Goal: Task Accomplishment & Management: Manage account settings

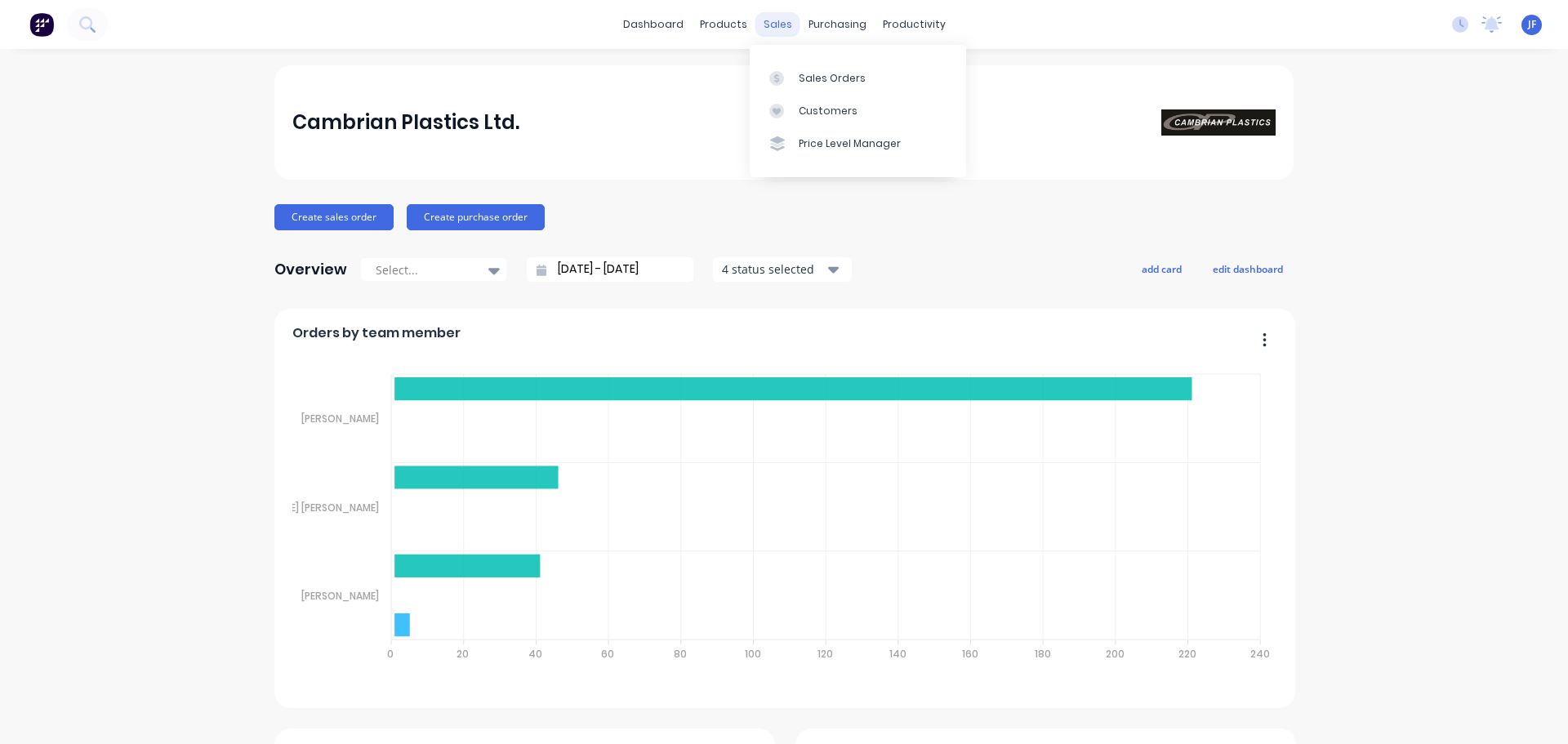
click at [775, 23] on div "sales" at bounding box center [777, 25] width 45 height 25
click at [801, 65] on link "Sales Orders" at bounding box center [858, 77] width 217 height 32
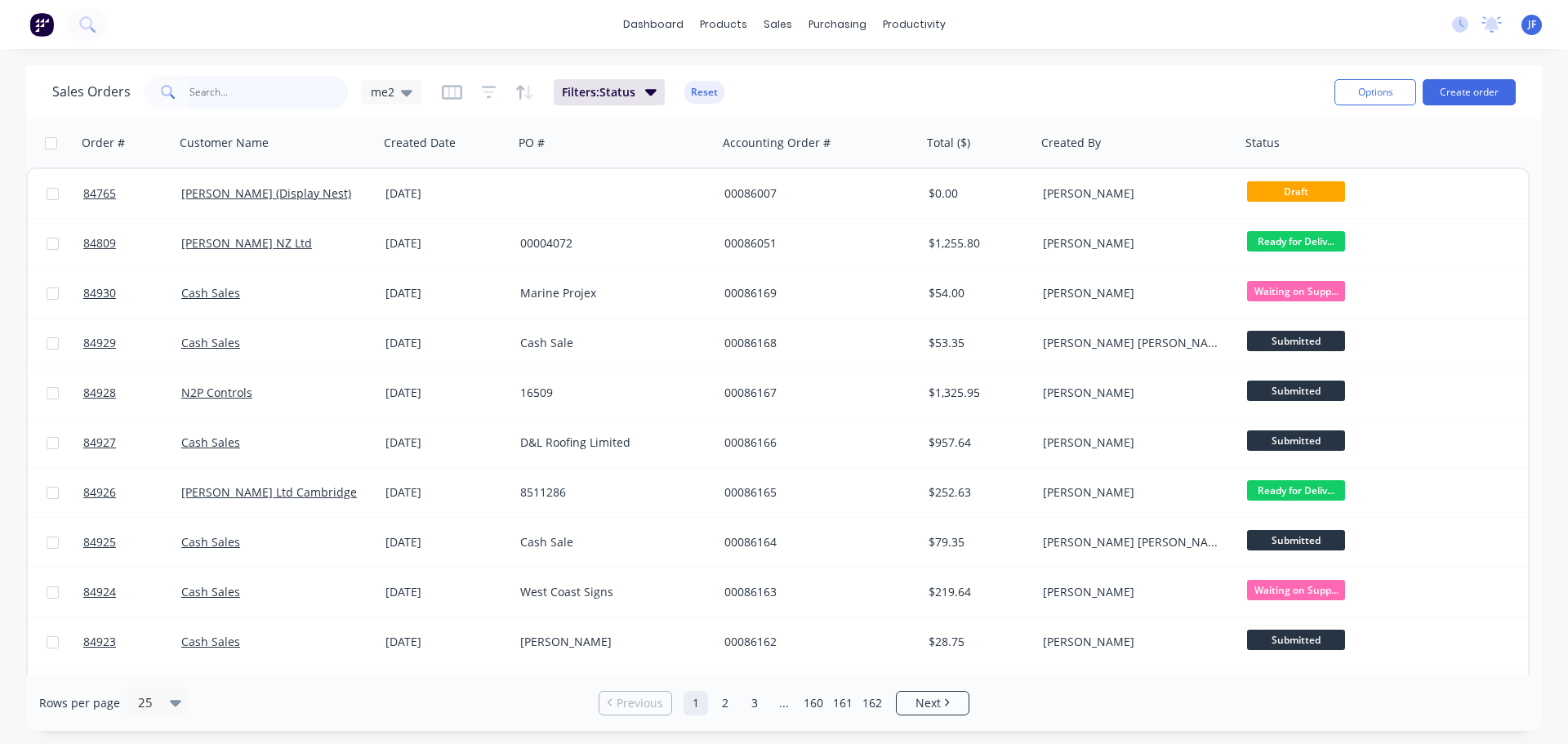
click at [208, 92] on input "text" at bounding box center [269, 92] width 160 height 32
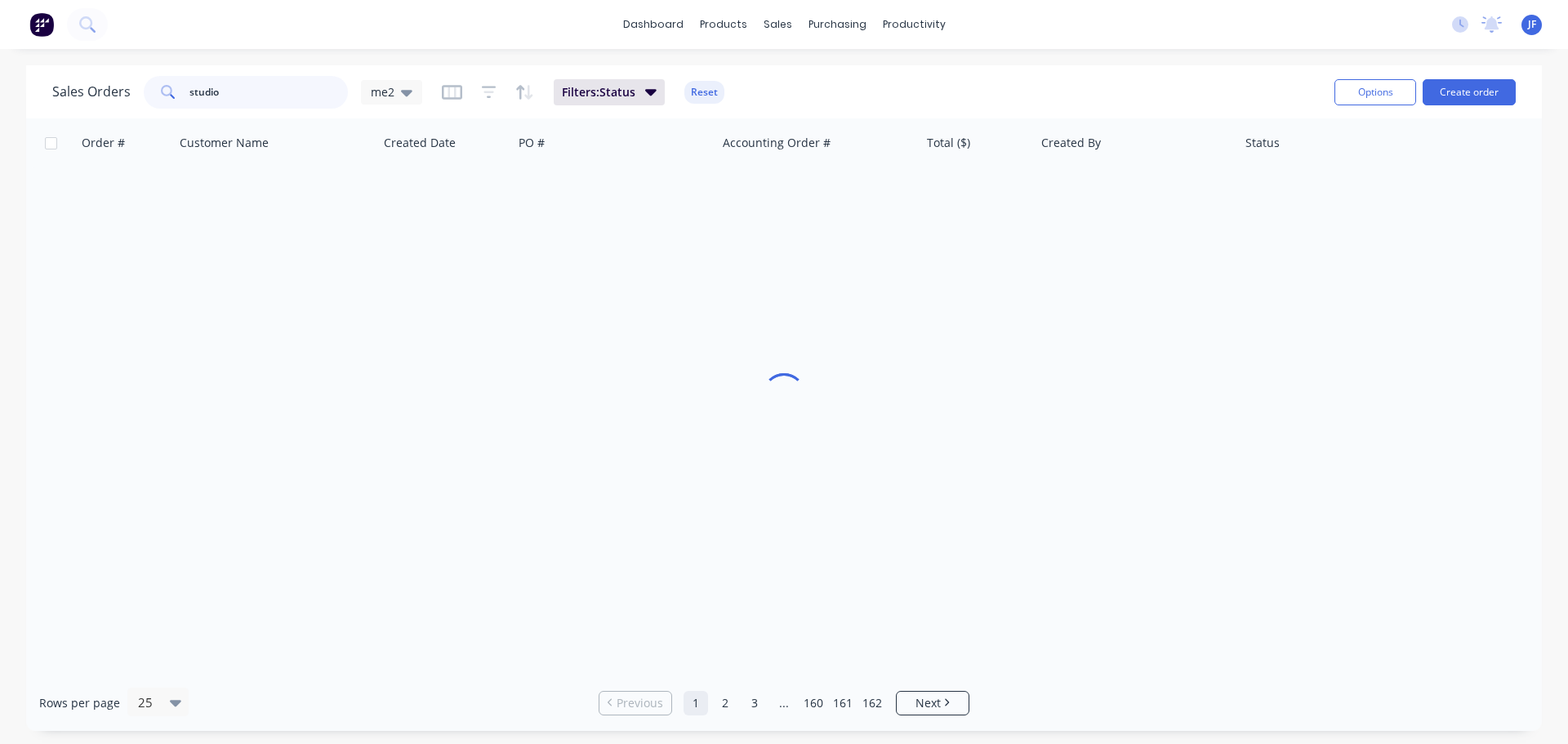
type input "studio"
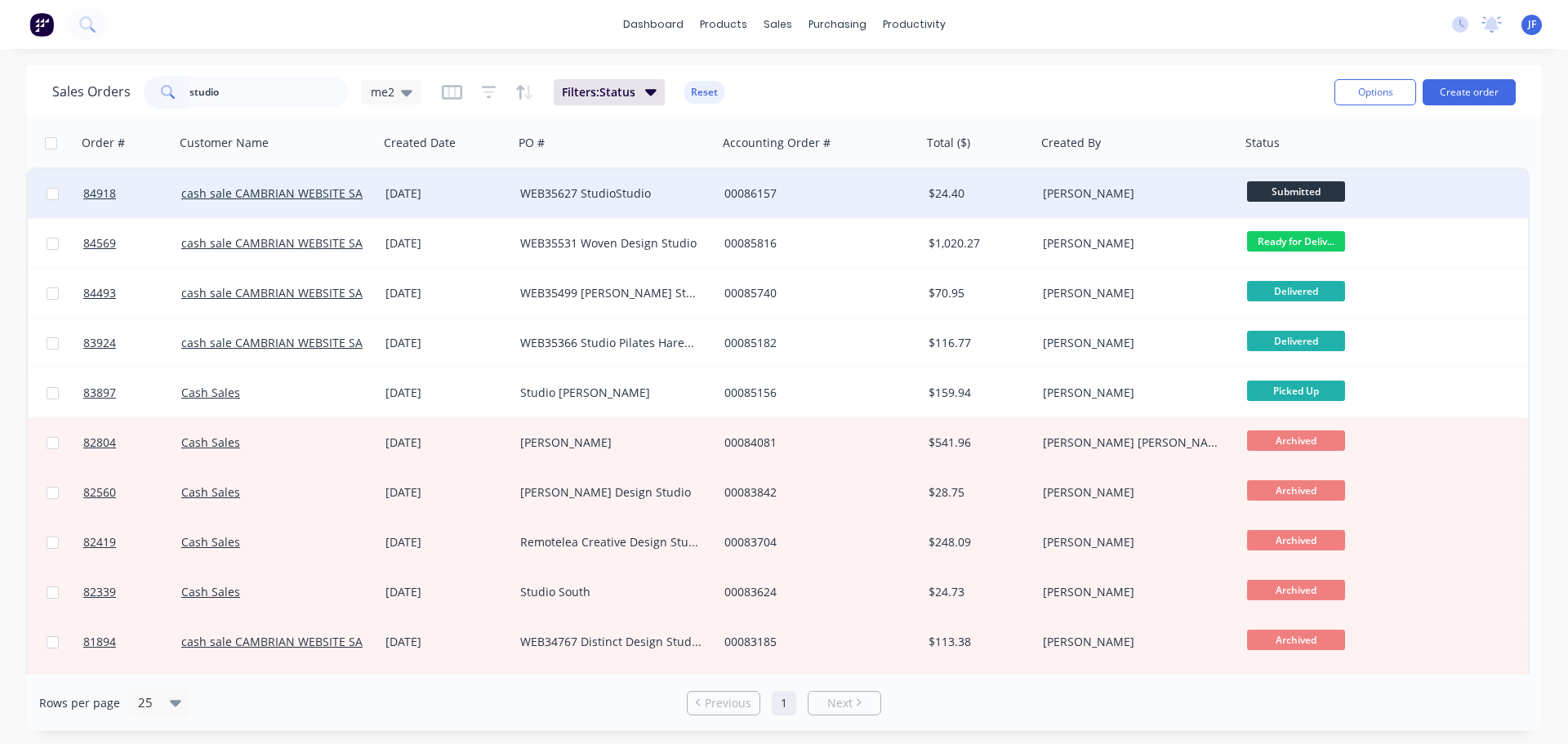
click at [799, 190] on div "00086157" at bounding box center [815, 193] width 182 height 17
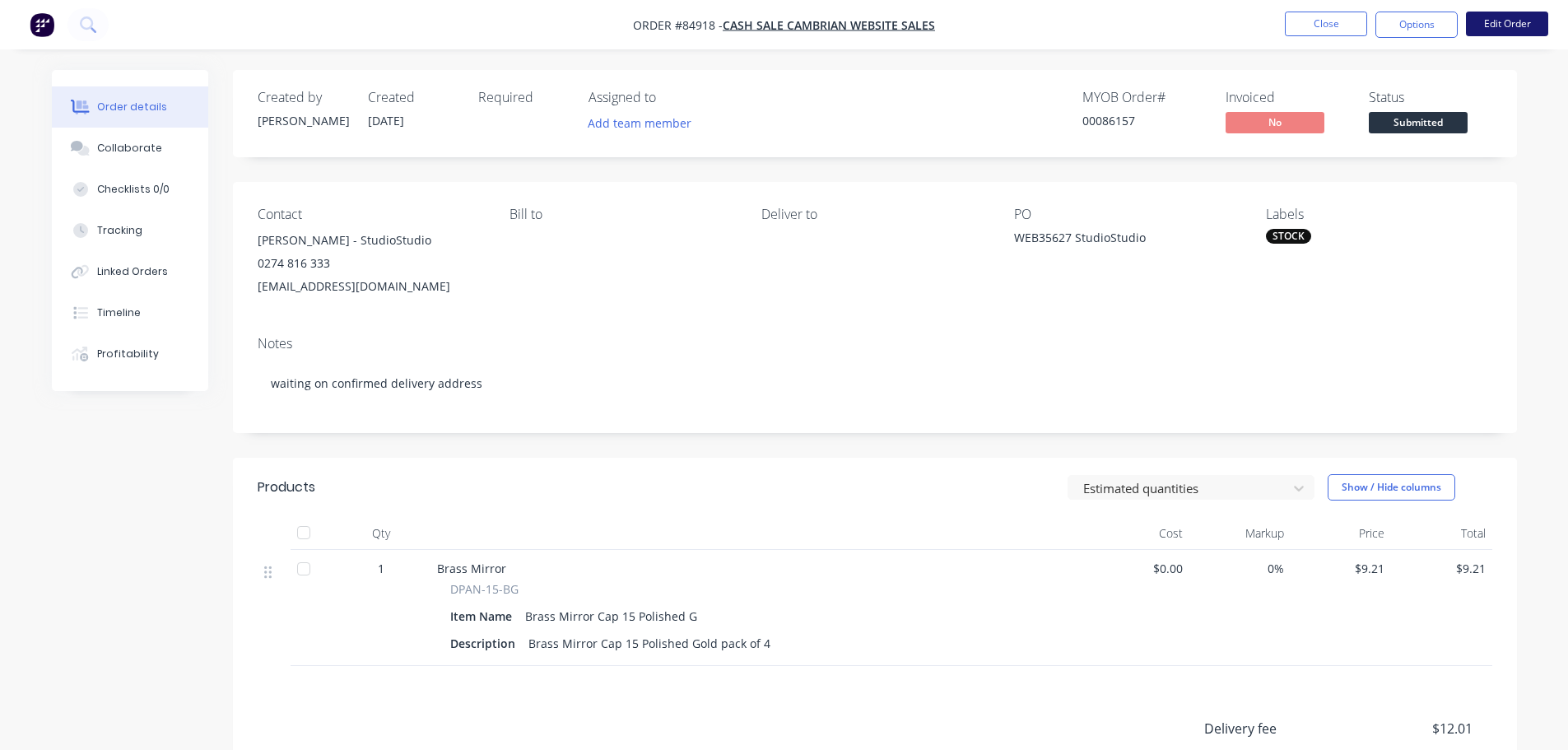
click at [1498, 30] on button "Edit Order" at bounding box center [1506, 24] width 82 height 25
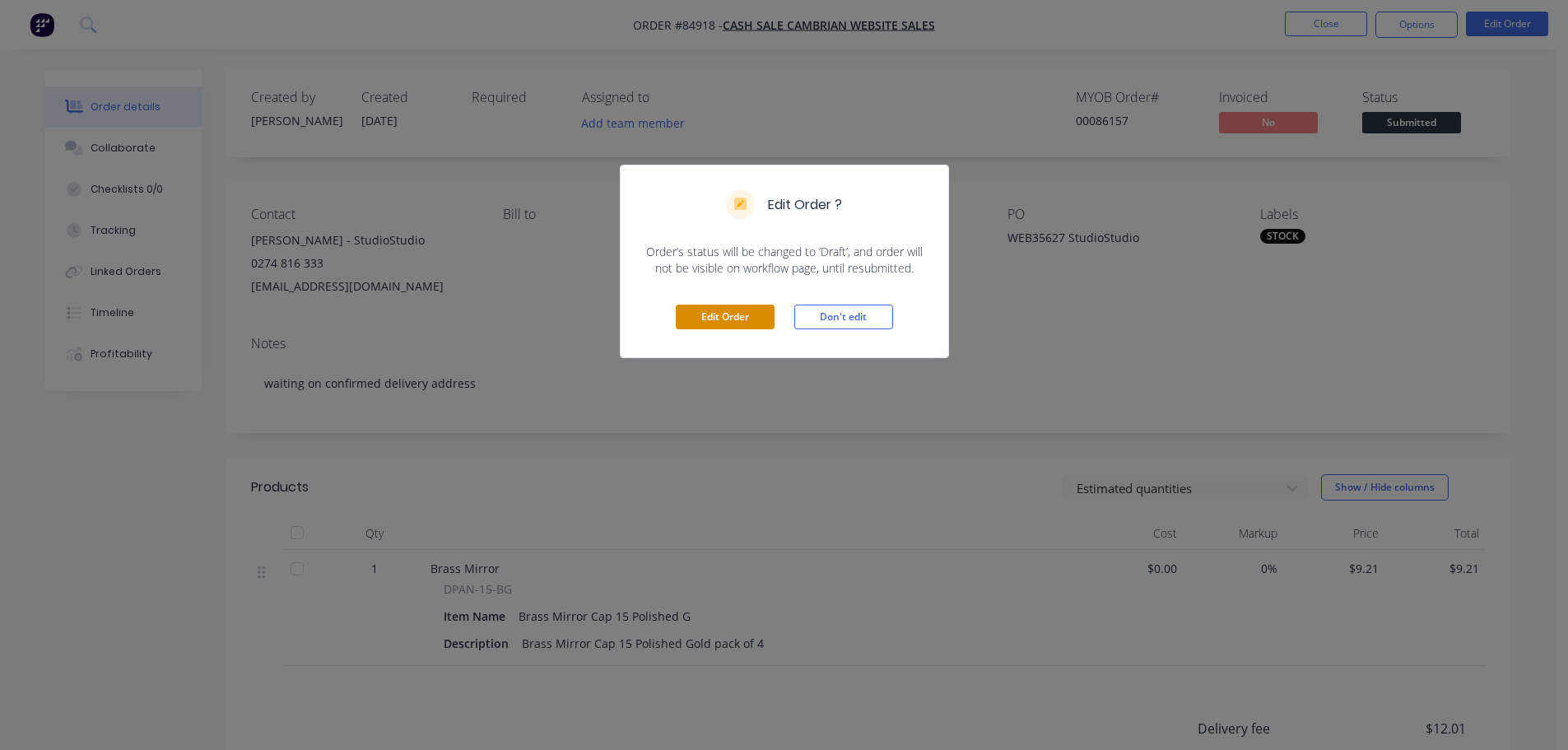
click at [712, 325] on button "Edit Order" at bounding box center [726, 318] width 99 height 25
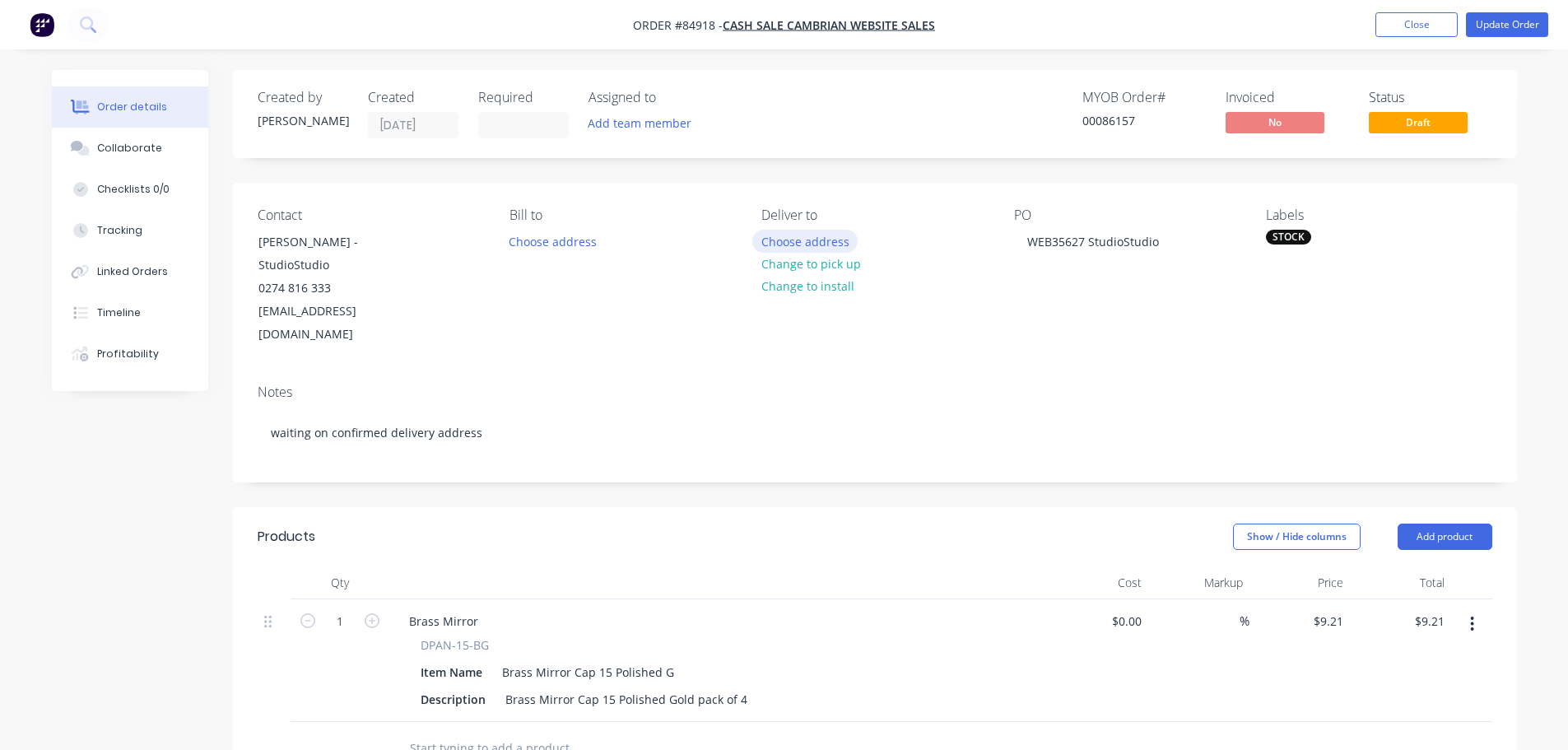
click at [846, 241] on button "Choose address" at bounding box center [804, 241] width 105 height 22
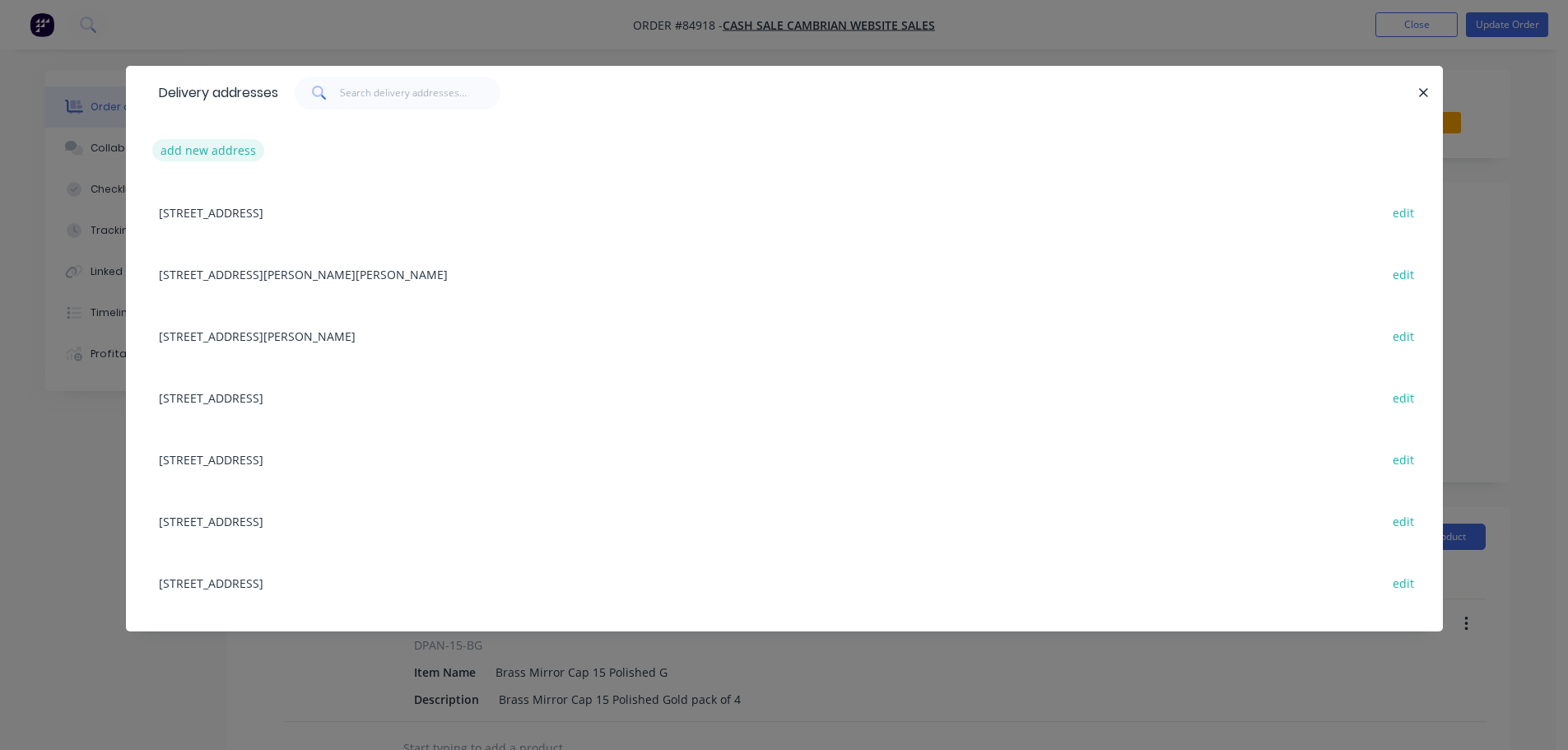
click at [211, 157] on button "add new address" at bounding box center [209, 149] width 113 height 22
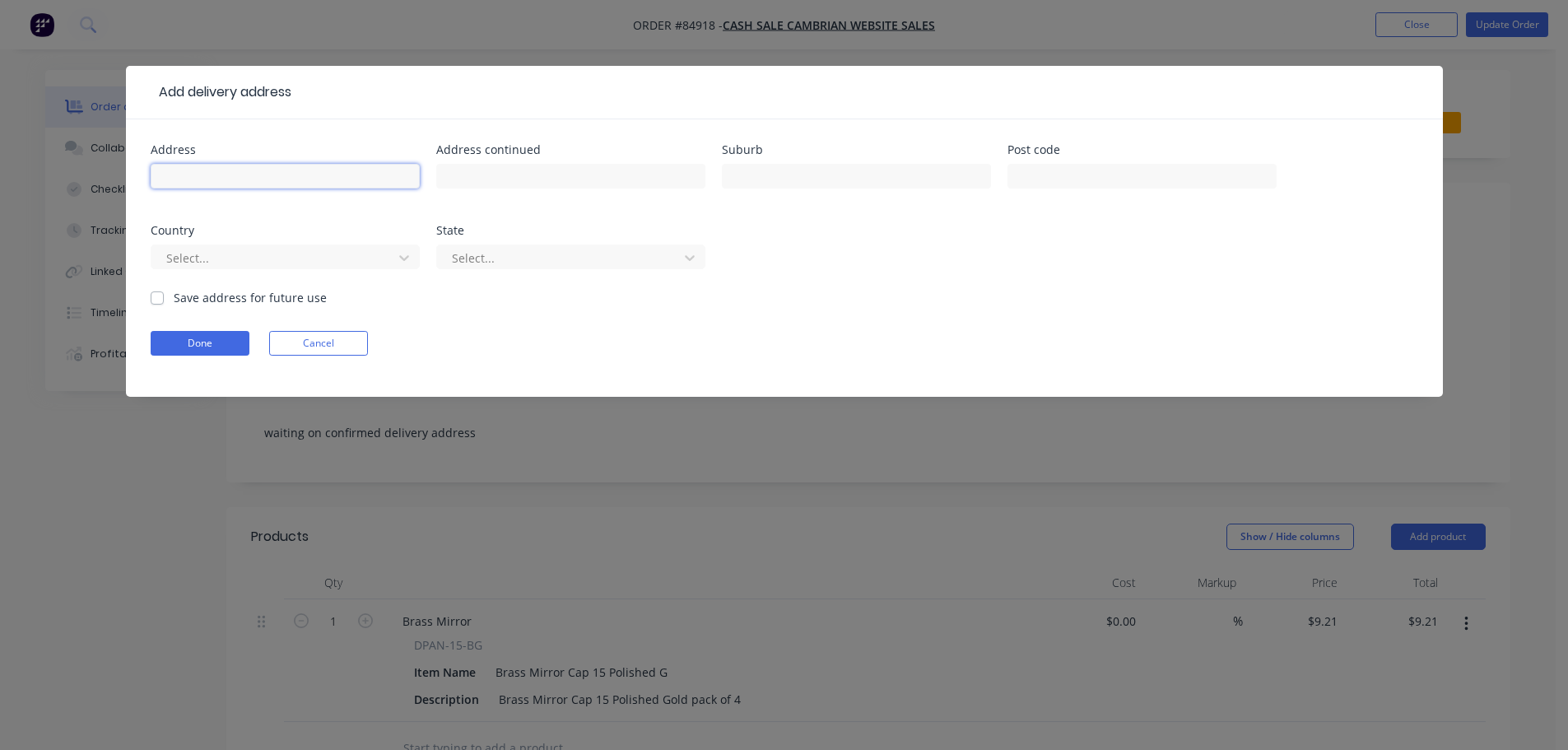
click at [211, 175] on input "text" at bounding box center [285, 176] width 270 height 25
paste input "51/66 Emily Place, Auckland"
click at [287, 175] on input "51/66 Emily Place, Auckland" at bounding box center [285, 176] width 270 height 25
type input "51/66 Emily Place,"
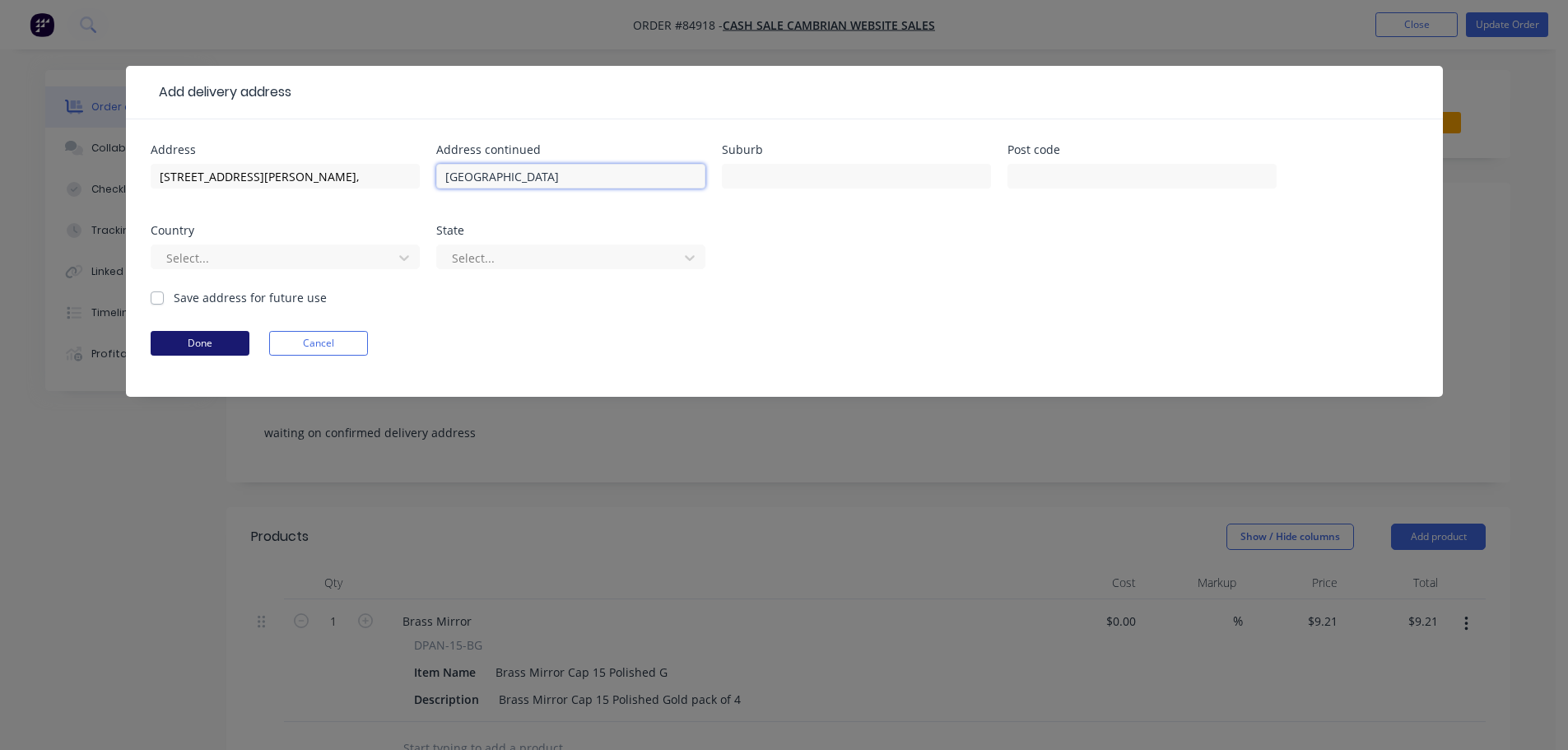
type input "[GEOGRAPHIC_DATA]"
click at [180, 335] on button "Done" at bounding box center [200, 343] width 99 height 25
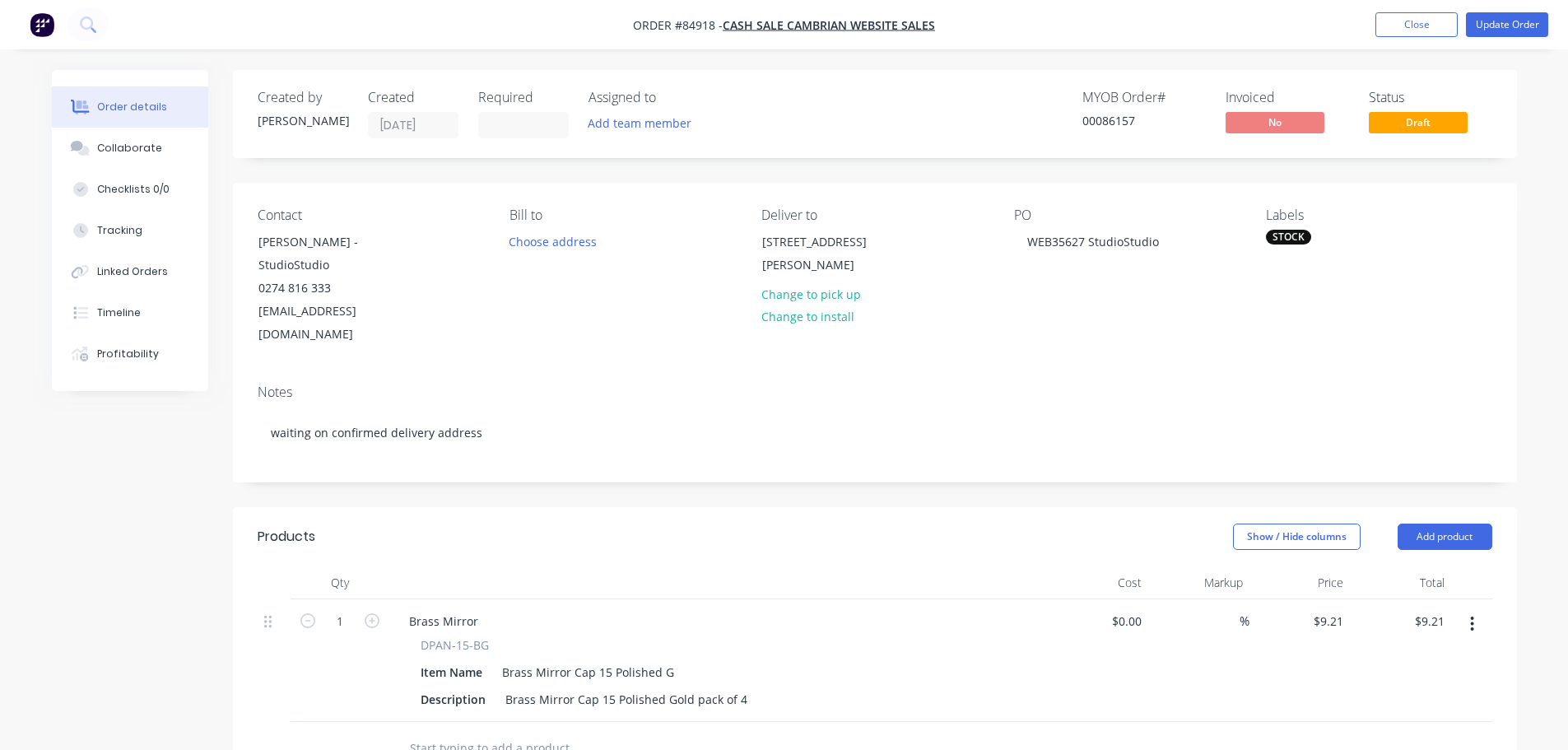
click at [1515, 3] on nav "Order #84918 - cash sale CAMBRIAN WEBSITE SALES Add product Close Update Order" at bounding box center [784, 25] width 1568 height 50
click at [1520, 18] on button "Update Order" at bounding box center [1506, 25] width 82 height 25
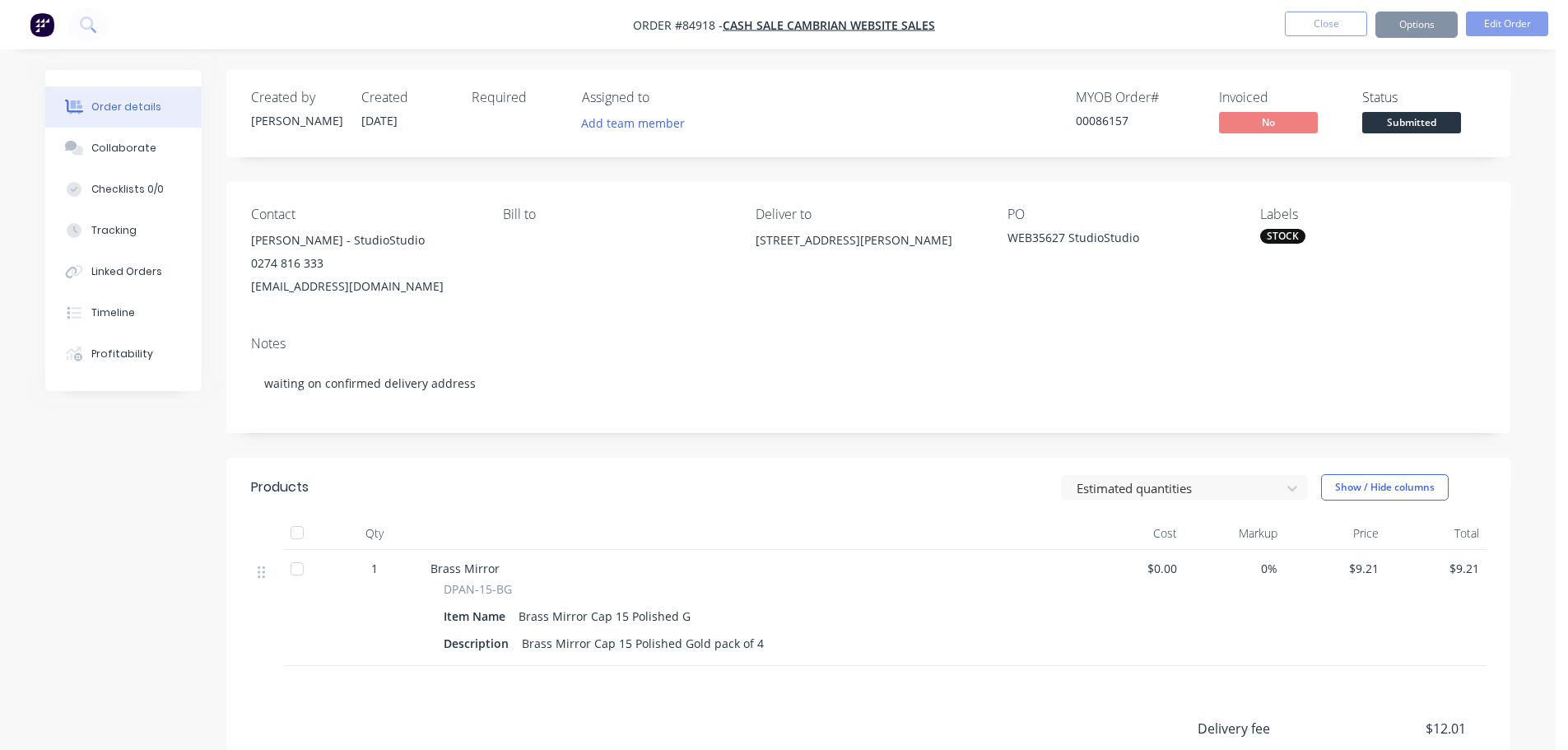
click at [406, 395] on div "Sending to your accounting package... Loading... This may take a few moments. P…" at bounding box center [784, 375] width 1568 height 750
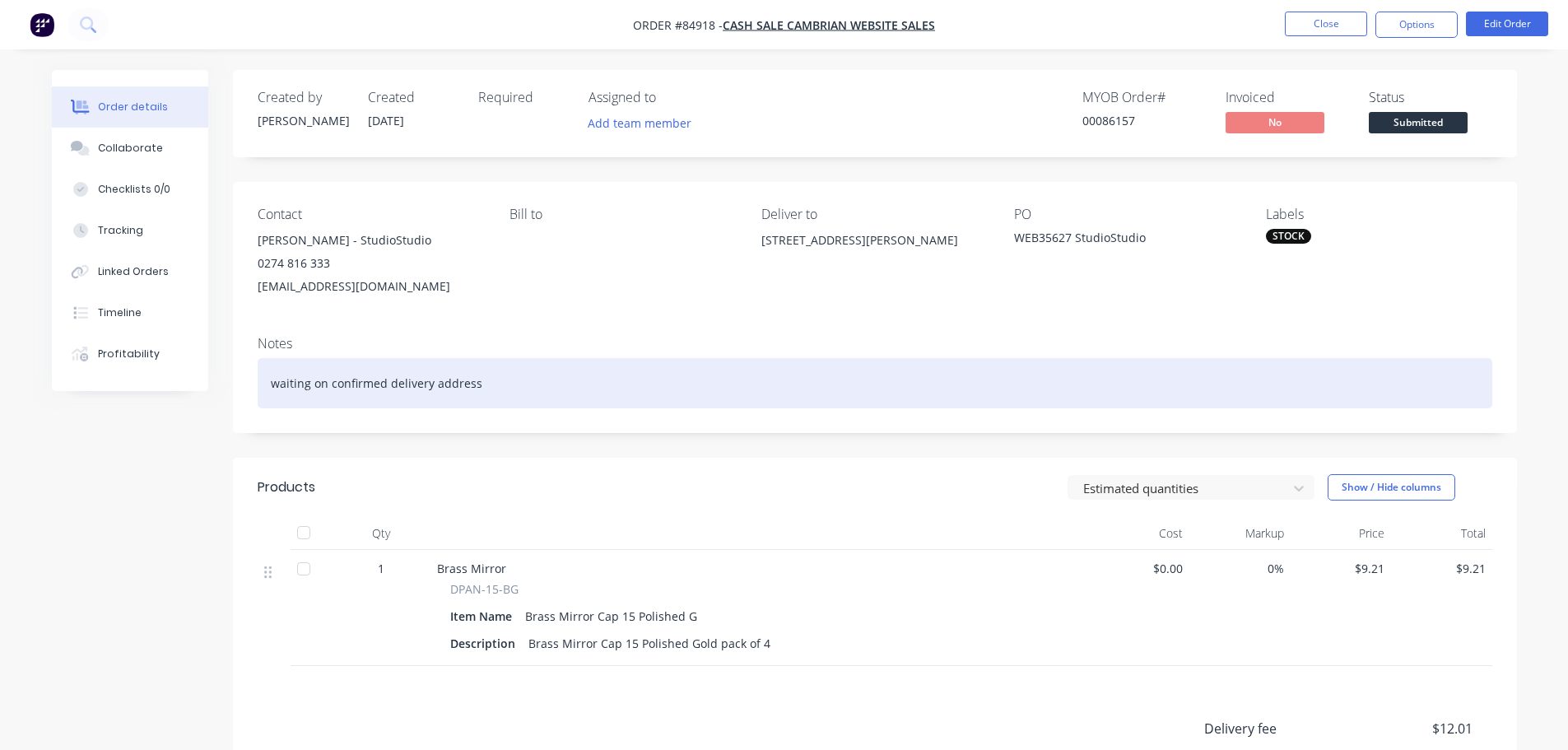
click at [405, 383] on div "waiting on confirmed delivery address" at bounding box center [874, 383] width 1235 height 50
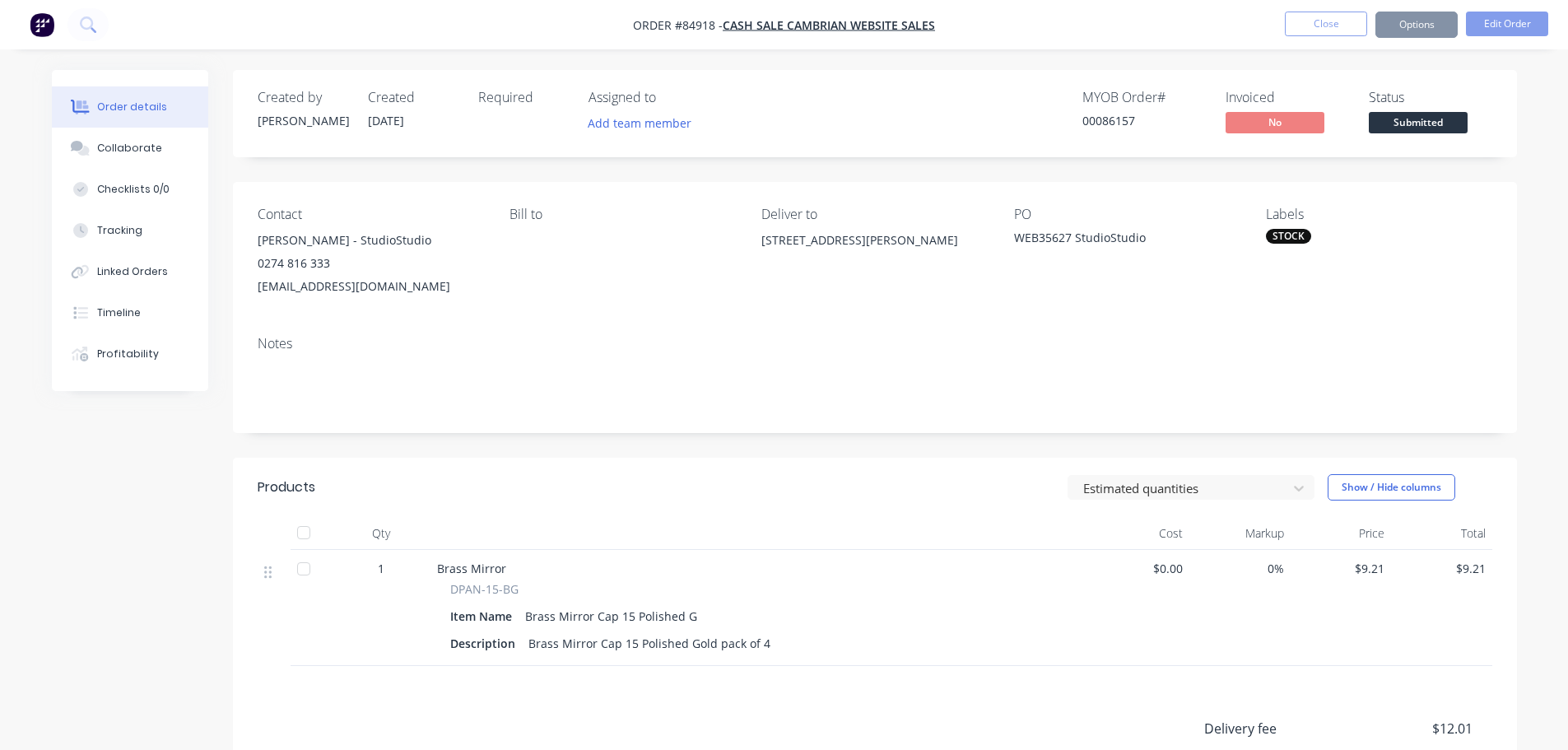
click at [1125, 121] on div "00086157" at bounding box center [1145, 121] width 124 height 18
copy div "00086157"
click at [1436, 27] on button "Options" at bounding box center [1416, 25] width 82 height 27
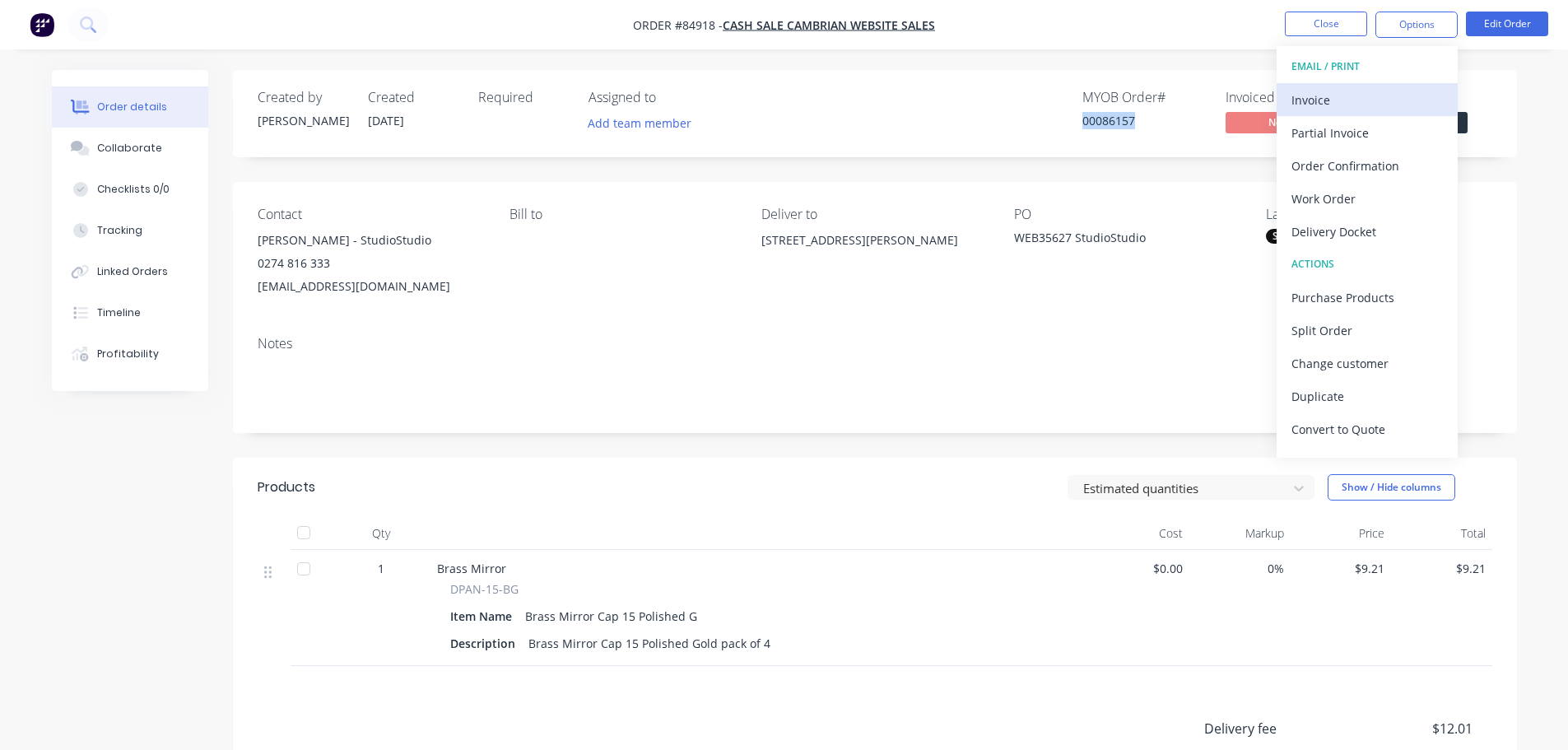
click at [1404, 85] on button "Invoice" at bounding box center [1366, 99] width 181 height 33
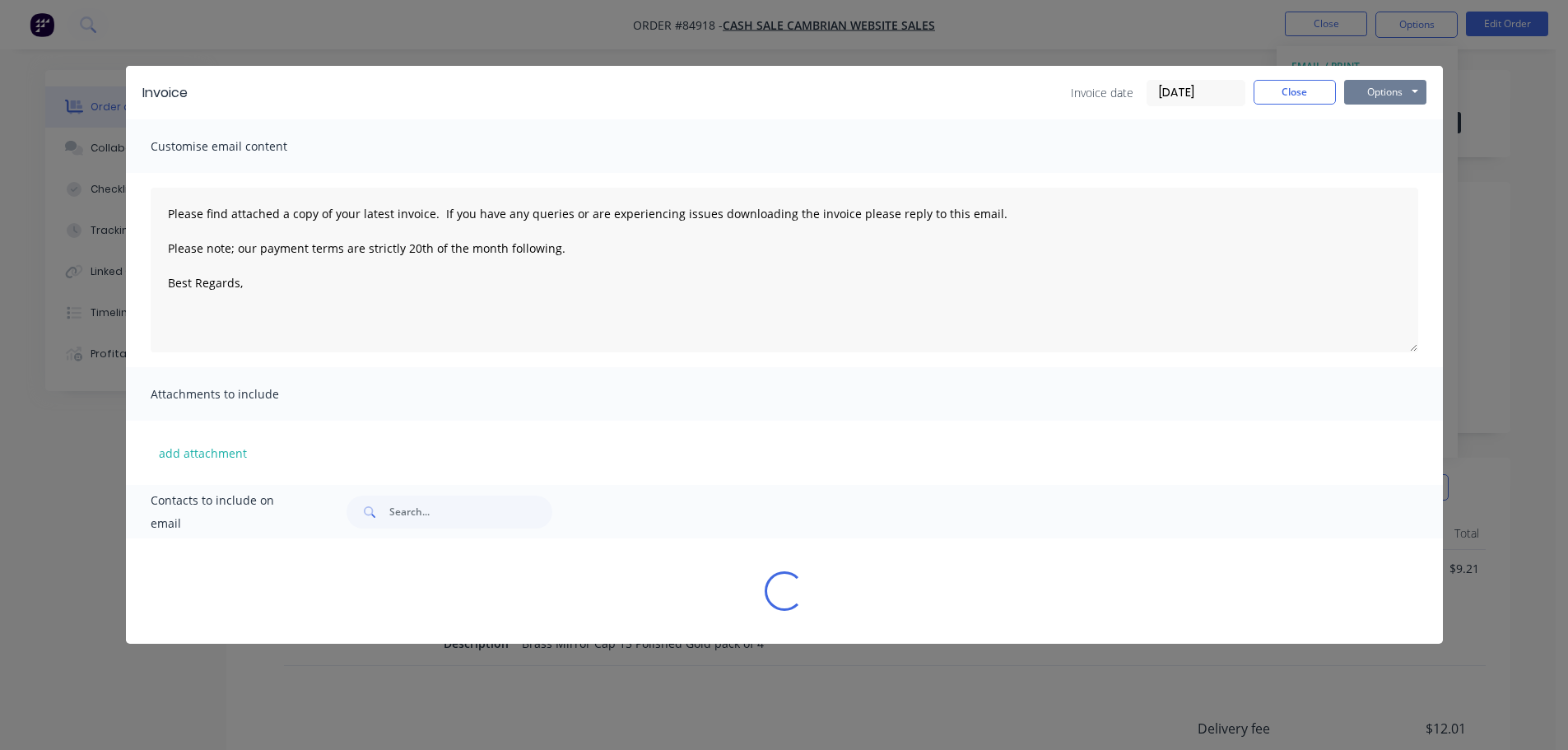
click at [1401, 90] on button "Options" at bounding box center [1385, 92] width 82 height 25
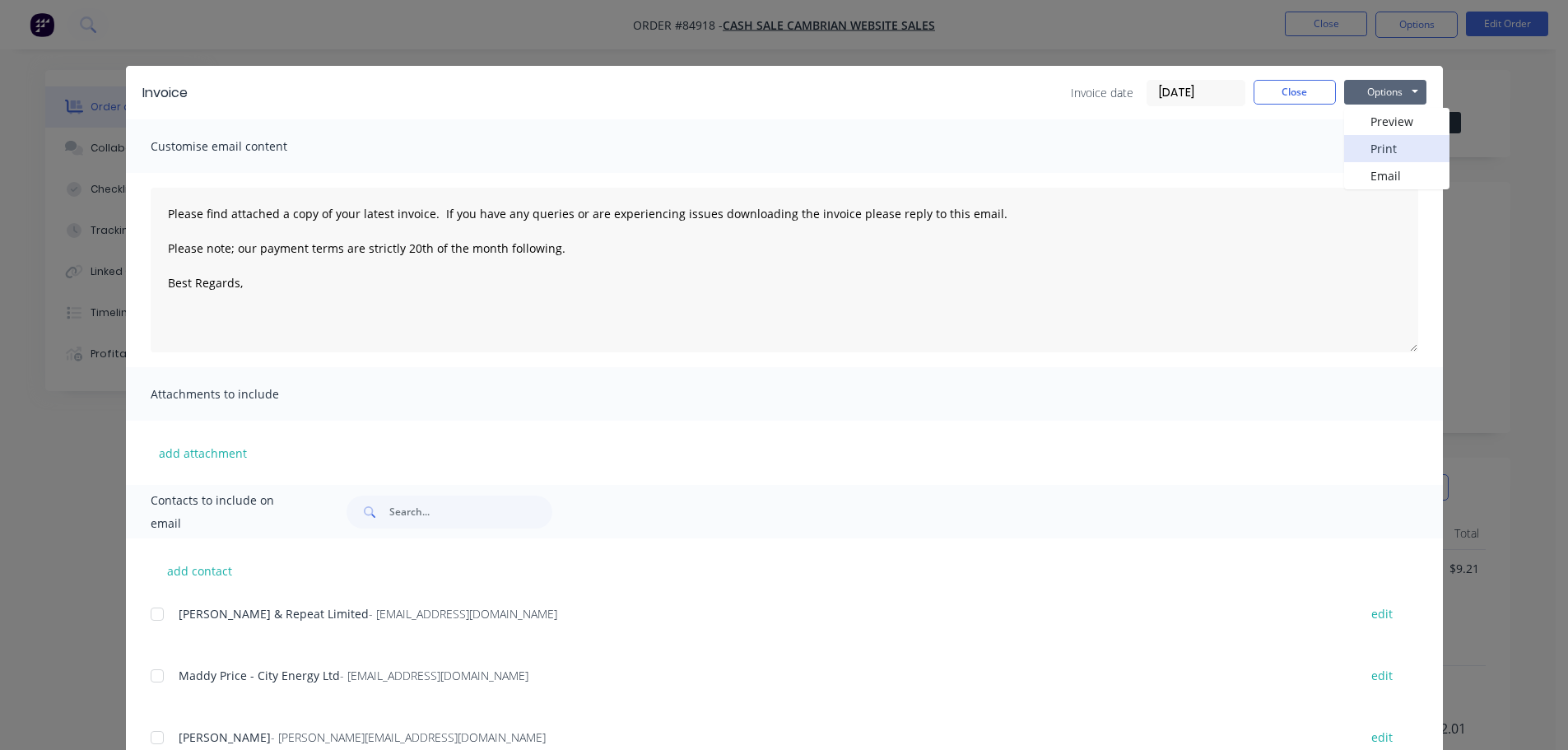
click at [1403, 143] on button "Print" at bounding box center [1397, 149] width 105 height 27
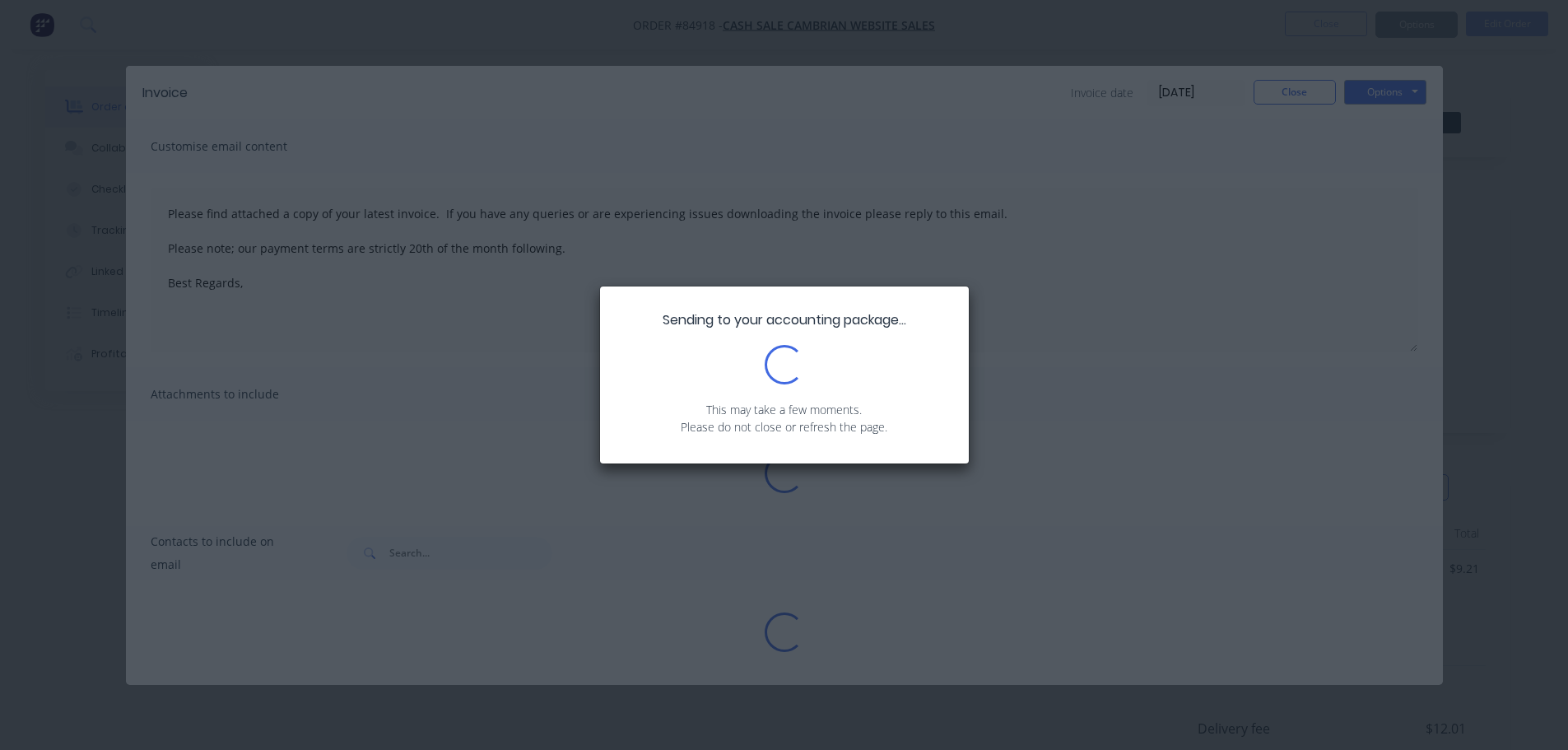
type textarea "Please find attached a copy of your latest invoice. If you have any queries or …"
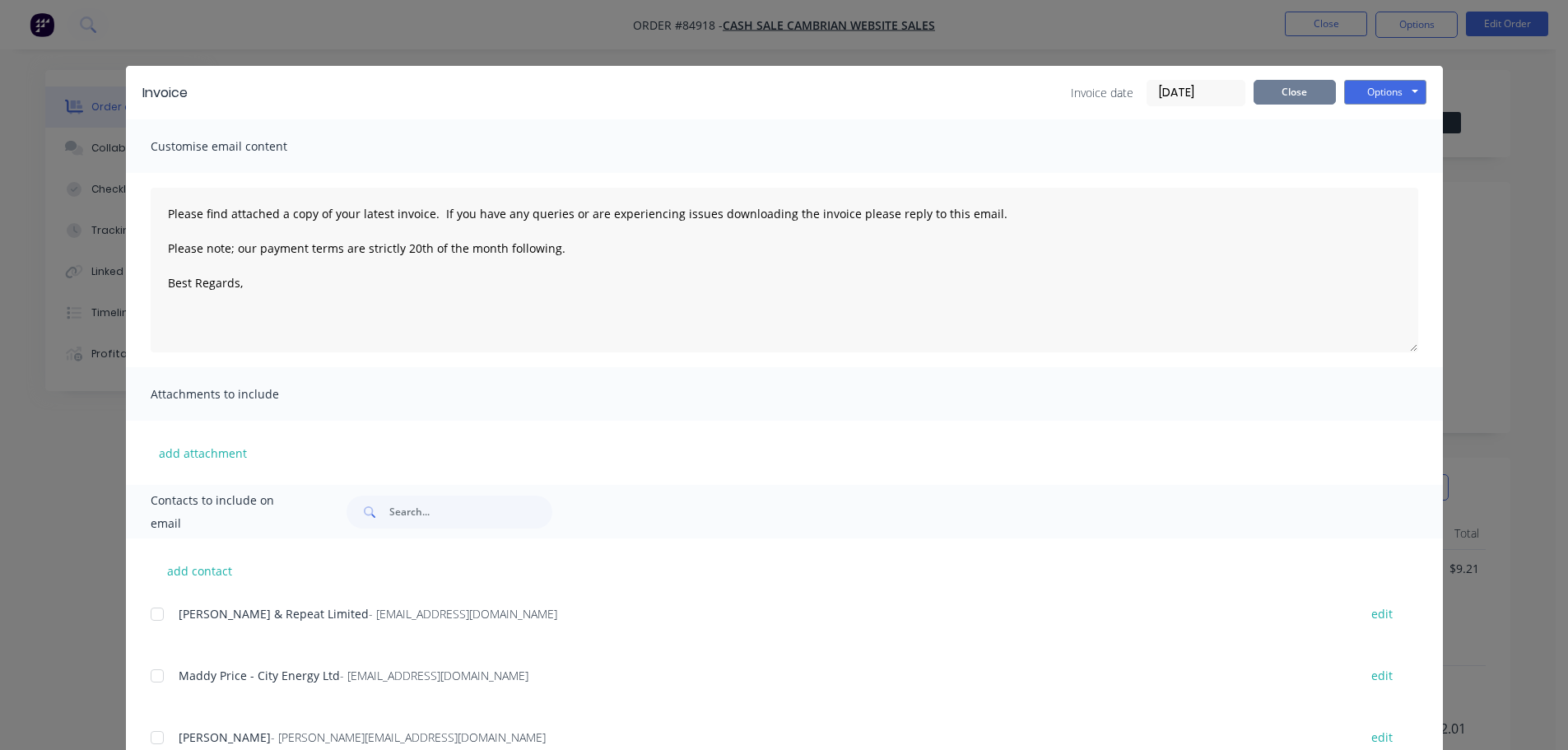
click at [1327, 96] on button "Close" at bounding box center [1294, 92] width 82 height 25
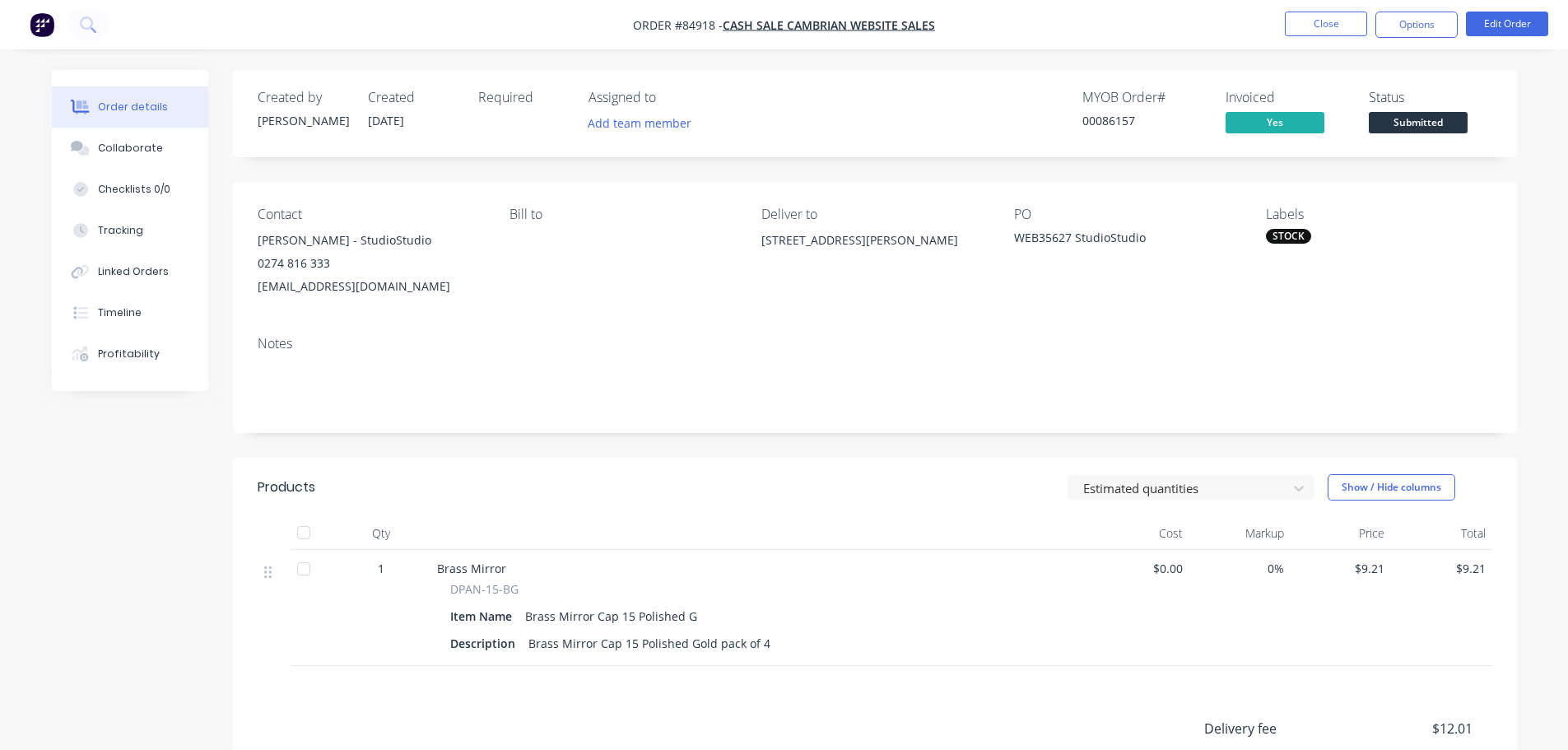
click at [1420, 110] on div "Status Submitted" at bounding box center [1431, 114] width 124 height 48
click at [1420, 120] on span "Submitted" at bounding box center [1419, 122] width 99 height 20
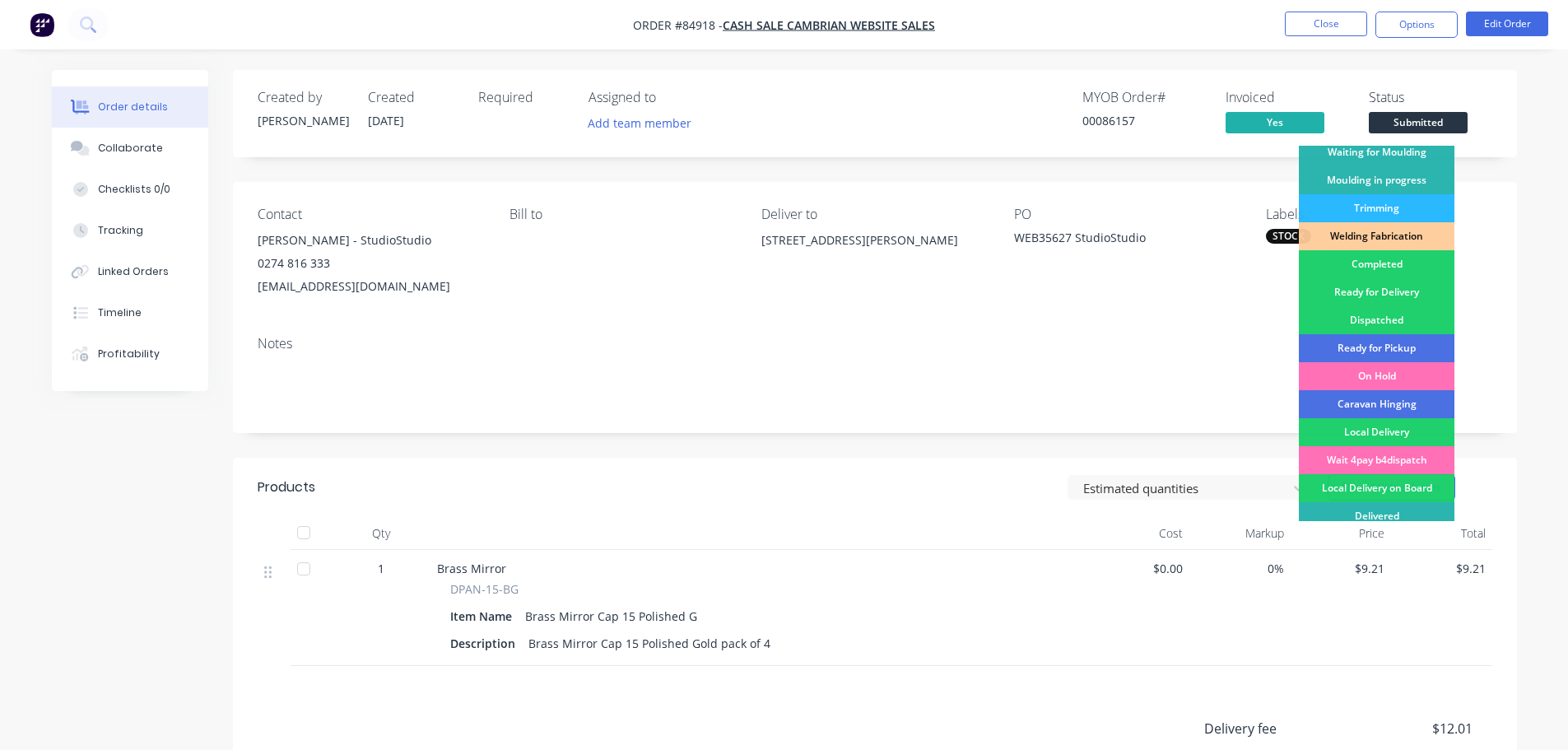
scroll to position [325, 0]
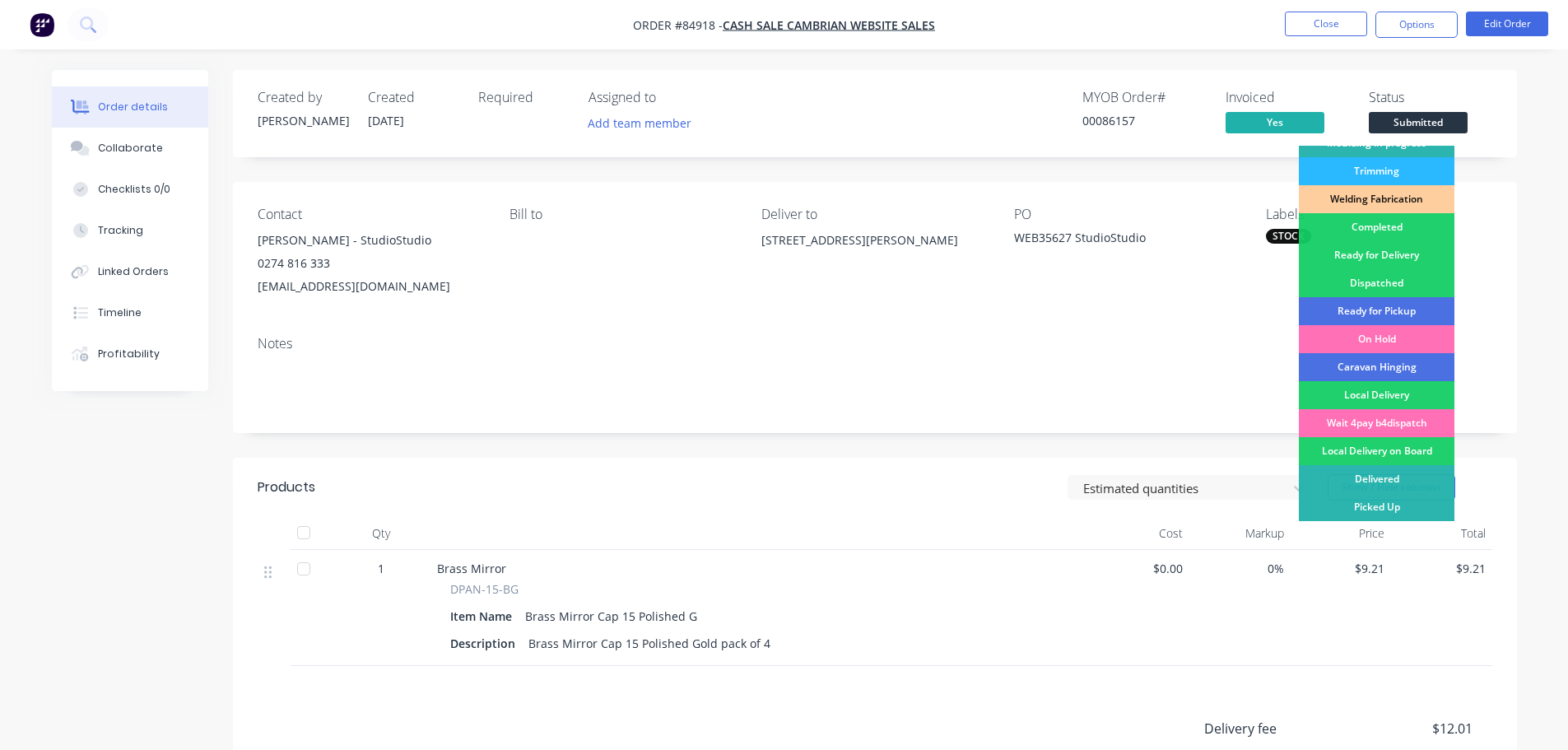
click at [1434, 258] on div "Ready for Delivery" at bounding box center [1376, 256] width 156 height 28
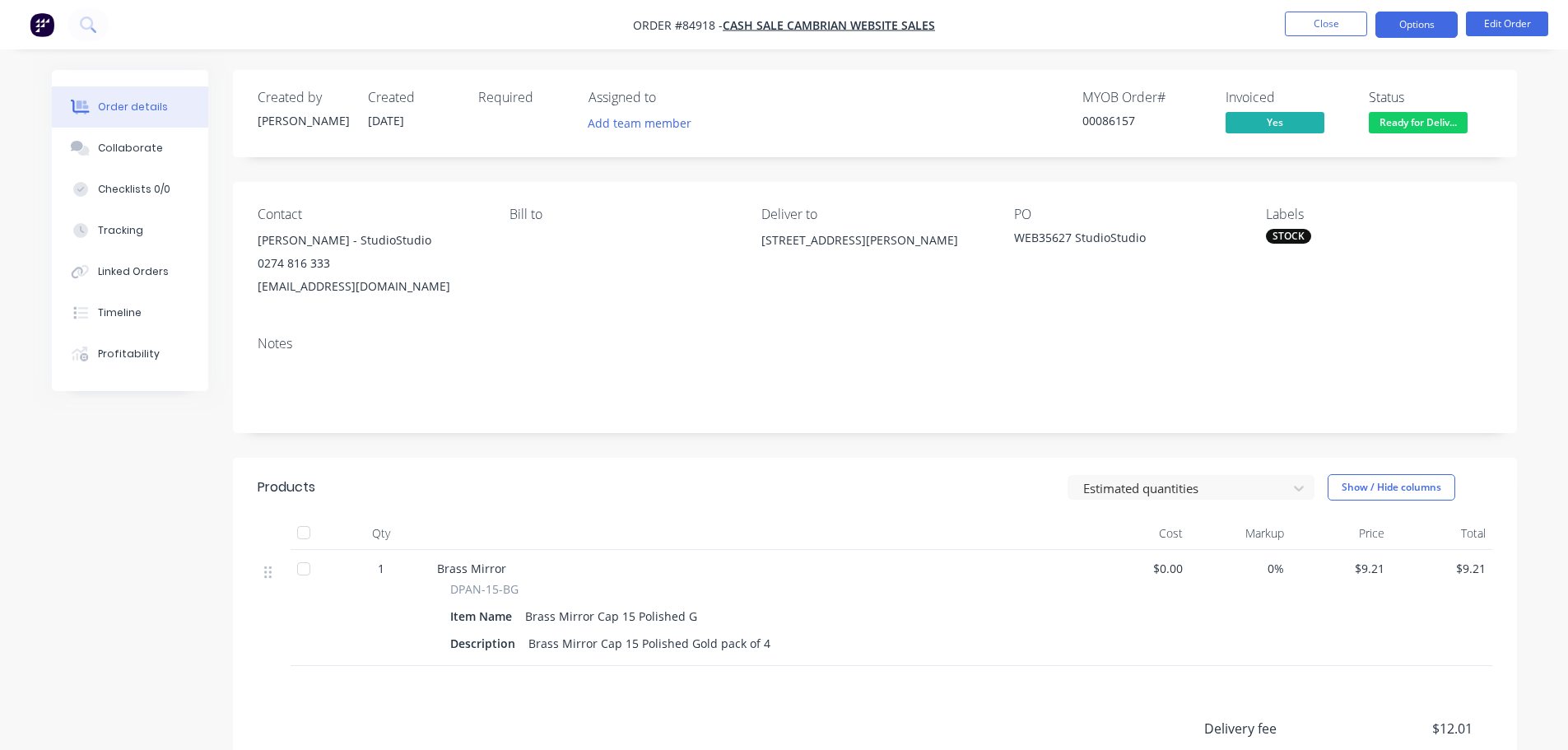
click at [1408, 29] on button "Options" at bounding box center [1416, 25] width 82 height 27
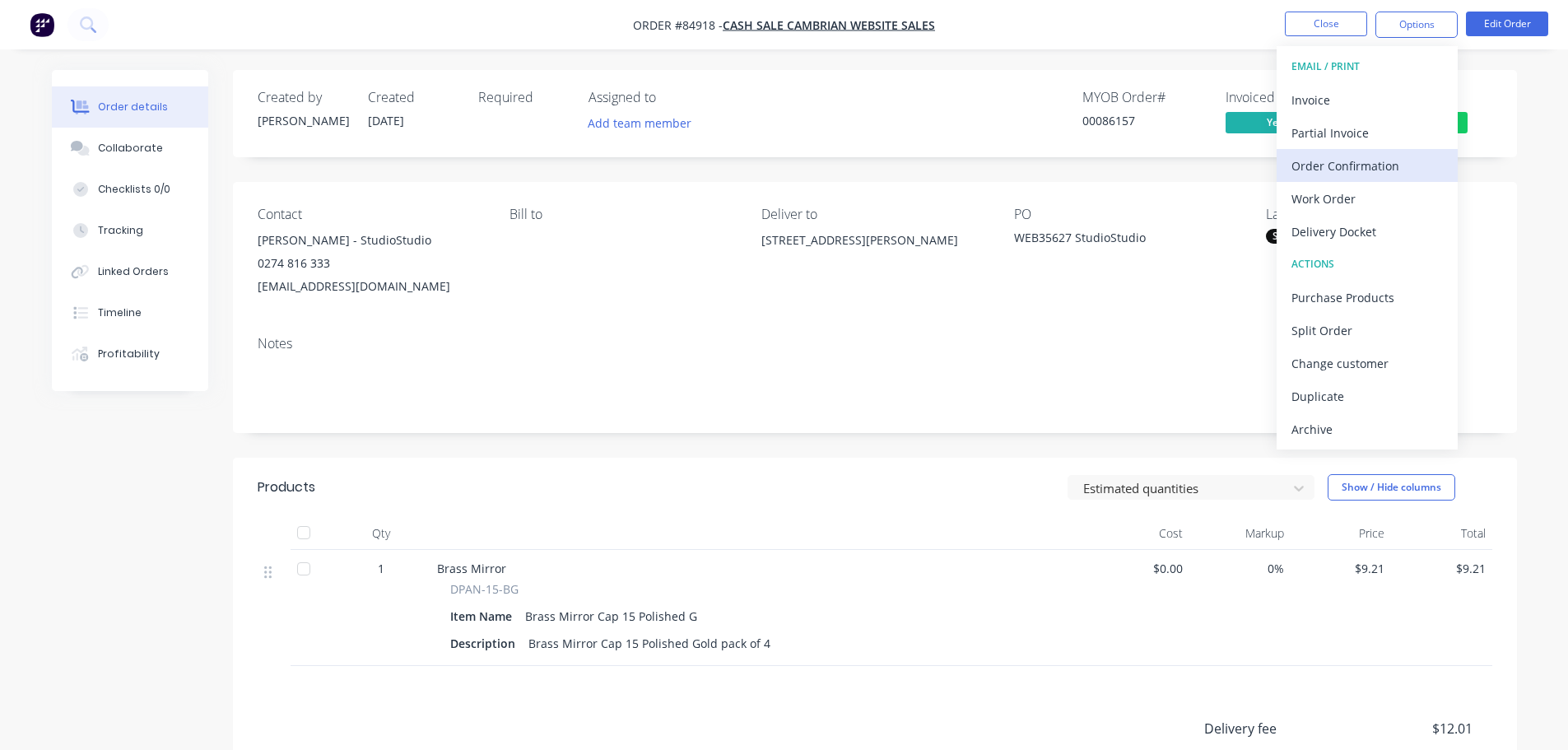
click at [1385, 165] on div "Order Confirmation" at bounding box center [1366, 165] width 151 height 24
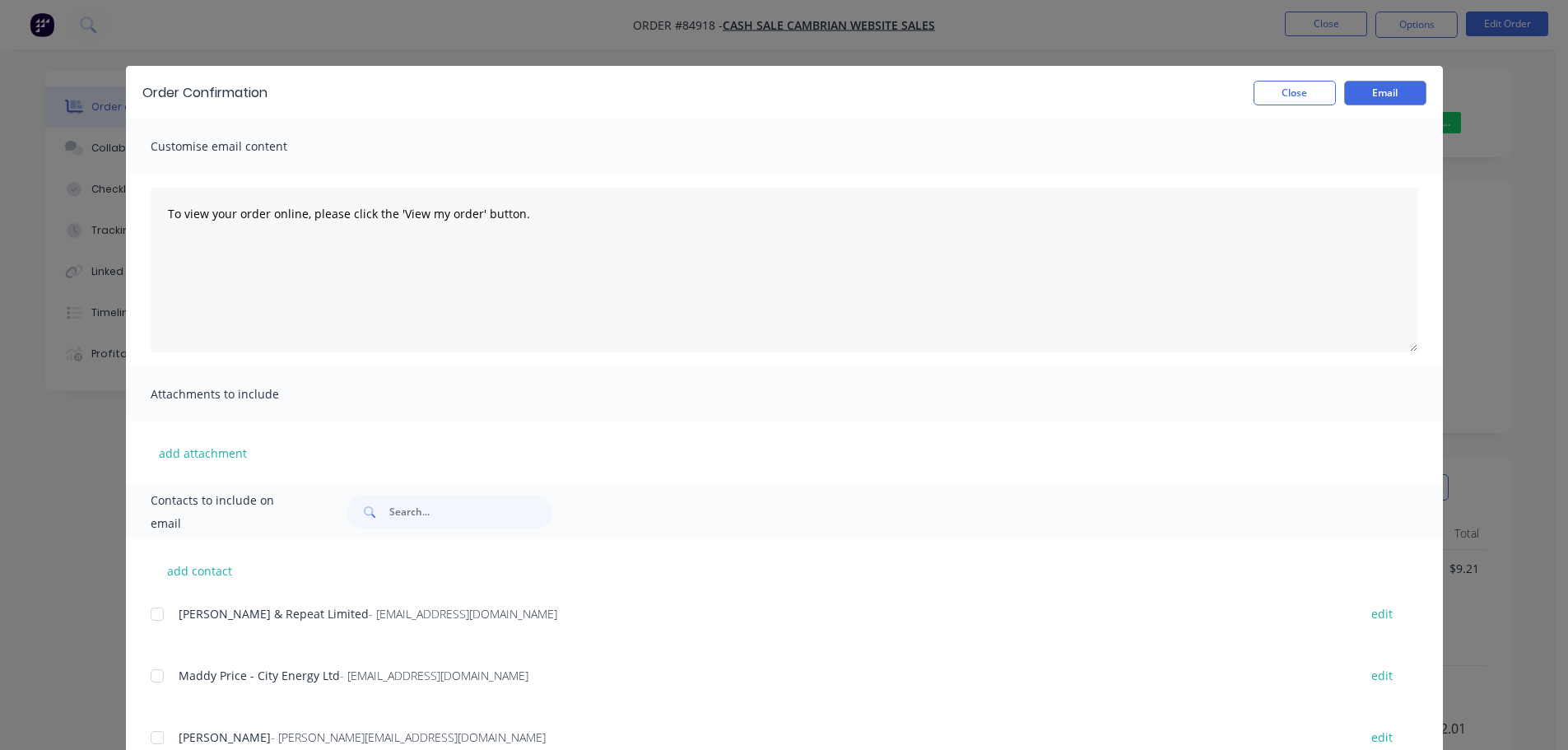
click at [438, 533] on div "Contacts to include on email" at bounding box center [784, 511] width 1317 height 54
click at [438, 523] on input "text" at bounding box center [470, 512] width 163 height 33
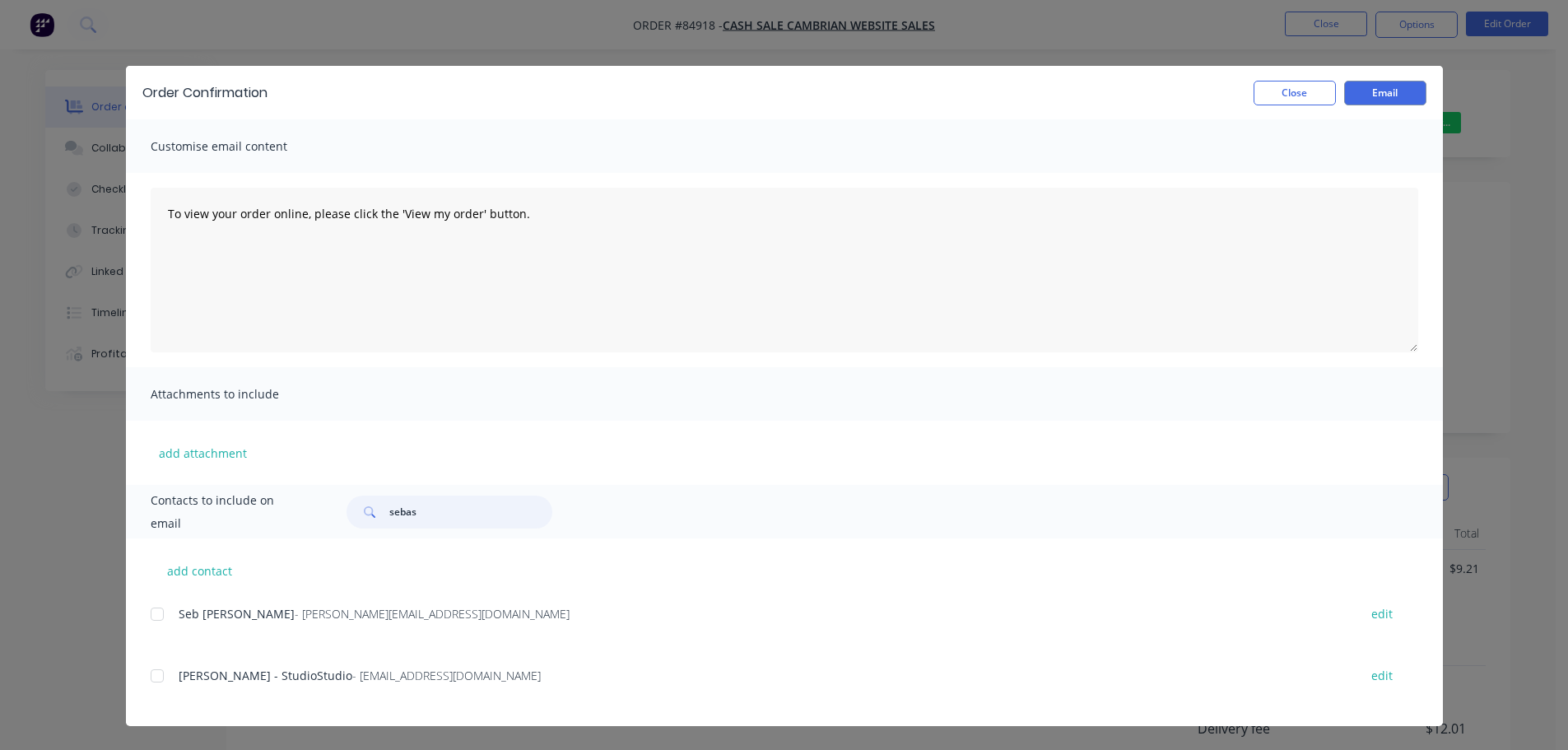
click at [170, 674] on div at bounding box center [156, 676] width 33 height 33
type input "sebas"
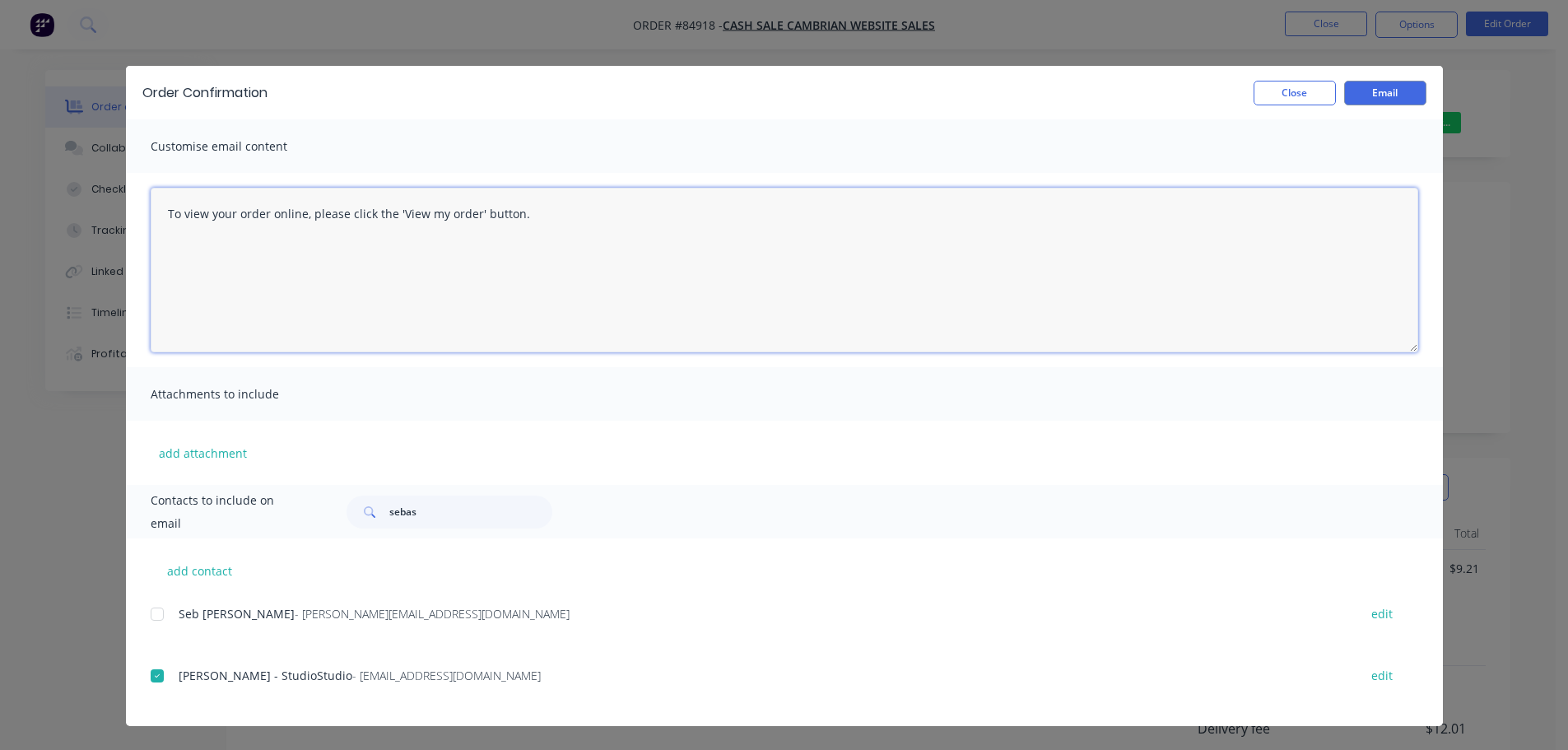
click at [595, 341] on textarea "To view your order online, please click the 'View my order' button." at bounding box center [784, 270] width 1267 height 165
paste textarea "[PERSON_NAME] you for your order, confirmation of your order is attached. Your …"
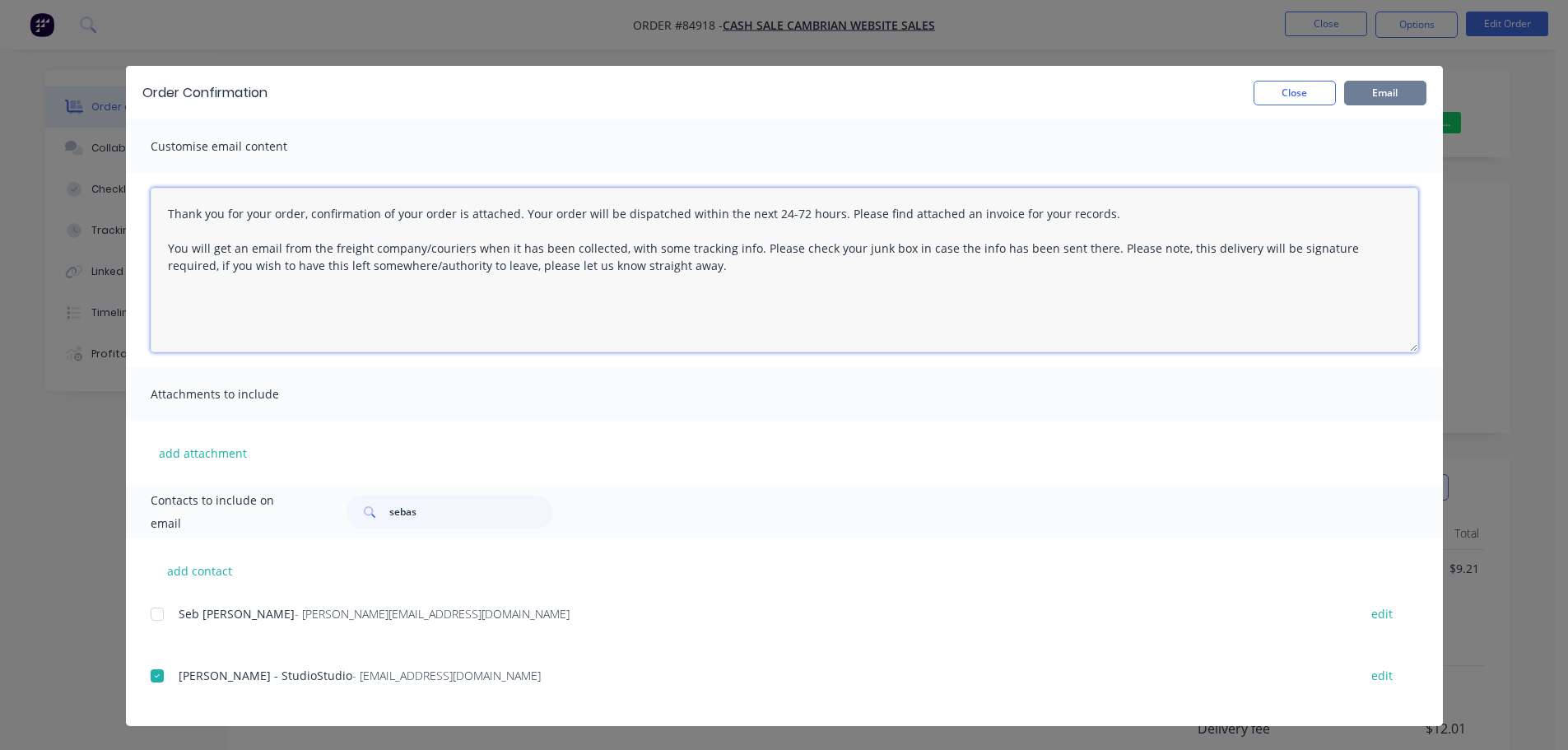
type textarea "Thank you for your order, confirmation of your order is attached. Your order wi…"
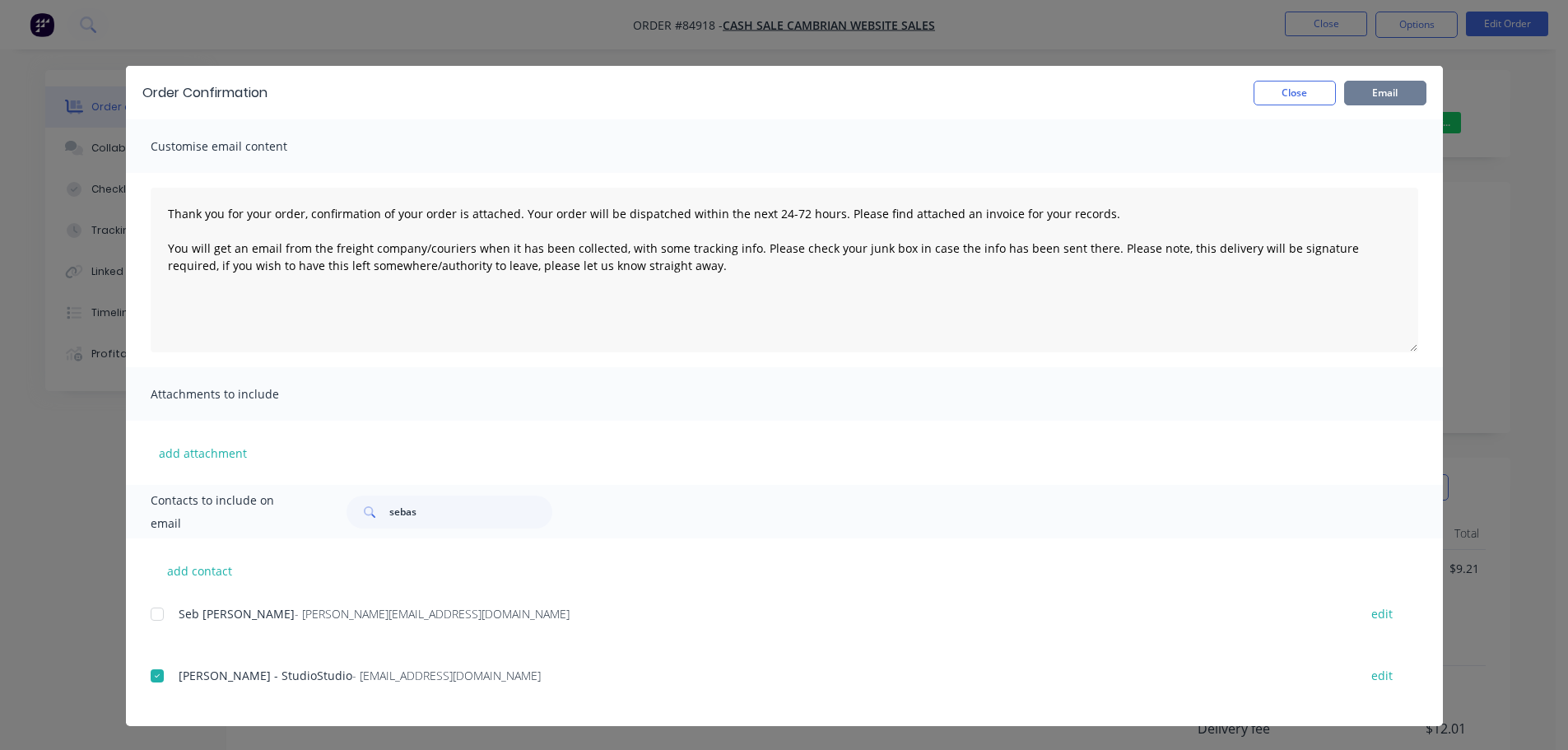
click at [1412, 84] on button "Email" at bounding box center [1385, 93] width 82 height 25
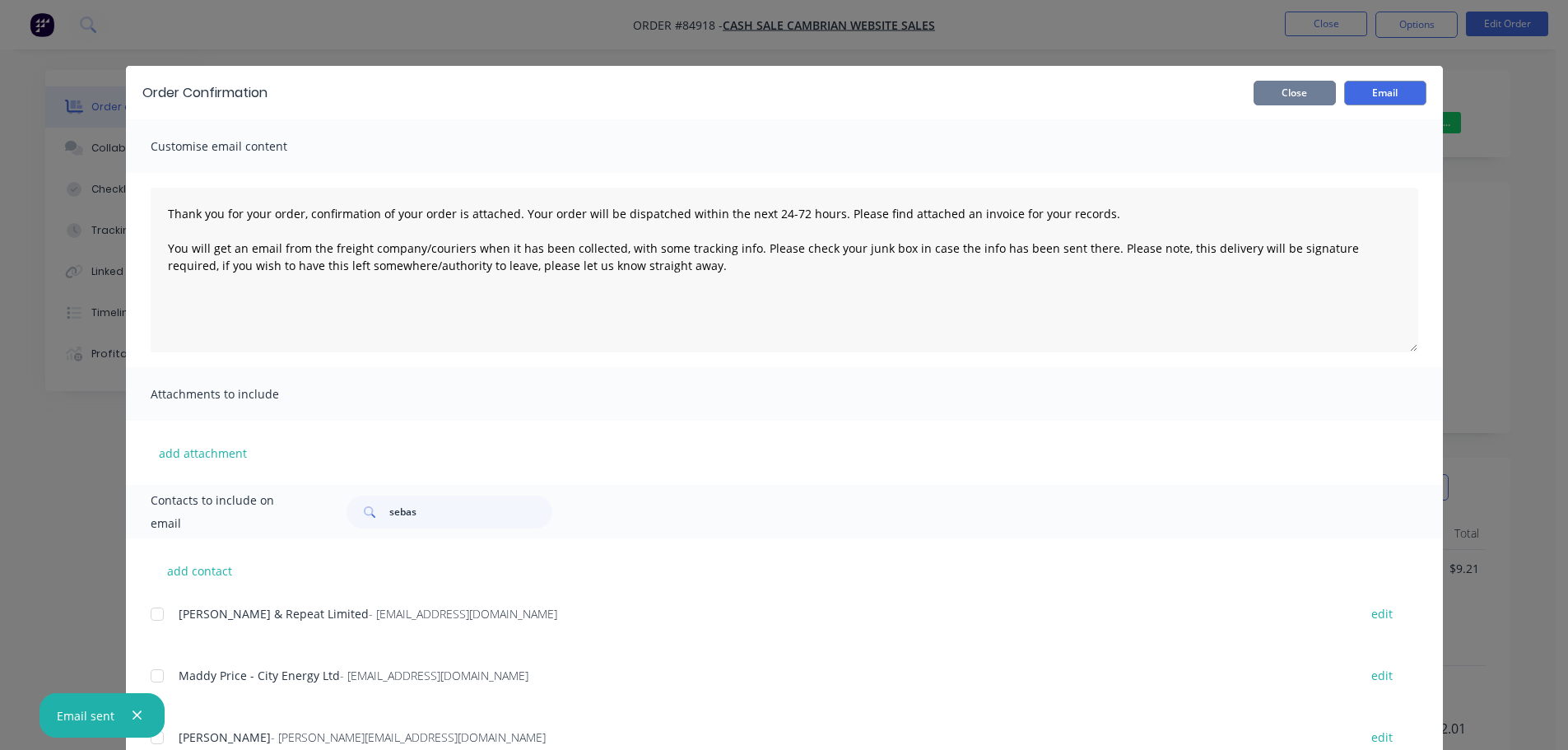
click at [1294, 95] on button "Close" at bounding box center [1294, 93] width 82 height 25
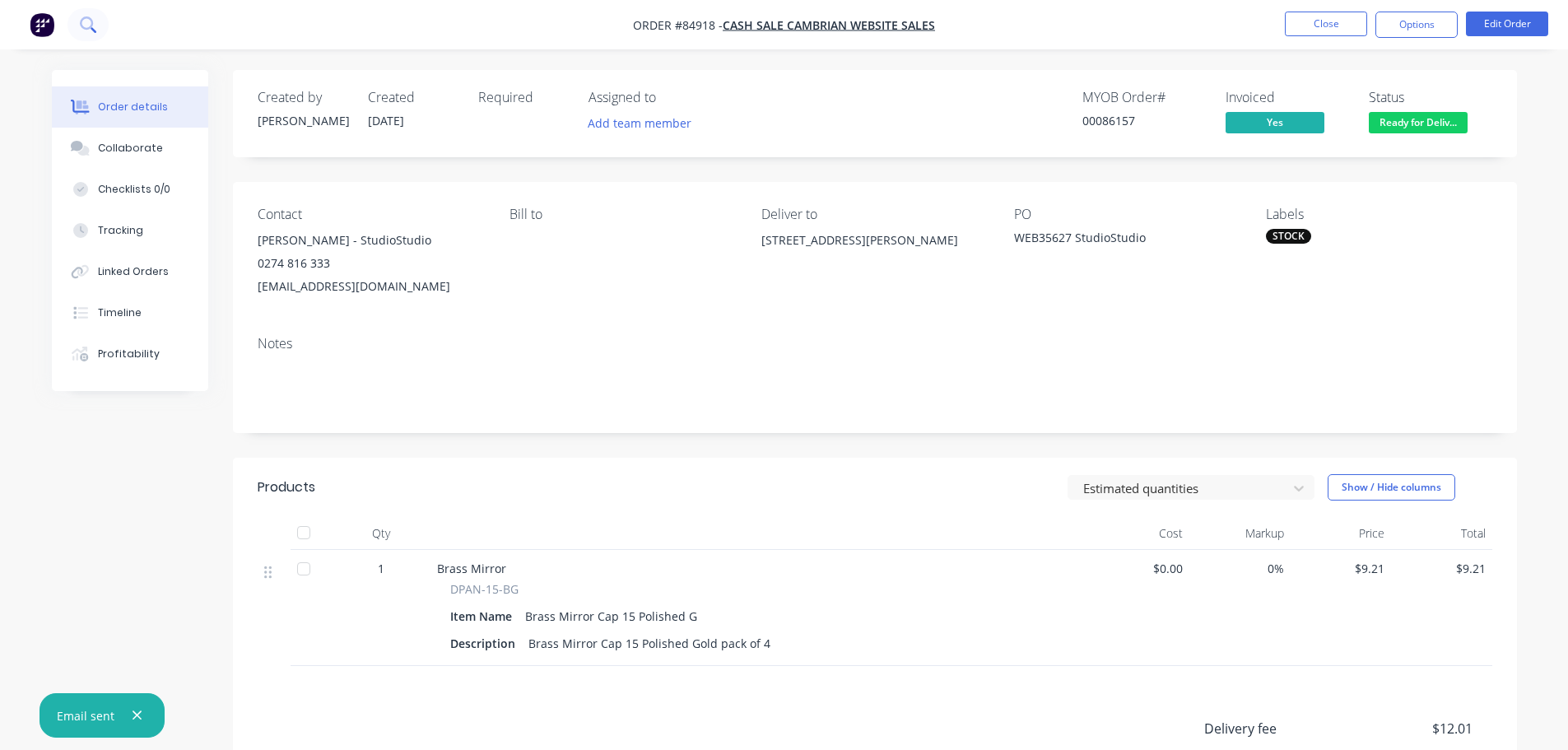
click at [89, 30] on icon at bounding box center [88, 25] width 16 height 16
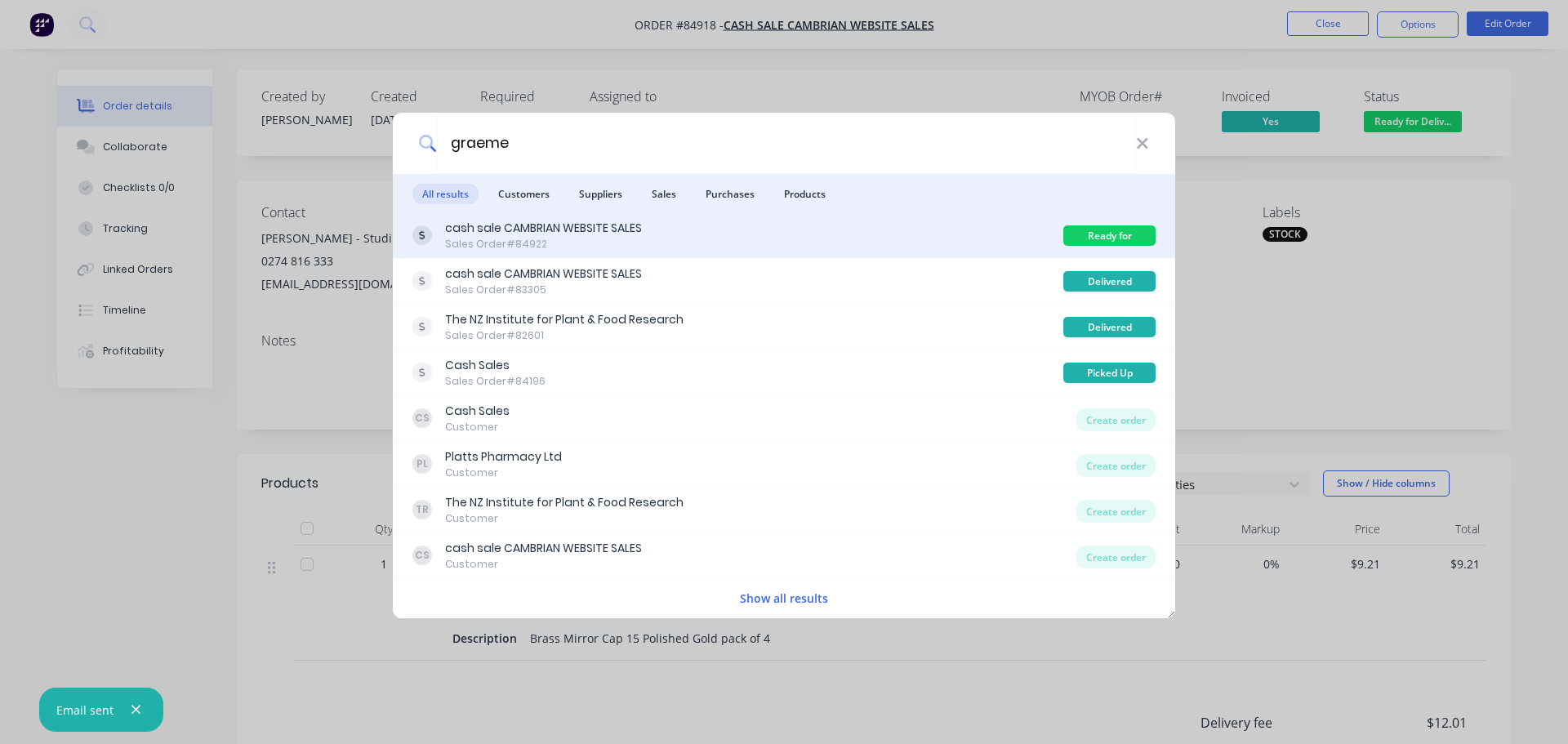
type input "graeme"
click at [731, 247] on div "cash sale CAMBRIAN WEBSITE SALES Sales Order #84922" at bounding box center [738, 235] width 651 height 32
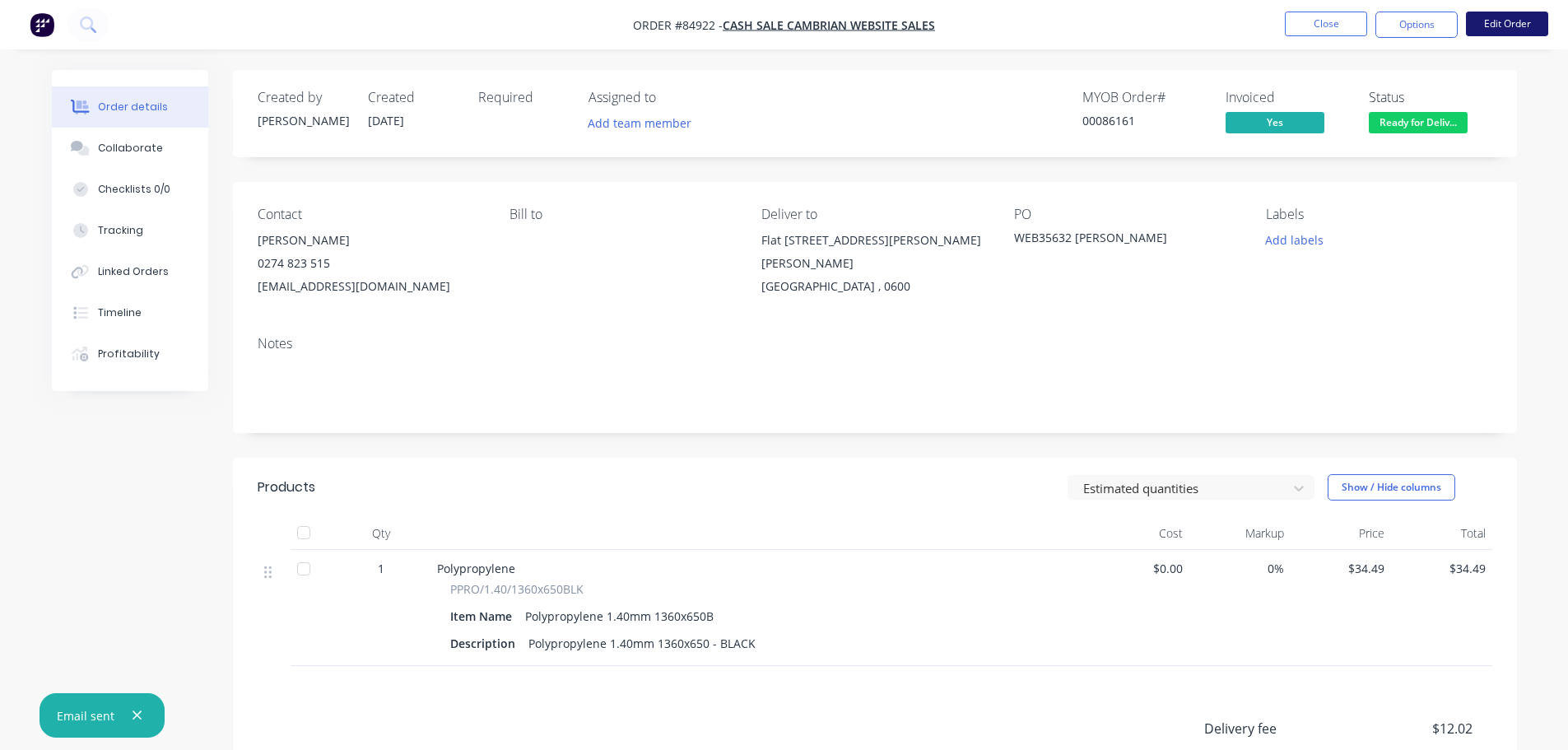
click at [1492, 29] on button "Edit Order" at bounding box center [1506, 24] width 82 height 25
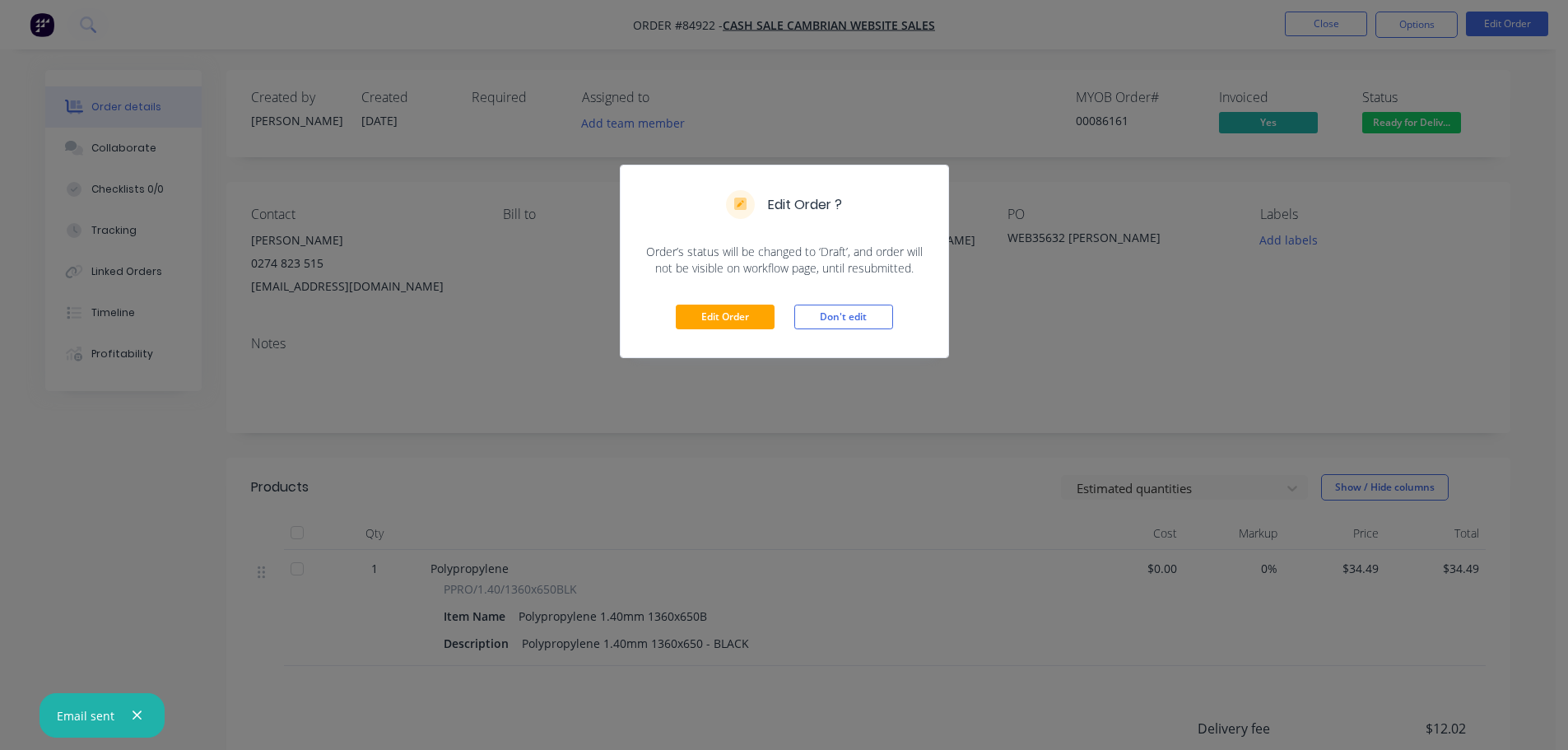
click at [721, 299] on div "Edit Order Don't edit" at bounding box center [784, 317] width 328 height 80
click at [737, 321] on button "Edit Order" at bounding box center [726, 318] width 99 height 25
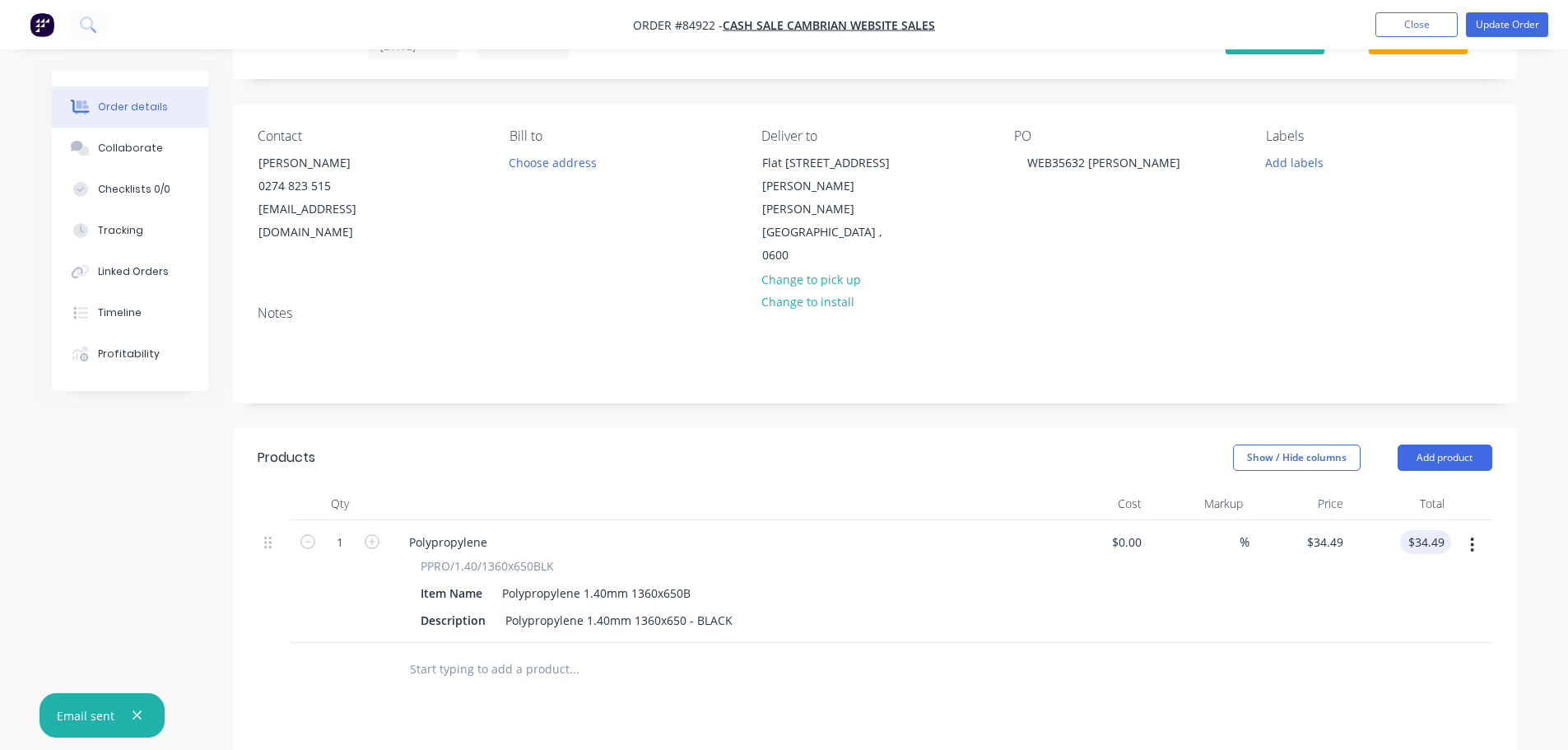
scroll to position [165, 0]
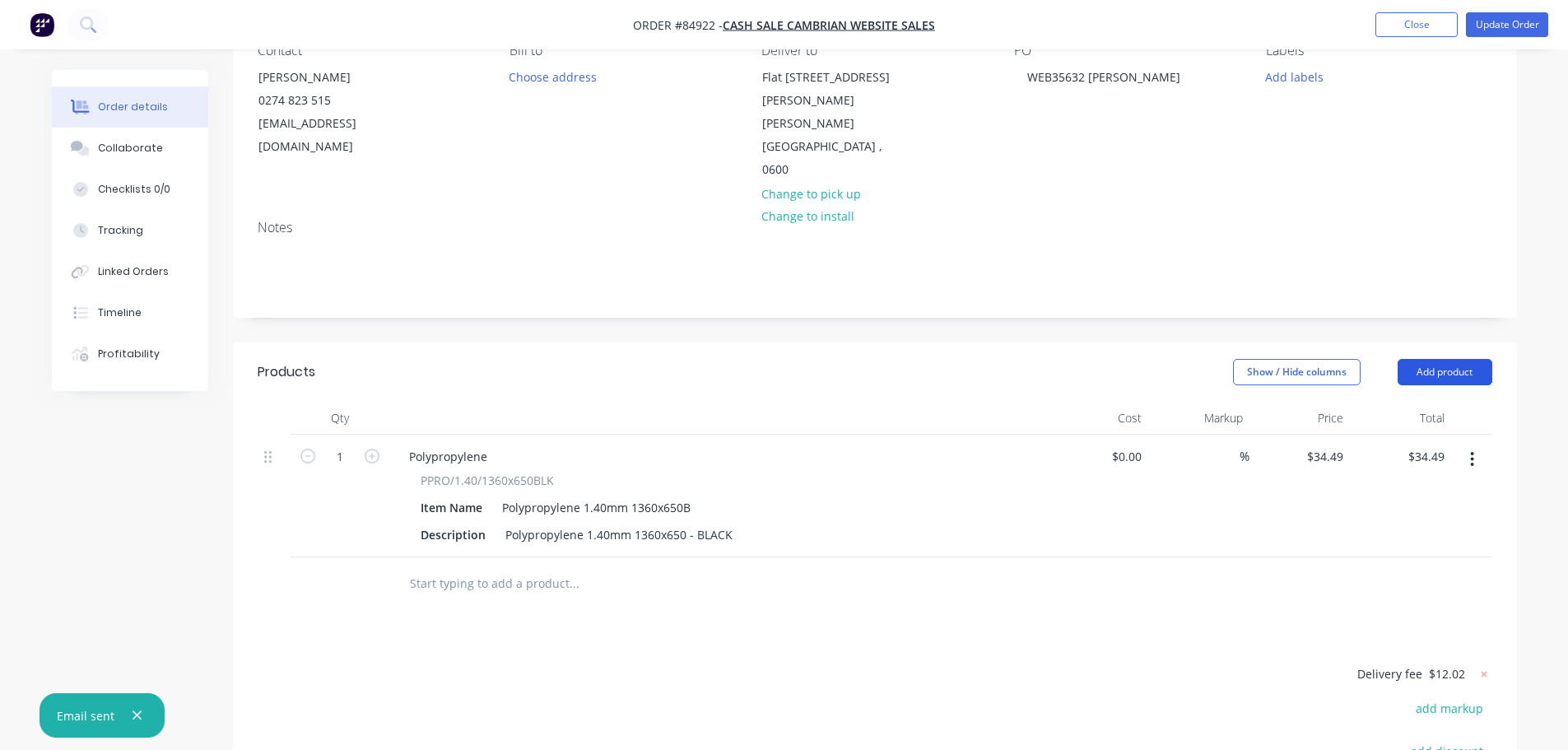
click at [1454, 359] on button "Add product" at bounding box center [1444, 372] width 95 height 27
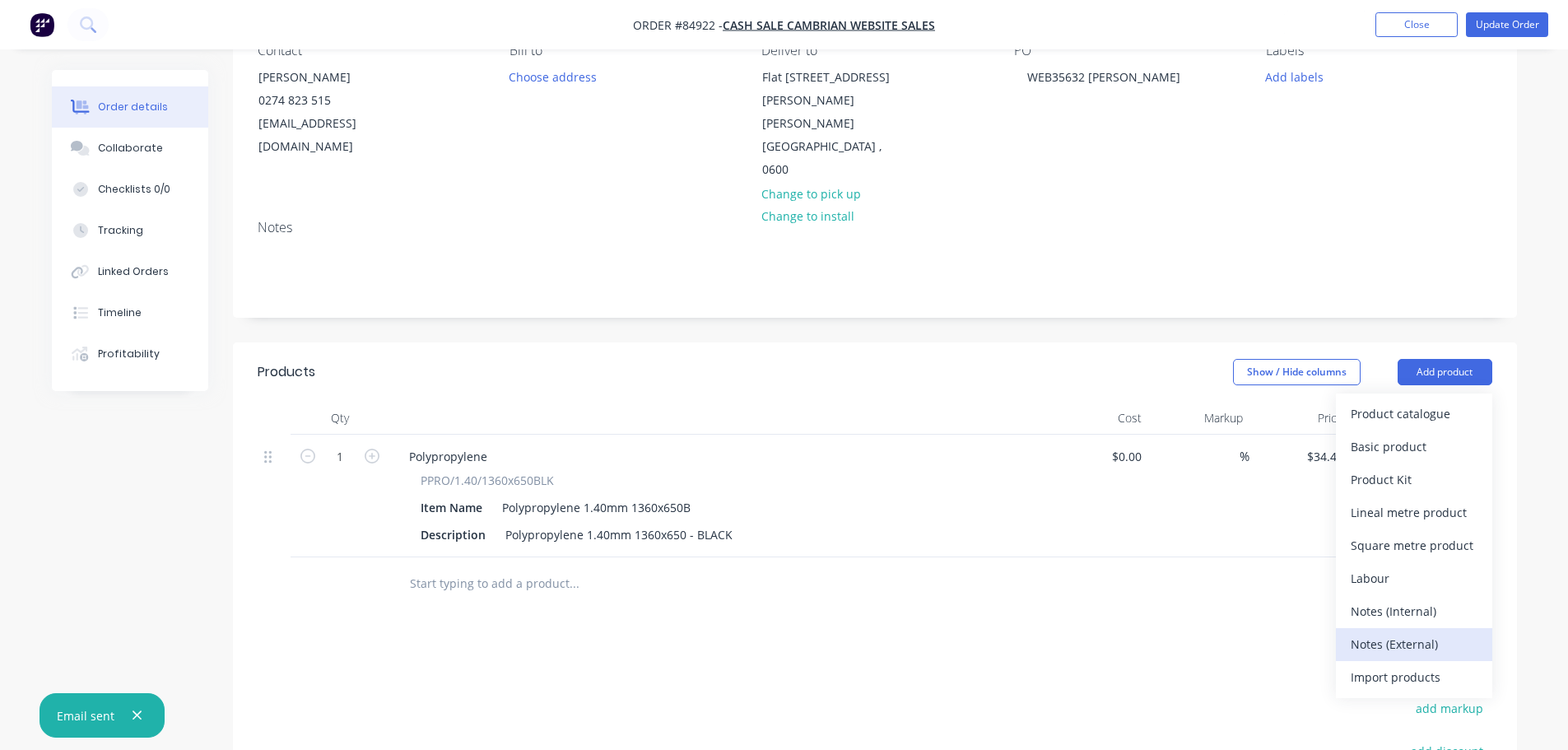
click at [1406, 629] on button "Notes (External)" at bounding box center [1413, 645] width 156 height 33
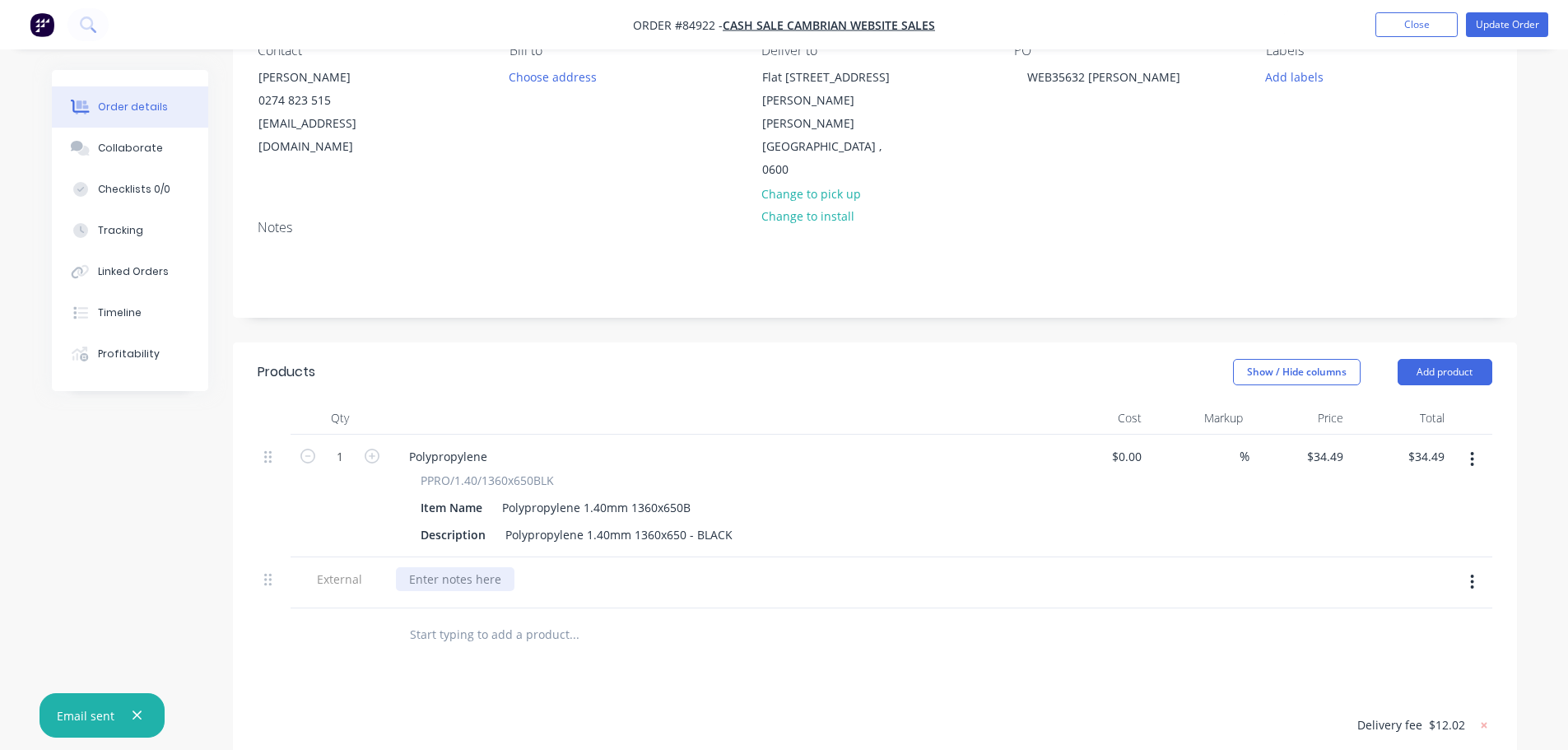
click at [482, 568] on div at bounding box center [455, 579] width 118 height 24
paste div
click at [1515, 32] on button "Update Order" at bounding box center [1506, 25] width 82 height 25
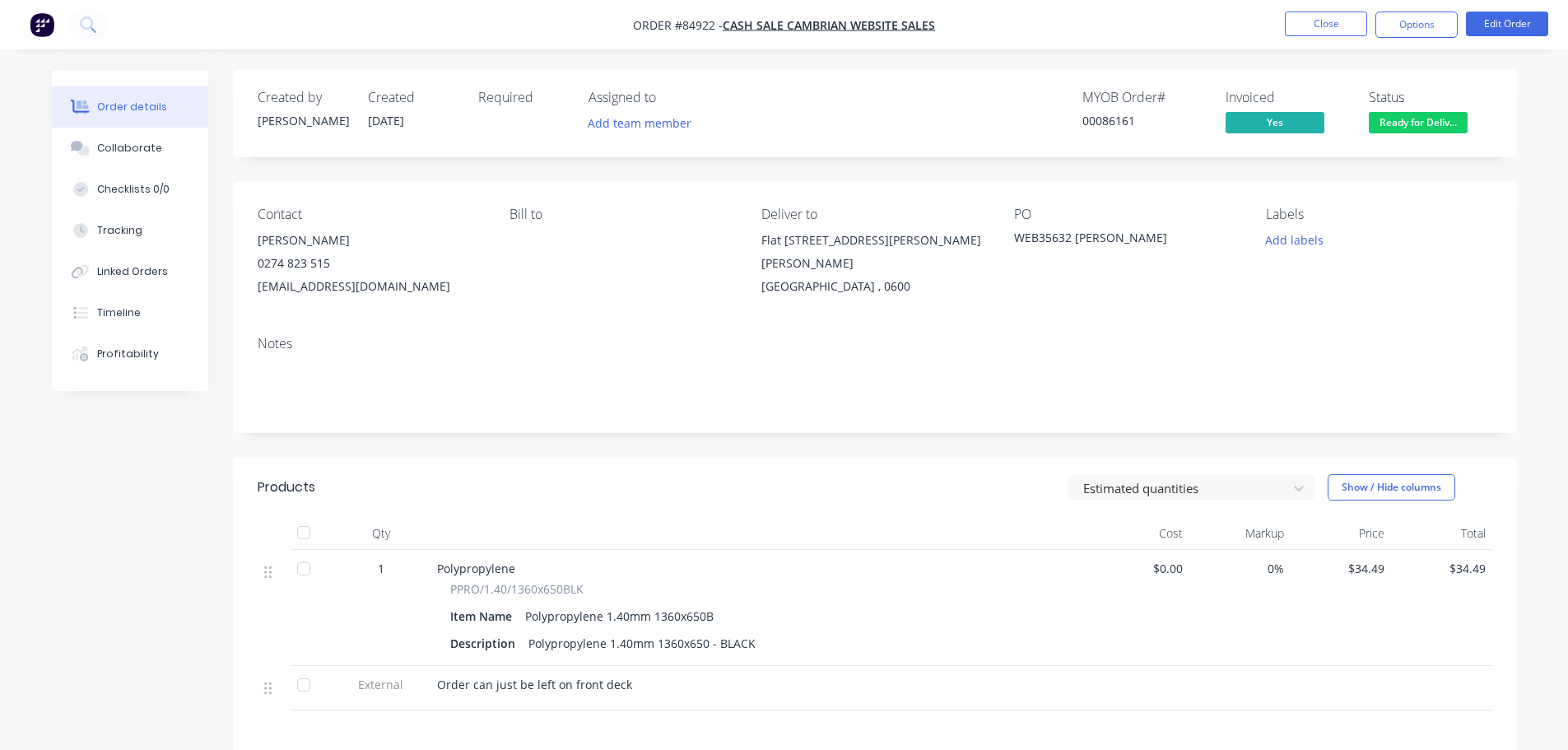
click at [34, 28] on img "button" at bounding box center [42, 25] width 25 height 25
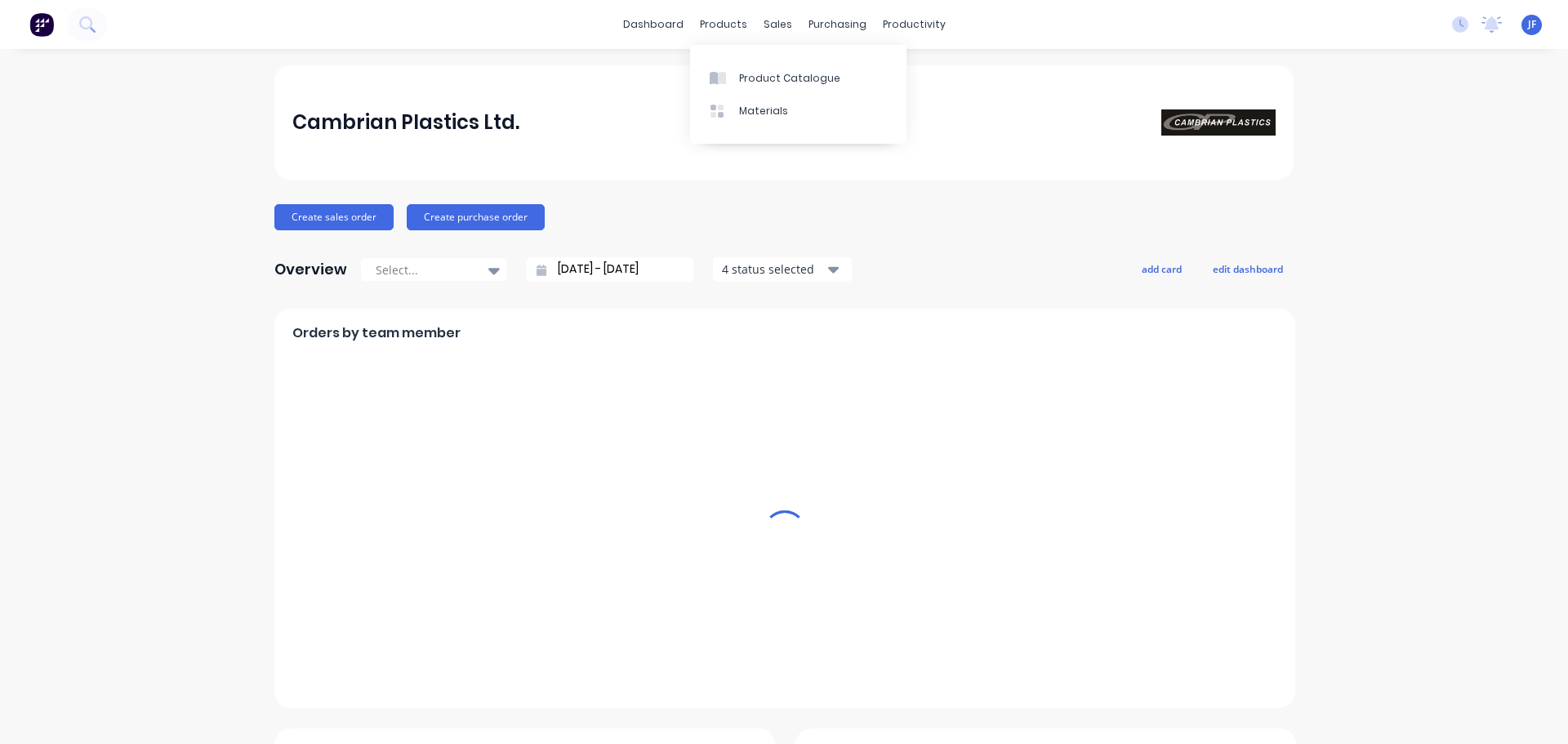
click at [767, 26] on div "sales" at bounding box center [777, 25] width 45 height 25
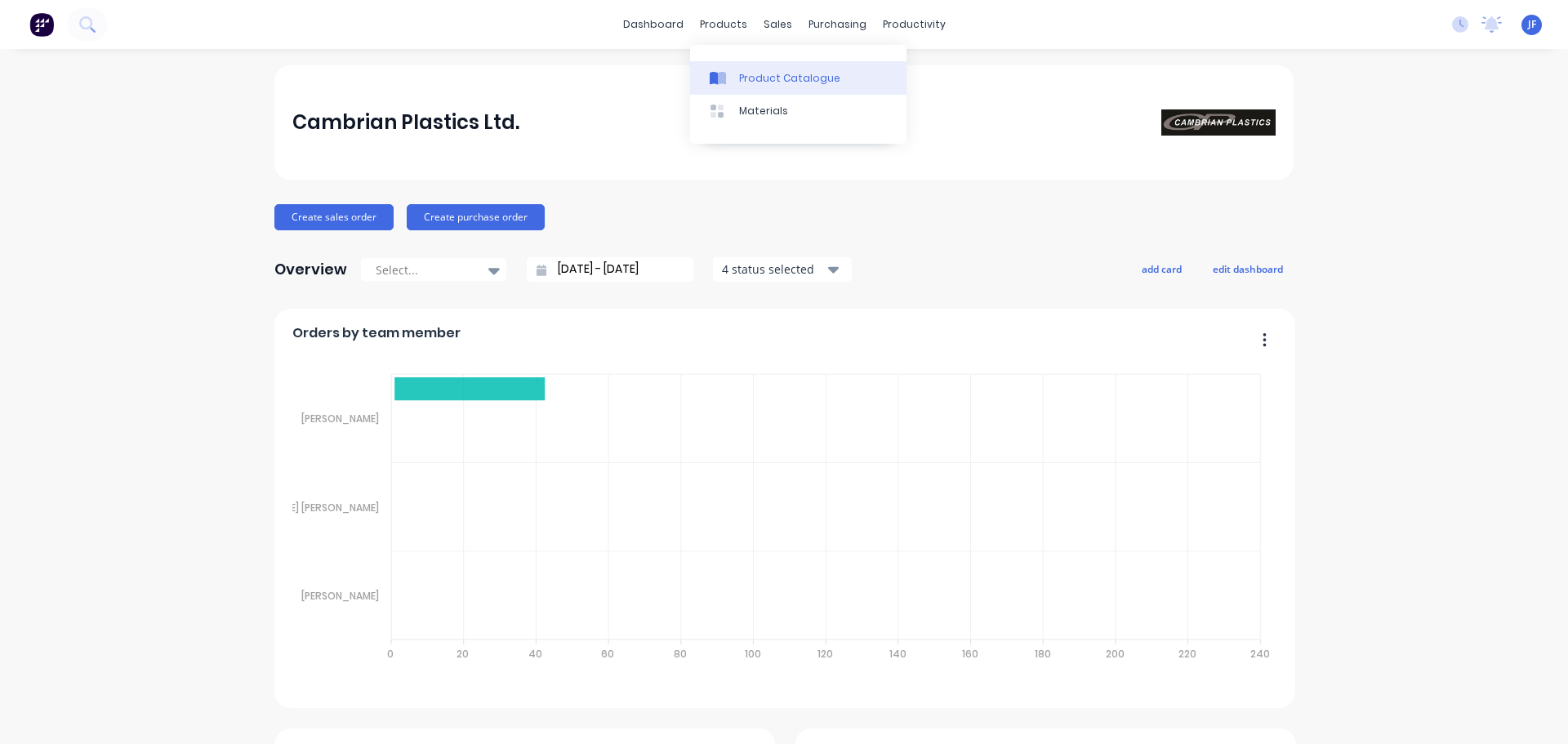
click at [795, 71] on div "Product Catalogue" at bounding box center [789, 78] width 101 height 15
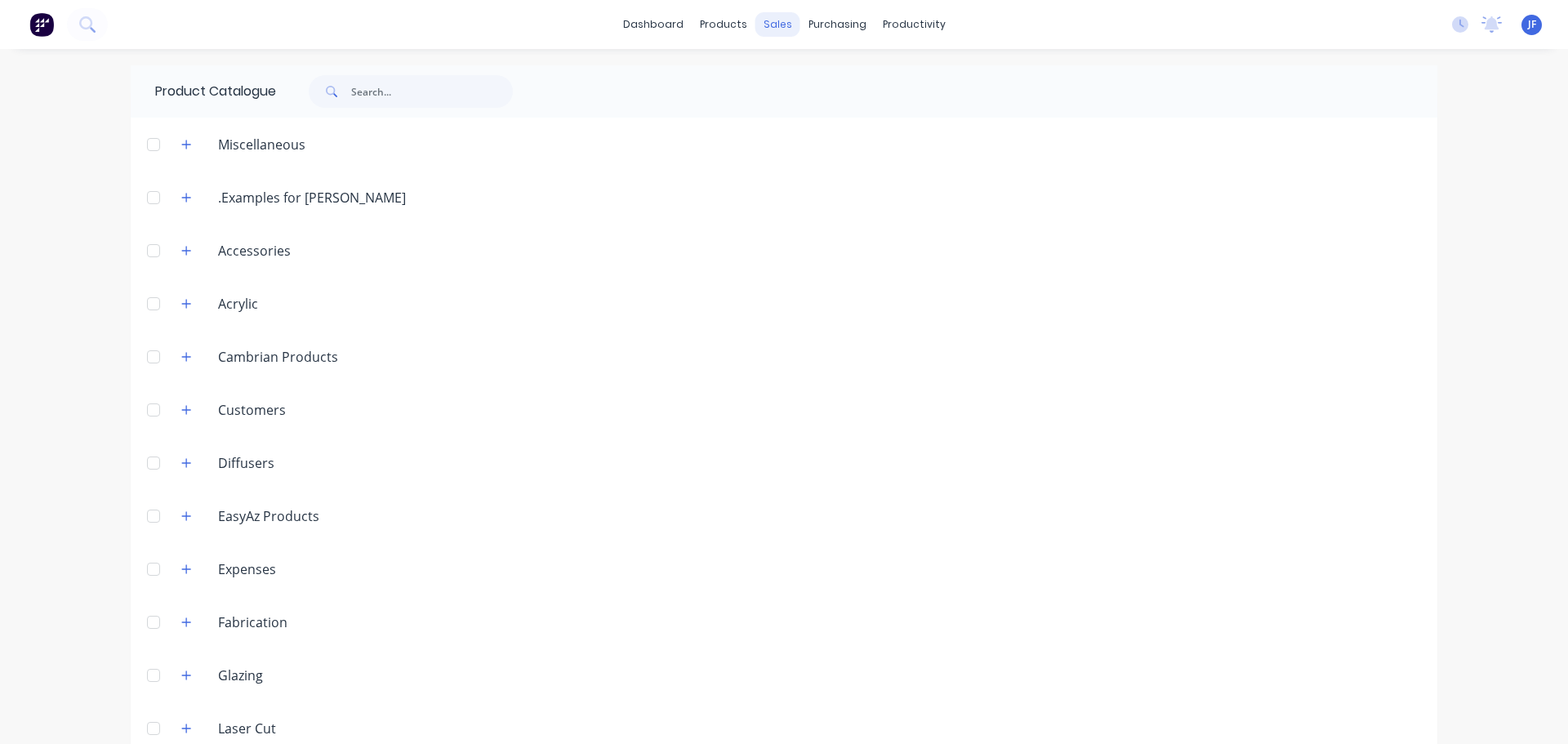
click at [773, 21] on div "sales" at bounding box center [777, 25] width 45 height 25
click at [798, 89] on link "Sales Orders" at bounding box center [858, 77] width 217 height 32
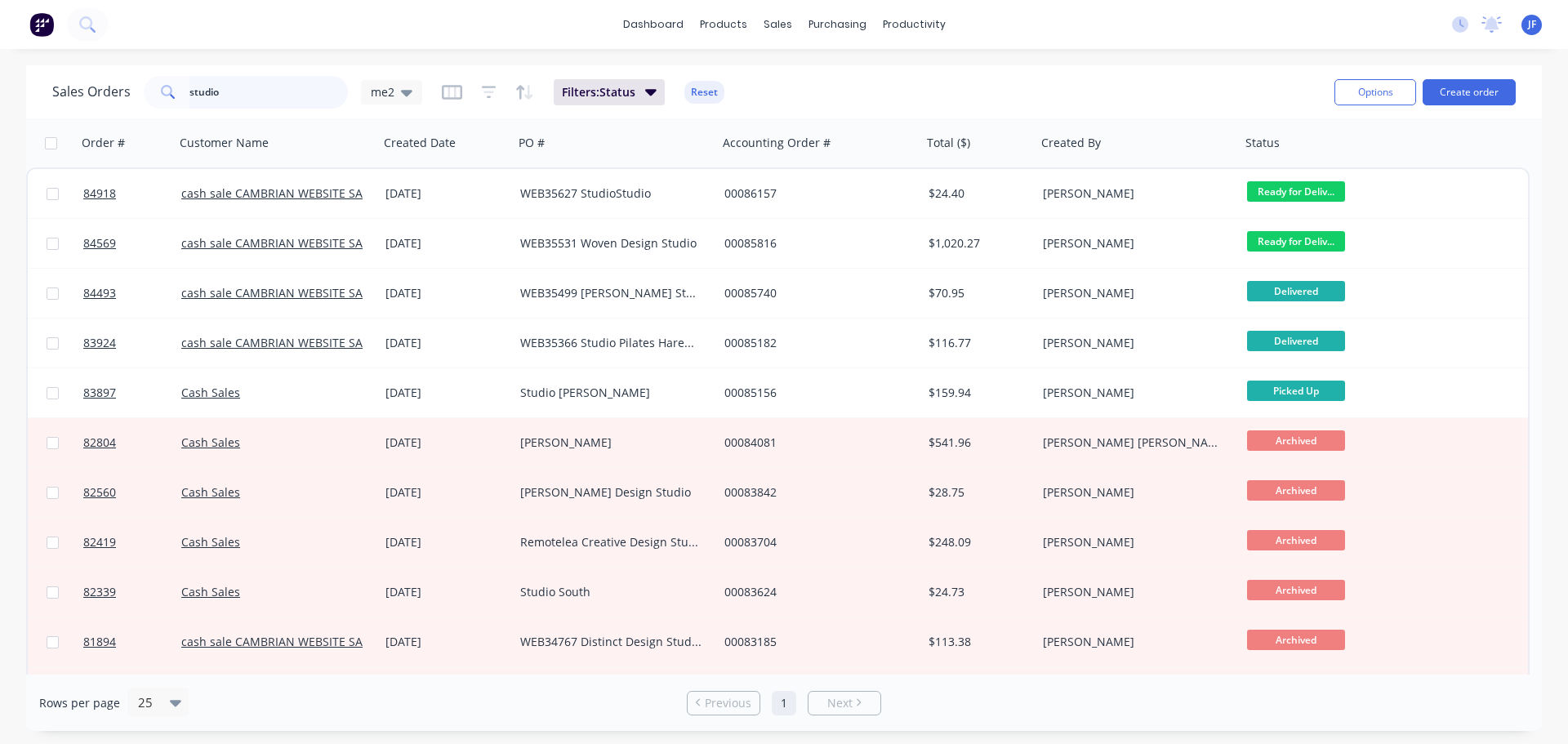
click at [210, 93] on input "studio" at bounding box center [269, 92] width 160 height 32
click at [210, 92] on input "studio" at bounding box center [269, 92] width 160 height 32
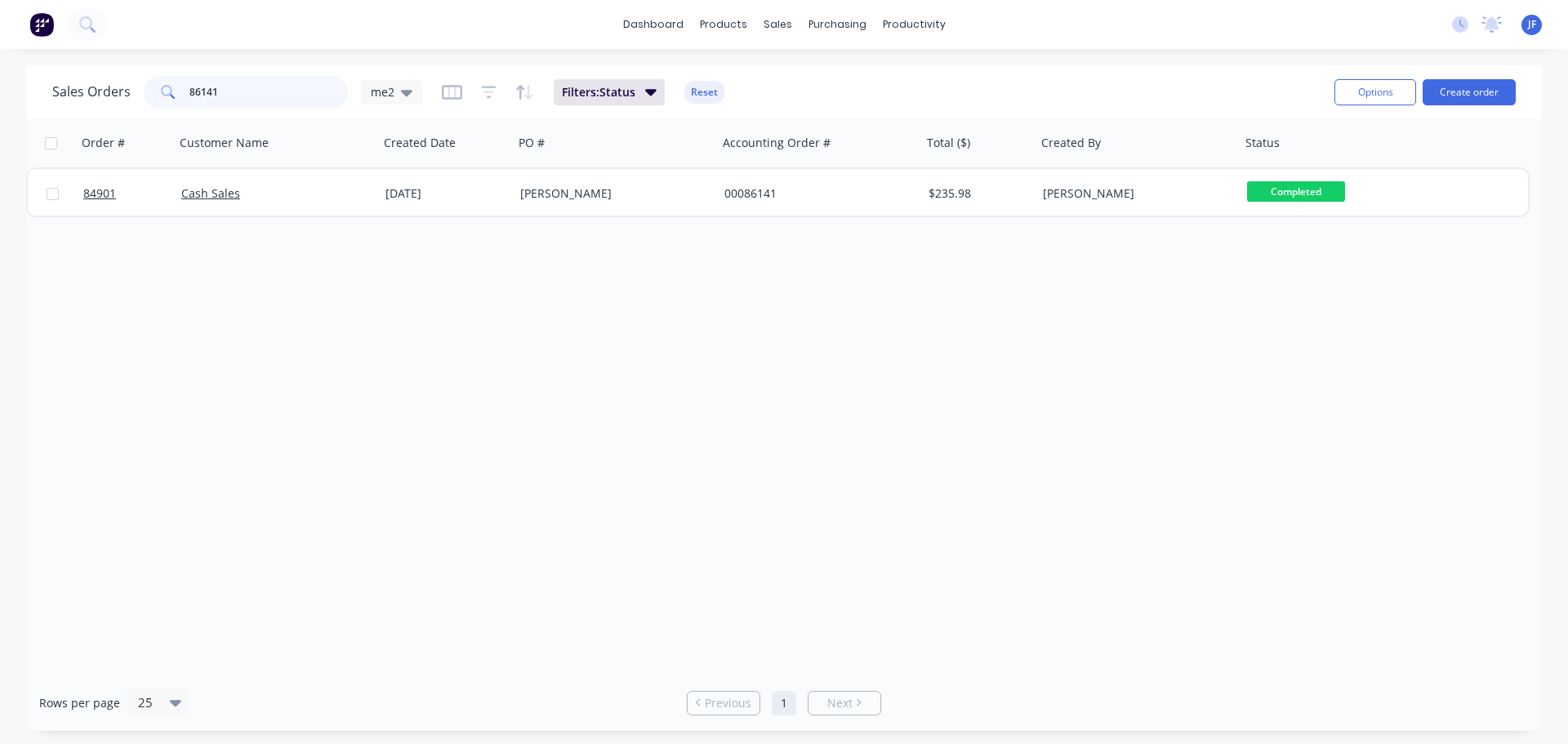
type input "86141"
click at [770, 202] on div "00086141" at bounding box center [820, 194] width 204 height 49
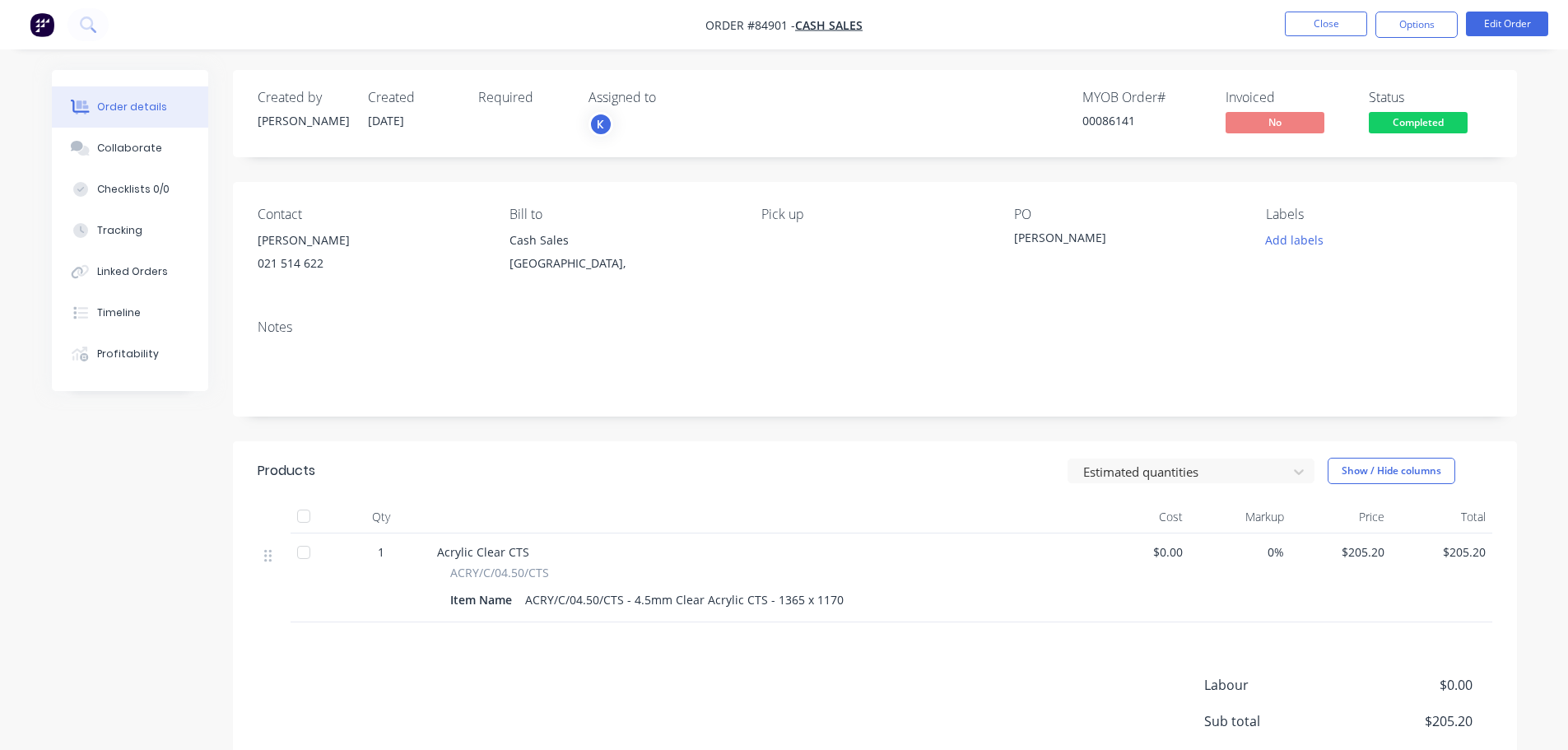
click at [1454, 120] on span "Completed" at bounding box center [1419, 122] width 99 height 20
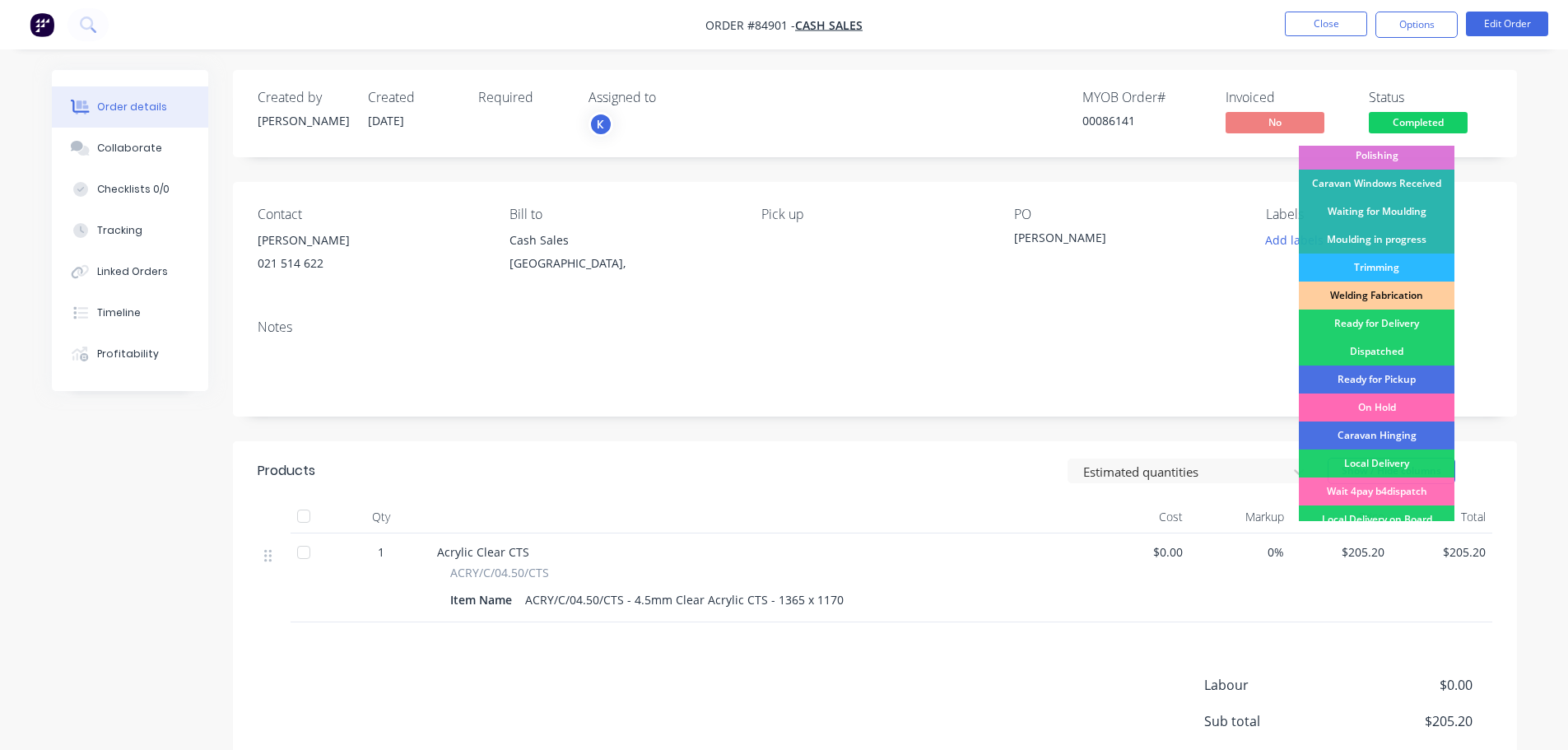
scroll to position [325, 0]
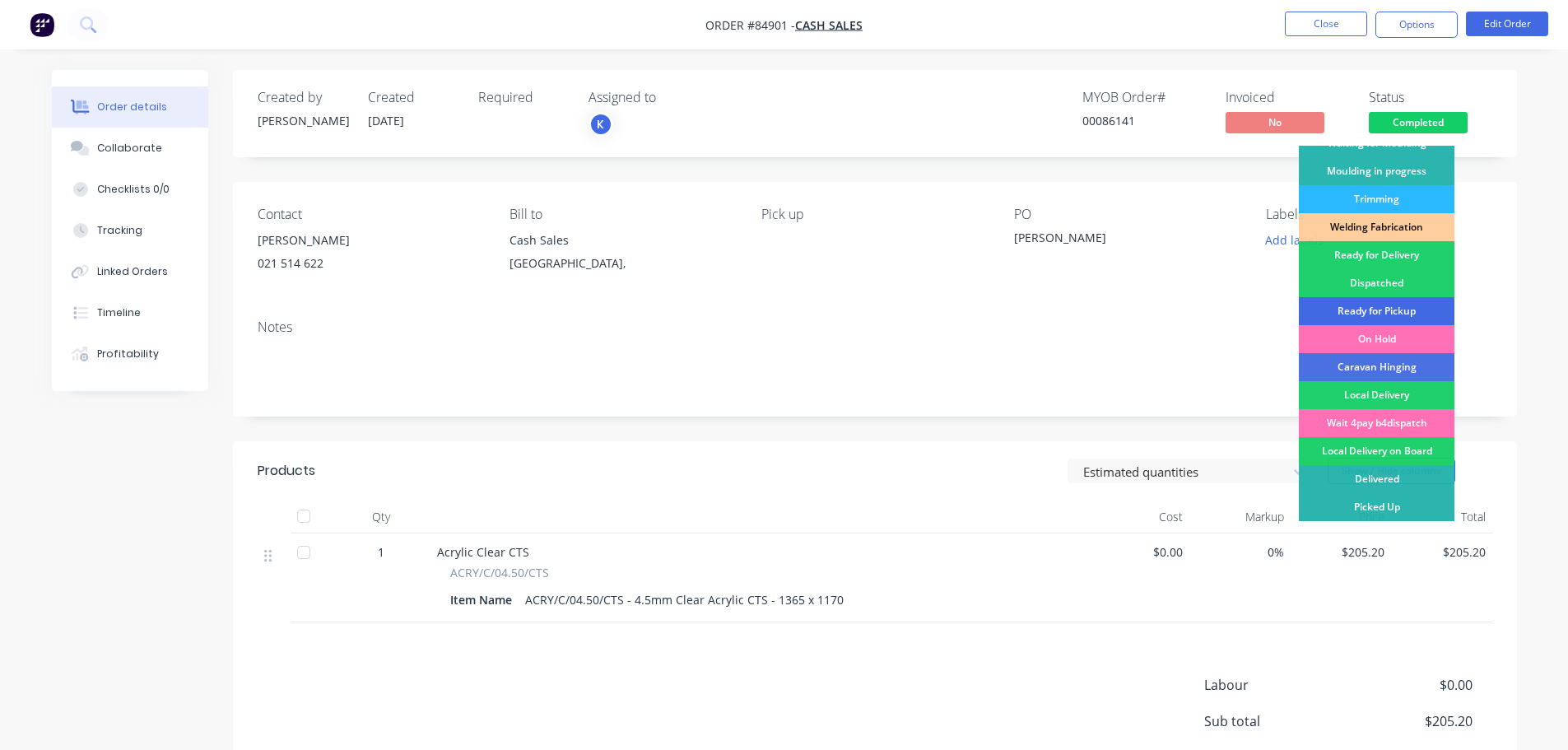
click at [1406, 310] on div "Ready for Pickup" at bounding box center [1376, 311] width 156 height 28
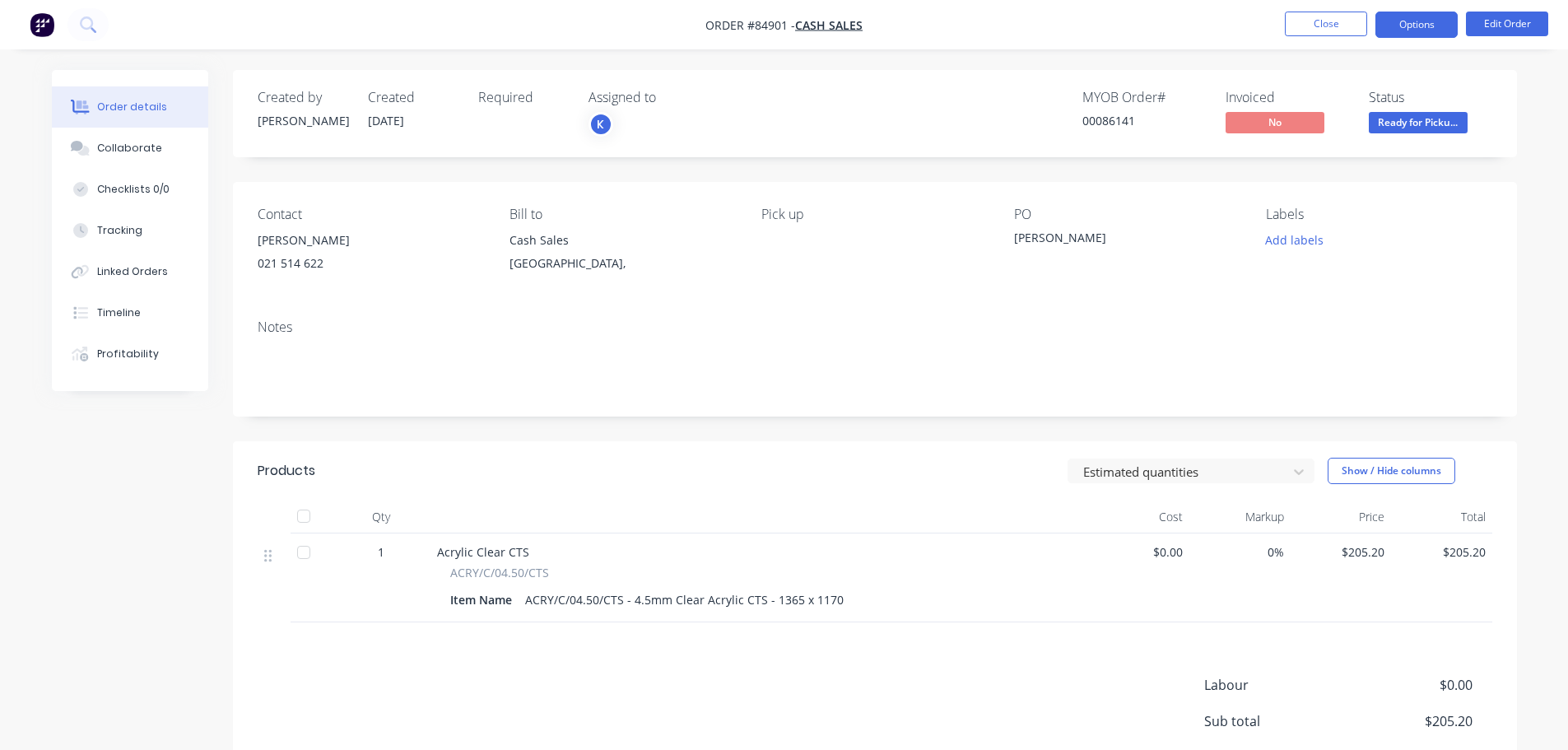
click at [1412, 30] on button "Options" at bounding box center [1416, 25] width 82 height 27
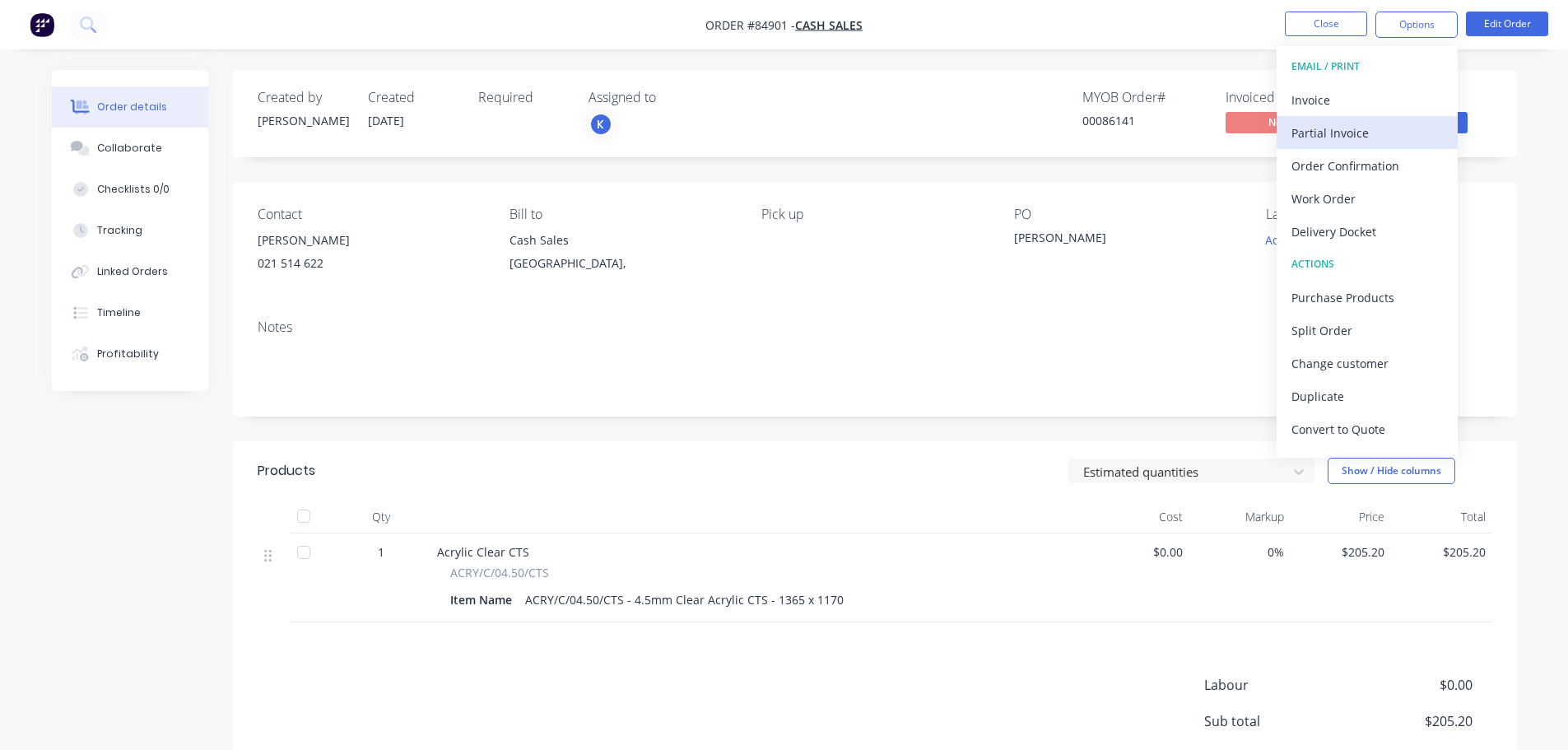
click at [1386, 116] on button "Partial Invoice" at bounding box center [1366, 132] width 181 height 33
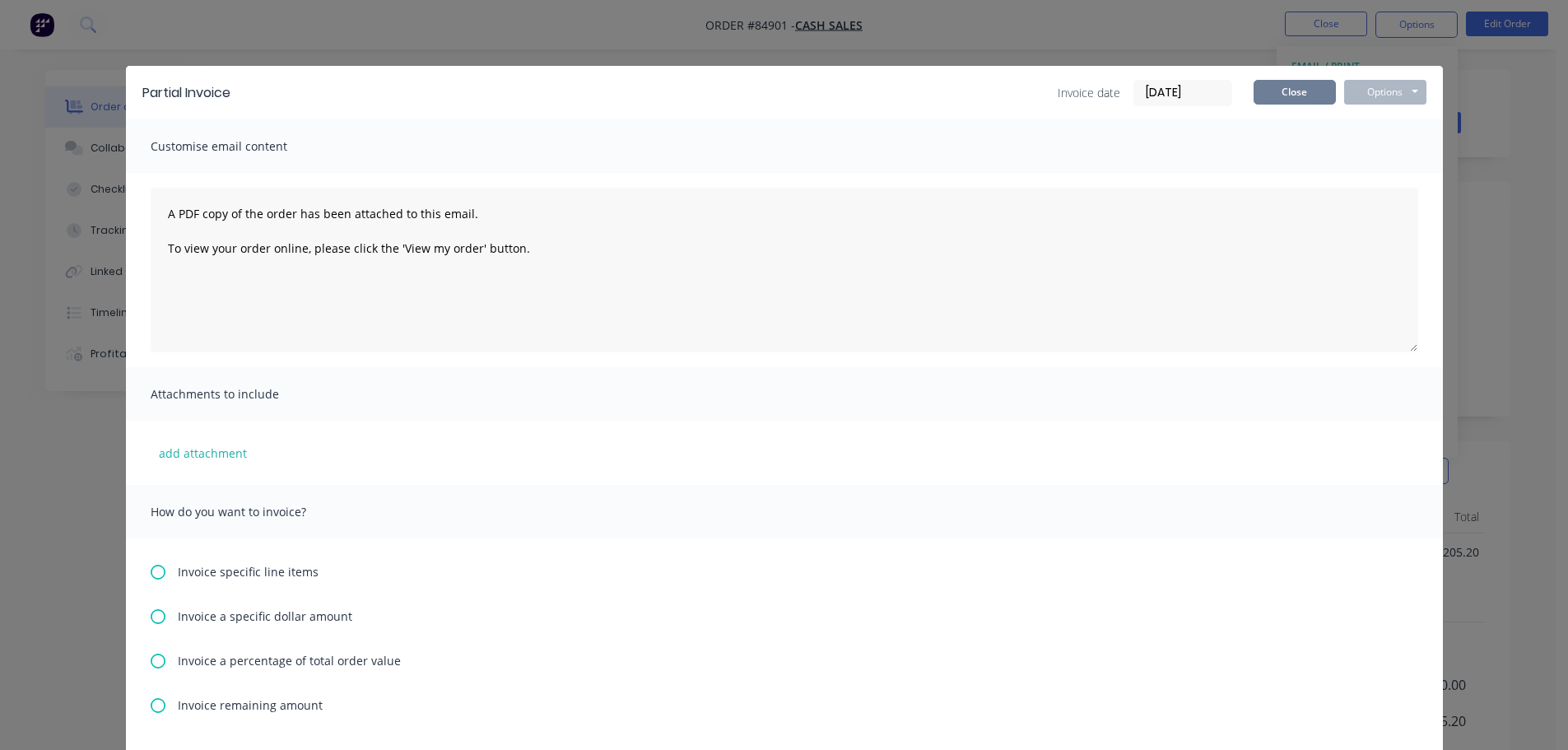
click at [1322, 88] on button "Close" at bounding box center [1294, 92] width 82 height 25
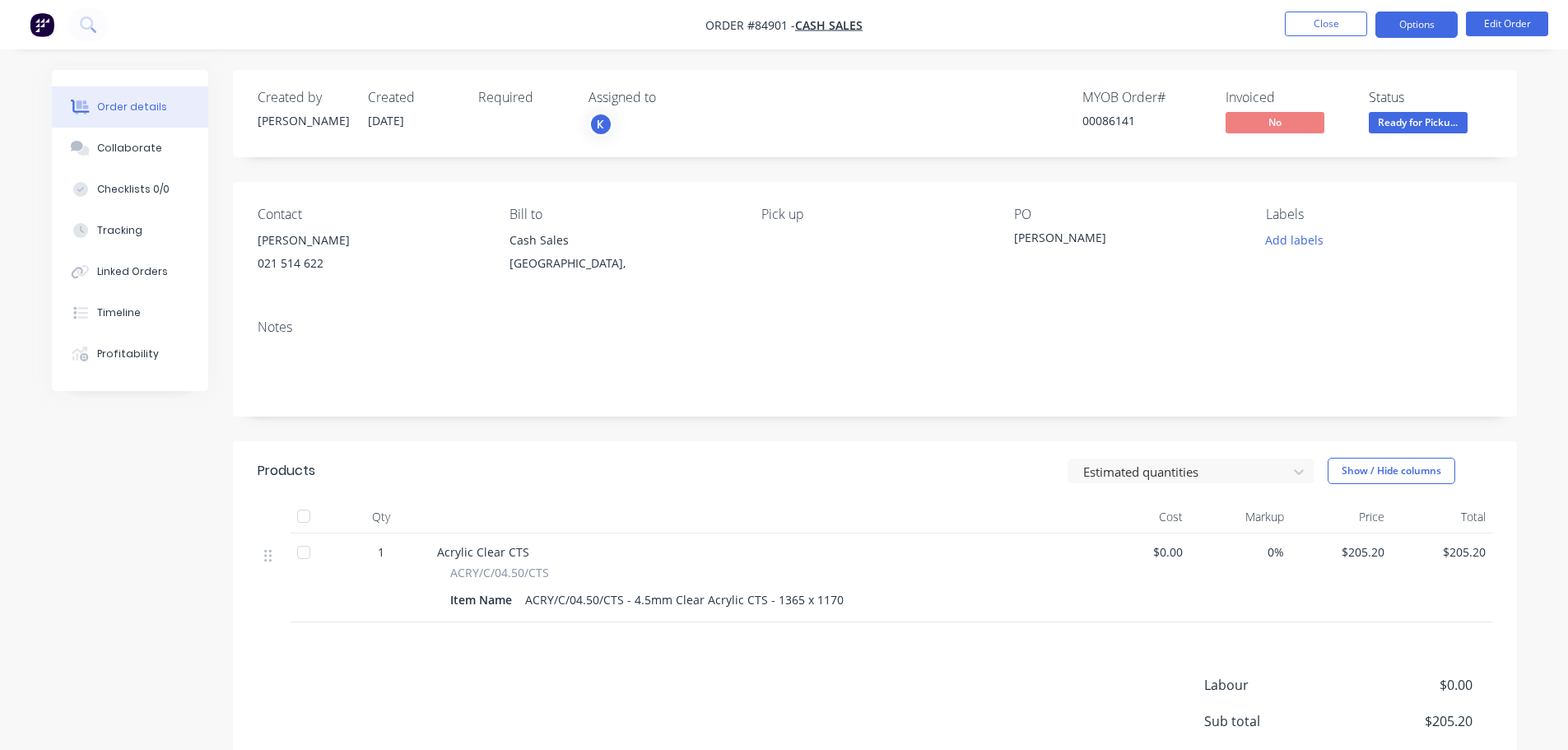
click at [1410, 25] on button "Options" at bounding box center [1416, 25] width 82 height 27
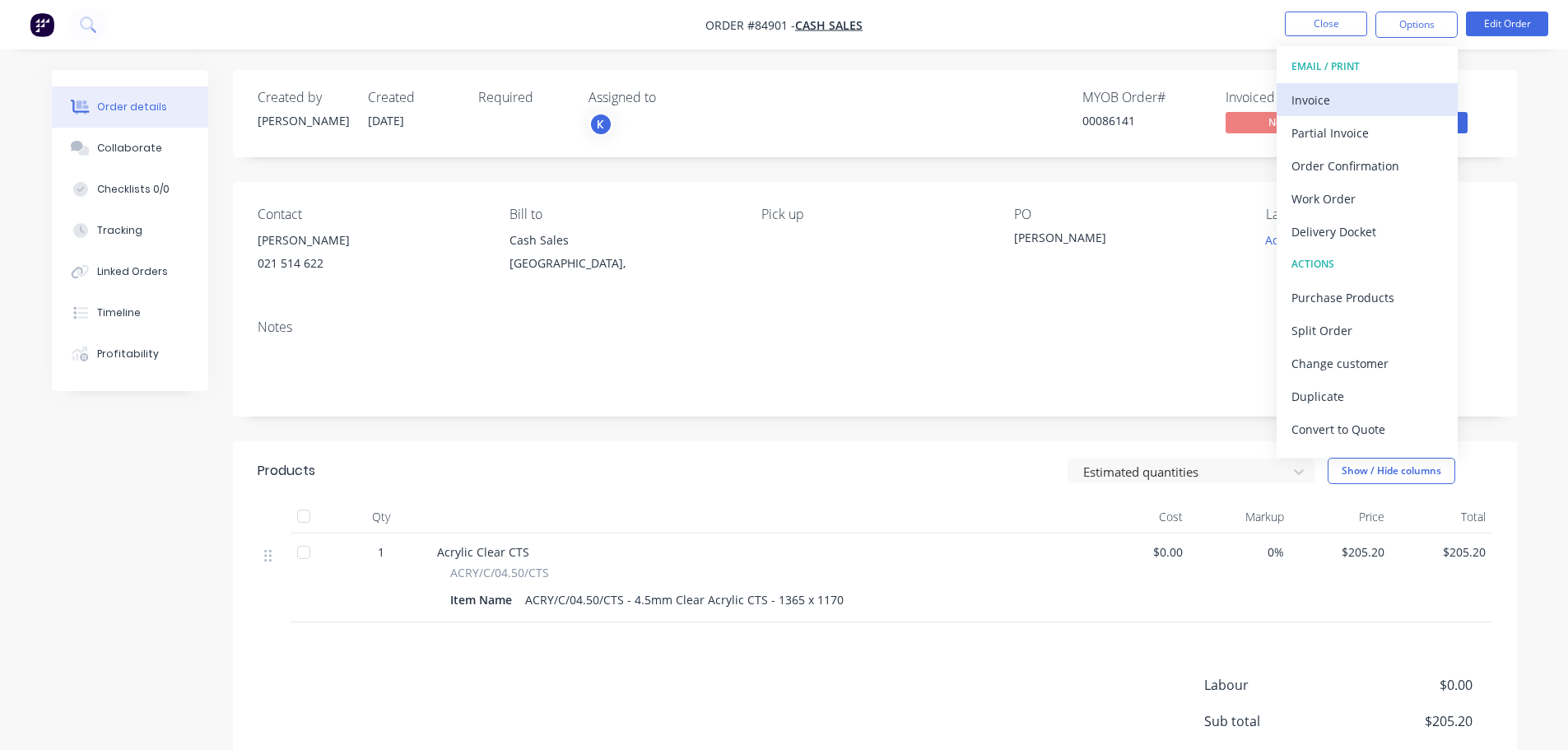
drag, startPoint x: 1406, startPoint y: 38, endPoint x: 1401, endPoint y: 83, distance: 45.3
click at [1382, 81] on button "EMAIL / PRINT" at bounding box center [1366, 66] width 181 height 33
click at [1404, 102] on div "Invoice" at bounding box center [1366, 100] width 151 height 24
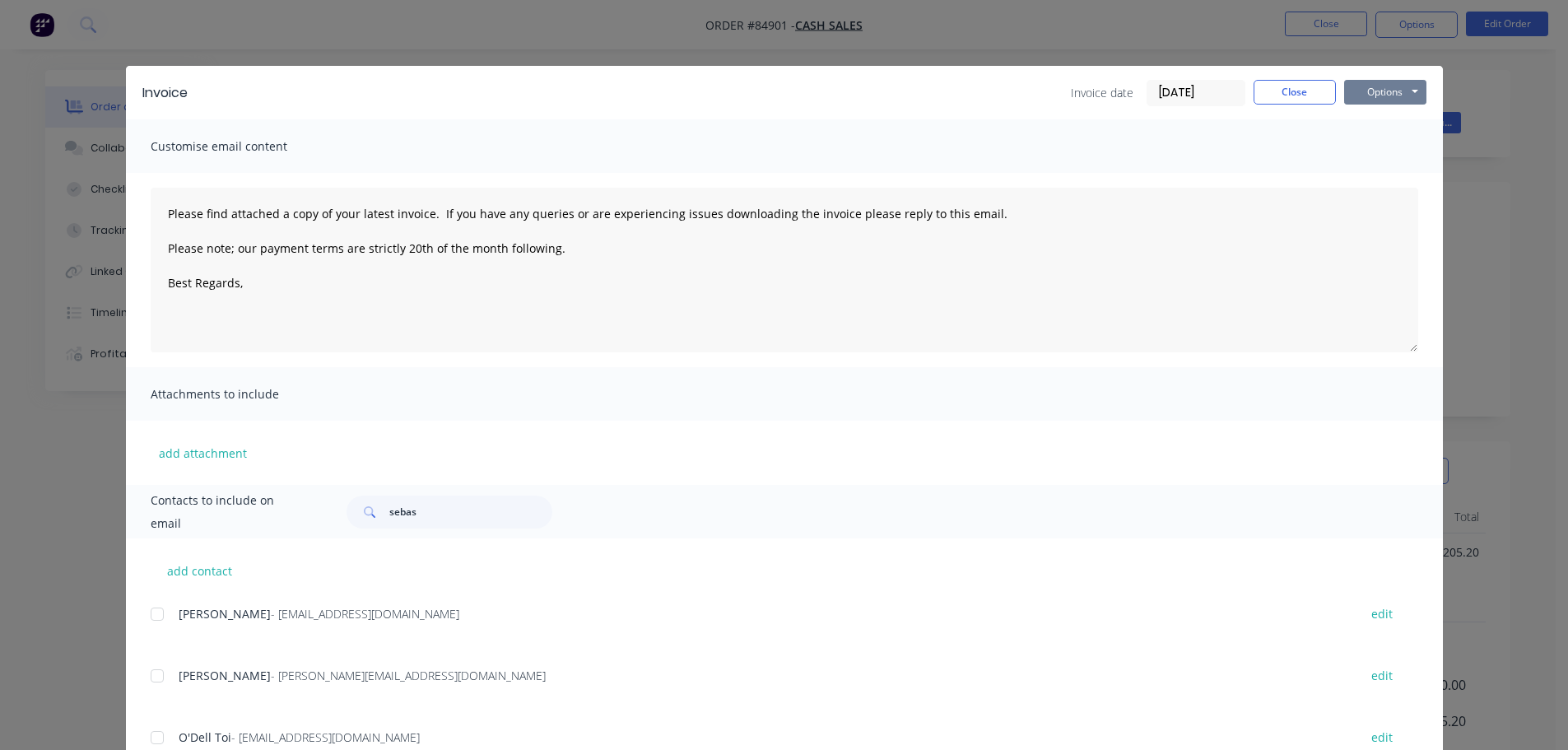
drag, startPoint x: 1400, startPoint y: 89, endPoint x: 1398, endPoint y: 104, distance: 15.1
click at [1399, 90] on button "Options" at bounding box center [1385, 92] width 82 height 25
click at [1394, 142] on button "Print" at bounding box center [1397, 149] width 105 height 27
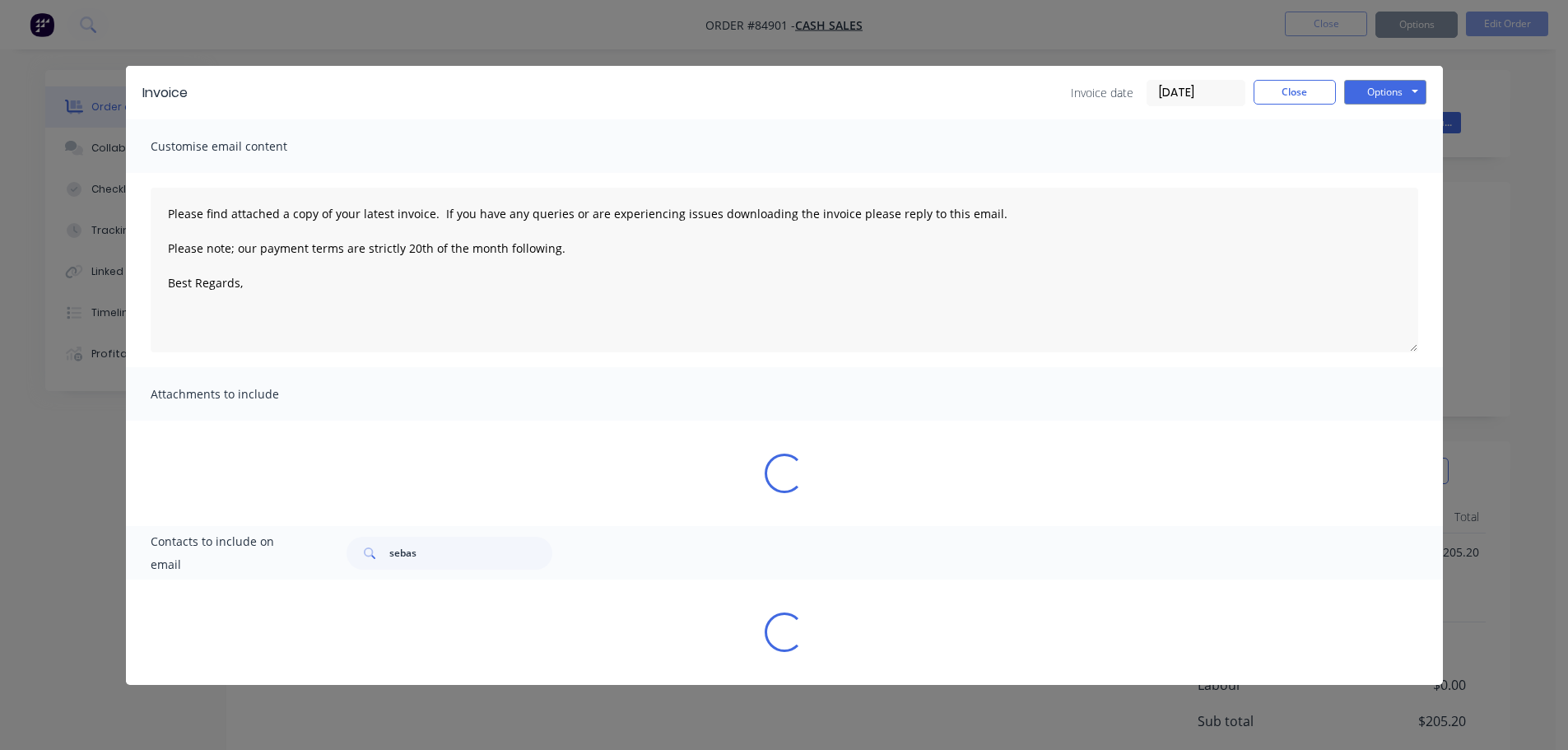
type textarea "Please find attached a copy of your latest invoice. If you have any queries or …"
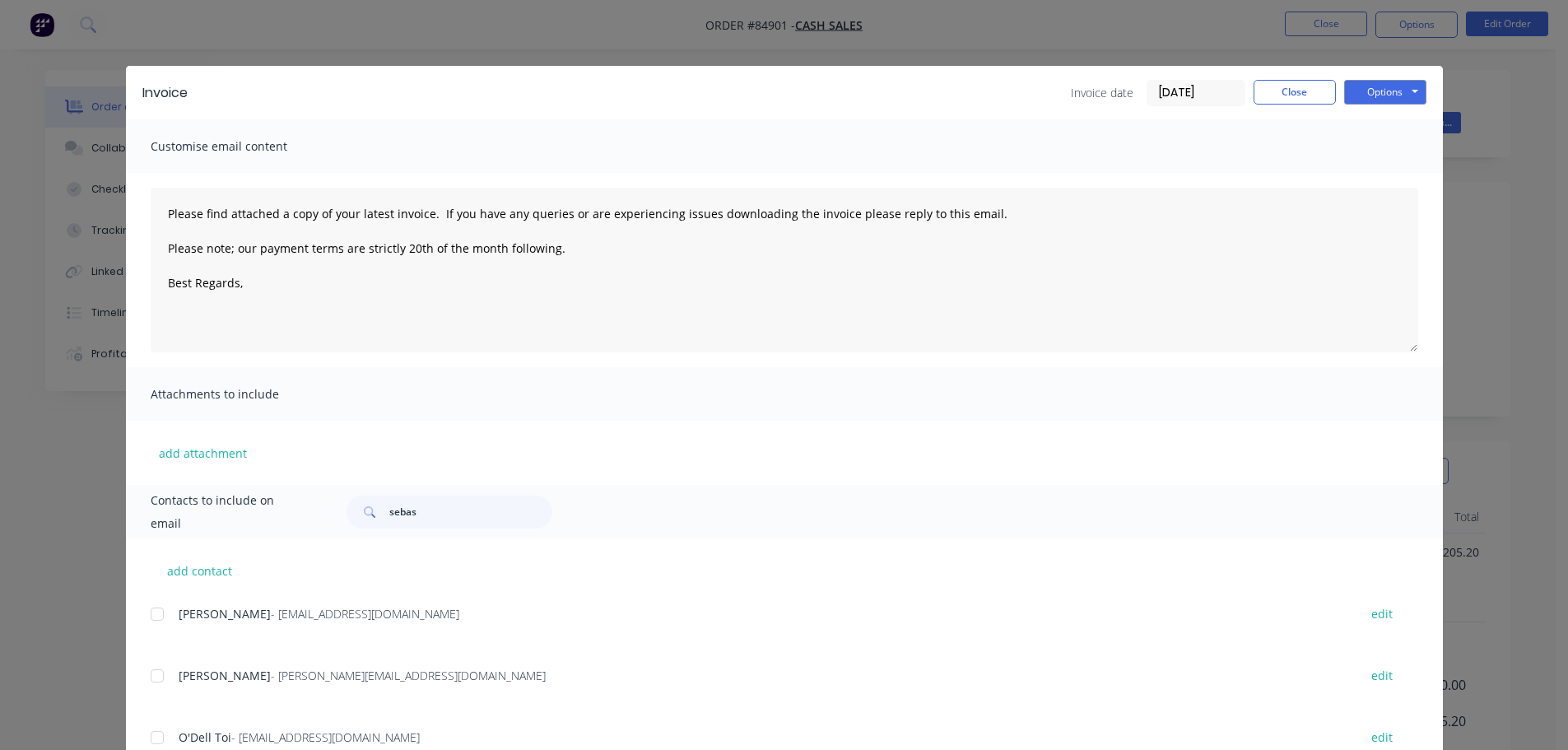
click at [81, 31] on div "Invoice Invoice date 29/09/25 Close Options Preview Print Email Customise email…" at bounding box center [784, 375] width 1568 height 750
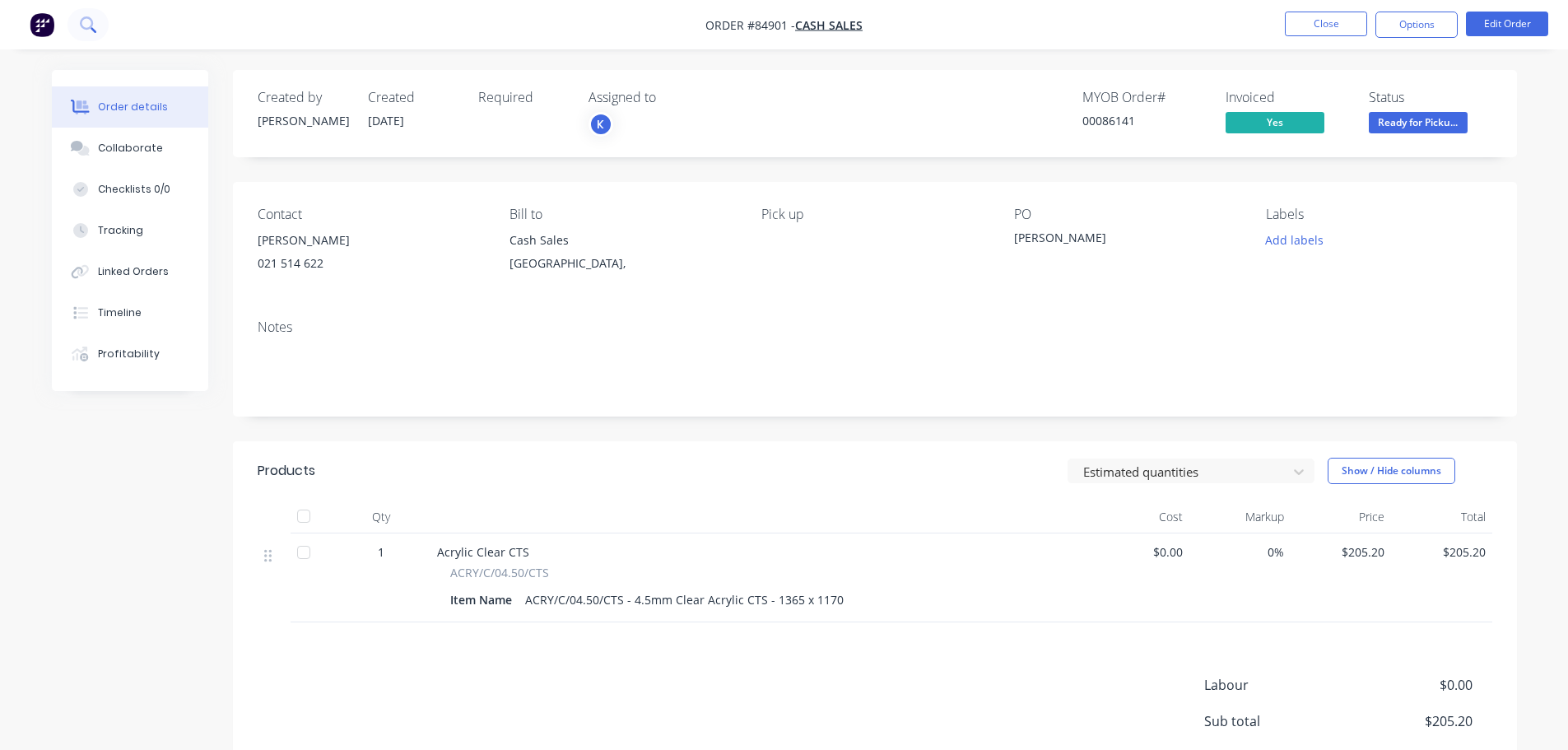
click at [80, 27] on icon at bounding box center [88, 25] width 16 height 16
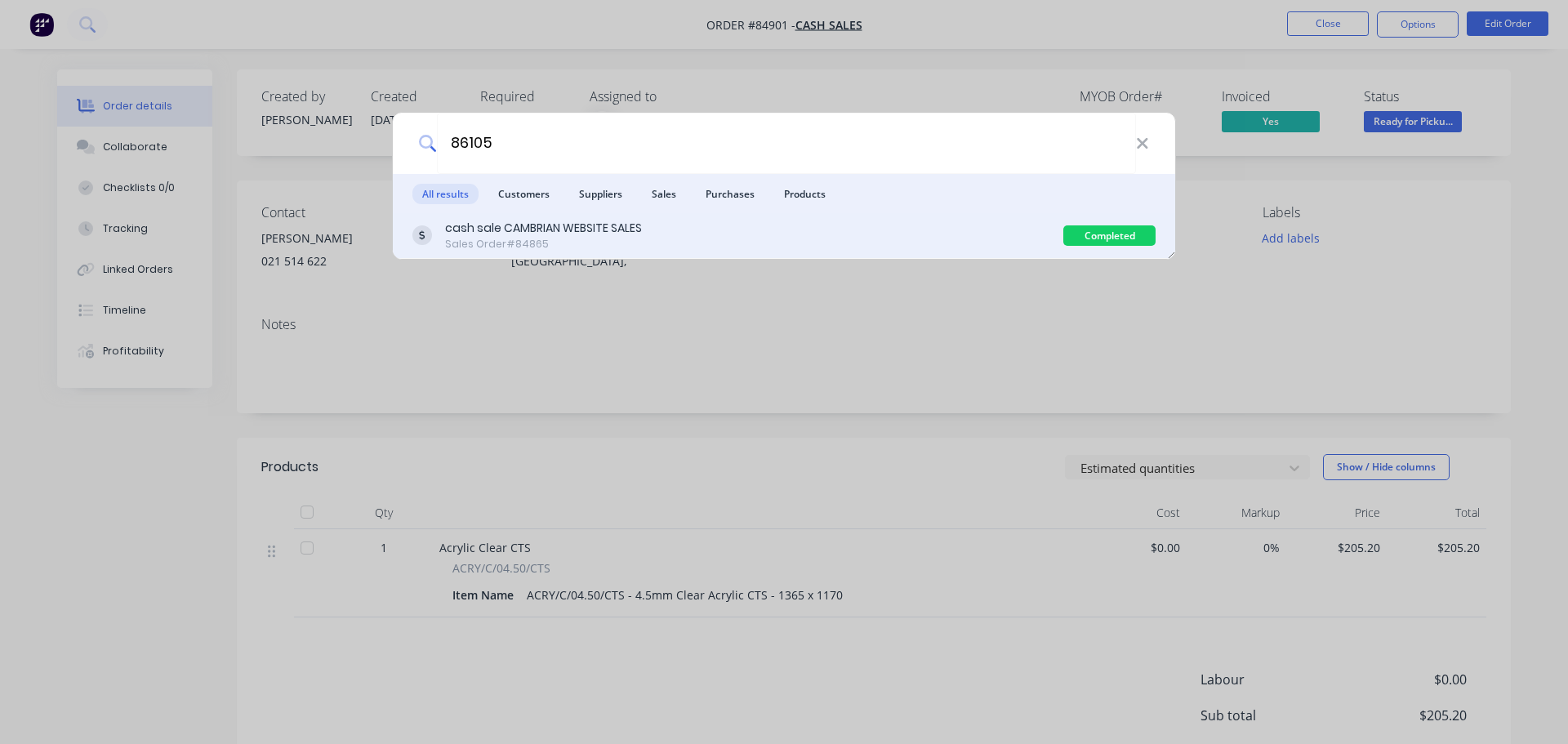
type input "86105"
click at [626, 233] on div "cash sale CAMBRIAN WEBSITE SALES" at bounding box center [544, 228] width 196 height 18
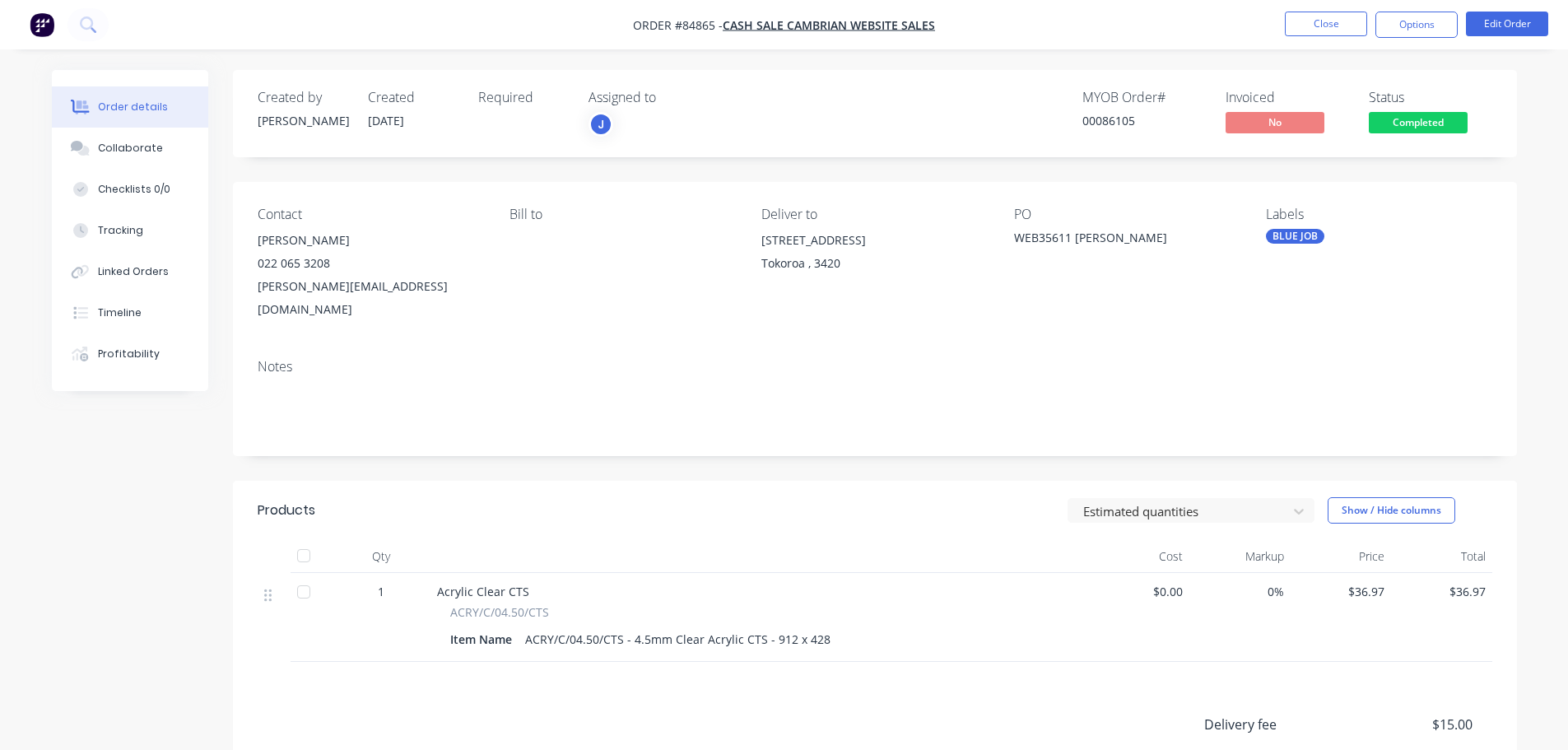
click at [1394, 126] on span "Completed" at bounding box center [1419, 122] width 99 height 20
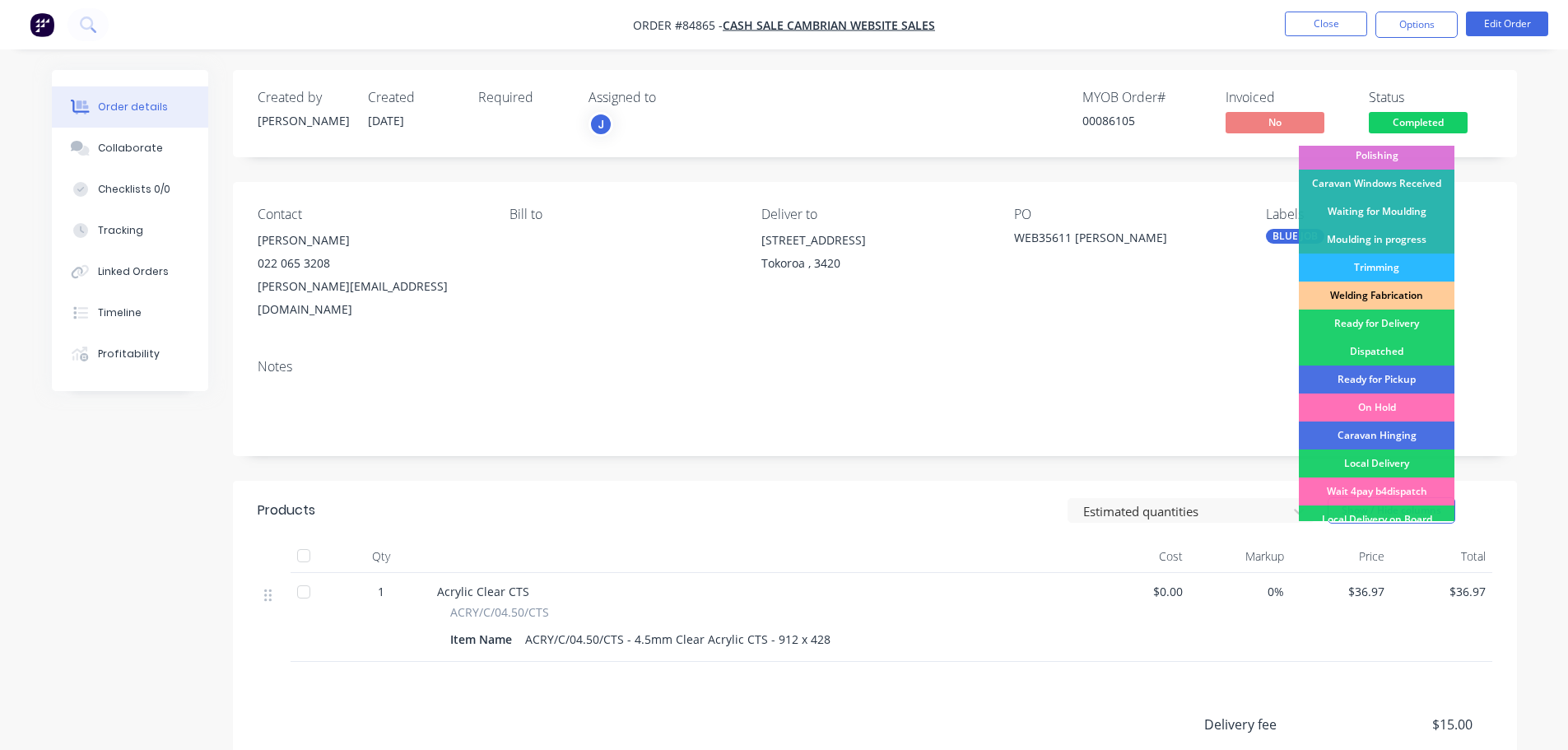
scroll to position [325, 0]
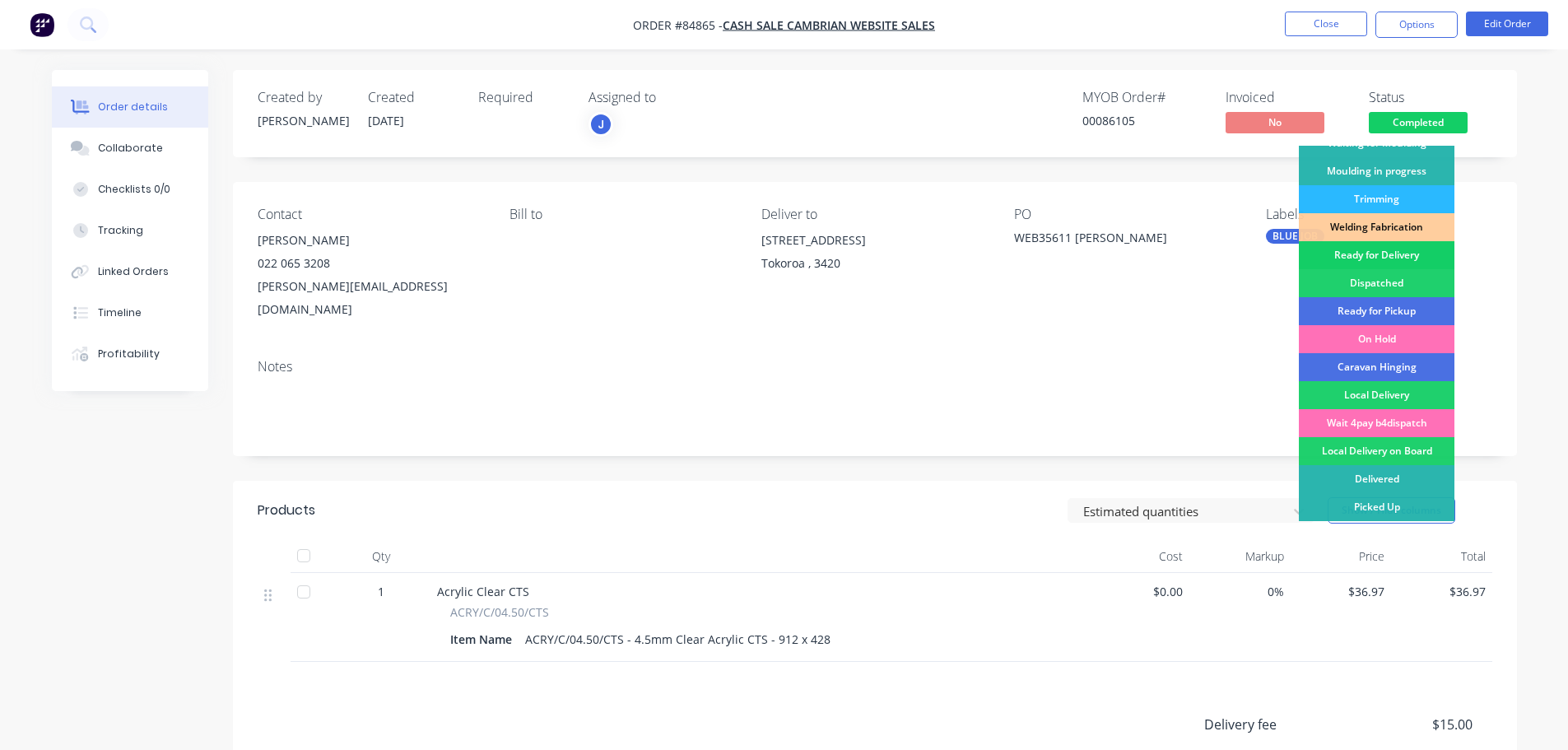
click at [1416, 246] on div "Ready for Delivery" at bounding box center [1376, 256] width 156 height 28
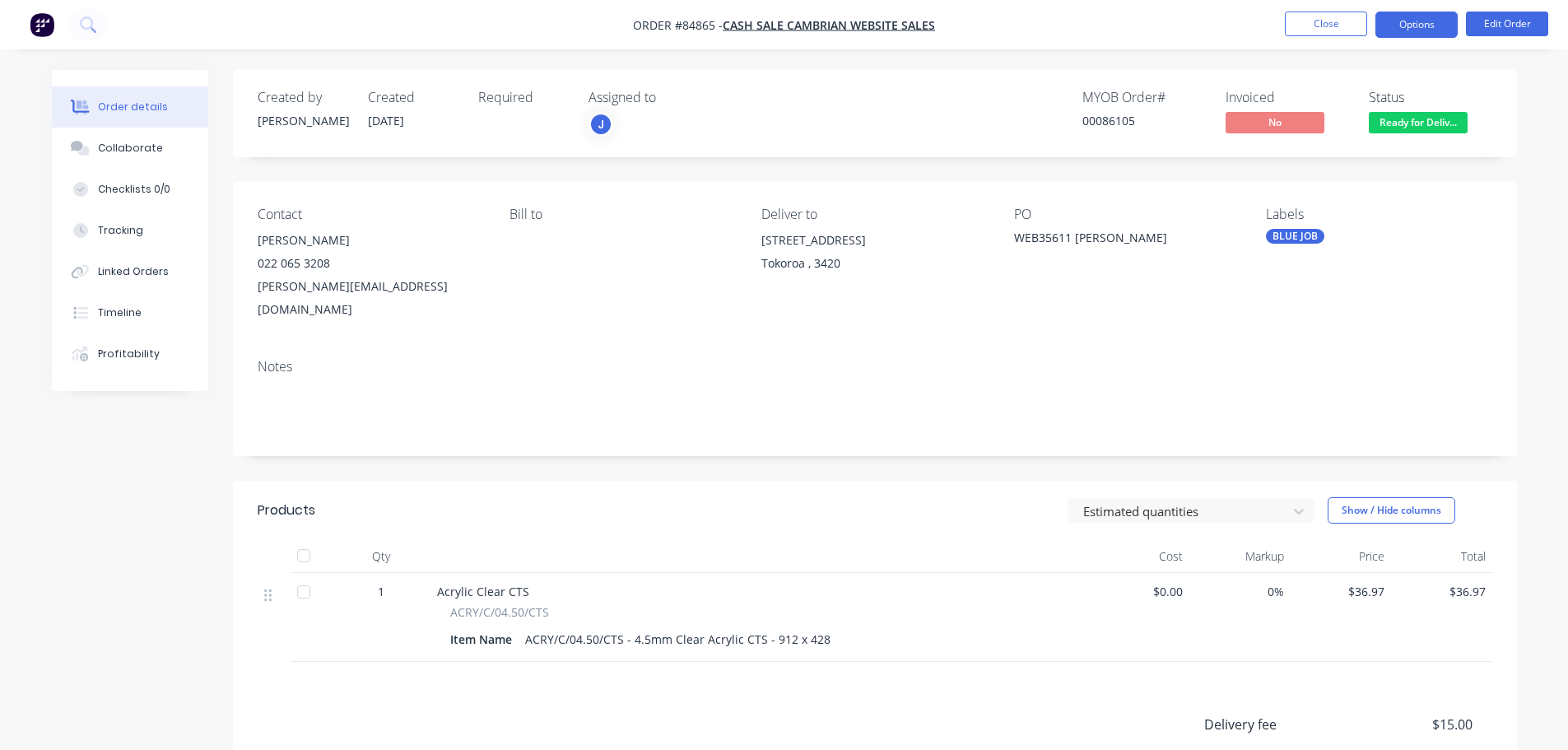
click at [1427, 26] on button "Options" at bounding box center [1416, 25] width 82 height 27
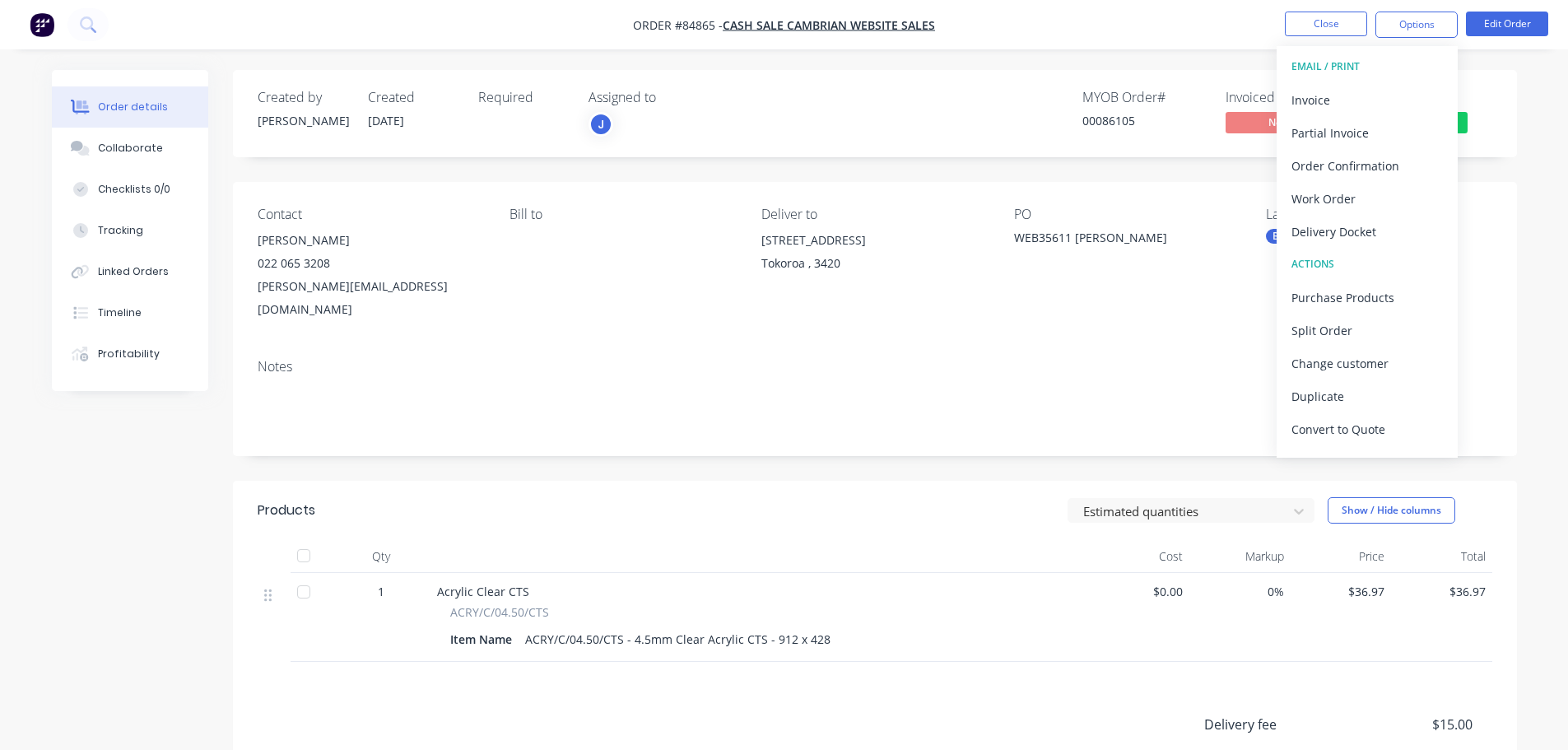
click at [1372, 93] on div "Invoice" at bounding box center [1366, 100] width 151 height 24
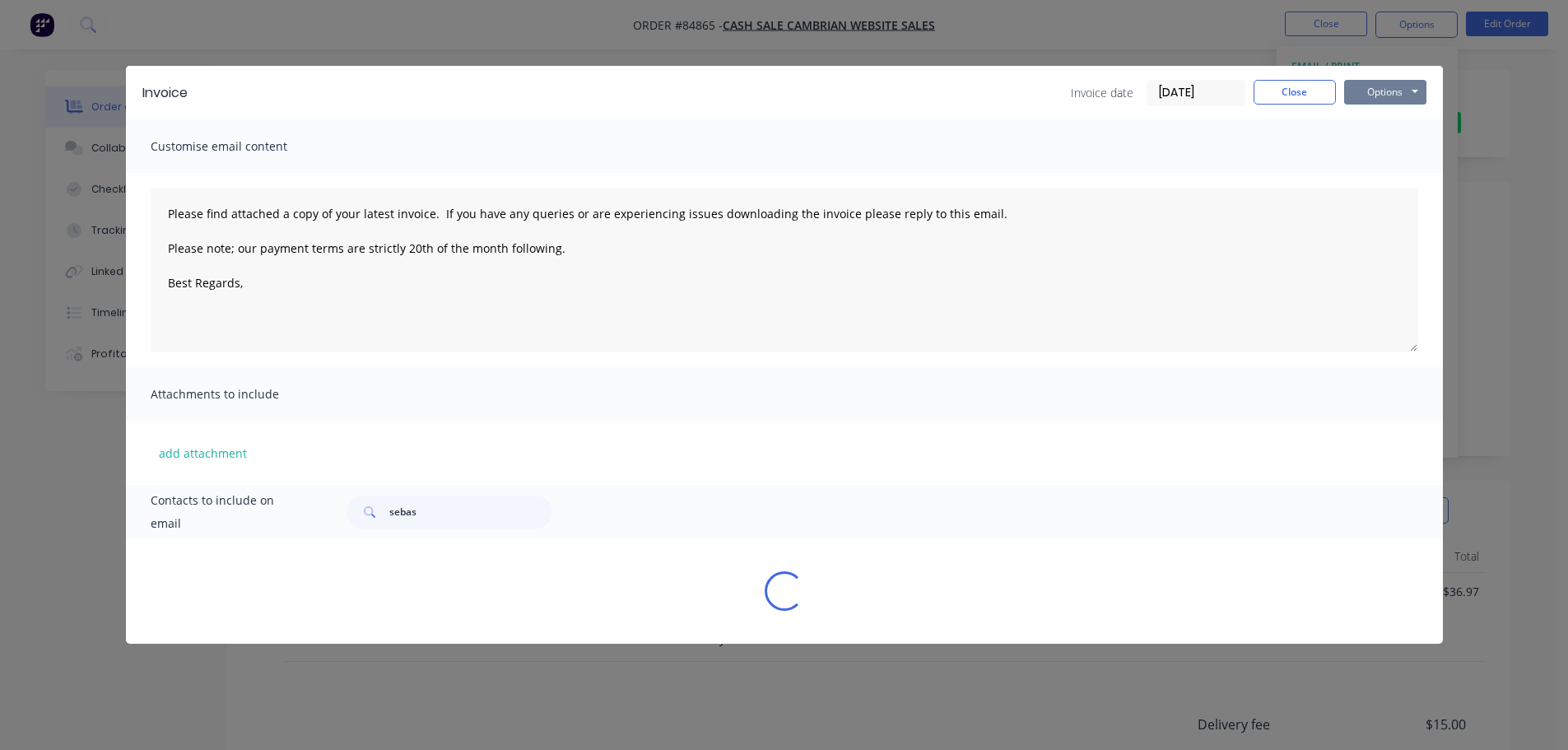
click at [1403, 88] on button "Options" at bounding box center [1385, 92] width 82 height 25
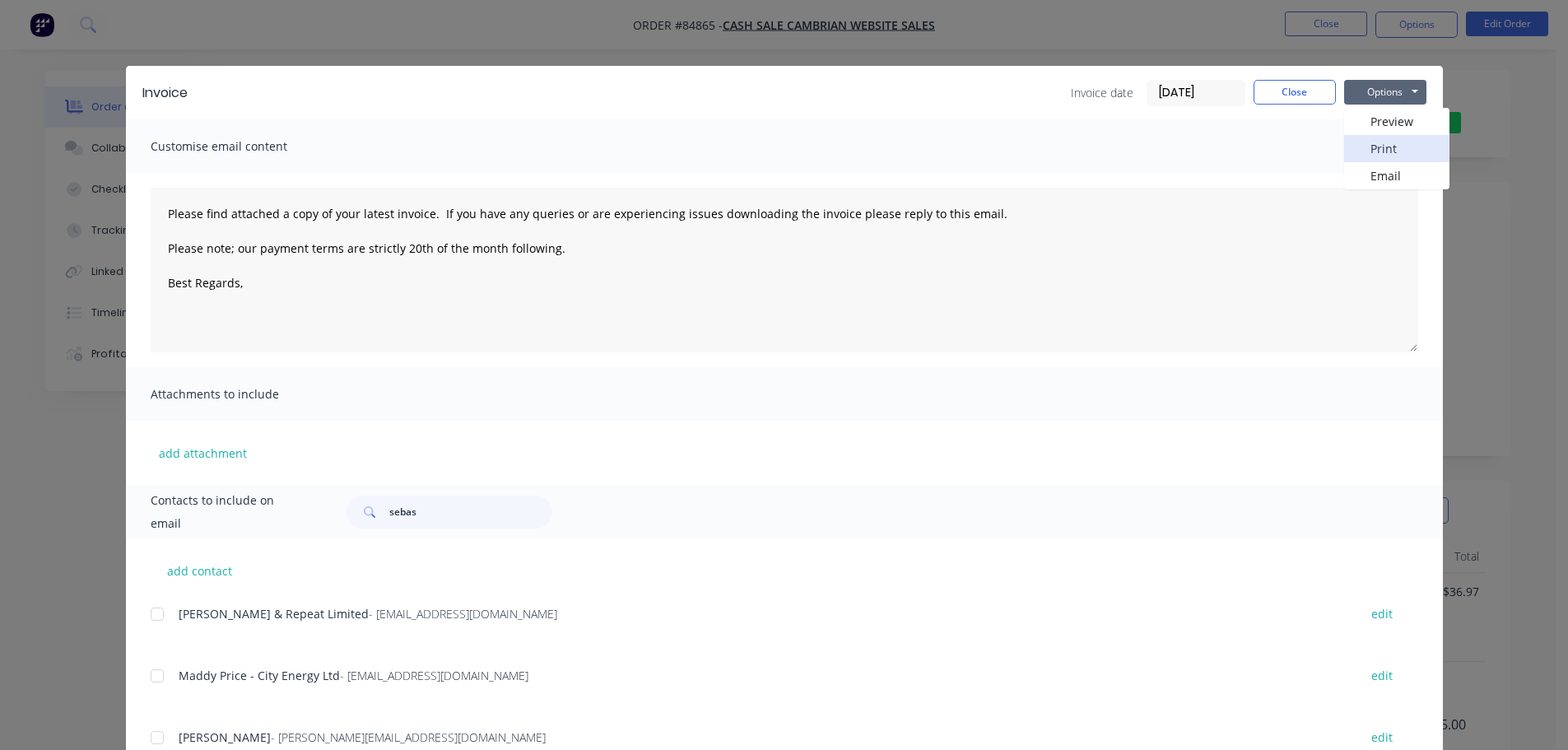
click at [1404, 138] on button "Print" at bounding box center [1397, 149] width 105 height 27
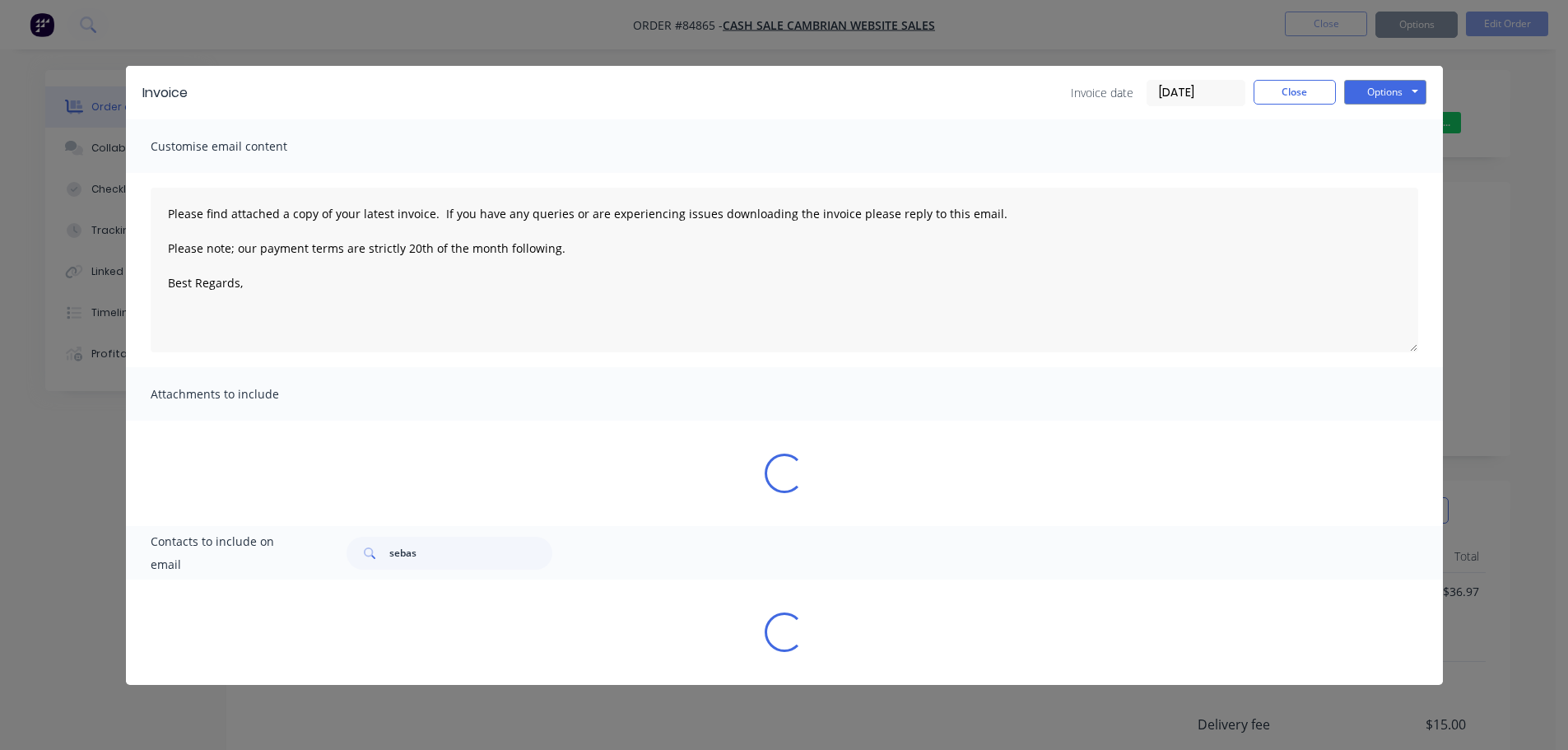
type textarea "Please find attached a copy of your latest invoice. If you have any queries or …"
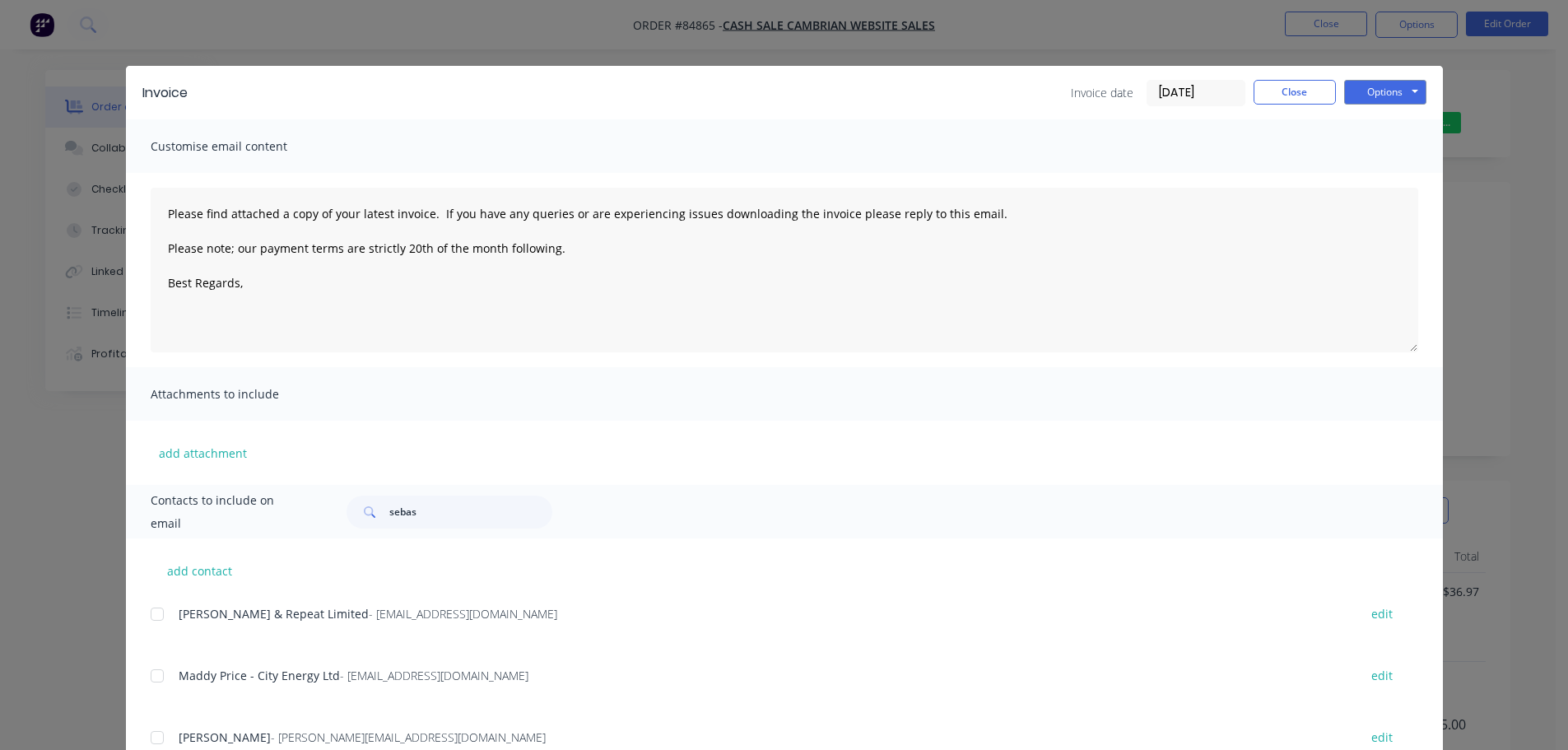
click at [174, 34] on div "Invoice Invoice date 29/09/25 Close Options Preview Print Email Customise email…" at bounding box center [784, 375] width 1568 height 750
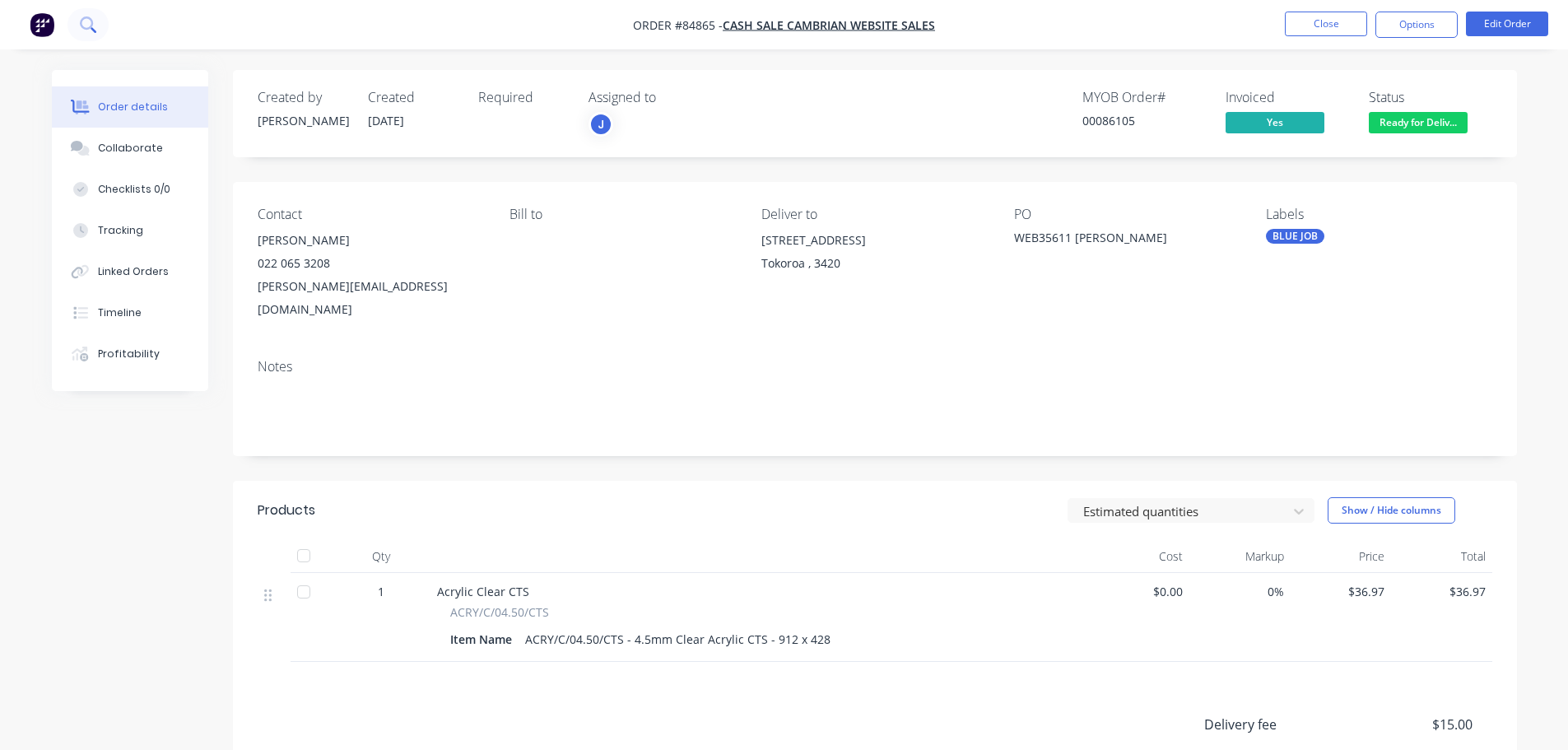
click at [76, 27] on button at bounding box center [88, 24] width 42 height 33
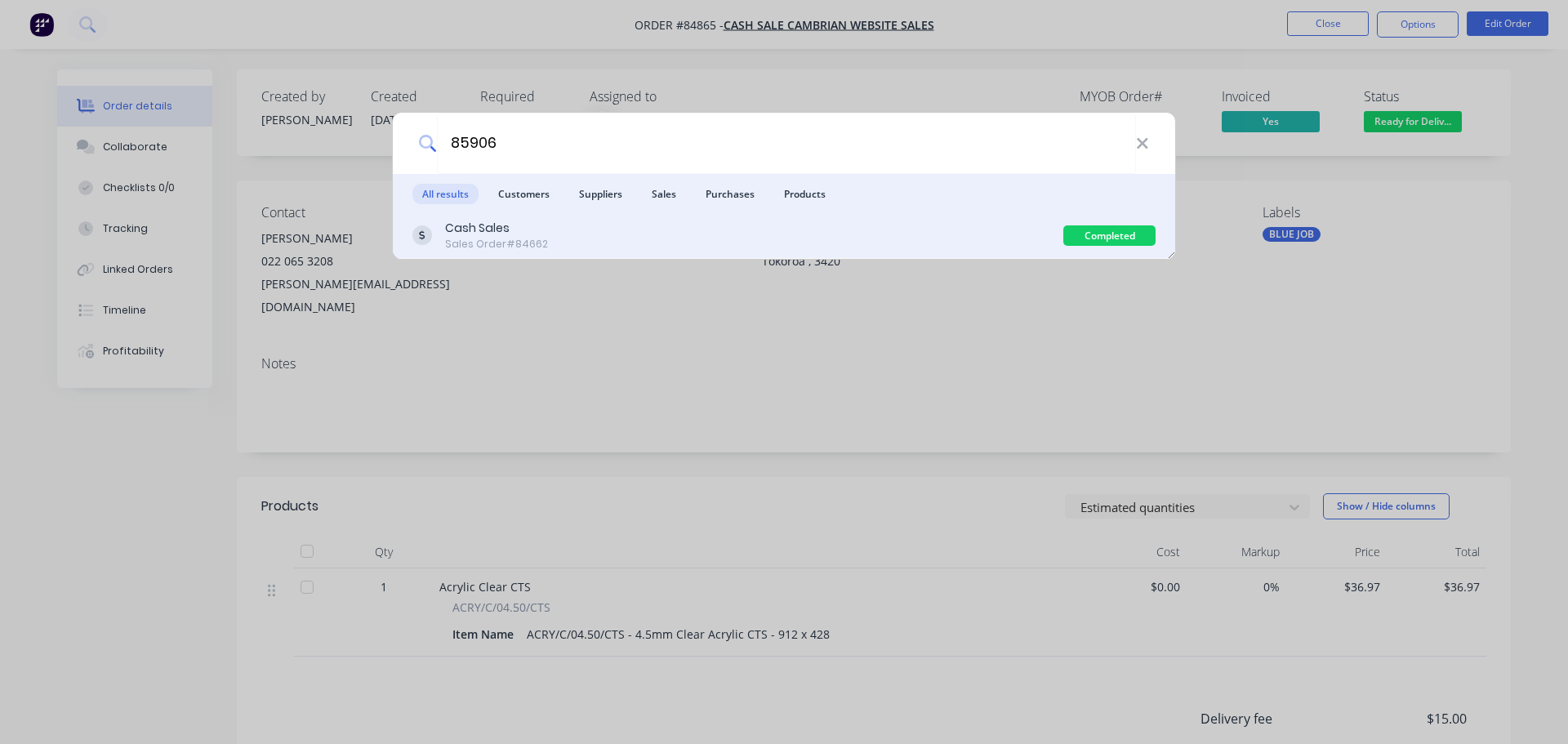
type input "85906"
click at [837, 240] on div "Cash Sales Sales Order #84662" at bounding box center [738, 235] width 651 height 32
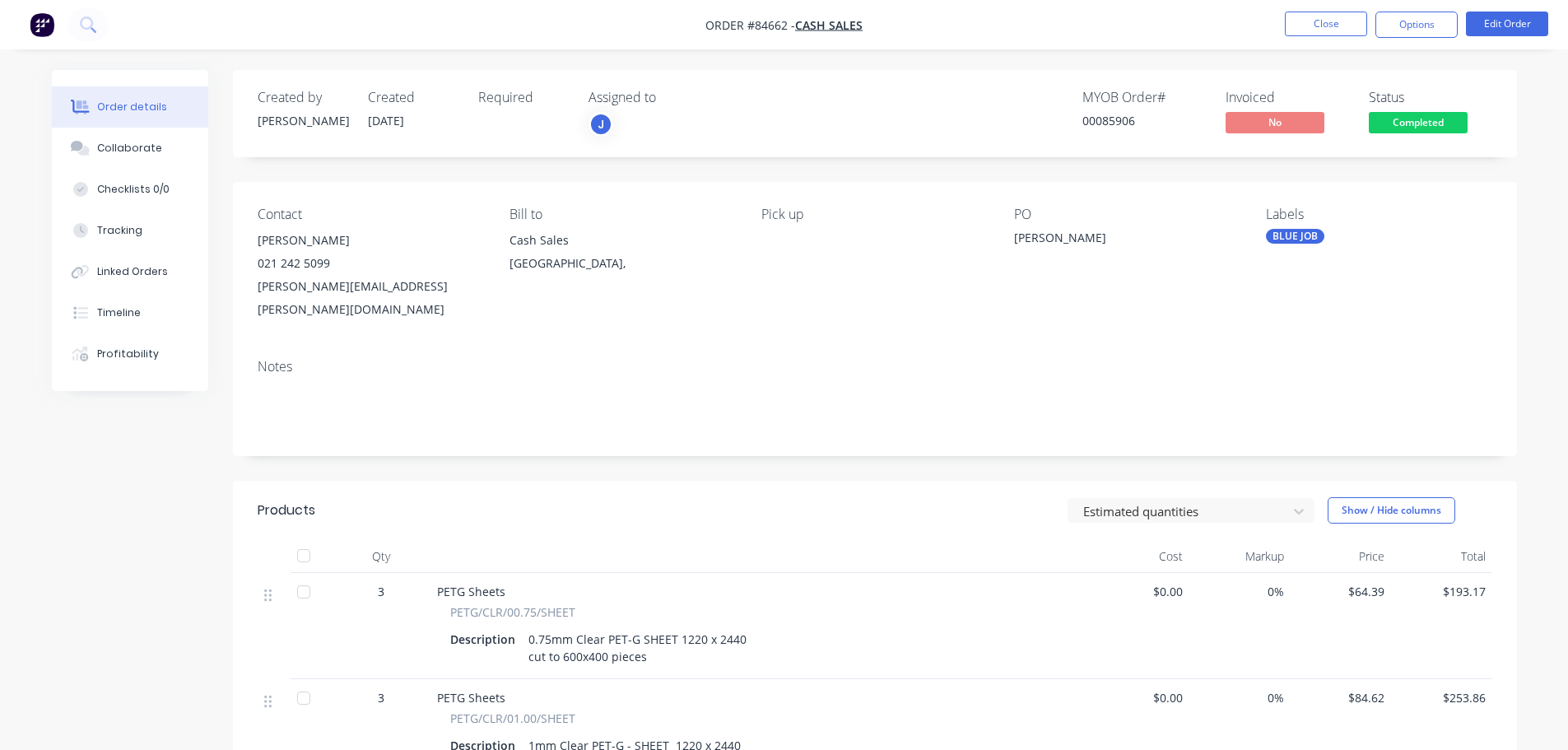
click at [1427, 109] on div "Status Completed" at bounding box center [1431, 114] width 124 height 48
click at [1429, 118] on span "Completed" at bounding box center [1419, 122] width 99 height 20
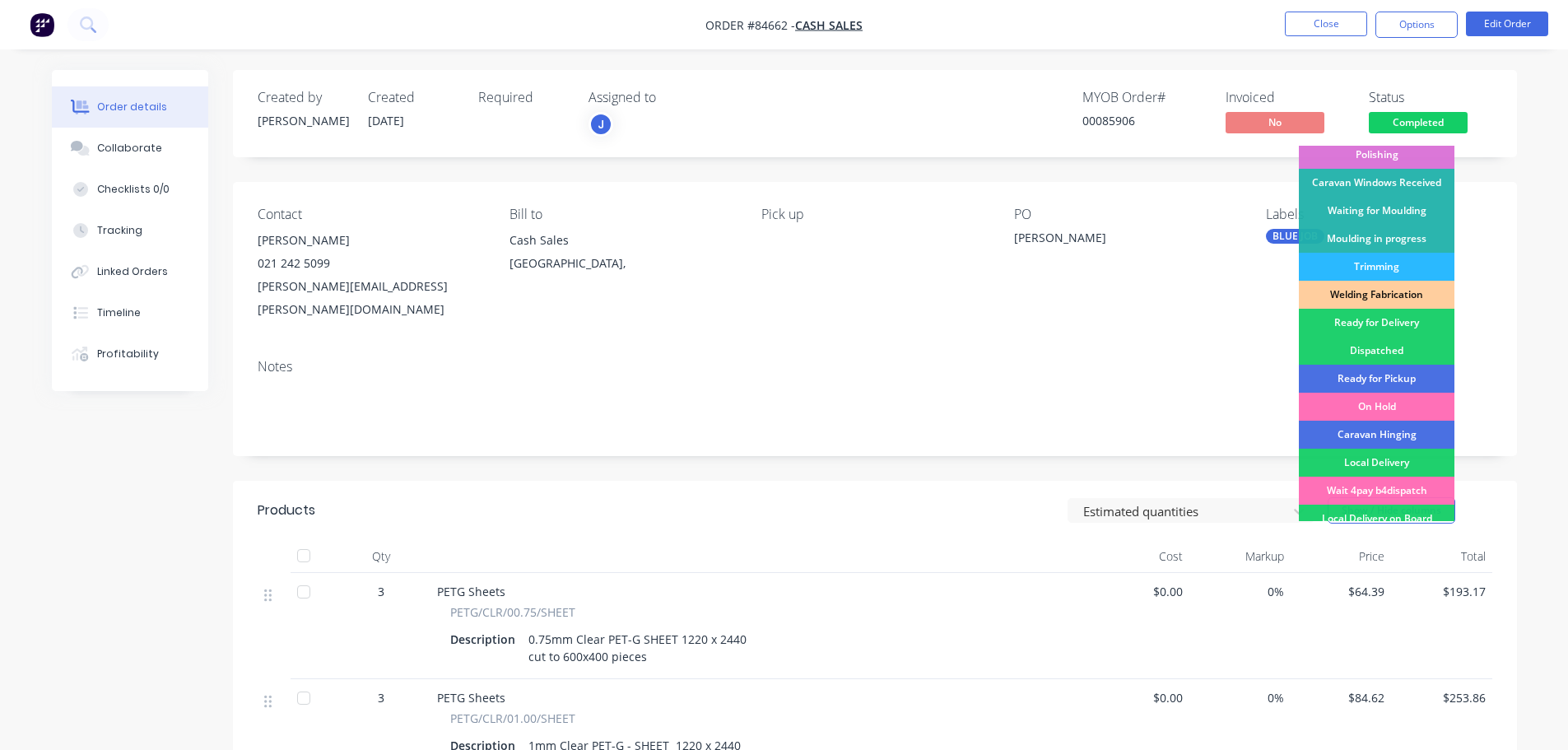
scroll to position [325, 0]
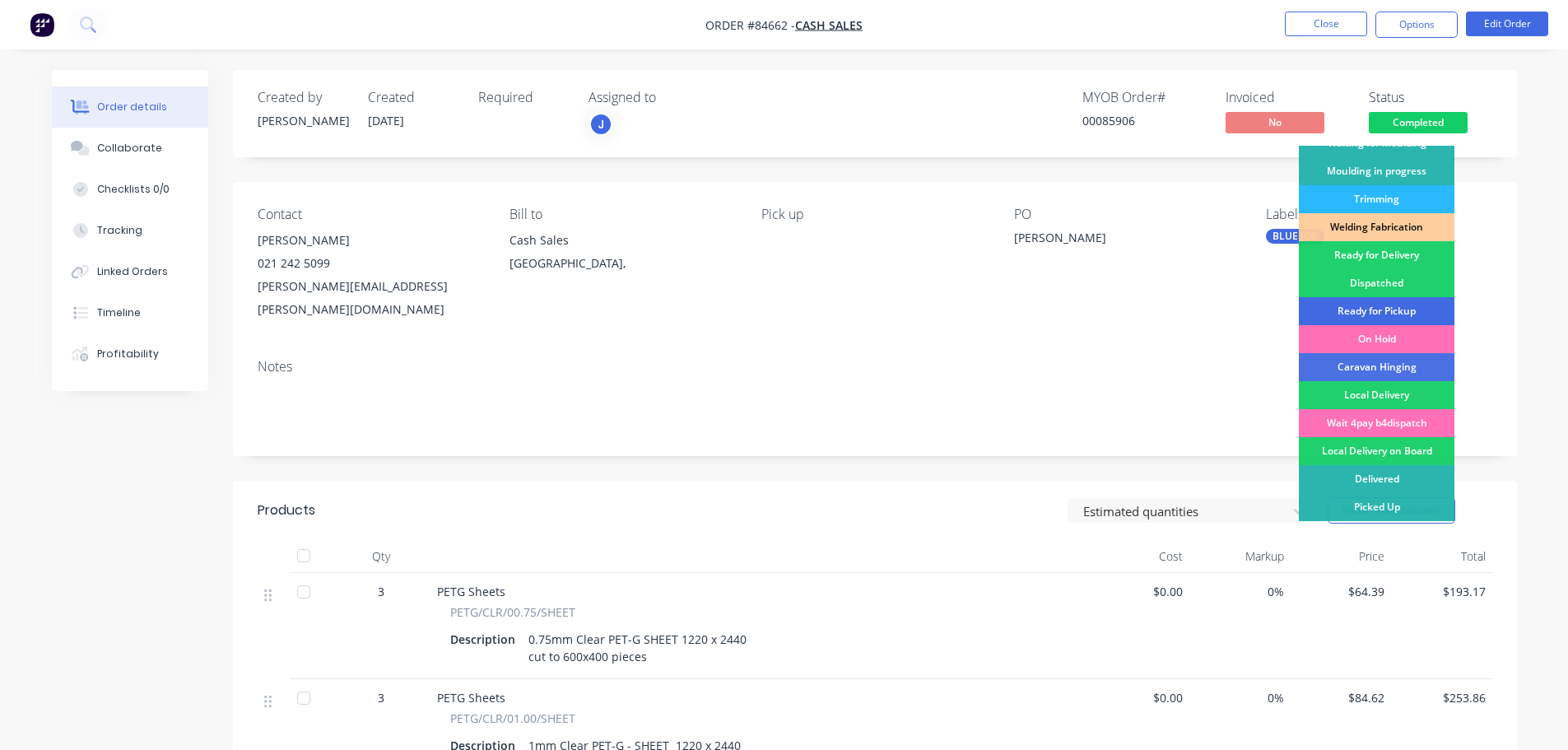
click at [1410, 307] on div "Ready for Pickup" at bounding box center [1376, 311] width 156 height 28
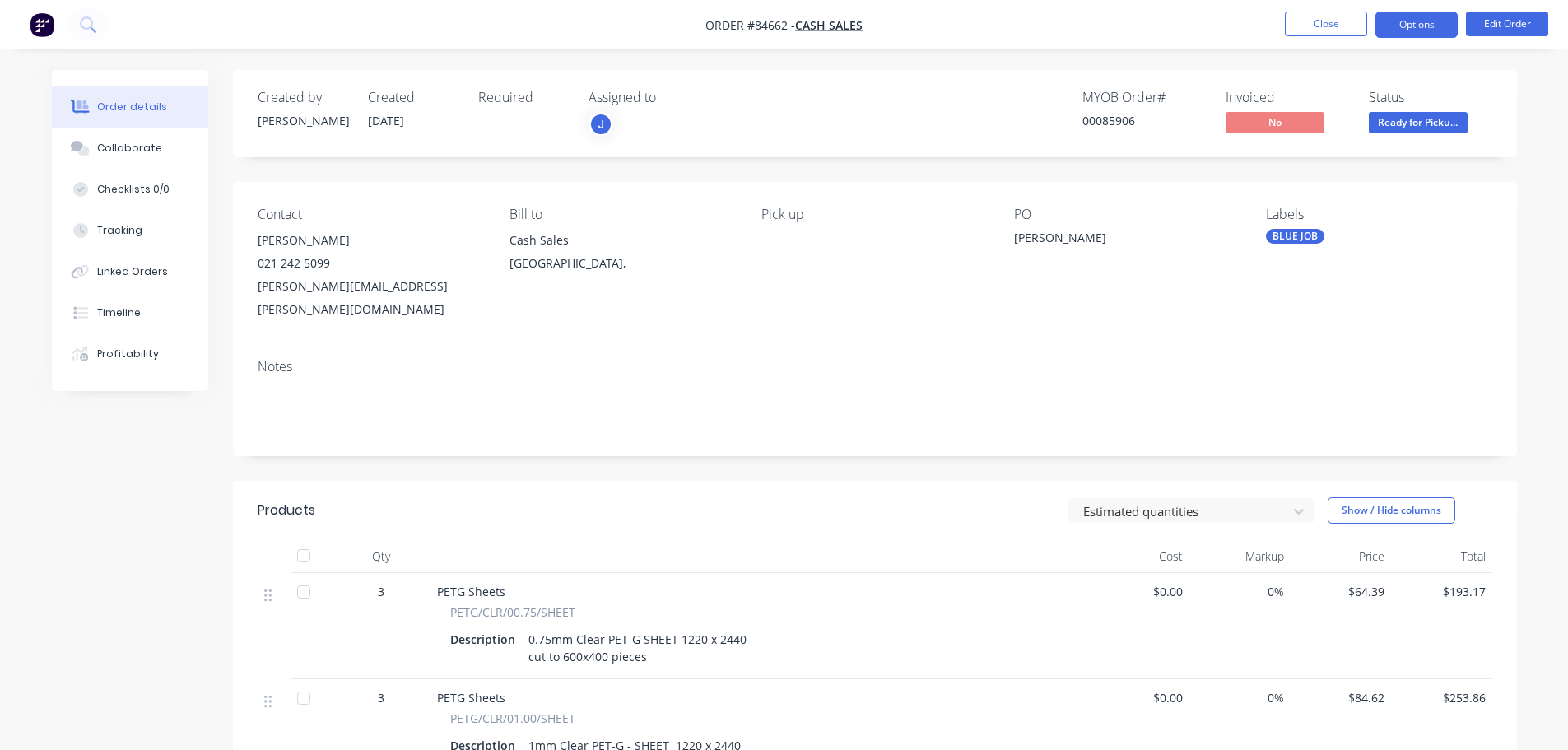
click at [1404, 20] on button "Options" at bounding box center [1416, 25] width 82 height 27
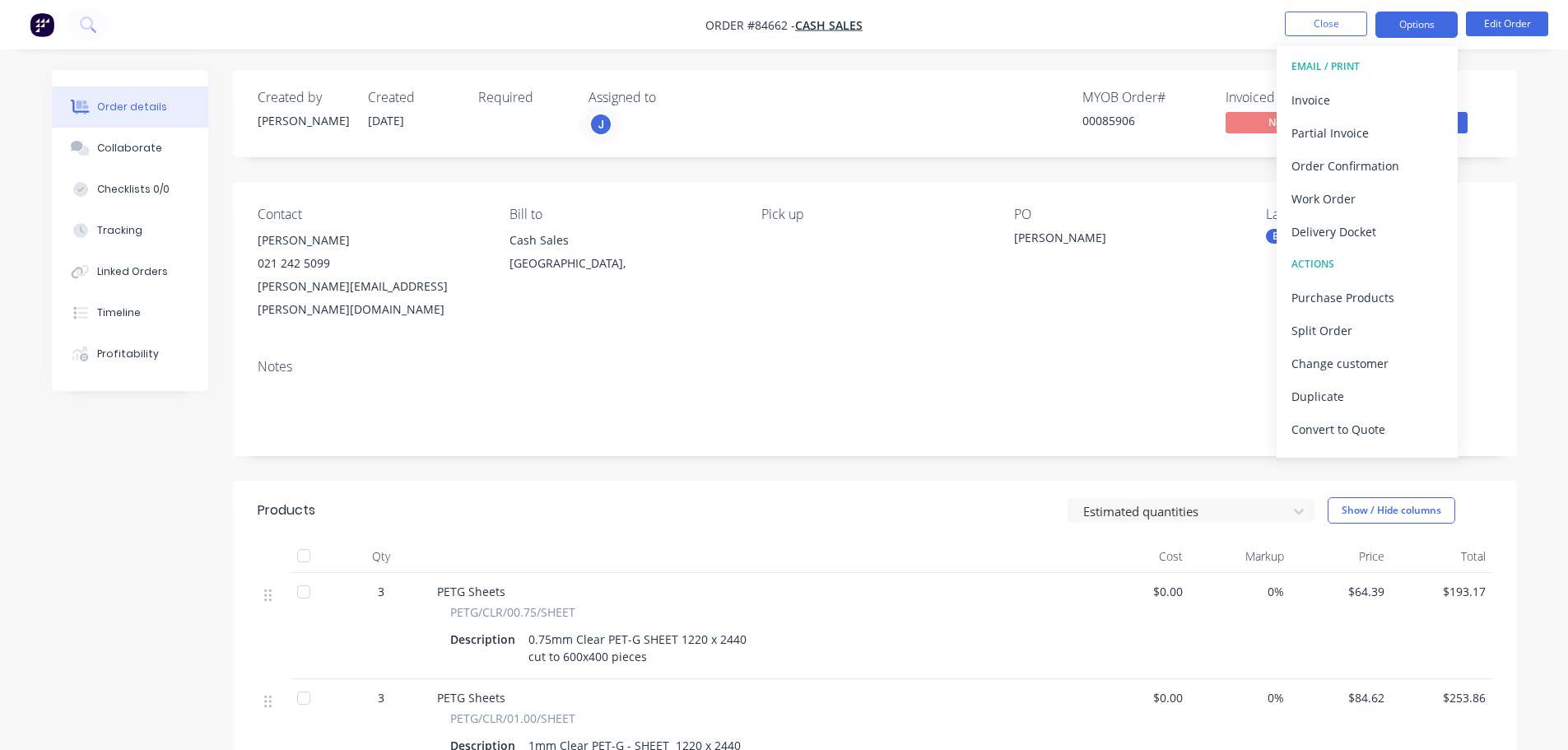
click at [1346, 110] on div "Invoice" at bounding box center [1366, 100] width 151 height 24
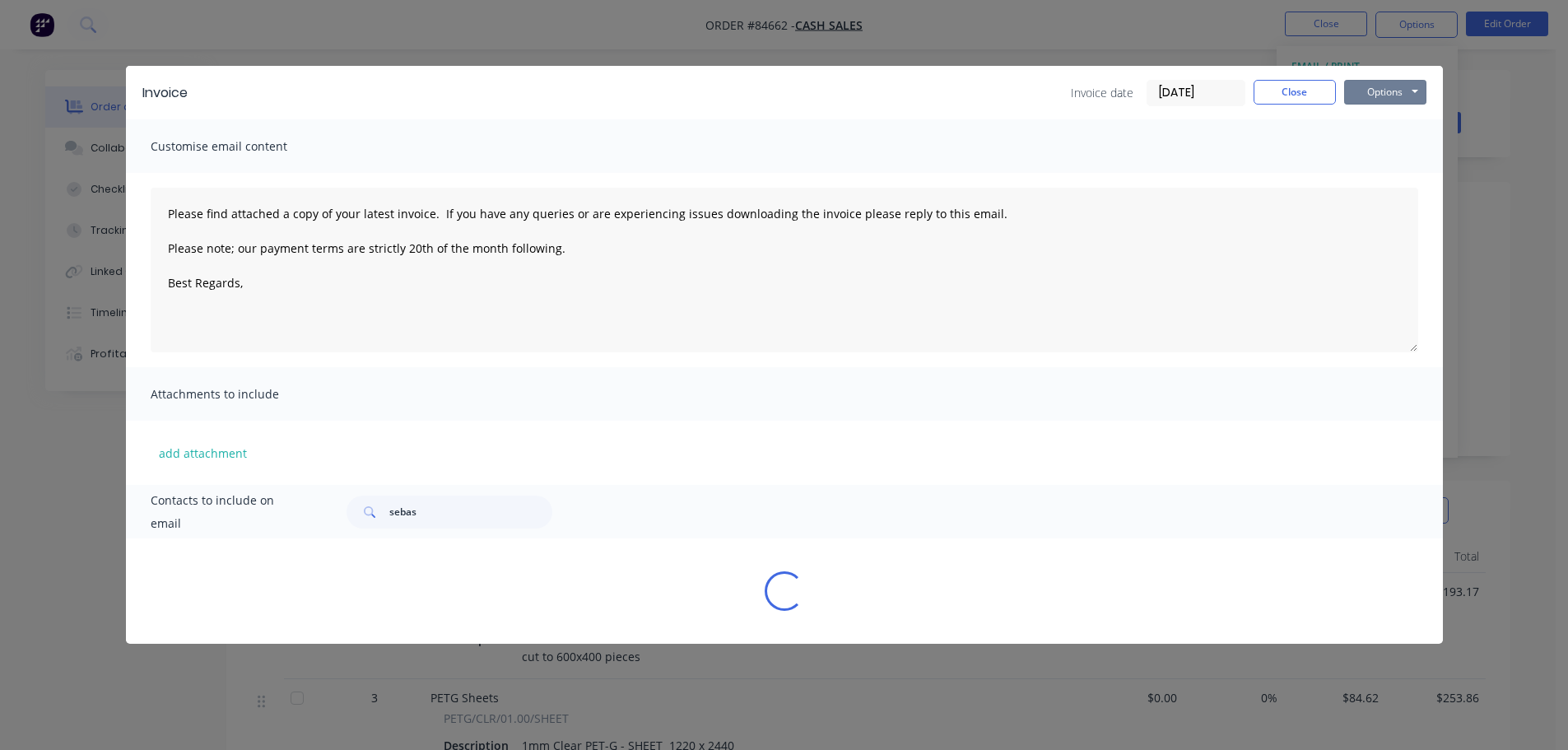
drag, startPoint x: 1393, startPoint y: 36, endPoint x: 1382, endPoint y: 105, distance: 69.9
click at [1382, 99] on button "Options" at bounding box center [1385, 92] width 82 height 25
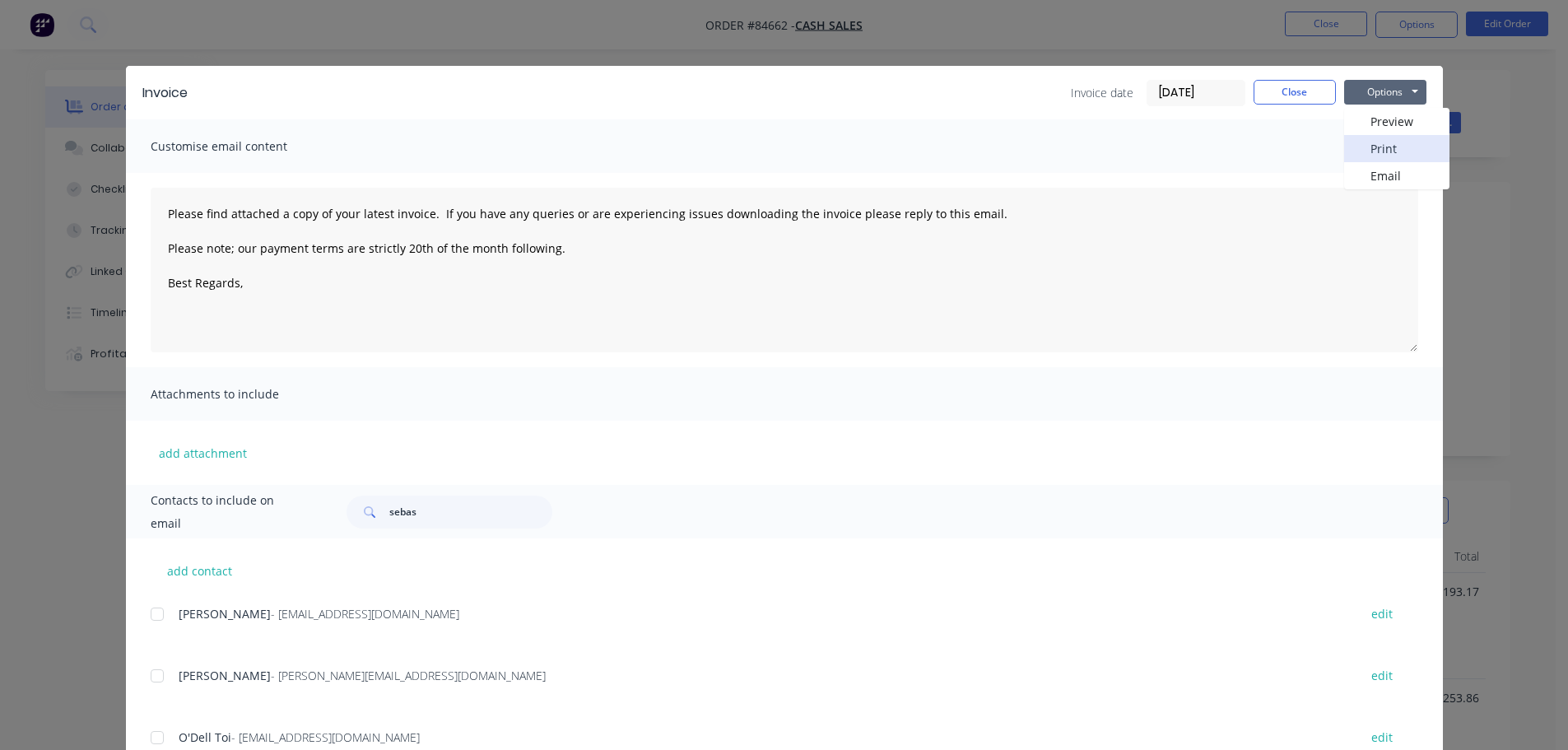
click at [1378, 143] on button "Print" at bounding box center [1397, 149] width 105 height 27
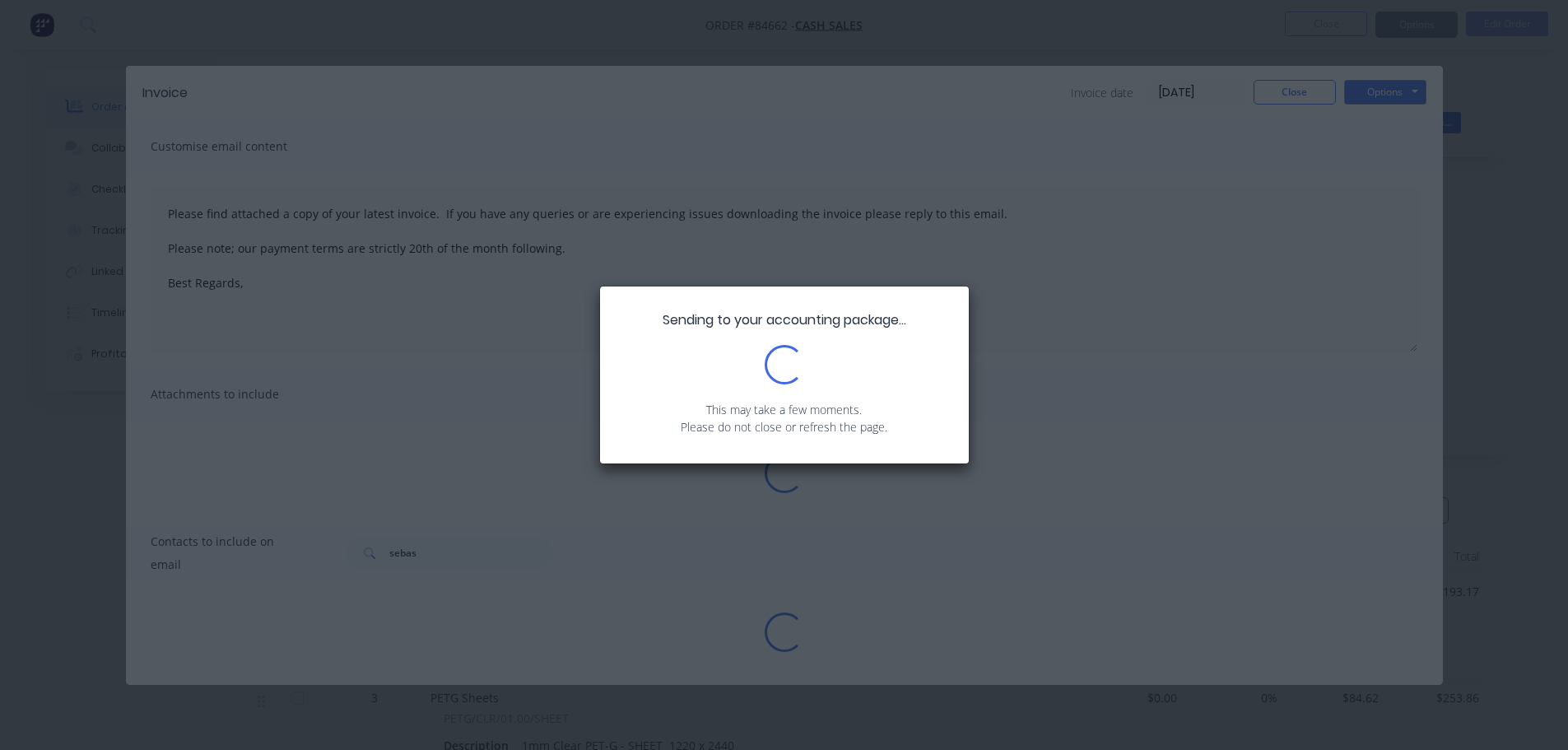
type textarea "Please find attached a copy of your latest invoice. If you have any queries or …"
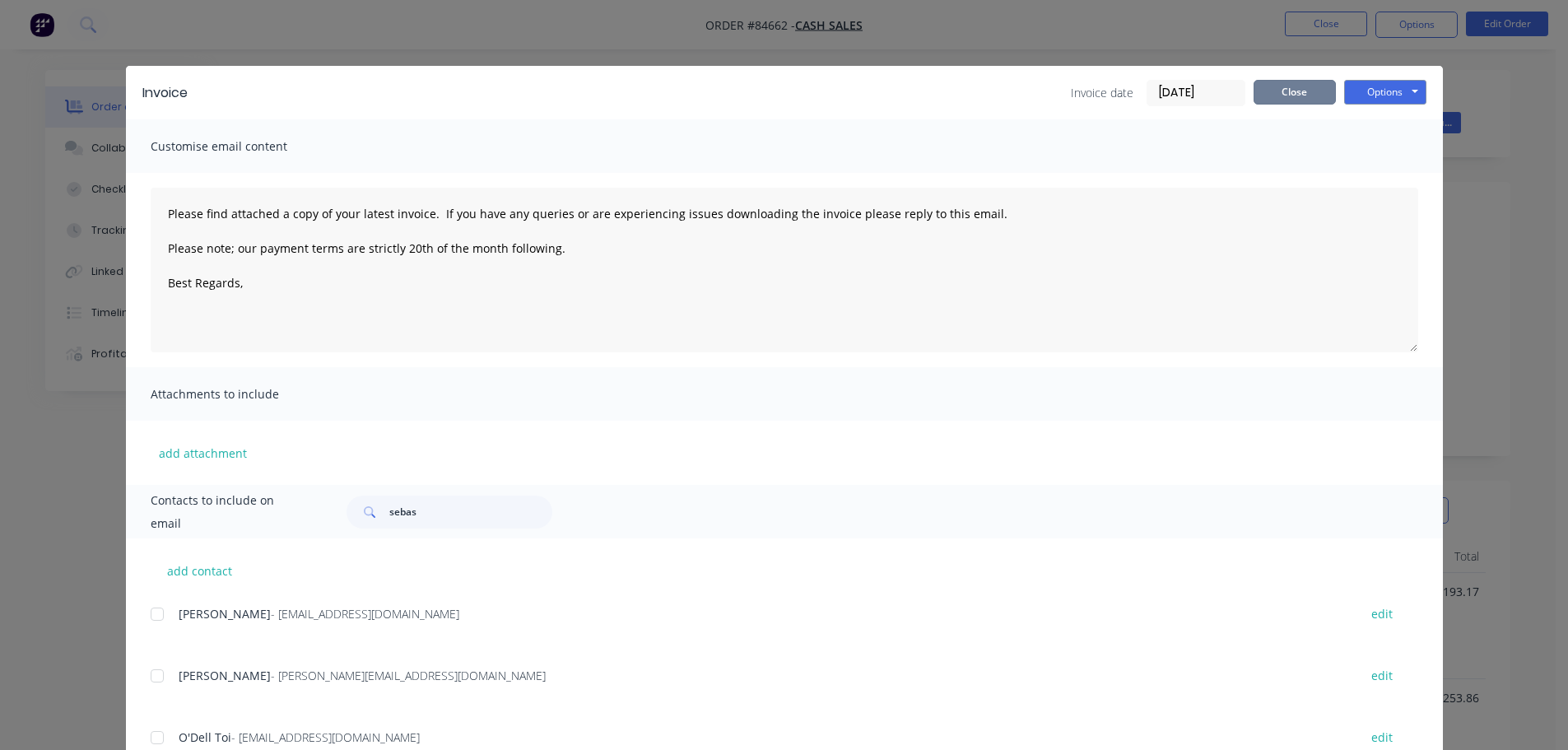
click at [1255, 89] on button "Close" at bounding box center [1294, 92] width 82 height 25
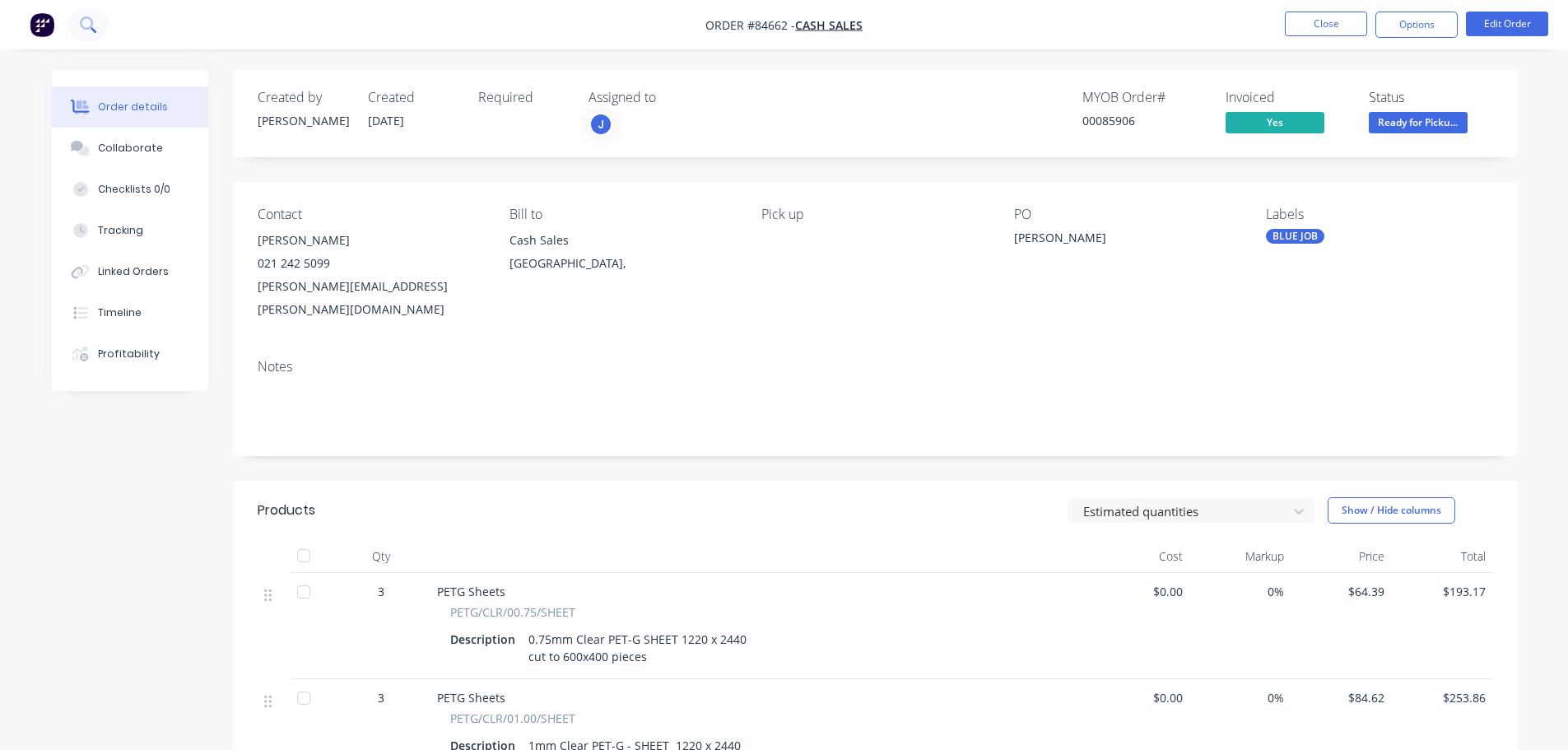
click at [88, 32] on icon at bounding box center [88, 25] width 16 height 16
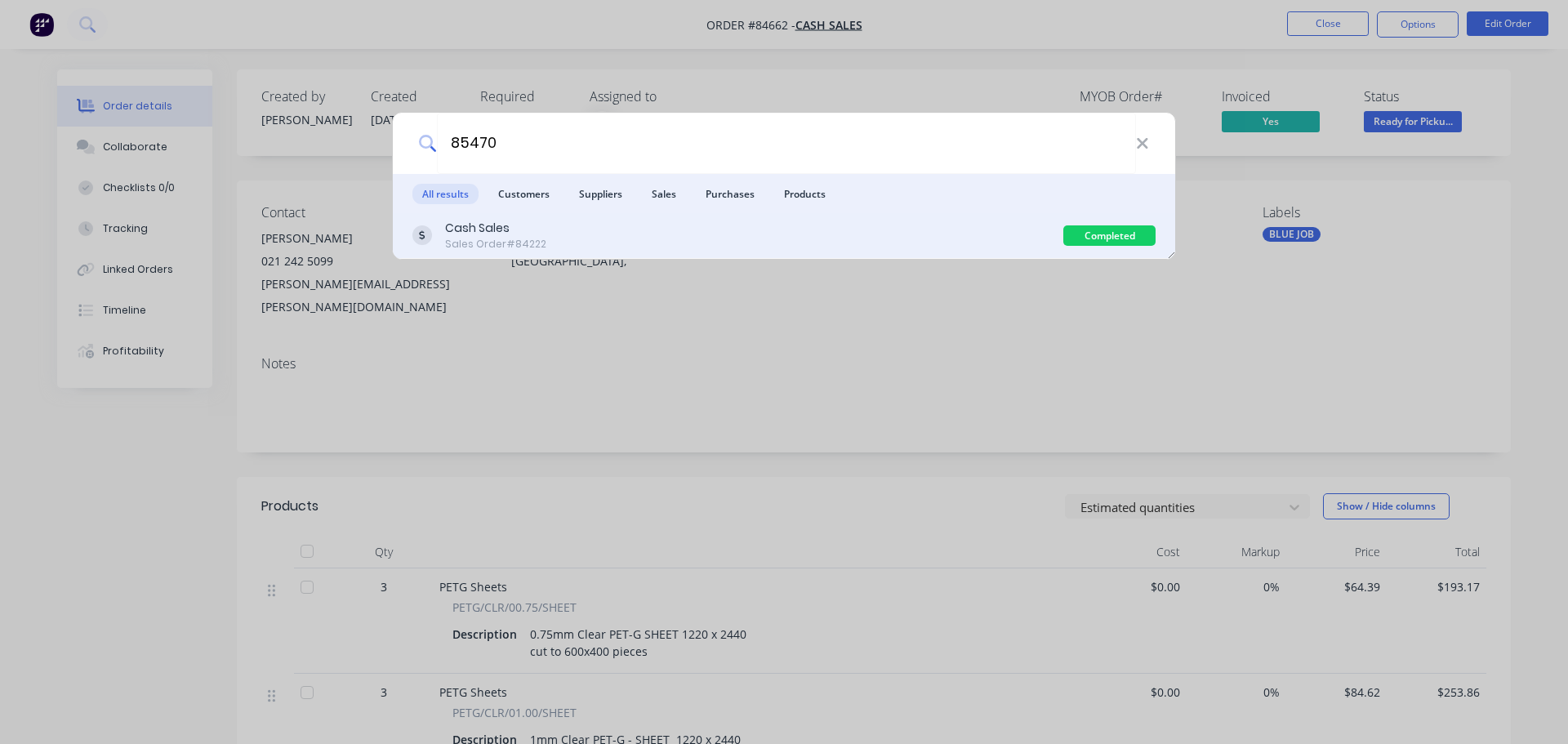
type input "85470"
click at [803, 245] on div "Cash Sales Sales Order #84222" at bounding box center [738, 235] width 651 height 32
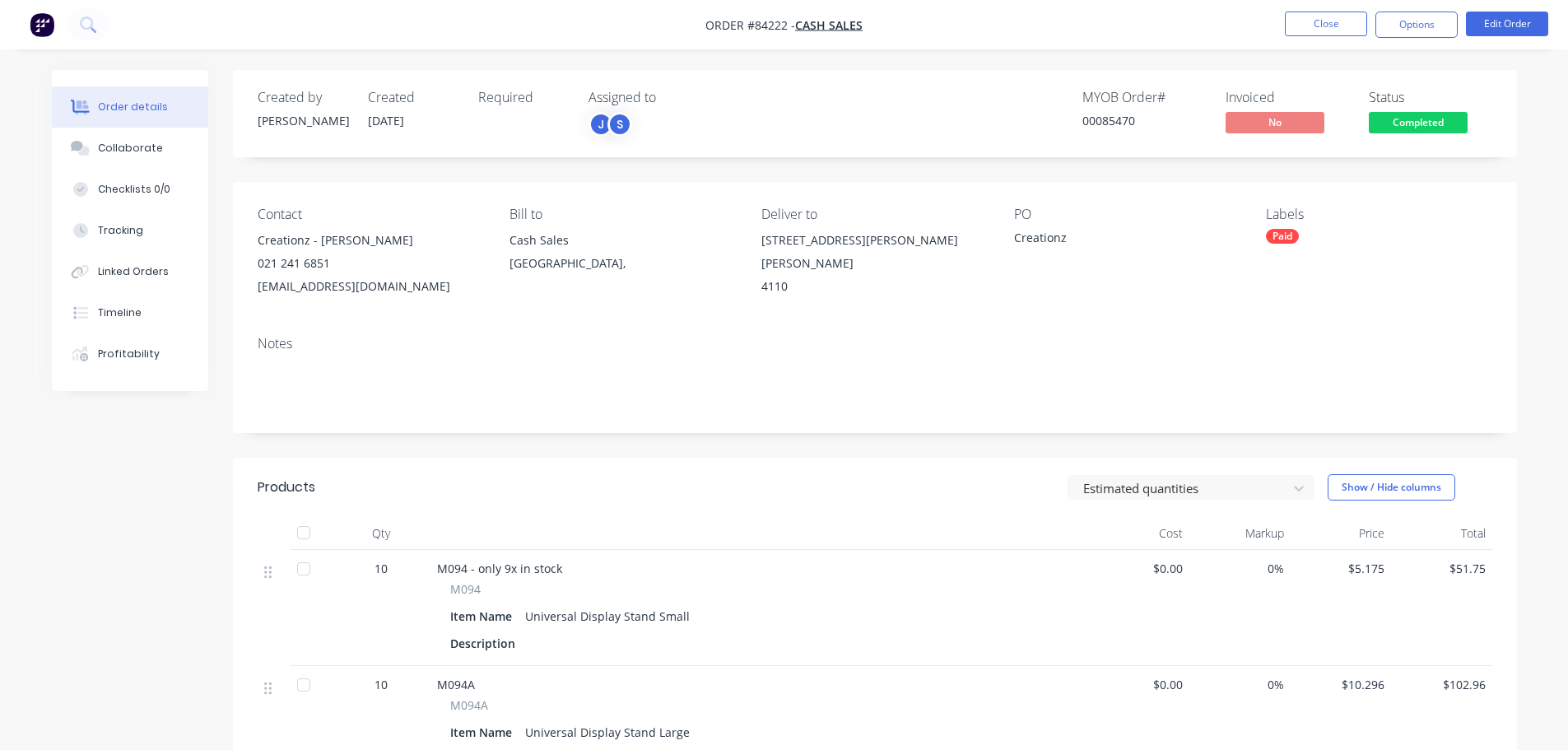
click at [1392, 131] on span "Completed" at bounding box center [1419, 122] width 99 height 20
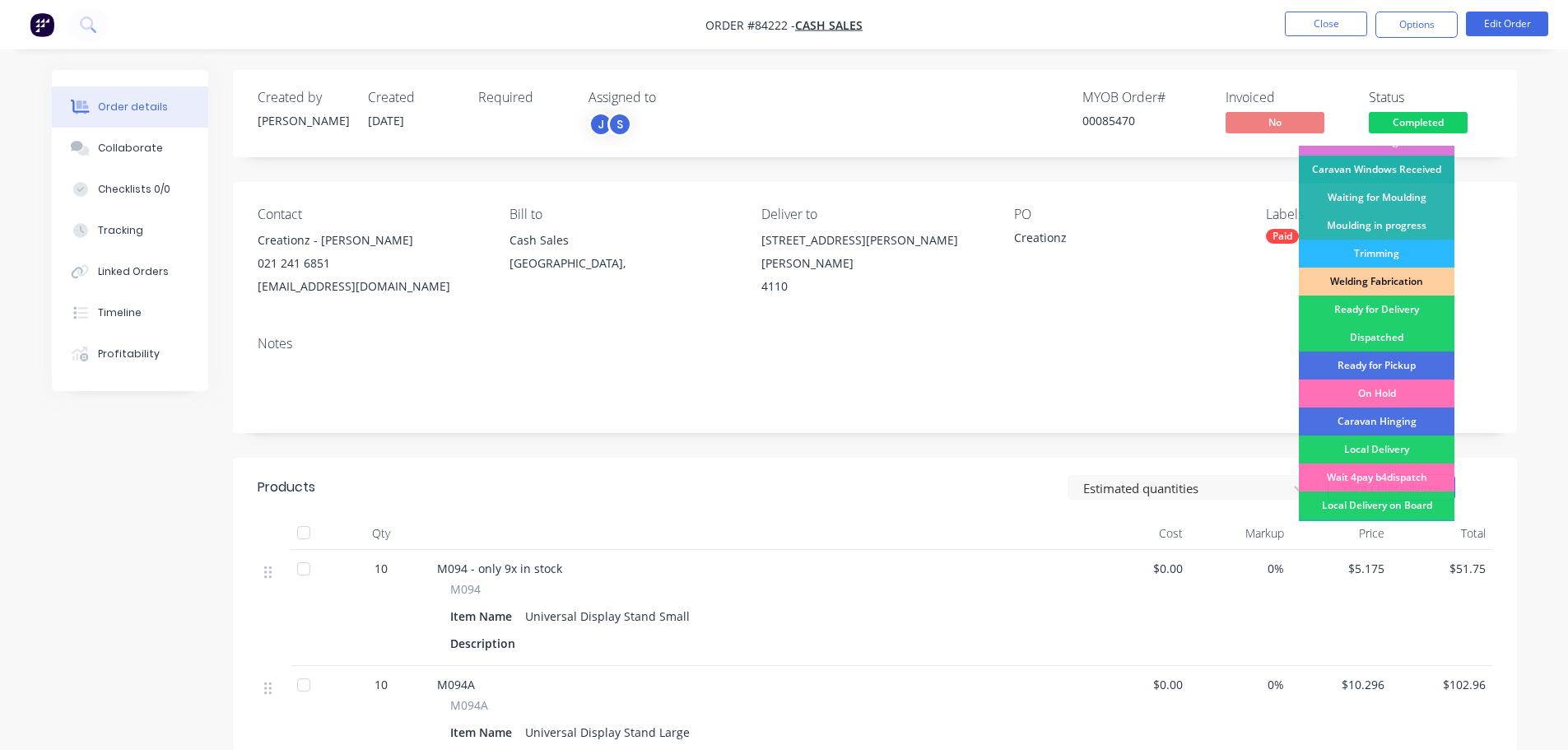
scroll to position [325, 0]
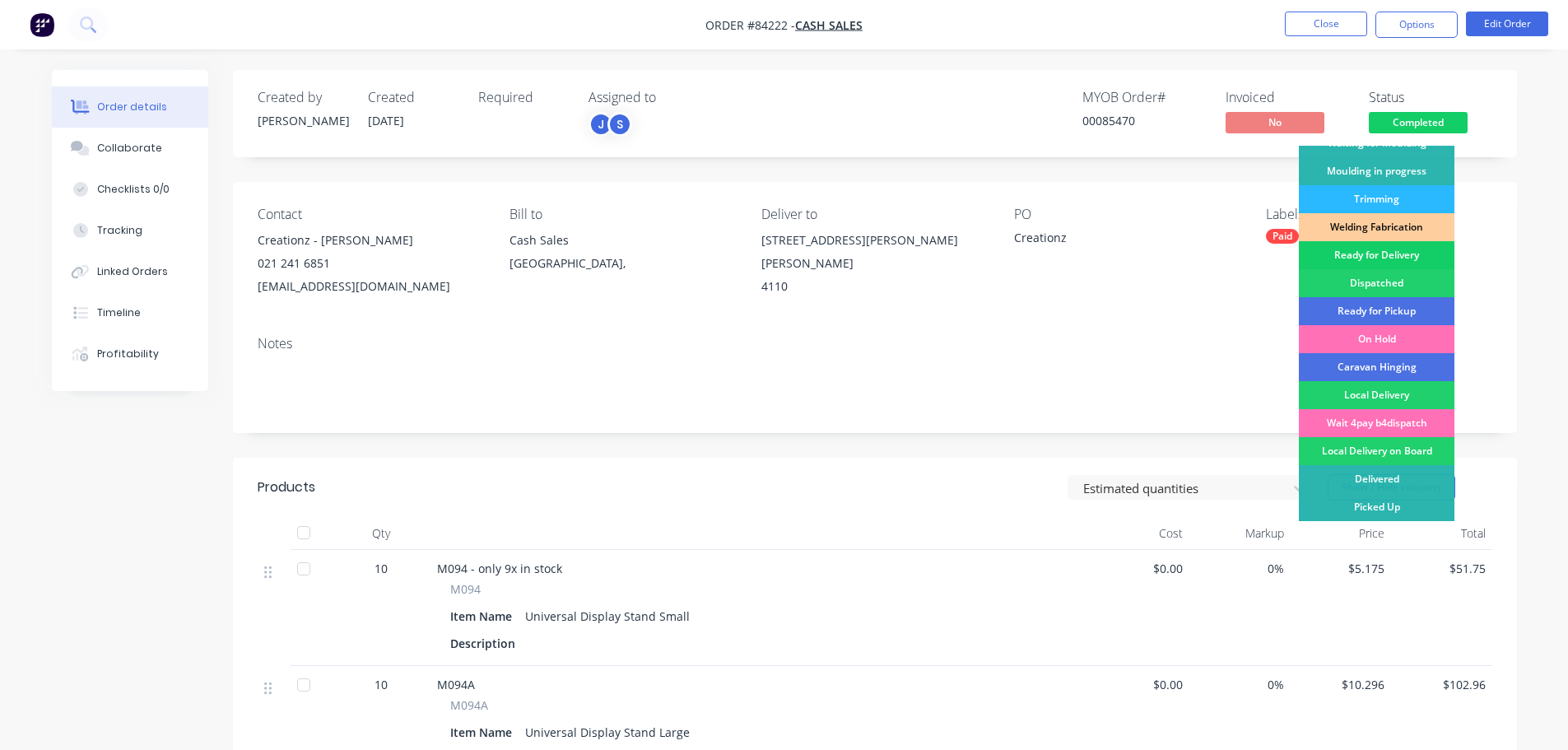
click at [1402, 252] on div "Ready for Delivery" at bounding box center [1376, 256] width 156 height 28
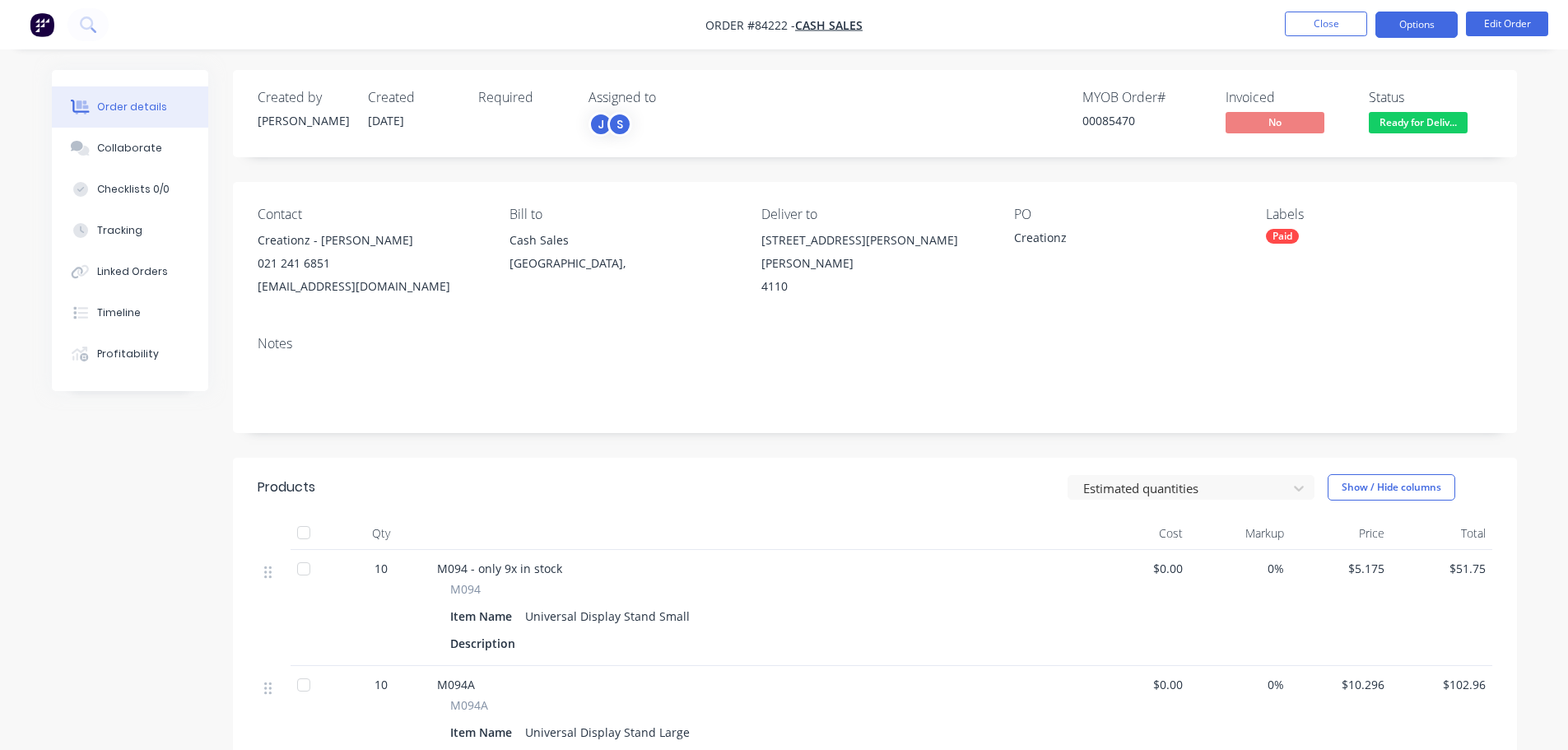
click at [1426, 20] on button "Options" at bounding box center [1416, 25] width 82 height 27
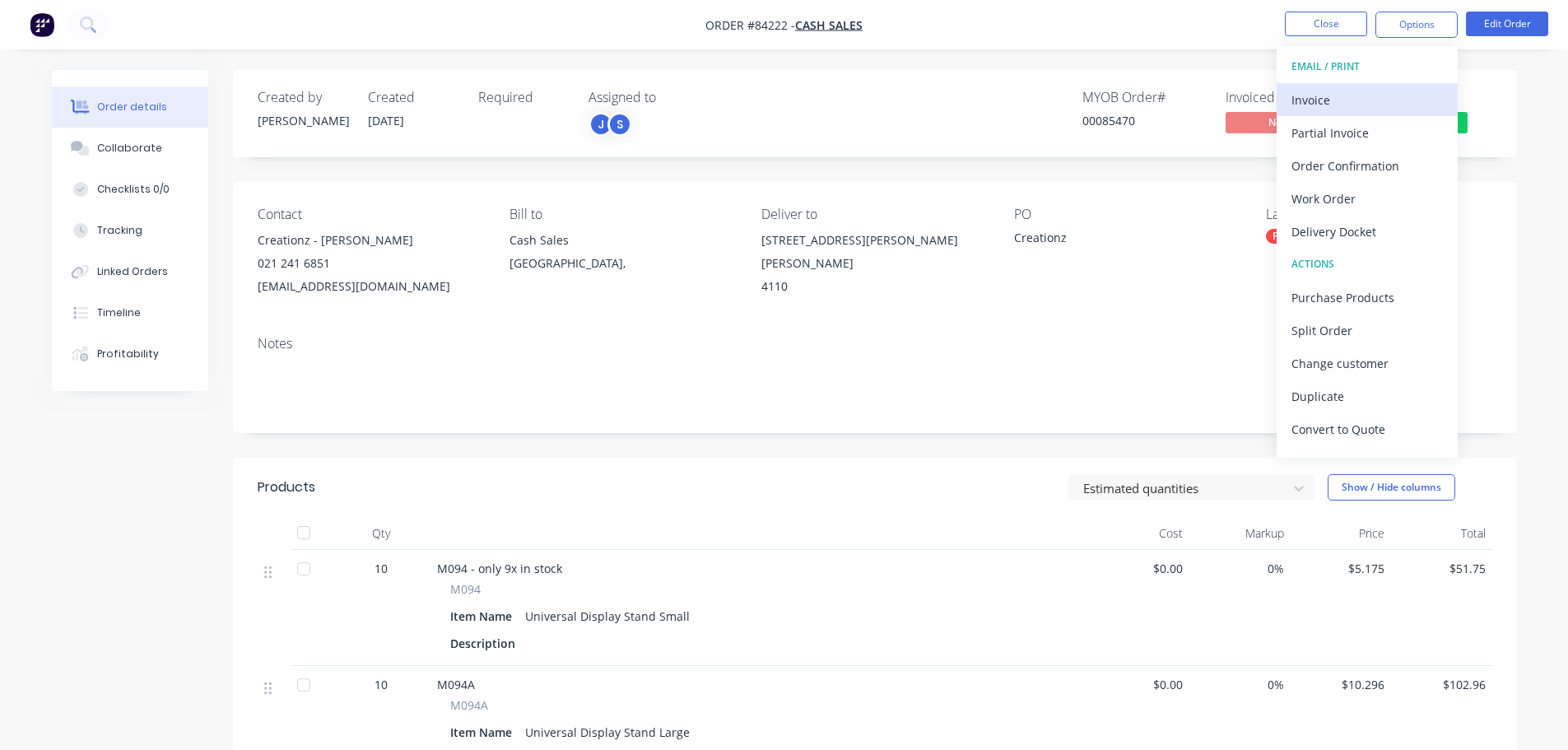
click at [1364, 90] on div "Invoice" at bounding box center [1366, 100] width 151 height 24
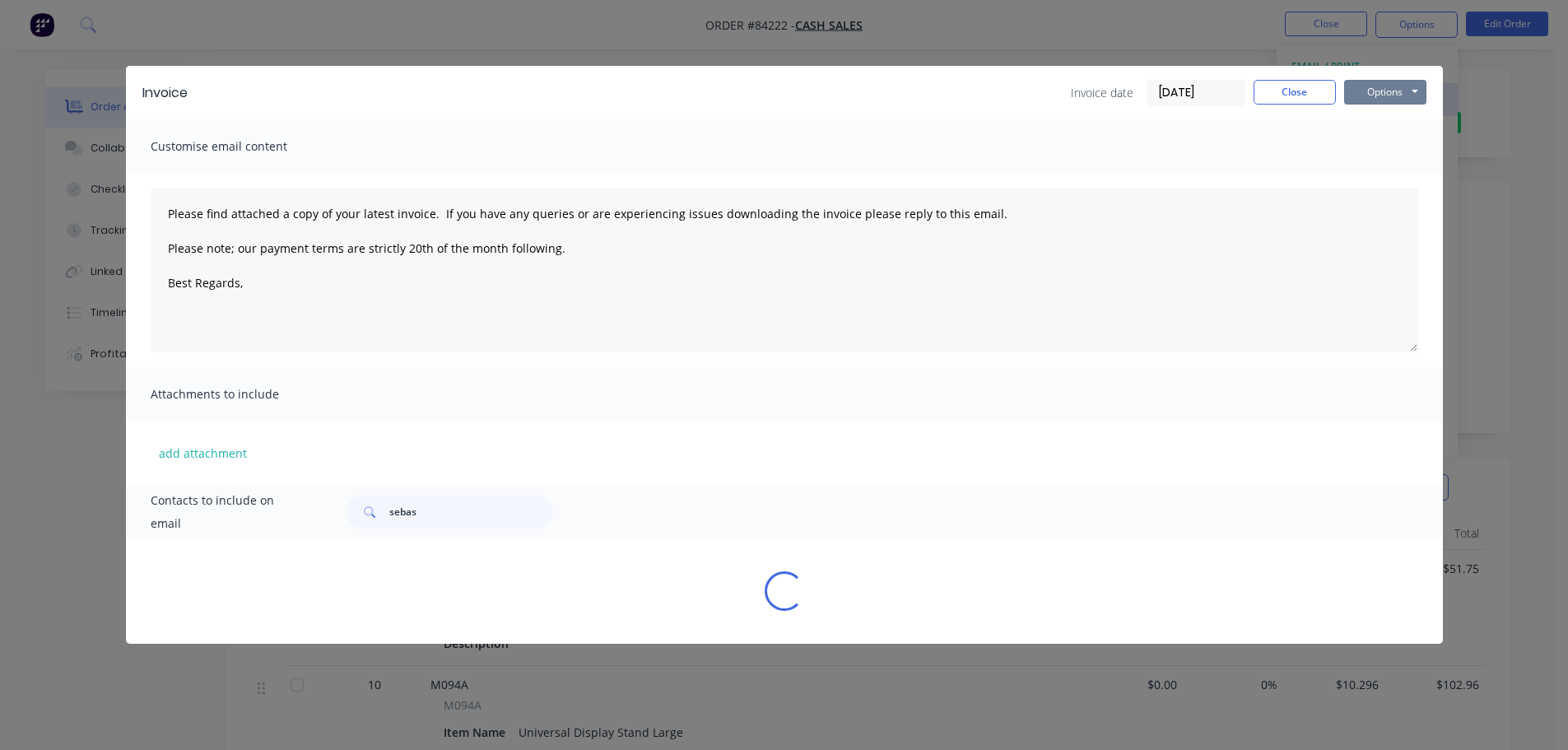
click at [1364, 90] on button "Options" at bounding box center [1385, 92] width 82 height 25
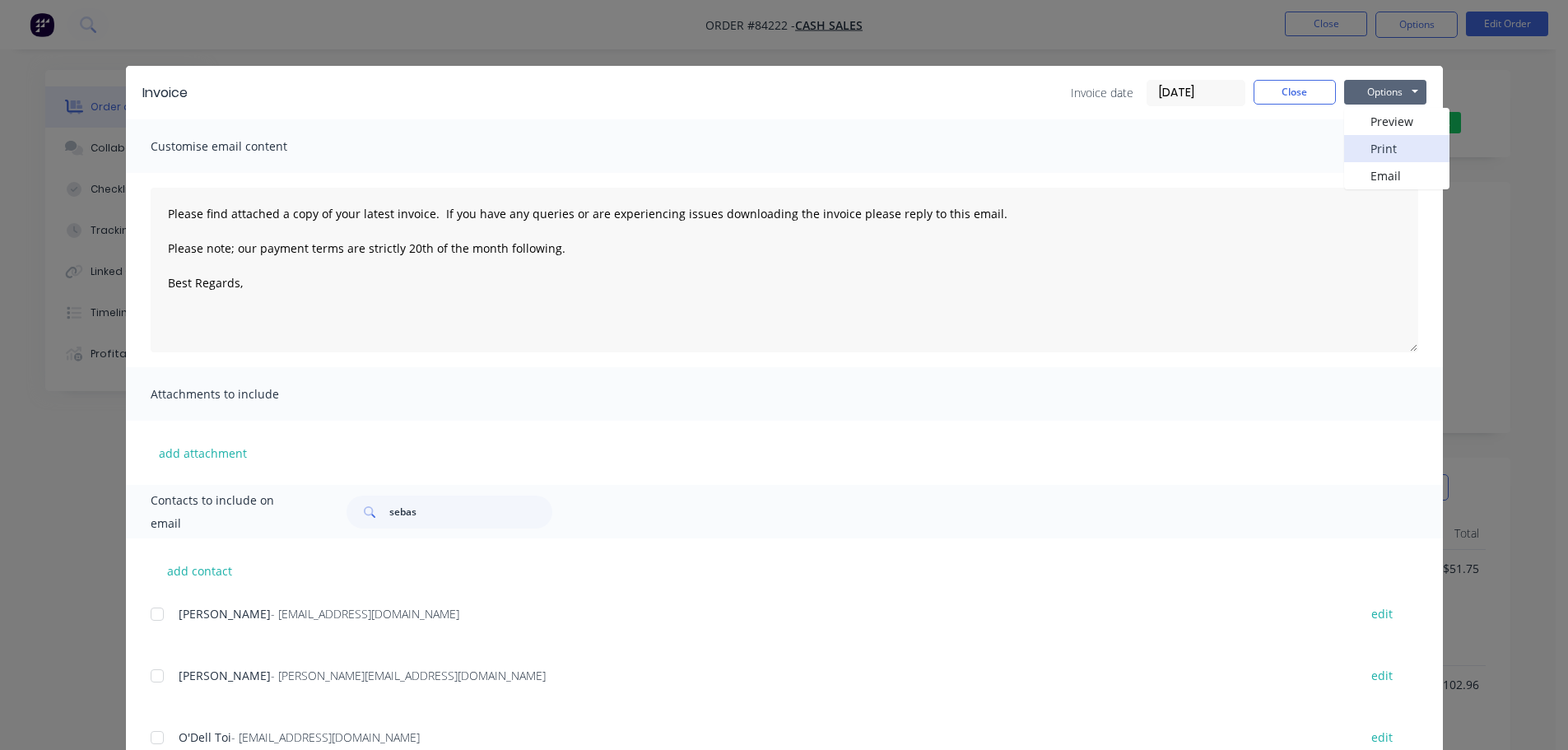
click at [1371, 143] on button "Print" at bounding box center [1397, 149] width 105 height 27
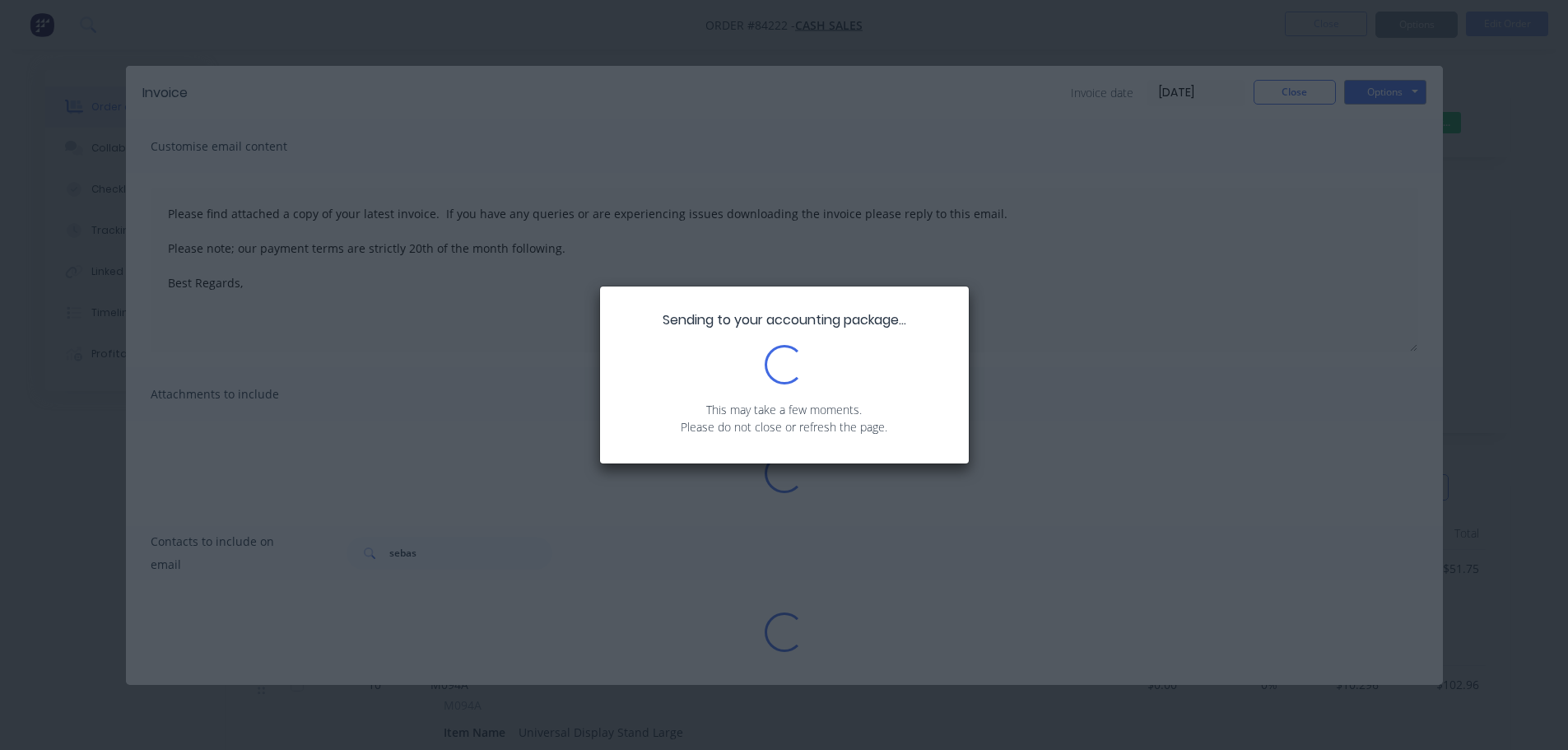
type textarea "Please find attached a copy of your latest invoice. If you have any queries or …"
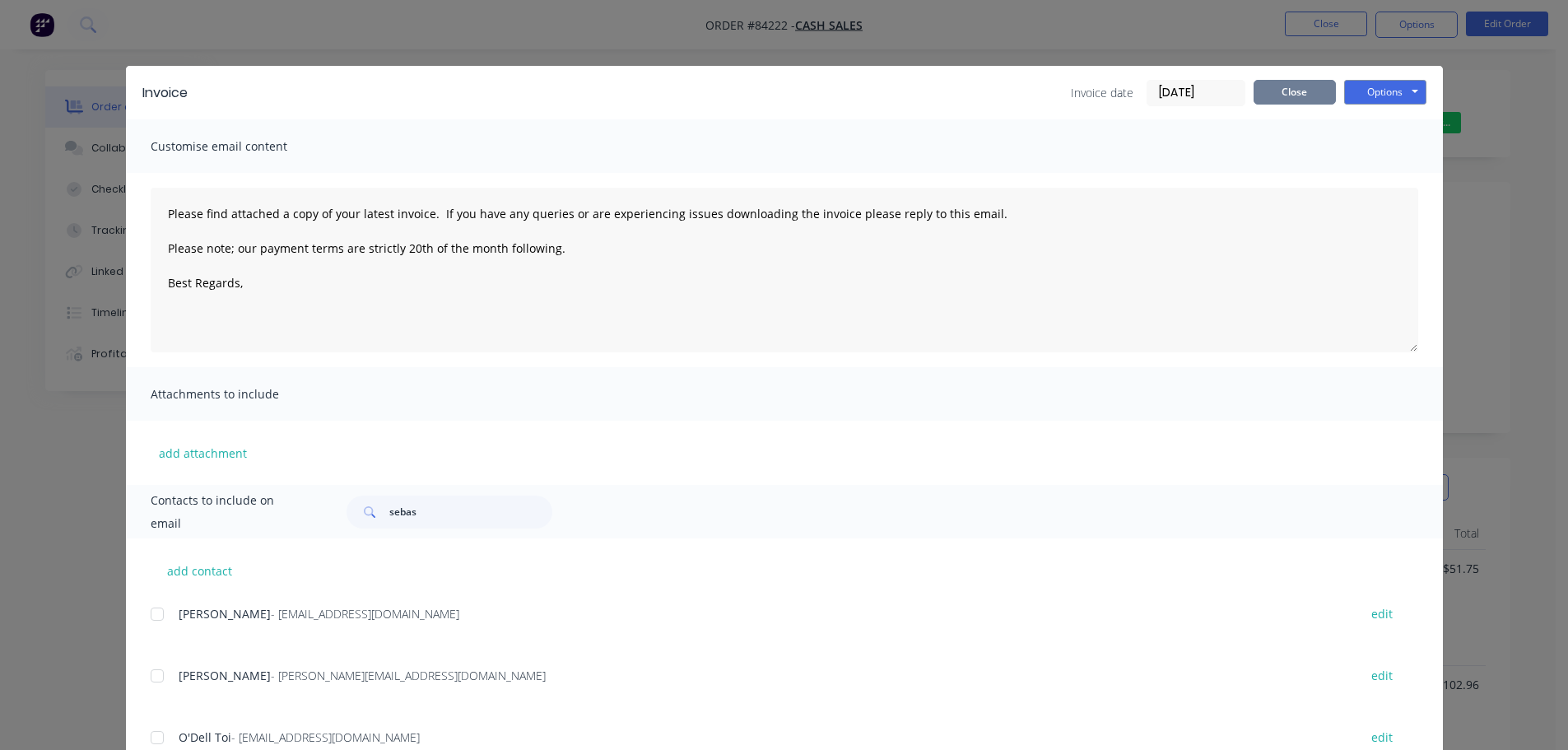
click at [1304, 88] on button "Close" at bounding box center [1294, 92] width 82 height 25
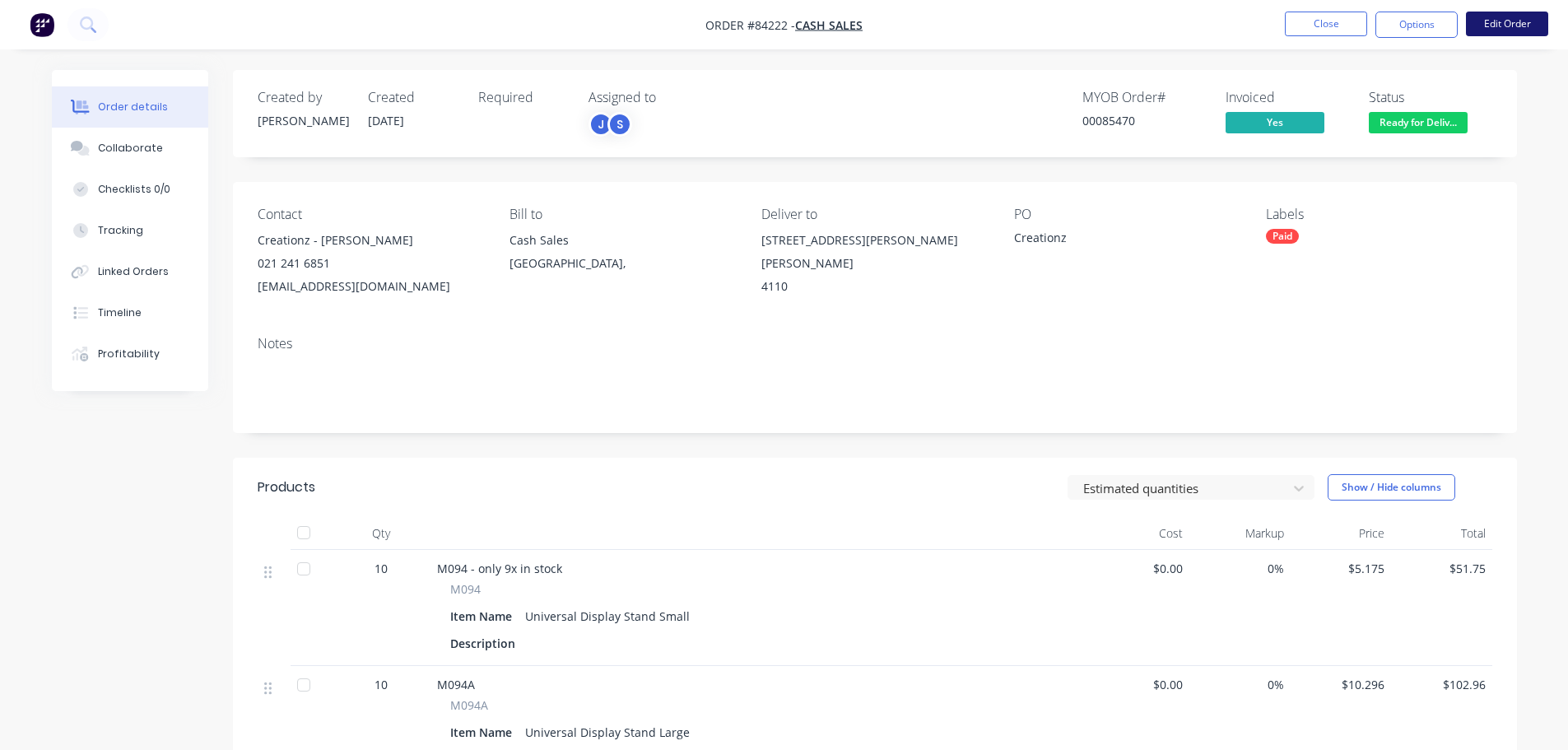
click at [1488, 27] on button "Edit Order" at bounding box center [1506, 24] width 82 height 25
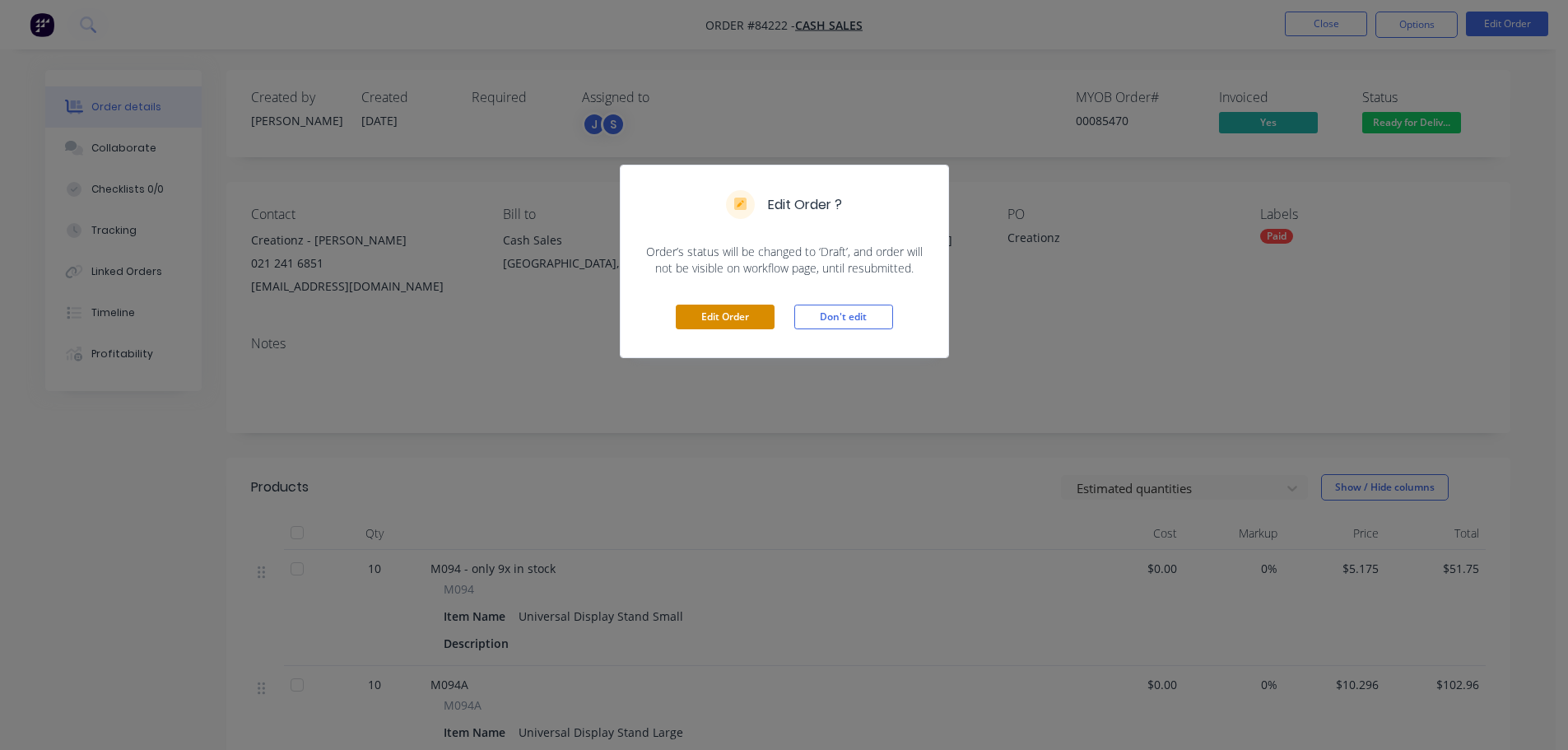
click at [683, 320] on button "Edit Order" at bounding box center [726, 318] width 99 height 25
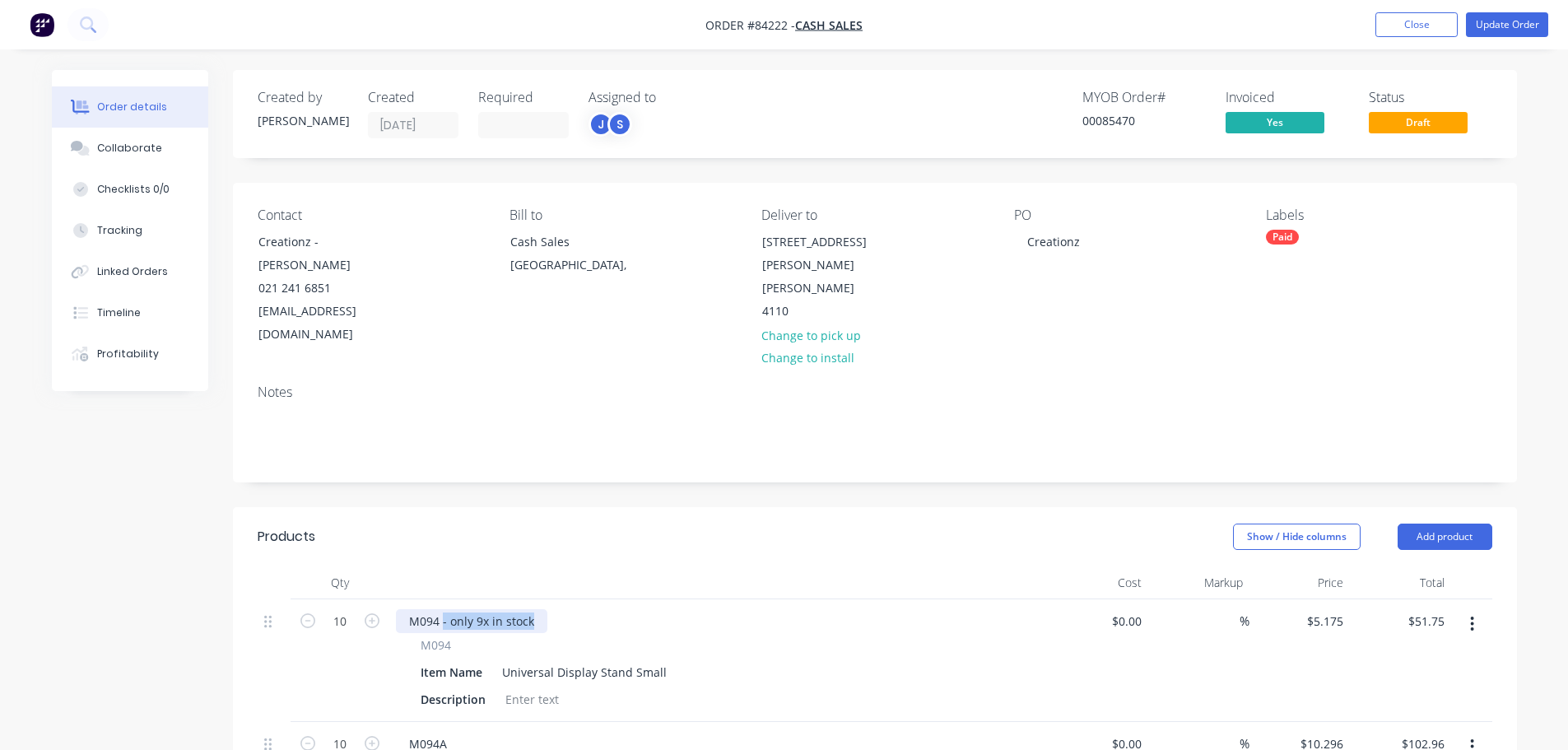
drag, startPoint x: 442, startPoint y: 576, endPoint x: 593, endPoint y: 582, distance: 151.1
click at [592, 609] on div "M094 - only 9x in stock" at bounding box center [719, 621] width 645 height 24
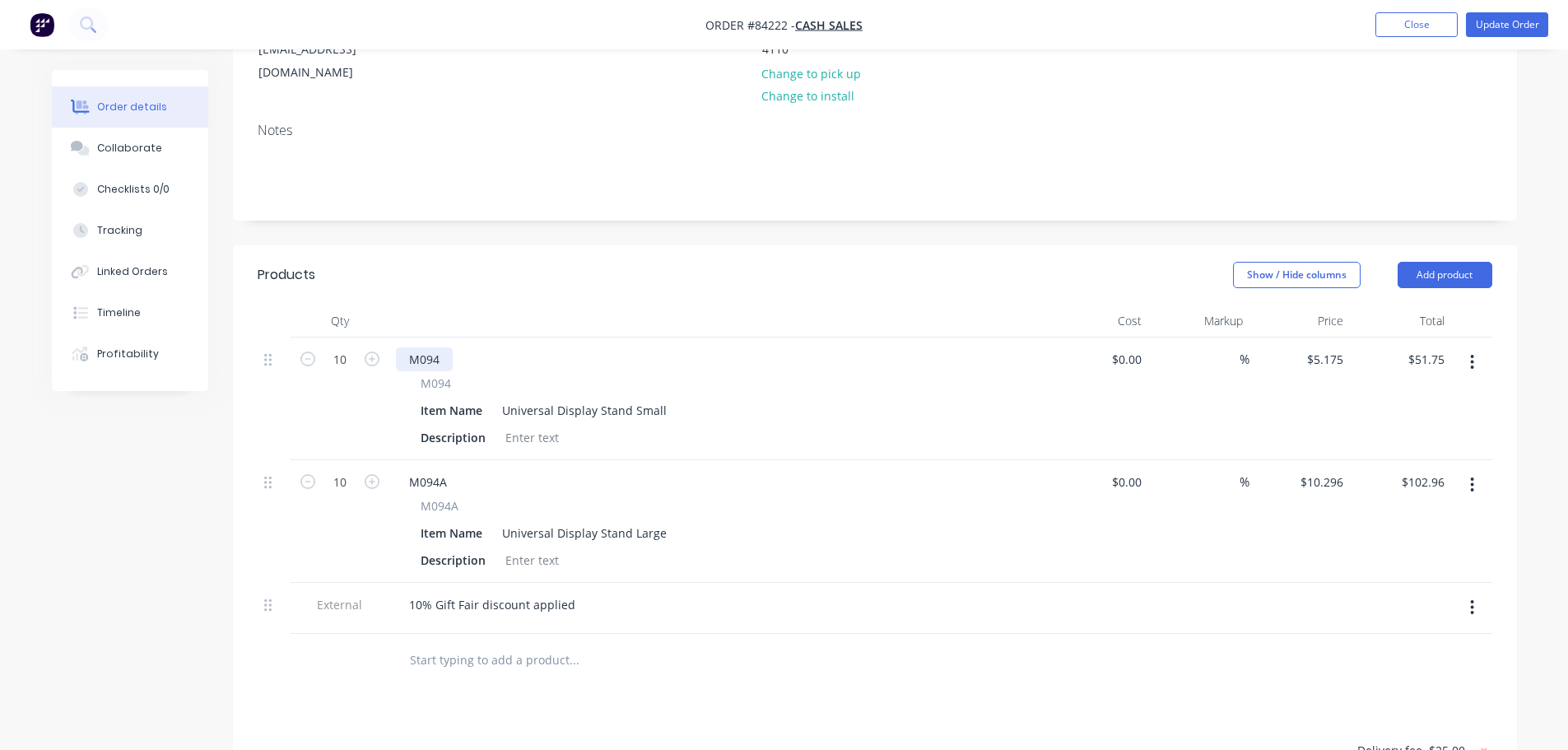
scroll to position [329, 0]
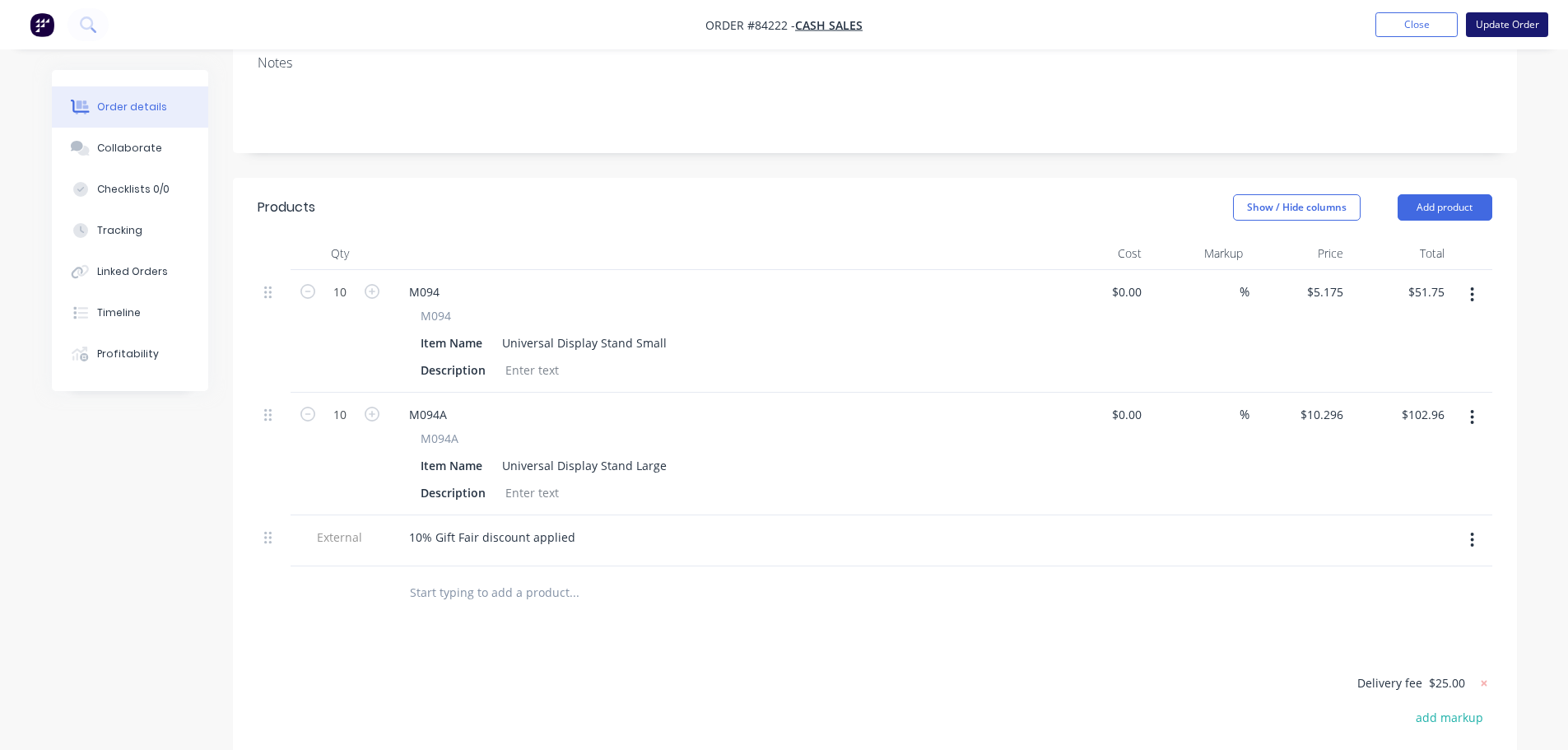
click at [1511, 24] on button "Update Order" at bounding box center [1506, 25] width 82 height 25
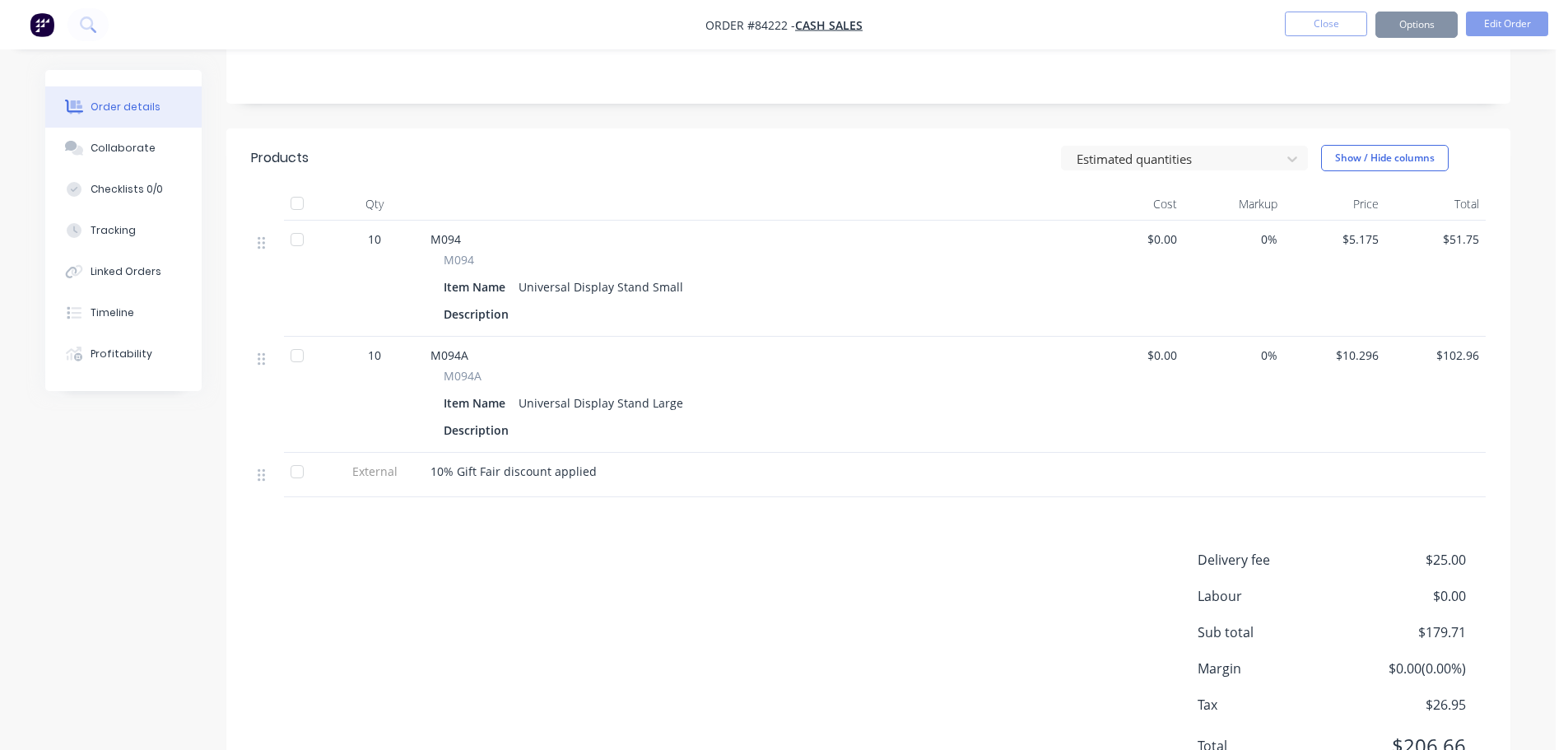
scroll to position [0, 0]
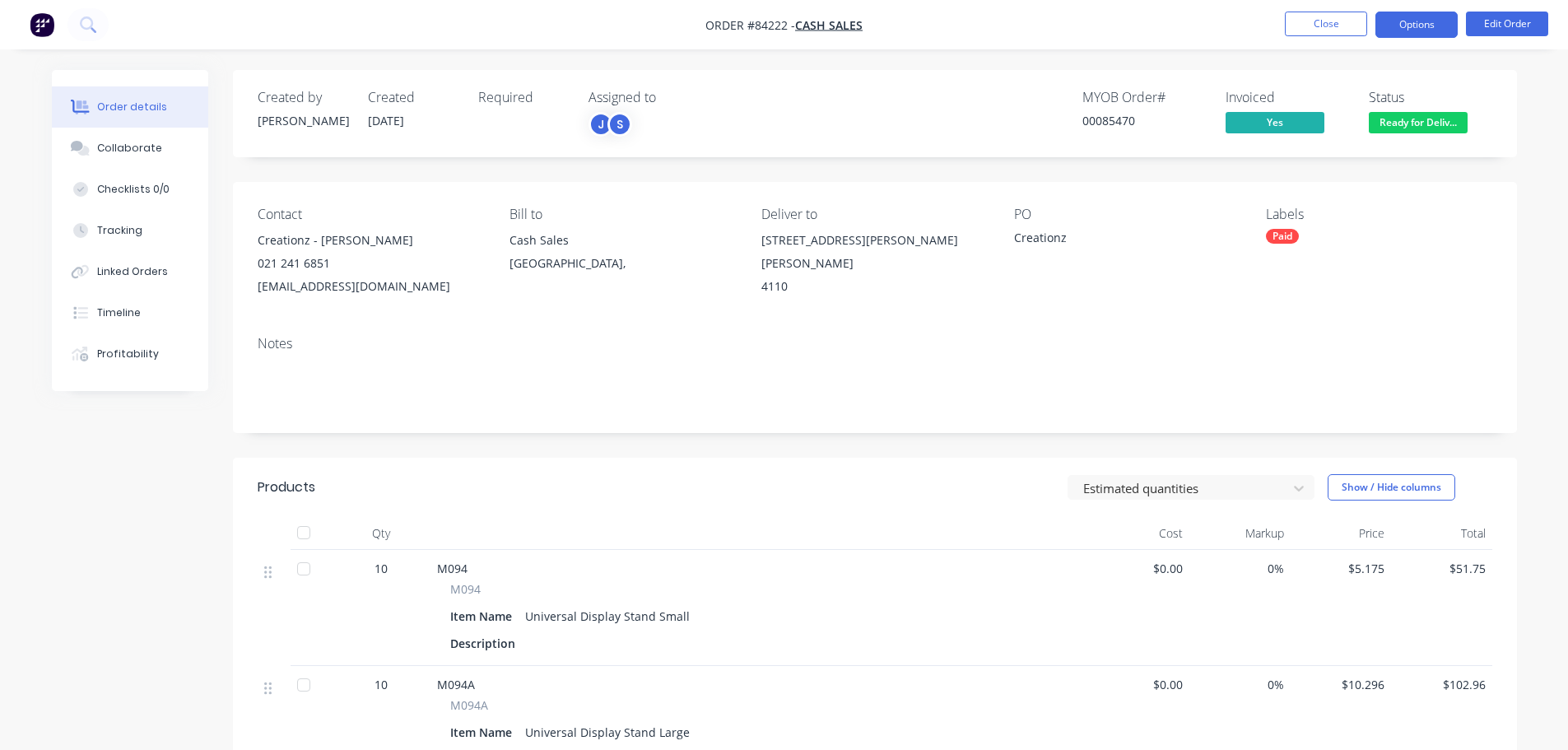
click at [1417, 31] on button "Options" at bounding box center [1416, 25] width 82 height 27
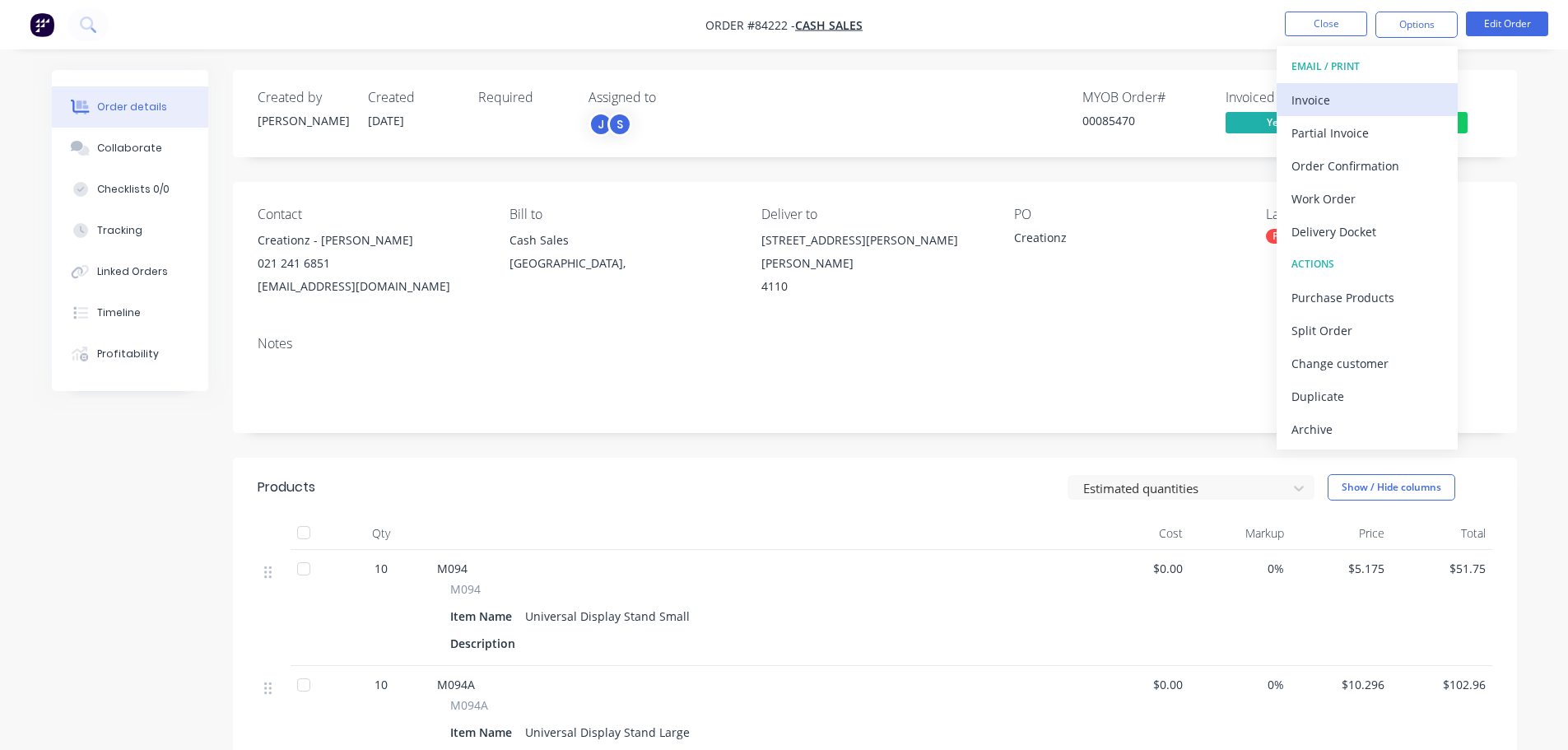
click at [1384, 97] on div "Invoice" at bounding box center [1366, 100] width 151 height 24
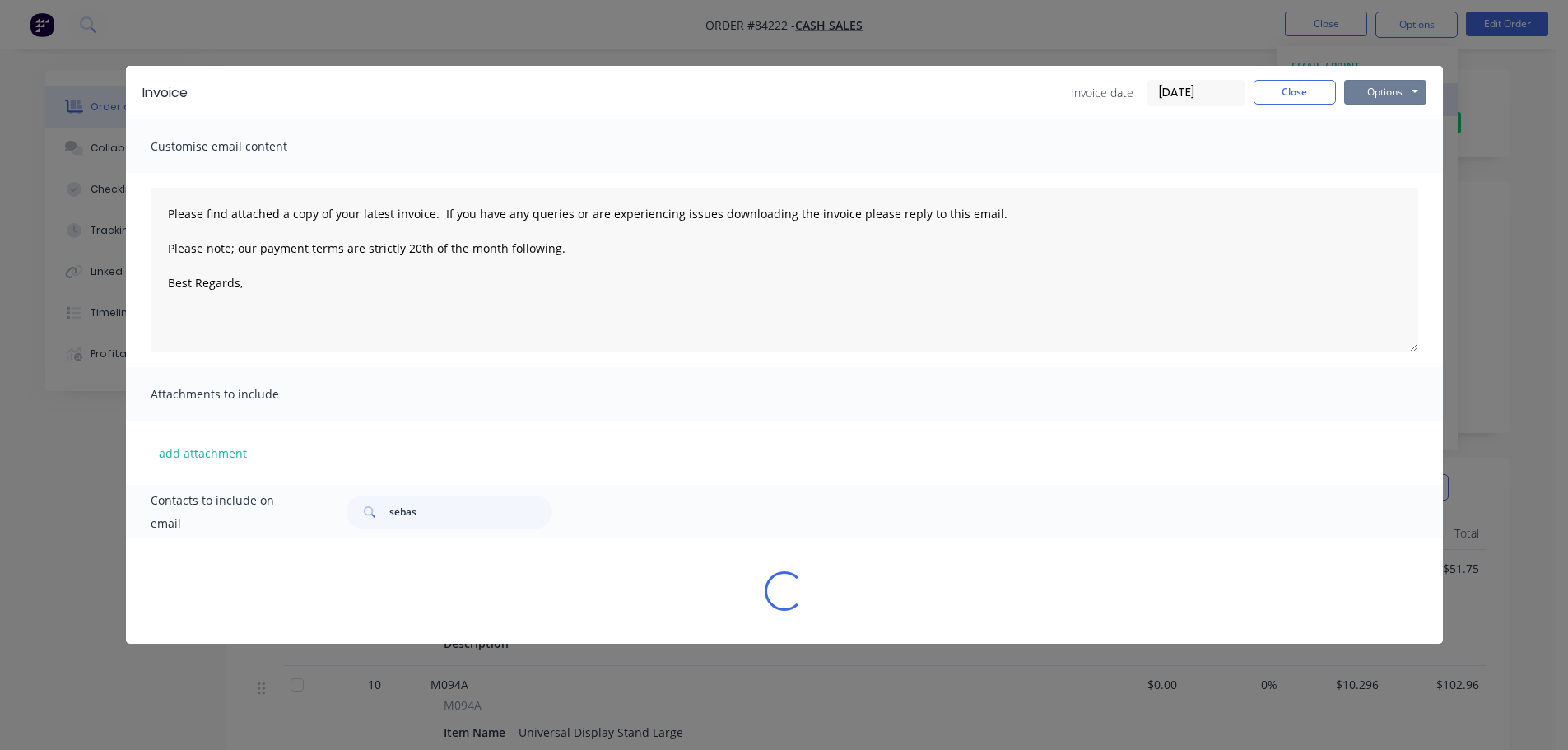
click at [1392, 95] on button "Options" at bounding box center [1385, 92] width 82 height 25
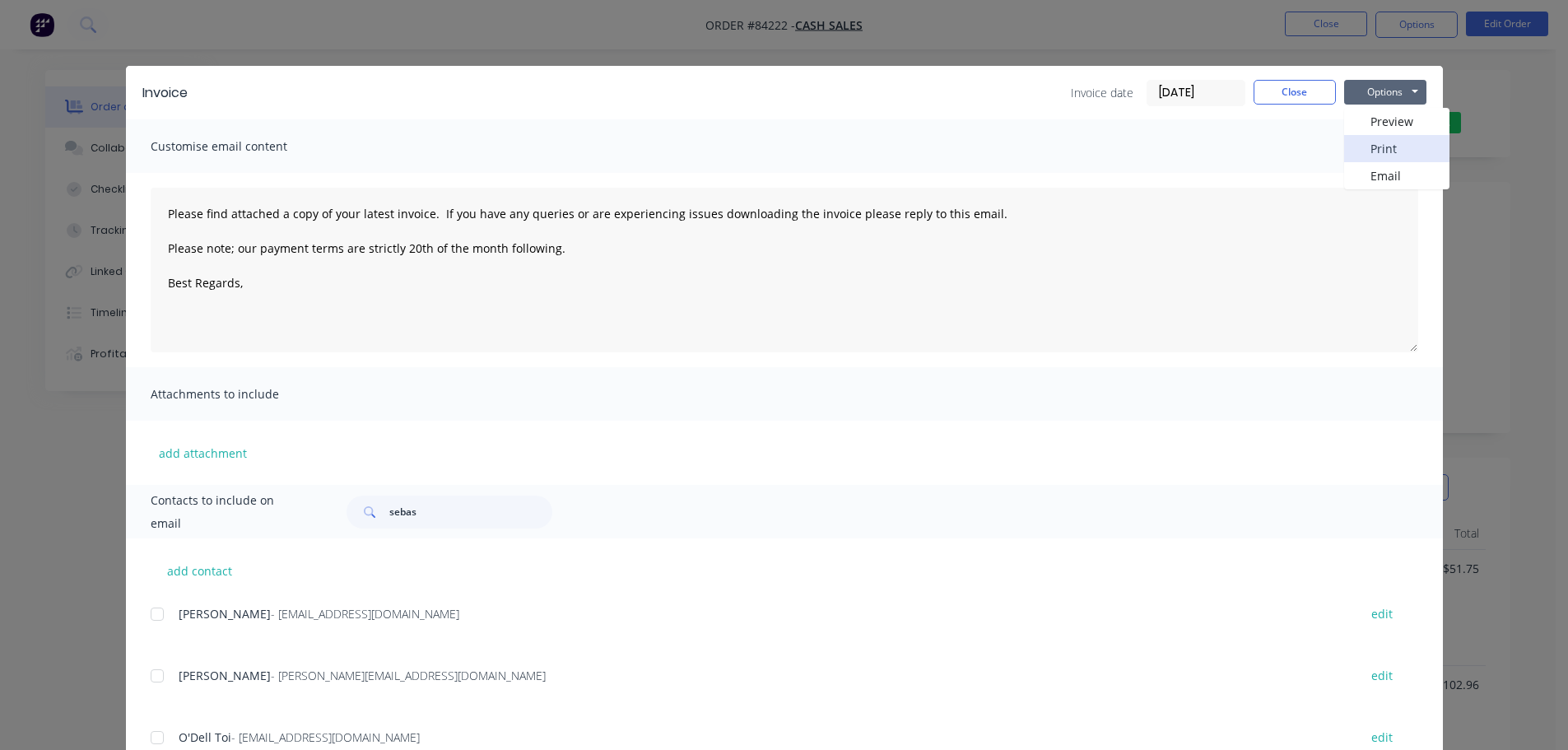
click at [1390, 138] on button "Print" at bounding box center [1397, 149] width 105 height 27
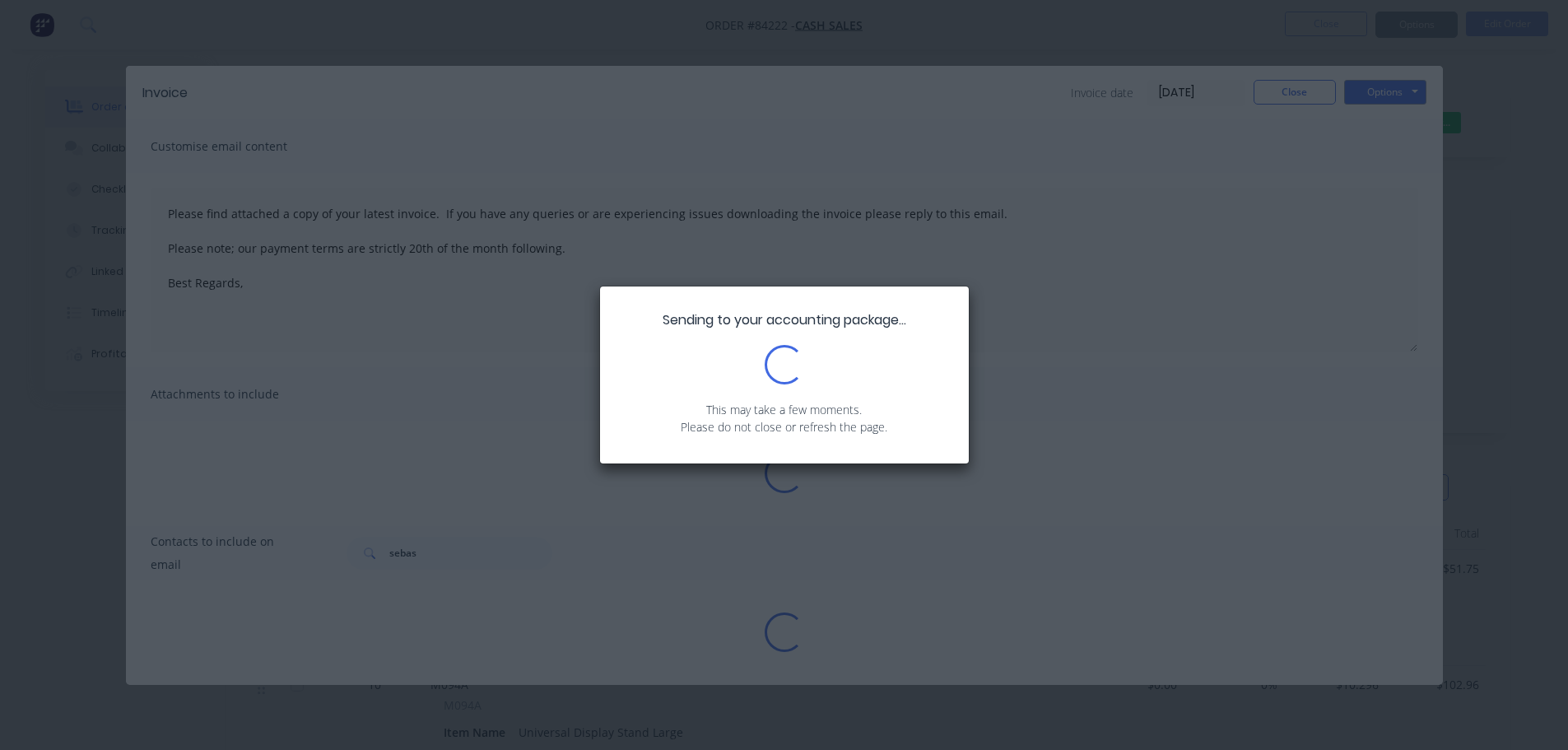
type textarea "Please find attached a copy of your latest invoice. If you have any queries or …"
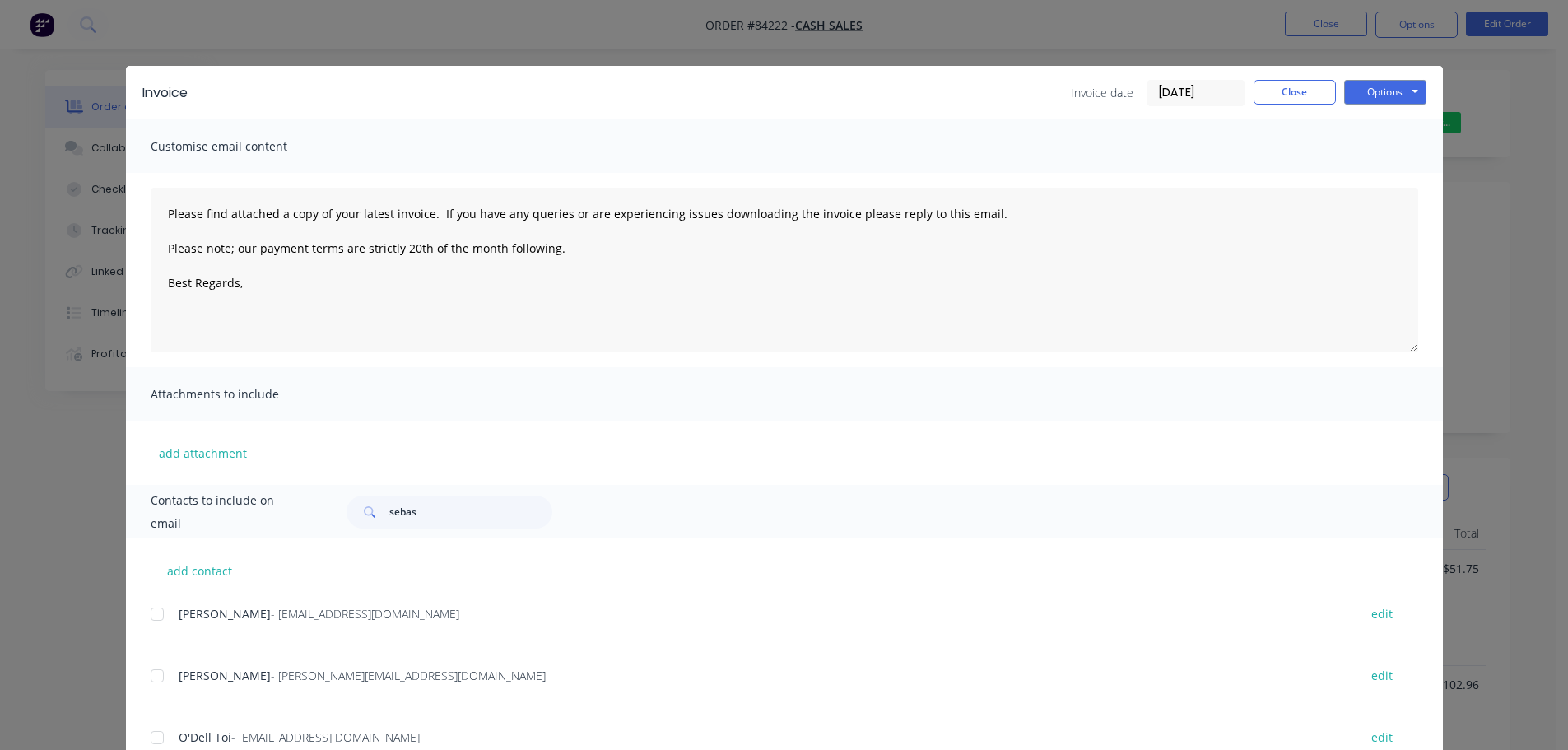
click at [60, 36] on div "Invoice Invoice date 29/09/25 Close Options Preview Print Email Customise email…" at bounding box center [784, 375] width 1568 height 750
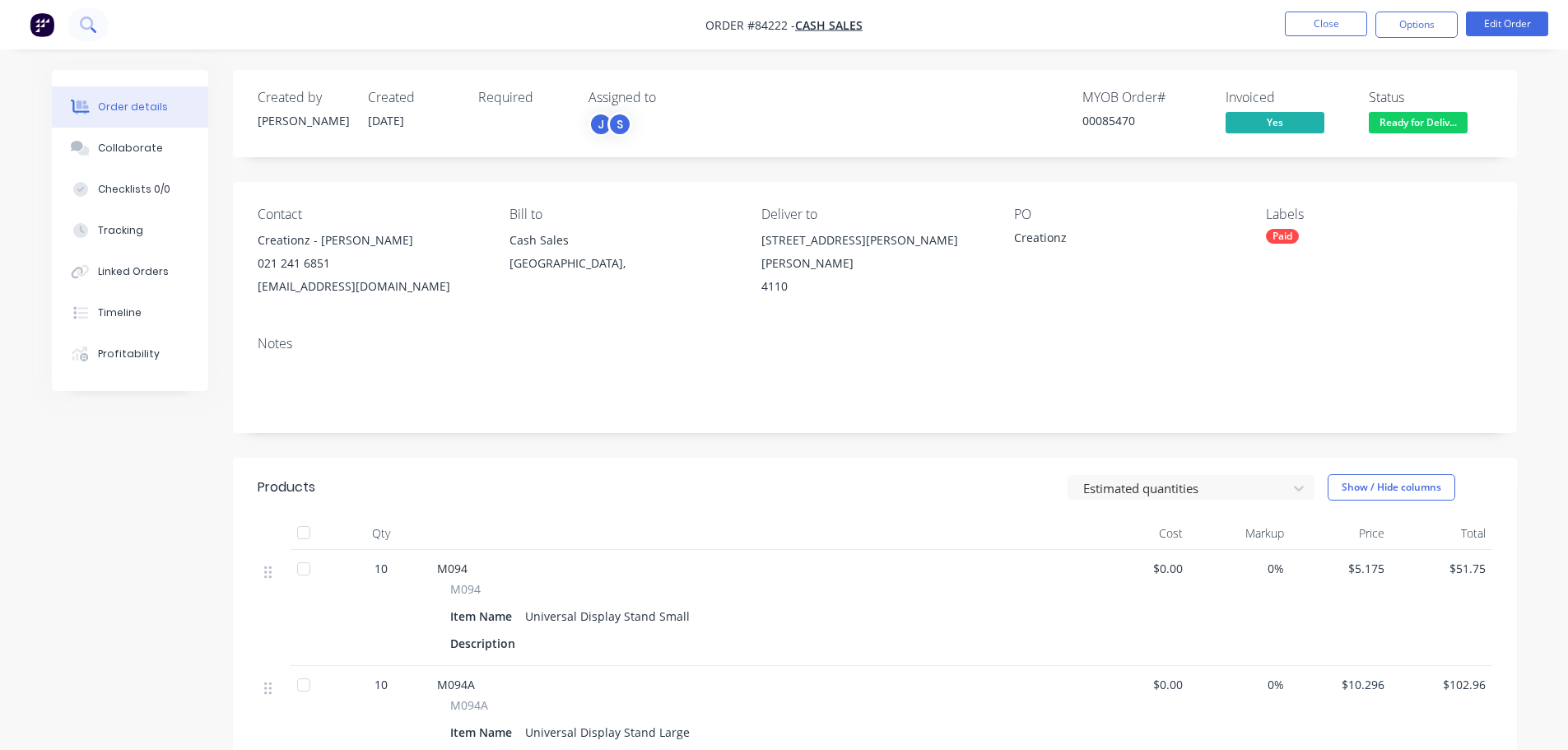
click at [84, 26] on icon at bounding box center [88, 25] width 16 height 16
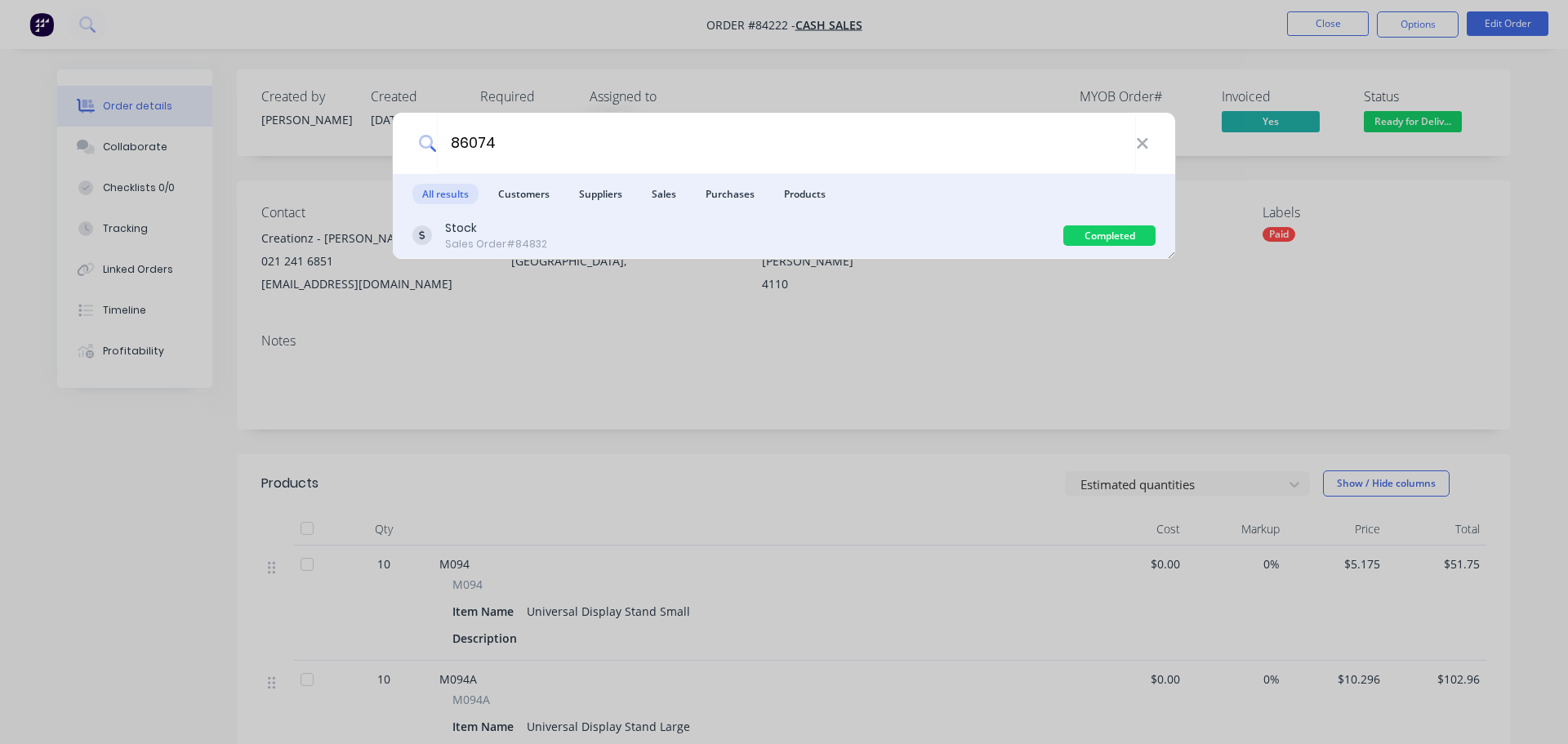
type input "86074"
click at [921, 254] on div "Stock Sales Order #84832 Completed" at bounding box center [784, 236] width 782 height 46
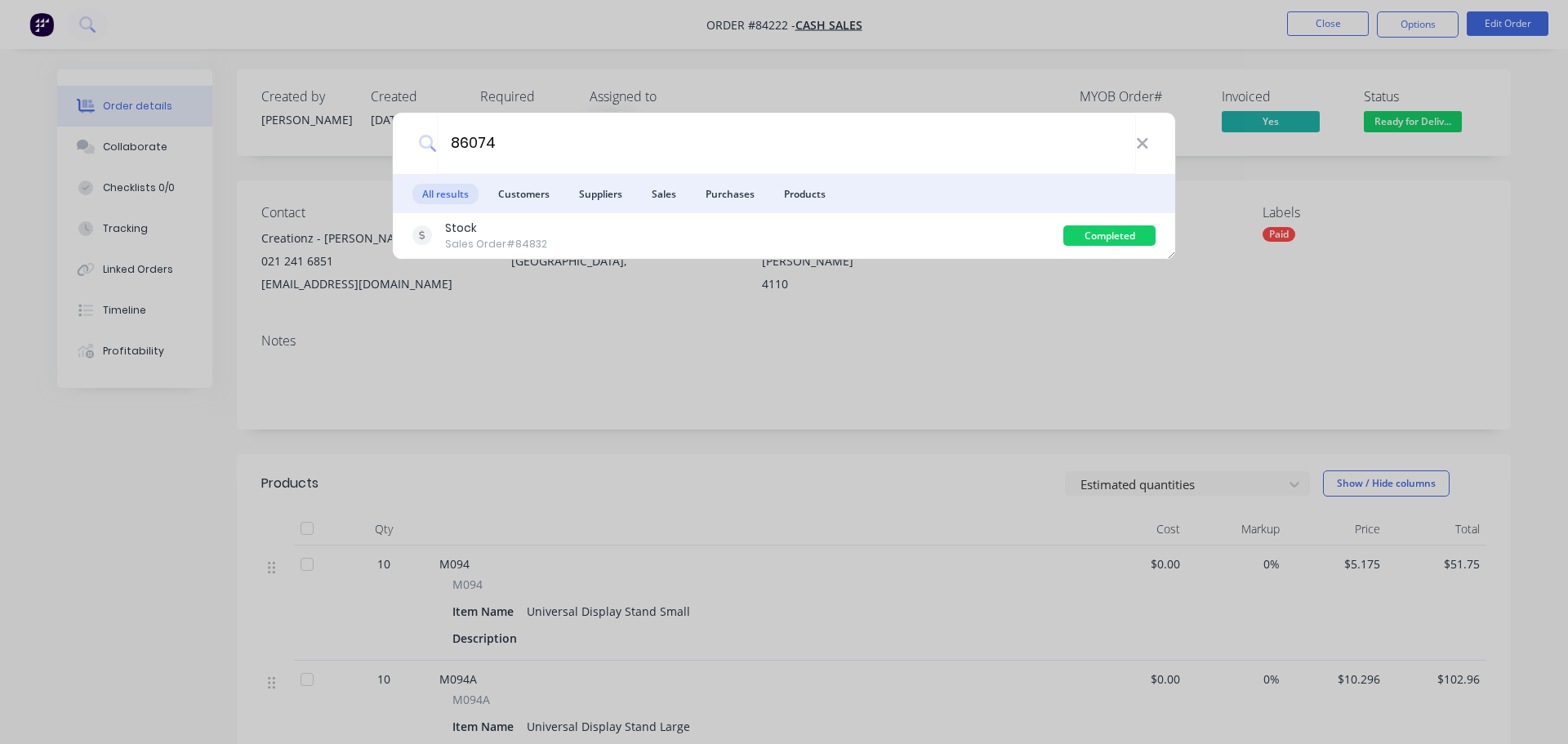
click at [924, 247] on div "Stock Sales Order #84832" at bounding box center [738, 235] width 651 height 32
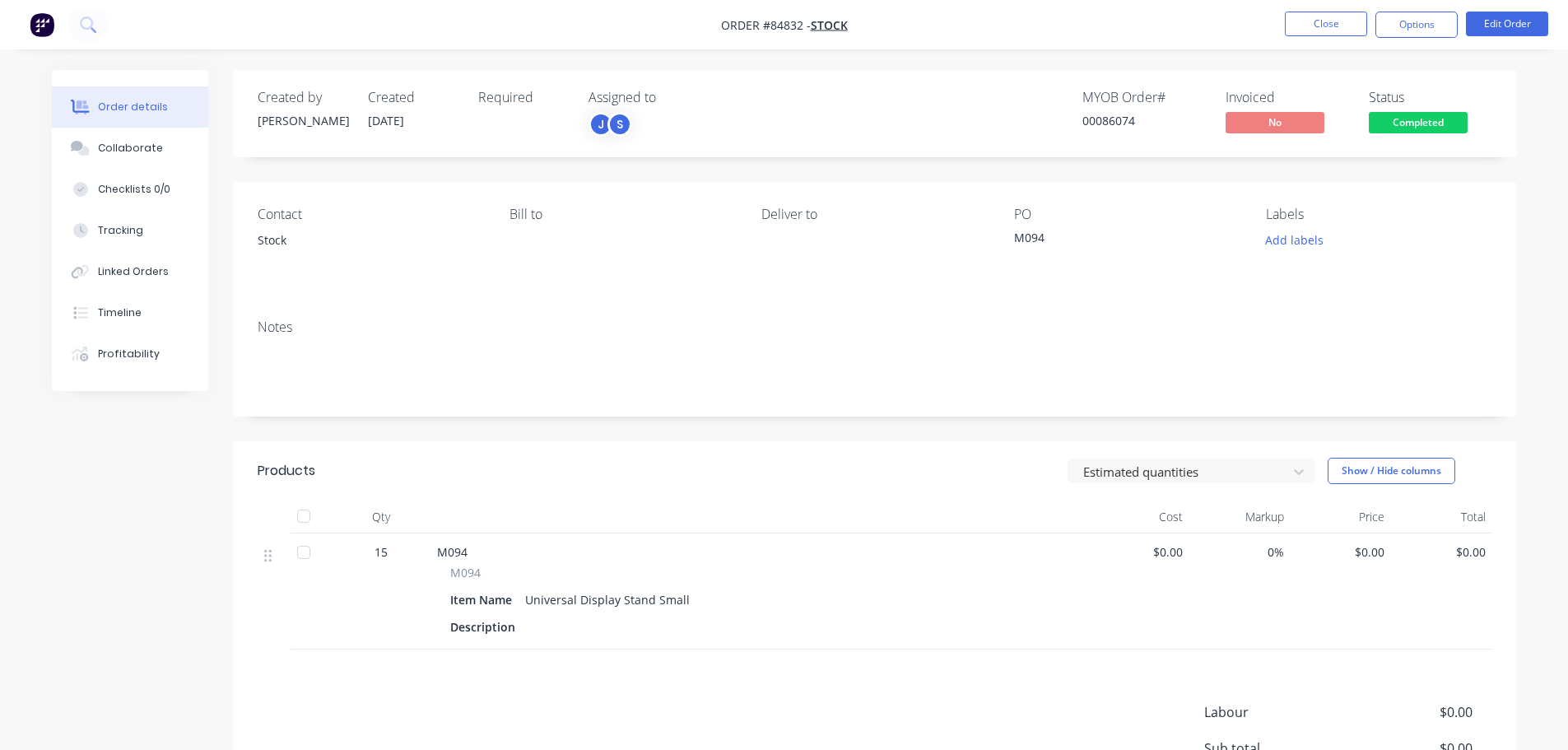
click at [1431, 109] on div "Status Completed" at bounding box center [1431, 114] width 124 height 48
click at [1425, 123] on span "Completed" at bounding box center [1419, 122] width 99 height 20
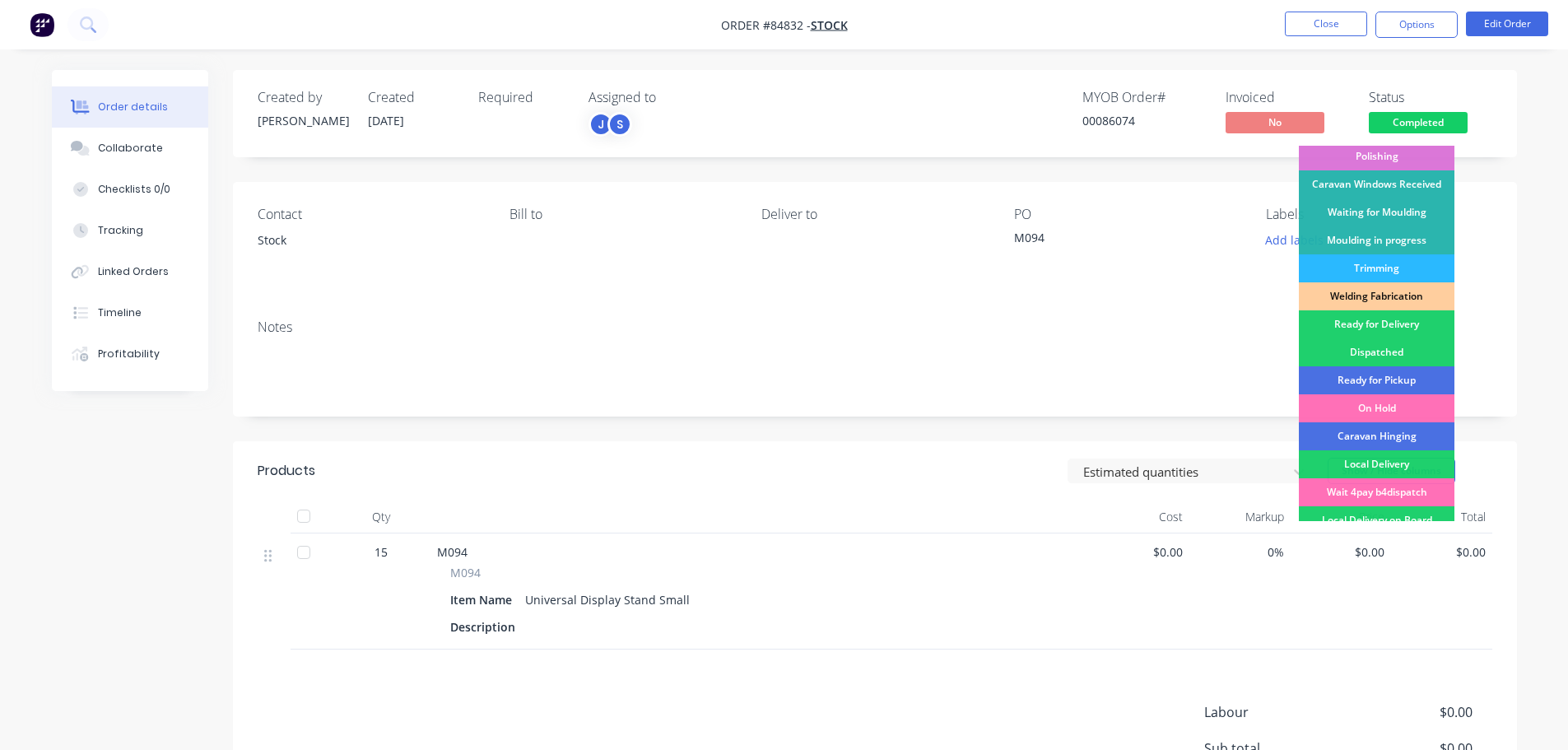
scroll to position [325, 0]
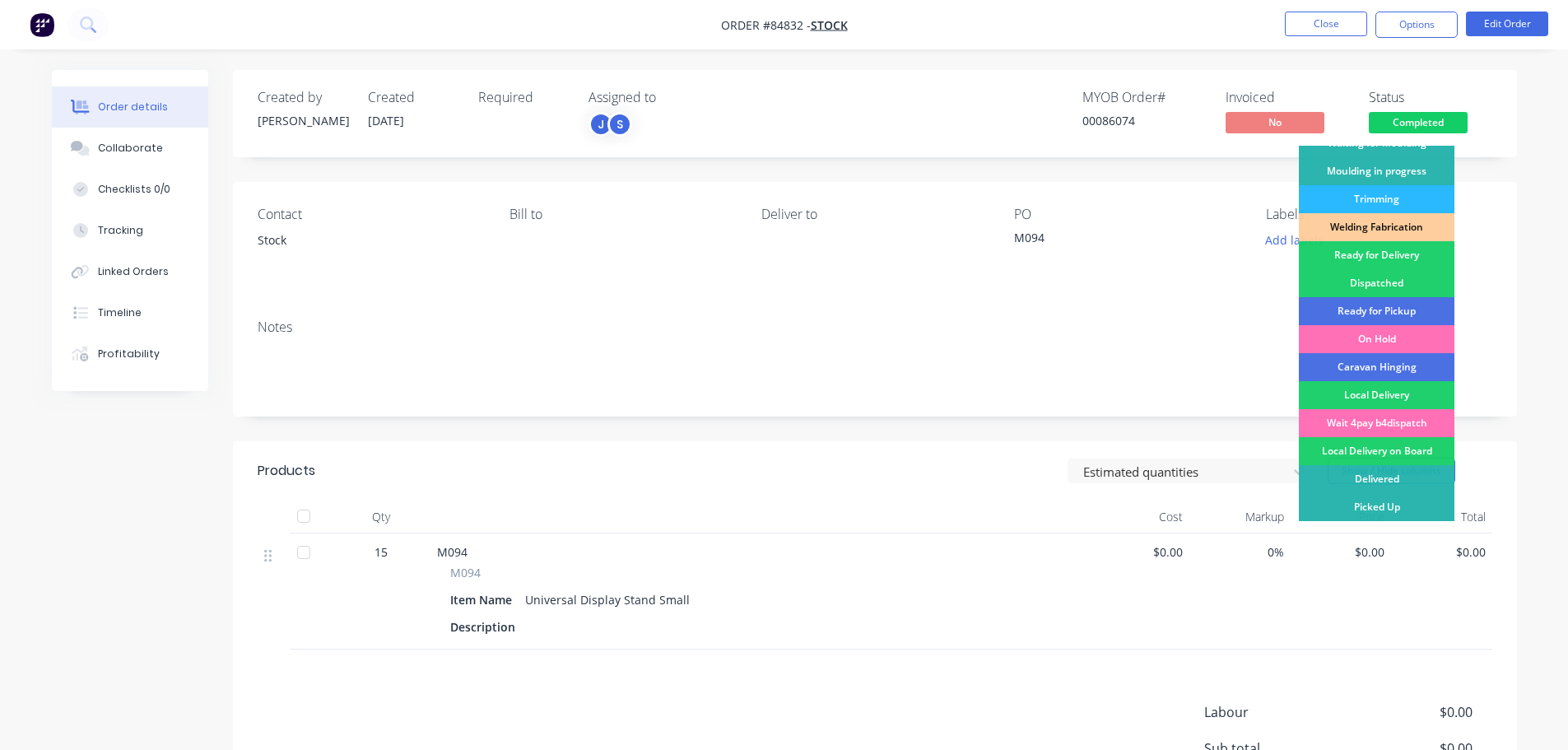
click at [1395, 504] on div "Picked Up" at bounding box center [1376, 508] width 156 height 28
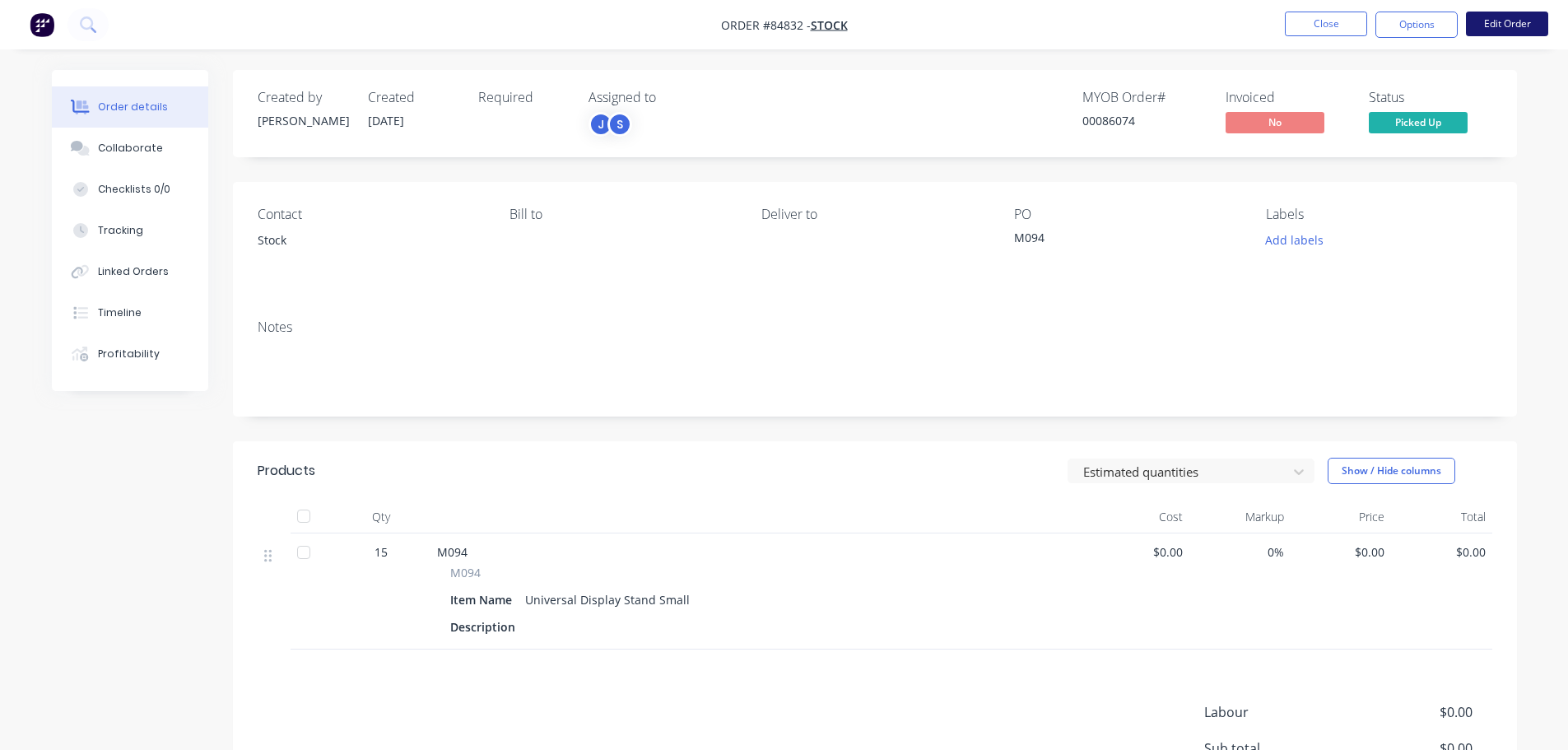
click at [1511, 15] on button "Edit Order" at bounding box center [1506, 24] width 82 height 25
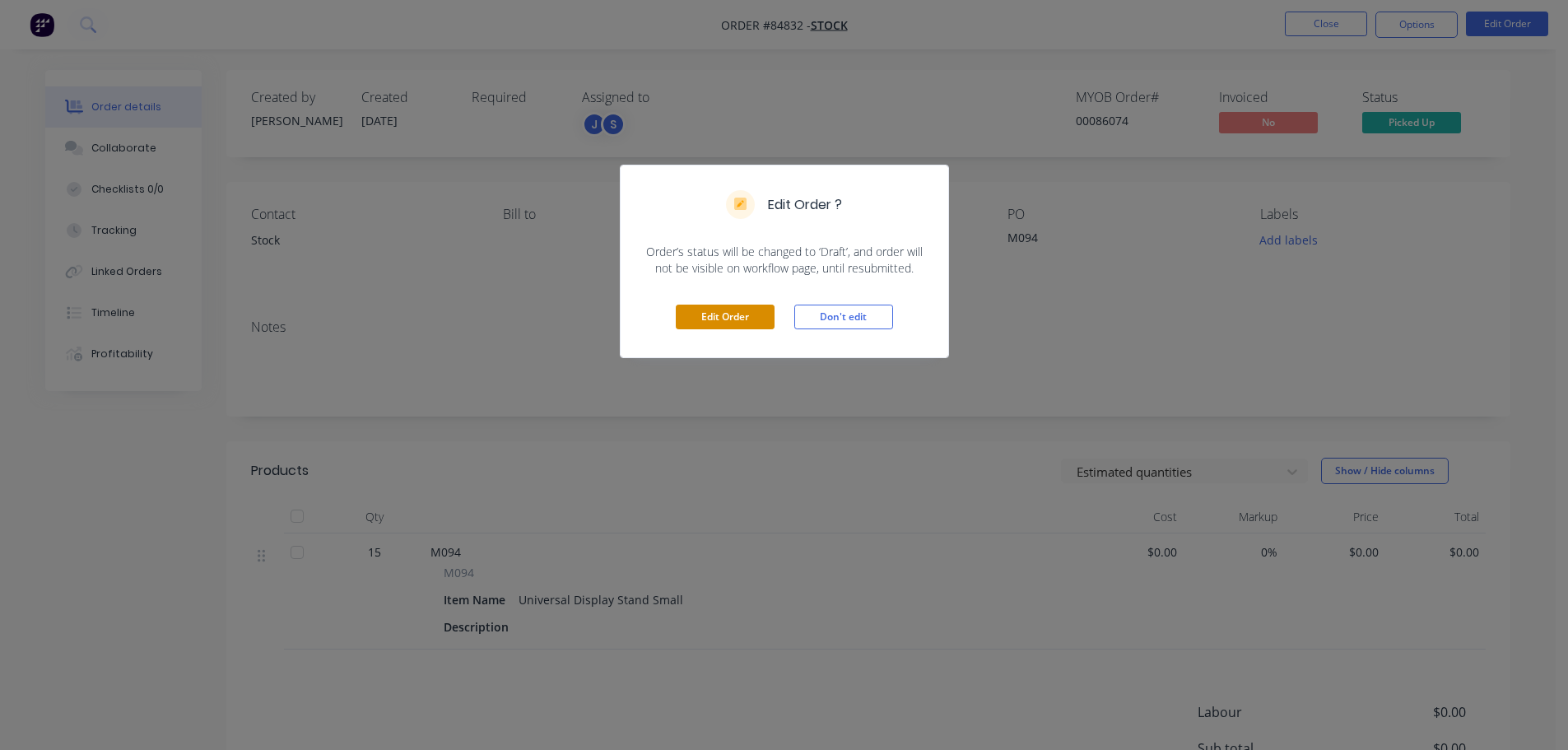
click at [704, 308] on button "Edit Order" at bounding box center [726, 318] width 99 height 25
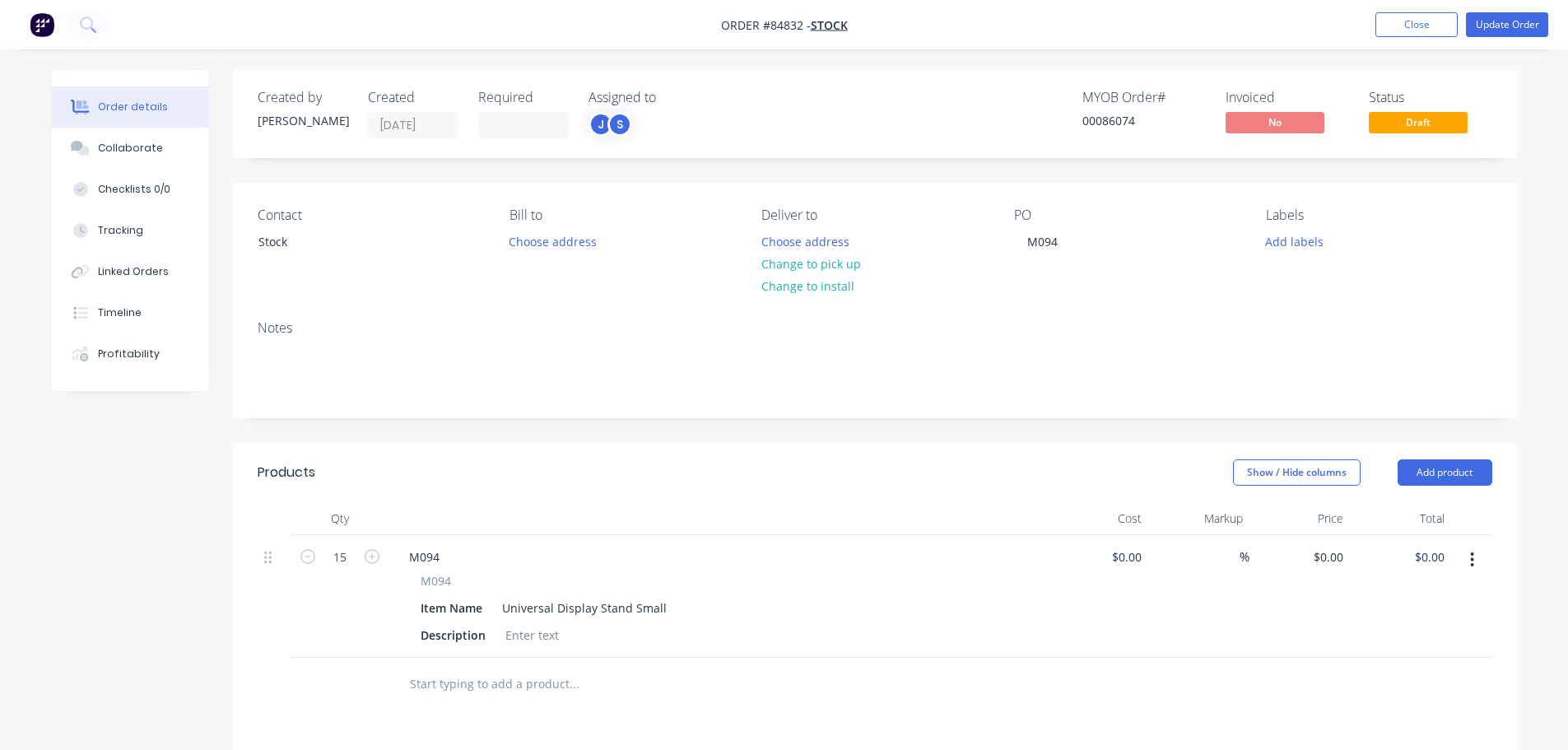
click at [467, 675] on input "text" at bounding box center [574, 684] width 329 height 33
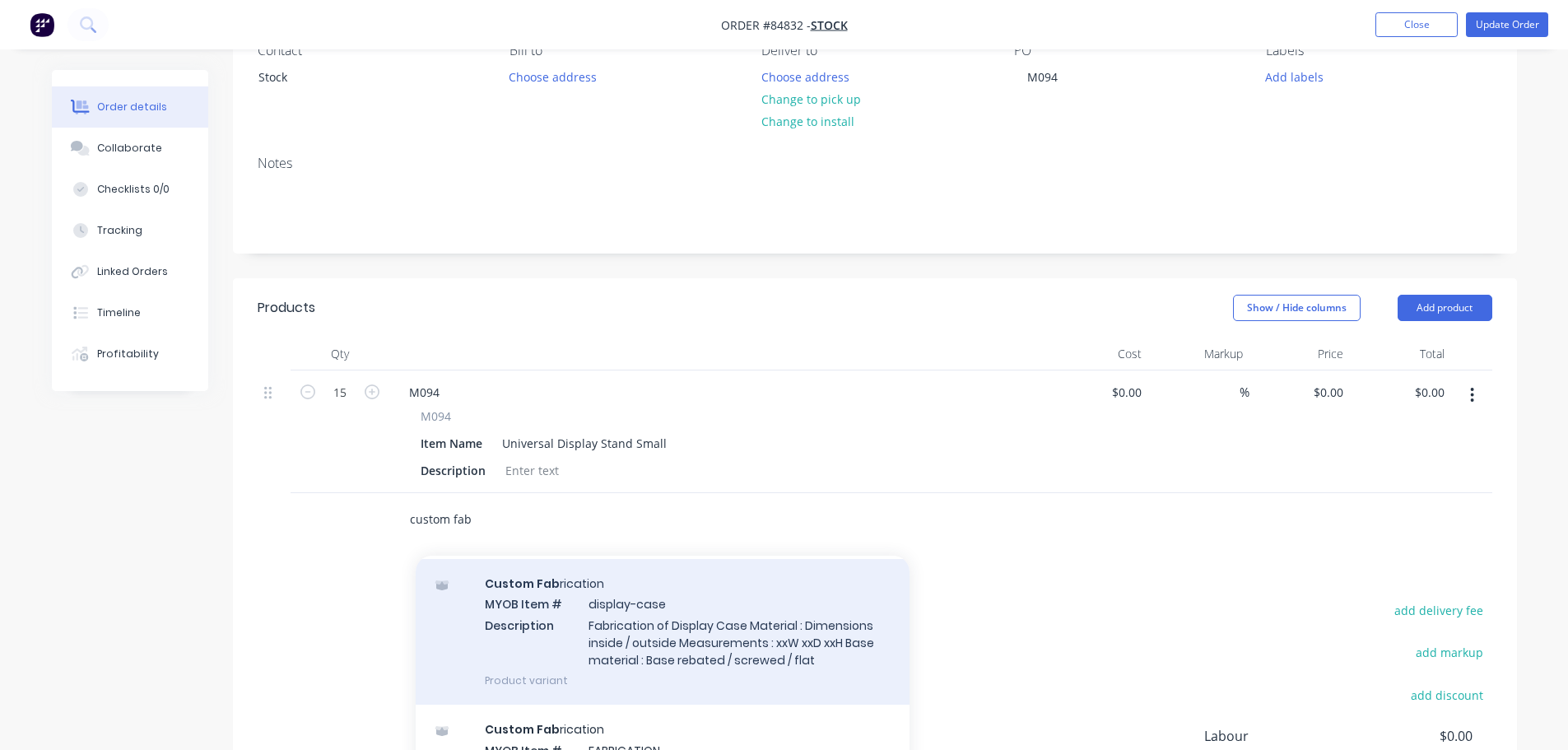
scroll to position [74, 0]
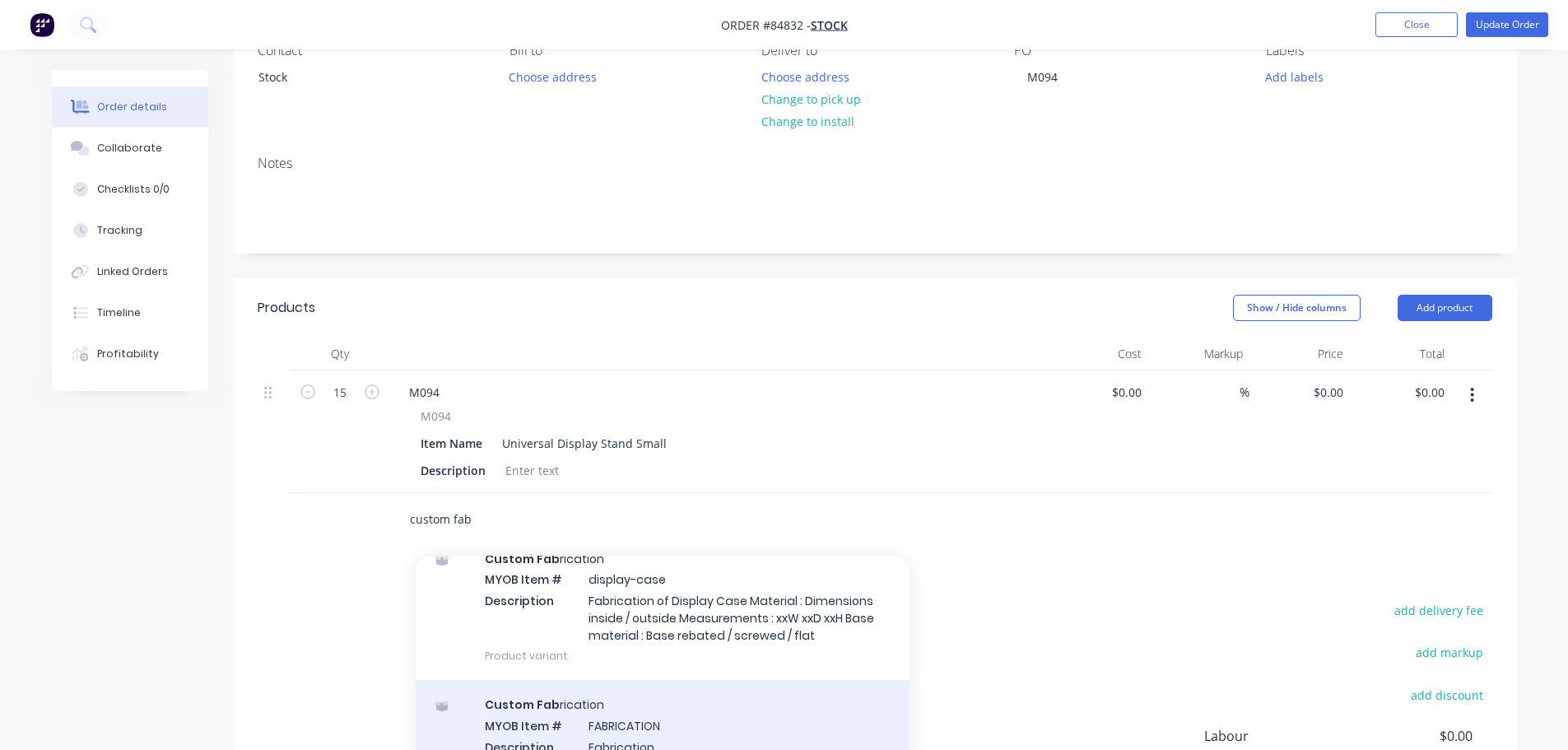
type input "custom fab"
click at [642, 709] on div "Custom Fab rication MYOB Item # FABRICATION Description Fabrication Product var…" at bounding box center [662, 736] width 494 height 111
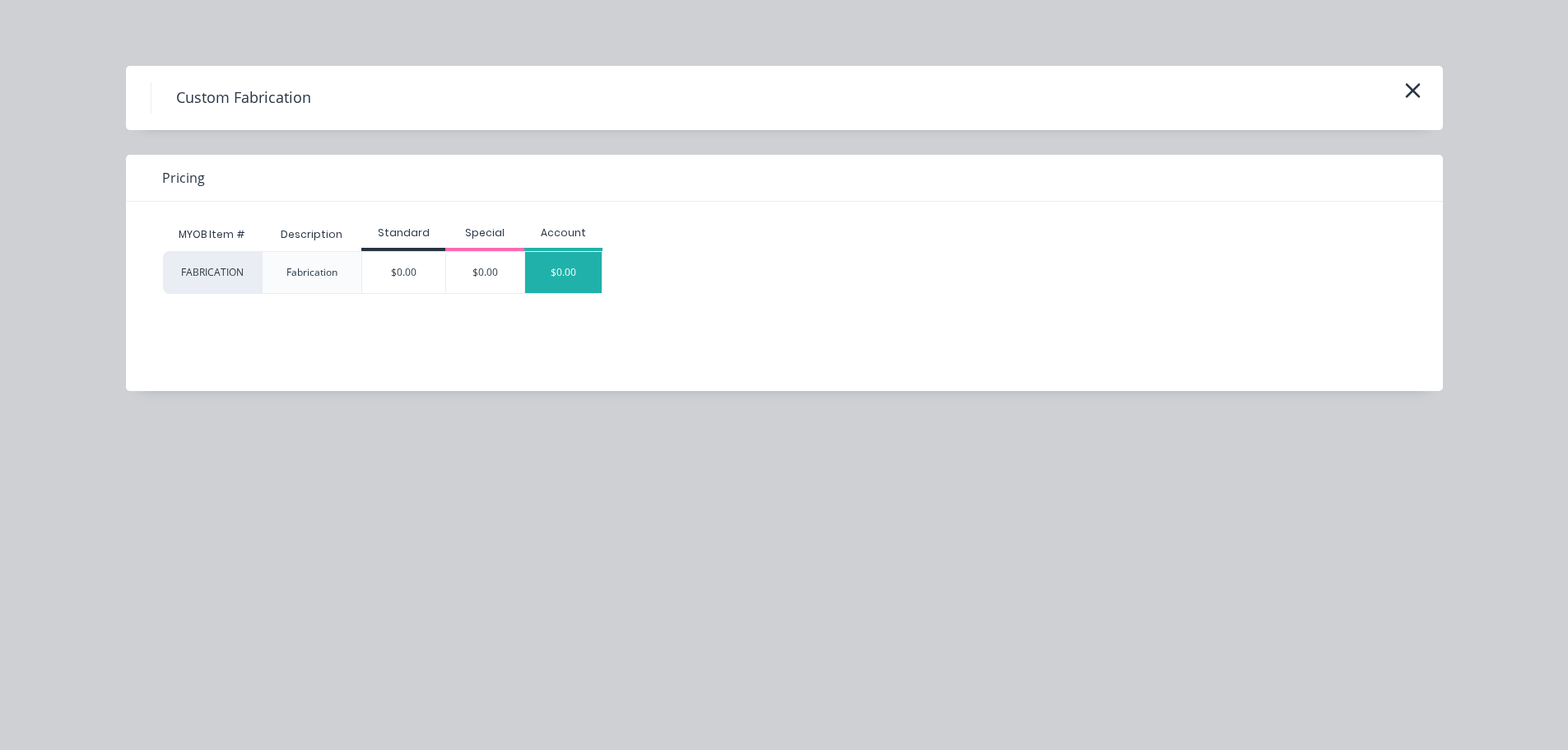
click at [575, 274] on div "$0.00" at bounding box center [564, 272] width 78 height 42
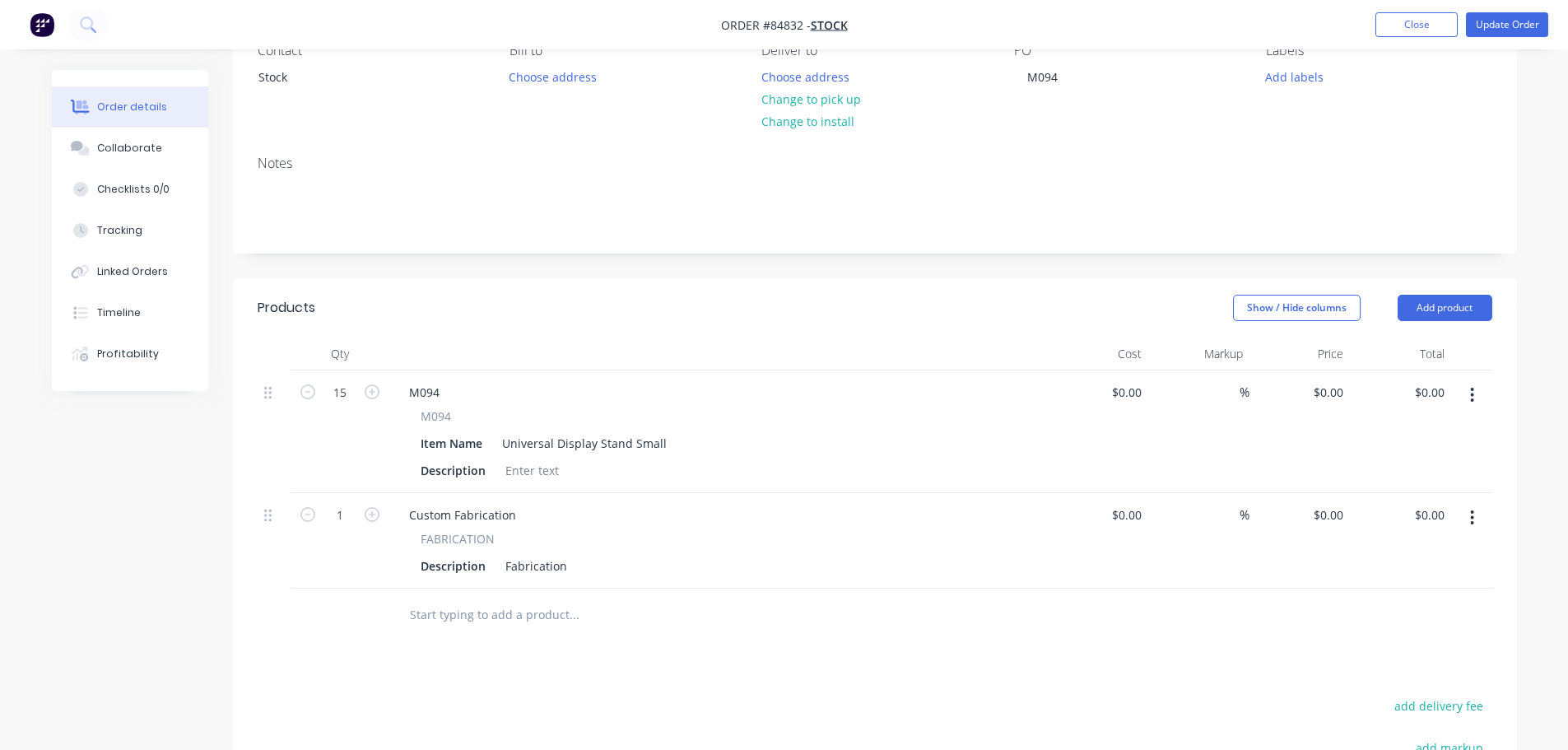
click at [430, 418] on span "M094" at bounding box center [436, 417] width 30 height 18
copy span "M094"
click at [522, 569] on div "Fabrication" at bounding box center [536, 566] width 75 height 24
paste div
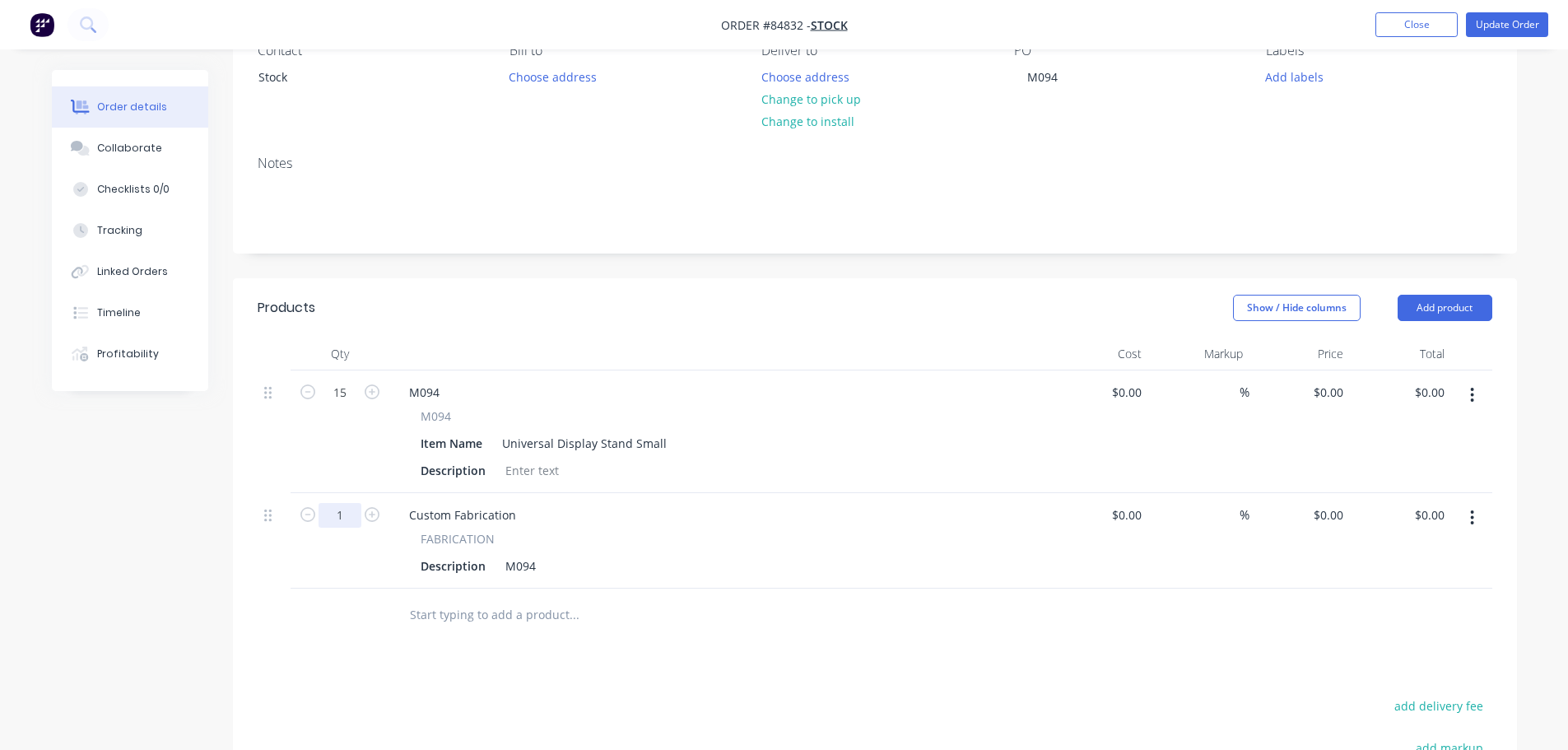
click at [345, 517] on input "1" at bounding box center [339, 516] width 42 height 25
type input "15"
click at [1464, 397] on button "button" at bounding box center [1473, 395] width 39 height 30
click at [1403, 526] on div "Delete" at bounding box center [1413, 537] width 126 height 24
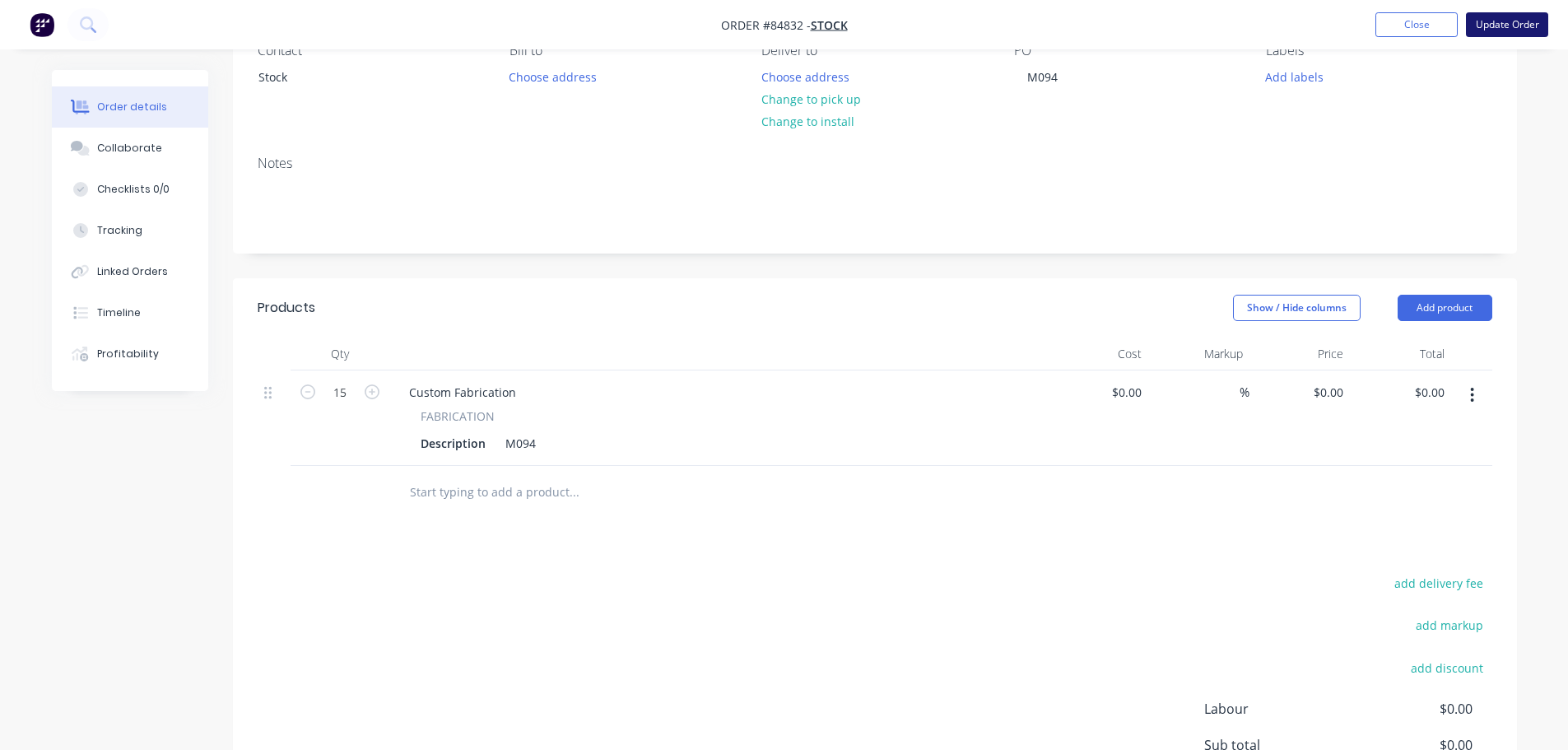
click at [1512, 26] on button "Update Order" at bounding box center [1506, 25] width 82 height 25
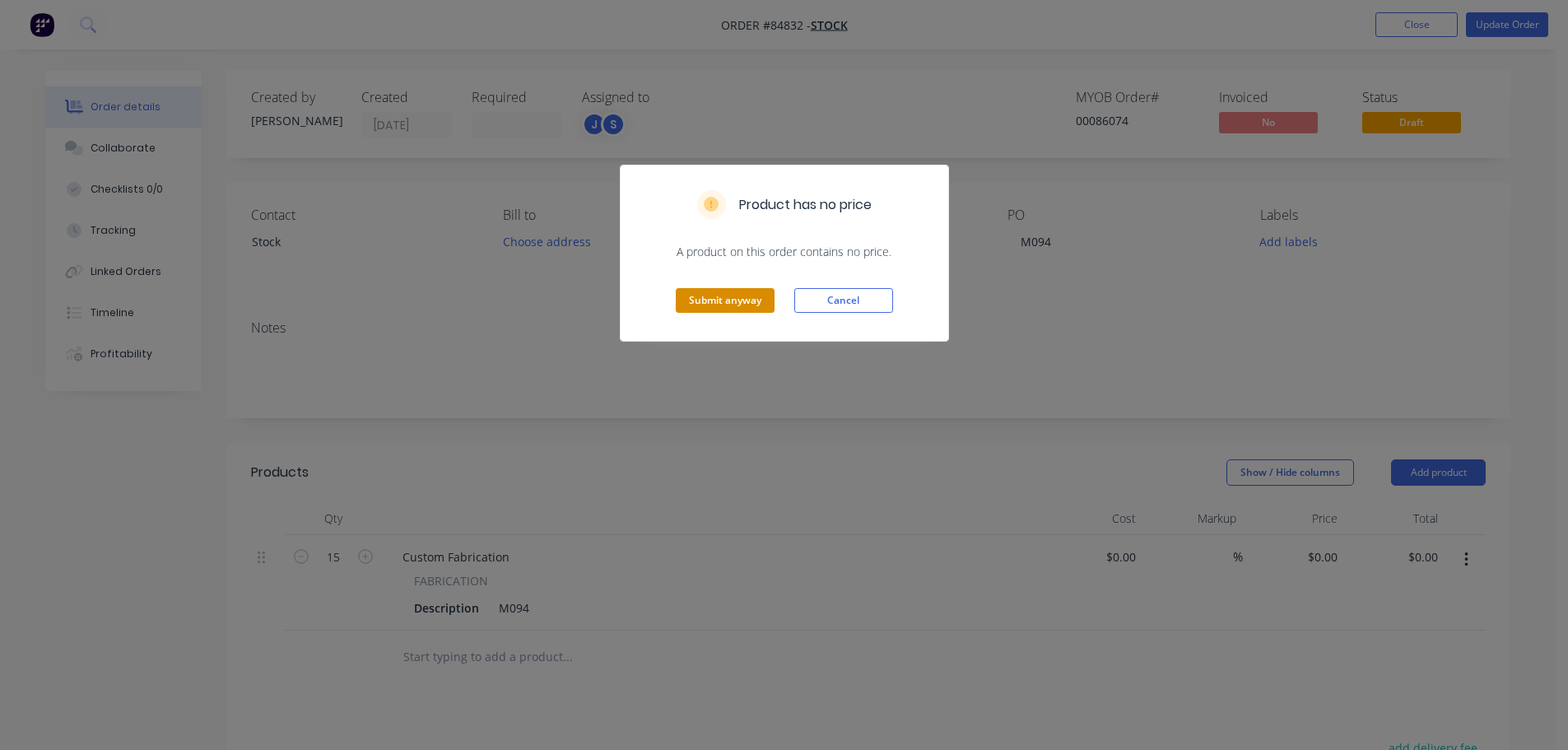
click at [716, 288] on button "Submit anyway" at bounding box center [726, 301] width 99 height 25
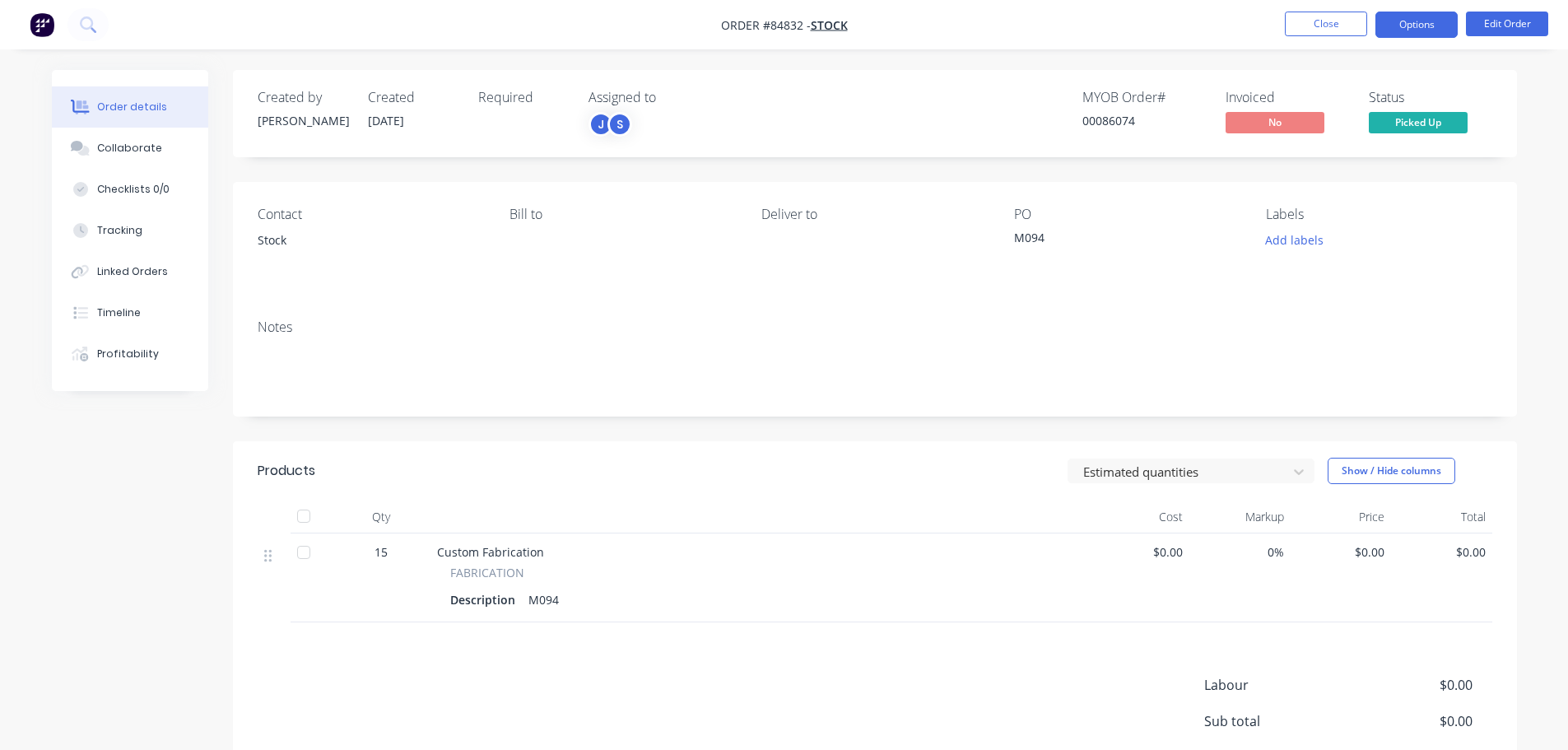
click at [1412, 21] on button "Options" at bounding box center [1416, 25] width 82 height 27
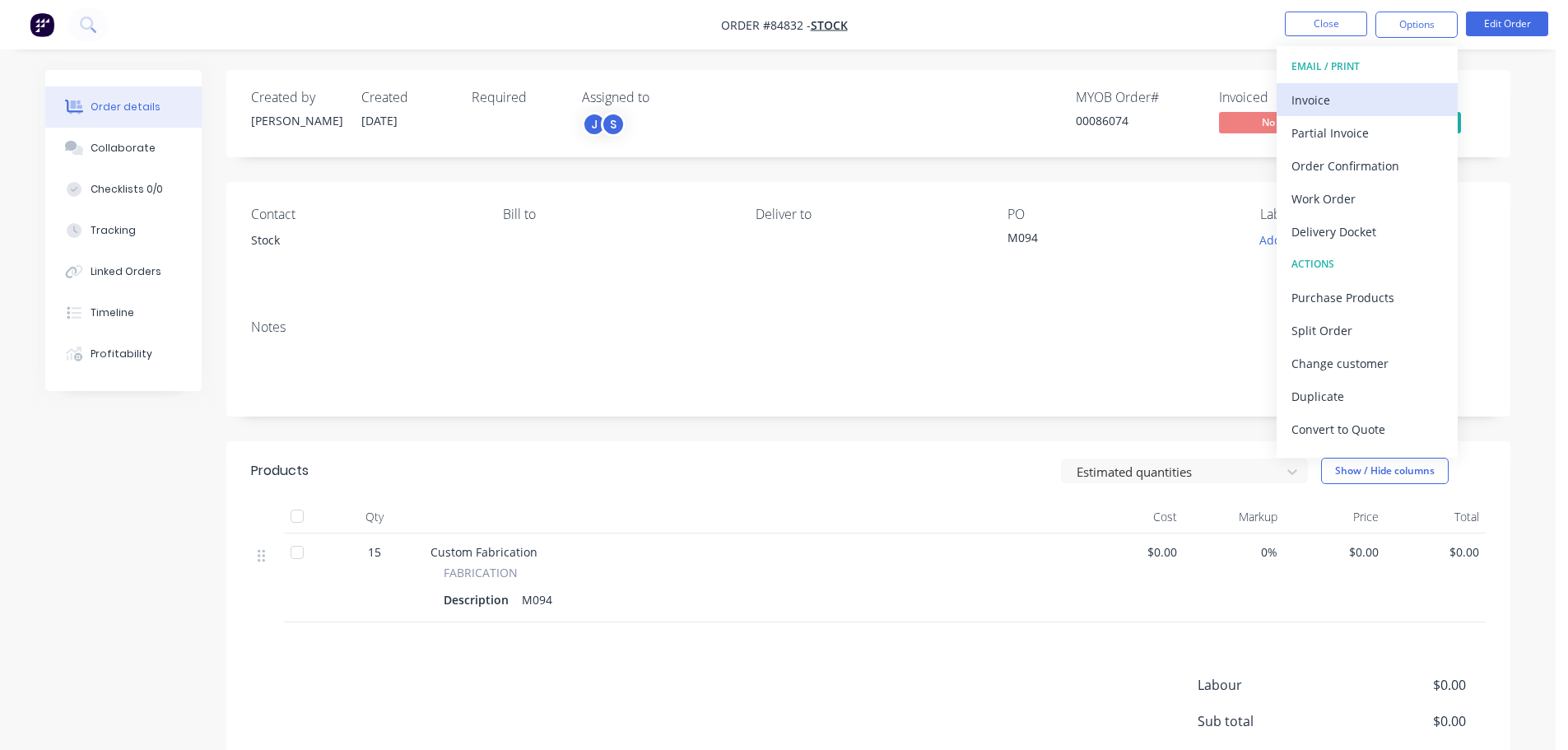
click at [1397, 100] on div "Invoice" at bounding box center [1366, 100] width 151 height 24
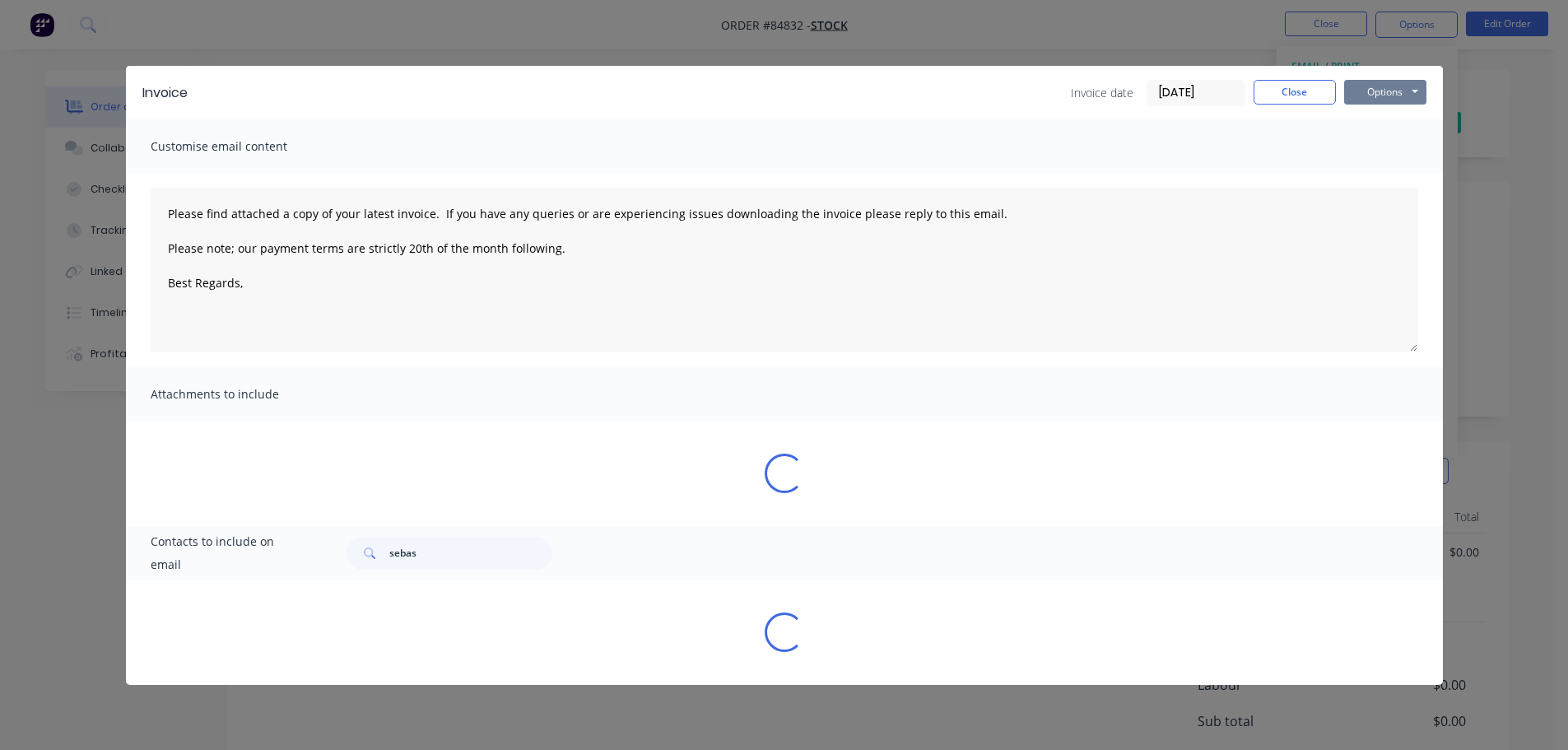
click at [1398, 93] on button "Options" at bounding box center [1385, 92] width 82 height 25
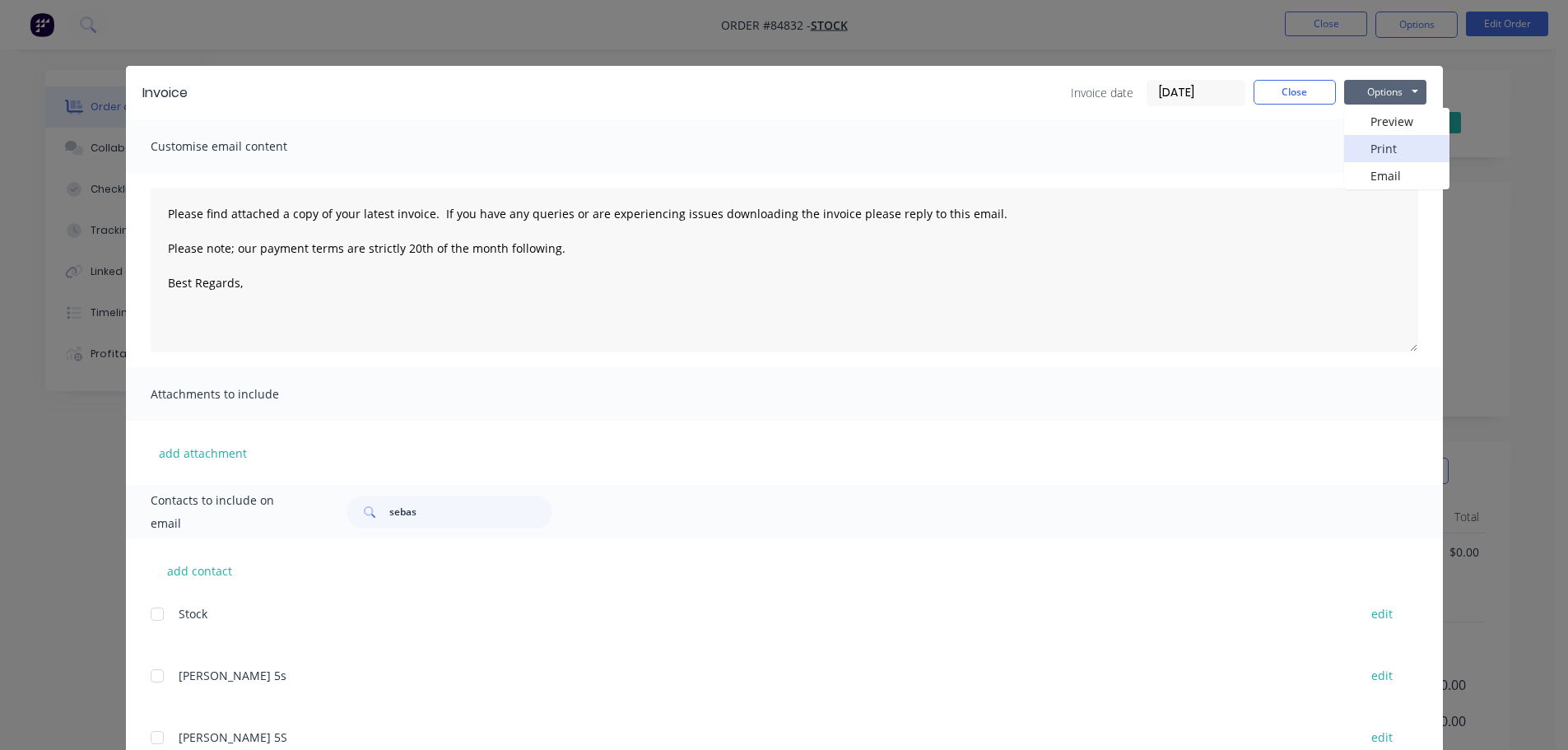
click at [1397, 147] on button "Print" at bounding box center [1397, 149] width 105 height 27
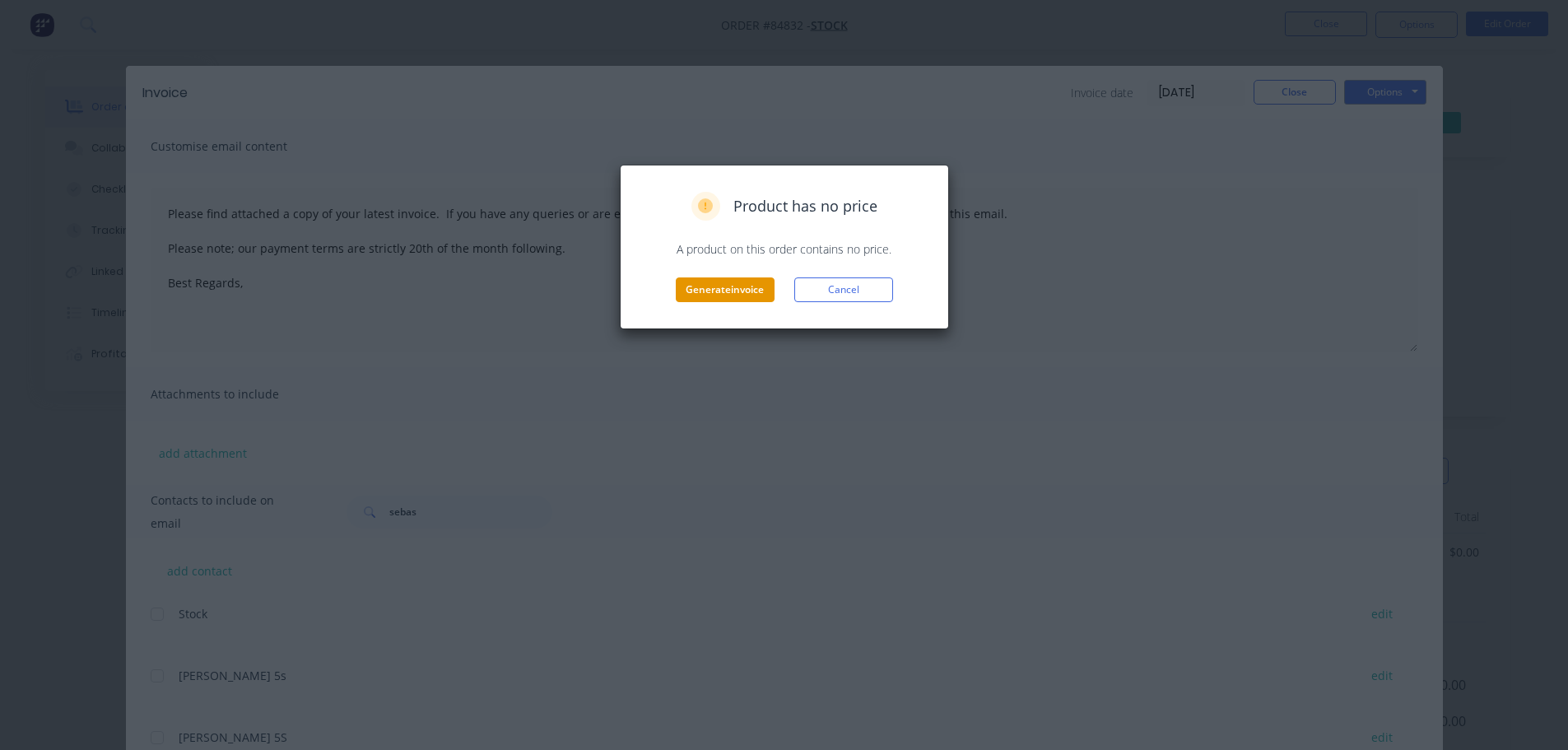
click at [728, 287] on button "Generate invoice" at bounding box center [726, 290] width 99 height 25
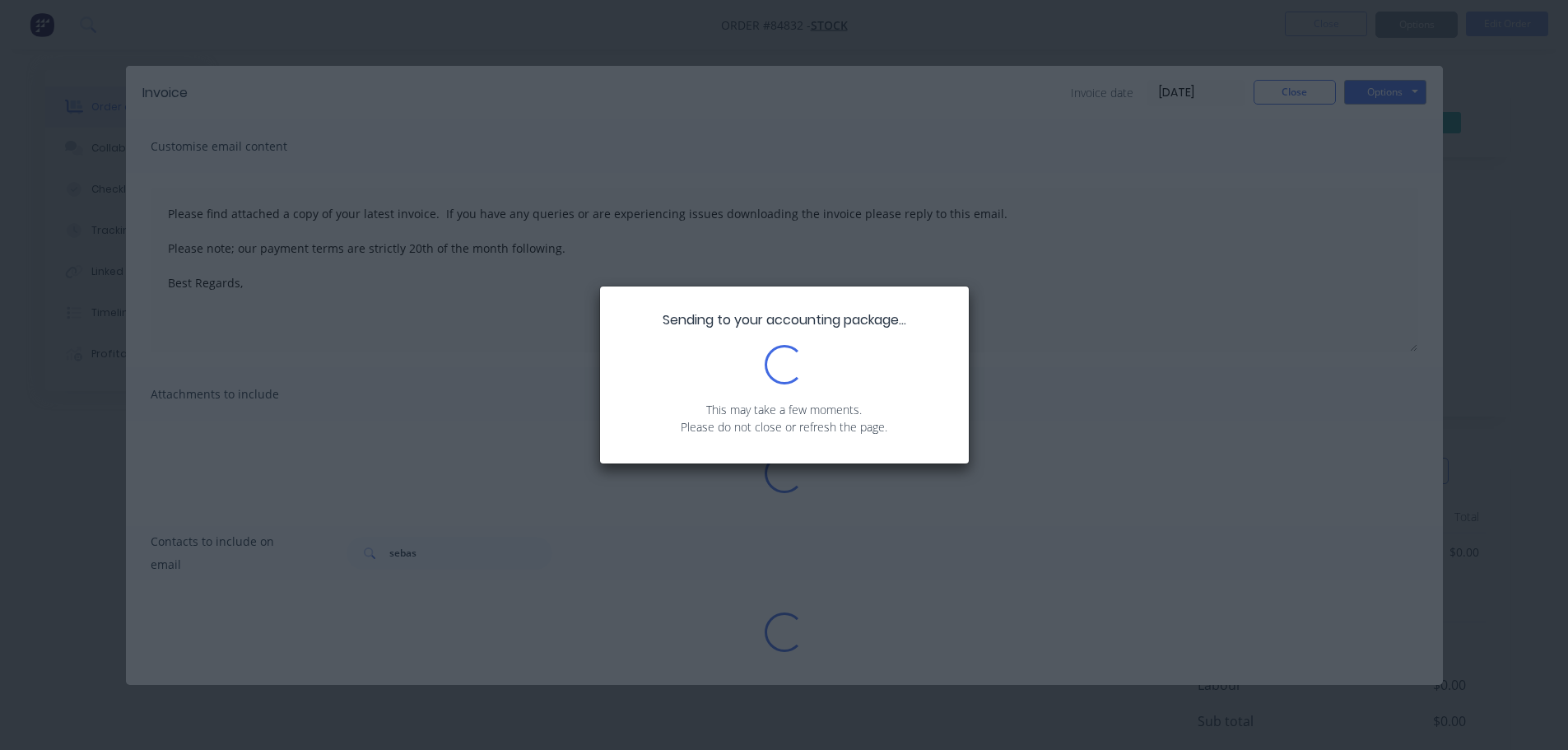
type textarea "Please find attached a copy of your latest invoice. If you have any queries or …"
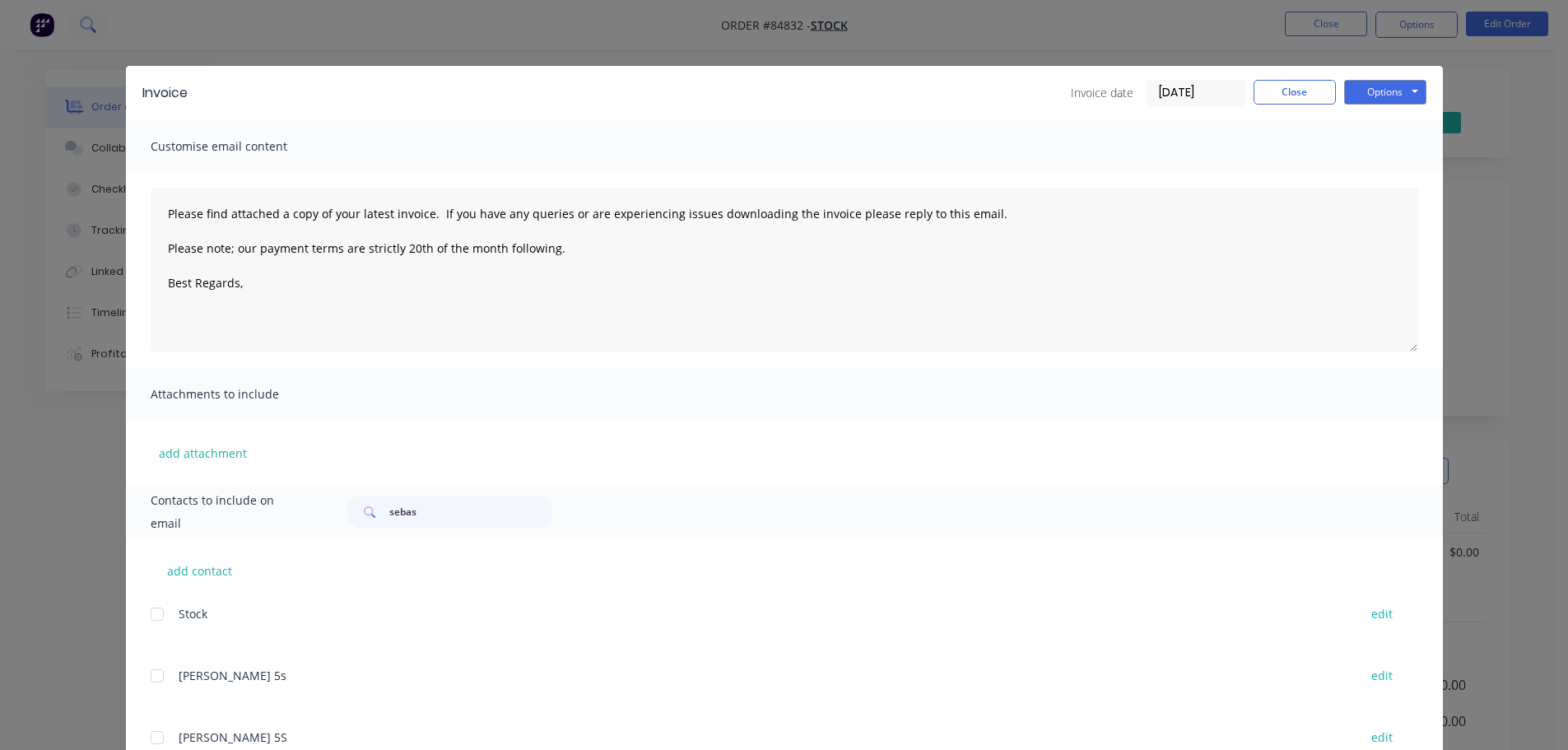
drag, startPoint x: 156, startPoint y: 18, endPoint x: 79, endPoint y: 30, distance: 77.9
click at [153, 18] on div "Invoice Invoice date 29/09/25 Close Options Preview Print Email Customise email…" at bounding box center [784, 375] width 1568 height 750
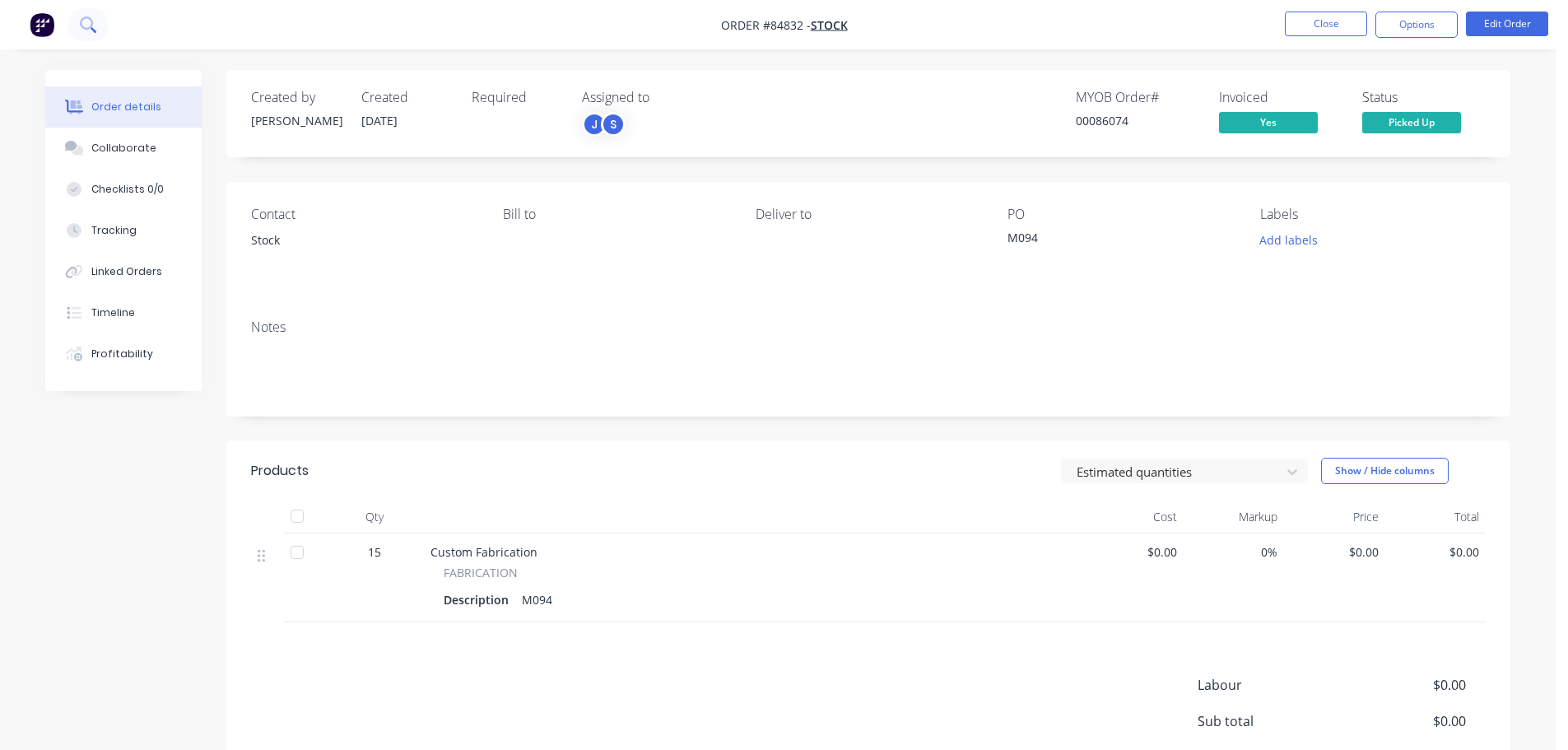
click at [78, 30] on button at bounding box center [88, 24] width 42 height 33
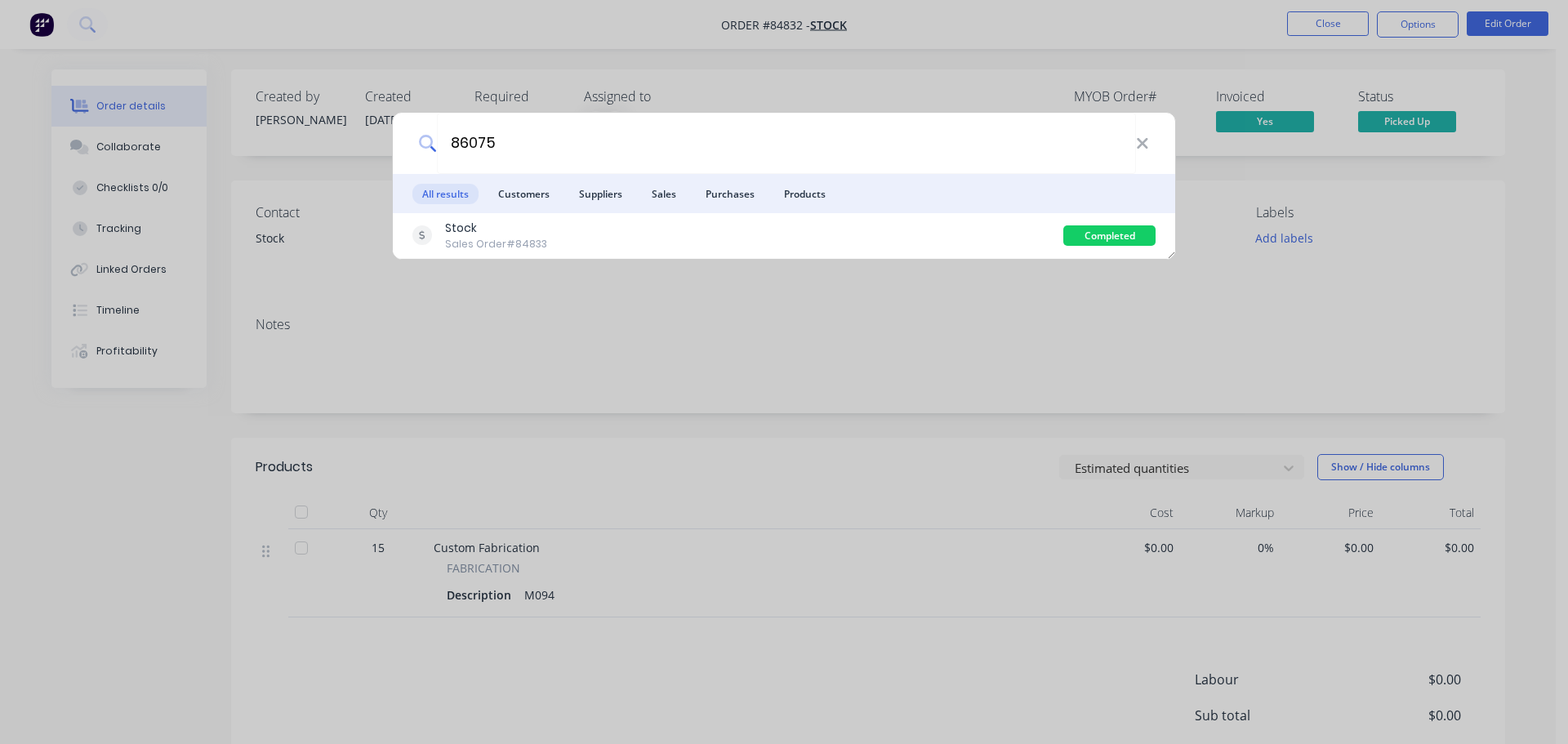
type input "86075"
click at [677, 219] on div "Stock Sales Order #84833" at bounding box center [738, 235] width 651 height 32
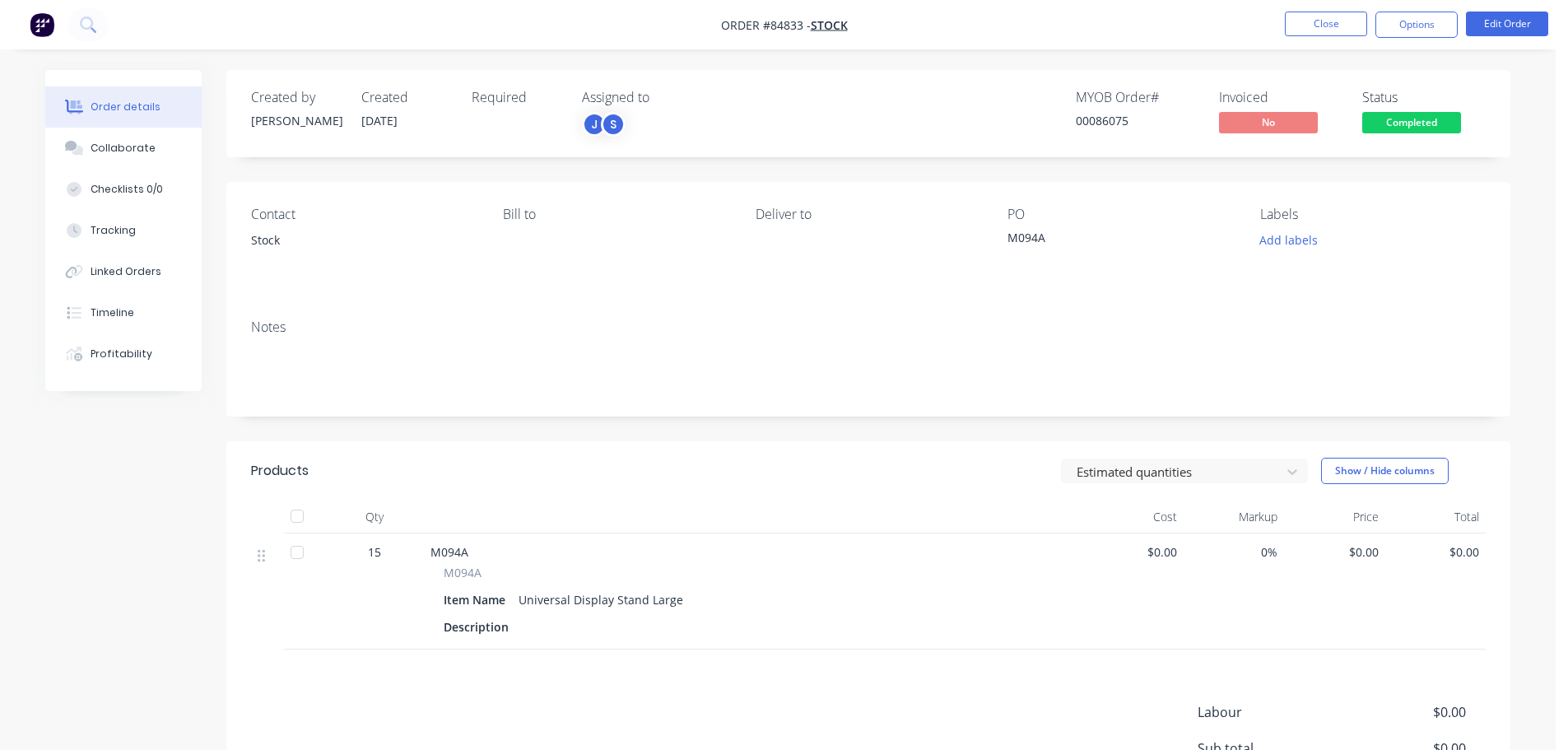
click at [1393, 122] on span "Completed" at bounding box center [1412, 122] width 99 height 20
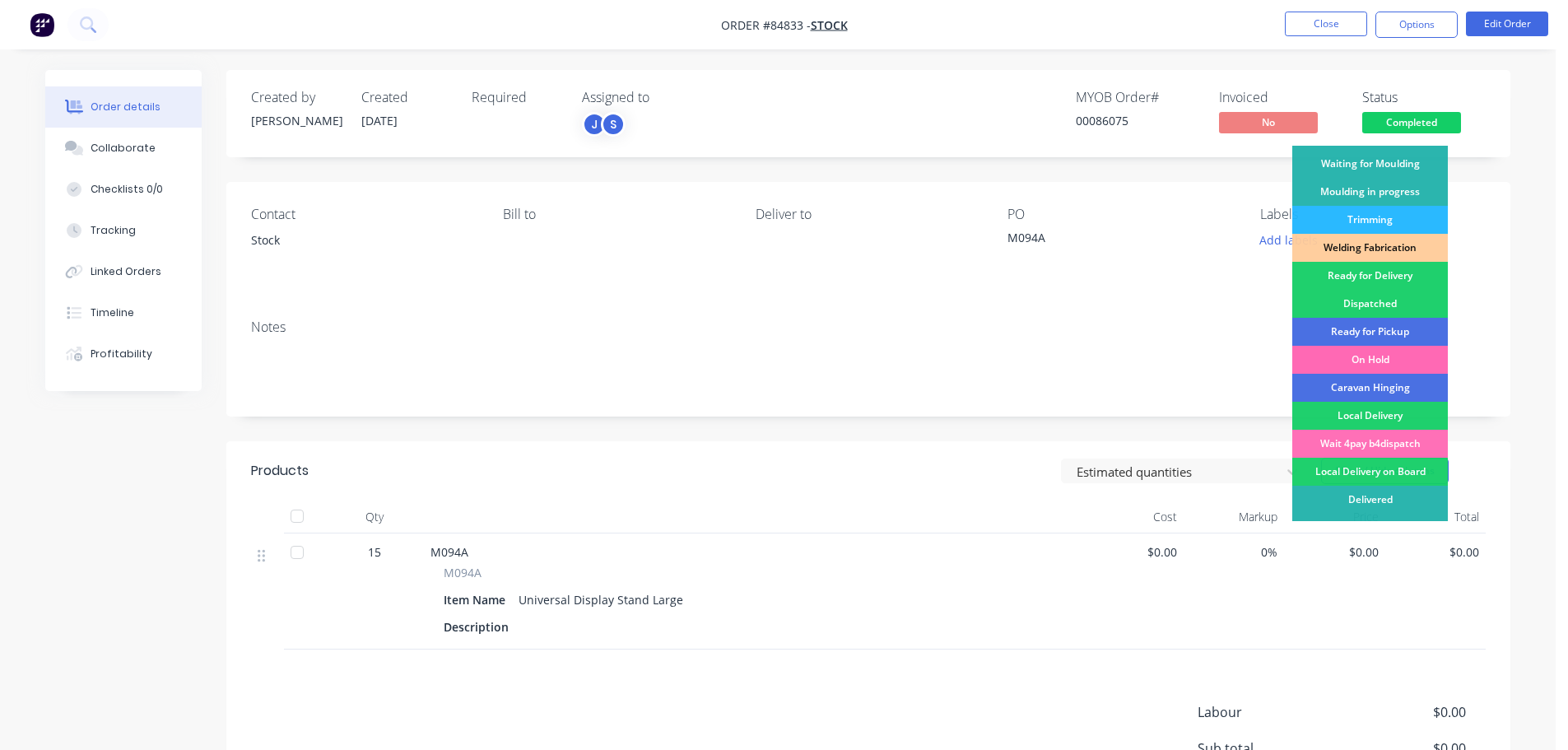
scroll to position [325, 0]
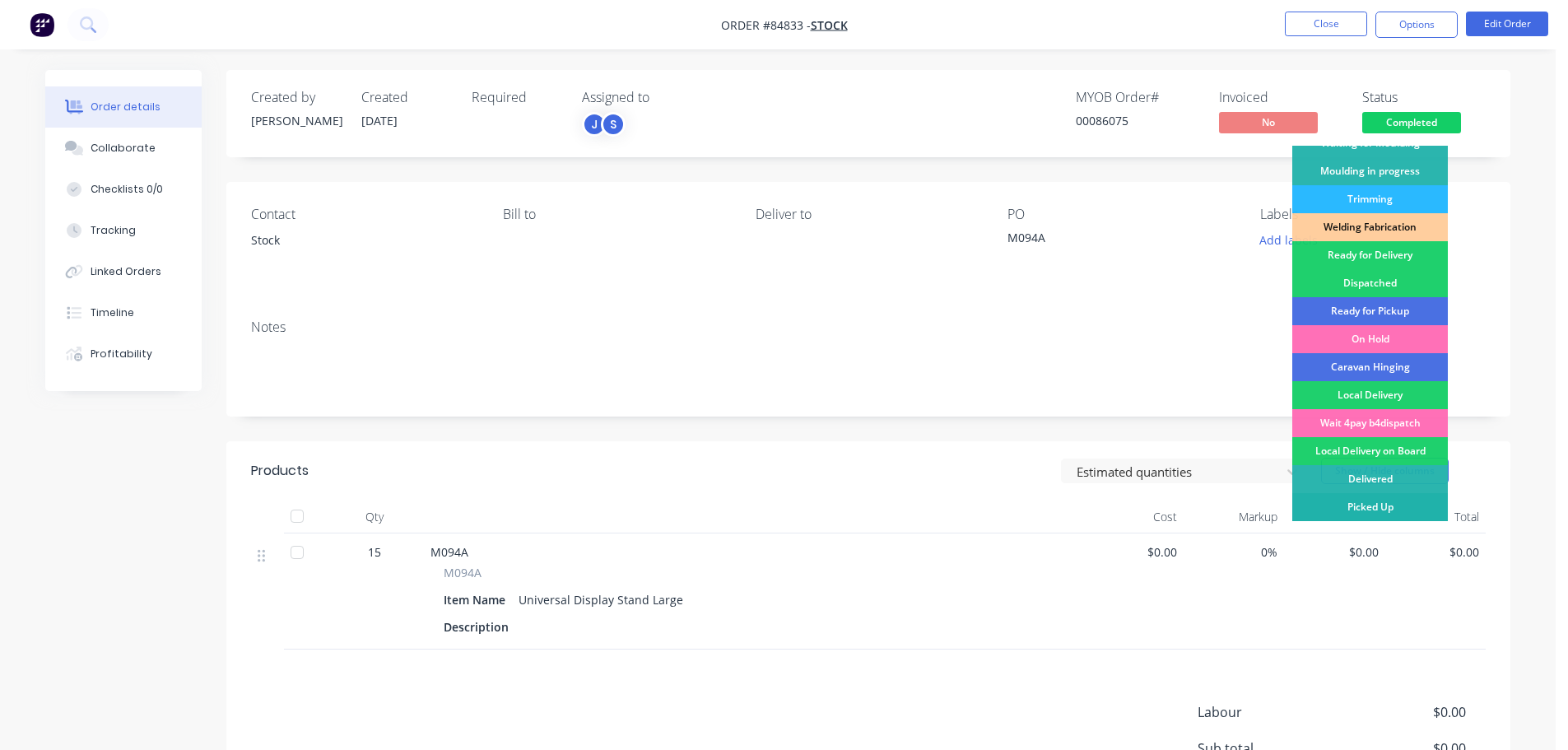
click at [1361, 495] on div "Picked Up" at bounding box center [1370, 508] width 156 height 28
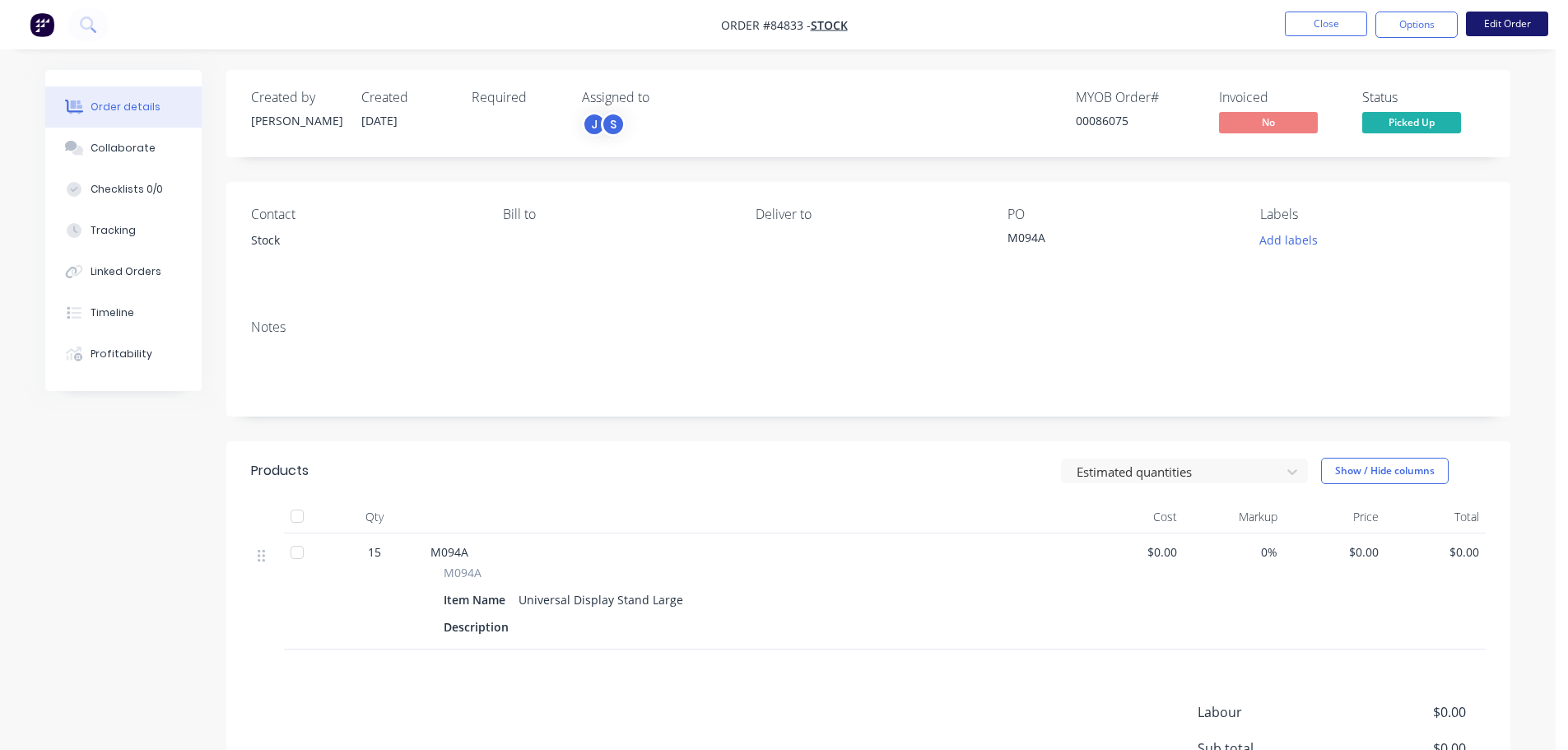
click at [1483, 19] on button "Edit Order" at bounding box center [1506, 24] width 82 height 25
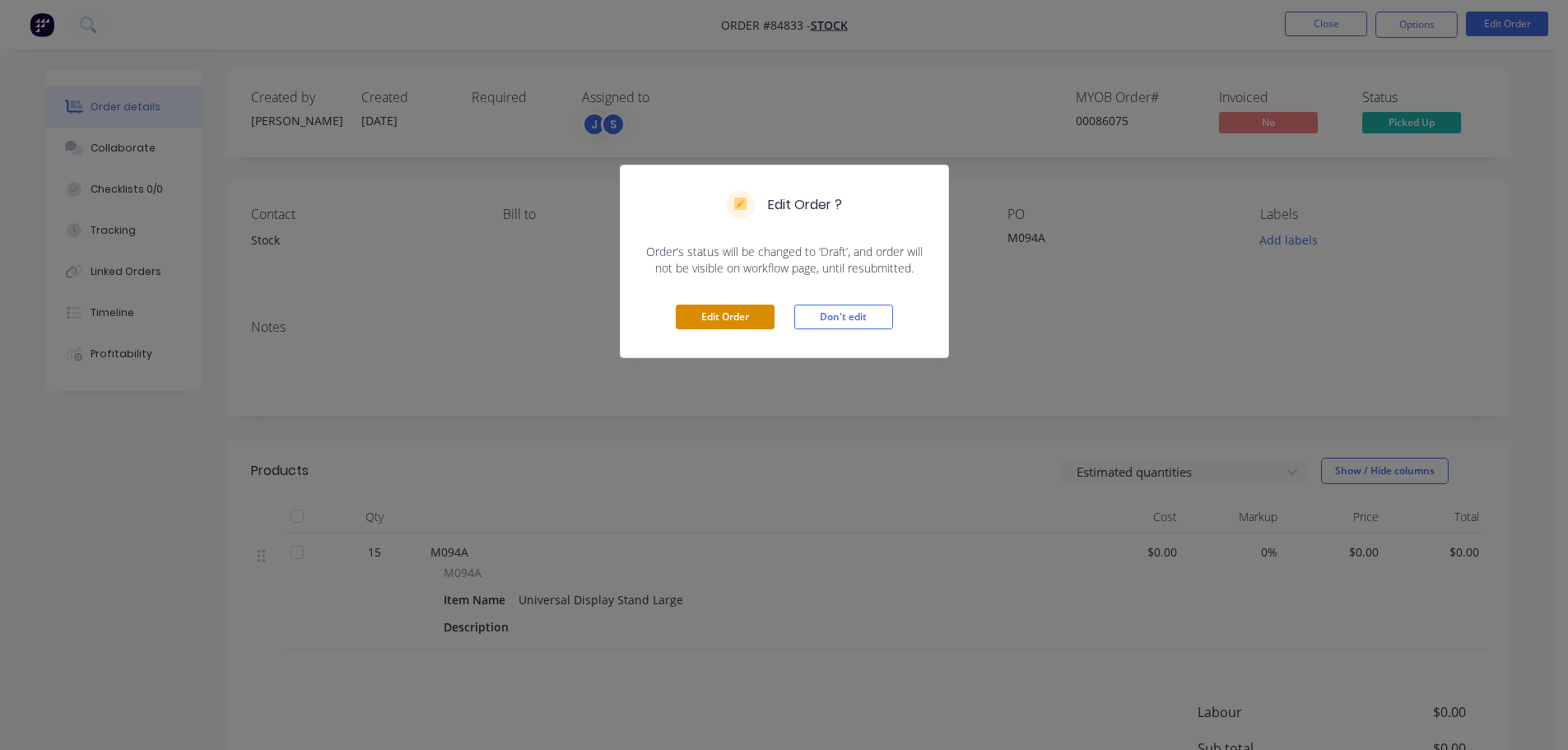
click at [750, 317] on button "Edit Order" at bounding box center [726, 318] width 99 height 25
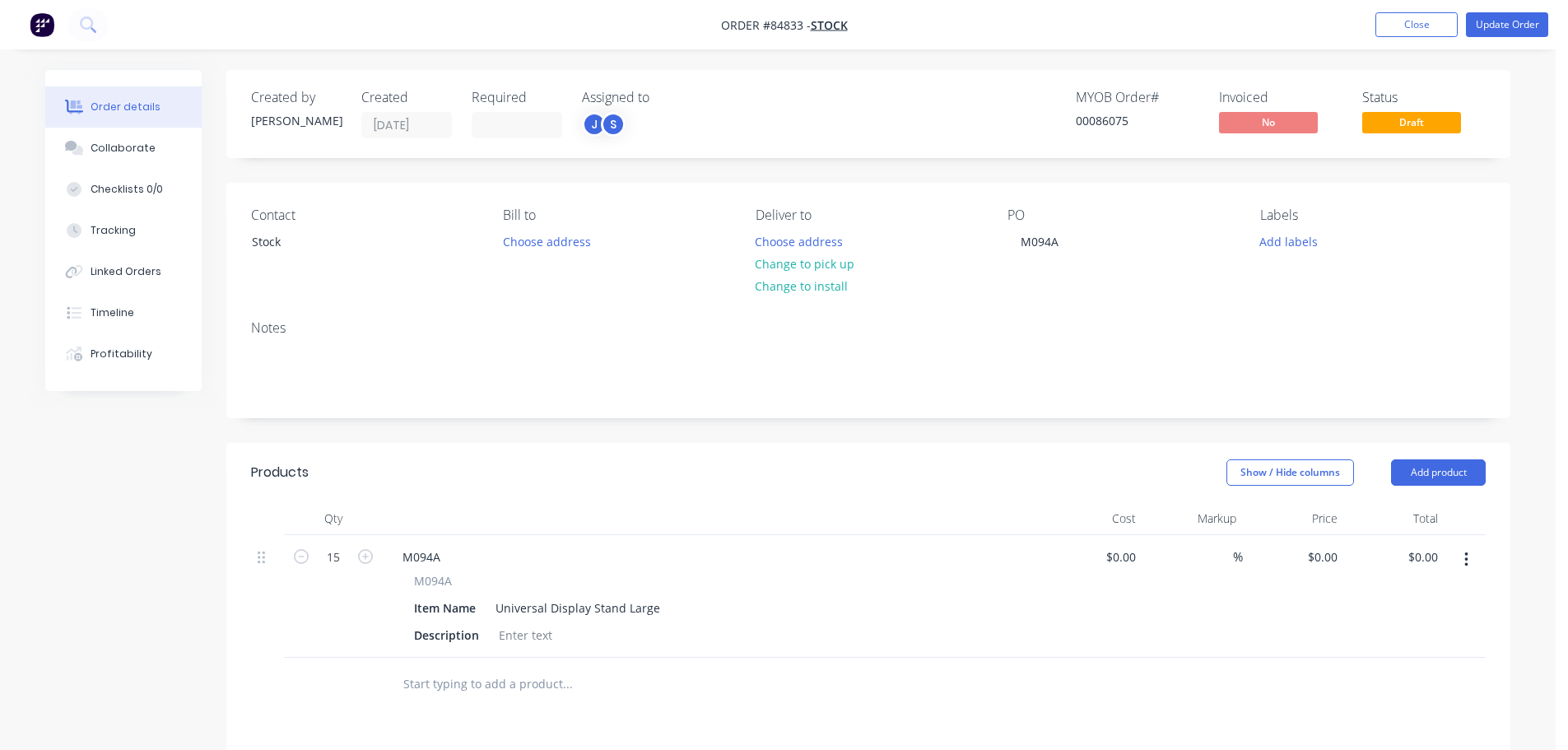
click at [434, 583] on span "M094A" at bounding box center [432, 581] width 38 height 18
copy span "M094A"
click at [441, 691] on input "text" at bounding box center [567, 684] width 329 height 33
paste input "M094A"
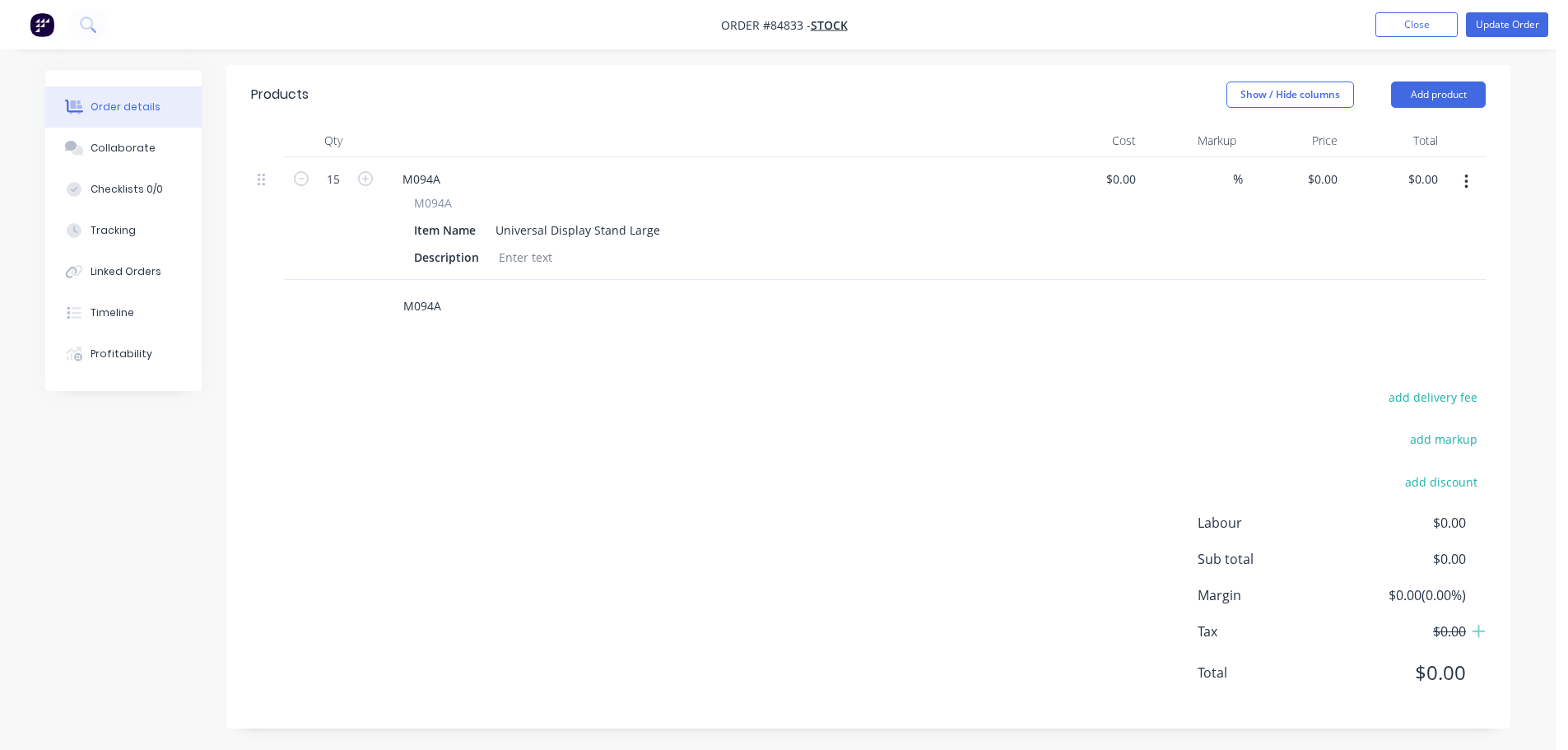
scroll to position [381, 0]
click at [405, 317] on input "M094A" at bounding box center [567, 302] width 329 height 33
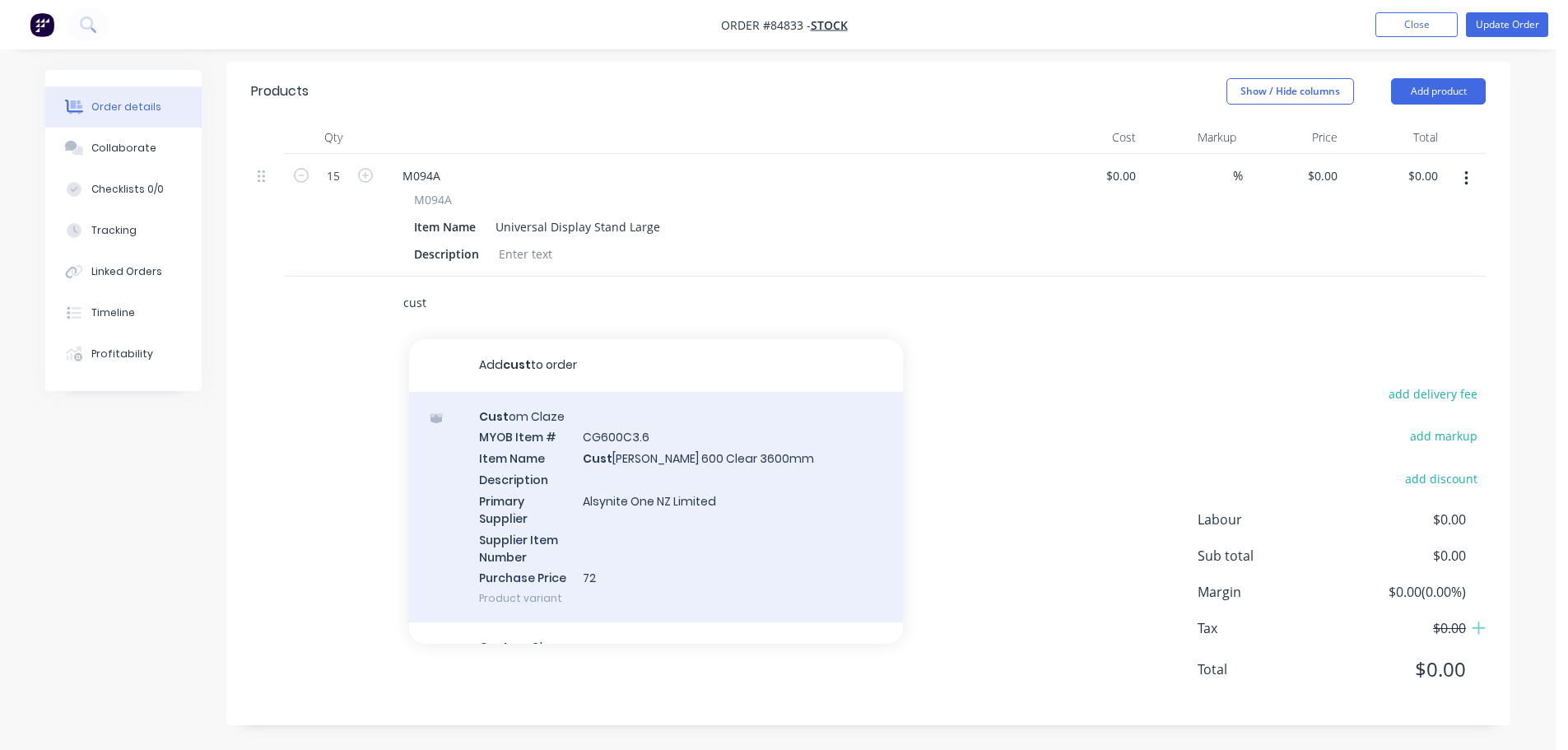
scroll to position [165, 0]
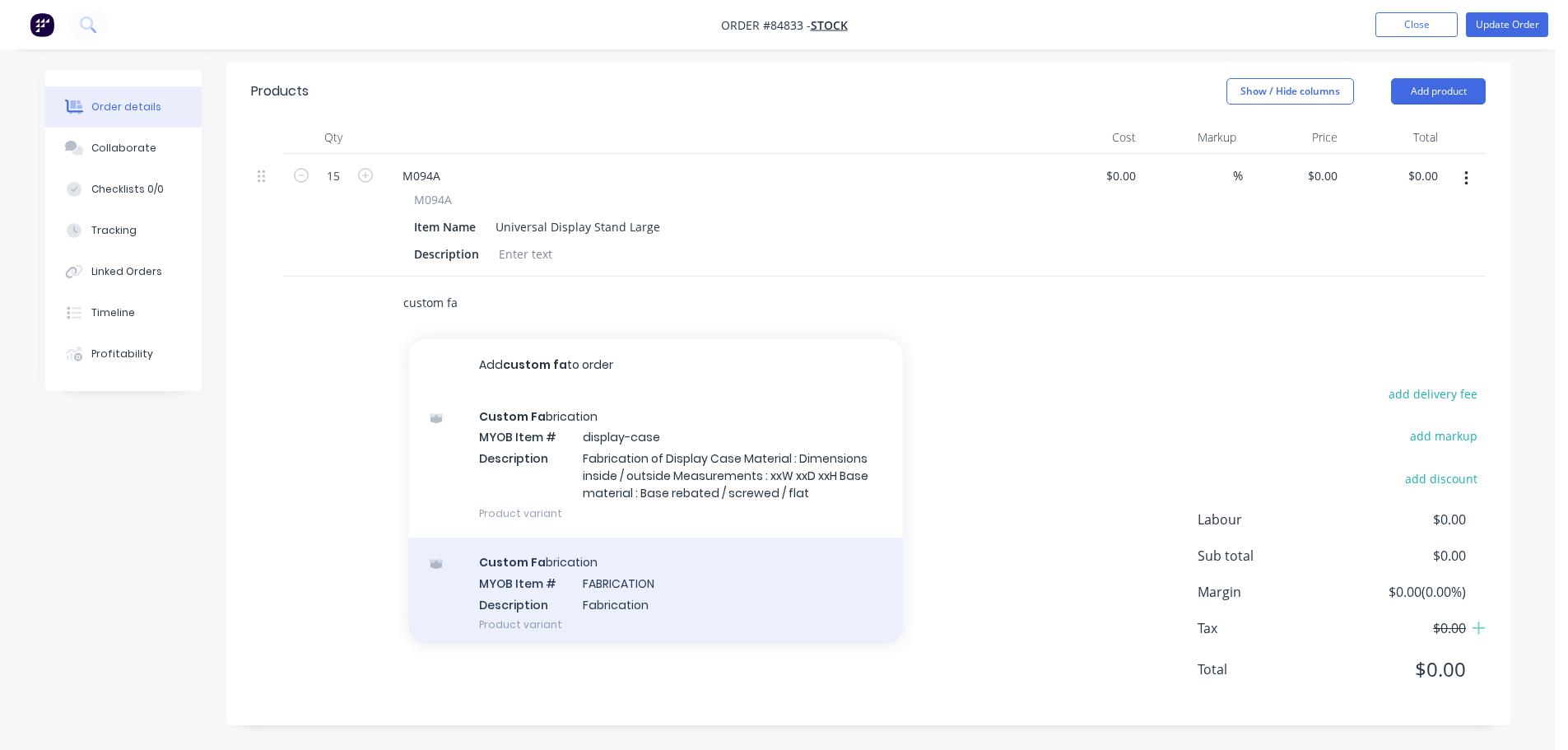
type input "custom fa"
click at [559, 579] on div "Custom Fa brication MYOB Item # FABRICATION Description Fabrication Product var…" at bounding box center [656, 593] width 494 height 111
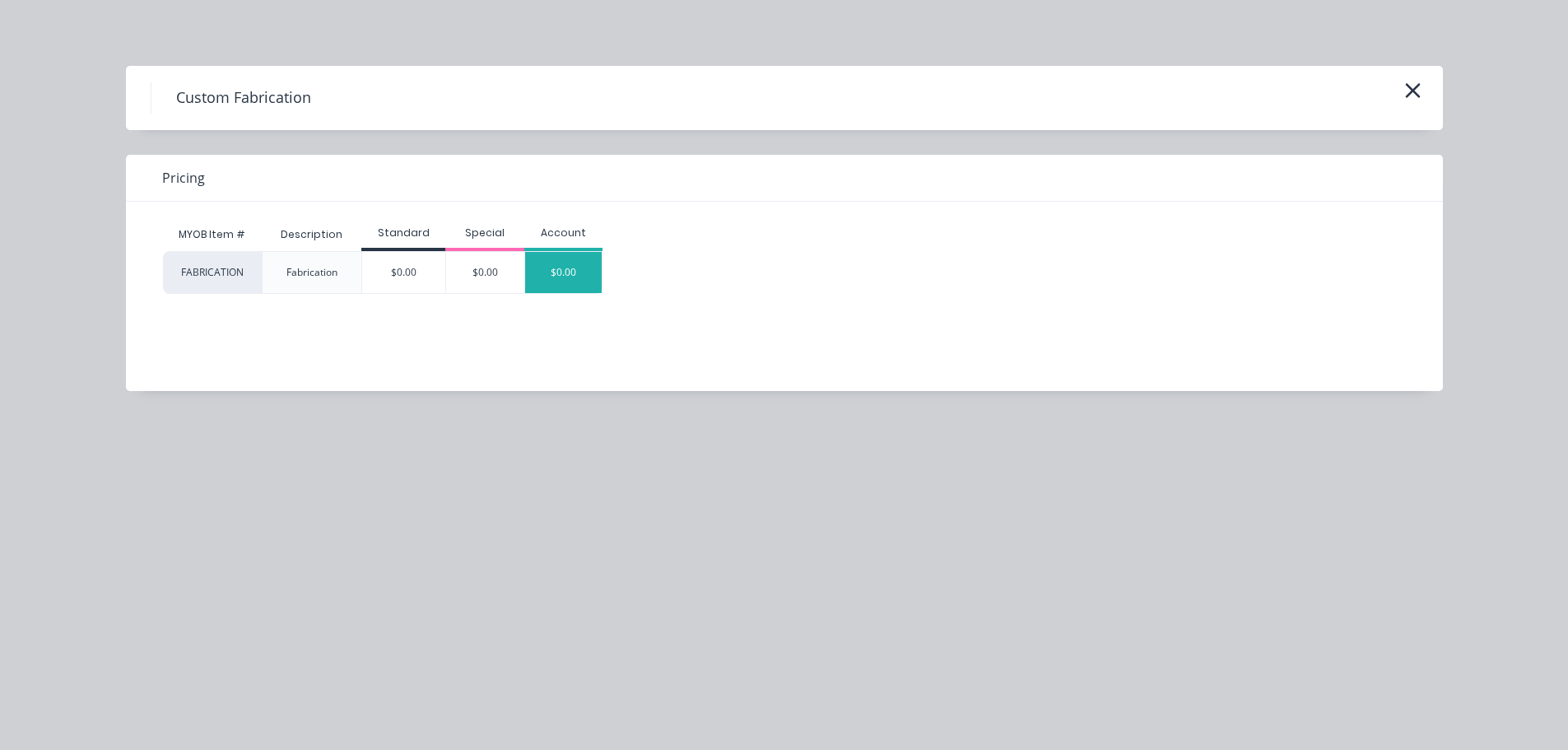
click at [532, 278] on div "$0.00" at bounding box center [564, 272] width 78 height 42
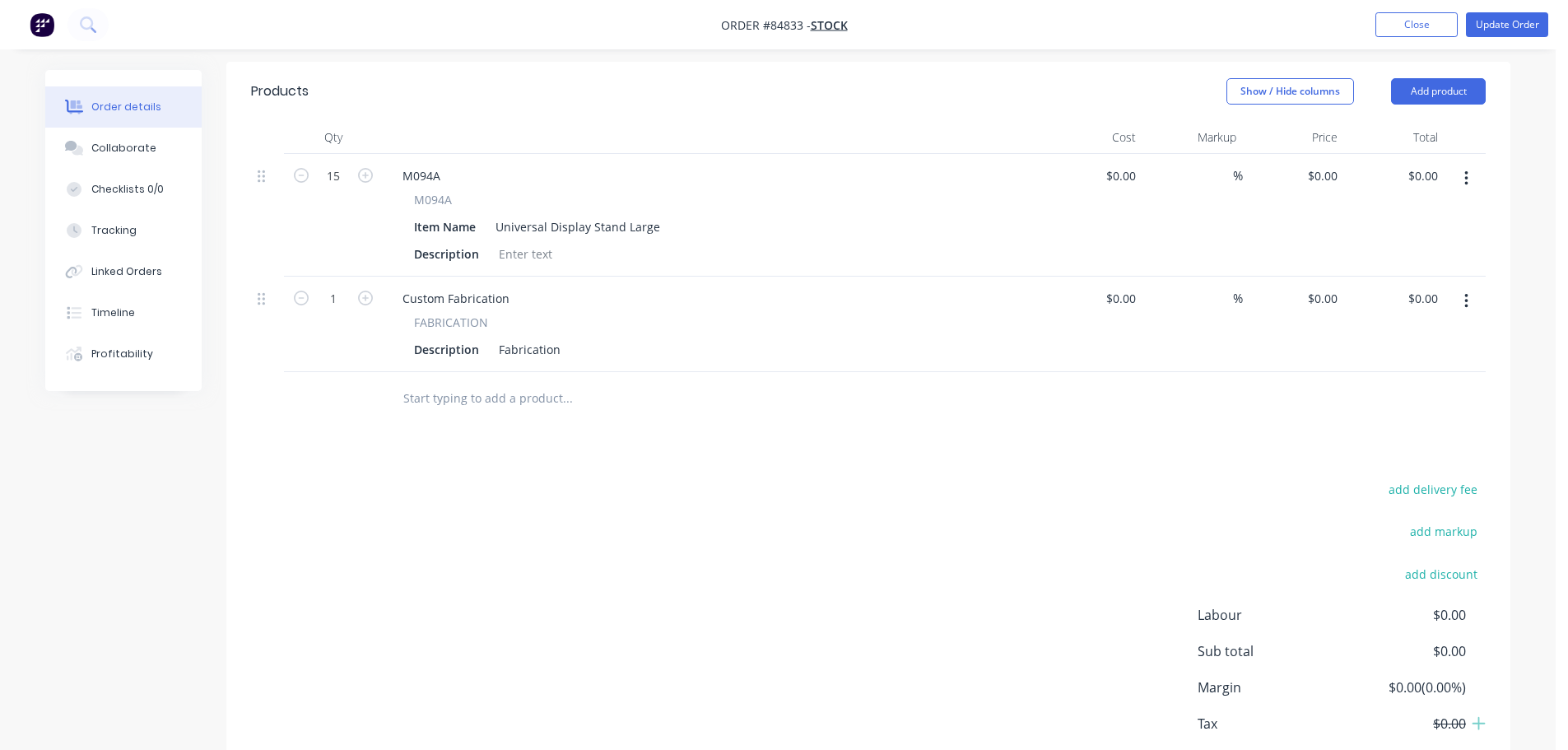
click at [420, 195] on span "M094A" at bounding box center [432, 200] width 38 height 18
copy span "M094A"
click at [461, 302] on div "Custom Fabrication" at bounding box center [455, 298] width 133 height 24
paste div
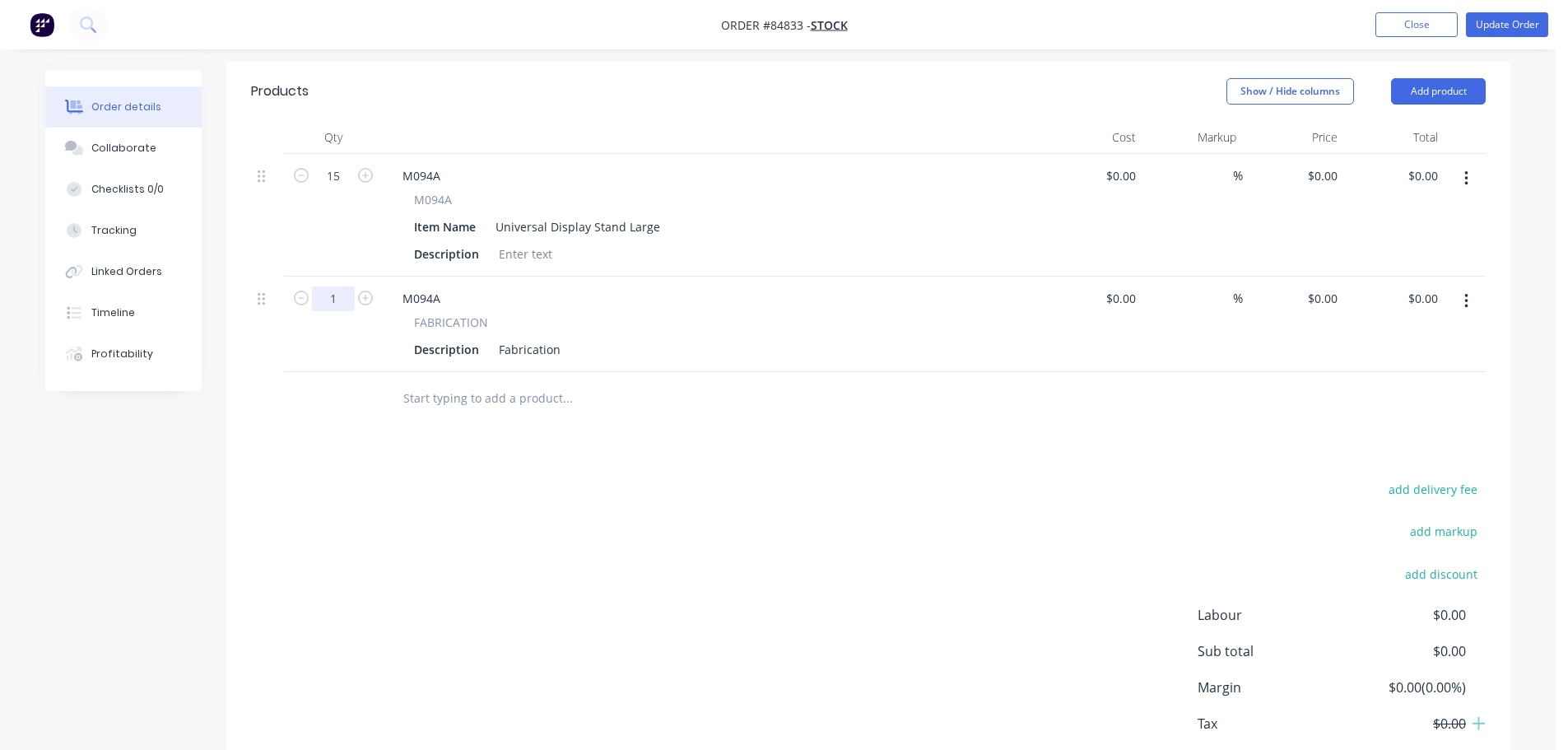
click at [339, 299] on input "1" at bounding box center [333, 299] width 42 height 25
type input "15"
click at [1458, 180] on button "button" at bounding box center [1466, 179] width 39 height 30
click at [1391, 328] on div "Delete" at bounding box center [1407, 320] width 126 height 24
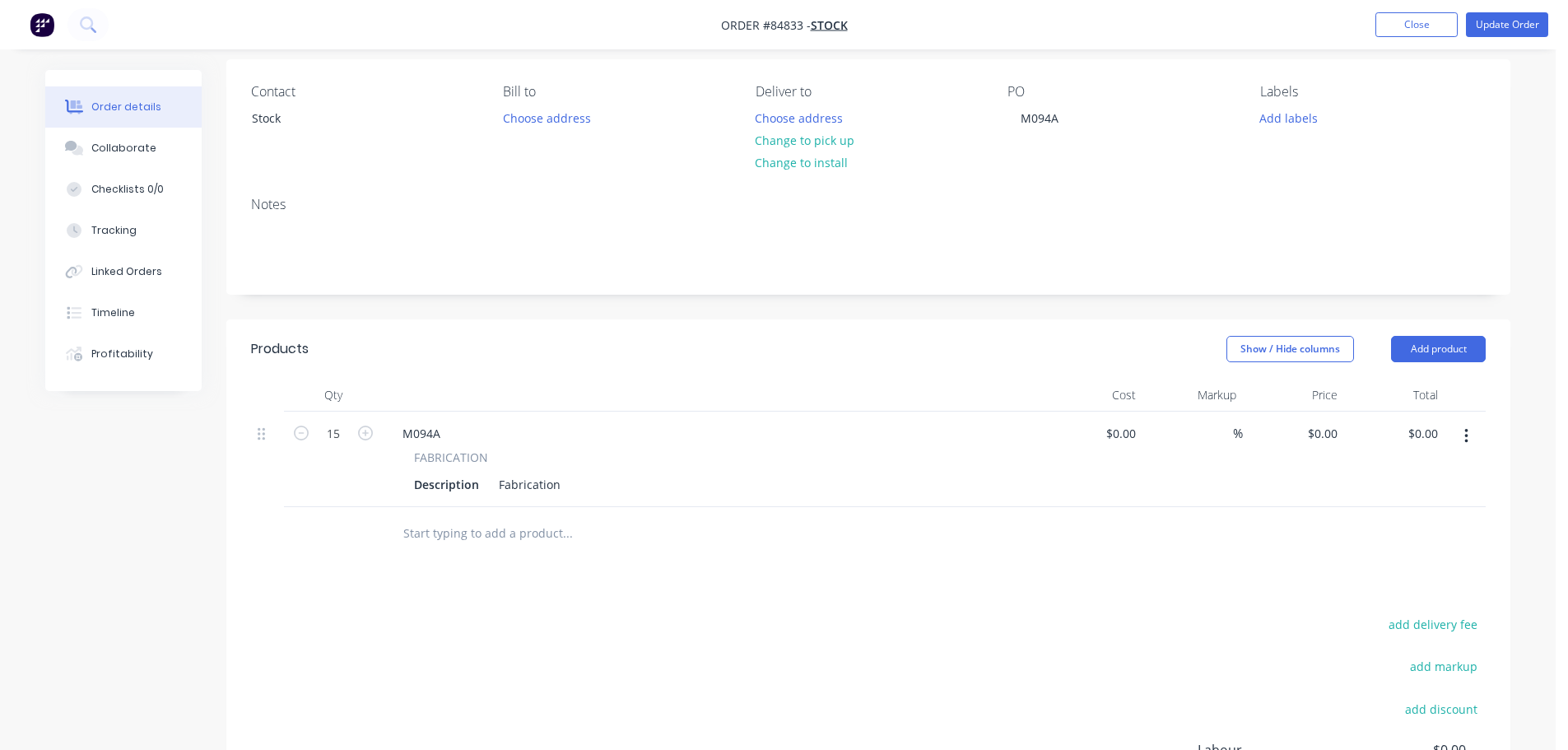
scroll to position [0, 0]
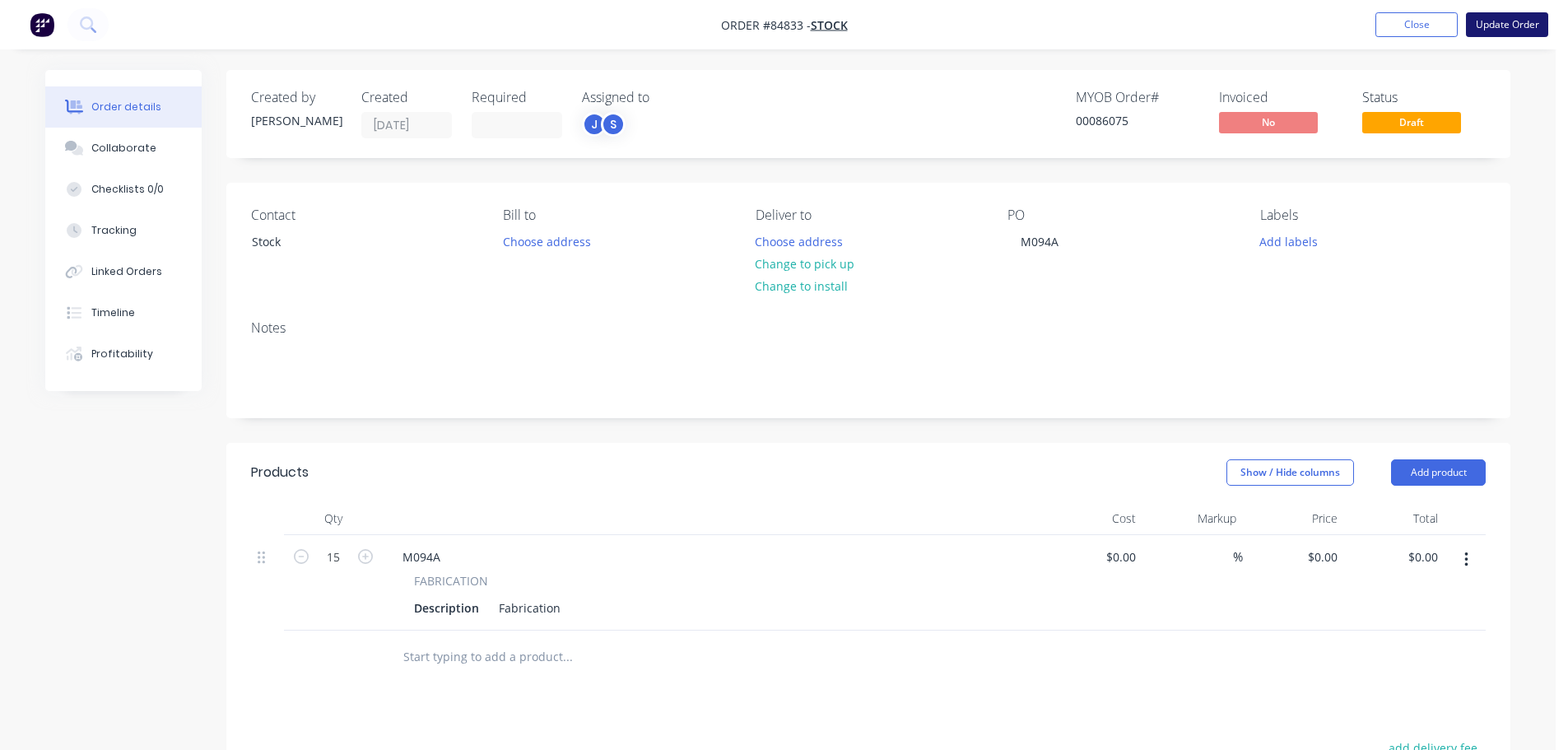
click at [1495, 22] on button "Update Order" at bounding box center [1506, 25] width 82 height 25
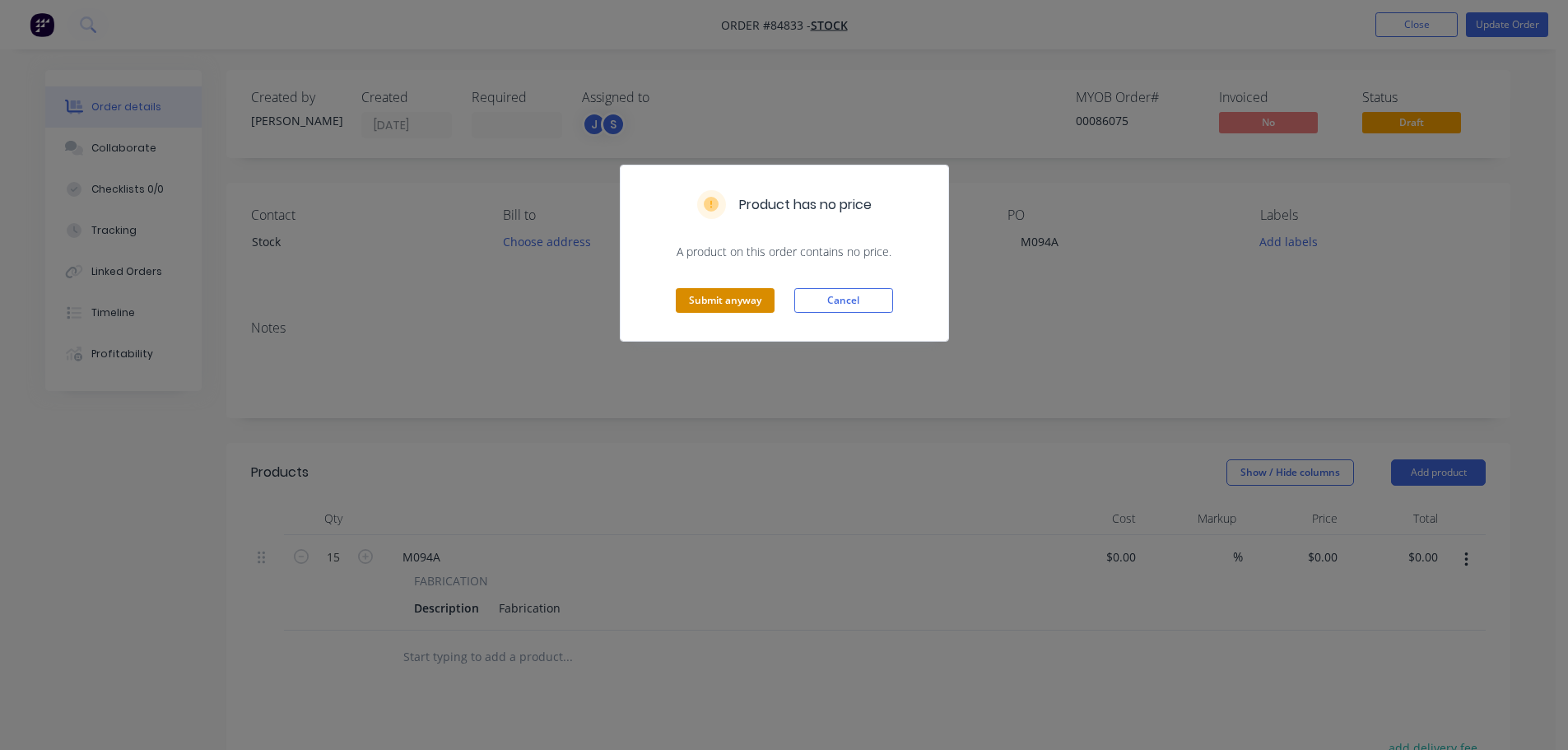
click at [723, 293] on button "Submit anyway" at bounding box center [726, 301] width 99 height 25
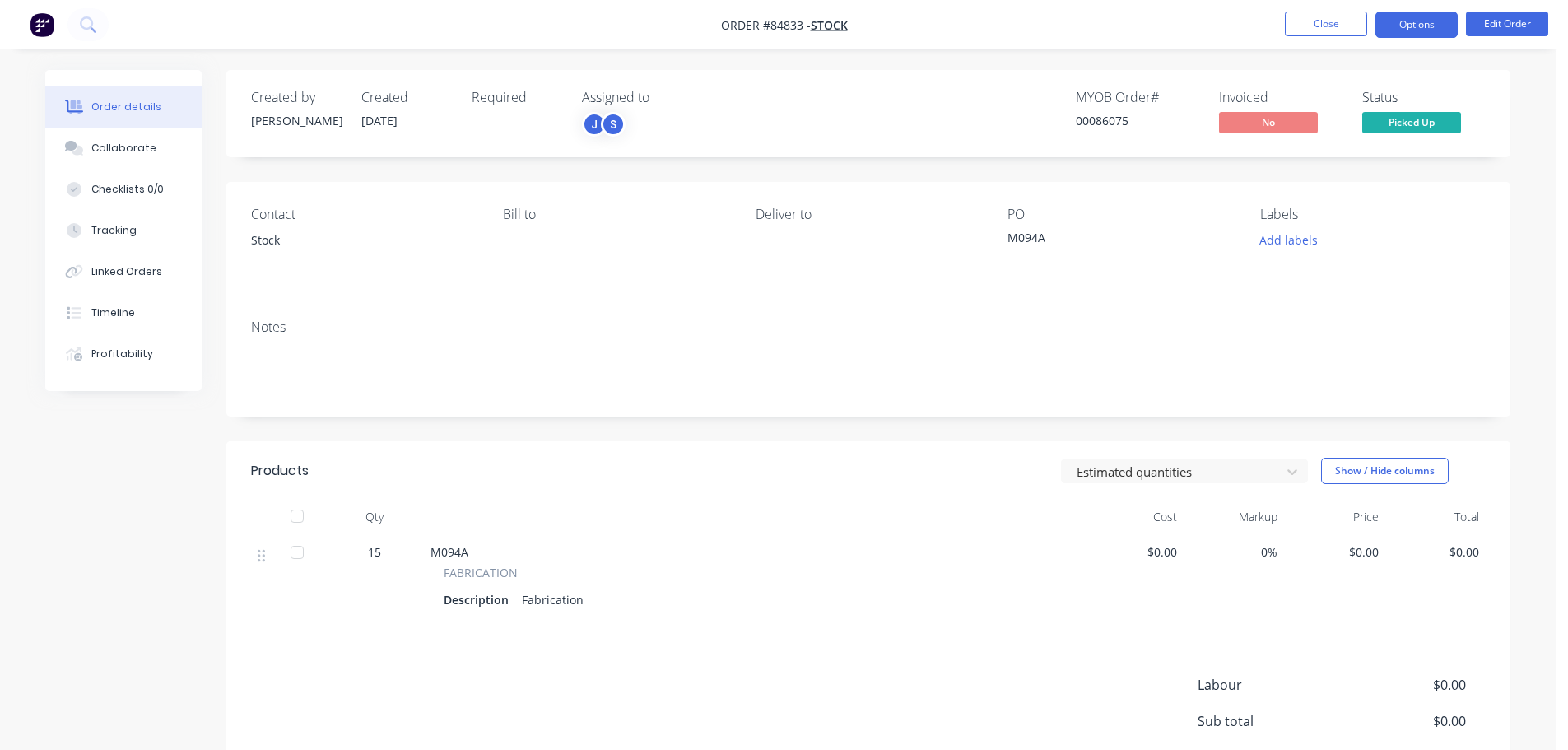
click at [1420, 25] on button "Options" at bounding box center [1416, 25] width 82 height 27
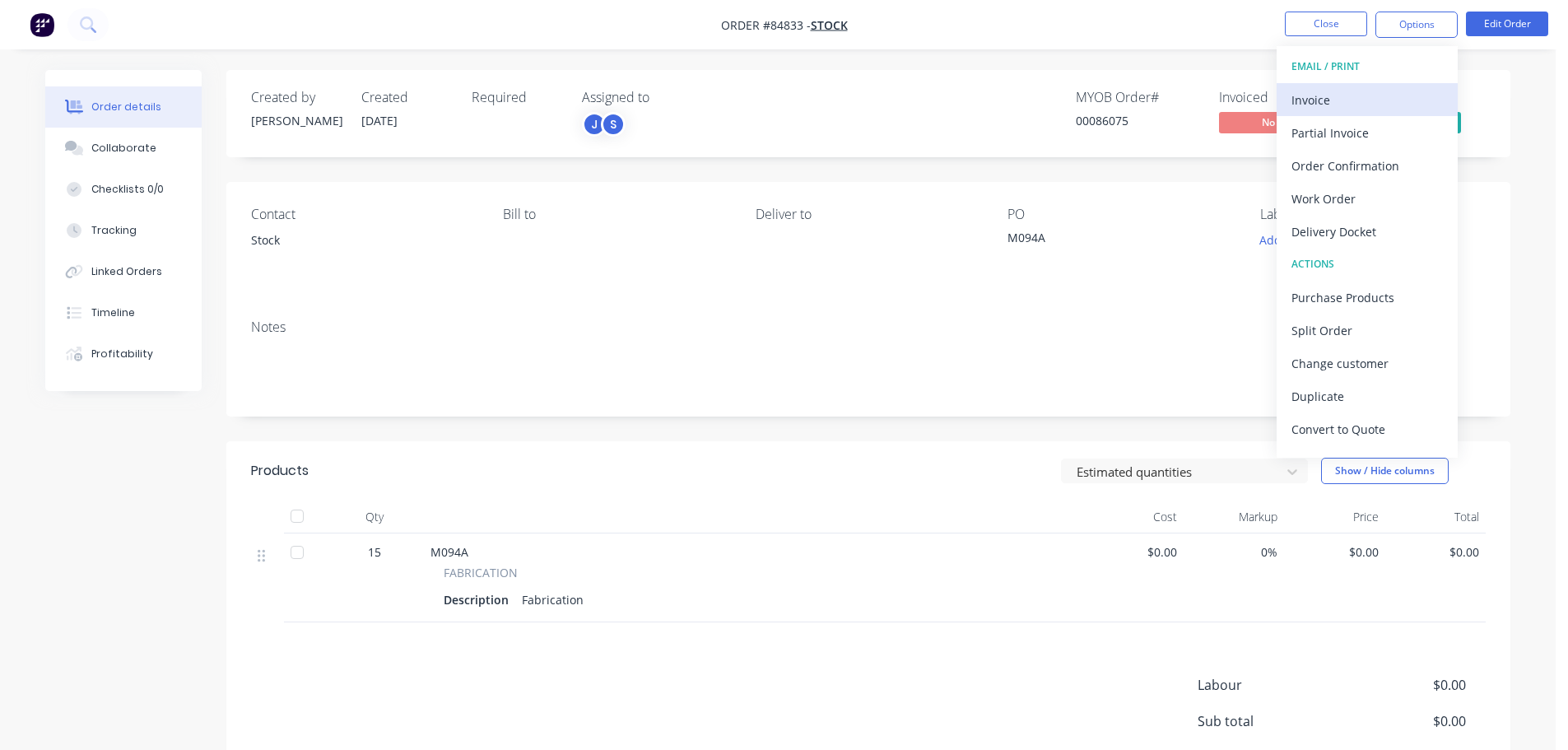
click at [1362, 103] on div "Invoice" at bounding box center [1366, 100] width 151 height 24
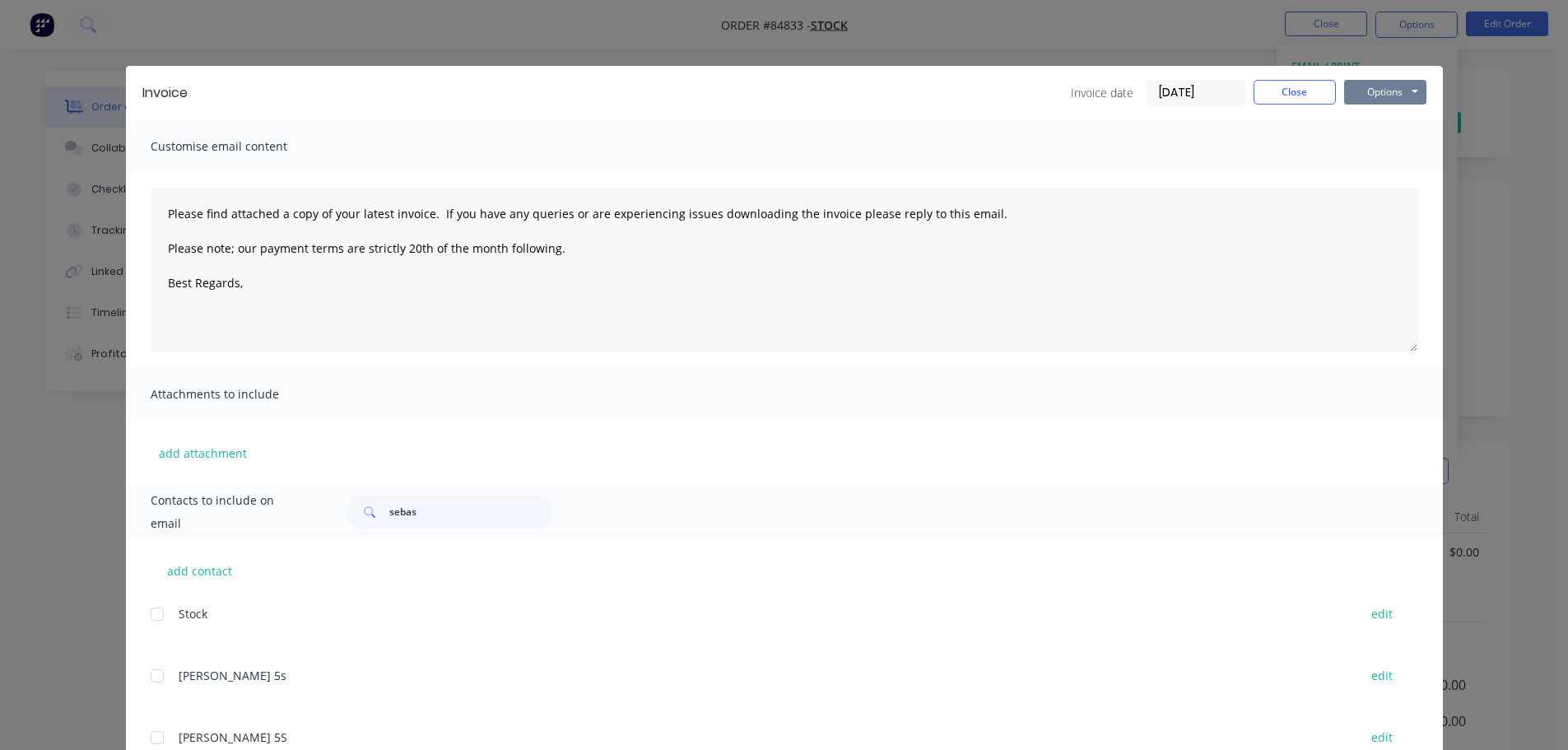
click at [1385, 99] on button "Options" at bounding box center [1385, 92] width 82 height 25
click at [1374, 140] on button "Print" at bounding box center [1397, 149] width 105 height 27
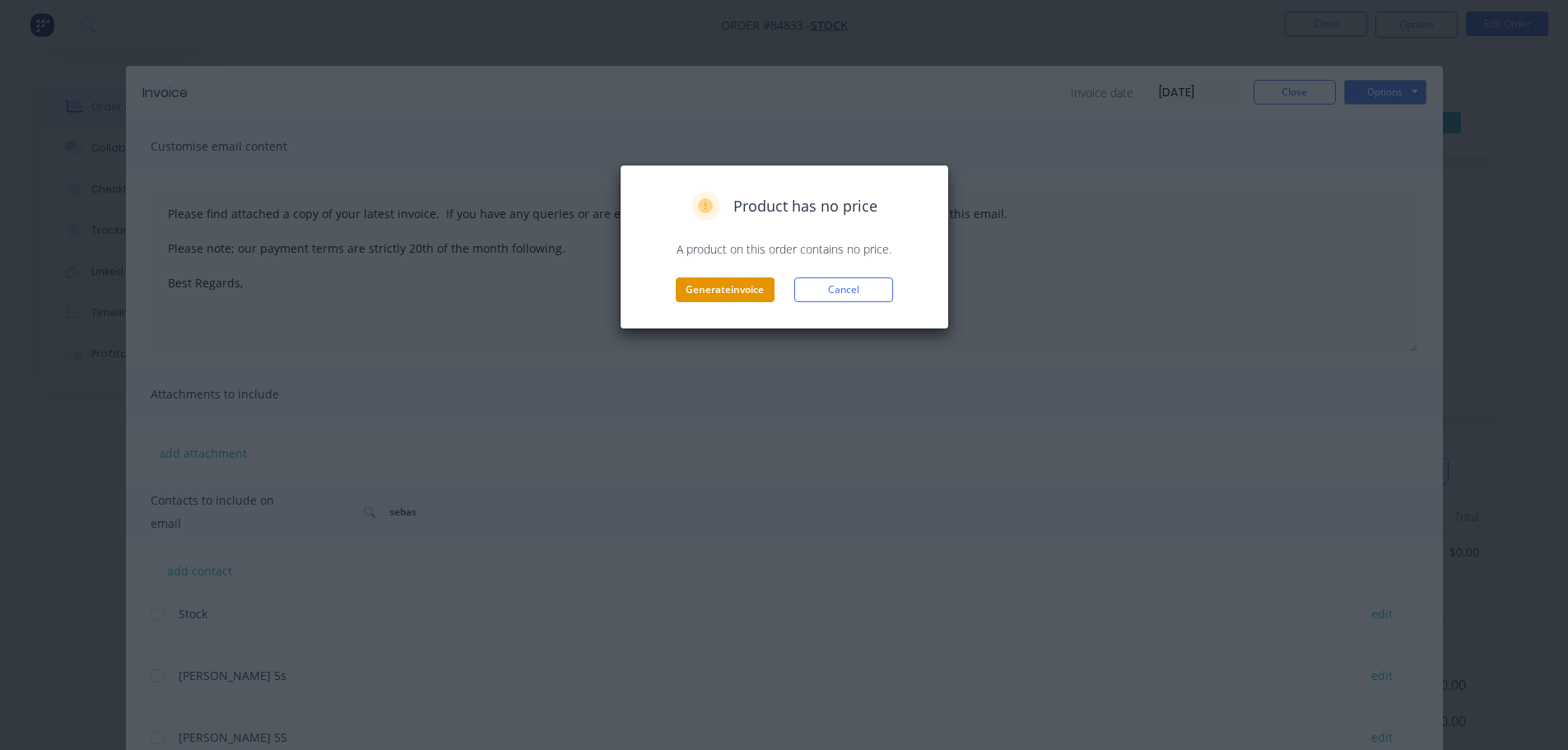
click at [736, 289] on button "Generate invoice" at bounding box center [726, 290] width 99 height 25
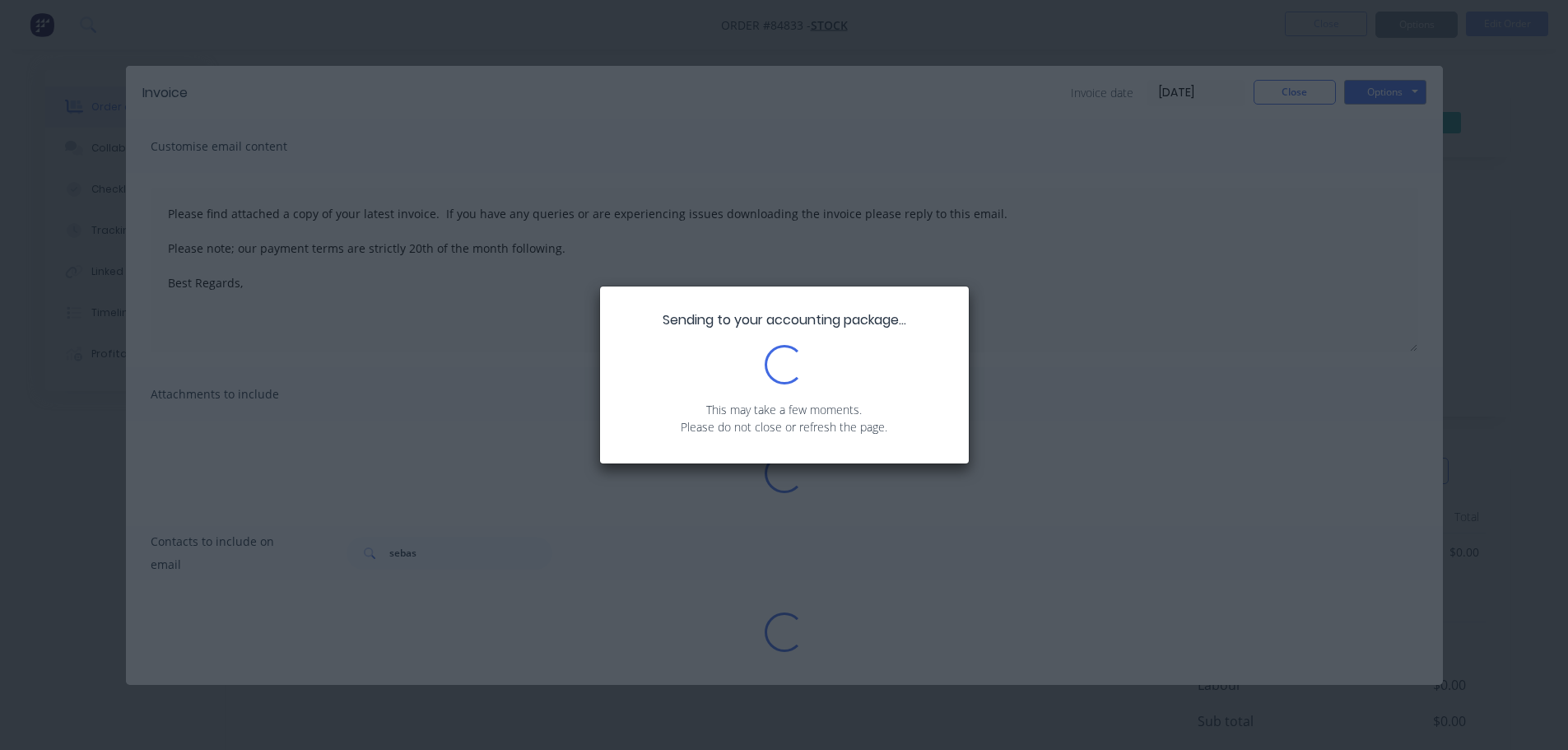
type textarea "Please find attached a copy of your latest invoice. If you have any queries or …"
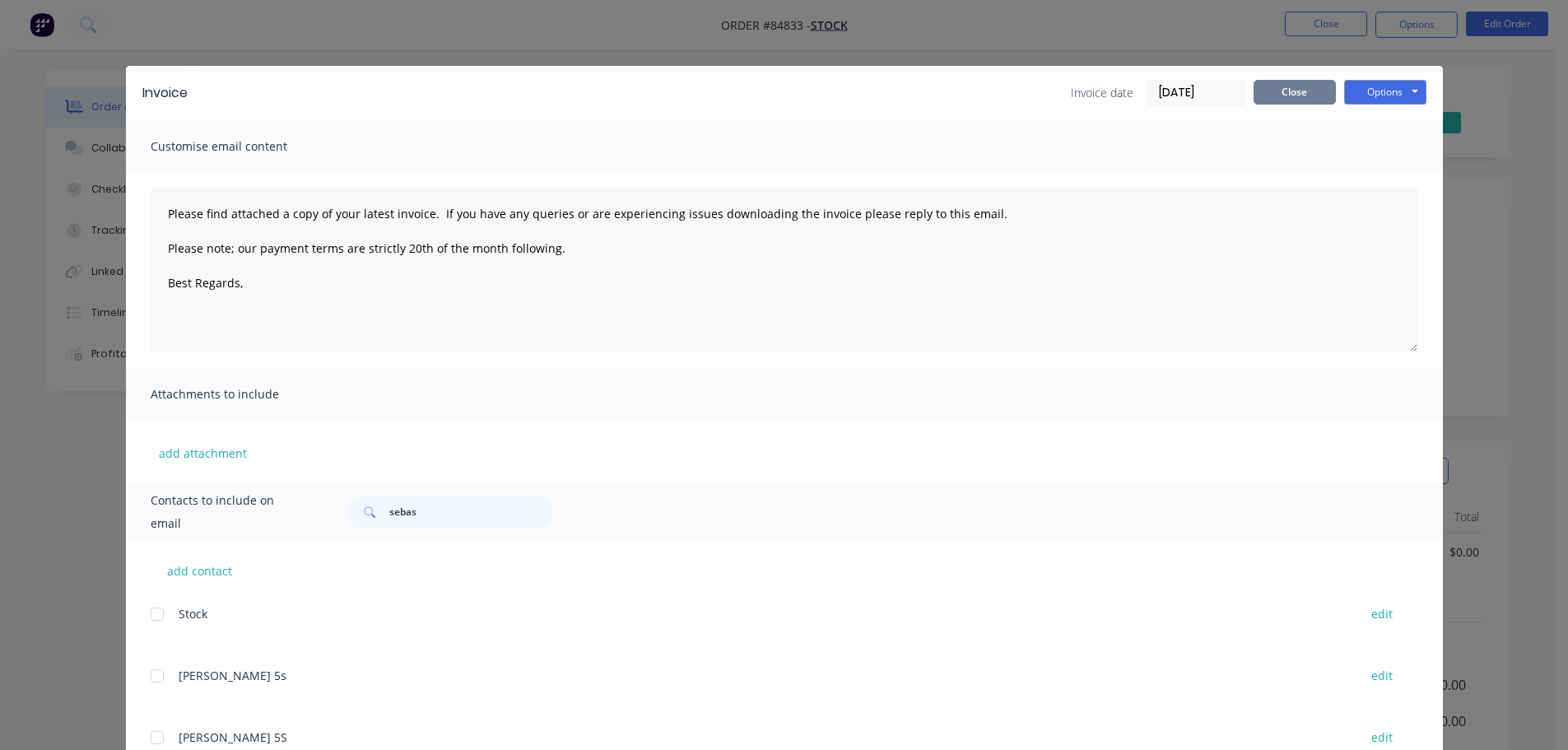
click at [1275, 85] on button "Close" at bounding box center [1294, 92] width 82 height 25
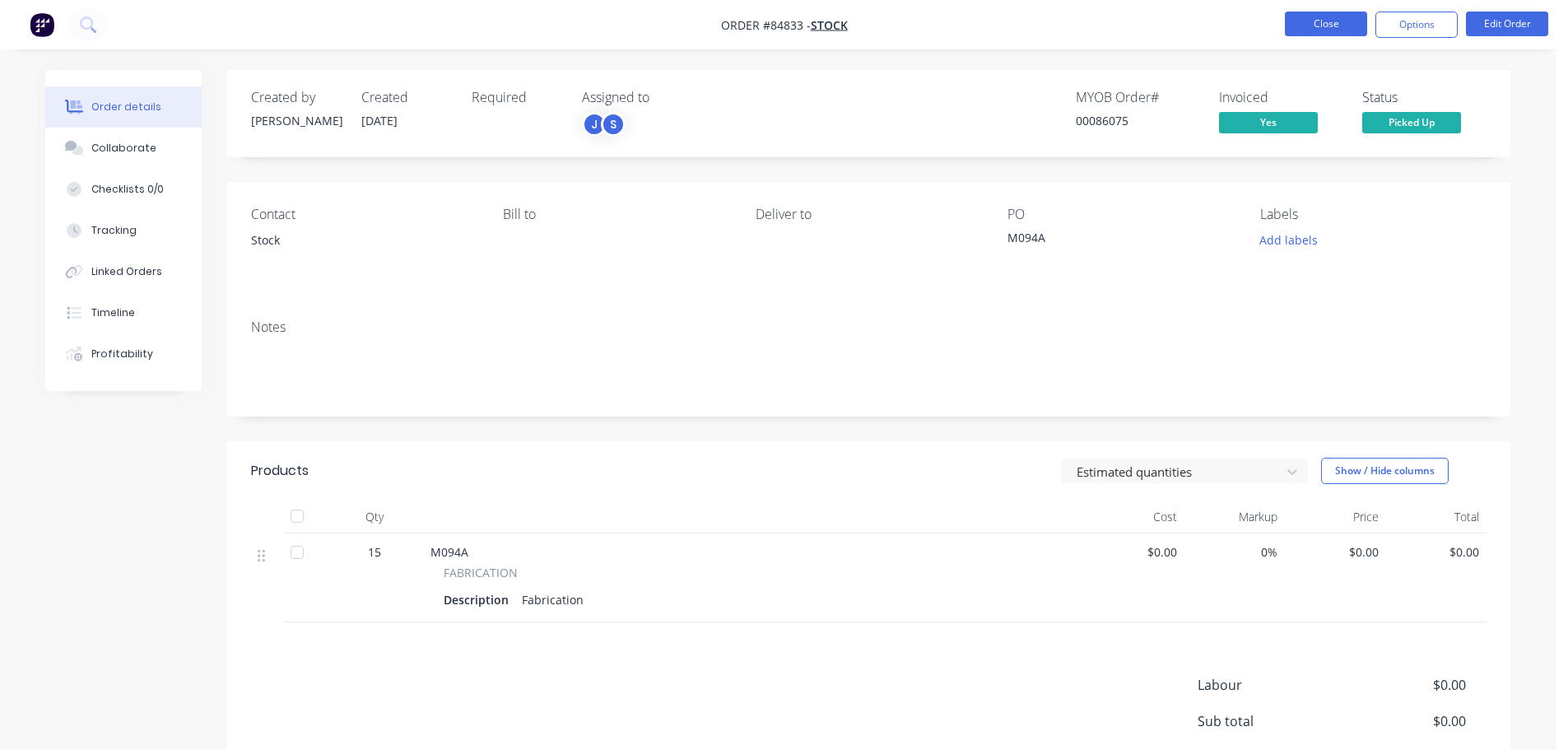
click at [1359, 20] on button "Close" at bounding box center [1326, 24] width 82 height 25
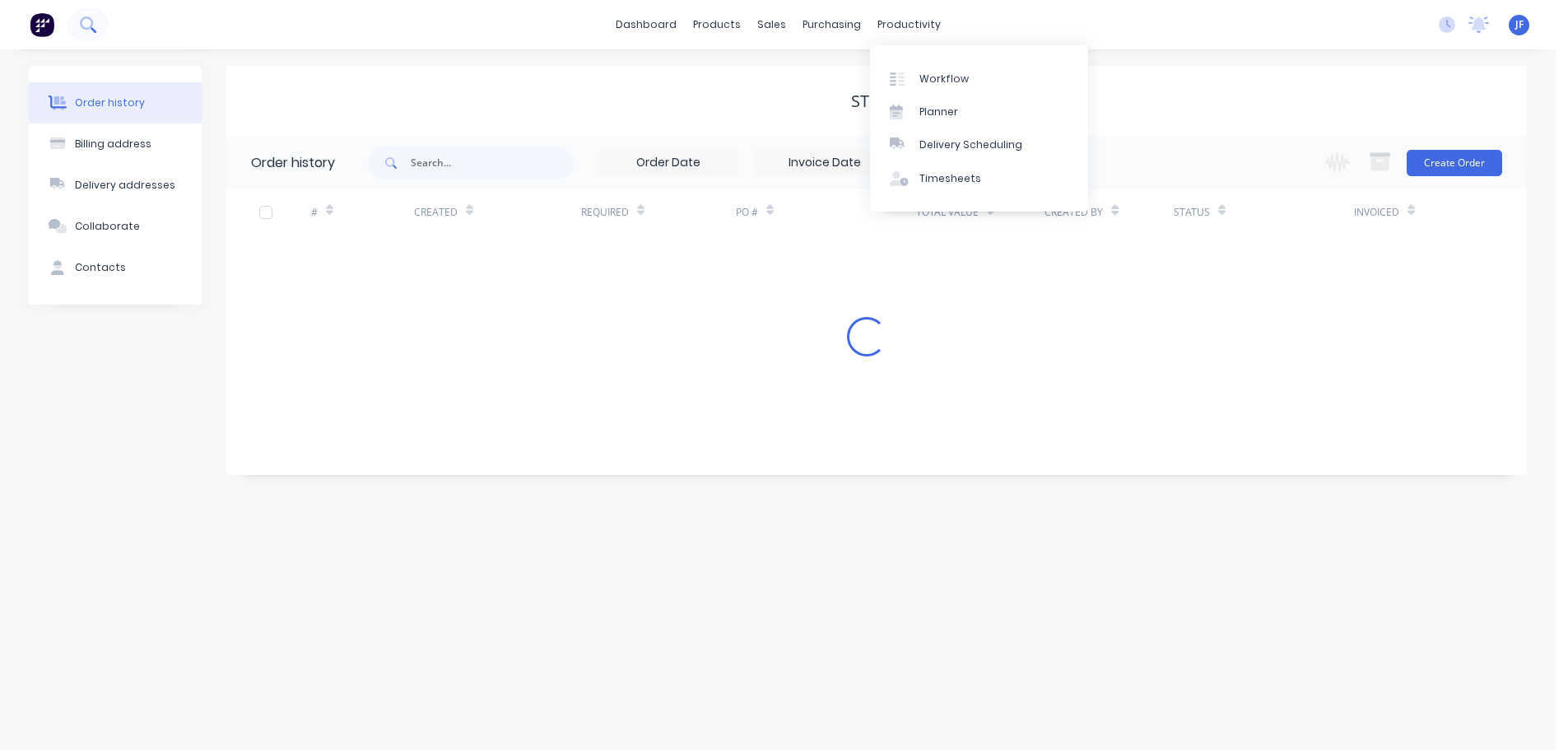
click at [88, 24] on icon at bounding box center [88, 25] width 16 height 16
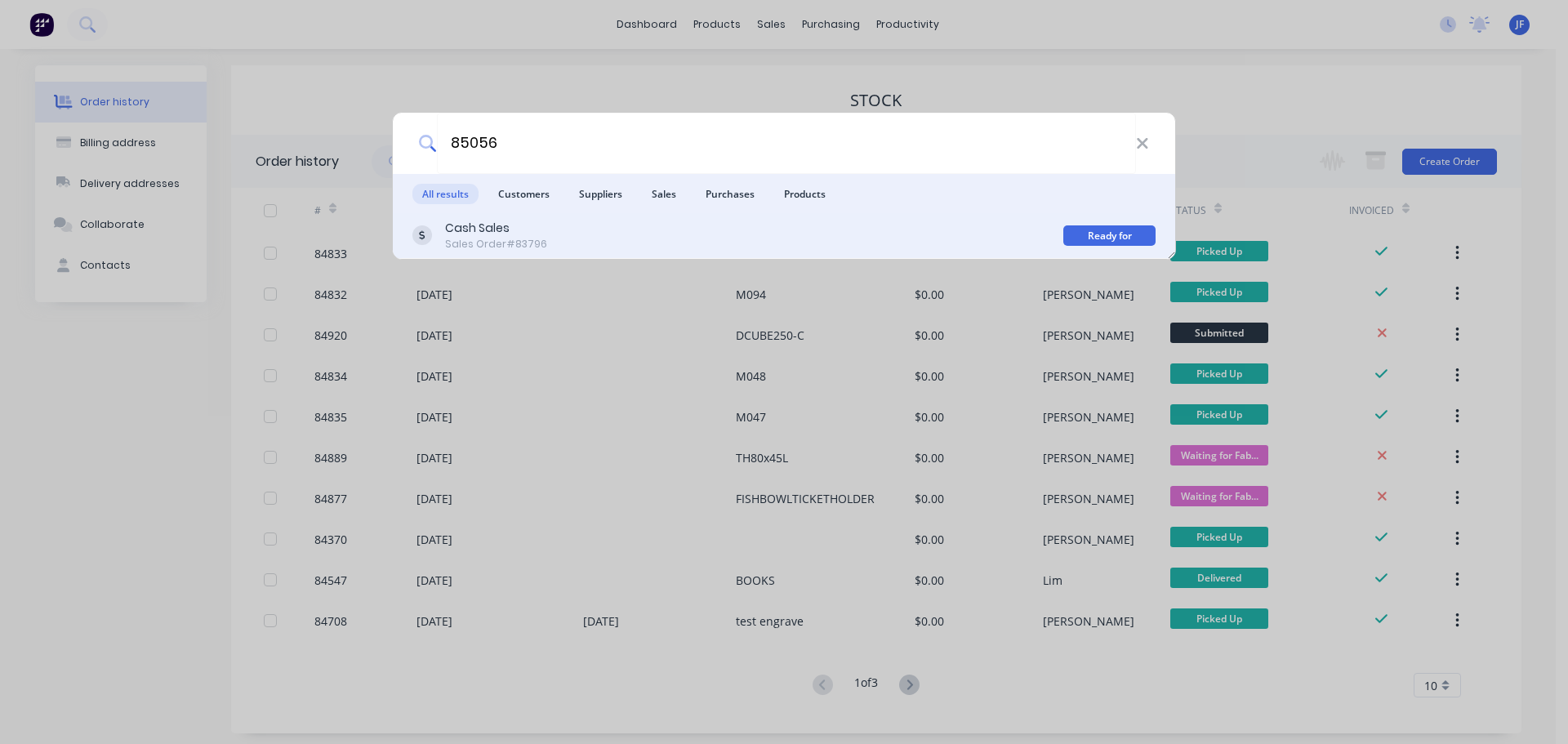
type input "85056"
click at [764, 240] on div "Cash Sales Sales Order #83796" at bounding box center [738, 235] width 651 height 32
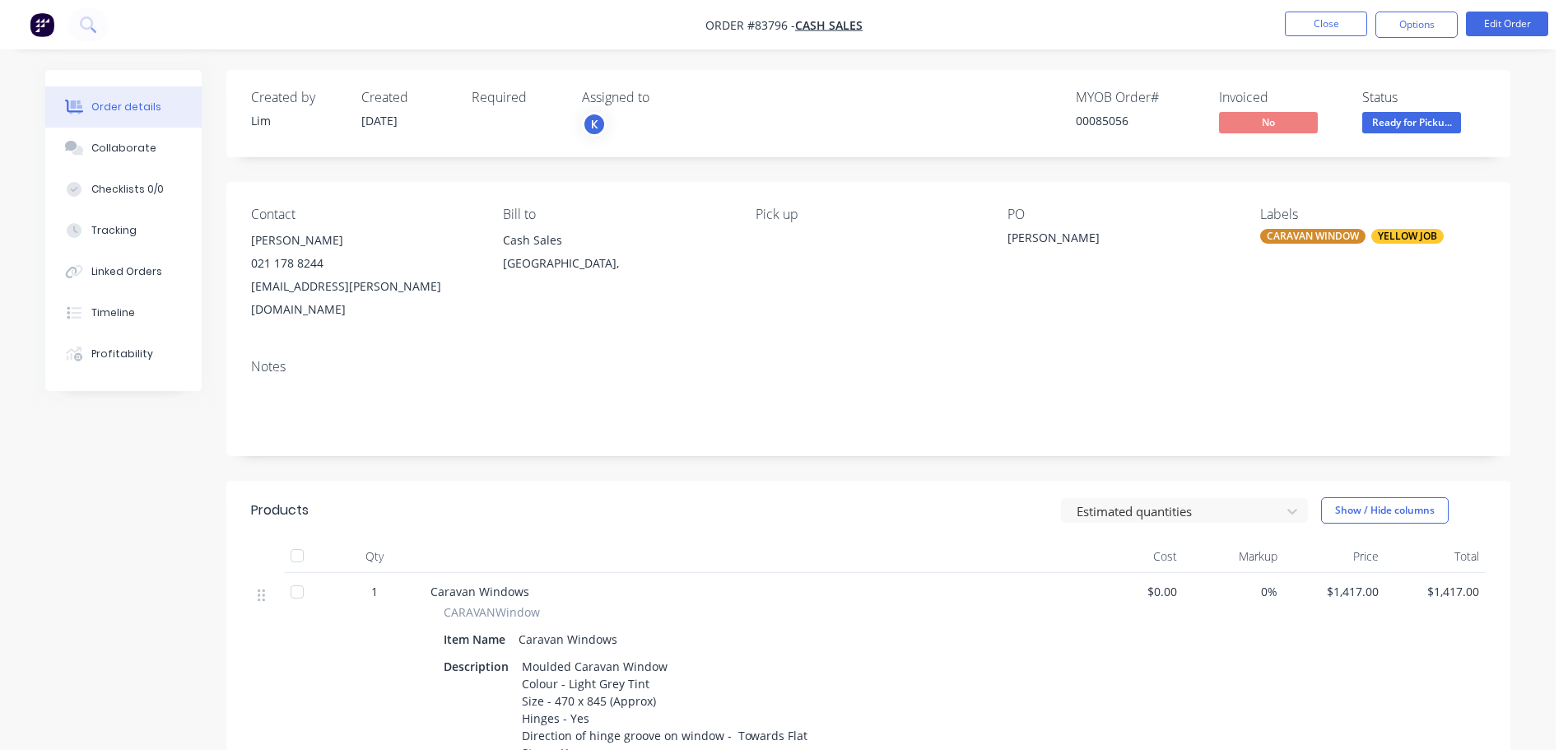
click at [1110, 124] on div "00085056" at bounding box center [1138, 121] width 124 height 18
copy div "00085056"
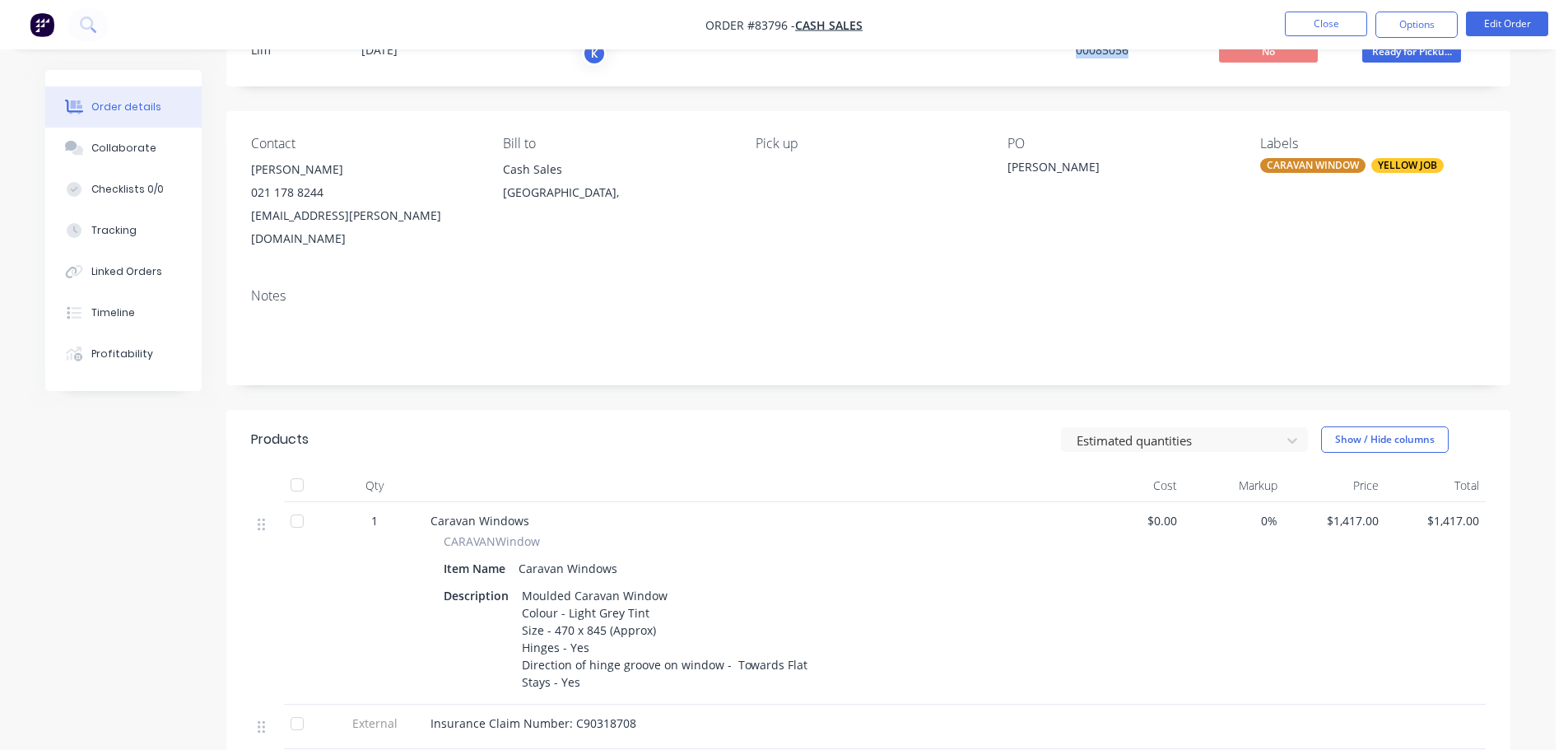
scroll to position [11, 0]
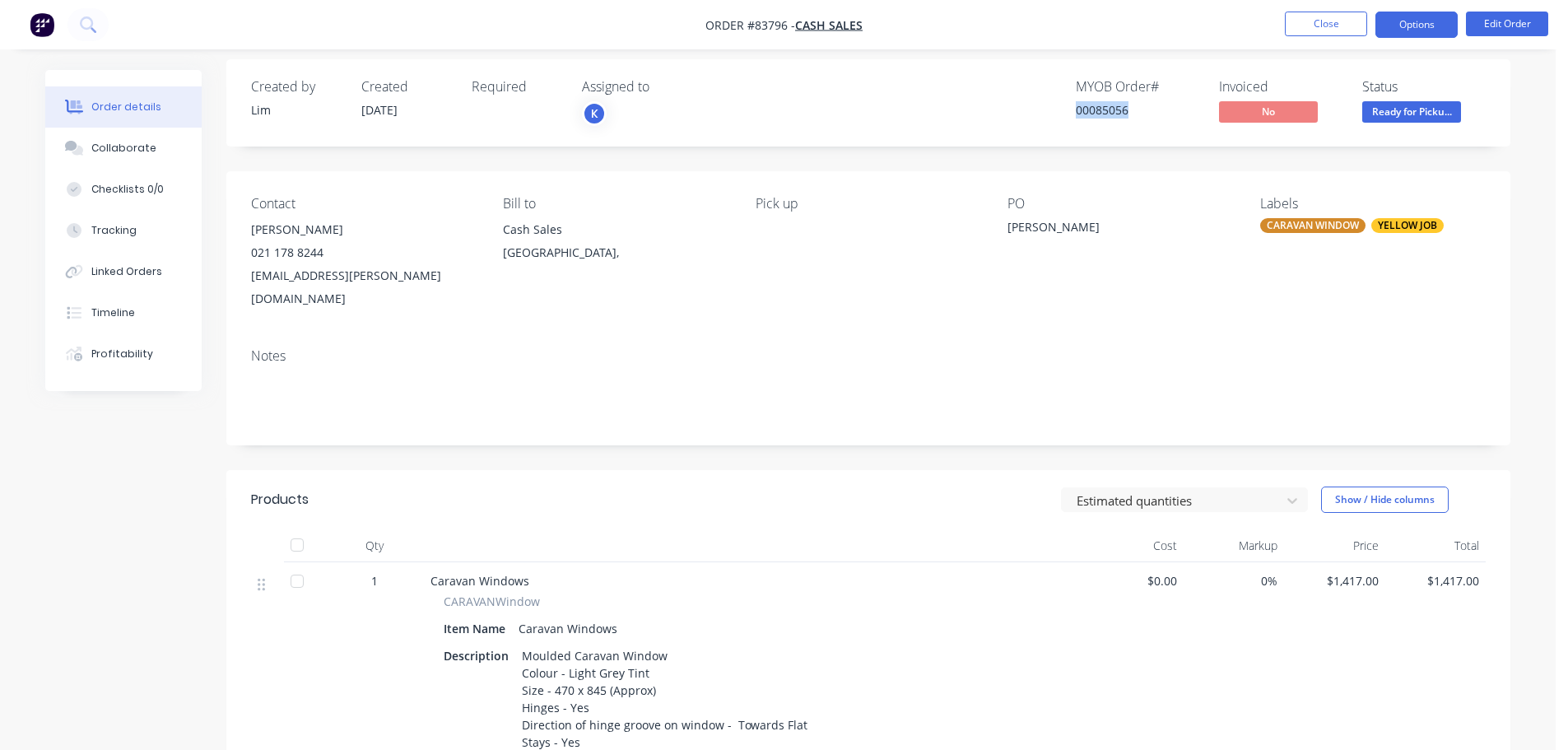
click at [1429, 28] on button "Options" at bounding box center [1416, 25] width 82 height 27
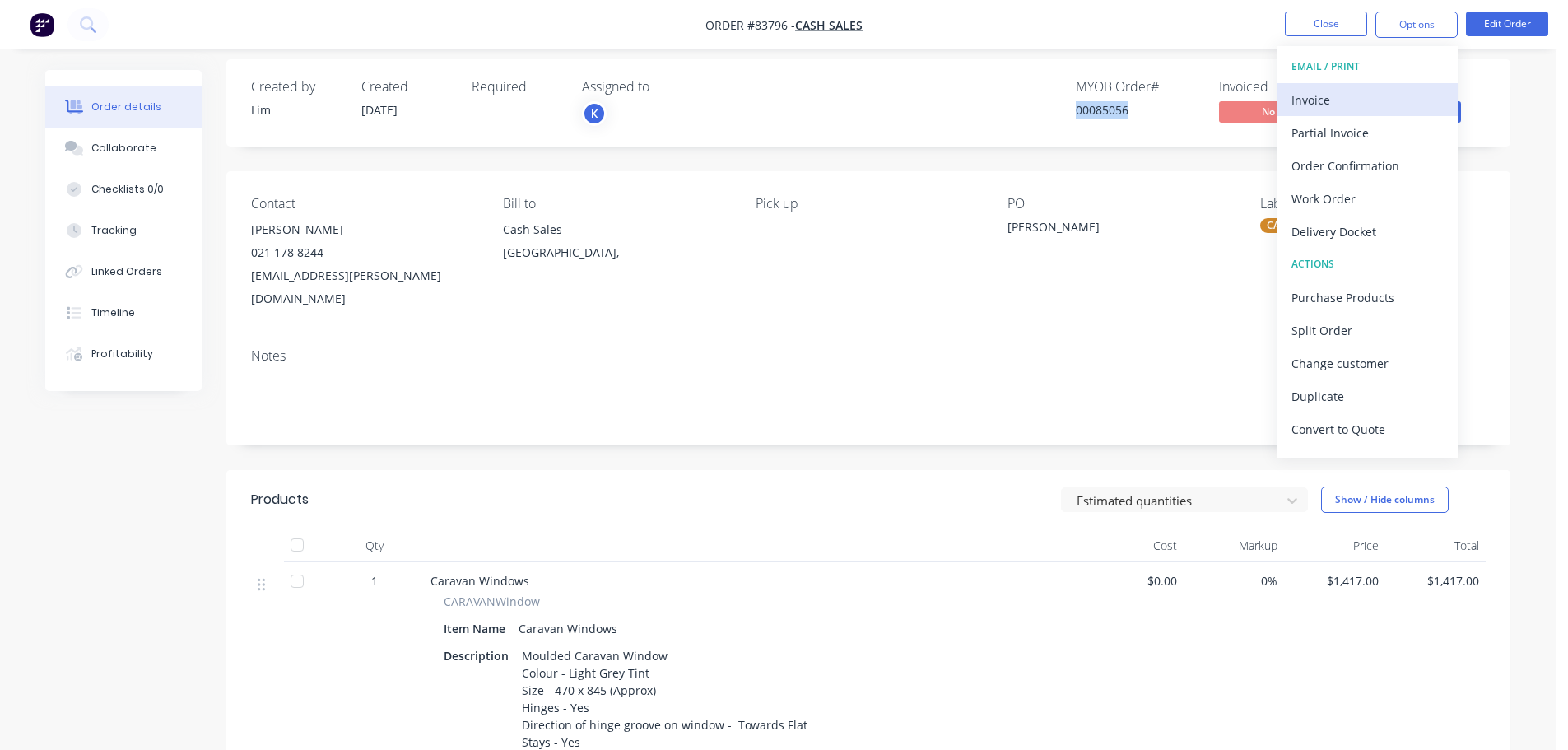
click at [1353, 96] on div "Invoice" at bounding box center [1366, 100] width 151 height 24
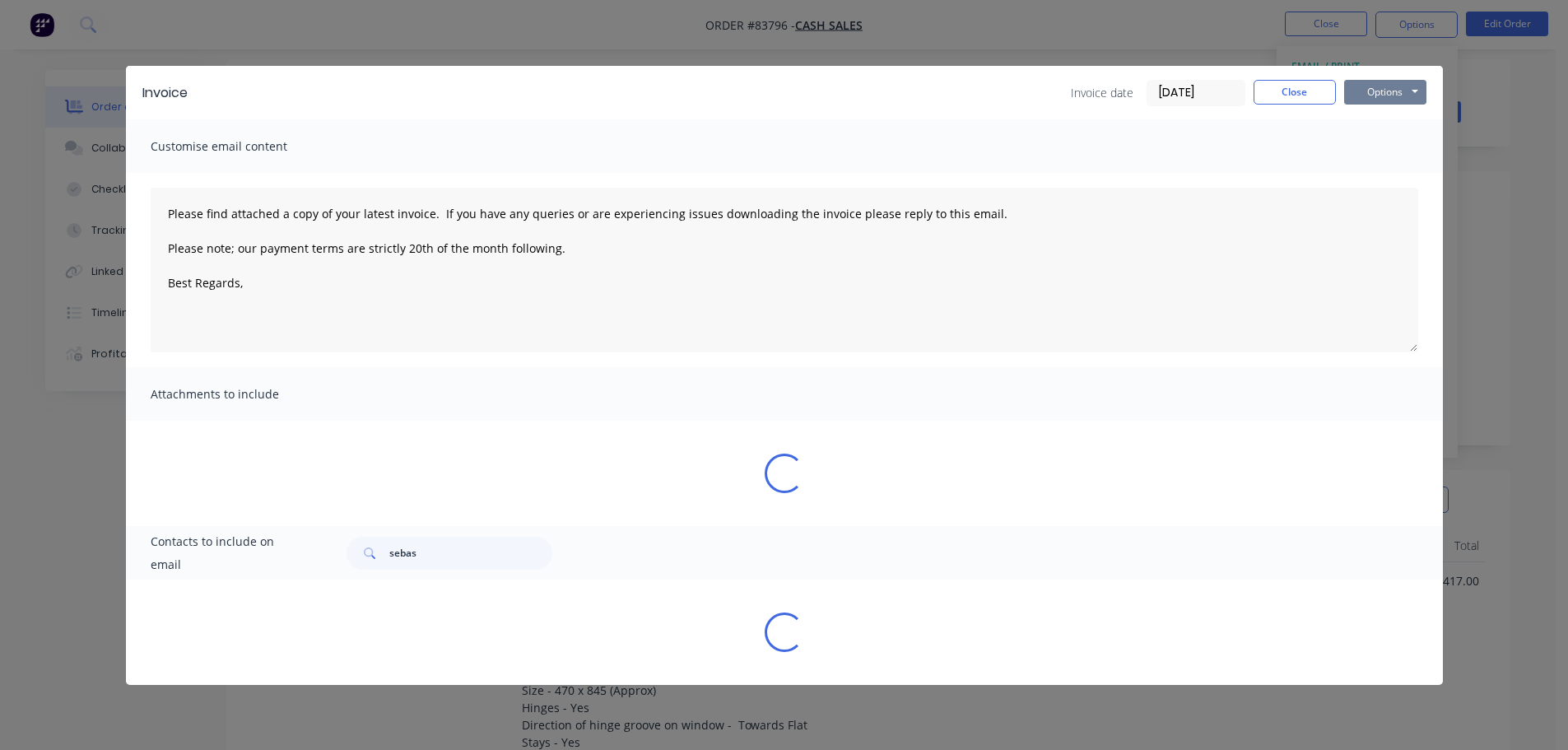
click at [1371, 93] on button "Options" at bounding box center [1385, 92] width 82 height 25
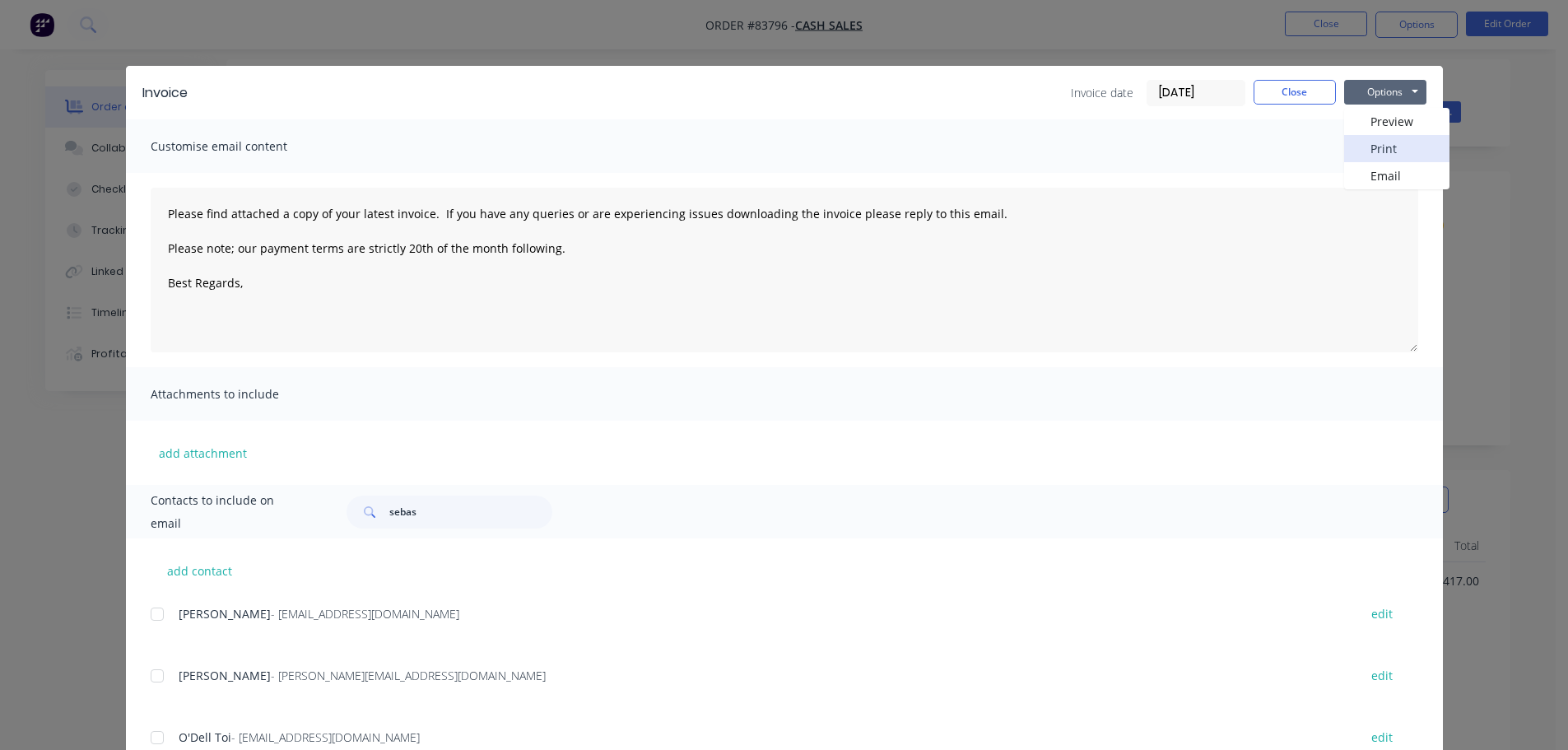
click at [1367, 157] on button "Print" at bounding box center [1397, 149] width 105 height 27
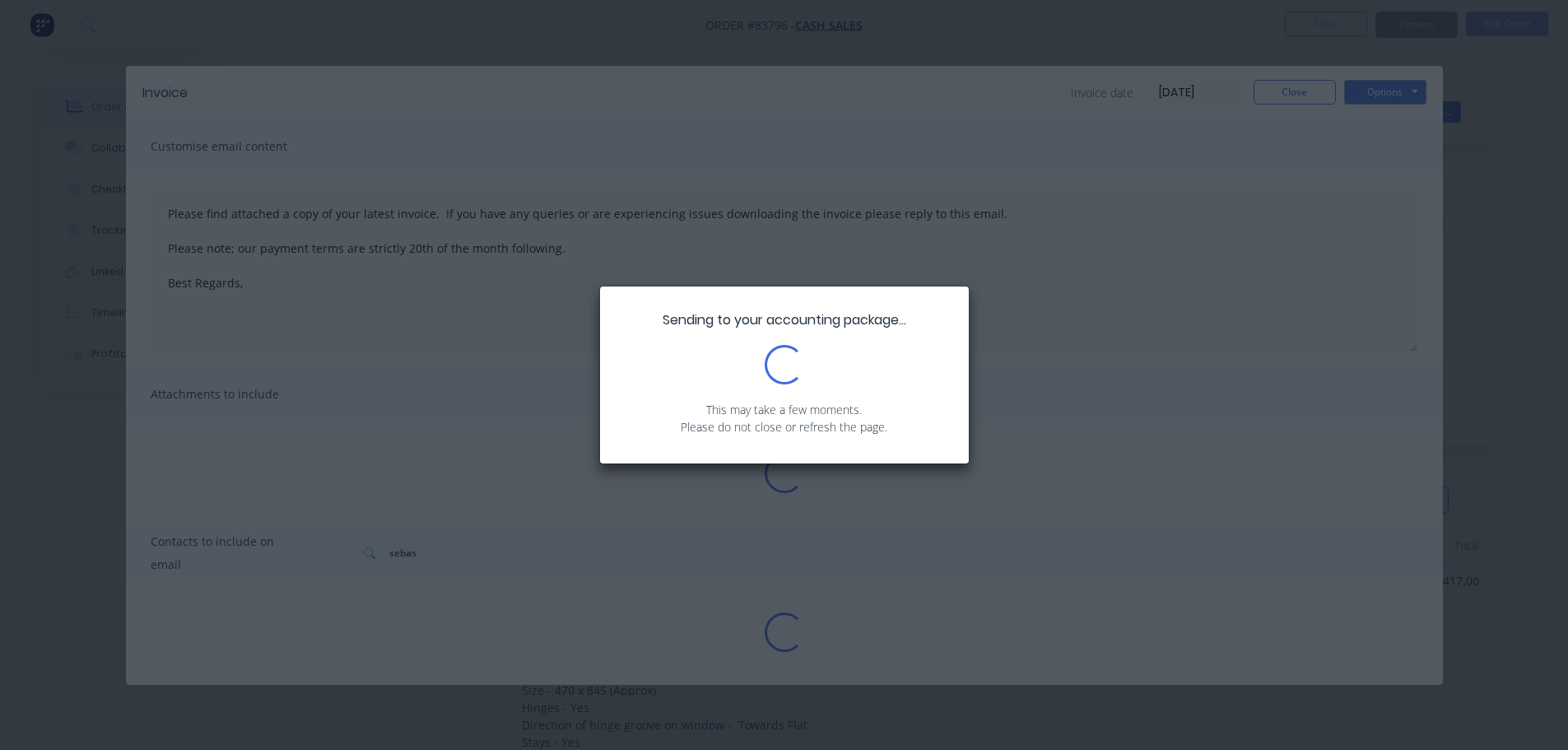
type textarea "Please find attached a copy of your latest invoice. If you have any queries or …"
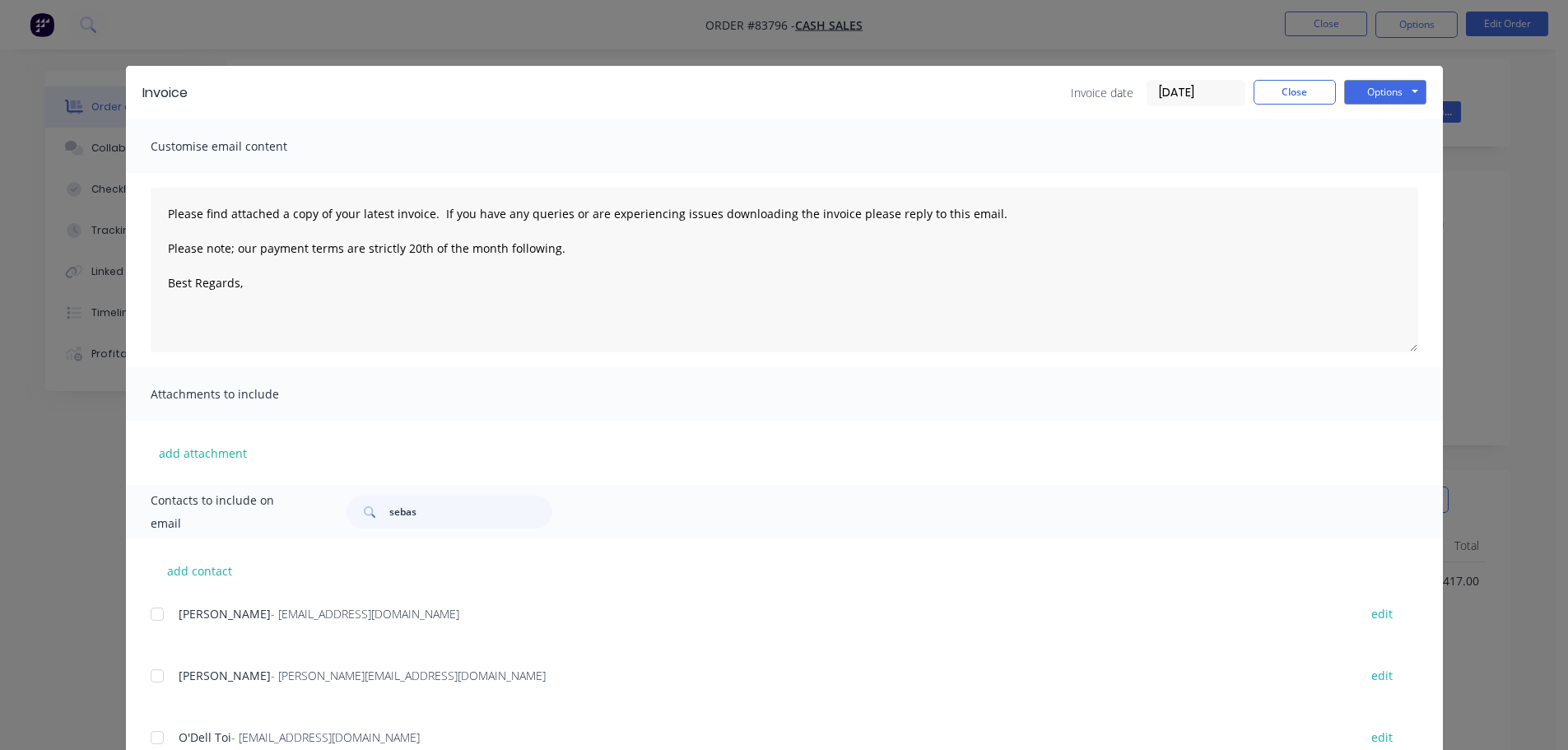
click at [107, 34] on div "Invoice Invoice date 29/09/25 Close Options Preview Print Email Customise email…" at bounding box center [784, 375] width 1568 height 750
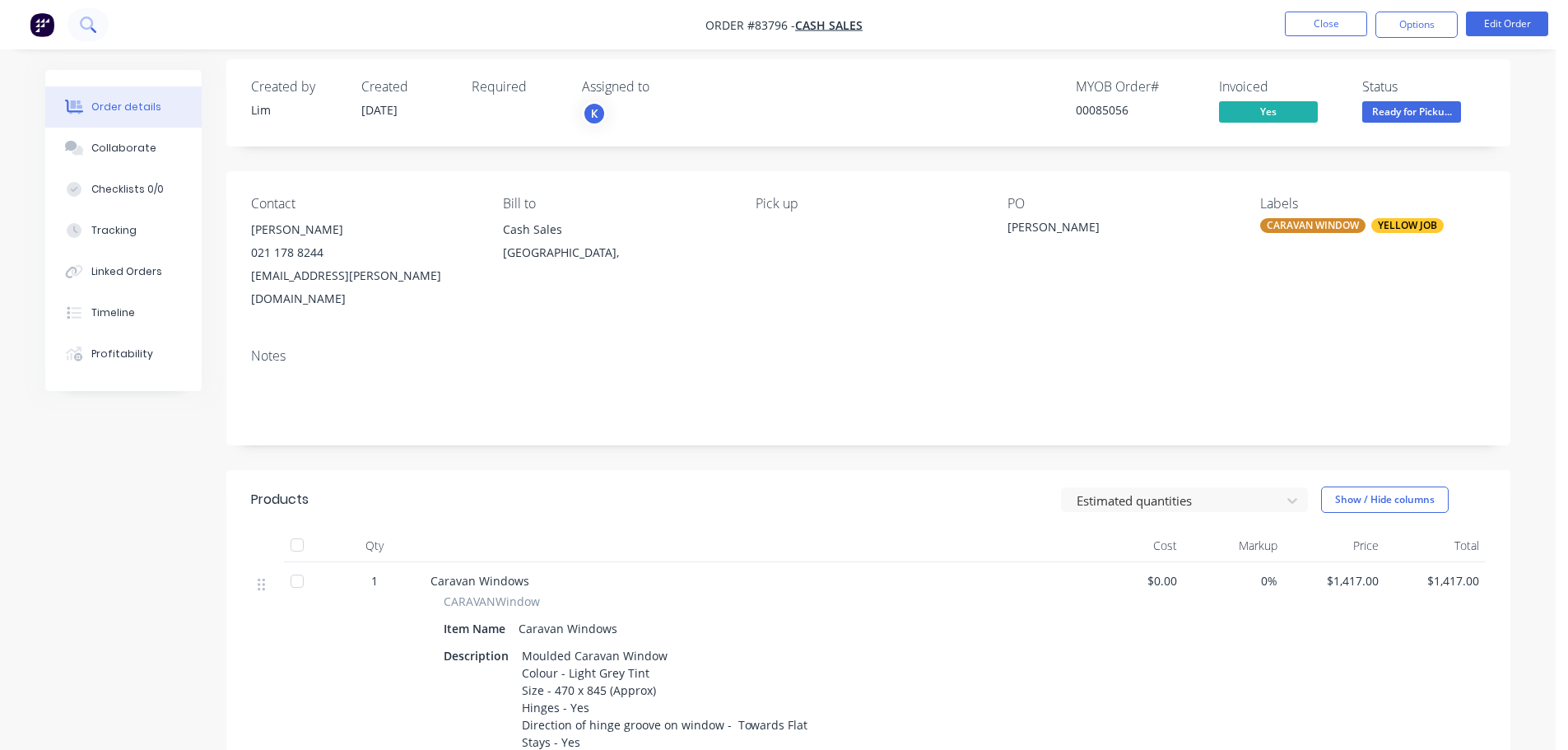
click at [88, 26] on icon at bounding box center [88, 25] width 16 height 16
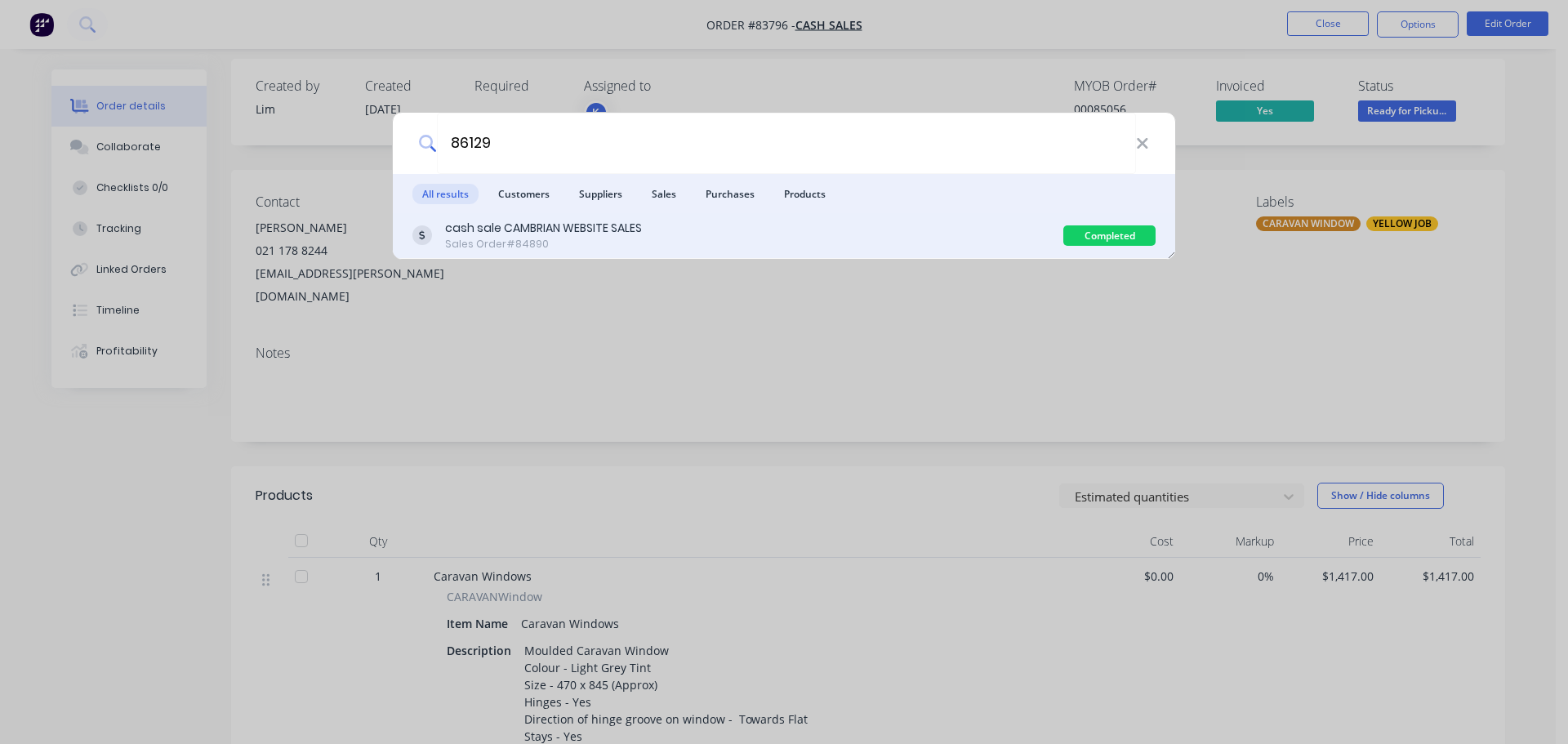
type input "86129"
click at [994, 229] on div "cash sale CAMBRIAN WEBSITE SALES Sales Order #84890" at bounding box center [738, 235] width 651 height 32
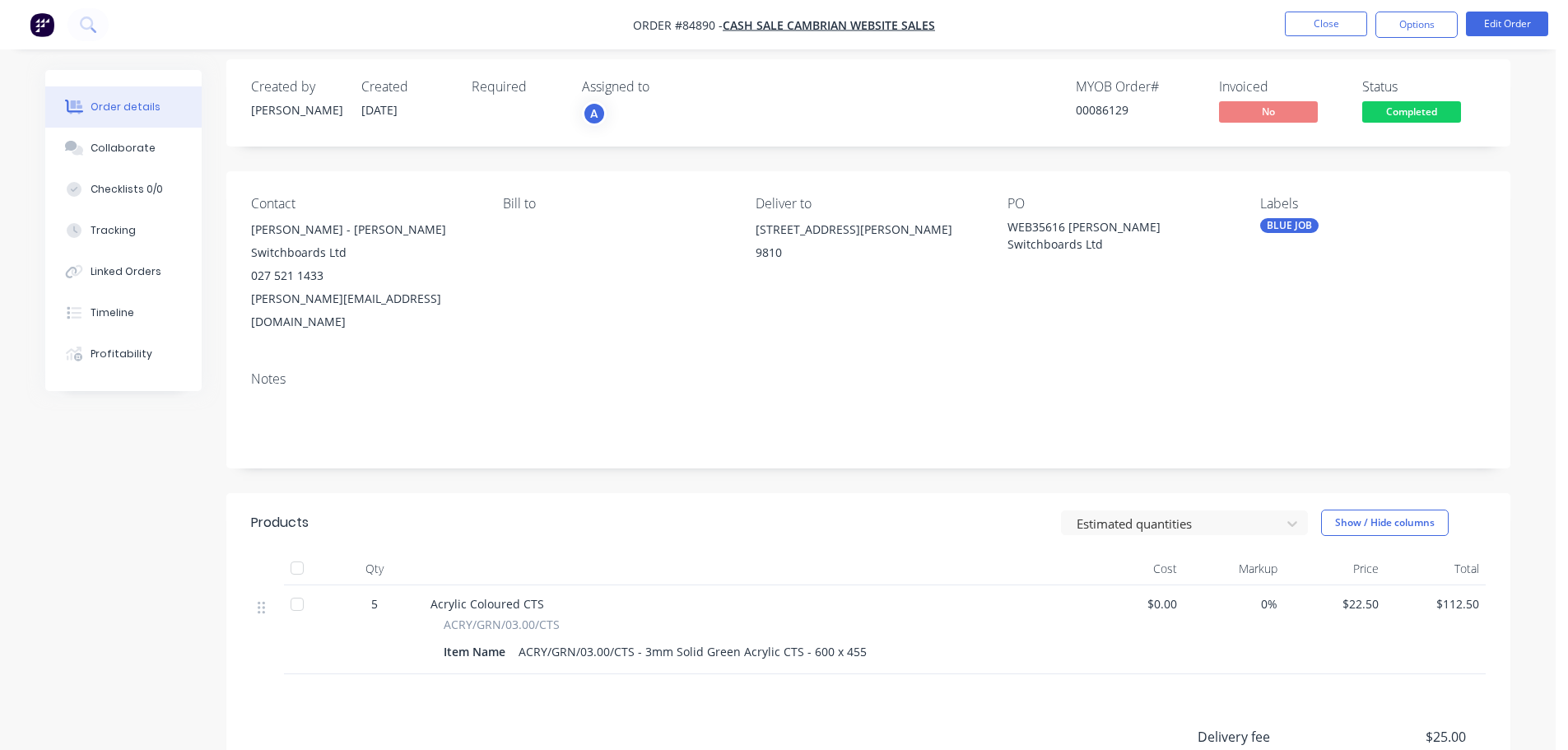
click at [1410, 125] on button "Completed" at bounding box center [1412, 114] width 99 height 25
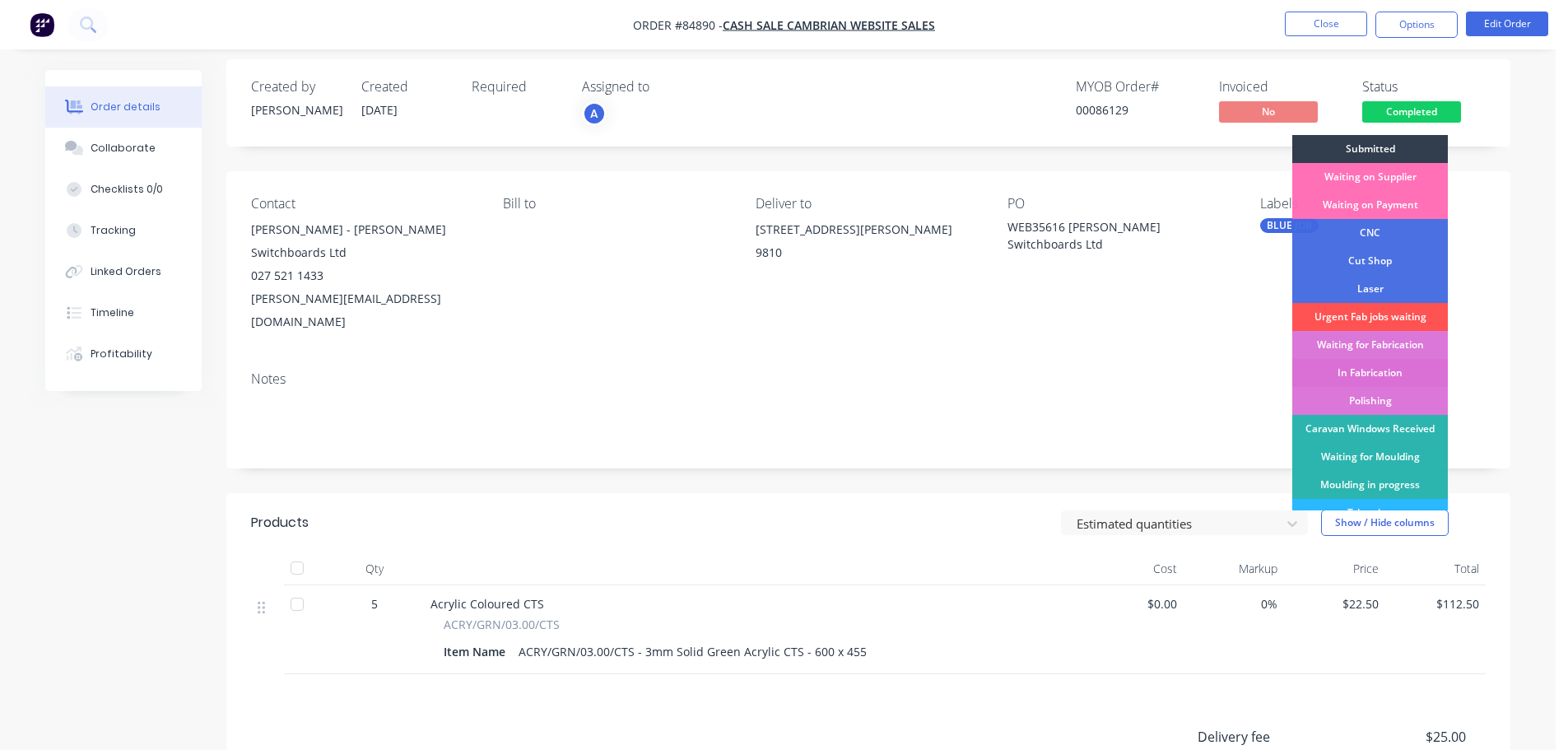
scroll to position [325, 0]
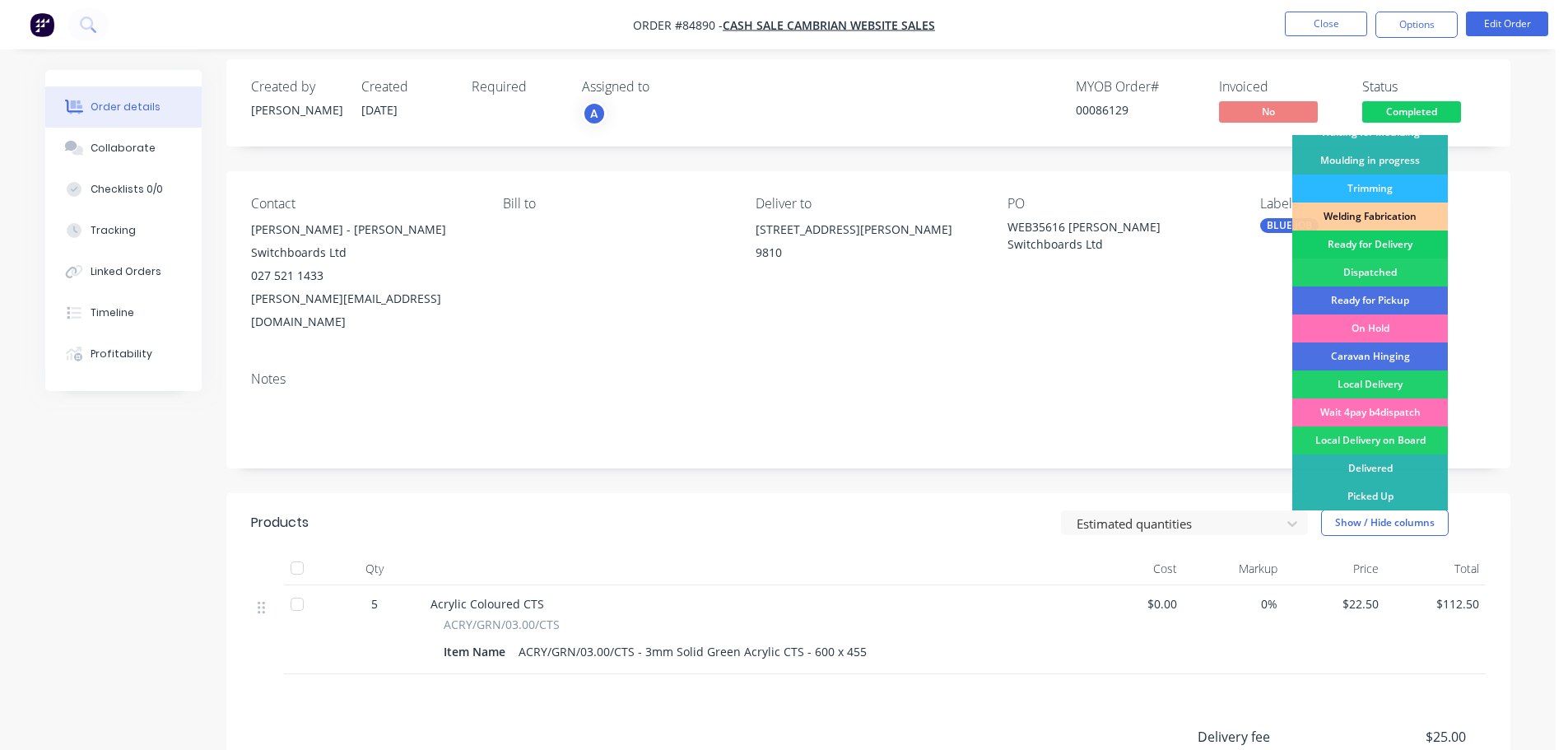
click at [1375, 246] on div "Ready for Delivery" at bounding box center [1370, 245] width 156 height 28
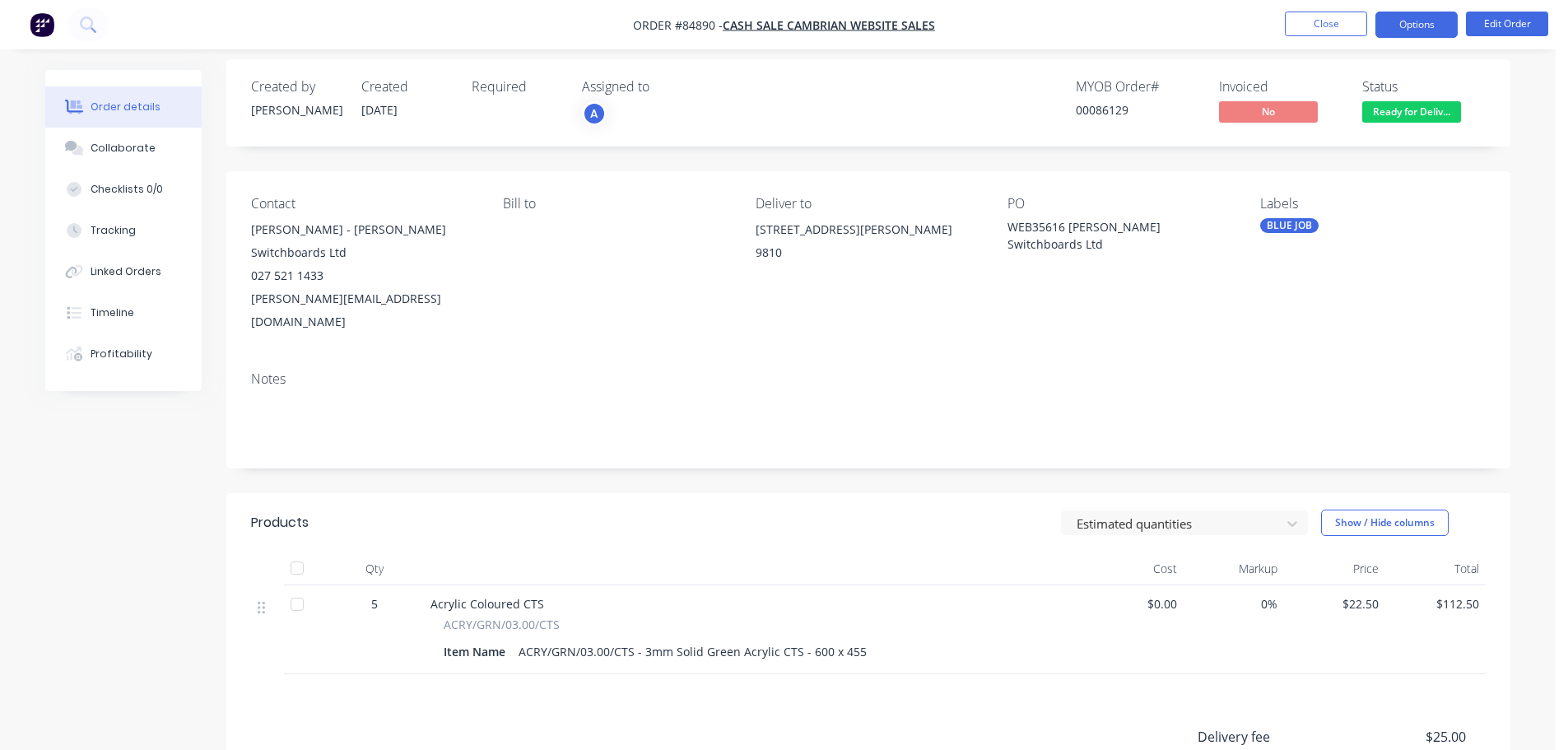
click at [1402, 13] on button "Options" at bounding box center [1416, 25] width 82 height 27
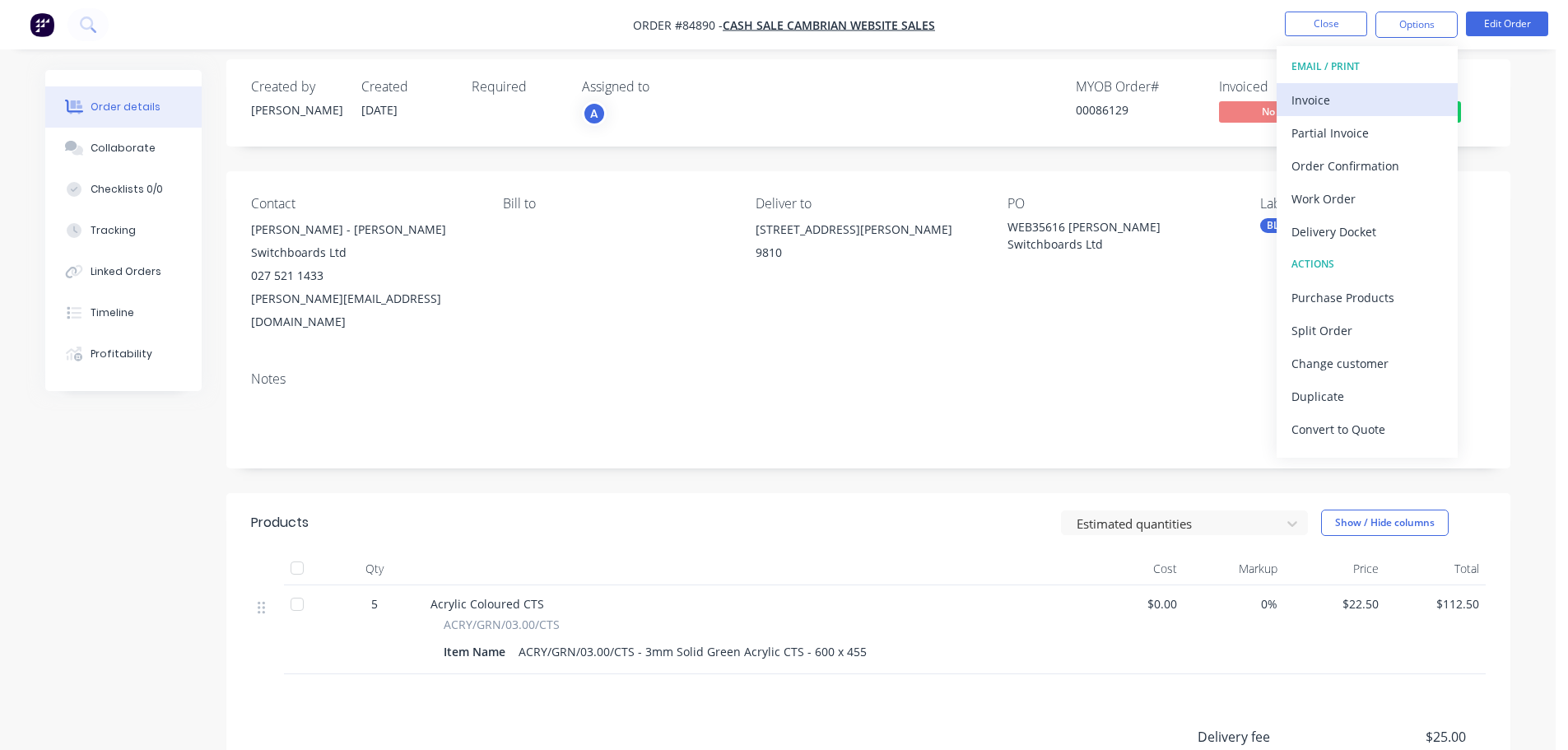
click at [1370, 103] on div "Invoice" at bounding box center [1366, 100] width 151 height 24
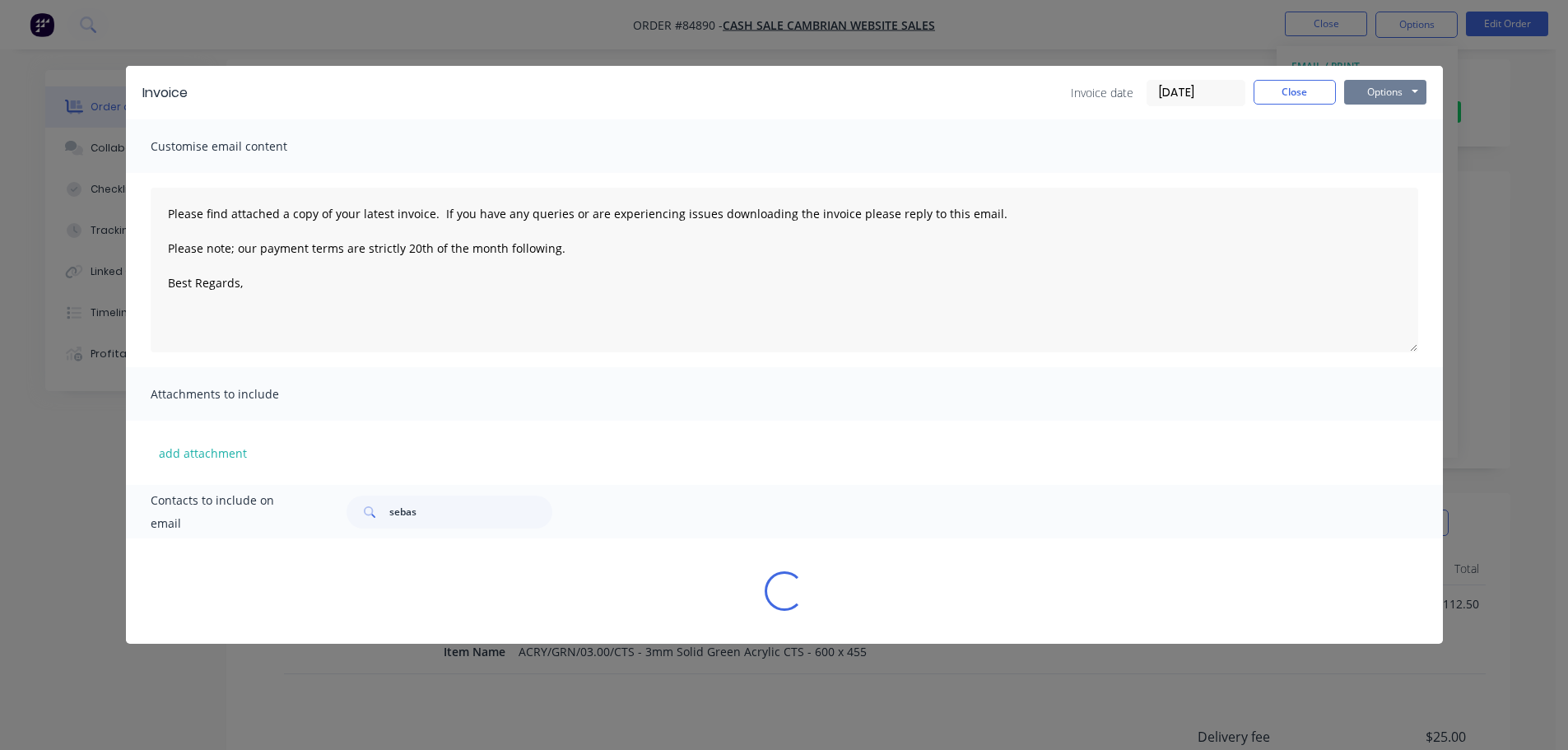
click at [1394, 96] on button "Options" at bounding box center [1385, 92] width 82 height 25
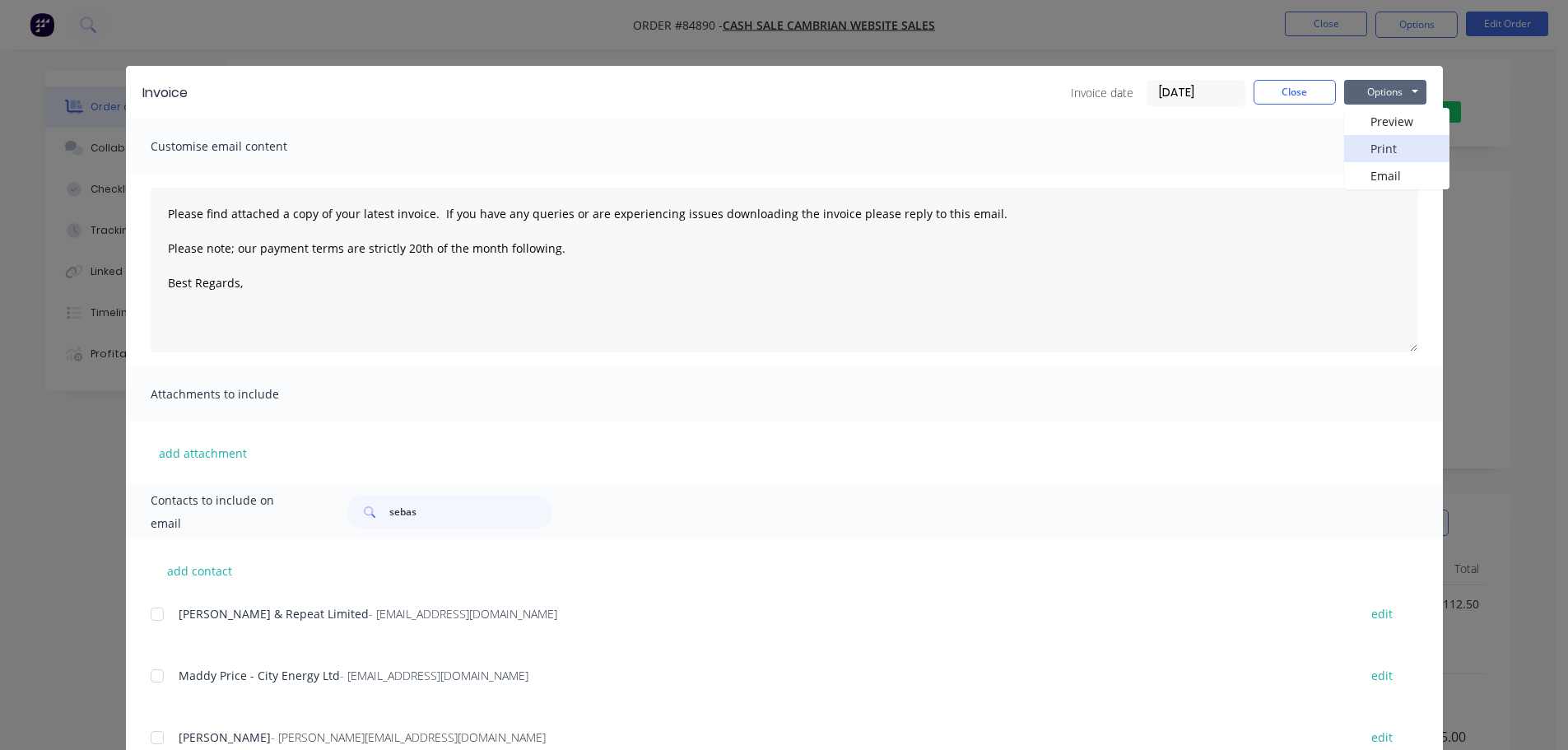
click at [1394, 149] on button "Print" at bounding box center [1397, 149] width 105 height 27
type textarea "Please find attached a copy of your latest invoice. If you have any queries or …"
drag, startPoint x: 1262, startPoint y: 96, endPoint x: 980, endPoint y: 122, distance: 283.2
click at [1265, 96] on button "Close" at bounding box center [1294, 92] width 82 height 25
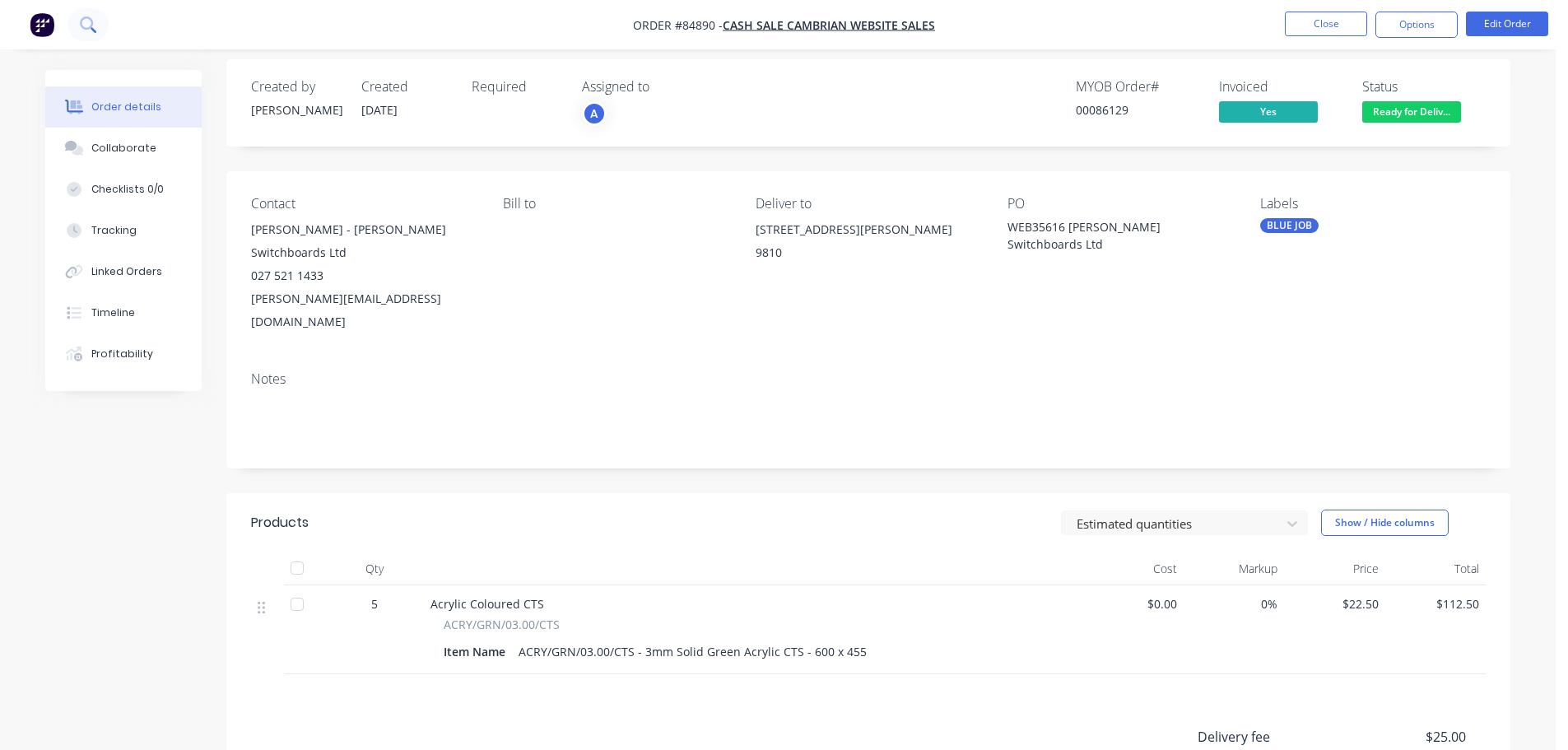
click at [104, 27] on button at bounding box center [88, 24] width 42 height 33
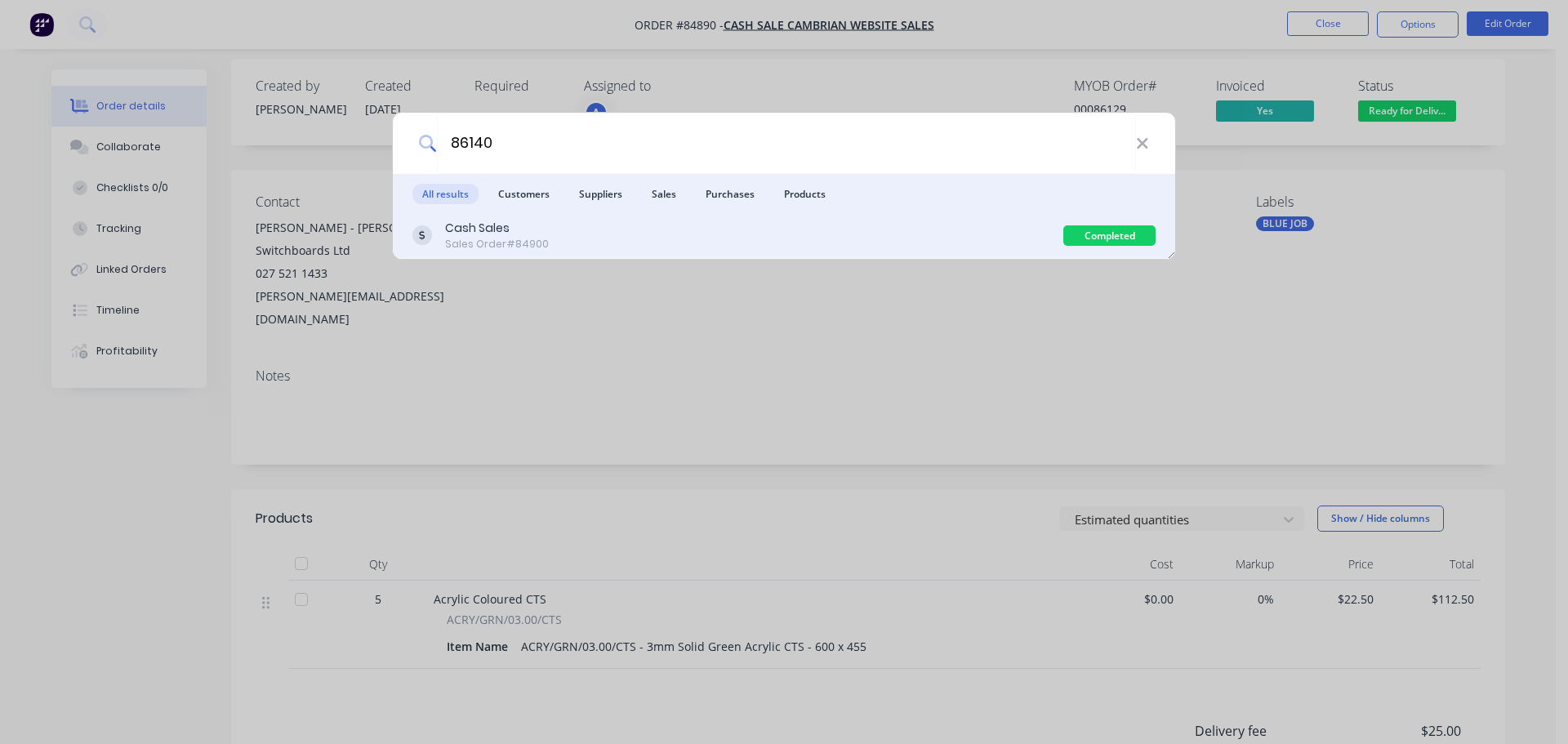
type input "86140"
click at [879, 245] on div "Cash Sales Sales Order #84900" at bounding box center [738, 235] width 651 height 32
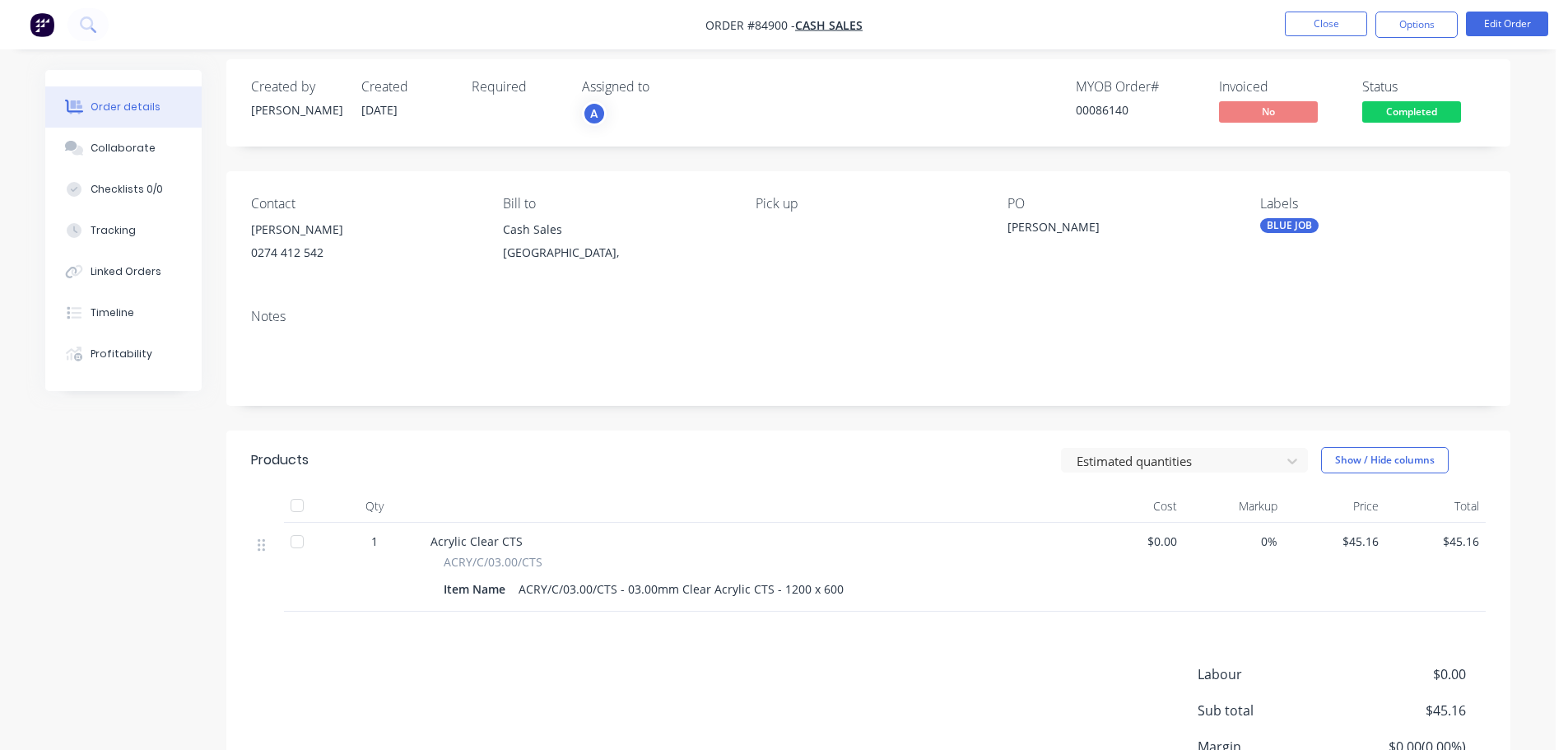
click at [1435, 109] on span "Completed" at bounding box center [1412, 111] width 99 height 20
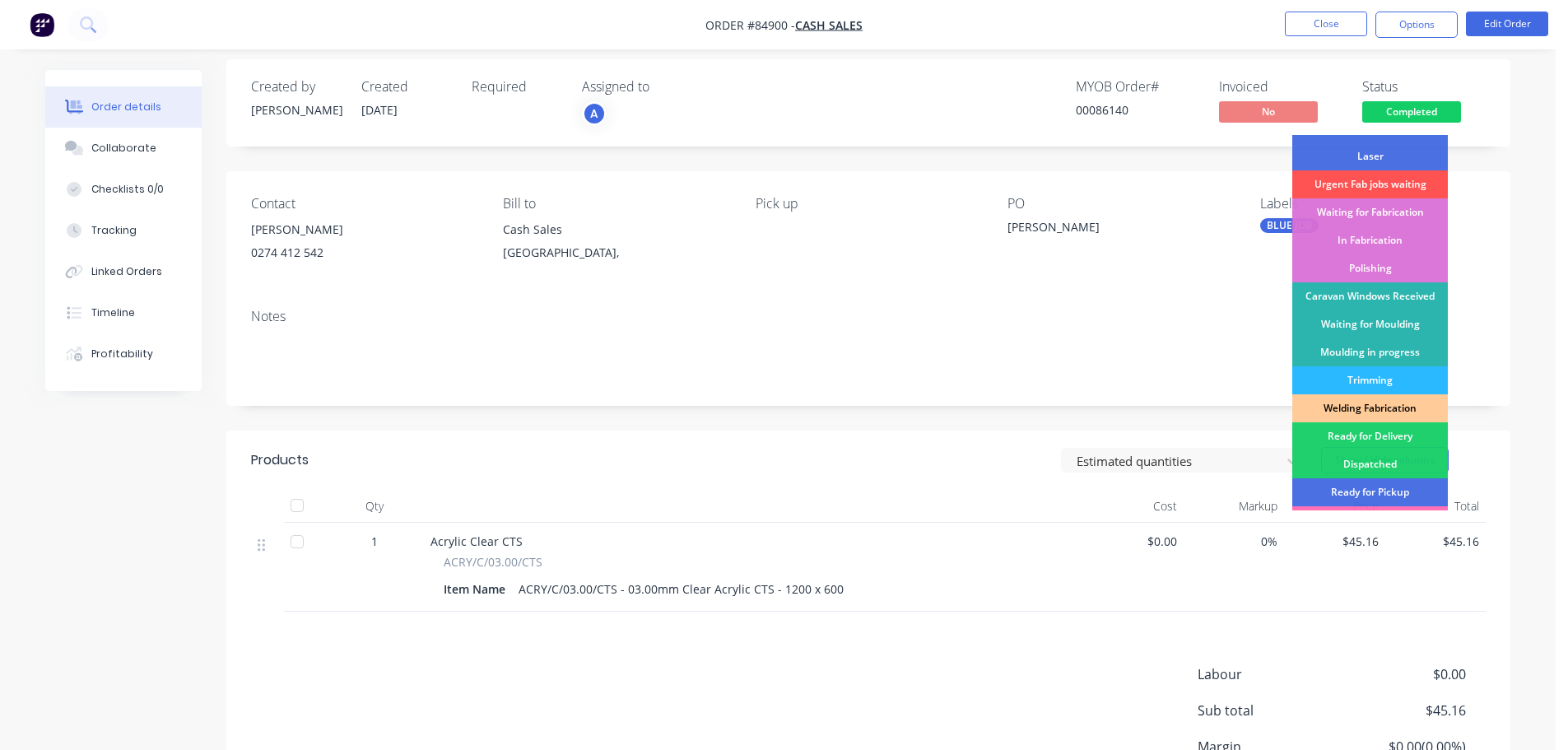
scroll to position [325, 0]
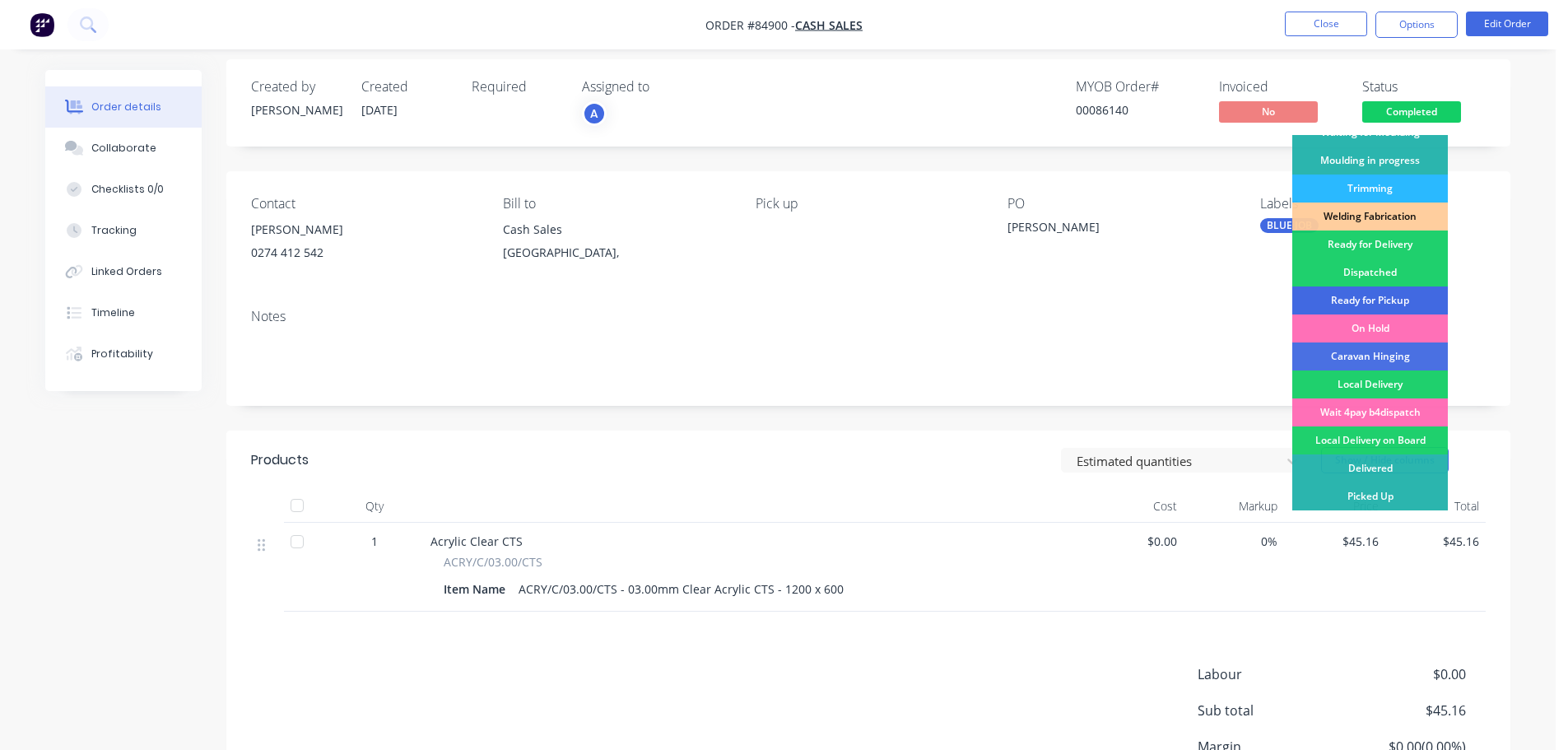
click at [1378, 296] on div "Ready for Pickup" at bounding box center [1370, 301] width 156 height 28
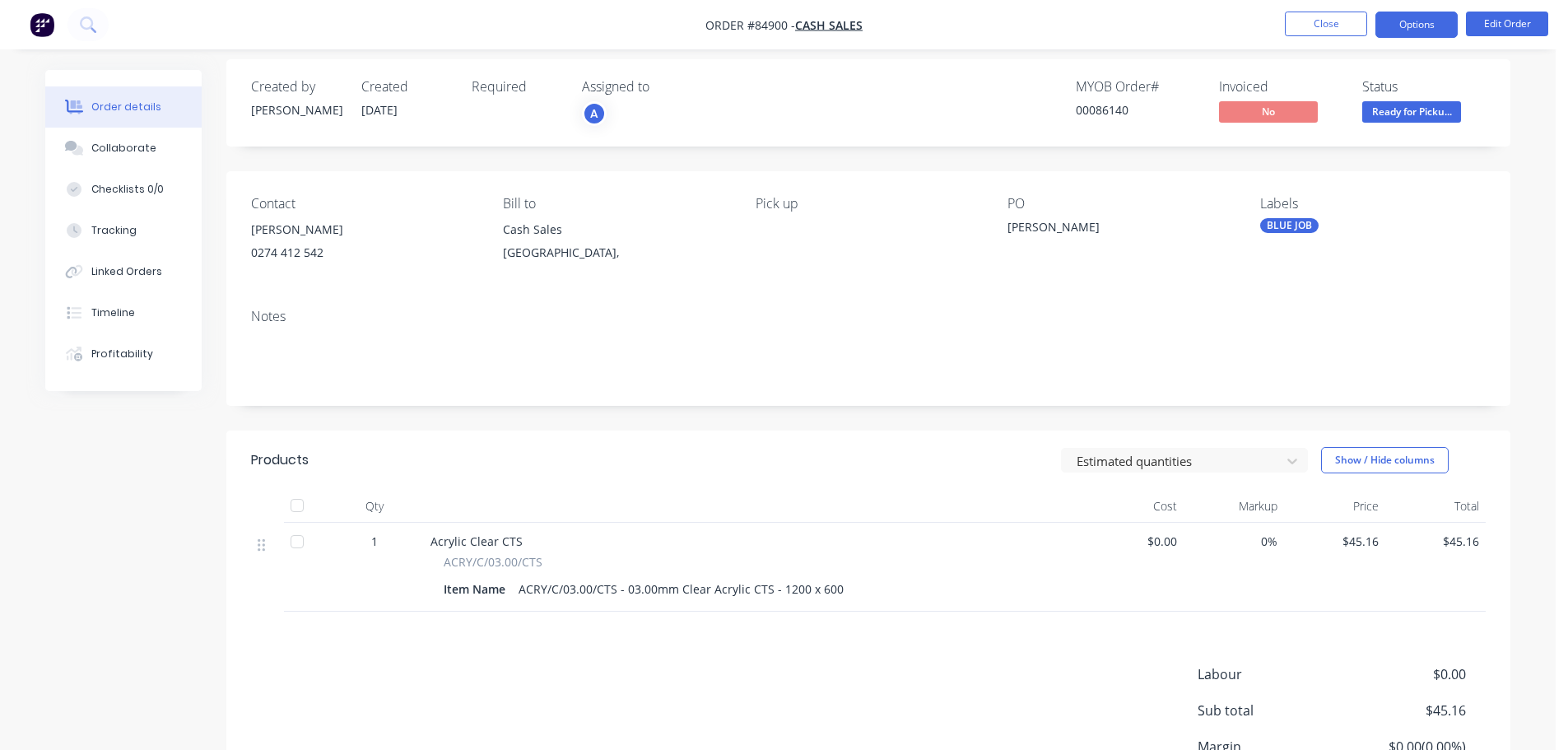
click at [1419, 31] on button "Options" at bounding box center [1416, 25] width 82 height 27
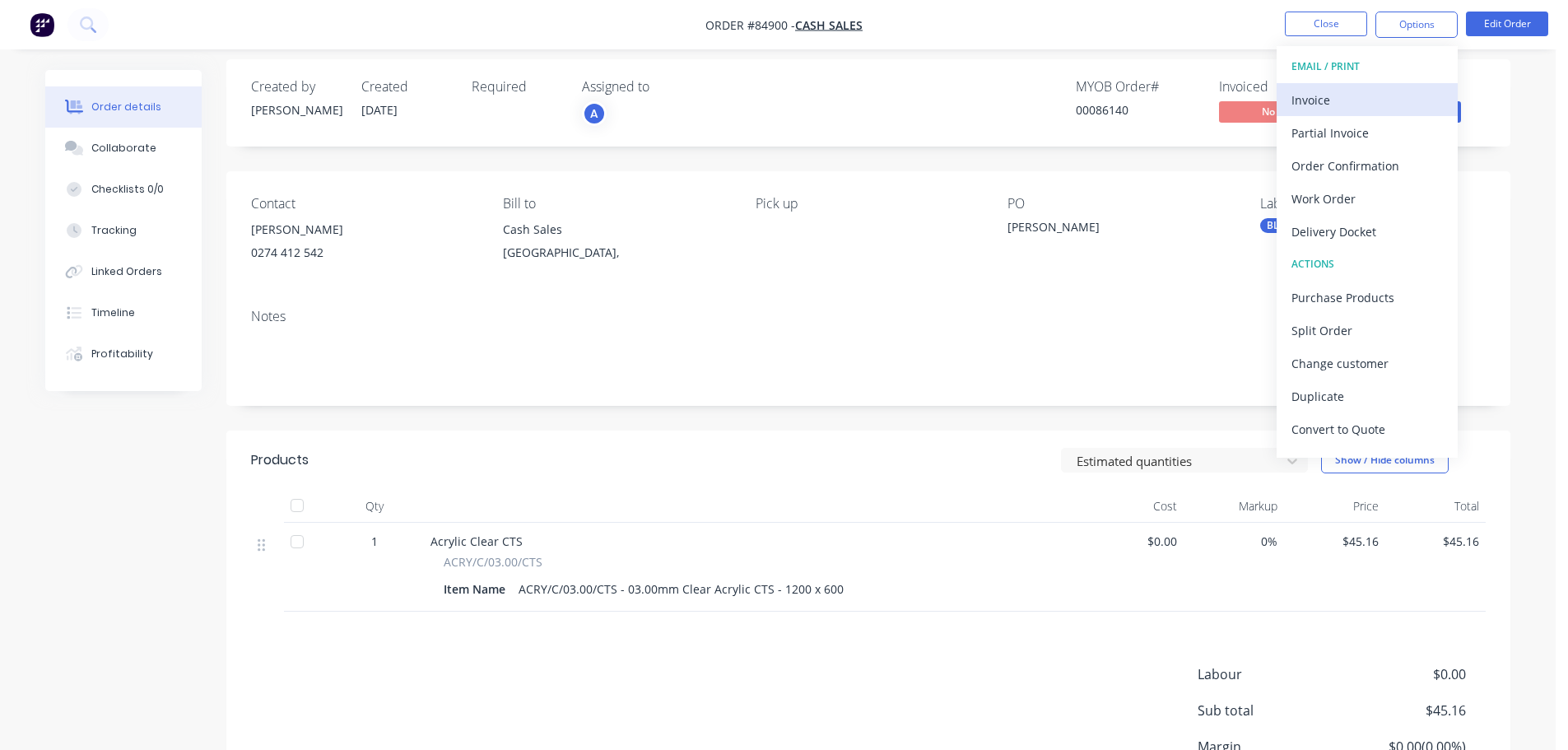
click at [1381, 88] on div "Invoice" at bounding box center [1366, 100] width 151 height 24
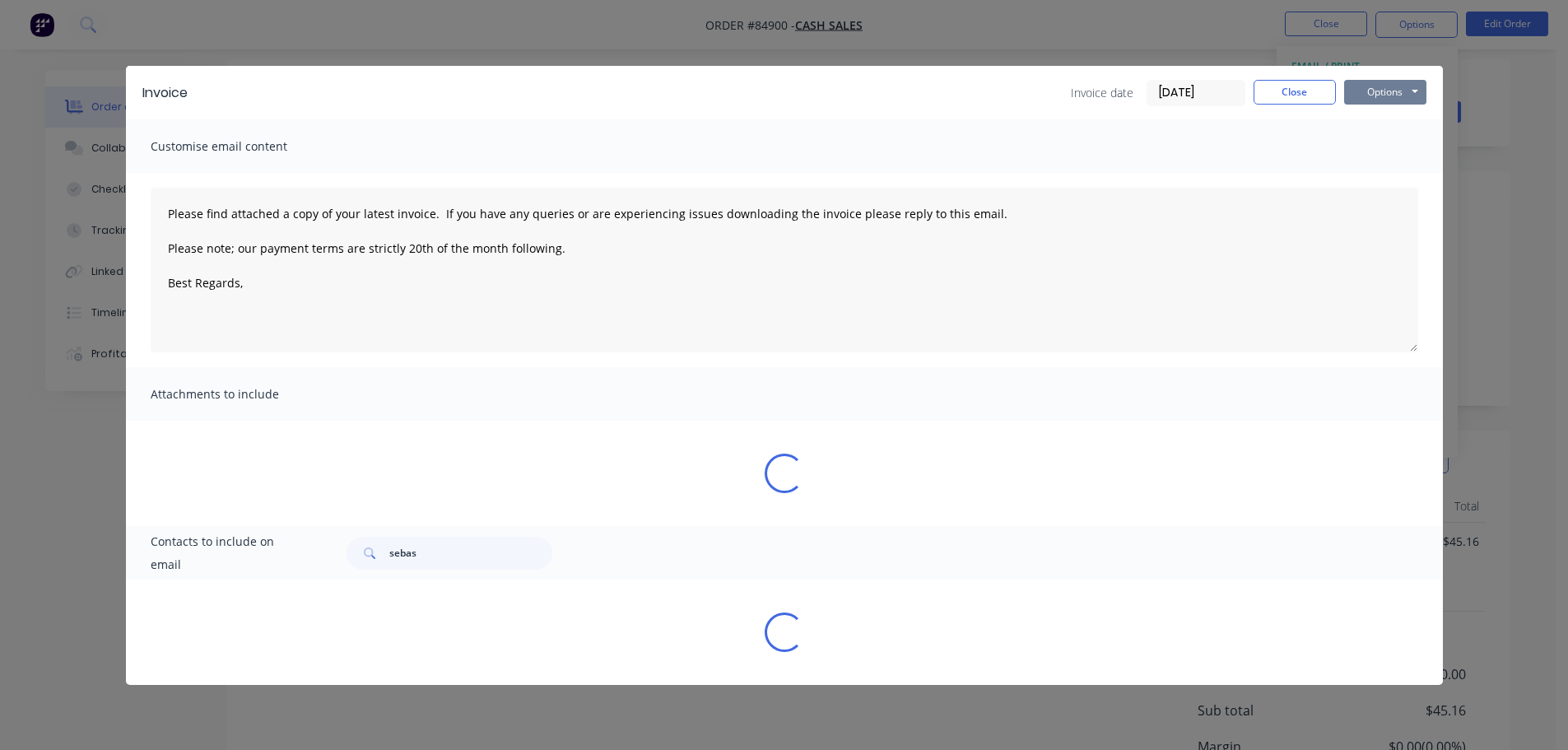
click at [1389, 88] on button "Options" at bounding box center [1385, 92] width 82 height 25
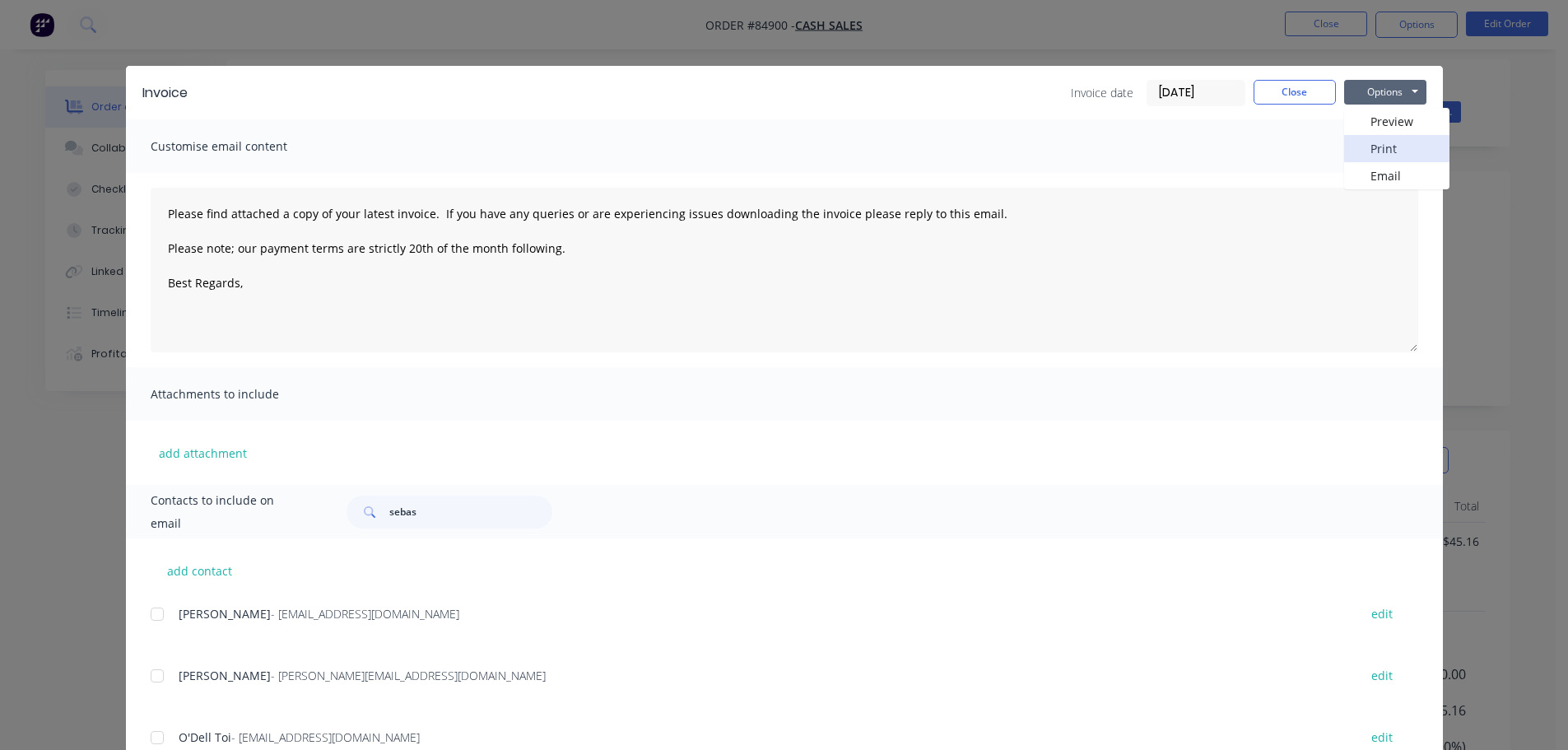
click at [1395, 151] on button "Print" at bounding box center [1397, 149] width 105 height 27
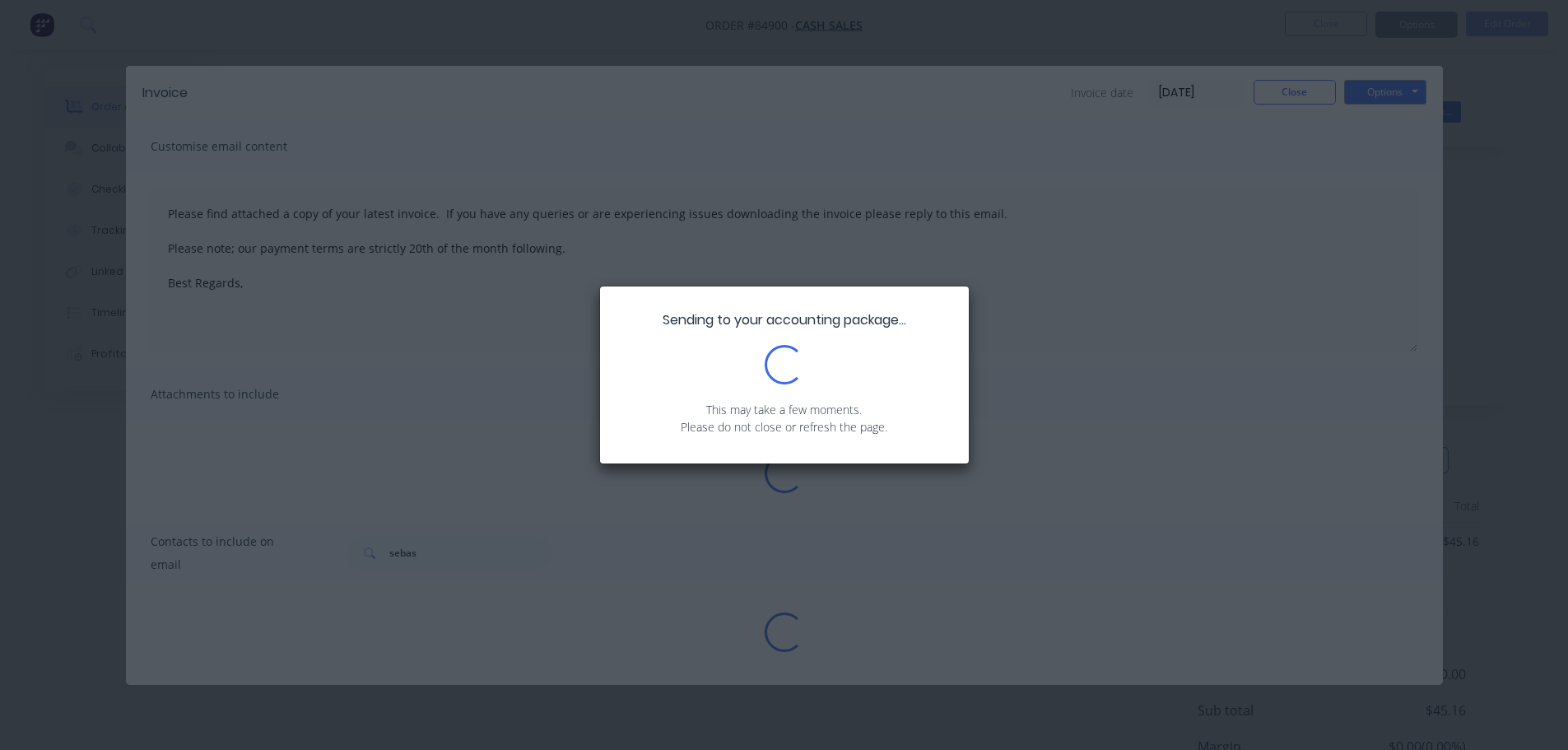
type textarea "Please find attached a copy of your latest invoice. If you have any queries or …"
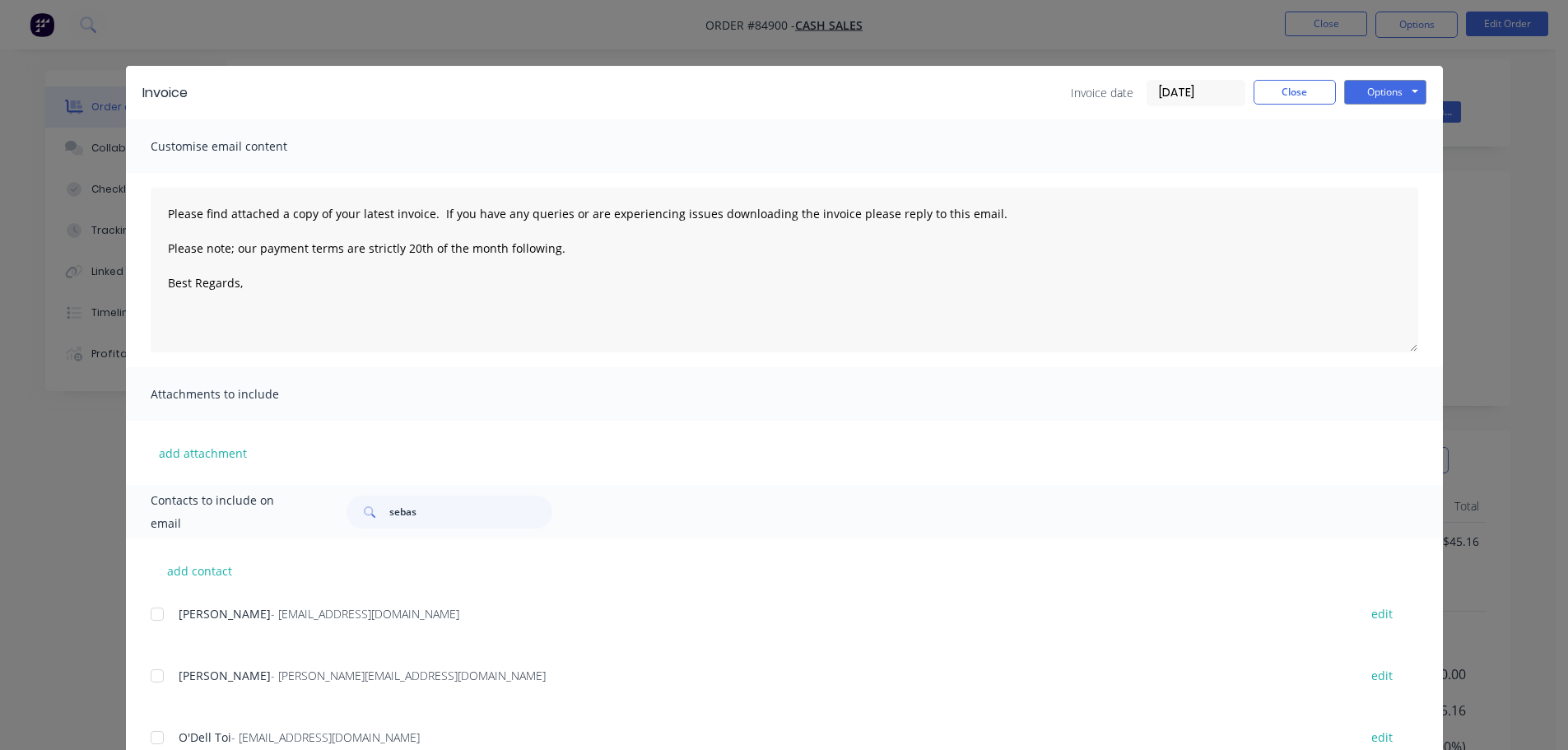
drag, startPoint x: 132, startPoint y: 50, endPoint x: 103, endPoint y: 26, distance: 37.6
click at [131, 49] on div "Invoice Invoice date 29/09/25 Close Options Preview Print Email Customise email…" at bounding box center [784, 375] width 1568 height 750
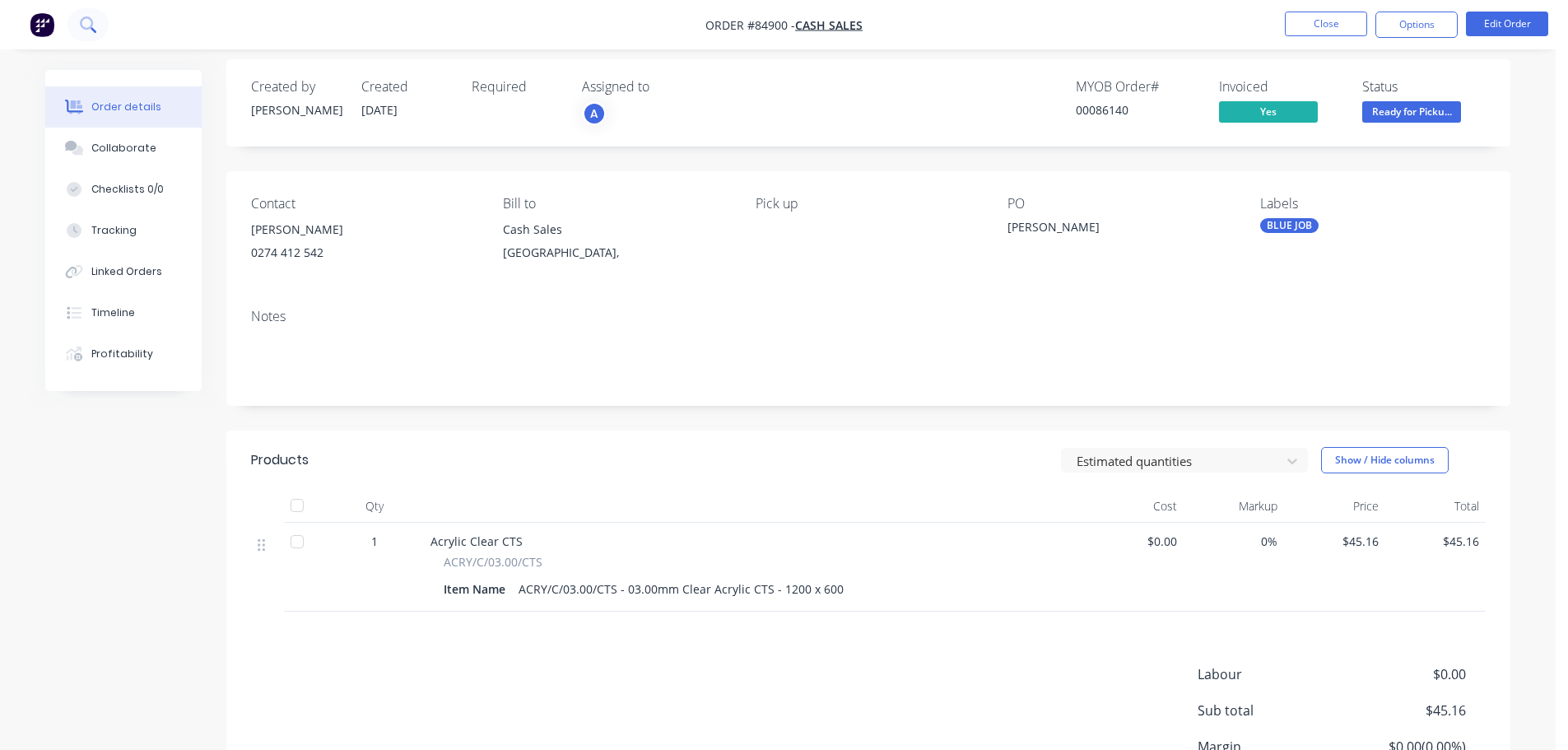
click at [99, 23] on button at bounding box center [88, 24] width 42 height 33
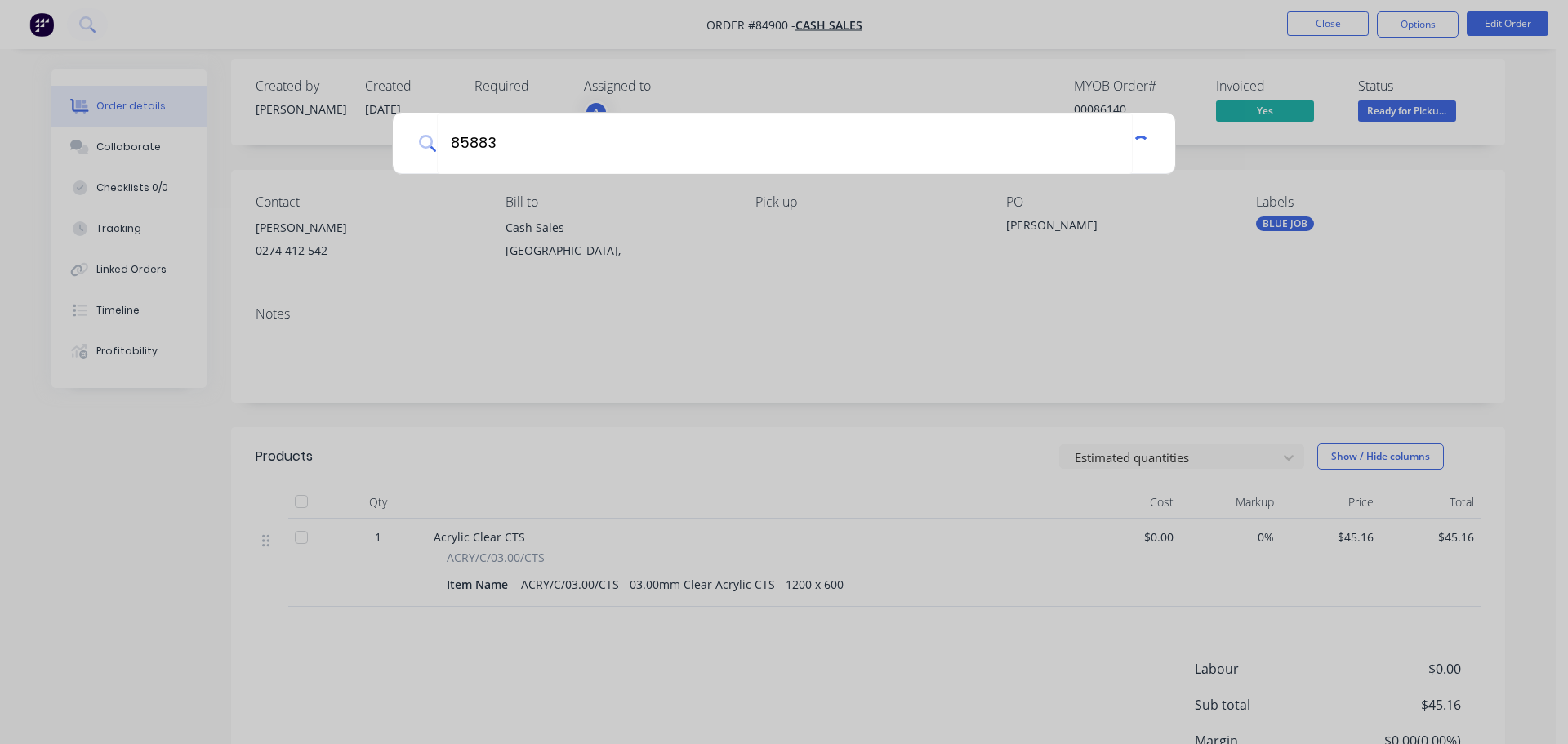
type input "85883"
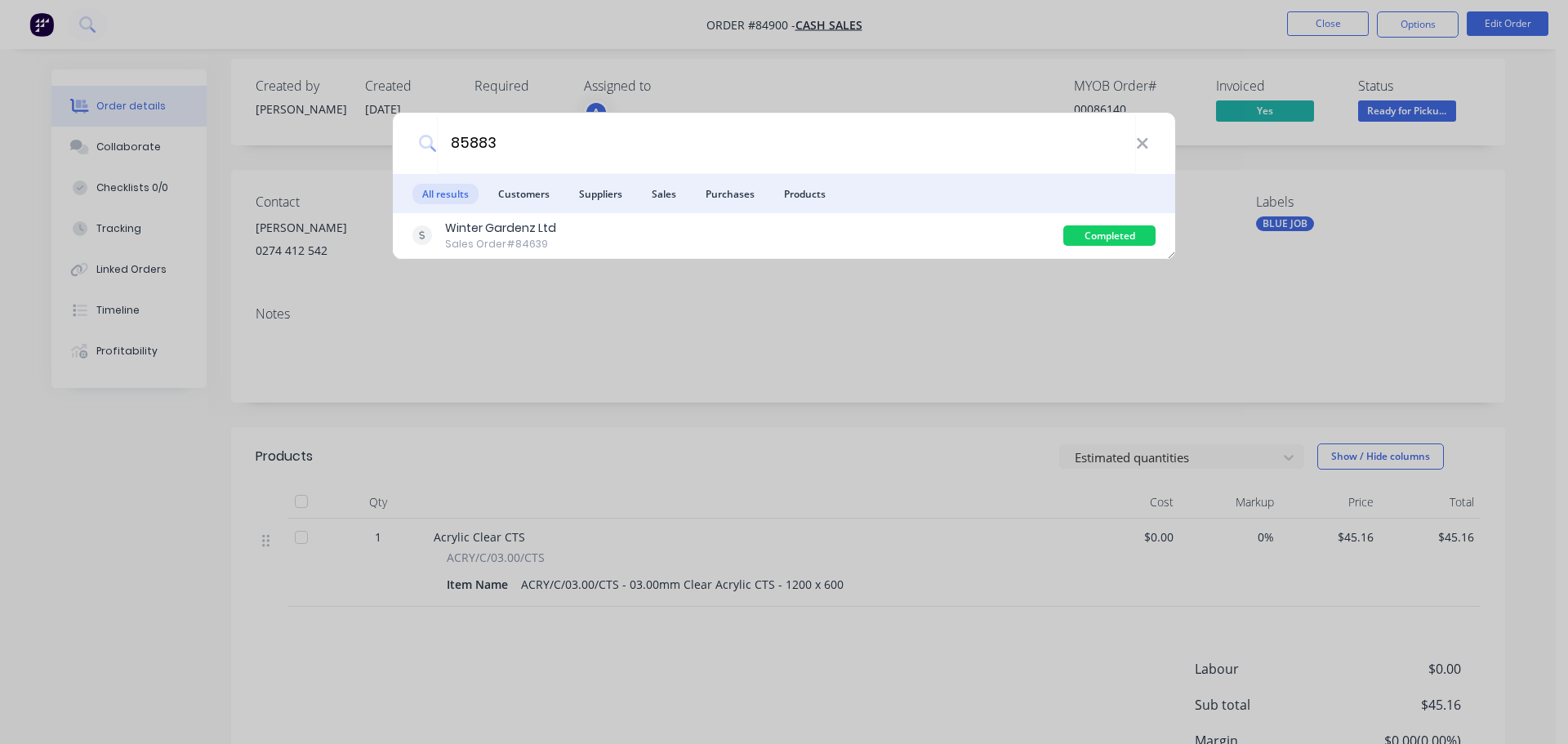
click at [978, 237] on div "Winter Gardenz Ltd Sales Order #84639" at bounding box center [738, 235] width 651 height 32
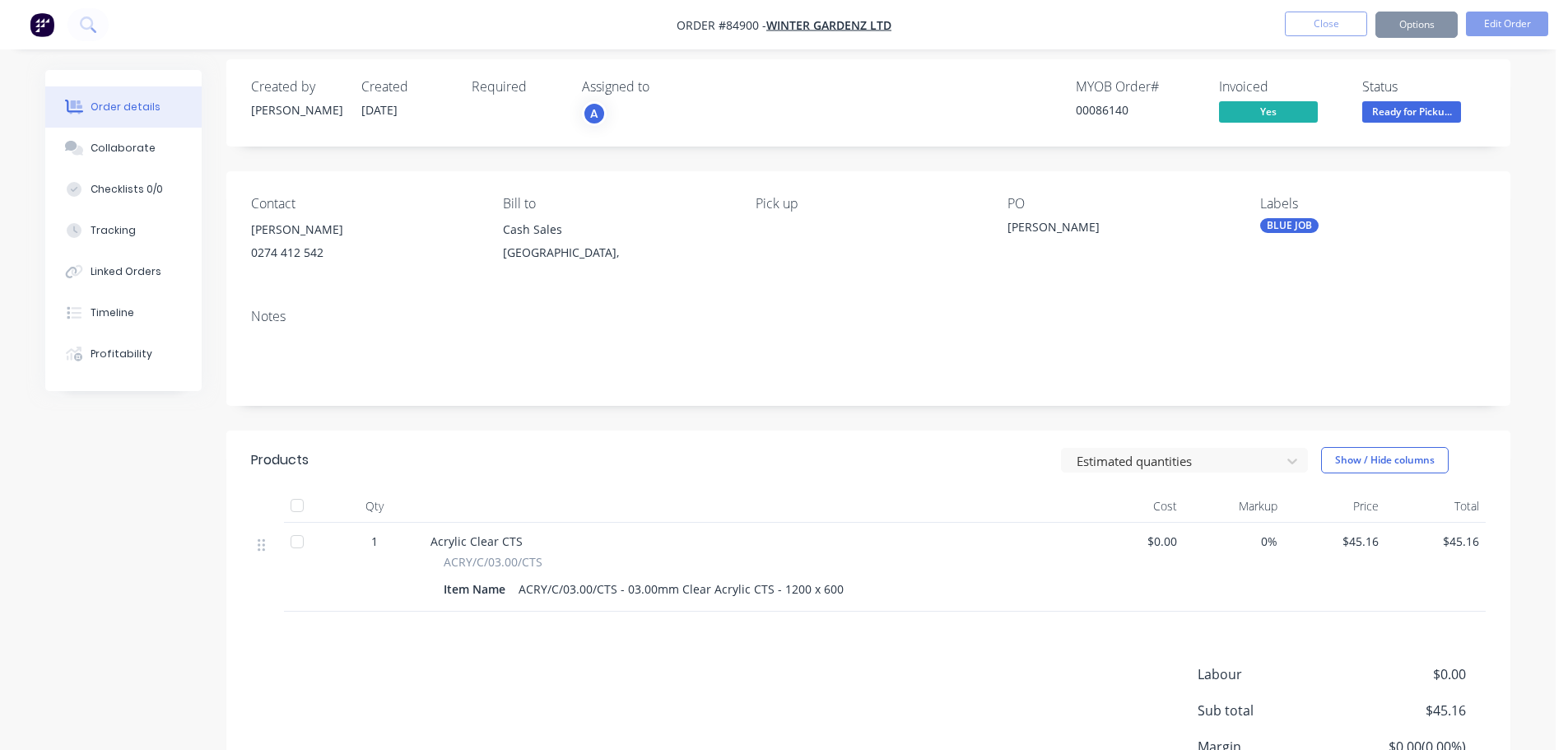
click at [1429, 103] on span "Ready for Picku..." at bounding box center [1412, 111] width 99 height 20
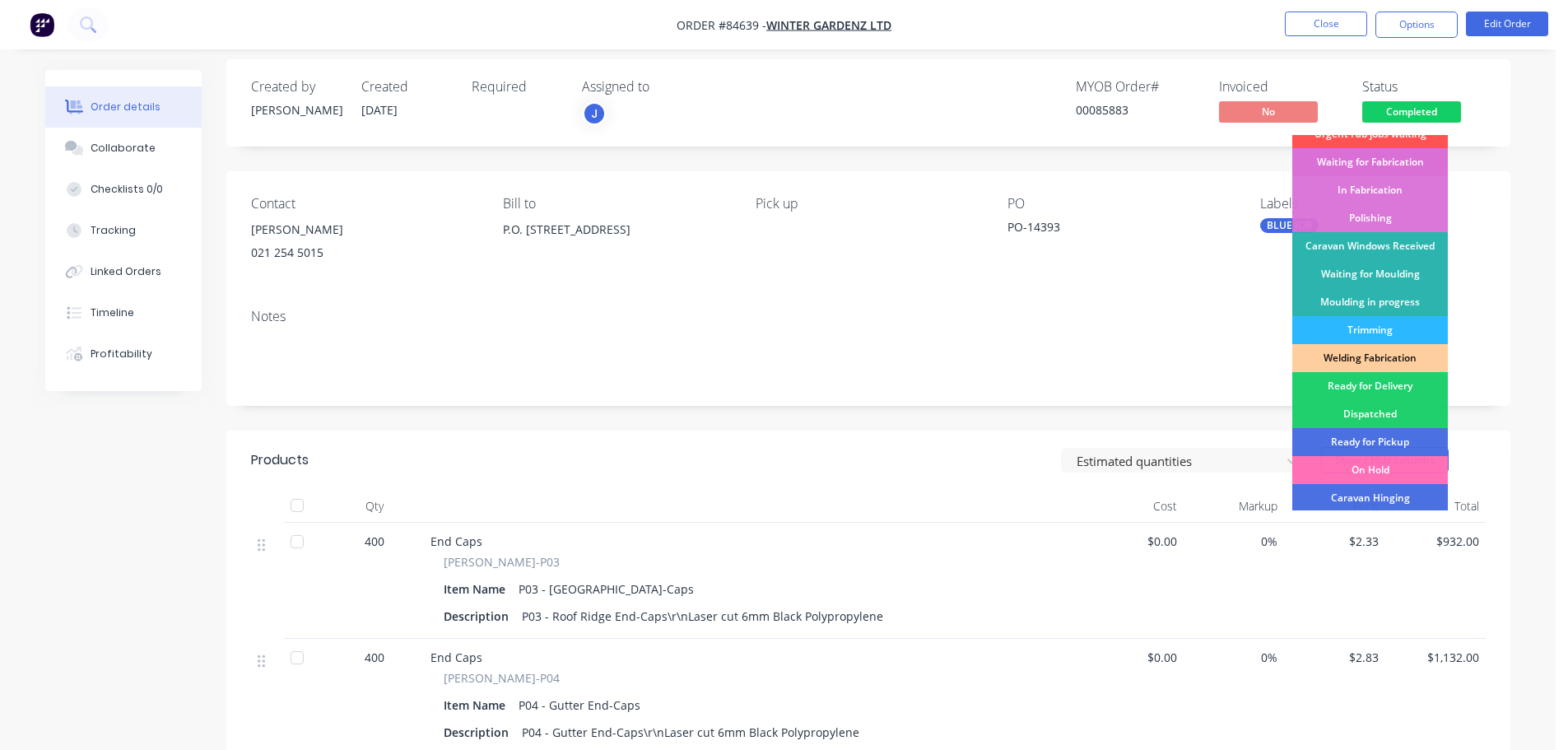
scroll to position [325, 0]
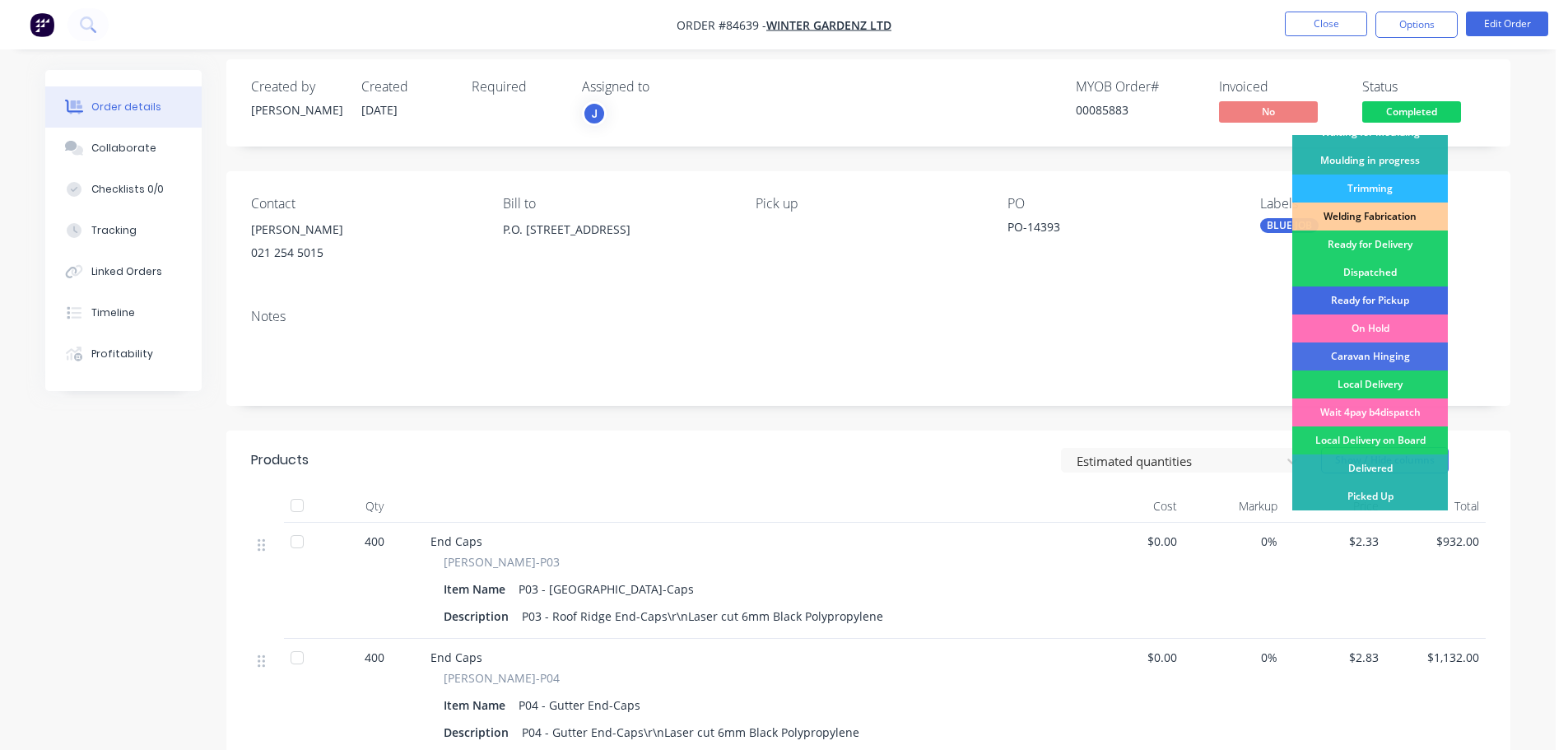
click at [1389, 304] on div "Ready for Pickup" at bounding box center [1370, 301] width 156 height 28
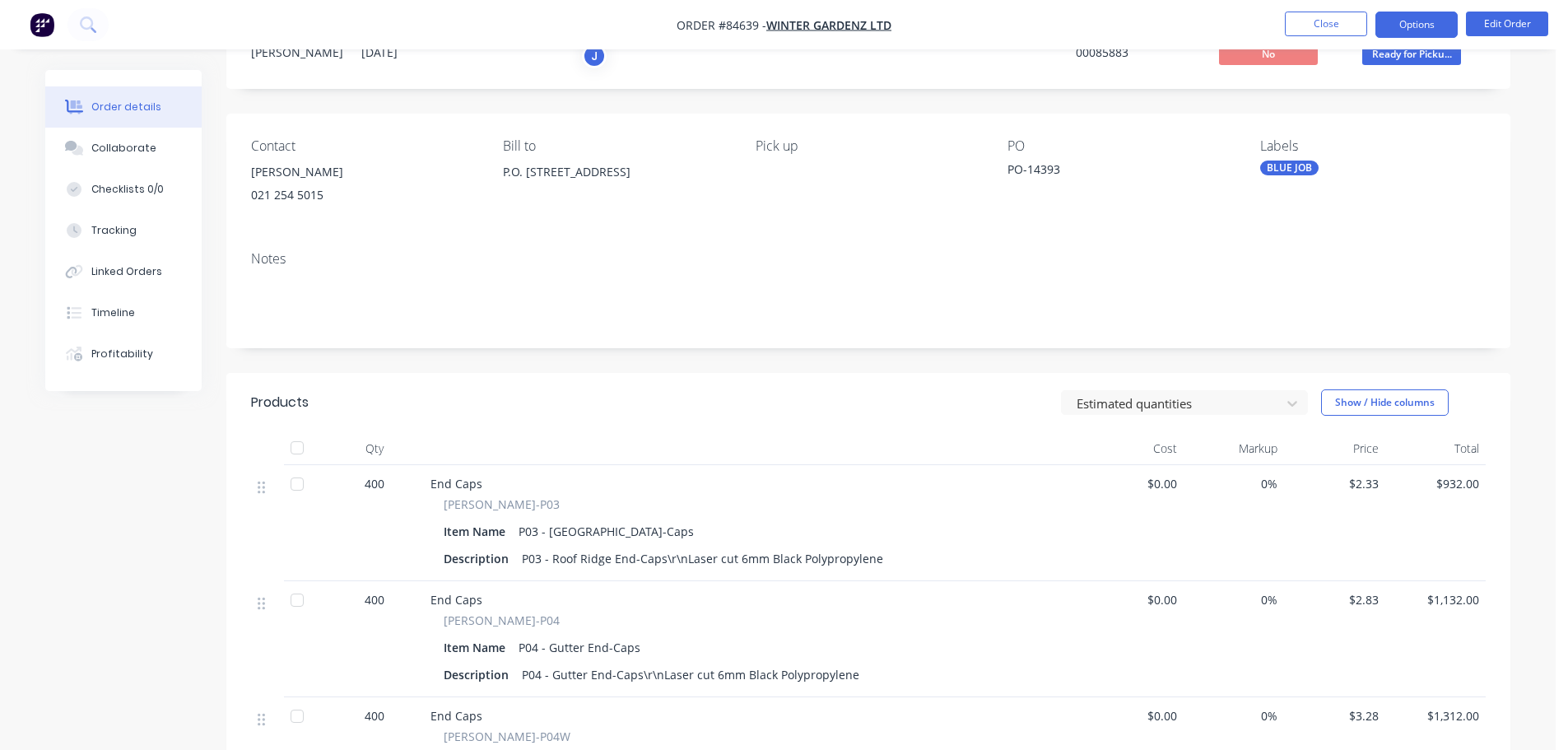
scroll to position [0, 0]
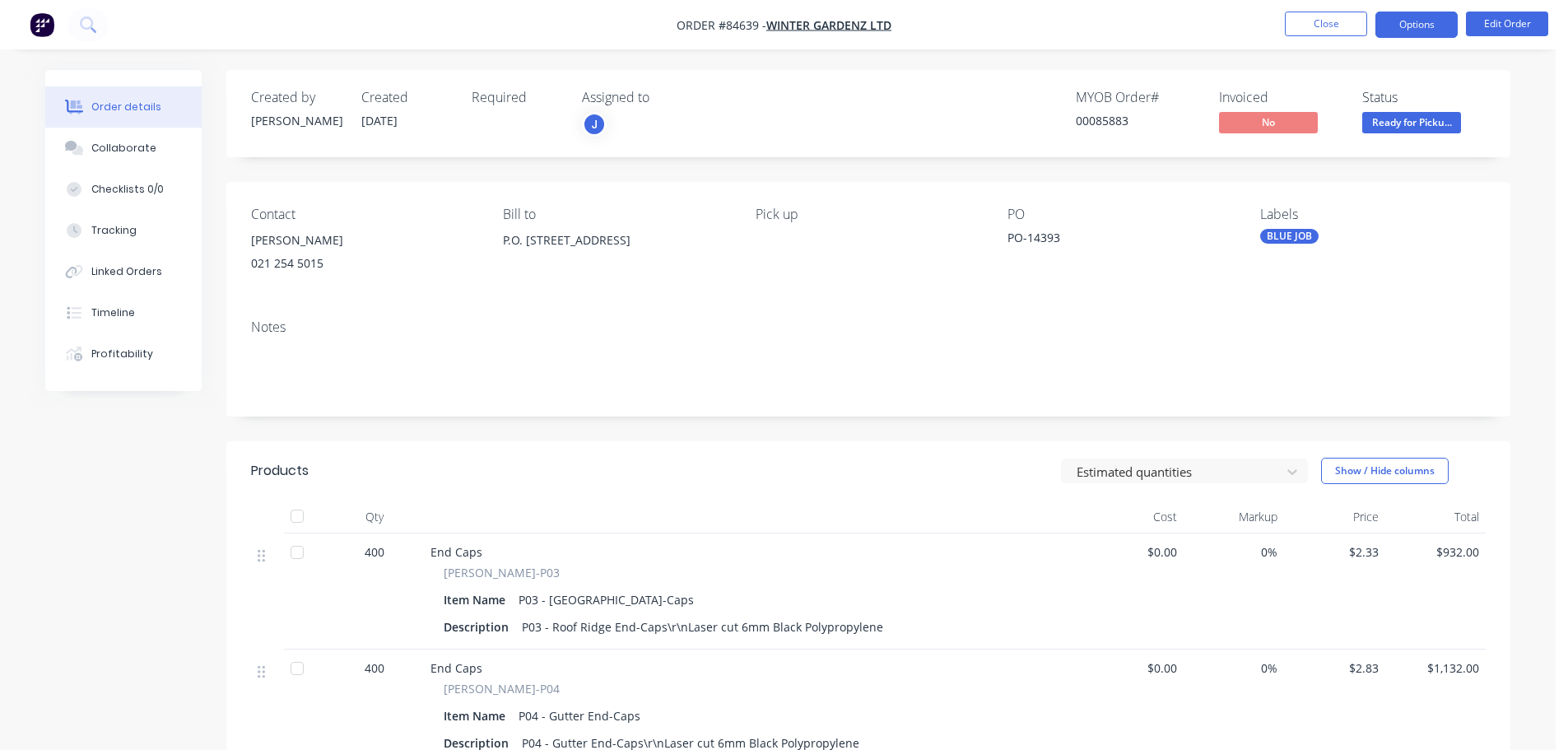
click at [1410, 22] on button "Options" at bounding box center [1416, 25] width 82 height 27
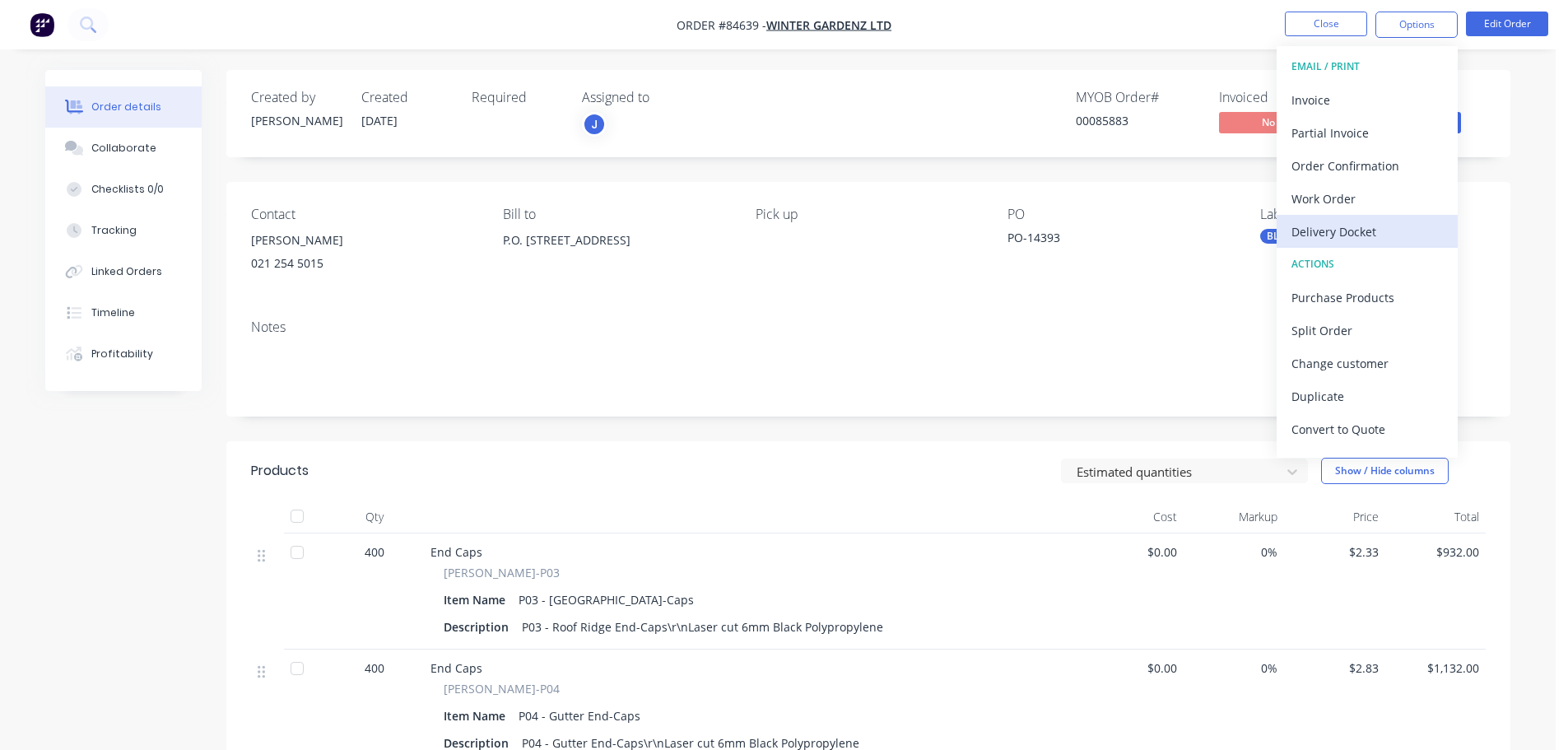
click at [1347, 226] on div "Delivery Docket" at bounding box center [1366, 232] width 151 height 24
click at [1356, 179] on button "Without pricing" at bounding box center [1366, 165] width 181 height 33
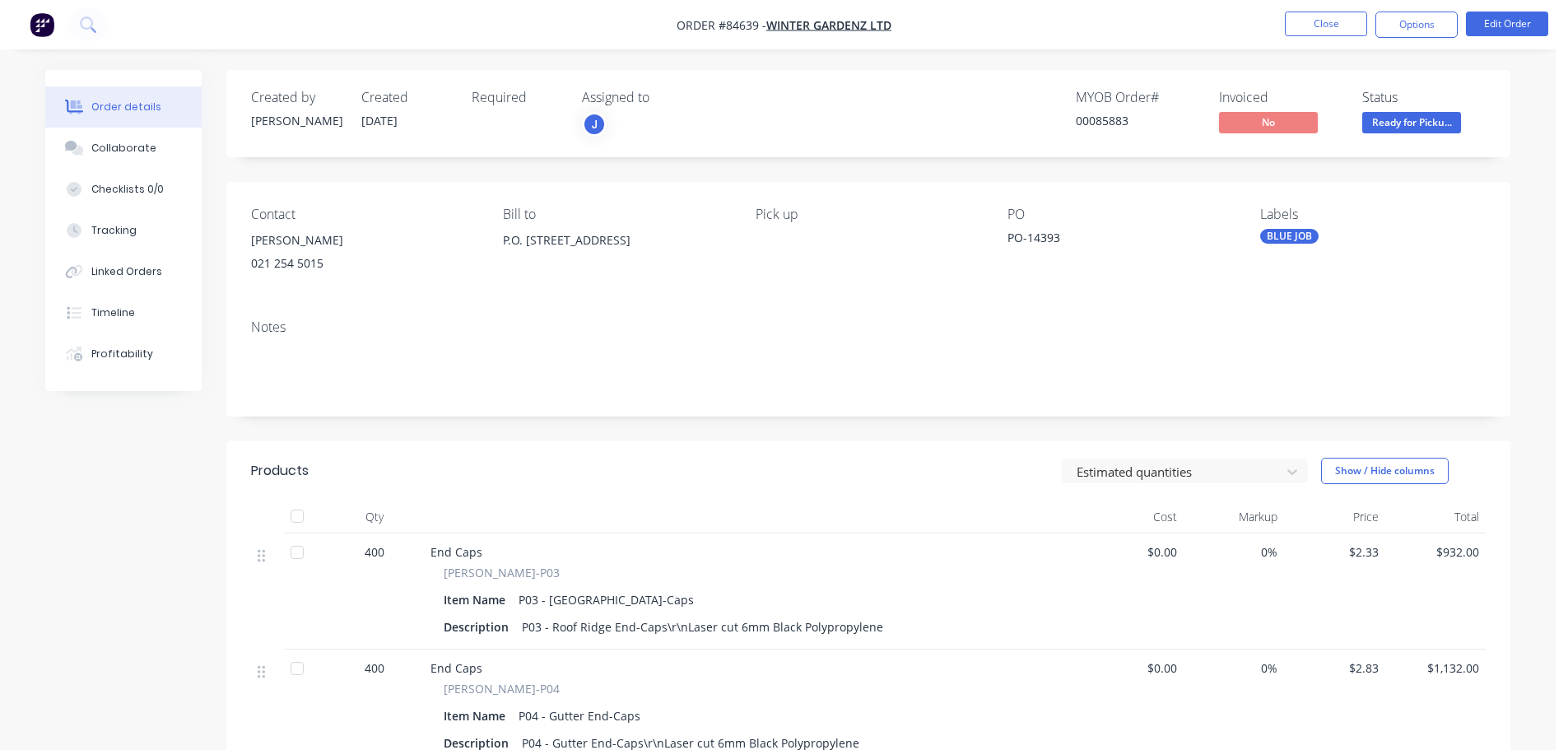
drag, startPoint x: 1304, startPoint y: 38, endPoint x: 664, endPoint y: 55, distance: 640.2
click at [1303, 38] on nav "Order #84639 - Winter Gardenz Ltd Close Options Edit Order" at bounding box center [784, 25] width 1568 height 50
click at [91, 21] on icon at bounding box center [86, 23] width 13 height 13
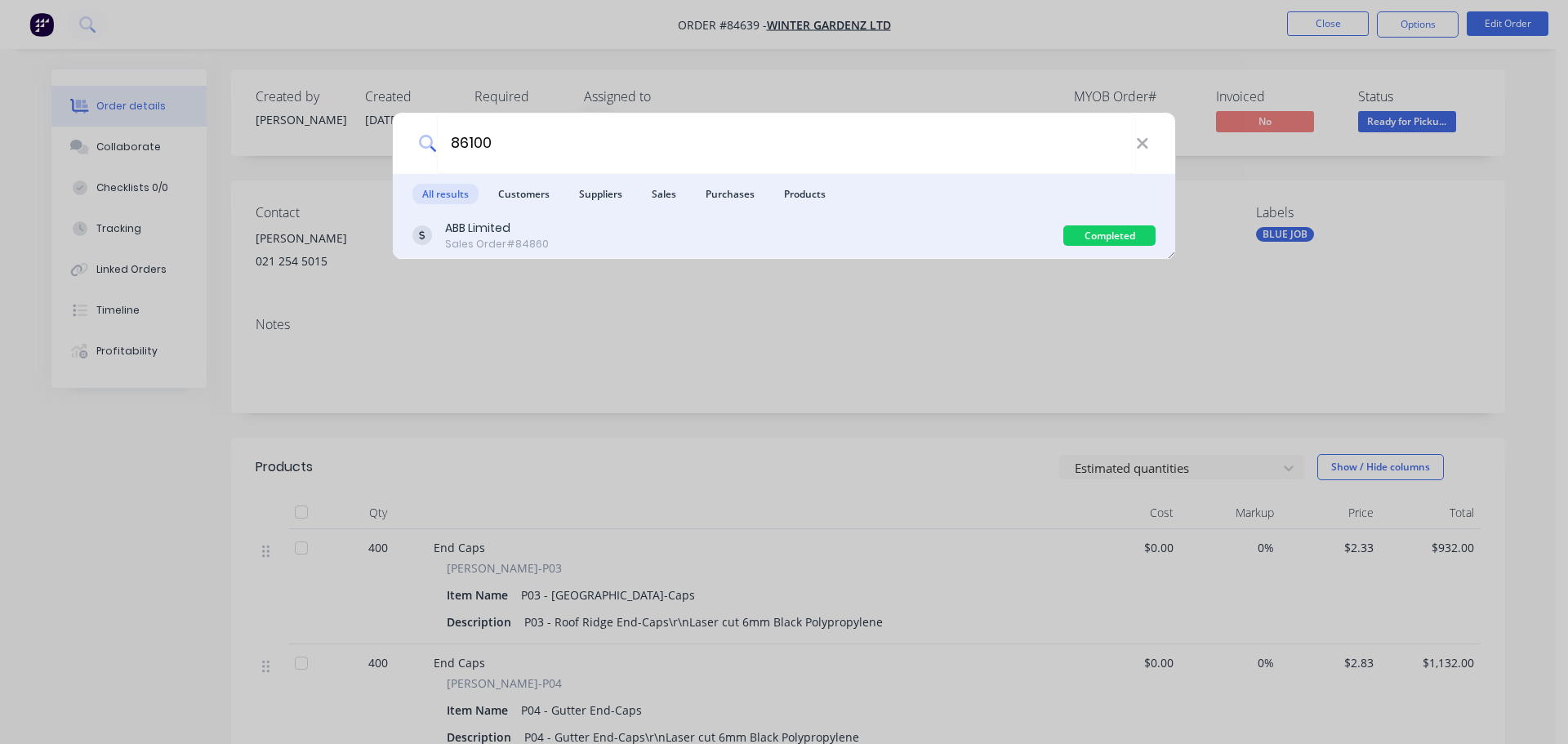
type input "86100"
click at [611, 235] on div "ABB Limited Sales Order #84860" at bounding box center [738, 235] width 651 height 32
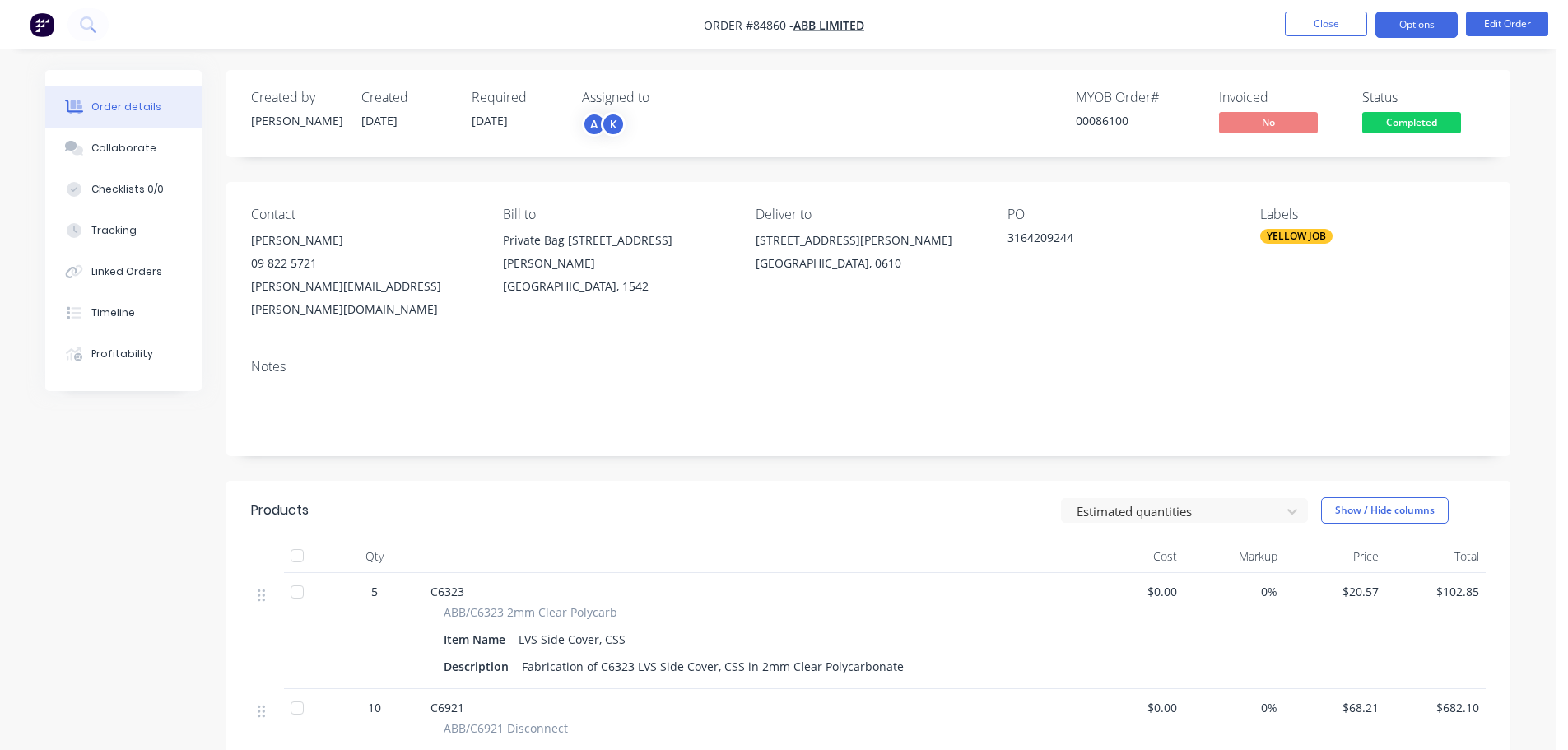
click at [1412, 34] on button "Options" at bounding box center [1416, 25] width 82 height 27
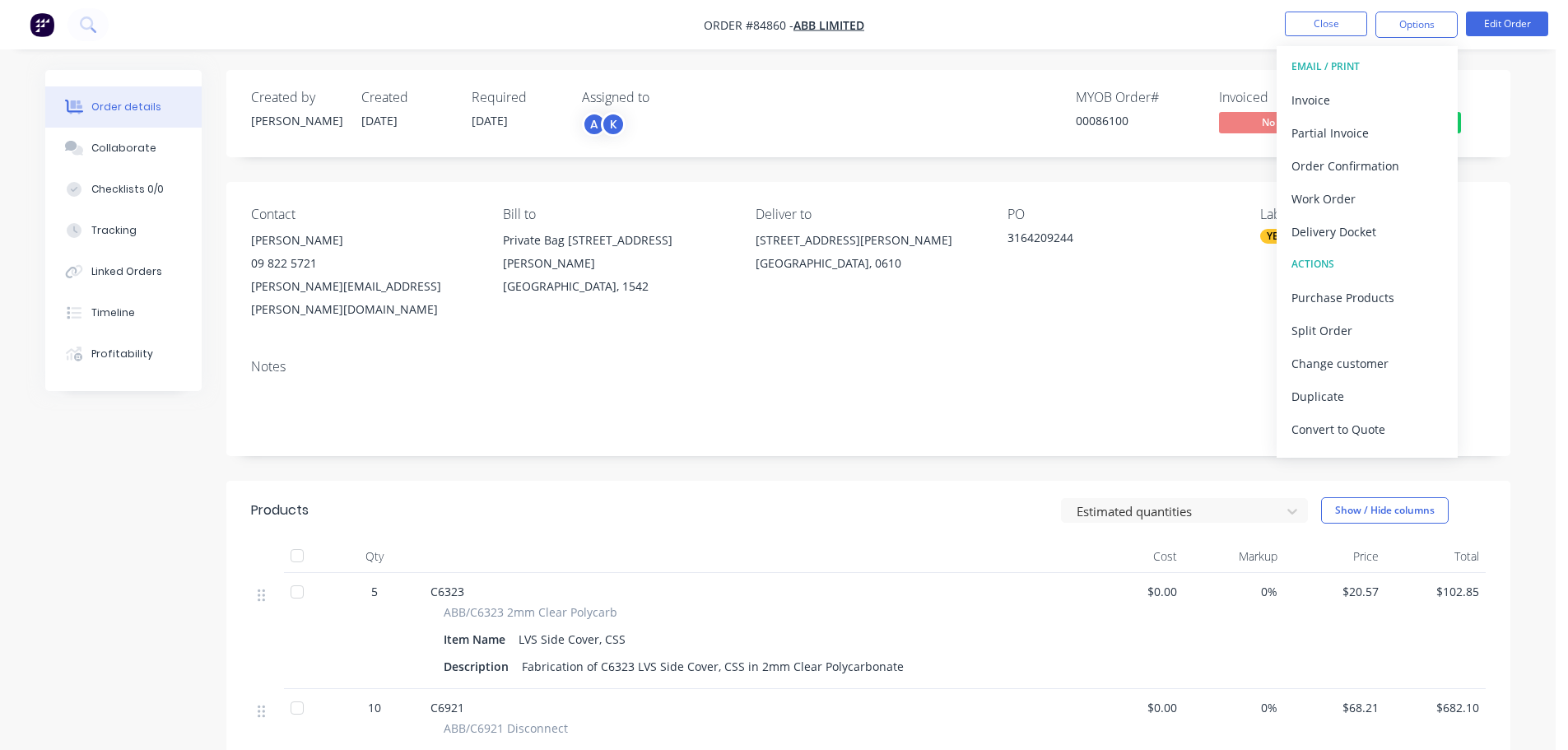
drag, startPoint x: 1342, startPoint y: 239, endPoint x: 1351, endPoint y: 215, distance: 25.6
click at [1342, 238] on div "Delivery Docket" at bounding box center [1366, 232] width 151 height 24
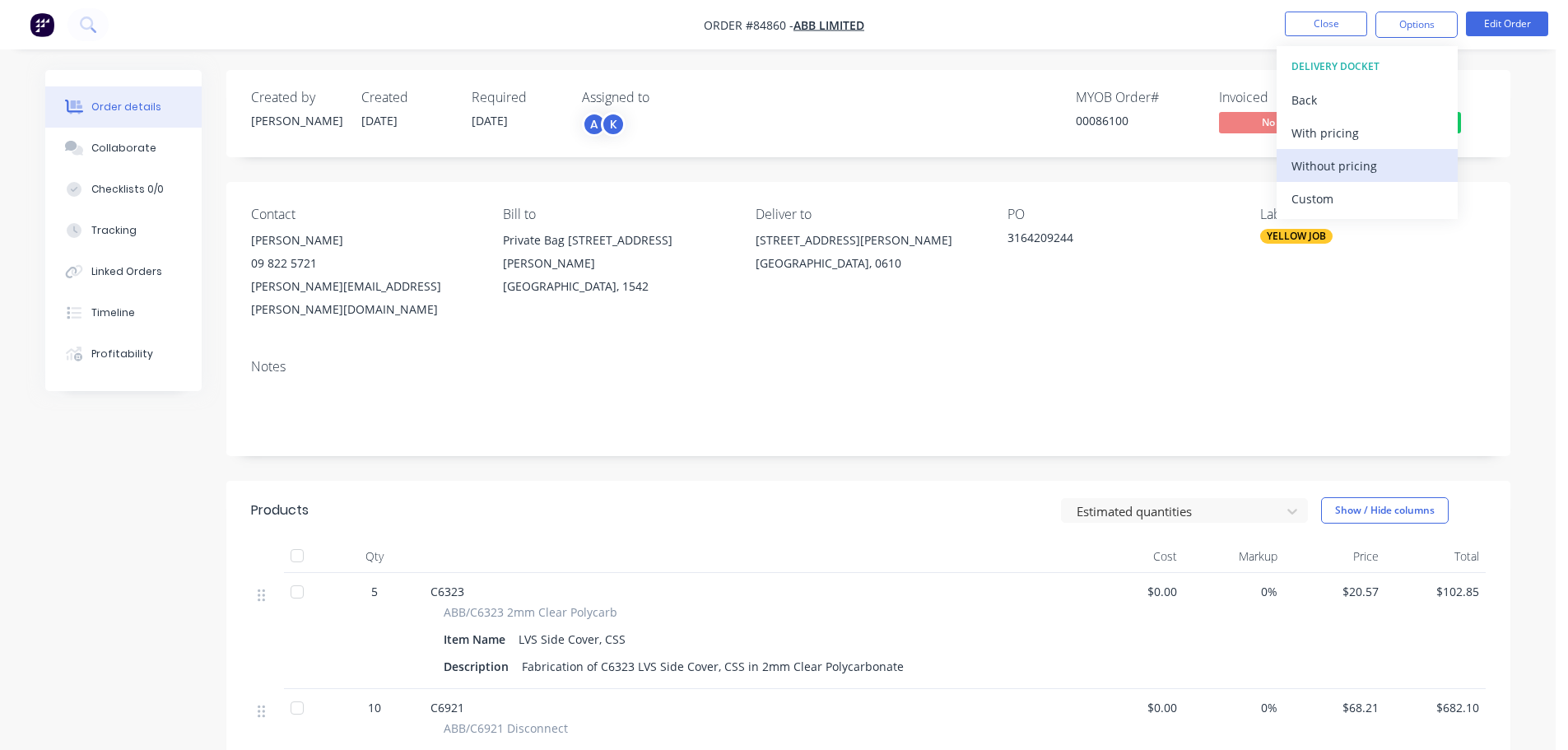
click at [1359, 171] on div "Without pricing" at bounding box center [1366, 165] width 151 height 24
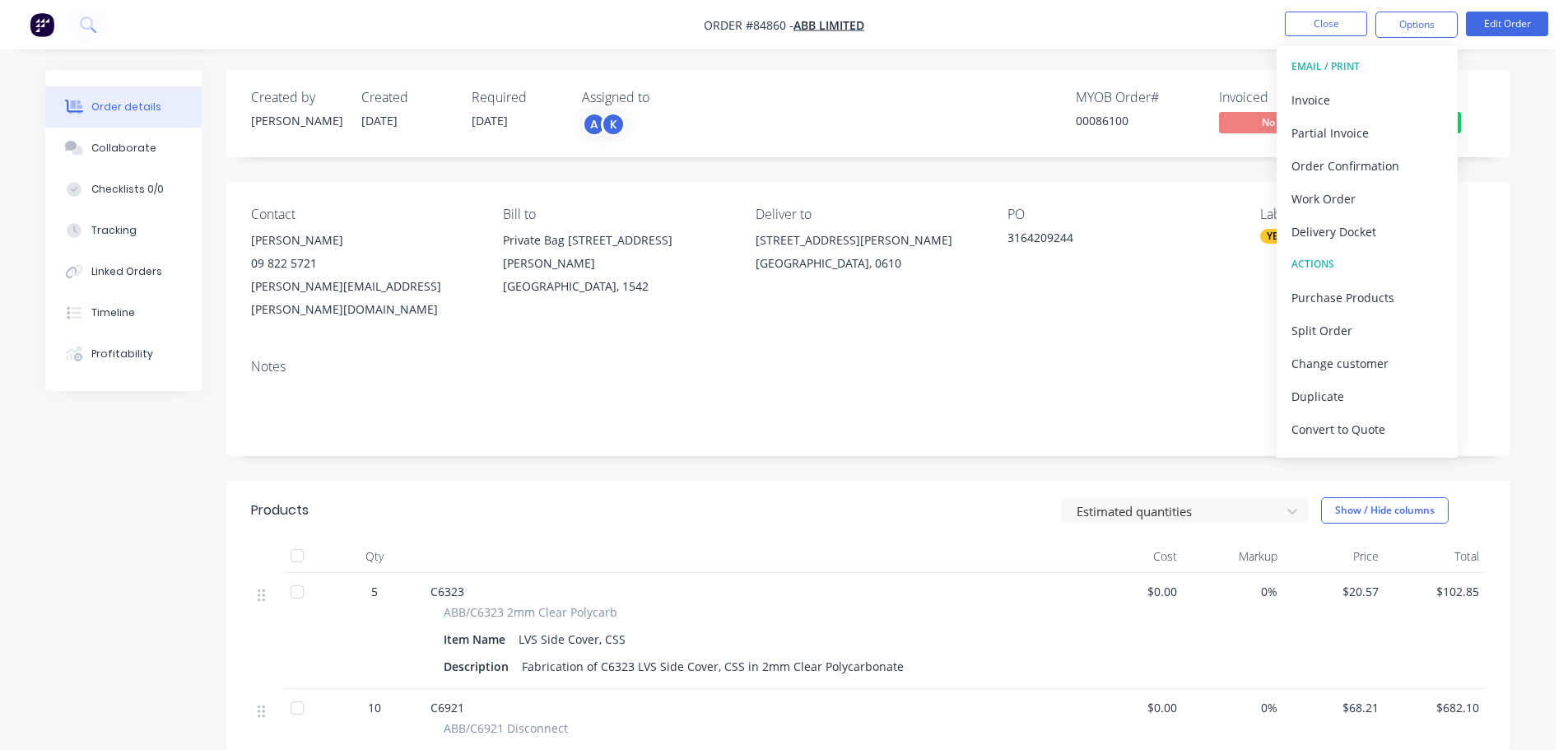
click at [313, 69] on div "Order details Collaborate Checklists 0/0 Tracking Linked Orders Timeline Profit…" at bounding box center [778, 598] width 1556 height 1197
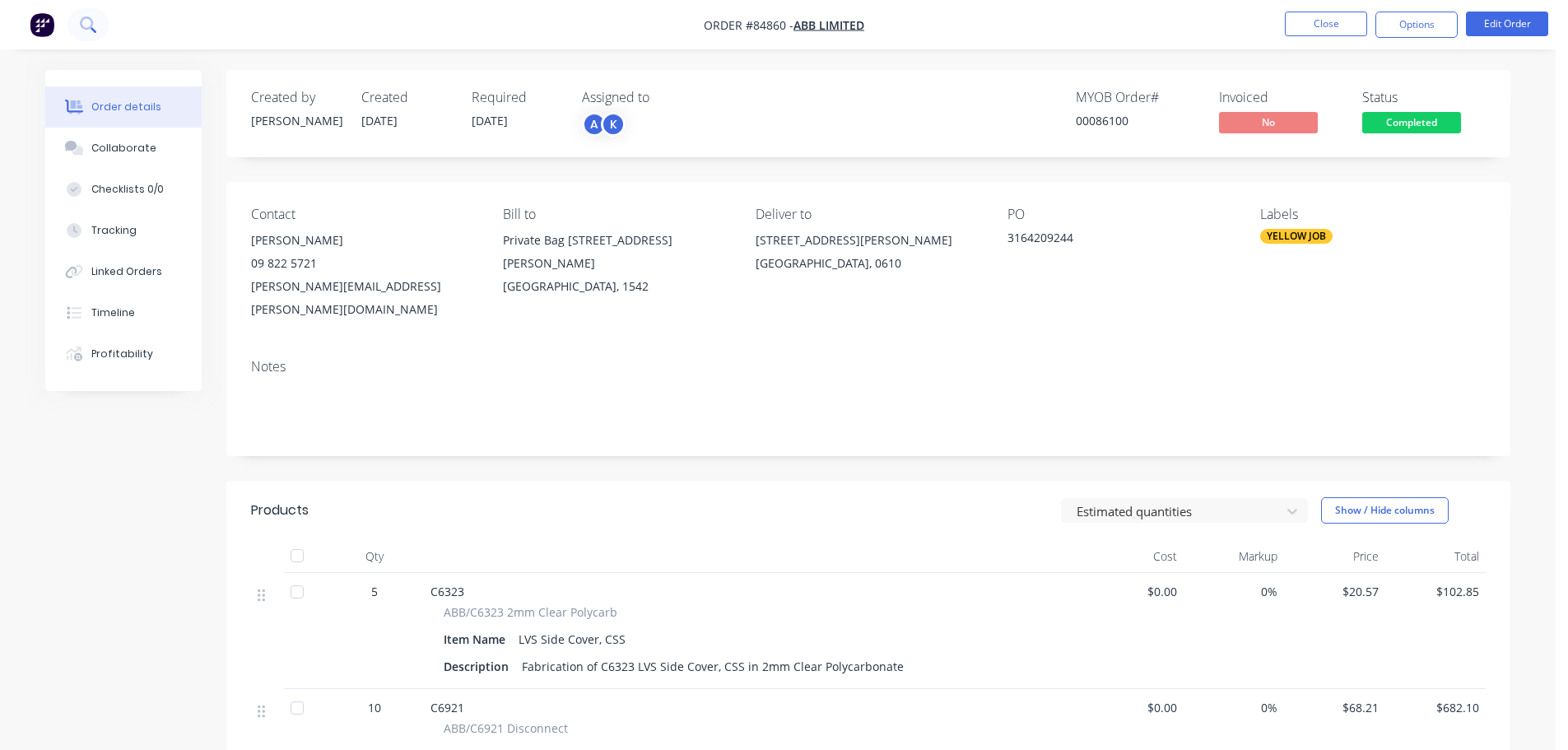
click at [87, 23] on icon at bounding box center [88, 25] width 16 height 16
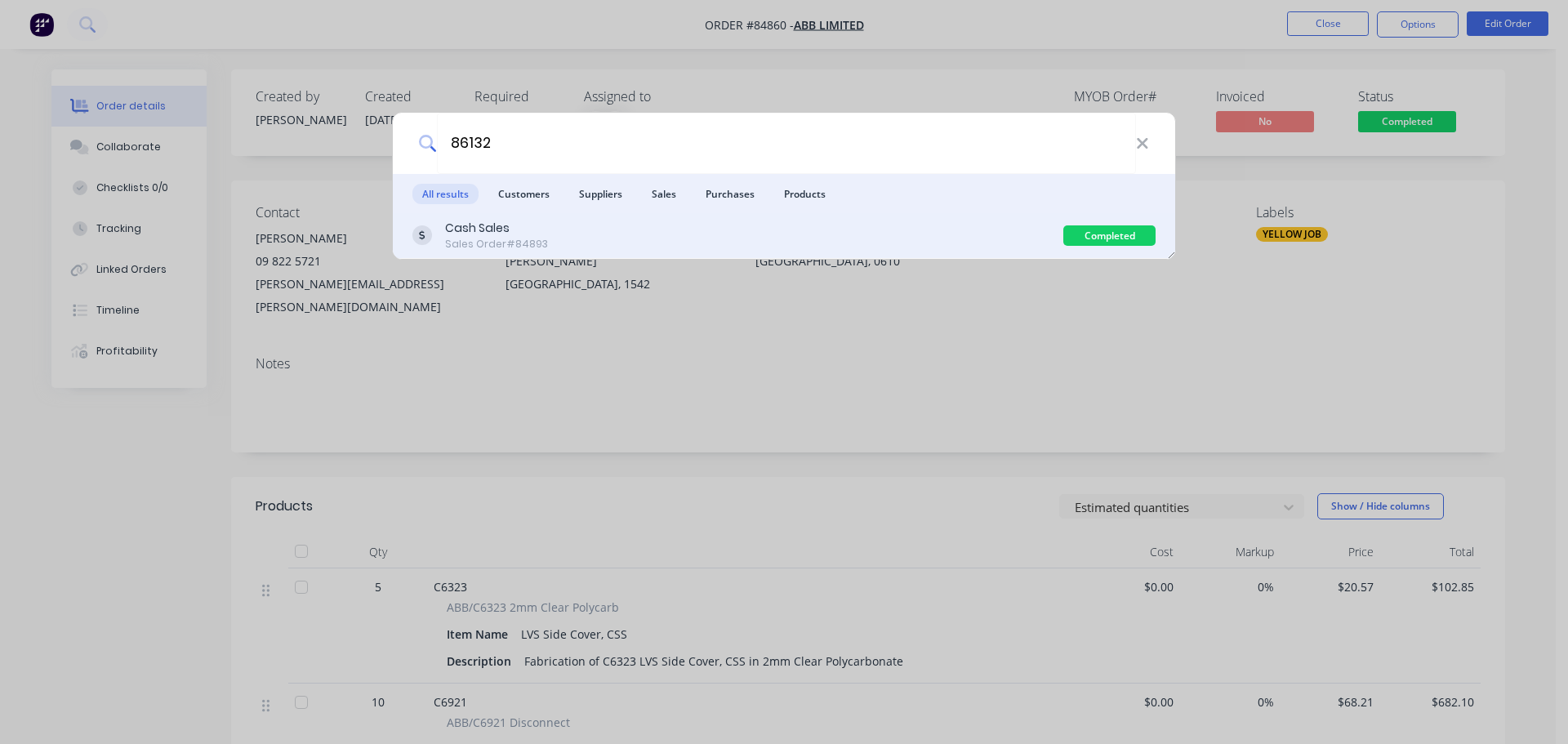
type input "86132"
click at [729, 238] on div "Cash Sales Sales Order #84893" at bounding box center [738, 235] width 651 height 32
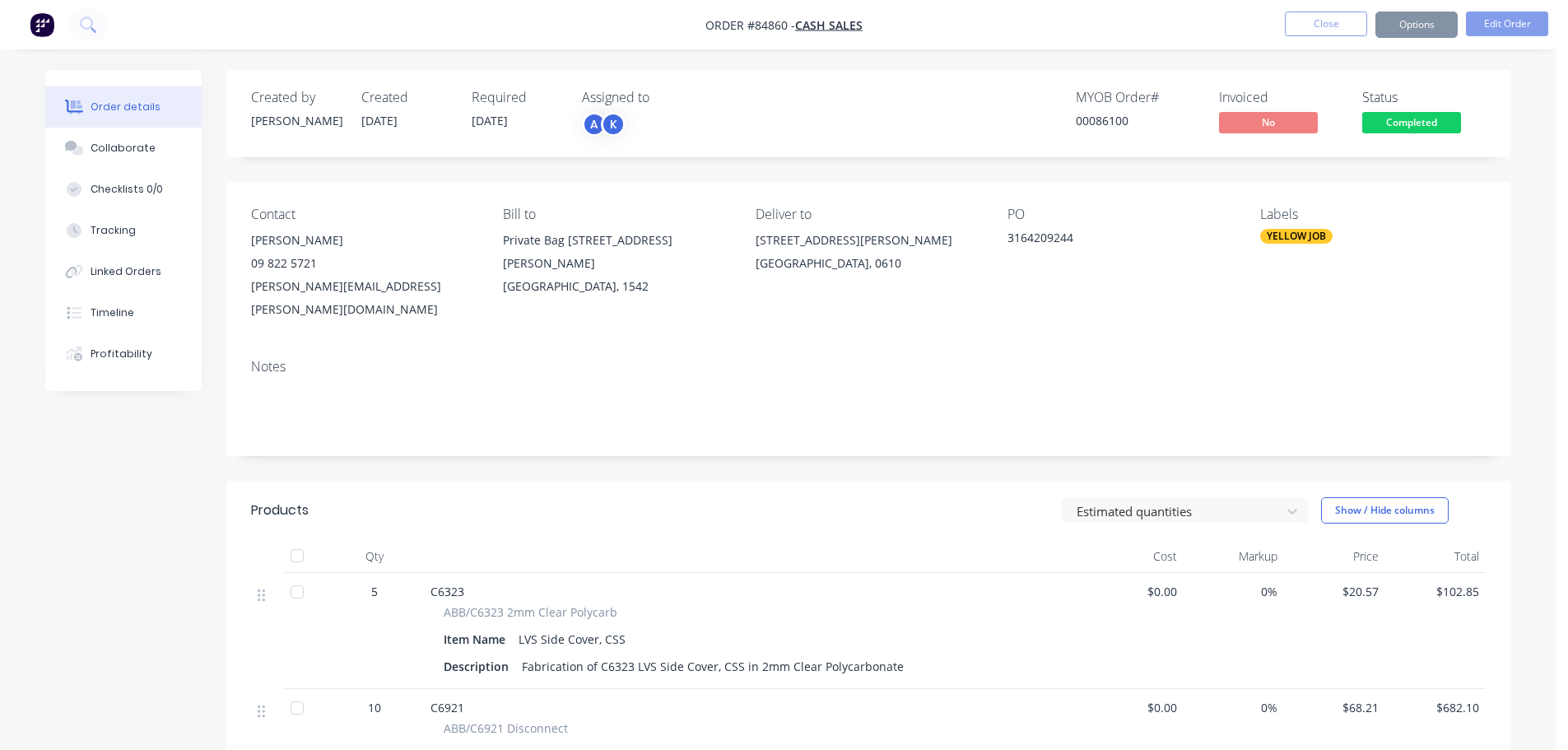
click at [1452, 121] on span "Completed" at bounding box center [1412, 122] width 99 height 20
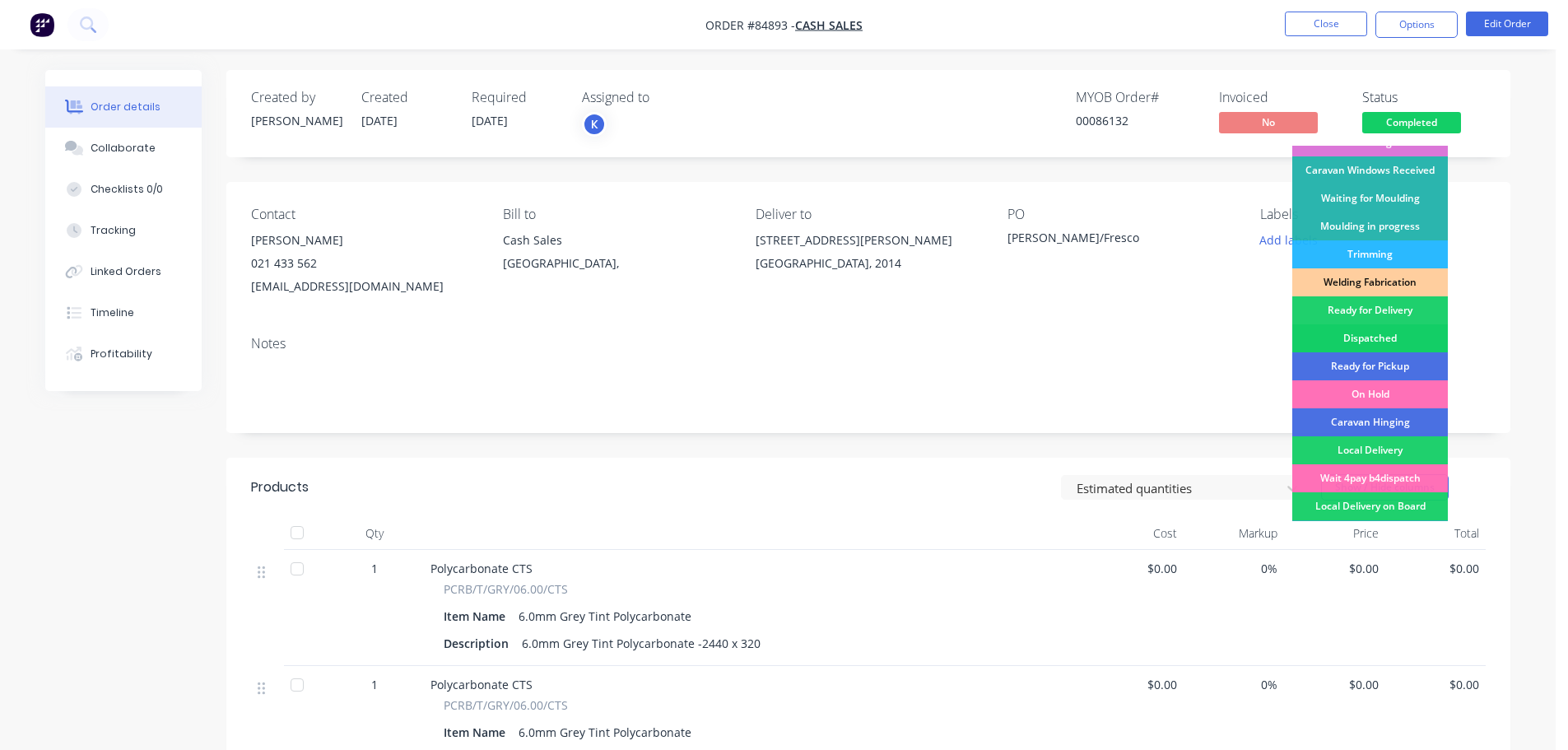
scroll to position [325, 0]
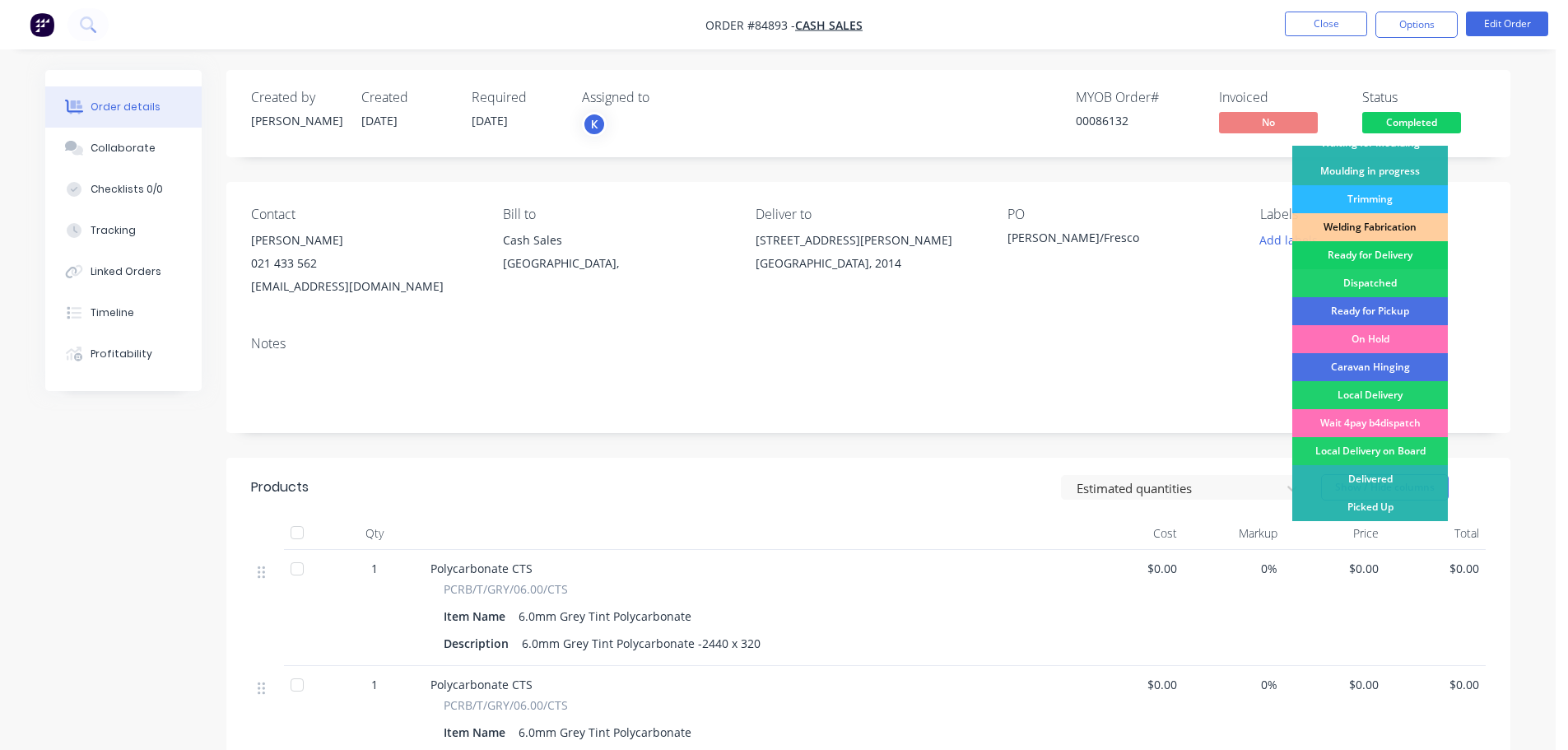
click at [1406, 263] on div "Ready for Delivery" at bounding box center [1370, 256] width 156 height 28
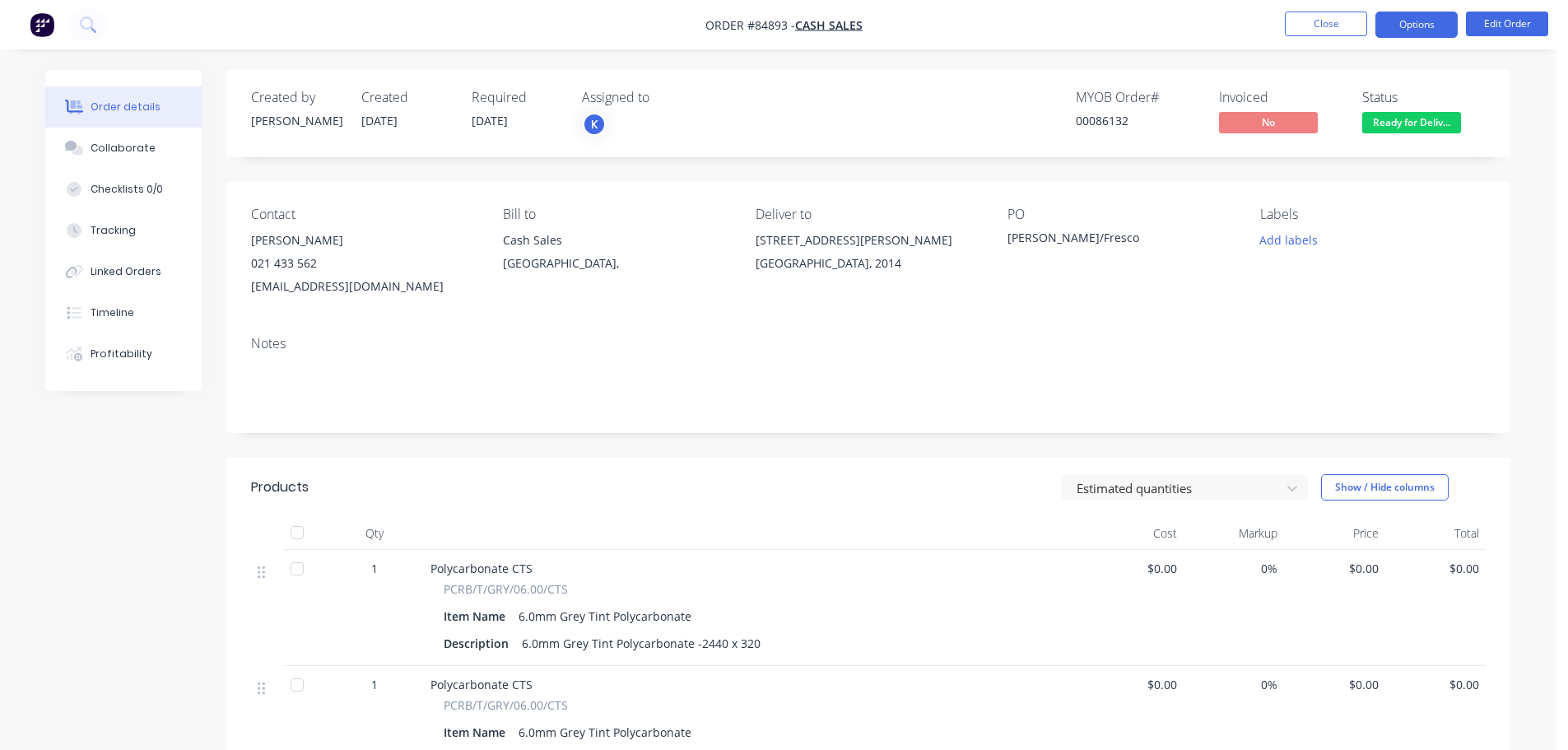
click at [1406, 27] on button "Options" at bounding box center [1416, 25] width 82 height 27
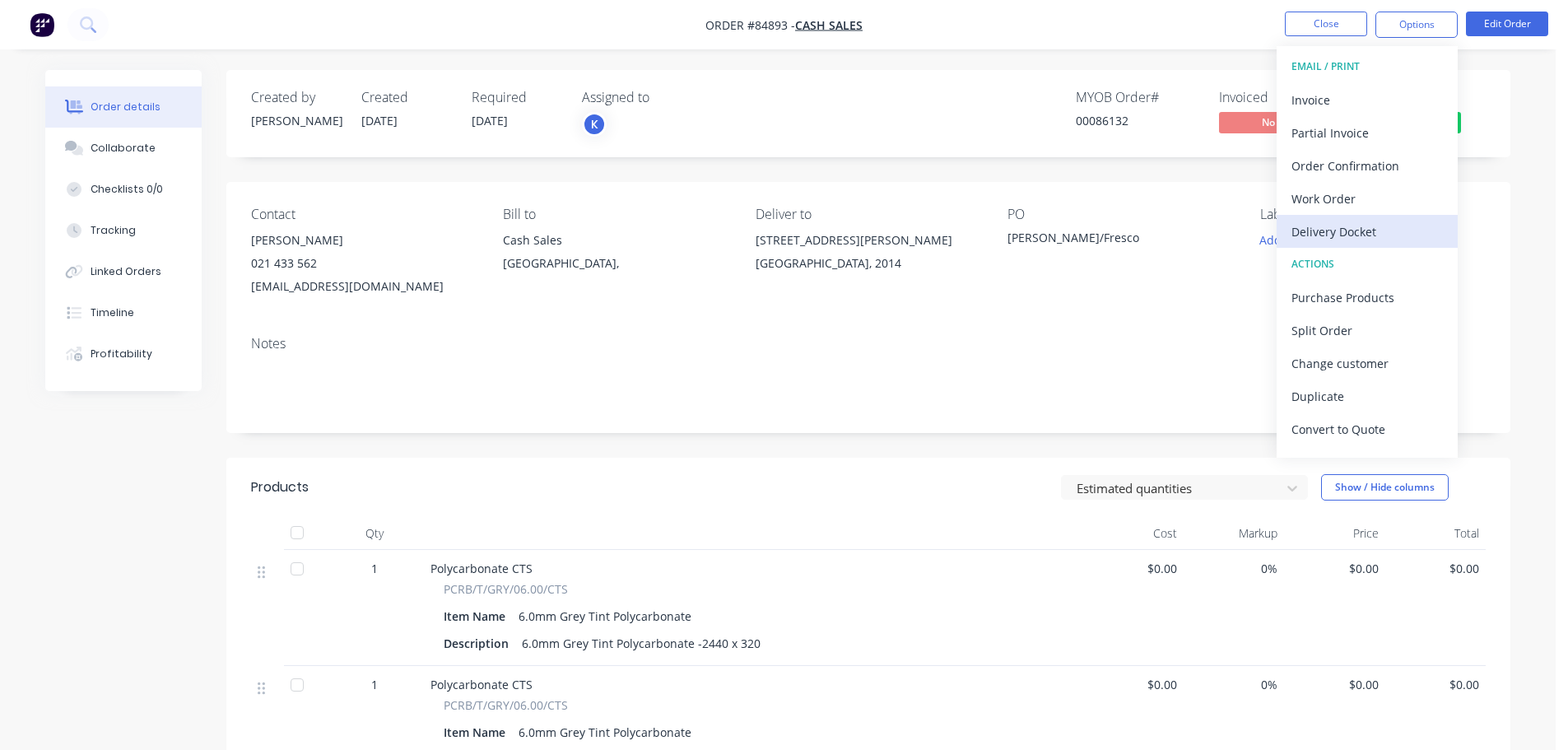
click at [1363, 232] on div "Delivery Docket" at bounding box center [1366, 232] width 151 height 24
click at [1367, 175] on div "Without pricing" at bounding box center [1366, 165] width 151 height 24
click at [110, 35] on nav "Order #84893 - Cash Sales Close Options EMAIL / PRINT Invoice Partial Invoice O…" at bounding box center [784, 25] width 1568 height 50
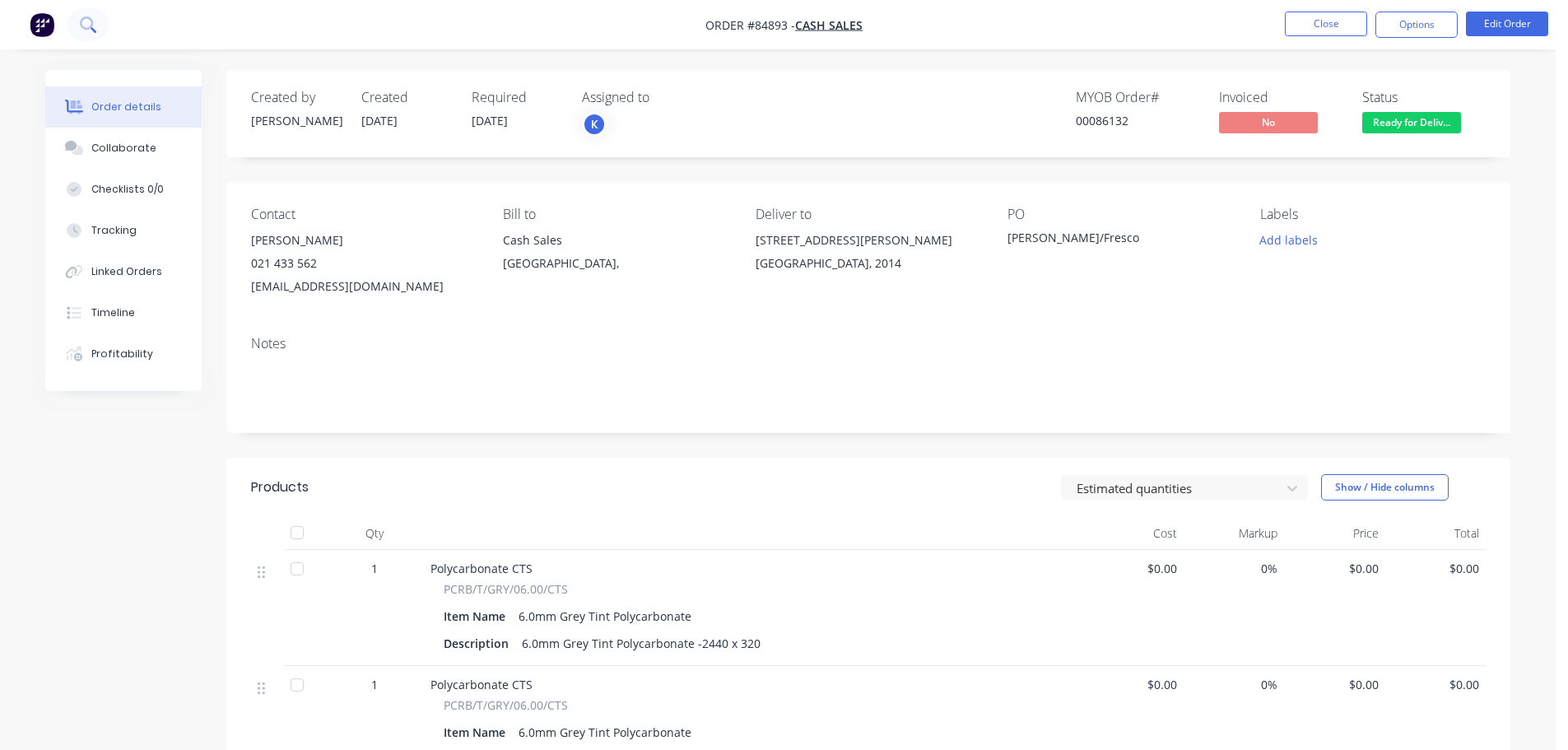
click at [78, 33] on button at bounding box center [88, 24] width 42 height 33
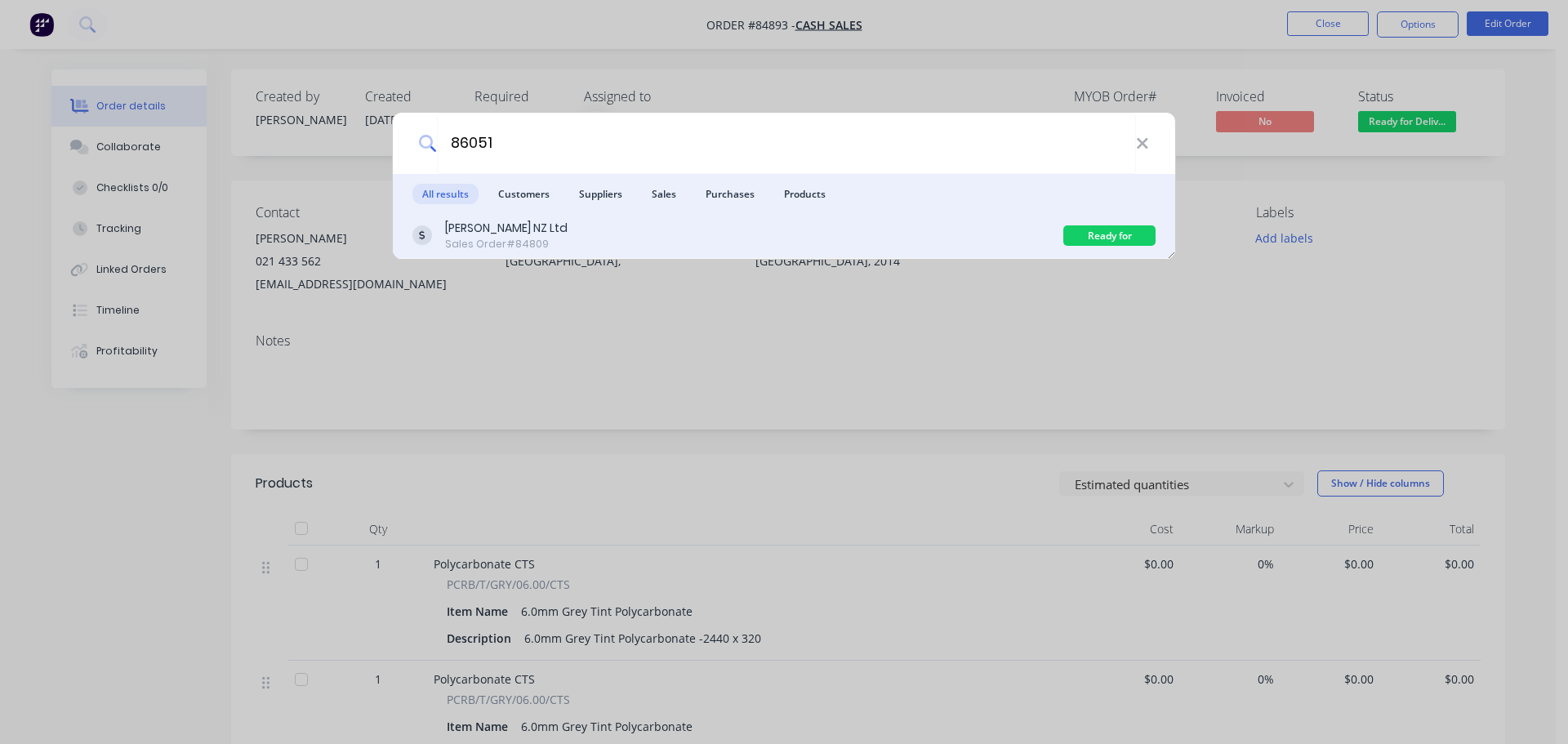
type input "86051"
click at [1003, 243] on div "Jean Mueller NZ Ltd Sales Order #84809" at bounding box center [738, 235] width 651 height 32
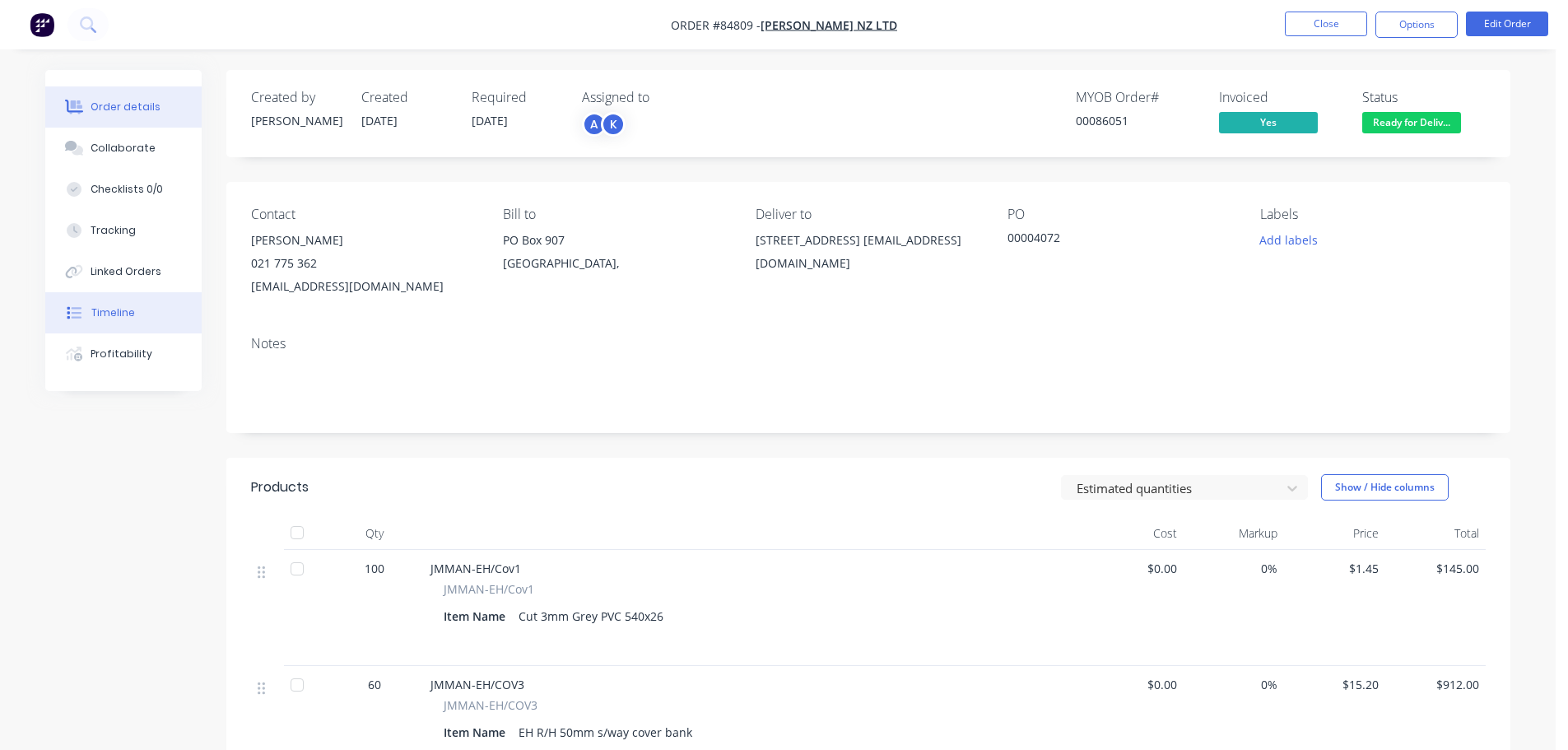
click at [134, 317] on button "Timeline" at bounding box center [123, 313] width 156 height 42
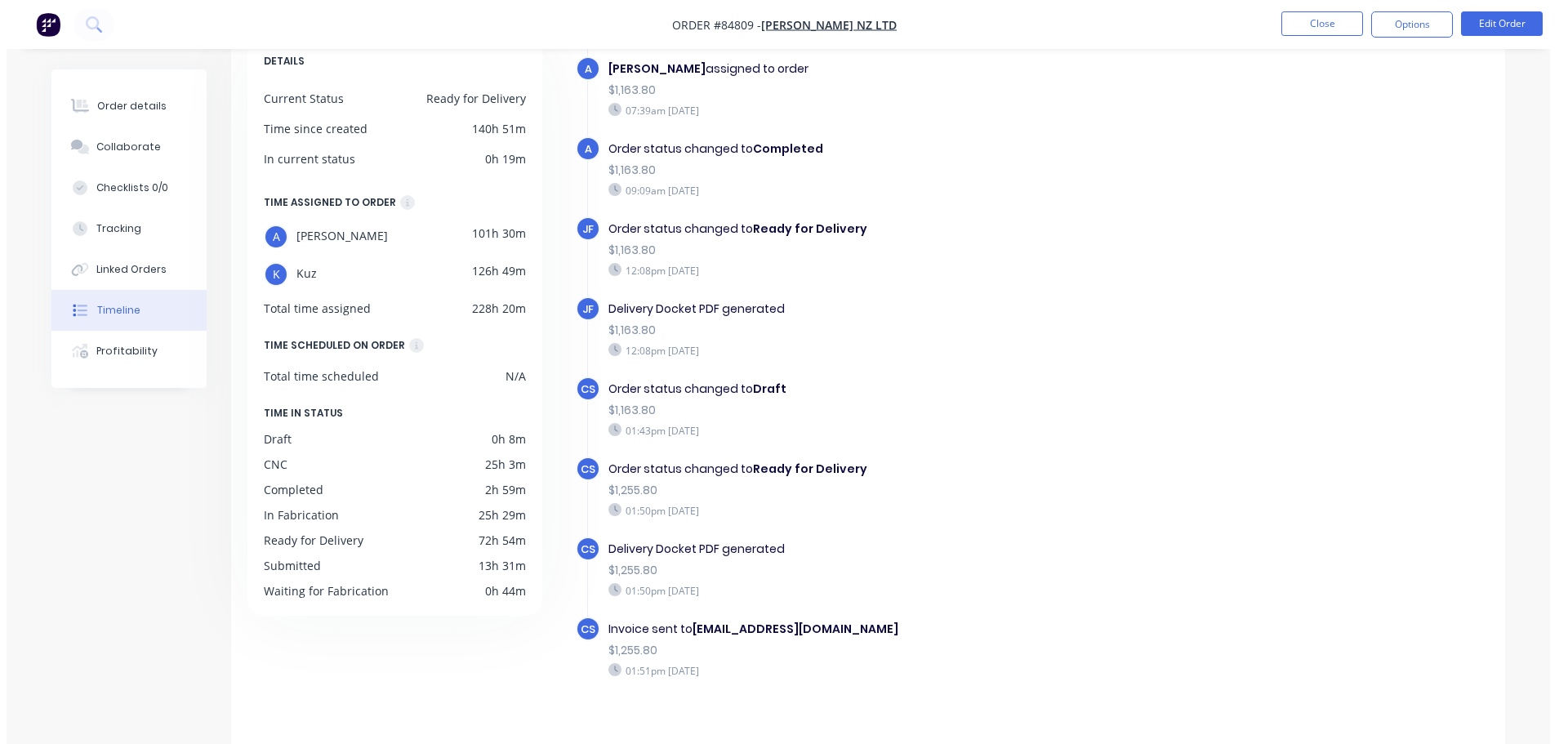
scroll to position [125, 0]
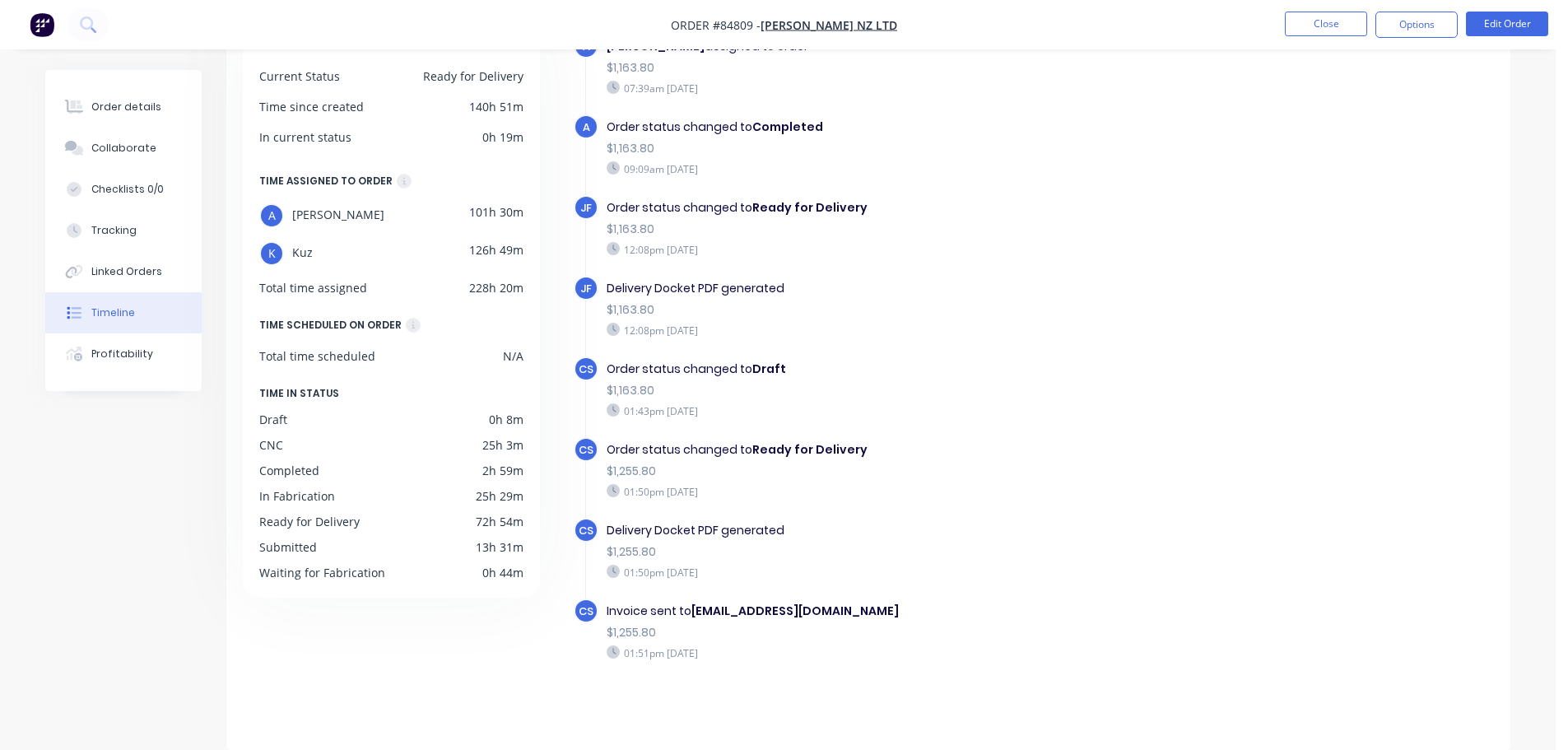
click at [114, 19] on nav "Order #84809 - Jean Mueller NZ Ltd Close Options Edit Order" at bounding box center [784, 25] width 1568 height 50
click at [90, 19] on icon at bounding box center [86, 23] width 13 height 13
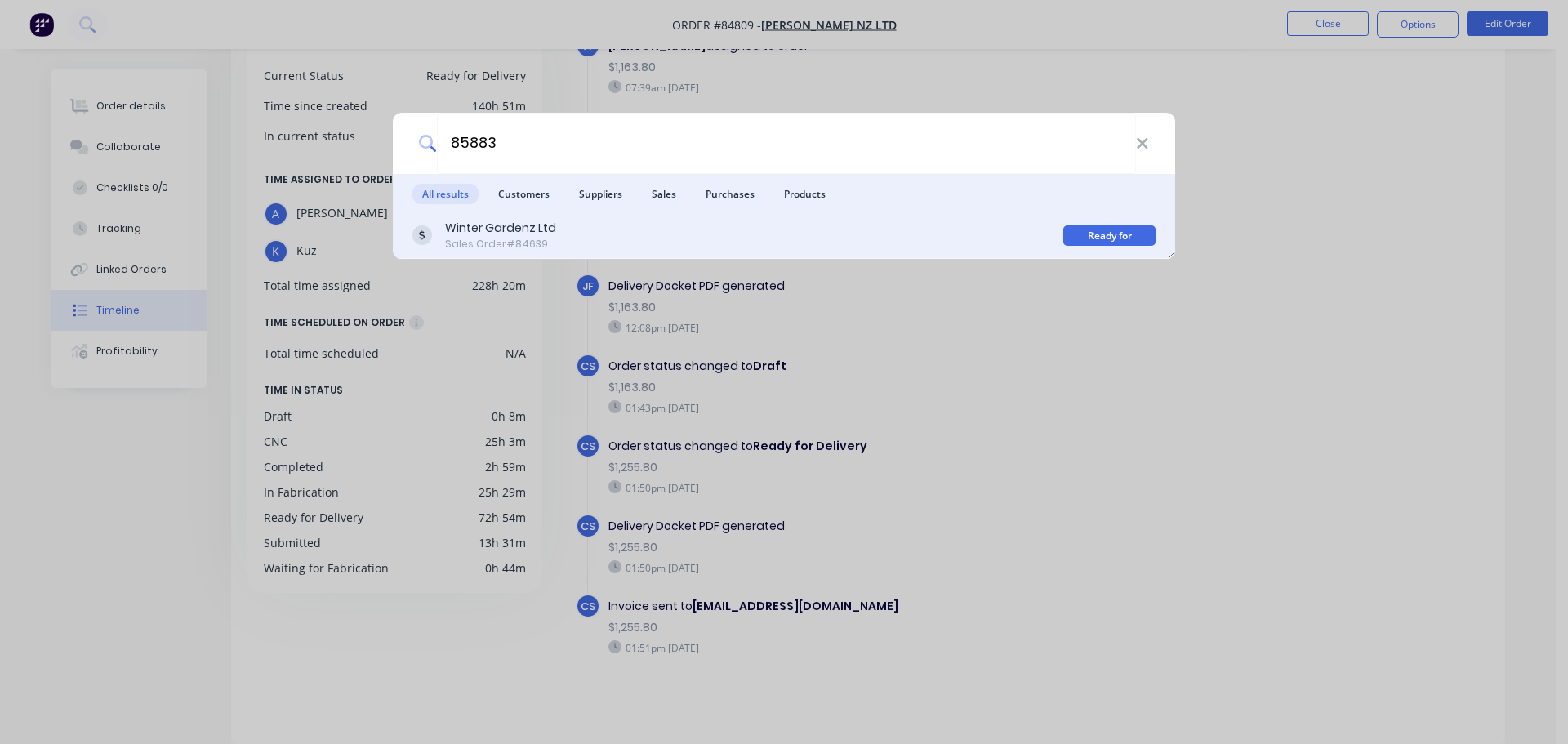
type input "85883"
click at [733, 246] on div "Winter Gardenz Ltd Sales Order #84639" at bounding box center [738, 235] width 651 height 32
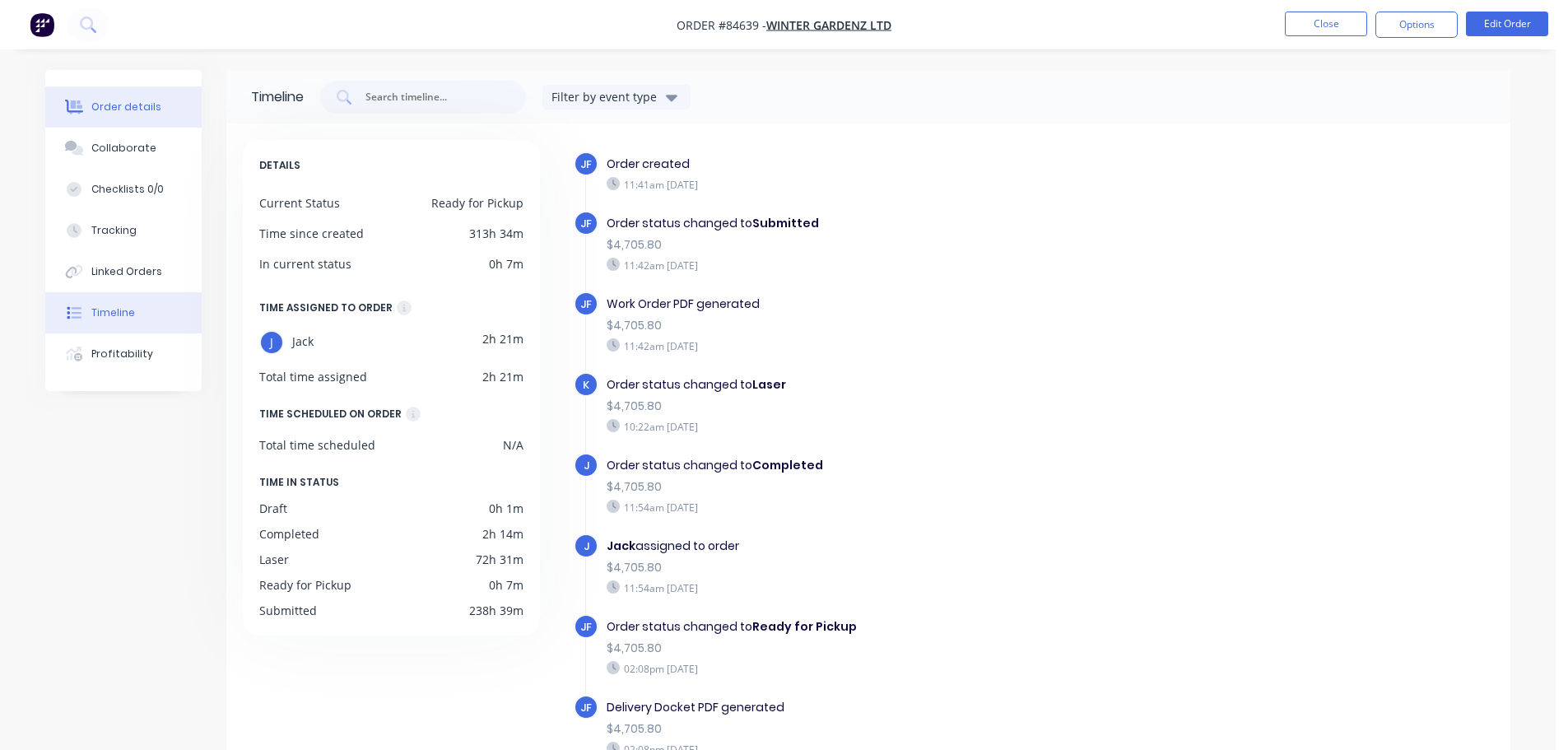
click at [131, 112] on div "Order details" at bounding box center [126, 107] width 70 height 15
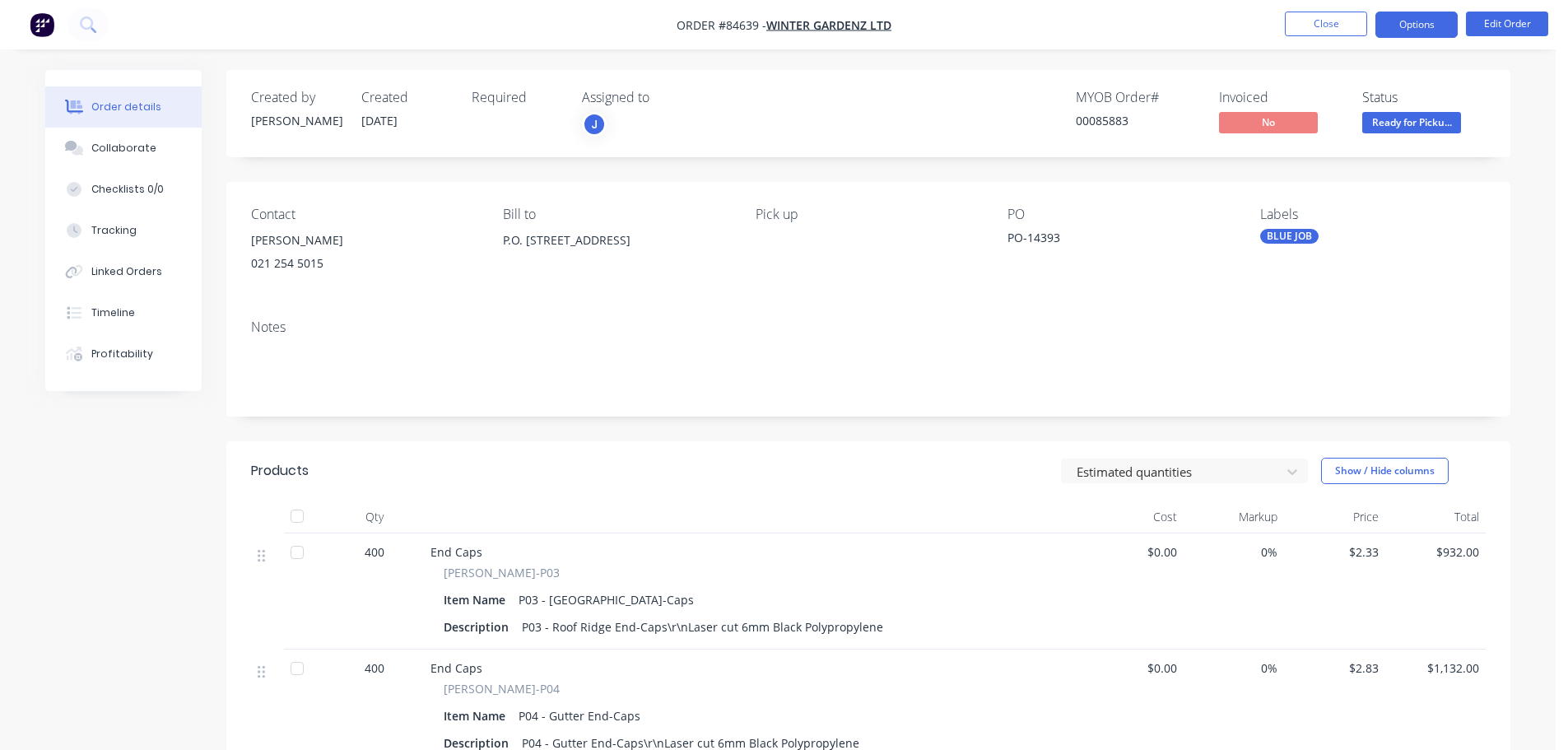
click at [1434, 19] on button "Options" at bounding box center [1416, 25] width 82 height 27
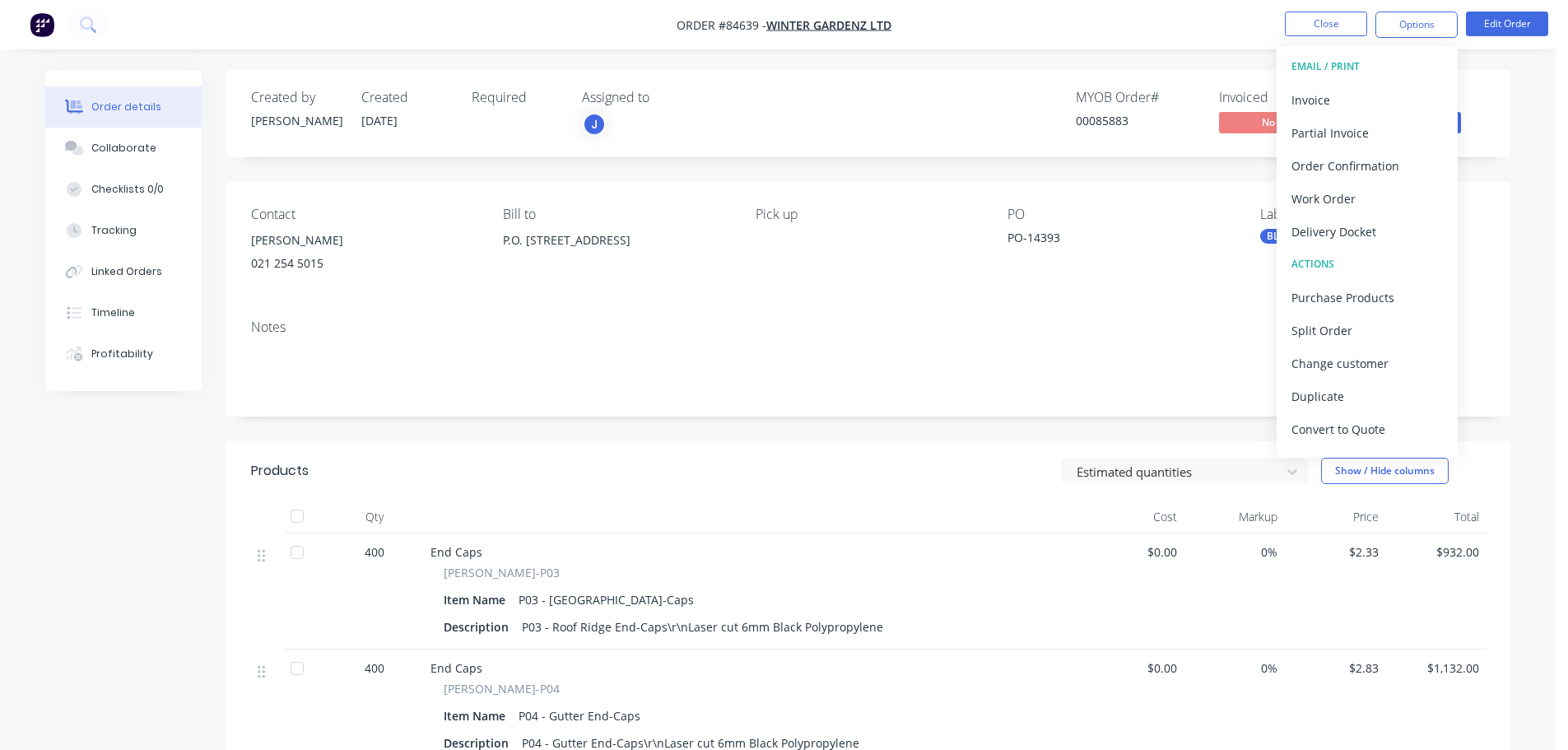
click at [1389, 80] on button "EMAIL / PRINT" at bounding box center [1366, 66] width 181 height 33
click at [1387, 93] on div "Invoice" at bounding box center [1366, 100] width 151 height 24
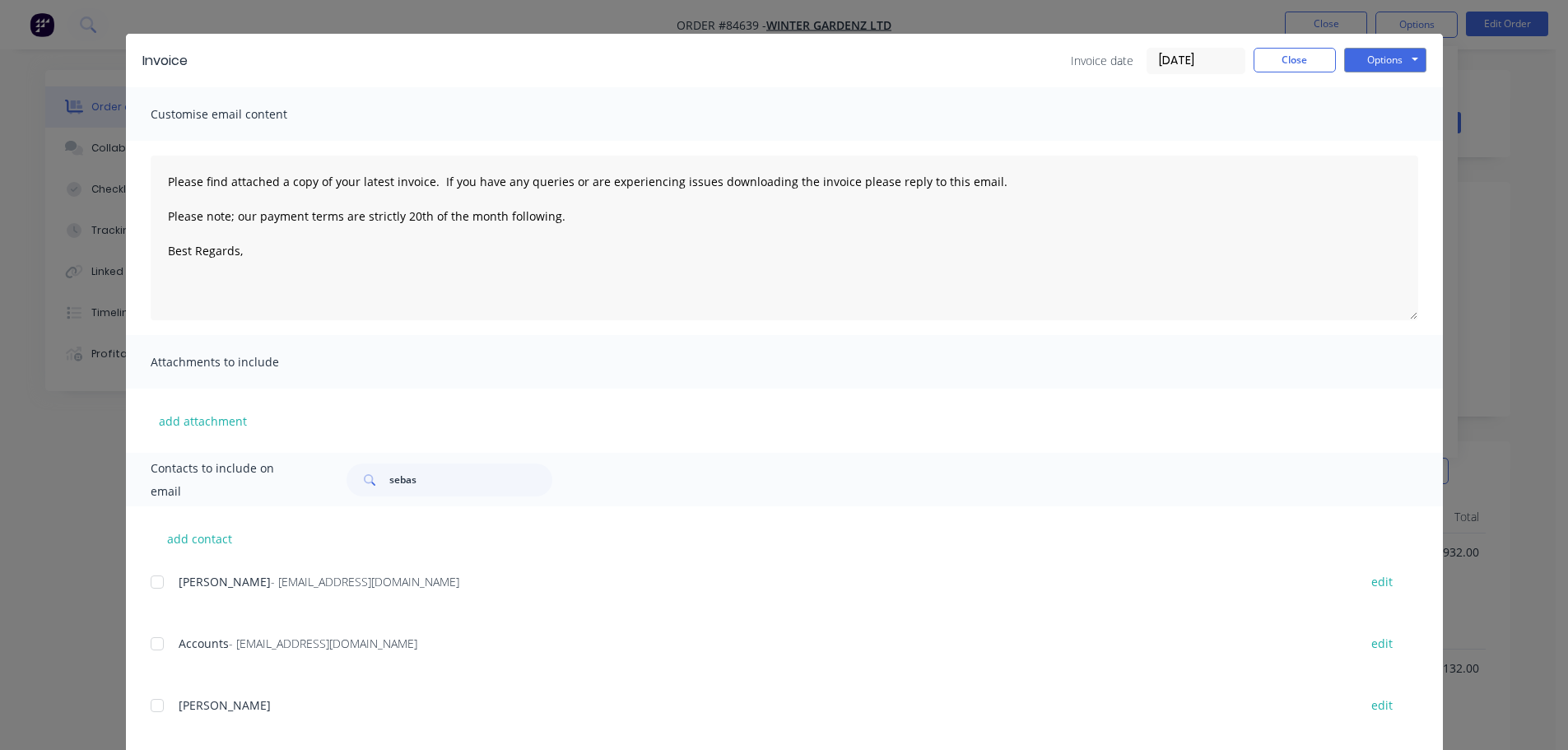
scroll to position [61, 0]
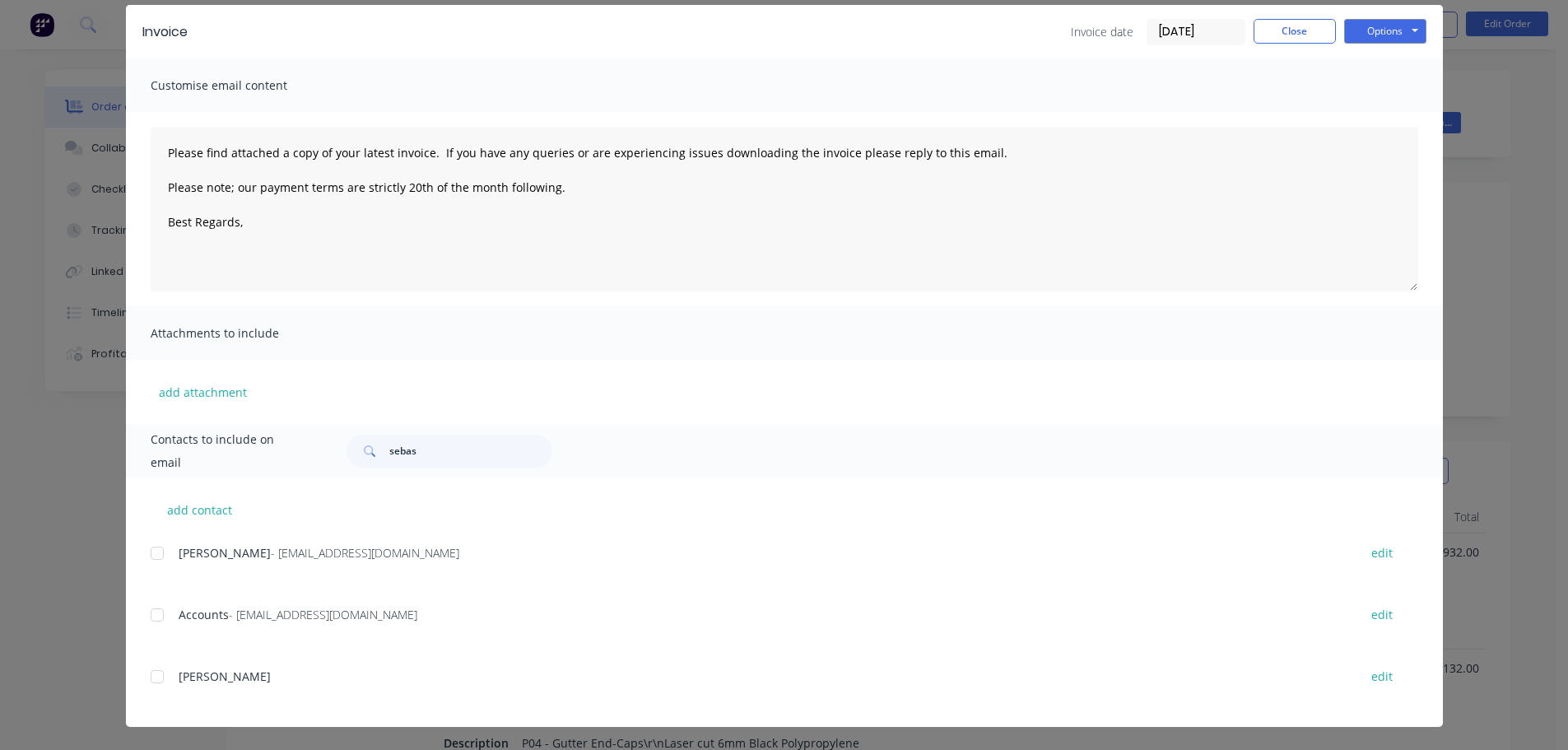
click at [151, 597] on div "John - admin@wintergardenz.co.nz edit Accounts - admin@wintergardenz.co.nz edit…" at bounding box center [796, 635] width 1292 height 186
click at [160, 616] on div at bounding box center [156, 615] width 33 height 33
click at [1383, 31] on button "Options" at bounding box center [1385, 31] width 82 height 25
click at [1375, 105] on button "Email" at bounding box center [1397, 115] width 105 height 27
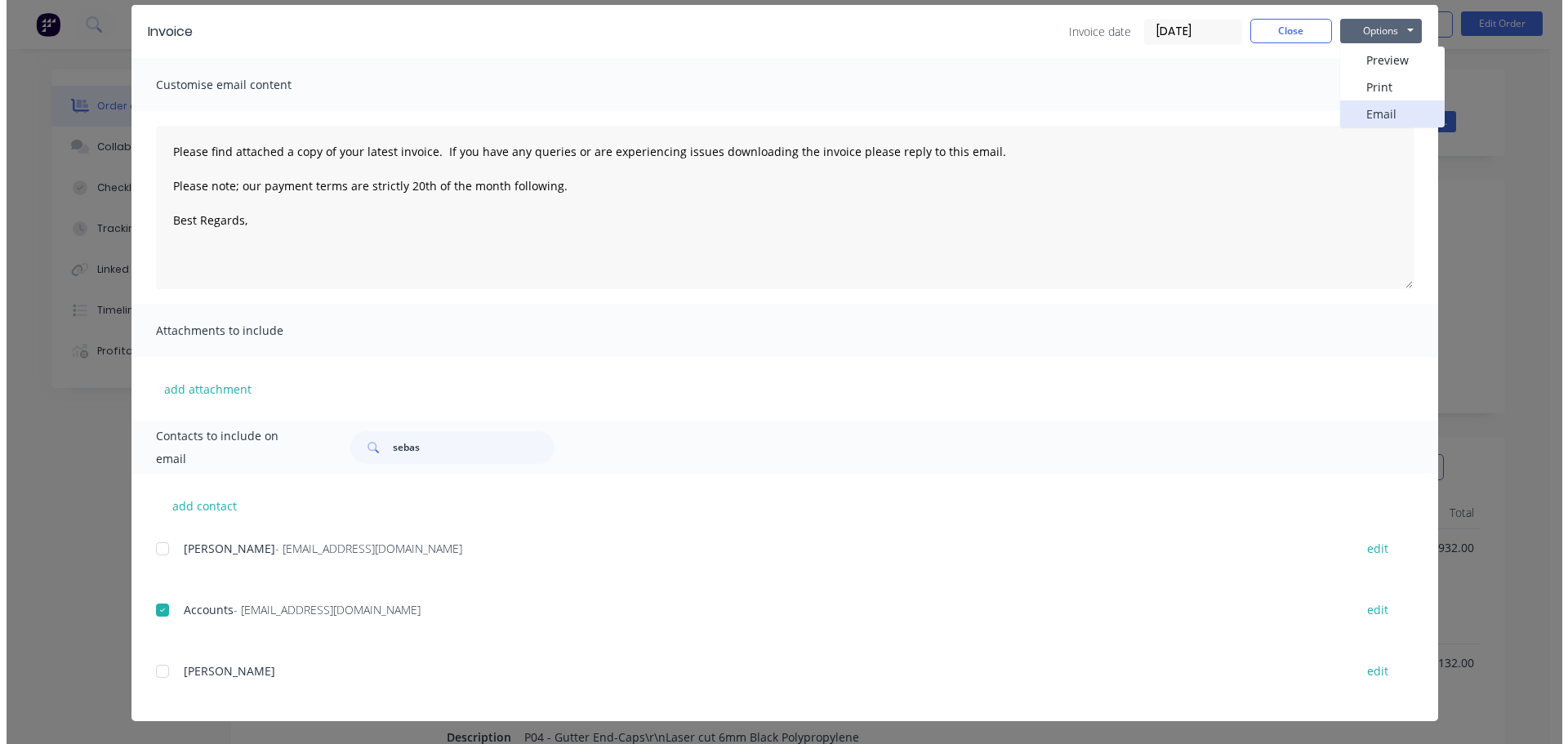
scroll to position [0, 0]
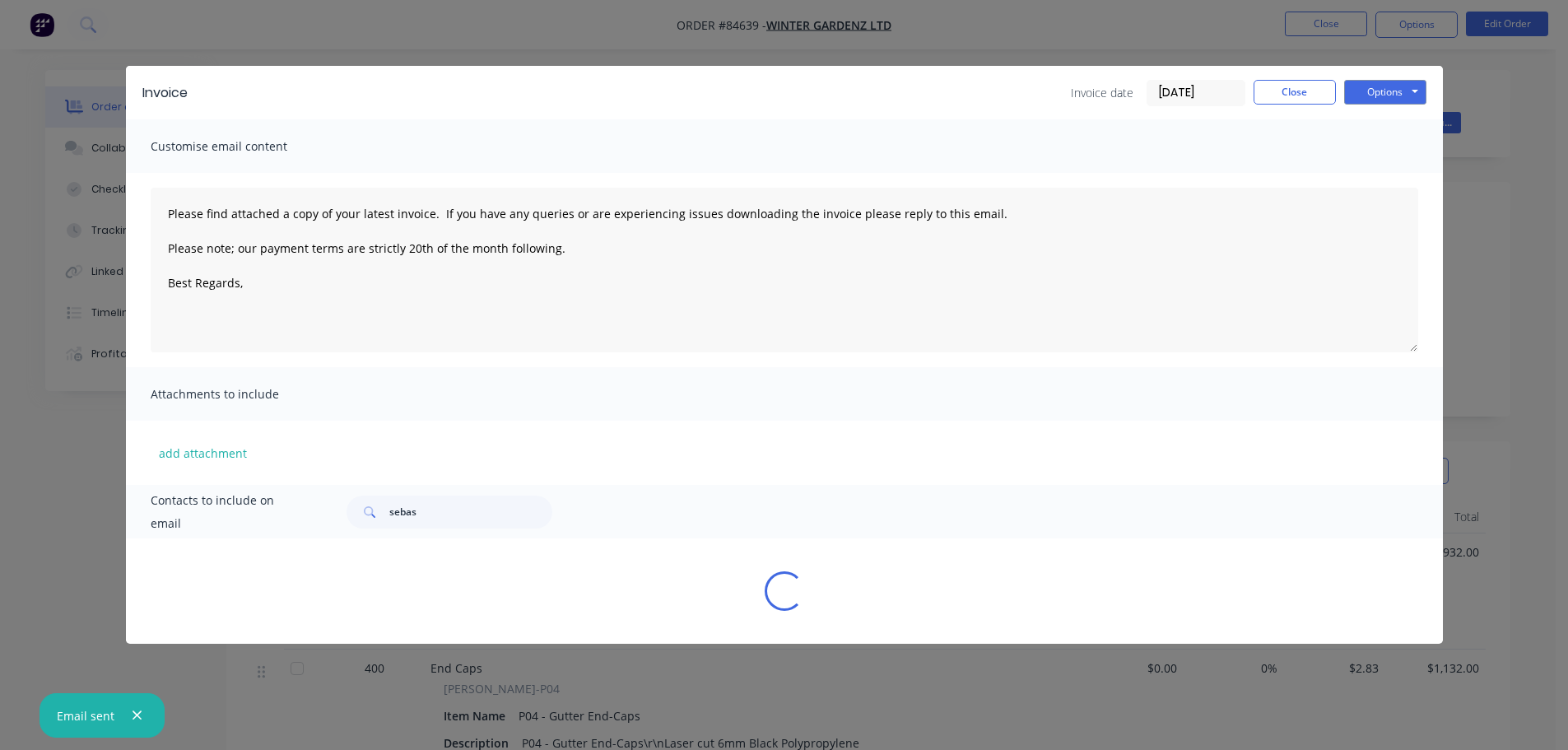
type textarea "Please find attached a copy of your latest invoice. If you have any queries or …"
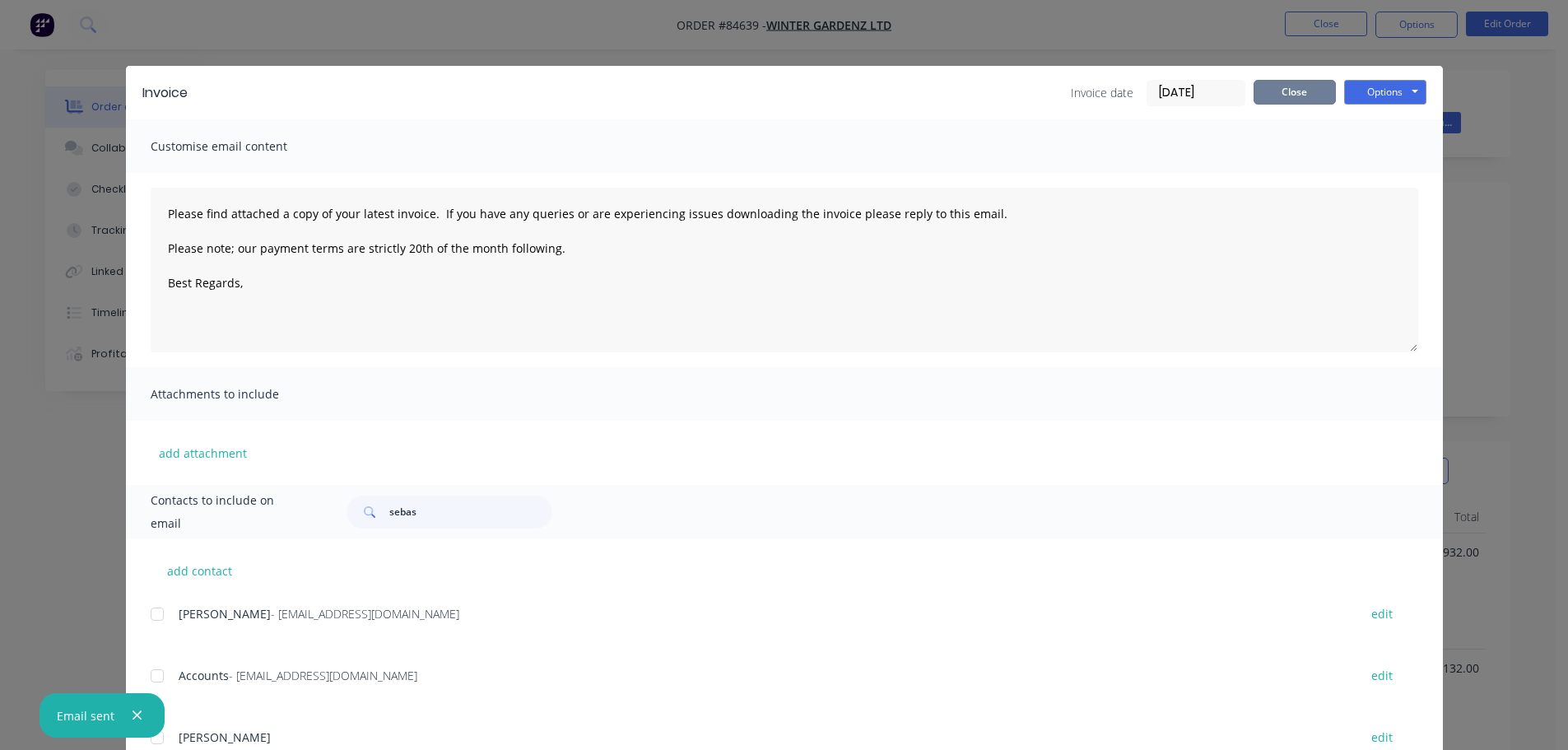
click at [1283, 90] on button "Close" at bounding box center [1294, 92] width 82 height 25
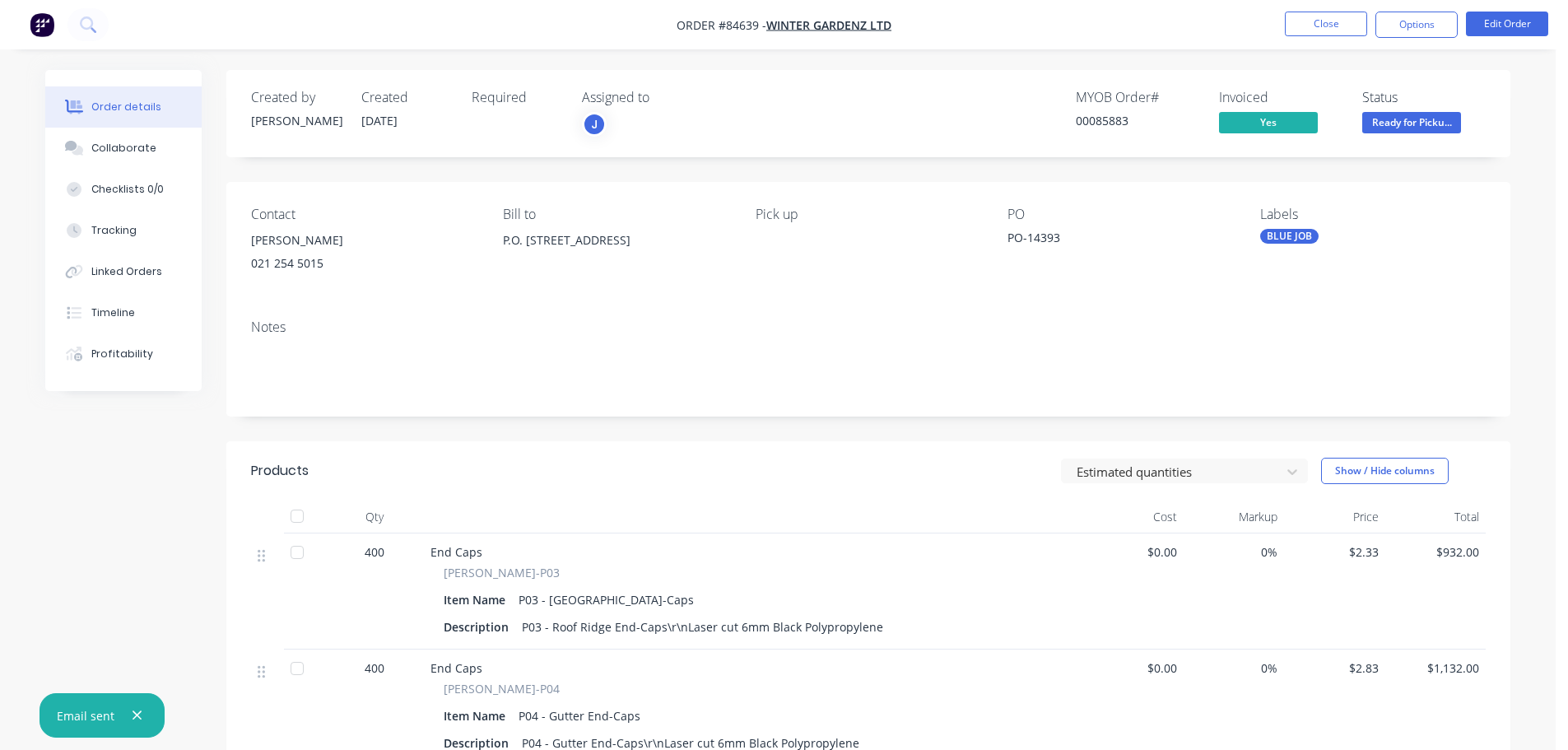
click at [1293, 41] on nav "Order #84639 - Winter Gardenz Ltd Close Options Edit Order" at bounding box center [784, 25] width 1568 height 50
click at [1300, 30] on button "Close" at bounding box center [1326, 24] width 82 height 25
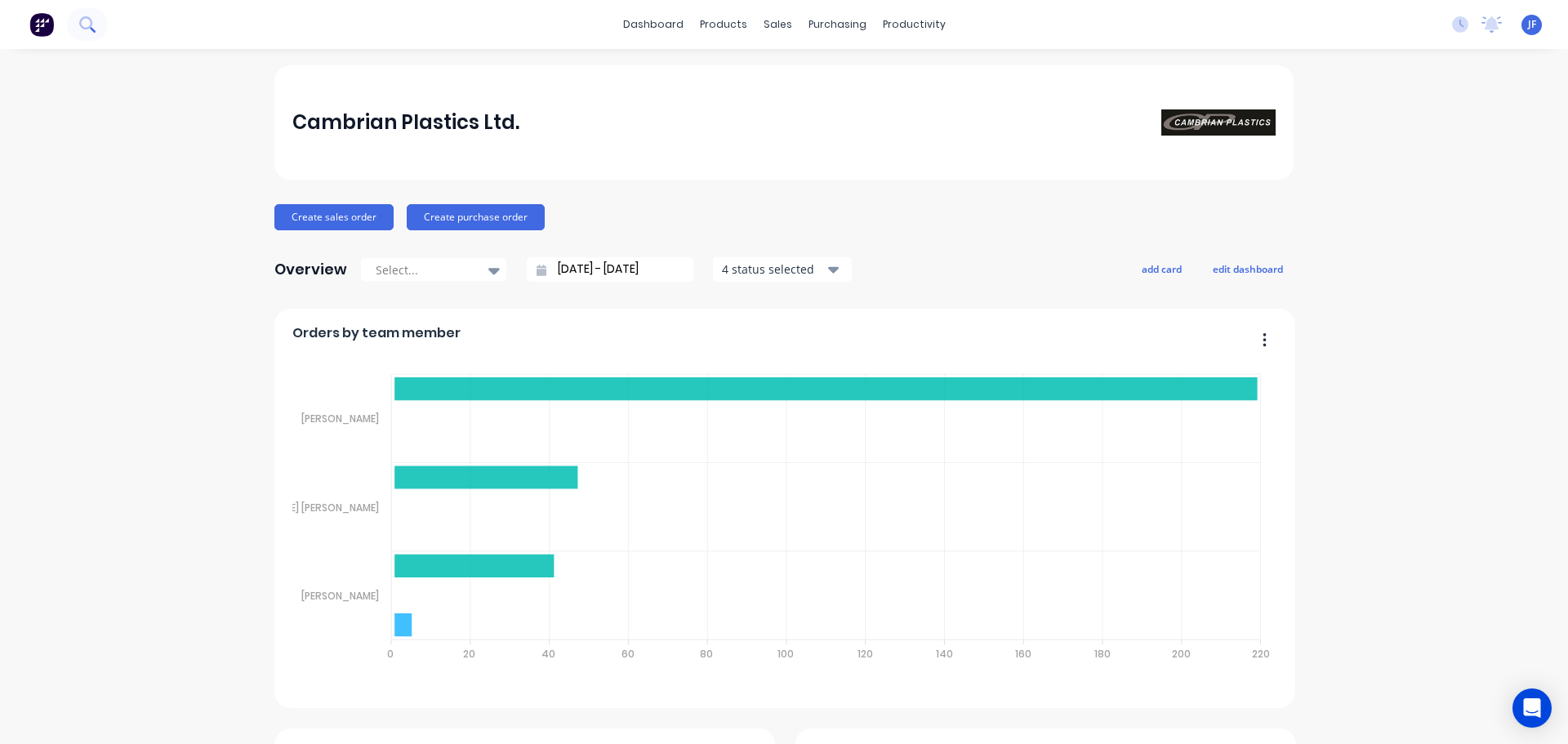
click at [99, 14] on button at bounding box center [87, 24] width 41 height 32
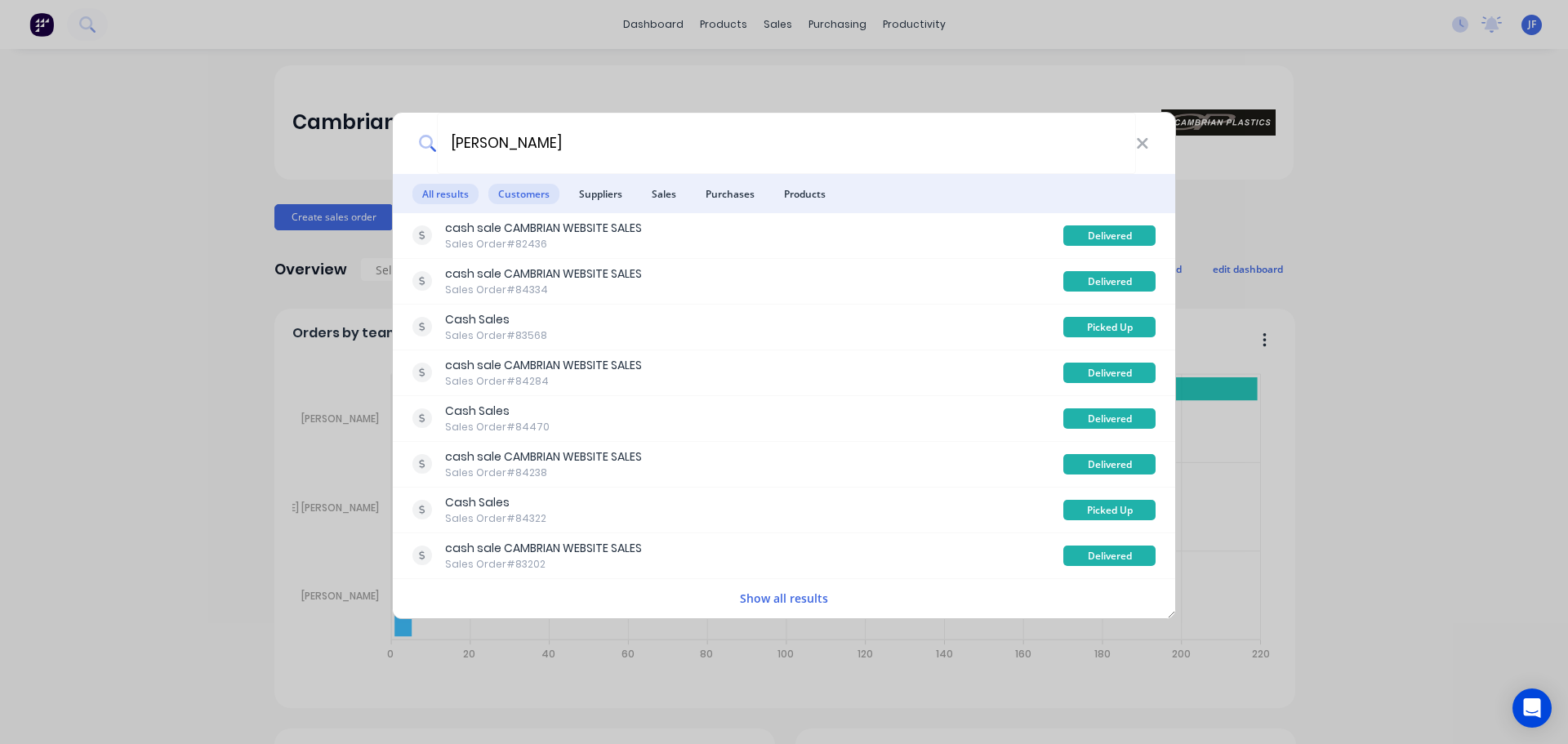
type input "steve"
click at [528, 197] on span "Customers" at bounding box center [524, 194] width 71 height 20
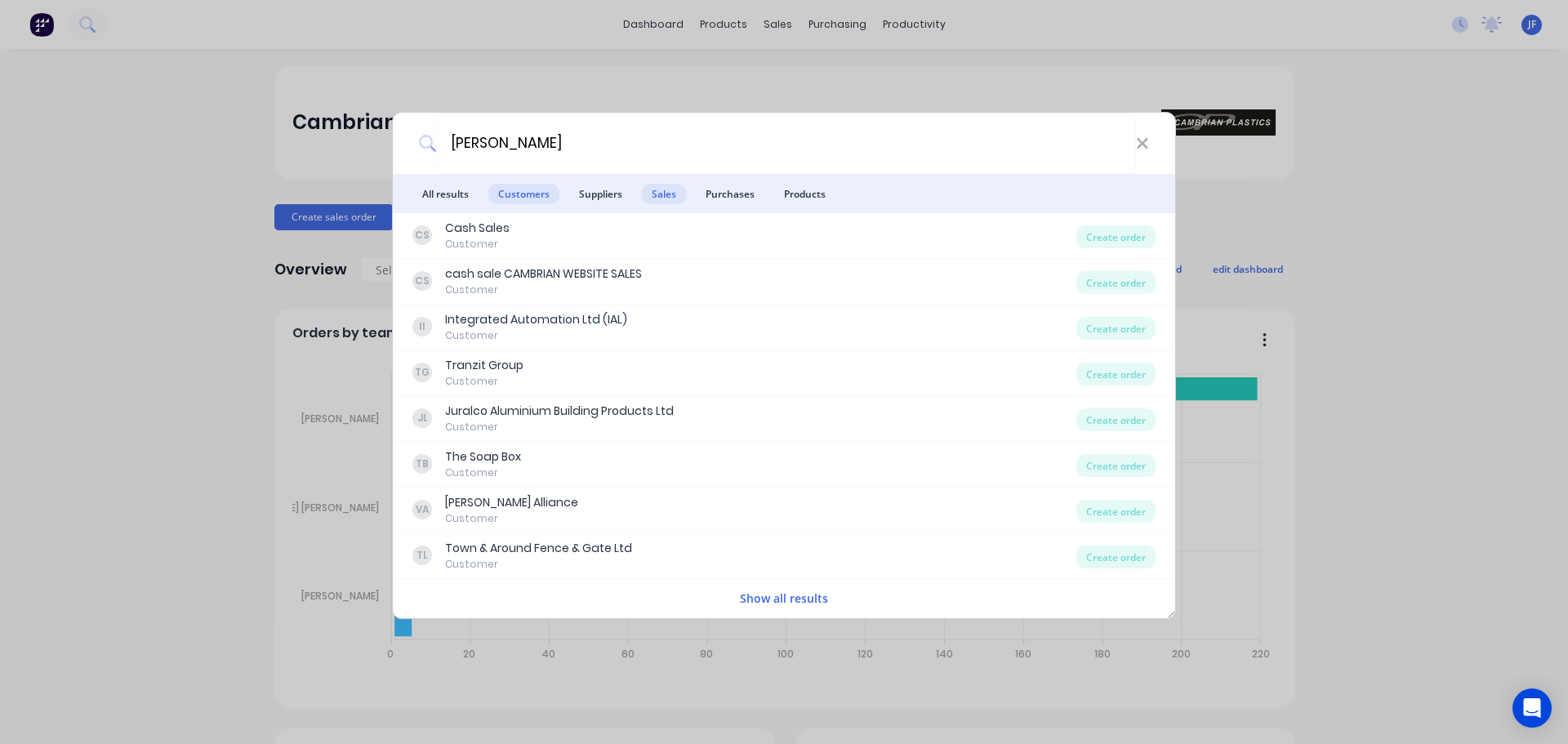
click at [654, 193] on span "Sales" at bounding box center [664, 194] width 44 height 20
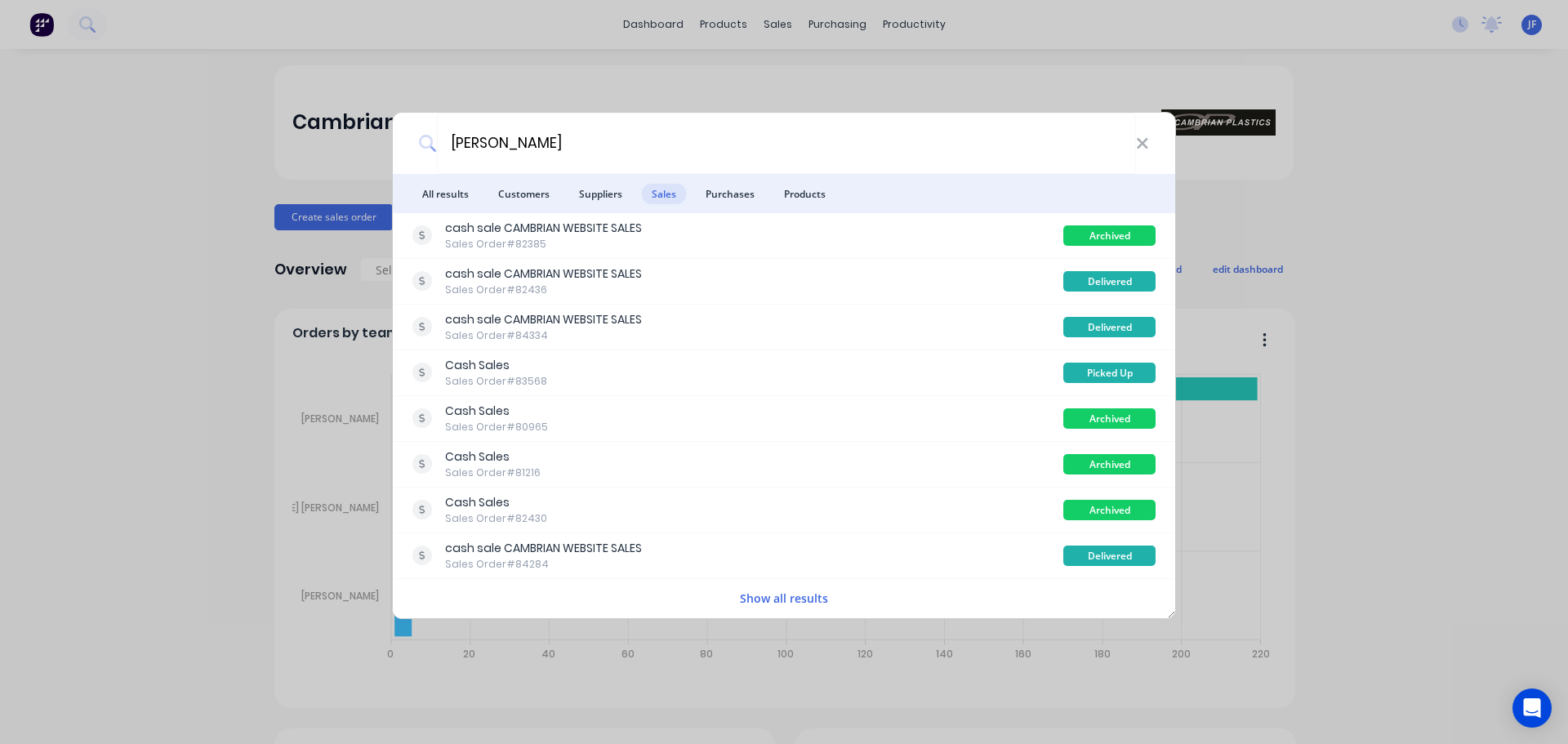
click at [757, 68] on div "steve All results Customers Suppliers Sales Purchases Products cash sale CAMBRI…" at bounding box center [784, 372] width 1568 height 744
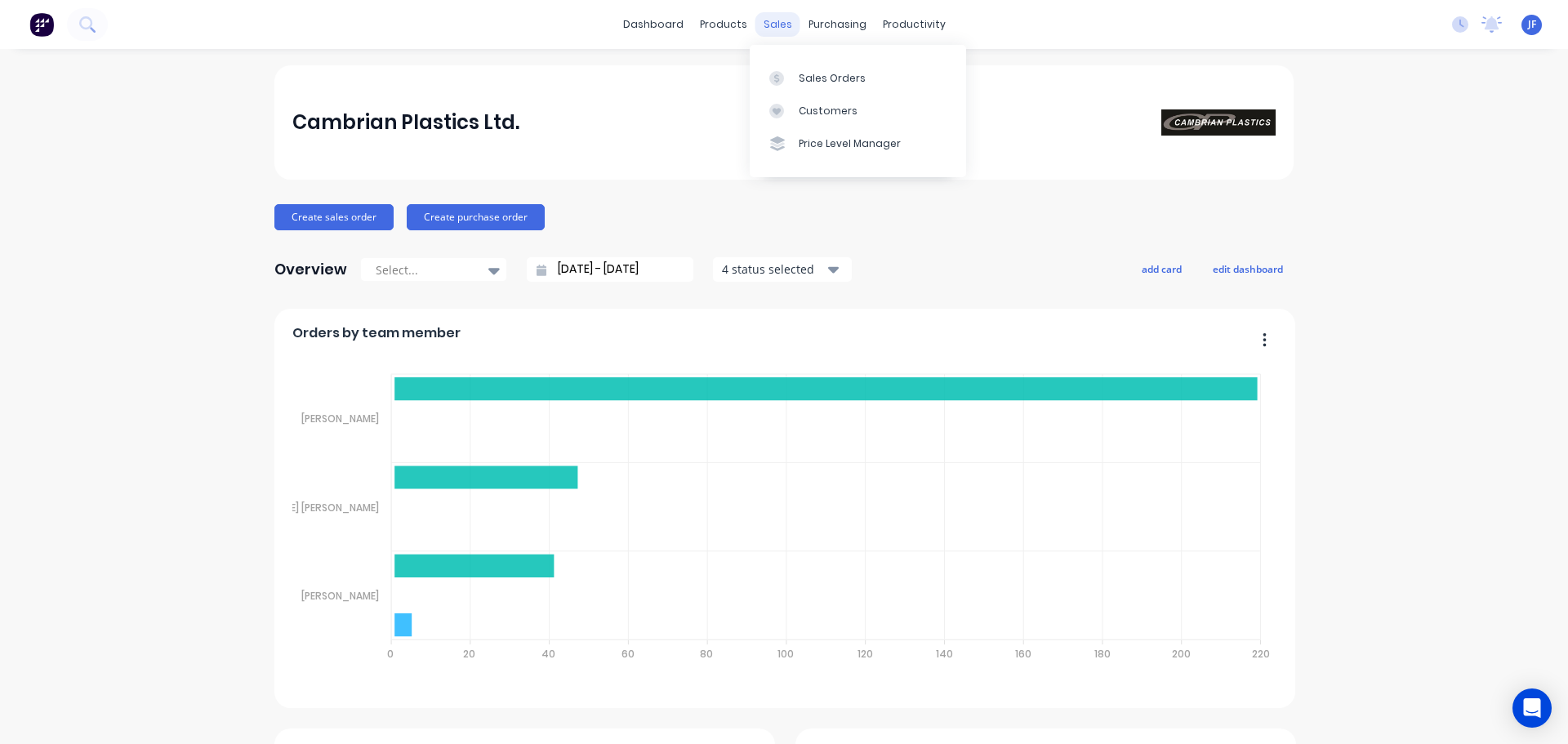
click at [766, 22] on div "sales" at bounding box center [777, 25] width 45 height 25
click at [787, 84] on div at bounding box center [781, 78] width 25 height 15
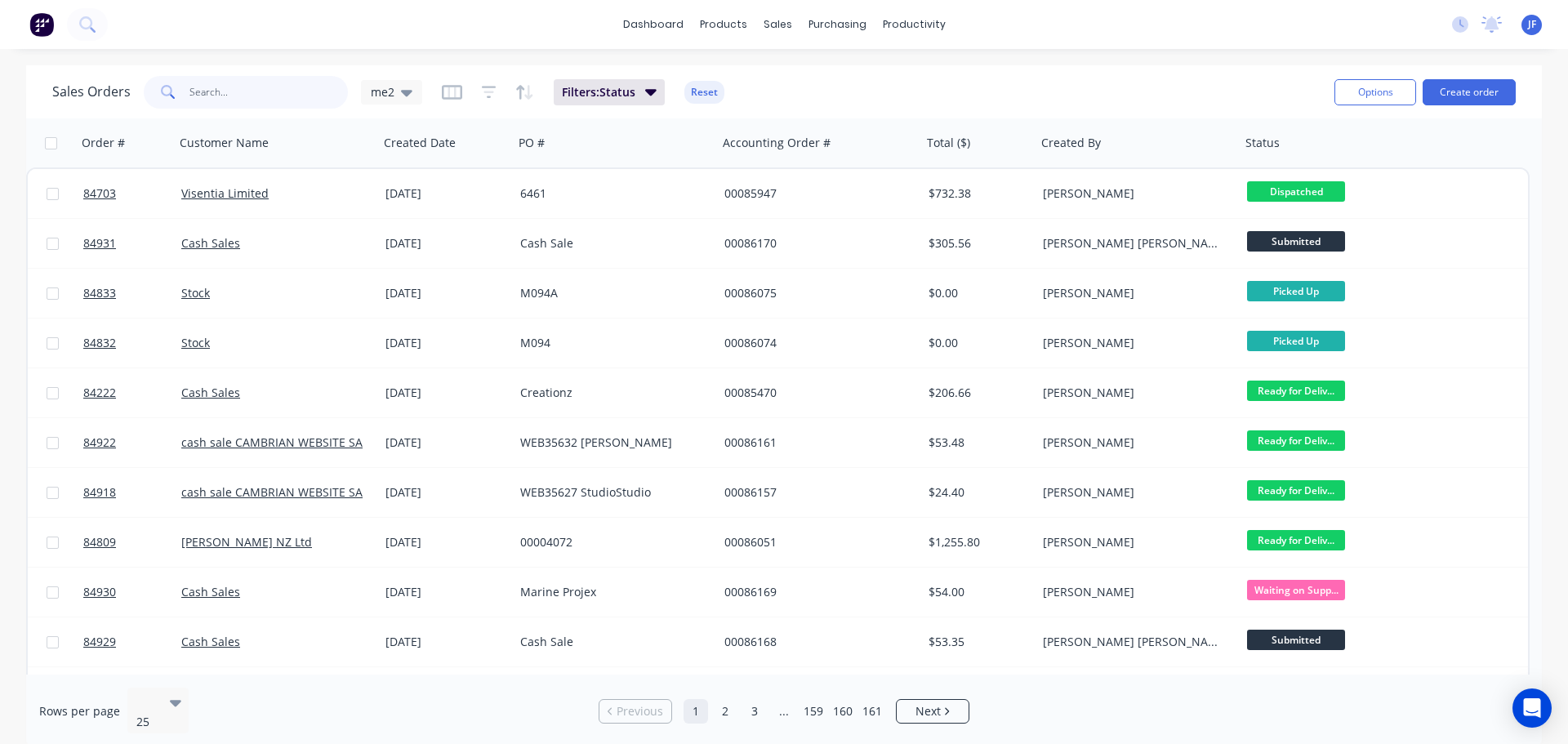
click at [332, 89] on input "text" at bounding box center [269, 92] width 160 height 32
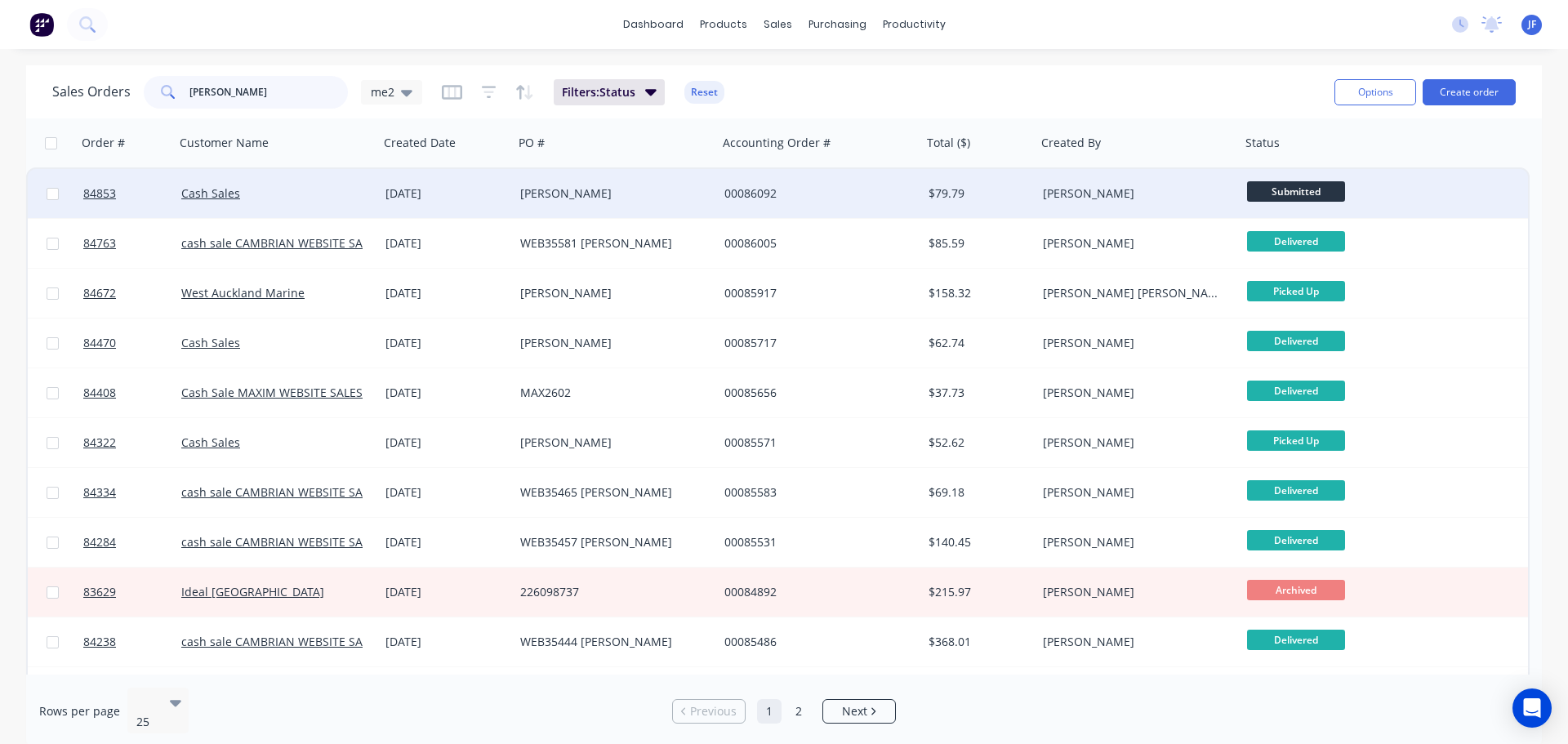
type input "steve"
click at [567, 193] on div "Steve" at bounding box center [610, 193] width 182 height 17
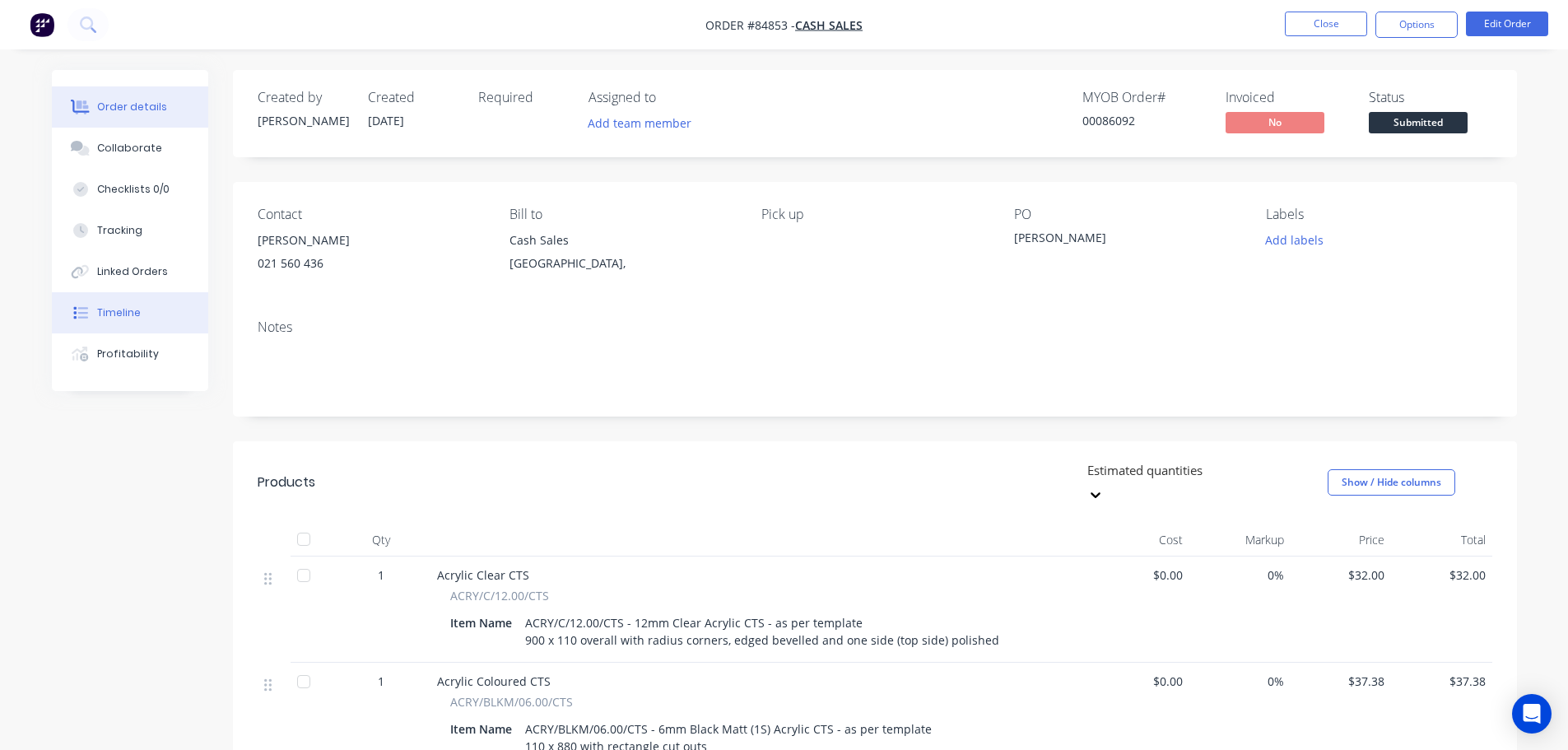
click at [152, 303] on button "Timeline" at bounding box center [130, 313] width 156 height 42
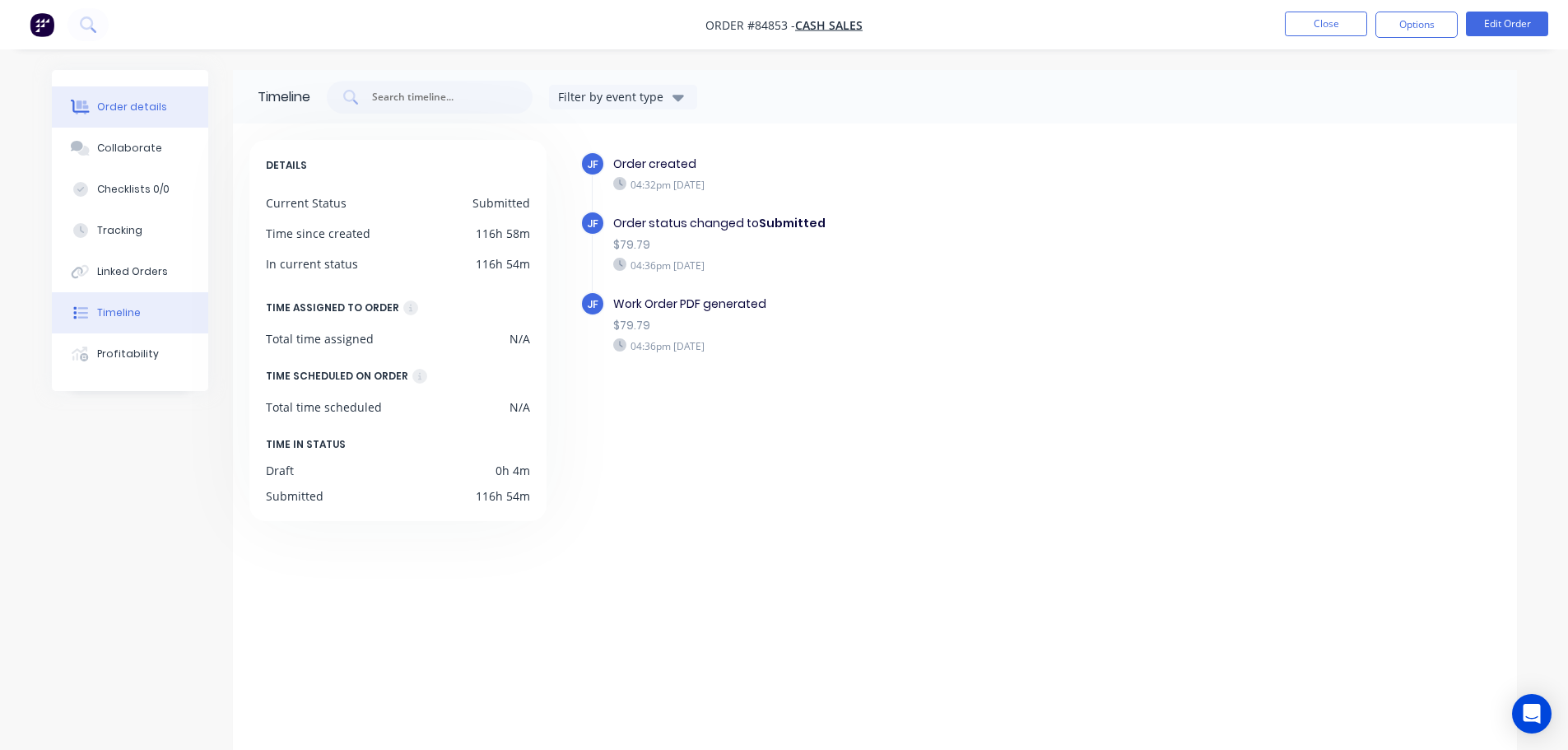
click at [134, 102] on div "Order details" at bounding box center [132, 107] width 70 height 15
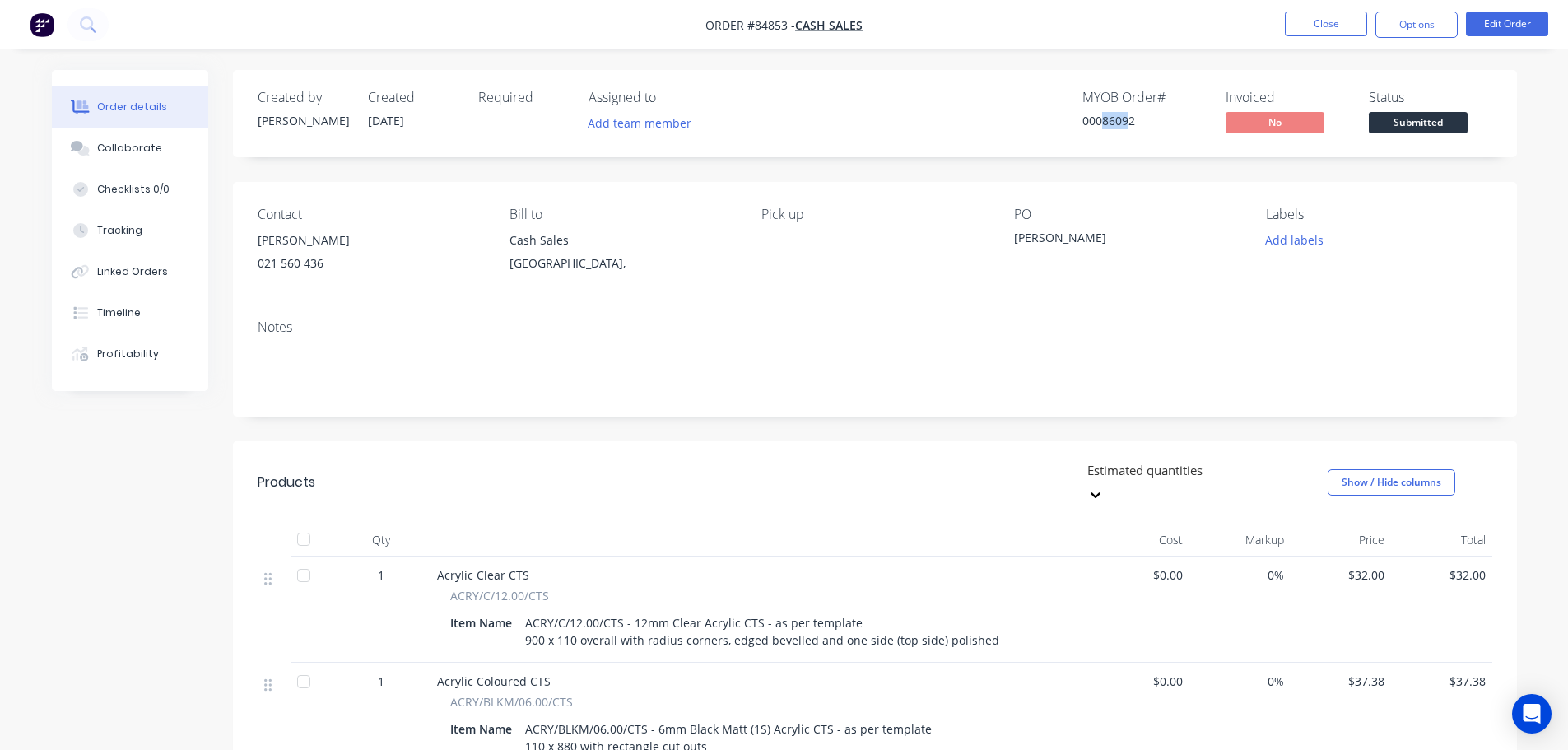
drag, startPoint x: 1101, startPoint y: 115, endPoint x: 1130, endPoint y: 115, distance: 29.0
click at [1130, 115] on div "00086092" at bounding box center [1145, 121] width 124 height 18
click at [1128, 117] on div "00086092" at bounding box center [1145, 121] width 124 height 18
click at [1119, 121] on div "00086092" at bounding box center [1145, 121] width 124 height 18
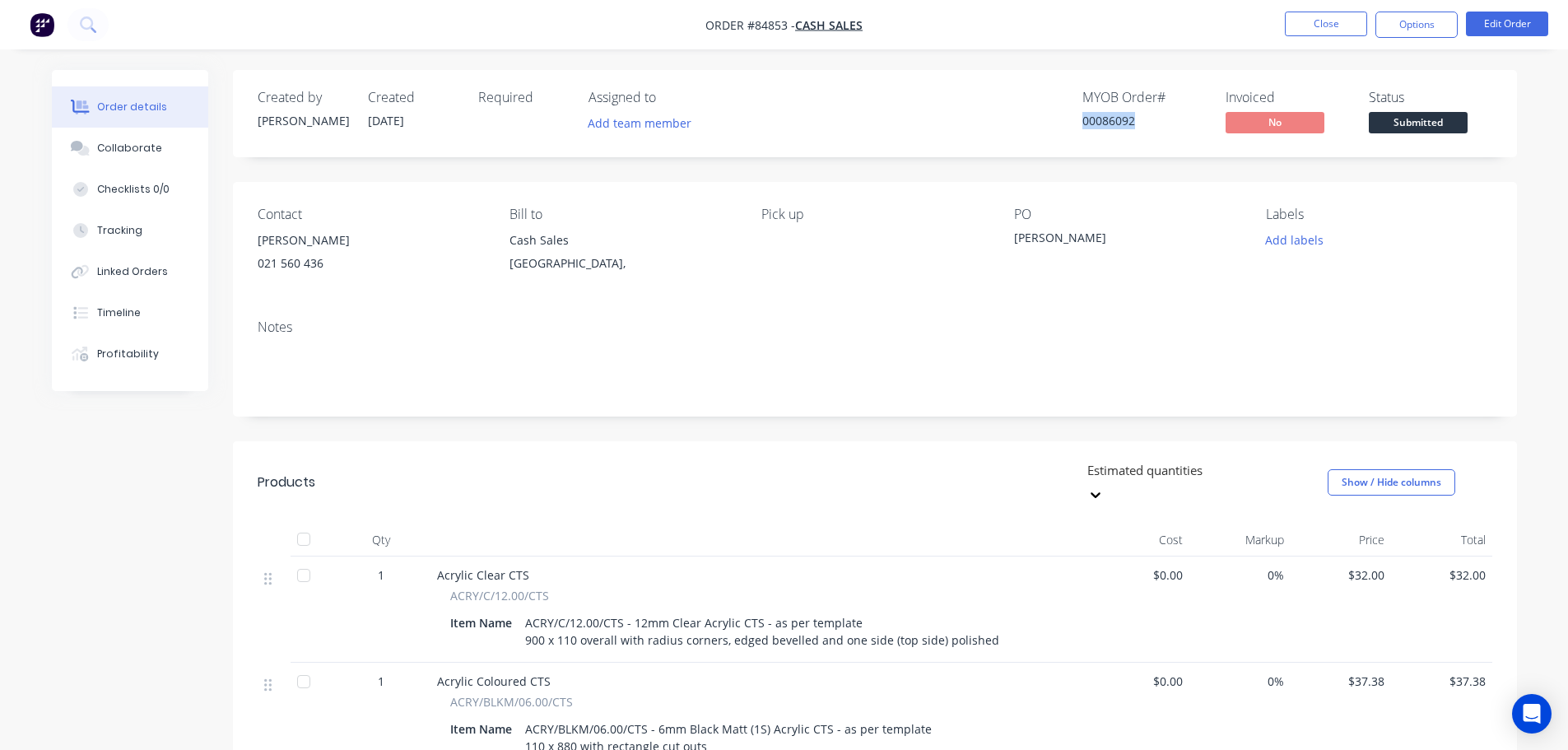
click at [1071, 140] on div "Created by Jess Created 24/09/25 Required Assigned to Add team member MYOB Orde…" at bounding box center [875, 113] width 1284 height 88
click at [1331, 19] on button "Close" at bounding box center [1326, 24] width 82 height 25
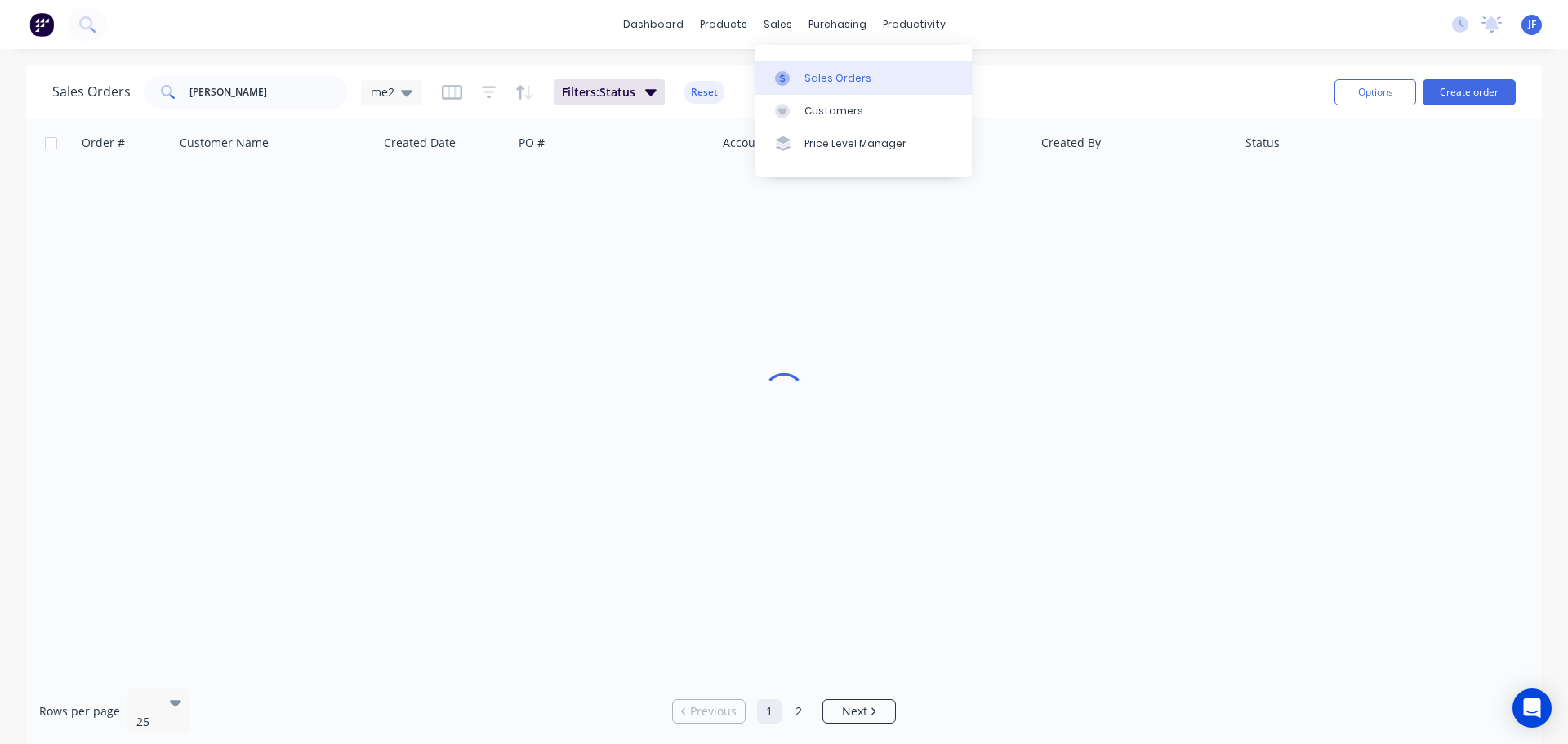
click at [813, 79] on div "Sales Orders" at bounding box center [837, 78] width 67 height 15
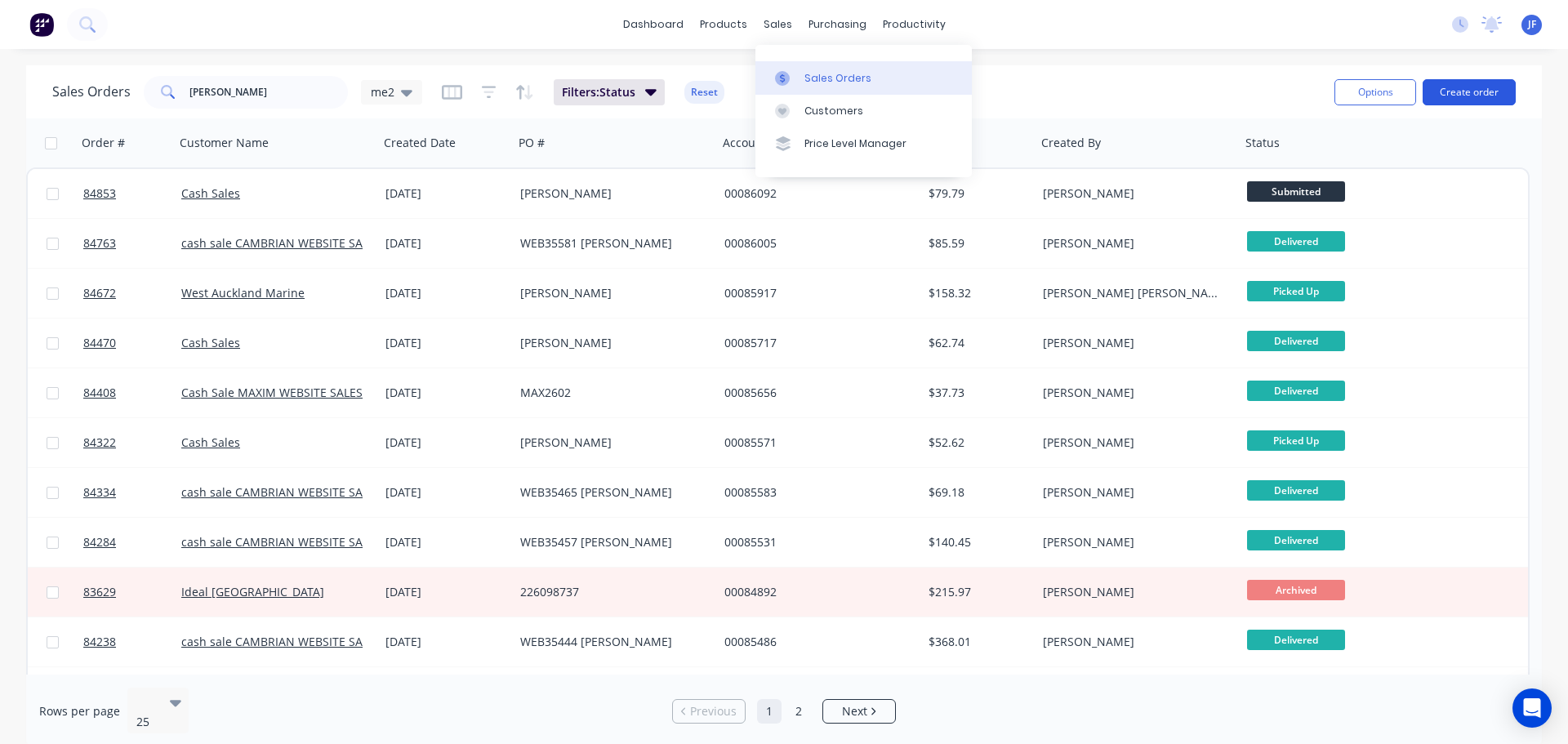
click at [1479, 89] on button "Create order" at bounding box center [1469, 92] width 93 height 26
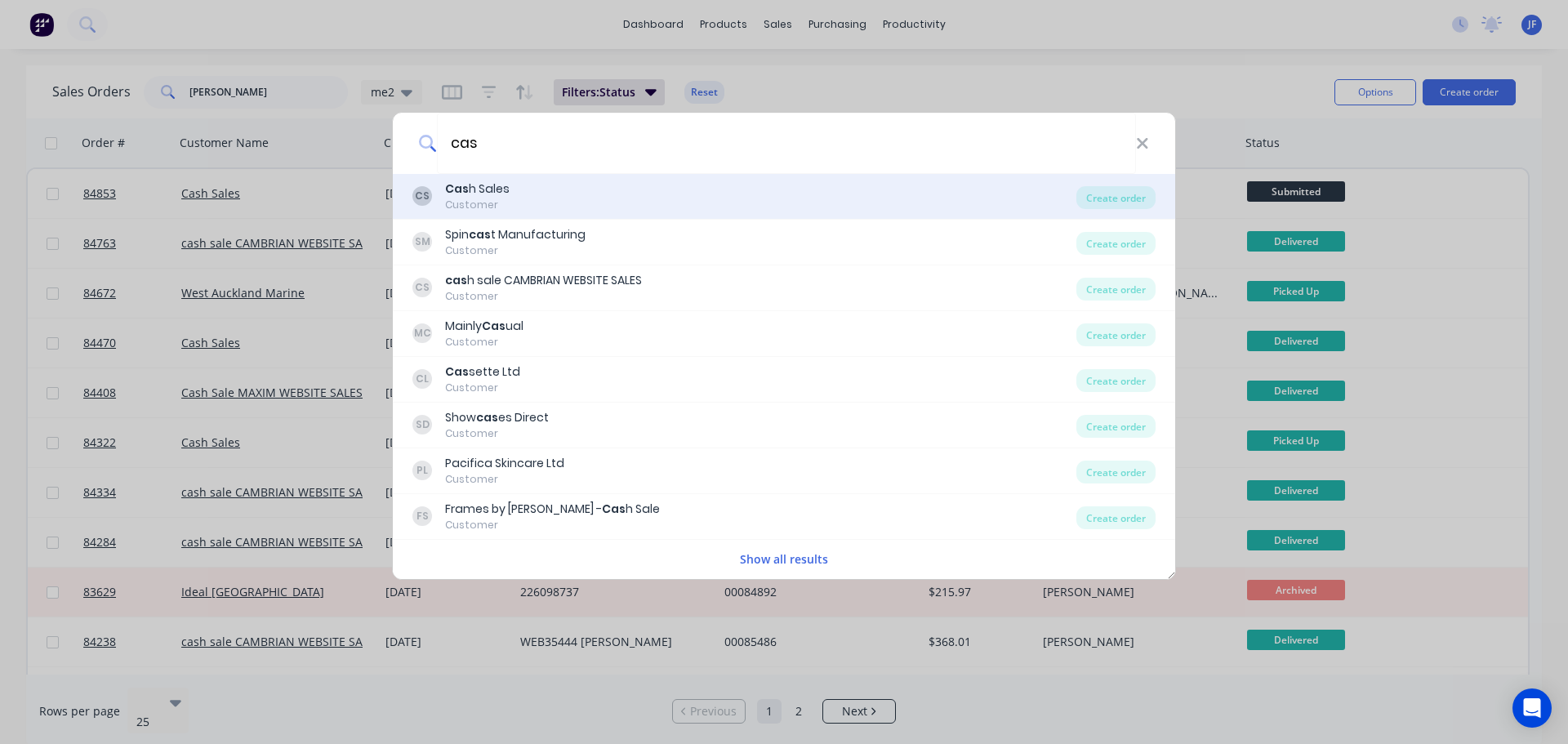
type input "cas"
click at [564, 199] on div "CS Cas h Sales Customer" at bounding box center [744, 197] width 664 height 32
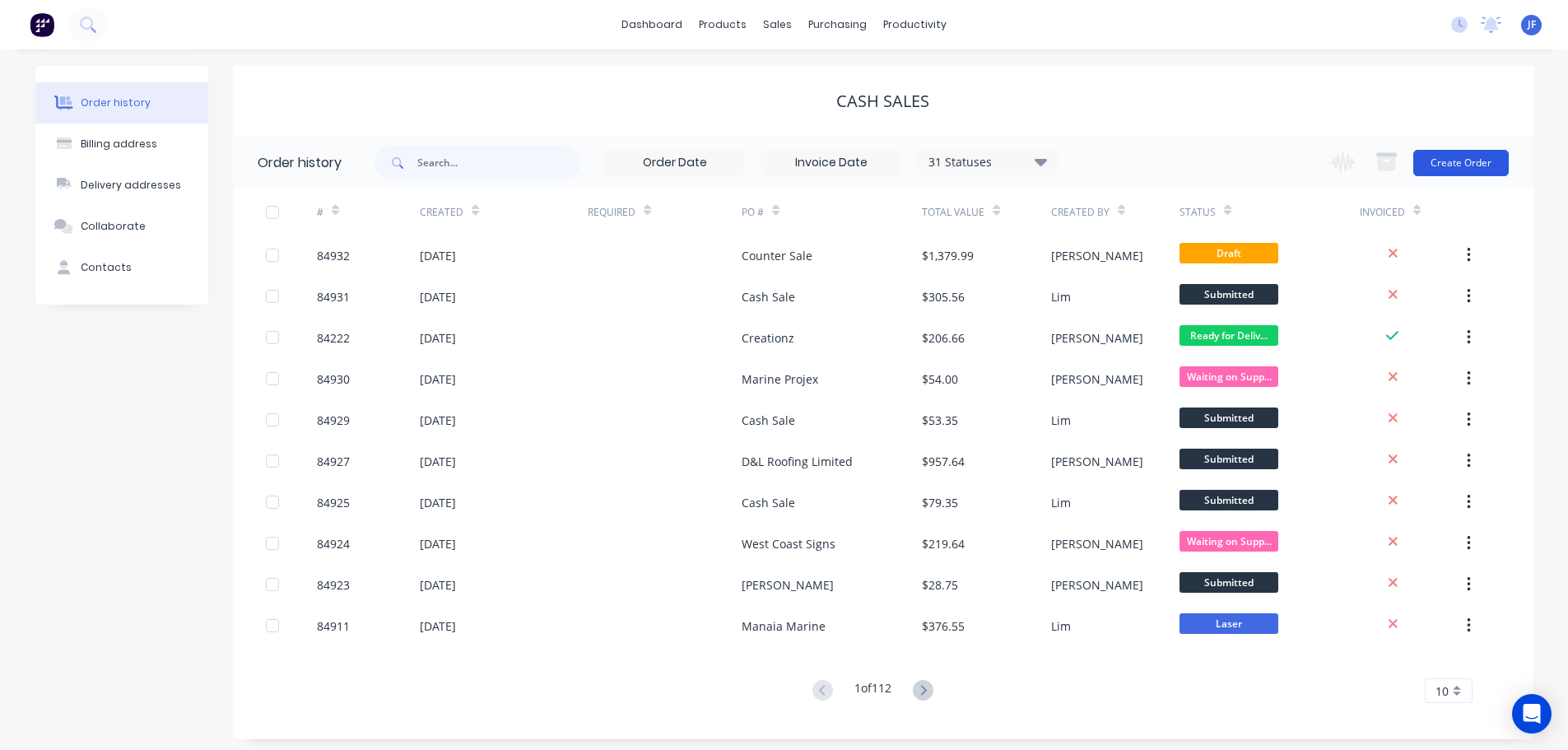
click at [1468, 160] on button "Create Order" at bounding box center [1461, 163] width 95 height 27
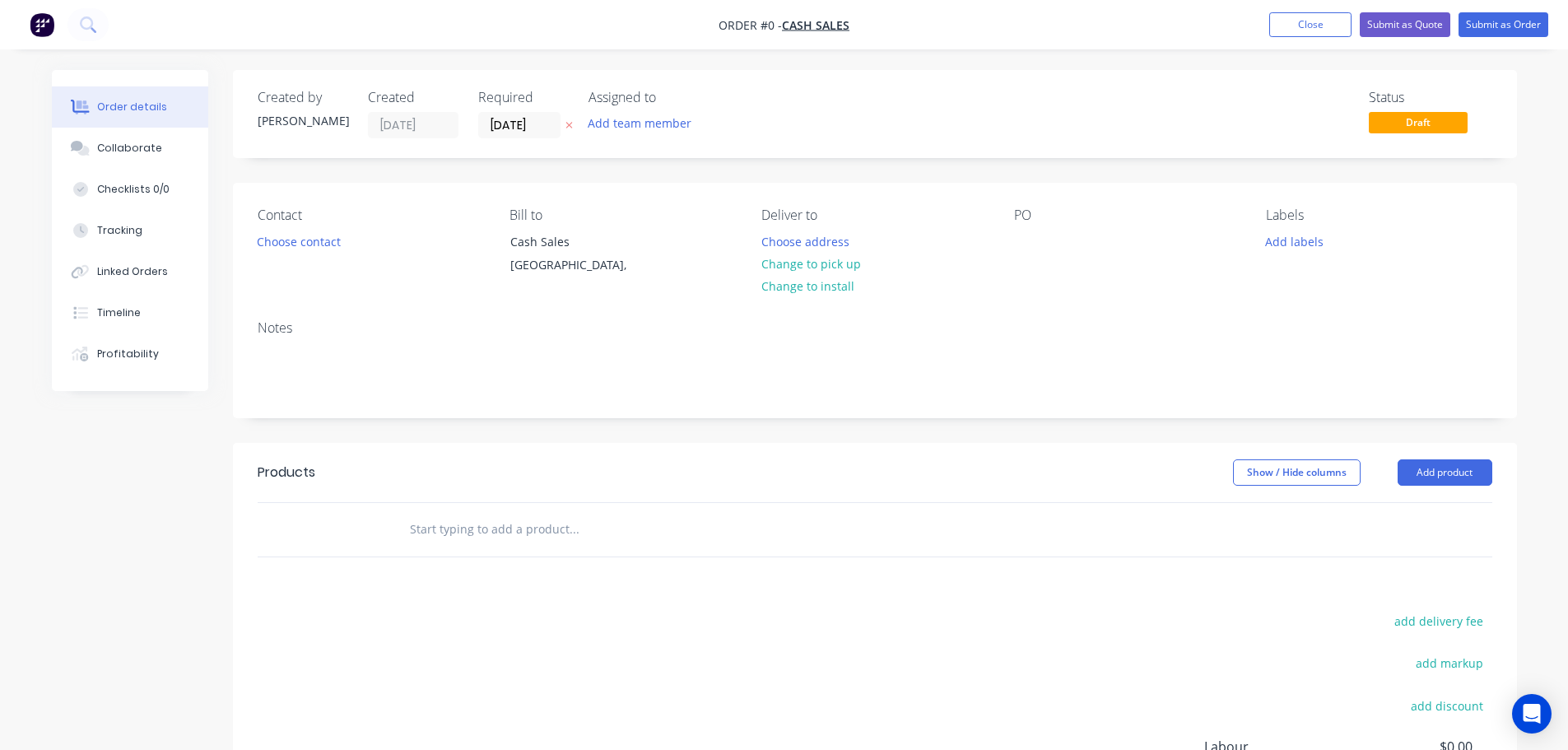
click at [568, 126] on icon "button" at bounding box center [568, 126] width 6 height 6
click at [308, 233] on button "Choose contact" at bounding box center [298, 241] width 102 height 22
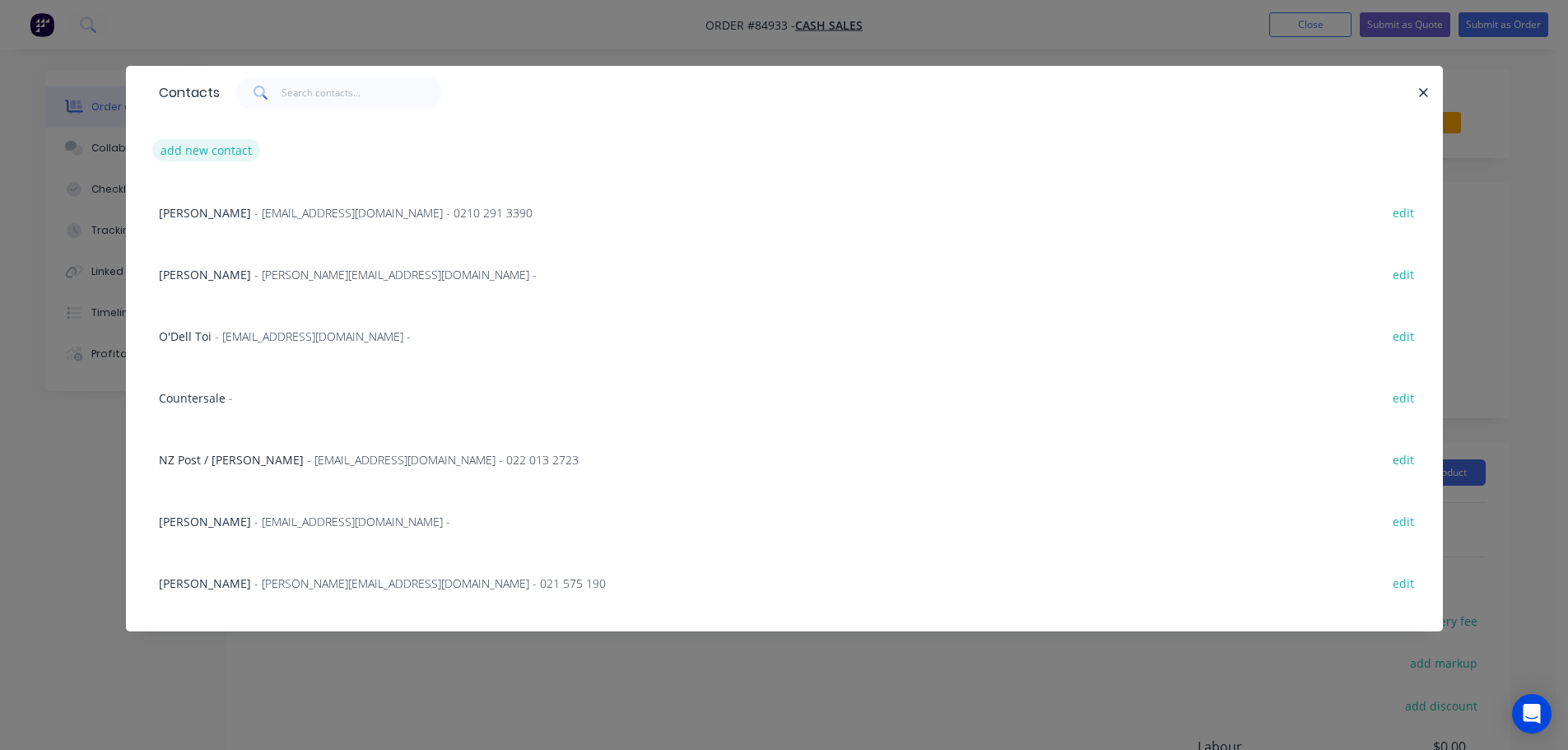
click at [239, 156] on button "add new contact" at bounding box center [206, 149] width 109 height 22
select select "NZ"
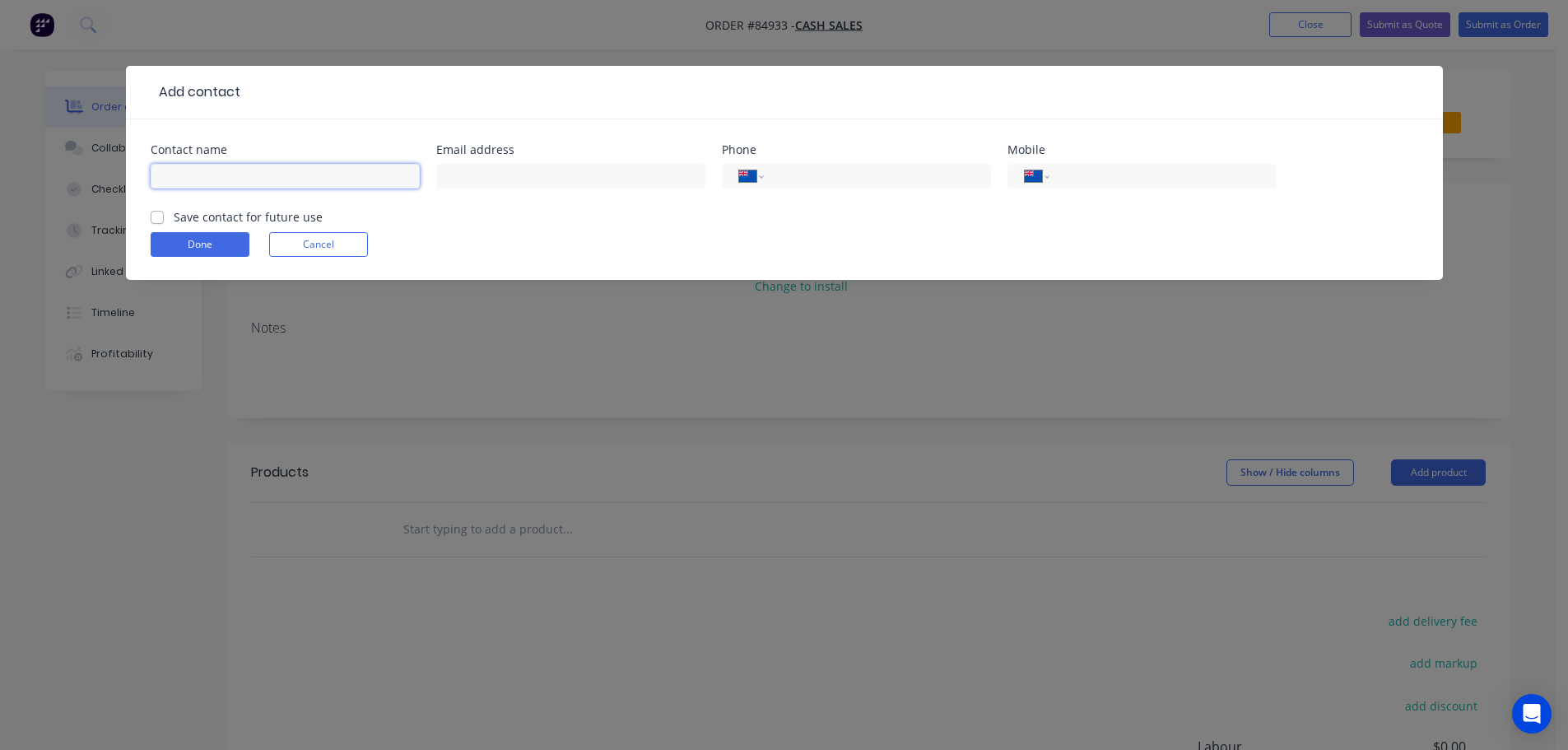
click at [225, 176] on input "text" at bounding box center [285, 176] width 270 height 25
type input "Helispace"
click at [234, 219] on label "Save contact for future use" at bounding box center [247, 218] width 149 height 18
click at [164, 219] on input "Save contact for future use" at bounding box center [156, 217] width 13 height 16
checkbox input "true"
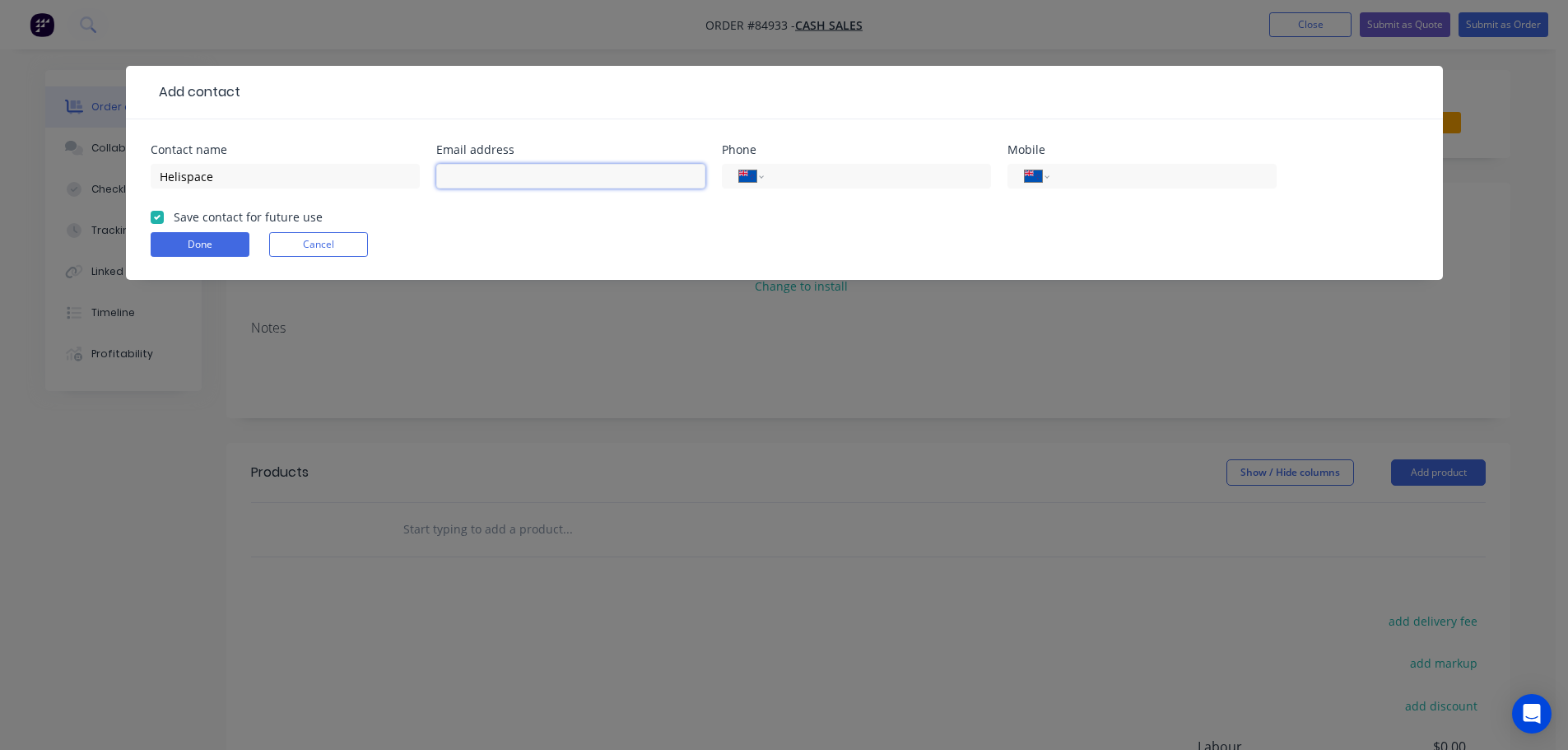
drag, startPoint x: 492, startPoint y: 172, endPoint x: 505, endPoint y: 180, distance: 15.3
click at [492, 172] on input "text" at bounding box center [571, 176] width 270 height 25
paste input "Cory Williamson <cory@helispace.co.nz>"
click at [539, 178] on input "Cory Williamson <cory@helispace.co.nz>" at bounding box center [571, 176] width 270 height 25
drag, startPoint x: 517, startPoint y: 178, endPoint x: 401, endPoint y: 179, distance: 116.0
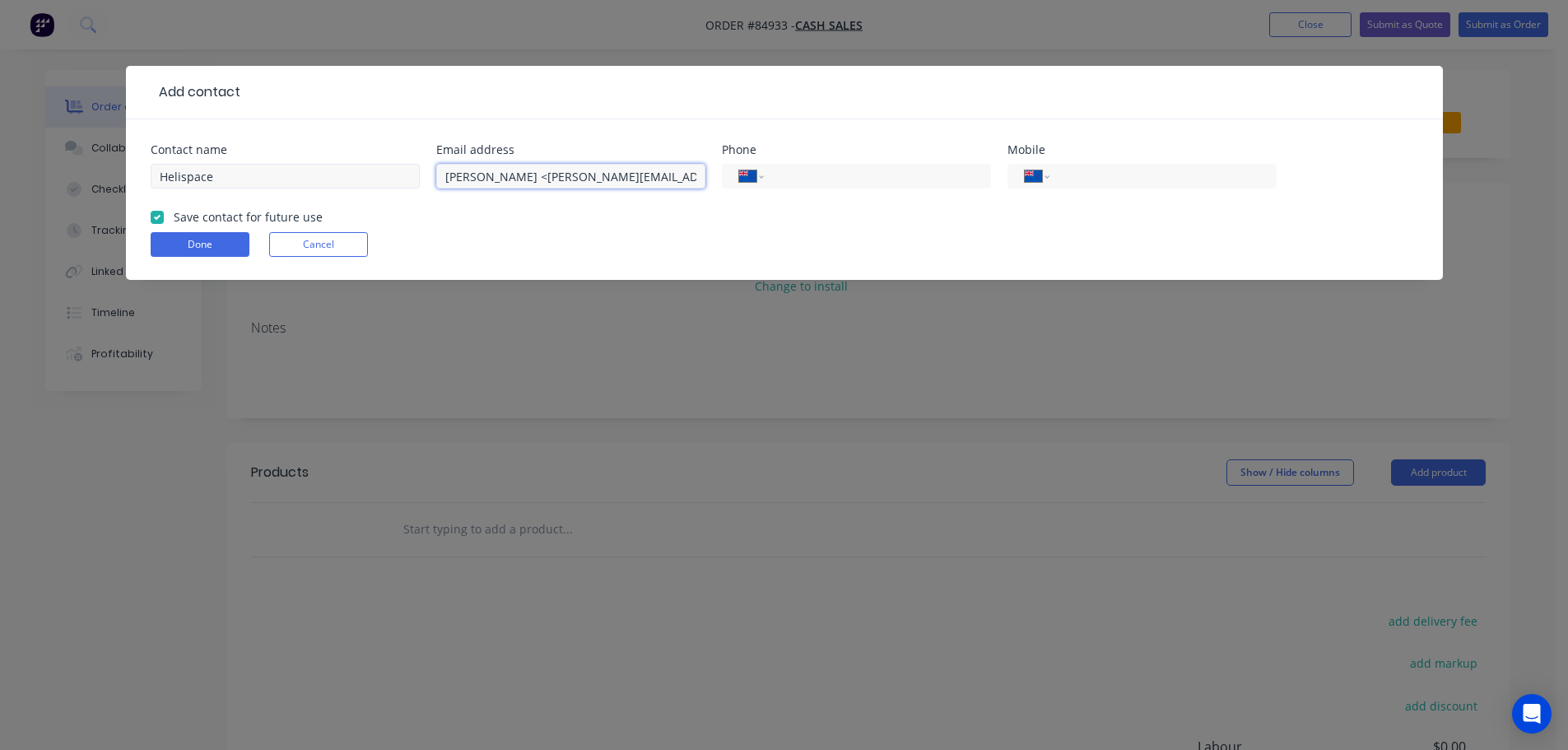
click at [401, 179] on div "Contact name Helispace Email address Cory Williamson <cory@helispace.co.nz> Pho…" at bounding box center [784, 176] width 1267 height 65
type input "Cory Williamson <cory@helispace.co.nz>"
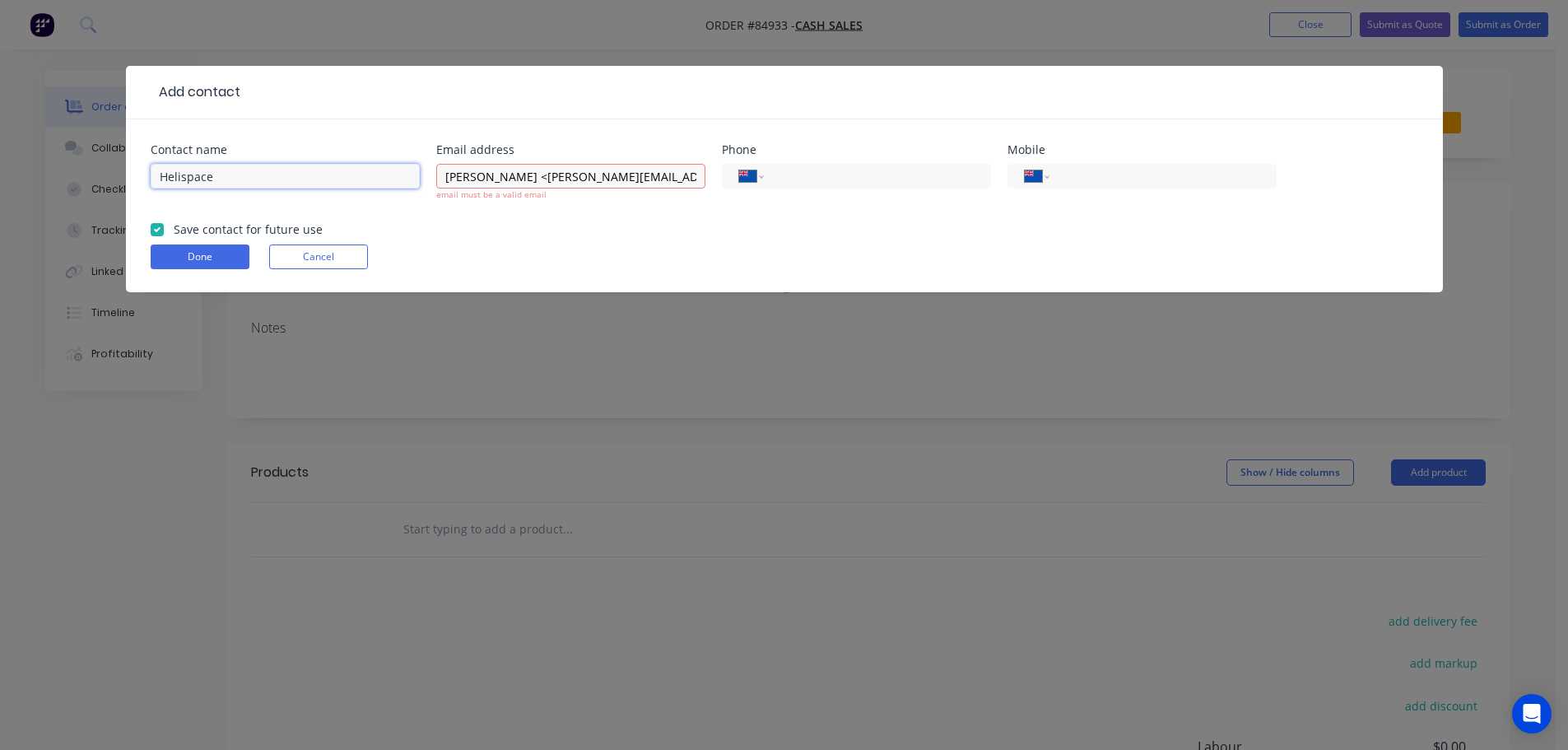
click at [335, 176] on input "Helispace" at bounding box center [285, 176] width 270 height 25
paste input "Cory Williamson"
type input "Helispace - Cory Williamson"
drag, startPoint x: 538, startPoint y: 175, endPoint x: 330, endPoint y: 210, distance: 210.9
click at [330, 210] on div "Contact name Helispace - Cory Williamson Email address Cory Williamson <cory@he…" at bounding box center [784, 182] width 1267 height 77
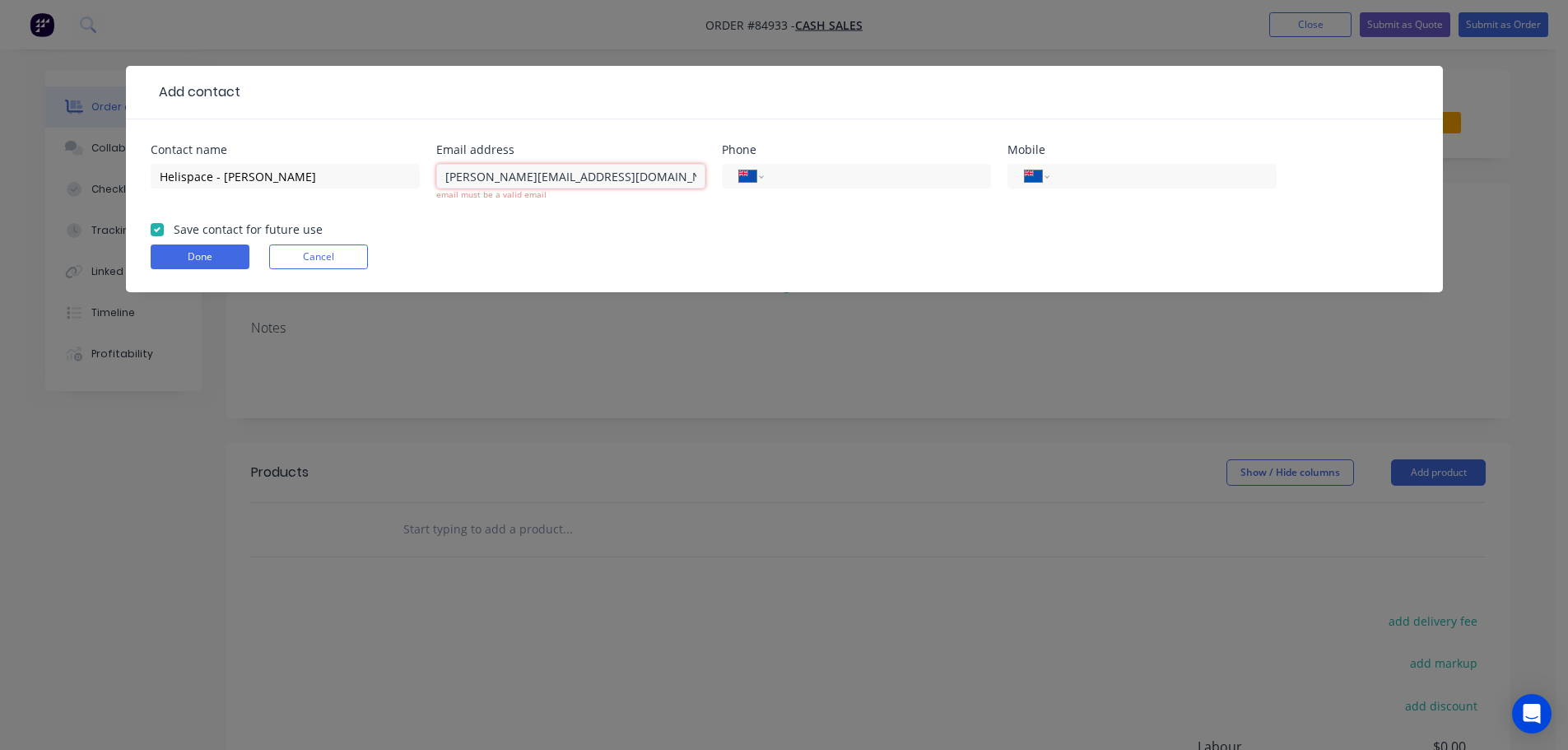
click at [658, 183] on input "cory@helispace.co.nz>" at bounding box center [571, 176] width 270 height 25
type input "cory@helispace.co.nz"
click at [210, 257] on form "Contact name Helispace - Cory Williamson Email address cory@helispace.co.nz ema…" at bounding box center [784, 218] width 1267 height 149
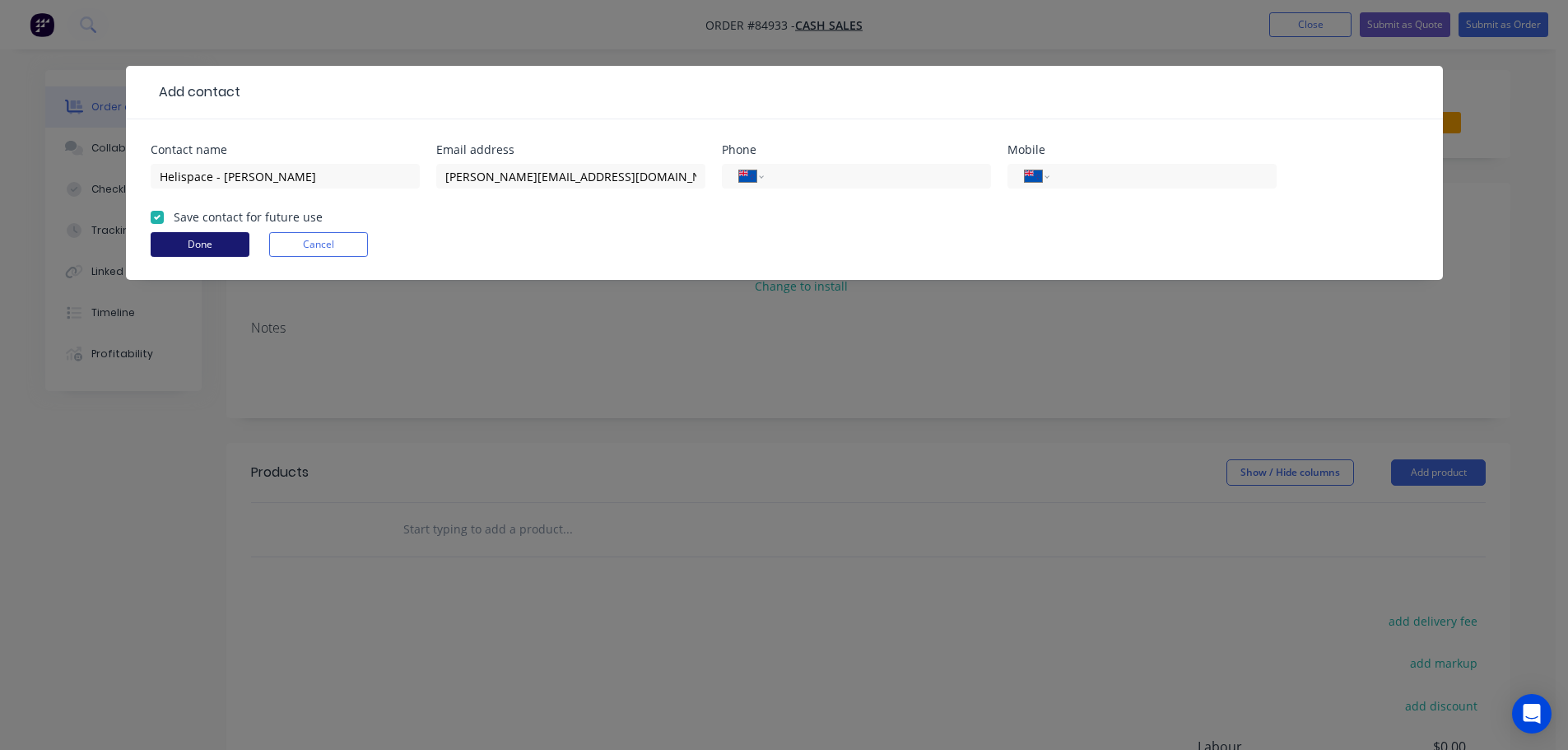
click at [222, 245] on button "Done" at bounding box center [200, 245] width 99 height 25
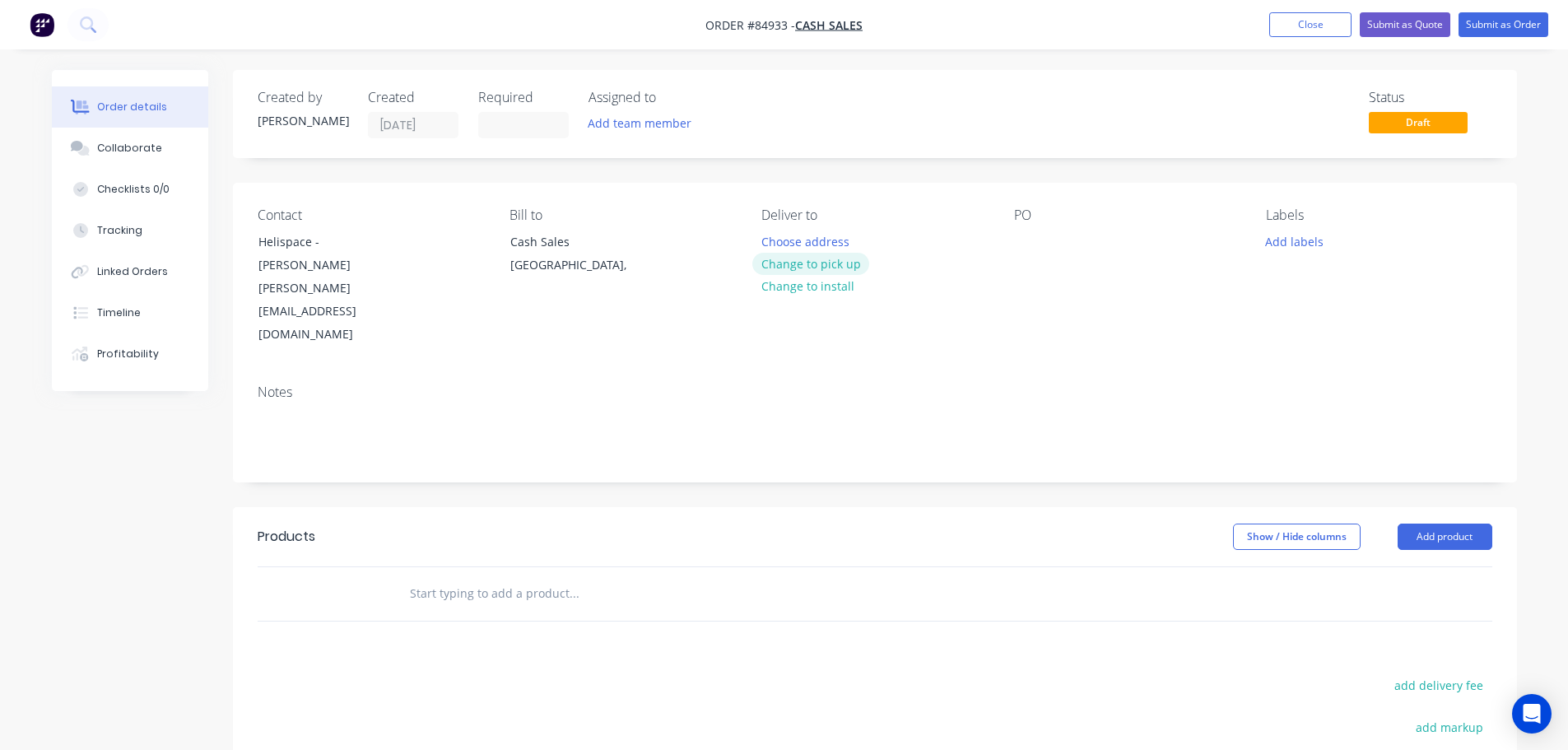
click at [832, 256] on button "Change to pick up" at bounding box center [811, 264] width 117 height 22
click at [826, 248] on div "Pick up Change to delivery Change to install" at bounding box center [873, 277] width 225 height 139
click at [784, 264] on button "Change to delivery" at bounding box center [812, 264] width 120 height 22
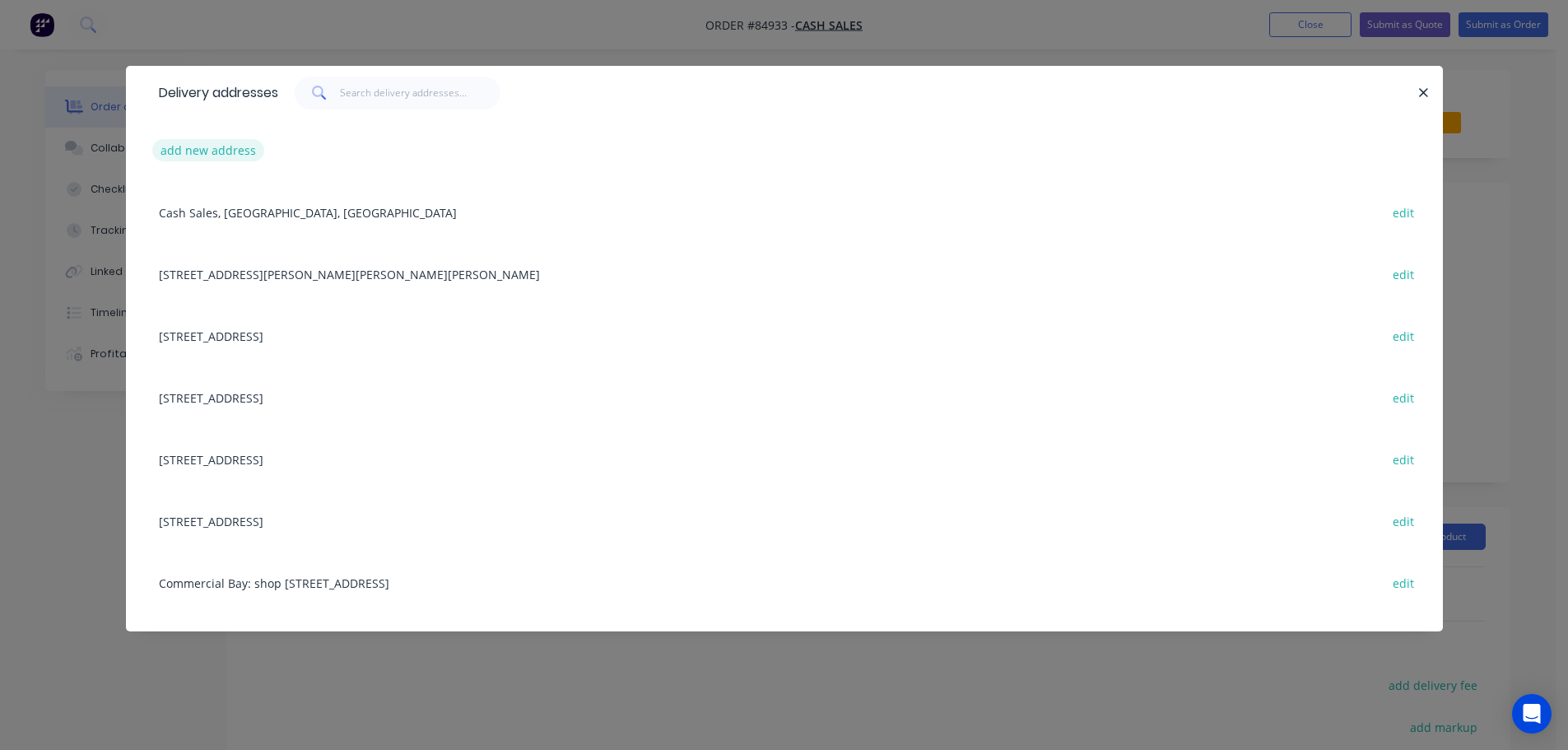
click at [170, 155] on button "add new address" at bounding box center [209, 149] width 113 height 22
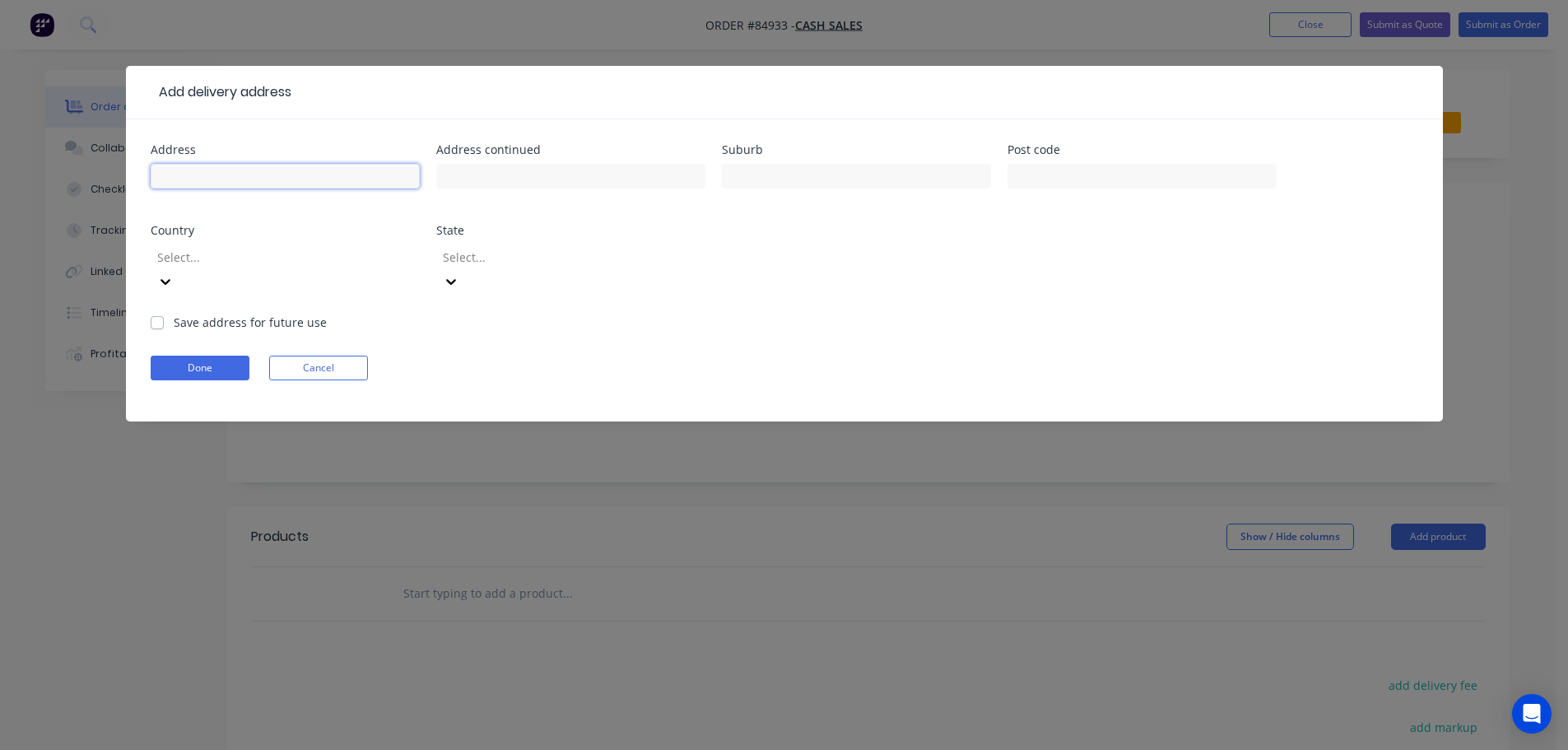
click at [223, 177] on input "text" at bounding box center [285, 176] width 270 height 25
paste input "166 Coates Rd Alexandra Airport Alexandra"
click at [346, 179] on input "166 Coates Rd Alexandra Airport Alexandra" at bounding box center [285, 176] width 270 height 25
click at [347, 179] on input "166 Coates Rd Alexandra Airport Alexandra" at bounding box center [285, 176] width 270 height 25
type input "166 Coates Rd Alexandra Airport"
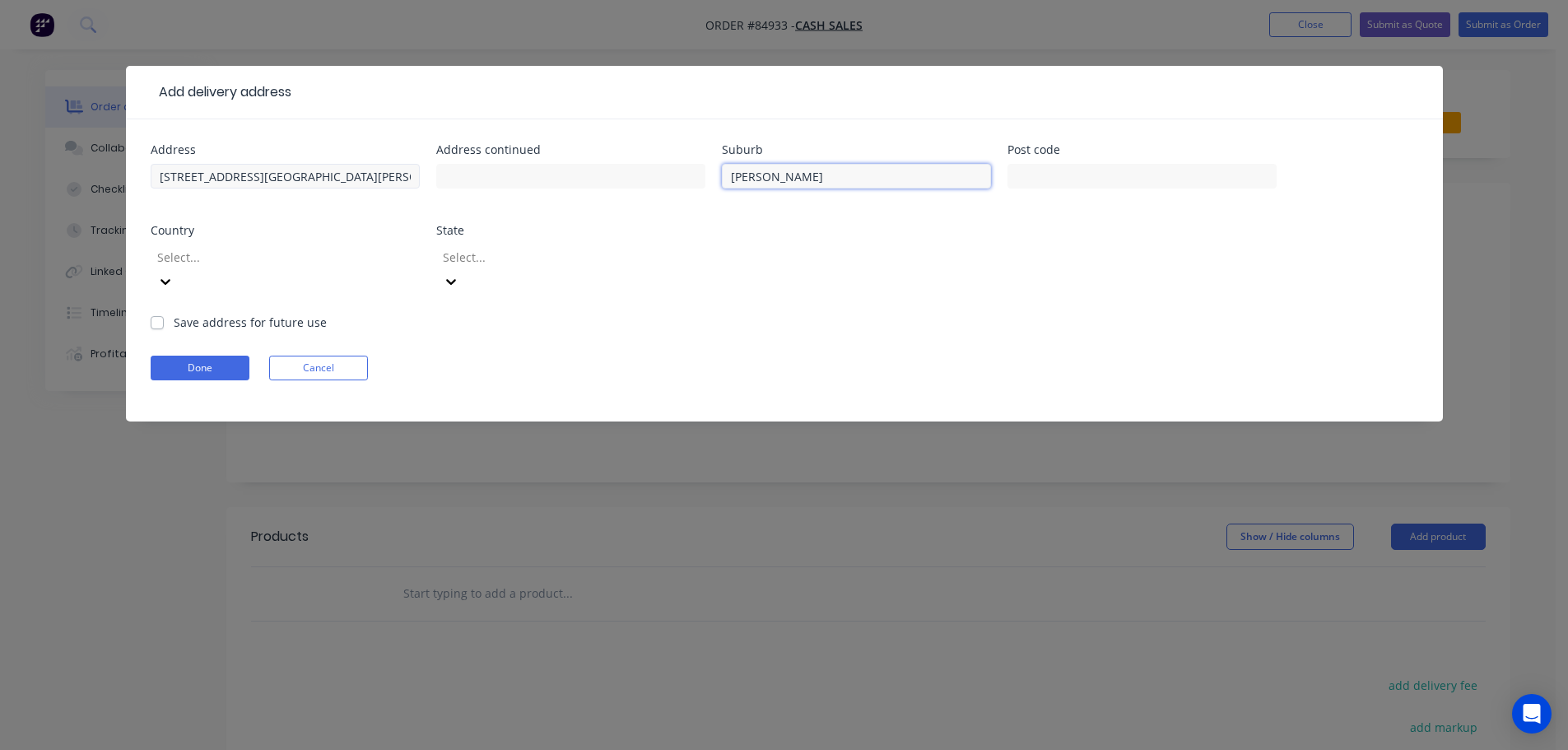
type input "Alexandra"
drag, startPoint x: 240, startPoint y: 176, endPoint x: 371, endPoint y: 186, distance: 131.4
click at [371, 186] on input "166 Coates Rd Alexandra Airport" at bounding box center [285, 176] width 270 height 25
type input "166 Coates Rd"
type input "Alexandra Airport"
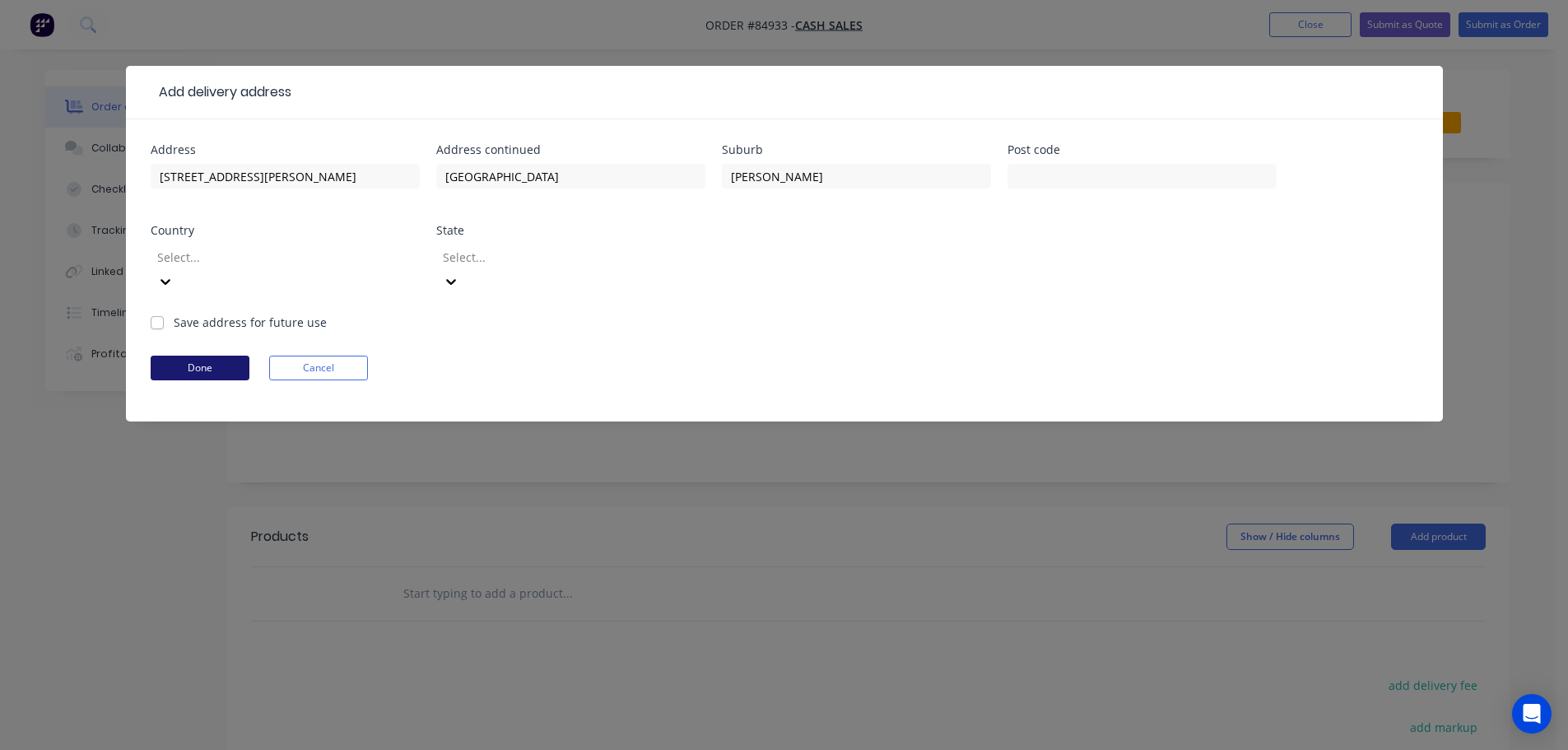
drag, startPoint x: 174, startPoint y: 341, endPoint x: 479, endPoint y: 329, distance: 305.2
click at [176, 356] on button "Done" at bounding box center [200, 368] width 99 height 25
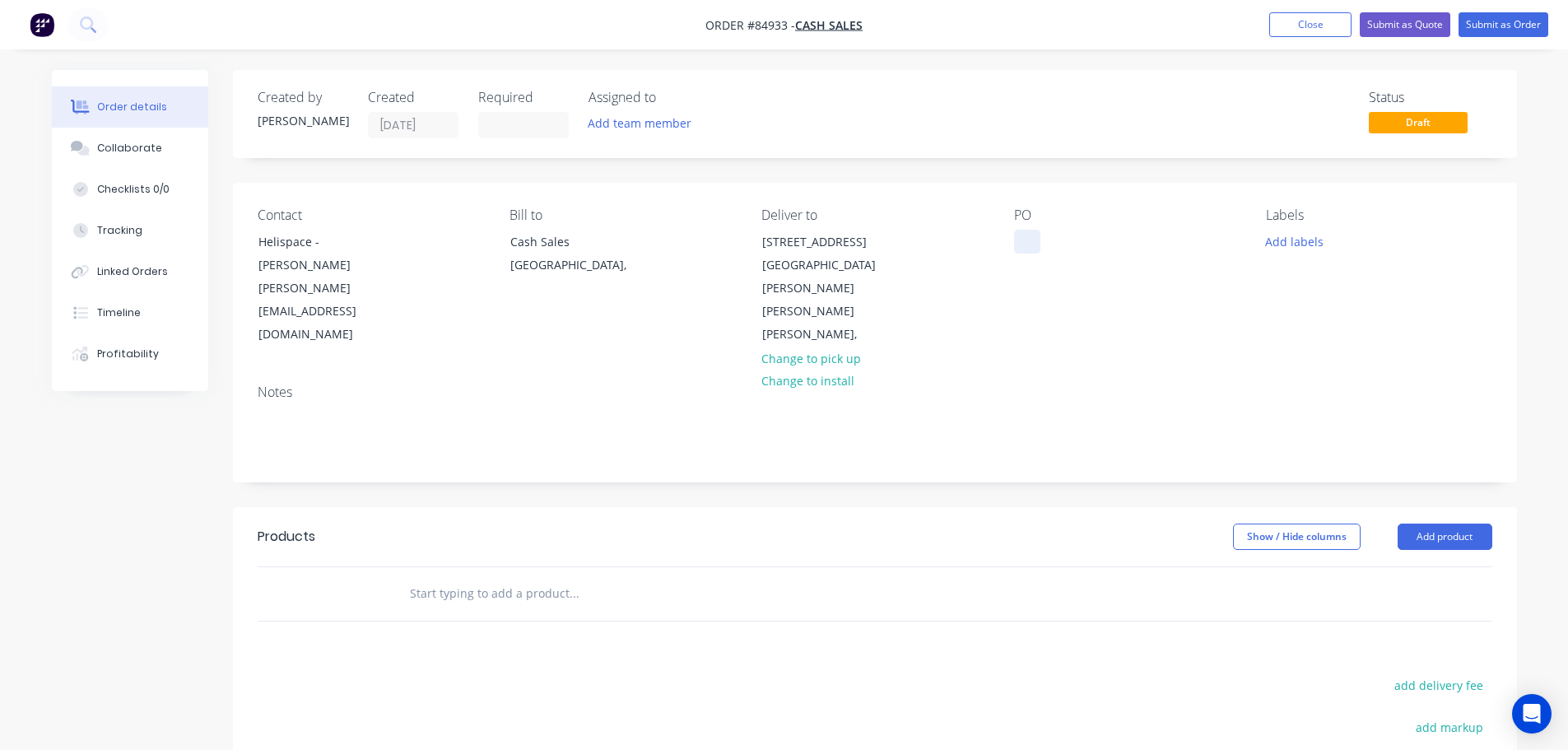
click at [1033, 238] on div at bounding box center [1027, 241] width 27 height 24
drag, startPoint x: 308, startPoint y: 243, endPoint x: 242, endPoint y: 240, distance: 66.1
click at [242, 240] on div "Contact Helispace - Cory Williamson cory@helispace.co.nz Bill to Cash Sales Auc…" at bounding box center [875, 277] width 1284 height 188
copy div "Helispace"
click at [1019, 240] on div at bounding box center [1027, 241] width 27 height 24
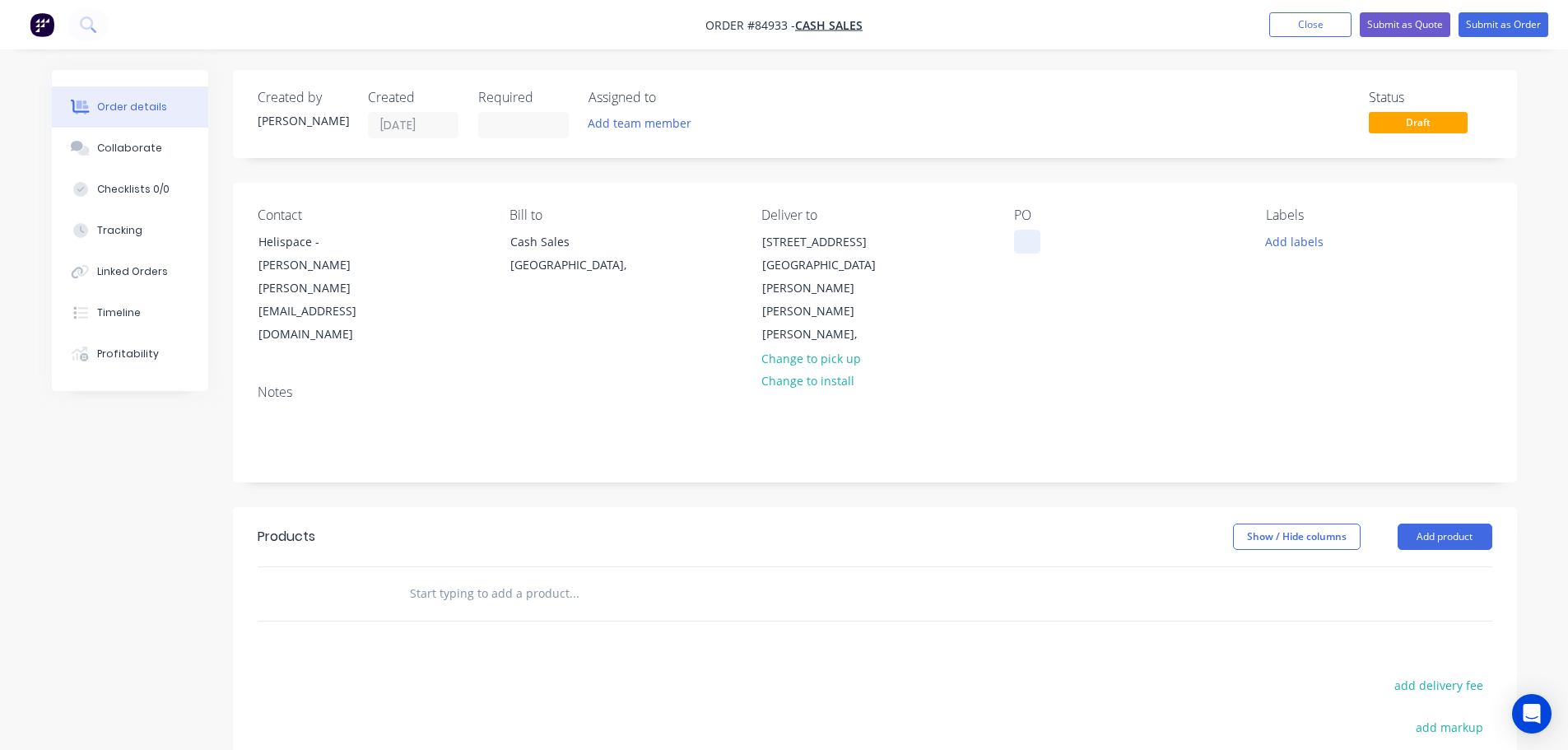
paste div
click at [468, 578] on input "text" at bounding box center [574, 593] width 329 height 33
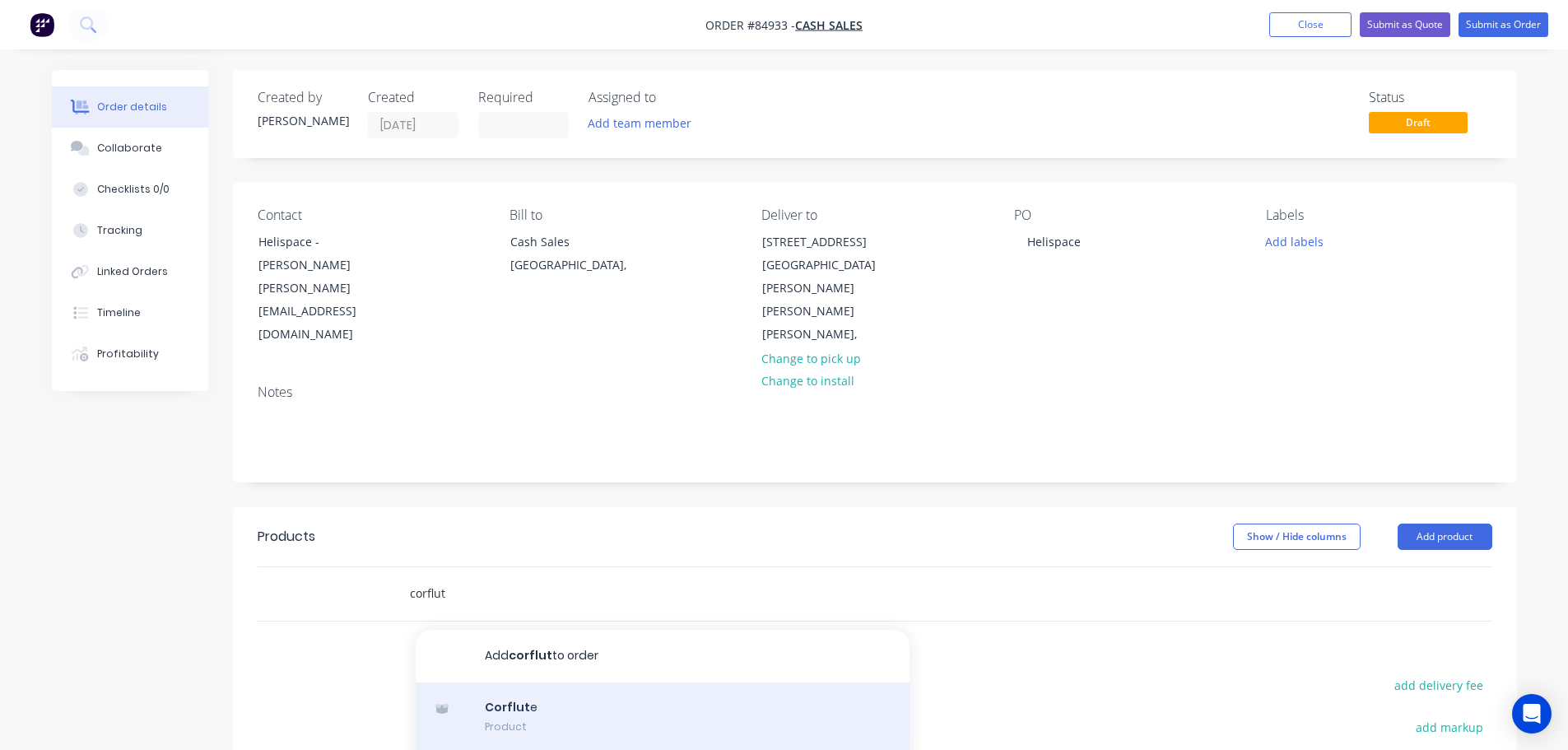
type input "corflut"
click at [578, 683] on div "Corflut e Product" at bounding box center [662, 717] width 494 height 69
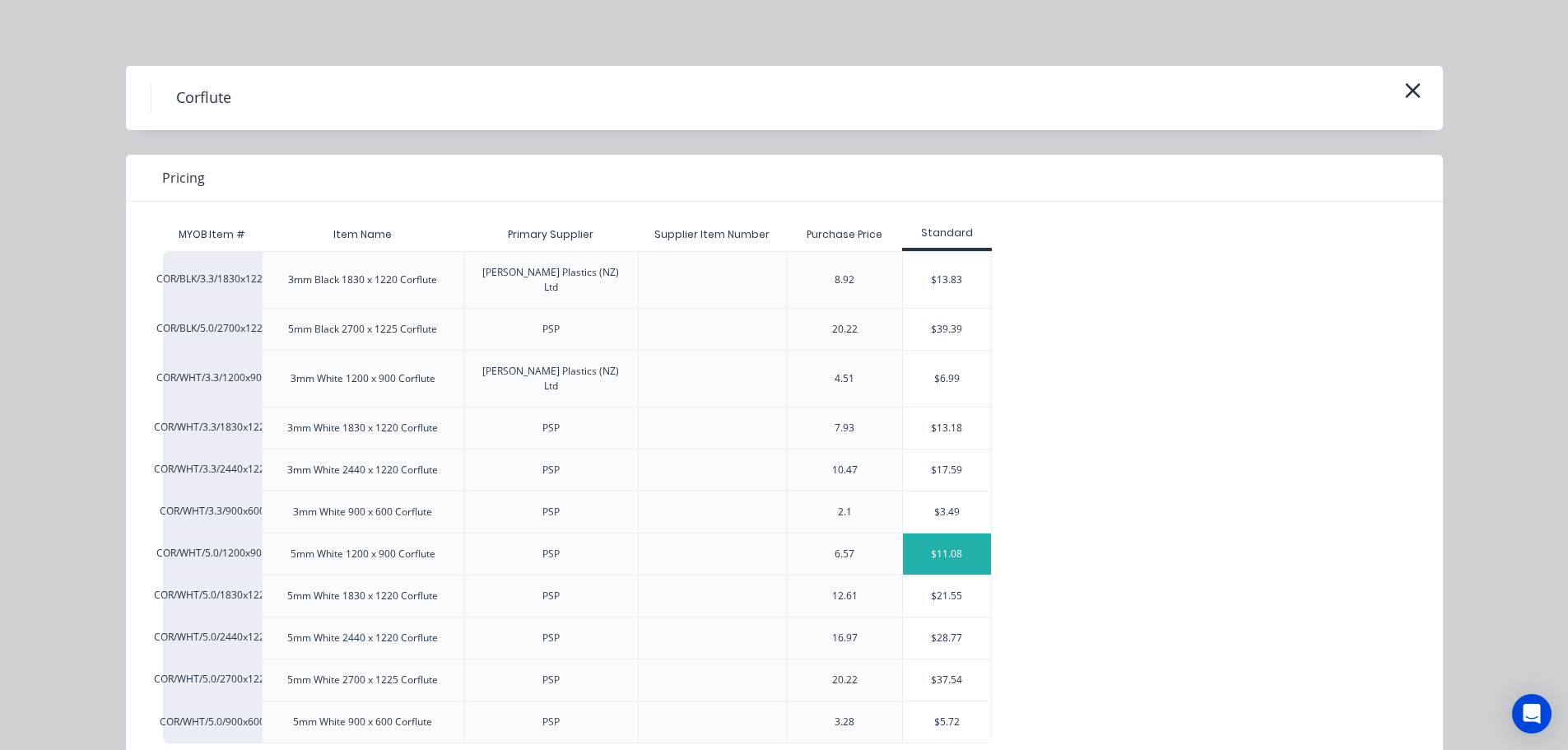
click at [916, 533] on div "$11.08" at bounding box center [948, 554] width 88 height 42
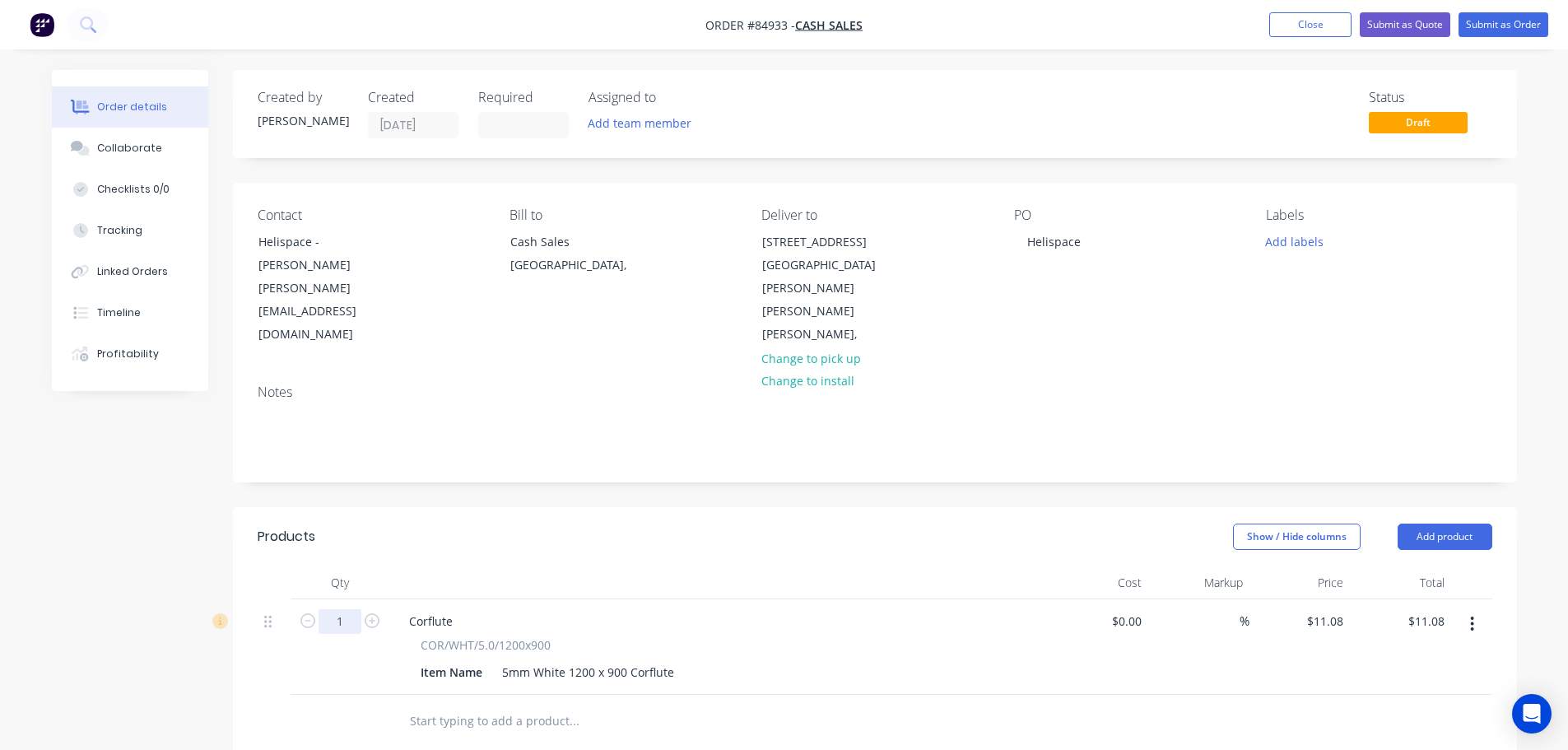
click at [341, 609] on input "1" at bounding box center [339, 622] width 42 height 25
type input "20"
type input "$221.60"
click at [938, 524] on div "Show / Hide columns Add product" at bounding box center [1006, 537] width 972 height 27
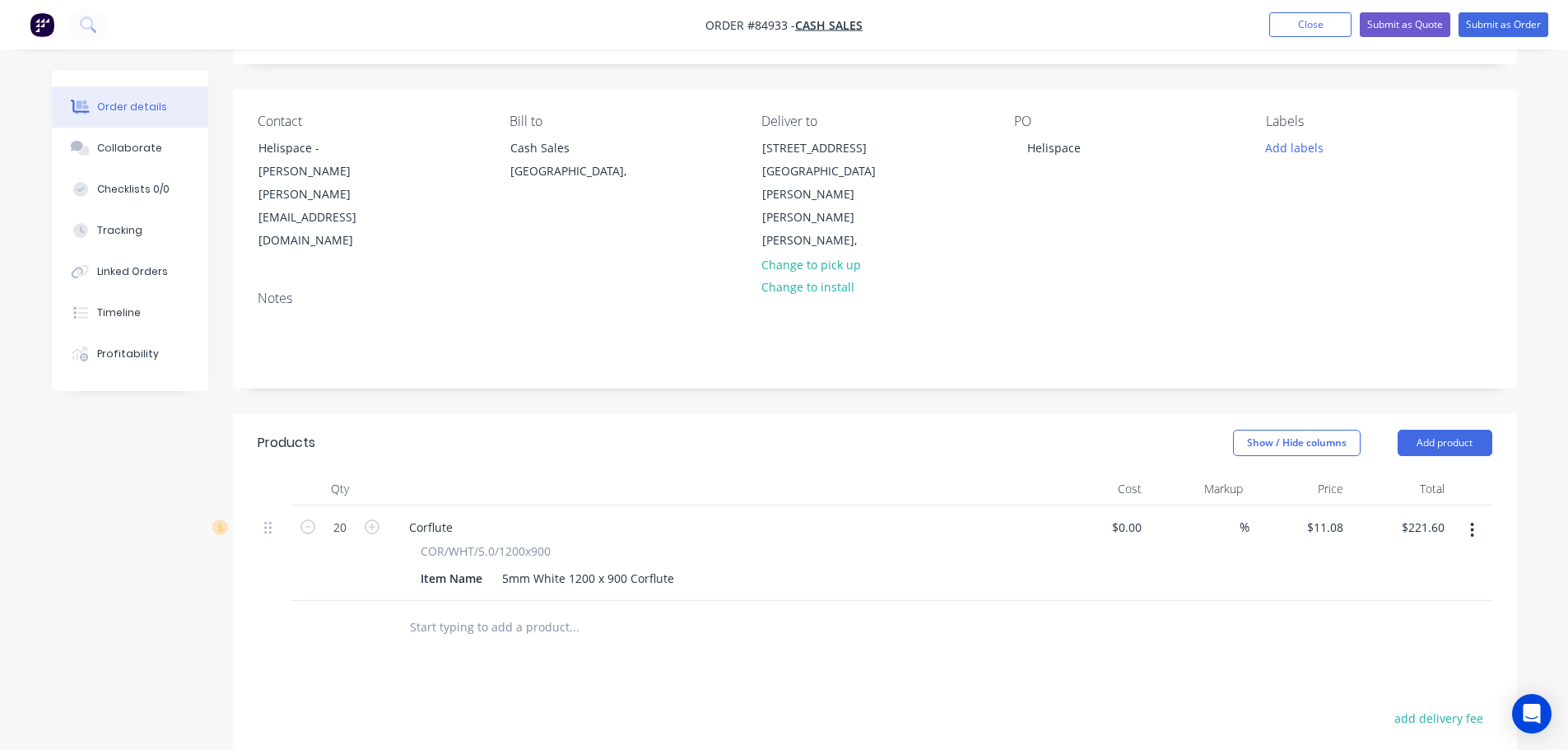
scroll to position [329, 0]
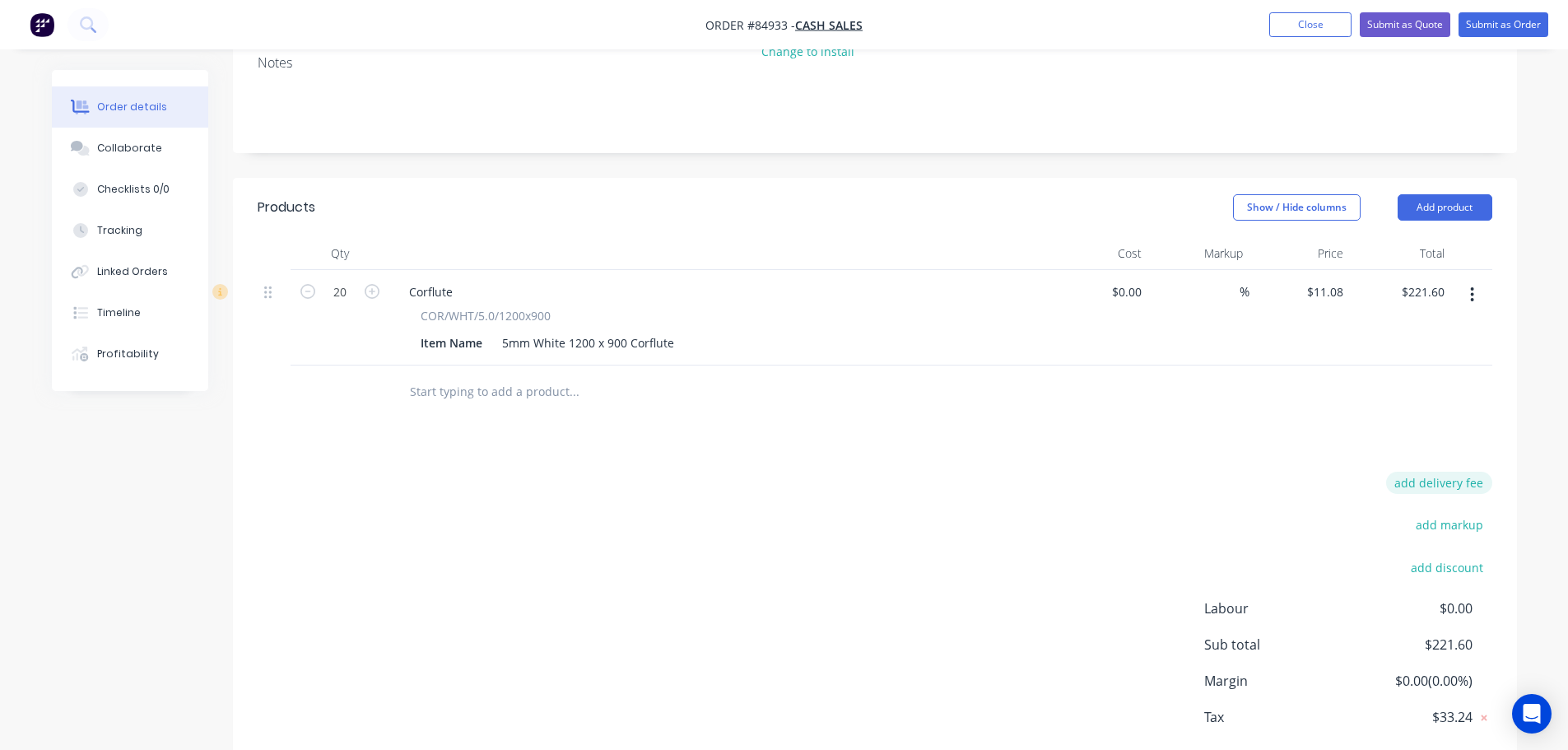
click at [1422, 472] on button "add delivery fee" at bounding box center [1439, 483] width 106 height 22
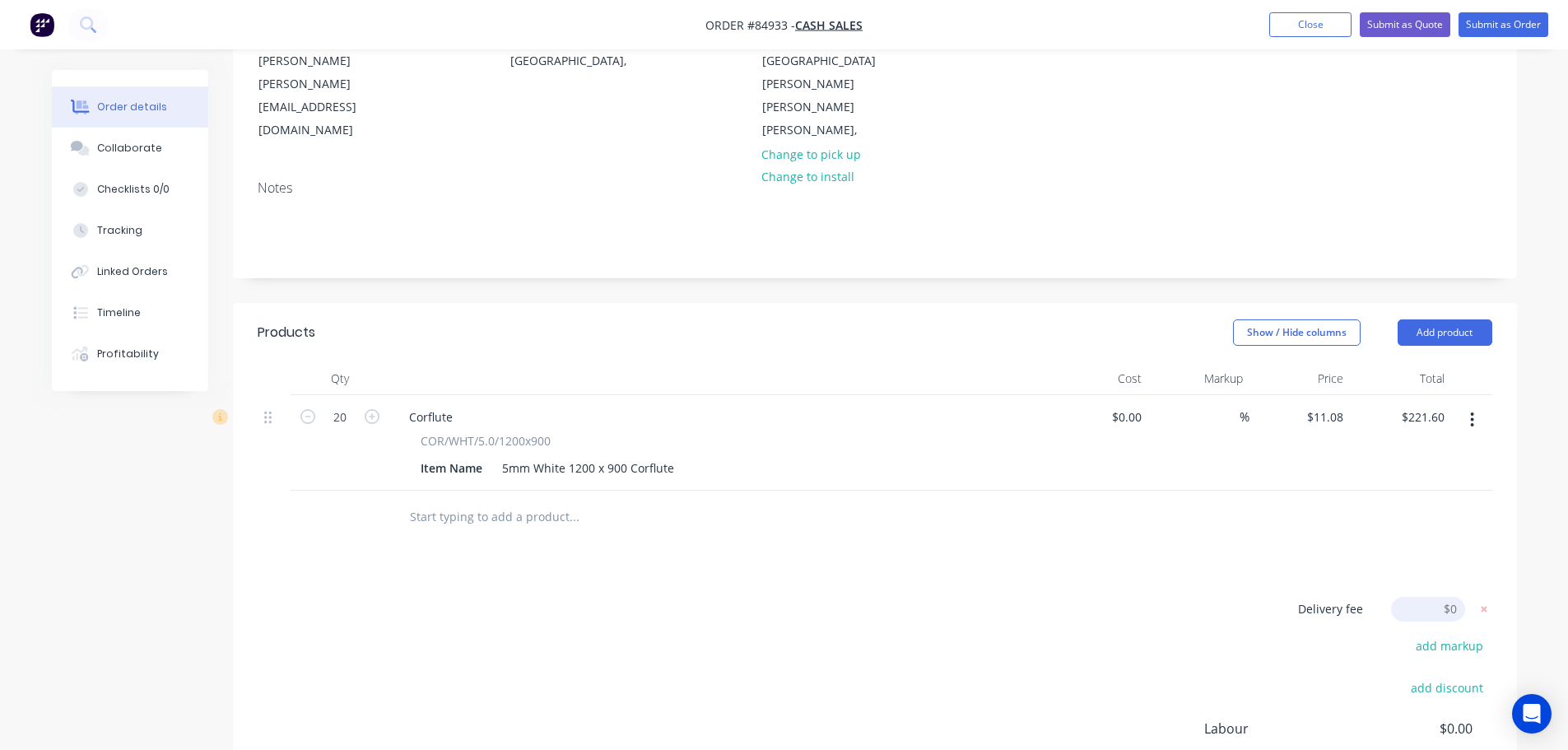
scroll to position [165, 0]
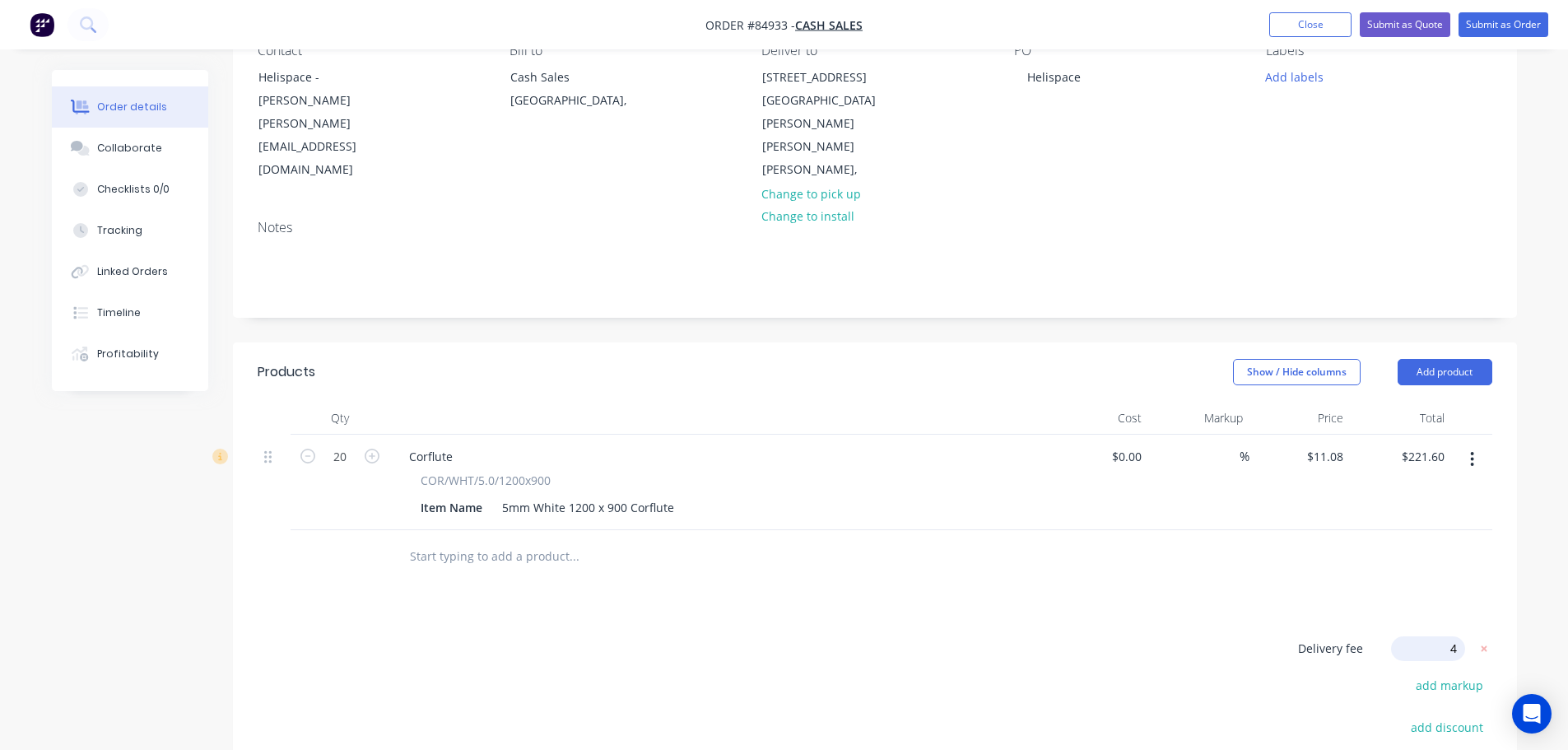
type input "40"
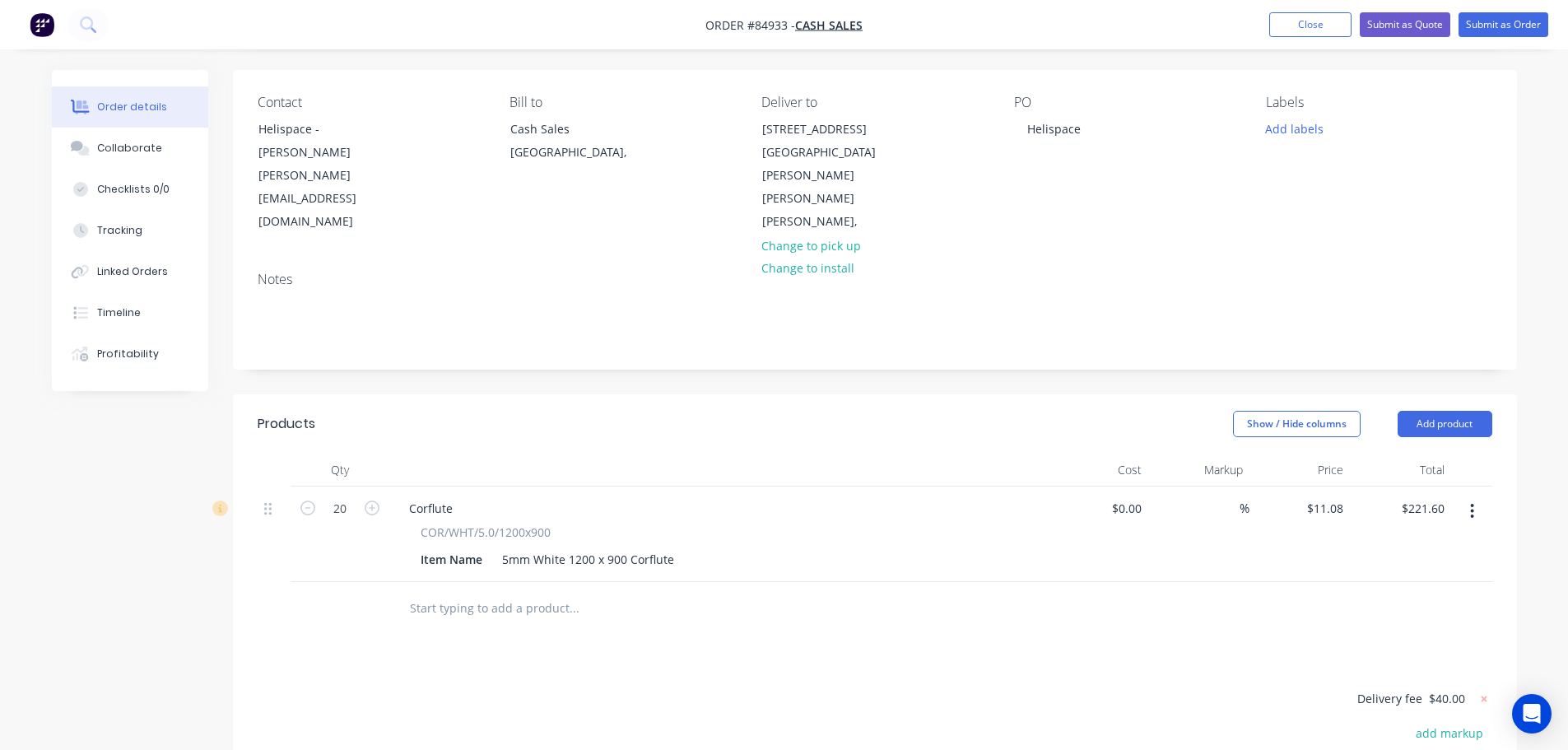
scroll to position [0, 0]
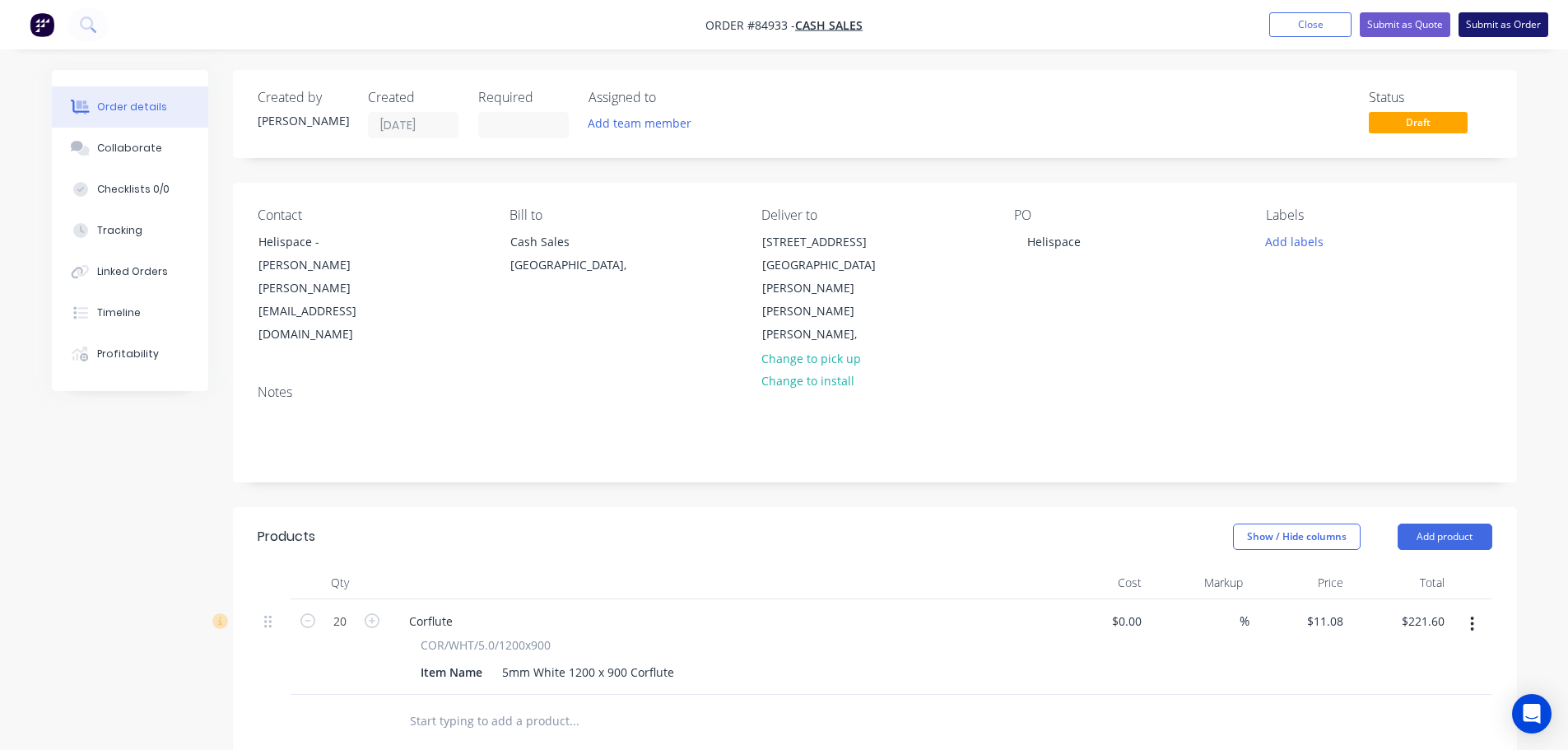
click at [1498, 29] on button "Submit as Order" at bounding box center [1503, 25] width 90 height 25
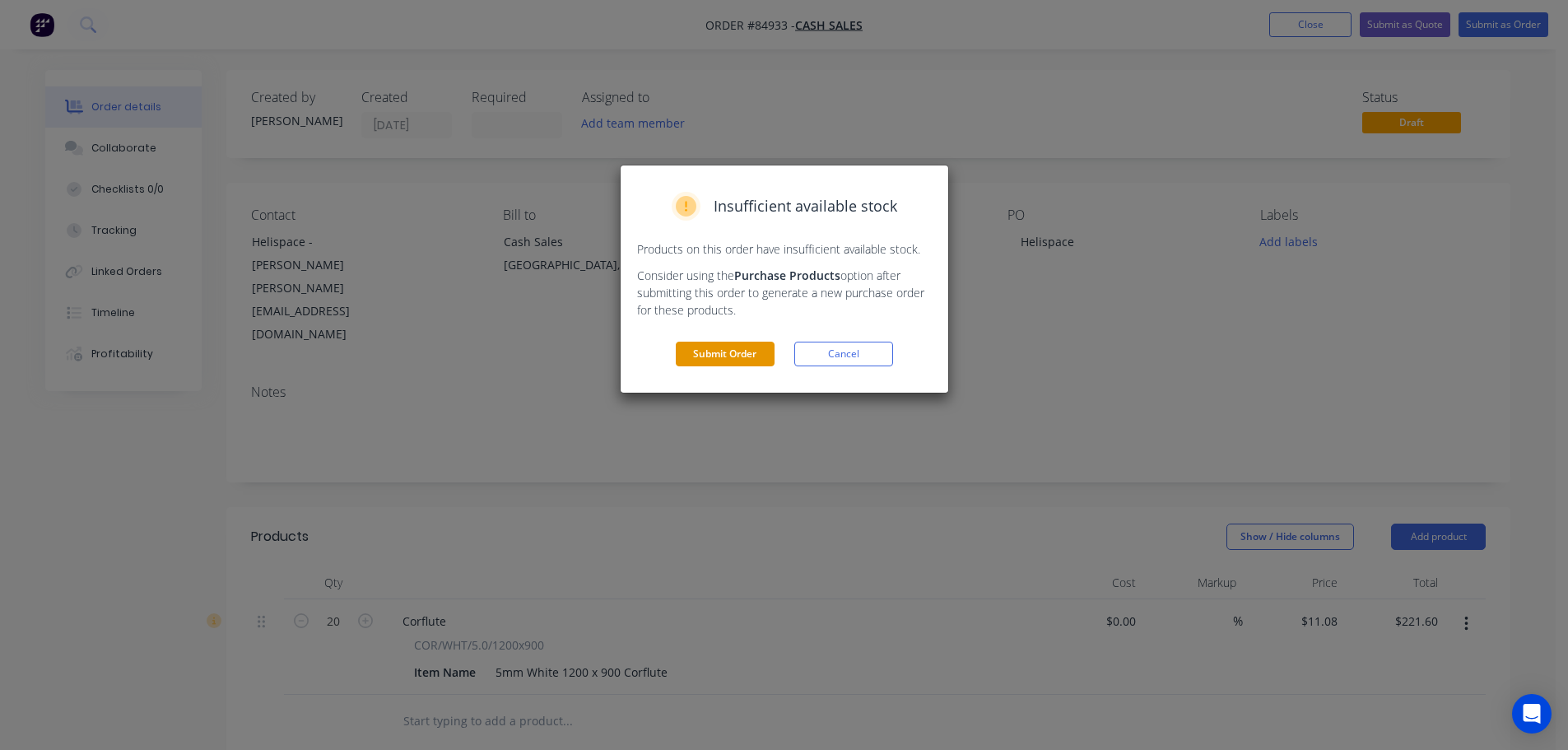
click at [753, 354] on button "Submit Order" at bounding box center [726, 354] width 99 height 25
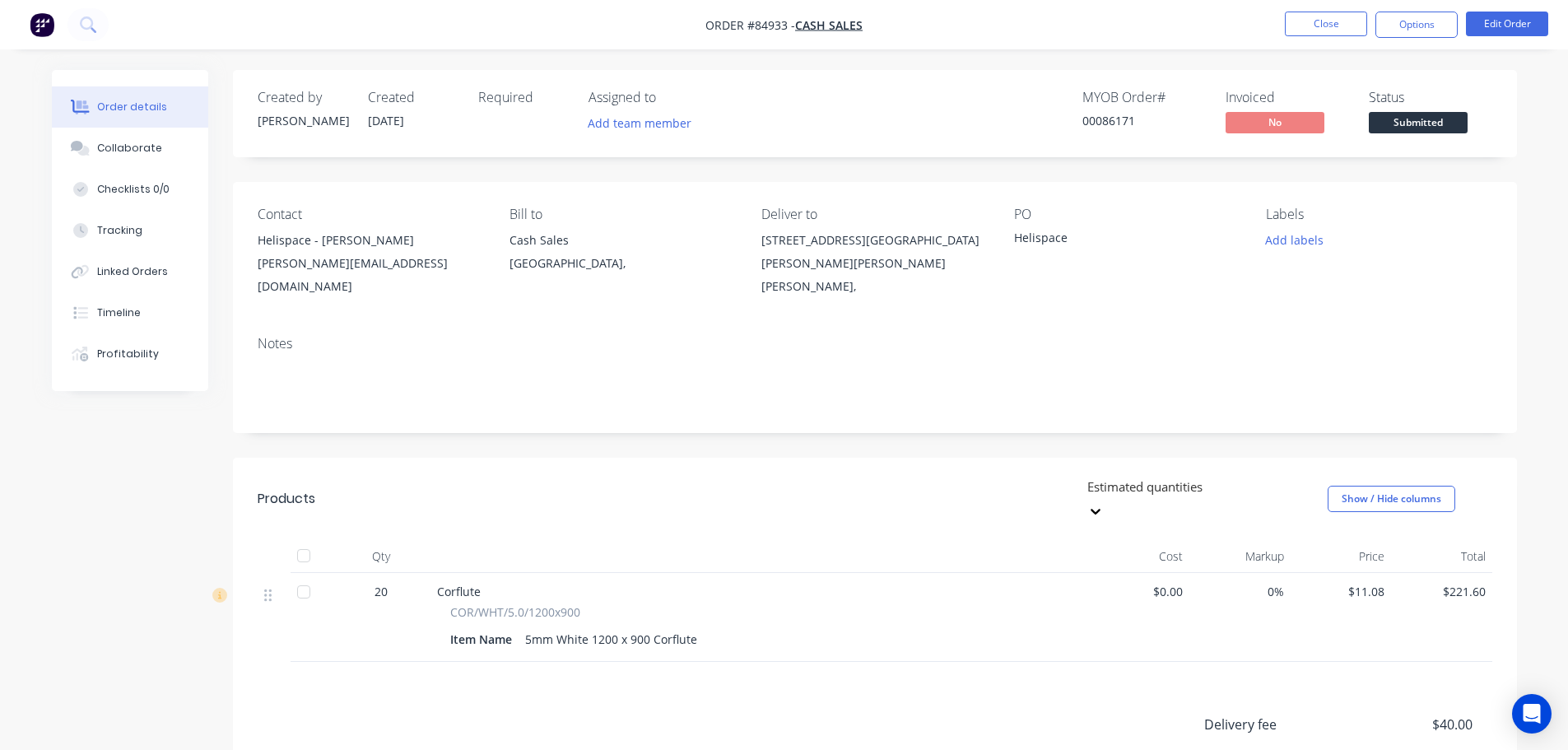
click at [1110, 125] on div "00086171" at bounding box center [1145, 121] width 124 height 18
copy div "00086171"
click at [85, 33] on button at bounding box center [88, 24] width 42 height 33
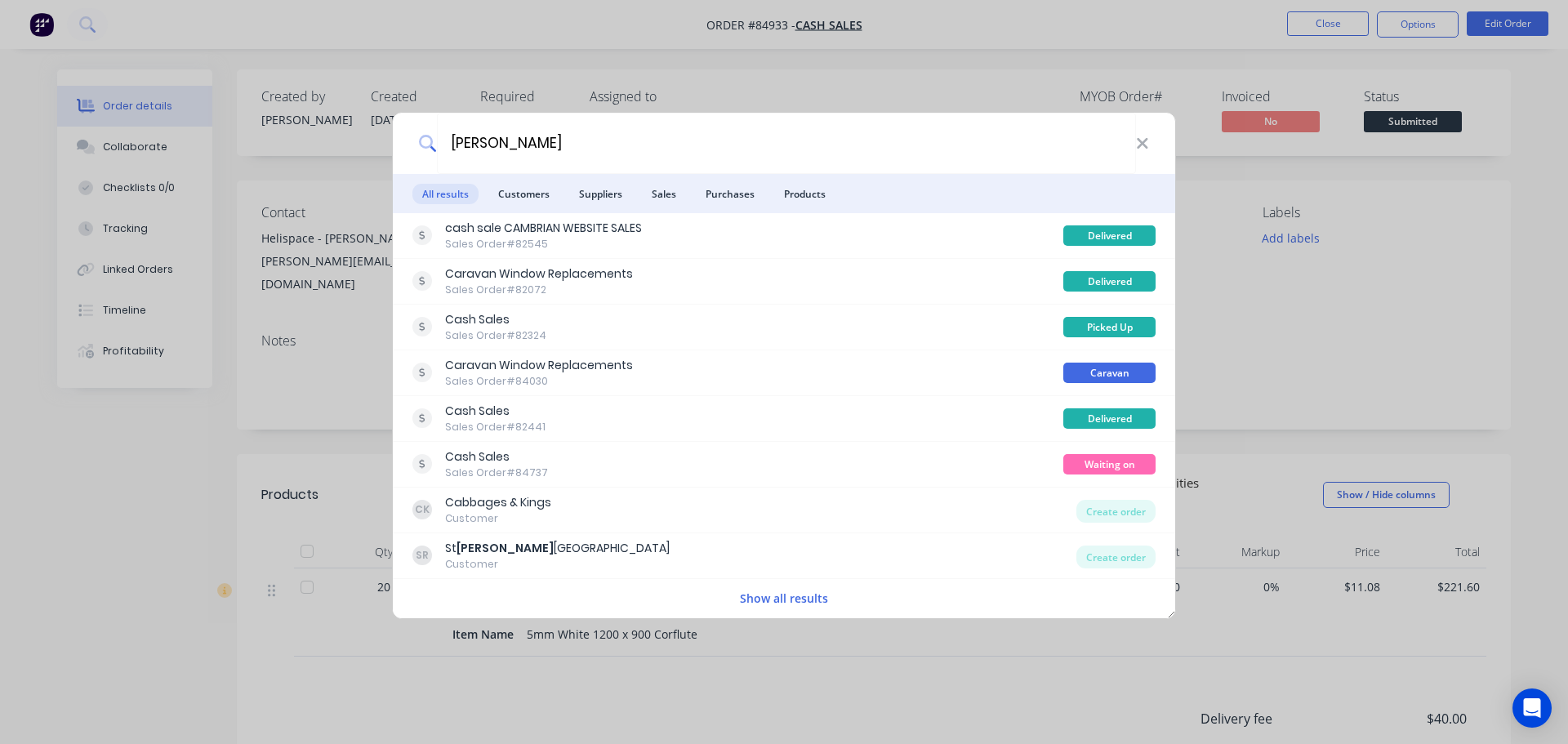
type input "john"
click at [643, 75] on div "john All results Customers Suppliers Sales Purchases Products cash sale CAMBRIA…" at bounding box center [784, 372] width 1568 height 744
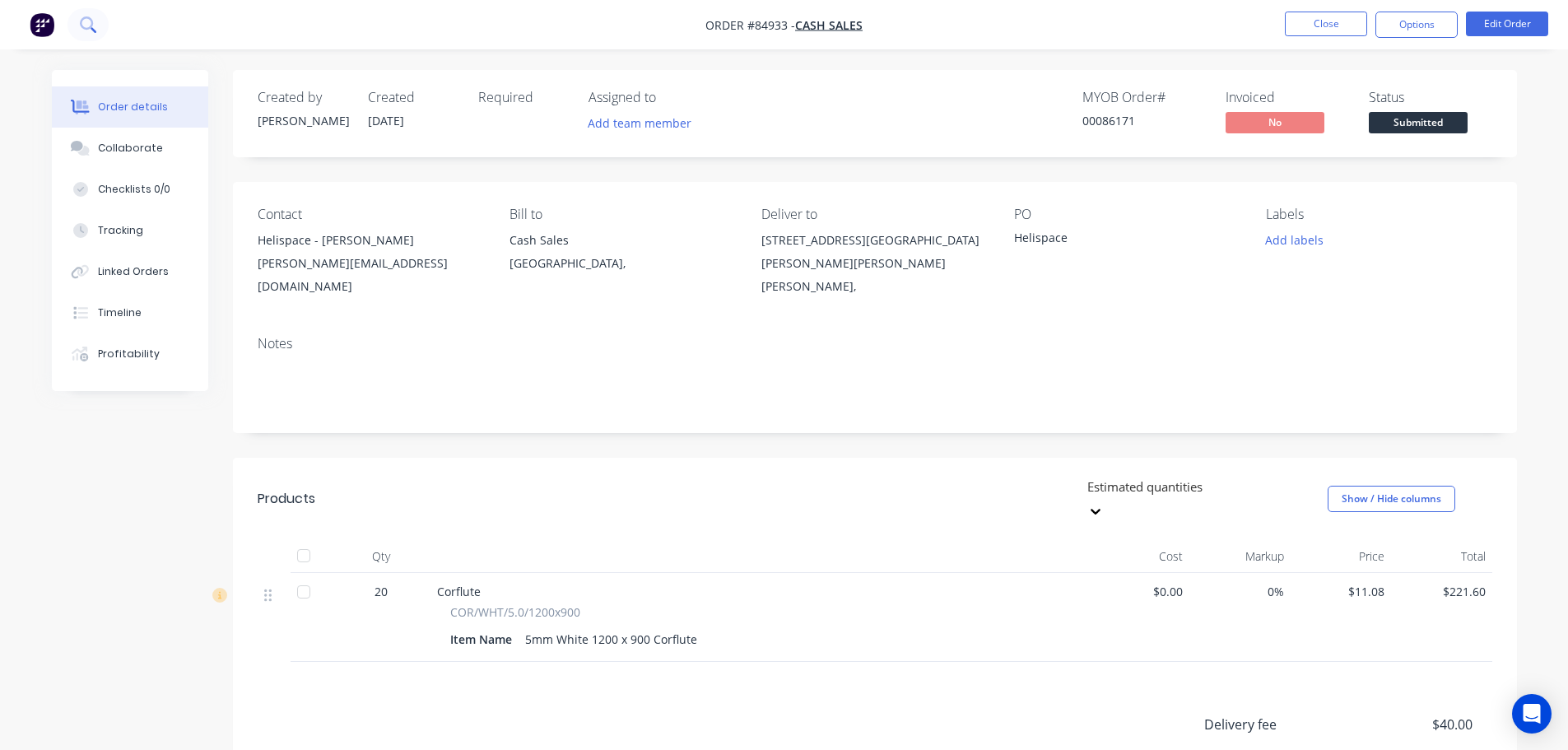
click at [88, 13] on button at bounding box center [88, 24] width 42 height 33
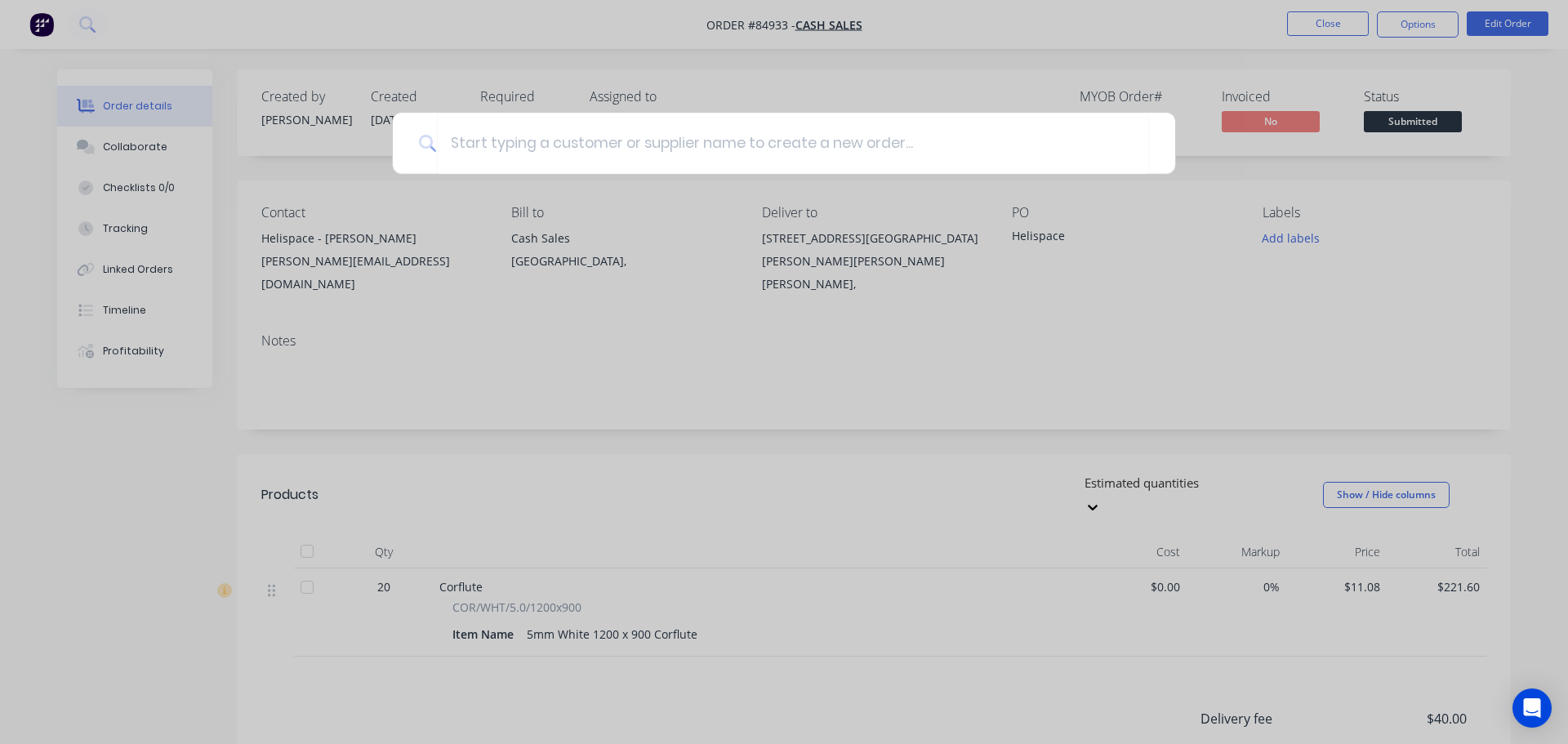
click at [528, 319] on div at bounding box center [784, 372] width 1568 height 744
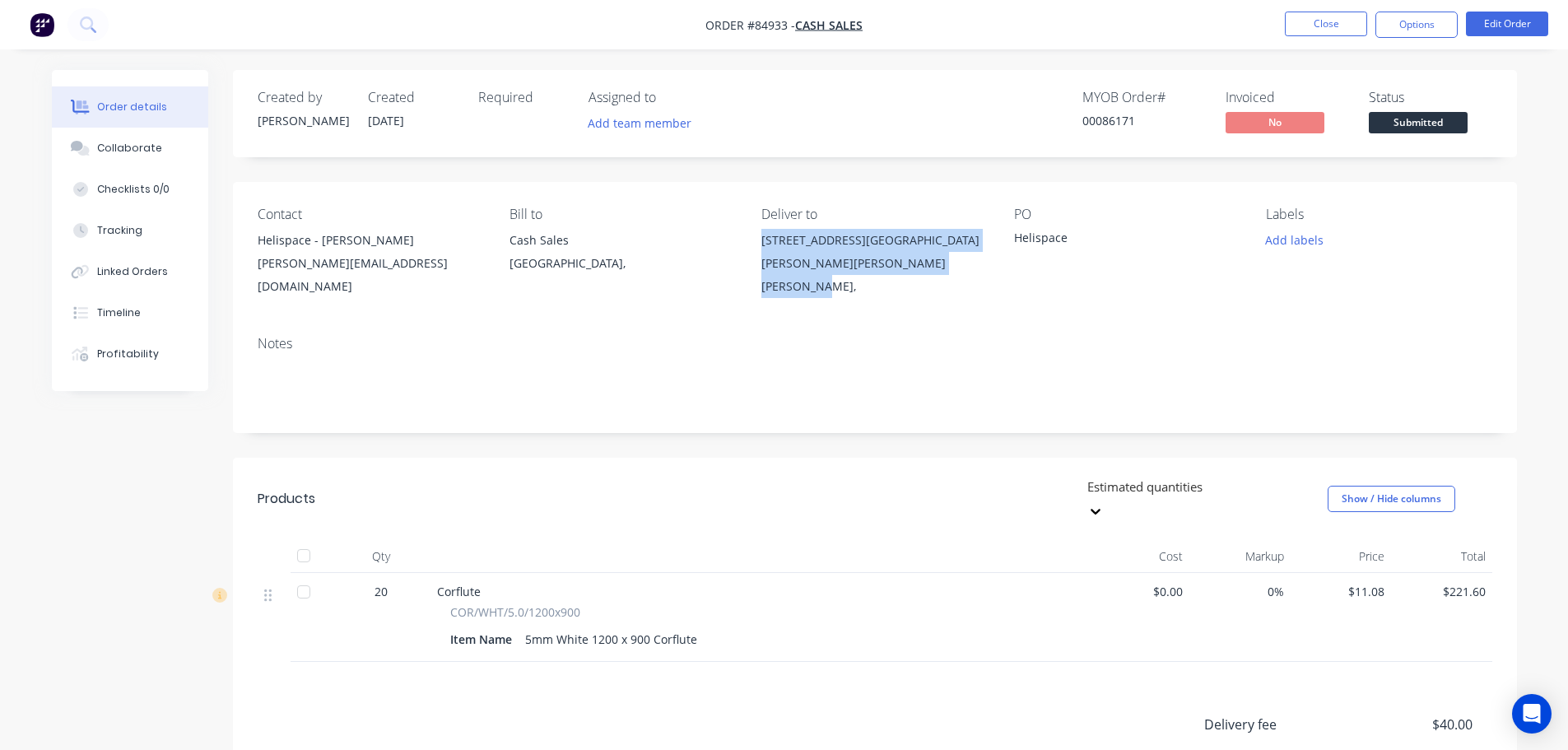
drag, startPoint x: 761, startPoint y: 233, endPoint x: 926, endPoint y: 254, distance: 166.3
click at [926, 254] on div "166 Coates Rd Alexandra Airport Alexandra," at bounding box center [873, 264] width 225 height 69
copy div "166 Coates Rd Alexandra Airport Alexandra,"
click at [1154, 323] on div "Notes" at bounding box center [875, 378] width 1284 height 111
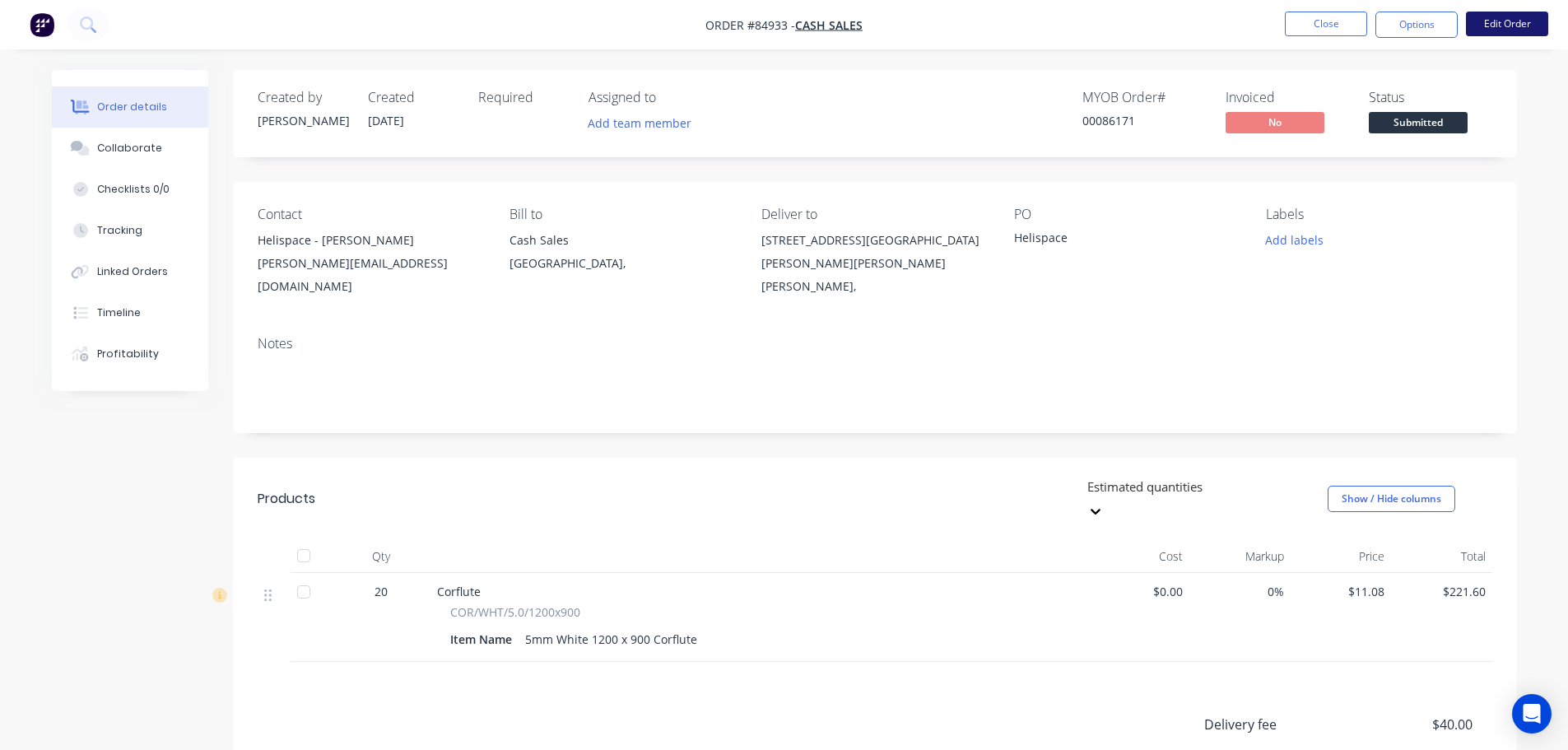
click at [1503, 26] on button "Edit Order" at bounding box center [1506, 24] width 82 height 25
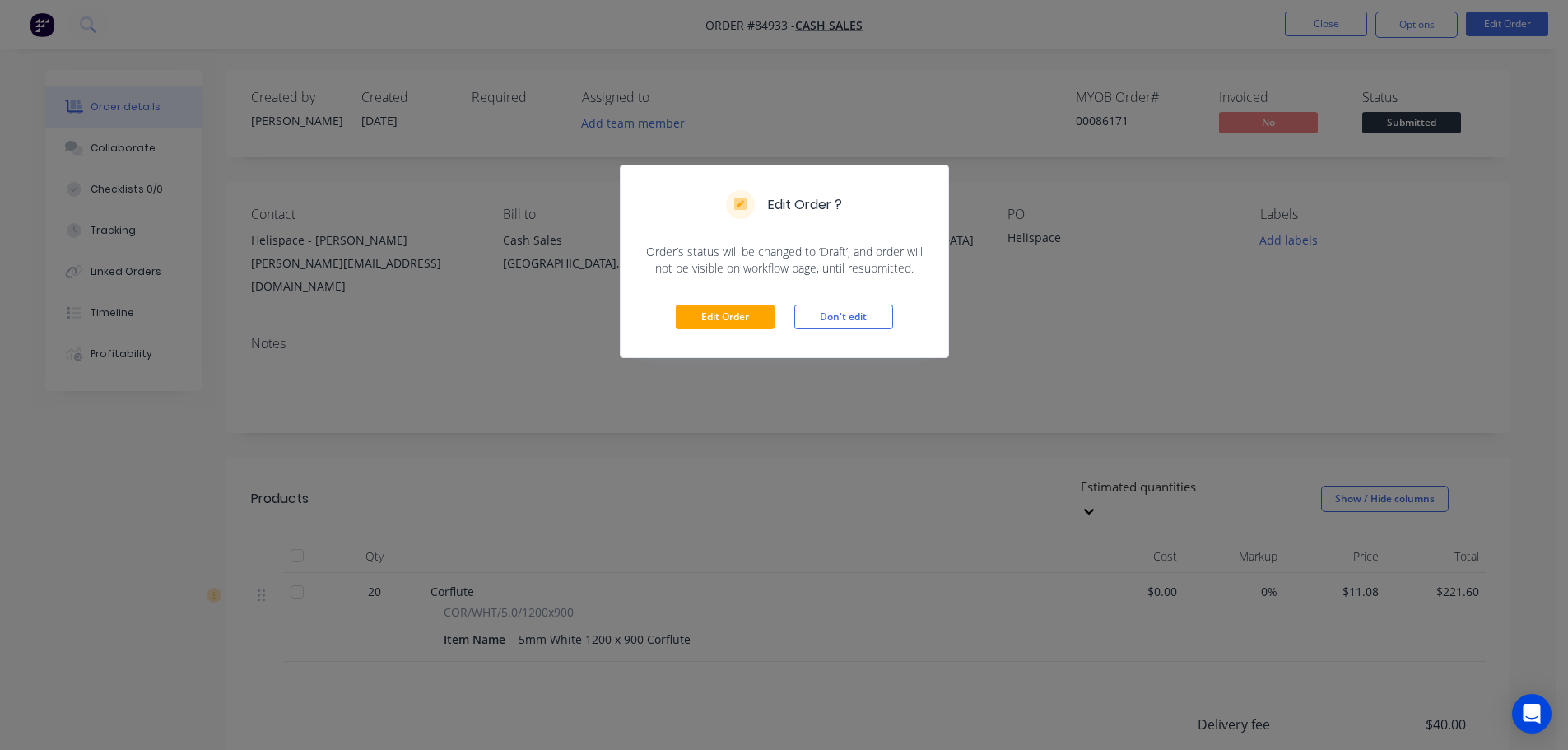
click at [681, 295] on div "Edit Order Don't edit" at bounding box center [784, 317] width 328 height 80
click at [697, 312] on button "Edit Order" at bounding box center [726, 318] width 99 height 25
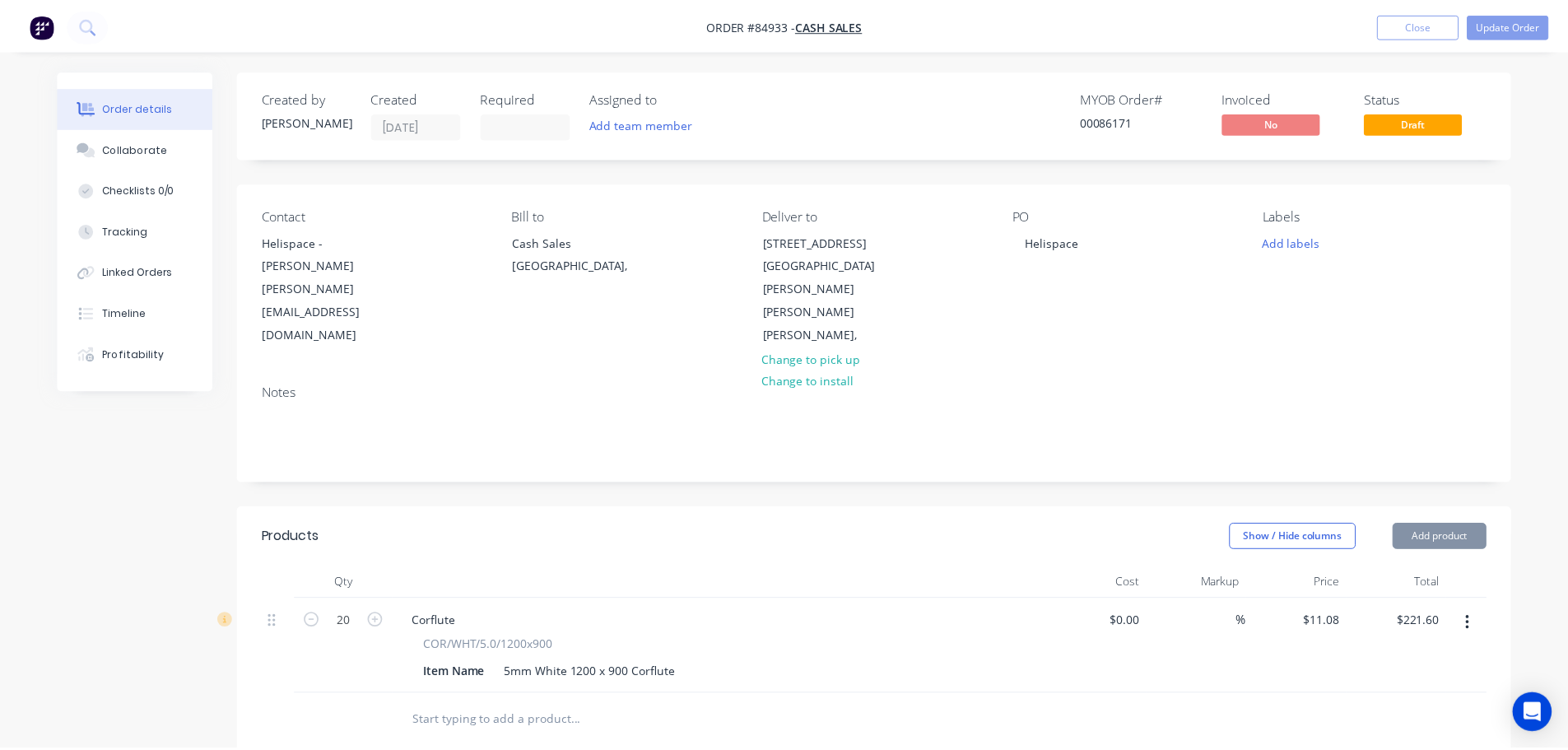
scroll to position [329, 0]
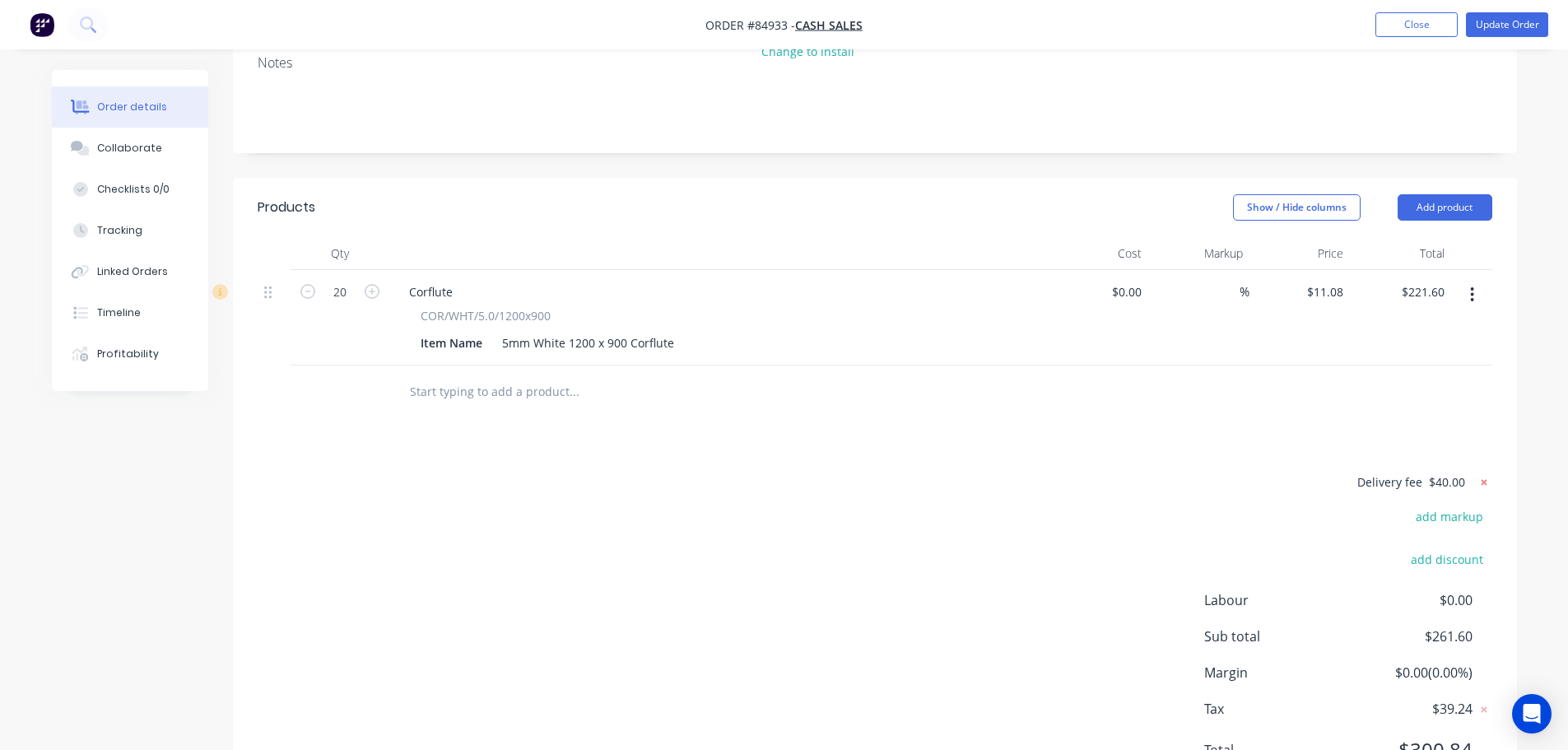
click at [1479, 474] on icon at bounding box center [1484, 482] width 17 height 17
click at [1454, 472] on button "add delivery fee" at bounding box center [1439, 483] width 106 height 22
type input "129.57"
click at [1404, 410] on div "Products Show / Hide columns Add product Qty Cost Markup Price Total 20 Corflut…" at bounding box center [875, 494] width 1284 height 632
click at [1532, 32] on button "Update Order" at bounding box center [1506, 25] width 82 height 25
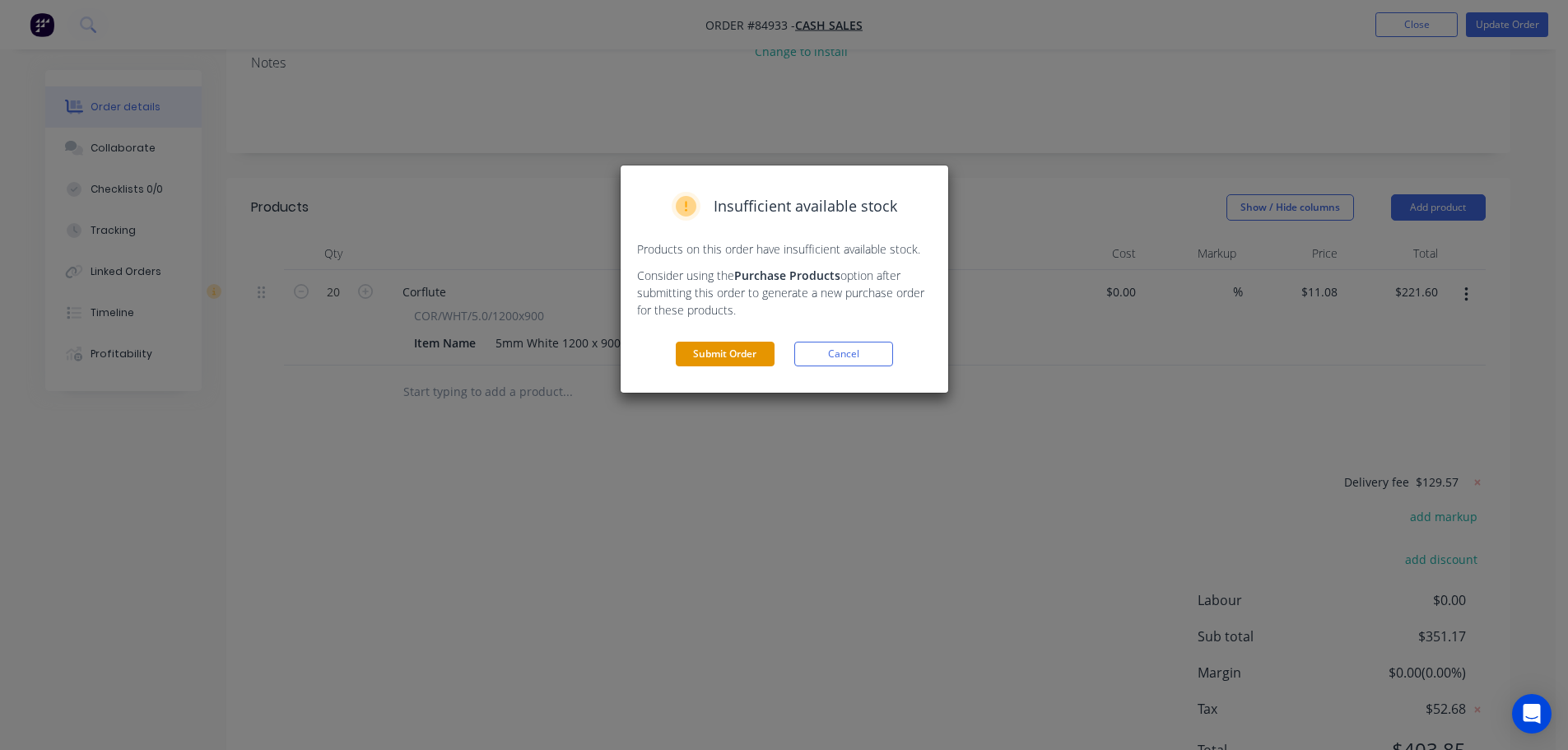
click at [714, 354] on button "Submit Order" at bounding box center [726, 354] width 99 height 25
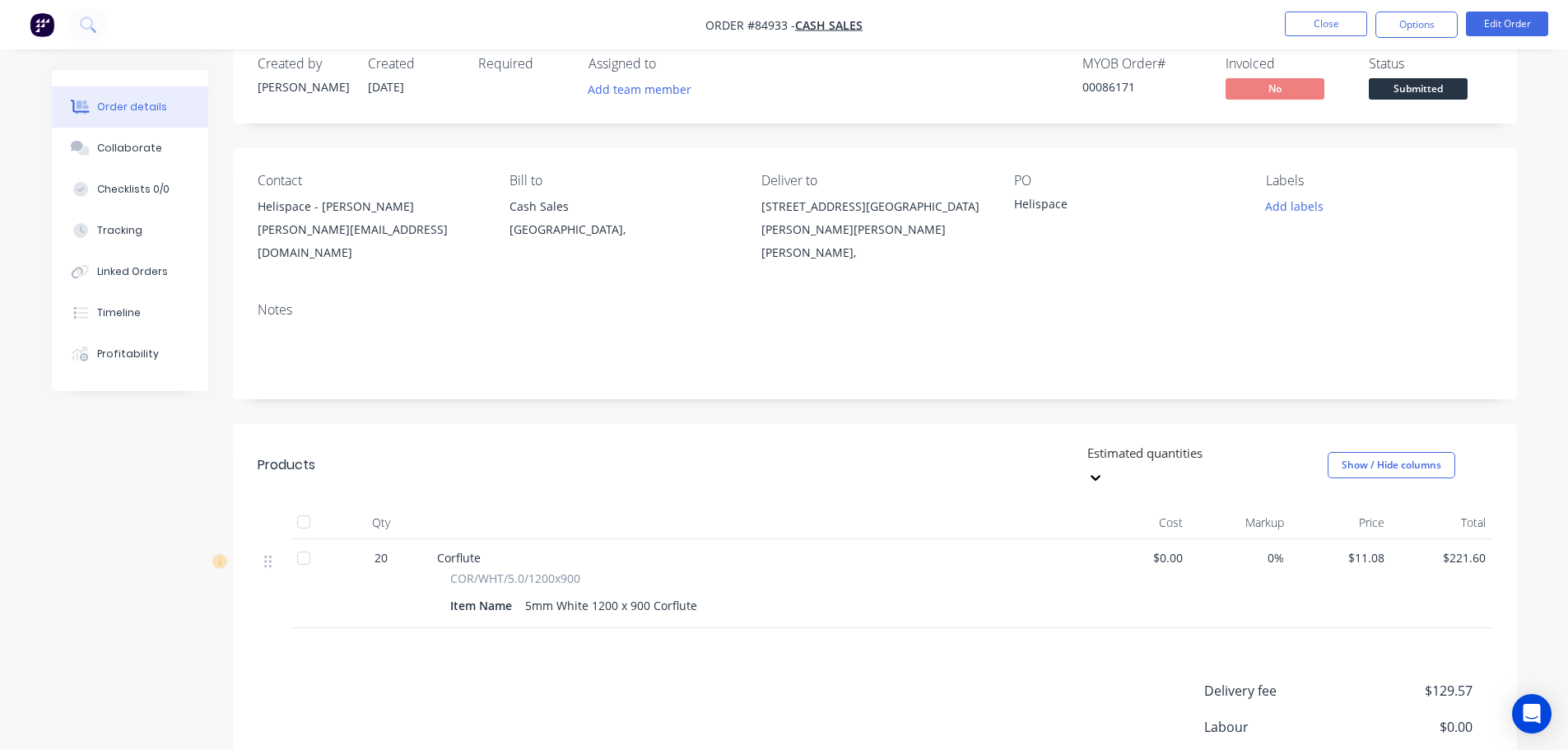
scroll to position [0, 0]
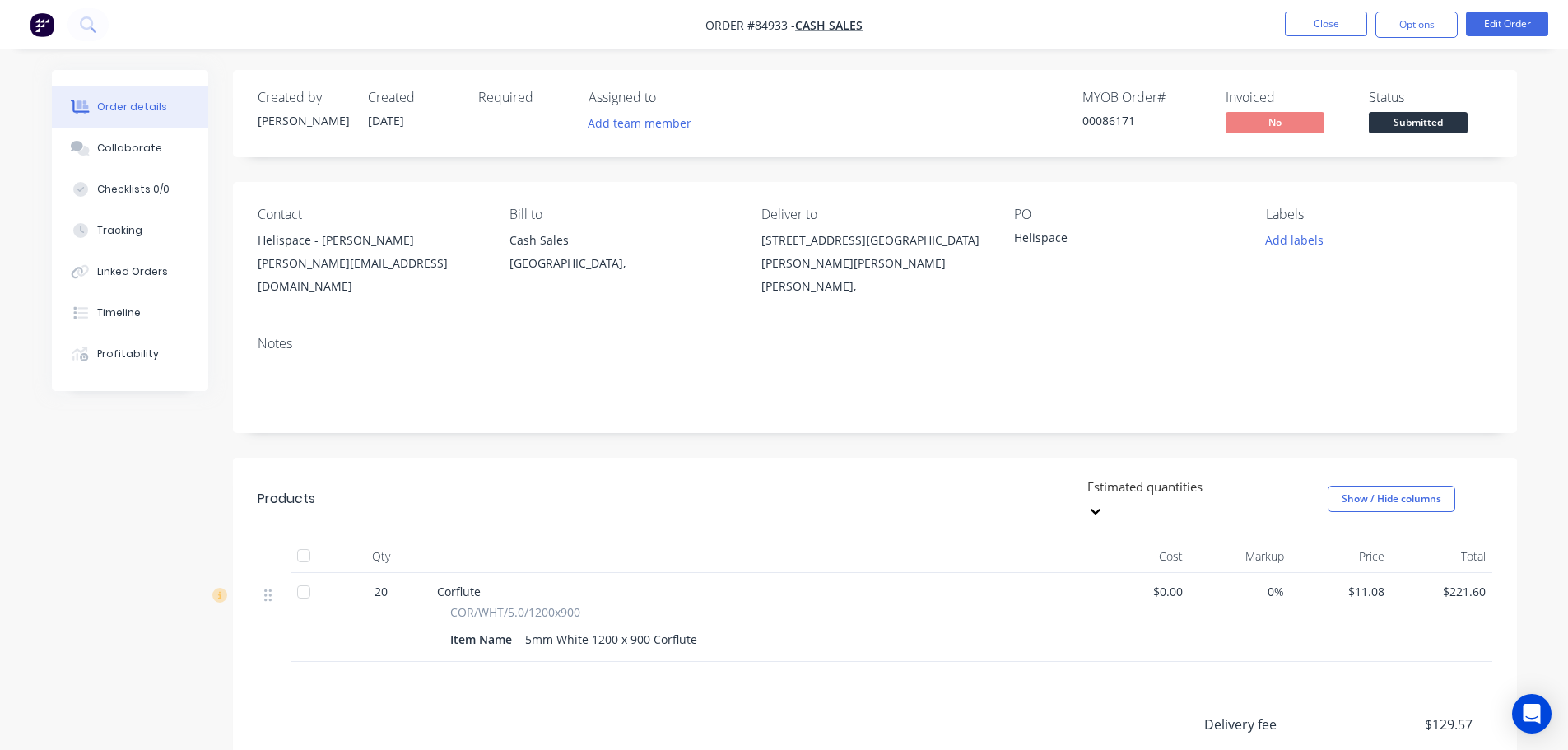
drag, startPoint x: 1450, startPoint y: 22, endPoint x: 1426, endPoint y: 42, distance: 31.2
click at [1450, 22] on button "Options" at bounding box center [1416, 25] width 82 height 27
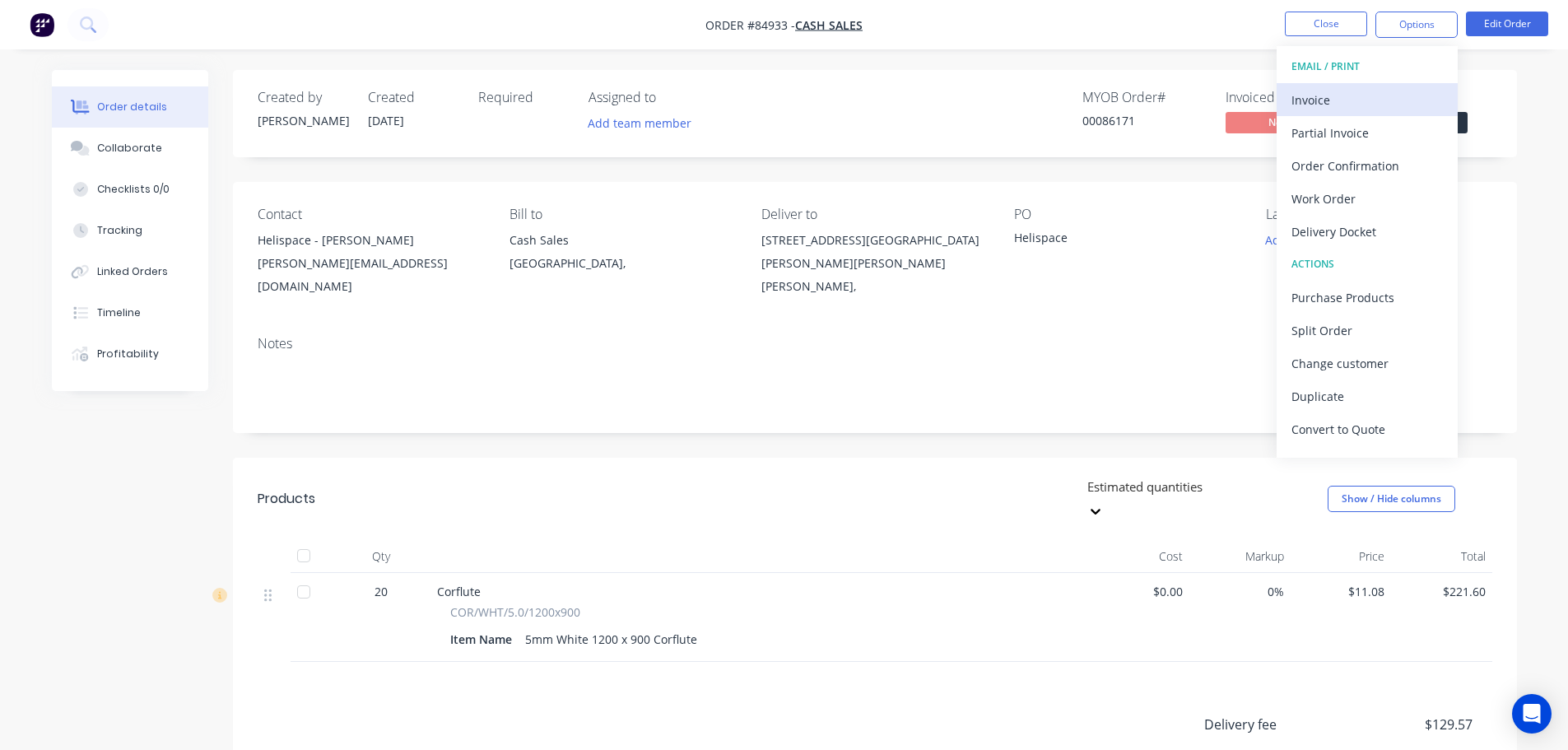
click at [1353, 91] on div "Invoice" at bounding box center [1366, 100] width 151 height 24
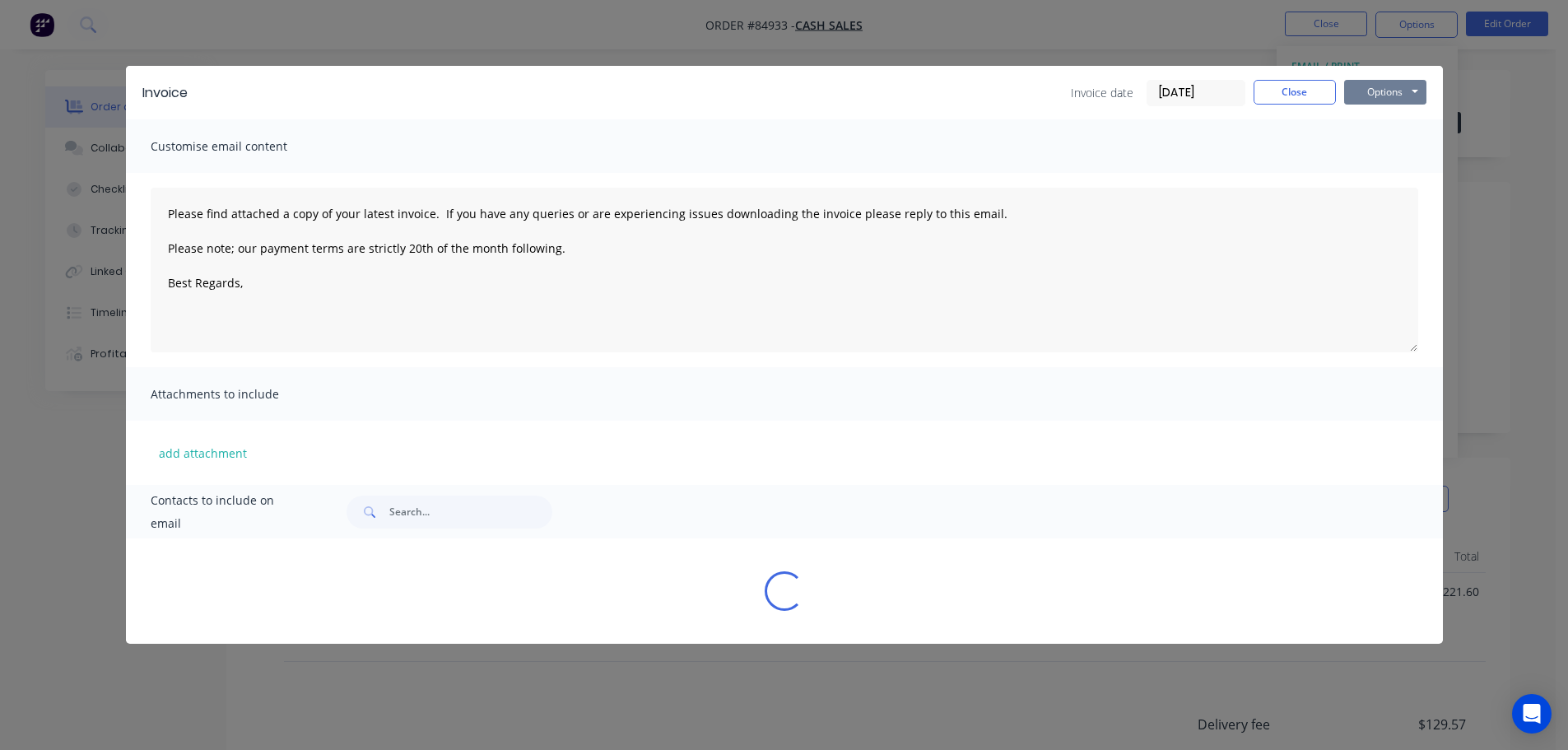
click at [1374, 91] on button "Options" at bounding box center [1385, 92] width 82 height 25
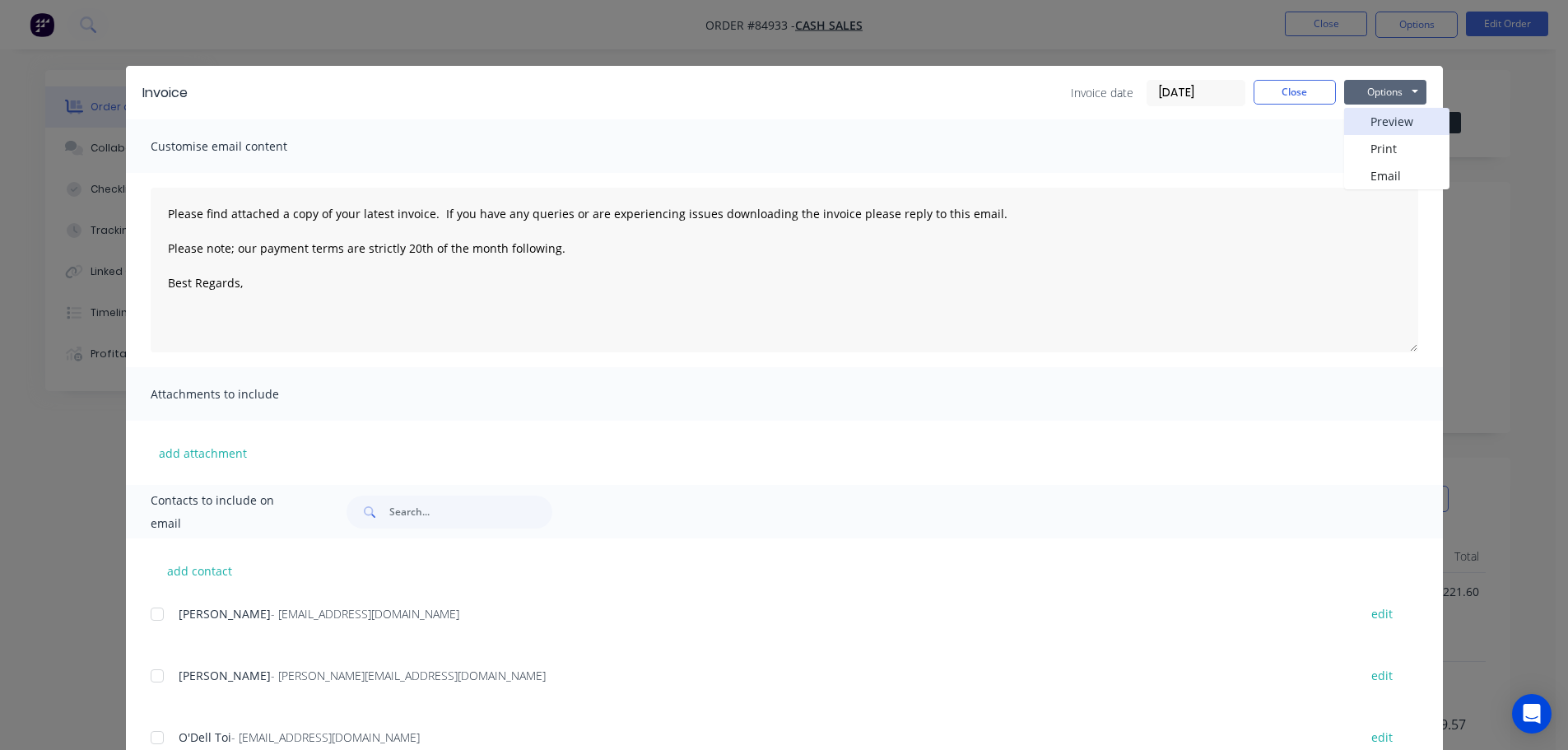
click at [1386, 126] on button "Preview" at bounding box center [1397, 121] width 105 height 27
drag, startPoint x: 1298, startPoint y: 89, endPoint x: 1420, endPoint y: 42, distance: 130.7
click at [1298, 87] on button "Close" at bounding box center [1294, 92] width 82 height 25
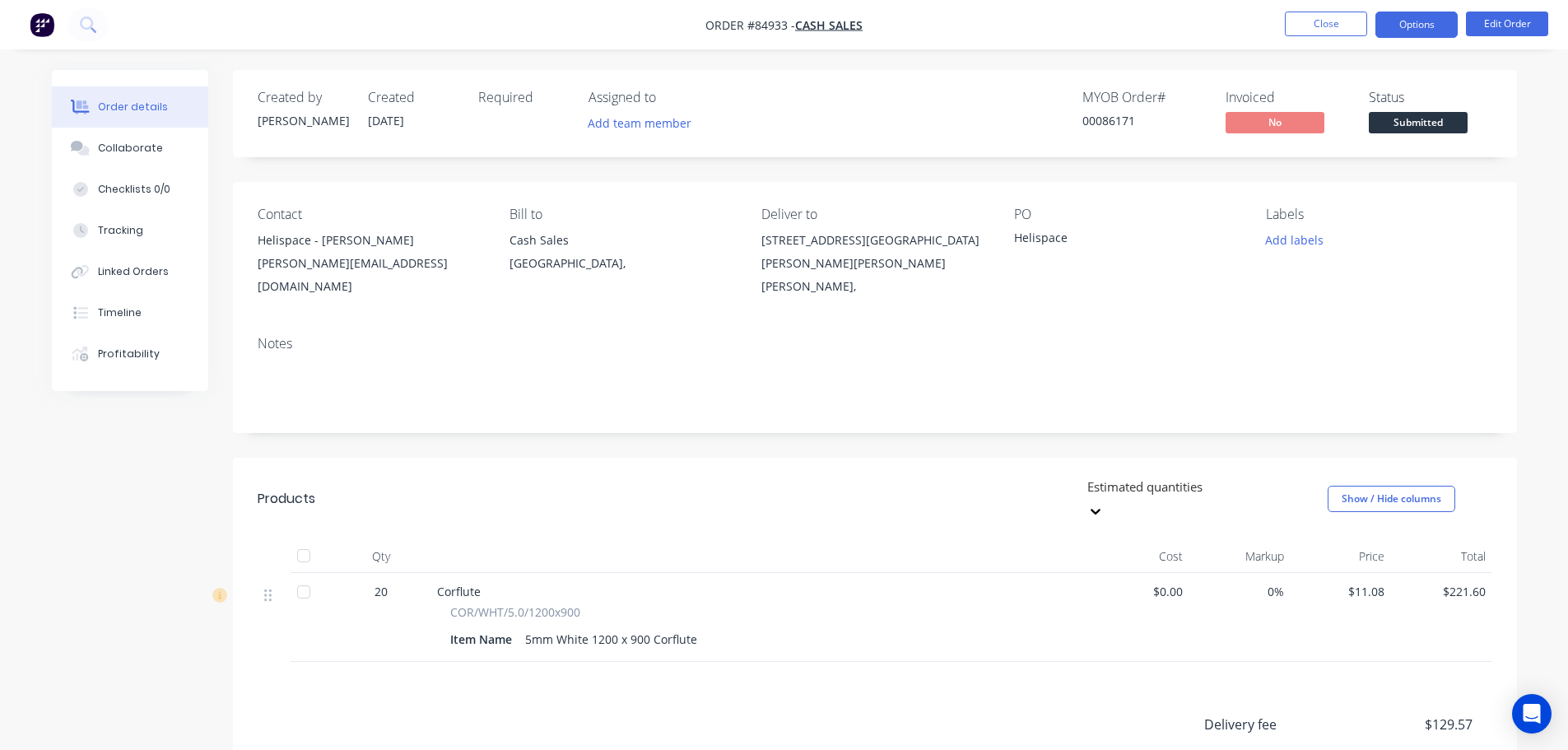
click at [1450, 18] on button "Options" at bounding box center [1416, 25] width 82 height 27
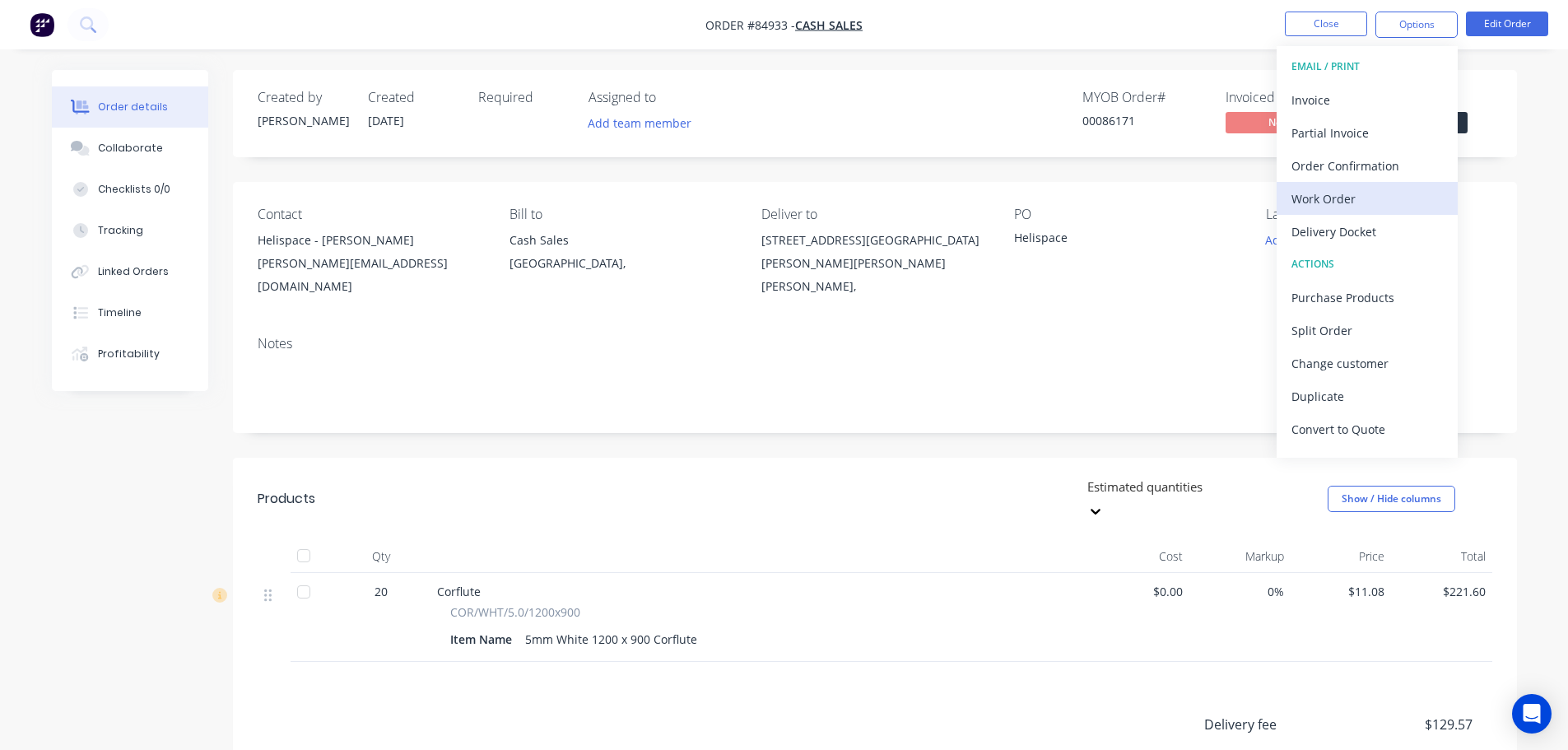
click at [1344, 195] on div "Work Order" at bounding box center [1366, 198] width 151 height 24
click at [1353, 173] on div "Without pricing" at bounding box center [1366, 165] width 151 height 24
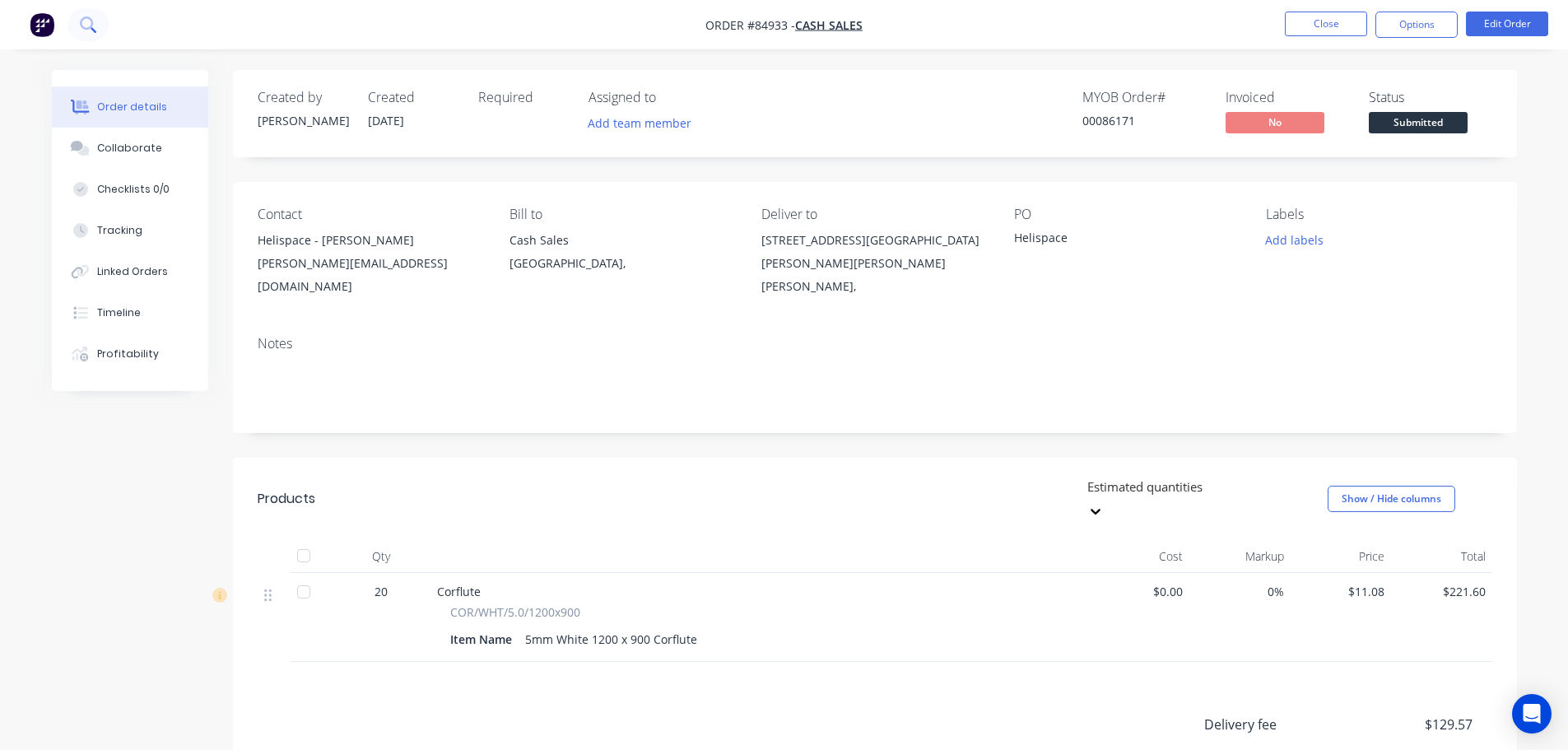
click at [84, 20] on icon at bounding box center [88, 25] width 16 height 16
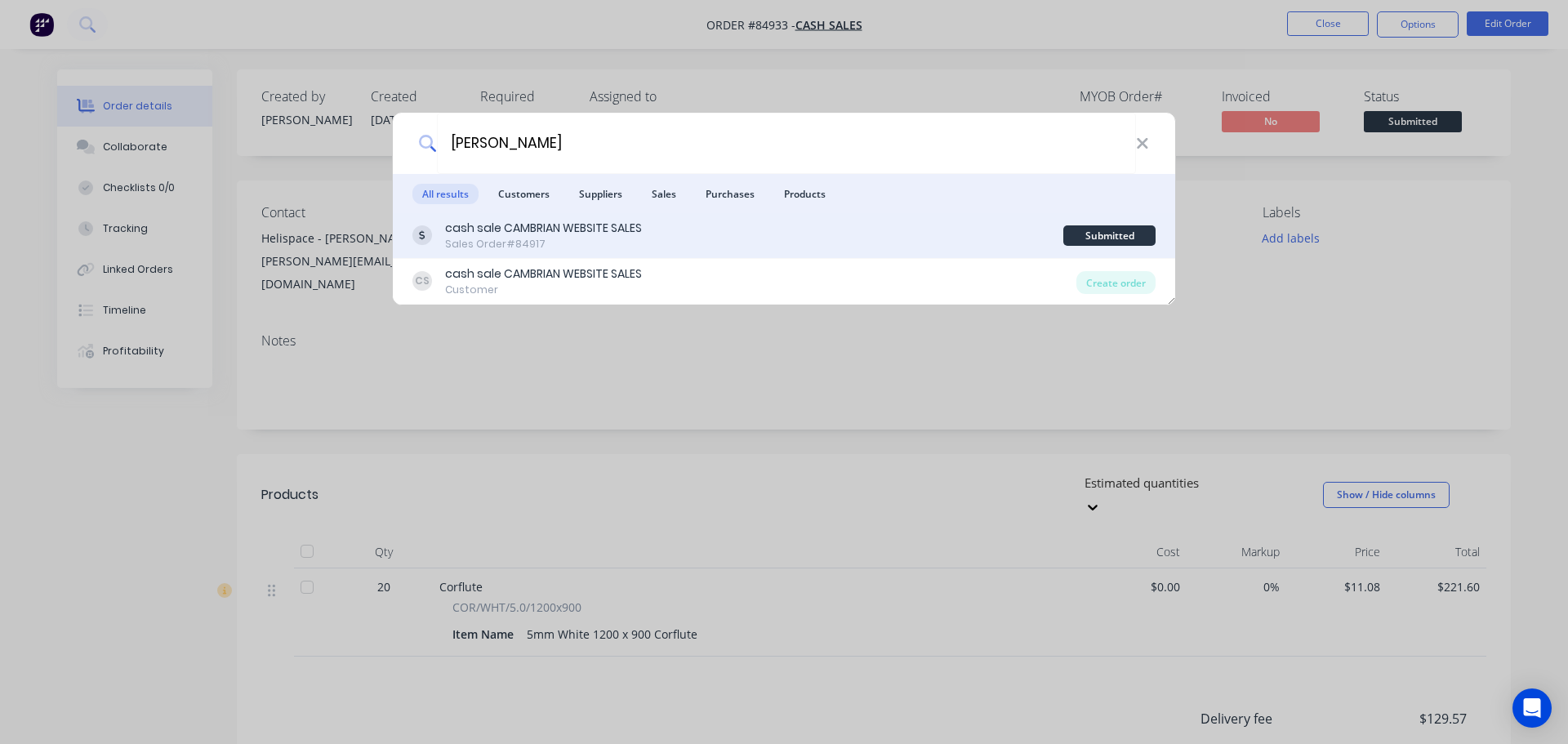
type input "gleeson"
click at [873, 248] on div "cash sale CAMBRIAN WEBSITE SALES Sales Order #84917" at bounding box center [738, 235] width 651 height 32
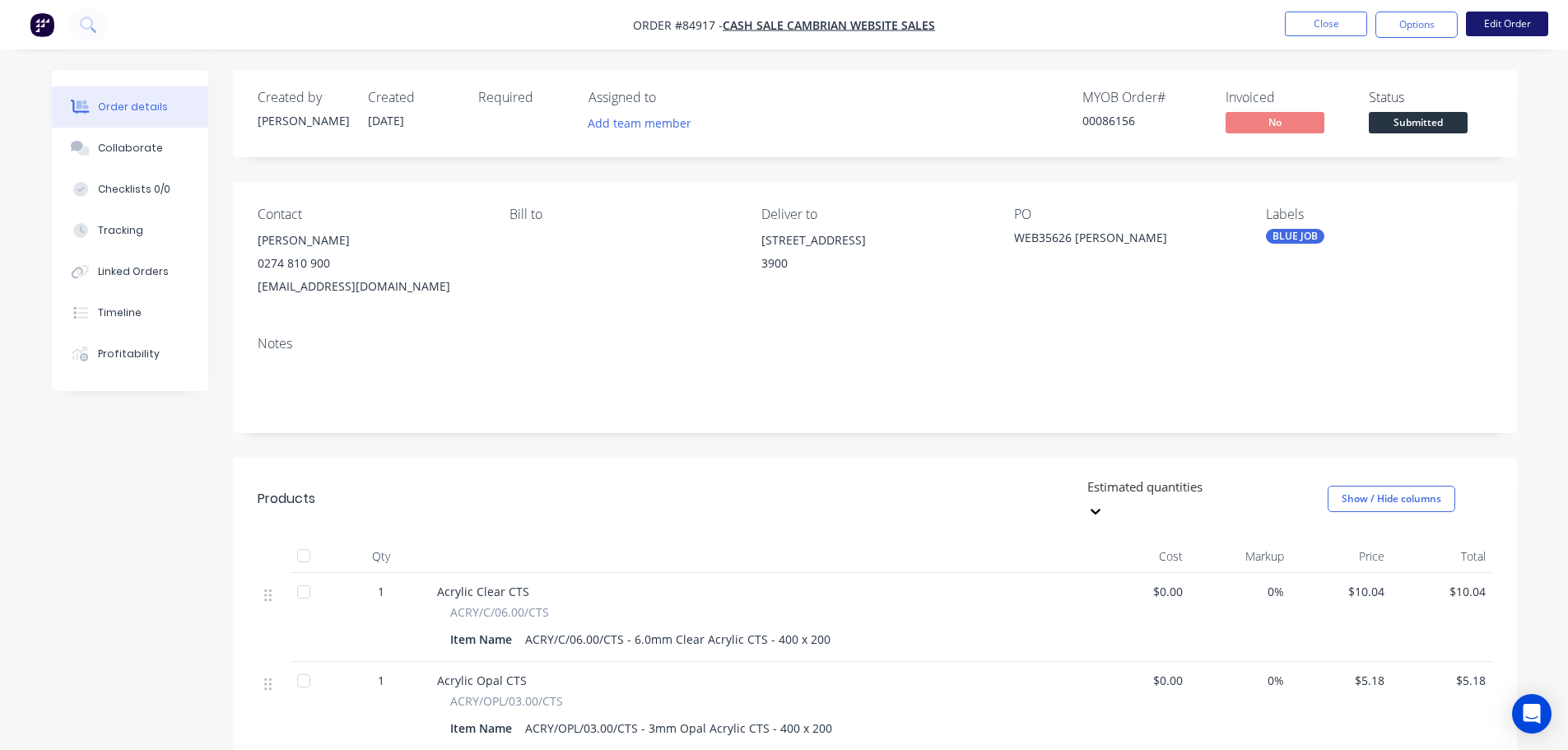
click at [1504, 24] on button "Edit Order" at bounding box center [1506, 24] width 82 height 25
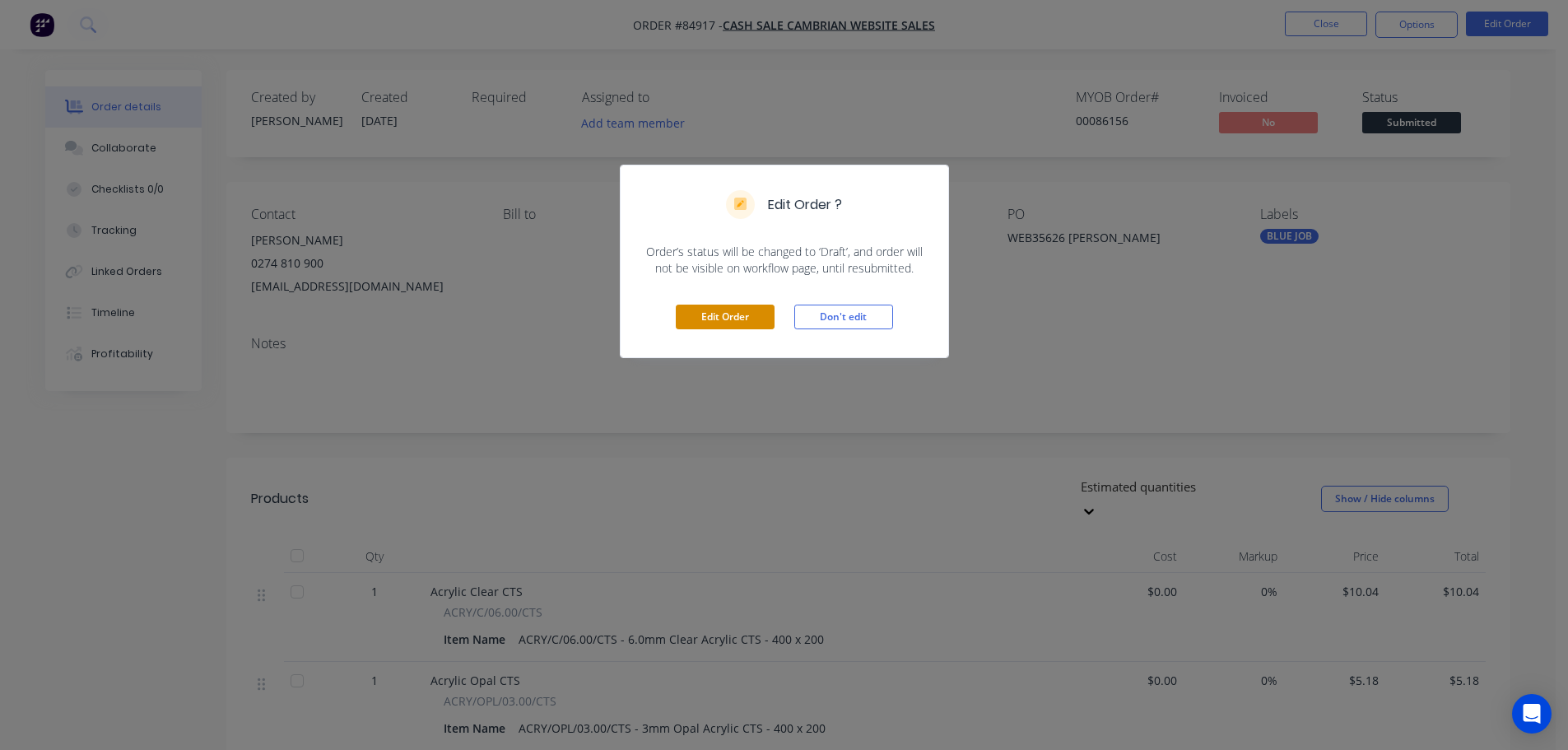
click at [730, 309] on button "Edit Order" at bounding box center [726, 318] width 99 height 25
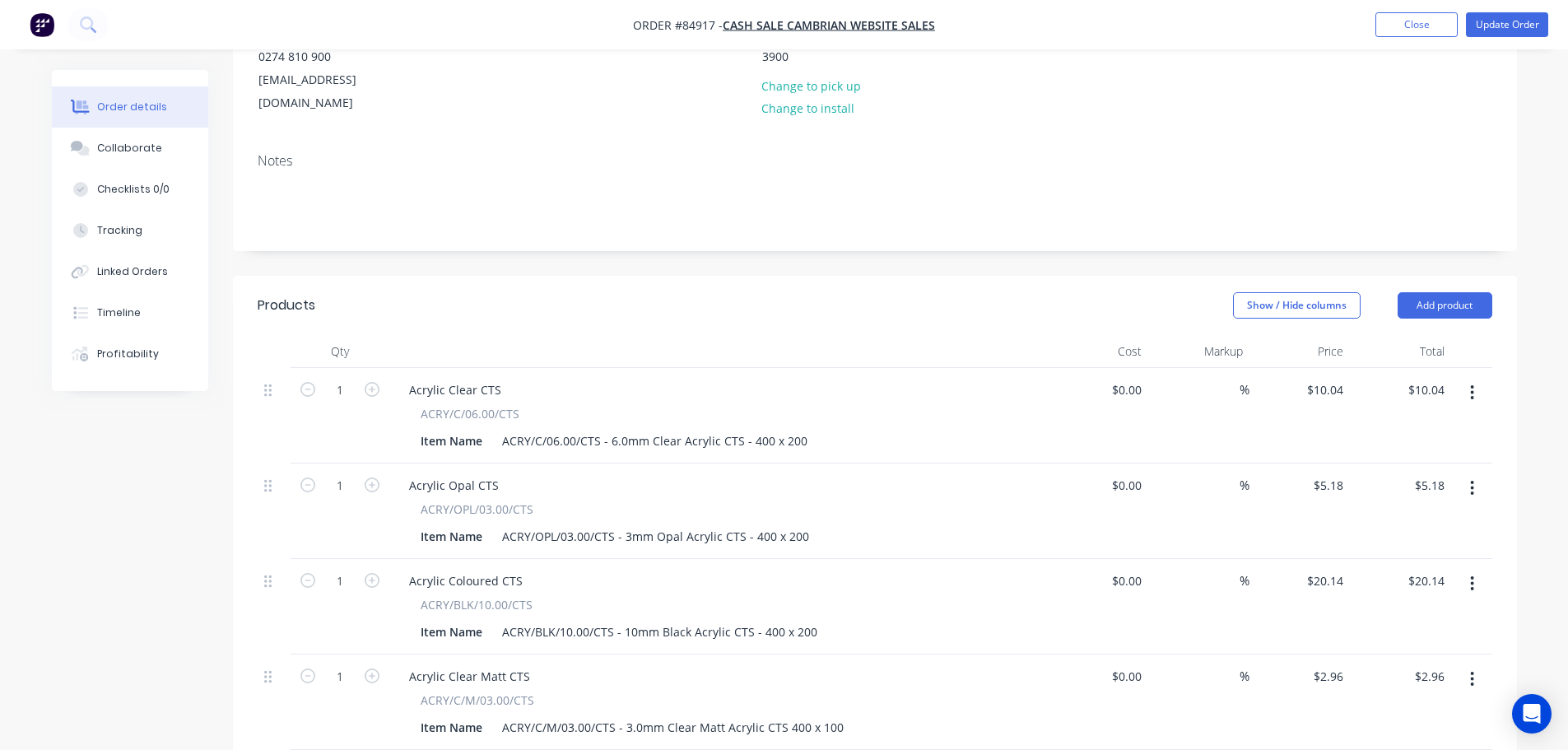
scroll to position [329, 0]
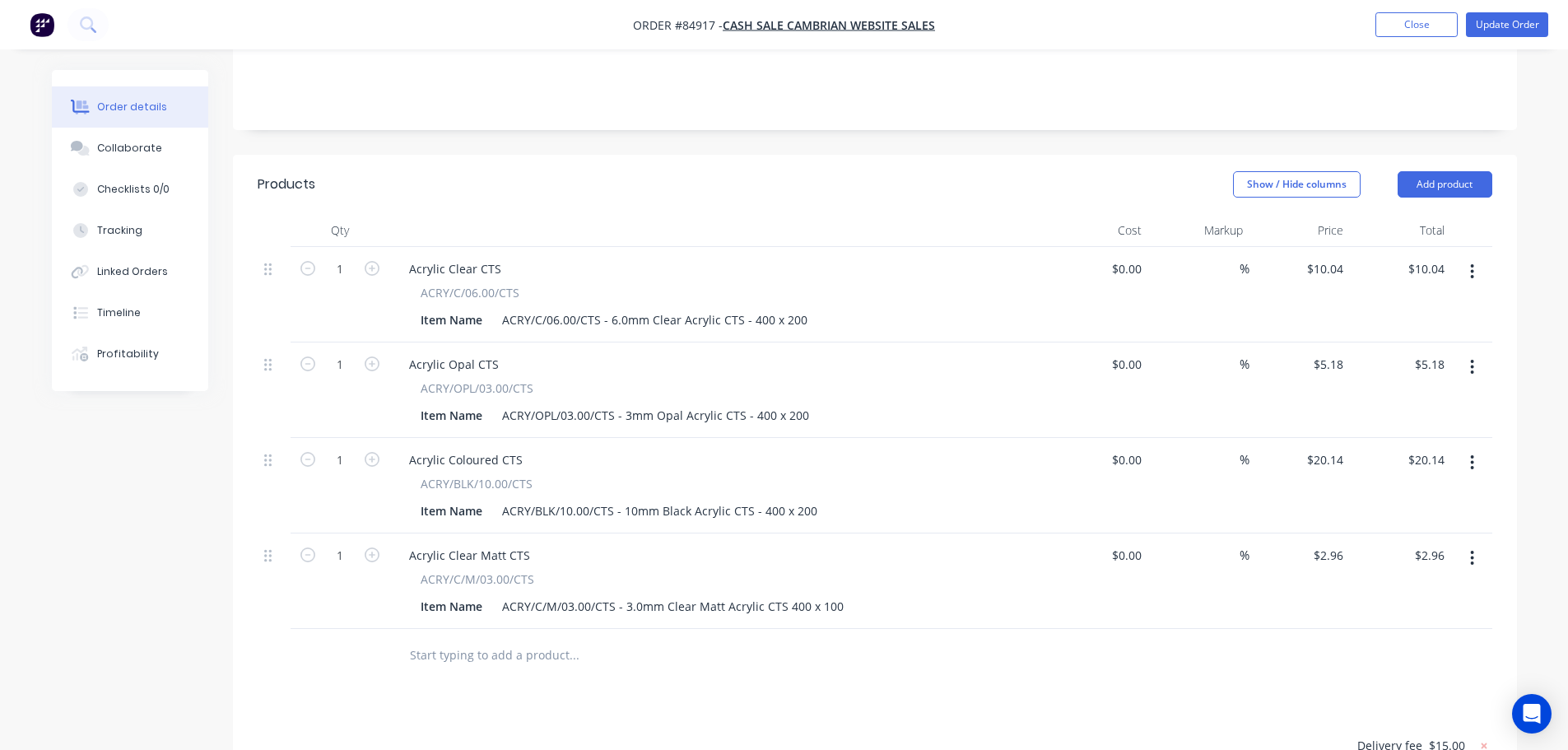
click at [1460, 155] on header "Products Show / Hide columns Add product" at bounding box center [875, 184] width 1284 height 59
click at [1457, 172] on button "Add product" at bounding box center [1444, 185] width 95 height 27
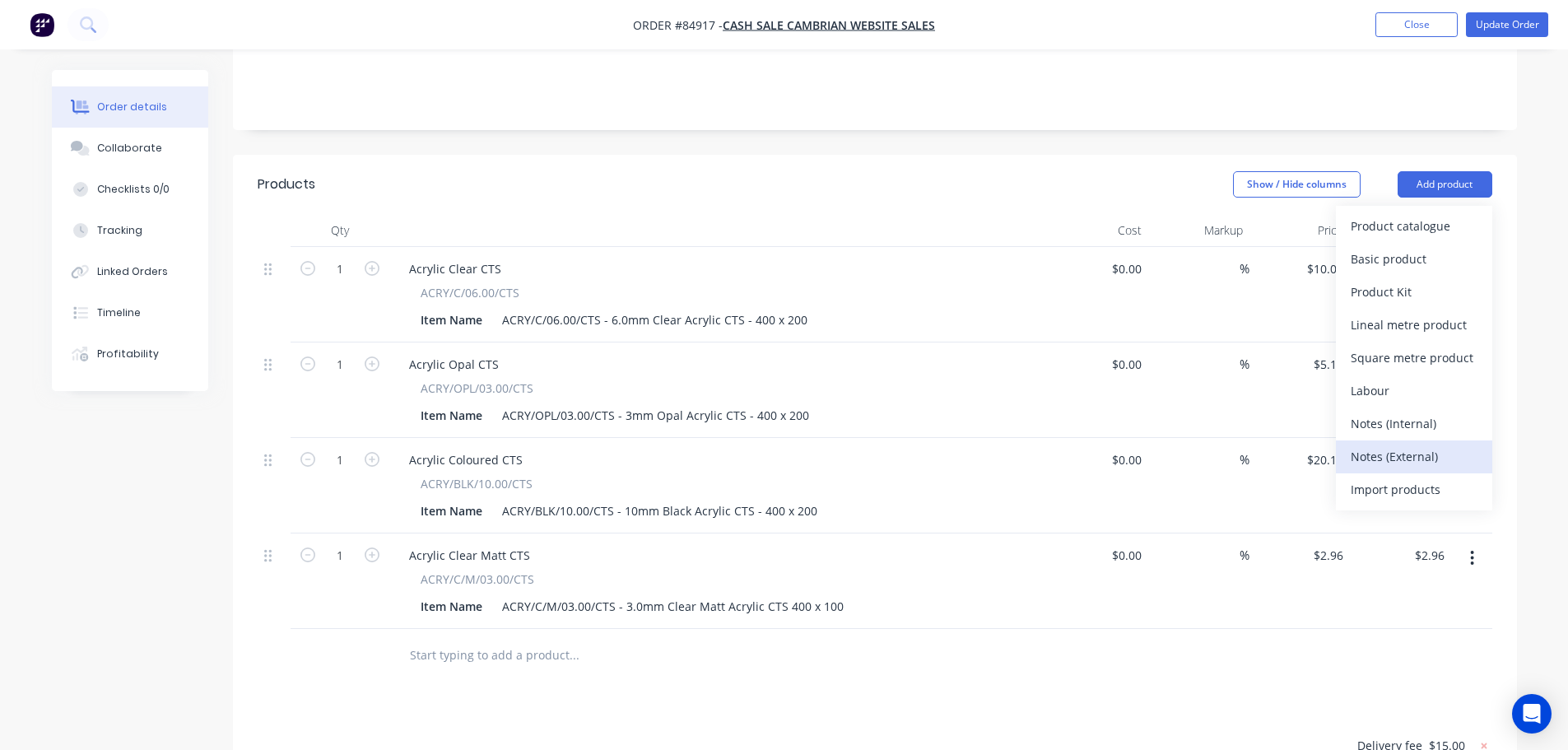
click at [1378, 445] on div "Notes (External)" at bounding box center [1413, 456] width 126 height 24
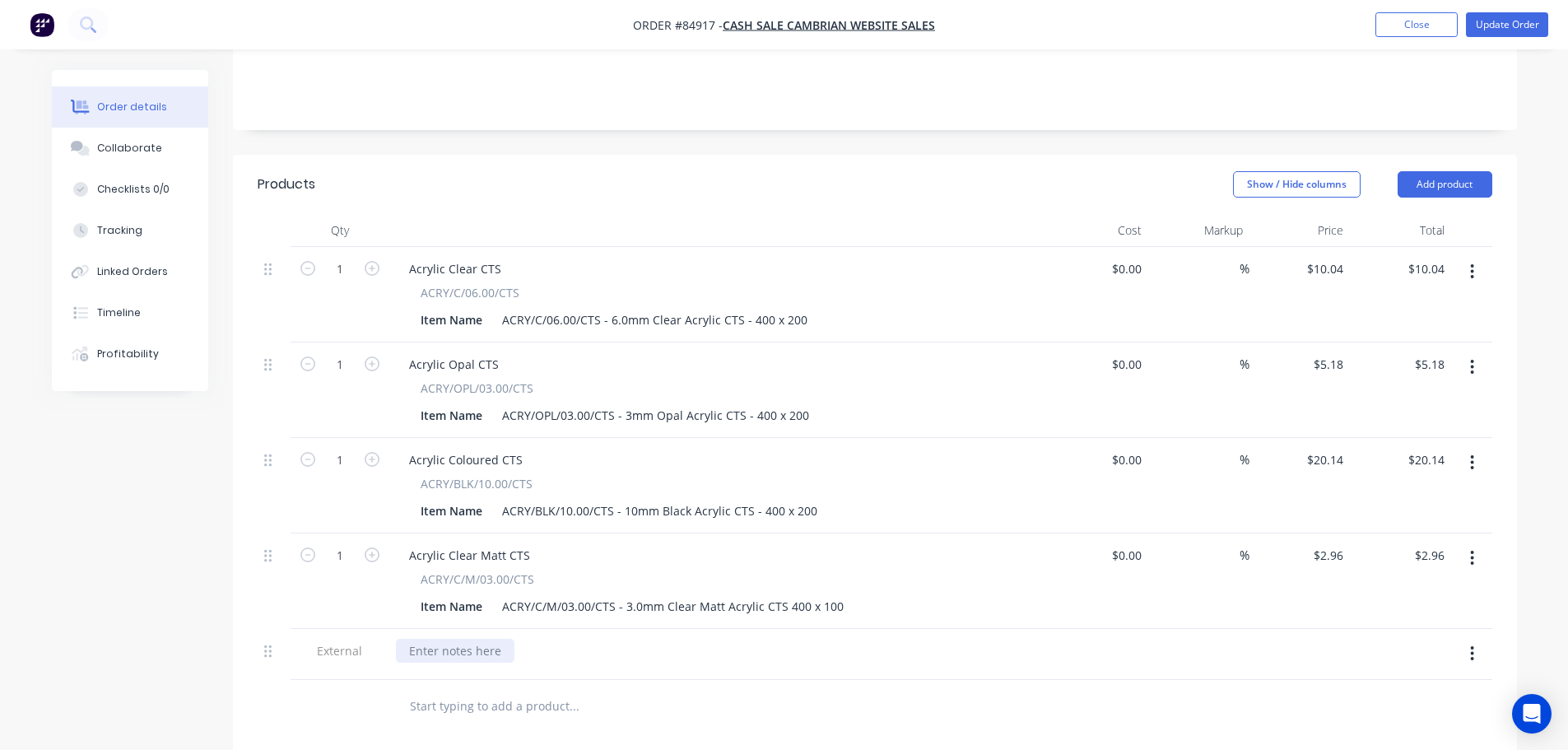
click at [417, 639] on div at bounding box center [455, 651] width 118 height 24
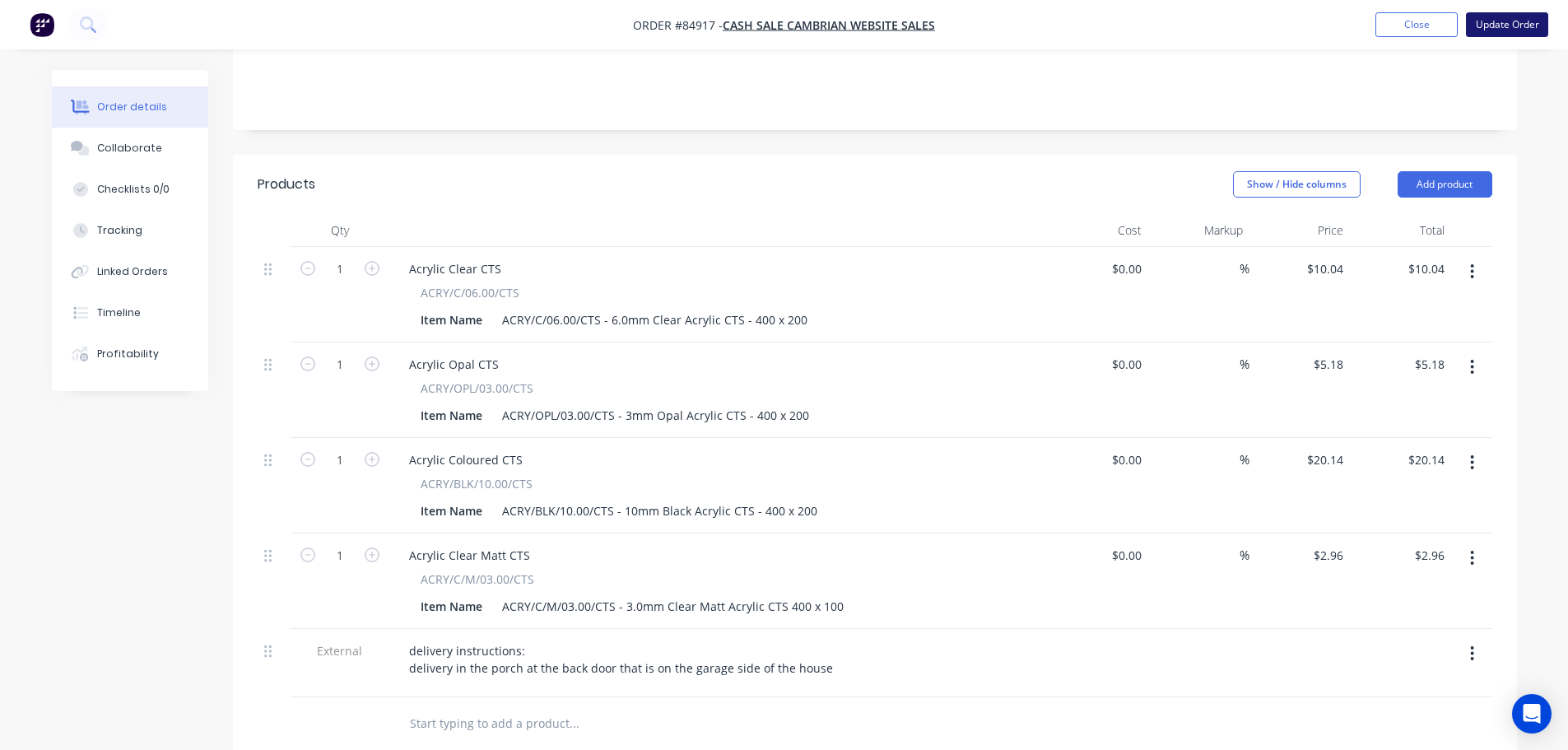
click at [1480, 18] on button "Update Order" at bounding box center [1506, 25] width 82 height 25
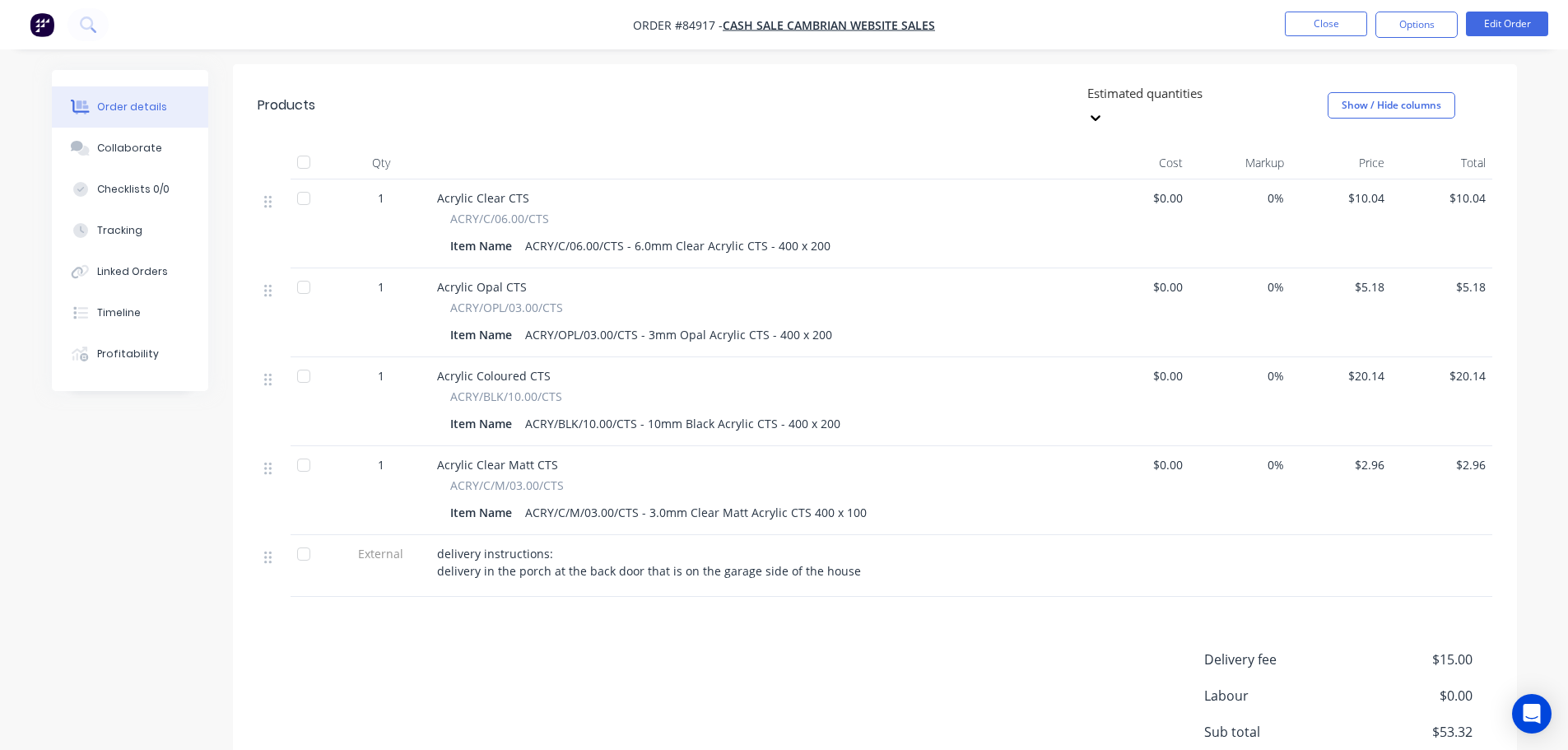
scroll to position [547, 0]
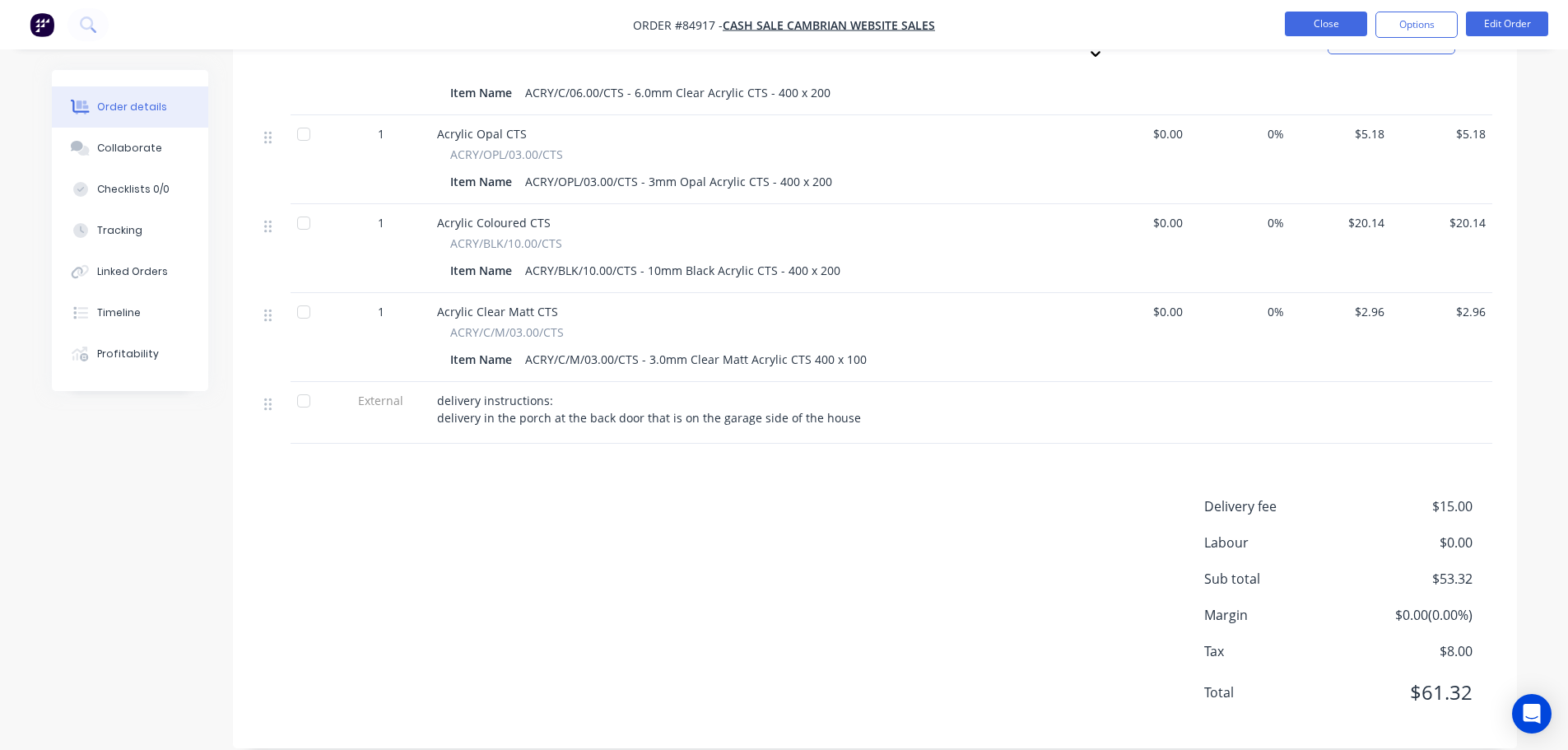
click at [1289, 27] on button "Close" at bounding box center [1326, 24] width 82 height 25
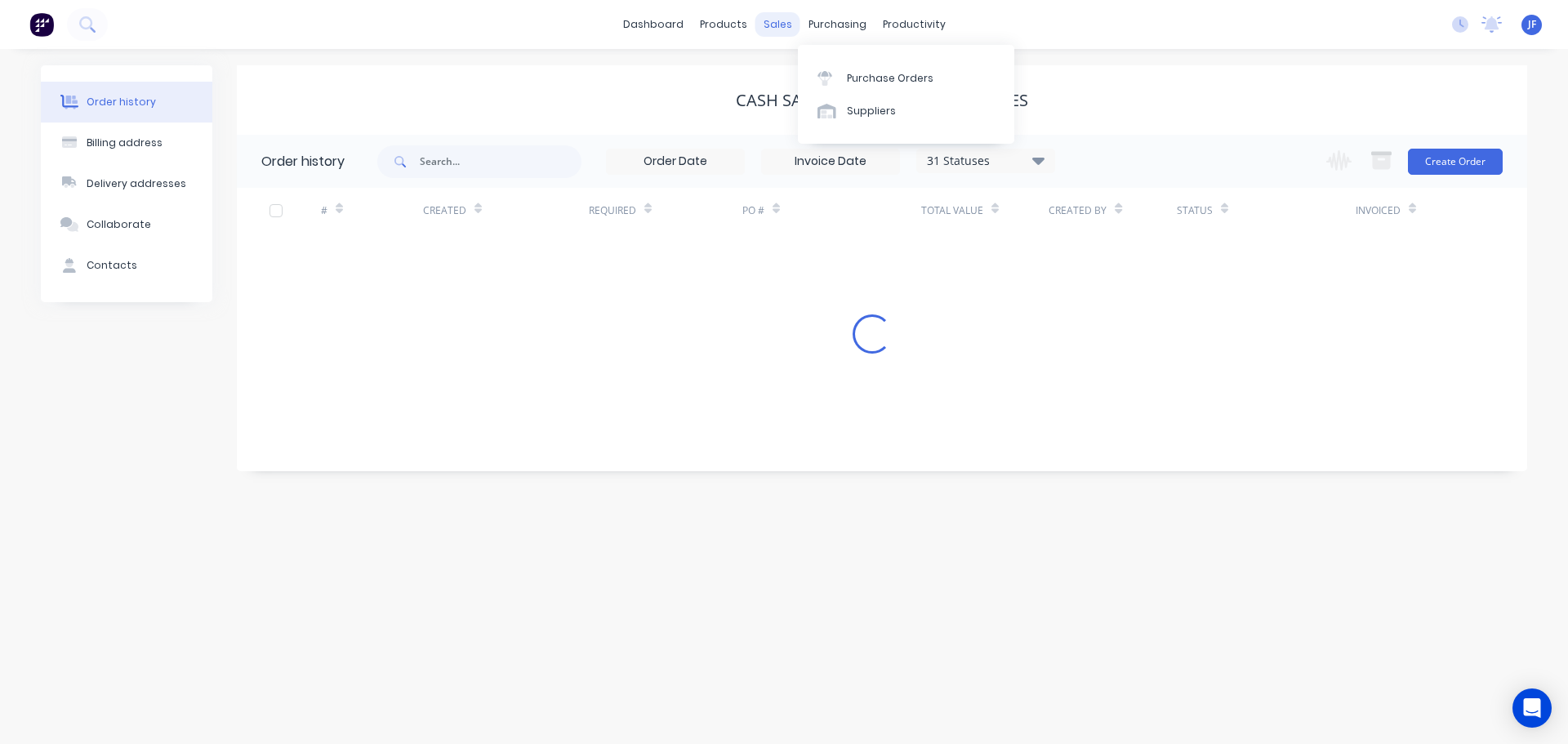
click at [770, 22] on div "sales" at bounding box center [777, 25] width 45 height 25
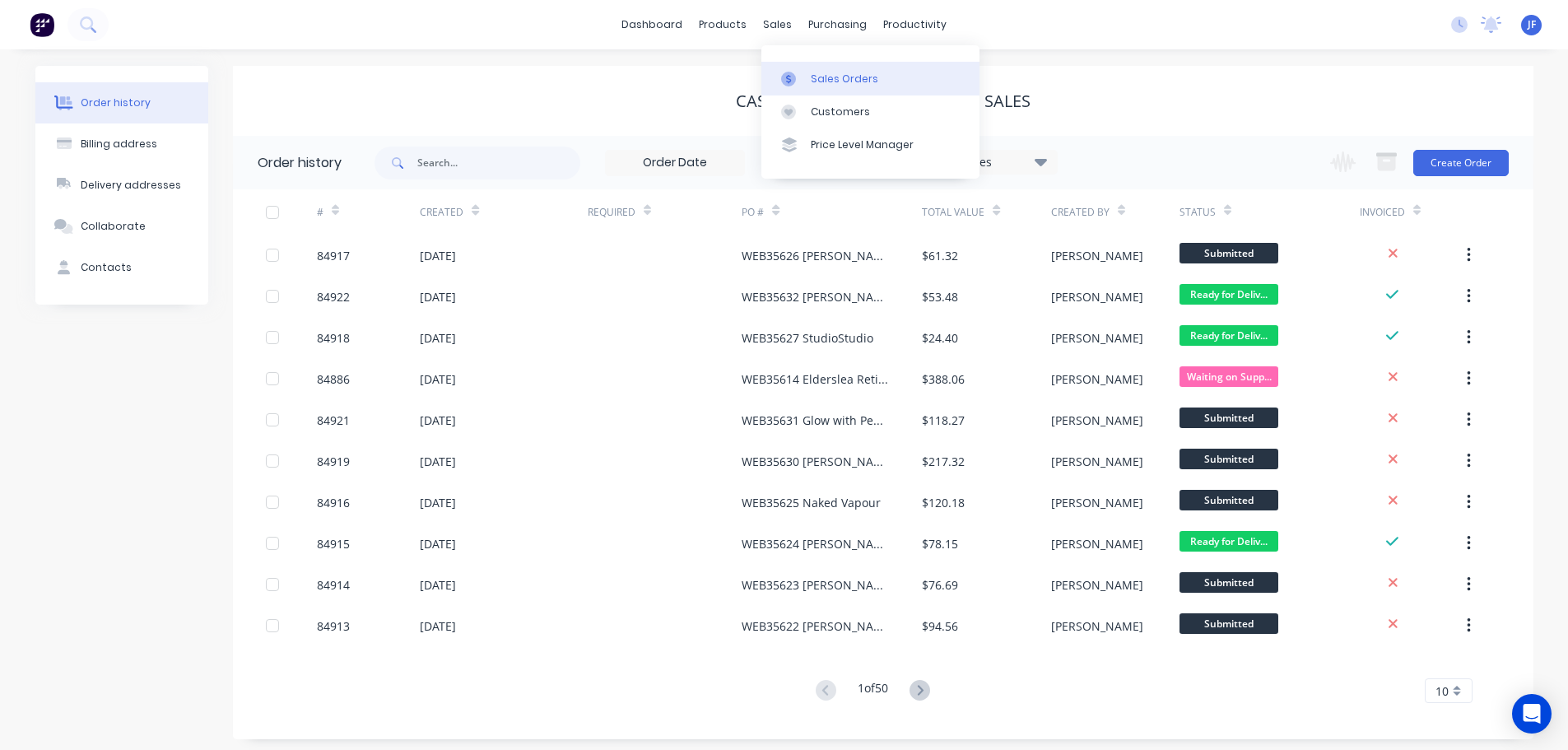
click at [821, 73] on div "Sales Orders" at bounding box center [844, 79] width 67 height 15
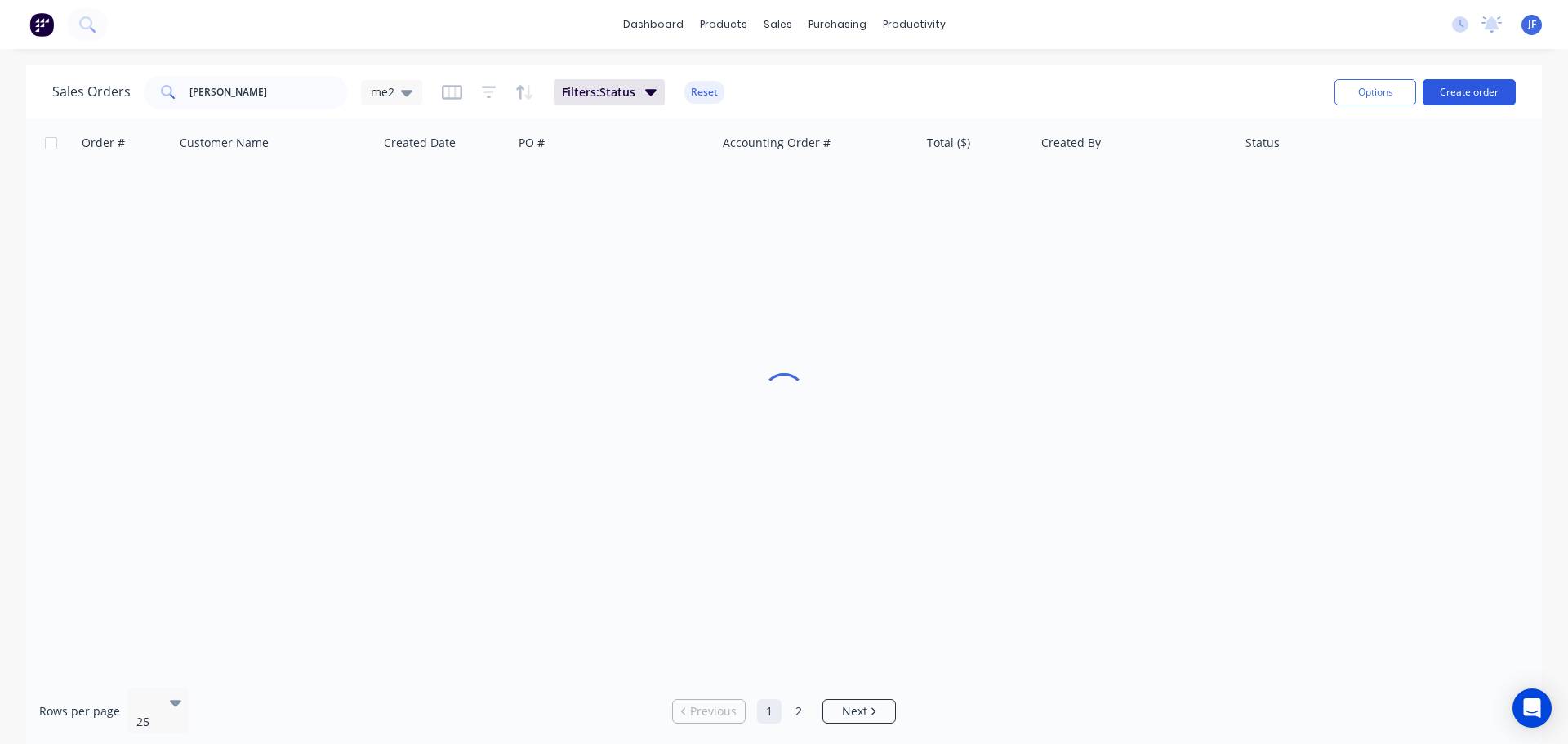
click at [1486, 95] on button "Create order" at bounding box center [1469, 92] width 93 height 26
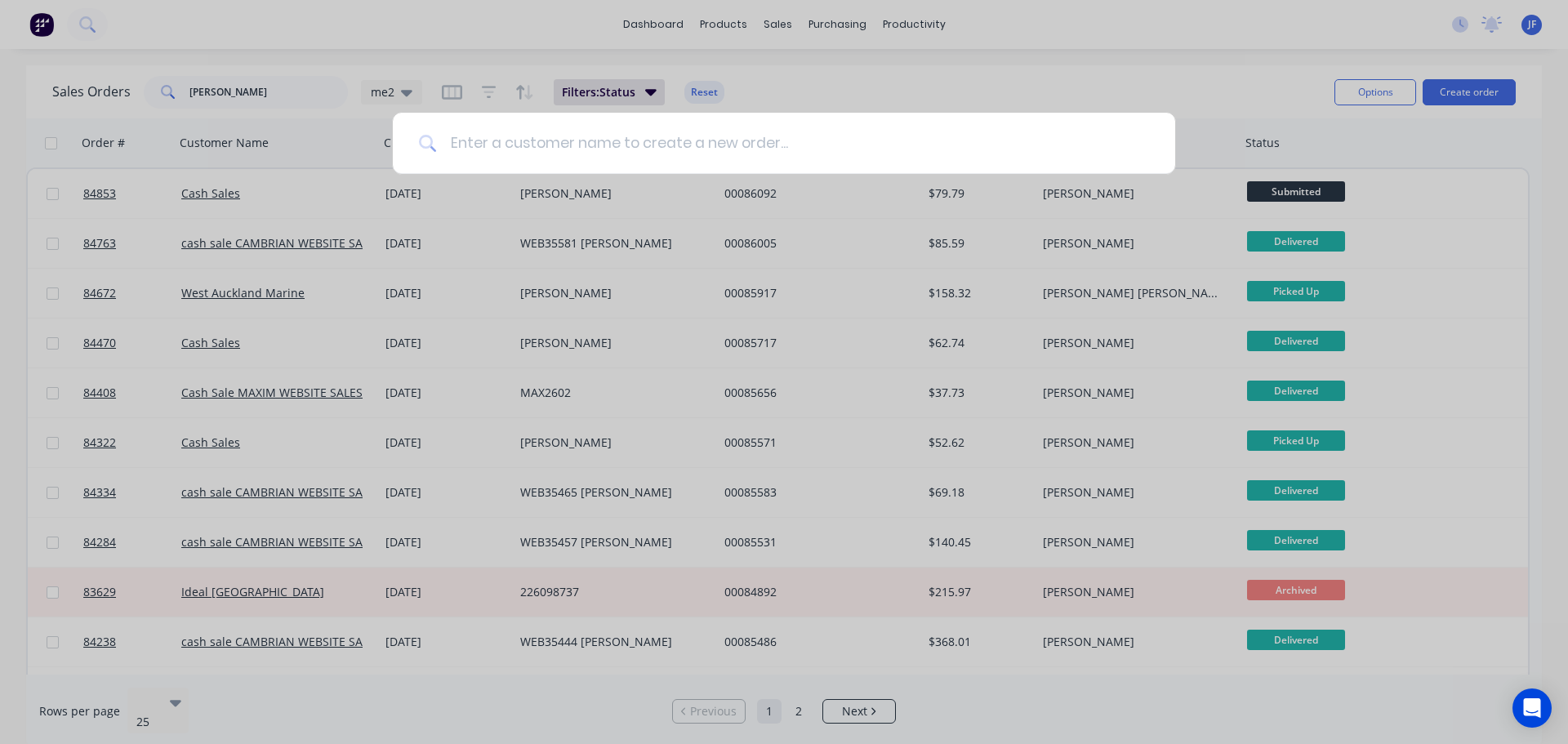
click at [578, 154] on input at bounding box center [793, 144] width 712 height 61
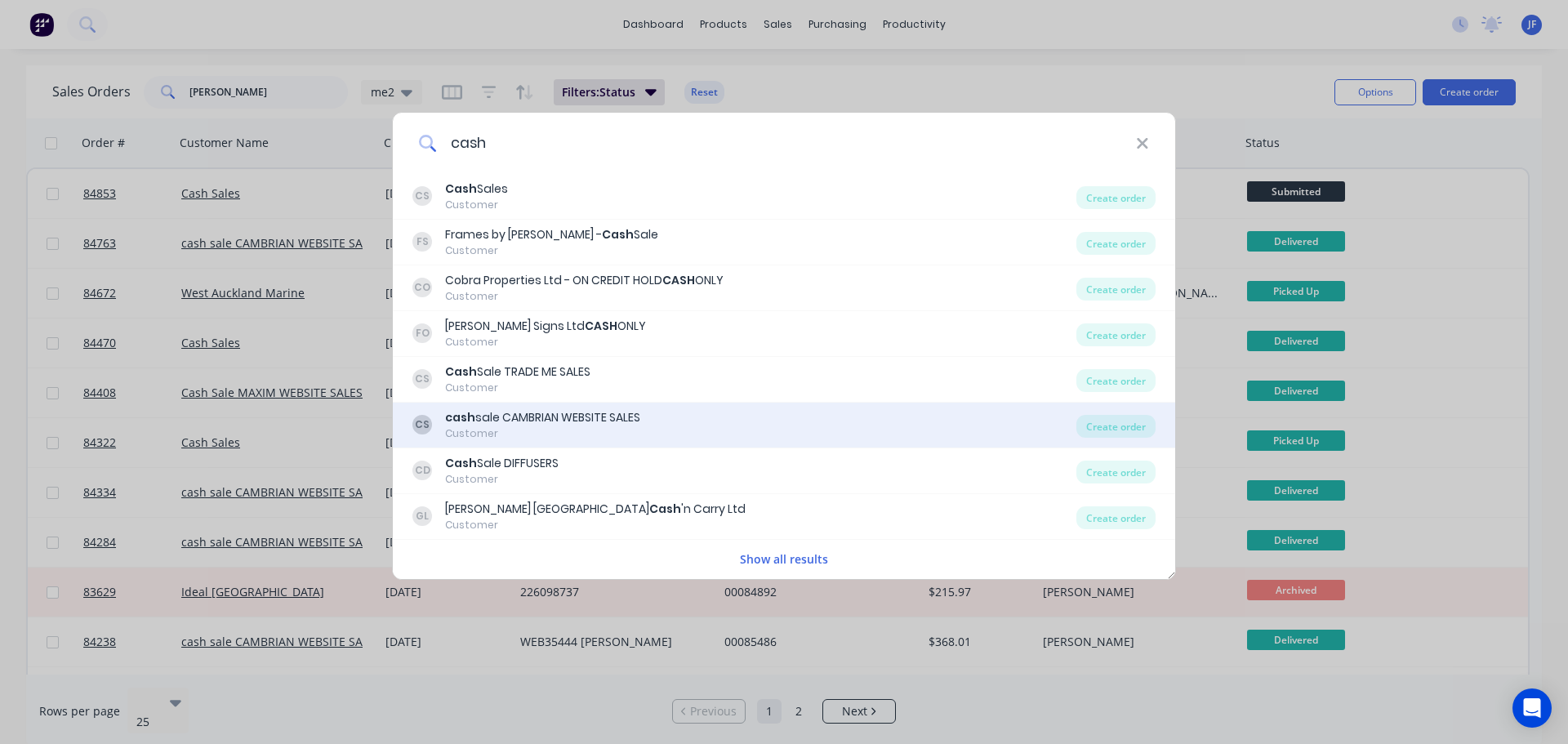
type input "cash"
click at [564, 434] on div "Customer" at bounding box center [543, 433] width 196 height 15
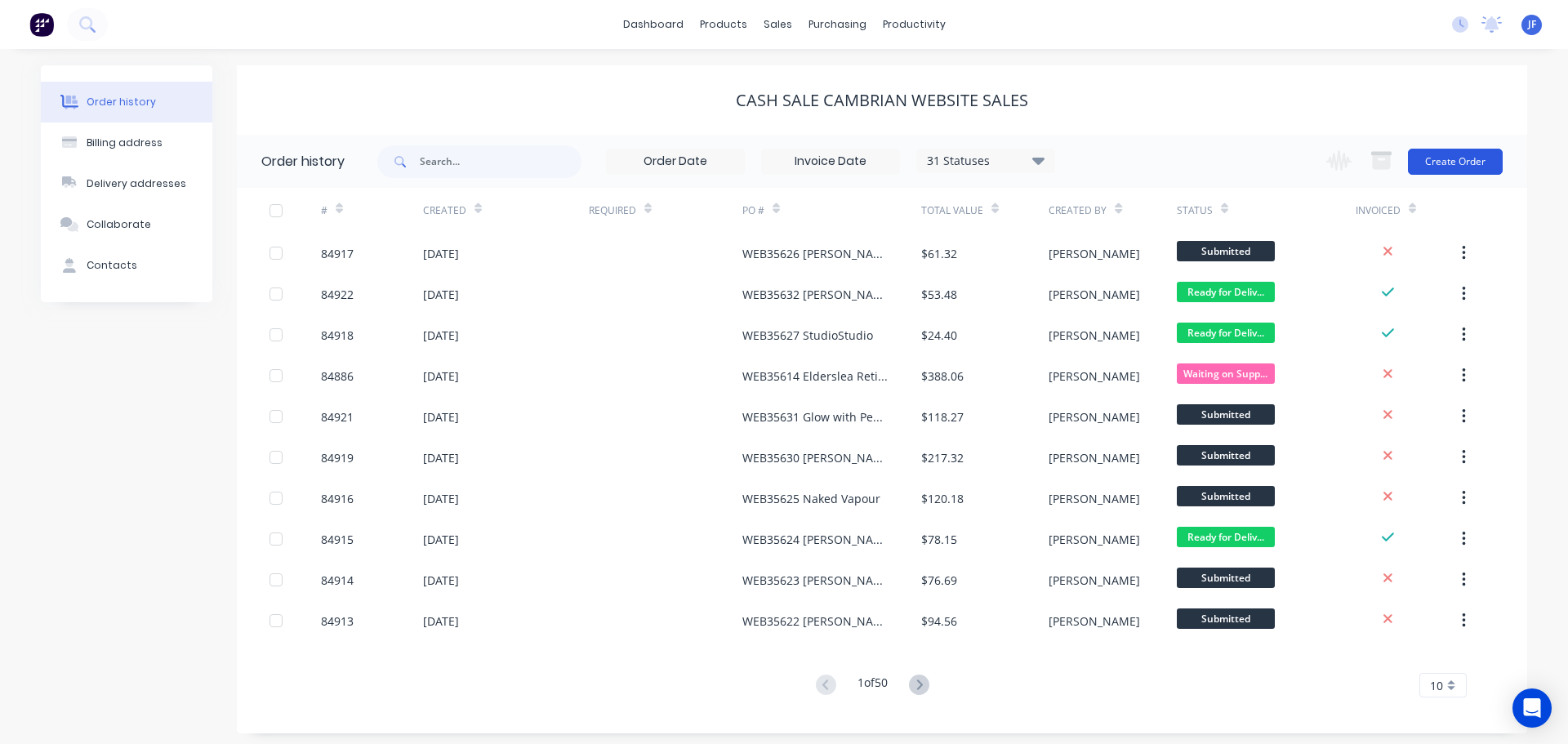
click at [1452, 165] on button "Create Order" at bounding box center [1455, 161] width 95 height 26
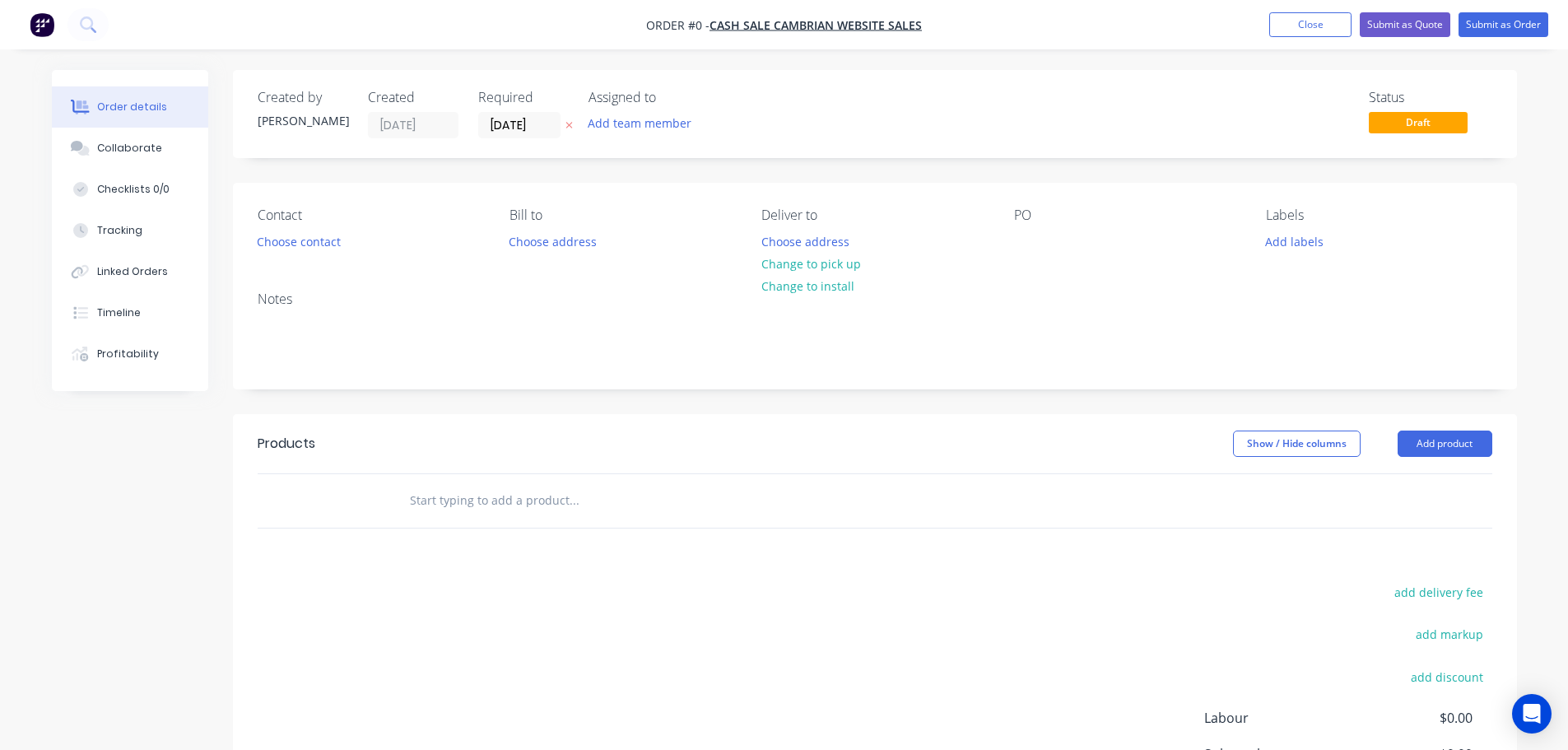
click at [563, 123] on button "button" at bounding box center [569, 125] width 18 height 19
click at [286, 242] on button "Choose contact" at bounding box center [298, 241] width 102 height 22
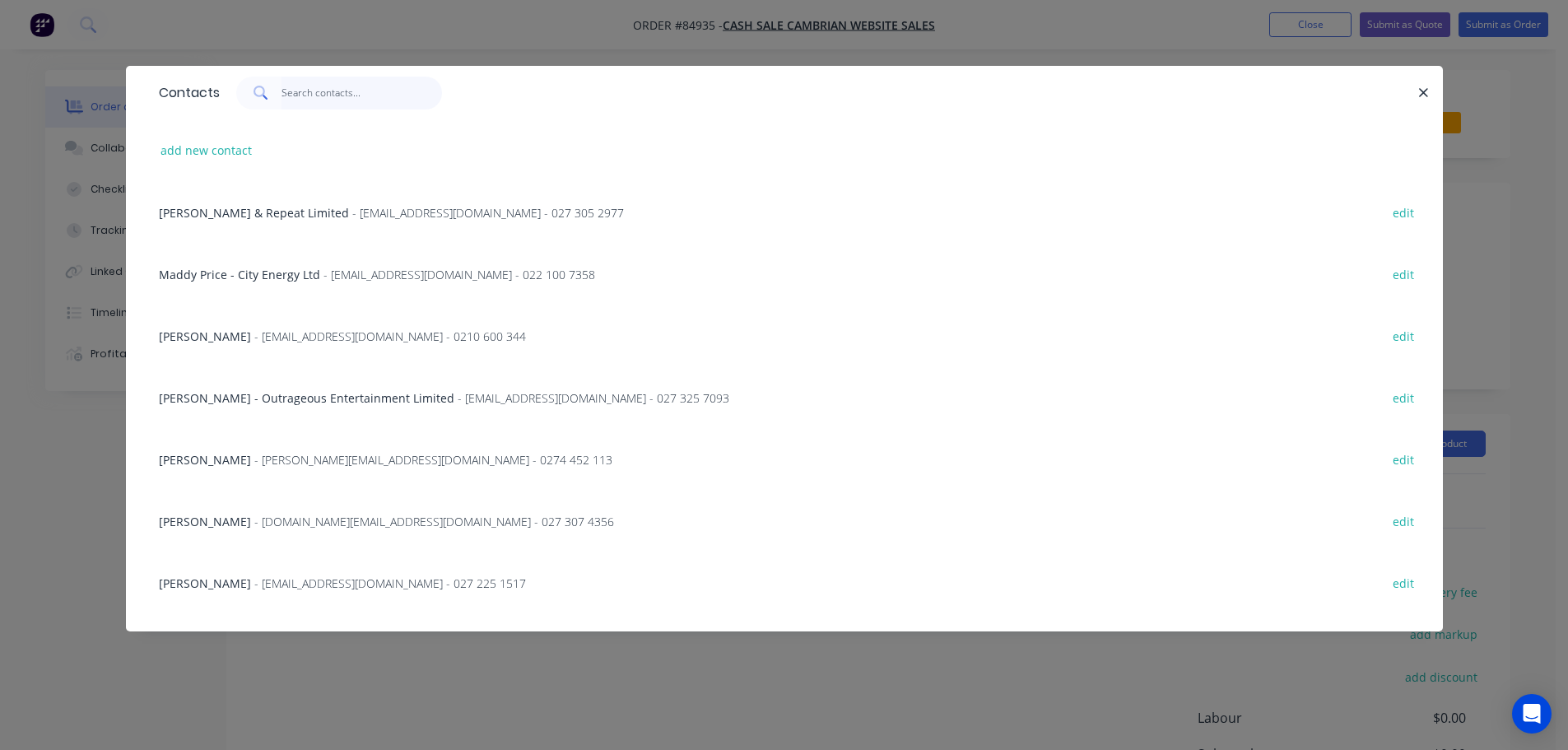
click at [322, 83] on input "text" at bounding box center [362, 93] width 161 height 33
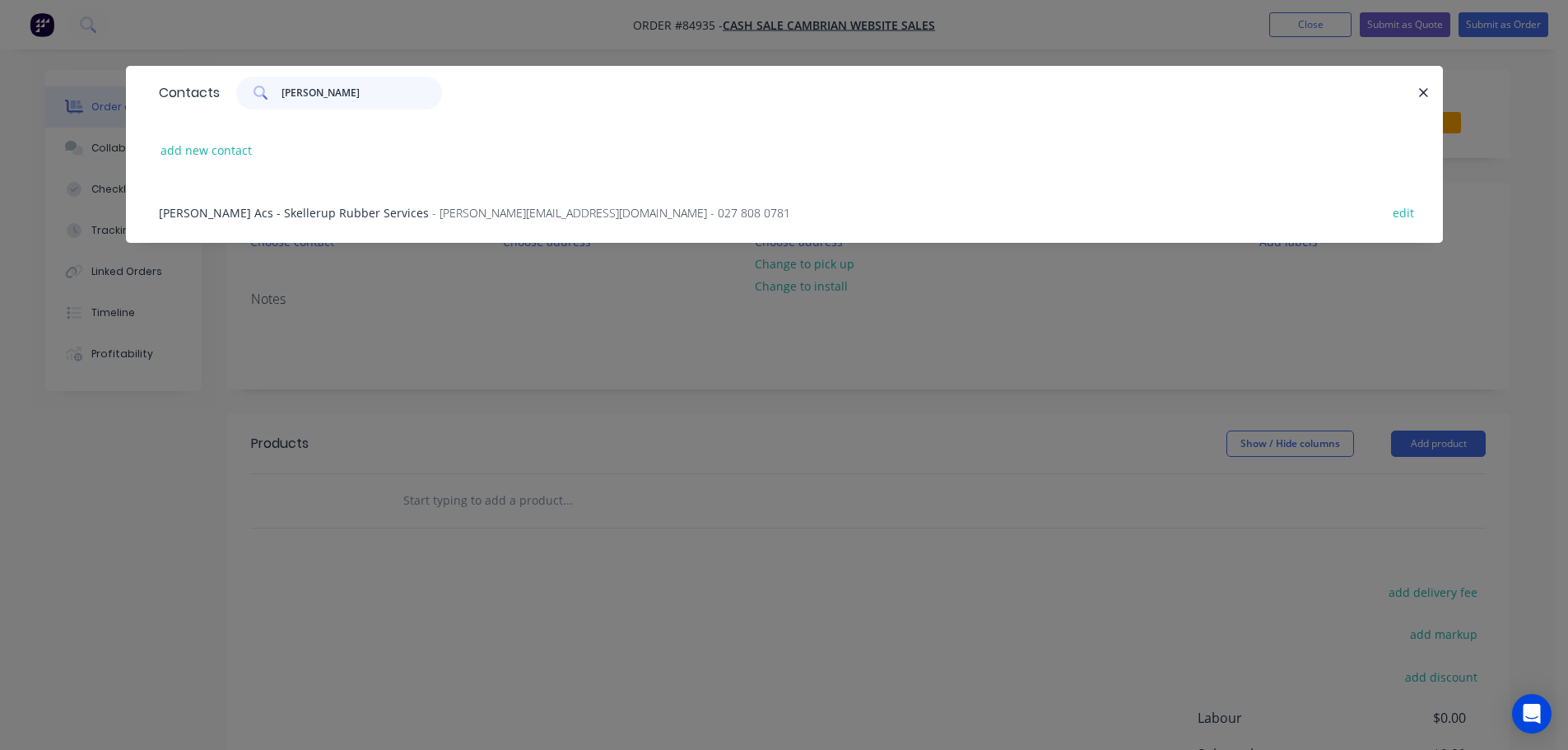
type input "tibor"
click at [426, 204] on div "Tibor Acs - Skellerup Rubber Services - tibor.acs@skellip.com - 027 808 0781" at bounding box center [475, 213] width 631 height 18
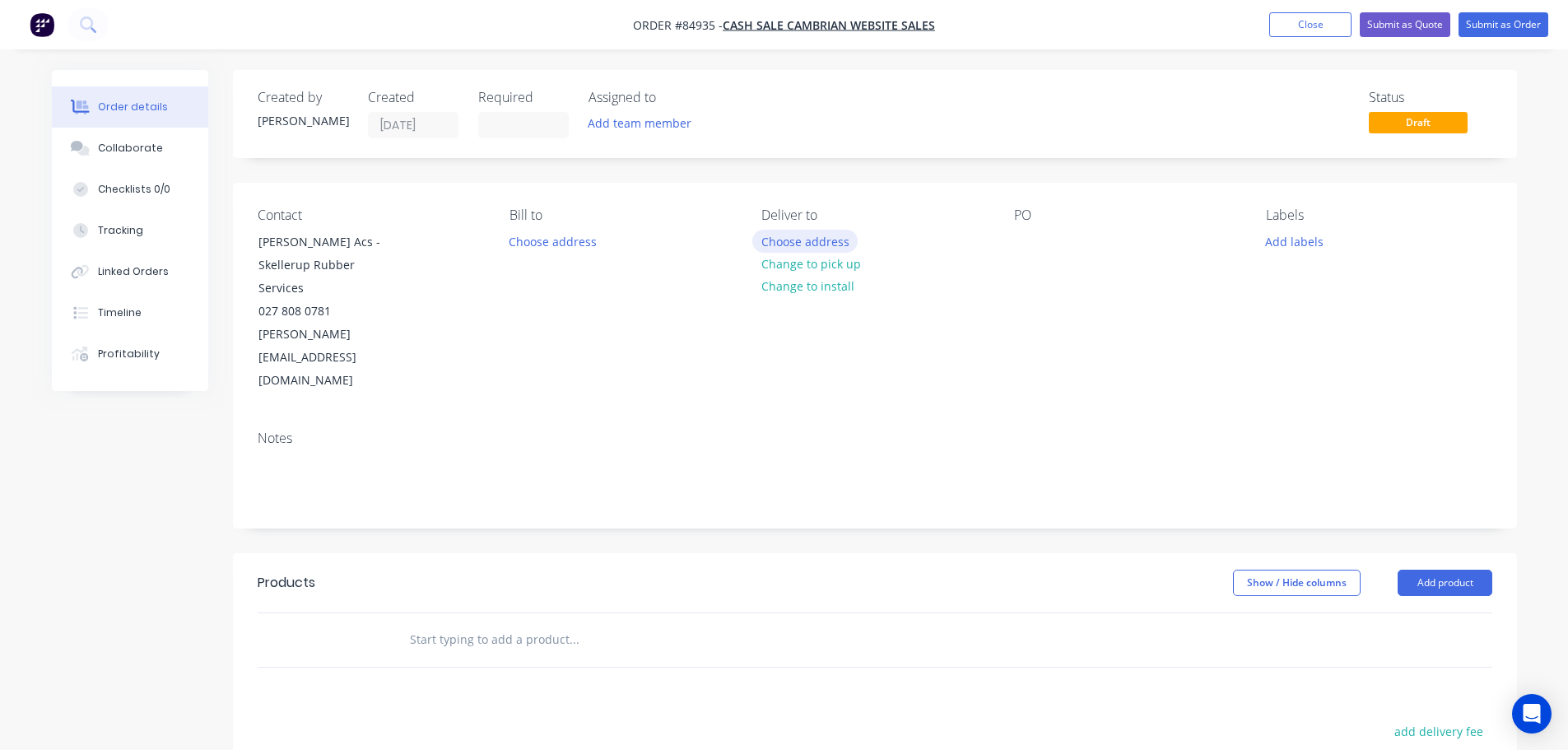
click at [788, 231] on button "Choose address" at bounding box center [804, 241] width 105 height 22
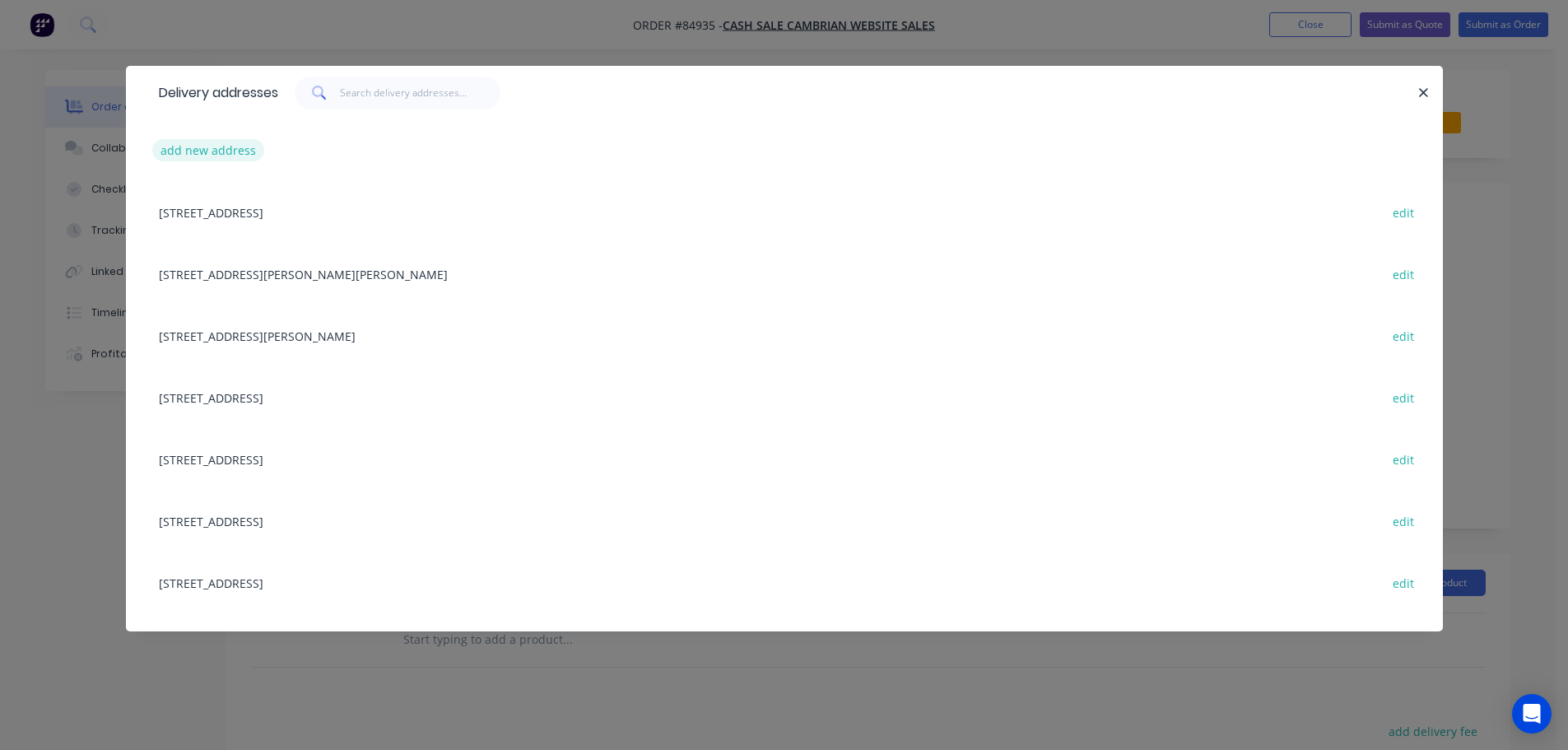
click at [217, 155] on button "add new address" at bounding box center [209, 149] width 113 height 22
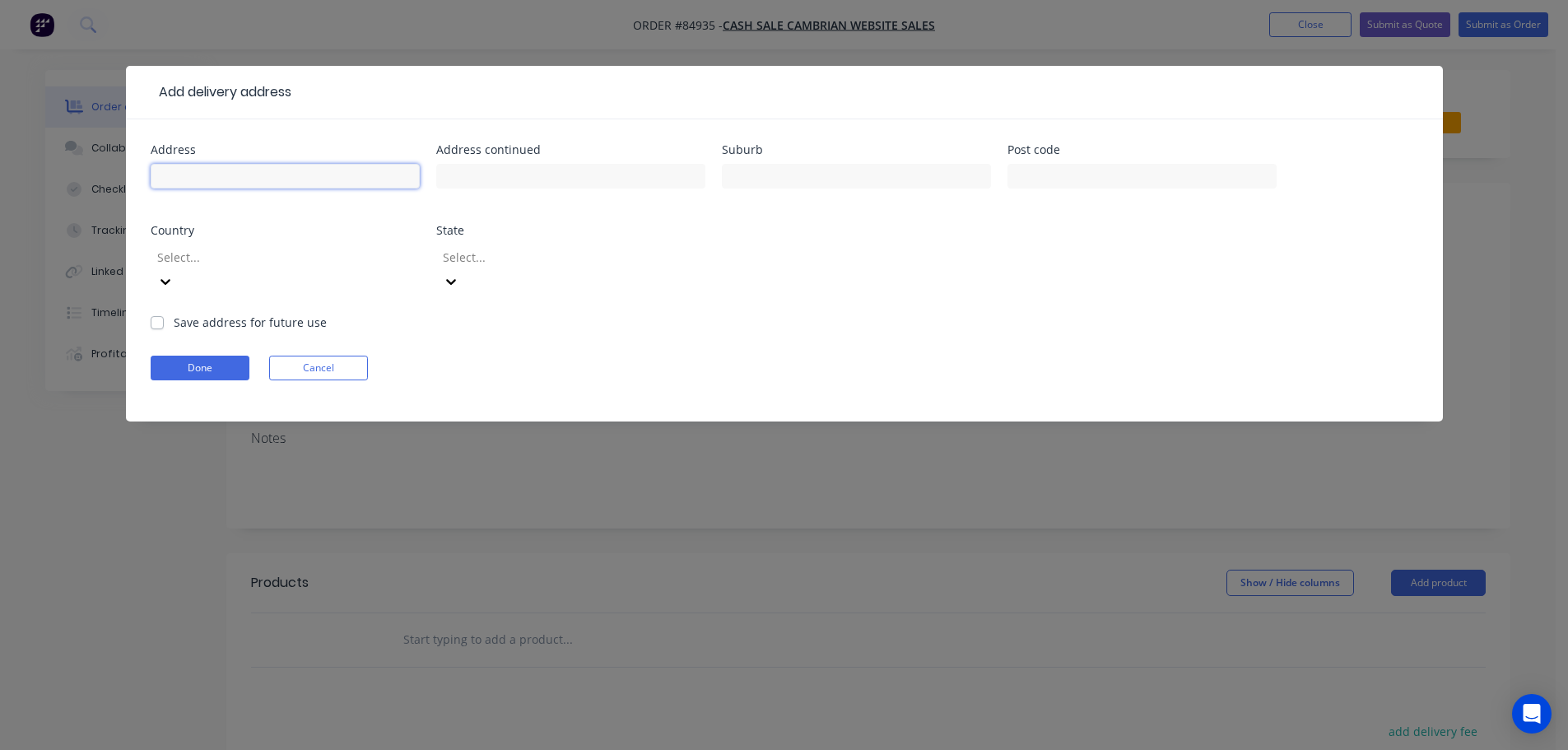
click at [238, 179] on input "text" at bounding box center [285, 176] width 270 height 25
paste input "3 Monier Place, Mount Wellington Auckland 1060"
drag, startPoint x: 232, startPoint y: 177, endPoint x: 323, endPoint y: 175, distance: 91.0
click at [323, 175] on input "3 Monier Place, Mount Wellington Auckland 1060" at bounding box center [285, 176] width 270 height 25
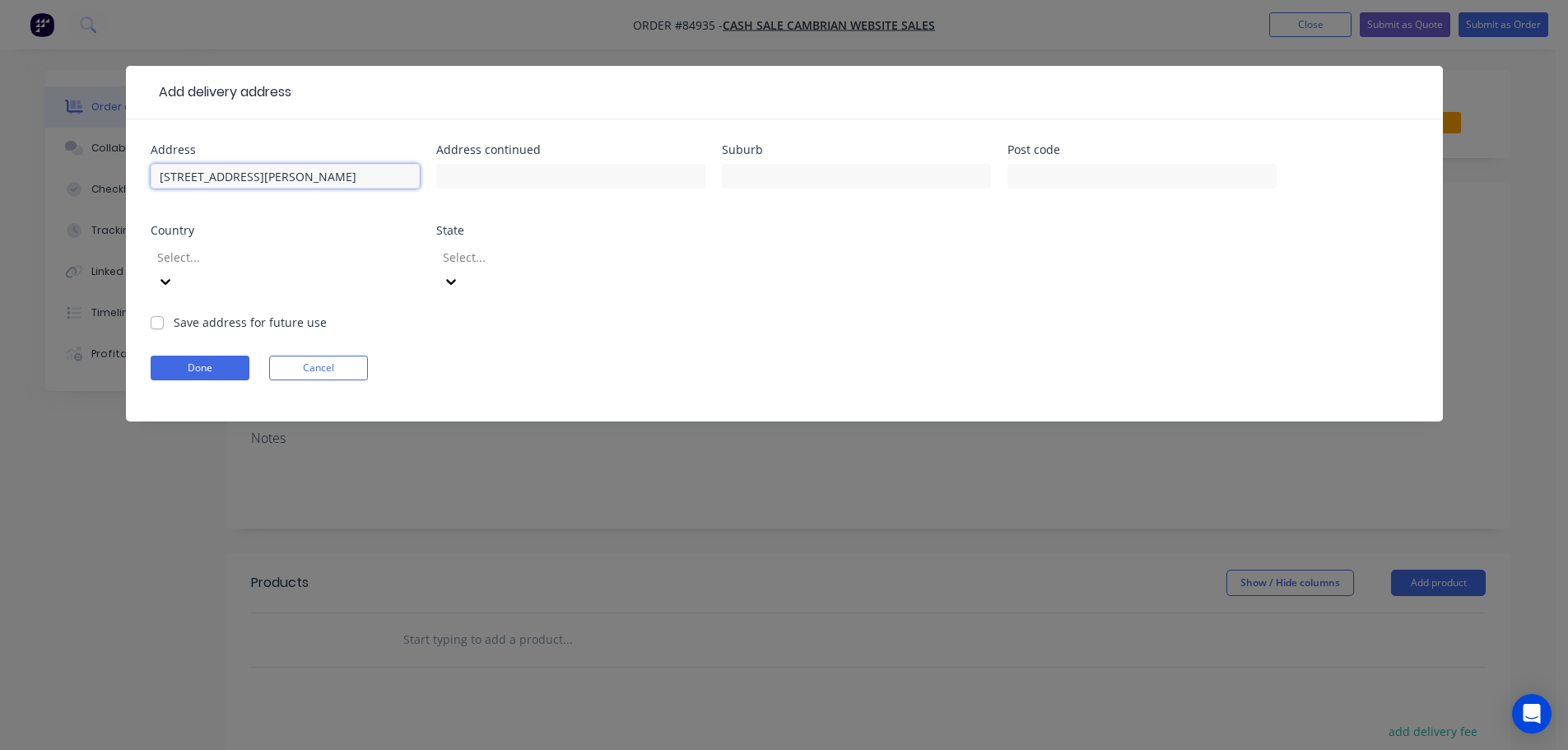
type input "3 Monier Place, Auckland 1060"
type input "Mount Wellington"
click at [255, 179] on input "3 Monier Place, Auckland 1060" at bounding box center [285, 176] width 270 height 25
click at [260, 180] on input "3 Monier Place, Auckland 1060" at bounding box center [285, 176] width 270 height 25
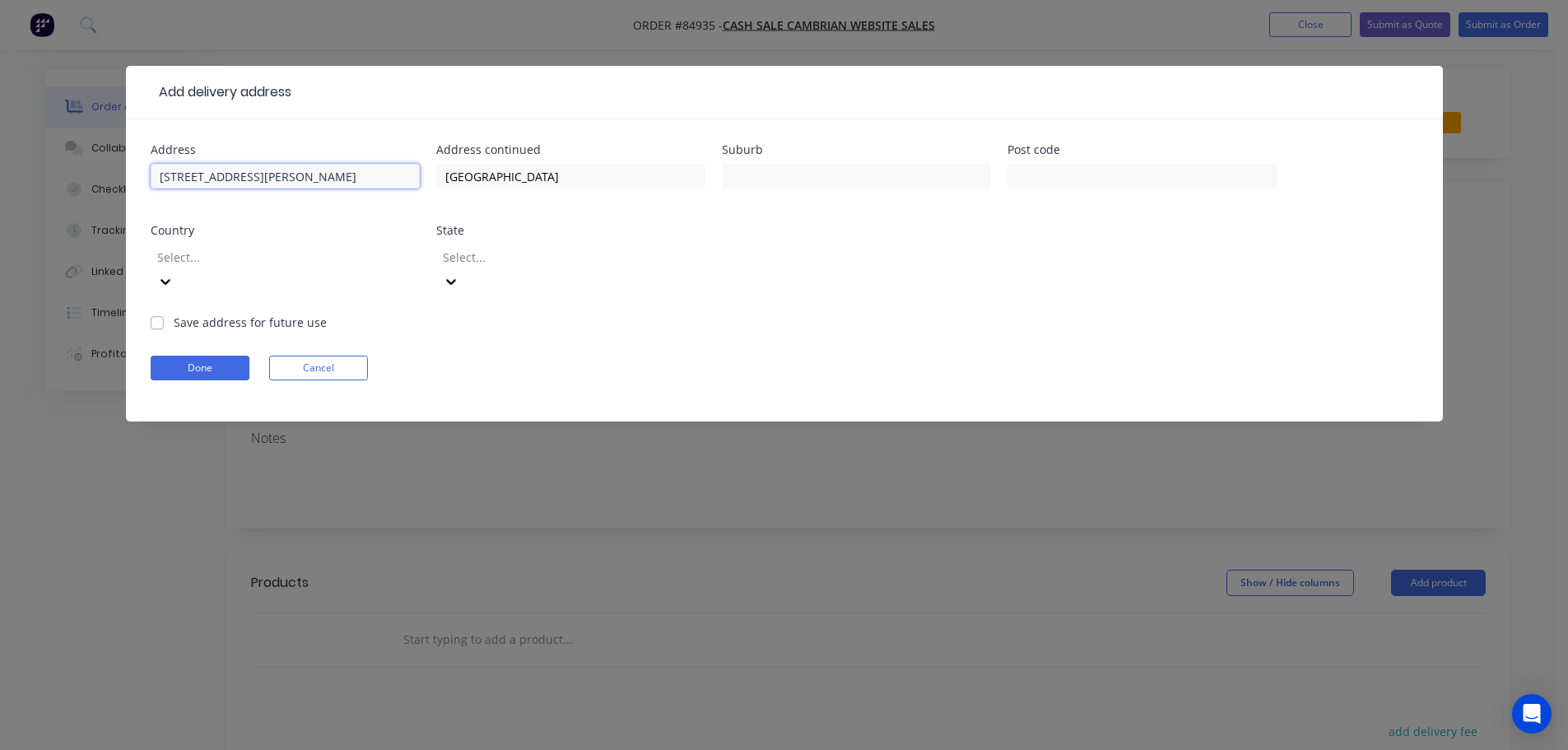
click at [260, 180] on input "3 Monier Place, Auckland 1060" at bounding box center [285, 176] width 270 height 25
type input "3 Monier Place, 1060"
type input "[GEOGRAPHIC_DATA]"
click at [267, 170] on input "3 Monier Place, 1060" at bounding box center [285, 176] width 270 height 25
click at [265, 172] on input "3 Monier Place, 1060" at bounding box center [285, 176] width 270 height 25
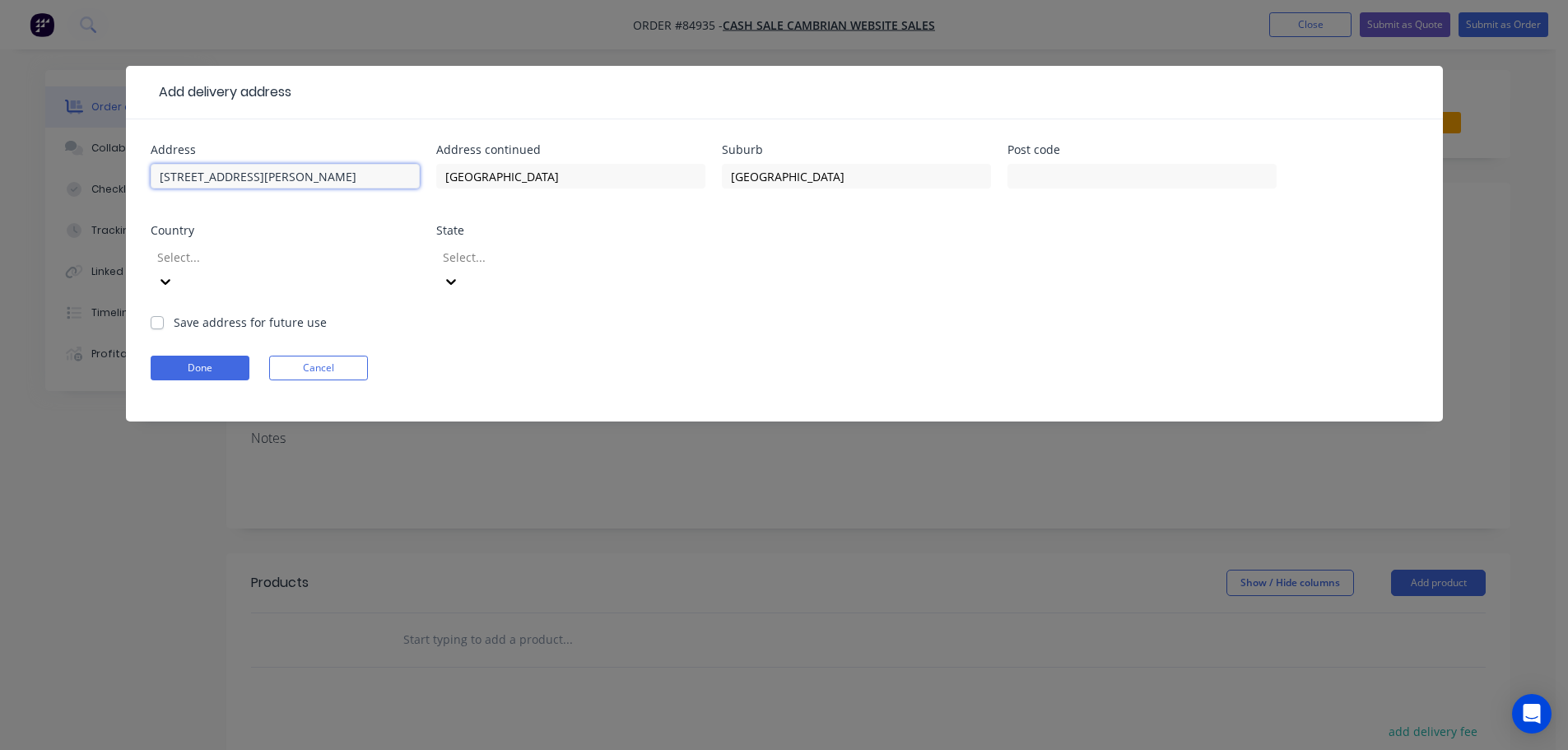
click at [247, 173] on input "3 Monier Place, 1060" at bounding box center [285, 176] width 270 height 25
click at [253, 173] on input "3 Monier Place, 1060" at bounding box center [285, 176] width 270 height 25
click at [1229, 173] on input "text" at bounding box center [1142, 176] width 270 height 25
paste input "1060"
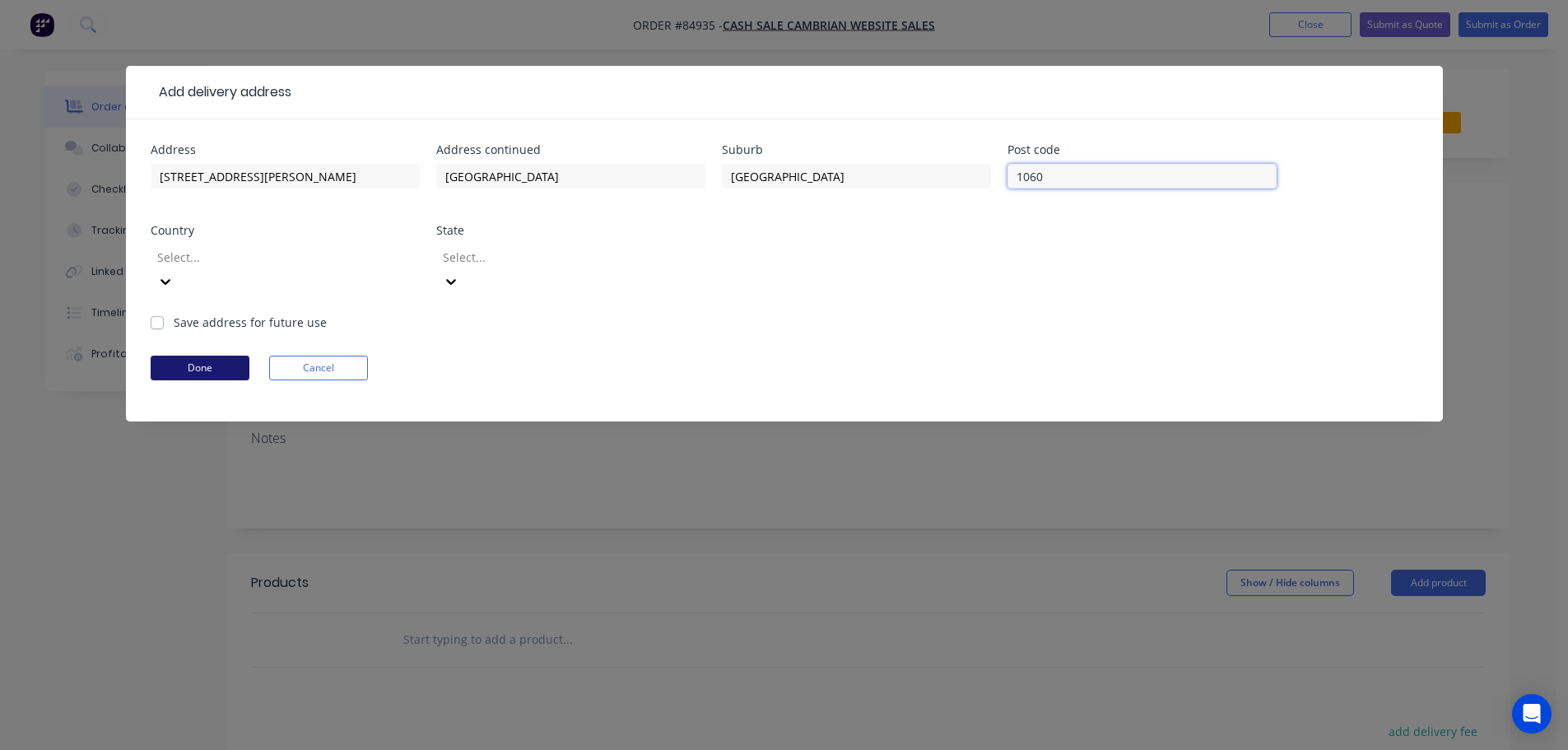
type input "1060"
click at [221, 356] on button "Done" at bounding box center [200, 368] width 99 height 25
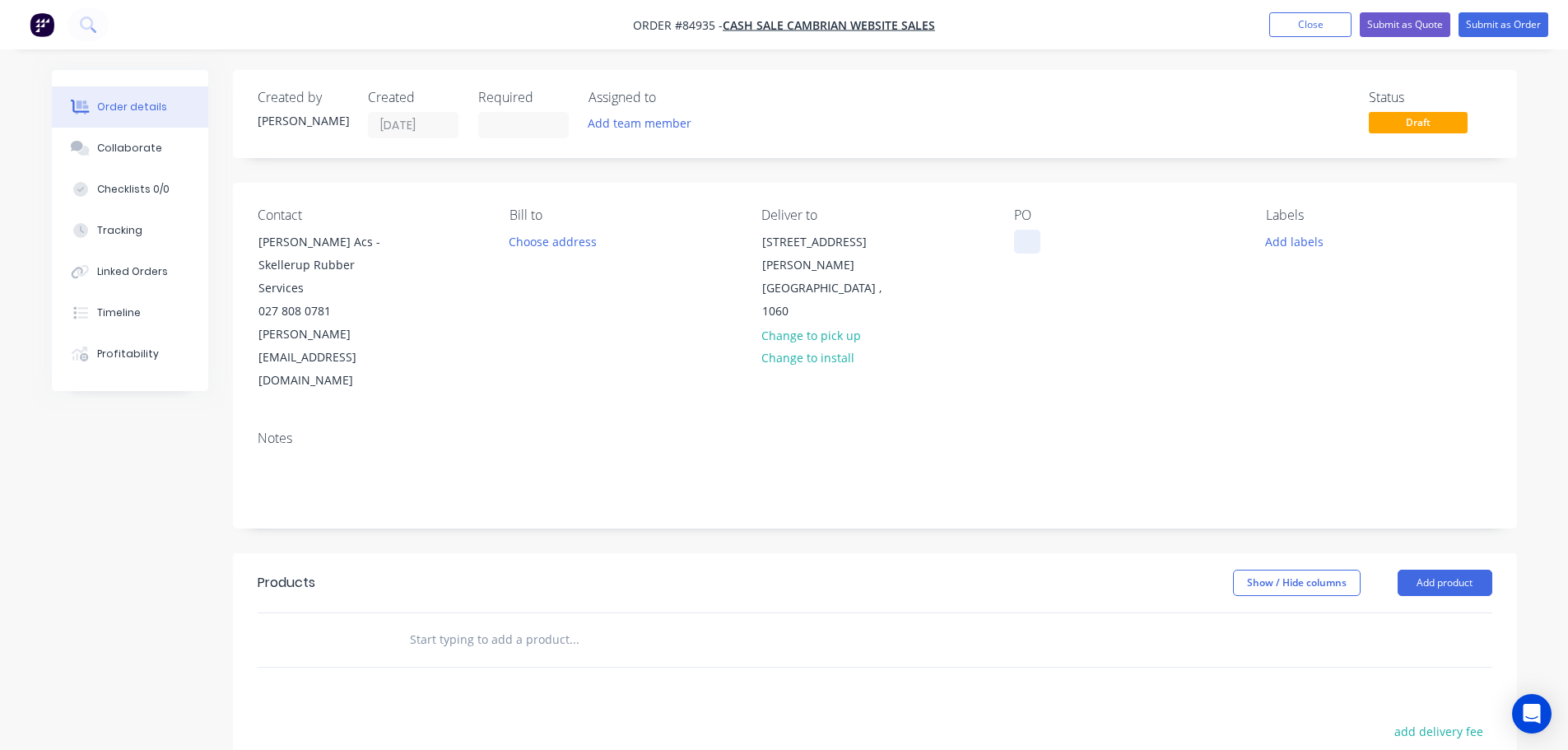
click at [1018, 234] on div at bounding box center [1027, 241] width 27 height 24
drag, startPoint x: 318, startPoint y: 246, endPoint x: 434, endPoint y: 268, distance: 118.1
click at [431, 268] on div "Contact Tibor Acs - Skellerup Rubber Services 027 808 0781 tibor.acs@skellip.com" at bounding box center [369, 301] width 225 height 186
copy div "Skellerup Rubber Services"
click at [1095, 241] on div "WEB35633" at bounding box center [1055, 241] width 84 height 24
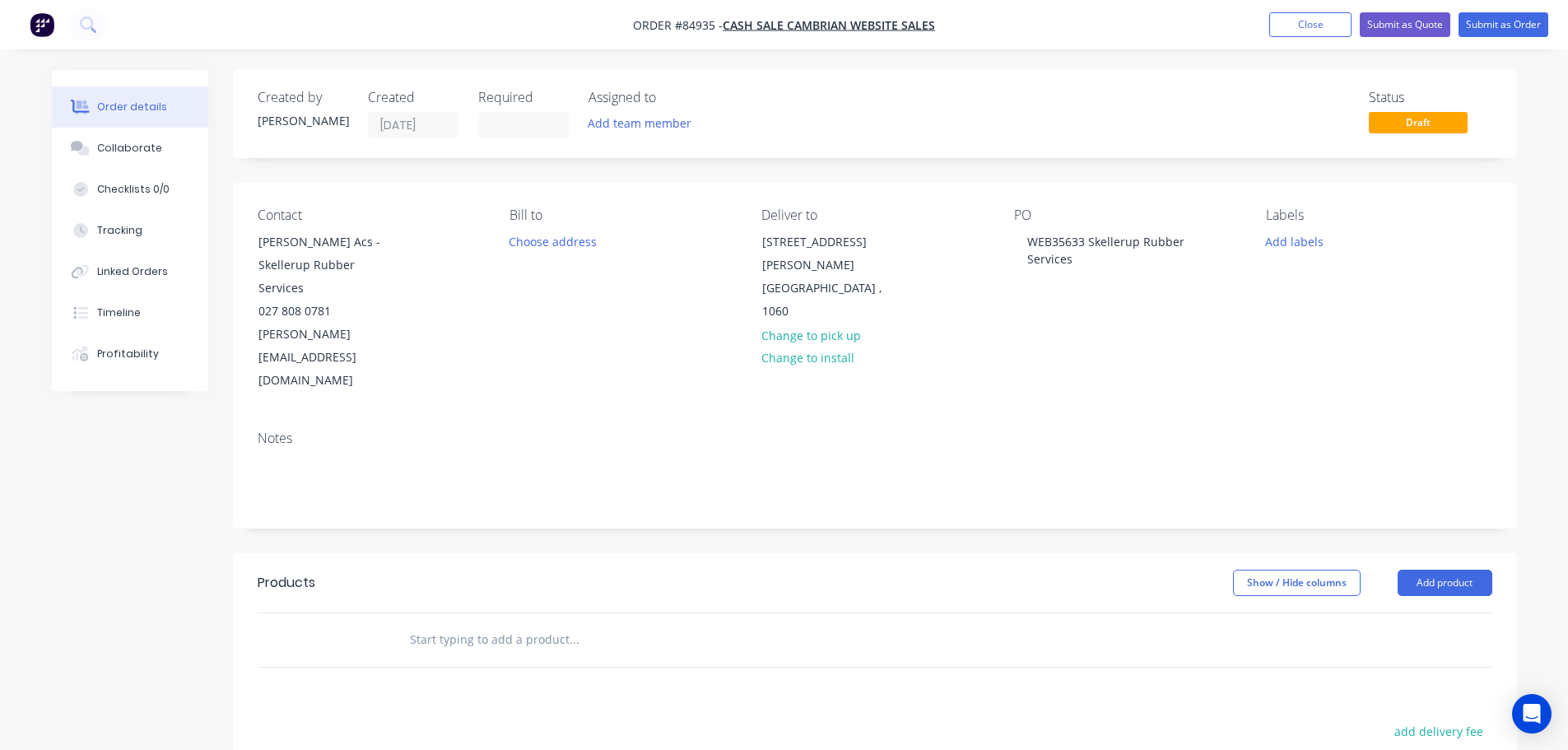
click at [477, 624] on input "text" at bounding box center [574, 639] width 329 height 33
click at [473, 624] on input "text" at bounding box center [574, 639] width 329 height 33
click at [628, 624] on input "text" at bounding box center [574, 639] width 329 height 33
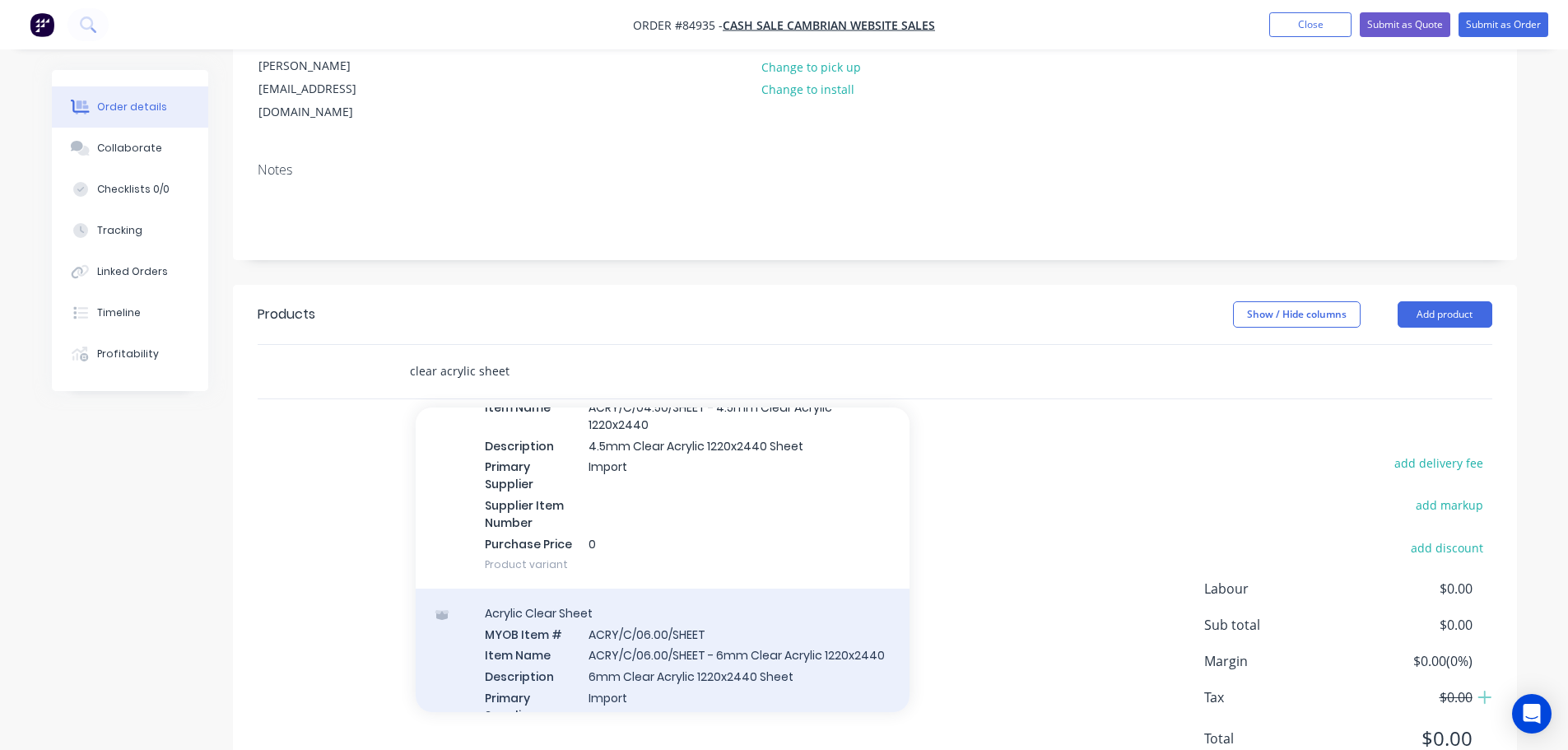
scroll to position [988, 0]
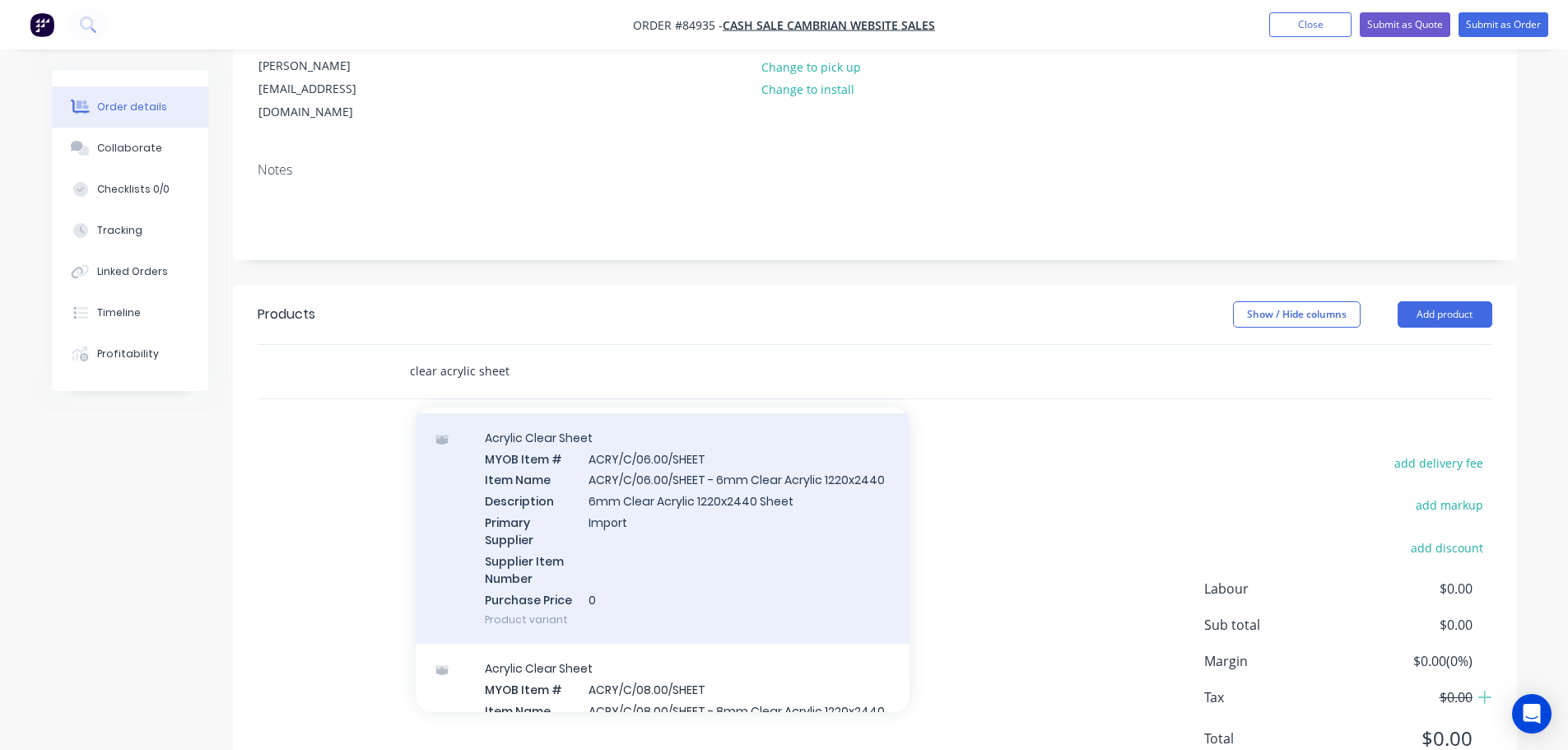
type input "clear acrylic sheet"
click at [760, 452] on div "Acrylic Clear Sheet MYOB Item # ACRY/C/06.00/SHEET Item Name ACRY/C/06.00/SHEET…" at bounding box center [662, 529] width 494 height 232
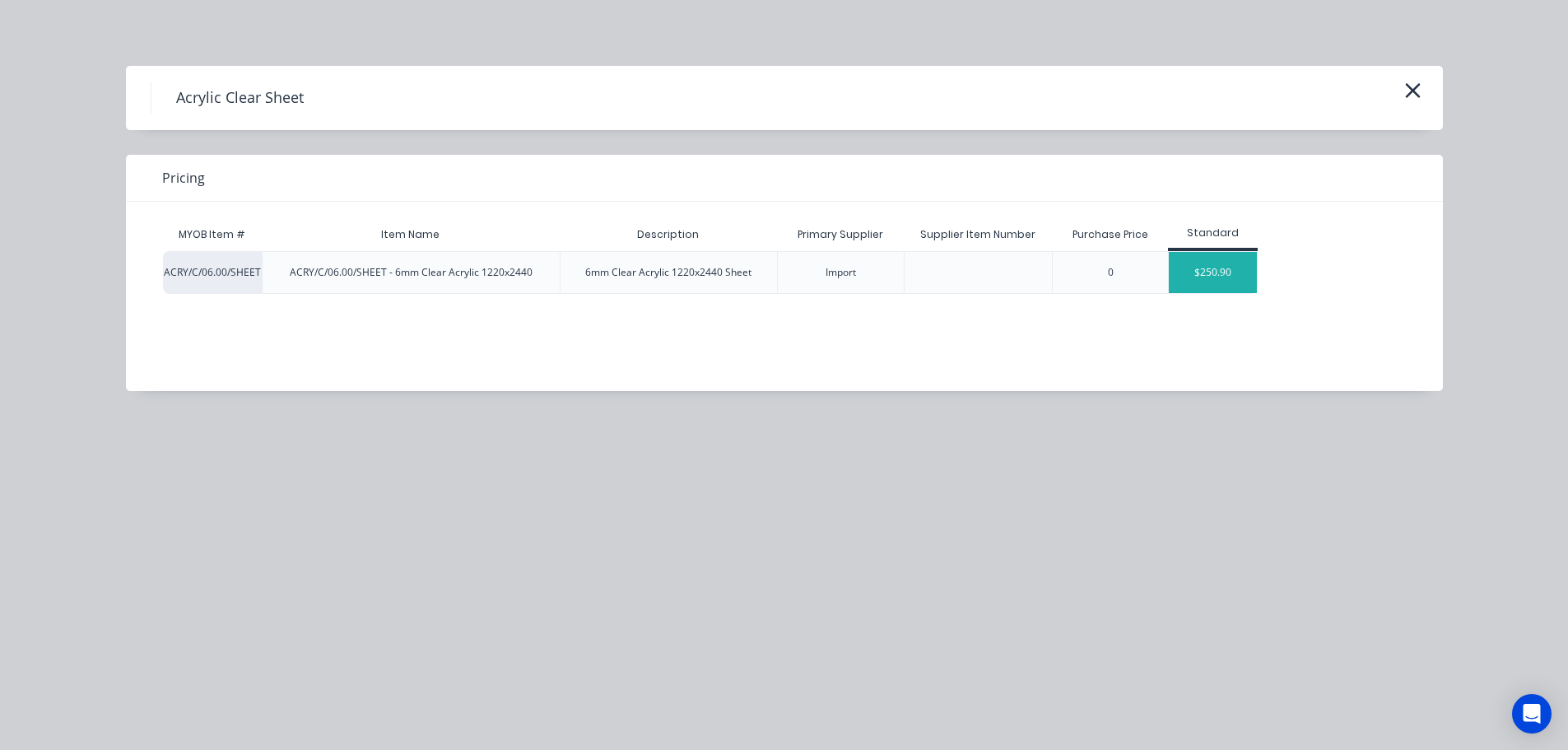
click at [1226, 282] on div "$250.90" at bounding box center [1213, 272] width 88 height 42
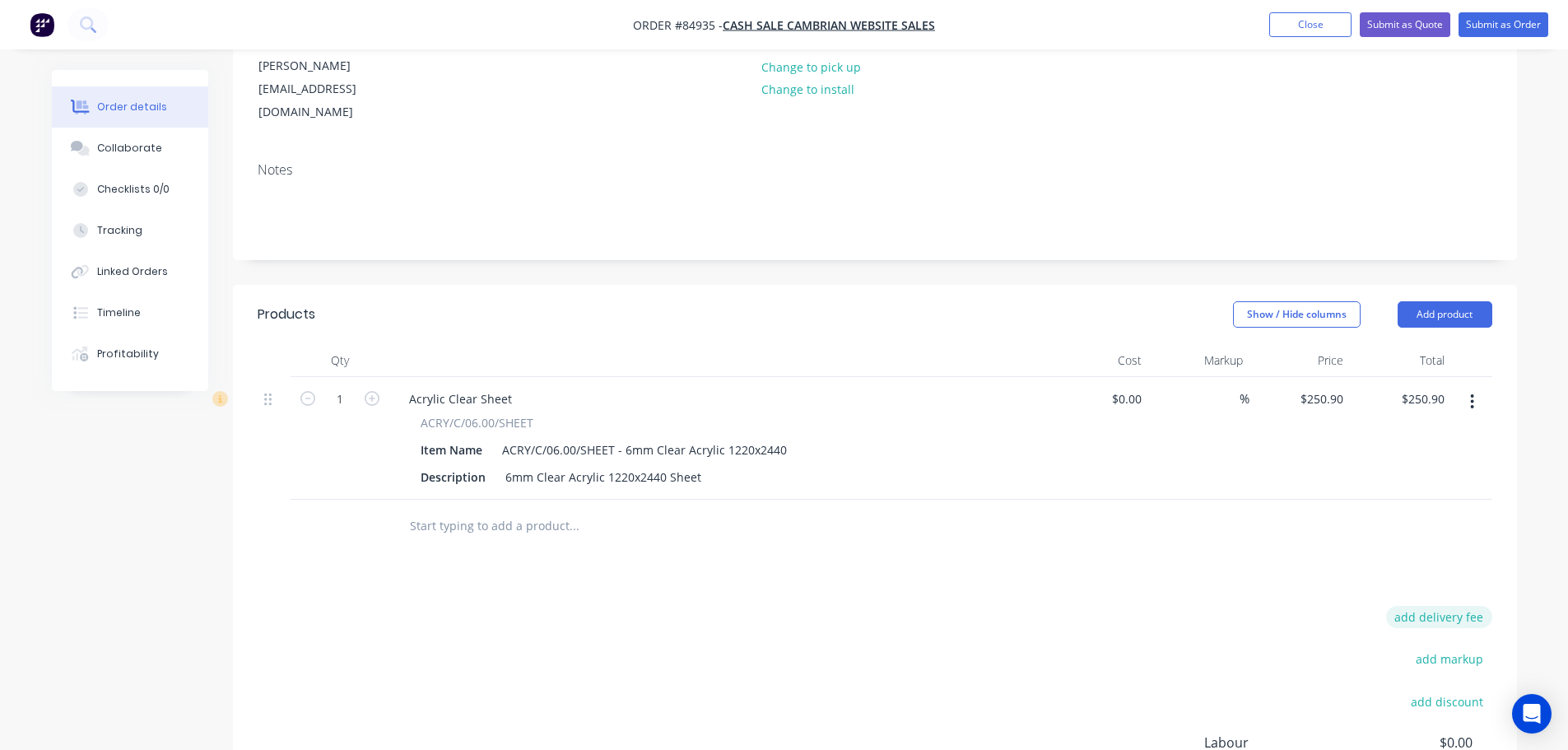
click at [1461, 606] on button "add delivery fee" at bounding box center [1439, 616] width 106 height 22
type input "50.89"
click at [1370, 500] on div at bounding box center [874, 526] width 1235 height 54
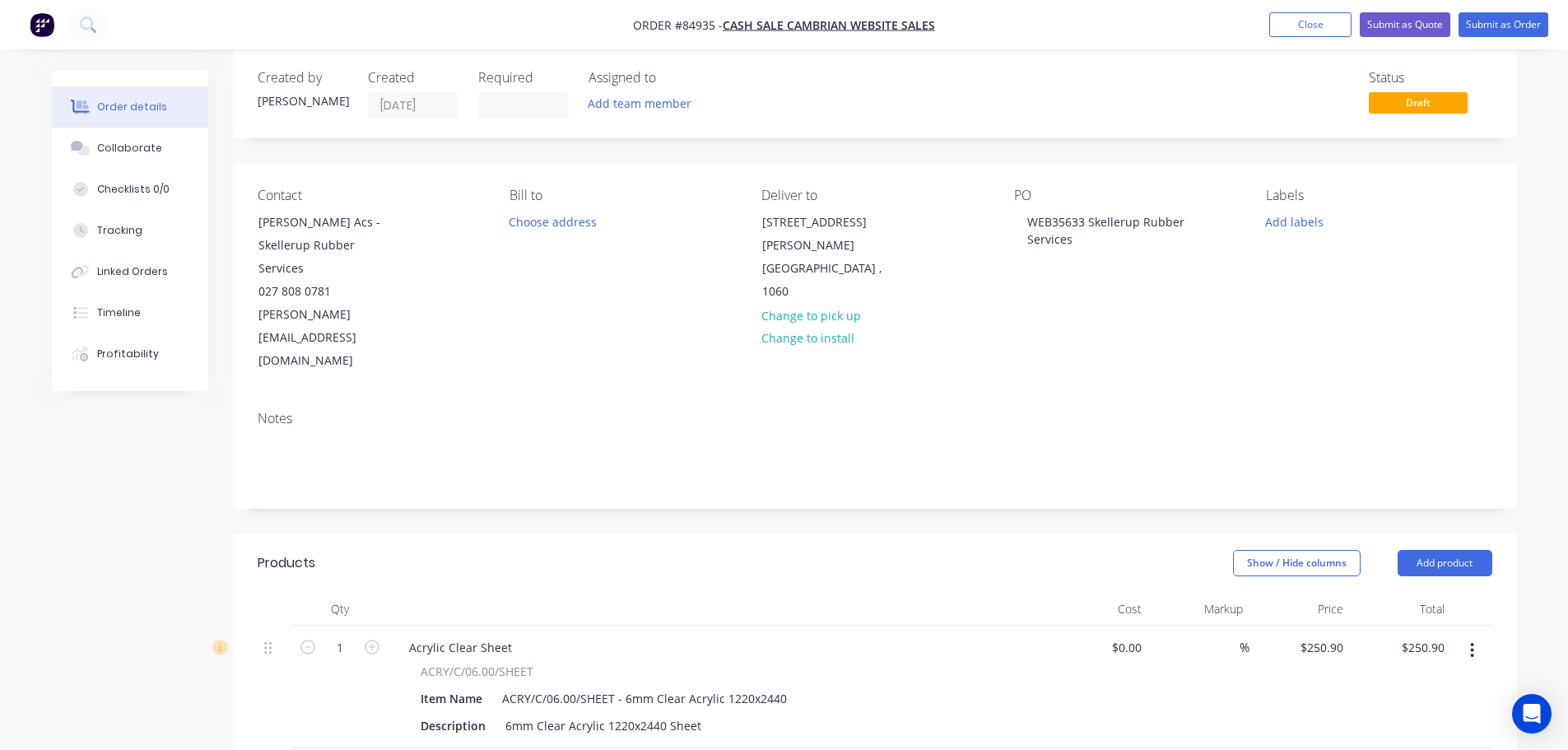
scroll to position [0, 0]
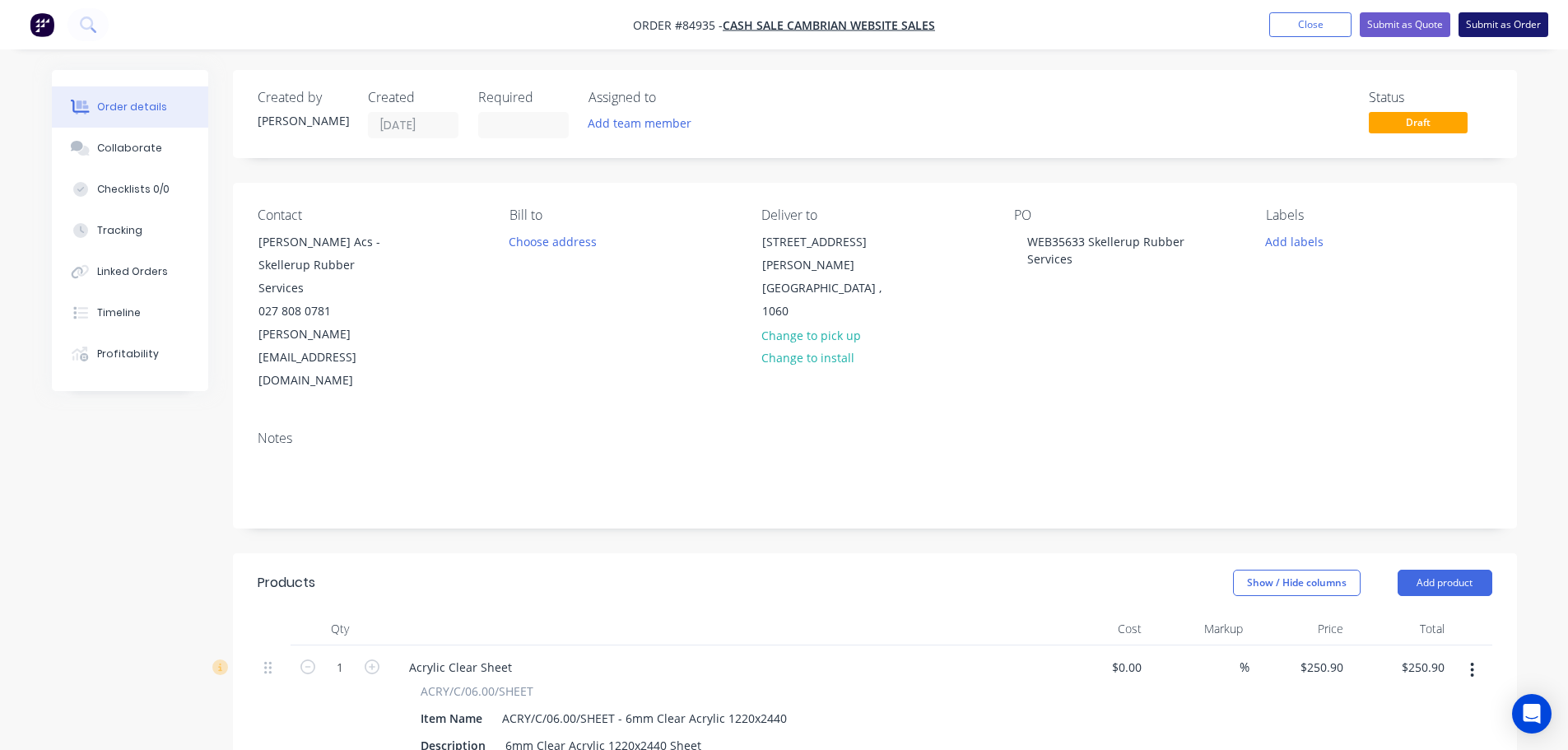
click at [1521, 20] on button "Submit as Order" at bounding box center [1503, 25] width 90 height 25
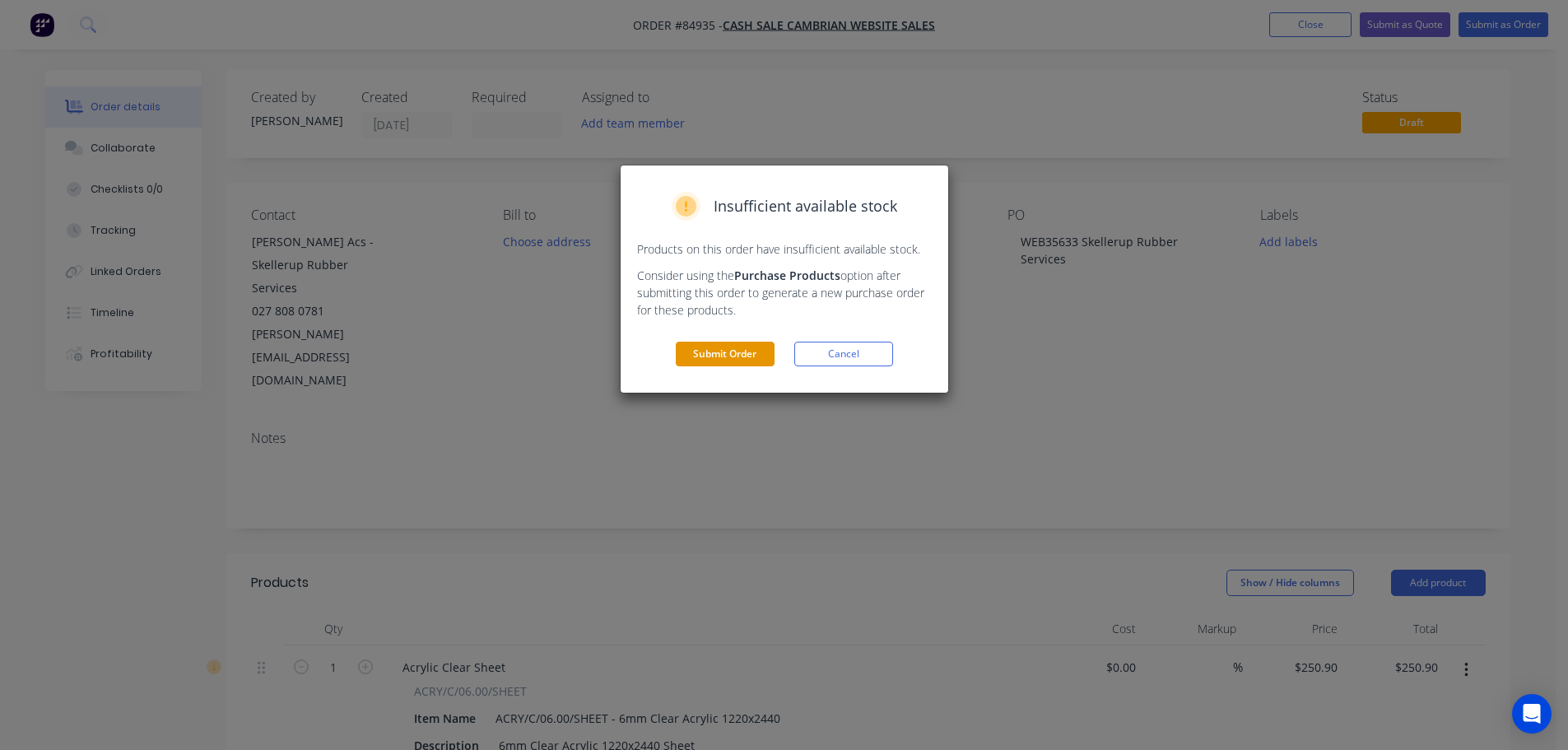
click at [745, 354] on button "Submit Order" at bounding box center [726, 354] width 99 height 25
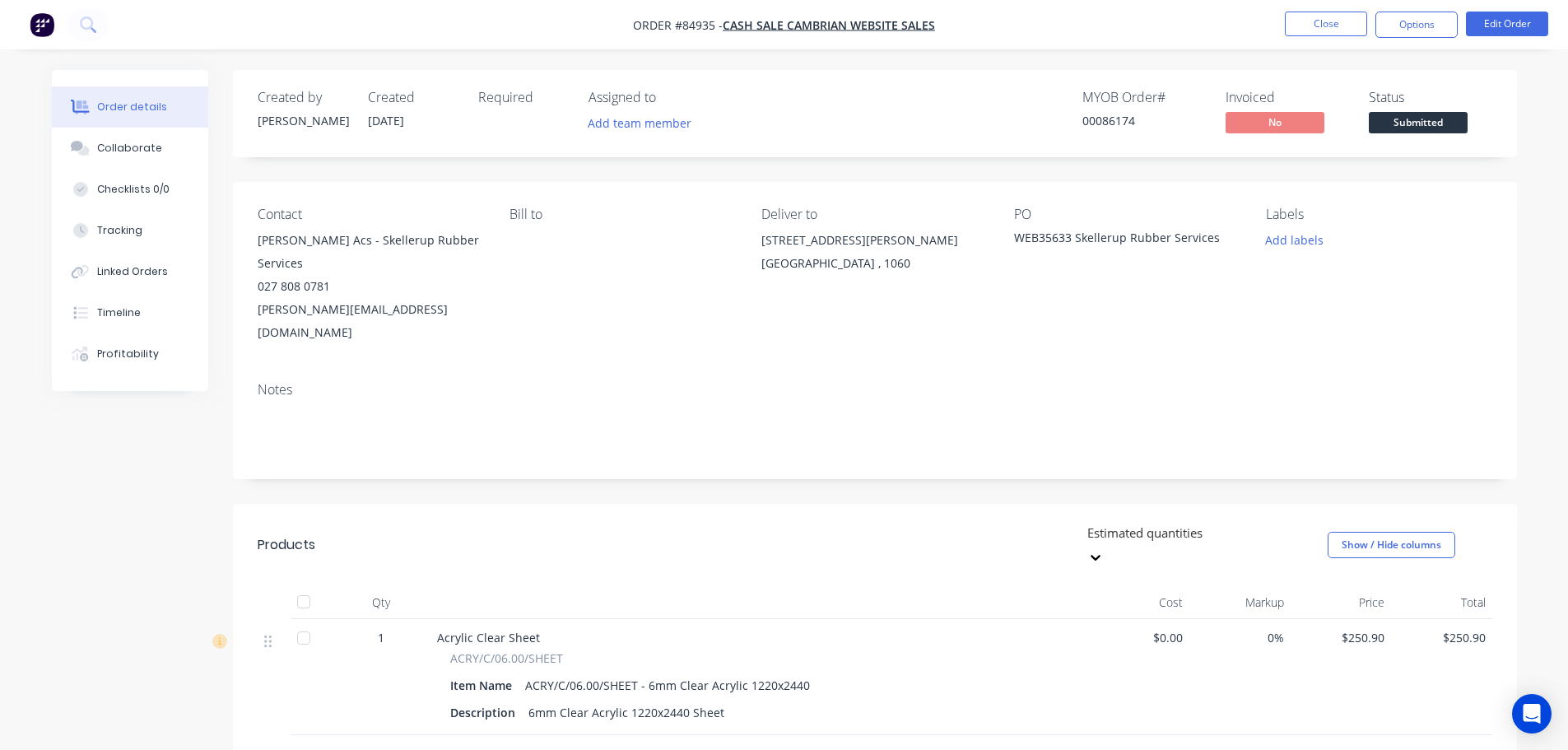
click at [1112, 114] on div "00086174" at bounding box center [1145, 121] width 124 height 18
click at [1222, 65] on div "Order details Collaborate Checklists 0/0 Tracking Linked Orders Timeline Profit…" at bounding box center [784, 532] width 1568 height 1065
click at [1107, 111] on div "MYOB Order # 00086174" at bounding box center [1145, 114] width 124 height 48
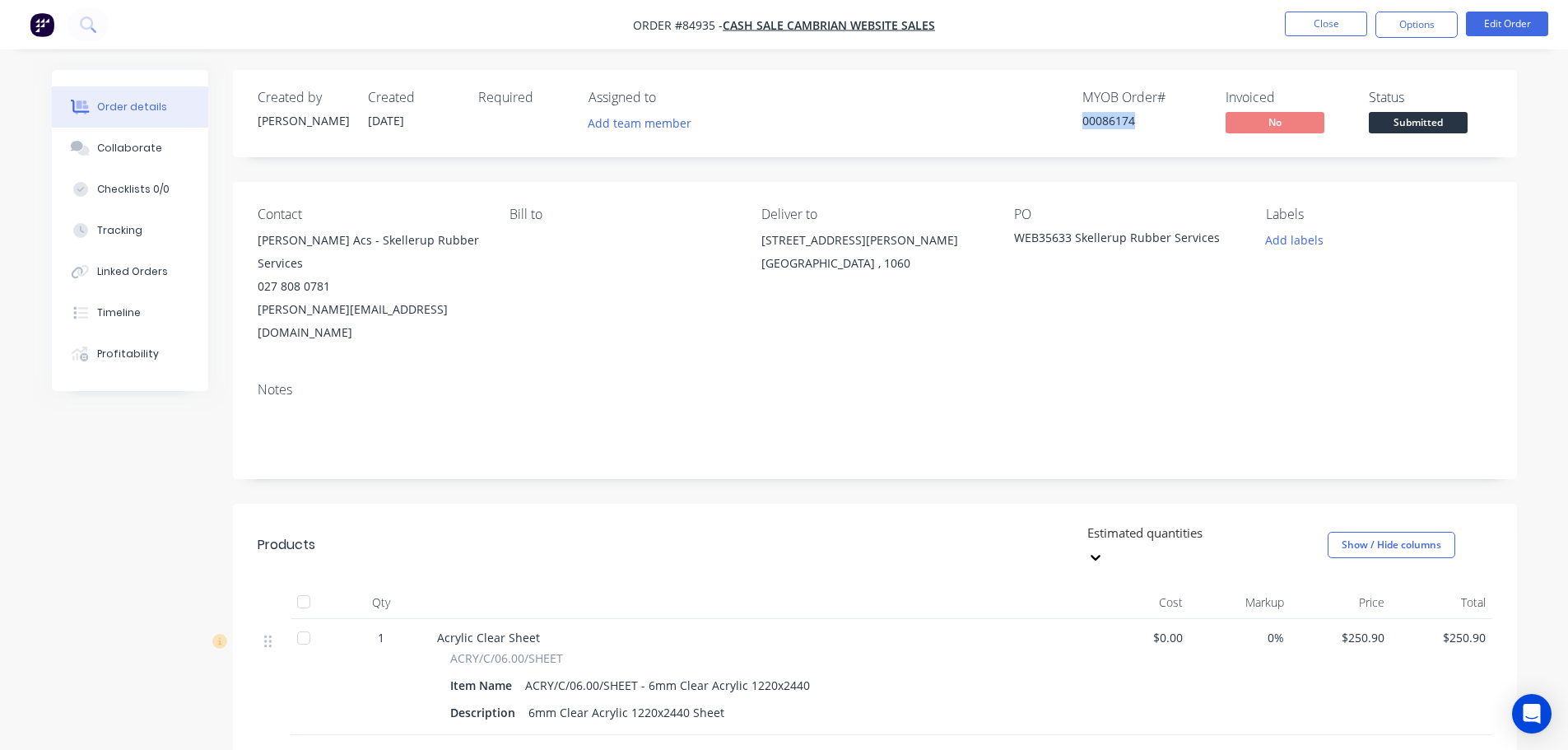
copy div "00086174"
drag, startPoint x: 1096, startPoint y: 188, endPoint x: 1152, endPoint y: 163, distance: 61.3
click at [1096, 187] on div "Contact Tibor Acs - Skellerup Rubber Services 027 808 0781 tibor.acs@skellip.co…" at bounding box center [875, 275] width 1284 height 187
click at [1410, 120] on span "Submitted" at bounding box center [1419, 122] width 99 height 20
click at [1227, 196] on div "Contact Tibor Acs - Skellerup Rubber Services 027 808 0781 tibor.acs@skellip.co…" at bounding box center [875, 275] width 1284 height 187
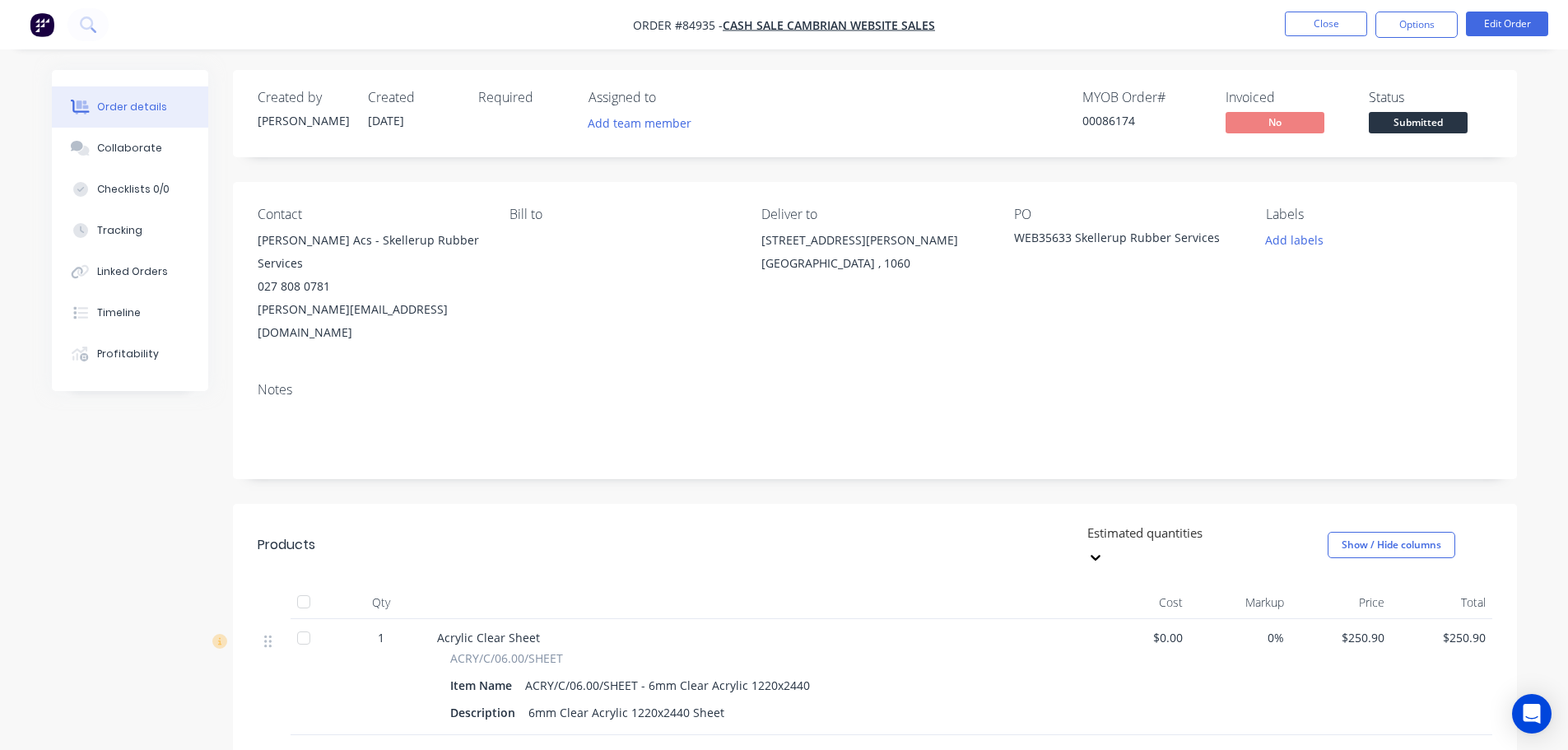
click at [1107, 120] on div "00086174" at bounding box center [1145, 121] width 124 height 18
copy div "00086174"
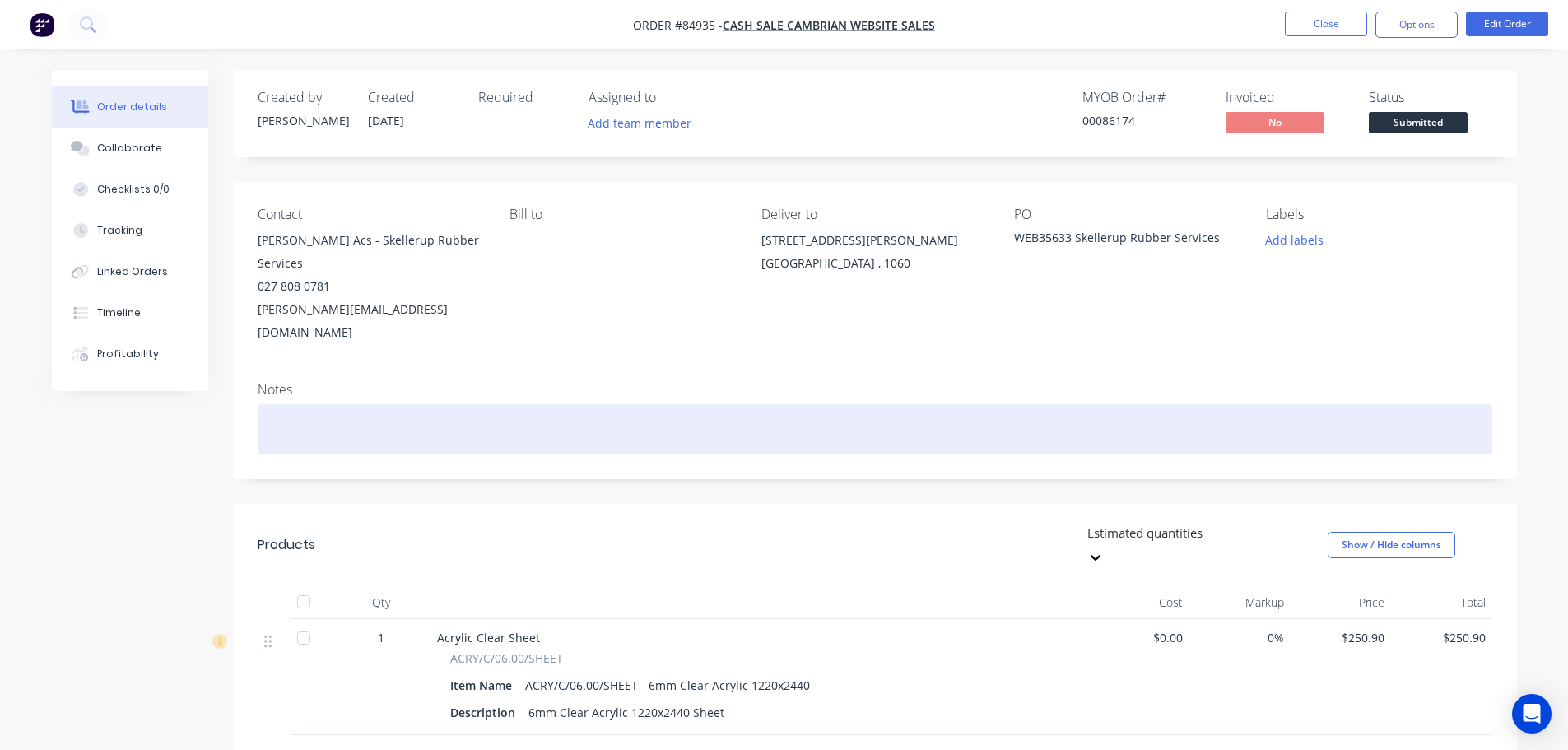
click at [1138, 404] on div at bounding box center [874, 429] width 1235 height 50
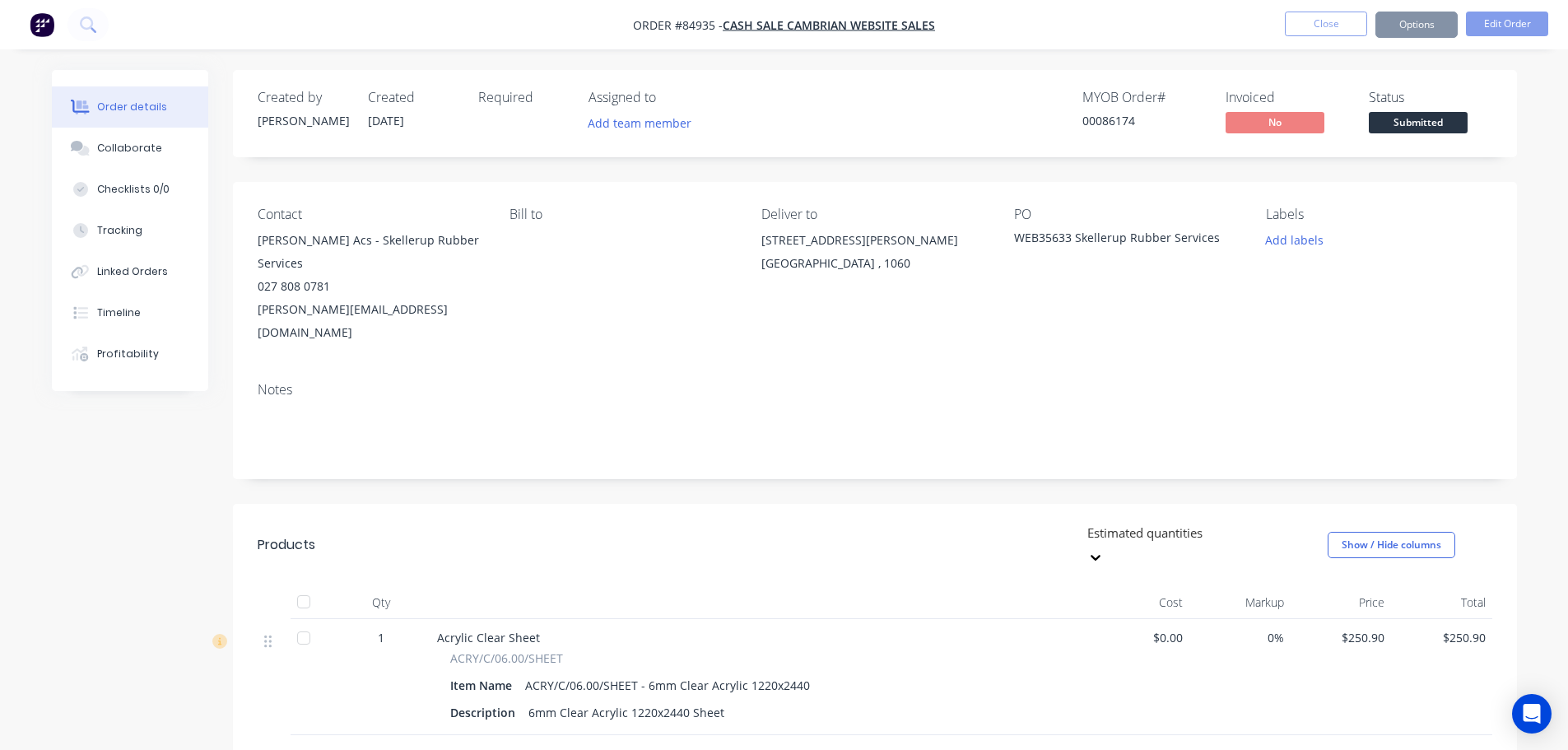
click at [1146, 369] on div "Notes" at bounding box center [875, 424] width 1284 height 111
click at [1188, 221] on div "PO" at bounding box center [1126, 215] width 225 height 16
click at [1132, 118] on div "00086174" at bounding box center [1145, 121] width 124 height 18
click at [1312, 241] on button "Add labels" at bounding box center [1295, 240] width 76 height 22
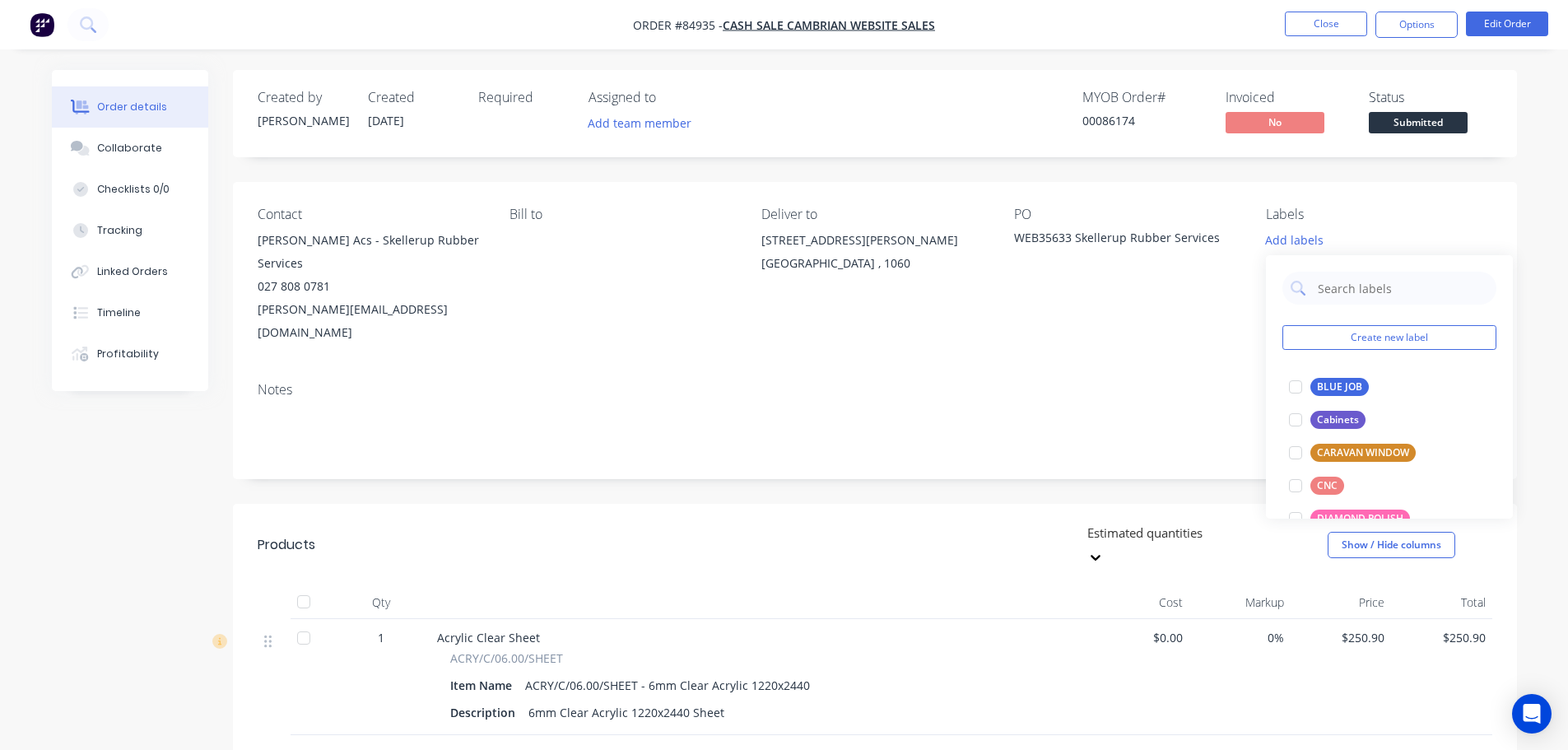
click at [1382, 233] on div "Add labels" at bounding box center [1378, 240] width 225 height 22
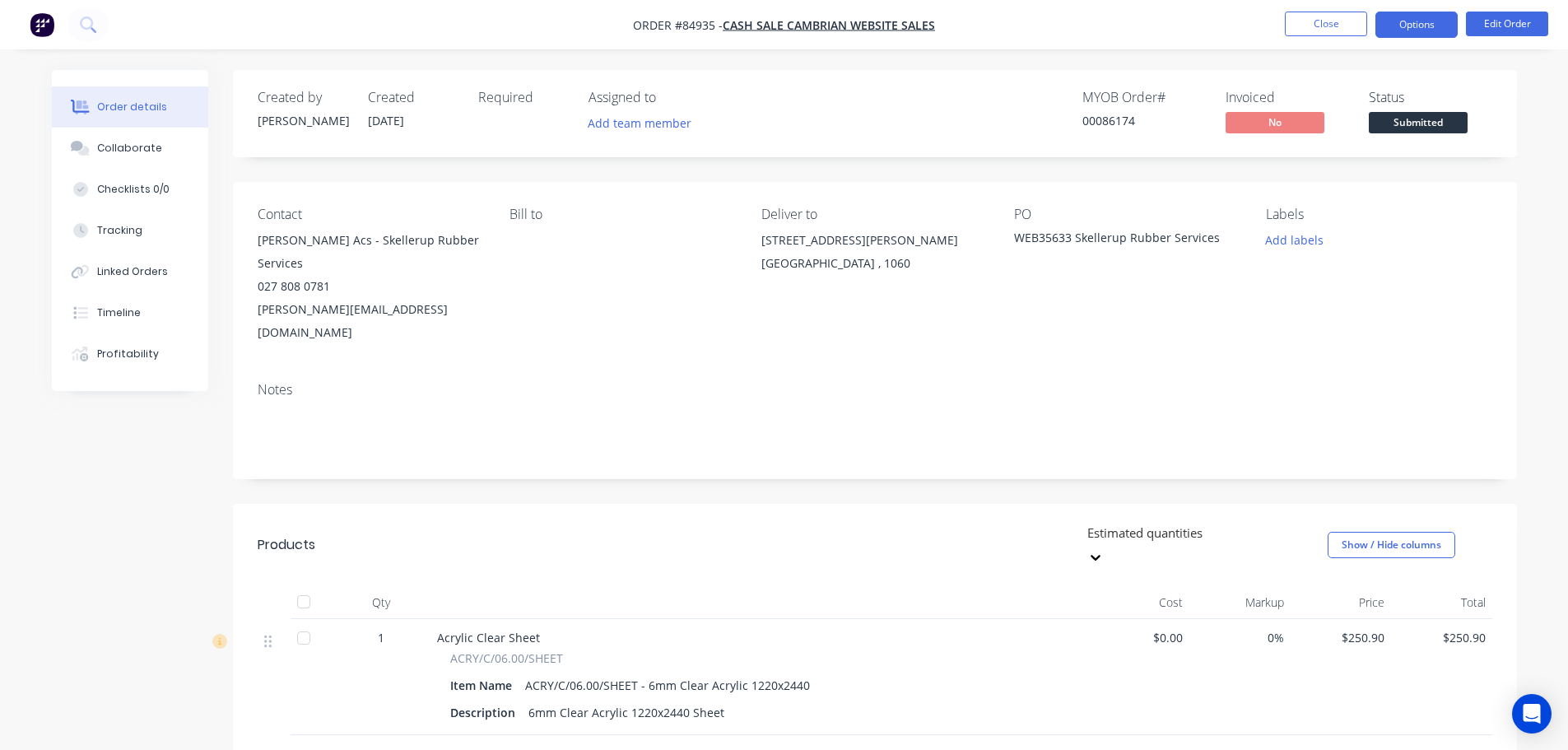
click at [1420, 34] on button "Options" at bounding box center [1416, 25] width 82 height 27
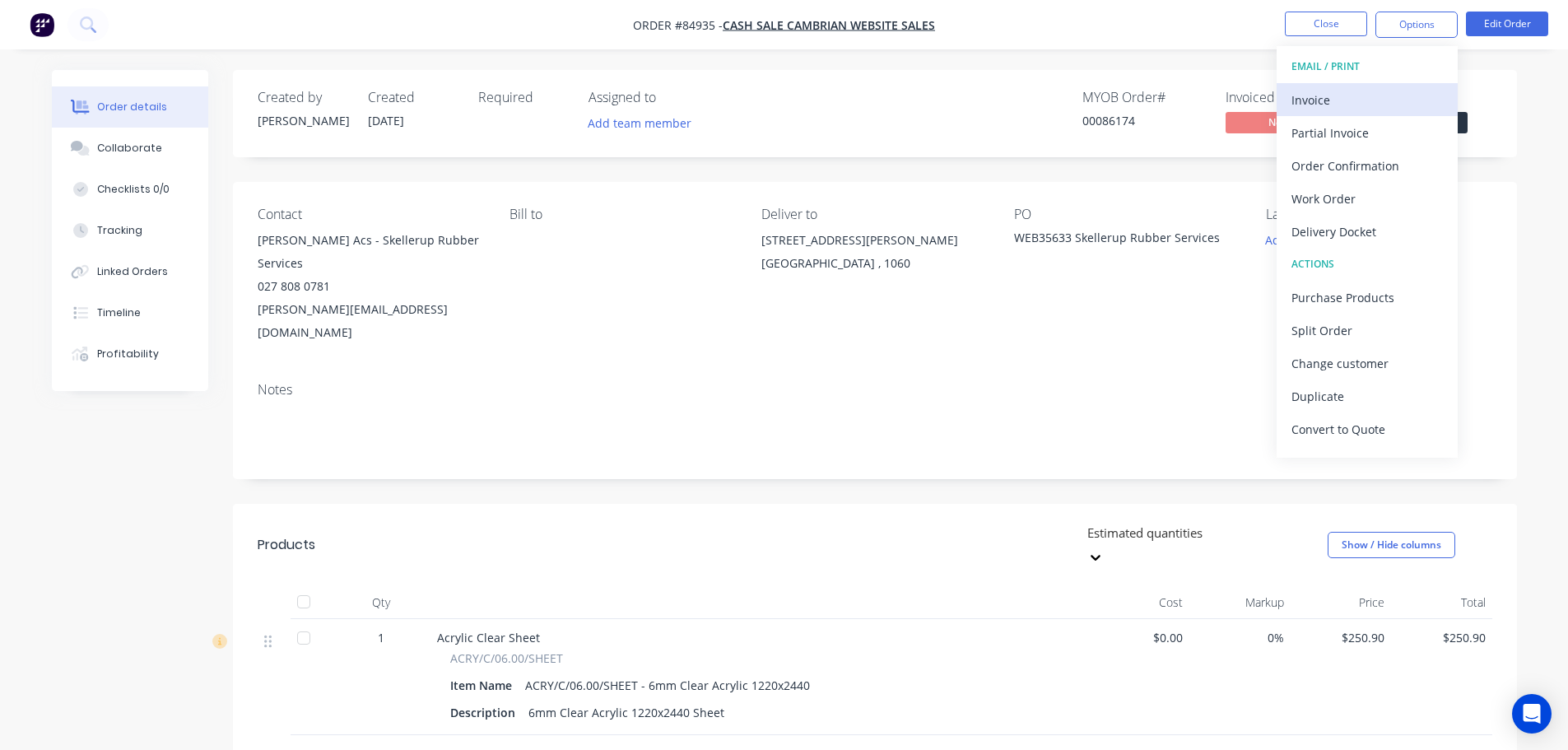
click at [1413, 90] on div "Invoice" at bounding box center [1366, 100] width 151 height 24
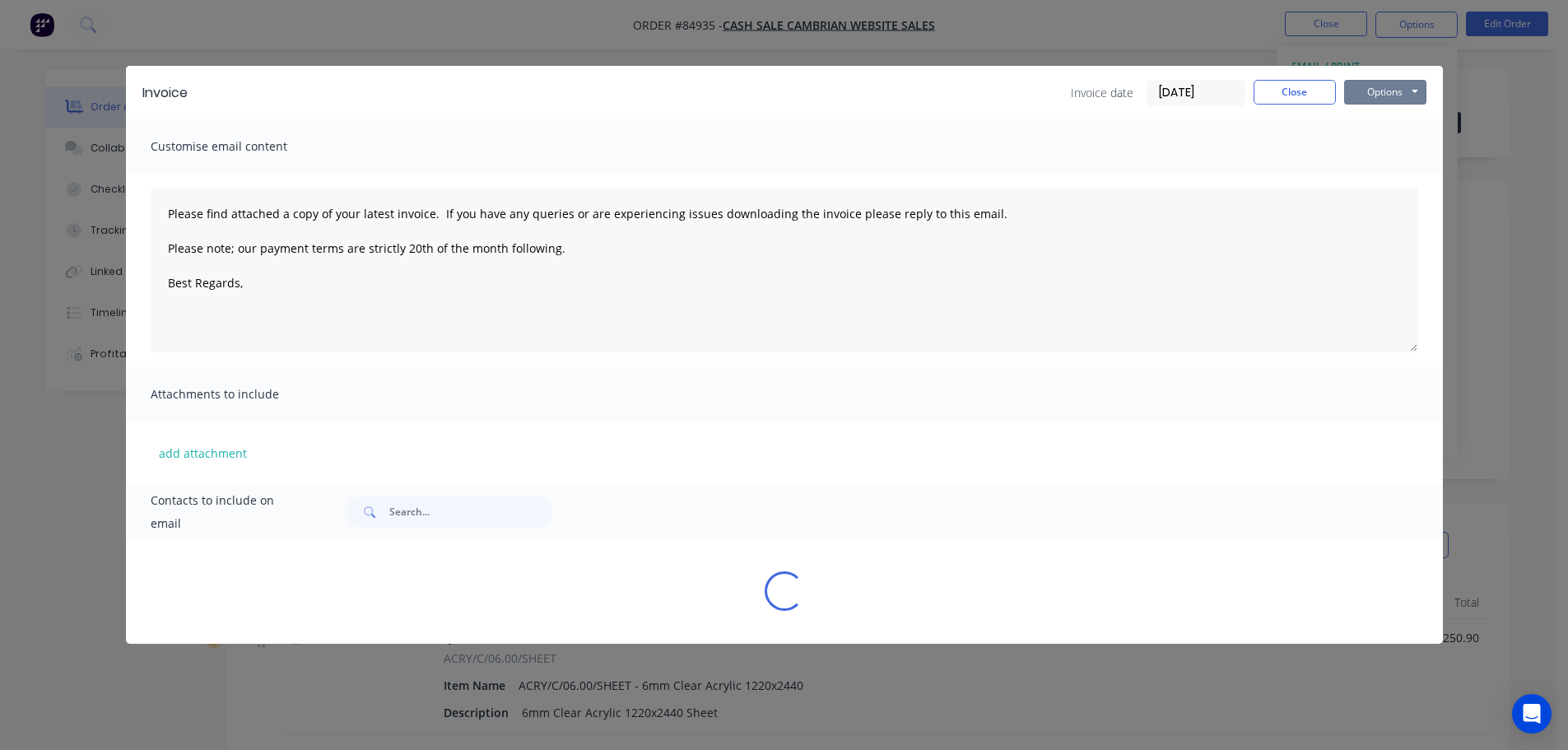
click at [1426, 81] on div "Invoice Invoice date [DATE] Close Options Preview Print Email" at bounding box center [784, 92] width 1317 height 54
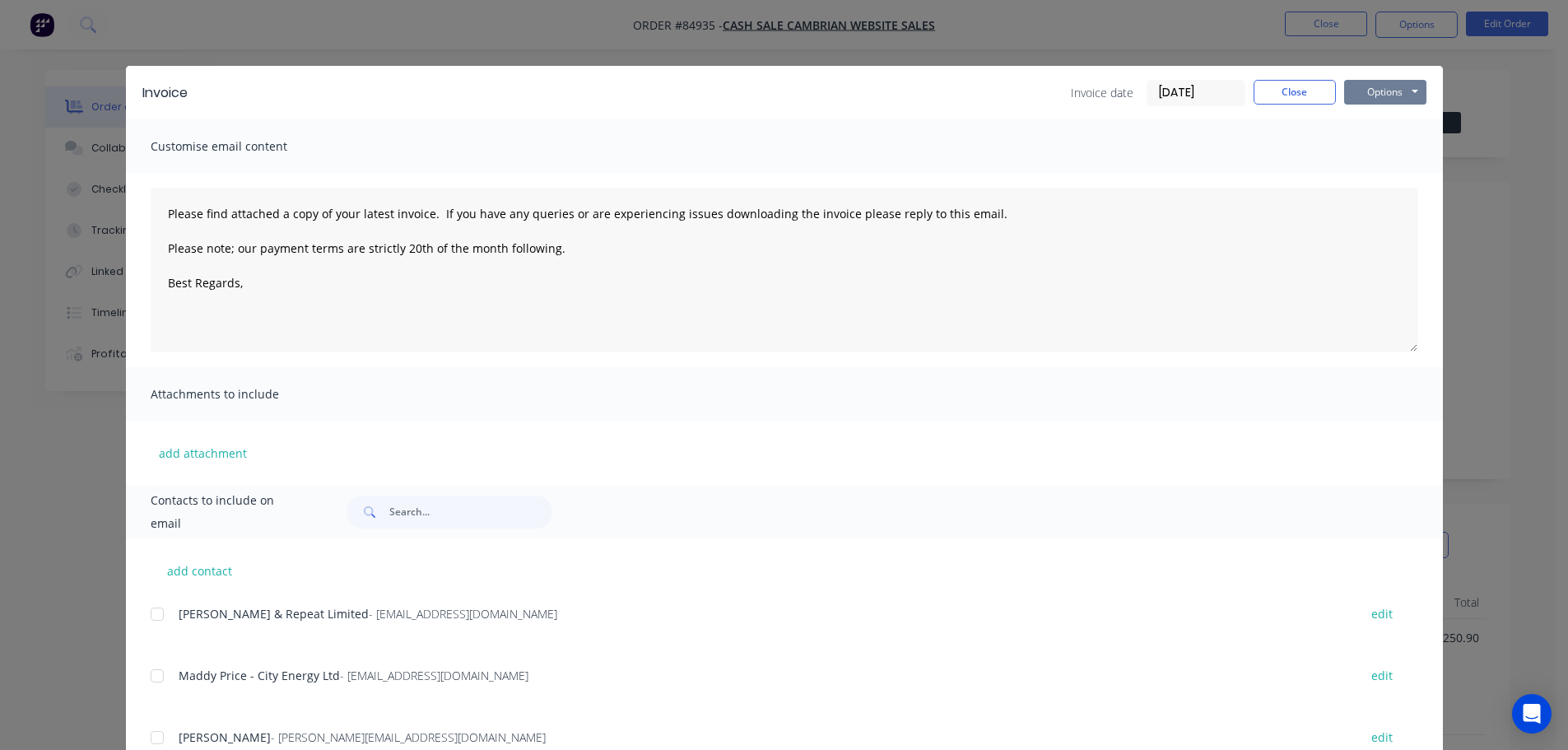
click at [1406, 102] on button "Options" at bounding box center [1385, 92] width 82 height 25
click at [1363, 143] on button "Print" at bounding box center [1397, 149] width 105 height 27
click at [1314, 82] on button "Close" at bounding box center [1294, 92] width 82 height 25
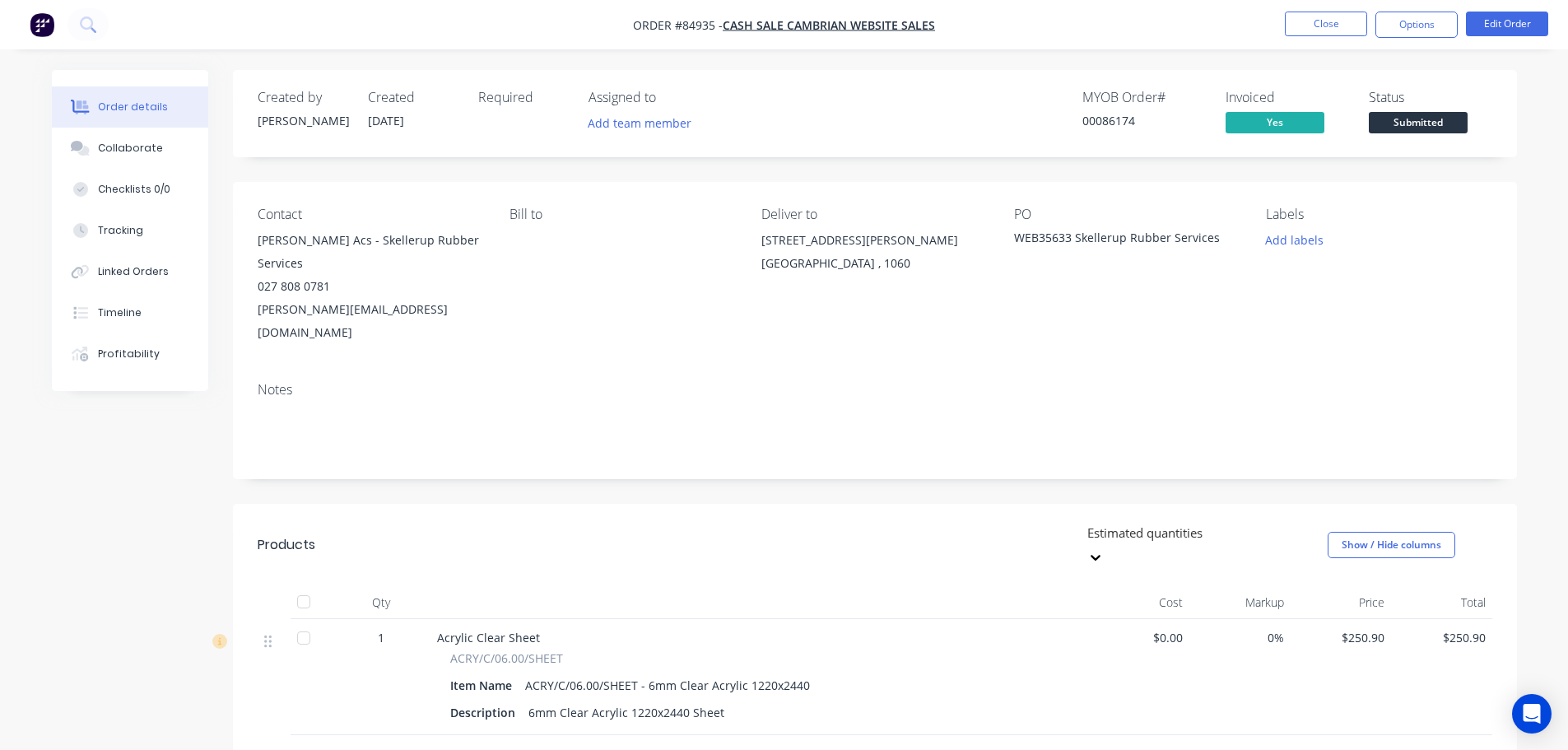
click at [1429, 115] on span "Submitted" at bounding box center [1419, 122] width 99 height 20
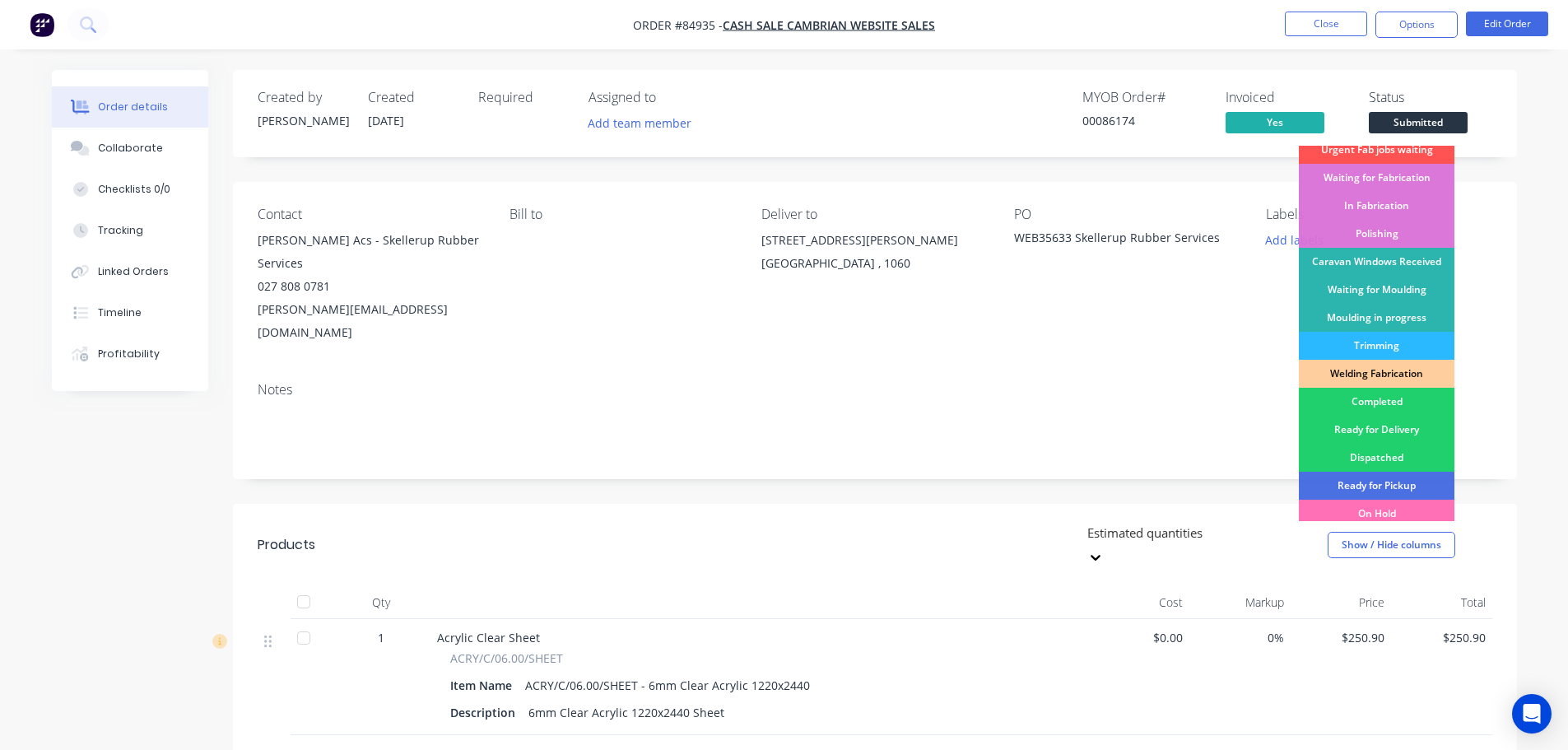
scroll to position [325, 0]
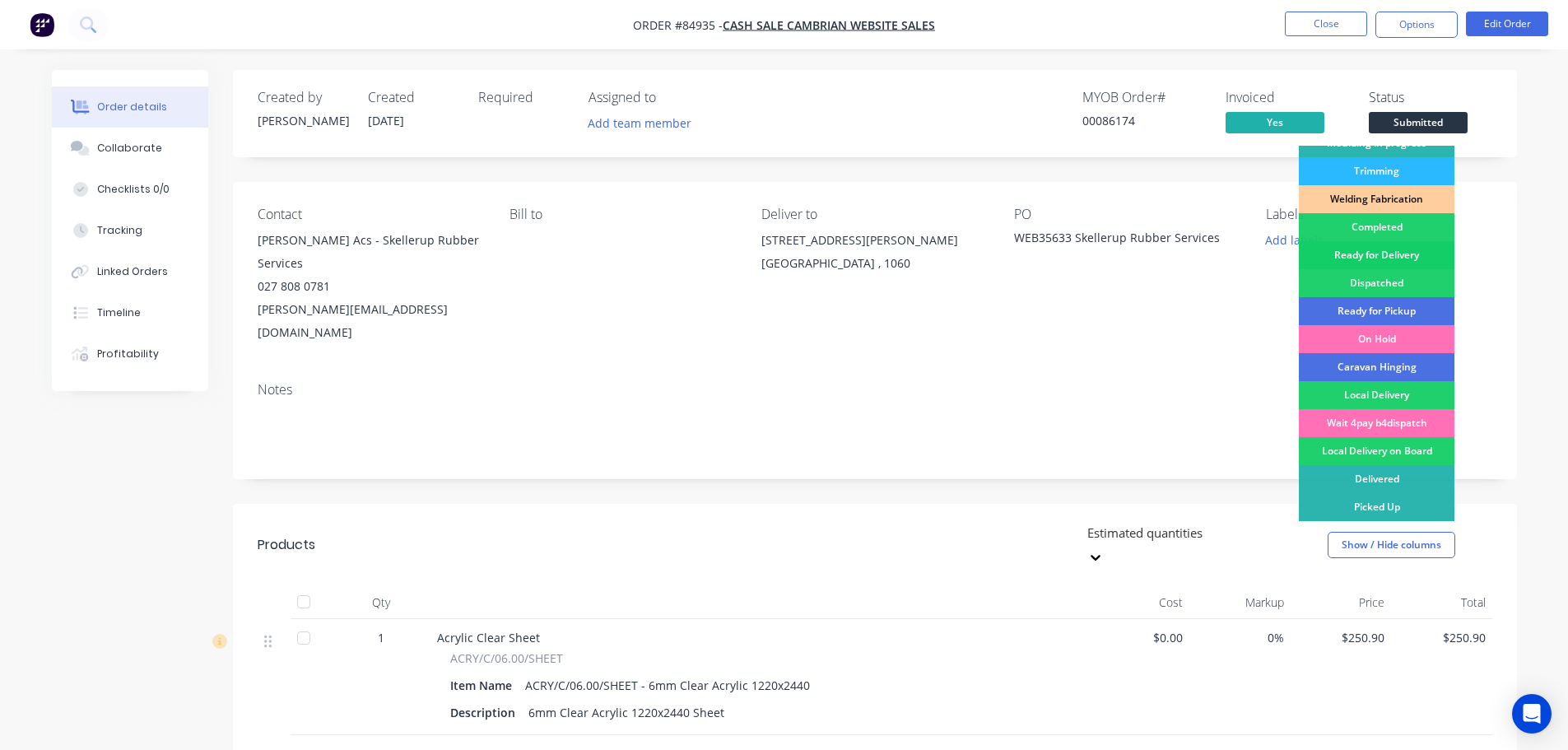
click at [1375, 264] on div "Ready for Delivery" at bounding box center [1376, 256] width 156 height 28
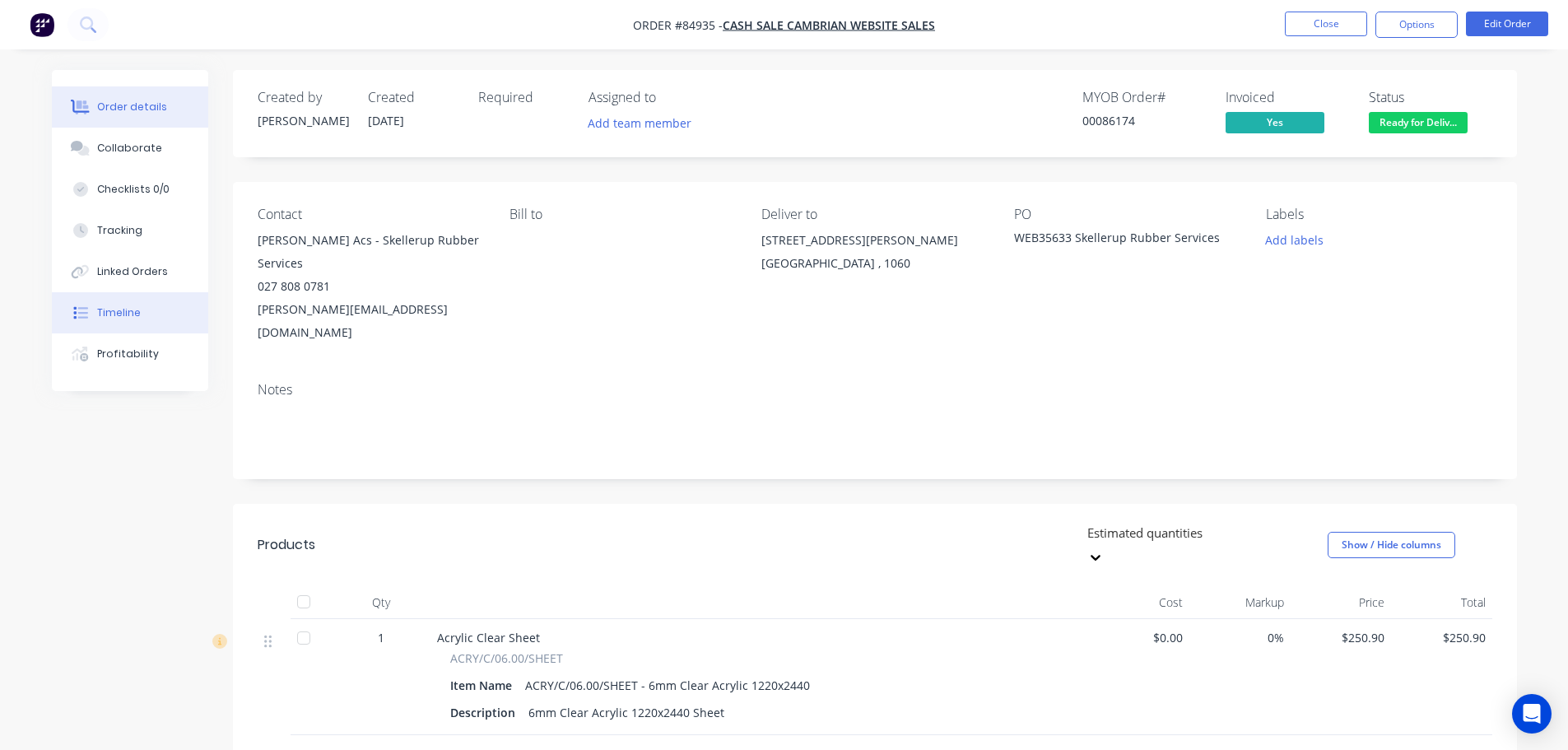
click at [146, 318] on button "Timeline" at bounding box center [130, 313] width 156 height 42
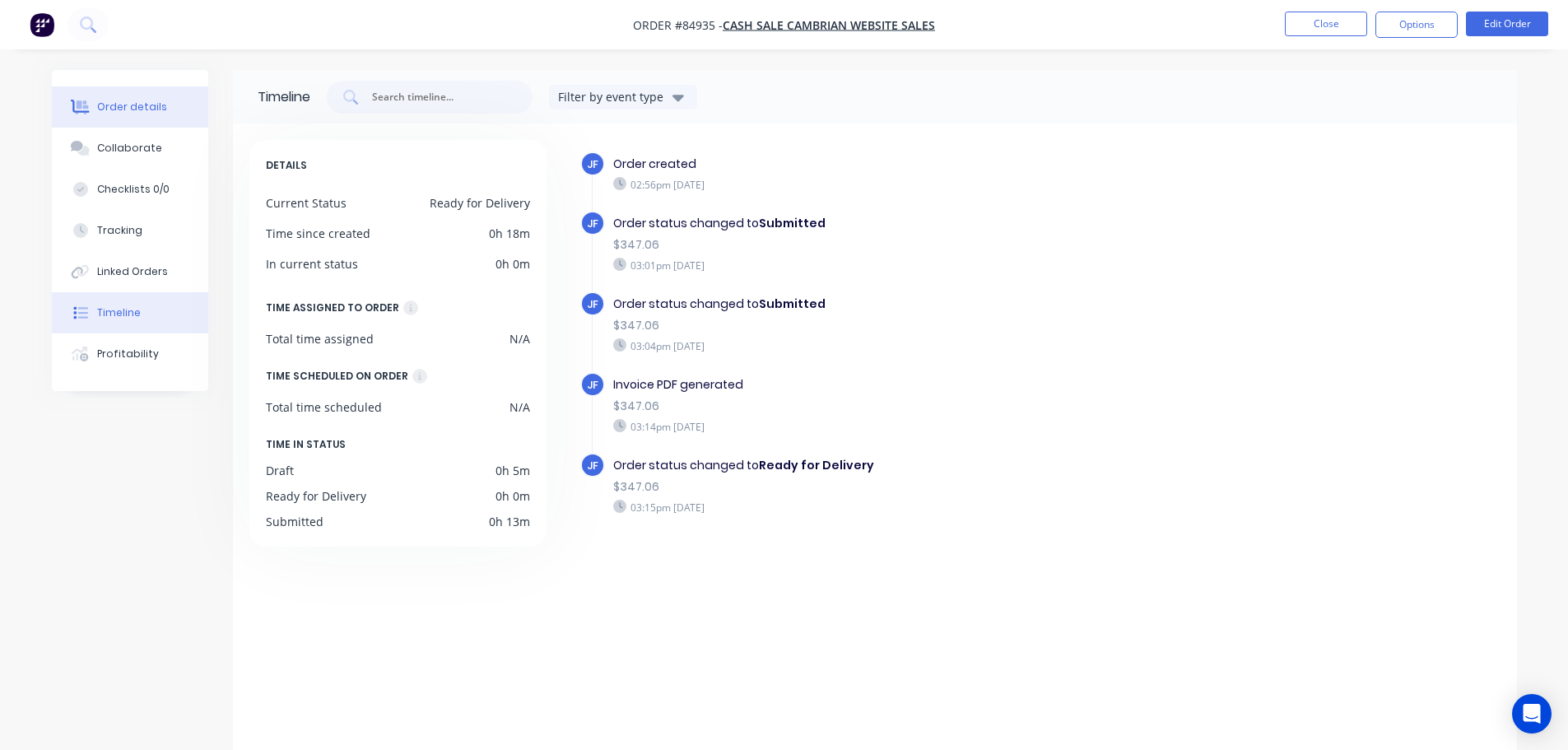
click at [138, 99] on button "Order details" at bounding box center [130, 107] width 156 height 42
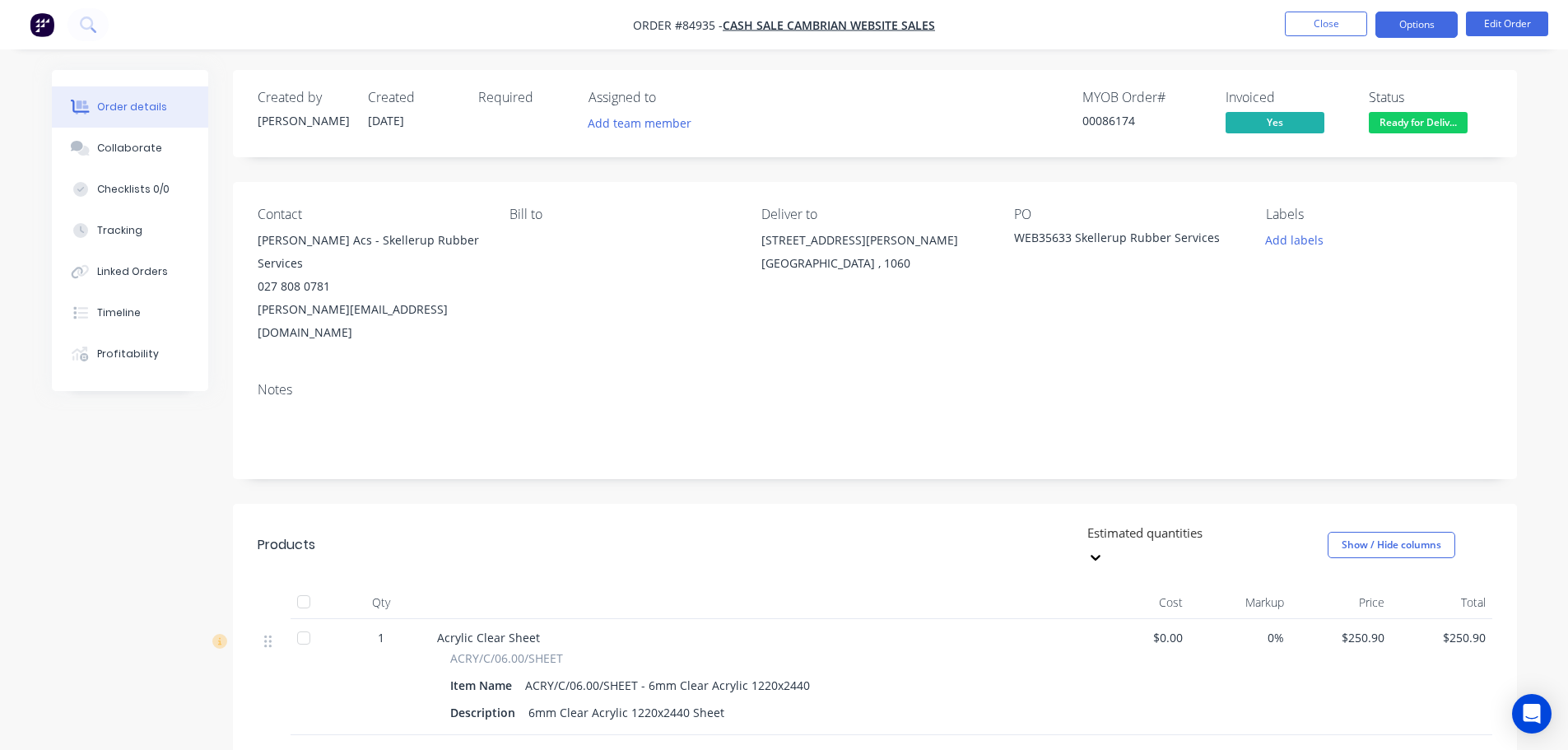
click at [1437, 25] on button "Options" at bounding box center [1416, 25] width 82 height 27
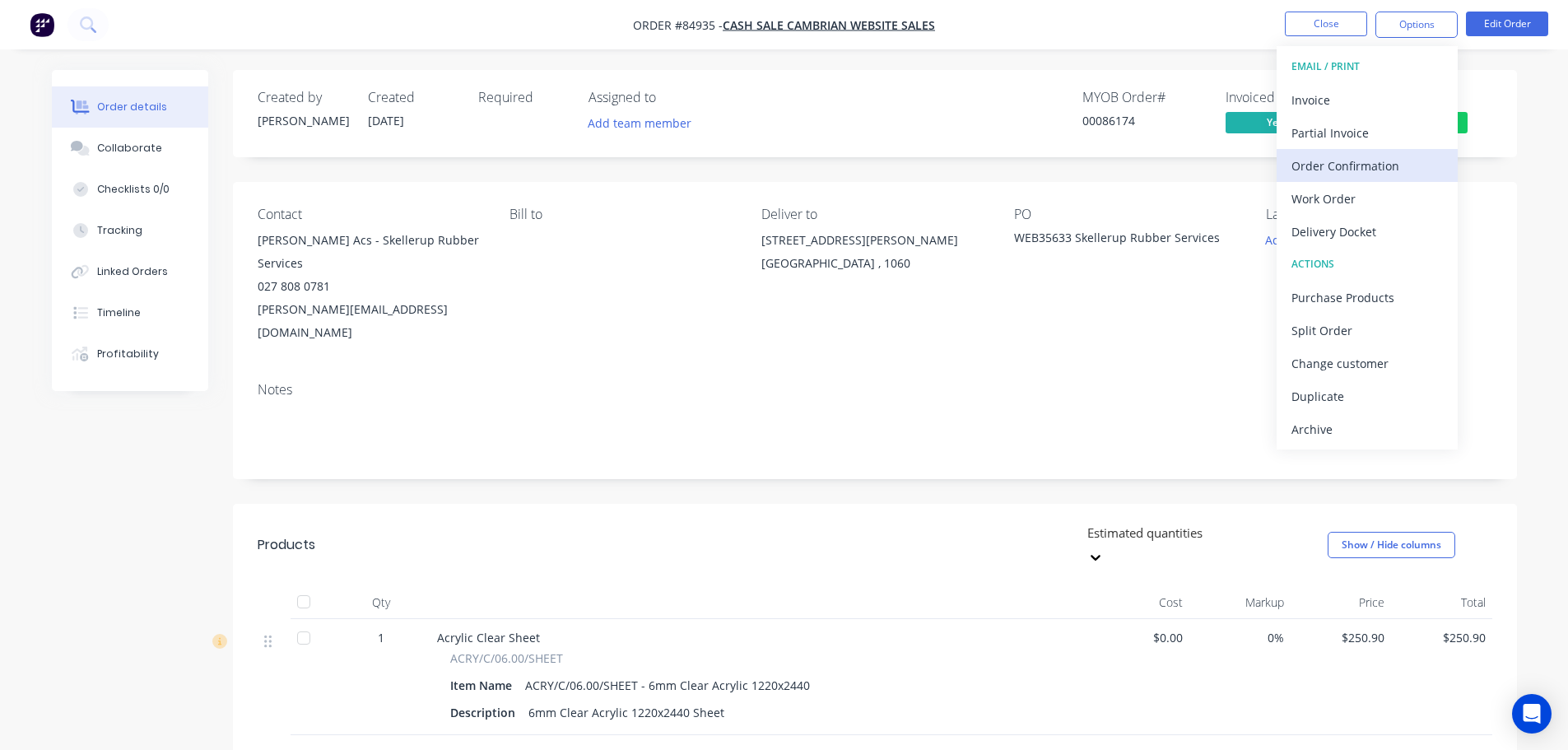
click at [1373, 170] on div "Order Confirmation" at bounding box center [1366, 165] width 151 height 24
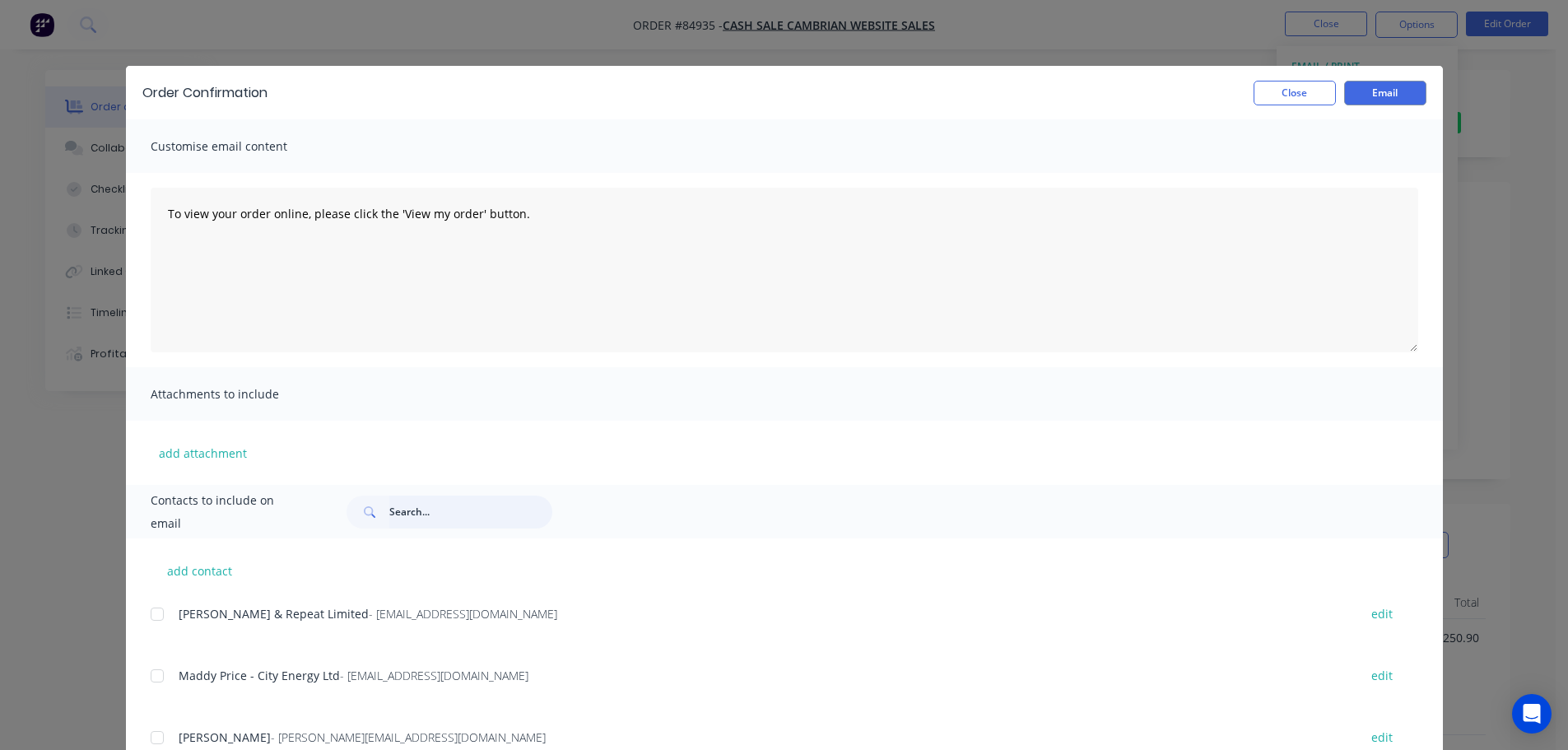
click at [542, 524] on input "text" at bounding box center [470, 512] width 163 height 33
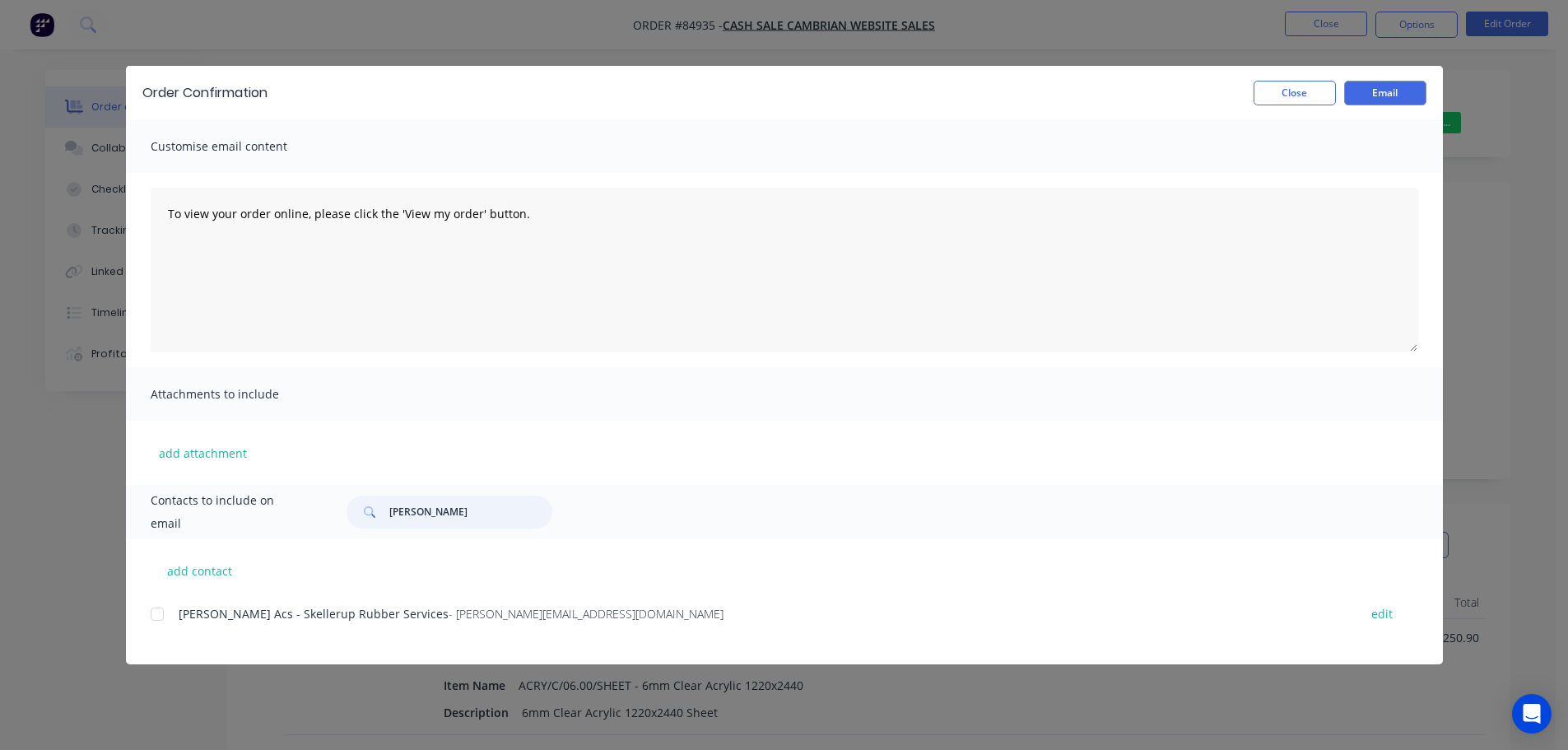
click at [159, 624] on div at bounding box center [156, 614] width 33 height 33
type input "tibor"
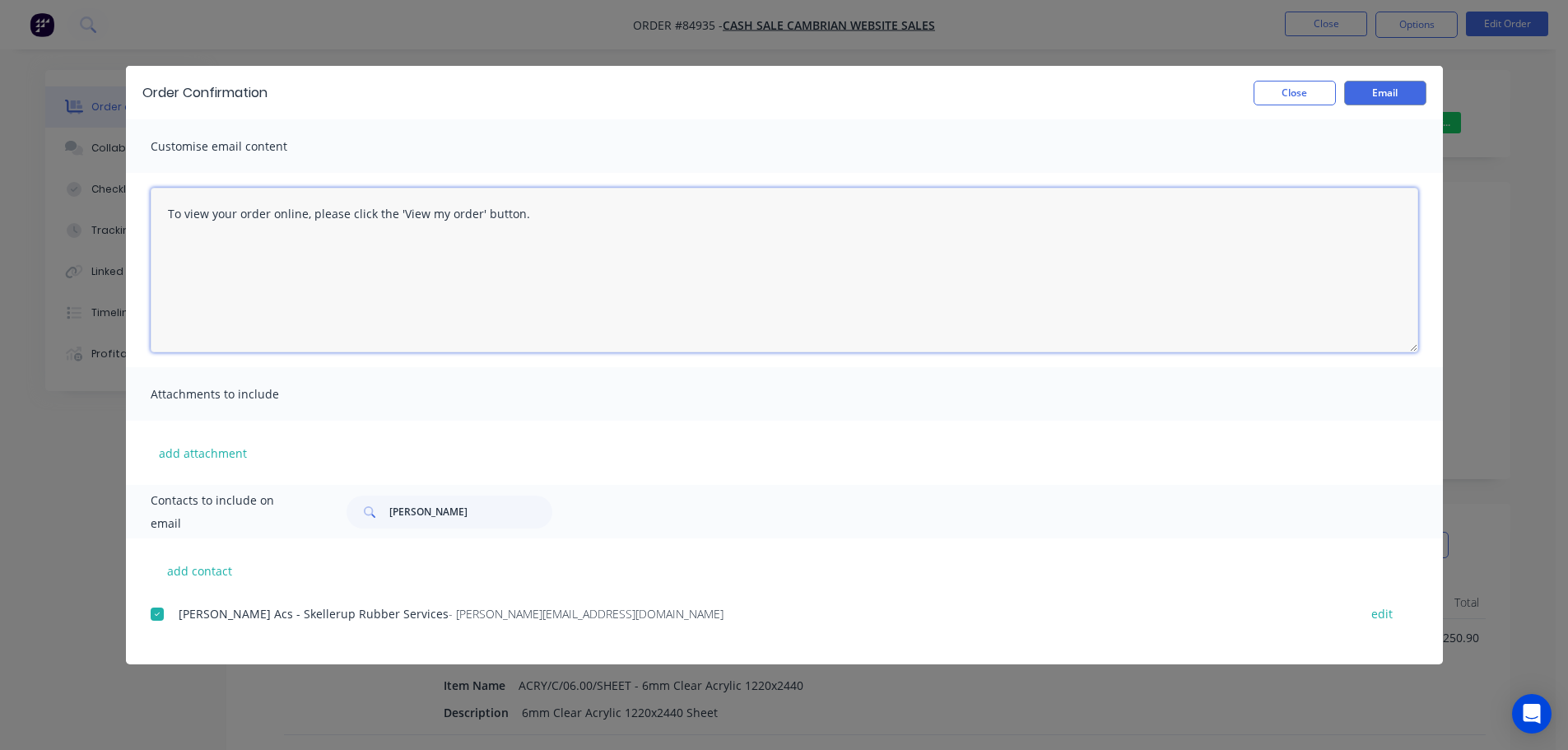
click at [453, 295] on textarea "To view your order online, please click the 'View my order' button." at bounding box center [784, 270] width 1267 height 165
click at [331, 228] on textarea "To view your order online, please click the 'View my order' button." at bounding box center [784, 270] width 1267 height 165
paste textarea "[PERSON_NAME] you for your order, confirmation of your order is attached. Your …"
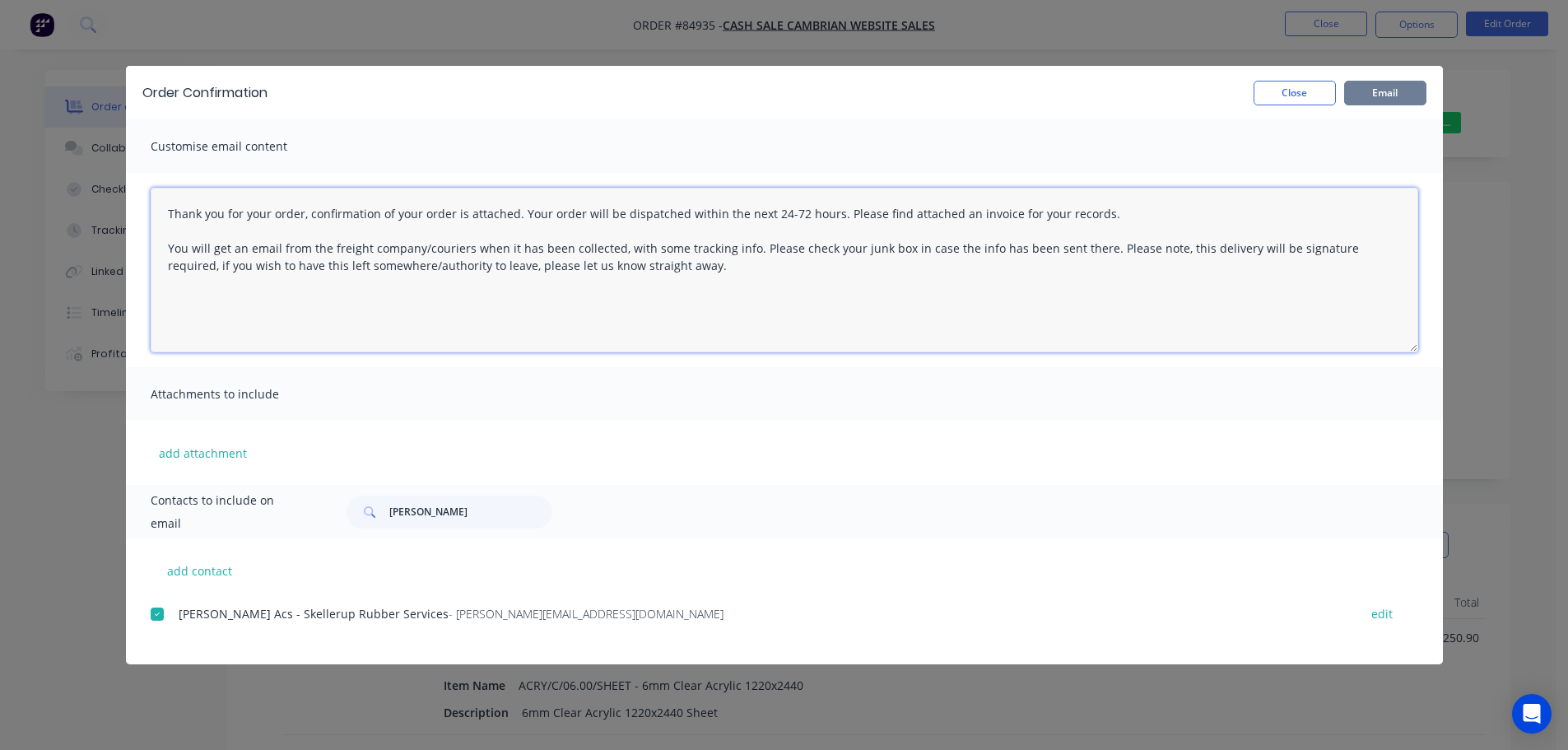
type textarea "Thank you for your order, confirmation of your order is attached. Your order wi…"
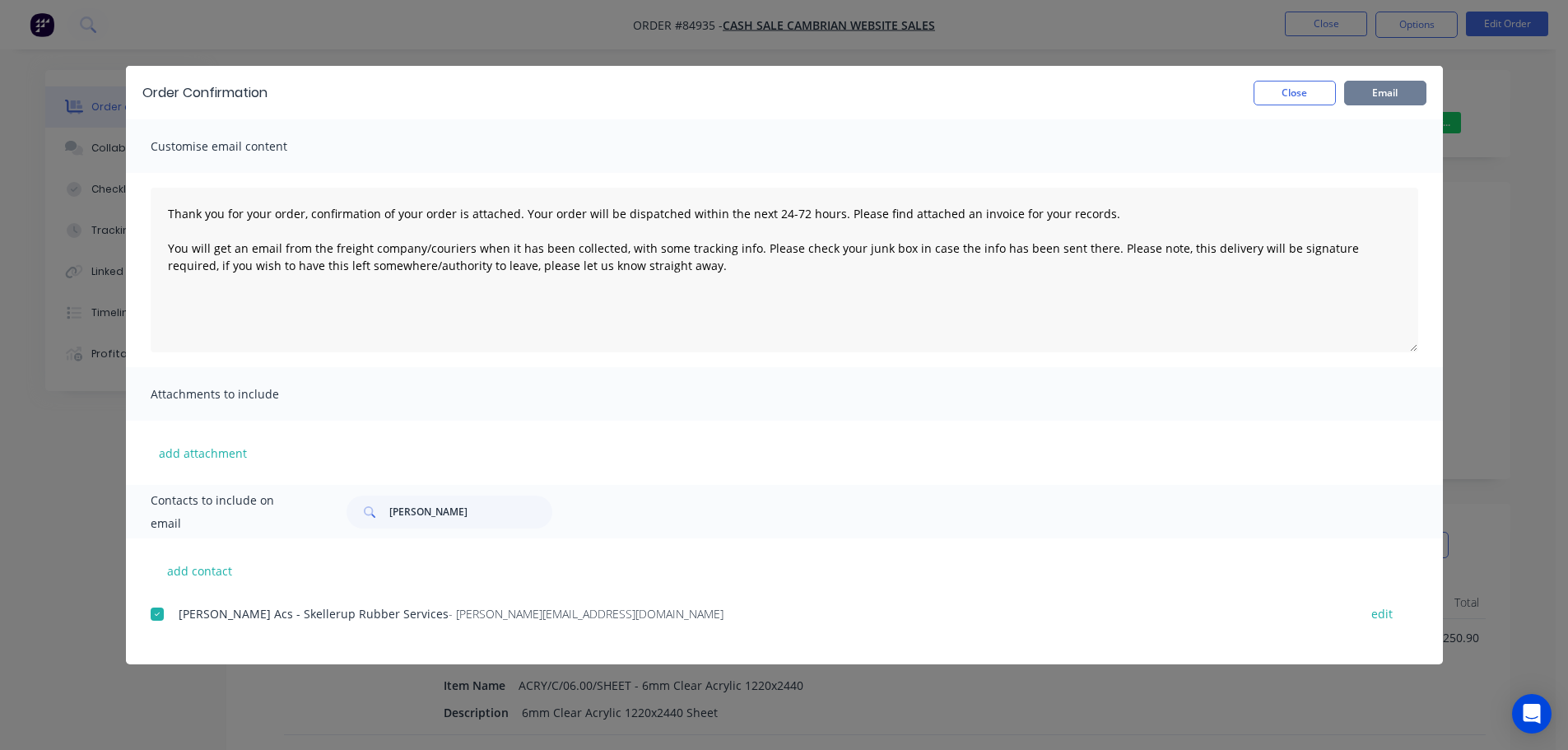
click at [1390, 87] on button "Email" at bounding box center [1385, 93] width 82 height 25
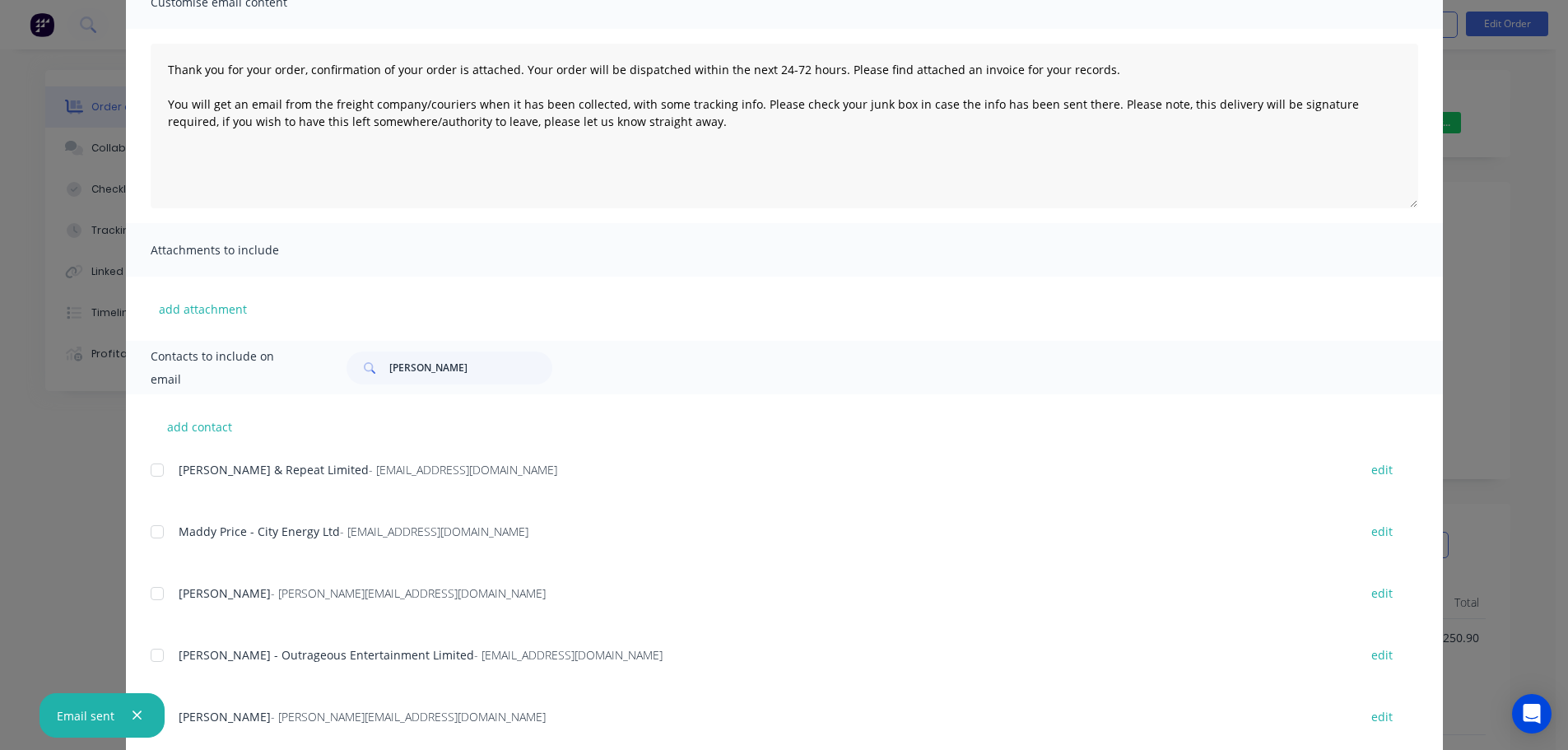
scroll to position [251, 0]
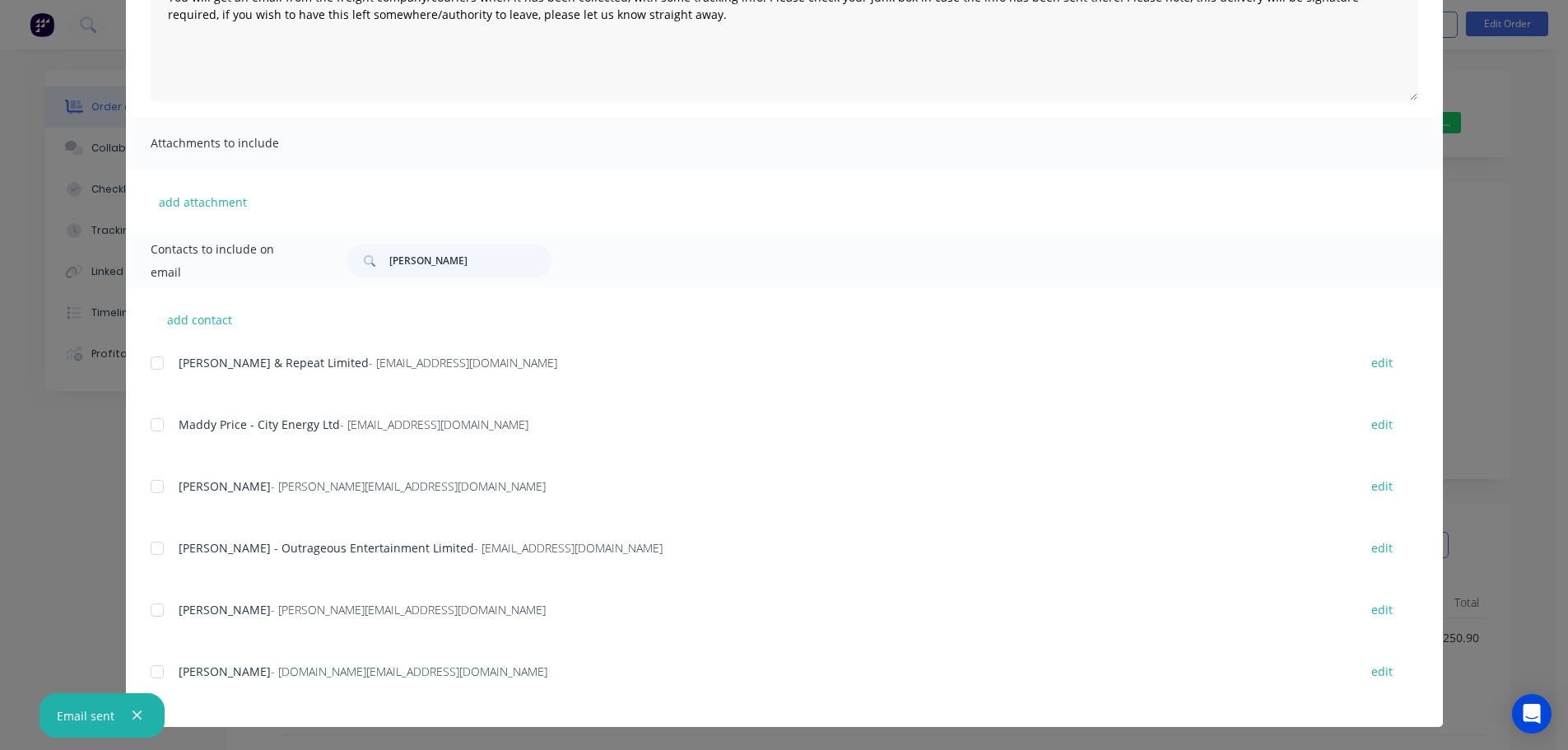
drag, startPoint x: 134, startPoint y: 720, endPoint x: 78, endPoint y: 707, distance: 57.5
click at [134, 719] on icon "button" at bounding box center [137, 716] width 11 height 15
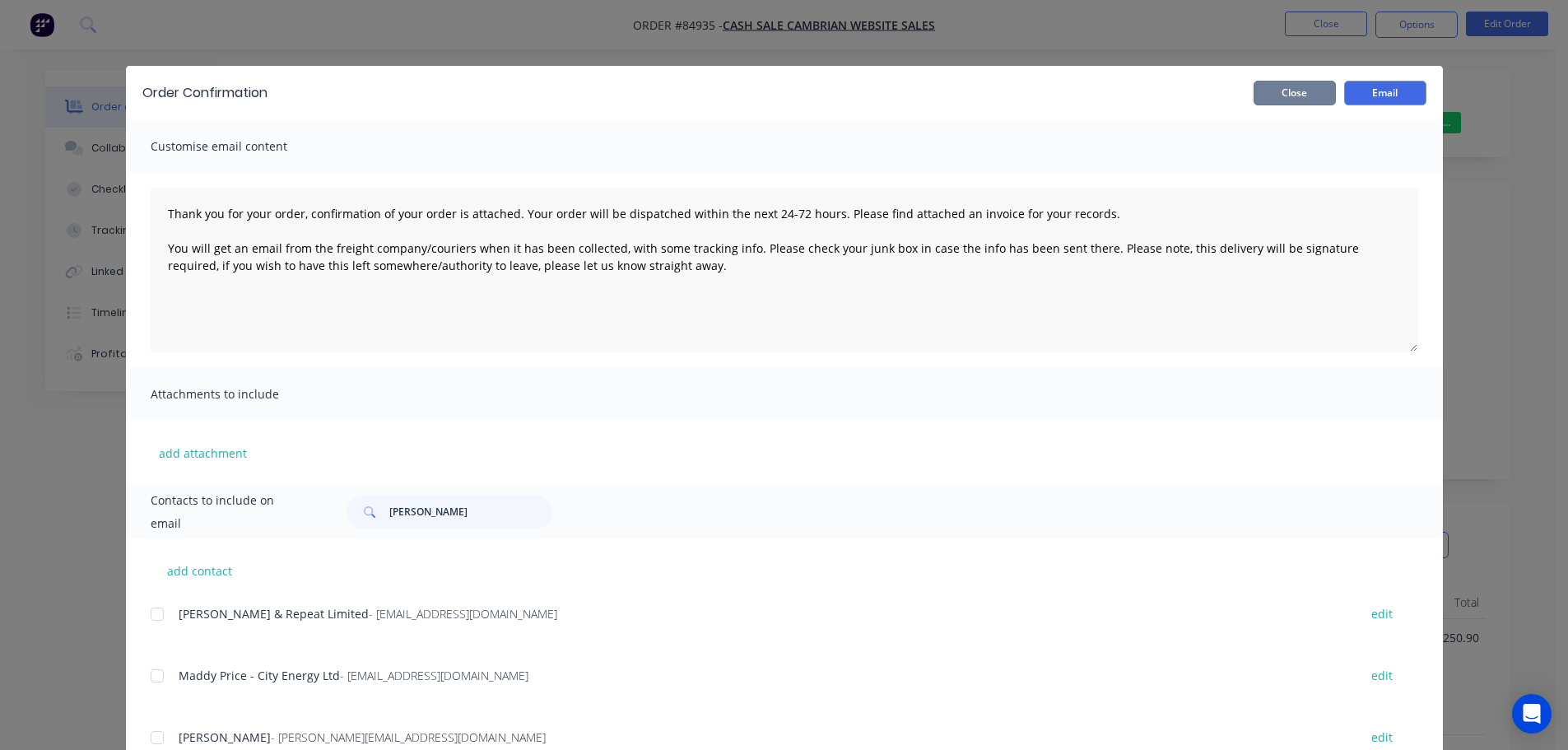
click at [1292, 86] on button "Close" at bounding box center [1294, 93] width 82 height 25
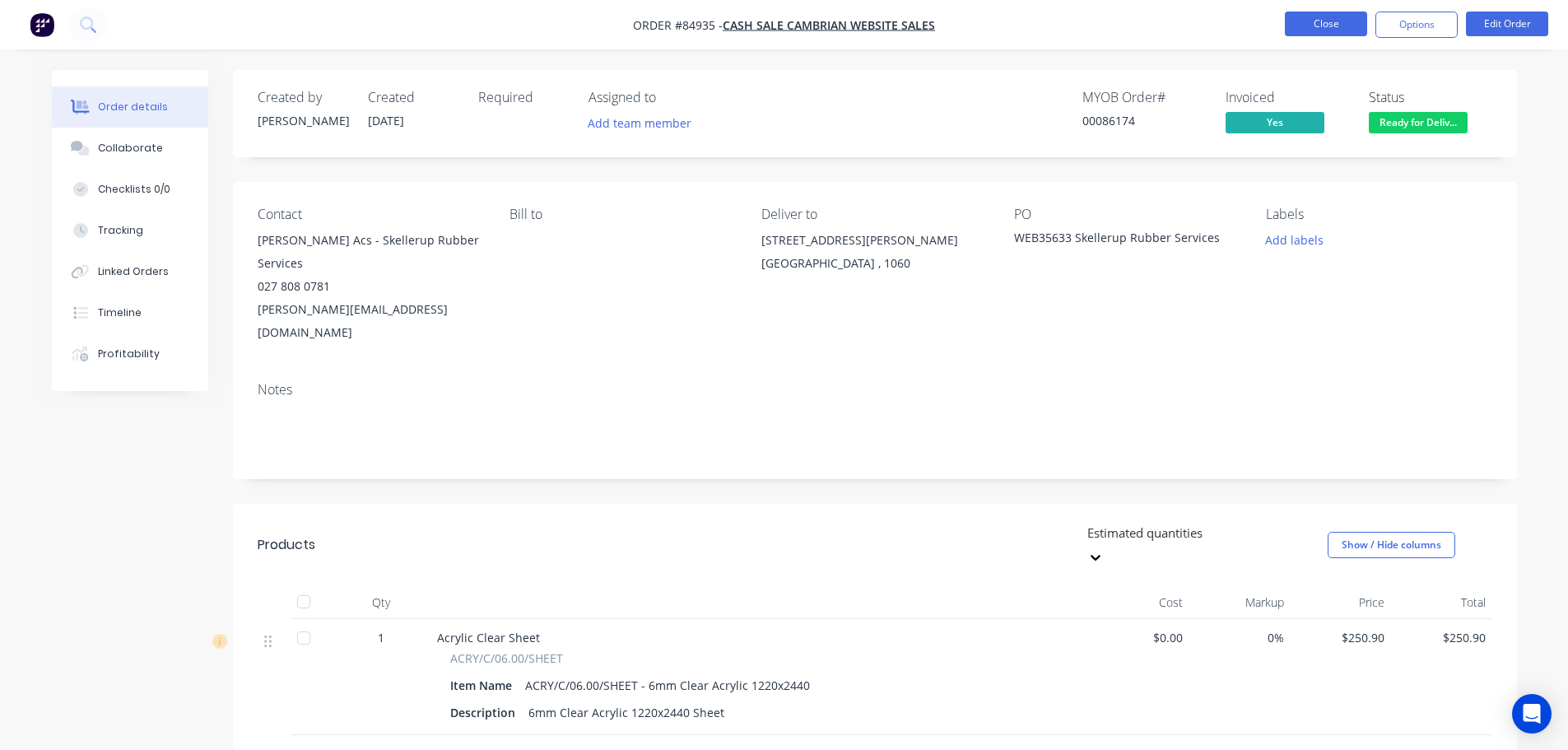
click at [1321, 31] on button "Close" at bounding box center [1326, 24] width 82 height 25
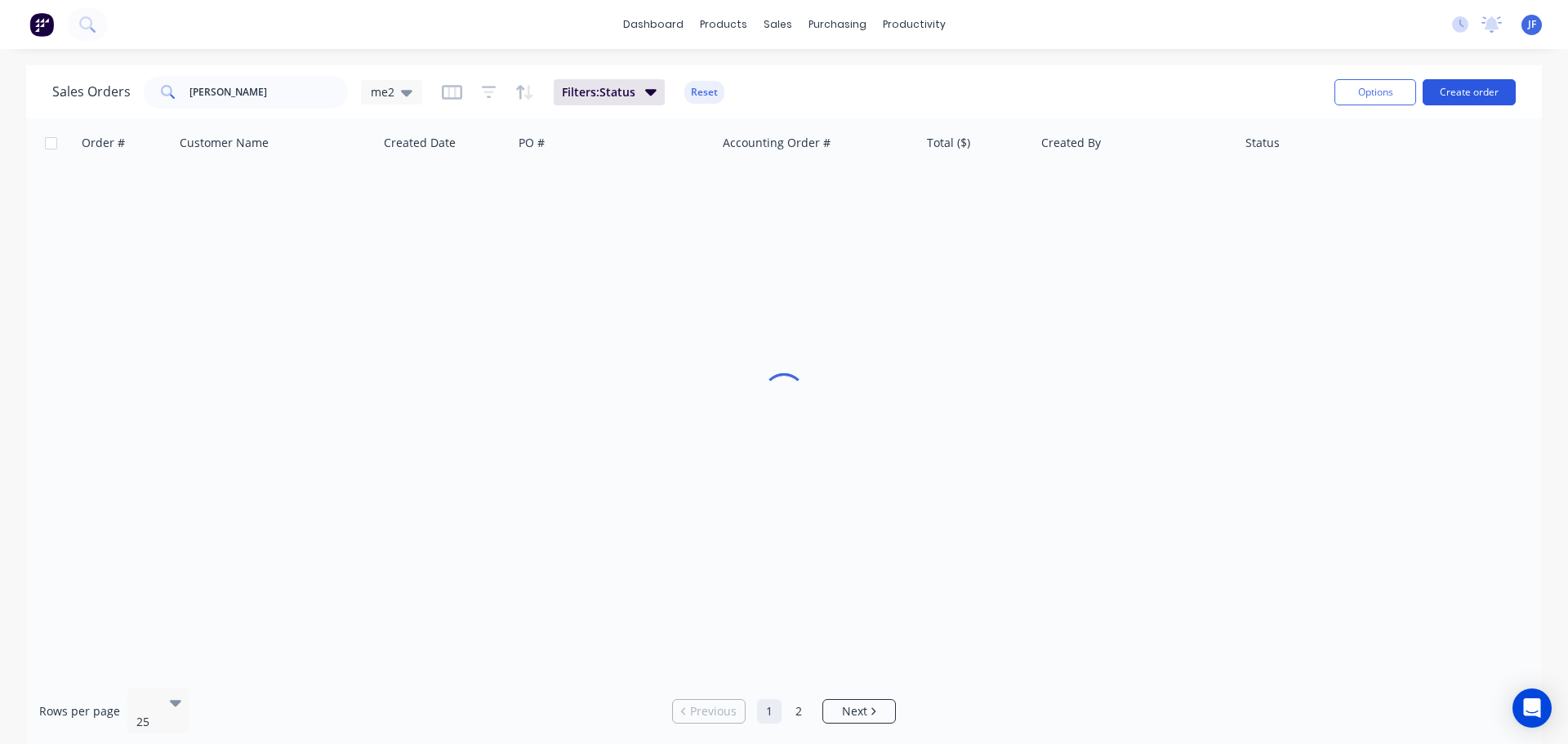
click at [1472, 81] on button "Create order" at bounding box center [1469, 92] width 93 height 26
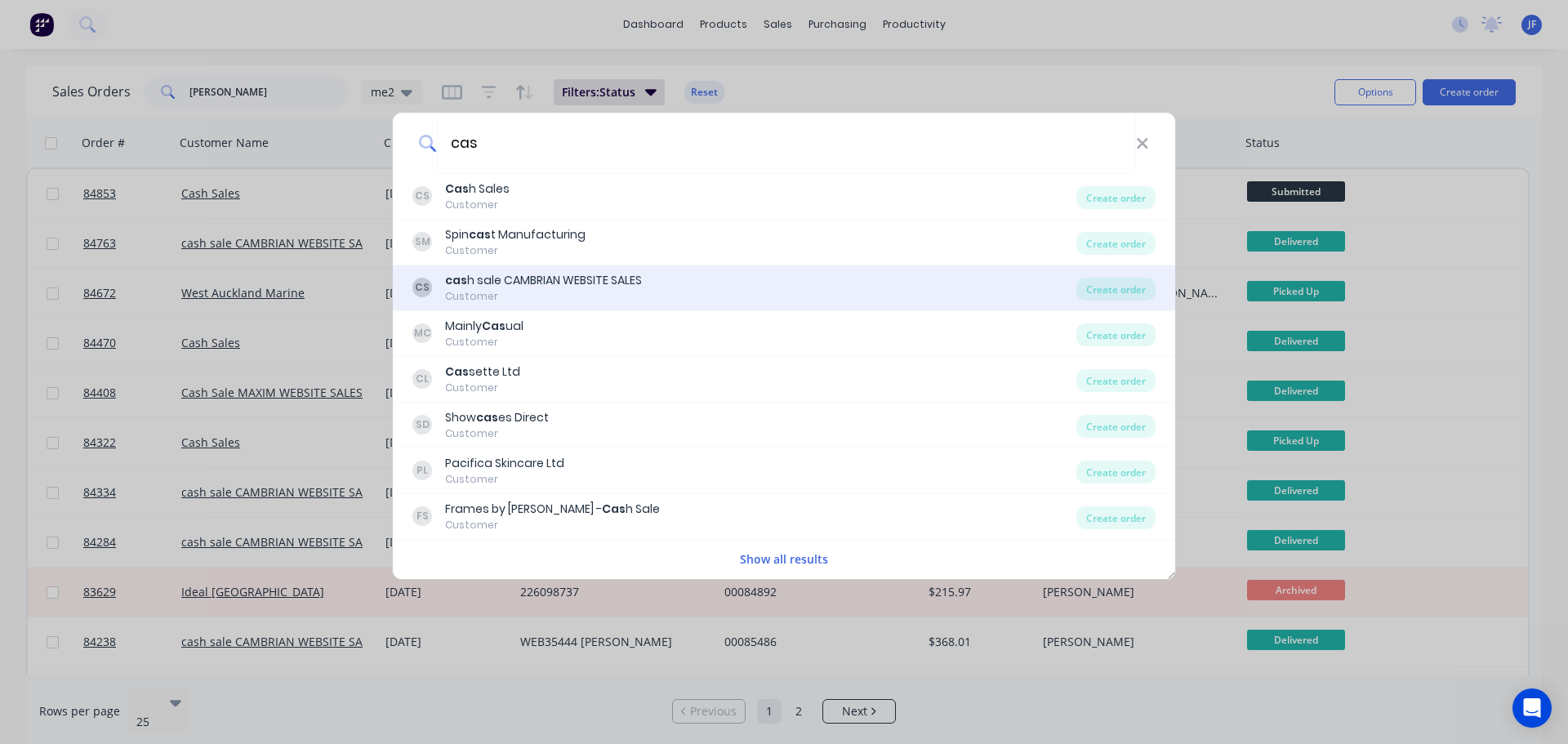
type input "cas"
click at [604, 279] on div "cas h sale CAMBRIAN WEBSITE SALES" at bounding box center [544, 281] width 196 height 18
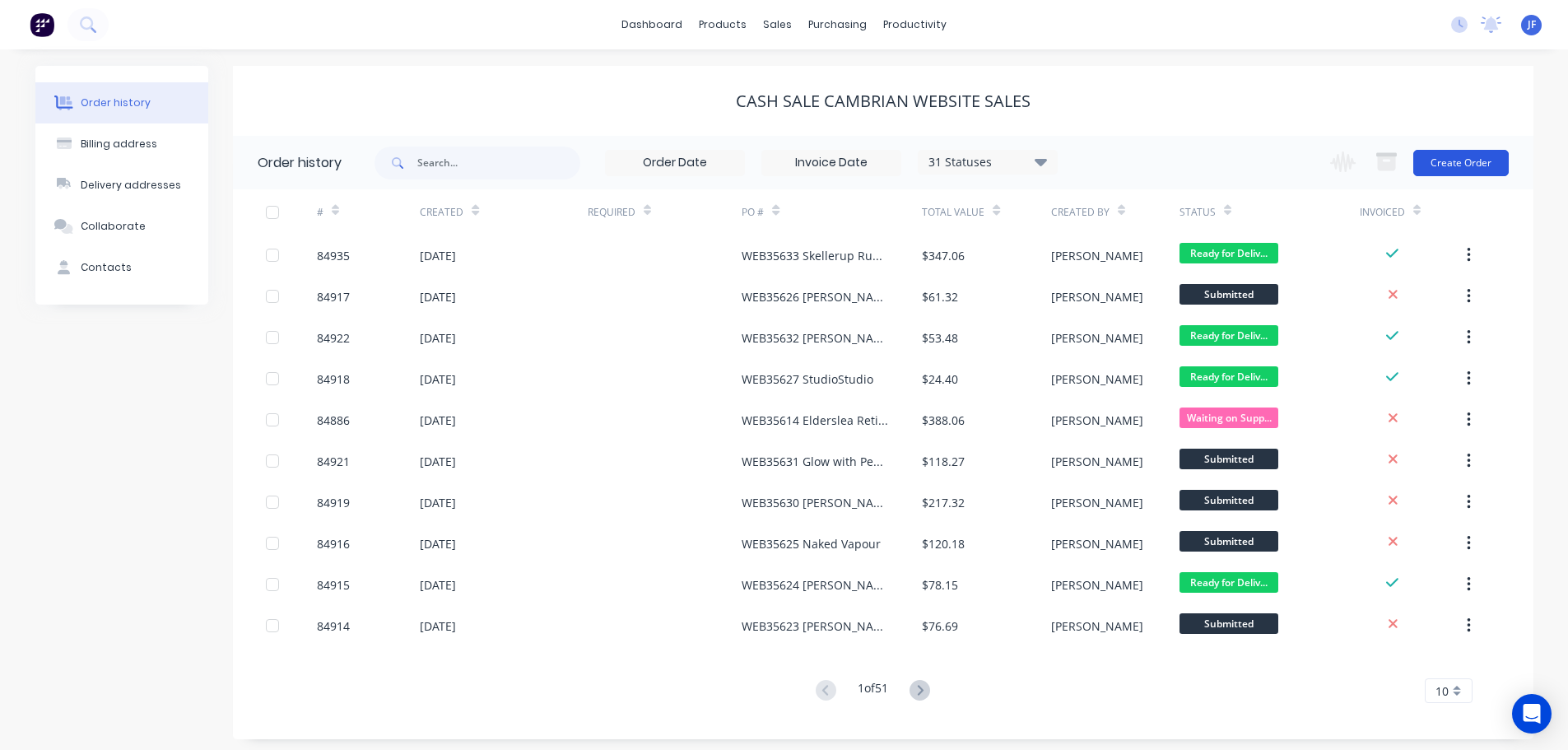
click at [1481, 157] on button "Create Order" at bounding box center [1461, 163] width 95 height 27
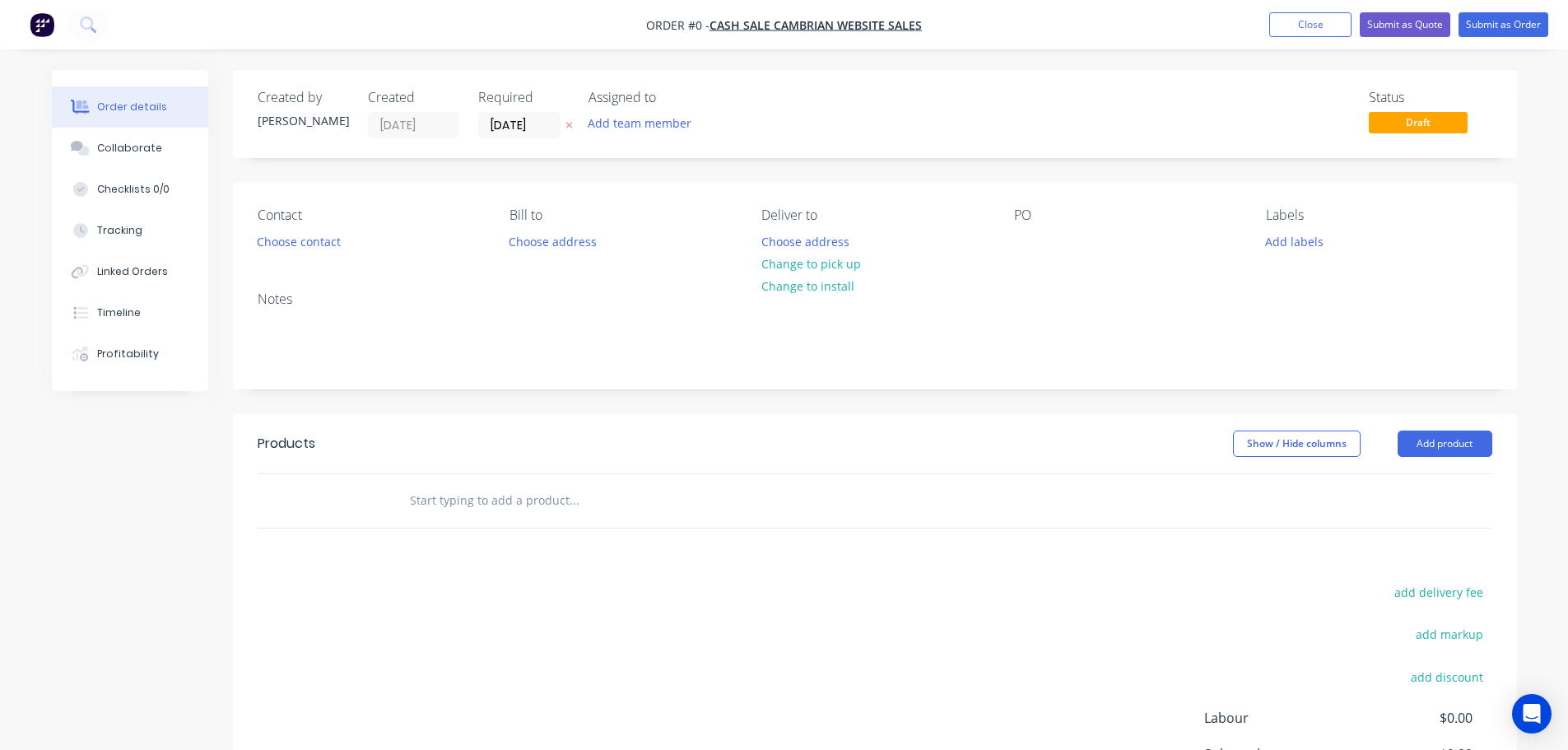
click at [566, 128] on icon "button" at bounding box center [569, 125] width 7 height 10
click at [316, 239] on button "Choose contact" at bounding box center [298, 241] width 102 height 22
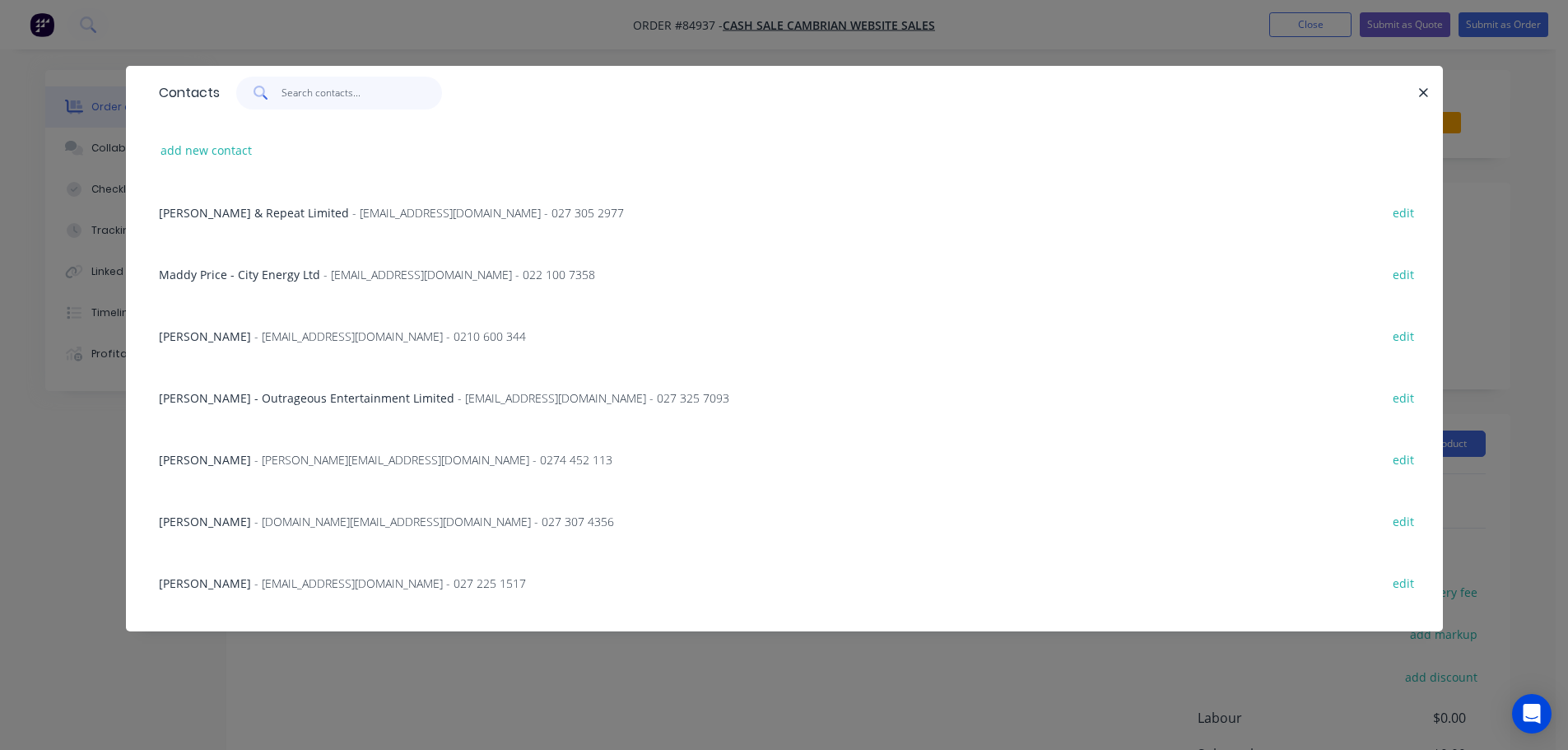
click at [308, 108] on input "text" at bounding box center [362, 93] width 161 height 33
click at [308, 103] on input "text" at bounding box center [362, 93] width 161 height 33
paste input "Quix Auckland Ltd"
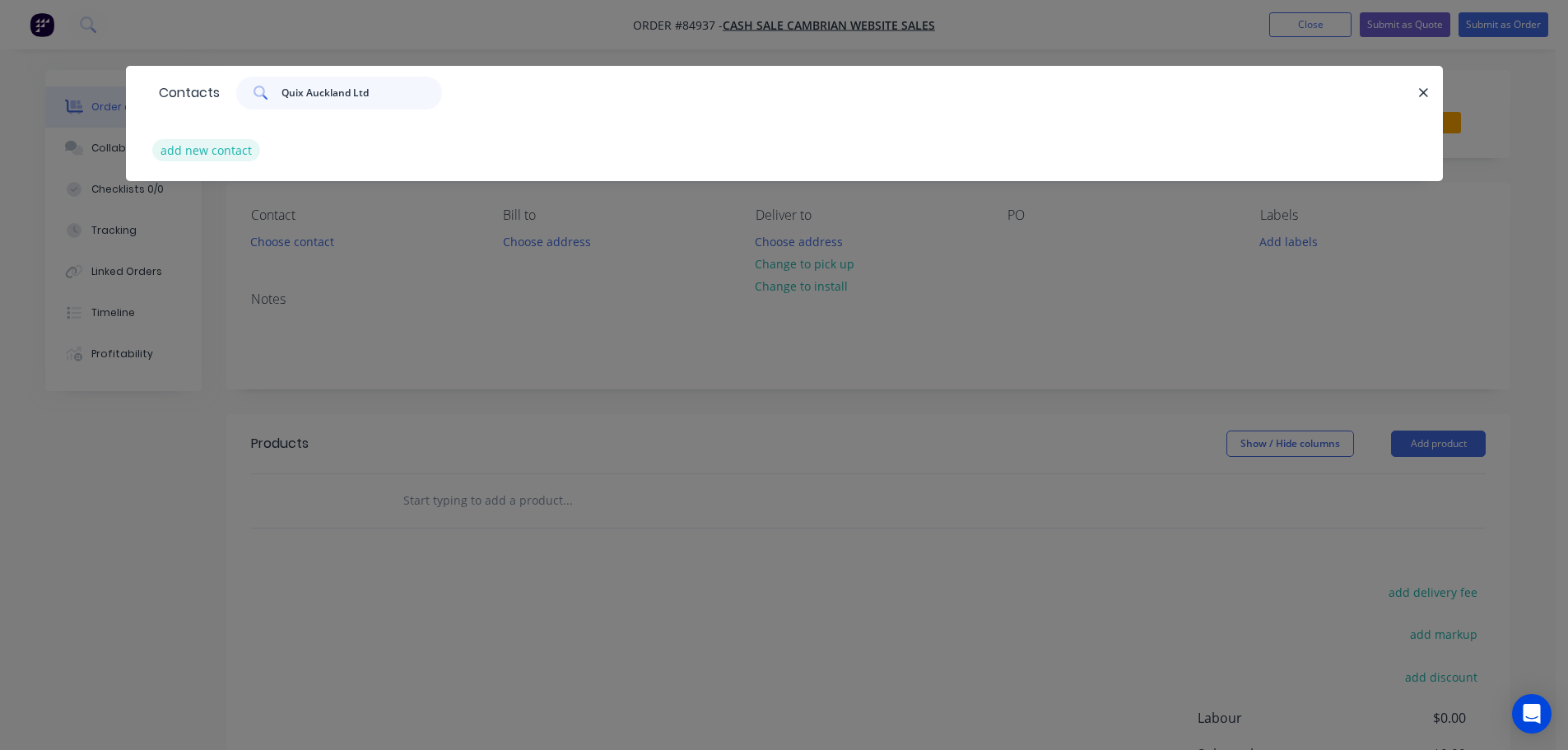
type input "Quix Auckland Ltd"
click at [209, 155] on button "add new contact" at bounding box center [206, 149] width 109 height 22
select select "NZ"
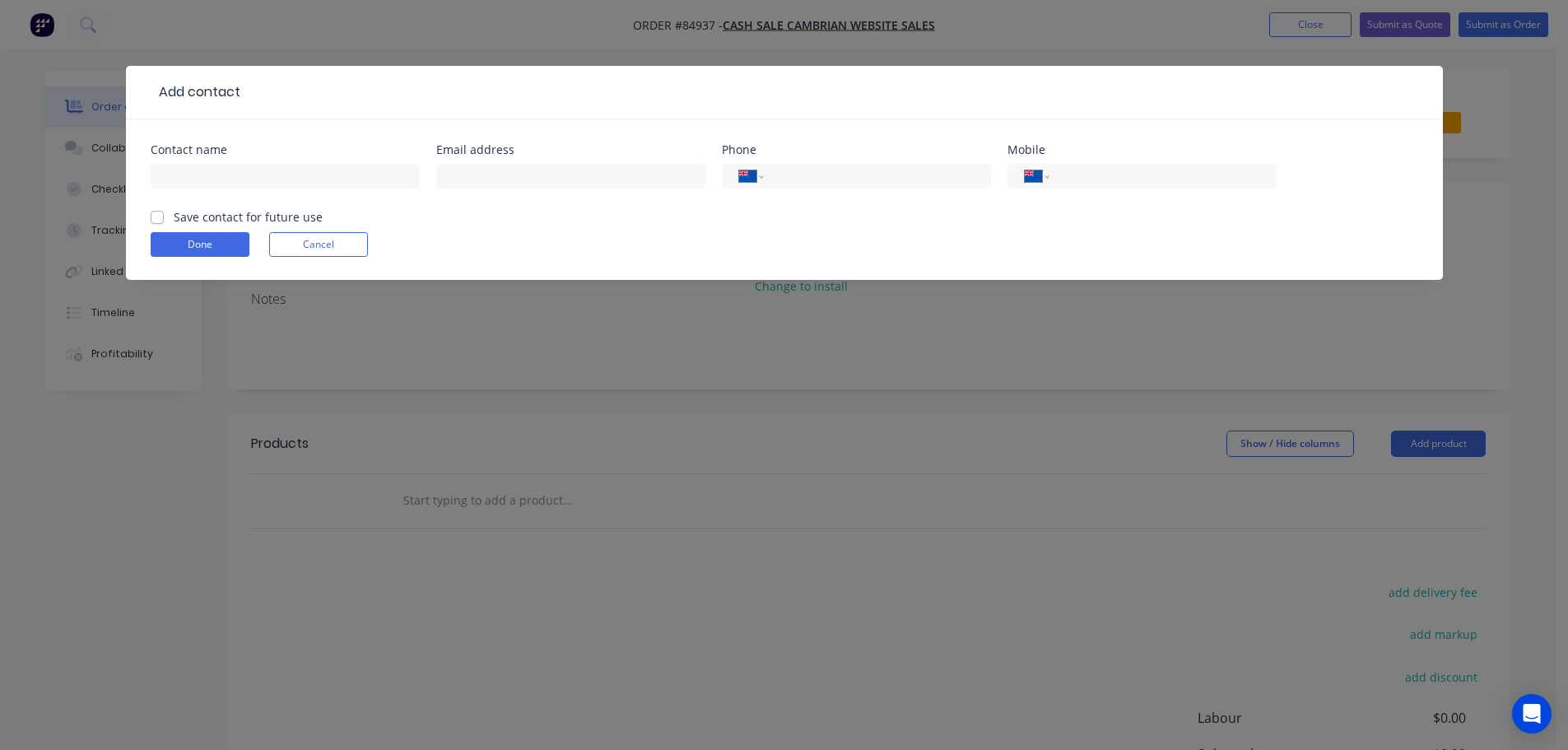
click at [246, 195] on div at bounding box center [285, 184] width 270 height 49
click at [243, 180] on input "text" at bounding box center [285, 176] width 270 height 25
paste input "Quix Auckland Ltd"
type input "Quix Auckland Ltd"
click at [240, 221] on label "Save contact for future use" at bounding box center [247, 218] width 149 height 18
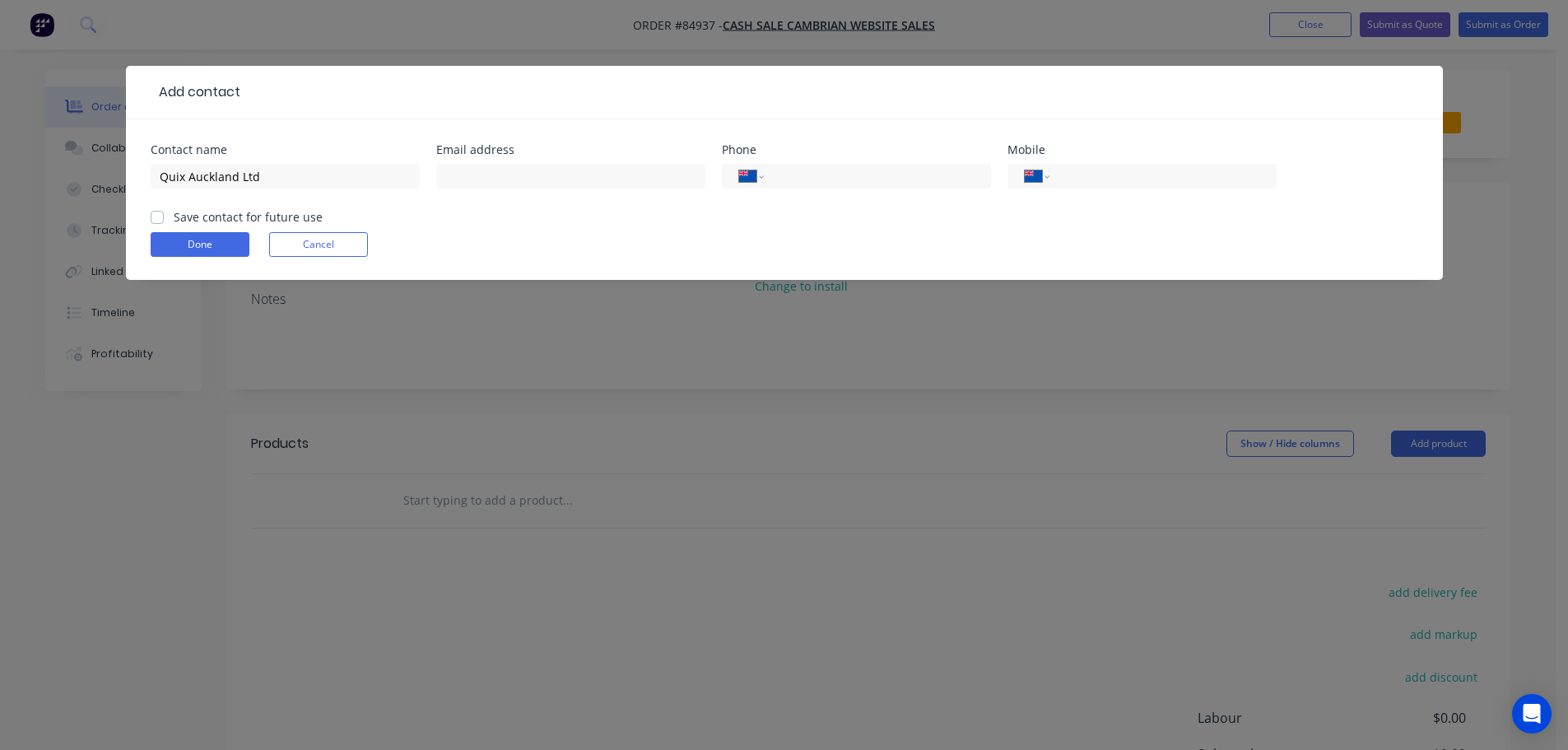
click at [164, 221] on input "Save contact for future use" at bounding box center [156, 217] width 13 height 16
checkbox input "true"
click at [285, 180] on input "Quix Auckland Ltd" at bounding box center [285, 176] width 270 height 25
paste input "Yvette Stuart"
type input "Quix Auckland Ltd - Yvette Stuart"
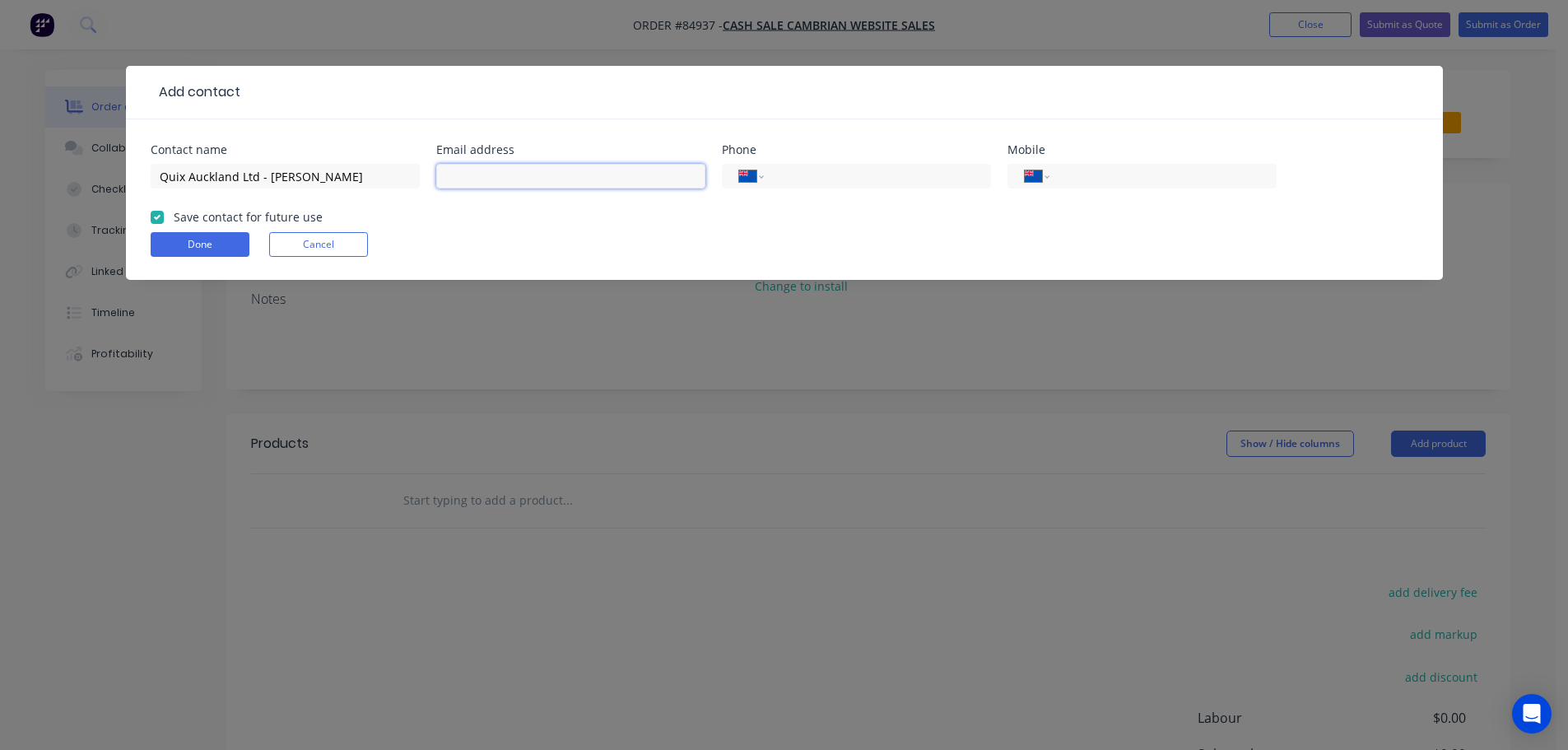
click at [543, 176] on input "text" at bounding box center [571, 176] width 270 height 25
paste input "service@quixnz.com"
type input "service@quixnz.com"
click at [861, 167] on input "tel" at bounding box center [873, 176] width 197 height 19
click at [861, 180] on input "tel" at bounding box center [873, 176] width 197 height 19
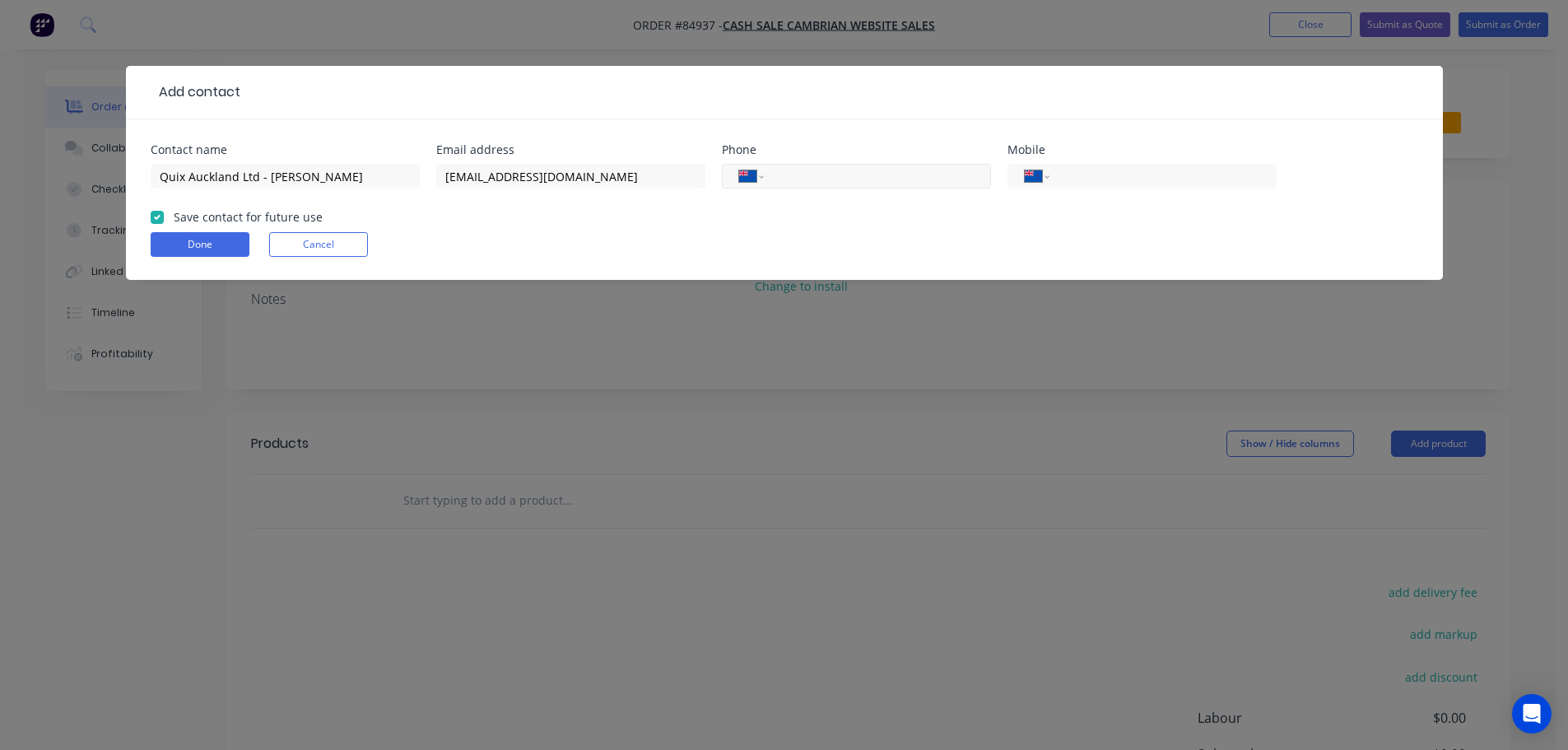
paste input "09 479 7501"
type input "09 479 7501"
click at [202, 256] on button "Done" at bounding box center [200, 245] width 99 height 25
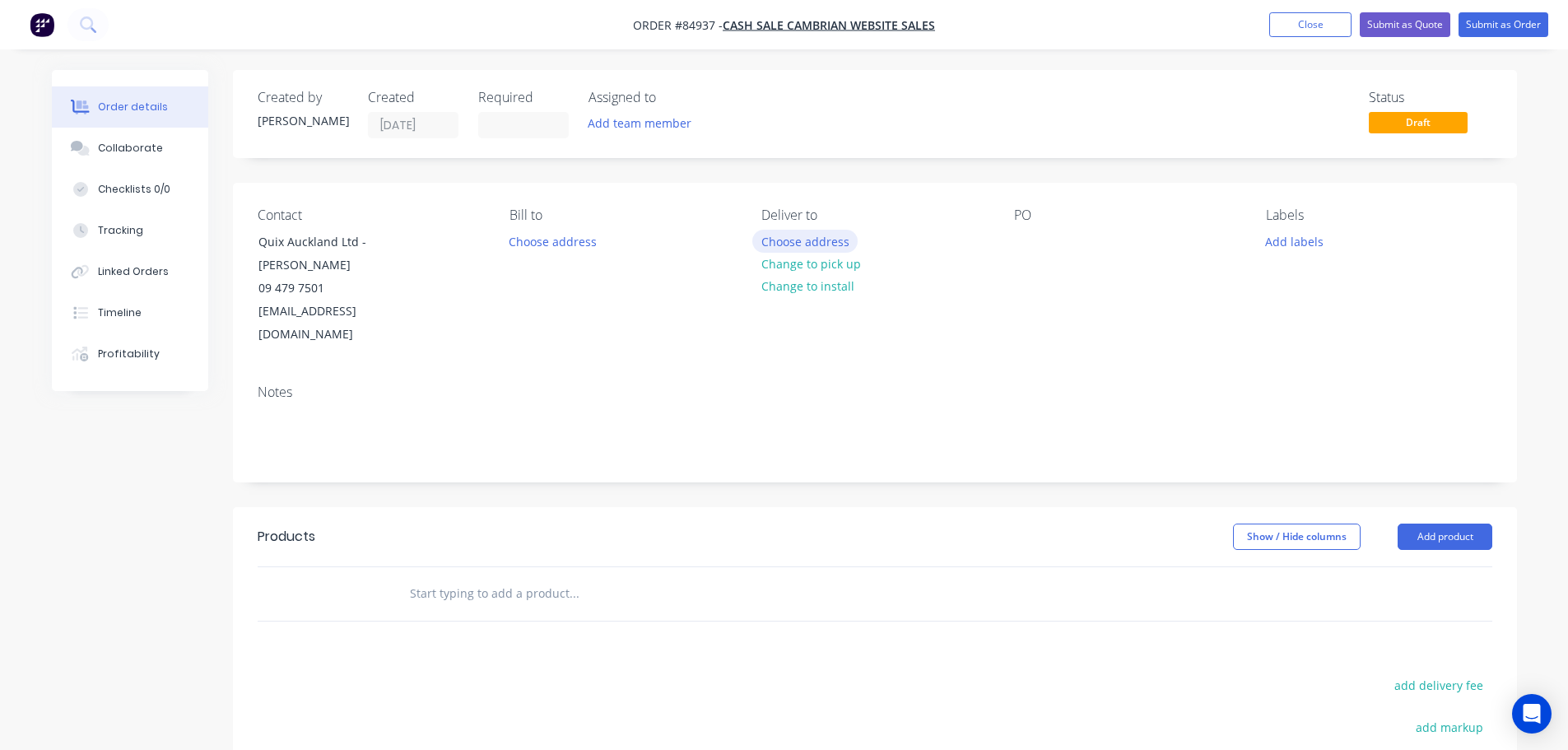
click at [826, 243] on button "Choose address" at bounding box center [804, 241] width 105 height 22
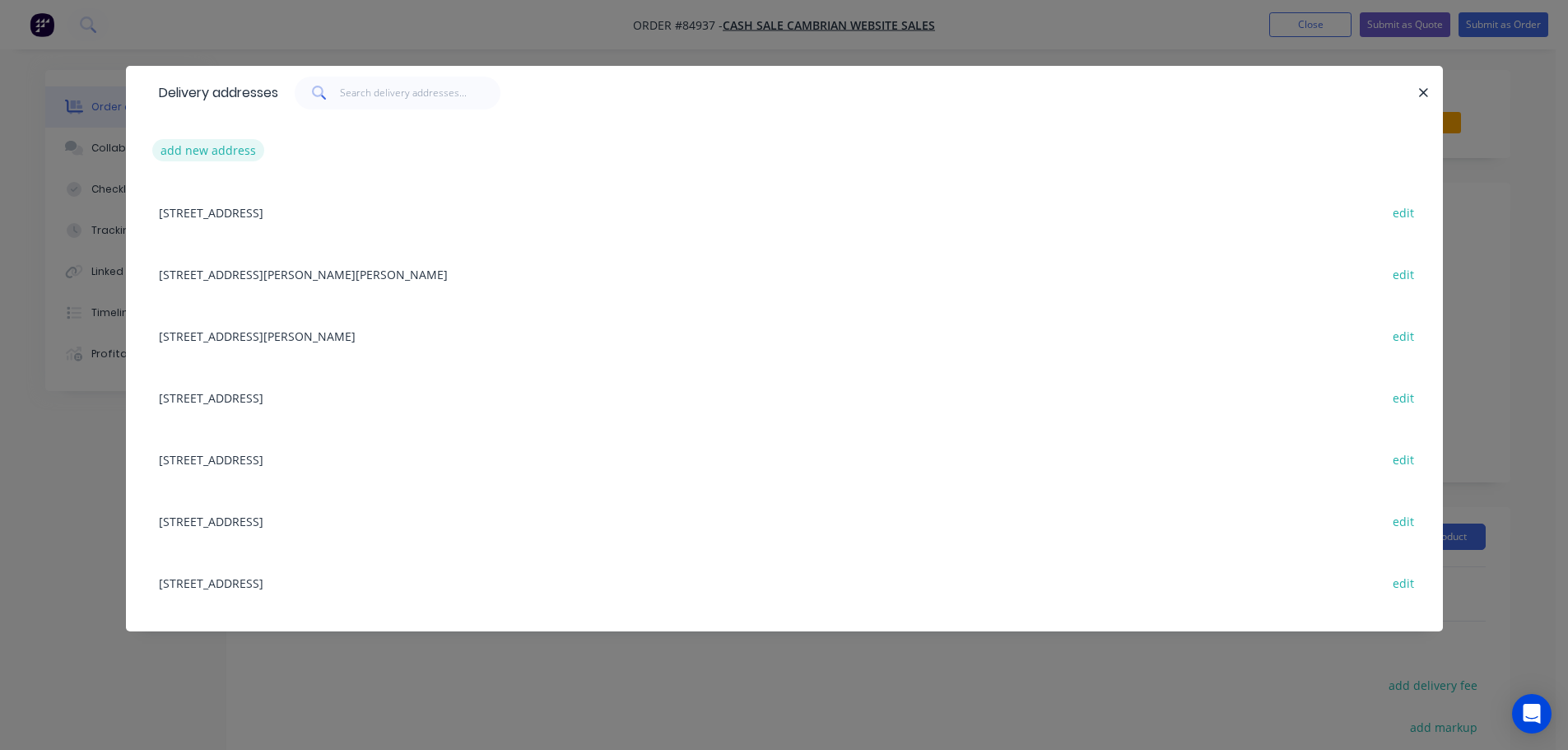
click at [175, 150] on button "add new address" at bounding box center [209, 149] width 113 height 22
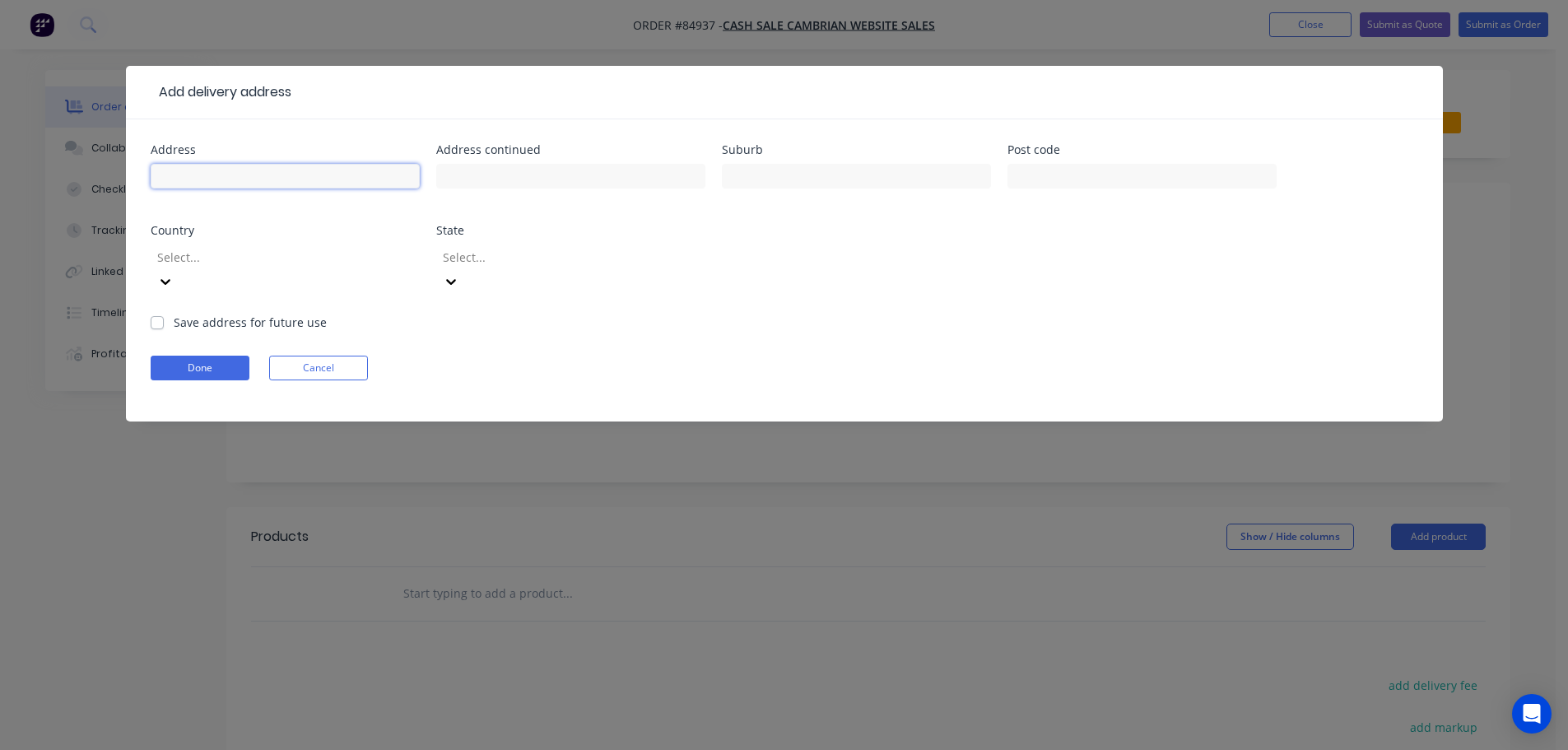
click at [209, 177] on input "text" at bounding box center [285, 176] width 270 height 25
paste input "5/4 Civil Place Rosedale Albany, 0632"
click at [308, 180] on input "5/4 Civil Place Rosedale Albany, 0632" at bounding box center [285, 176] width 270 height 25
type input "5/4 Civil Place Rosedale , 0632"
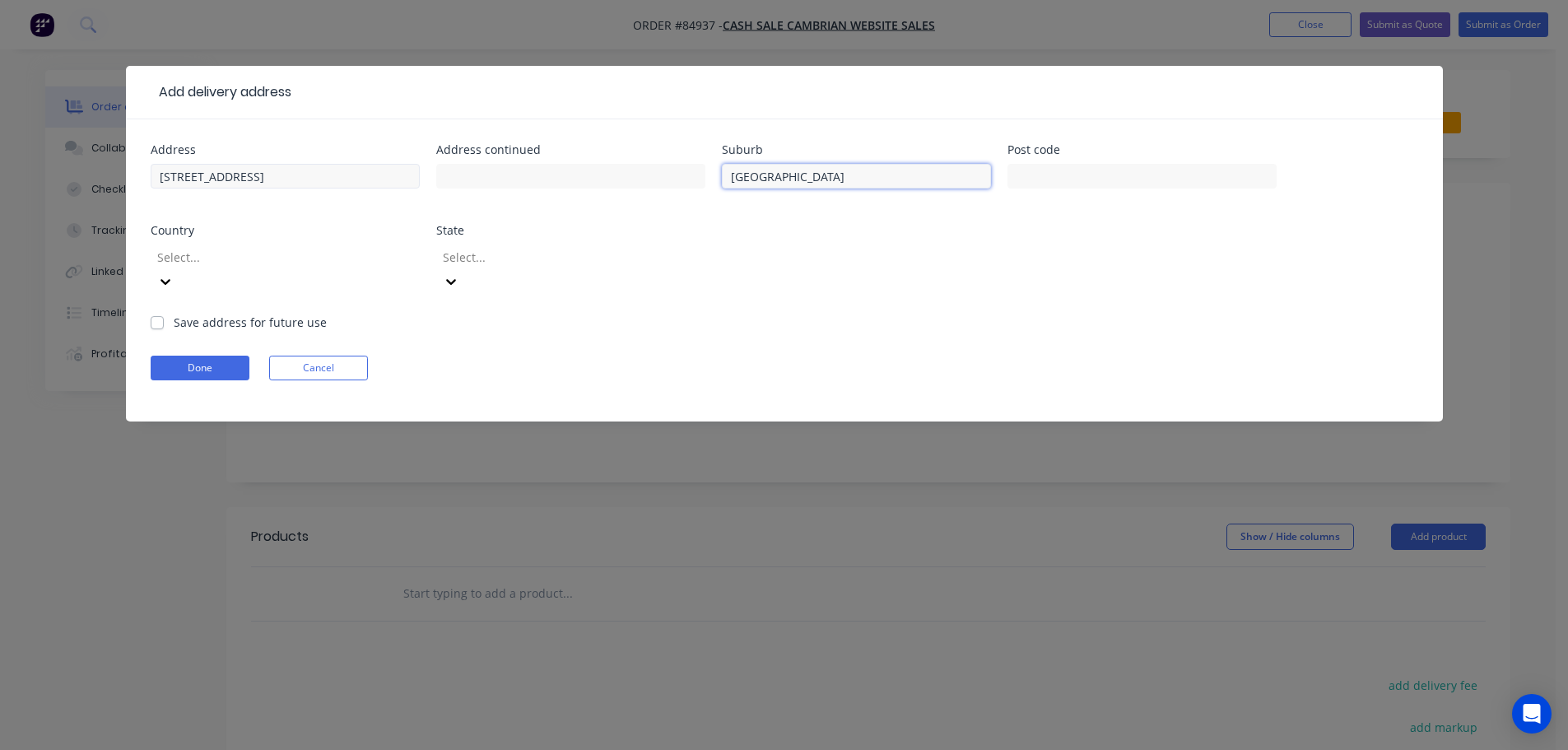
type input "Albany"
click at [305, 170] on input "5/4 Civil Place Rosedale , 0632" at bounding box center [285, 176] width 270 height 25
type input "5/4 Civil Place Rosedale ,"
type input "0632"
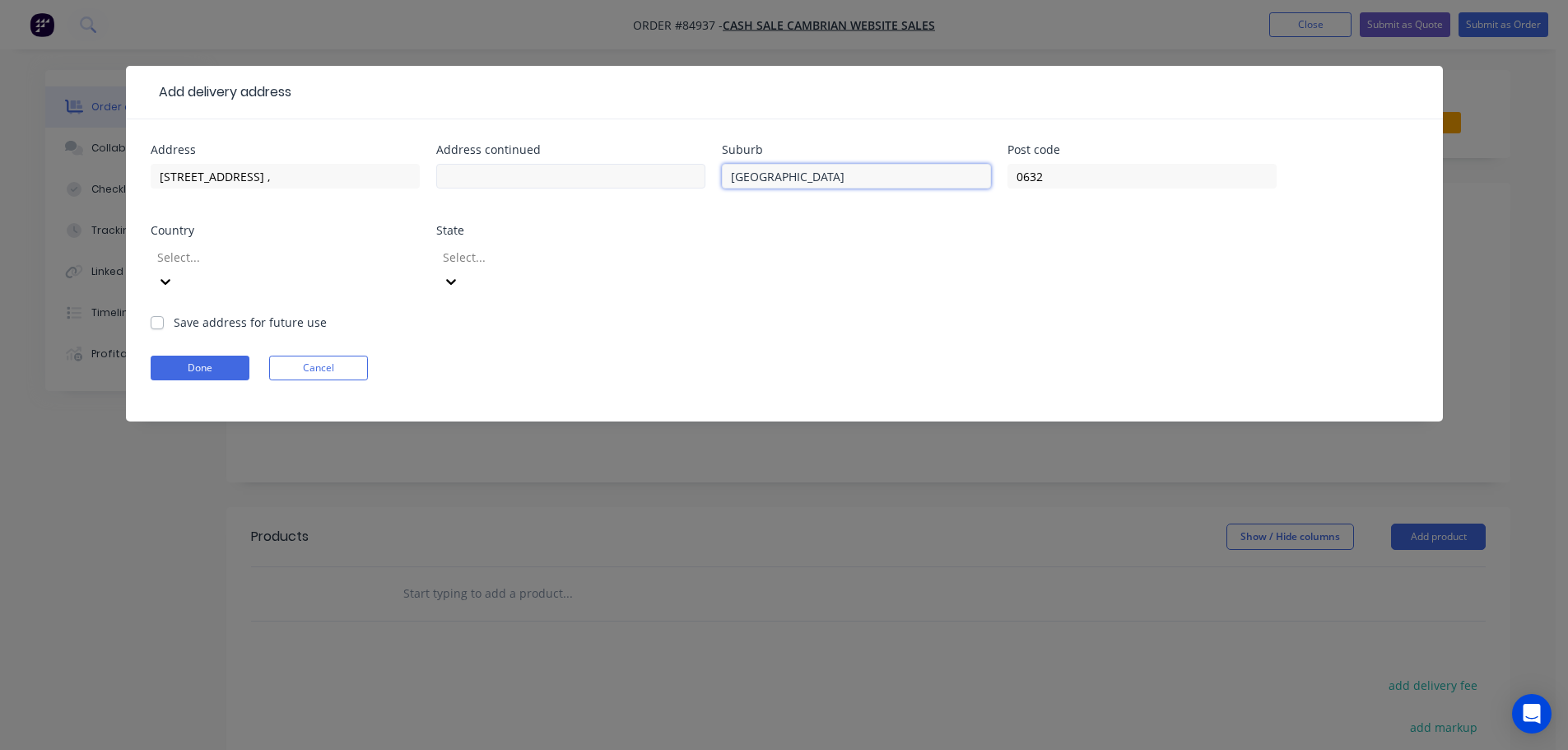
drag, startPoint x: 812, startPoint y: 178, endPoint x: 701, endPoint y: 183, distance: 111.1
click at [701, 183] on div "Address 5/4 Civil Place Rosedale , Address continued Suburb Albany Post code 06…" at bounding box center [784, 229] width 1267 height 170
click at [683, 179] on input "text" at bounding box center [571, 176] width 270 height 25
paste input "Albany"
type input "Albany"
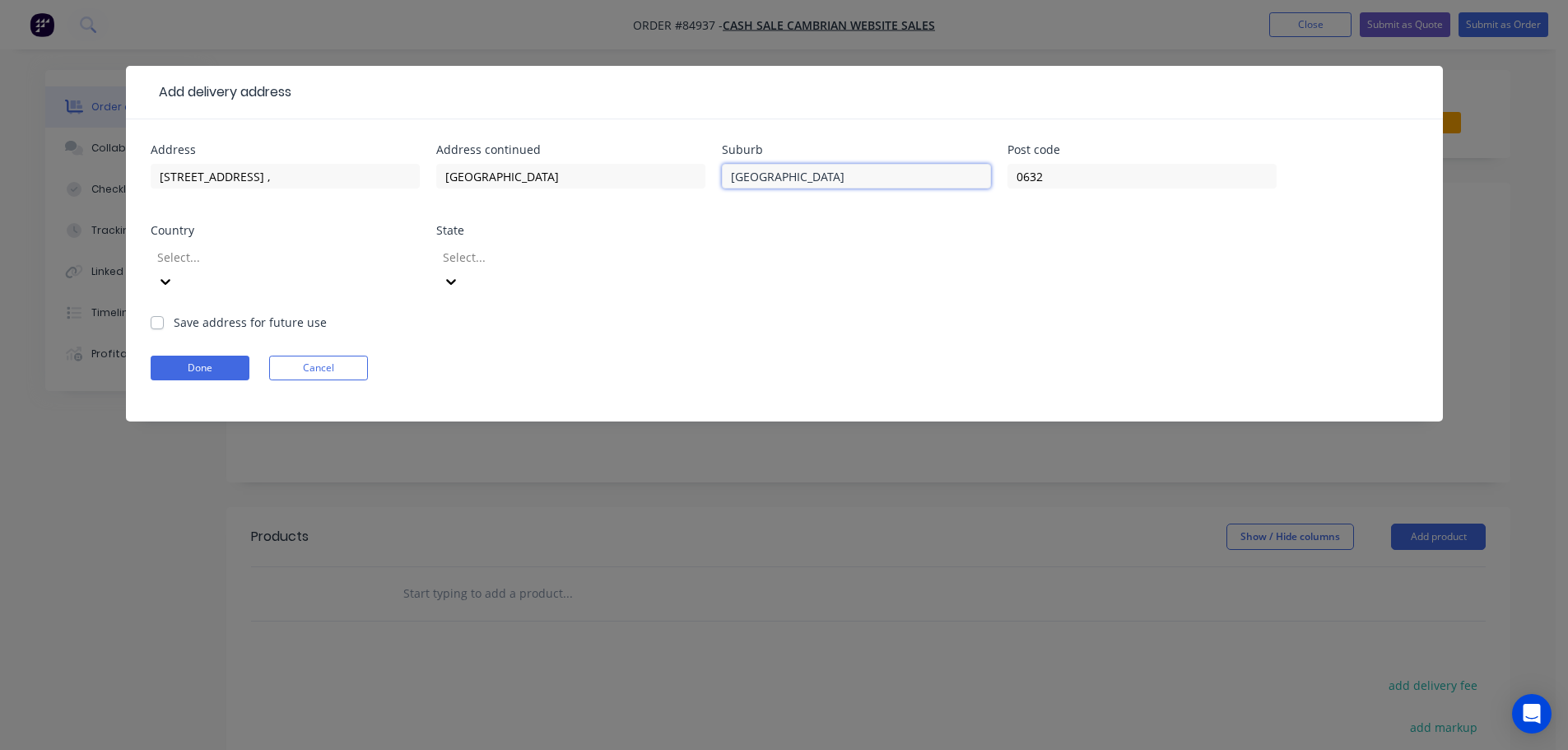
click at [773, 180] on input "Albany" at bounding box center [856, 176] width 270 height 25
click at [773, 179] on input "Albany" at bounding box center [856, 176] width 270 height 25
type input "[GEOGRAPHIC_DATA]"
click at [225, 356] on button "Done" at bounding box center [200, 368] width 99 height 25
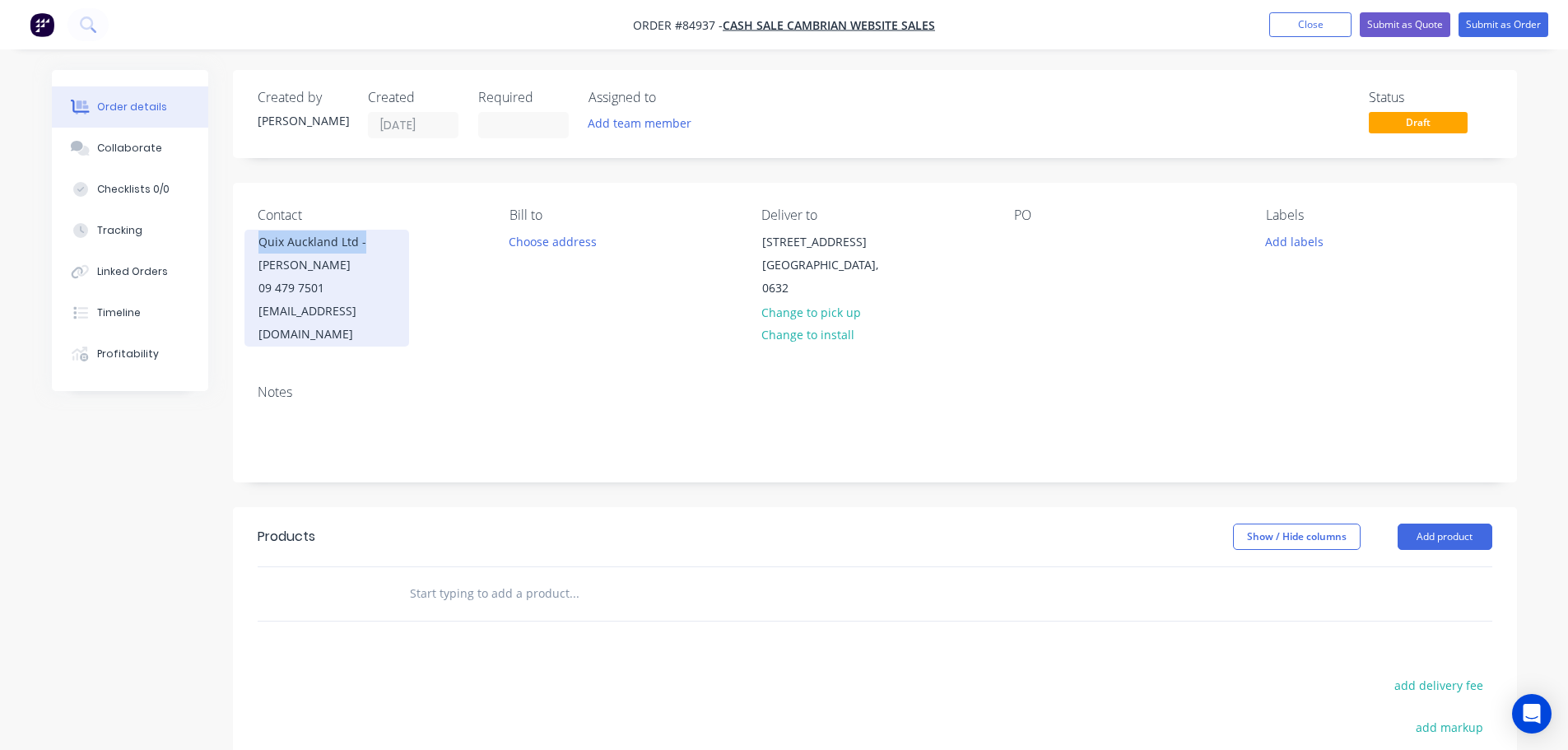
drag, startPoint x: 255, startPoint y: 244, endPoint x: 389, endPoint y: 242, distance: 134.0
click at [389, 242] on div "Quix Auckland Ltd - Yvette Stuart 09 479 7501 service@quixnz.com" at bounding box center [327, 288] width 164 height 117
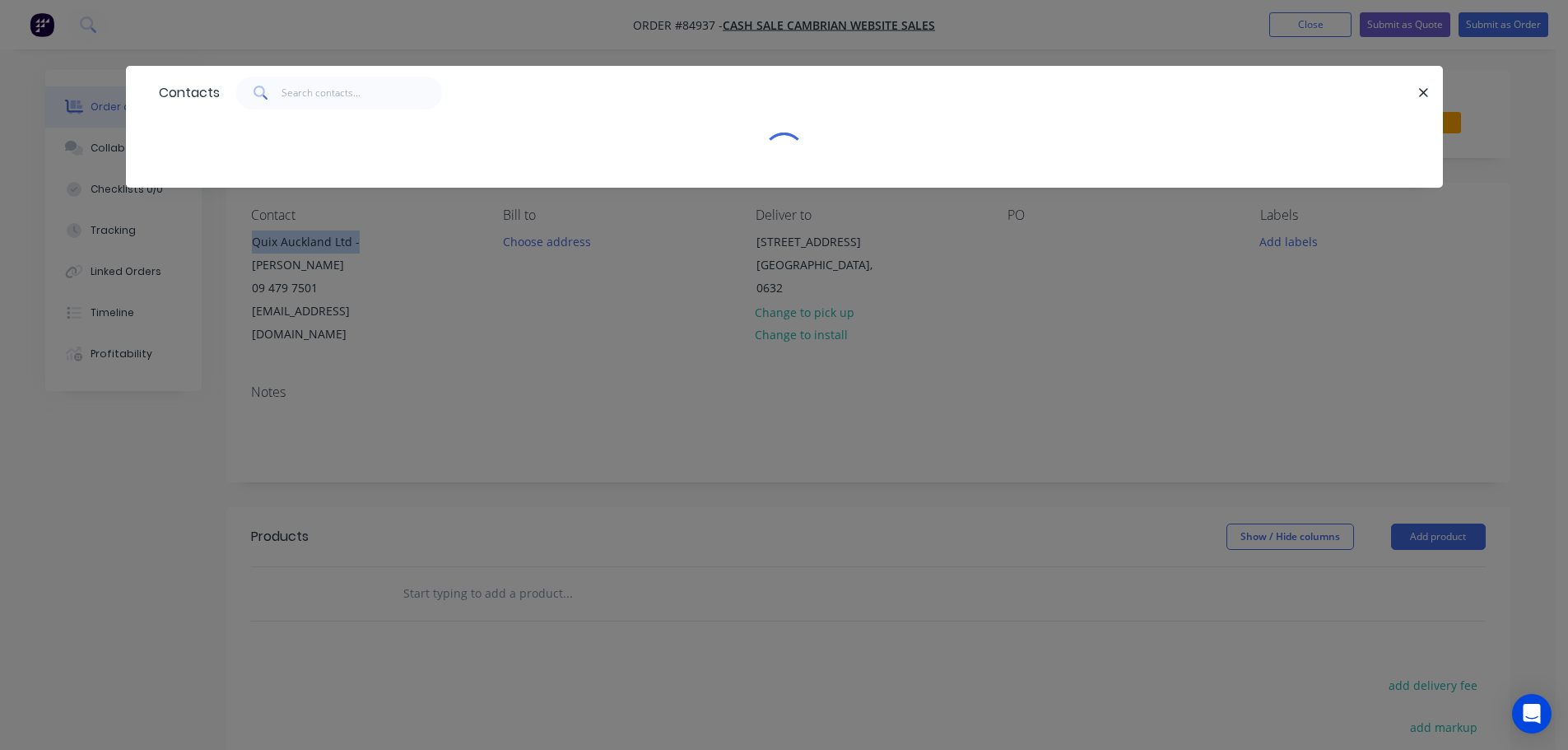
copy div "Quix Auckland Ltd -"
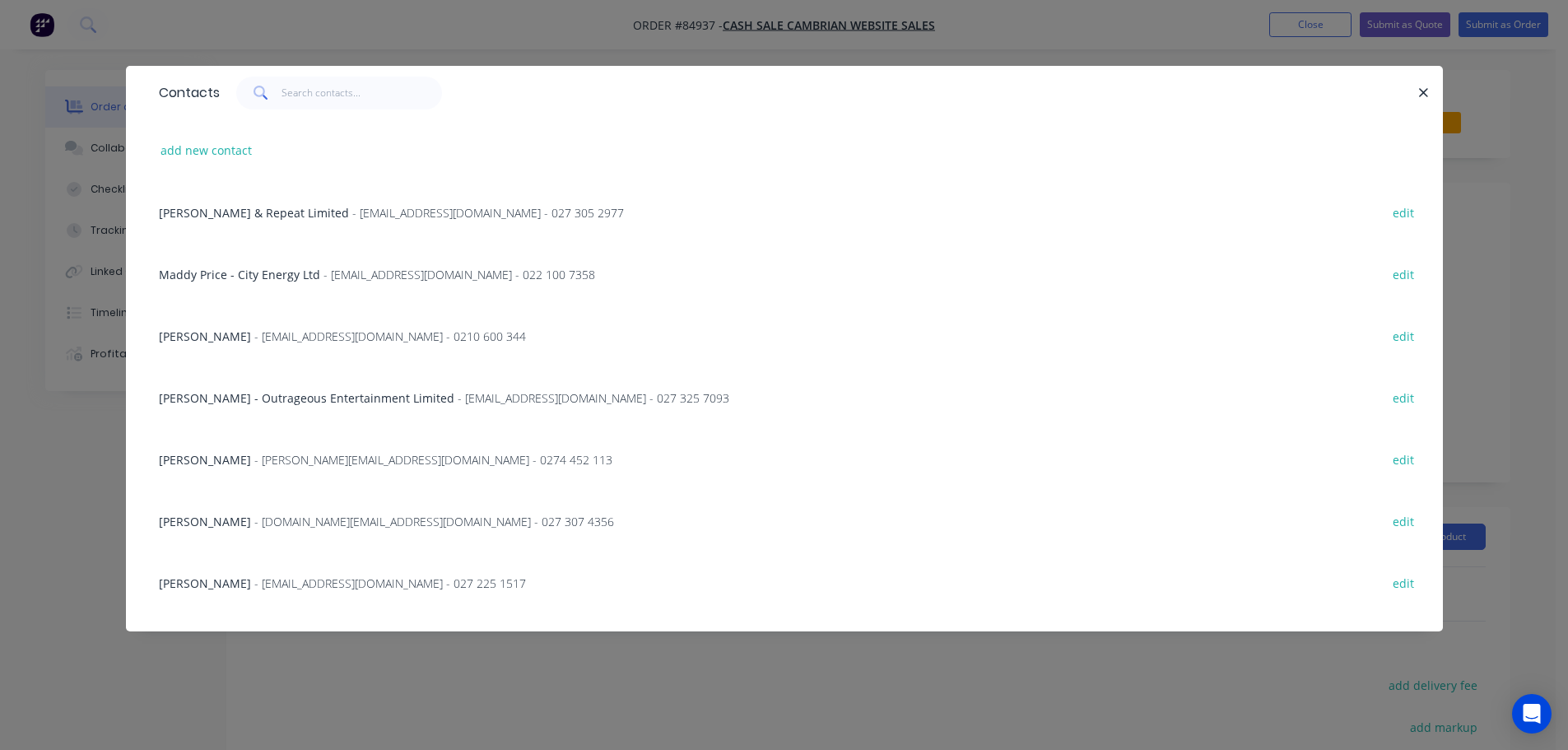
click at [1442, 96] on div "Contacts" at bounding box center [784, 92] width 1317 height 54
click at [1426, 92] on icon "button" at bounding box center [1423, 93] width 11 height 15
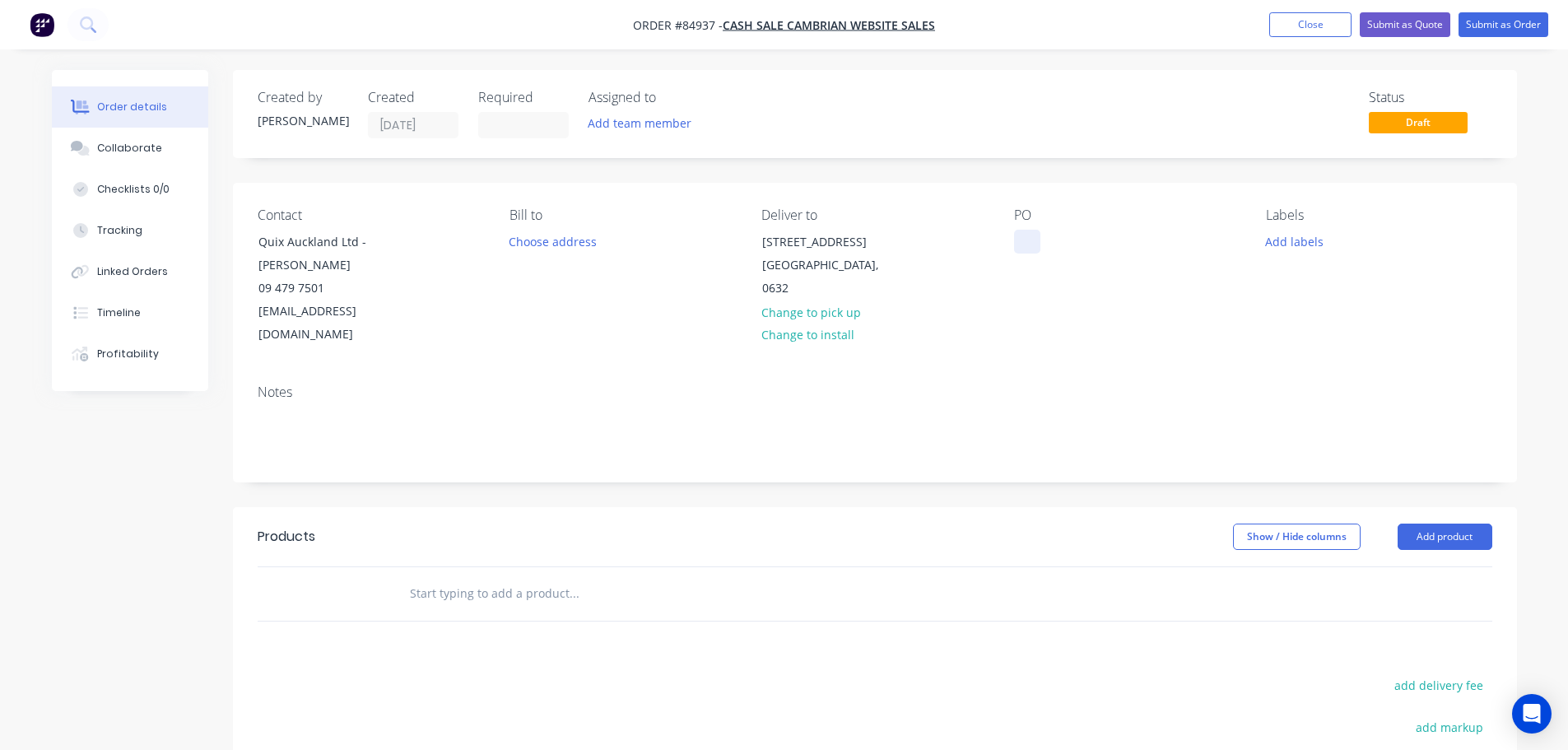
click at [1024, 250] on div at bounding box center [1027, 241] width 27 height 24
click at [595, 578] on input "text" at bounding box center [574, 593] width 329 height 33
type input "o"
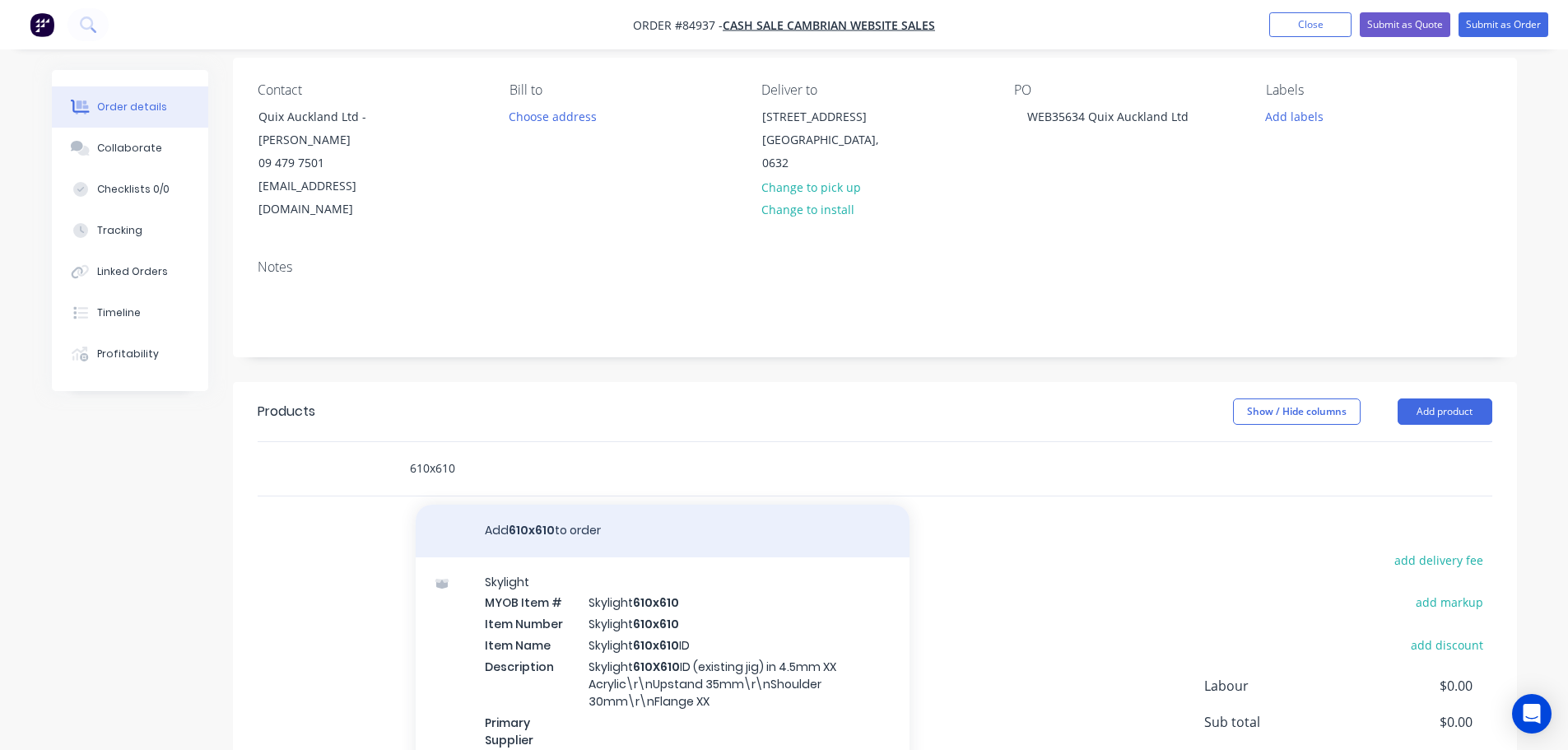
scroll to position [165, 0]
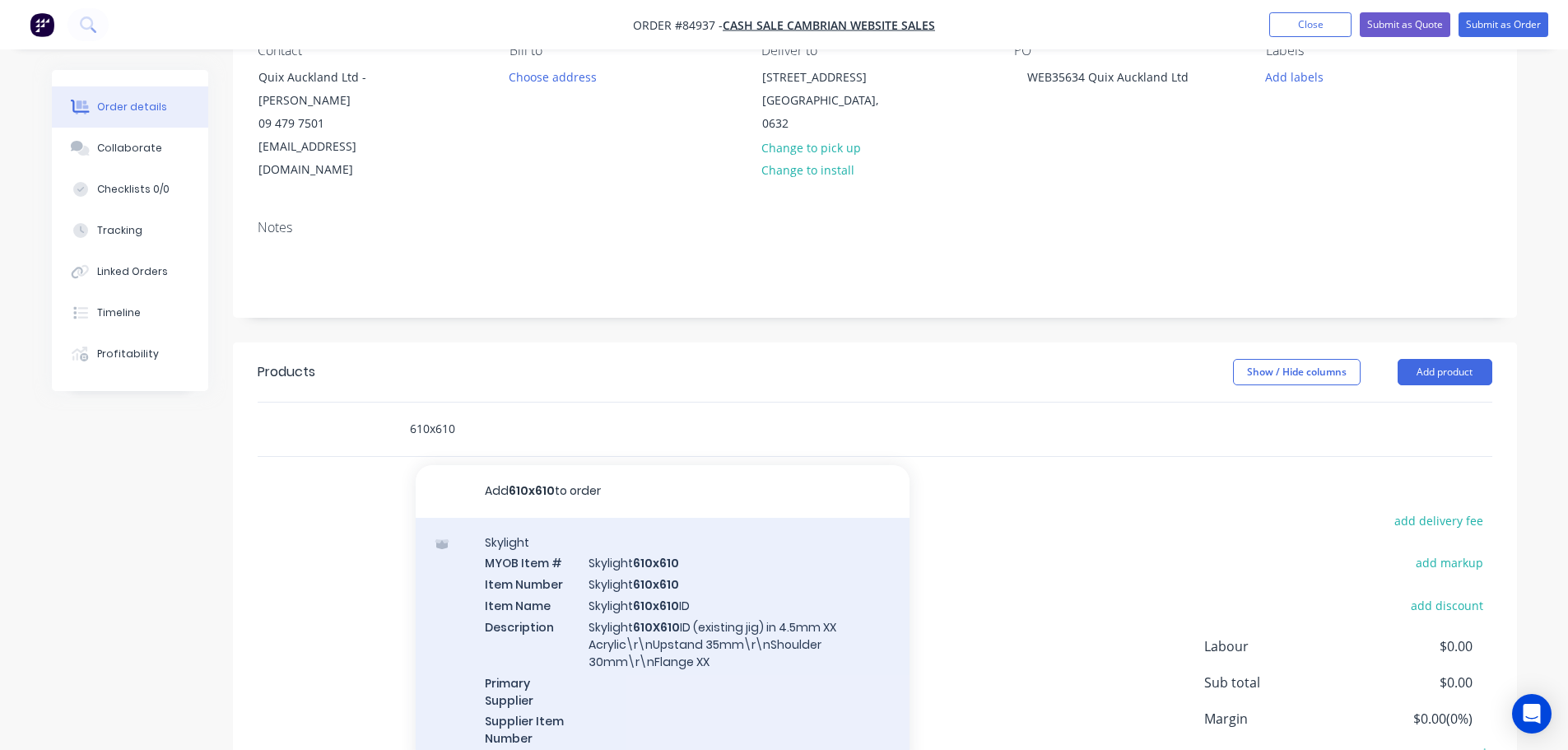
type input "610x610"
click at [632, 543] on div "Skylight MYOB Item # Skylight 610x610 Item Number Skylight 610x610 Item Name Sk…" at bounding box center [662, 662] width 494 height 287
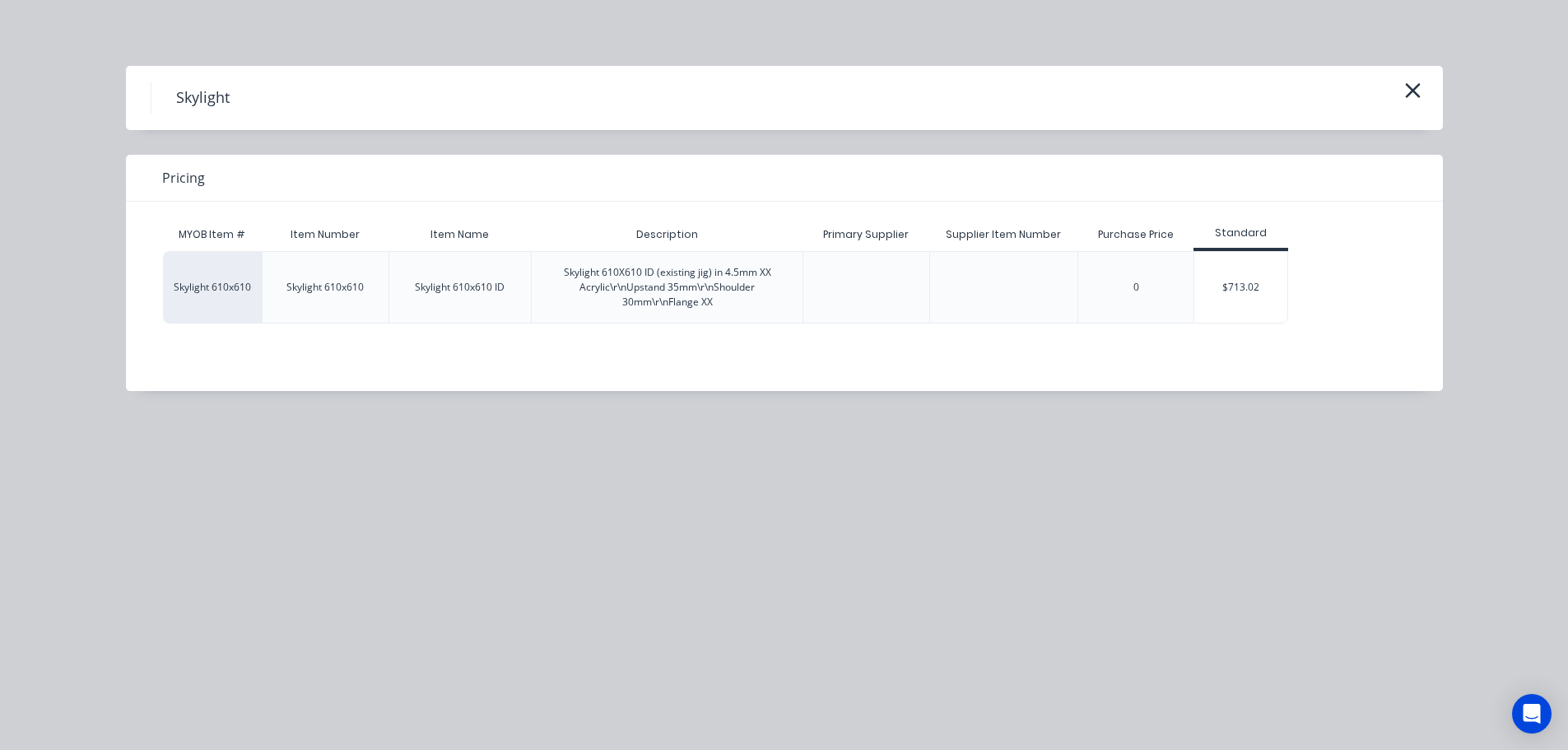
click at [1228, 278] on div "$713.02" at bounding box center [1240, 287] width 93 height 71
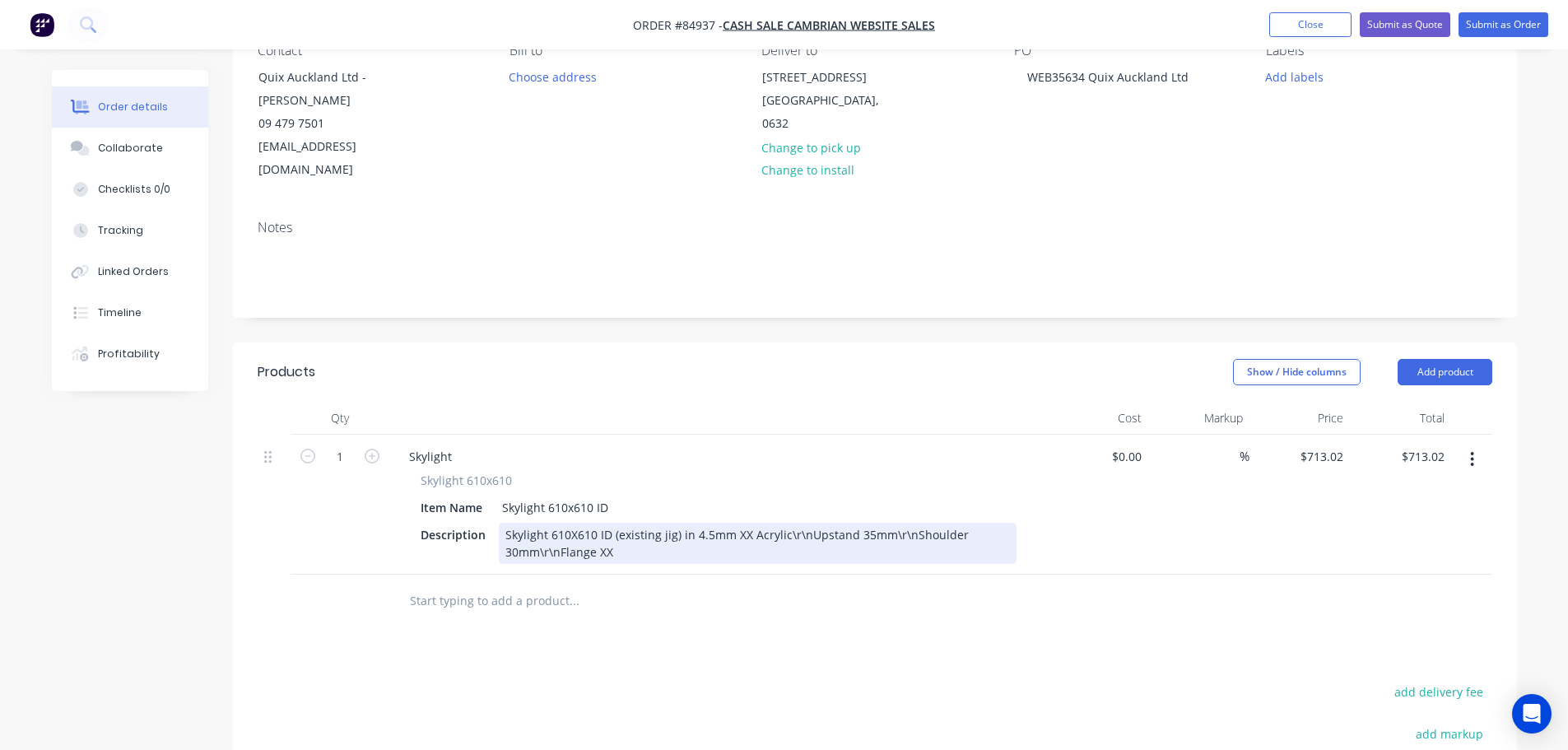
click at [735, 523] on div "Skylight 610X610 ID (existing jig) in 4.5mm XX Acrylic\r\nUpstand 35mm\r\nShoul…" at bounding box center [757, 543] width 518 height 42
drag, startPoint x: 811, startPoint y: 508, endPoint x: 794, endPoint y: 508, distance: 17.0
click at [794, 523] on div "Skylight 610X610 ID (existing jig) in 4.5mm opal Acrylic\r\nUpstand 35mm\r\nSho…" at bounding box center [757, 543] width 518 height 42
drag, startPoint x: 607, startPoint y: 525, endPoint x: 587, endPoint y: 527, distance: 20.1
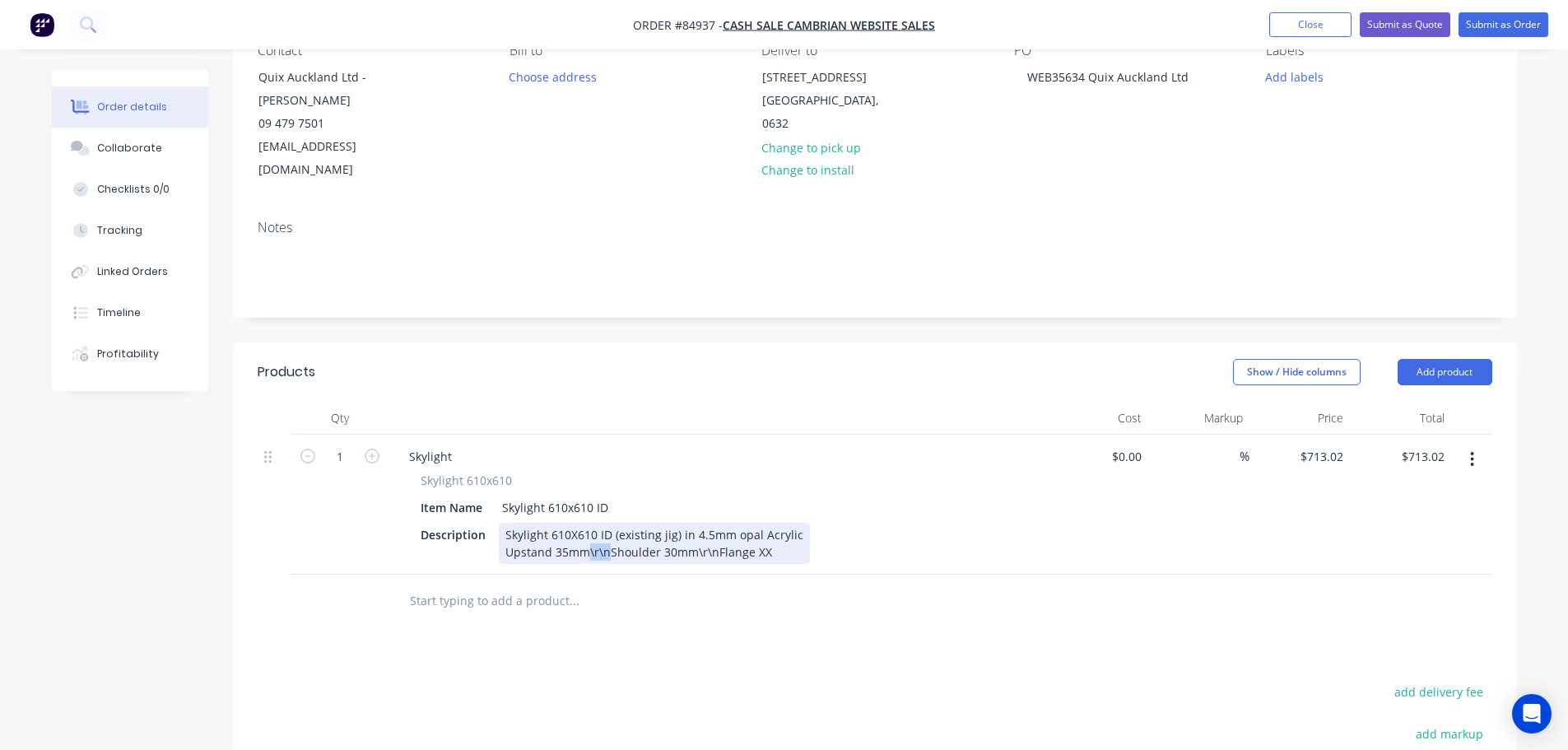
click at [587, 527] on div "Skylight 610X610 ID (existing jig) in 4.5mm opal Acrylic Upstand 35mm\r\nShould…" at bounding box center [654, 543] width 311 height 42
drag, startPoint x: 607, startPoint y: 544, endPoint x: 592, endPoint y: 544, distance: 15.0
click at [592, 544] on div "Skylight 610X610 ID (existing jig) in 4.5mm opal Acrylic Upstand 35mm Shoulder …" at bounding box center [654, 552] width 311 height 58
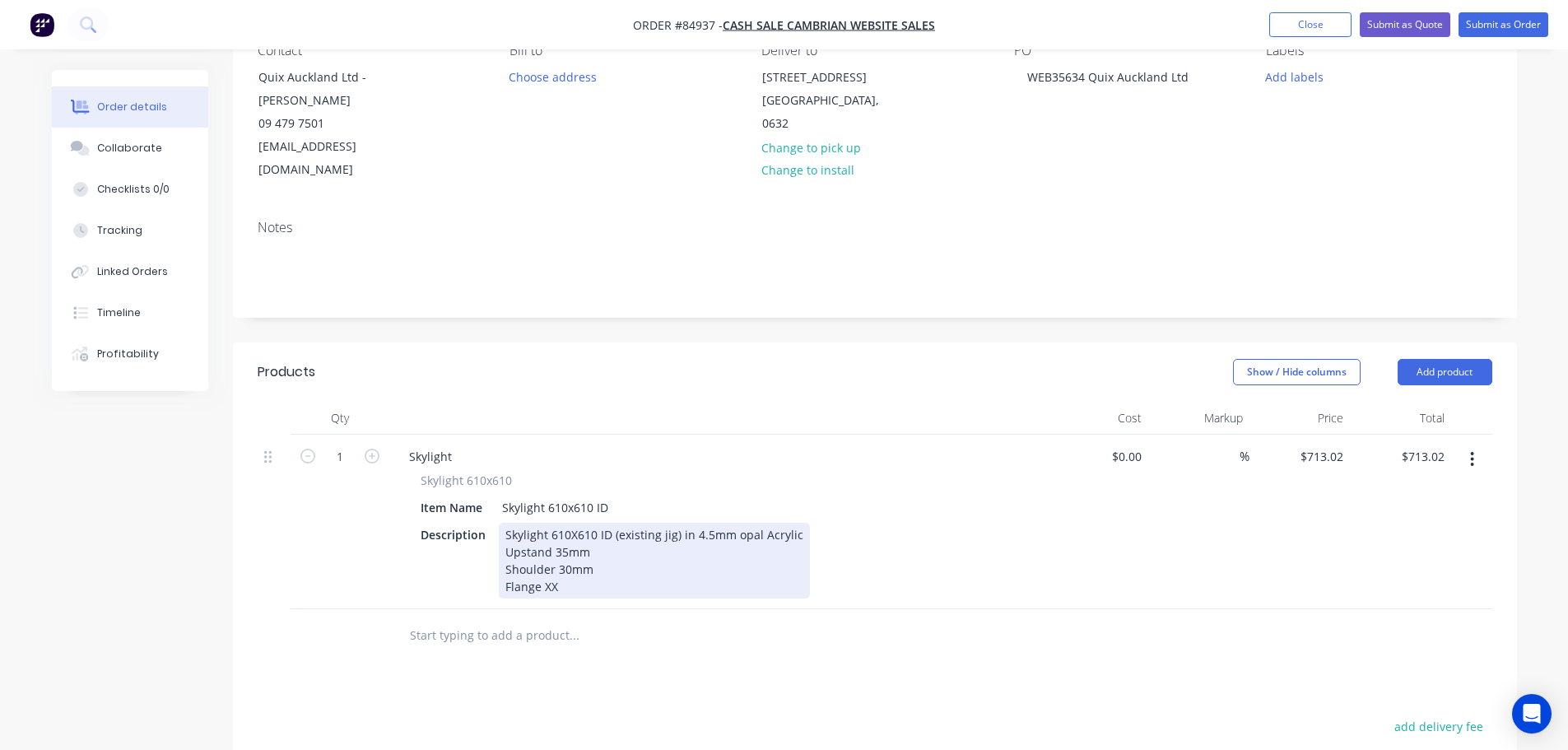
click at [647, 567] on div "Skylight 610X610 ID (existing jig) in 4.5mm opal Acrylic Upstand 35mm Shoulder …" at bounding box center [654, 561] width 311 height 76
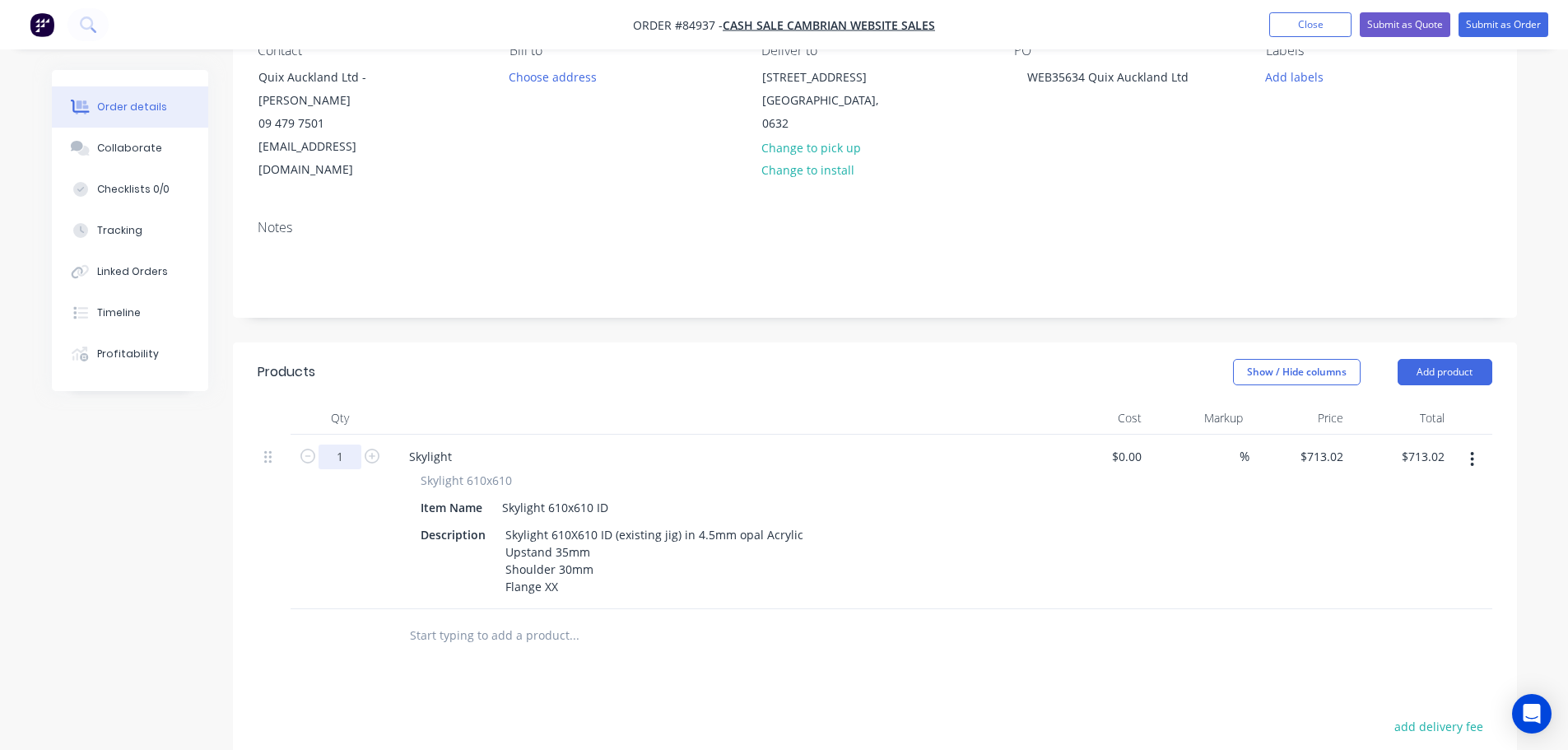
click at [333, 445] on input "1" at bounding box center [339, 457] width 42 height 25
type input "3"
drag, startPoint x: 1227, startPoint y: 501, endPoint x: 1363, endPoint y: 471, distance: 139.3
click at [1228, 501] on div "%" at bounding box center [1199, 522] width 102 height 174
click at [1424, 445] on input "2139.06" at bounding box center [1421, 456] width 60 height 24
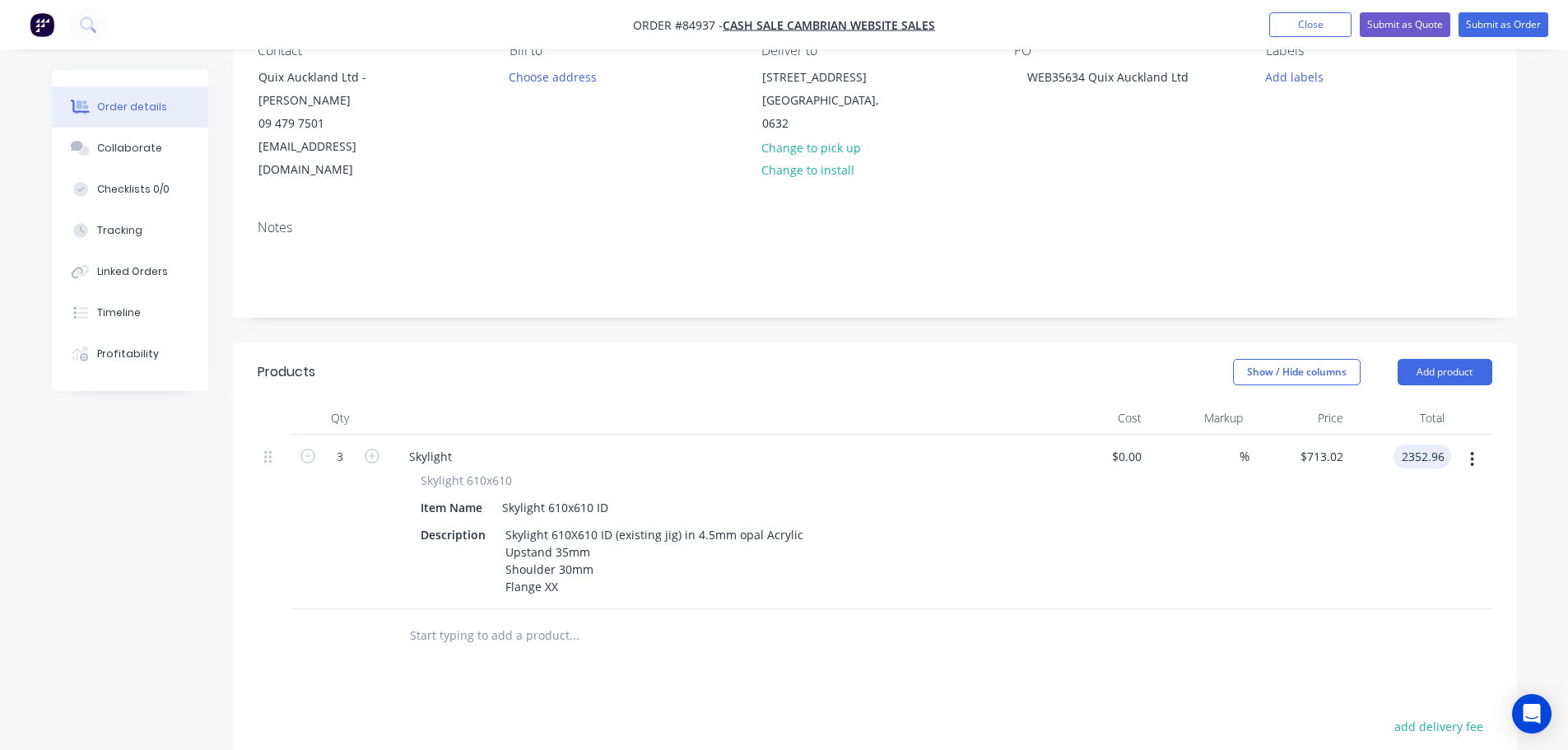
type input "2352.96"
type input "$784.32"
type input "$2,352.96"
click at [1419, 494] on div "$2,352.96 2352.96" at bounding box center [1400, 522] width 102 height 174
click at [1428, 716] on button "add delivery fee" at bounding box center [1439, 726] width 106 height 22
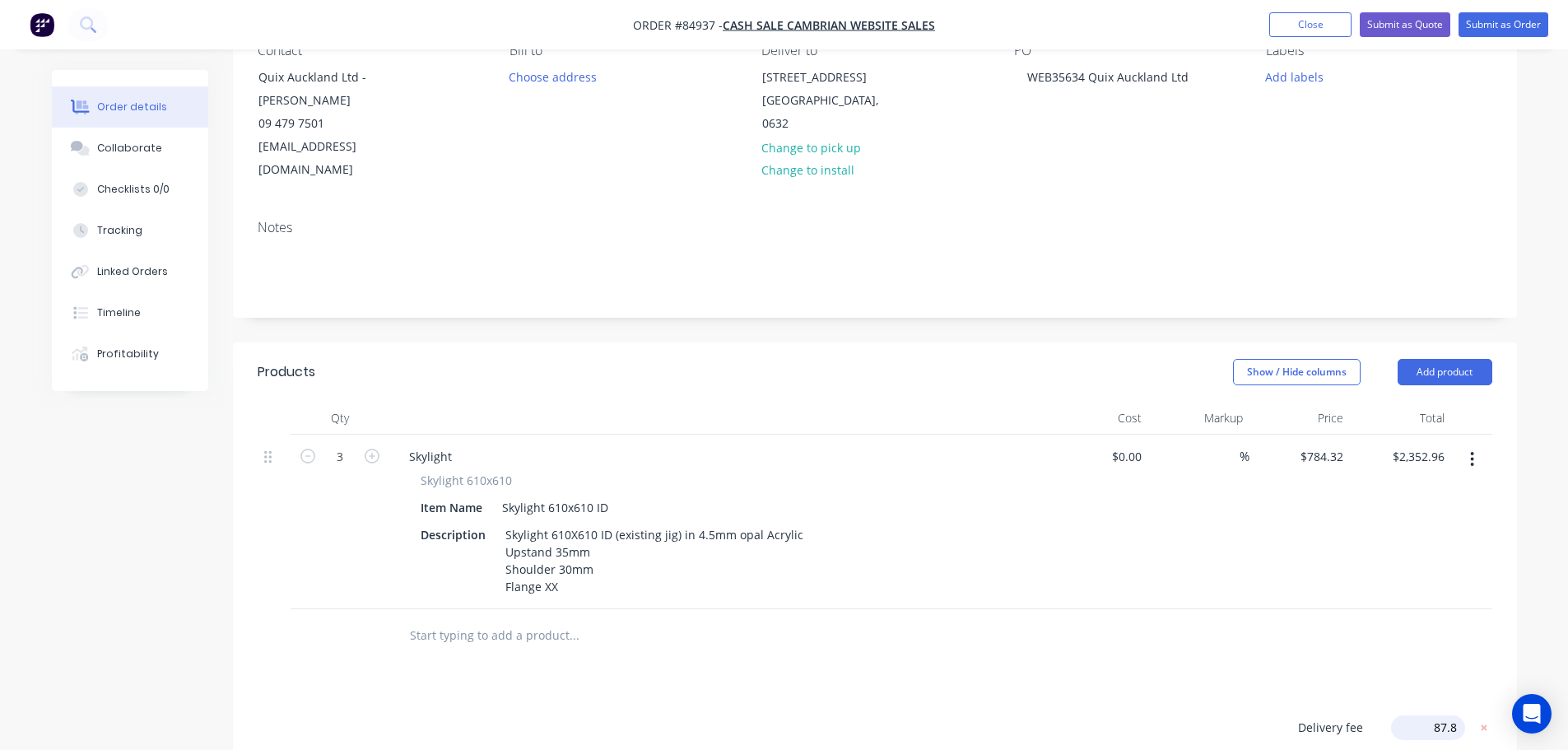
type input "87.81"
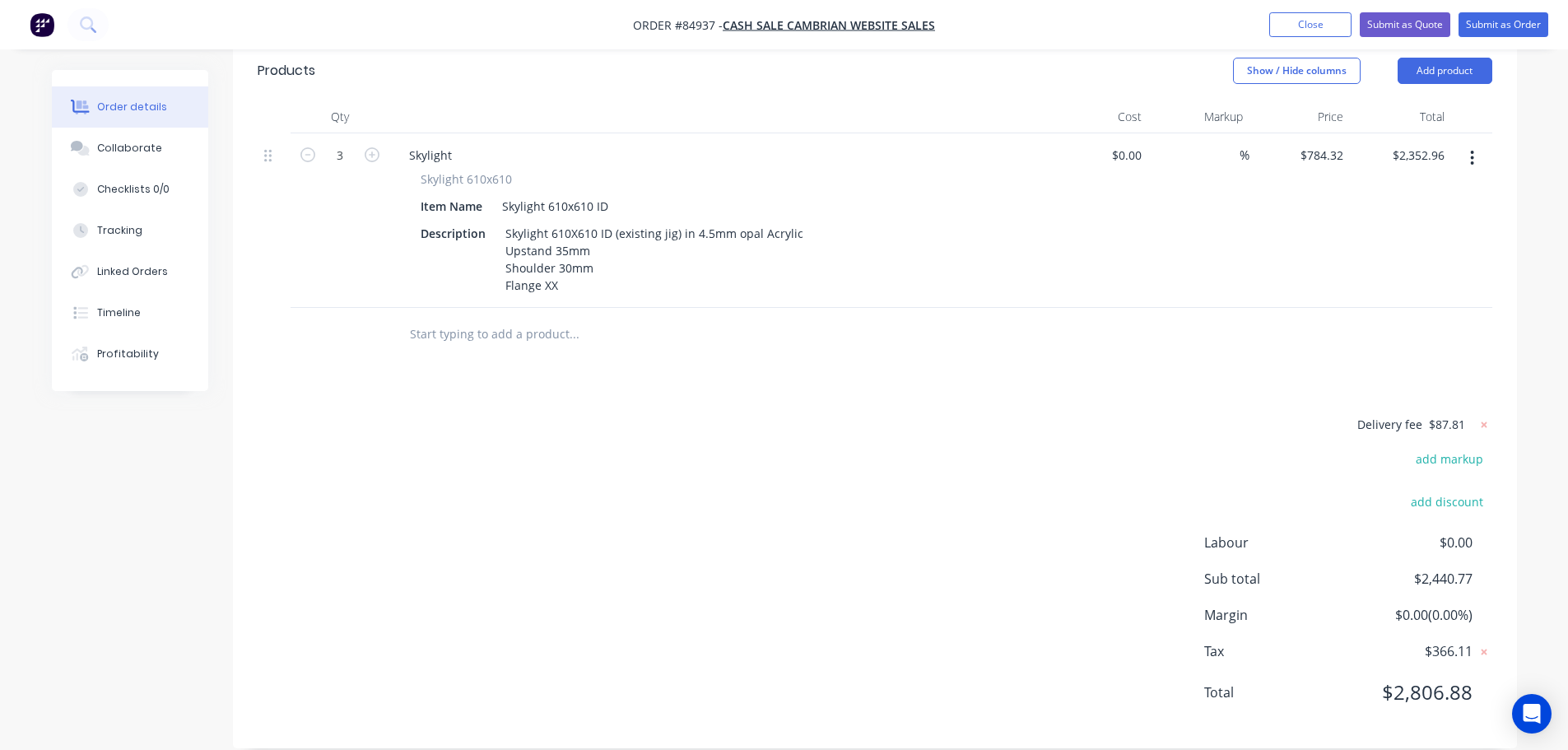
scroll to position [0, 0]
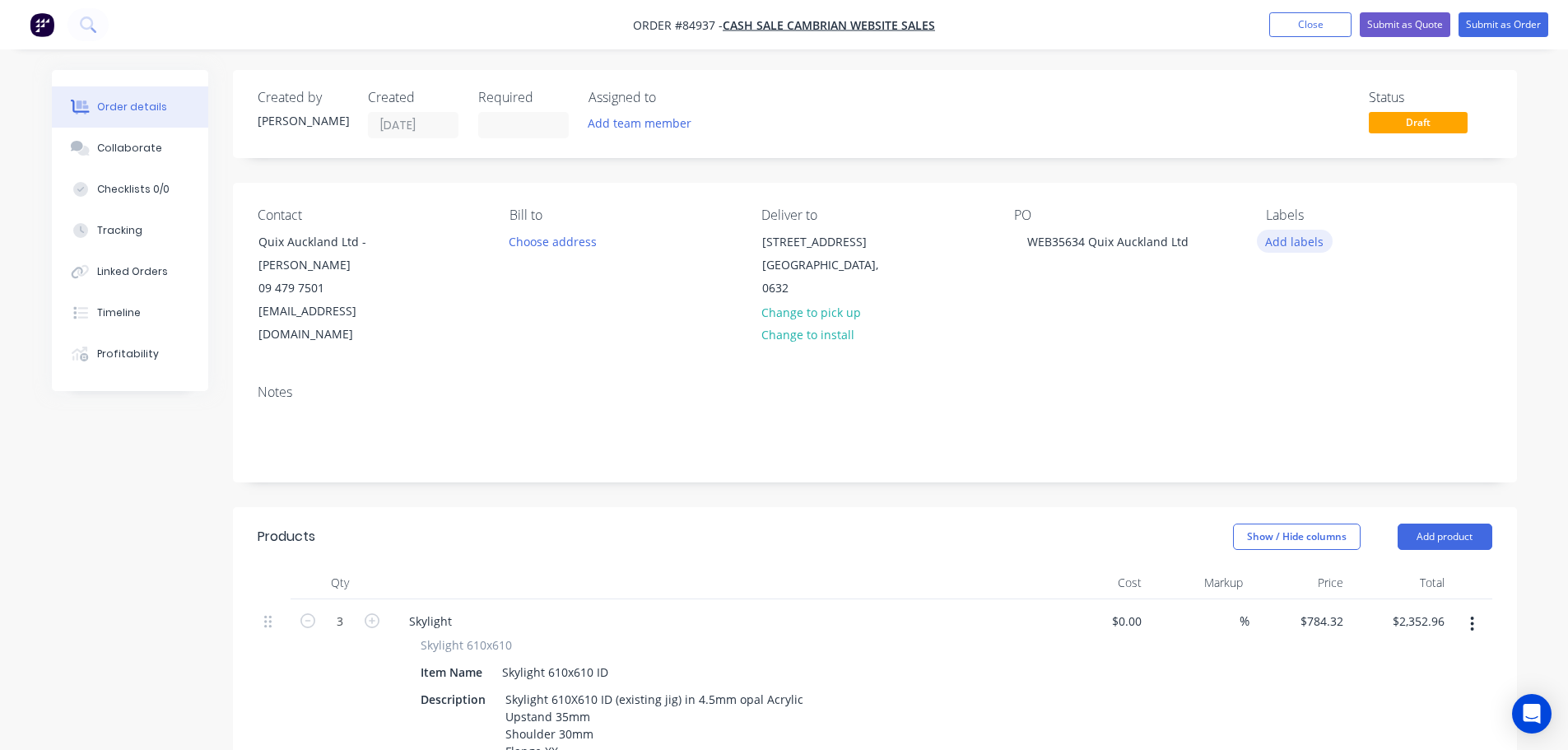
click at [1321, 233] on button "Add labels" at bounding box center [1295, 241] width 76 height 22
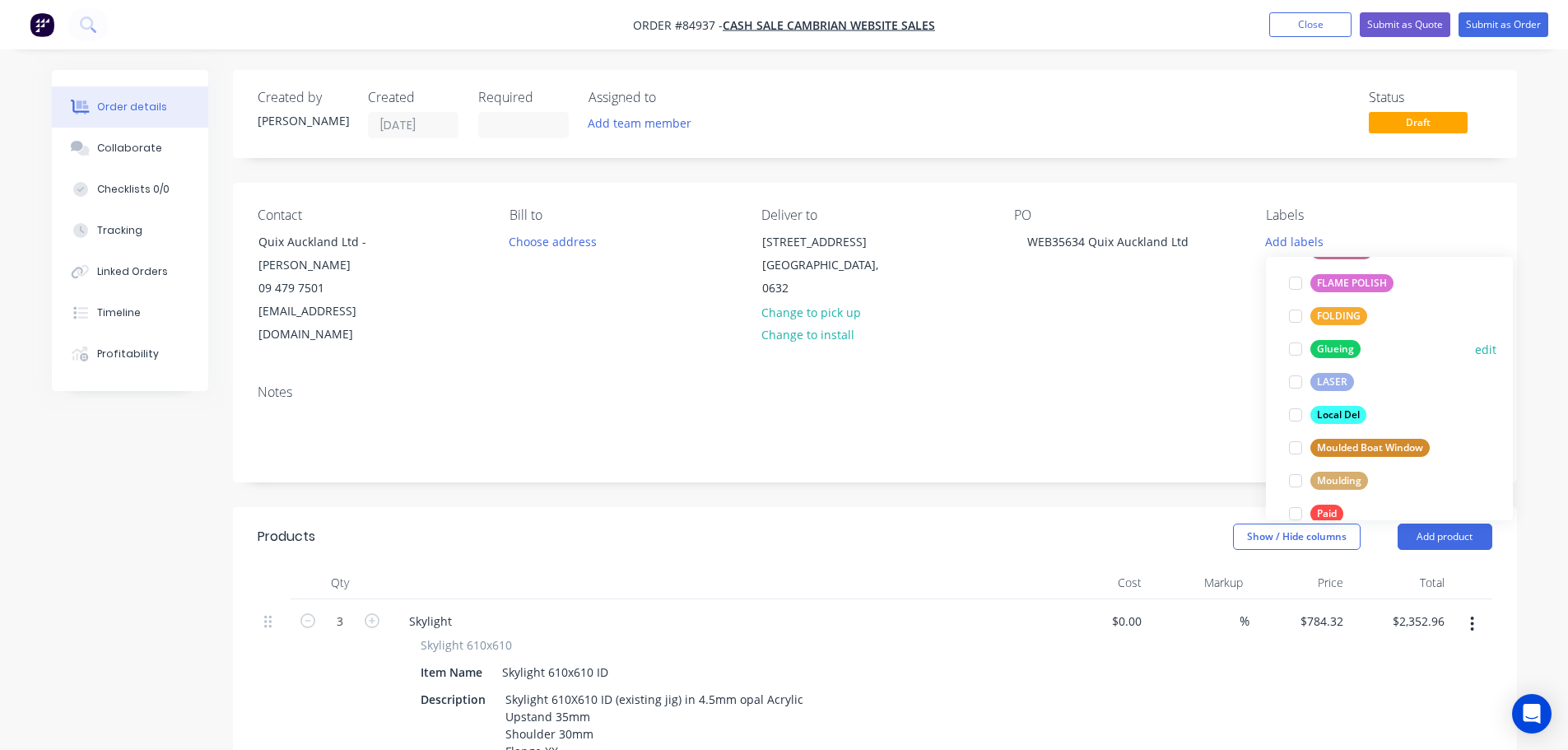
scroll to position [494, 0]
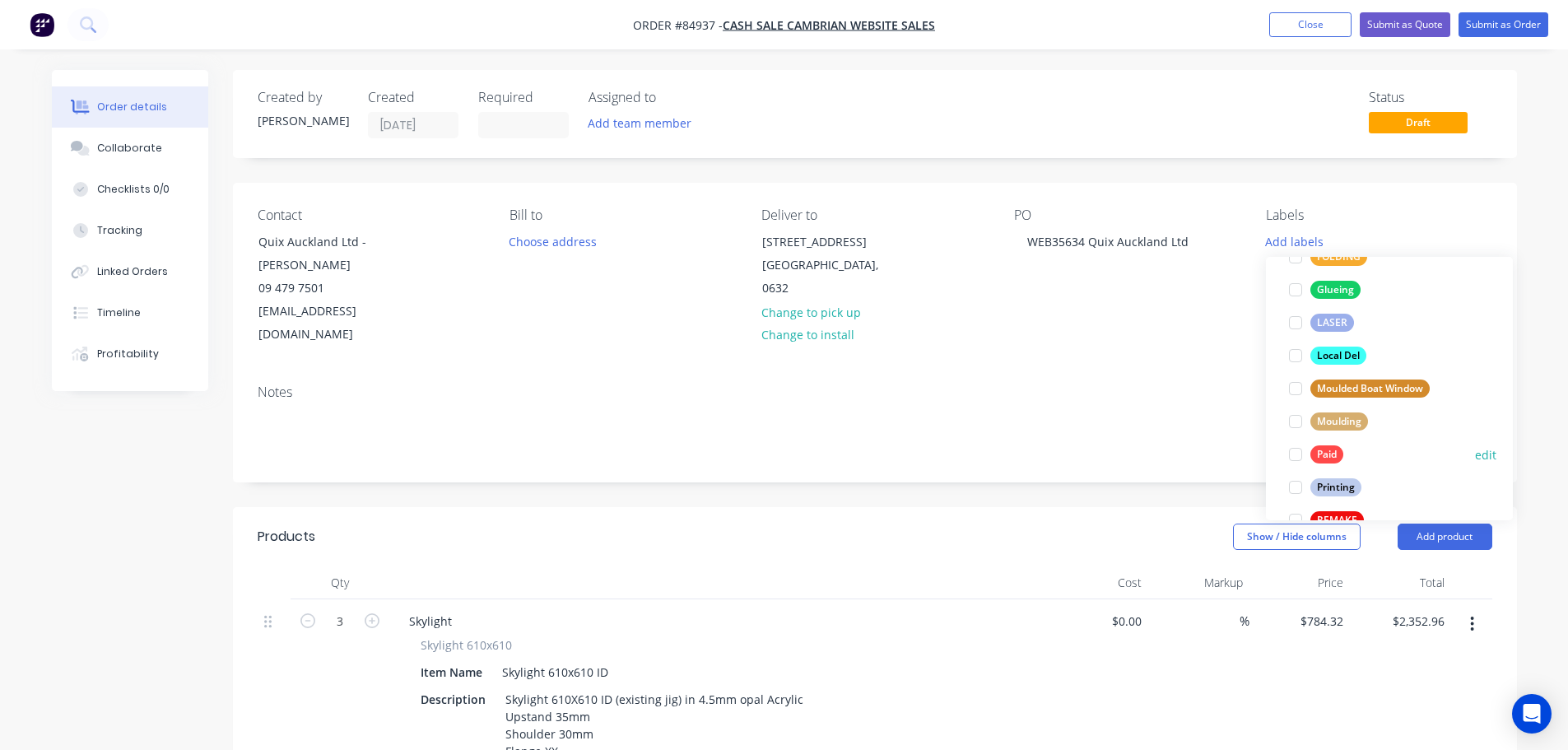
click at [1354, 438] on div "Paid edit" at bounding box center [1389, 454] width 214 height 33
click at [1354, 425] on div "Moulding" at bounding box center [1338, 422] width 57 height 18
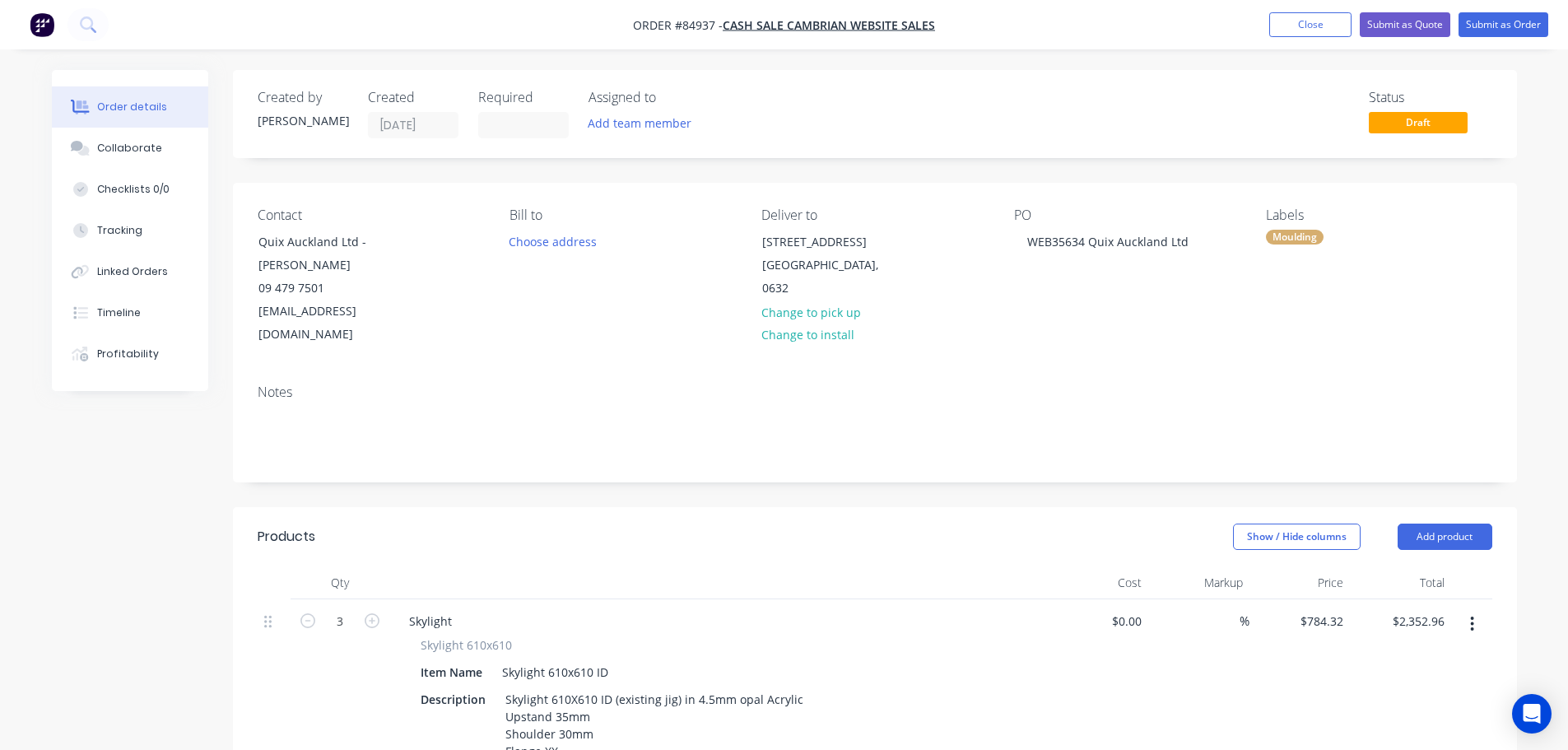
click at [1213, 188] on div "Contact Quix Auckland Ltd - Yvette Stuart 09 479 7501 service@quixnz.com Bill t…" at bounding box center [875, 277] width 1284 height 188
click at [1319, 231] on div "Moulding" at bounding box center [1294, 237] width 57 height 15
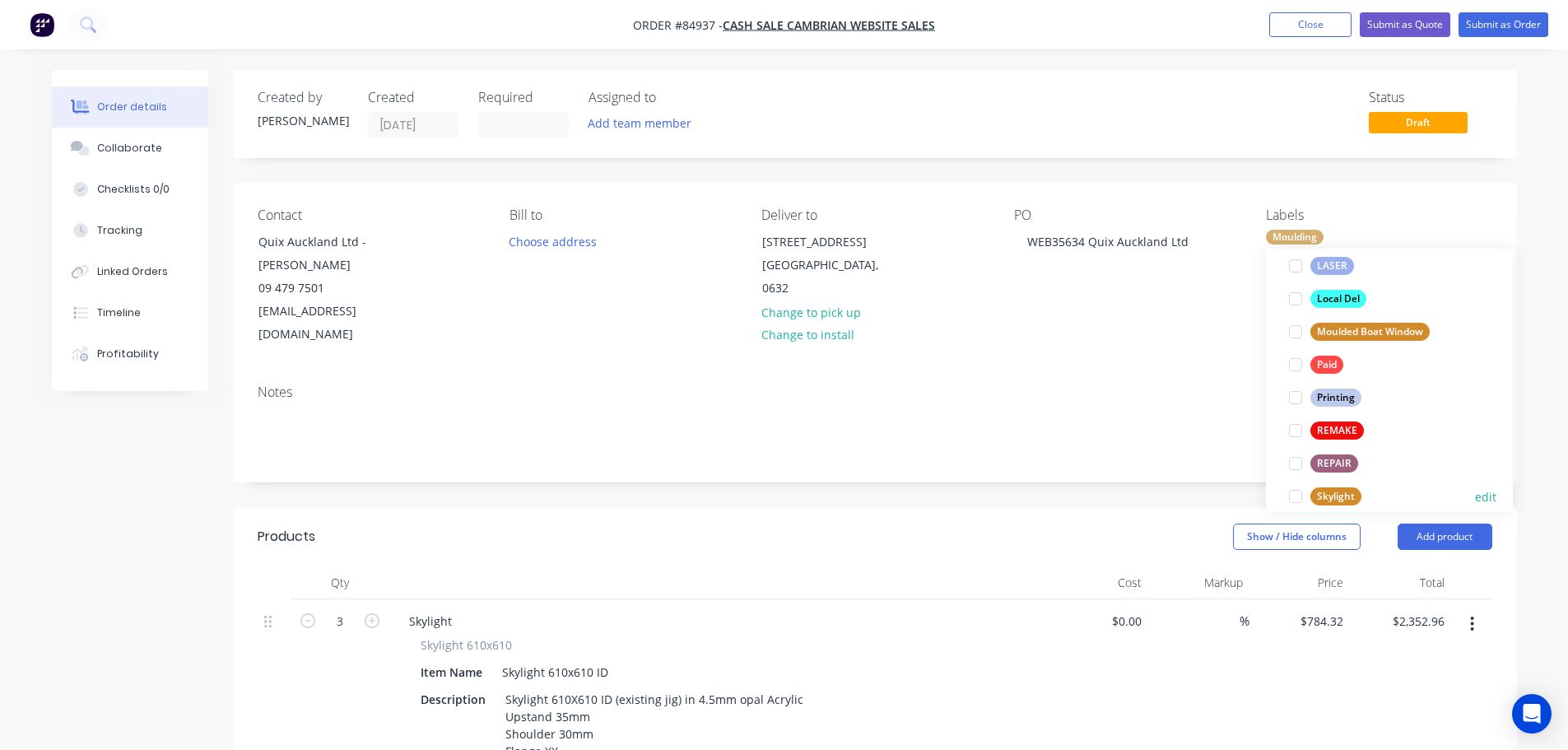
scroll to position [659, 0]
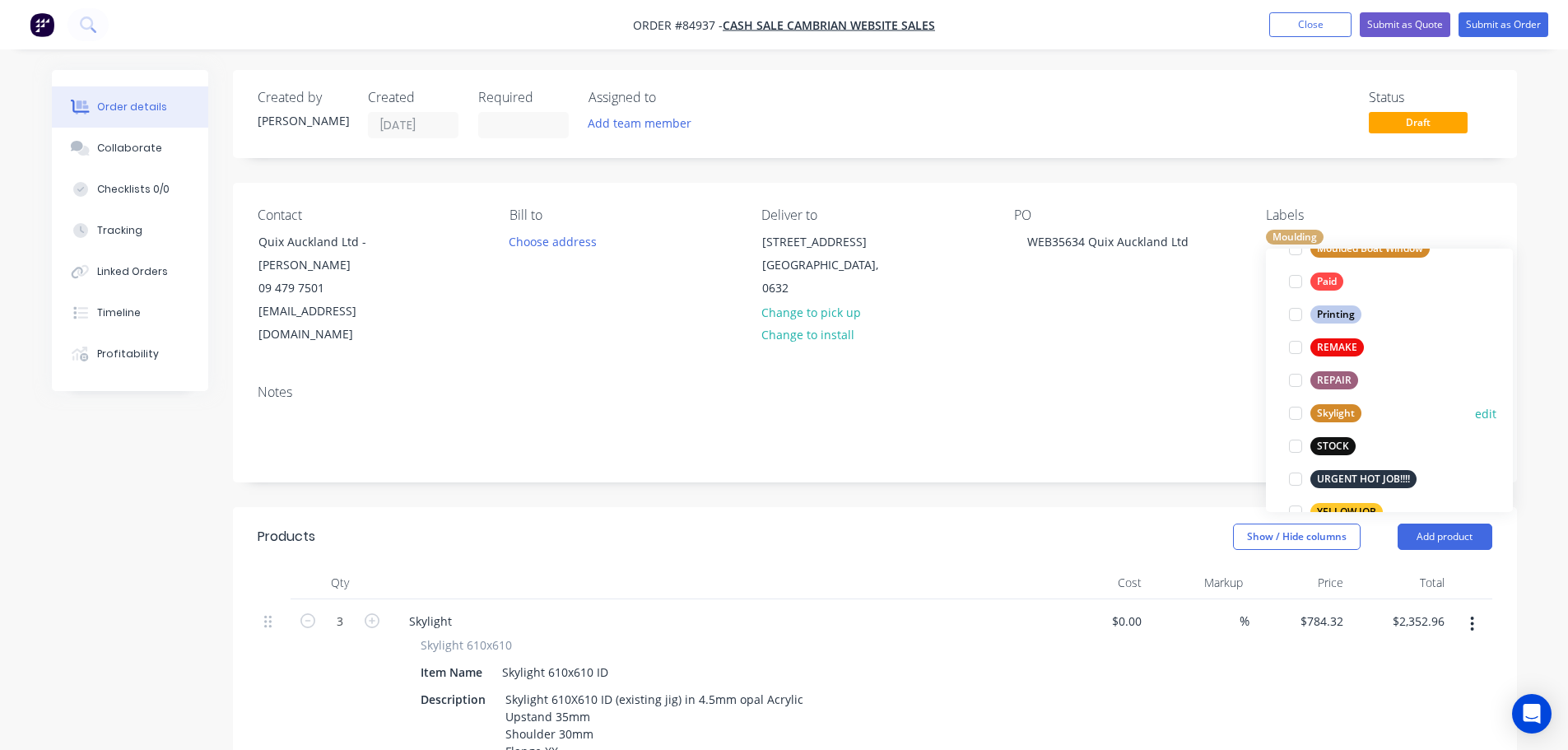
click at [1343, 412] on div "Skylight" at bounding box center [1336, 413] width 51 height 18
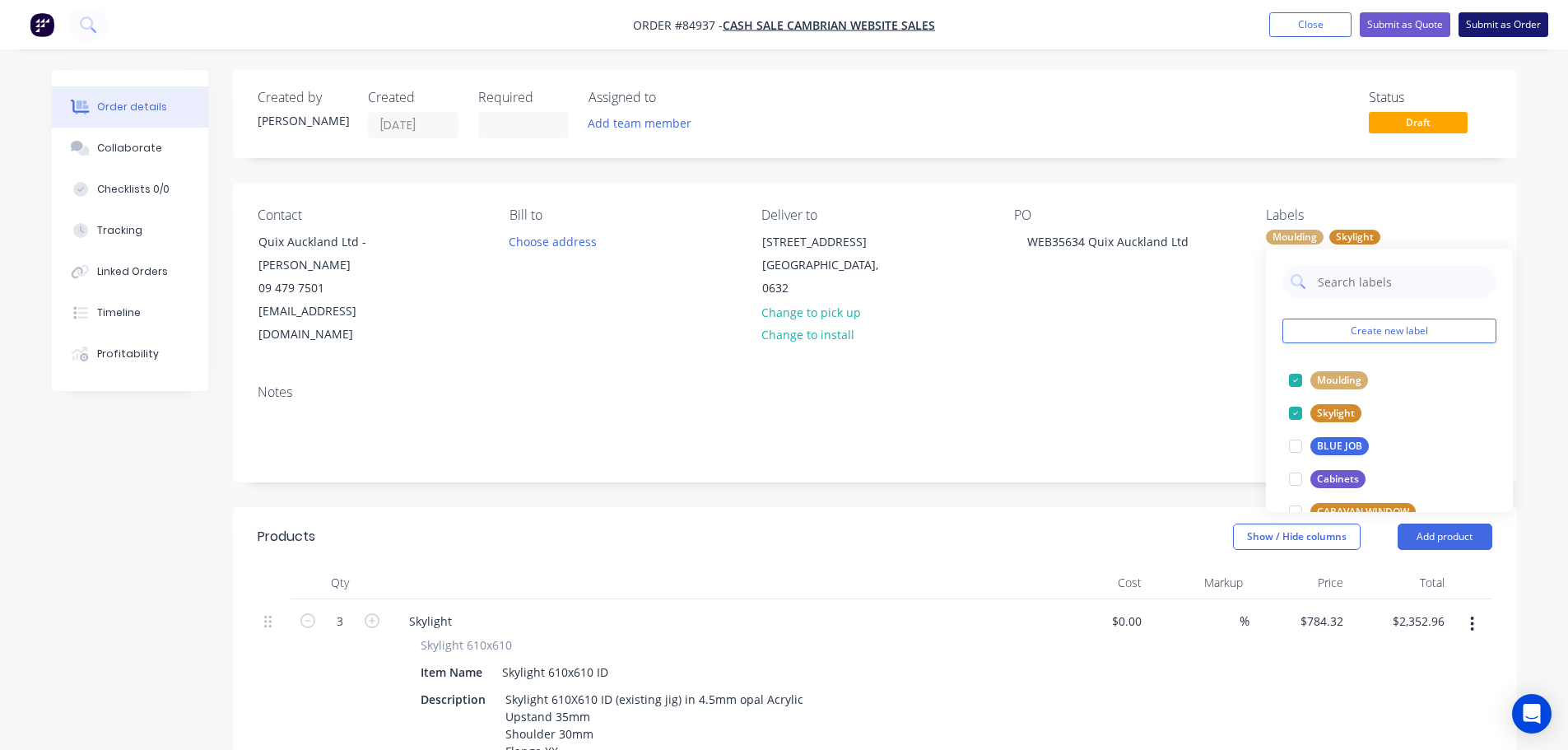
click at [1508, 26] on button "Submit as Order" at bounding box center [1503, 25] width 90 height 25
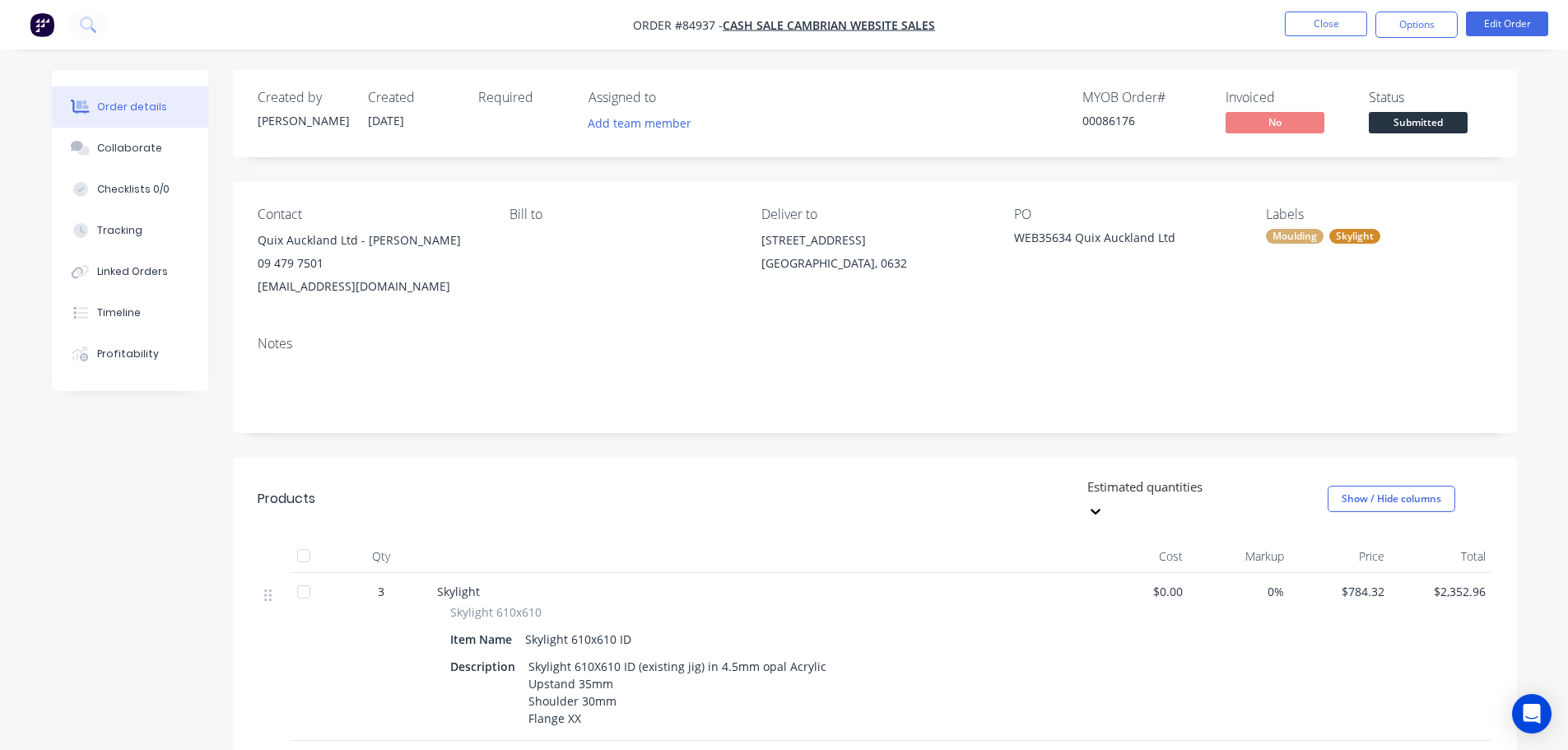
click at [1128, 115] on div "00086176" at bounding box center [1145, 121] width 124 height 18
copy div "00086176"
click at [758, 261] on div "Contact Quix Auckland Ltd - Yvette Stuart 09 479 7501 service@quixnz.com Bill t…" at bounding box center [875, 252] width 1284 height 141
click at [1407, 37] on button "Options" at bounding box center [1416, 25] width 82 height 27
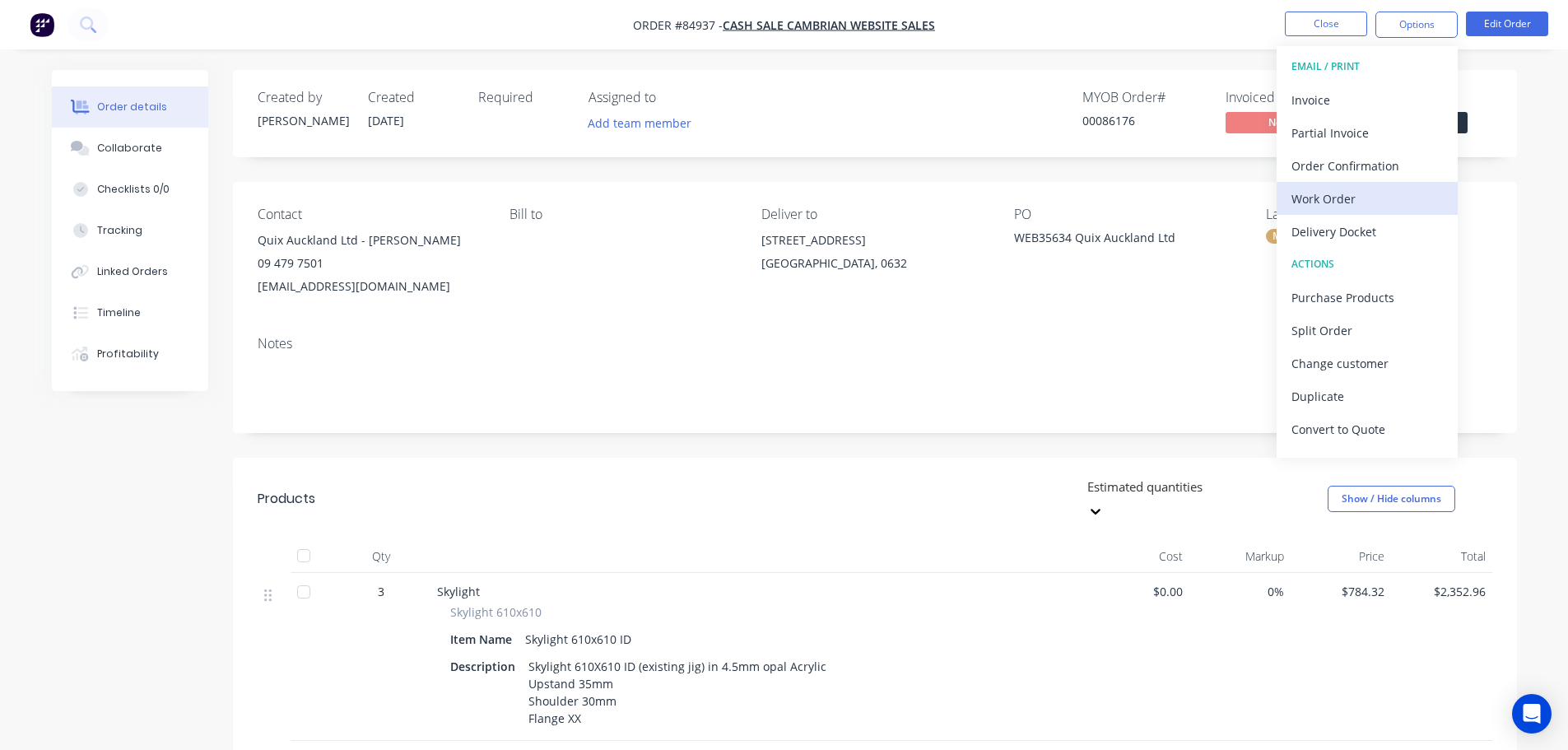
click at [1367, 197] on div "Work Order" at bounding box center [1366, 198] width 151 height 24
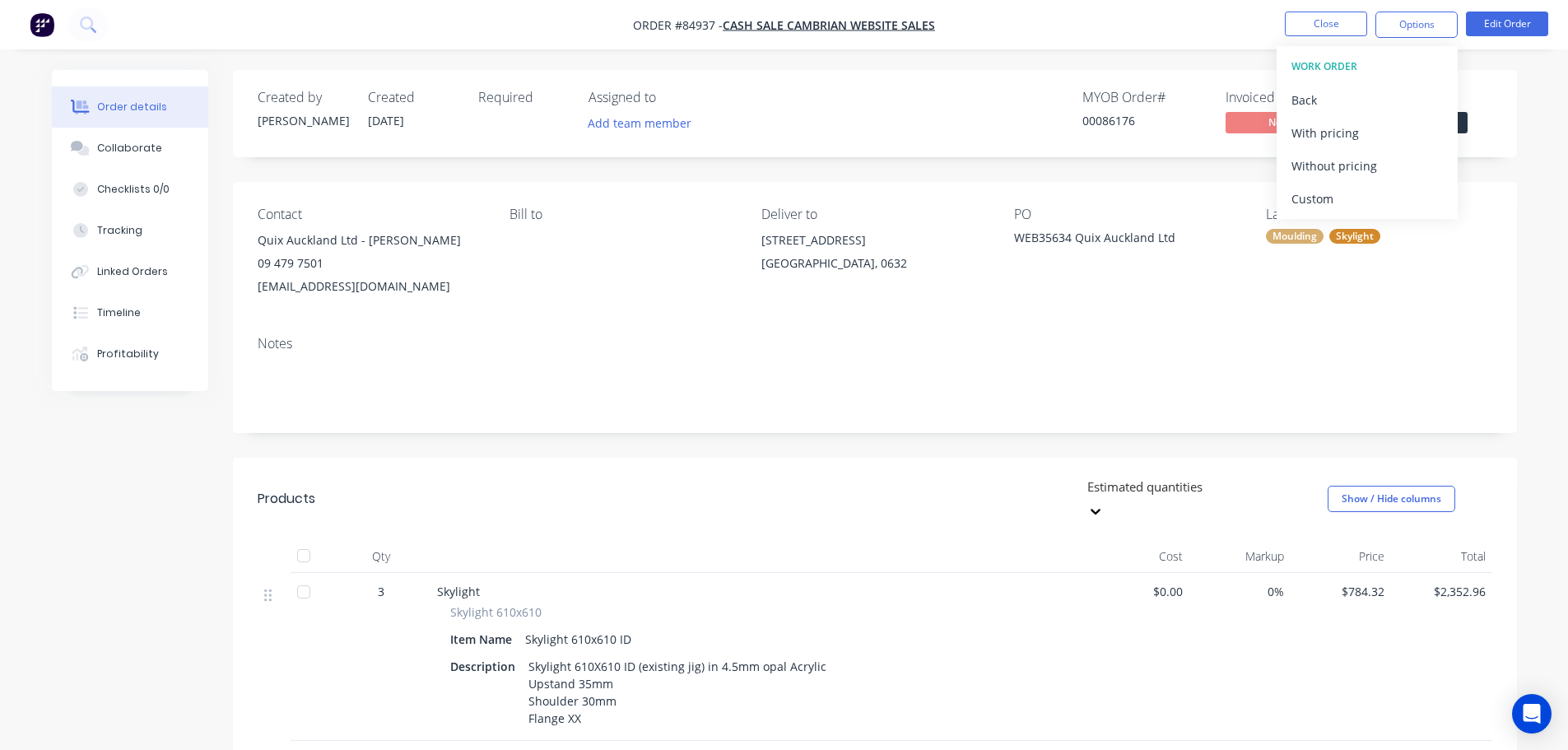
click at [1369, 175] on div "Without pricing" at bounding box center [1366, 165] width 151 height 24
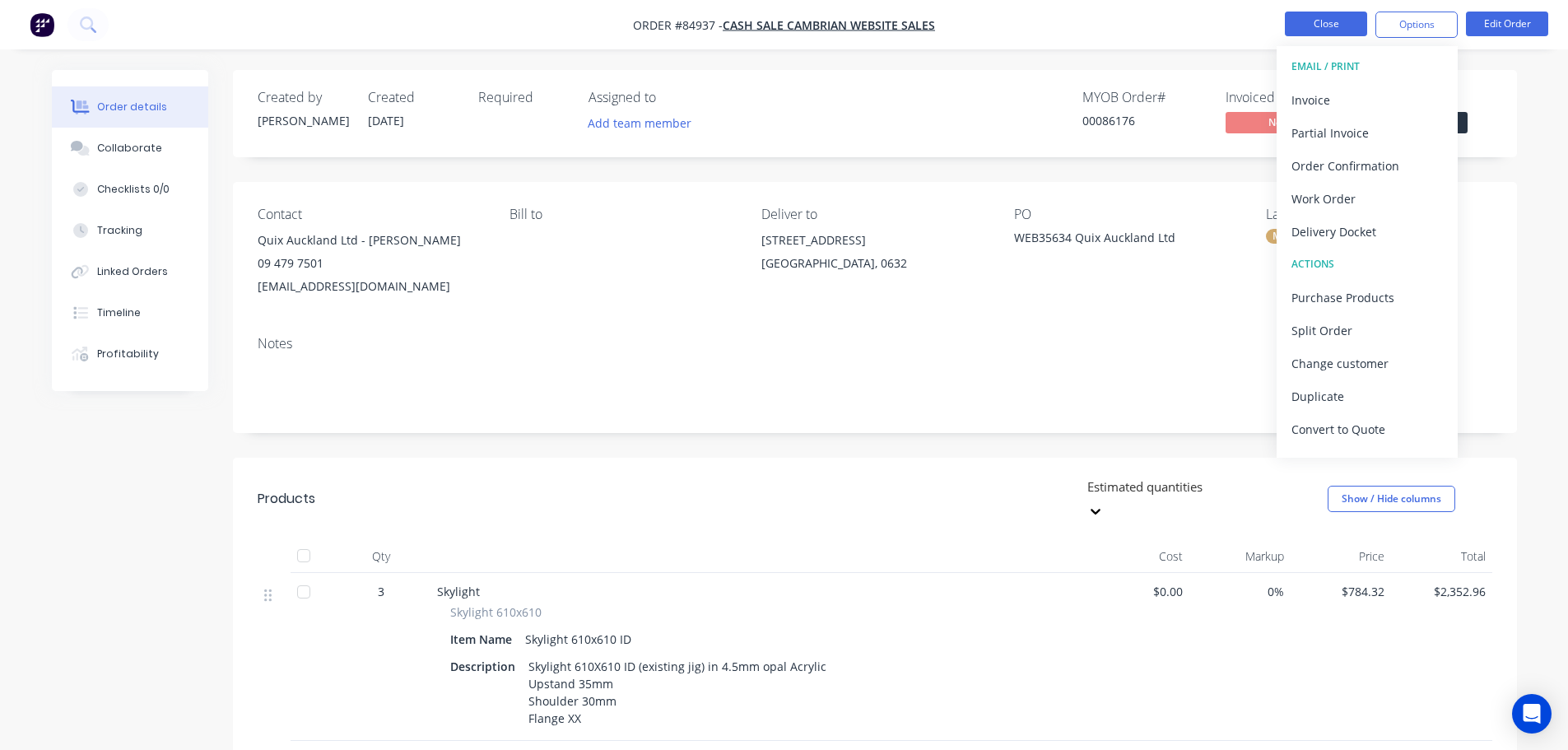
click at [1317, 26] on button "Close" at bounding box center [1326, 24] width 82 height 25
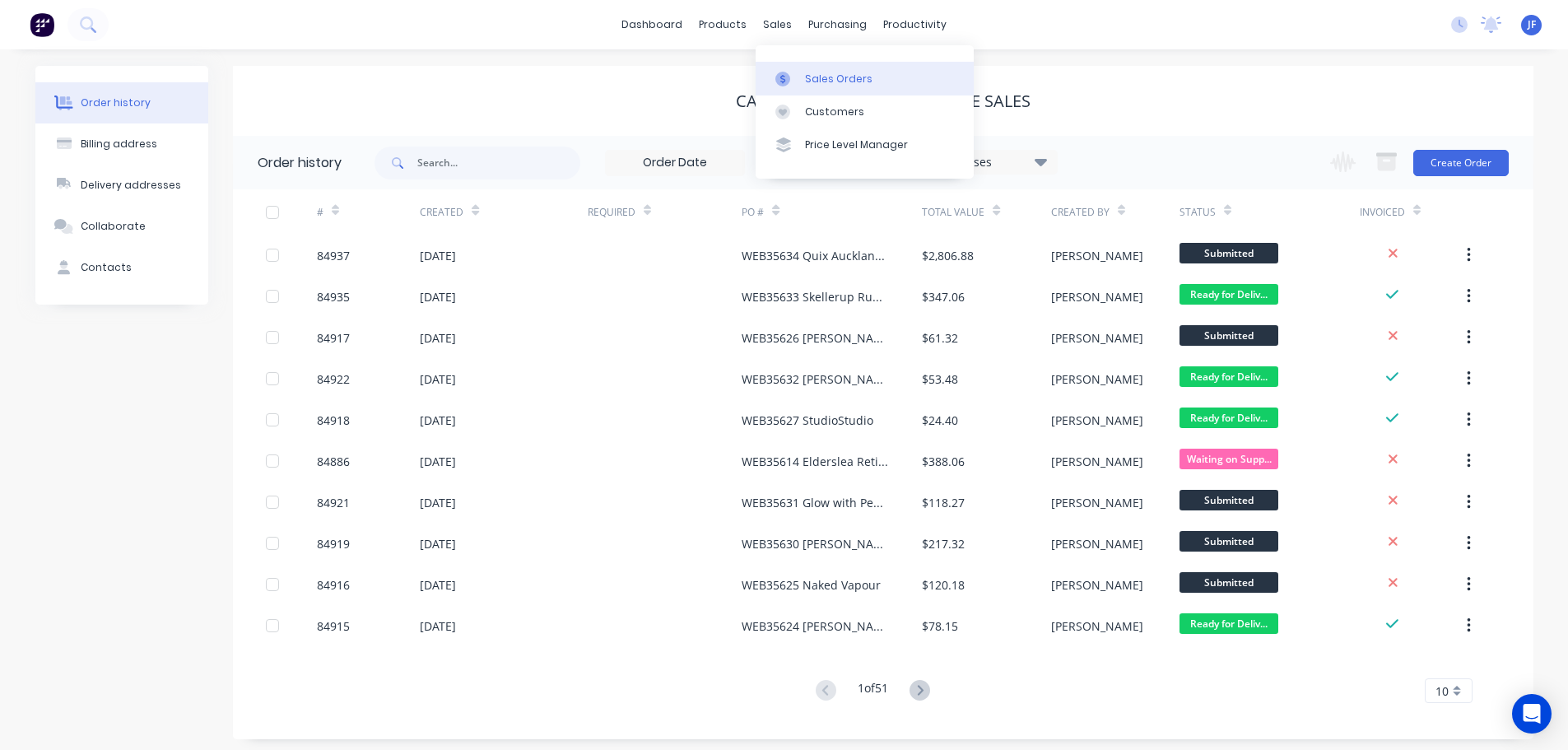
click at [825, 70] on link "Sales Orders" at bounding box center [864, 78] width 218 height 33
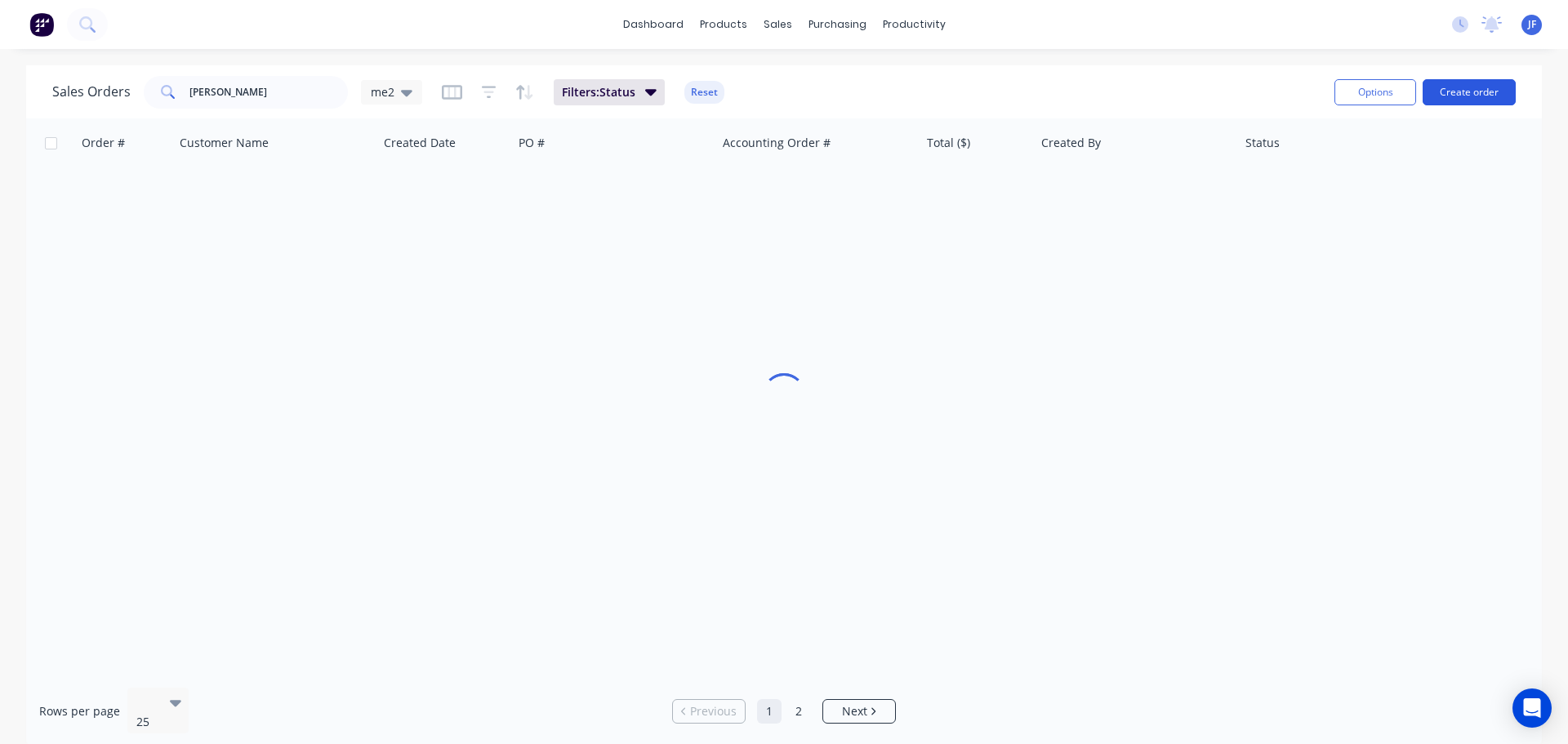
click at [1453, 96] on button "Create order" at bounding box center [1469, 92] width 93 height 26
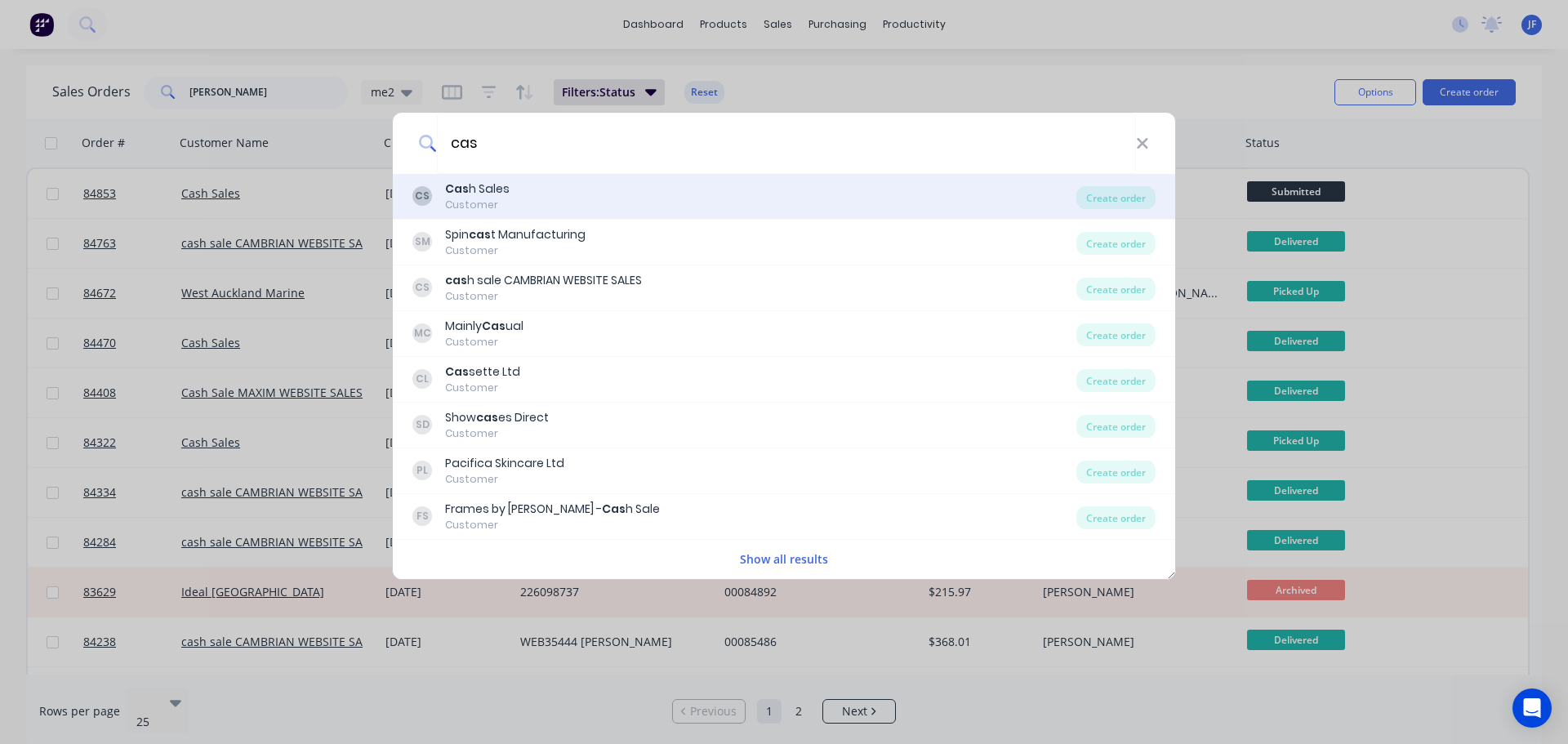
type input "cas"
click at [845, 184] on div "CS Cas h Sales Customer" at bounding box center [744, 197] width 664 height 32
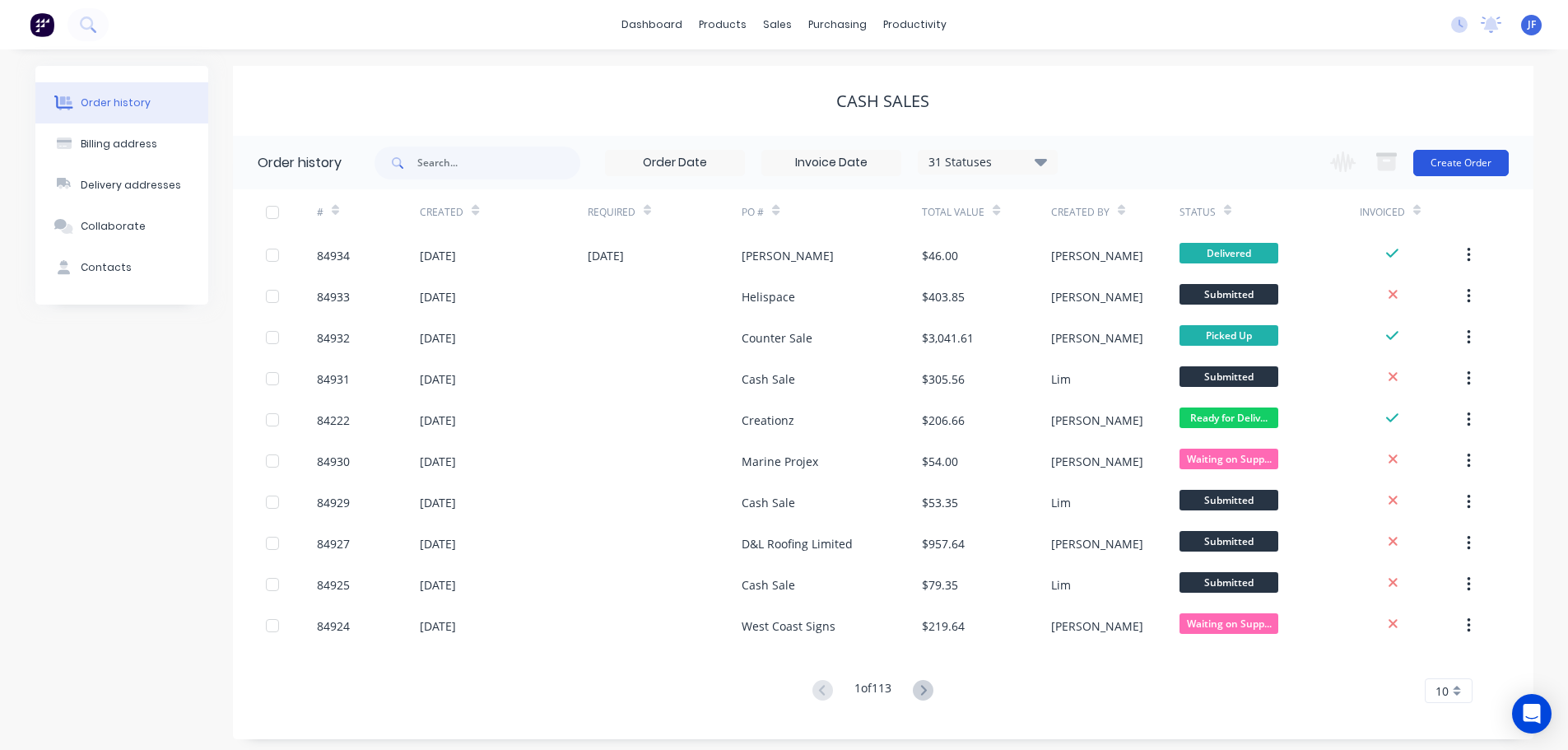
click at [1449, 170] on button "Create Order" at bounding box center [1461, 163] width 95 height 27
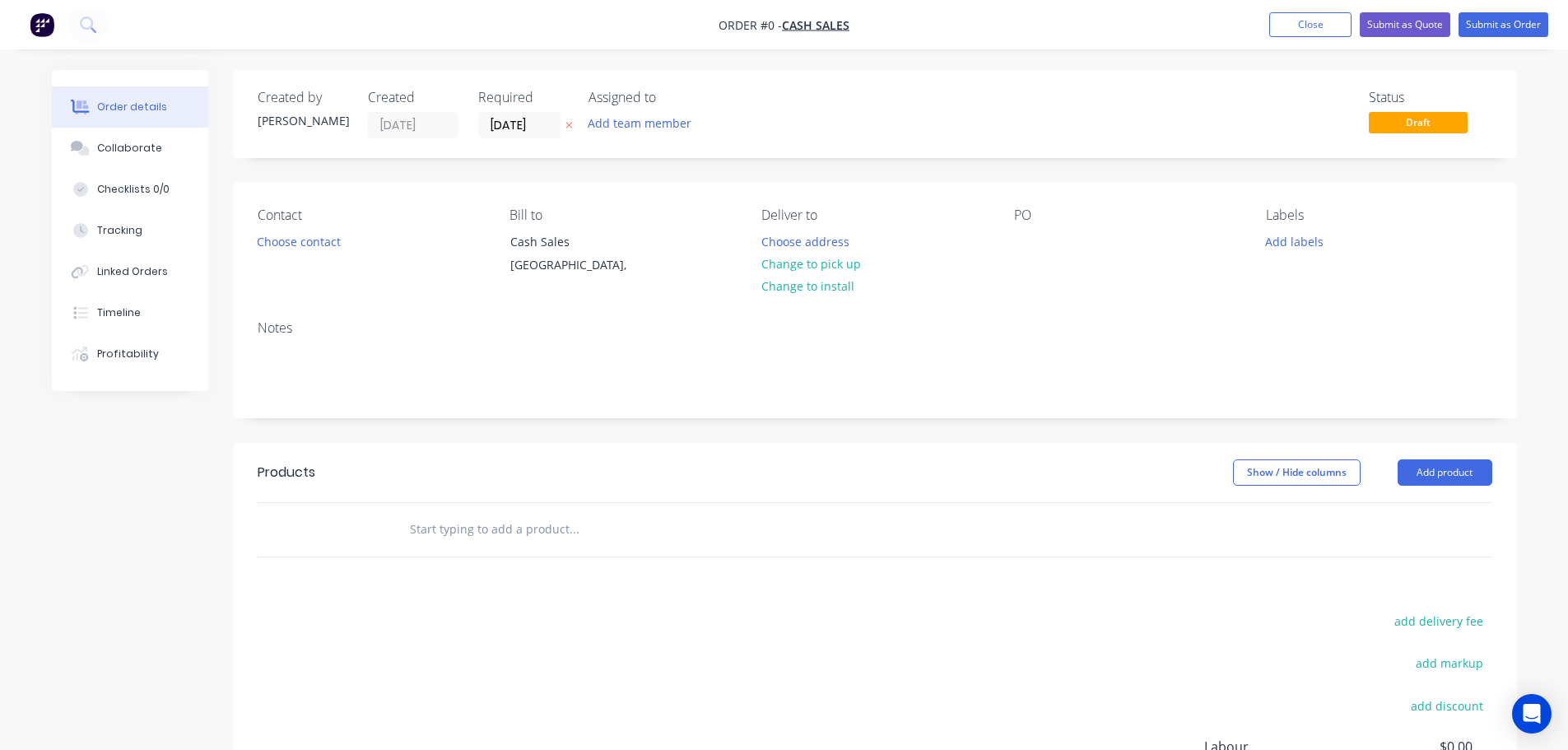
click at [564, 128] on button "button" at bounding box center [569, 125] width 18 height 19
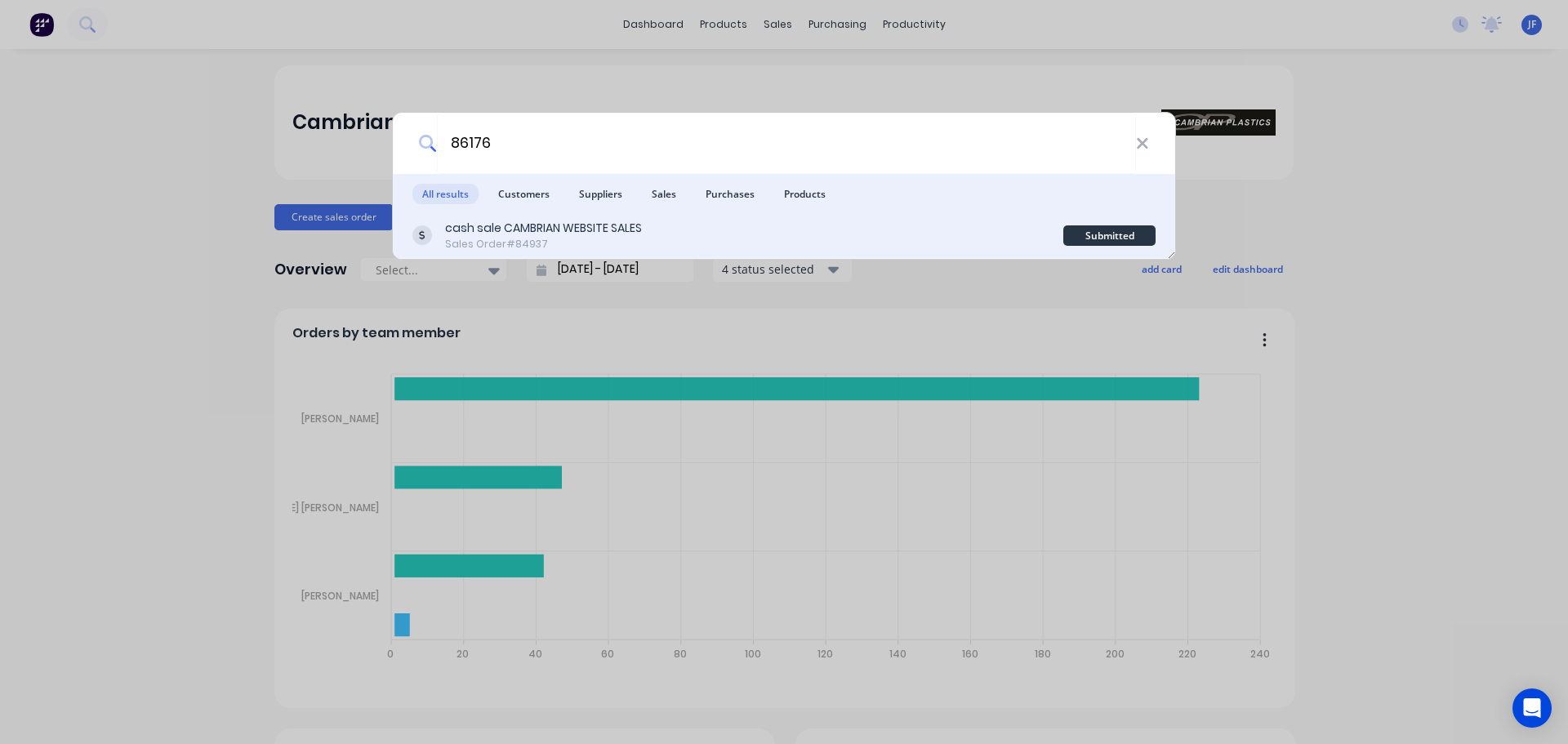
type input "86176"
click at [767, 244] on div "cash sale CAMBRIAN WEBSITE SALES Sales Order #84937" at bounding box center [738, 235] width 651 height 32
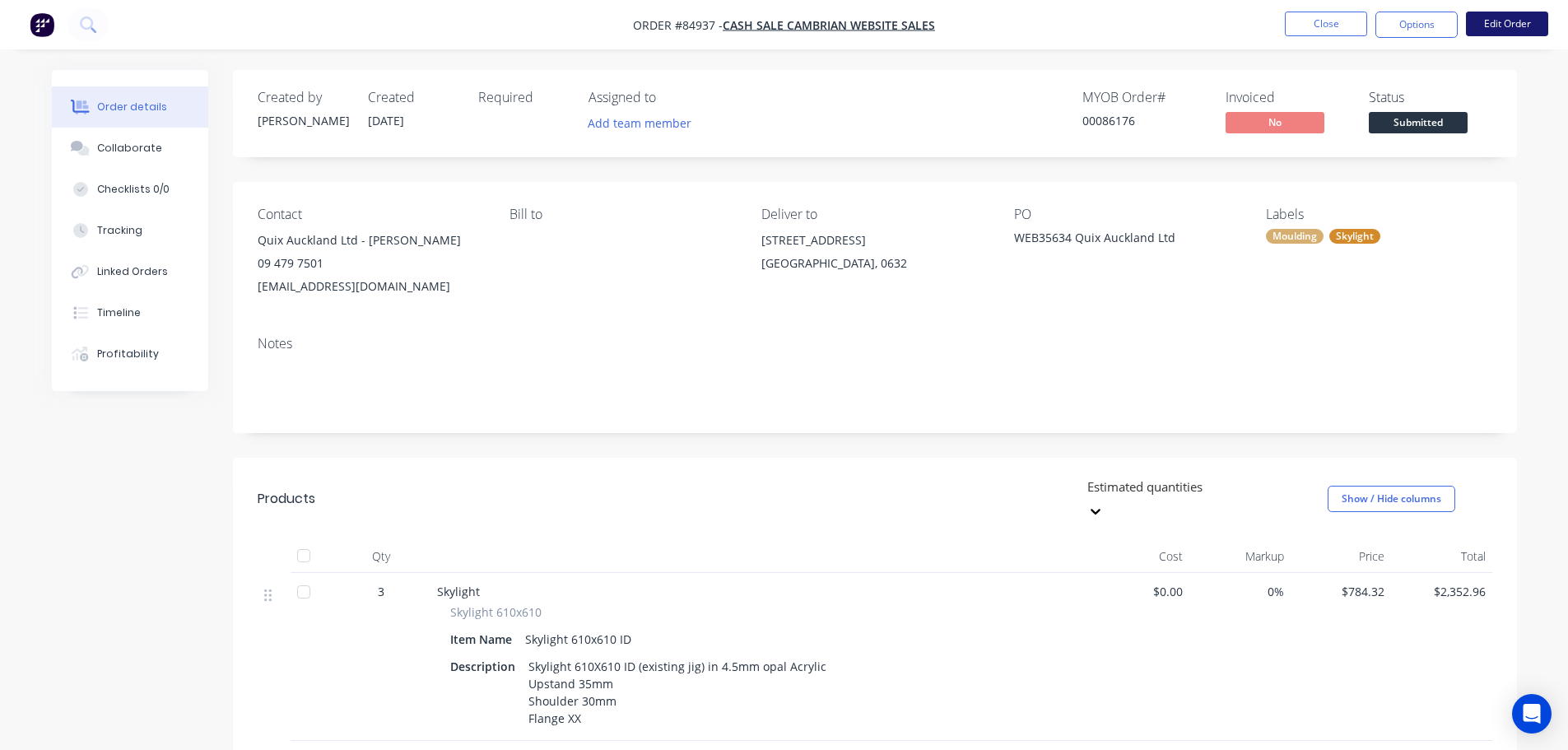
click at [1499, 31] on button "Edit Order" at bounding box center [1506, 24] width 82 height 25
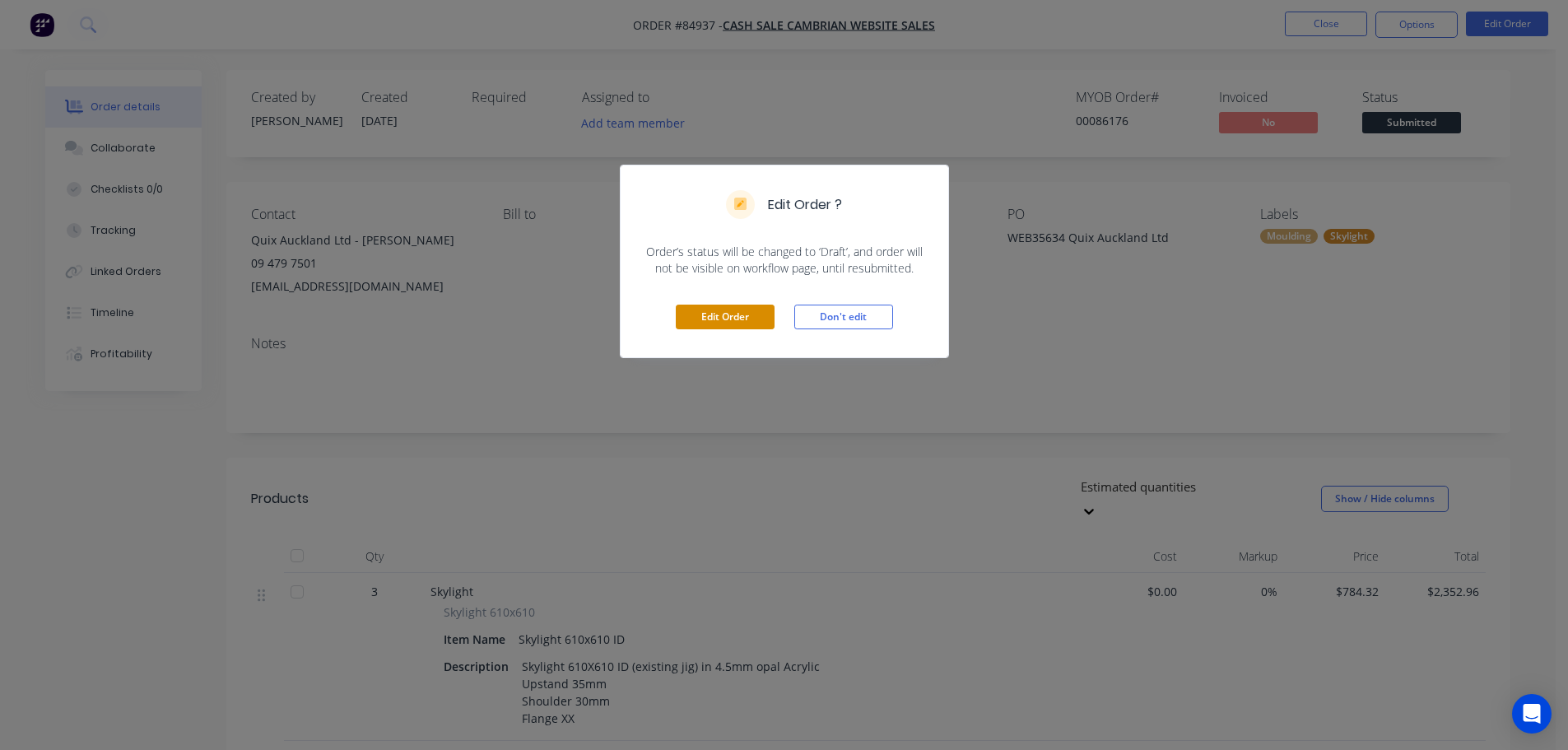
click at [715, 306] on button "Edit Order" at bounding box center [726, 318] width 99 height 25
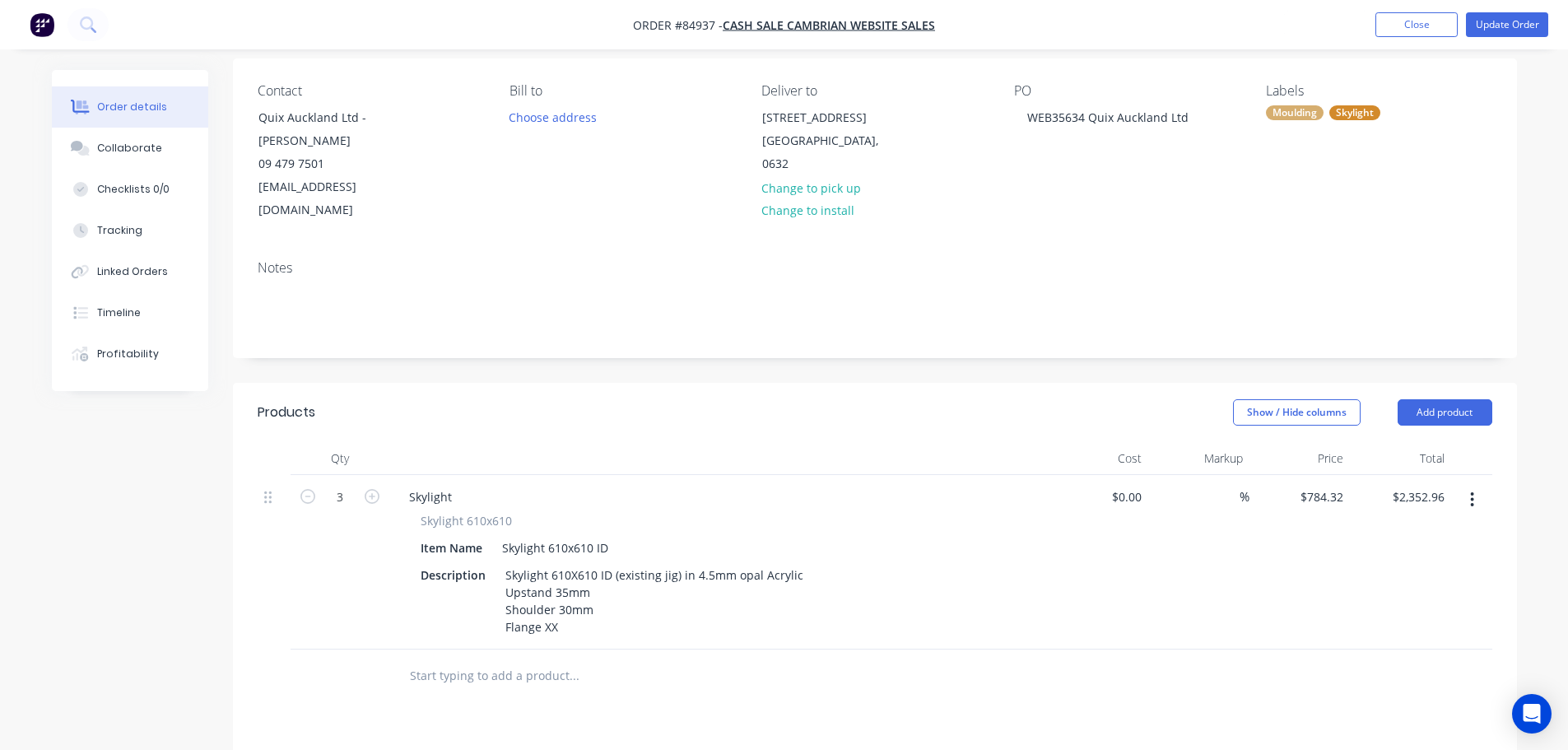
scroll to position [165, 0]
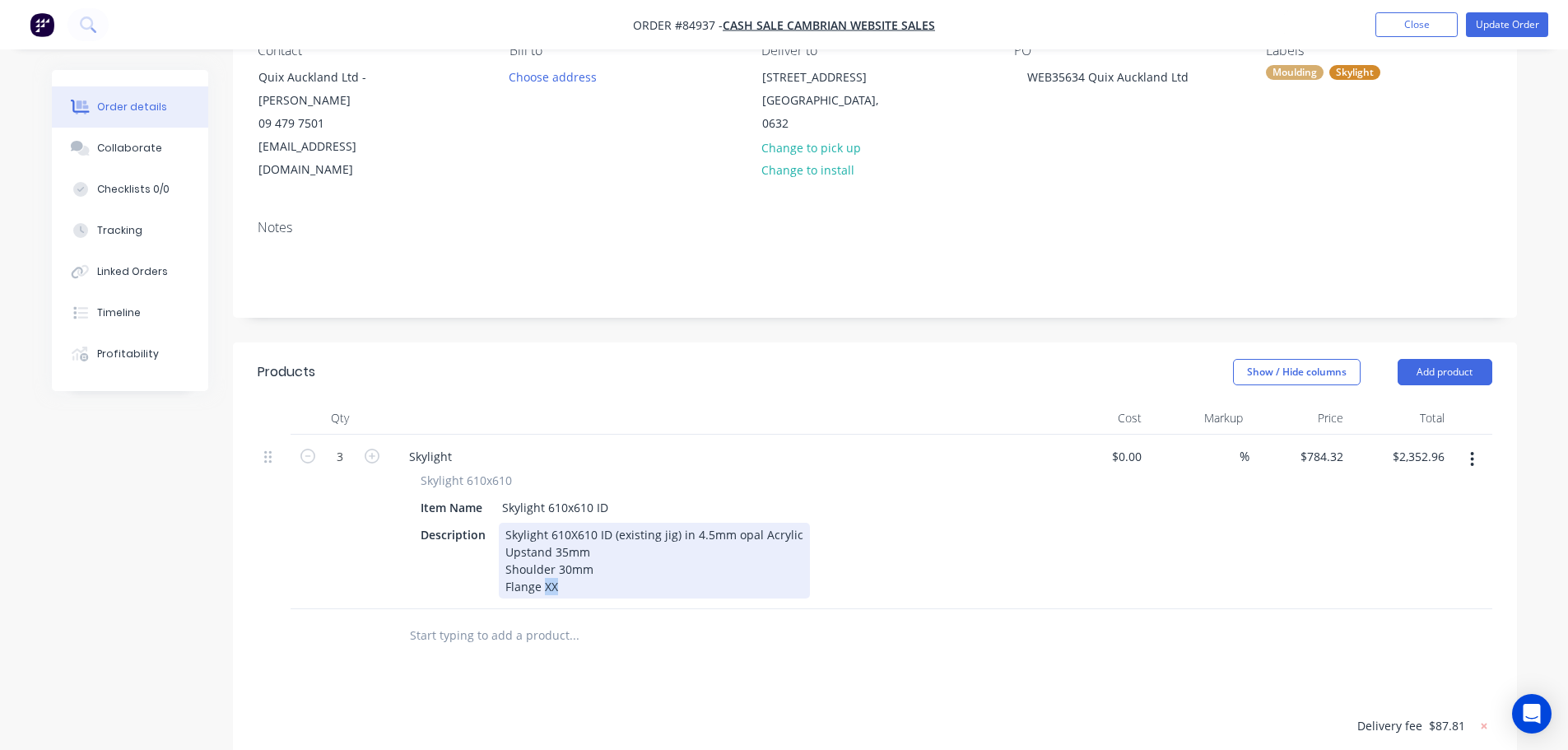
drag, startPoint x: 567, startPoint y: 562, endPoint x: 544, endPoint y: 563, distance: 23.0
click at [544, 563] on div "Skylight 610X610 ID (existing jig) in 4.5mm opal Acrylic Upstand 35mm Shoulder …" at bounding box center [654, 561] width 311 height 76
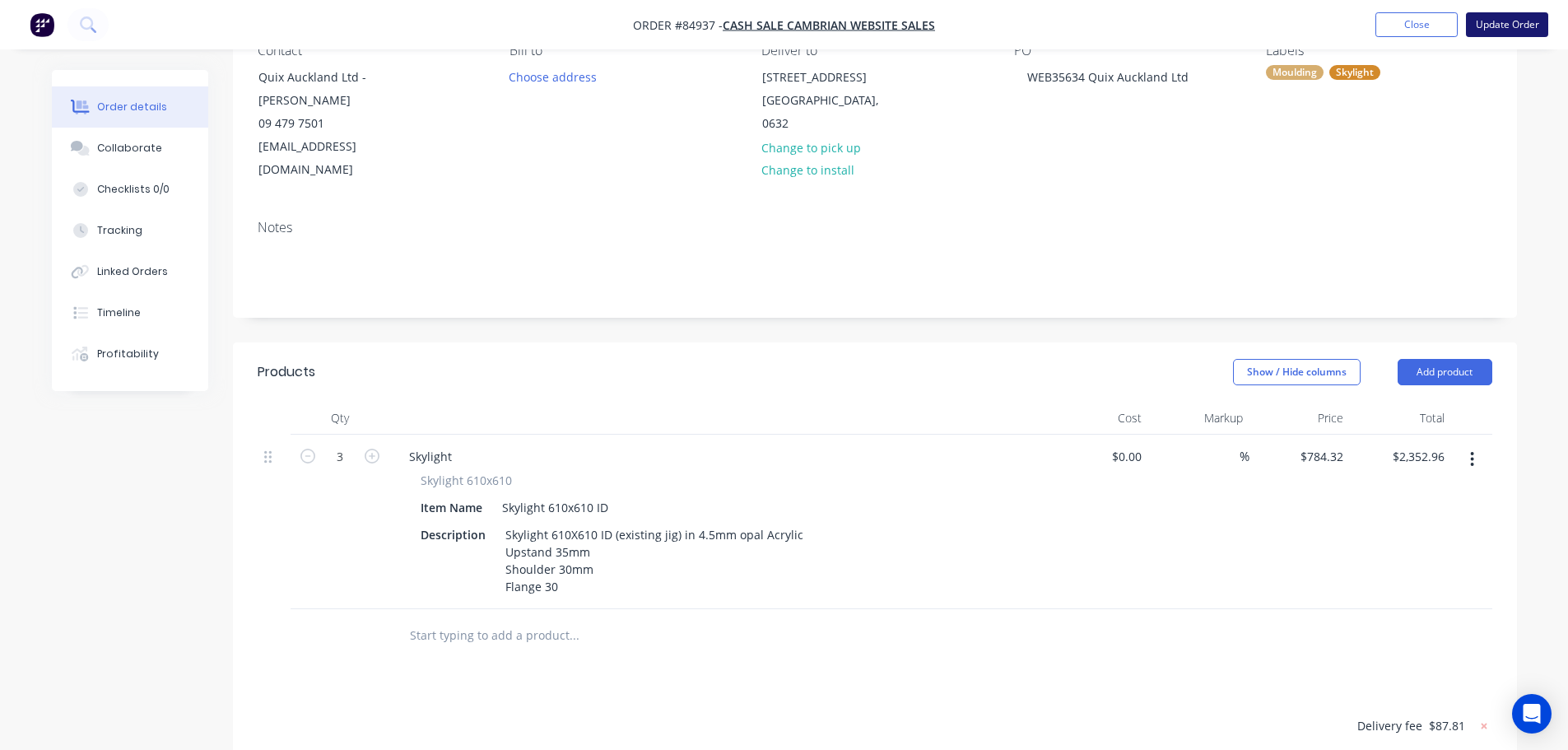
click at [1491, 21] on button "Update Order" at bounding box center [1506, 25] width 82 height 25
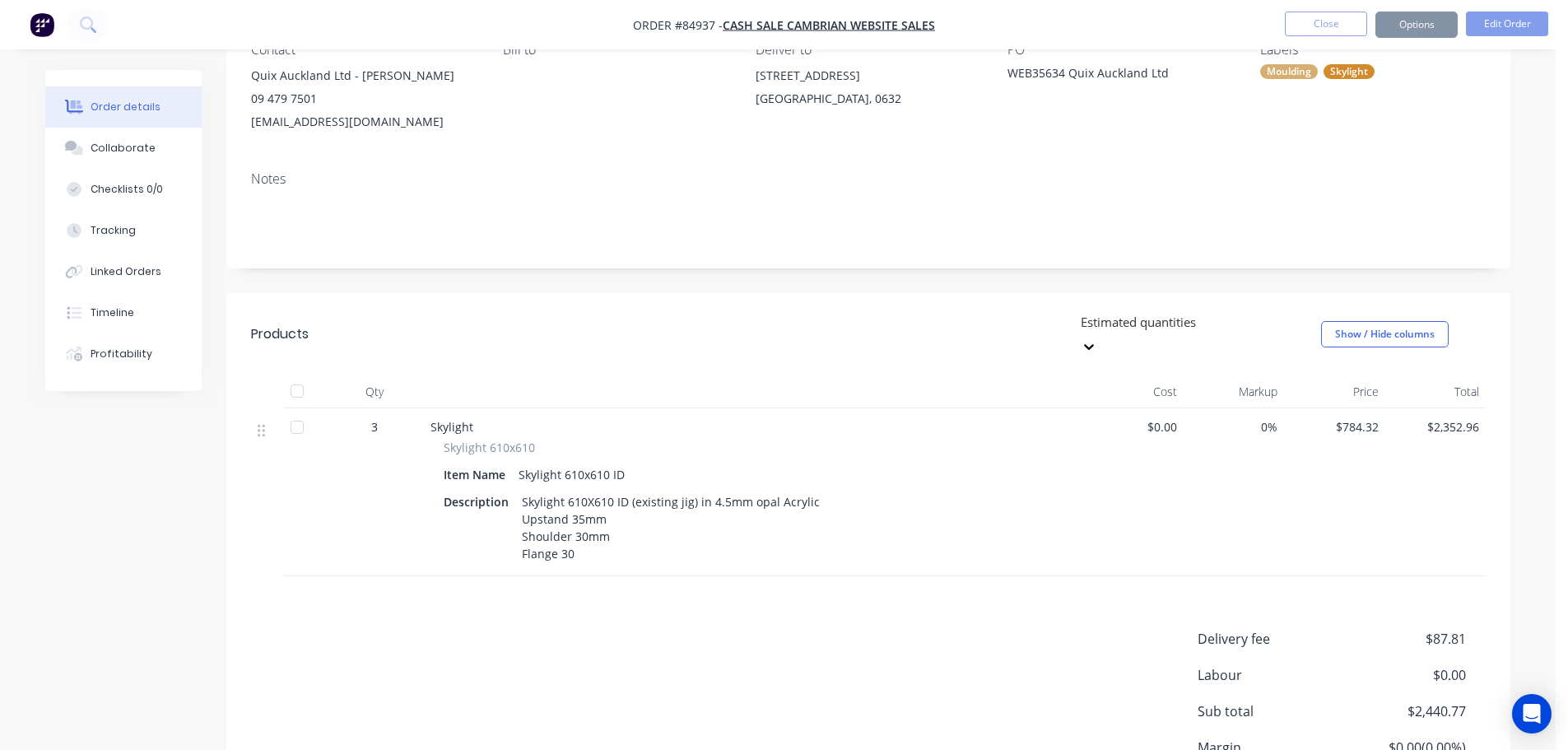
scroll to position [0, 0]
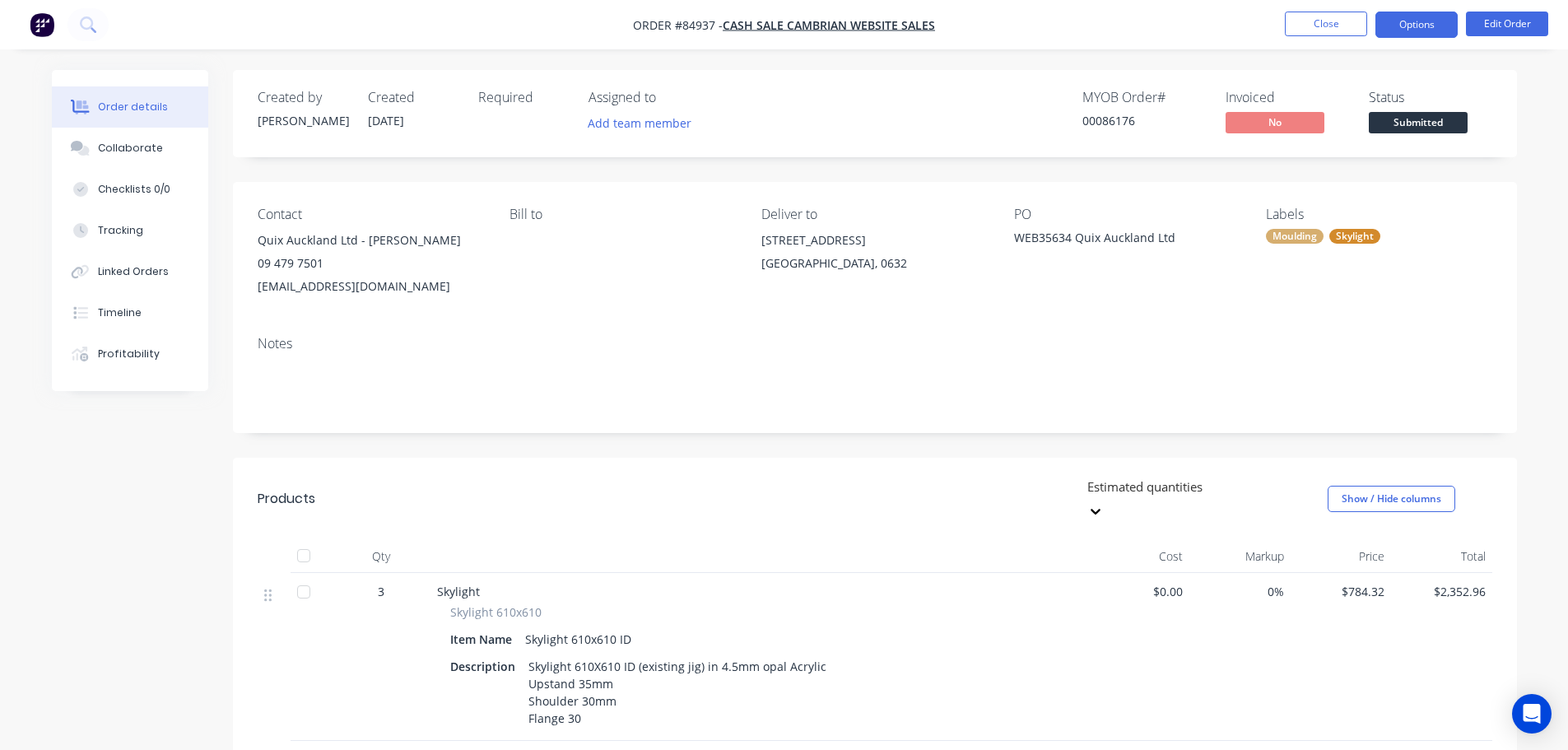
click at [1417, 32] on button "Options" at bounding box center [1416, 25] width 82 height 27
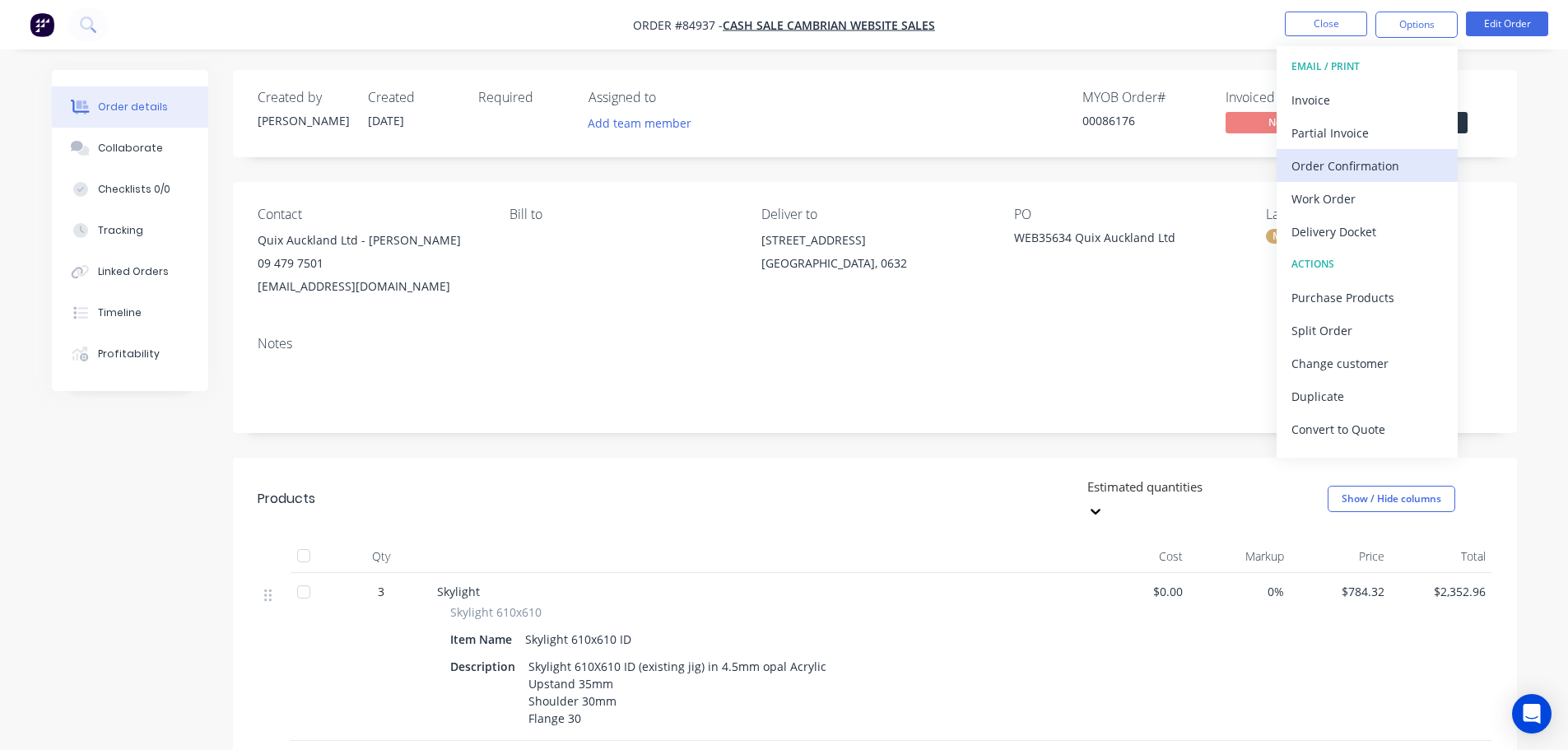
click at [1404, 159] on div "Order Confirmation" at bounding box center [1366, 165] width 151 height 24
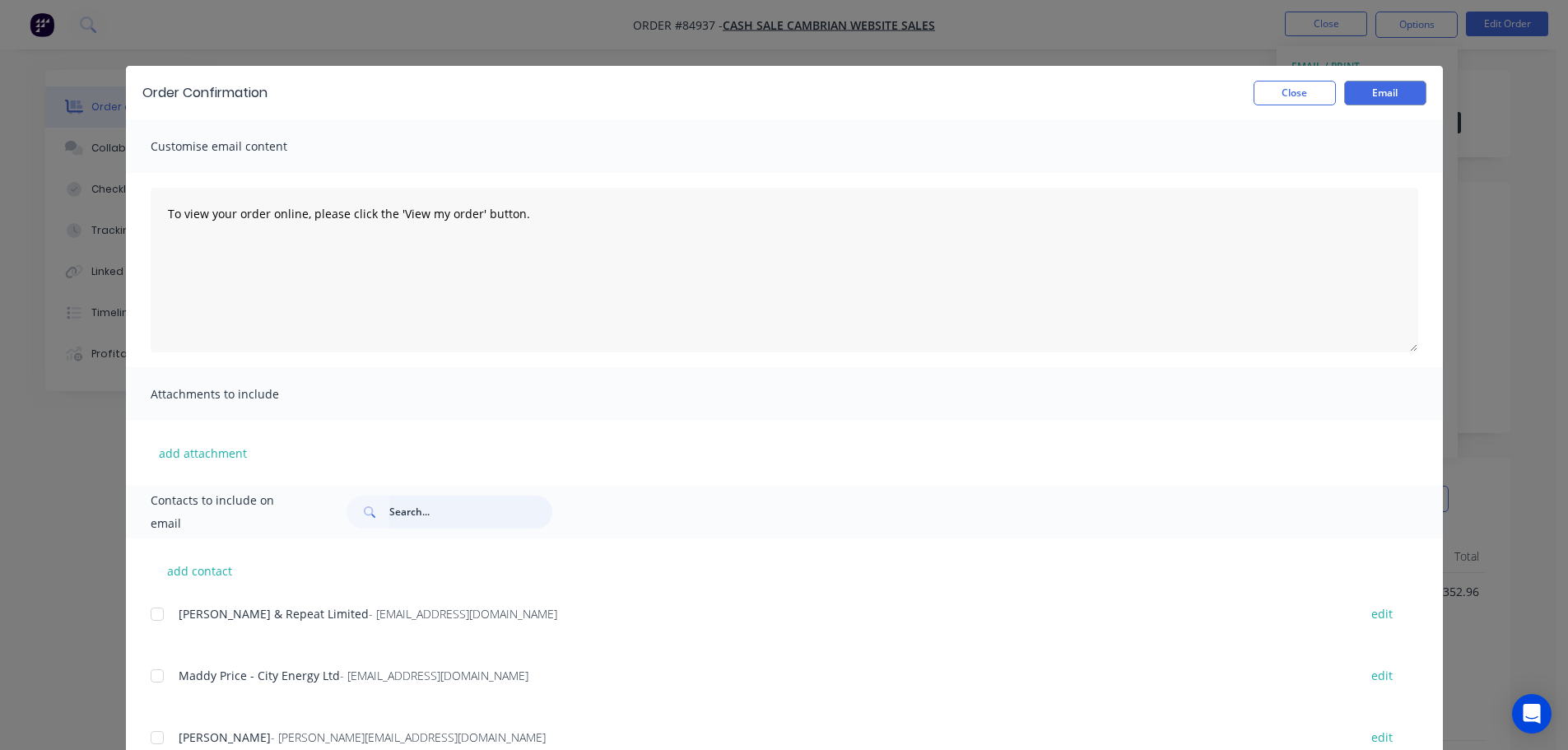
click at [415, 516] on input "text" at bounding box center [470, 512] width 163 height 33
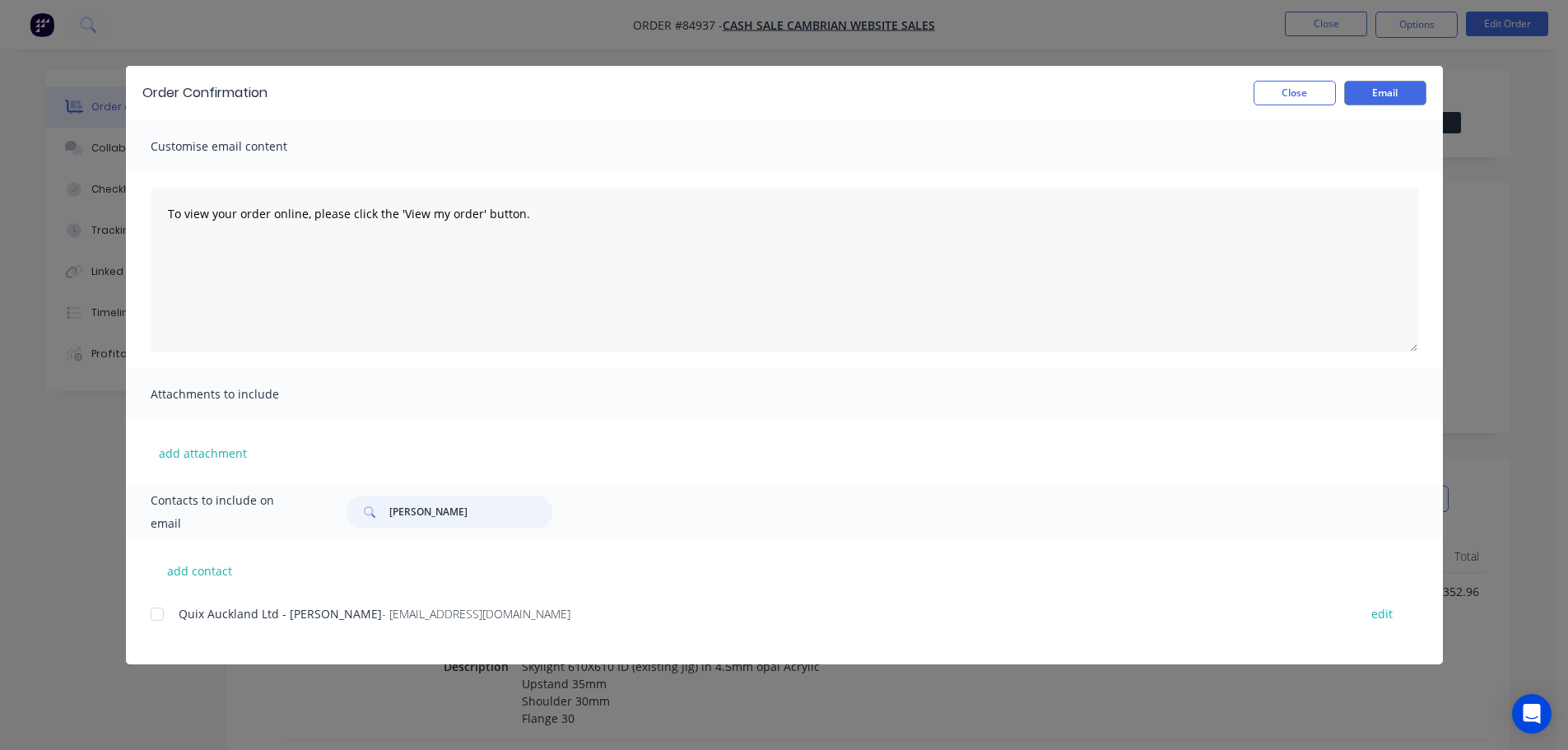
click at [162, 614] on div at bounding box center [156, 614] width 33 height 33
type input "yvette"
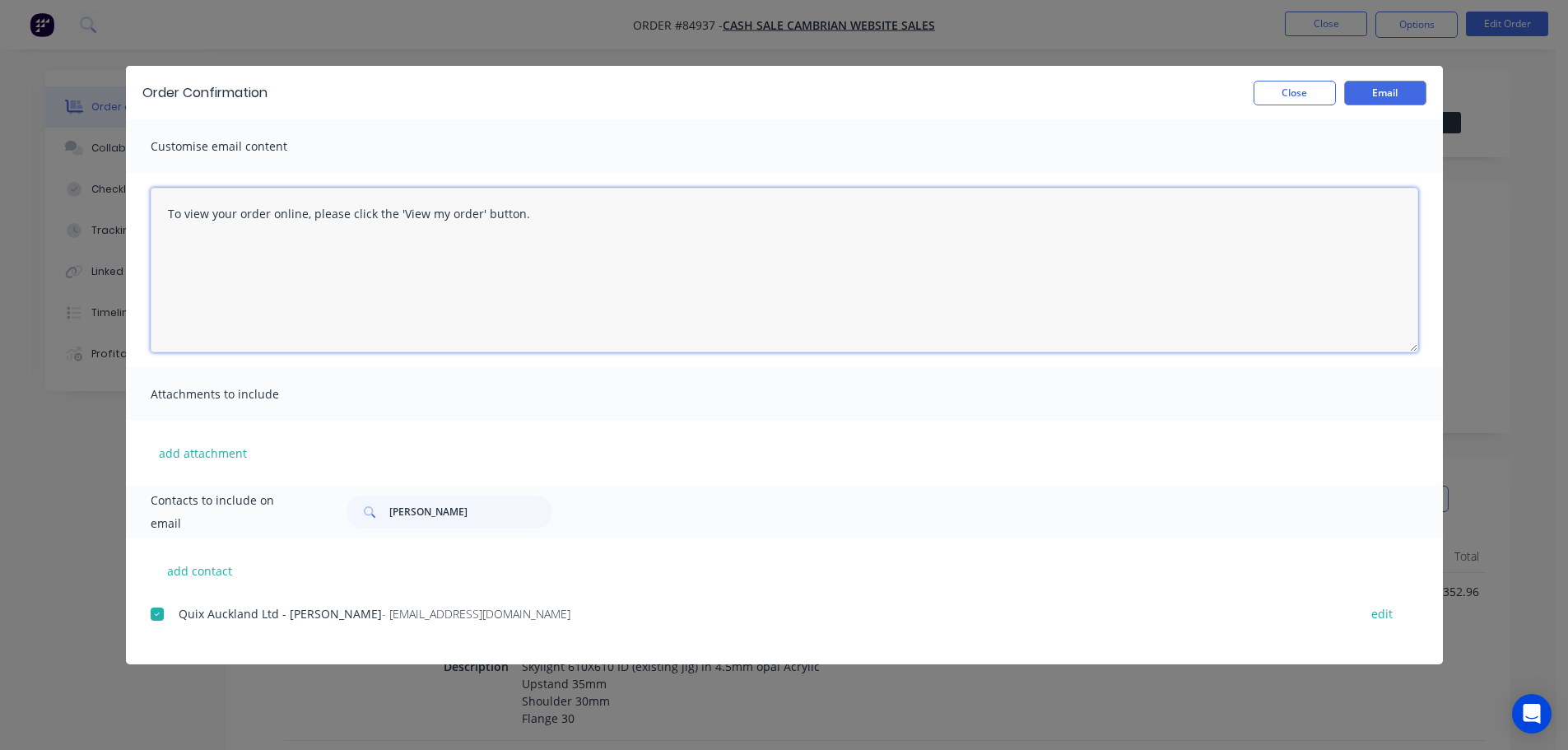
click at [539, 219] on textarea "To view your order online, please click the 'View my order' button." at bounding box center [784, 270] width 1267 height 165
paste textarea "hank you for your order, confirmation of your order is attached. Your order wil…"
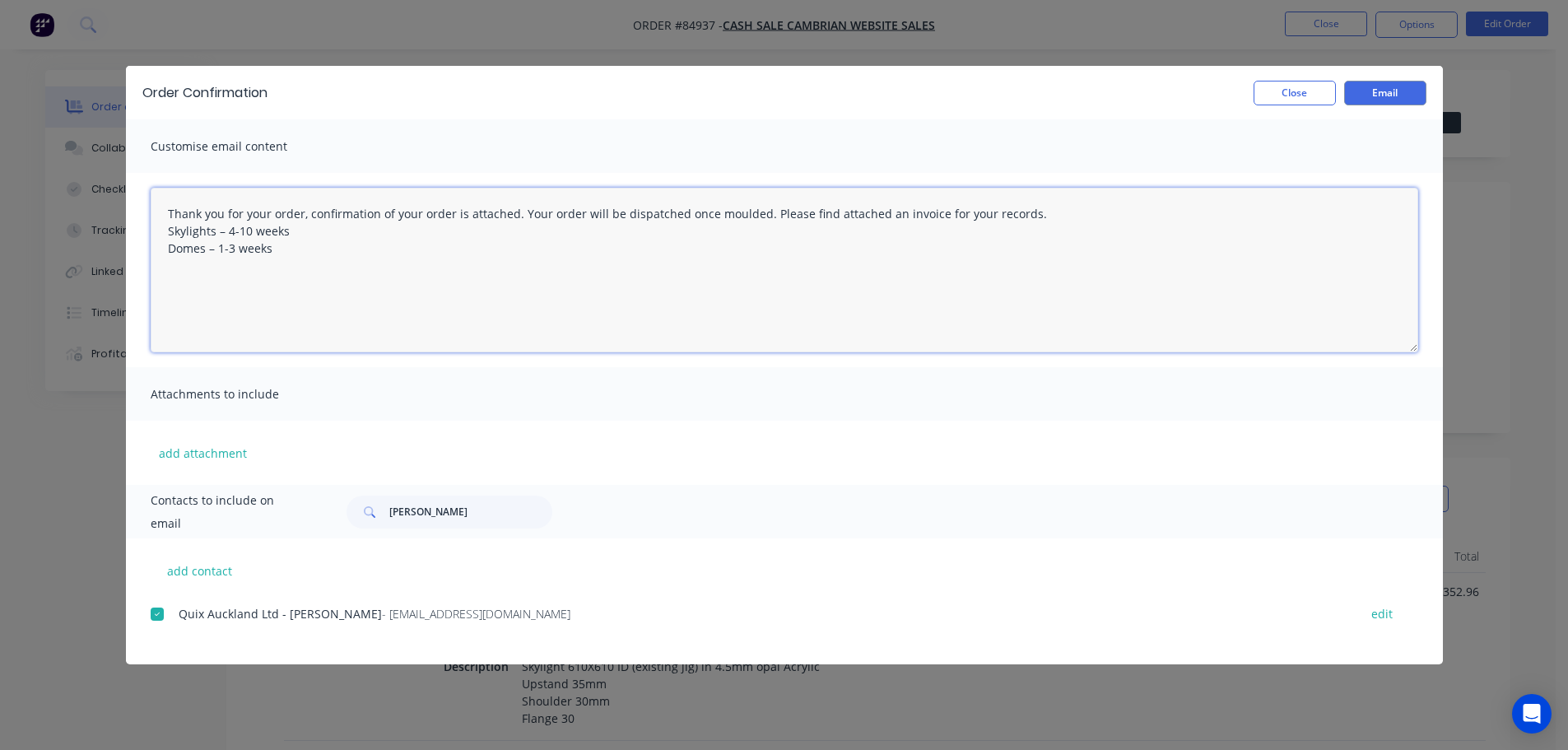
drag, startPoint x: 232, startPoint y: 233, endPoint x: 315, endPoint y: 268, distance: 90.1
click at [315, 268] on textarea "Thank you for your order, confirmation of your order is attached. Your order wi…" at bounding box center [784, 270] width 1267 height 165
type textarea "Thank you for your order, confirmation of your order is attached. Your order wi…"
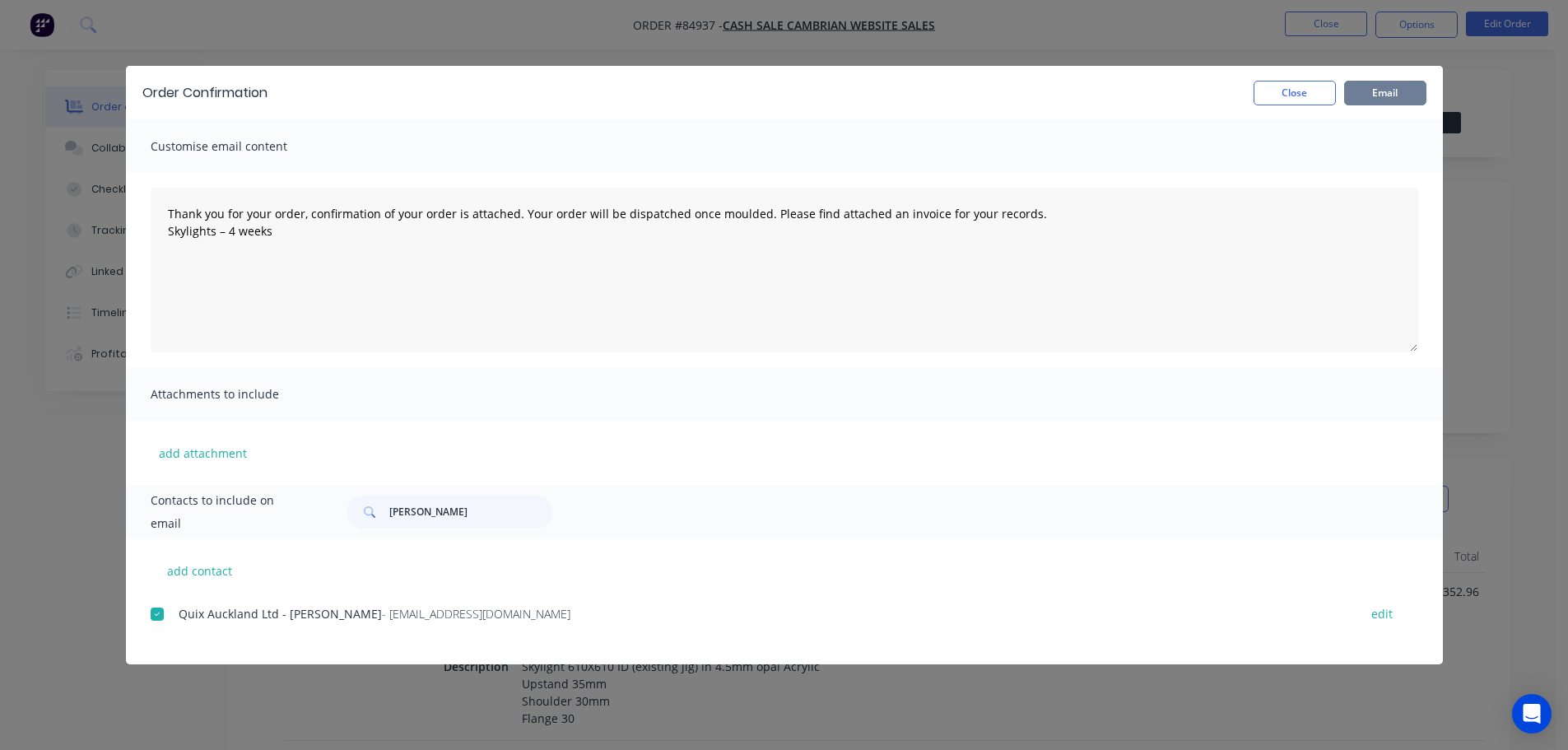
click at [1356, 89] on button "Email" at bounding box center [1385, 93] width 82 height 25
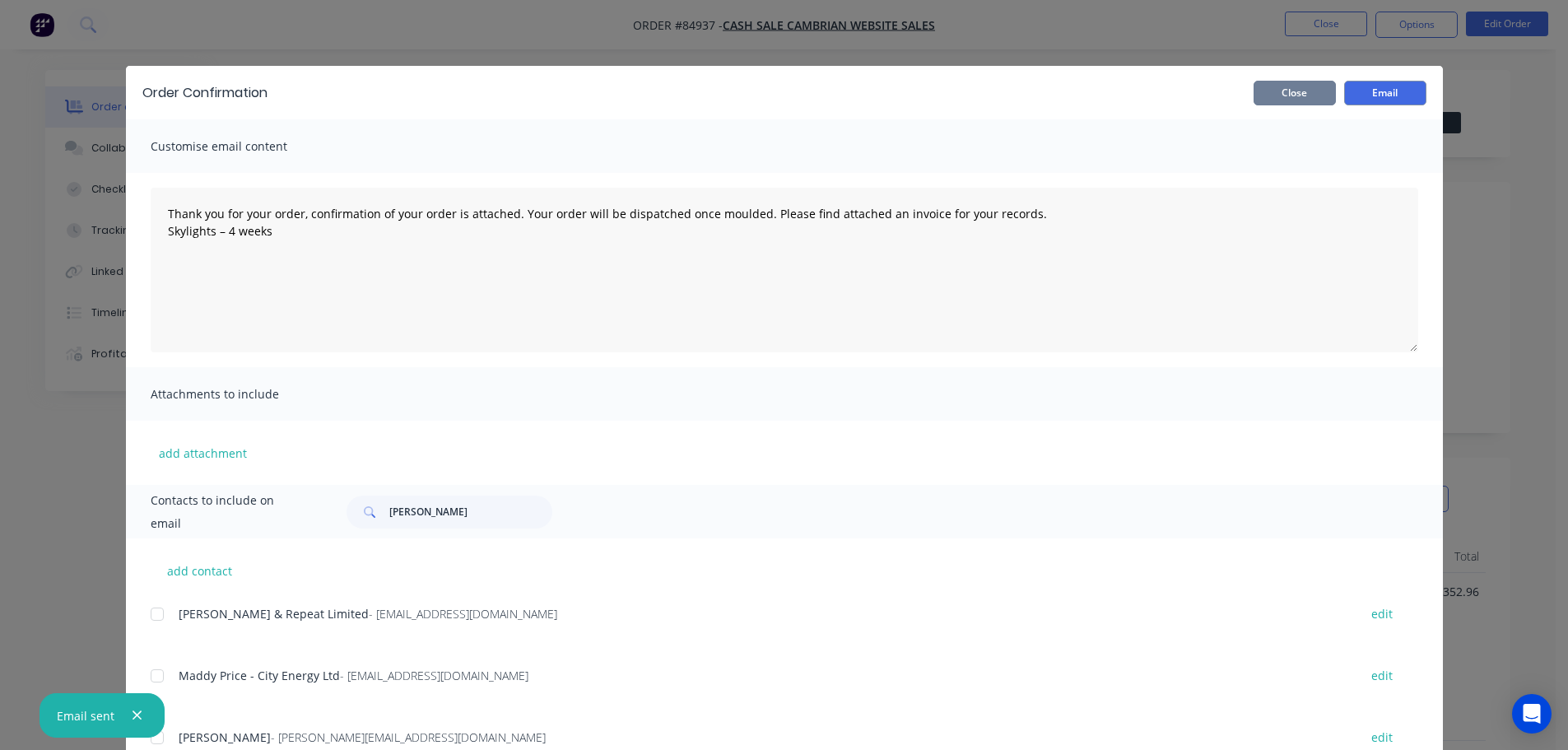
click at [1283, 92] on button "Close" at bounding box center [1294, 93] width 82 height 25
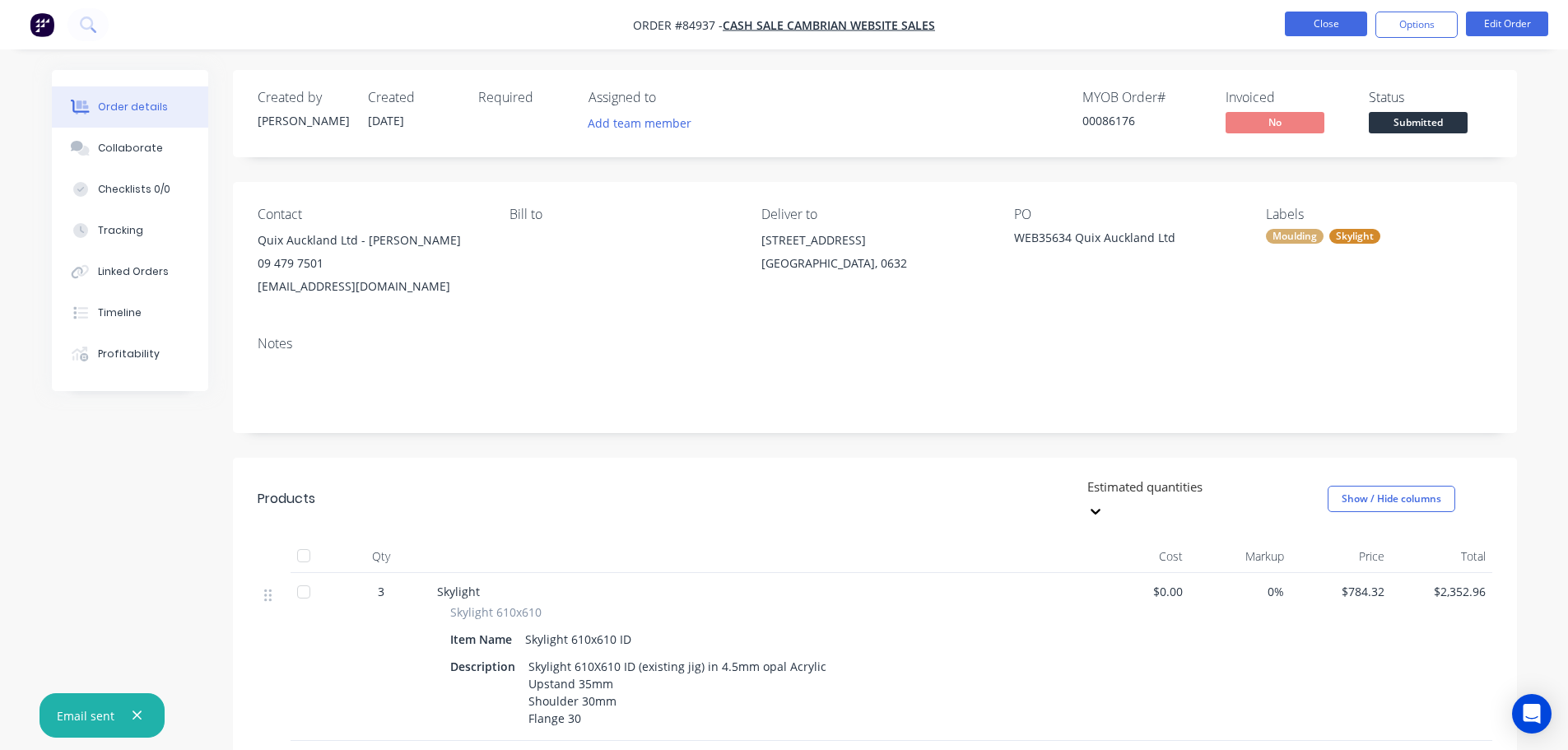
click at [1311, 24] on button "Close" at bounding box center [1326, 24] width 82 height 25
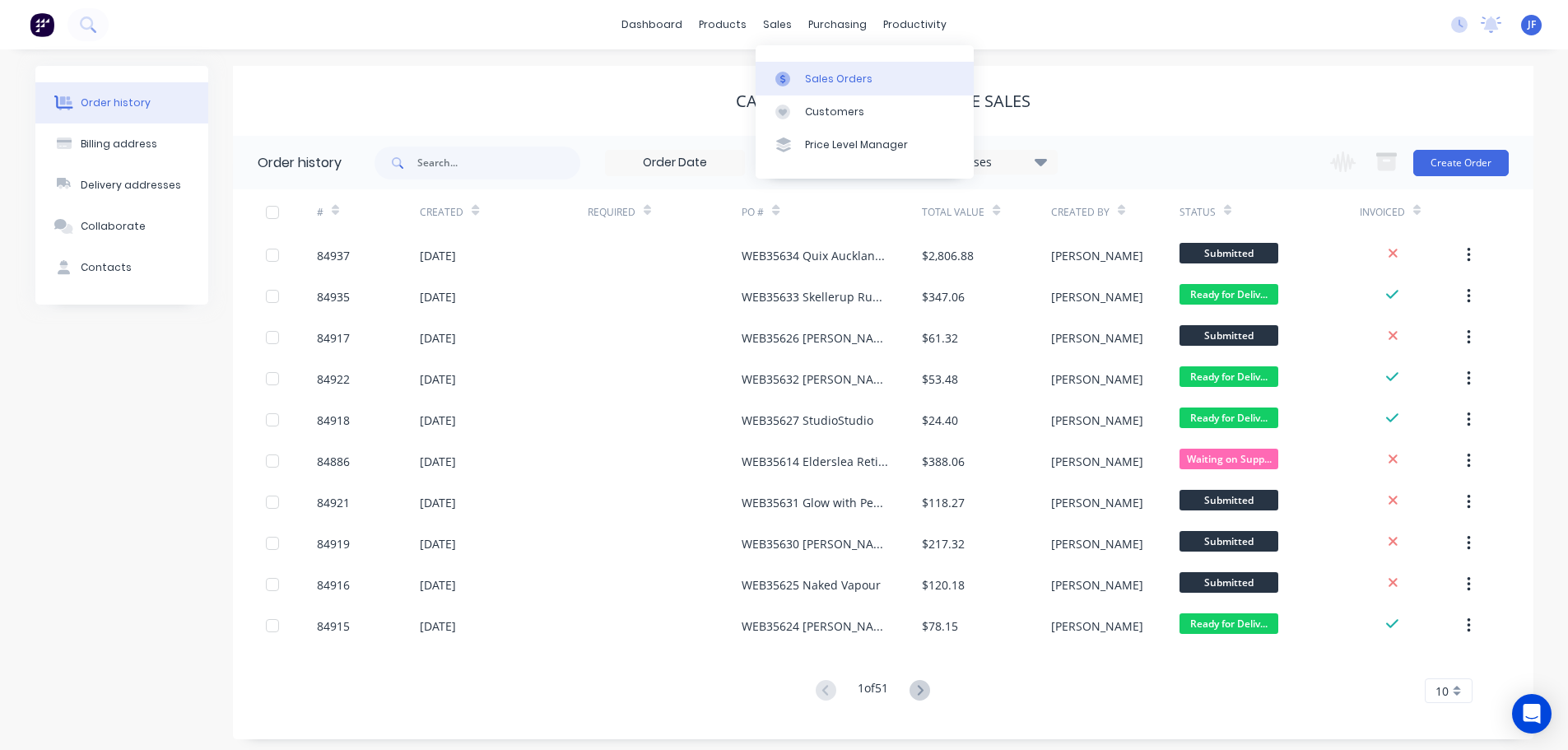
click at [808, 79] on div "Sales Orders" at bounding box center [839, 79] width 67 height 15
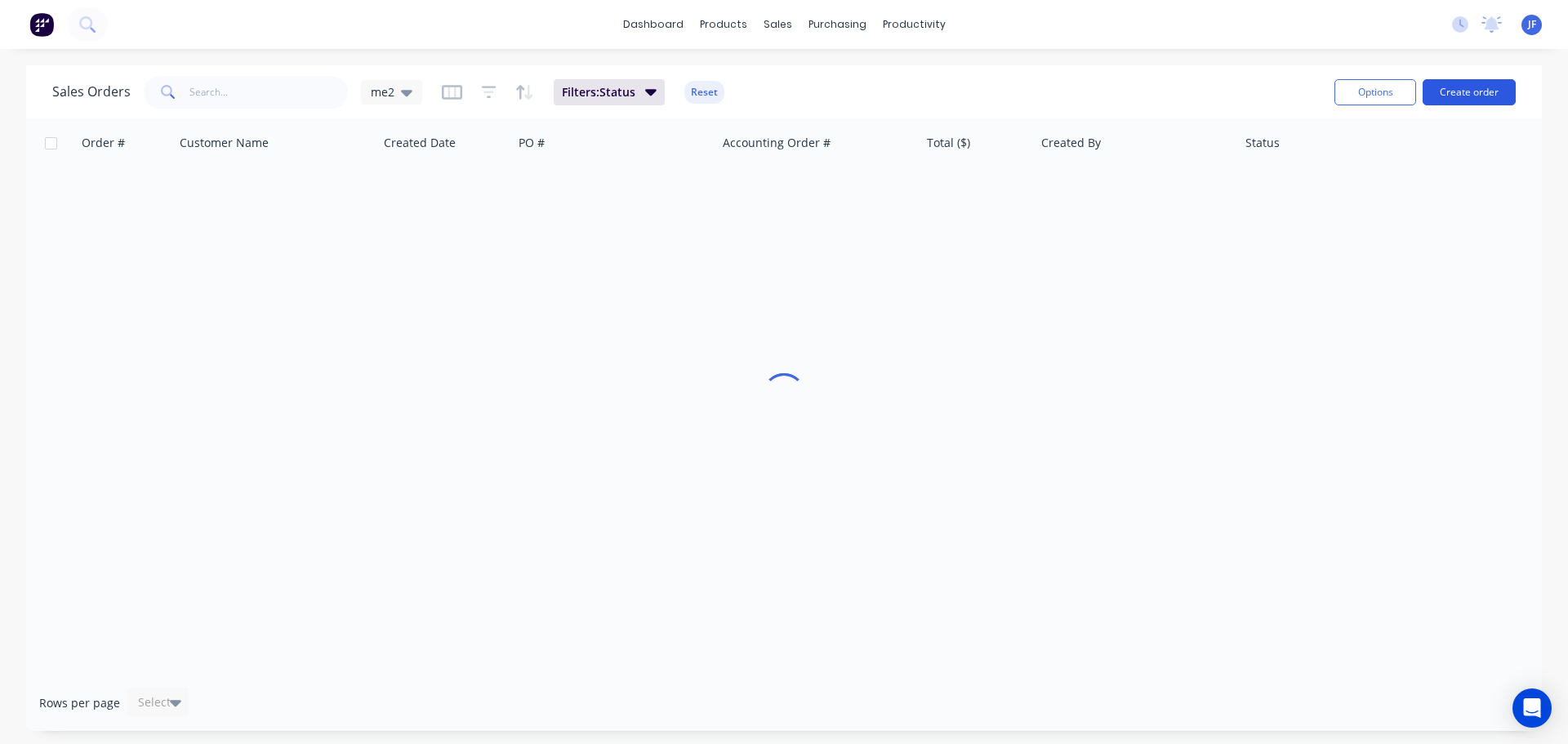
click at [1469, 98] on button "Create order" at bounding box center [1469, 92] width 93 height 26
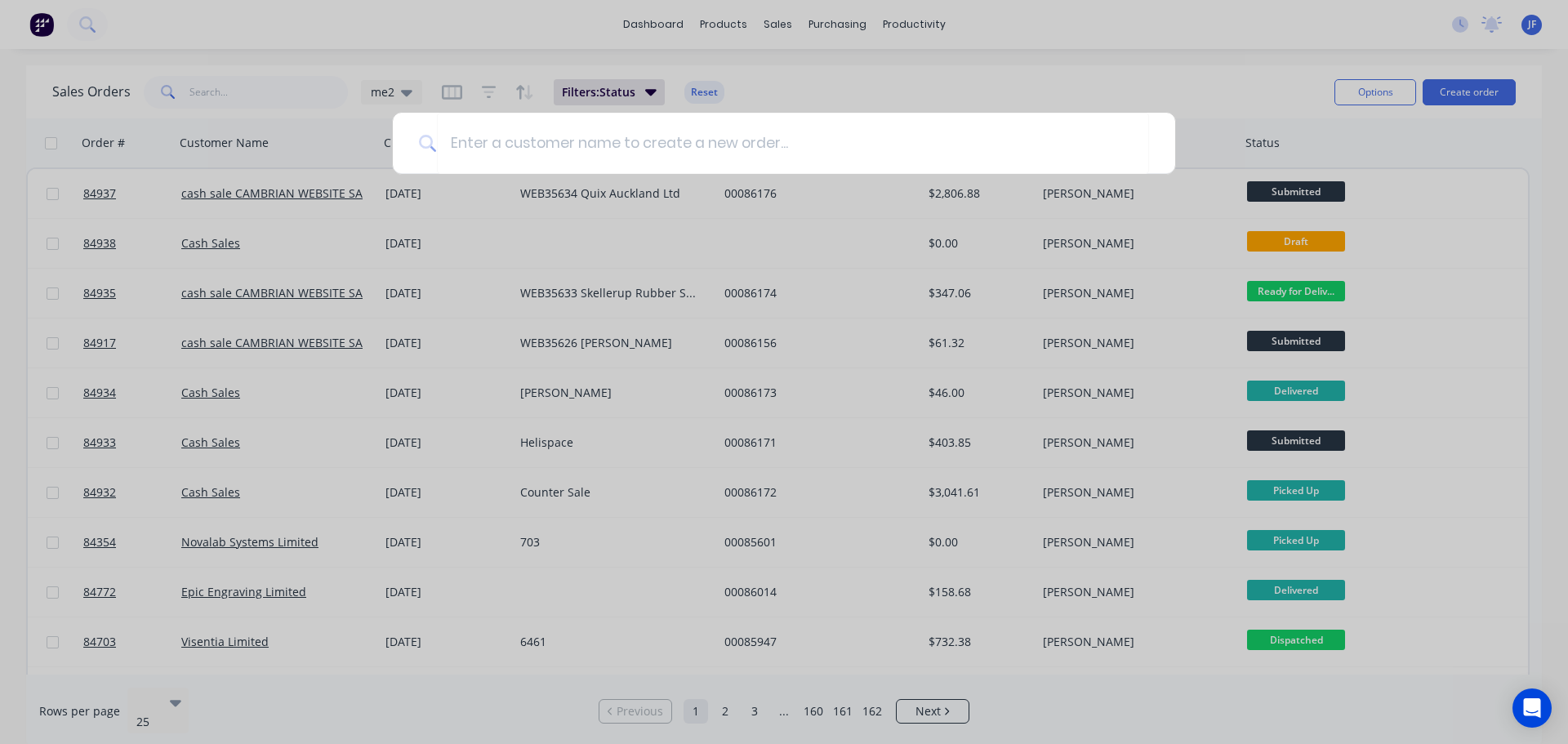
drag, startPoint x: 1081, startPoint y: 225, endPoint x: 1368, endPoint y: 190, distance: 289.1
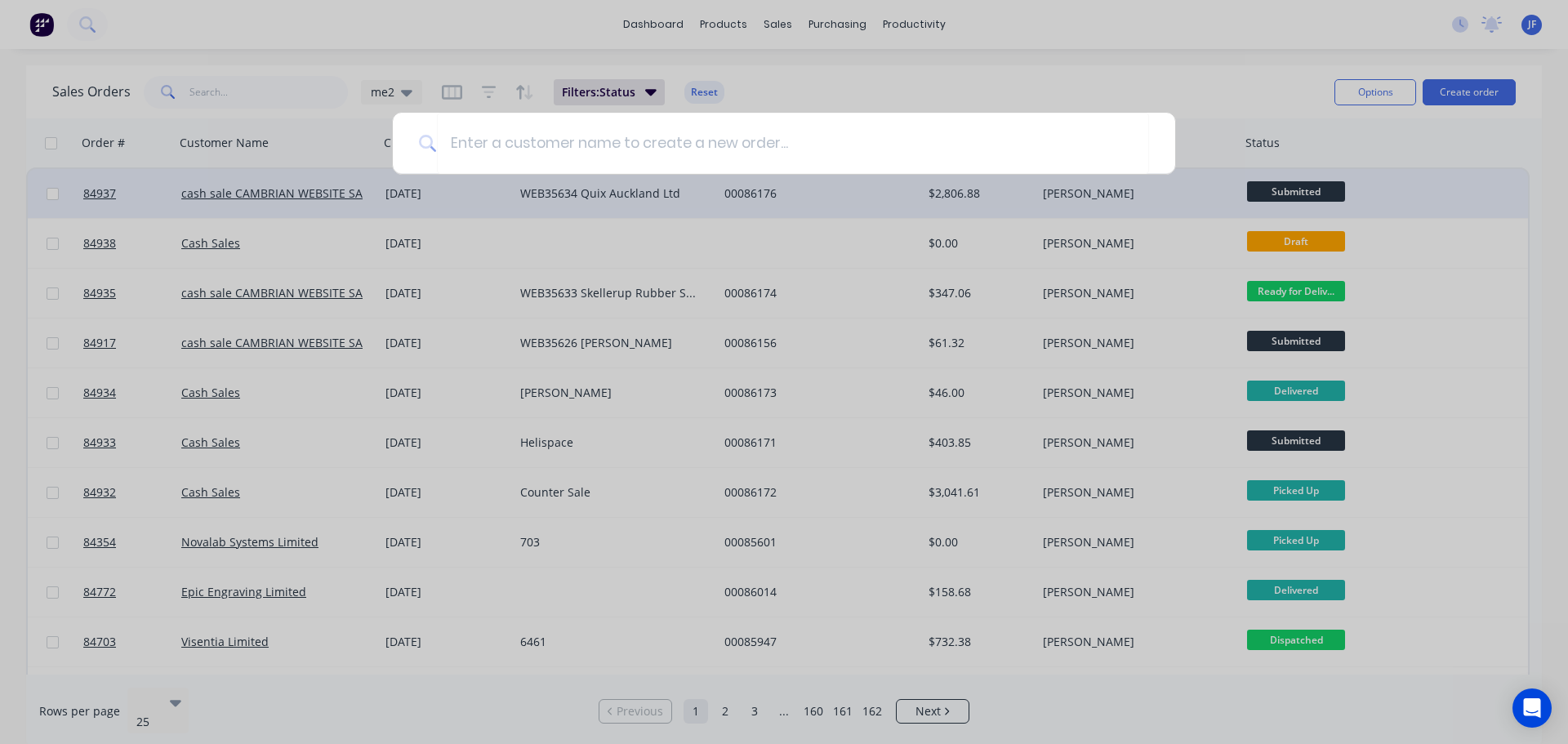
click at [1080, 225] on div at bounding box center [784, 372] width 1568 height 744
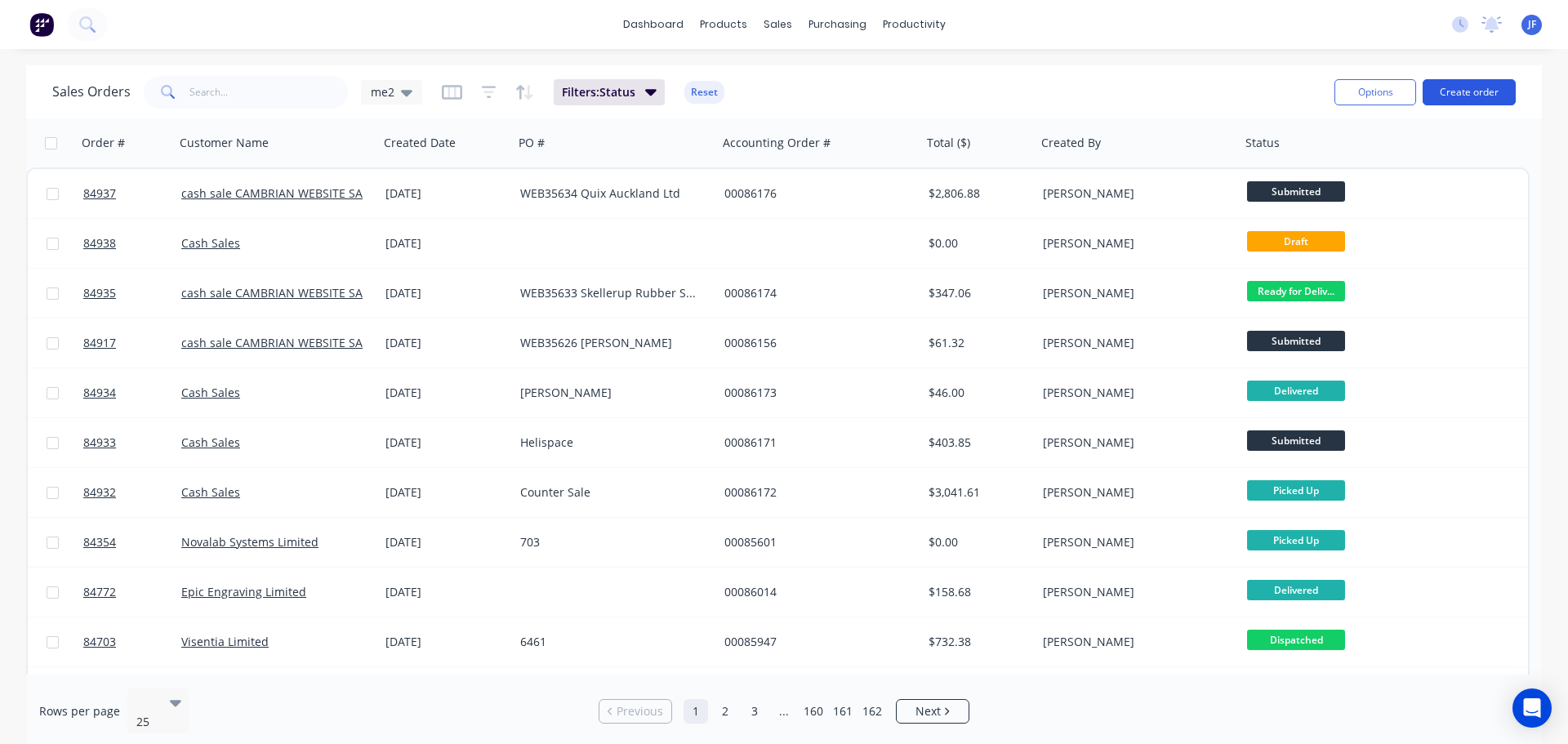
click at [1481, 89] on button "Create order" at bounding box center [1469, 92] width 93 height 26
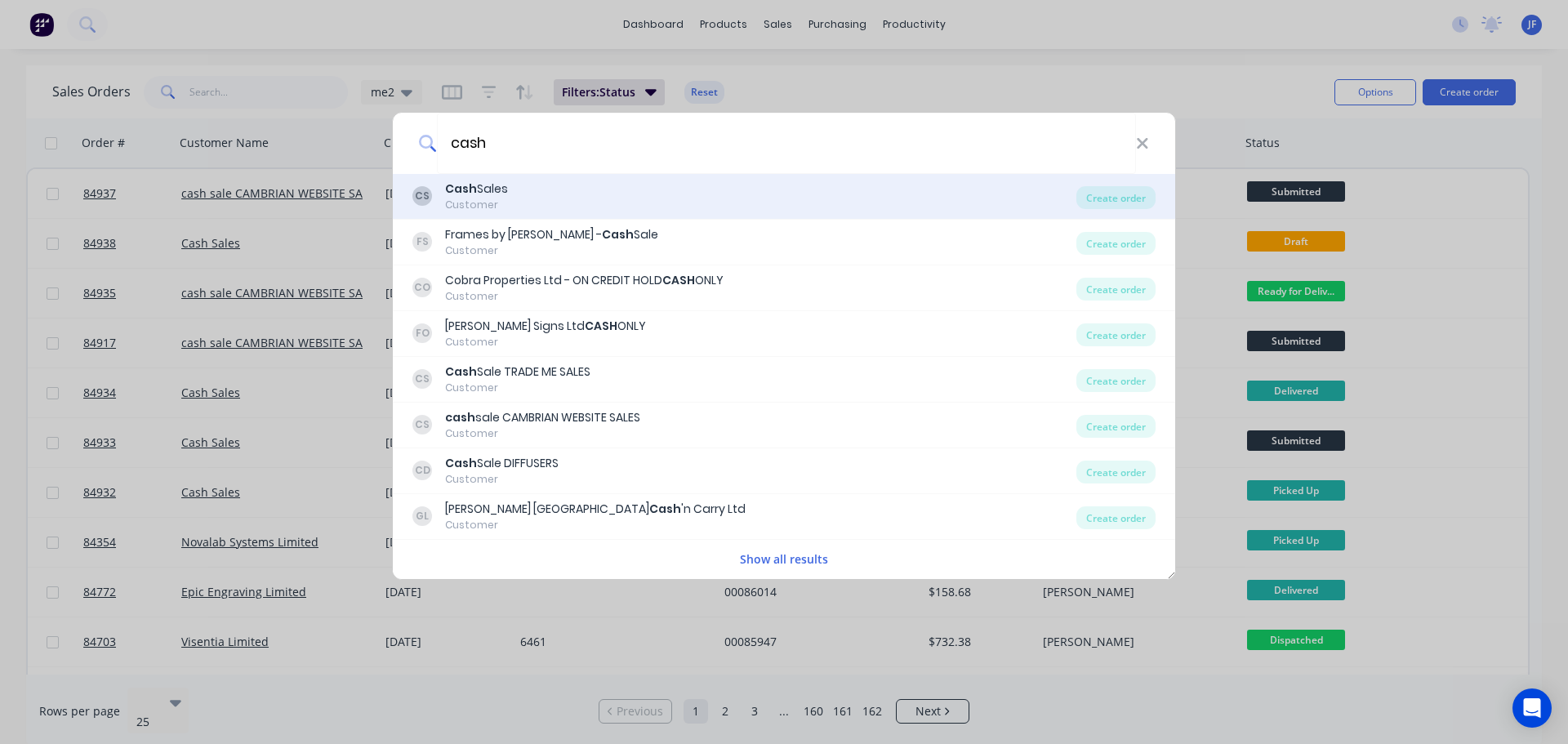
type input "cash"
click at [605, 199] on div "CS Cash Sales Customer" at bounding box center [744, 197] width 664 height 32
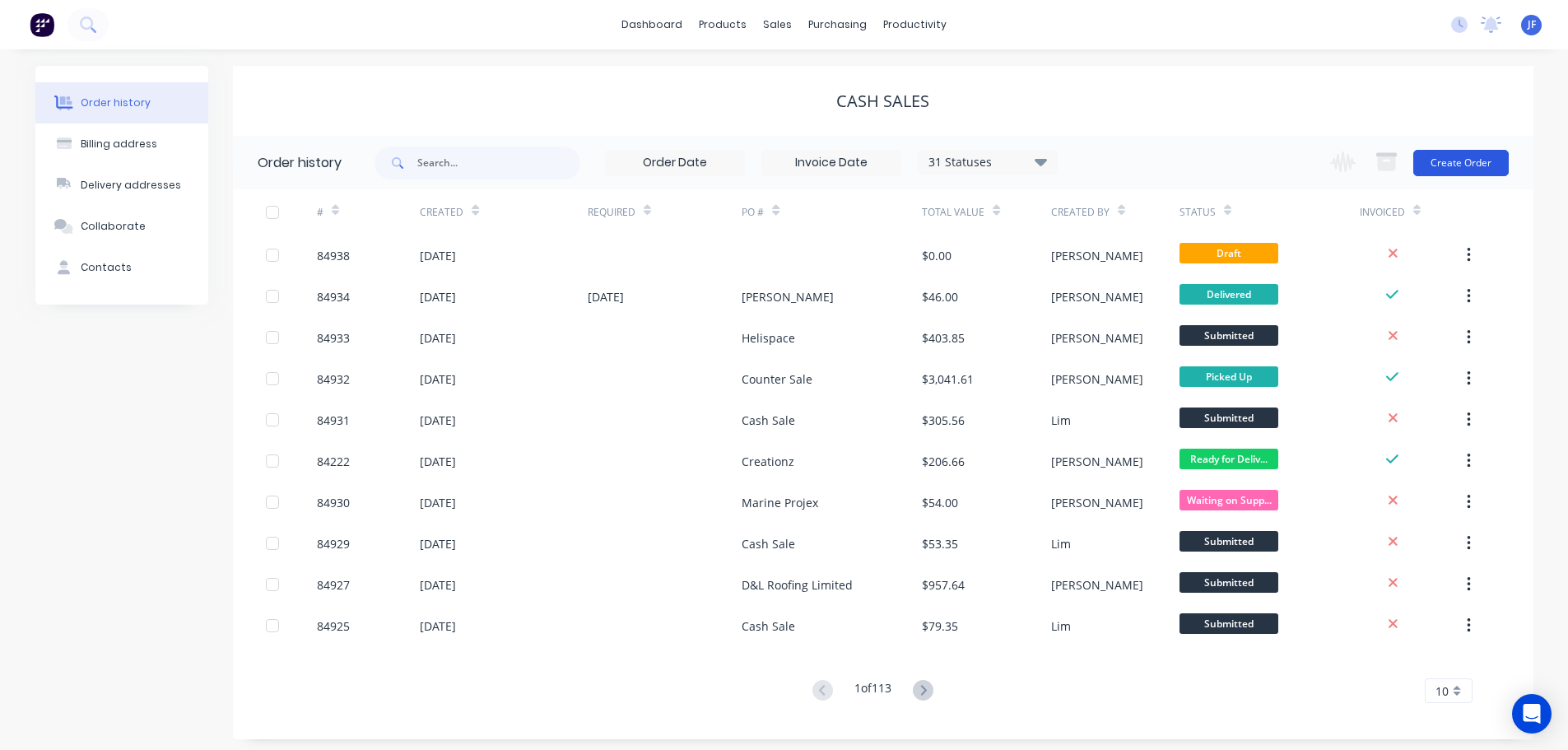
click at [1466, 166] on button "Create Order" at bounding box center [1461, 163] width 95 height 27
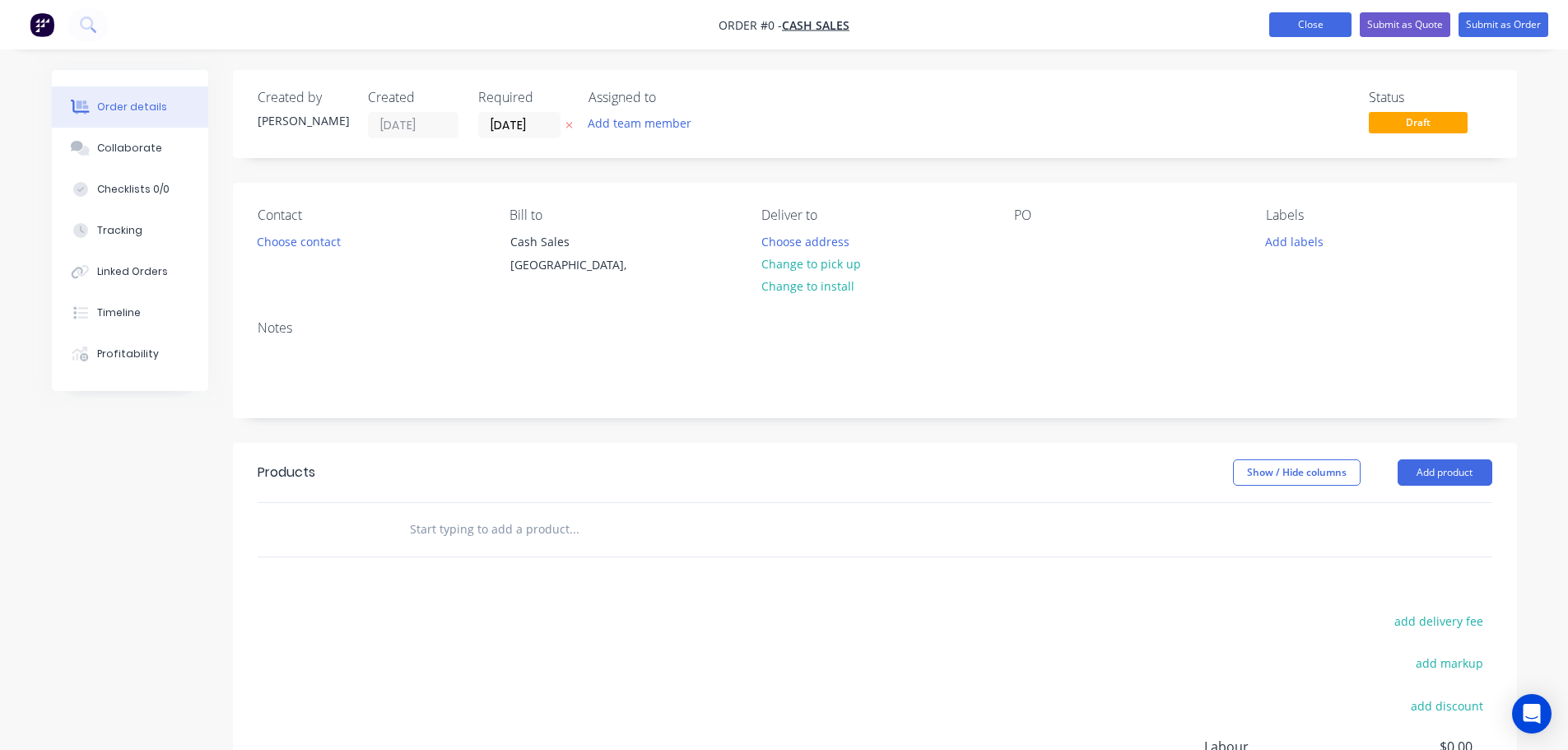
click at [1284, 26] on button "Close" at bounding box center [1310, 25] width 82 height 25
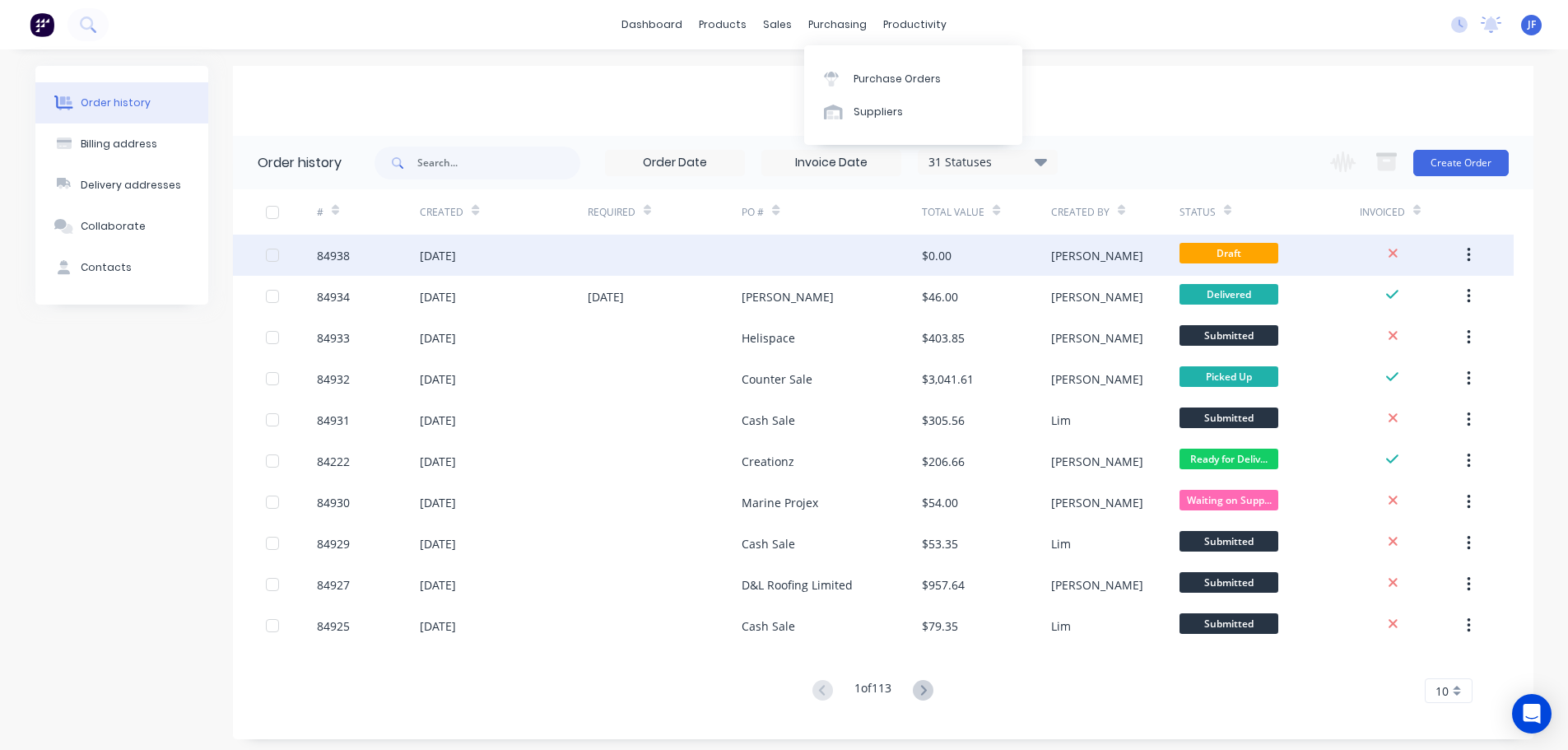
click at [1012, 251] on div "$0.00" at bounding box center [986, 255] width 128 height 42
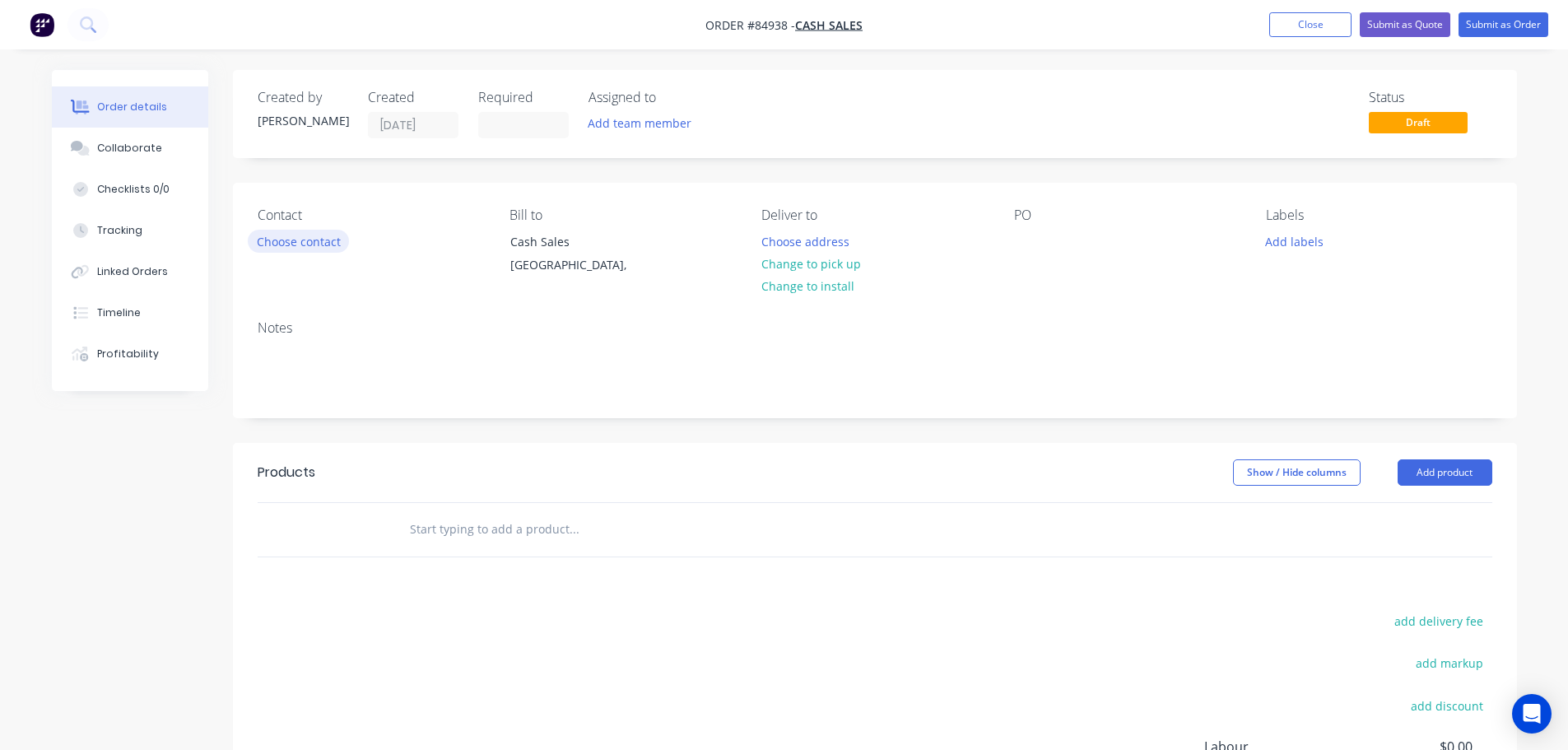
click at [308, 235] on button "Choose contact" at bounding box center [298, 241] width 102 height 22
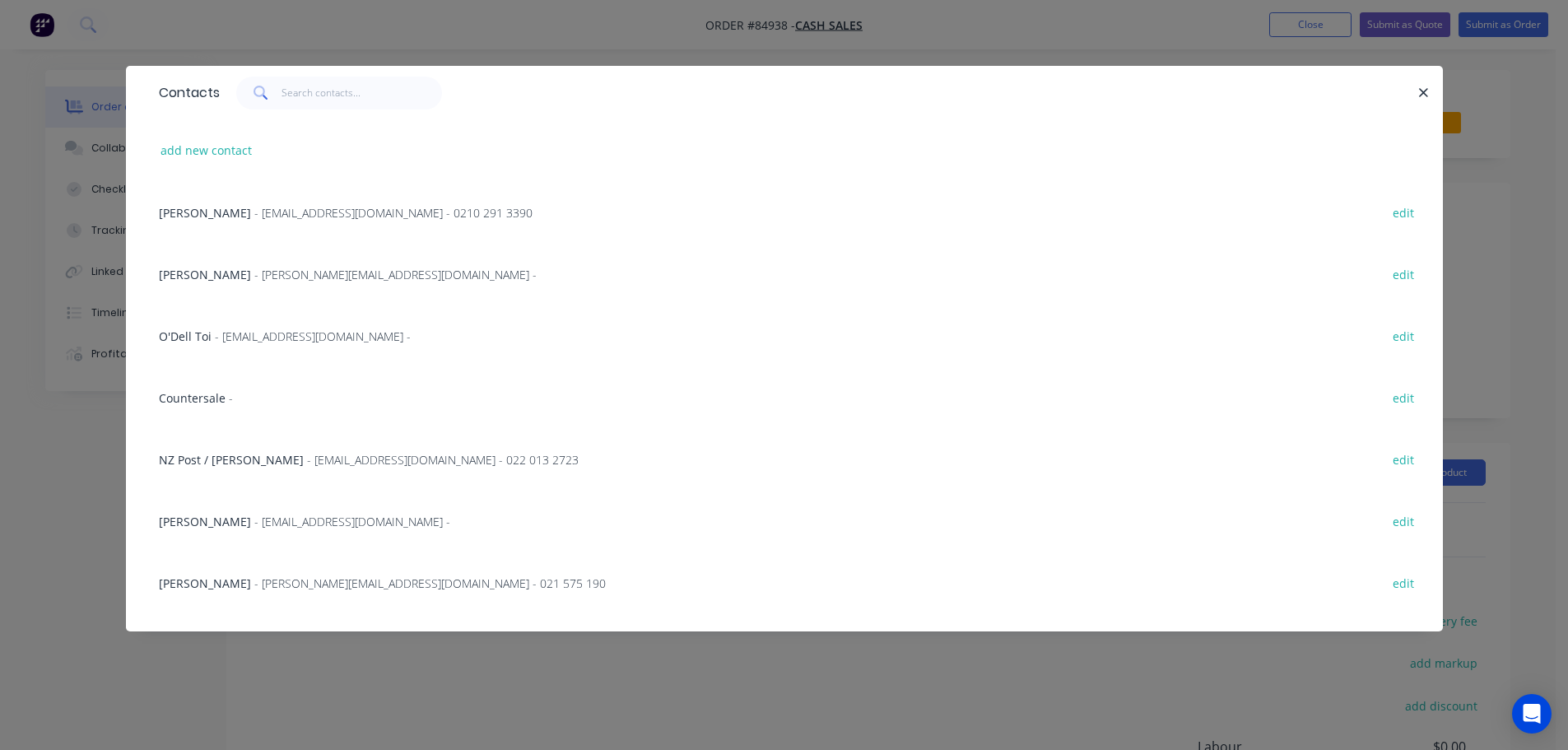
click at [171, 129] on div "add new contact" at bounding box center [784, 150] width 1267 height 62
click at [182, 142] on button "add new contact" at bounding box center [206, 149] width 109 height 22
select select "NZ"
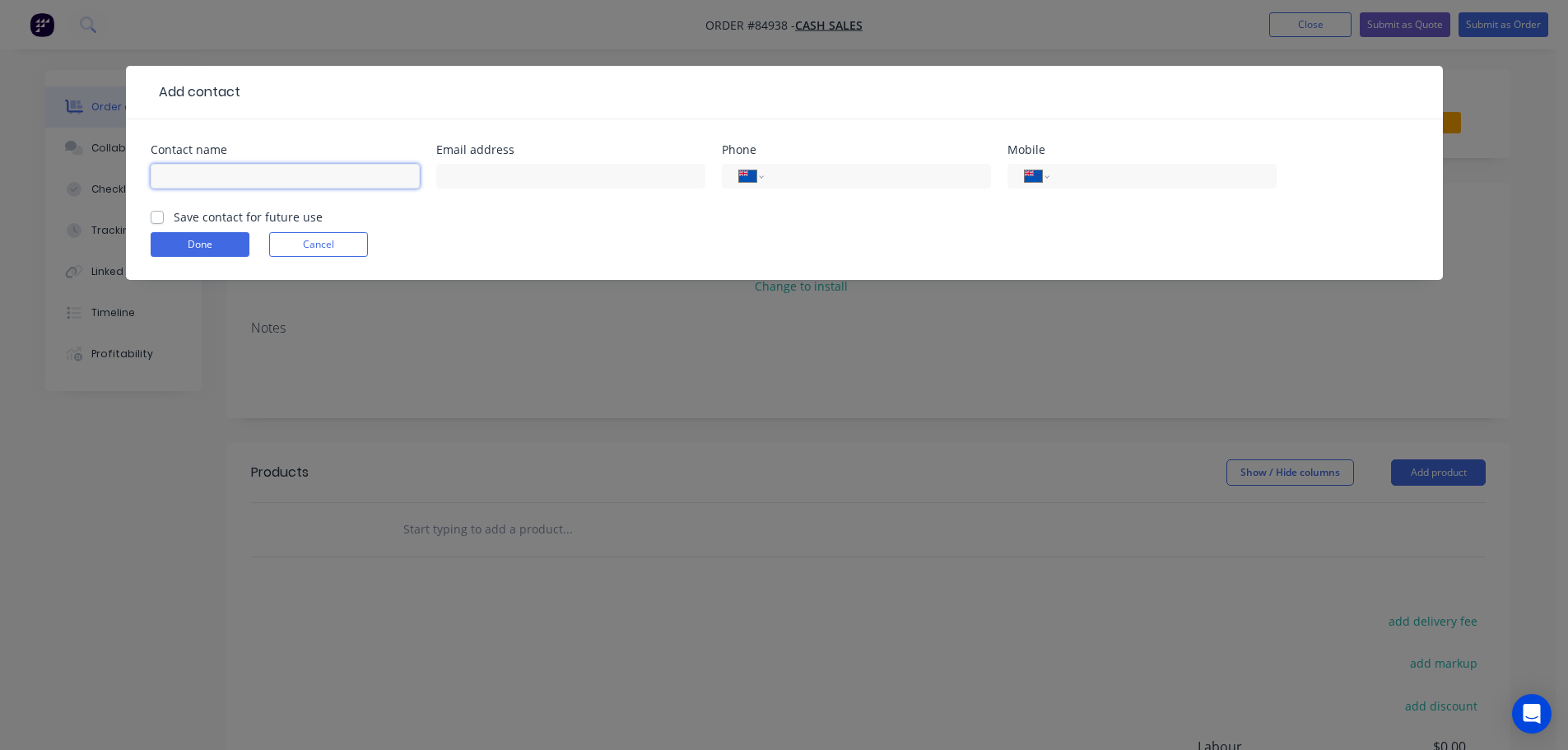
click at [225, 172] on input "text" at bounding box center [285, 176] width 270 height 25
paste input "Miles Cross 19 Clansman Terrace Gulf Harbour Auckland 0930"
type input "Miles Cross 19 Clansman Terrace Gulf Harbour Auckland 0930"
drag, startPoint x: 314, startPoint y: 246, endPoint x: 628, endPoint y: 253, distance: 314.1
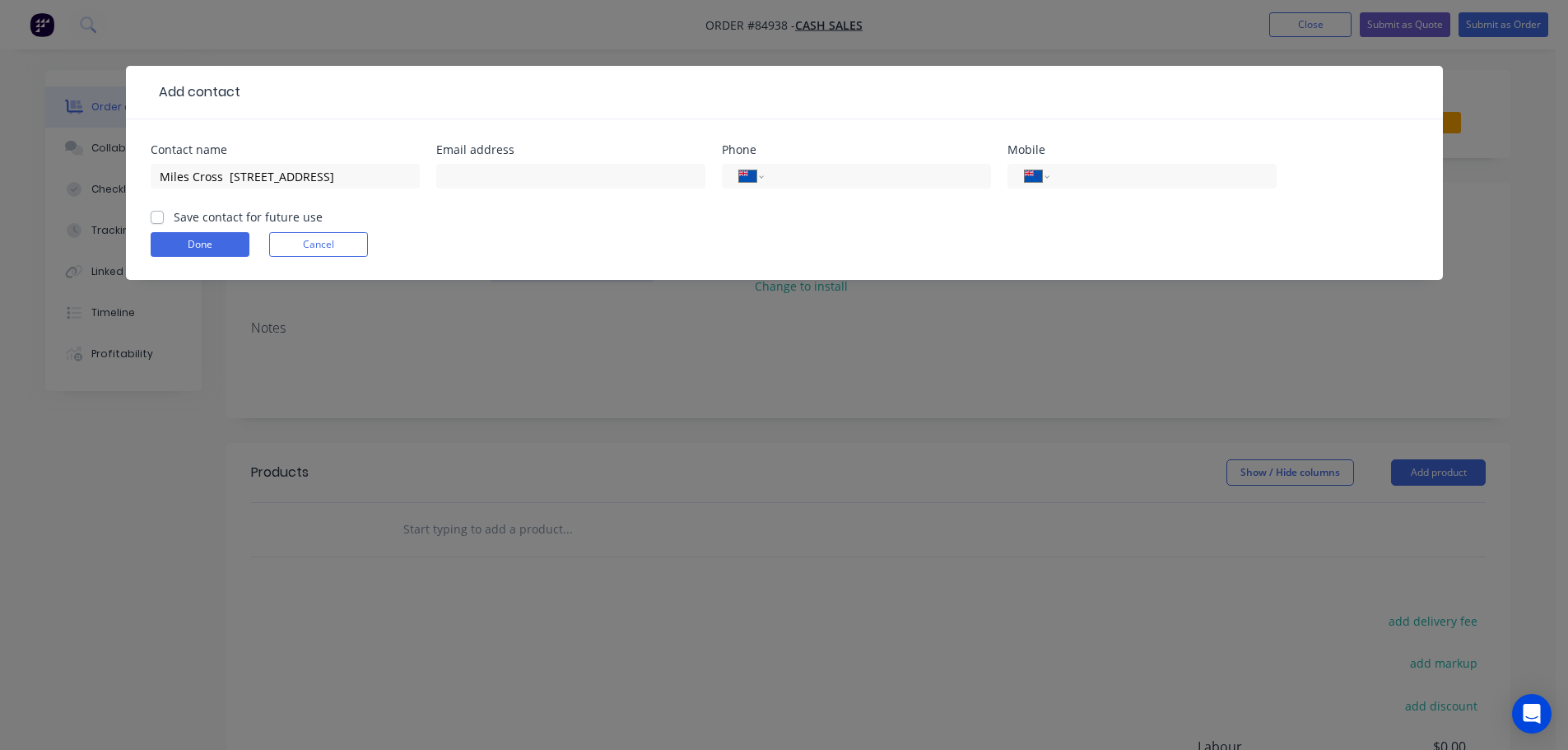
click at [316, 246] on button "Cancel" at bounding box center [319, 245] width 99 height 25
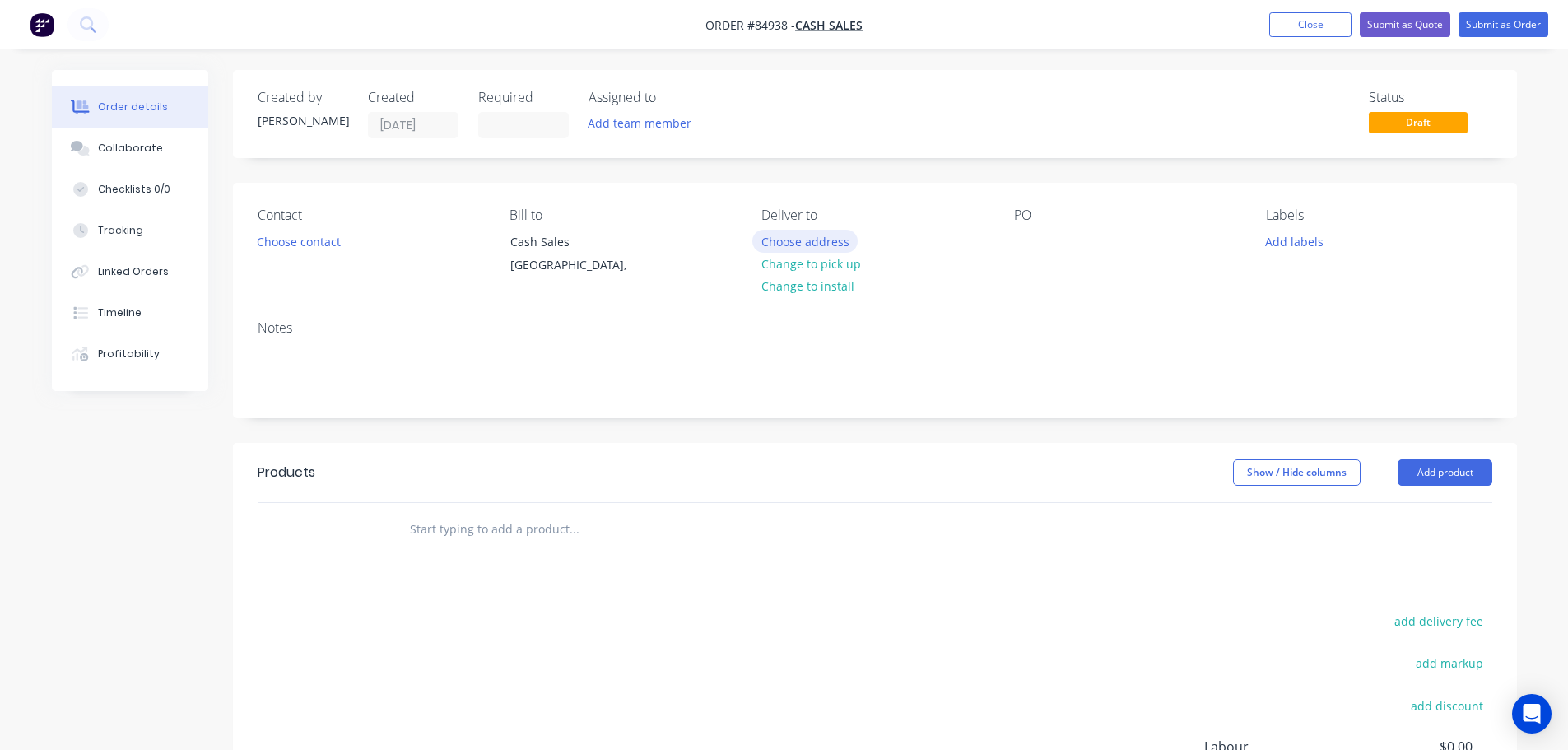
click at [783, 244] on button "Choose address" at bounding box center [804, 241] width 105 height 22
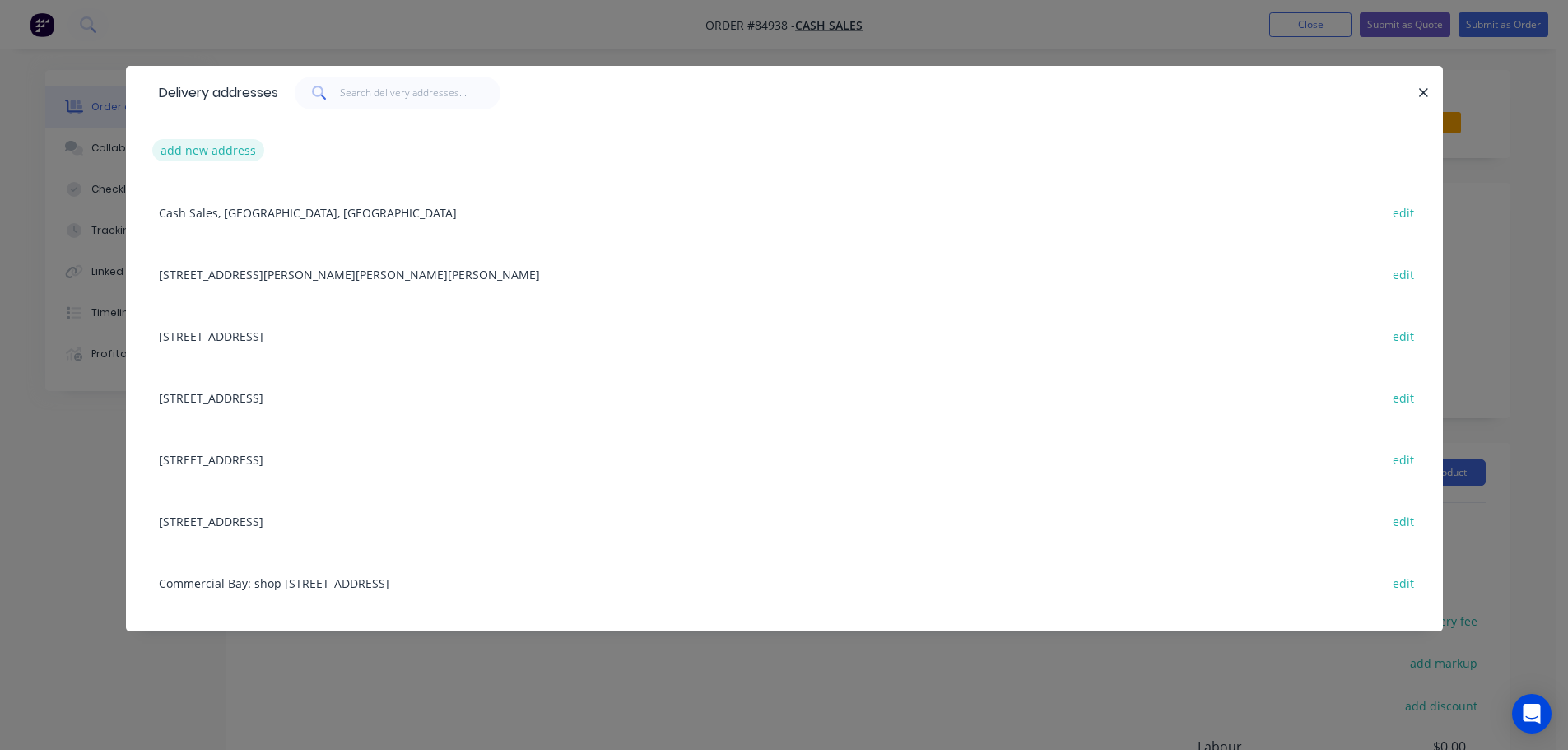
click at [235, 150] on button "add new address" at bounding box center [209, 149] width 113 height 22
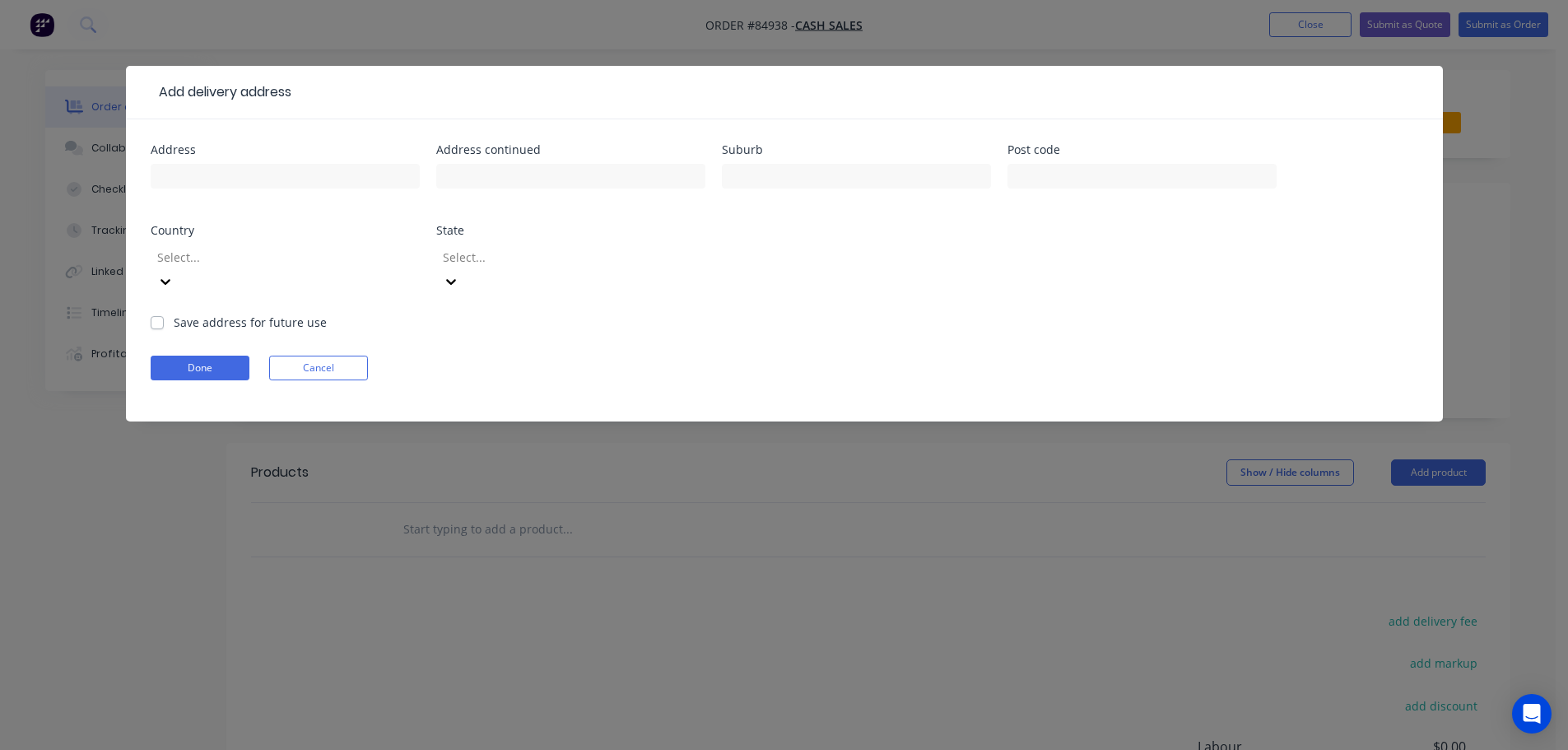
click at [270, 162] on div at bounding box center [285, 184] width 270 height 49
click at [273, 176] on input "text" at bounding box center [285, 176] width 270 height 25
paste input "19 Clansman Terrace Gulf Harbour Auckland 0930"
click at [350, 178] on input "19 Clansman Terrace Gulf Harbour Auckland 0930" at bounding box center [285, 176] width 270 height 25
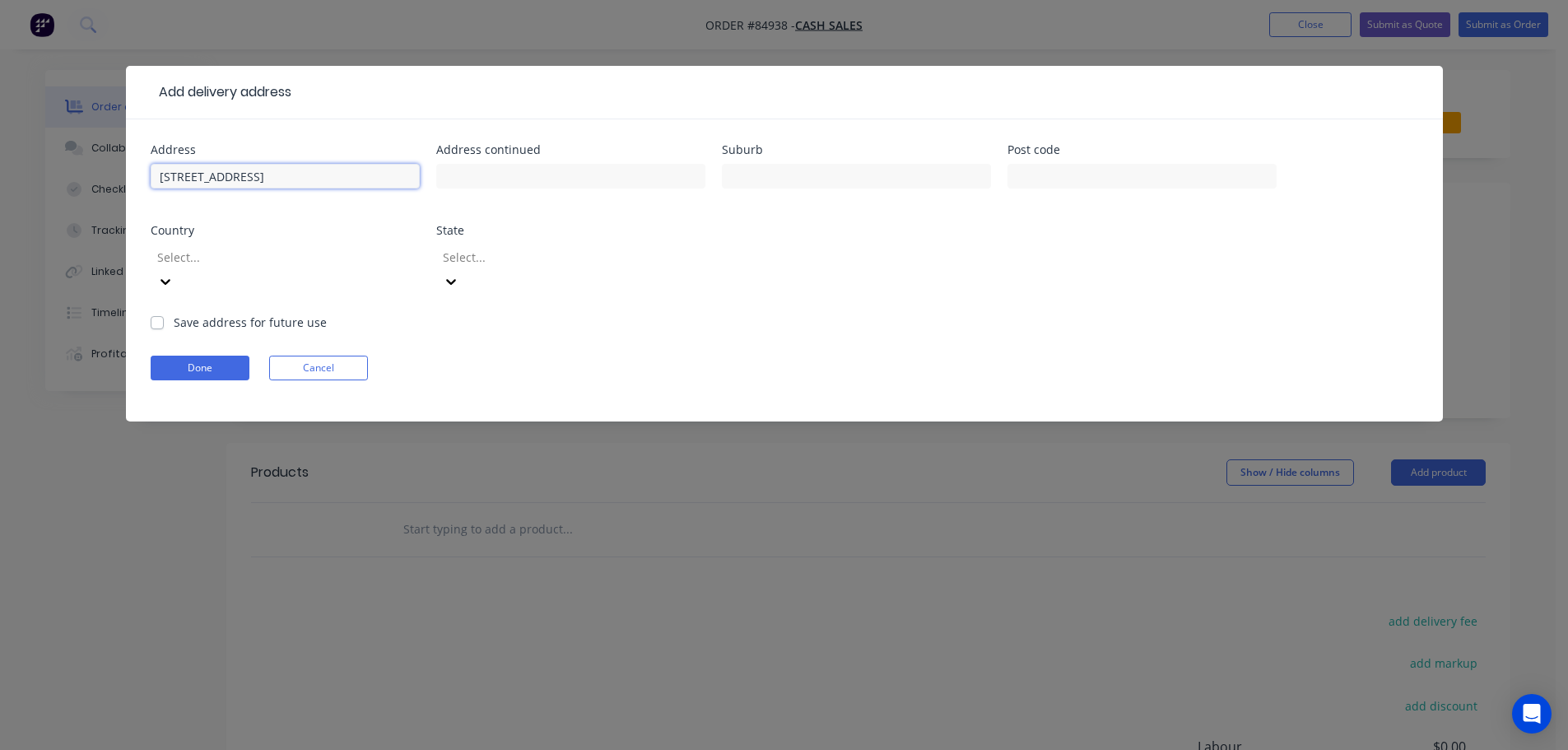
click at [350, 178] on input "19 Clansman Terrace Gulf Harbour Auckland 0930" at bounding box center [285, 176] width 270 height 25
type input "19 Clansman Terrace Gulf Harbour 0930"
type input "[GEOGRAPHIC_DATA]"
click at [369, 173] on input "19 Clansman Terrace Gulf Harbour 0930" at bounding box center [285, 176] width 270 height 25
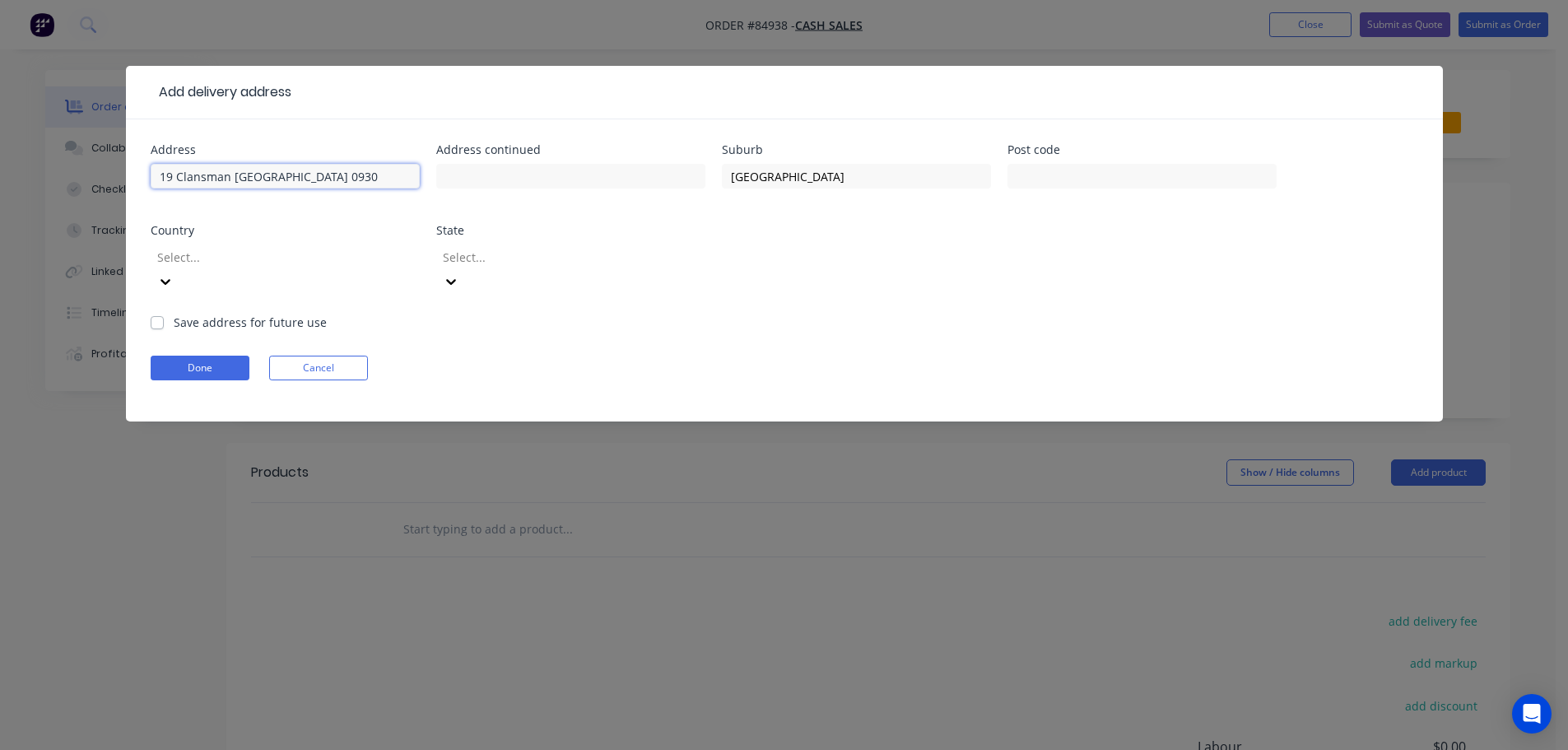
drag, startPoint x: 369, startPoint y: 173, endPoint x: 357, endPoint y: 173, distance: 12.0
click at [368, 173] on input "19 Clansman Terrace Gulf Harbour 0930" at bounding box center [285, 176] width 270 height 25
type input "19 Clansman Terrace Gulf Harbour"
type input "0930"
drag, startPoint x: 278, startPoint y: 178, endPoint x: 427, endPoint y: 182, distance: 149.1
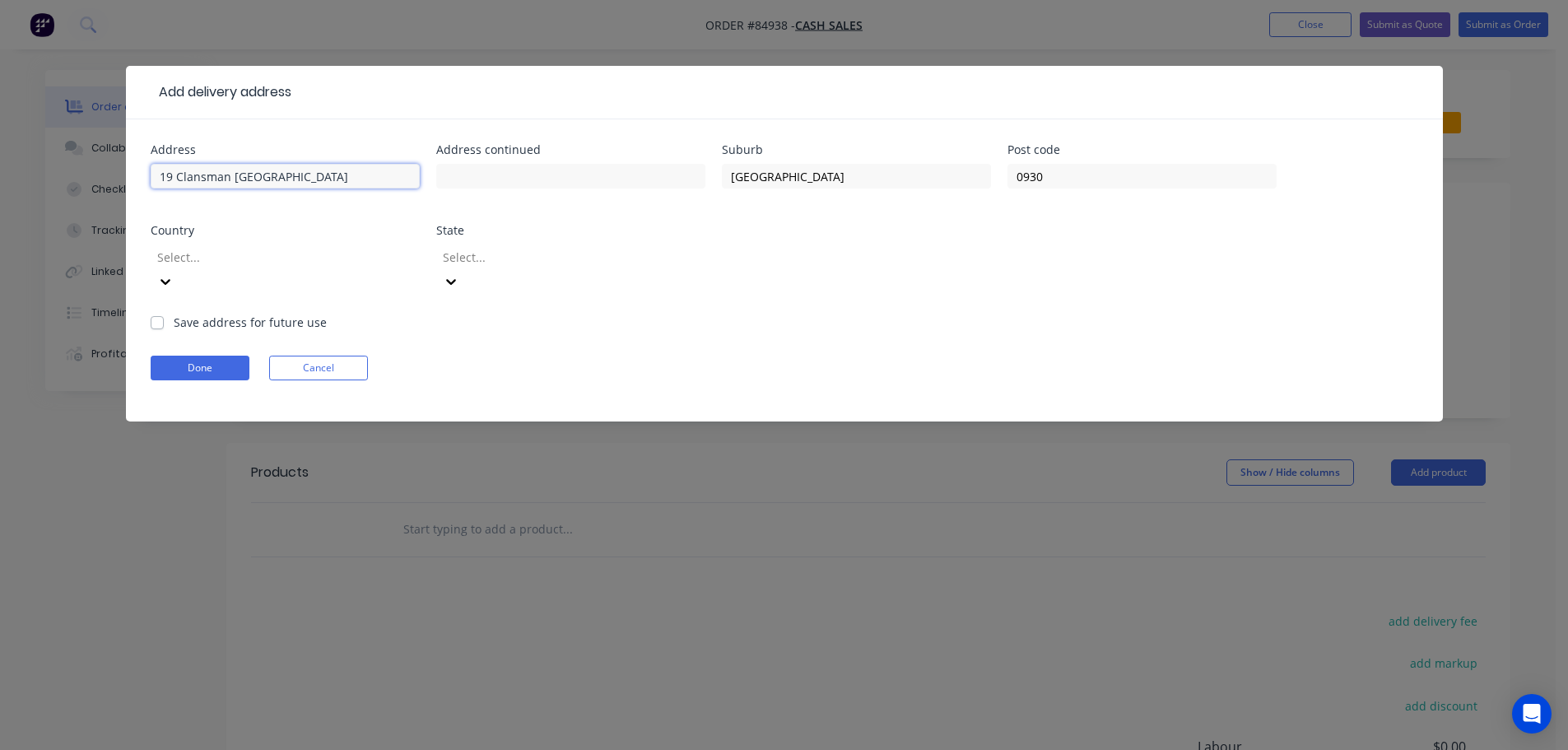
click at [427, 182] on div "Address 19 Clansman Terrace Gulf Harbour Address continued Suburb Auckland Post…" at bounding box center [784, 229] width 1267 height 170
type input "19 Clansman Terrace"
type input "Gulf Harbour"
click at [173, 356] on button "Done" at bounding box center [200, 368] width 99 height 25
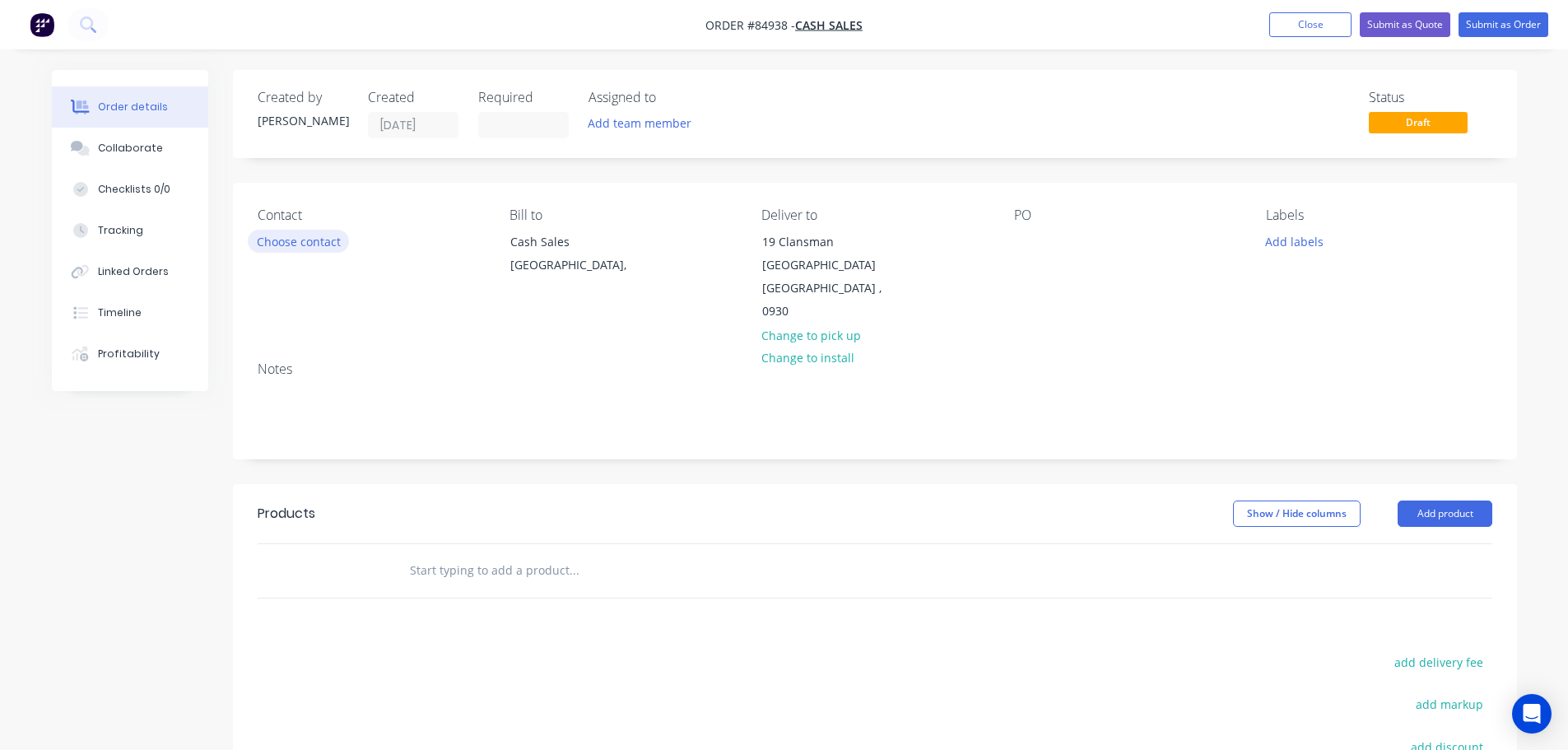
click at [306, 238] on button "Choose contact" at bounding box center [298, 241] width 102 height 22
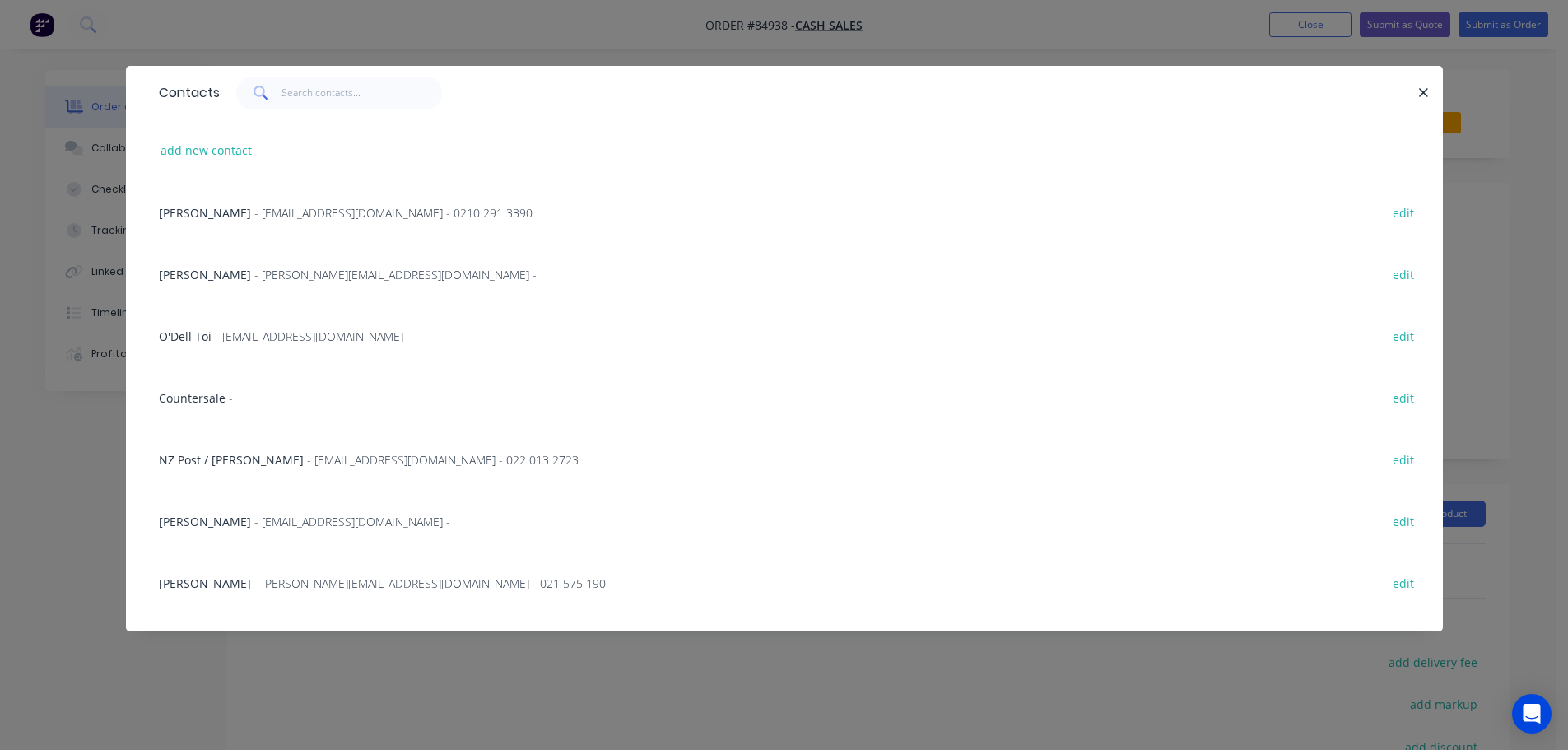
click at [256, 160] on div "add new contact" at bounding box center [784, 150] width 1267 height 62
click at [244, 157] on button "add new contact" at bounding box center [206, 149] width 109 height 22
select select "NZ"
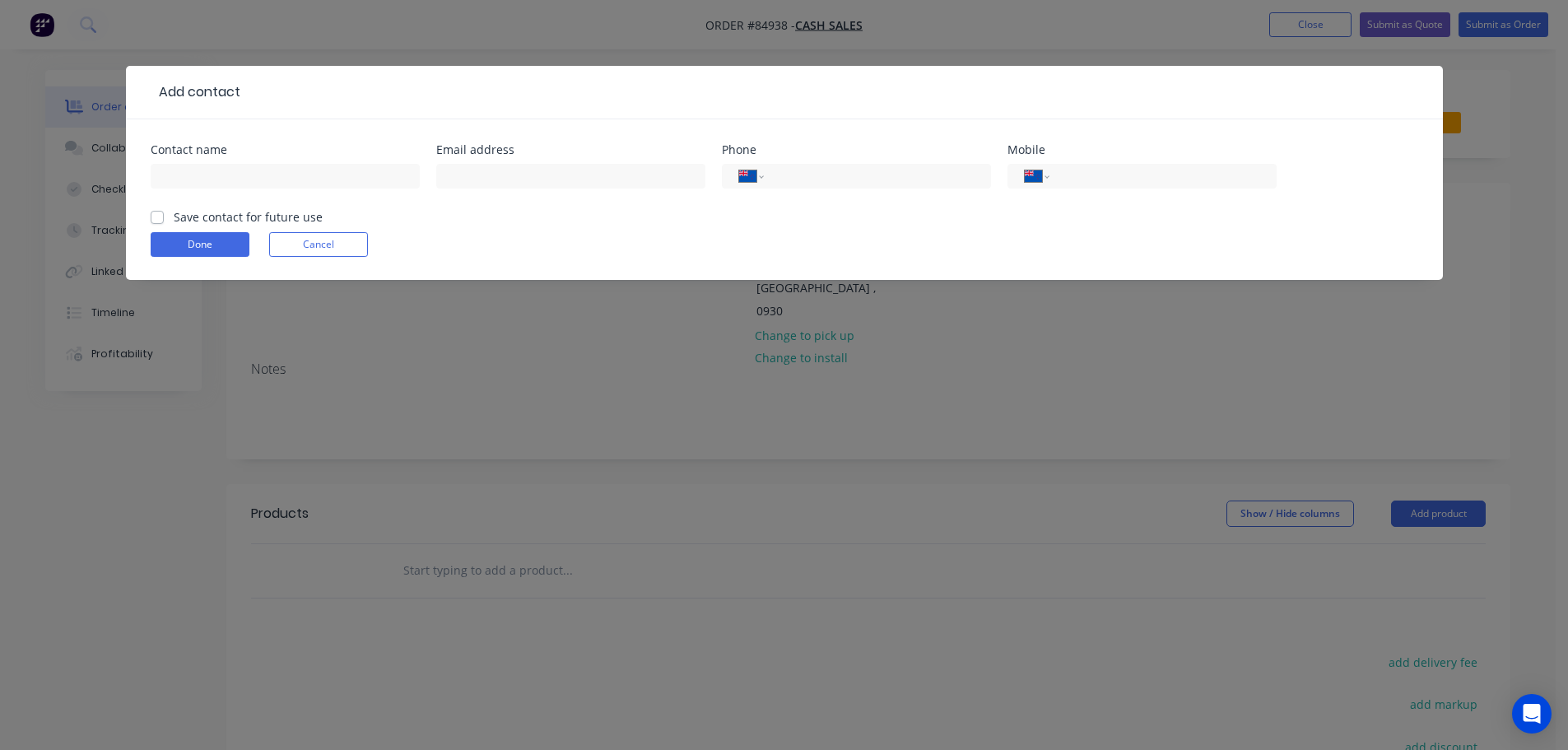
click at [305, 243] on button "Cancel" at bounding box center [319, 245] width 99 height 25
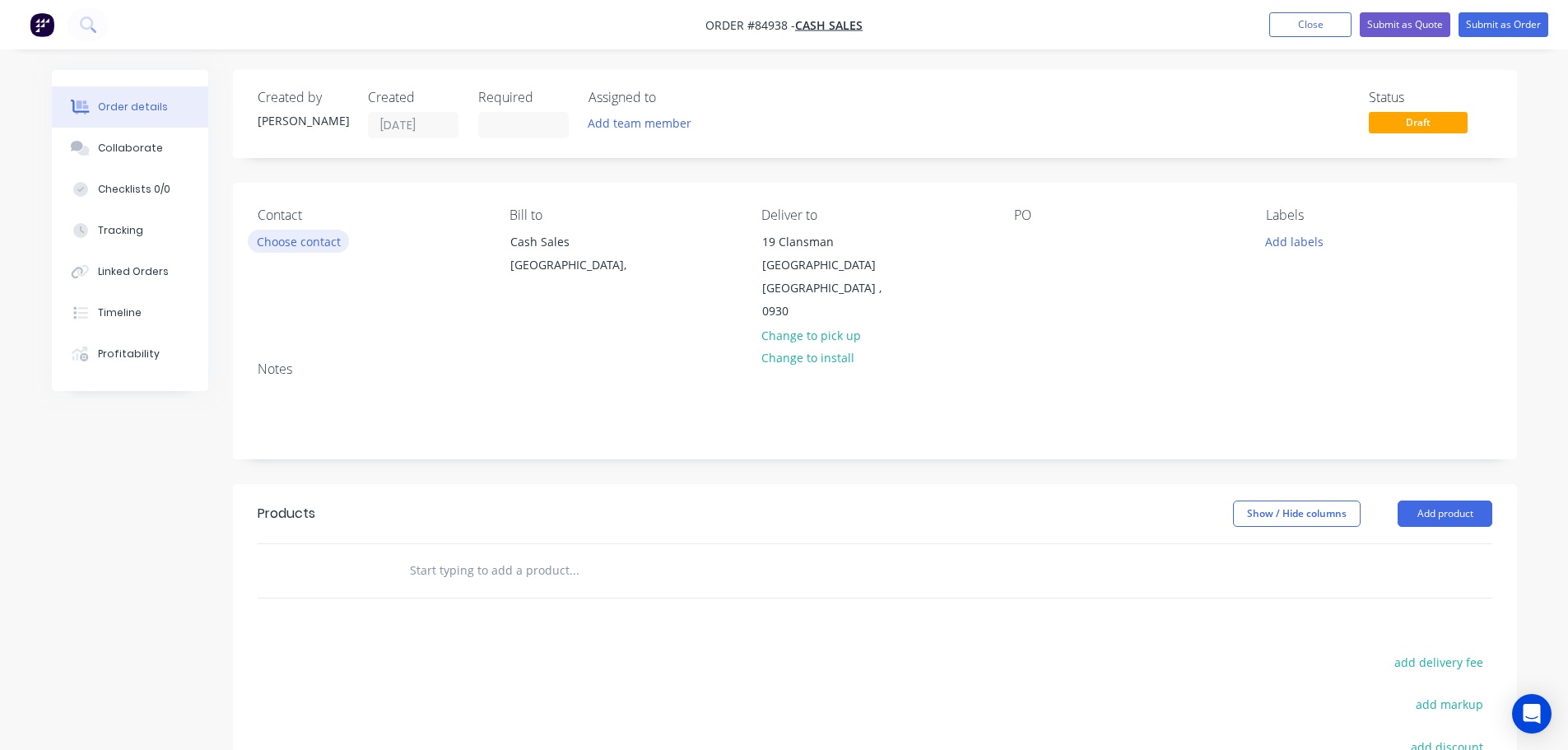
click at [270, 243] on button "Choose contact" at bounding box center [298, 241] width 102 height 22
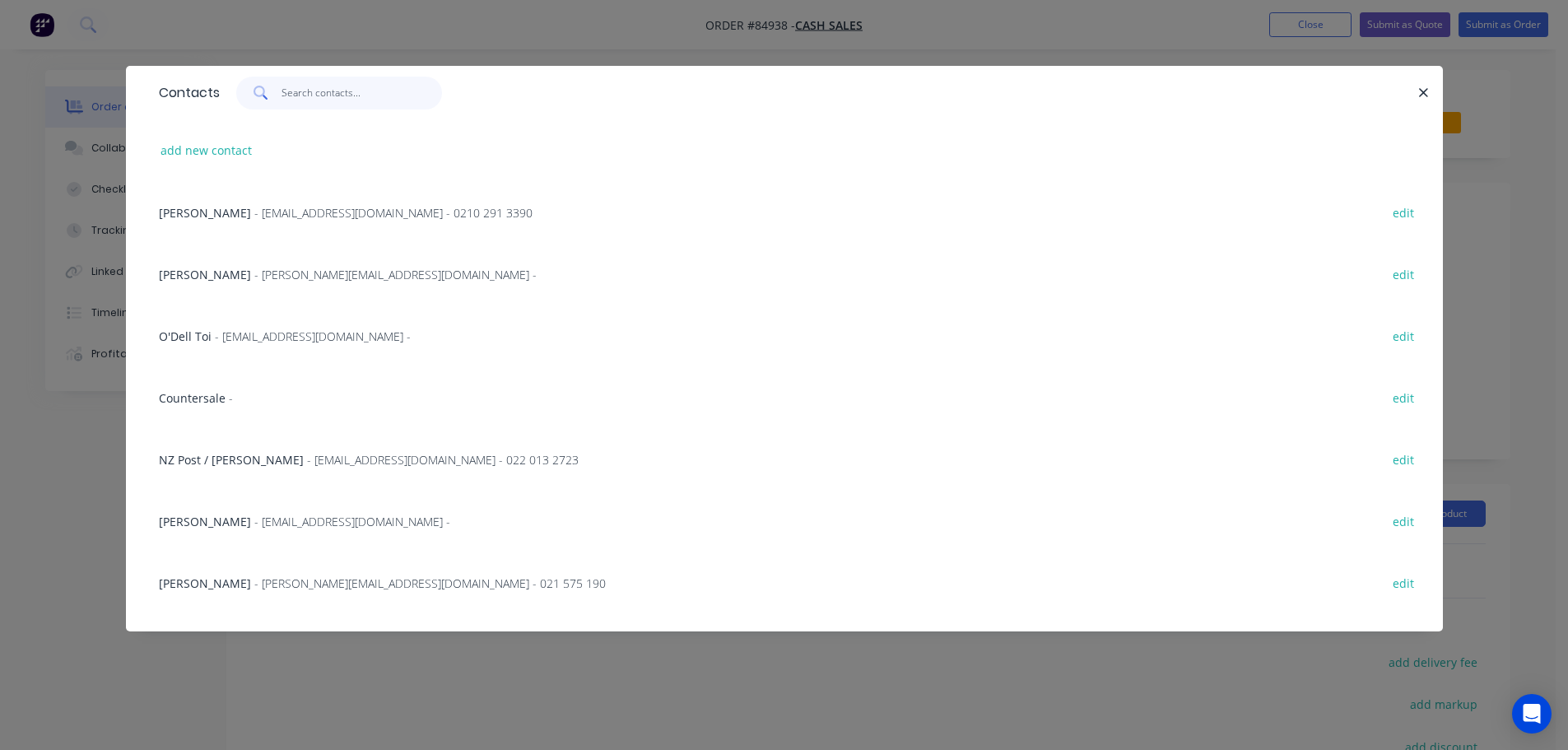
click at [285, 100] on input "text" at bounding box center [362, 93] width 161 height 33
paste input "Miles Cross"
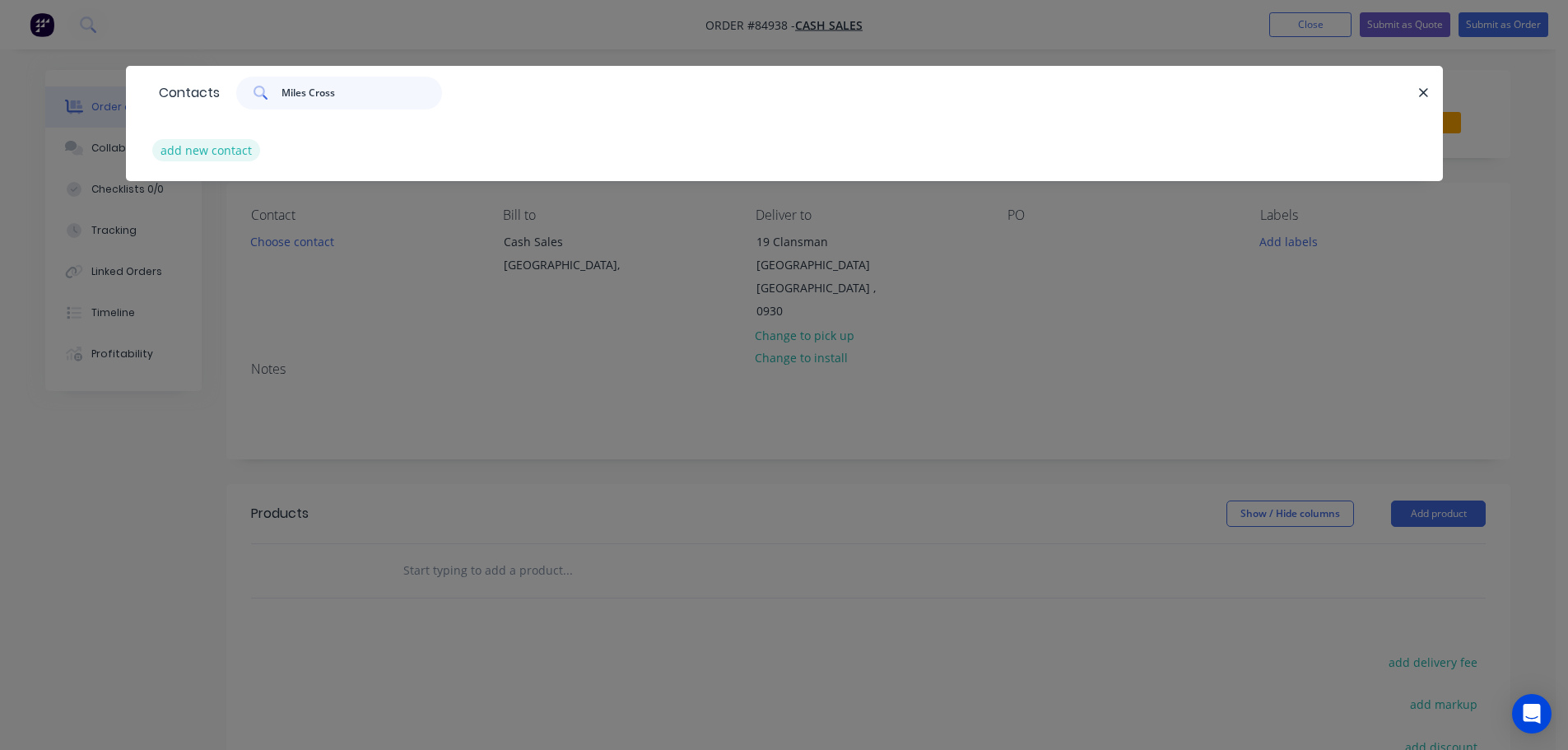
type input "Miles Cross"
click at [243, 153] on button "add new contact" at bounding box center [206, 149] width 109 height 22
select select "NZ"
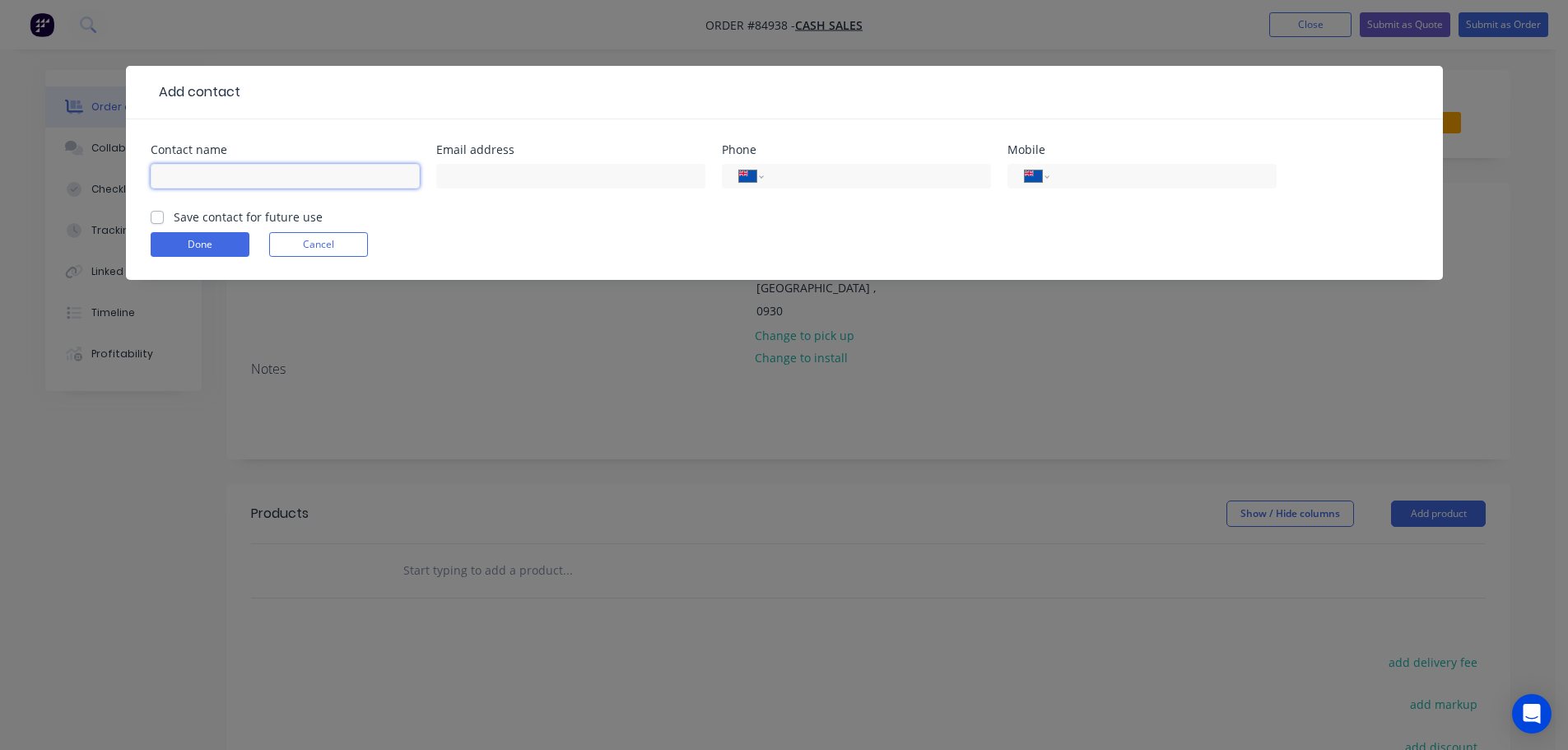
click at [246, 172] on input "text" at bounding box center [285, 176] width 270 height 25
paste input "Miles Cross"
type input "Miles Cross"
click at [250, 225] on label "Save contact for future use" at bounding box center [247, 218] width 149 height 18
click at [164, 224] on input "Save contact for future use" at bounding box center [156, 217] width 13 height 16
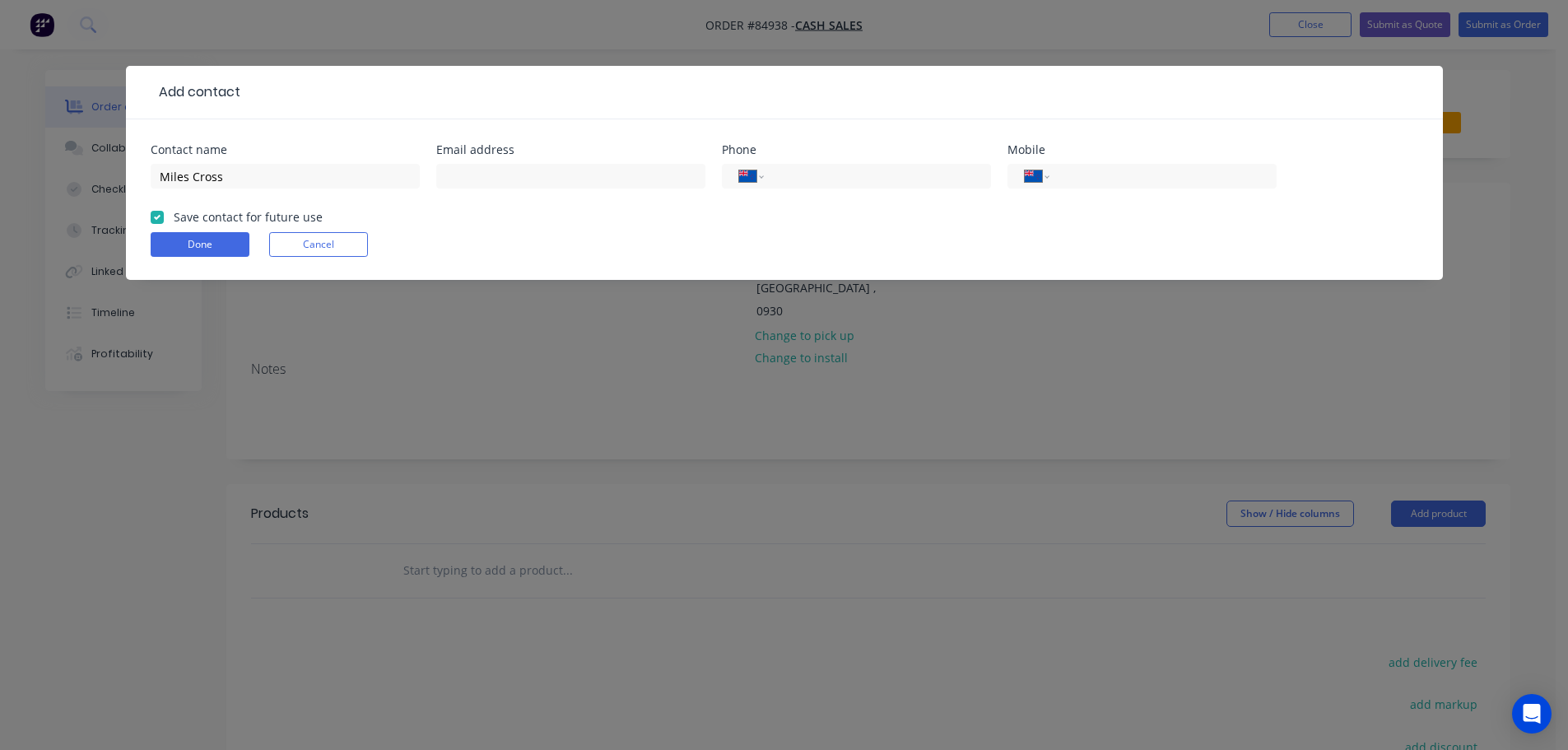
checkbox input "true"
click at [1124, 188] on div "International Afghanistan Åland Islands Albania Algeria American Samoa Andorra …" at bounding box center [1142, 176] width 270 height 25
click at [1109, 177] on input "tel" at bounding box center [1159, 176] width 197 height 19
paste input "027 605 9001"
type input "027 605 9001"
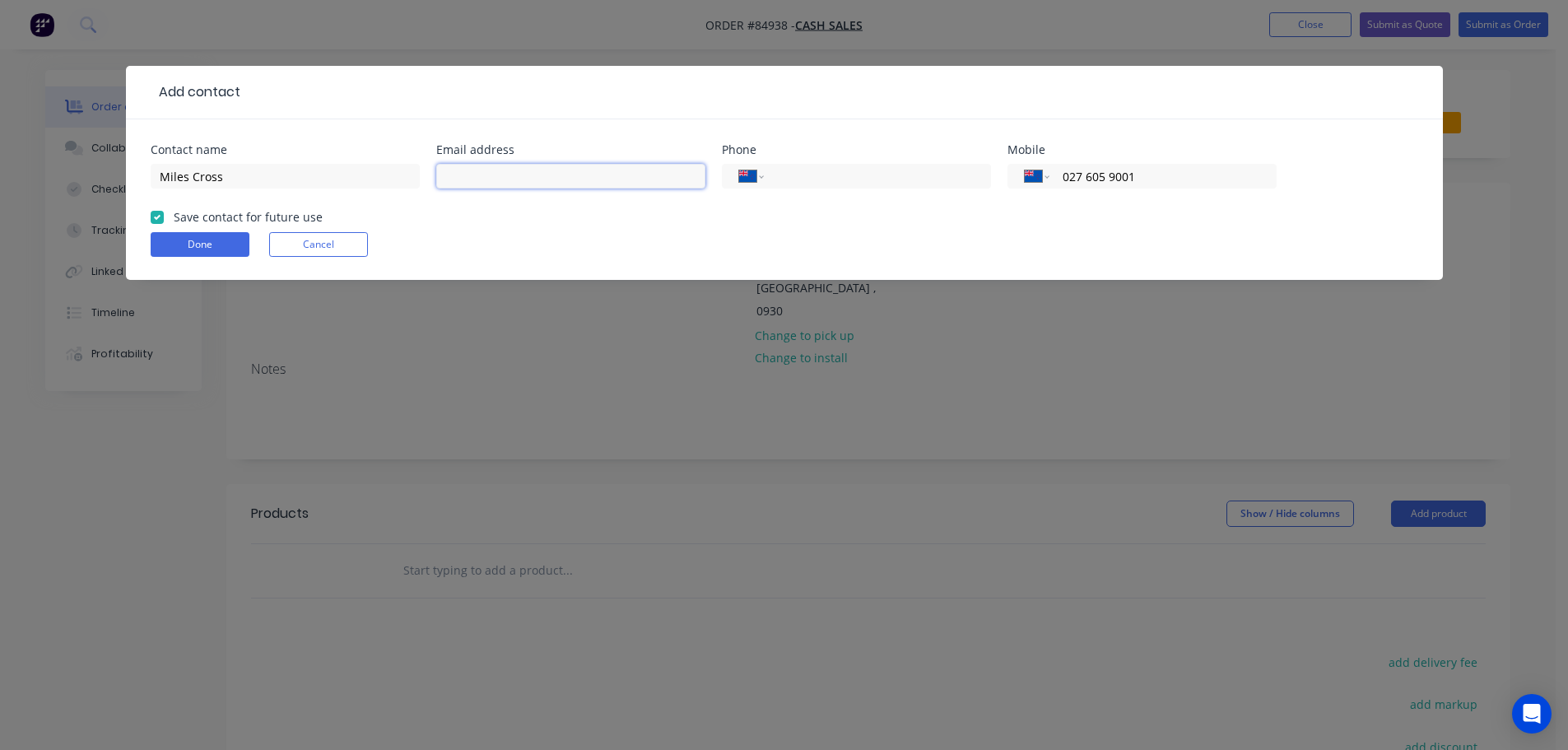
click at [491, 178] on input "text" at bounding box center [571, 176] width 270 height 25
paste input "miles.cross@xtra.co.nz"
type input "miles.cross@xtra.co.nz"
click at [215, 243] on button "Done" at bounding box center [200, 245] width 99 height 25
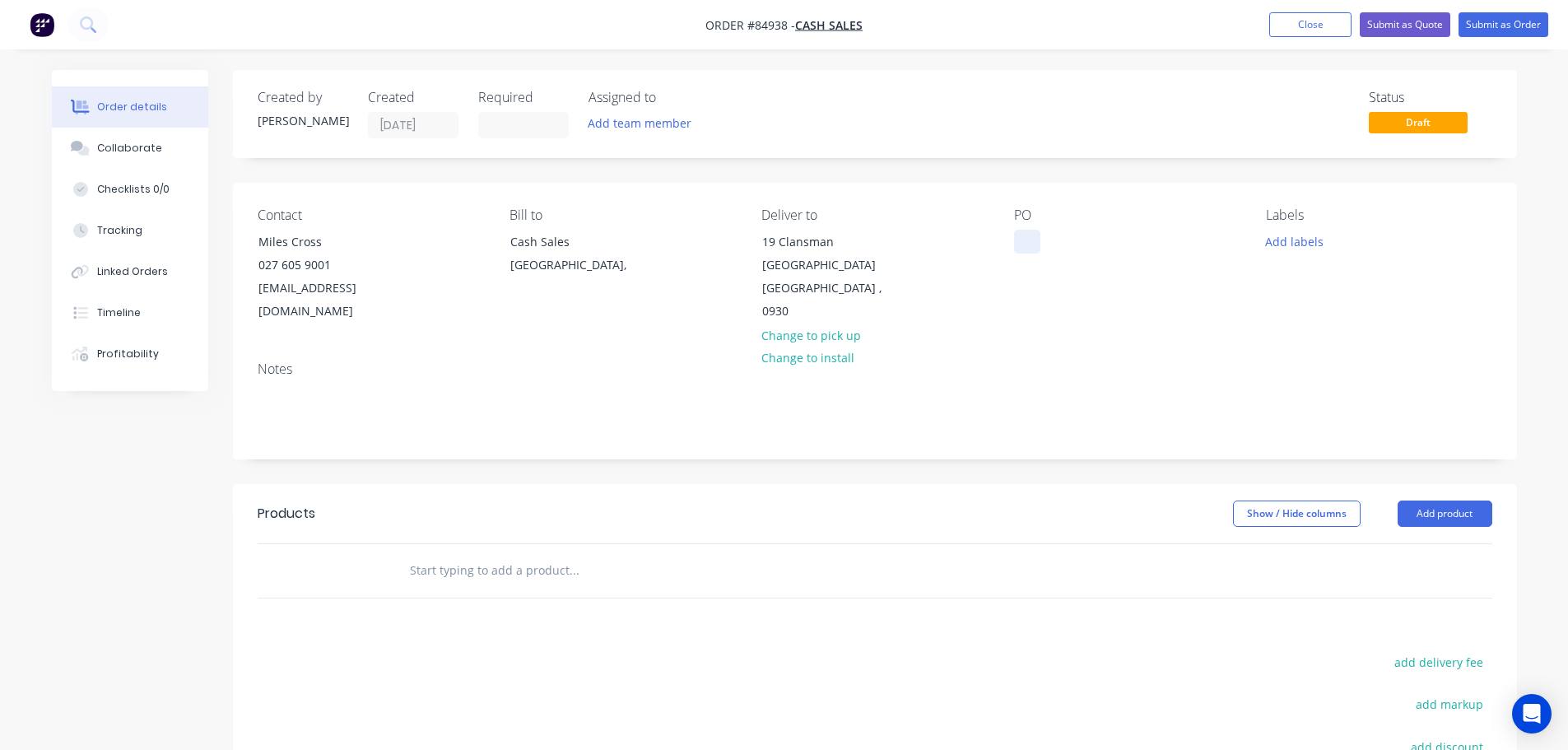
click at [1019, 244] on div at bounding box center [1027, 241] width 27 height 24
click at [548, 555] on input "text" at bounding box center [574, 570] width 329 height 33
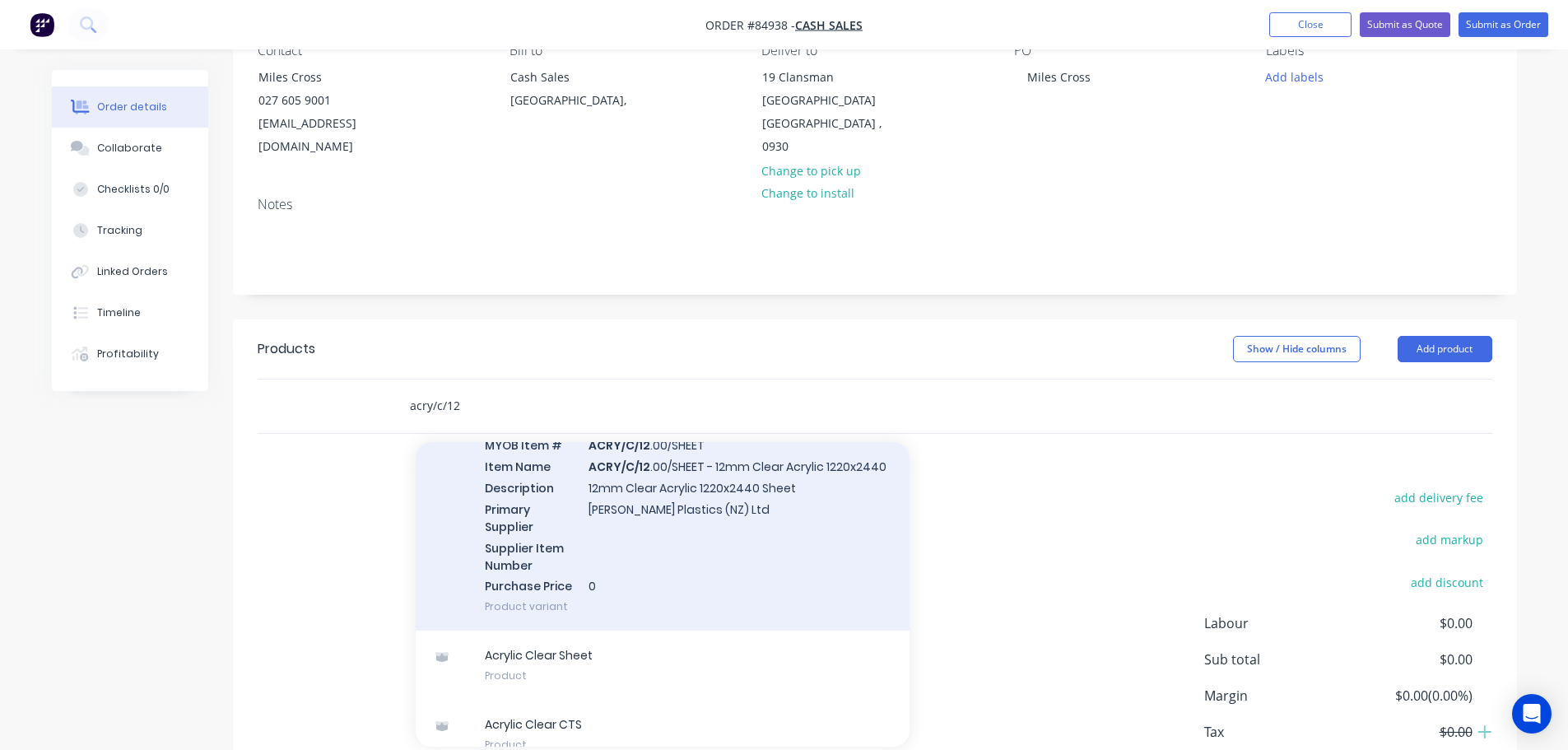
scroll to position [134, 0]
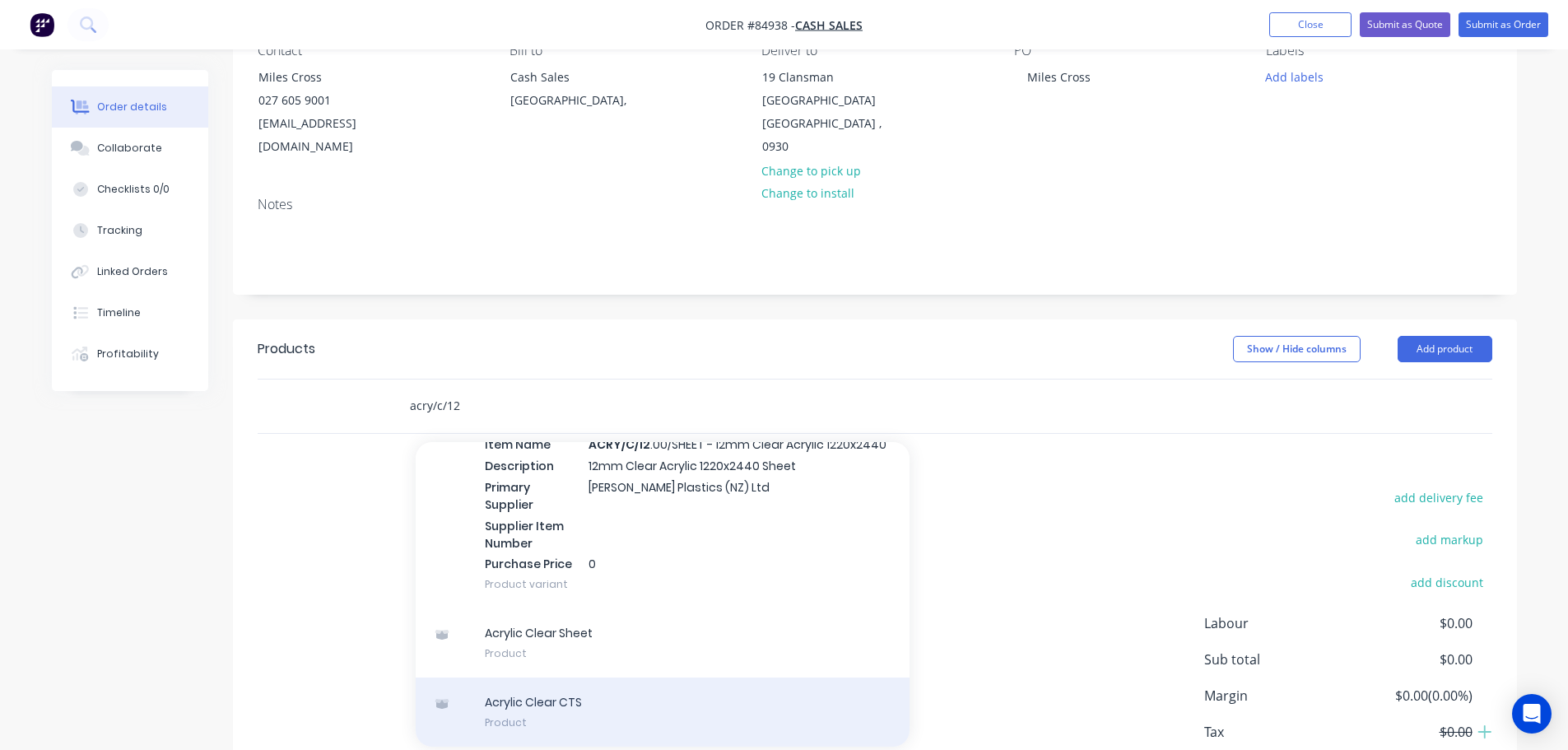
type input "acry/c/12"
click at [630, 688] on div "Acrylic Clear CTS Product" at bounding box center [662, 712] width 494 height 69
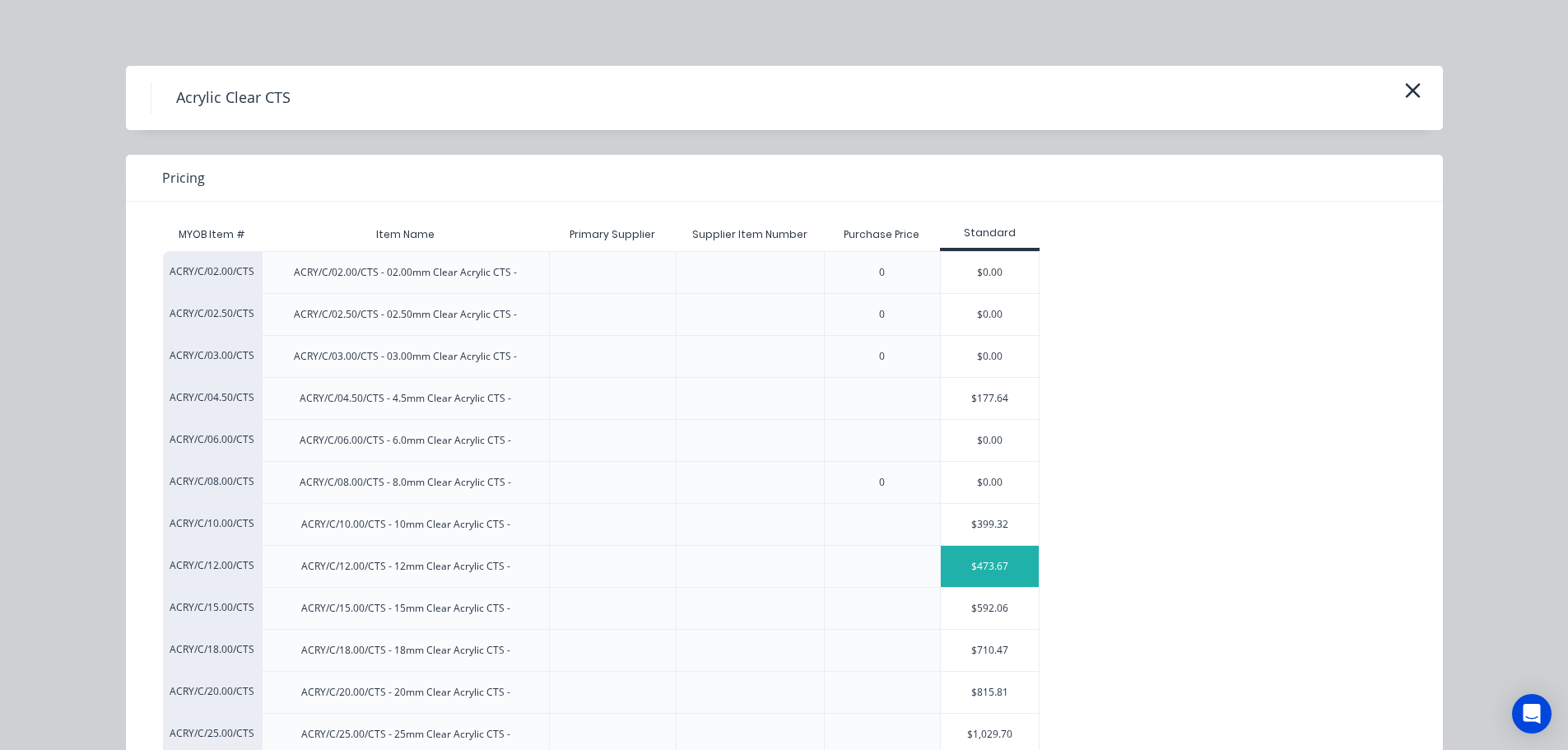
click at [952, 566] on div "$473.67" at bounding box center [990, 566] width 99 height 42
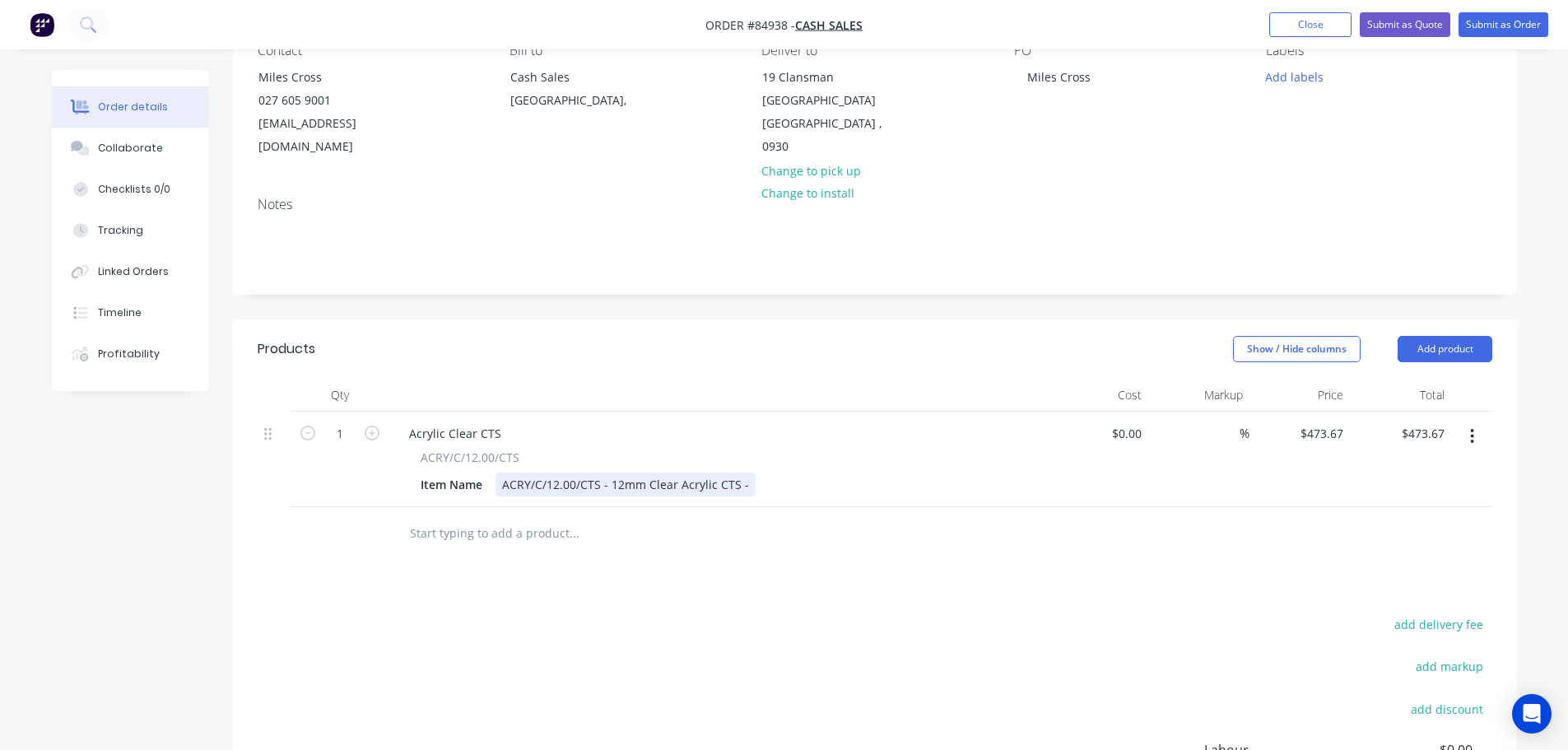
click at [749, 473] on div "Item Name ACRY/C/12.00/CTS - 12mm Clear Acrylic CTS -" at bounding box center [715, 485] width 603 height 24
click at [1317, 422] on input "473.67" at bounding box center [1324, 433] width 51 height 24
paste input "250.61"
type input "$250.61"
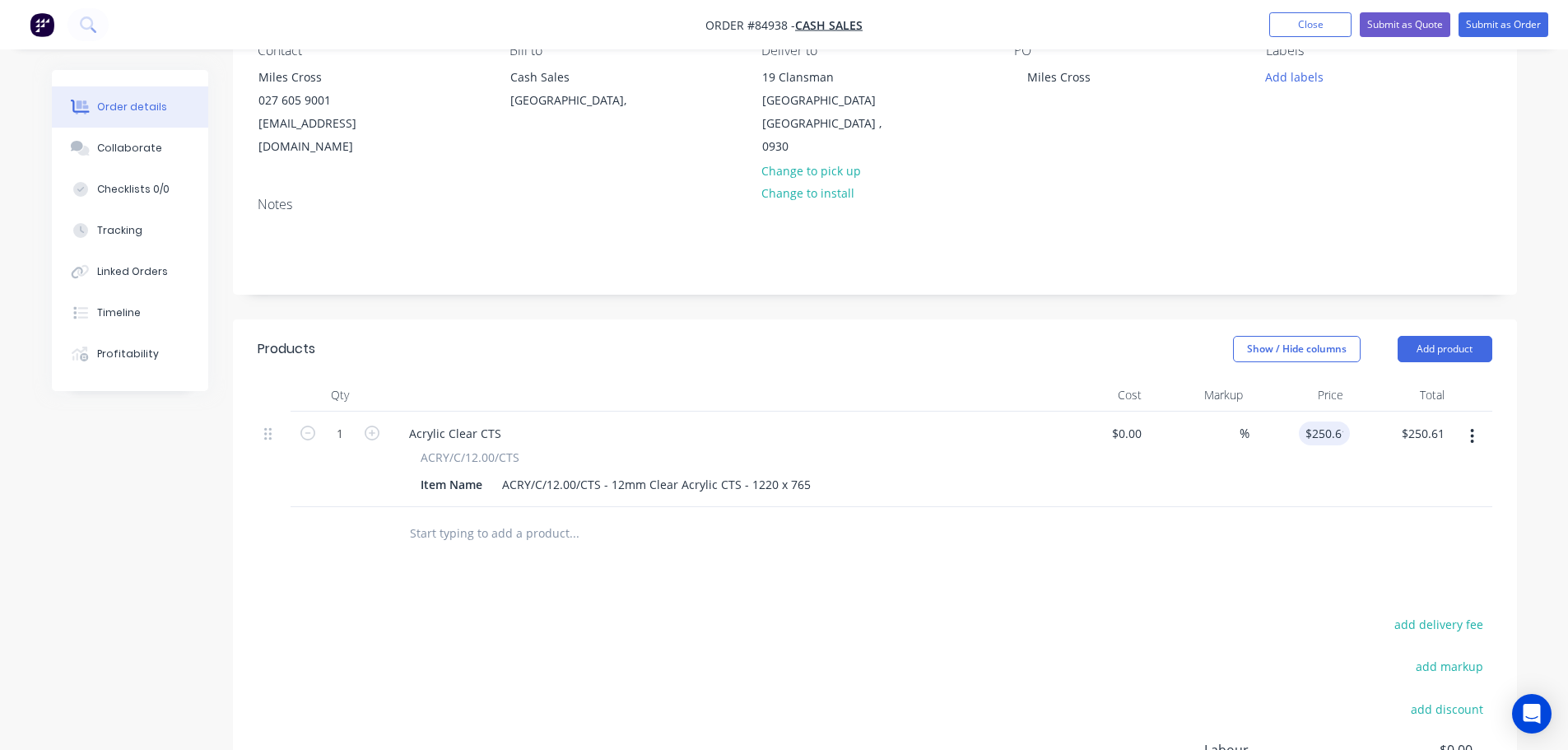
click at [1284, 534] on div at bounding box center [874, 534] width 1235 height 54
click at [1441, 614] on button "add delivery fee" at bounding box center [1439, 624] width 106 height 22
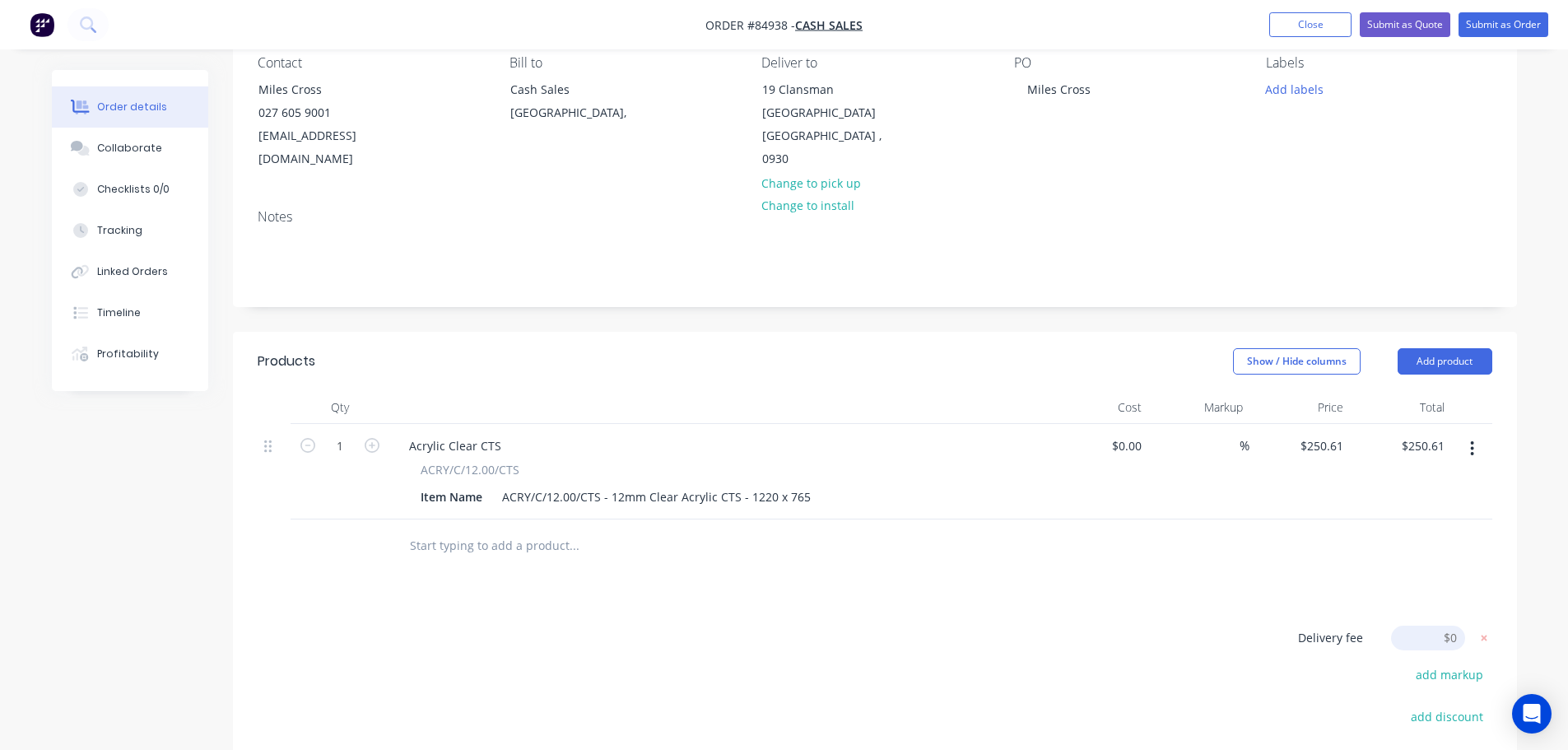
scroll to position [0, 0]
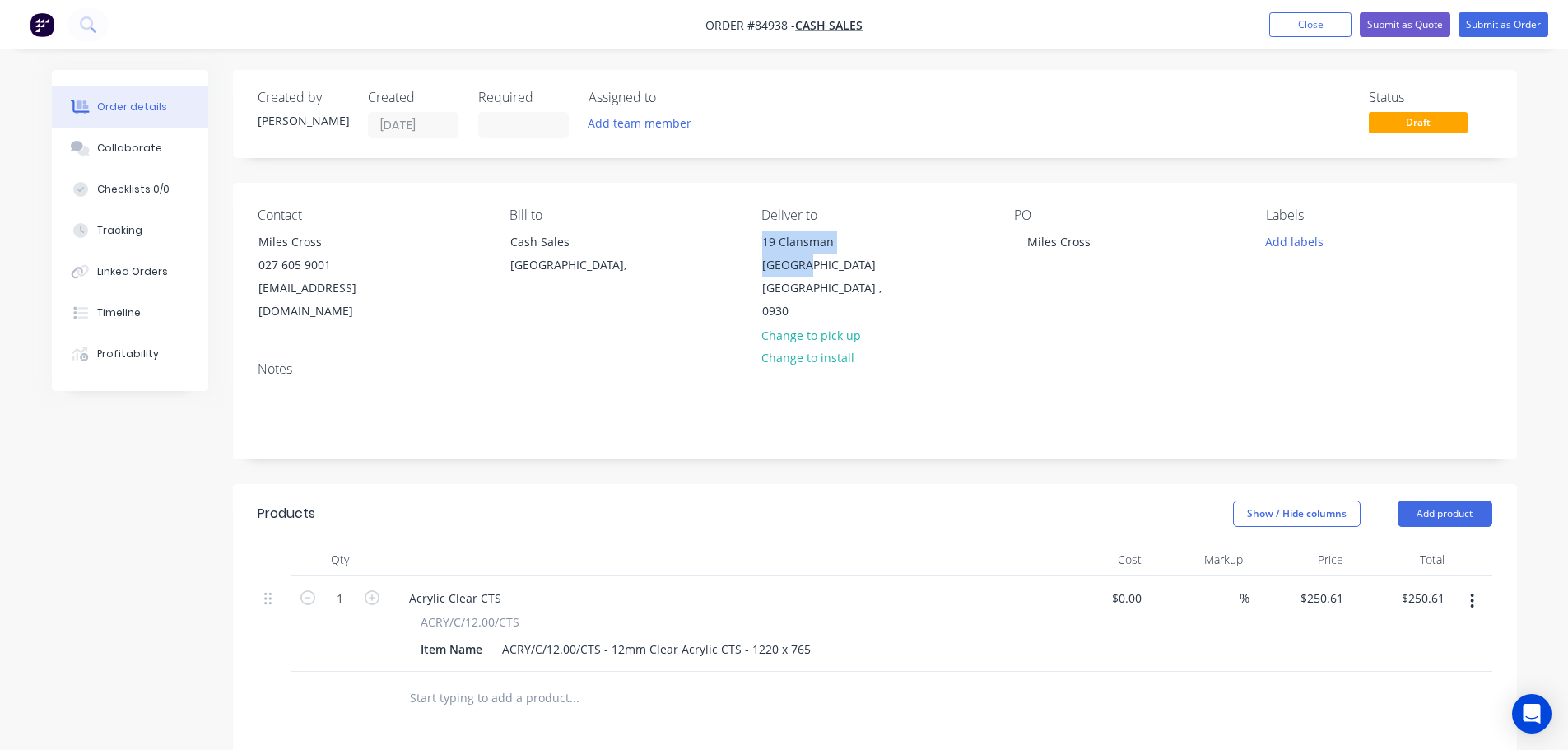
drag, startPoint x: 761, startPoint y: 242, endPoint x: 916, endPoint y: 235, distance: 155.2
click at [916, 235] on div "Deliver to 19 Clansman Terrace Gulf Harbour Auckland , 0930 Change to pick up C…" at bounding box center [873, 265] width 225 height 116
copy div "19 Clansman Terrace"
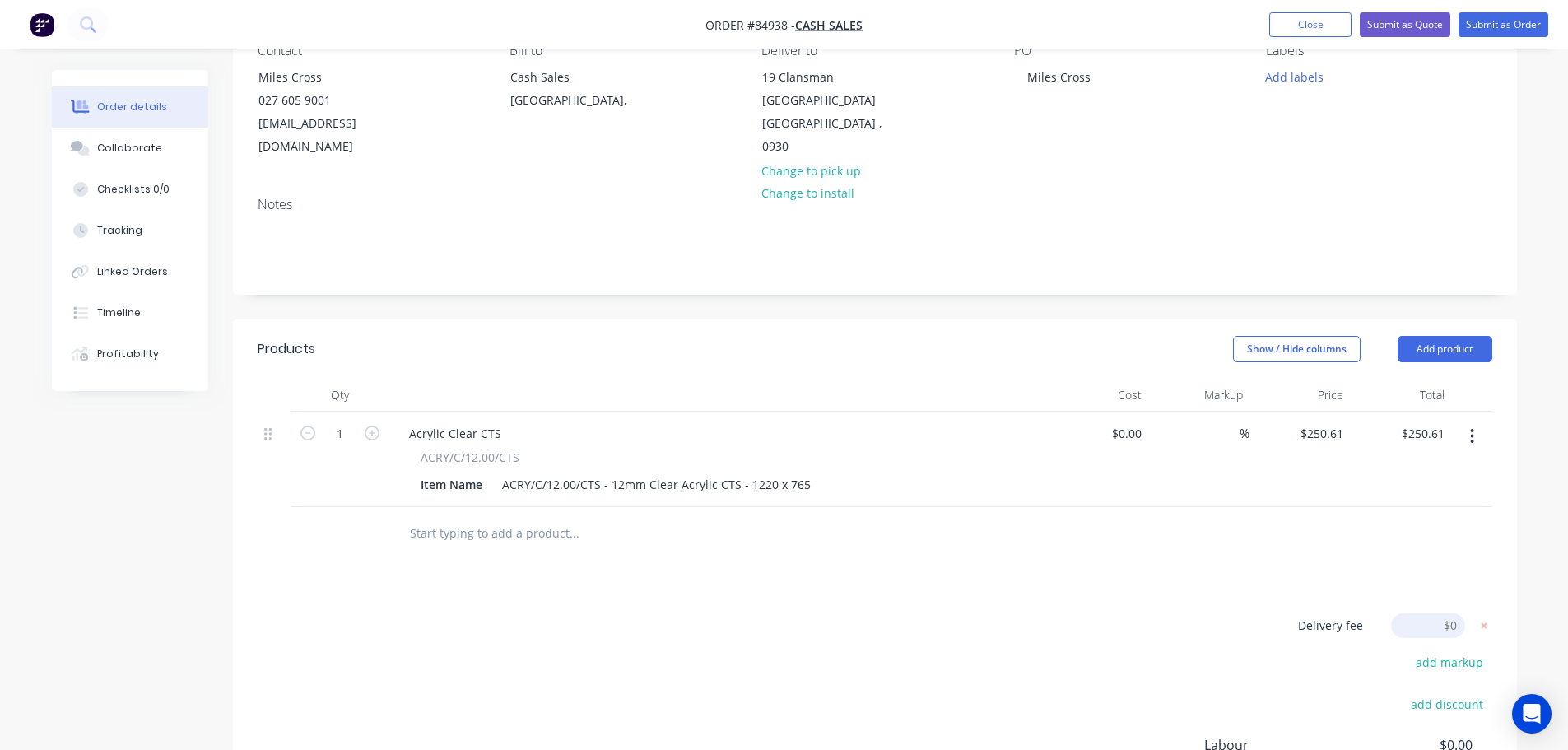
click at [1454, 614] on input at bounding box center [1428, 626] width 74 height 25
type input "20"
click at [1352, 574] on div "Products Show / Hide columns Add product Qty Cost Markup Price Total 1 Acrylic …" at bounding box center [875, 633] width 1284 height 629
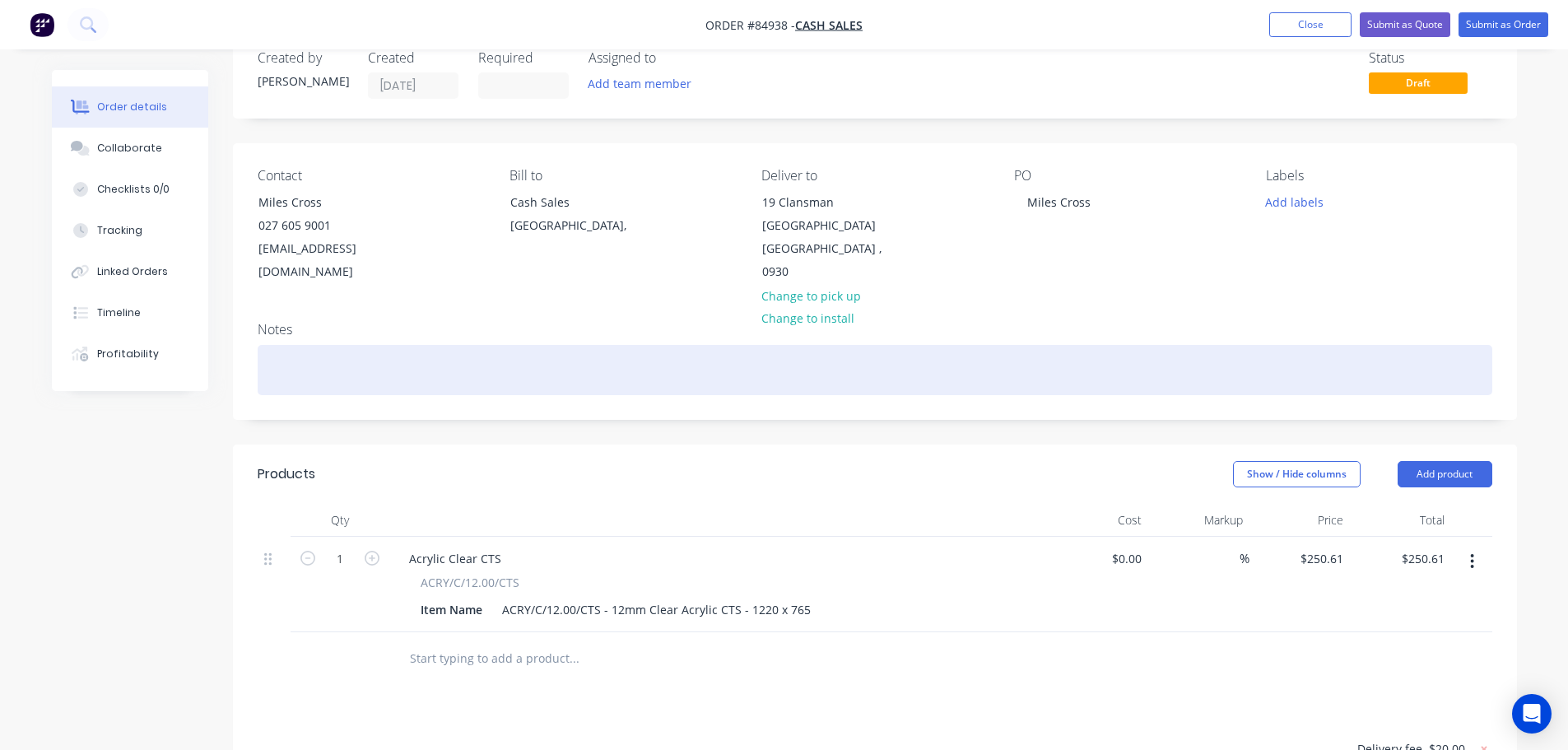
scroll to position [0, 0]
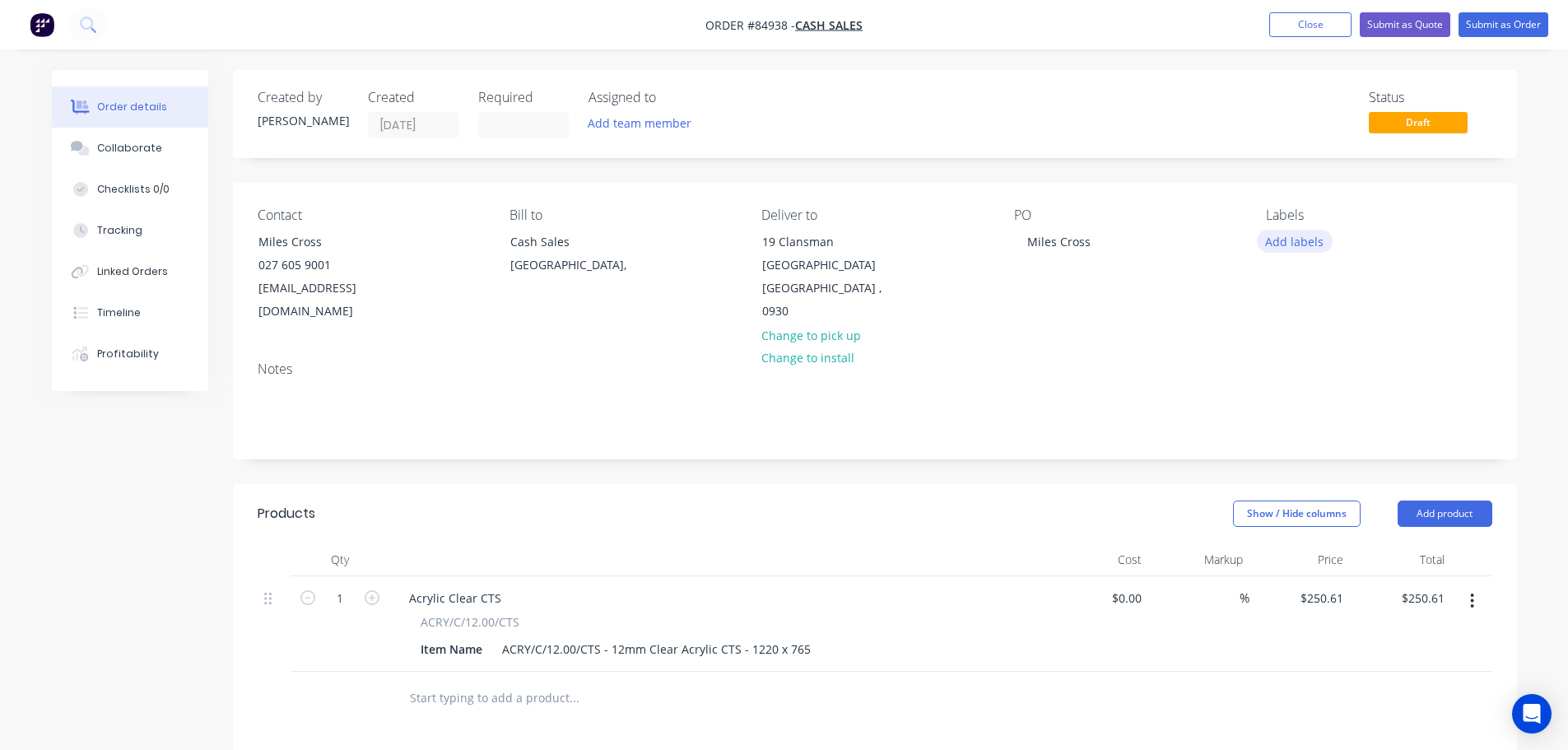
click at [1326, 243] on button "Add labels" at bounding box center [1295, 241] width 76 height 22
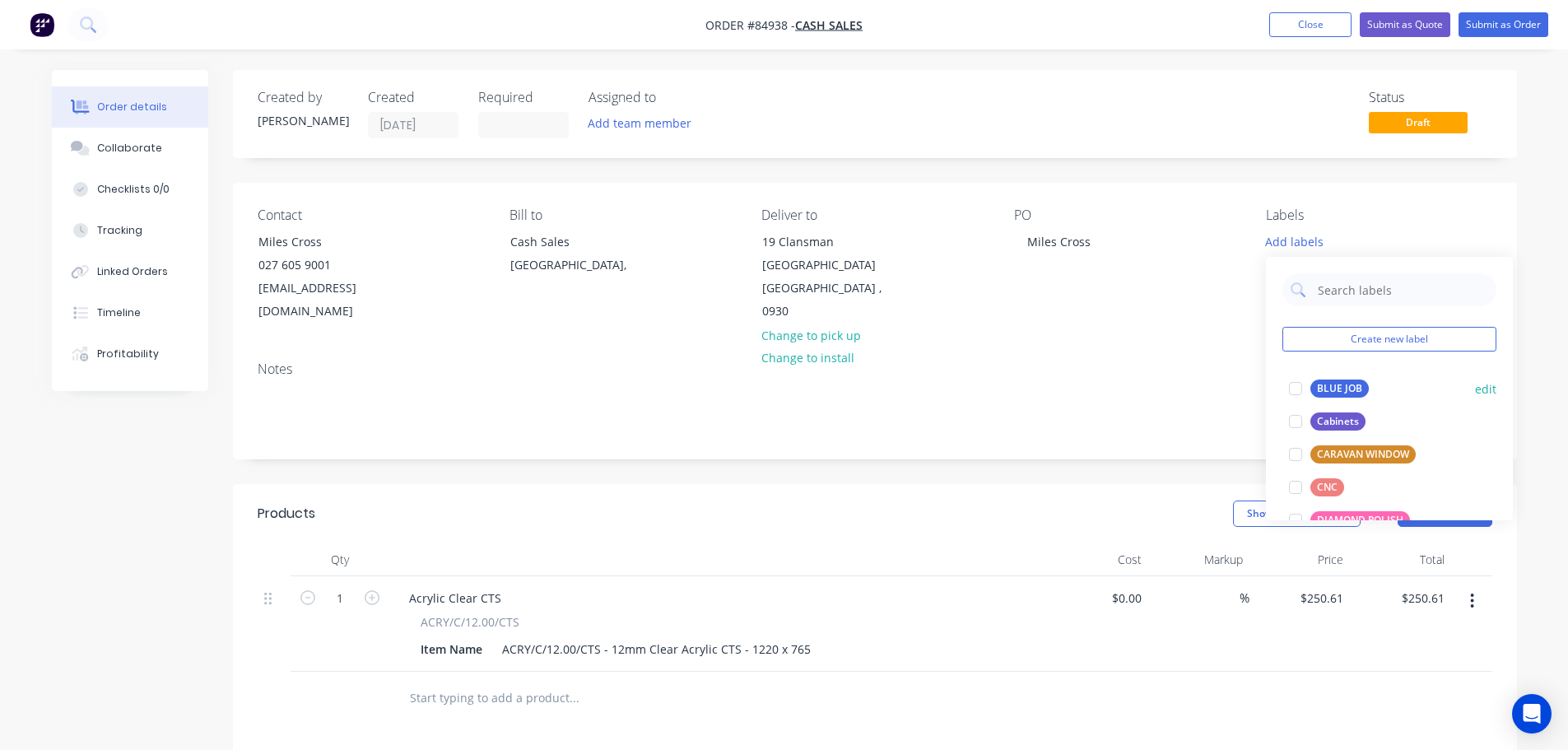
click at [1322, 383] on div "BLUE JOB" at bounding box center [1339, 388] width 58 height 18
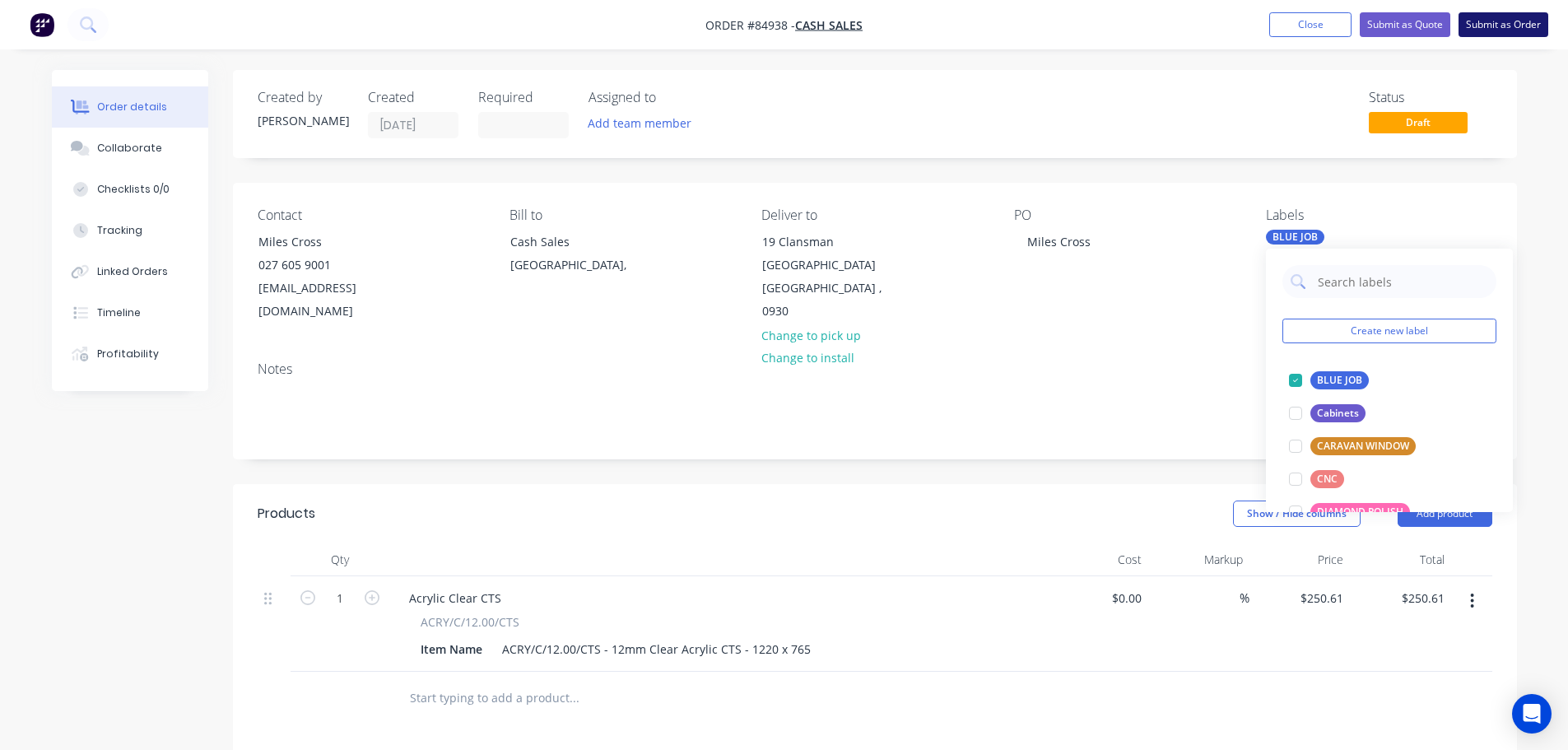
click at [1485, 27] on button "Submit as Order" at bounding box center [1503, 25] width 90 height 25
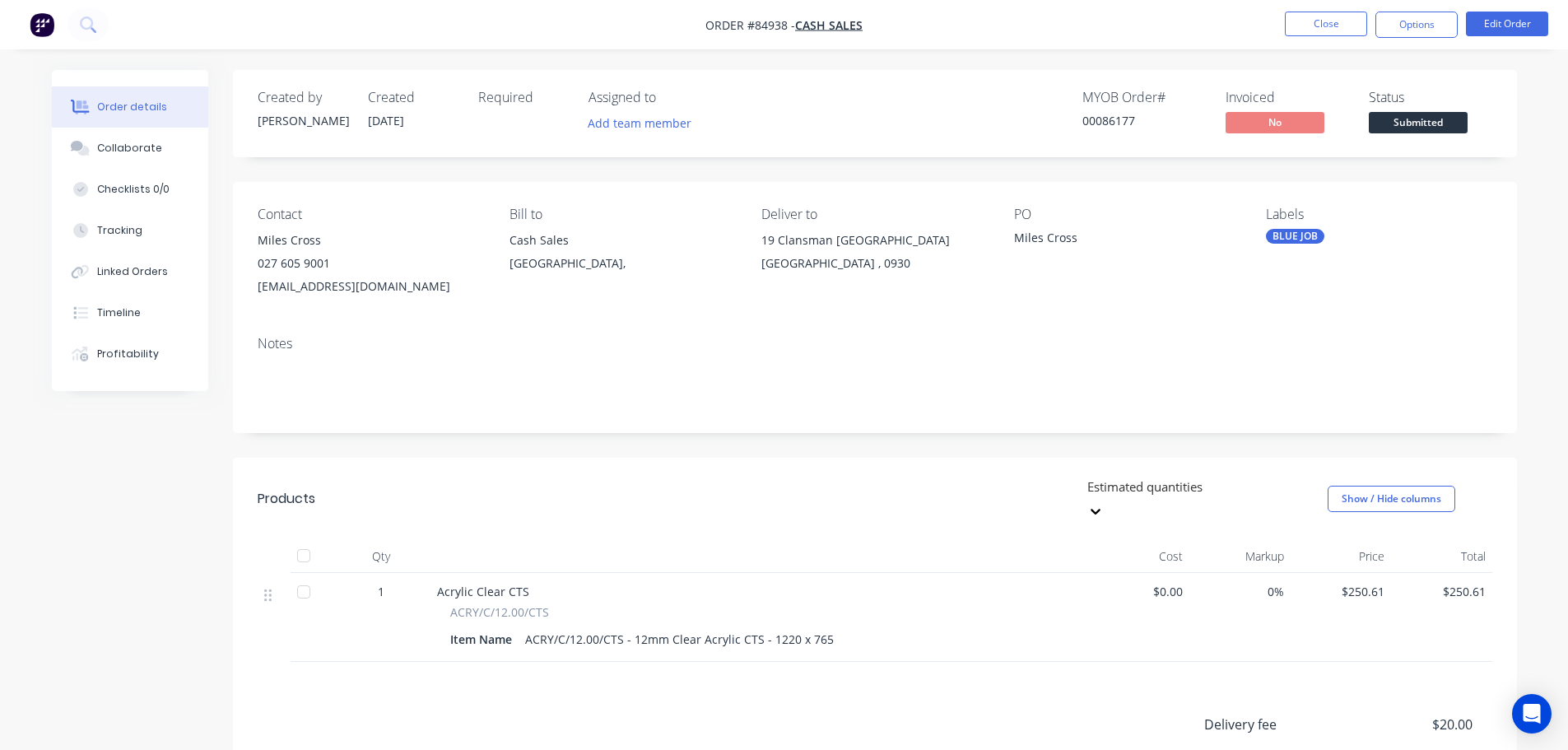
click at [1115, 123] on div "00086177" at bounding box center [1145, 121] width 124 height 18
copy div "00086177"
click at [1428, 35] on button "Options" at bounding box center [1416, 25] width 82 height 27
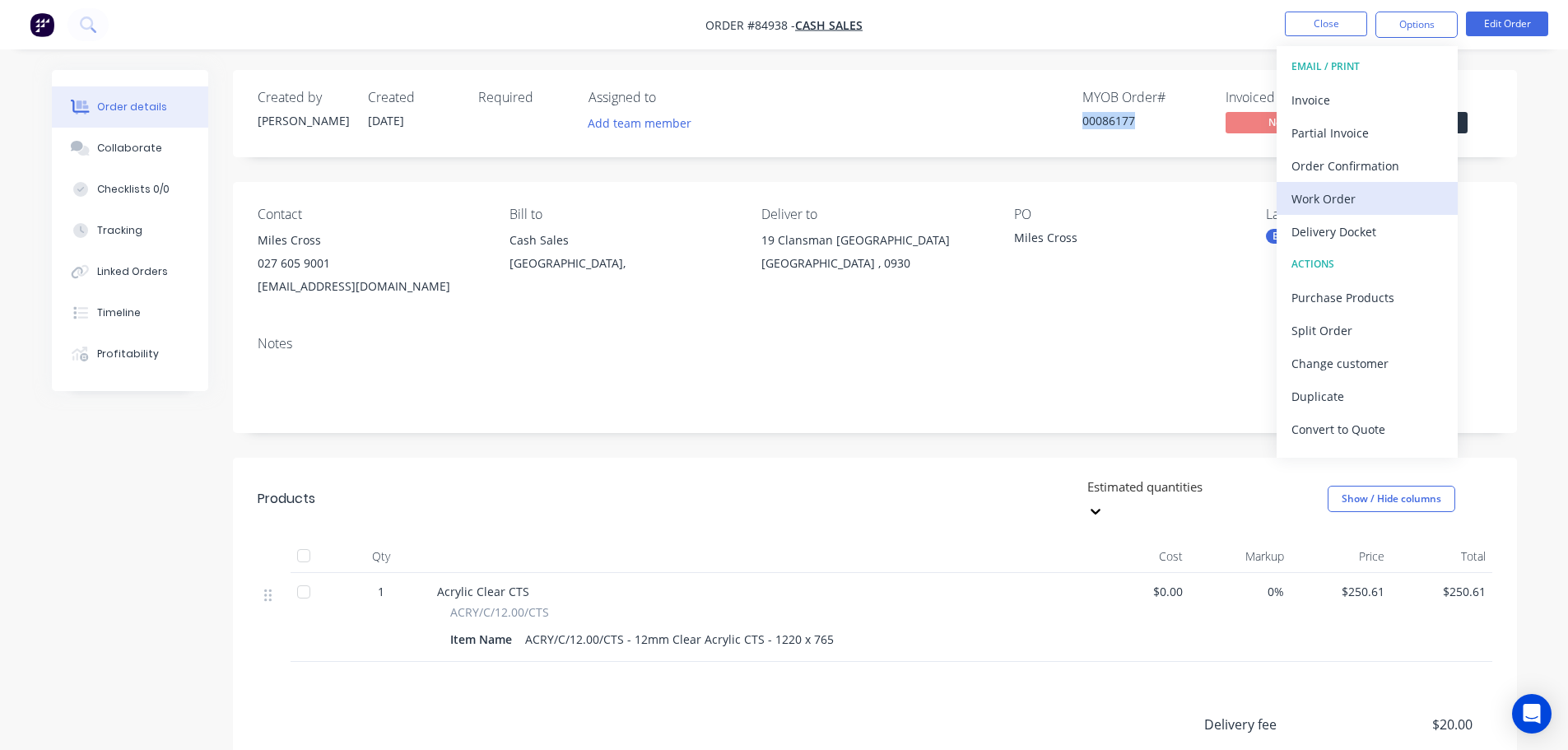
click at [1359, 195] on div "Work Order" at bounding box center [1366, 198] width 151 height 24
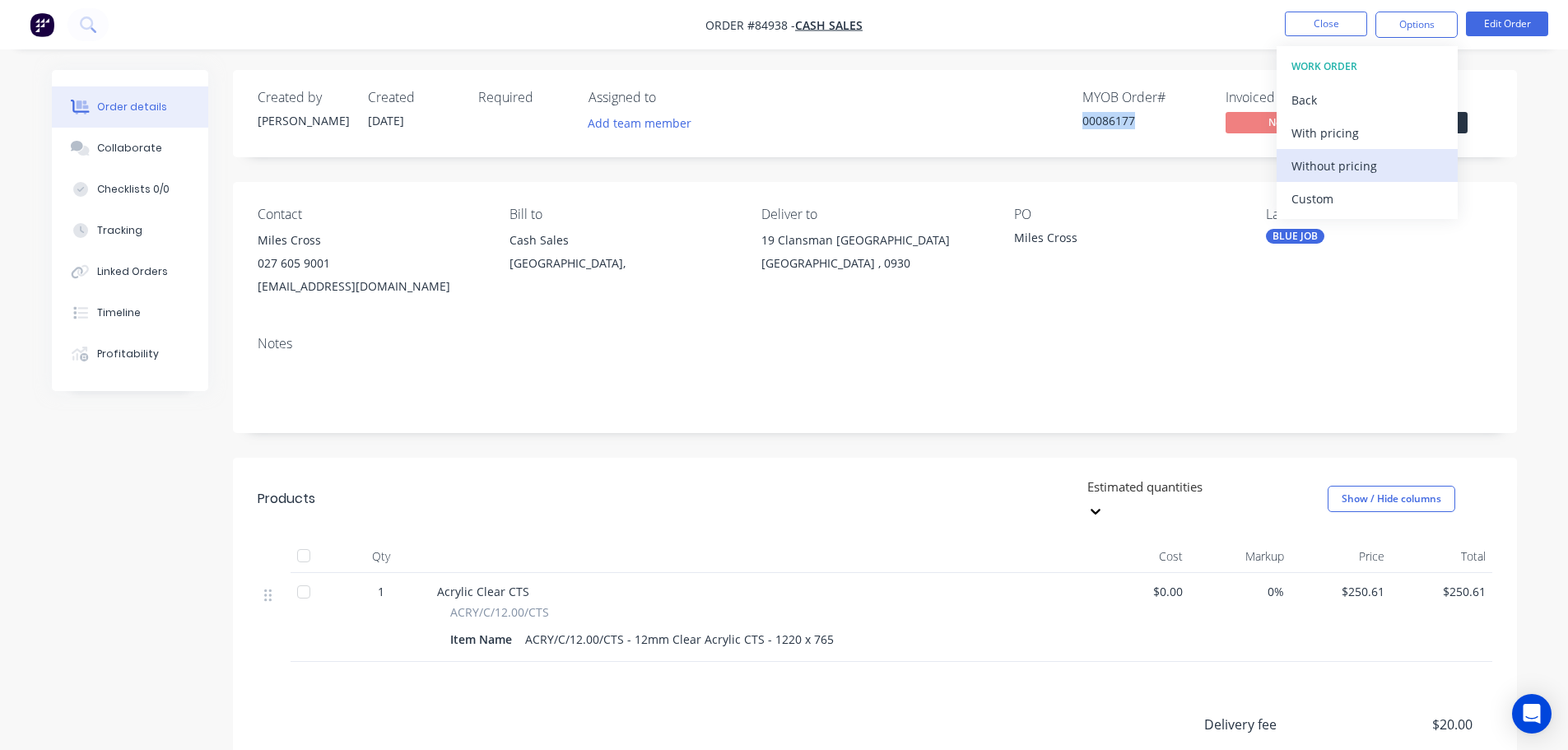
click at [1360, 175] on div "Without pricing" at bounding box center [1366, 165] width 151 height 24
click at [1202, 153] on div "Created by Jess Created 29/09/25 Required Assigned to Add team member MYOB Orde…" at bounding box center [875, 113] width 1284 height 88
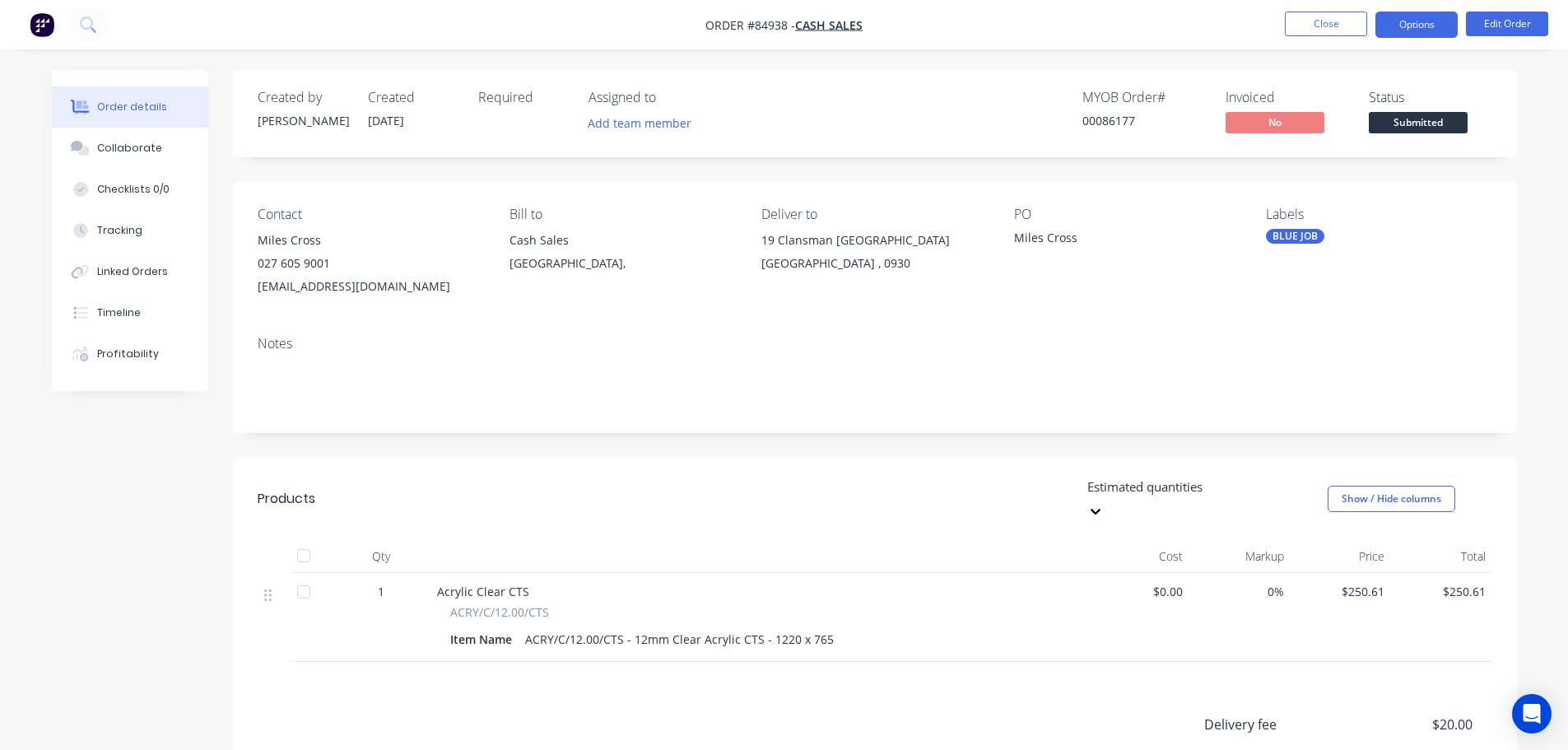
click at [1422, 23] on button "Options" at bounding box center [1416, 25] width 82 height 27
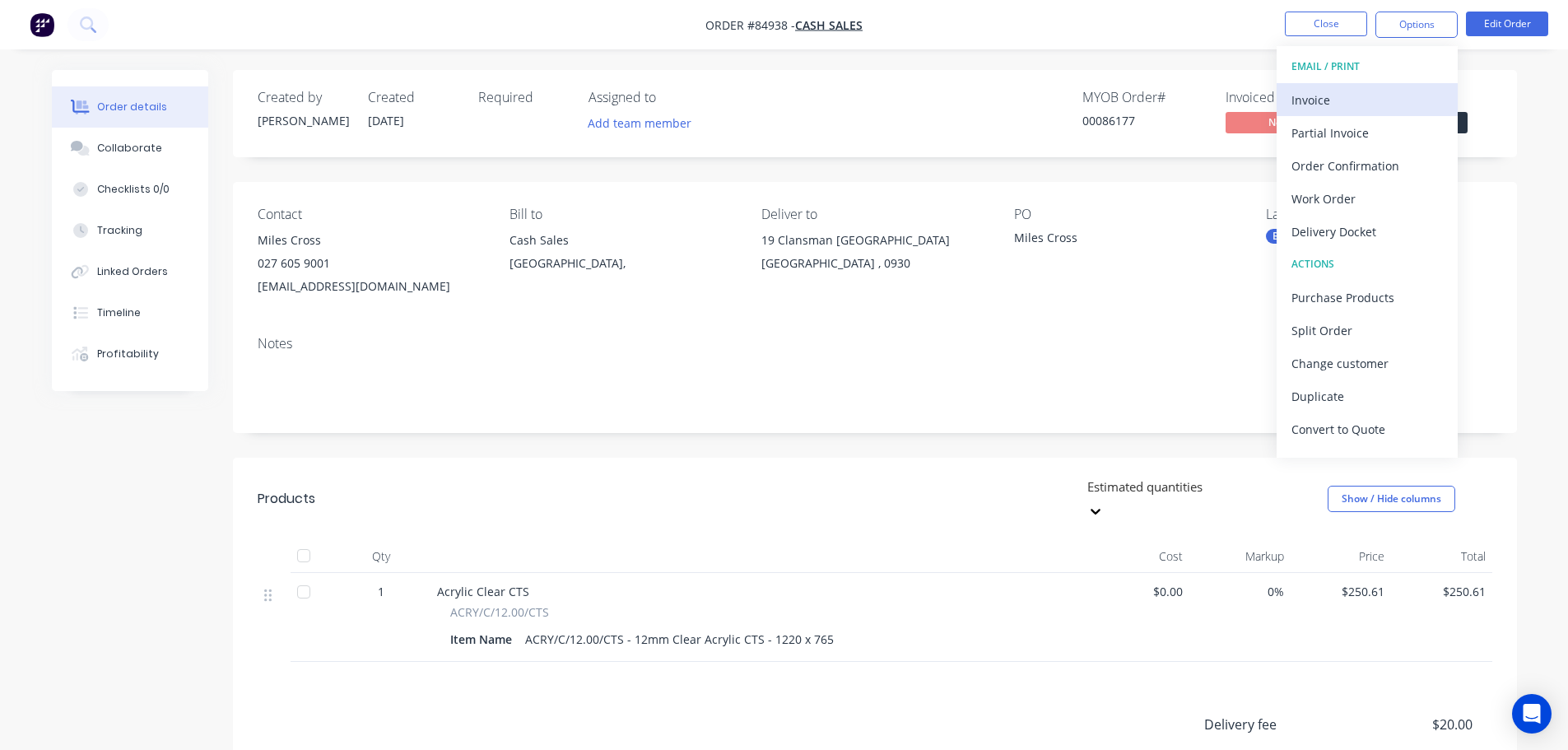
click at [1380, 94] on div "Invoice" at bounding box center [1366, 100] width 151 height 24
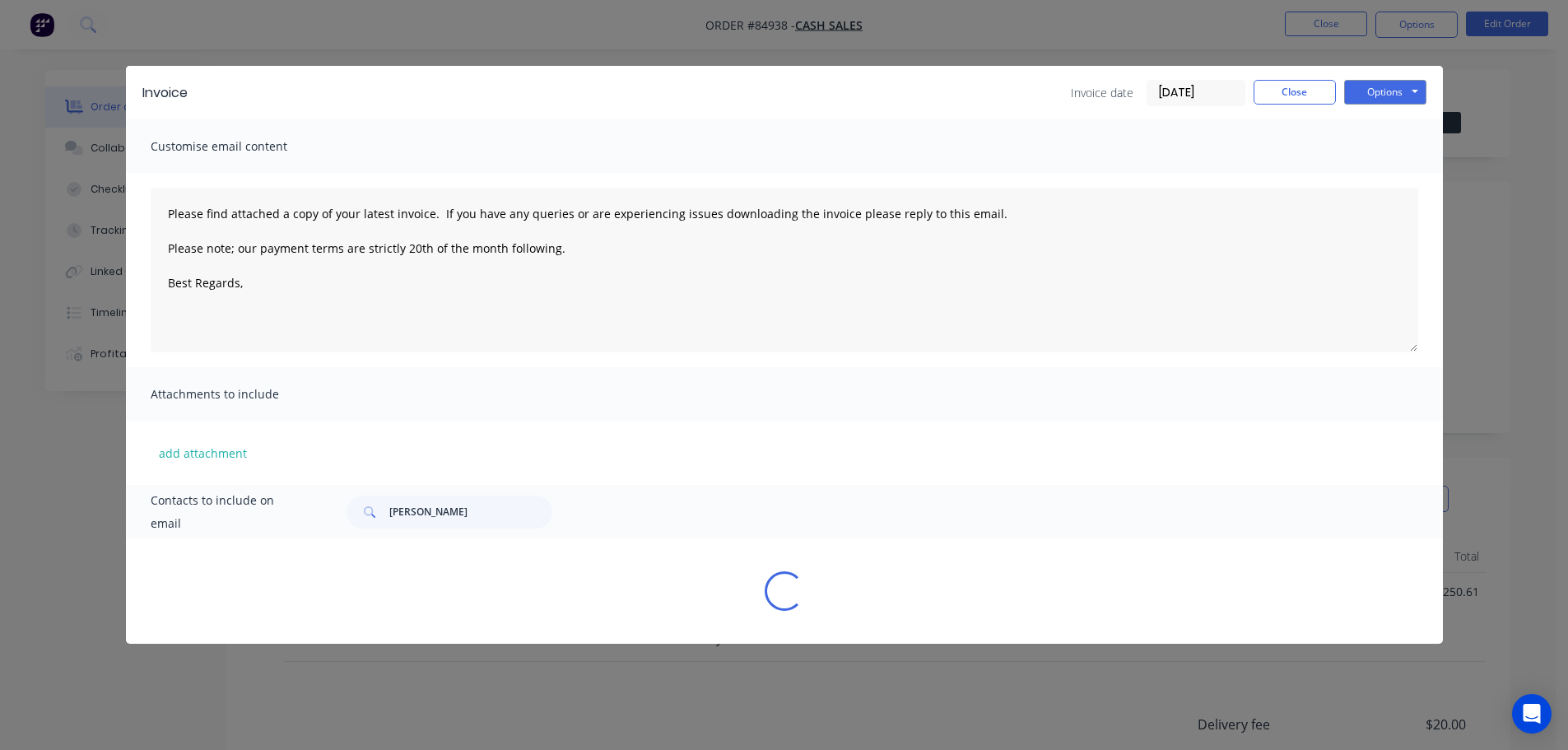
click at [1389, 84] on button "Options" at bounding box center [1385, 92] width 82 height 25
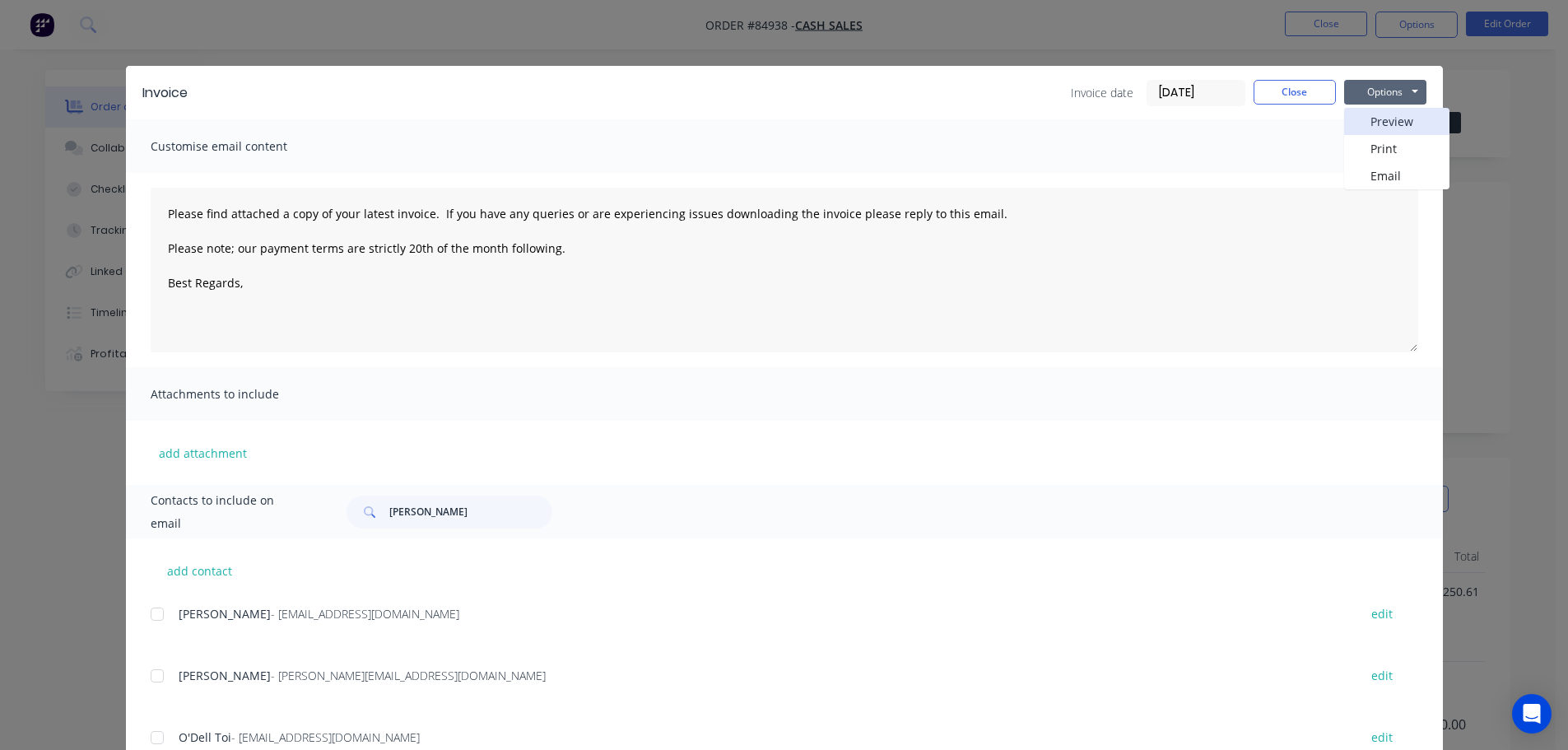
click at [1394, 112] on button "Preview" at bounding box center [1397, 121] width 105 height 27
click at [1297, 80] on button "Close" at bounding box center [1294, 92] width 82 height 25
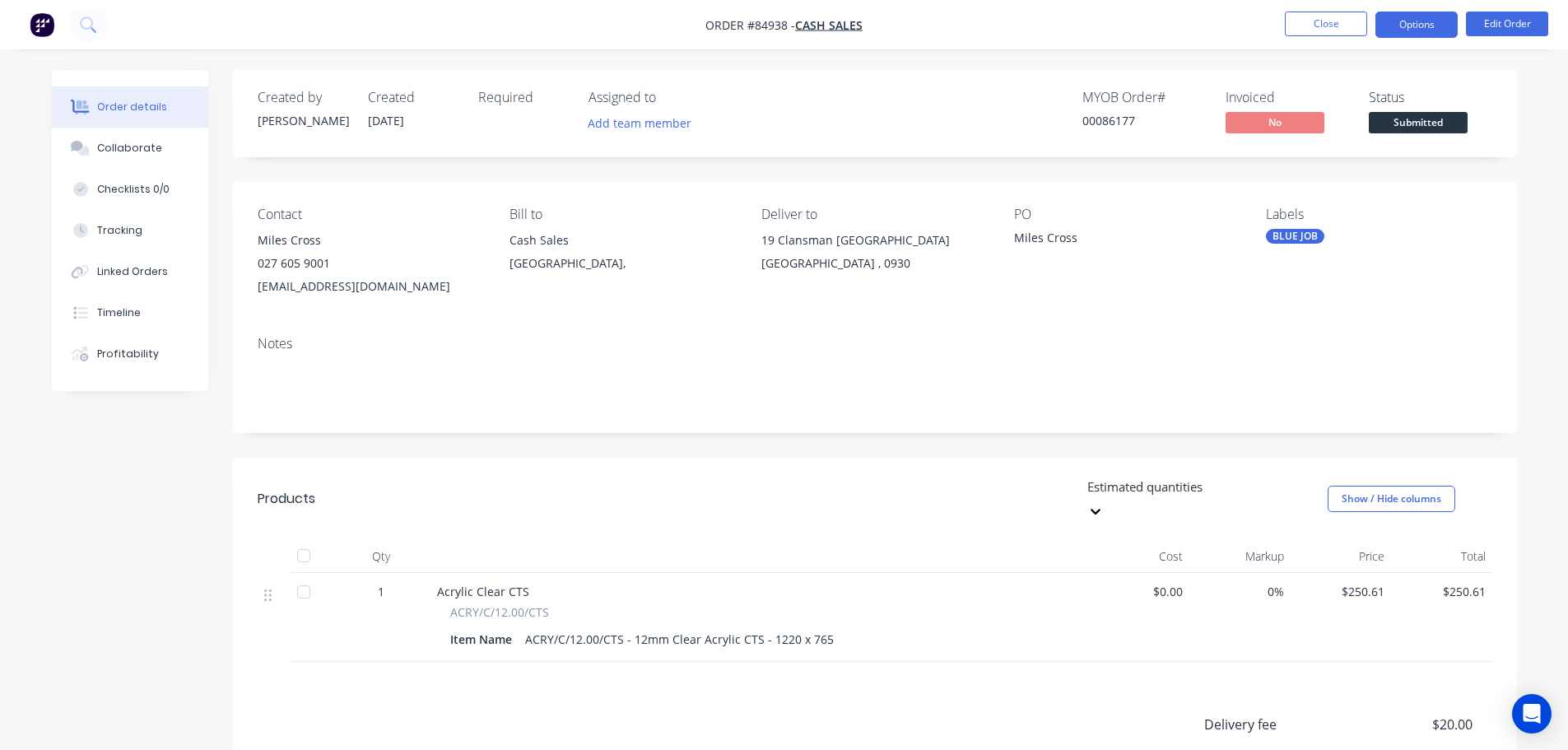
click at [1376, 26] on button "Options" at bounding box center [1416, 25] width 82 height 27
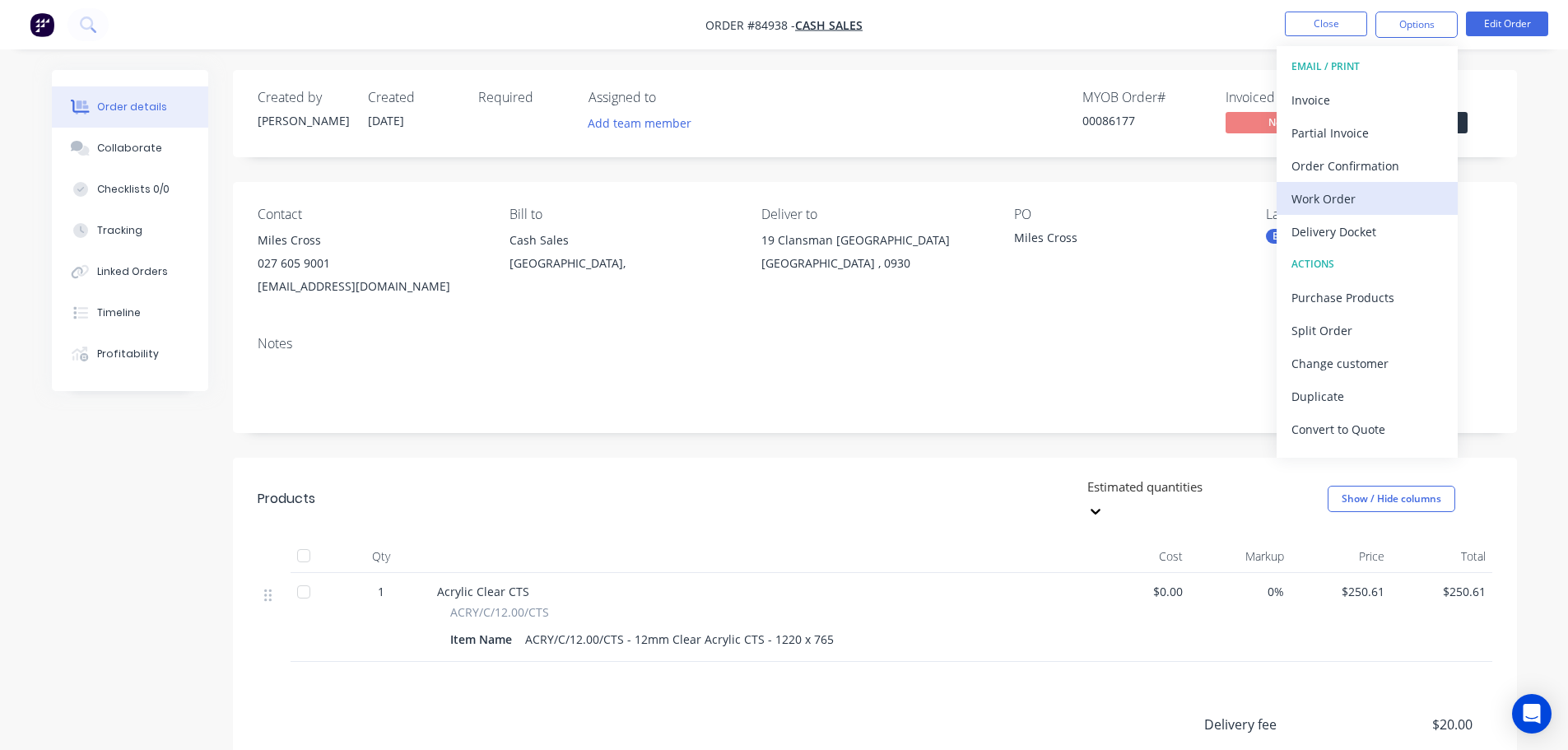
click at [1316, 189] on div "Work Order" at bounding box center [1366, 198] width 151 height 24
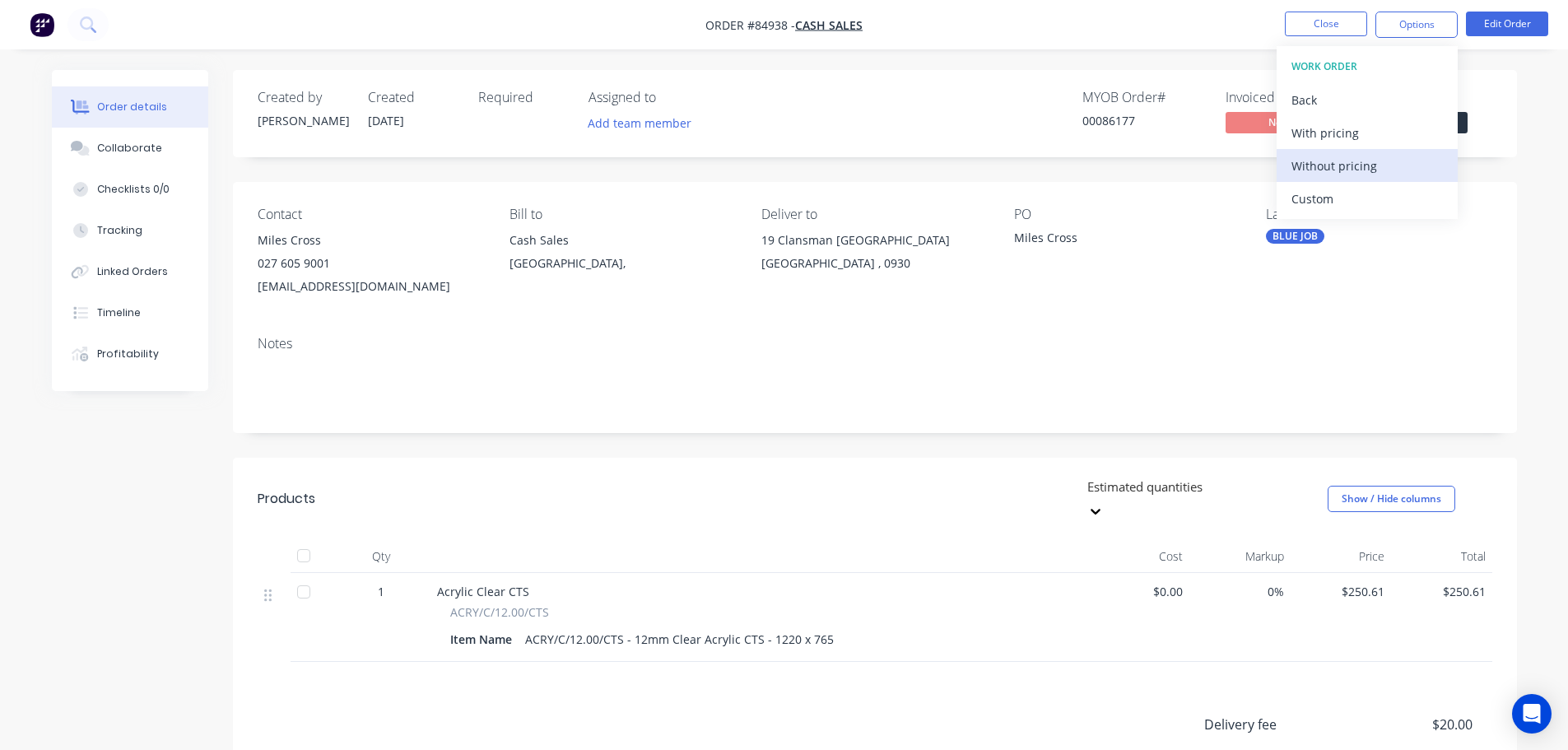
click at [1322, 171] on div "Without pricing" at bounding box center [1366, 165] width 151 height 24
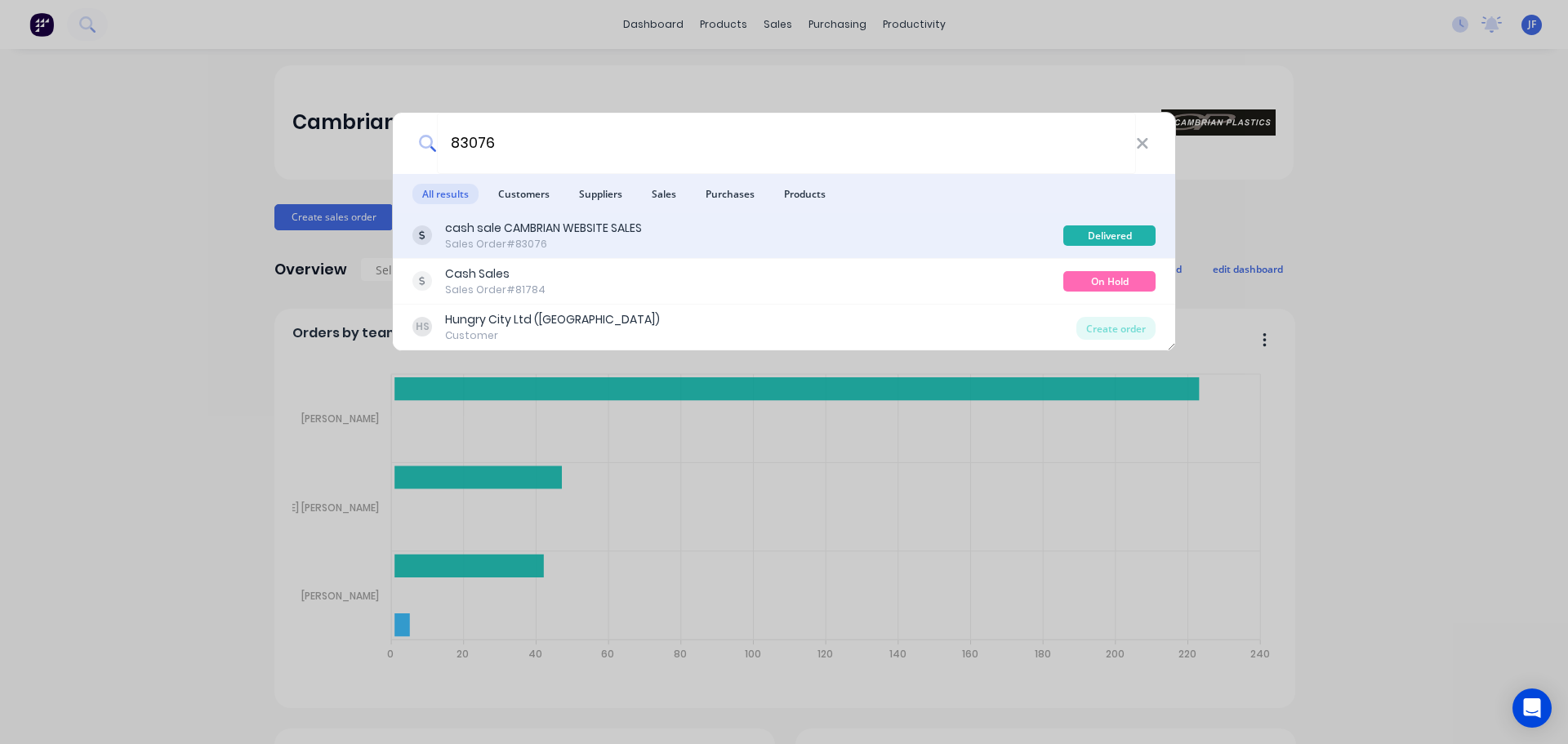
type input "83076"
click at [747, 240] on div "cash sale CAMBRIAN WEBSITE SALES Sales Order #83076" at bounding box center [738, 235] width 651 height 32
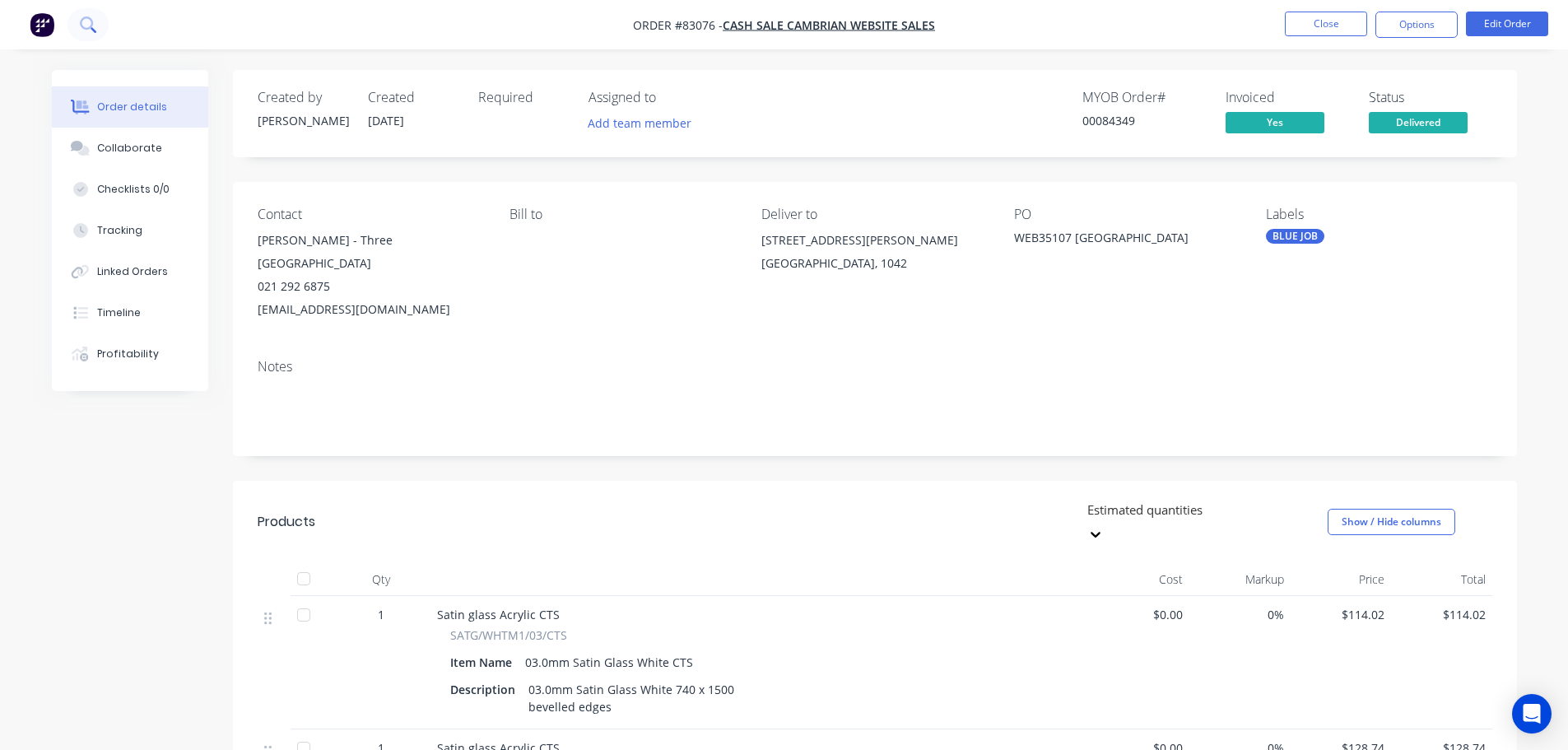
click at [83, 23] on icon at bounding box center [88, 25] width 16 height 16
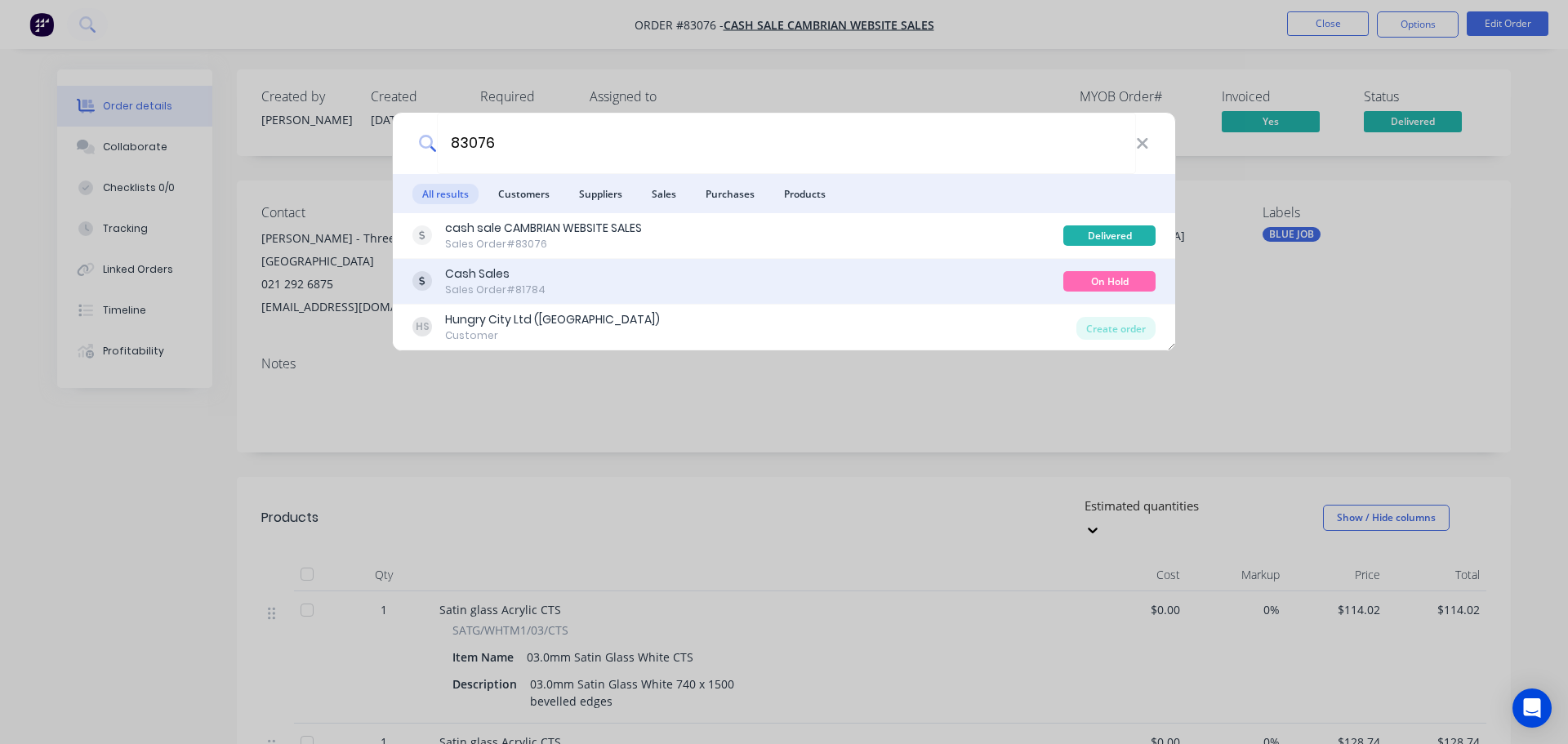
type input "83076"
click at [914, 281] on div "Cash Sales Sales Order #81784" at bounding box center [738, 282] width 651 height 32
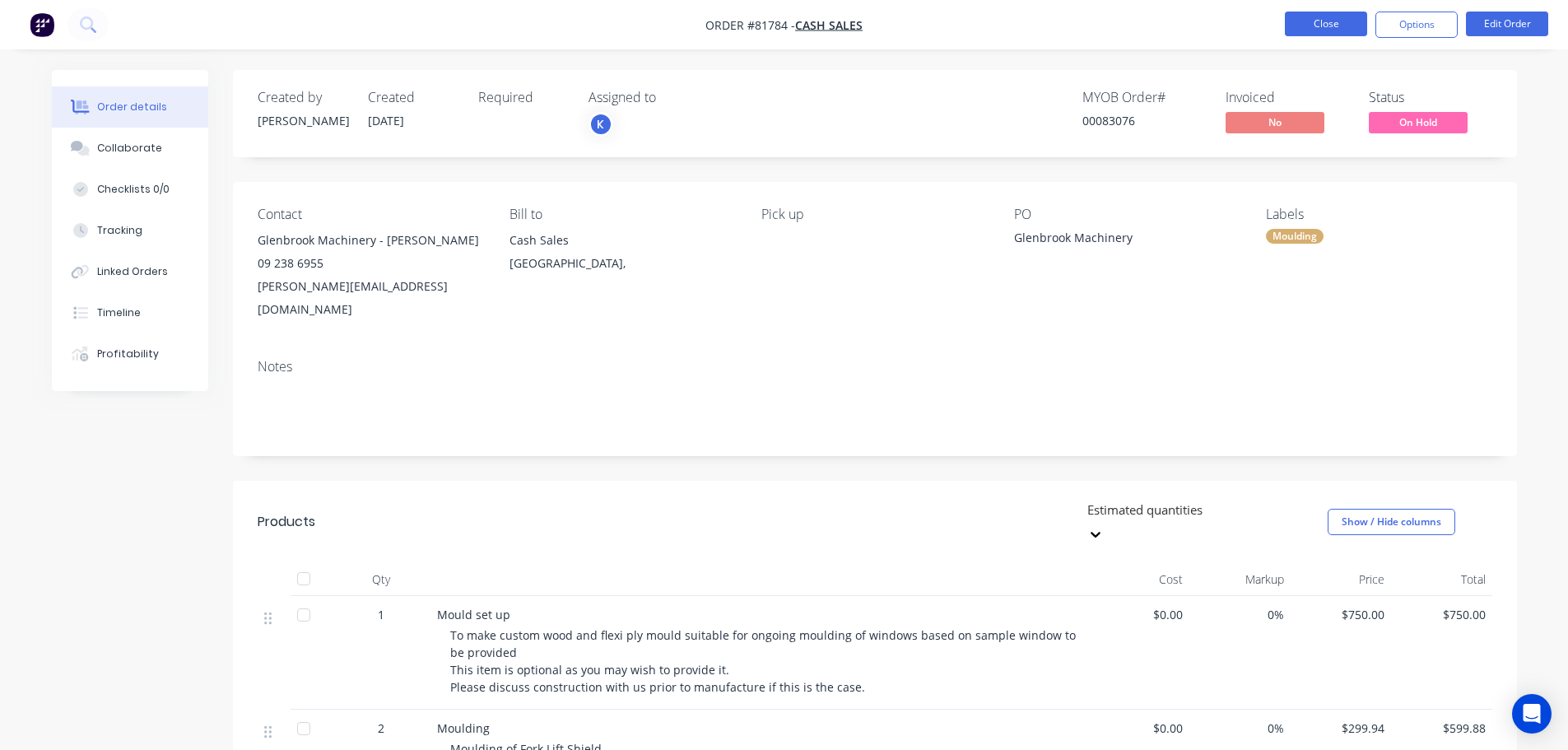
click at [1326, 17] on button "Close" at bounding box center [1326, 24] width 82 height 25
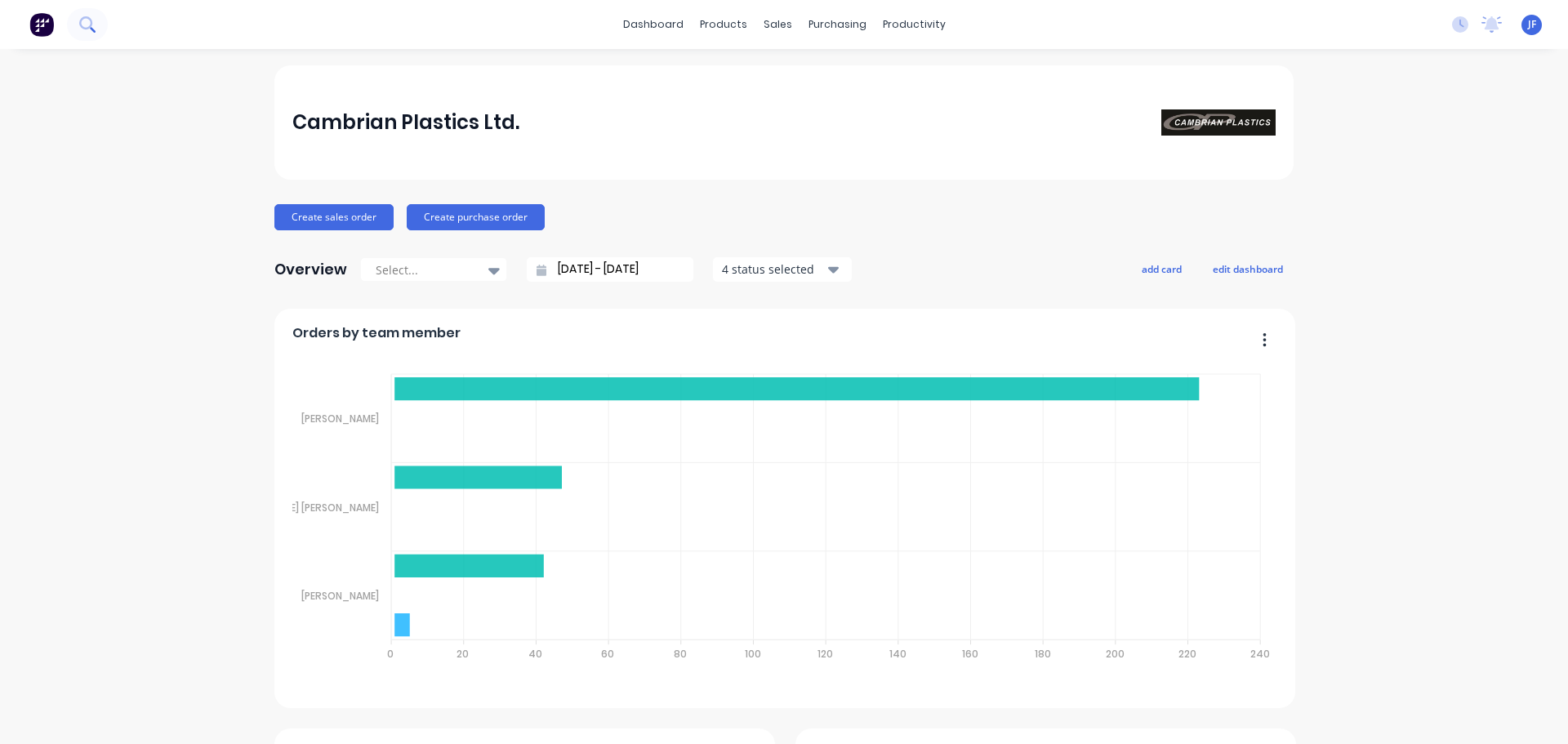
click at [100, 39] on button at bounding box center [87, 24] width 41 height 32
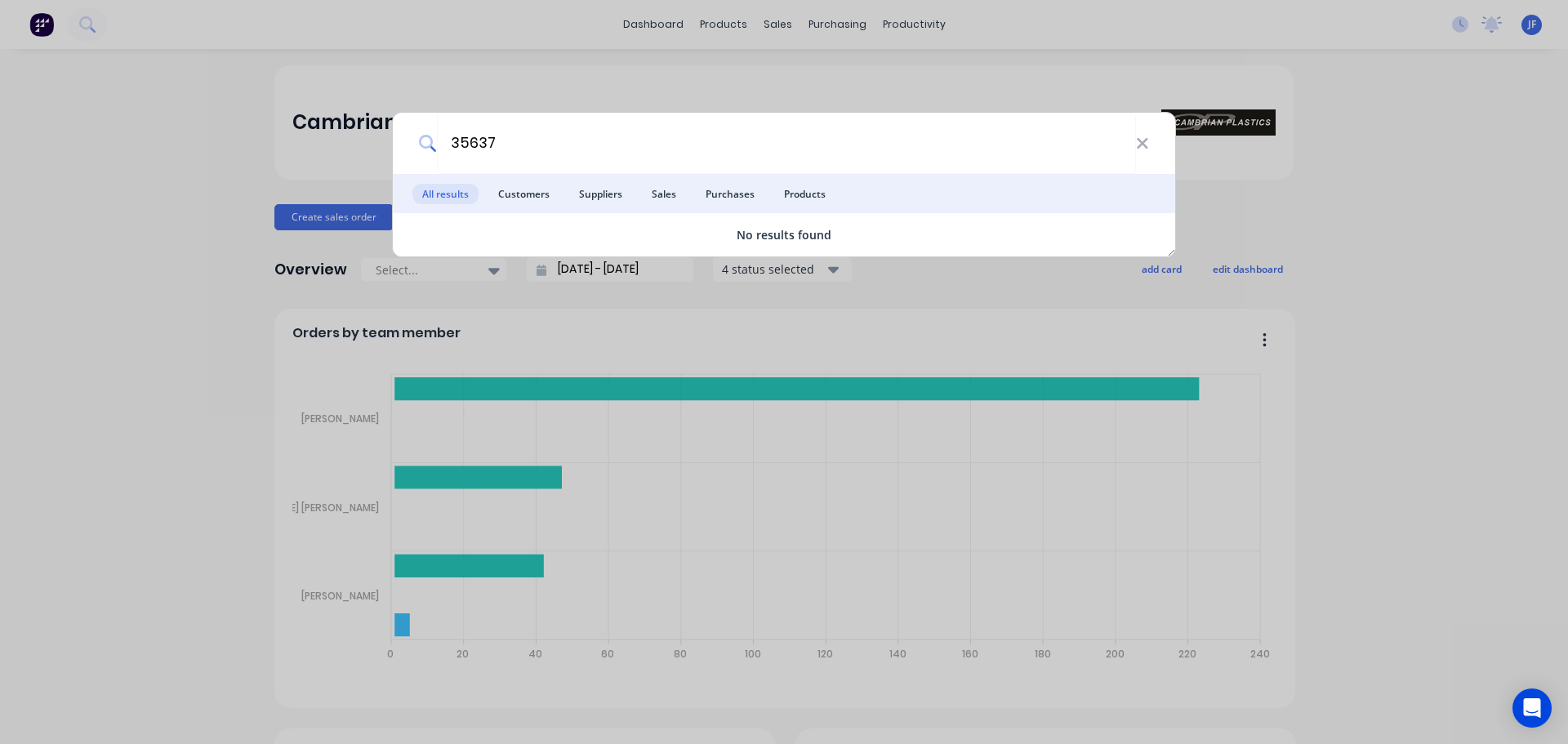
type input "35637"
click at [270, 170] on div "35637 All results Customers Suppliers Sales Purchases Products No results found" at bounding box center [784, 372] width 1568 height 744
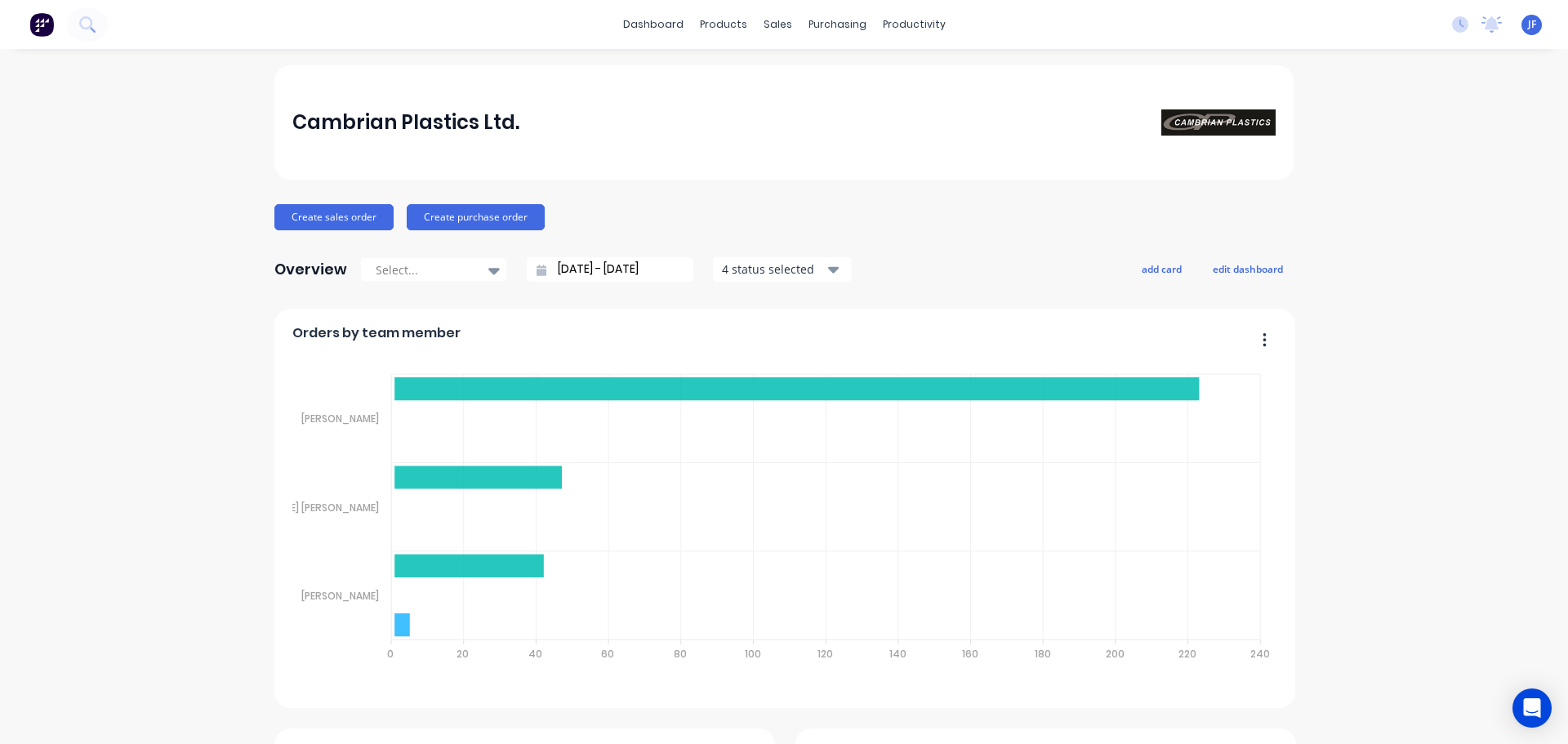
click at [363, 231] on div "Cambrian Plastics Ltd. Create sales order Create purchase order Overview Select…" at bounding box center [784, 597] width 1019 height 1063
click at [367, 219] on button "Create sales order" at bounding box center [334, 218] width 119 height 26
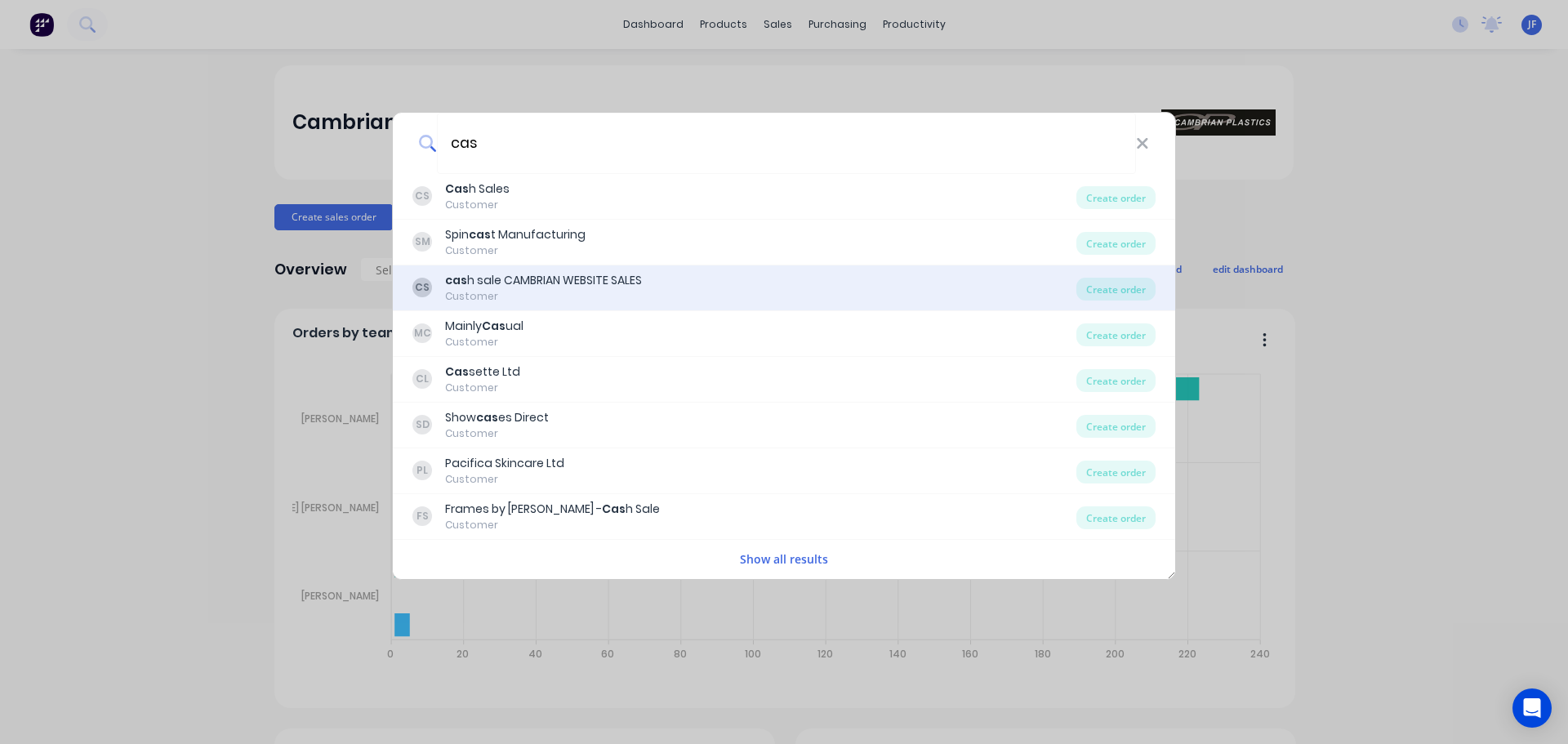
type input "cas"
click at [604, 292] on div "Customer" at bounding box center [544, 297] width 196 height 15
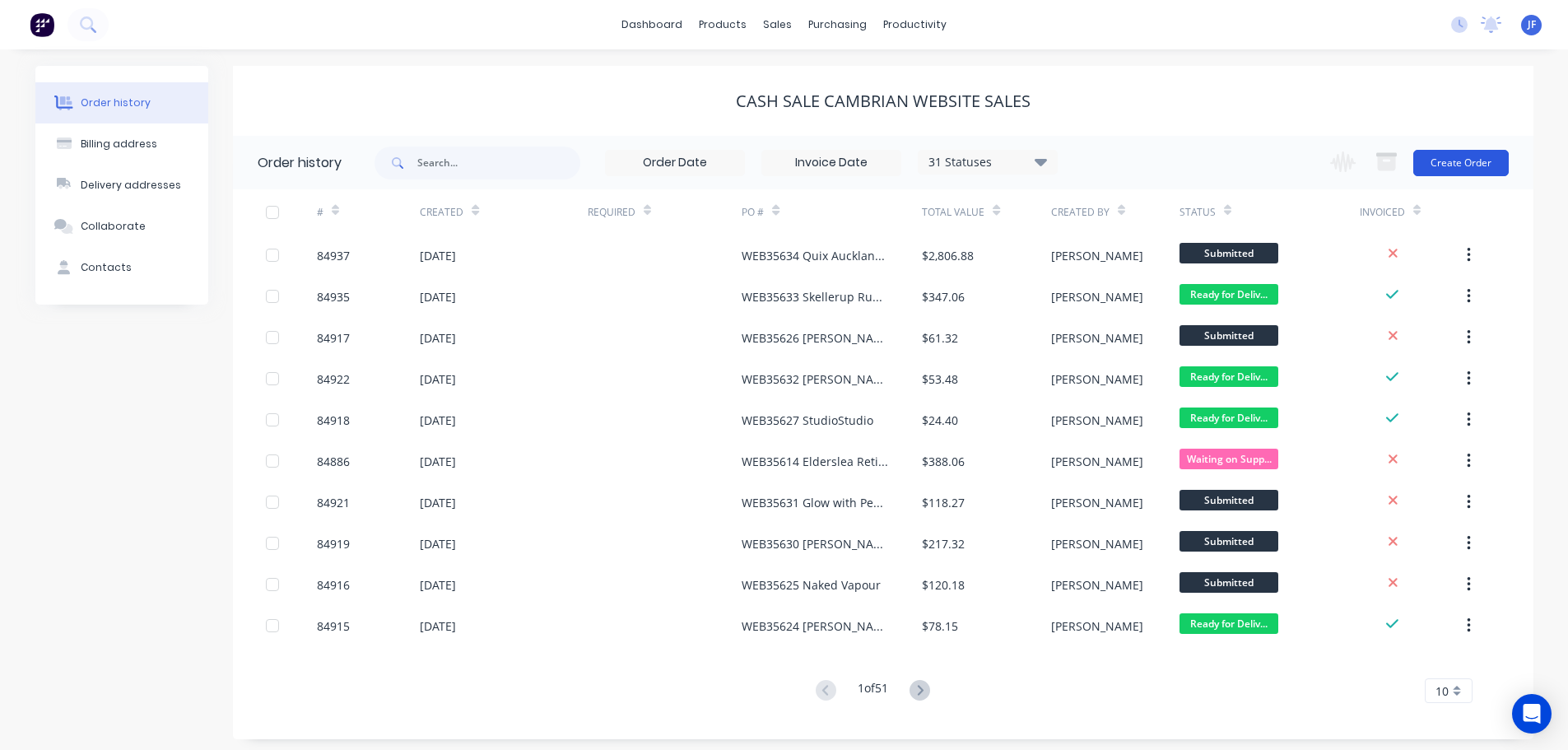
click at [1473, 160] on button "Create Order" at bounding box center [1461, 163] width 95 height 27
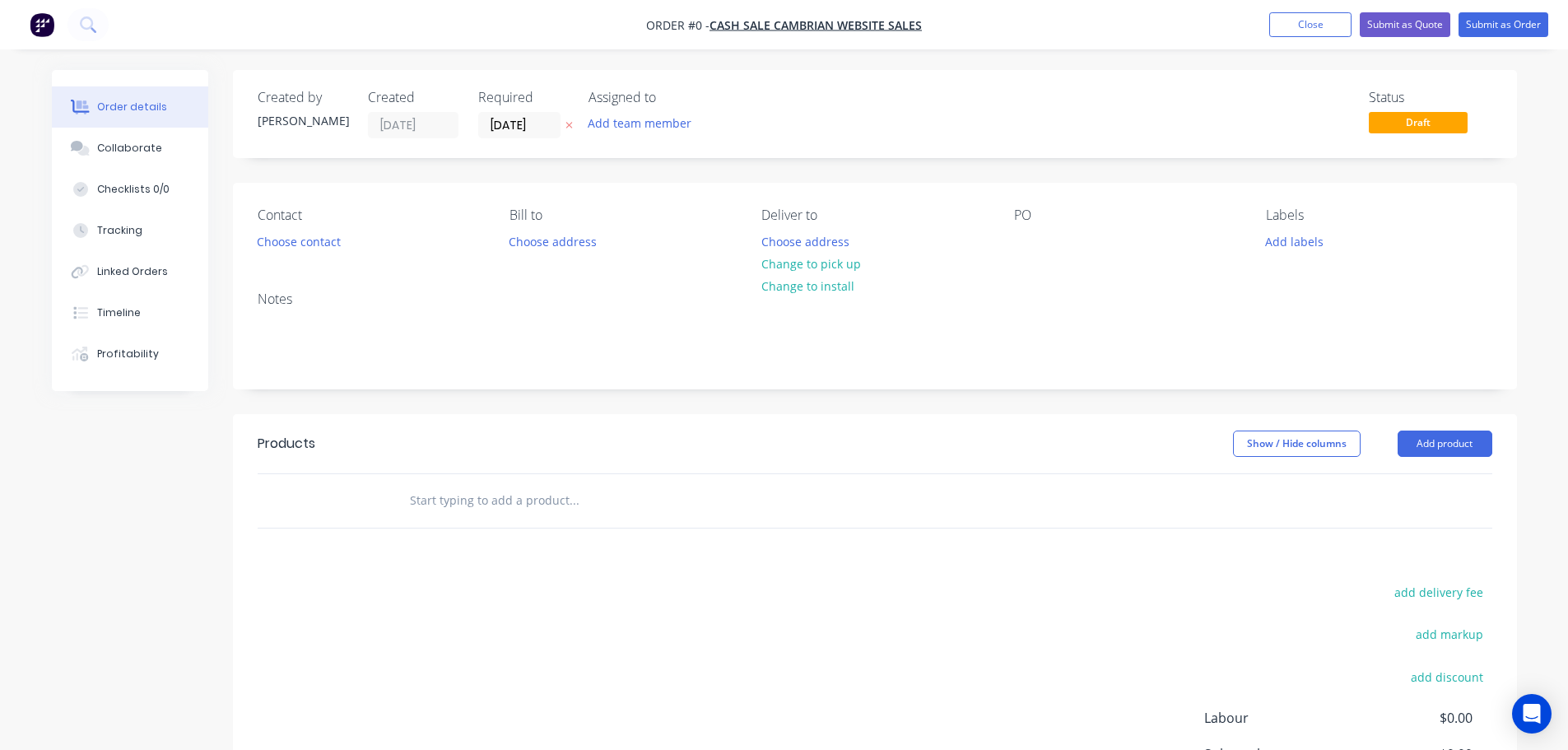
click at [574, 127] on button "button" at bounding box center [569, 125] width 18 height 19
click at [325, 233] on button "Choose contact" at bounding box center [298, 241] width 102 height 22
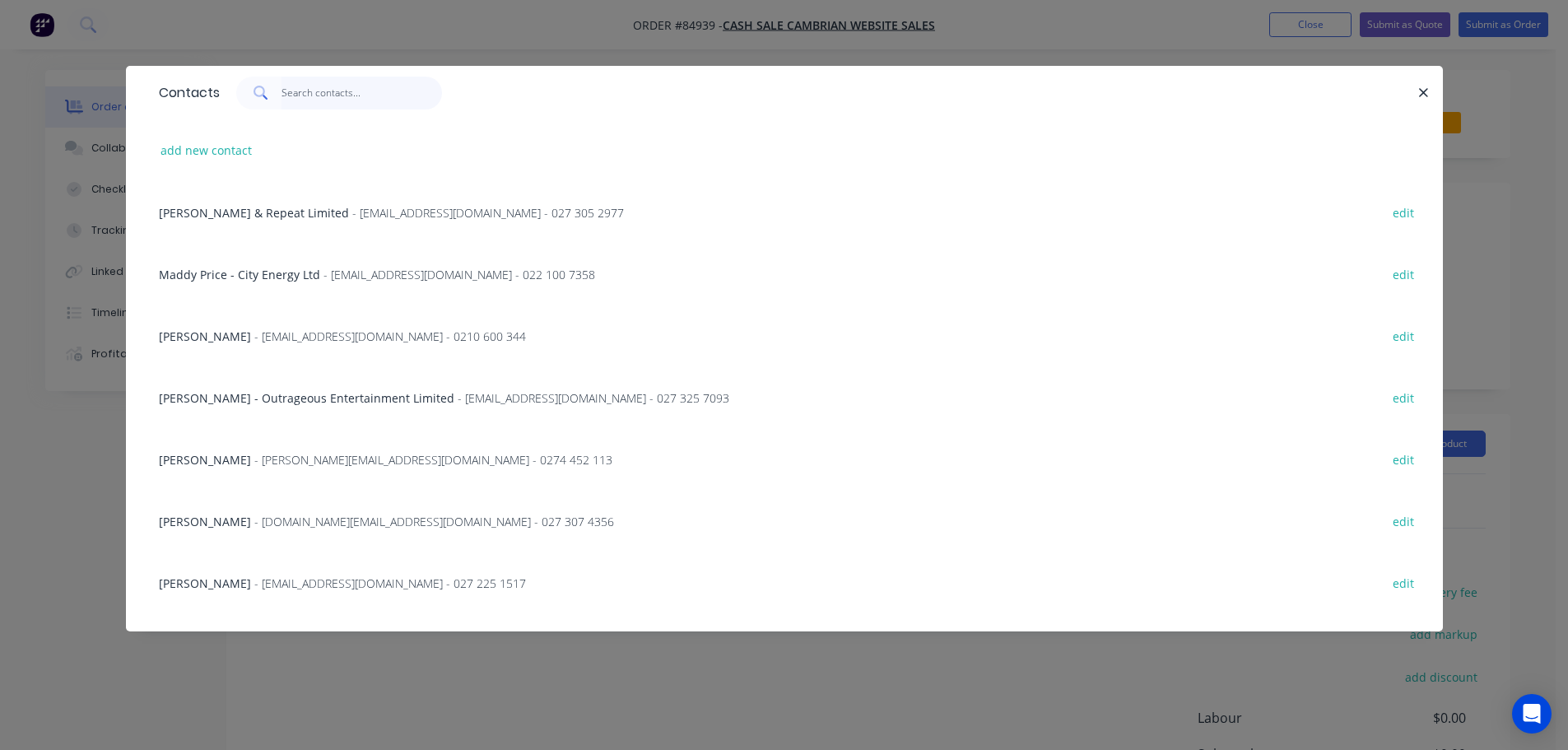
drag, startPoint x: 386, startPoint y: 94, endPoint x: 371, endPoint y: 103, distance: 17.5
click at [386, 94] on input "text" at bounding box center [362, 93] width 161 height 33
paste input "Meenjee [PERSON_NAME]"
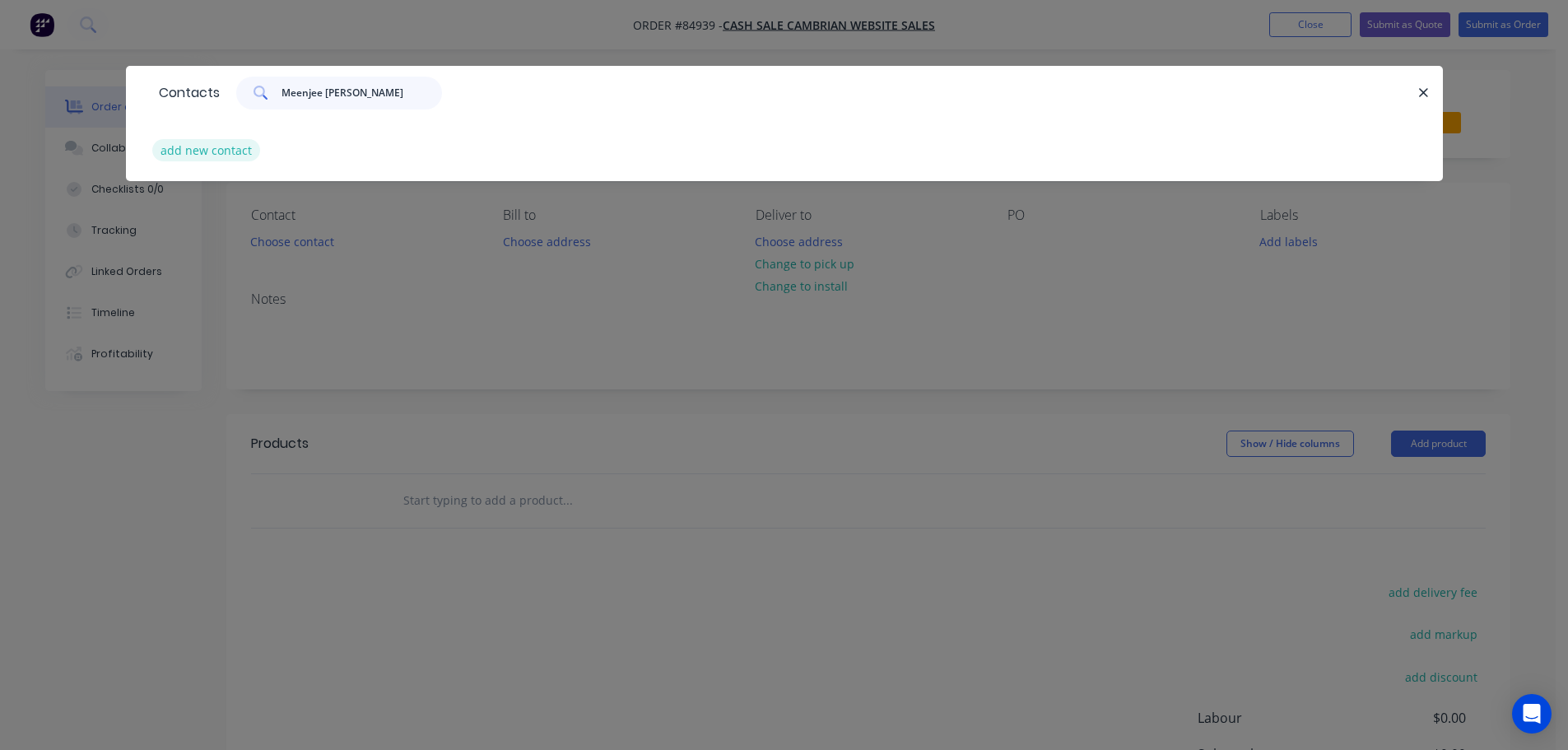
type input "Meenjee [PERSON_NAME]"
click at [236, 148] on button "add new contact" at bounding box center [206, 149] width 109 height 22
select select "NZ"
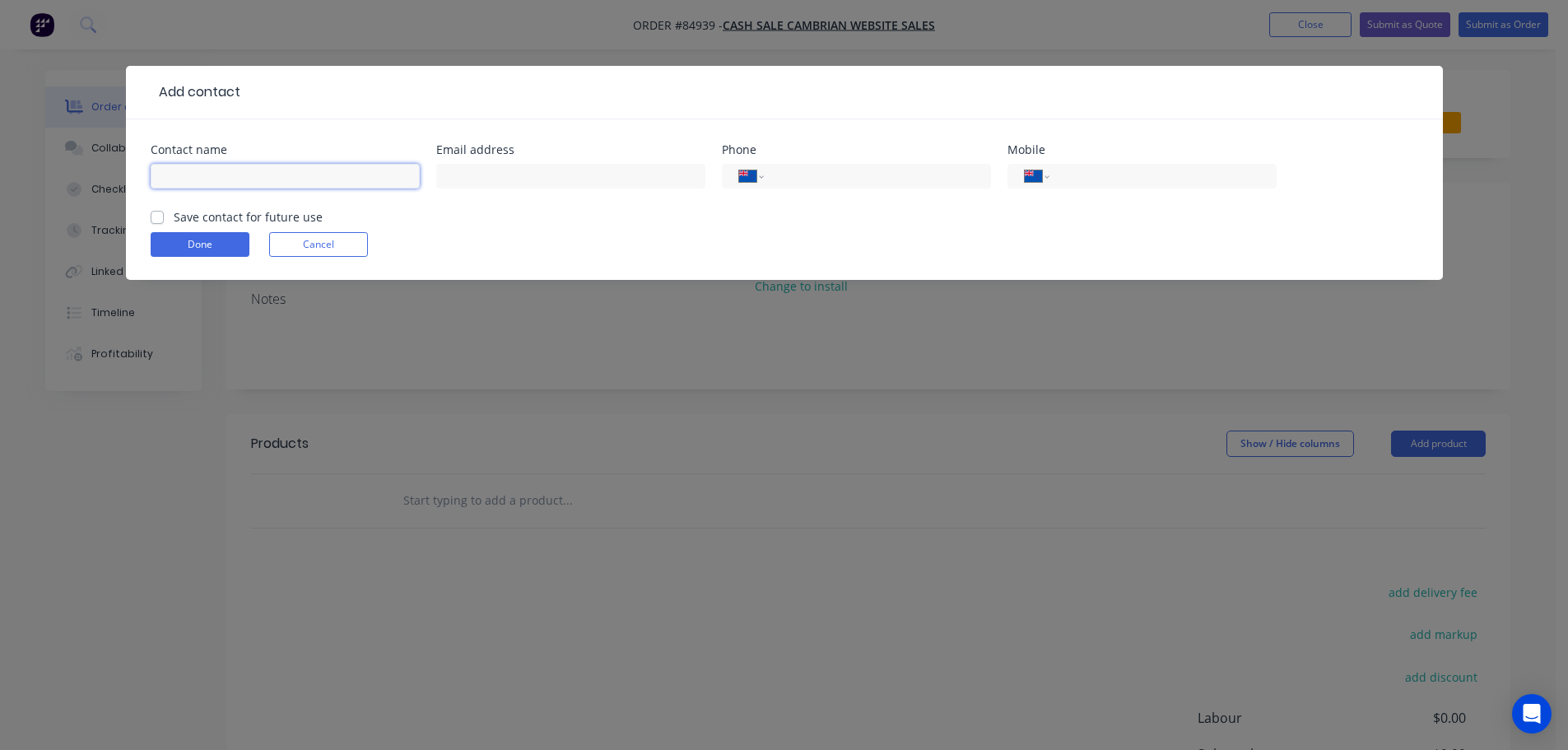
click at [234, 172] on input "text" at bounding box center [285, 176] width 270 height 25
paste input "Meenjee [PERSON_NAME]"
type input "Meenjee [PERSON_NAME]"
click at [225, 217] on label "Save contact for future use" at bounding box center [247, 218] width 149 height 18
click at [164, 217] on input "Save contact for future use" at bounding box center [156, 217] width 13 height 16
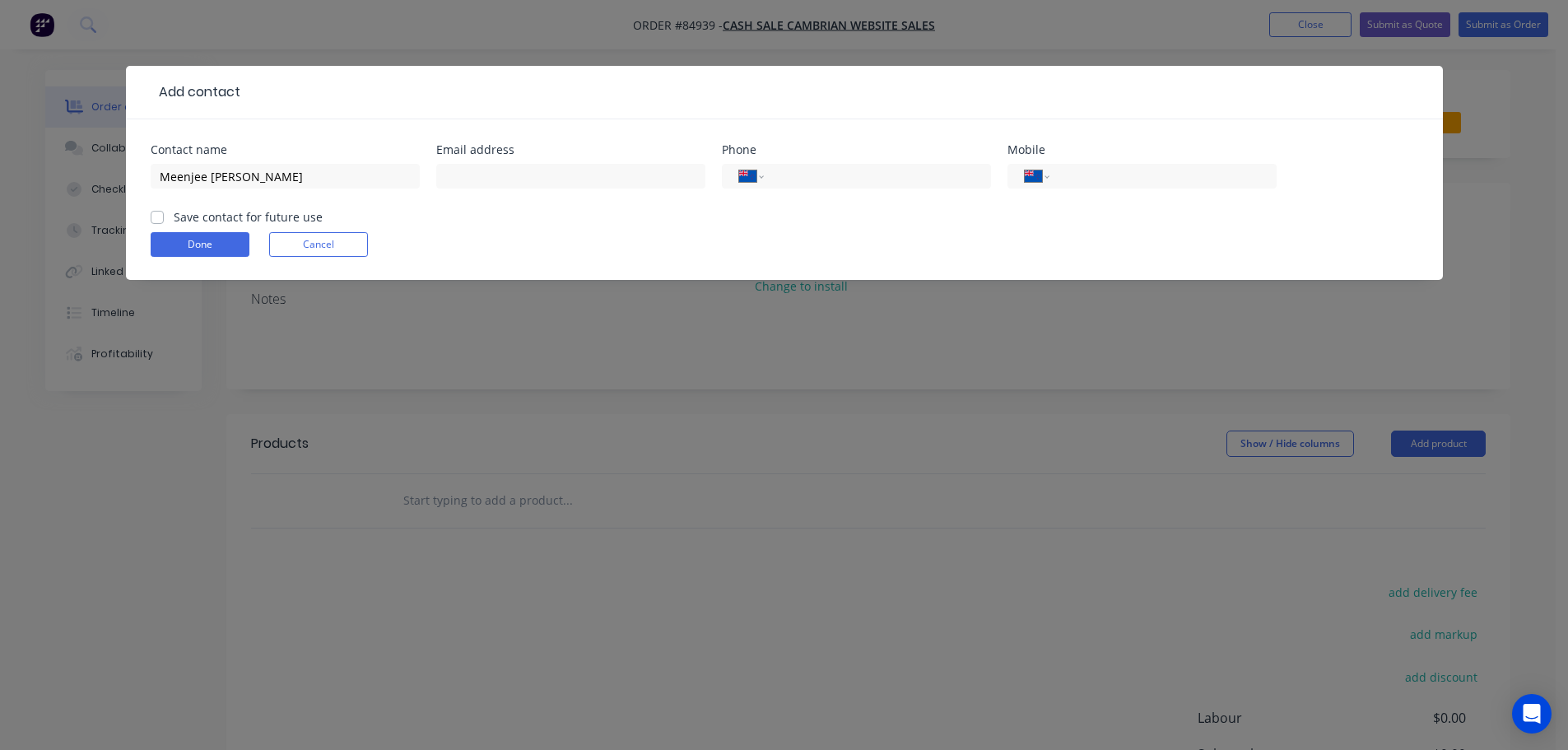
checkbox input "true"
click at [305, 173] on input "Meenjee [PERSON_NAME]" at bounding box center [285, 176] width 270 height 25
paste input "[PERSON_NAME] Architects"
type input "Meenjee [PERSON_NAME] Architects"
click at [1236, 175] on input "tel" at bounding box center [1159, 176] width 197 height 19
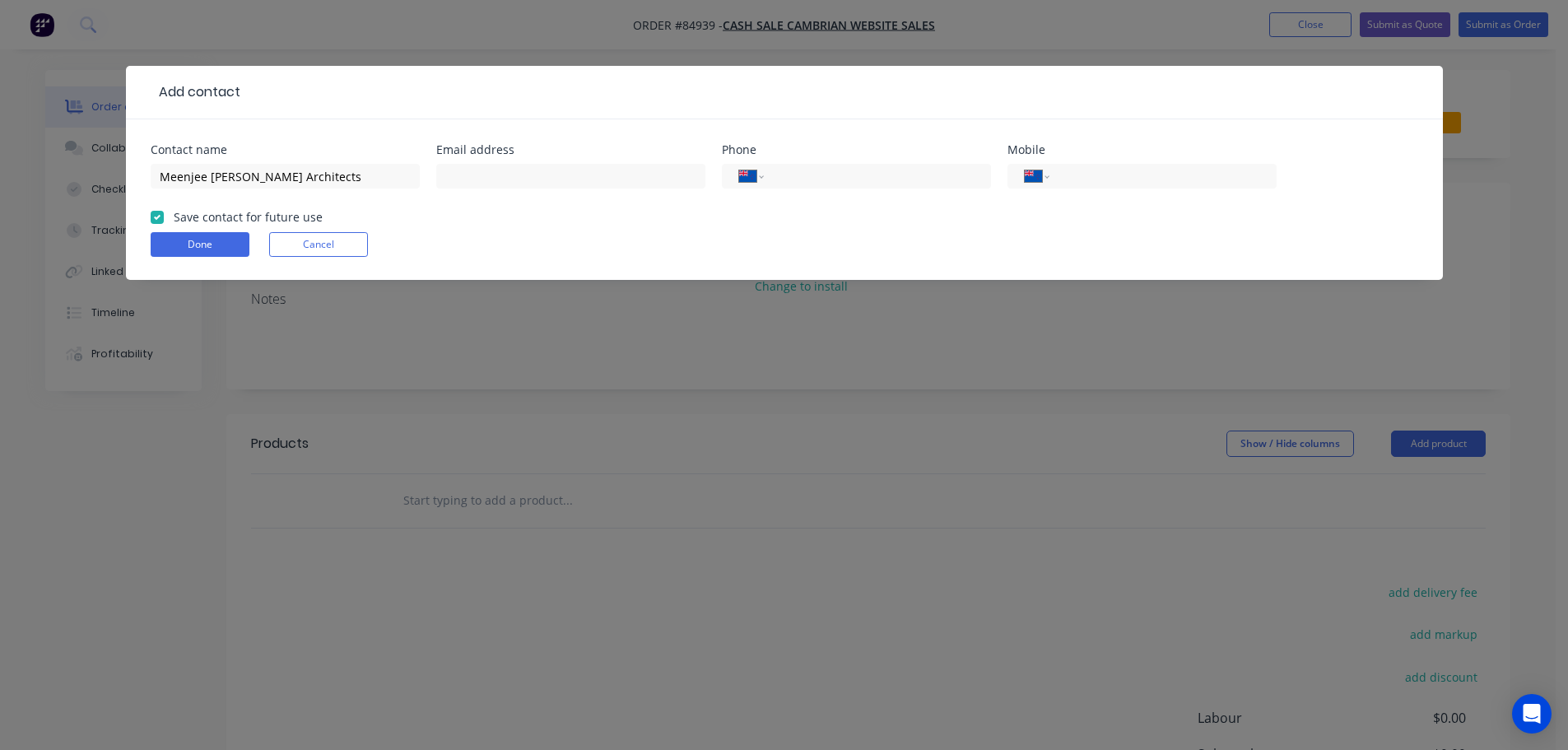
paste input "022 172 5092"
type input "022 172 5092"
click at [420, 172] on div "Contact name Meenjee [PERSON_NAME] Architects Email address Phone International…" at bounding box center [784, 176] width 1267 height 65
click at [497, 168] on input "text" at bounding box center [571, 176] width 270 height 25
paste input "[EMAIL_ADDRESS][DOMAIN_NAME]"
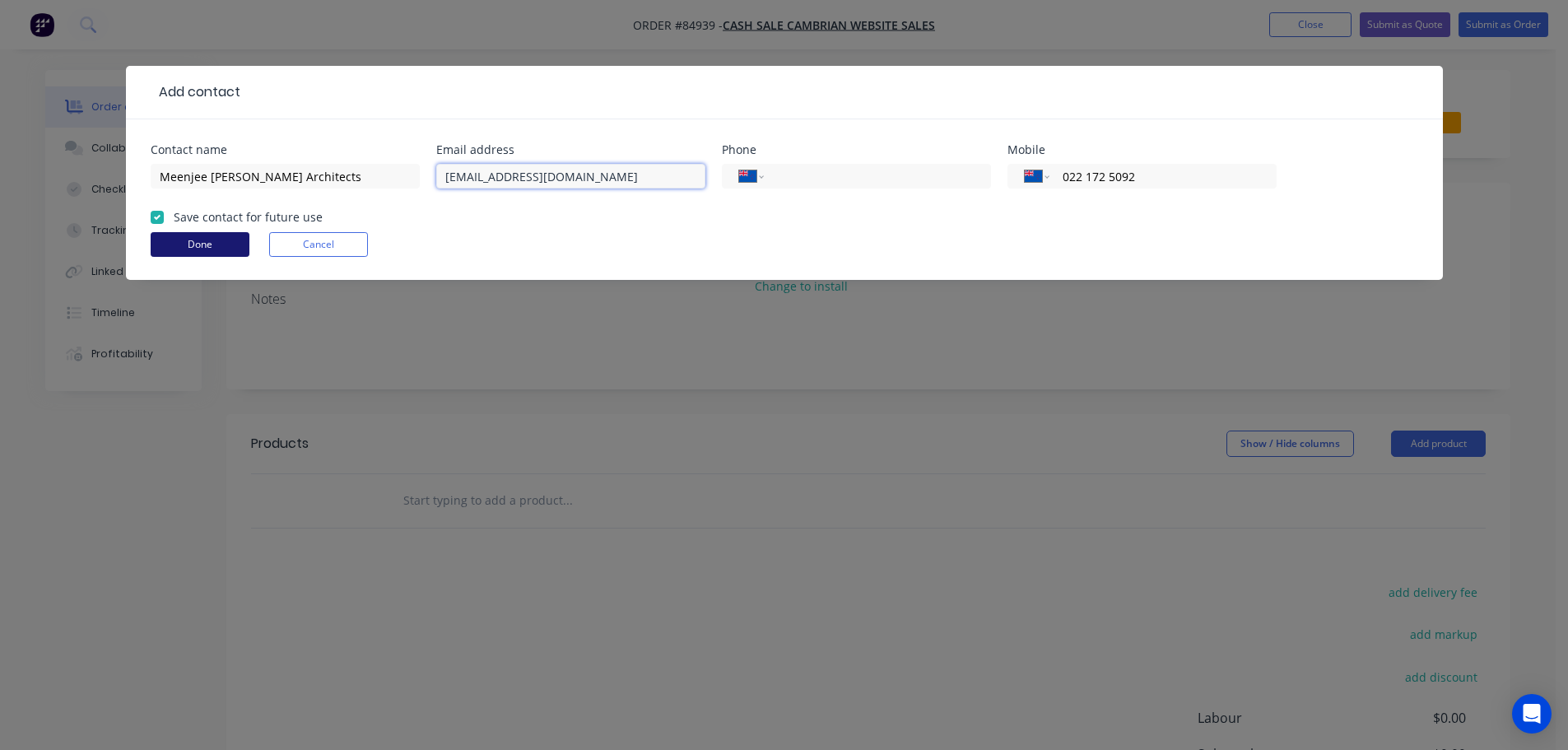
type input "[EMAIL_ADDRESS][DOMAIN_NAME]"
click at [192, 252] on button "Done" at bounding box center [200, 245] width 99 height 25
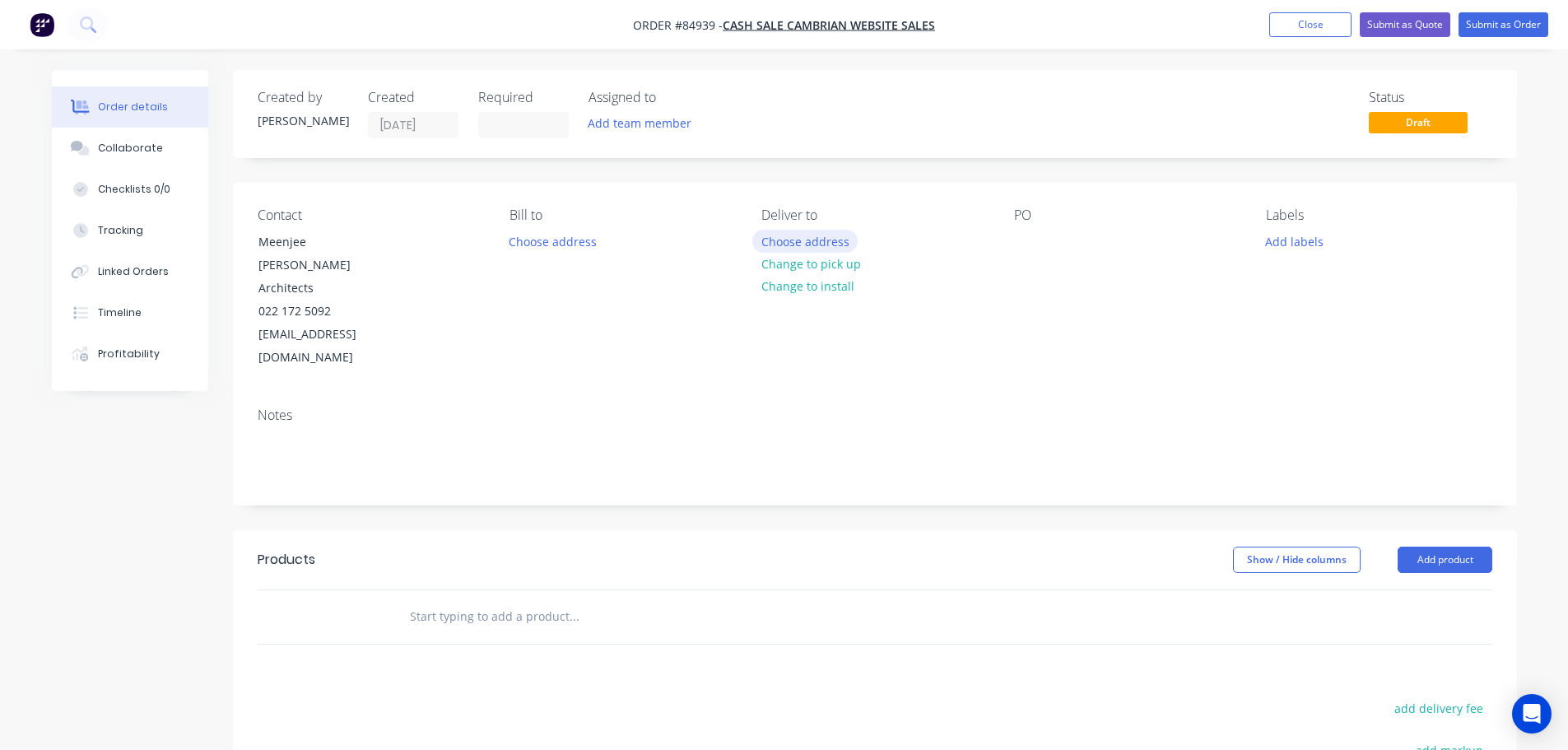
click at [783, 233] on button "Choose address" at bounding box center [804, 241] width 105 height 22
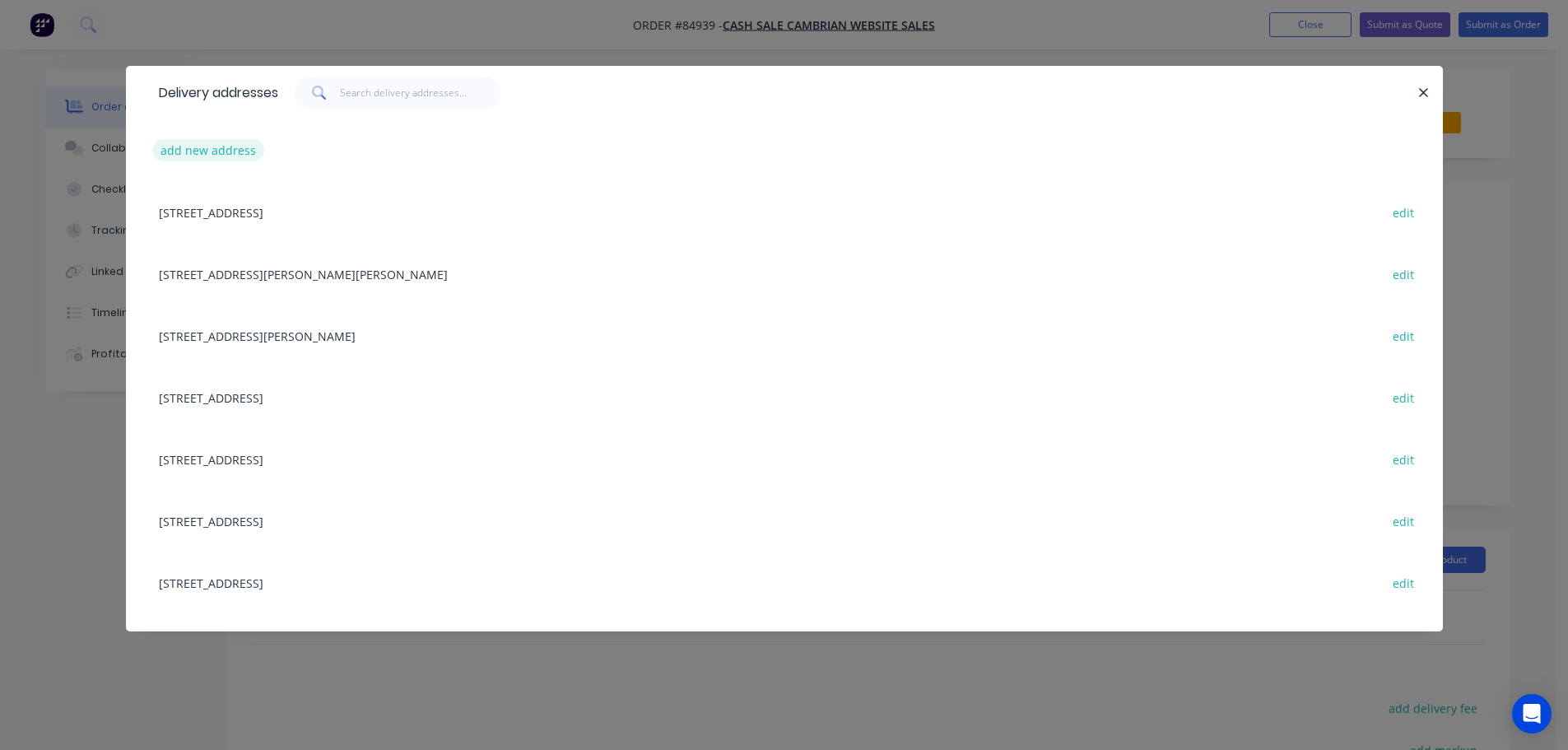
click at [211, 161] on button "add new address" at bounding box center [209, 149] width 113 height 22
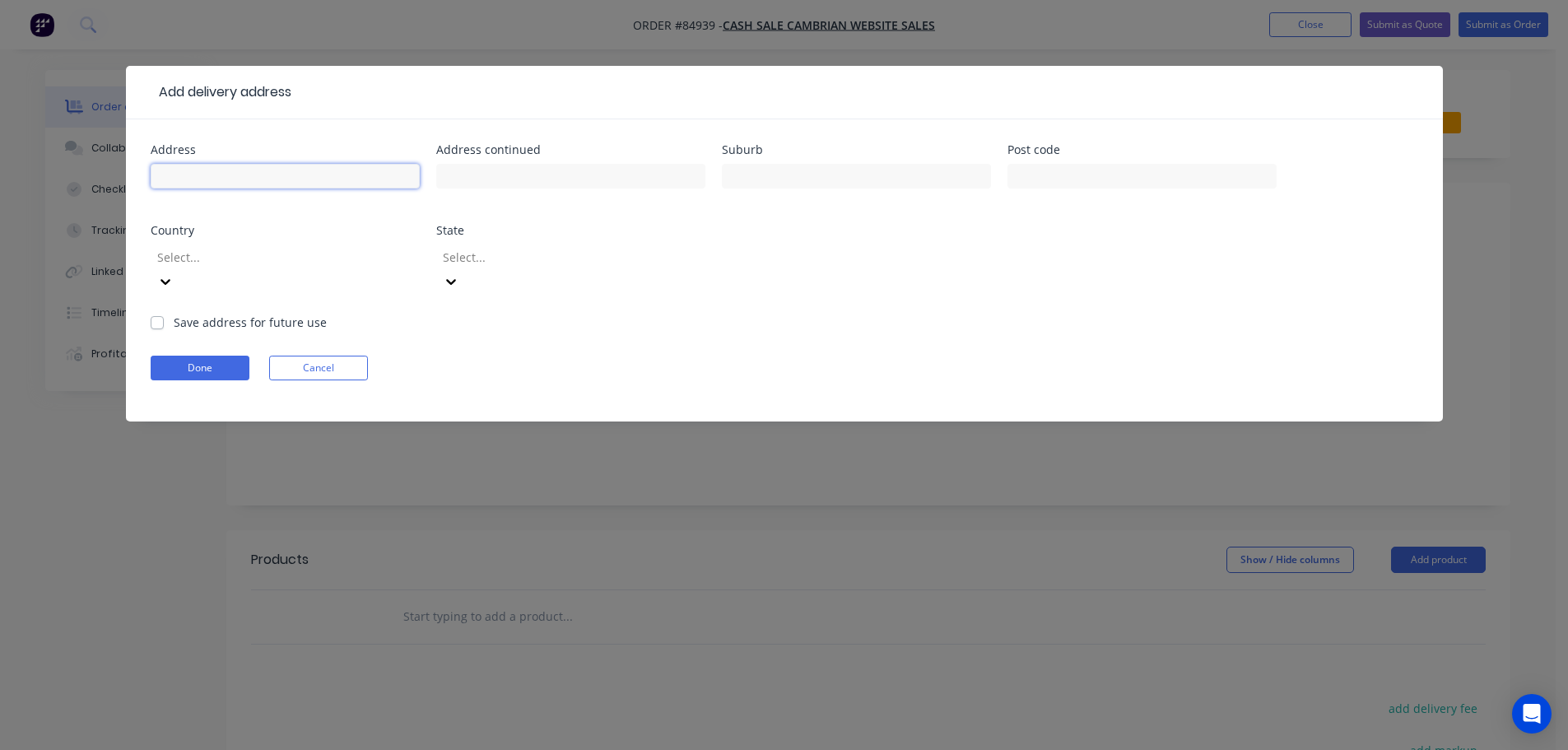
click at [282, 167] on input "text" at bounding box center [285, 176] width 270 height 25
paste input "[STREET_ADDRESS][PERSON_NAME]"
click at [339, 176] on input "[STREET_ADDRESS][PERSON_NAME]" at bounding box center [285, 176] width 270 height 25
click at [340, 176] on input "[STREET_ADDRESS][PERSON_NAME]" at bounding box center [285, 176] width 270 height 25
type input "L12, [STREET_ADDRESS][PERSON_NAME]"
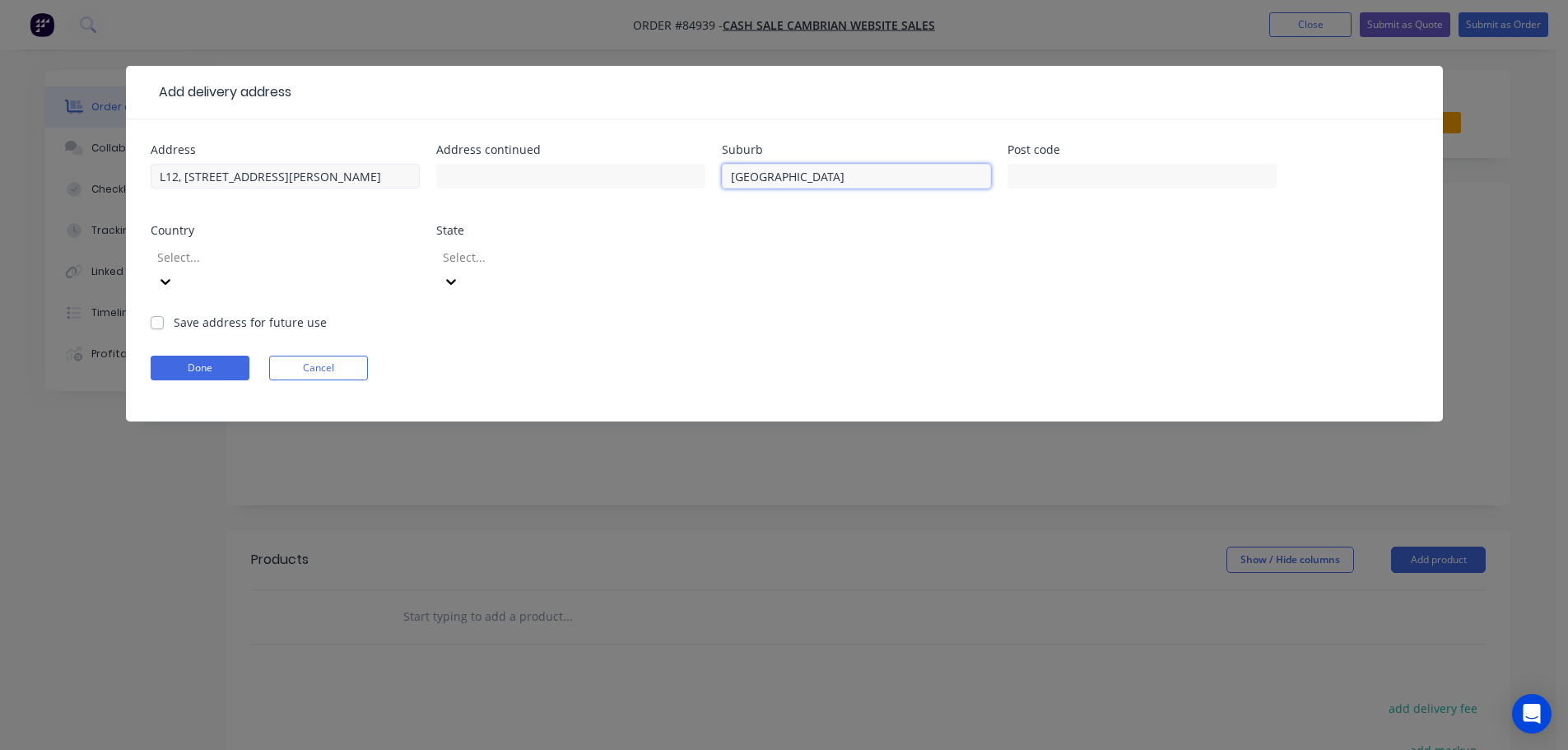
type input "[GEOGRAPHIC_DATA]"
click at [310, 169] on input "L12, [STREET_ADDRESS][PERSON_NAME]" at bounding box center [285, 176] width 270 height 25
click at [322, 169] on input "L12, [STREET_ADDRESS][PERSON_NAME]" at bounding box center [285, 176] width 270 height 25
type input "L12, 5-7 [PERSON_NAME] Ave Takapuna"
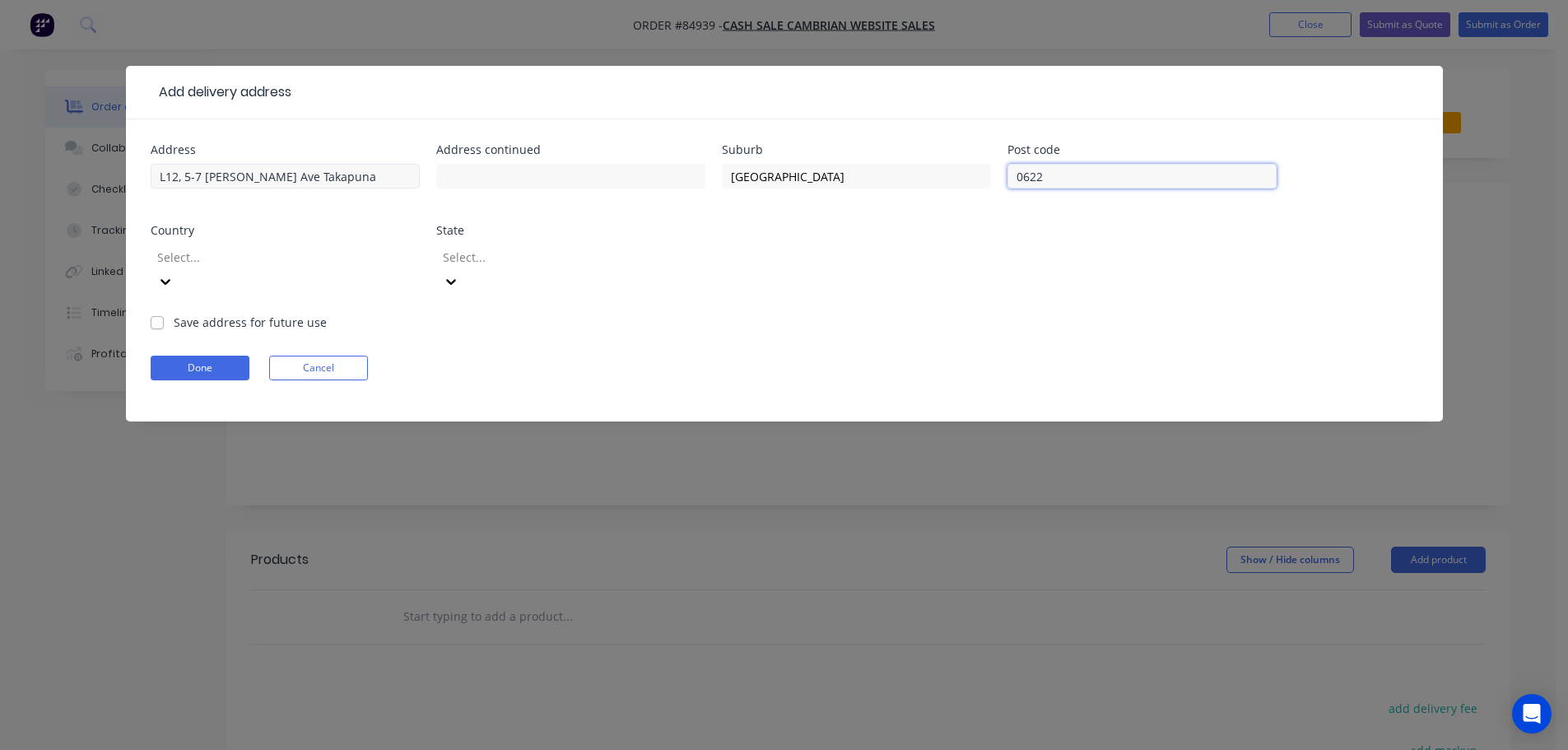
type input "0622"
click at [293, 187] on input "L12, 5-7 [PERSON_NAME] Ave Takapuna" at bounding box center [285, 176] width 270 height 25
type input "L12, [STREET_ADDRESS][PERSON_NAME]"
type input "Takapuna"
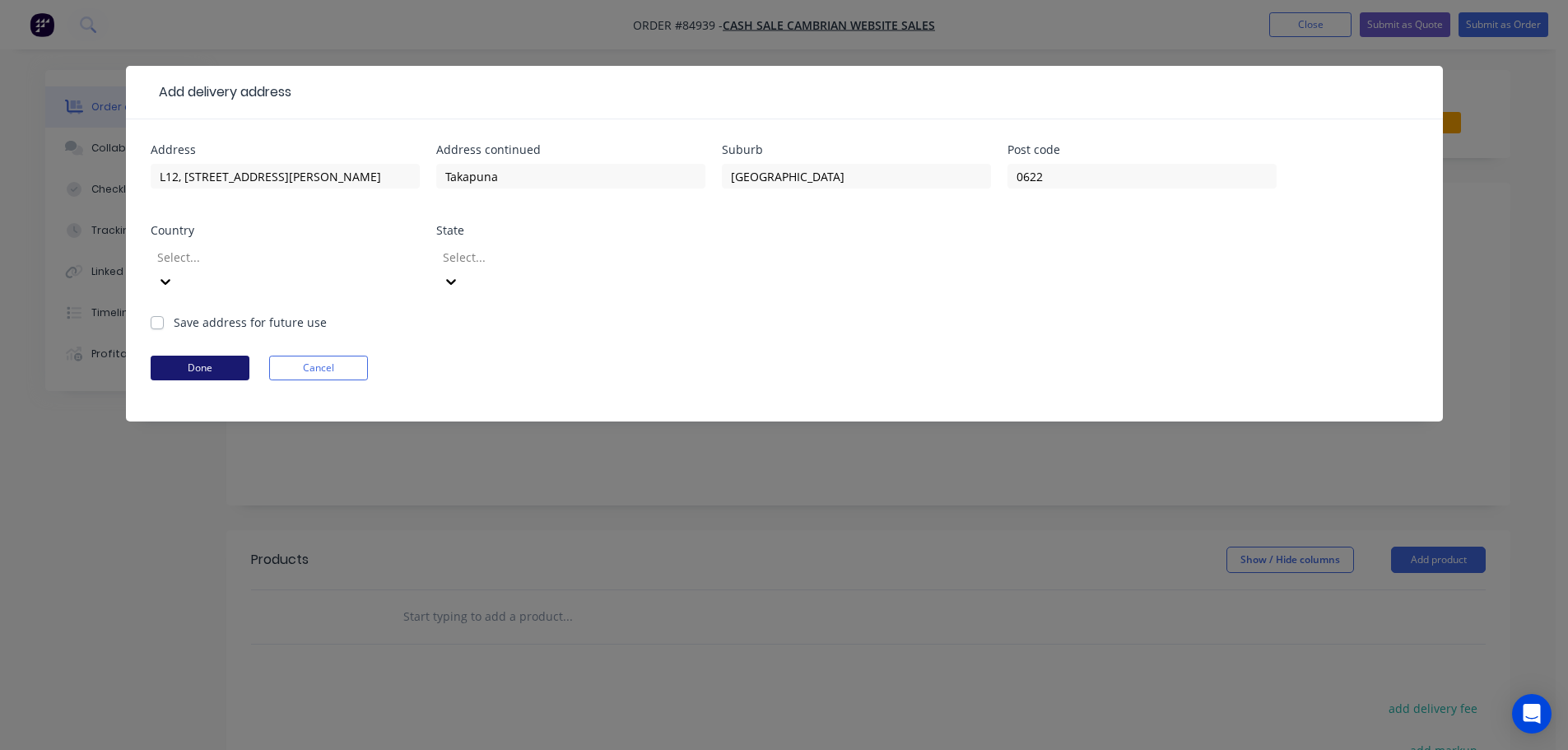
click at [233, 356] on button "Done" at bounding box center [200, 368] width 99 height 25
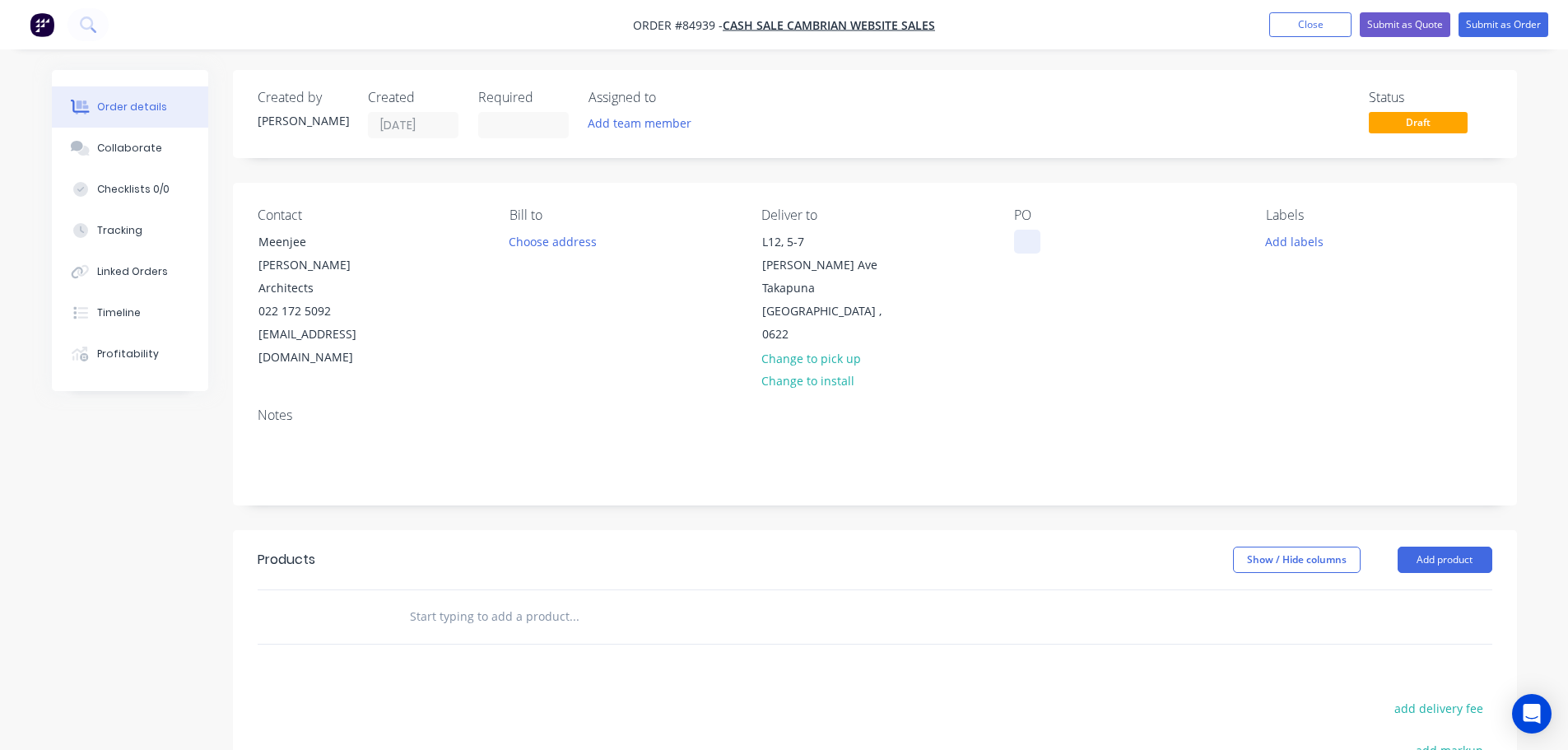
click at [1025, 246] on div at bounding box center [1027, 241] width 27 height 24
click at [488, 601] on input "text" at bounding box center [574, 616] width 329 height 33
drag, startPoint x: 345, startPoint y: 243, endPoint x: 446, endPoint y: 255, distance: 101.7
click at [446, 255] on div "Contact Meenjee [PERSON_NAME] Architects 022 172 5092 [EMAIL_ADDRESS][DOMAIN_NA…" at bounding box center [369, 288] width 225 height 162
copy div "[PERSON_NAME] Architects"
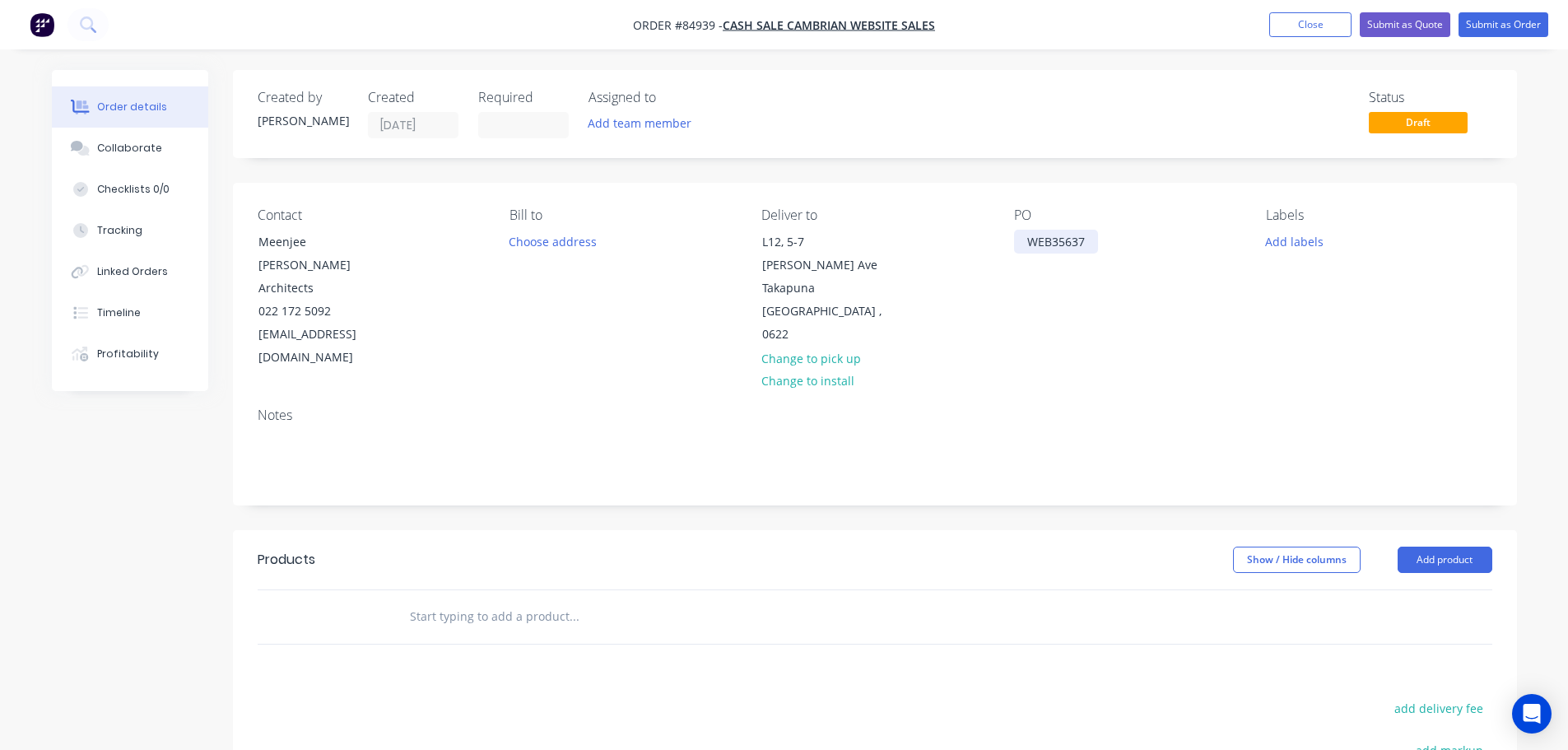
click at [1087, 245] on div "WEB35637" at bounding box center [1055, 241] width 84 height 24
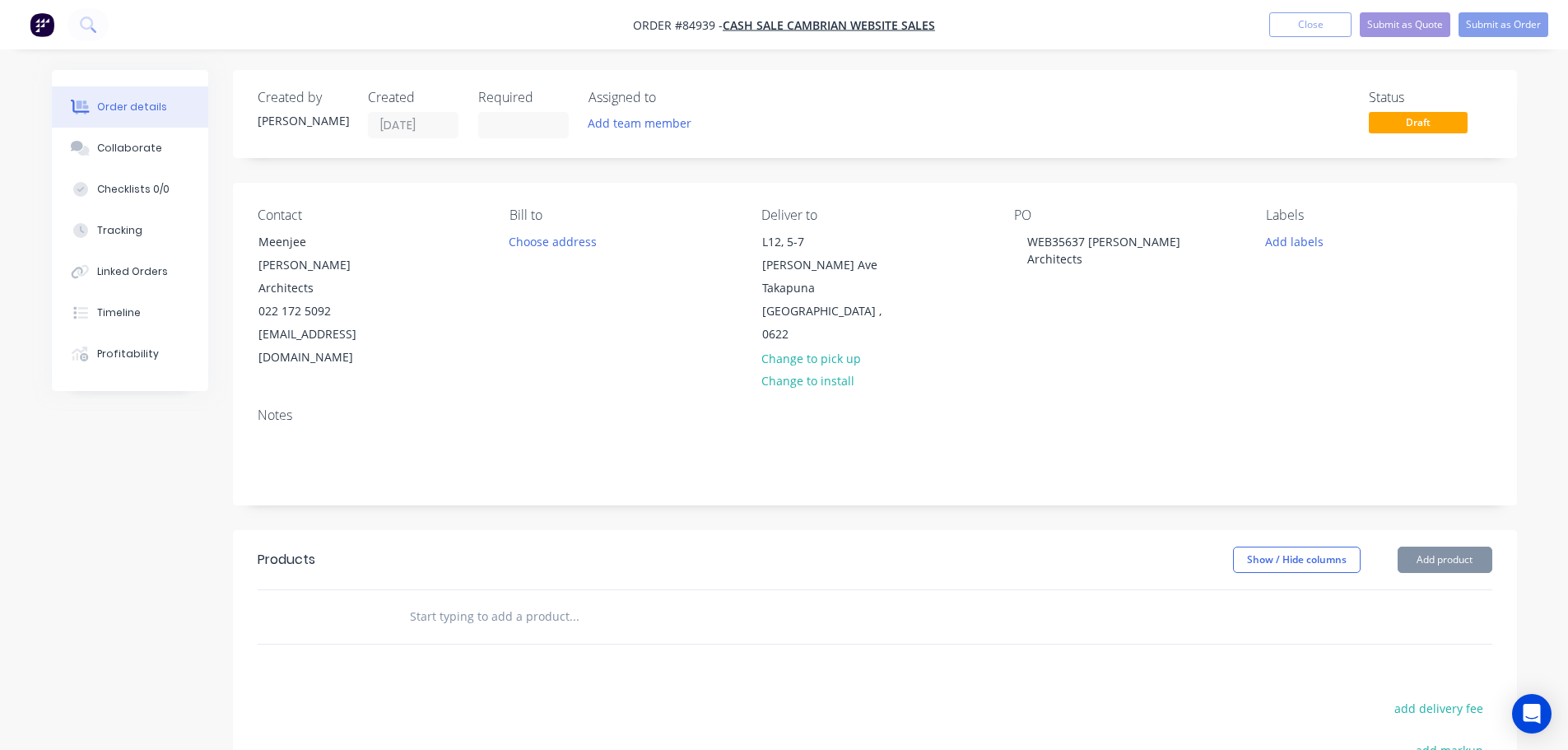
click at [592, 601] on input "text" at bounding box center [574, 616] width 329 height 33
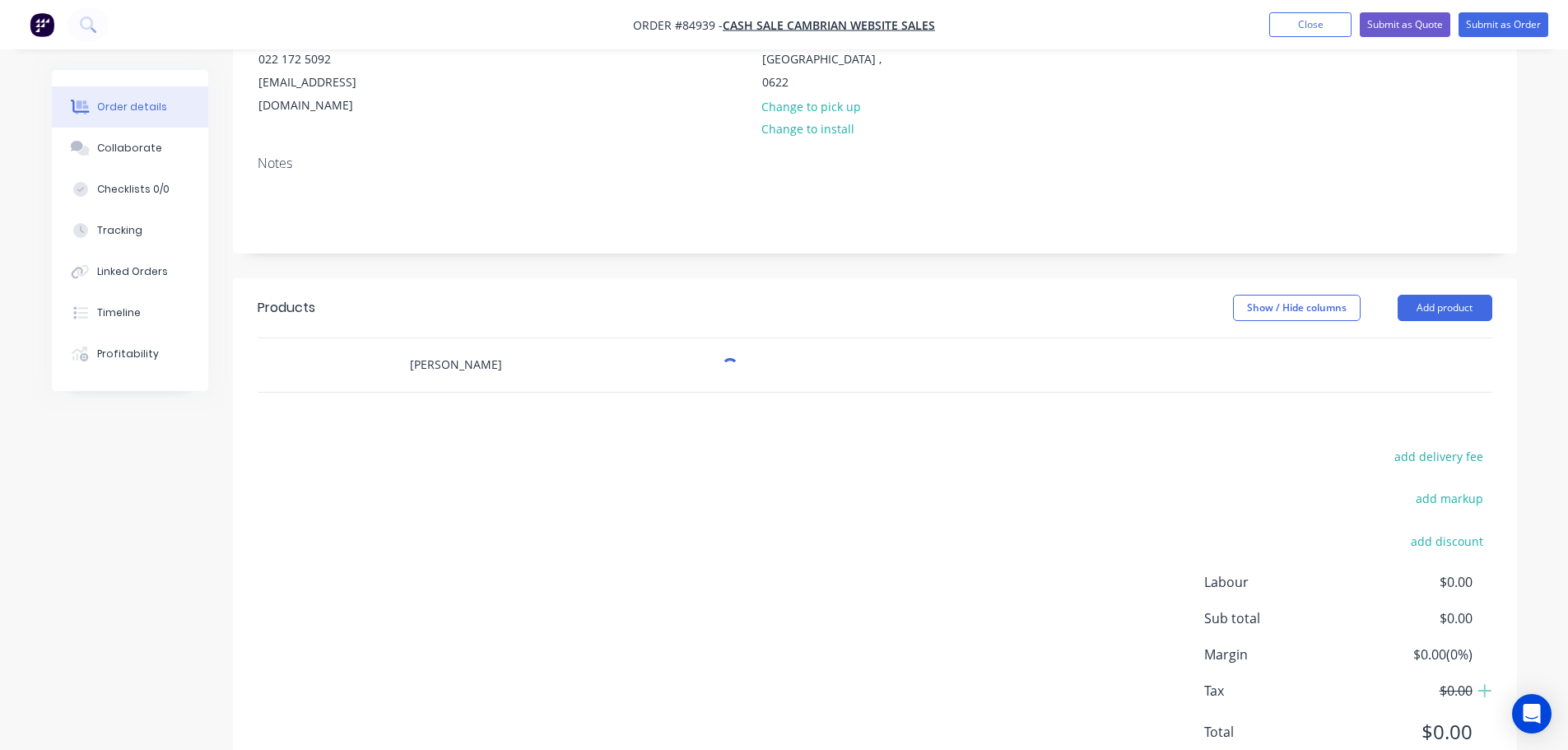
scroll to position [269, 0]
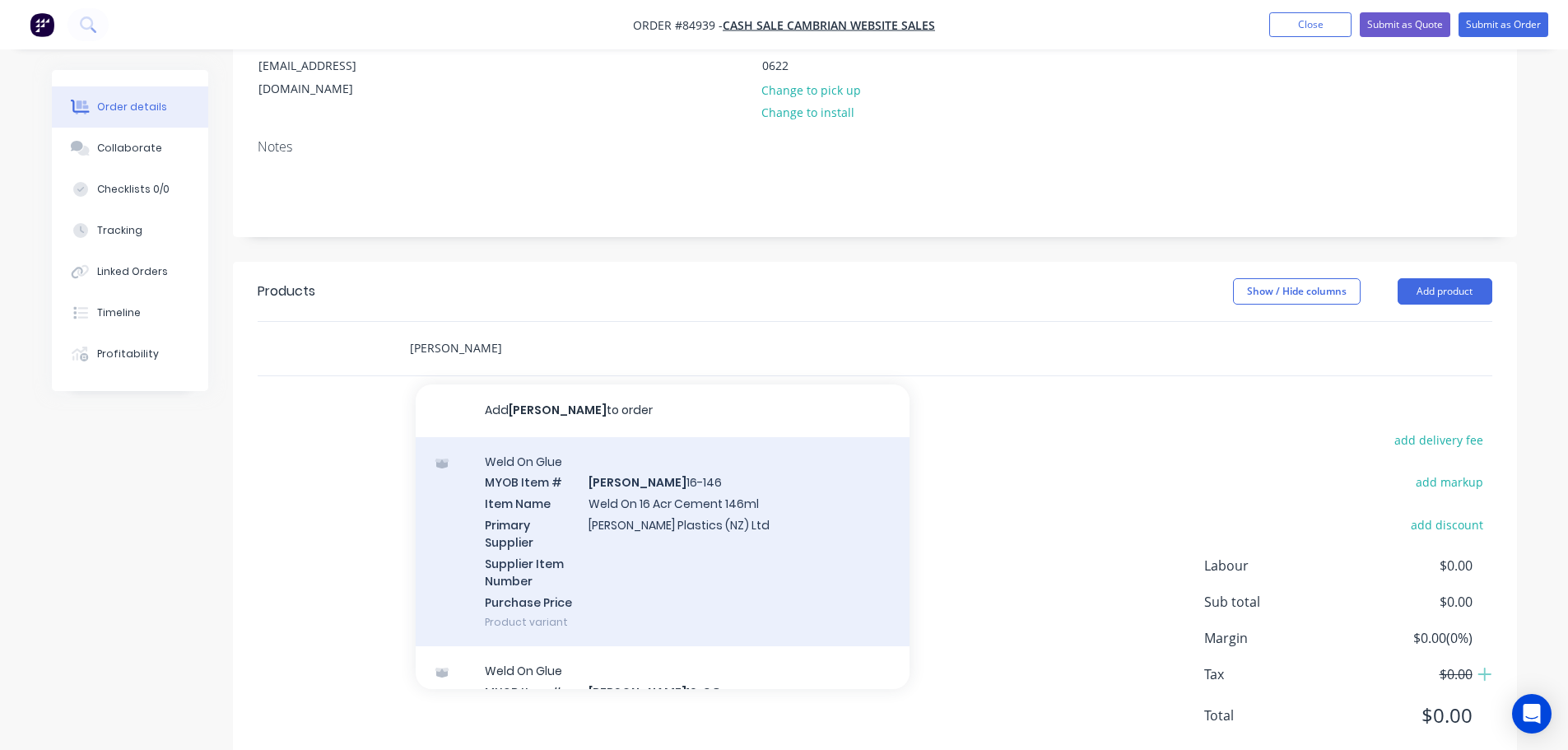
type input "[PERSON_NAME]"
click at [572, 545] on div "Weld On Glue MYOB Item # [PERSON_NAME] 16-146 Item Name Weld On 16 Acr Cement 1…" at bounding box center [662, 541] width 494 height 210
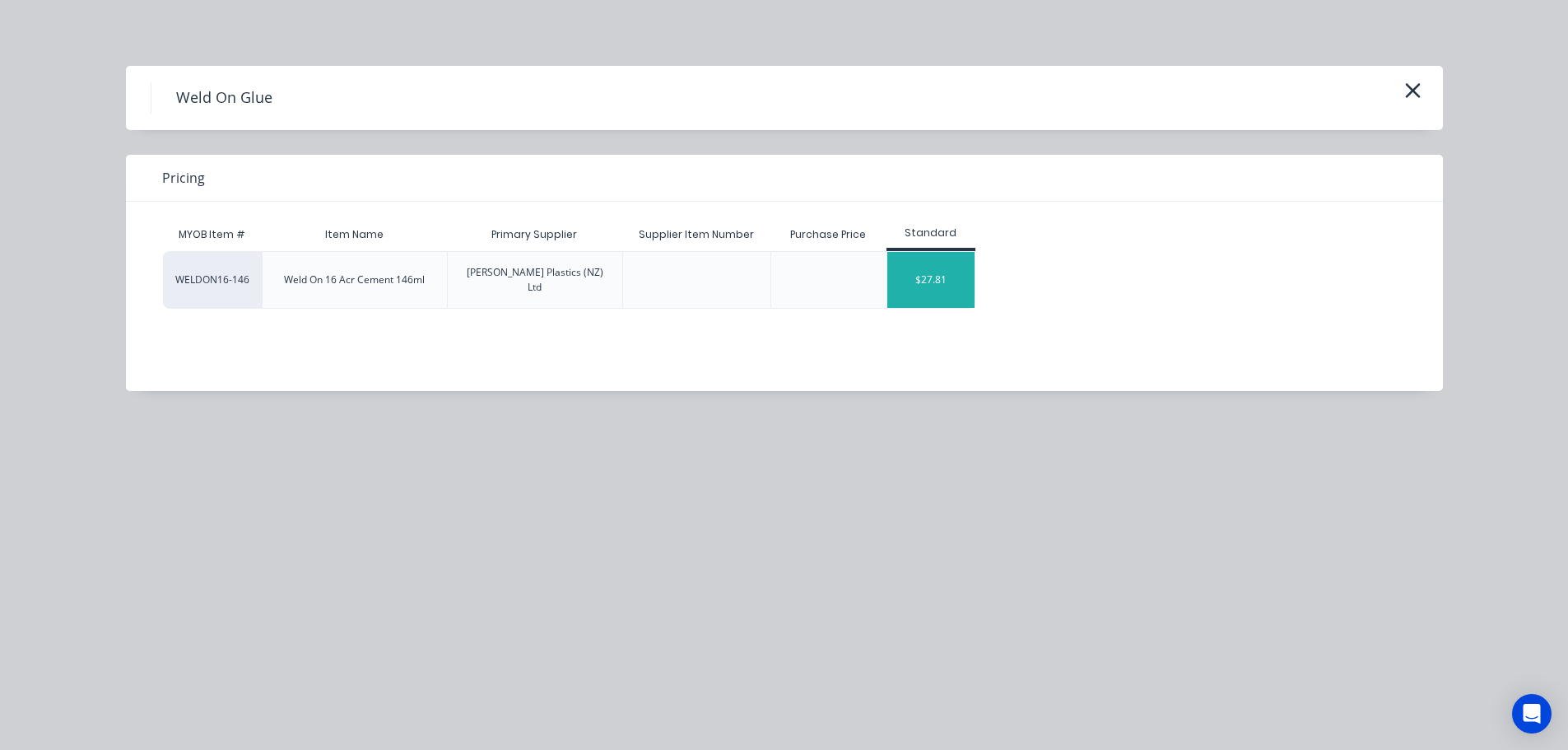
click at [898, 271] on div "$27.81" at bounding box center [932, 279] width 88 height 56
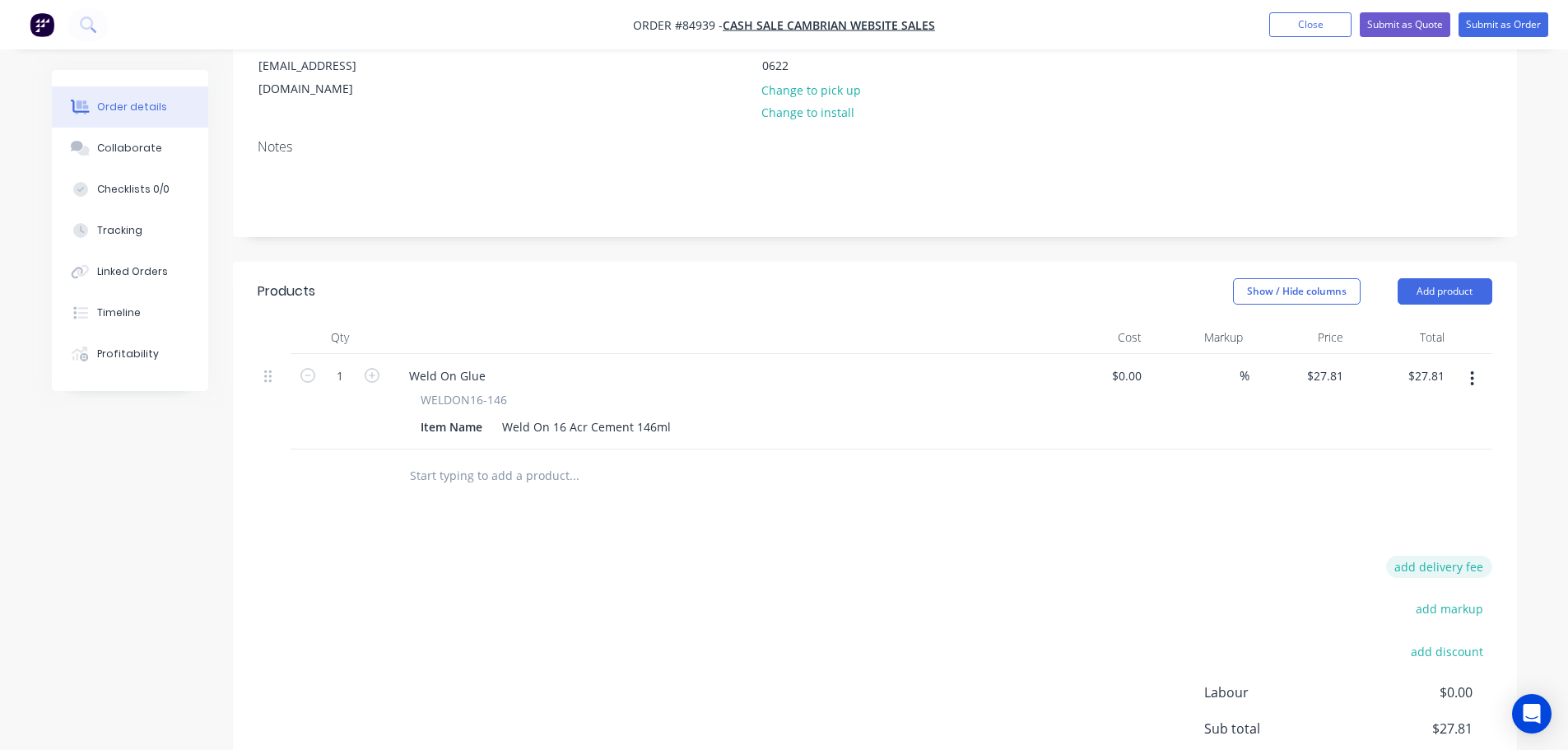
click at [1464, 556] on button "add delivery fee" at bounding box center [1439, 567] width 106 height 22
type input "12.34"
click at [1330, 449] on div at bounding box center [874, 476] width 1235 height 54
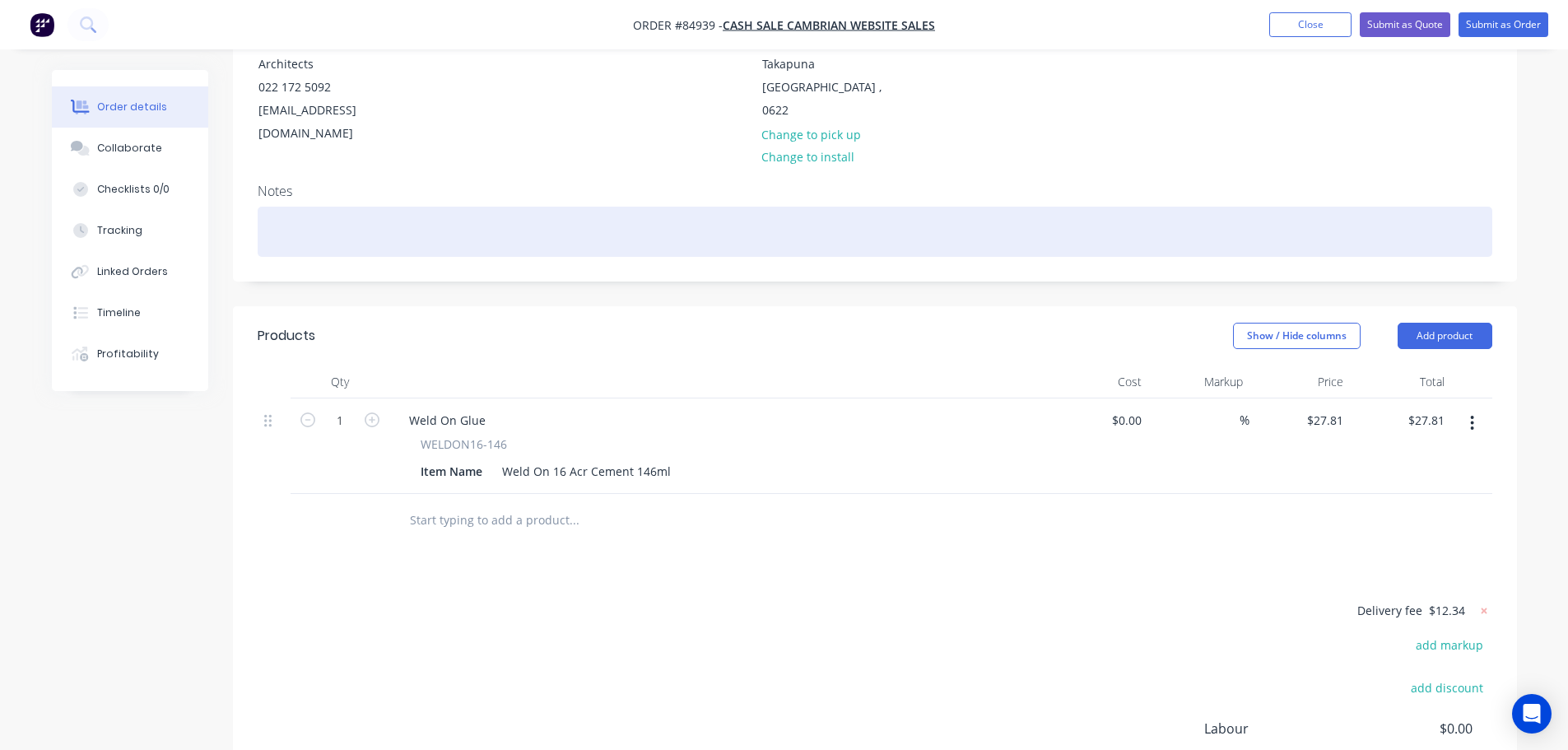
scroll to position [57, 0]
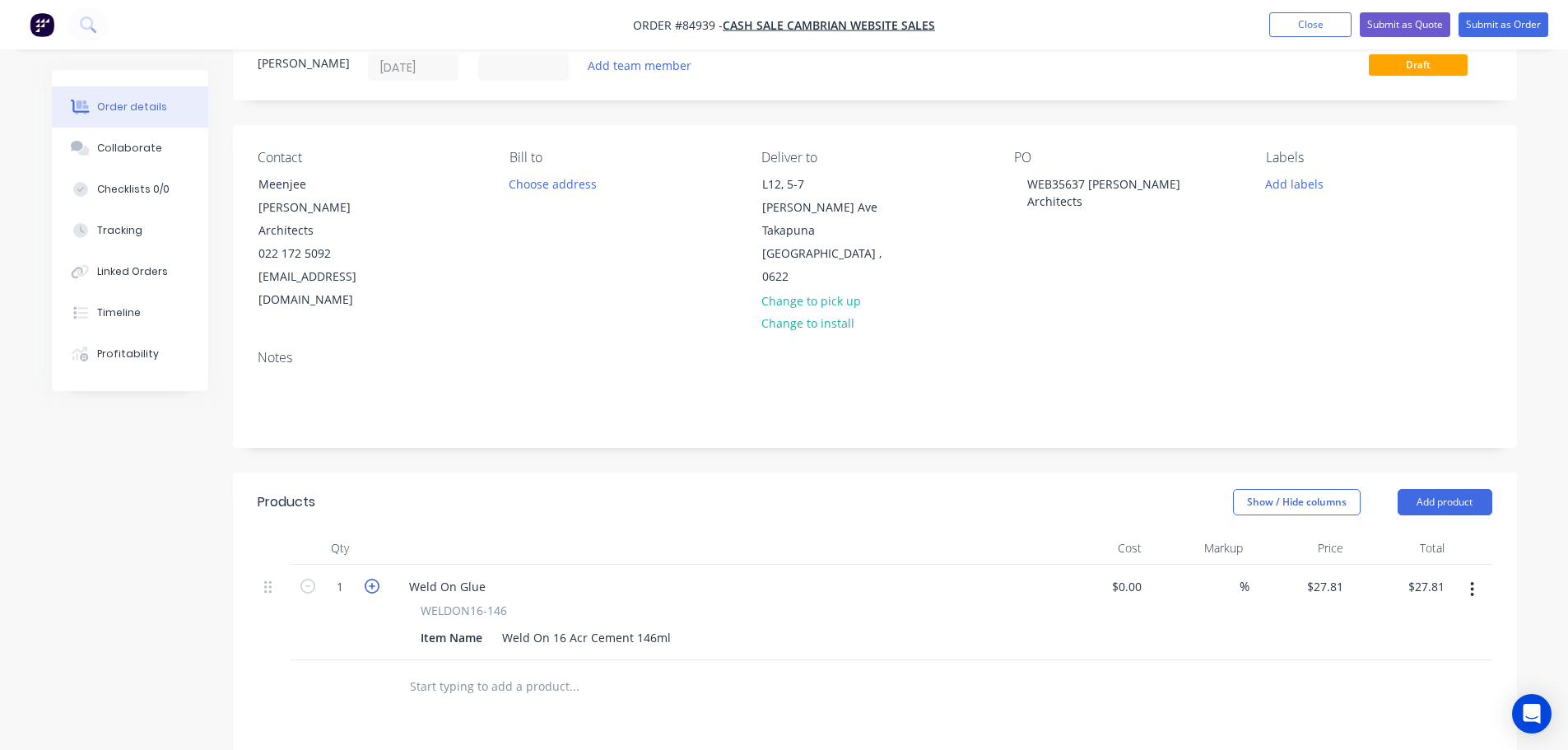
click at [369, 579] on icon "button" at bounding box center [372, 586] width 15 height 15
type input "2"
type input "$55.62"
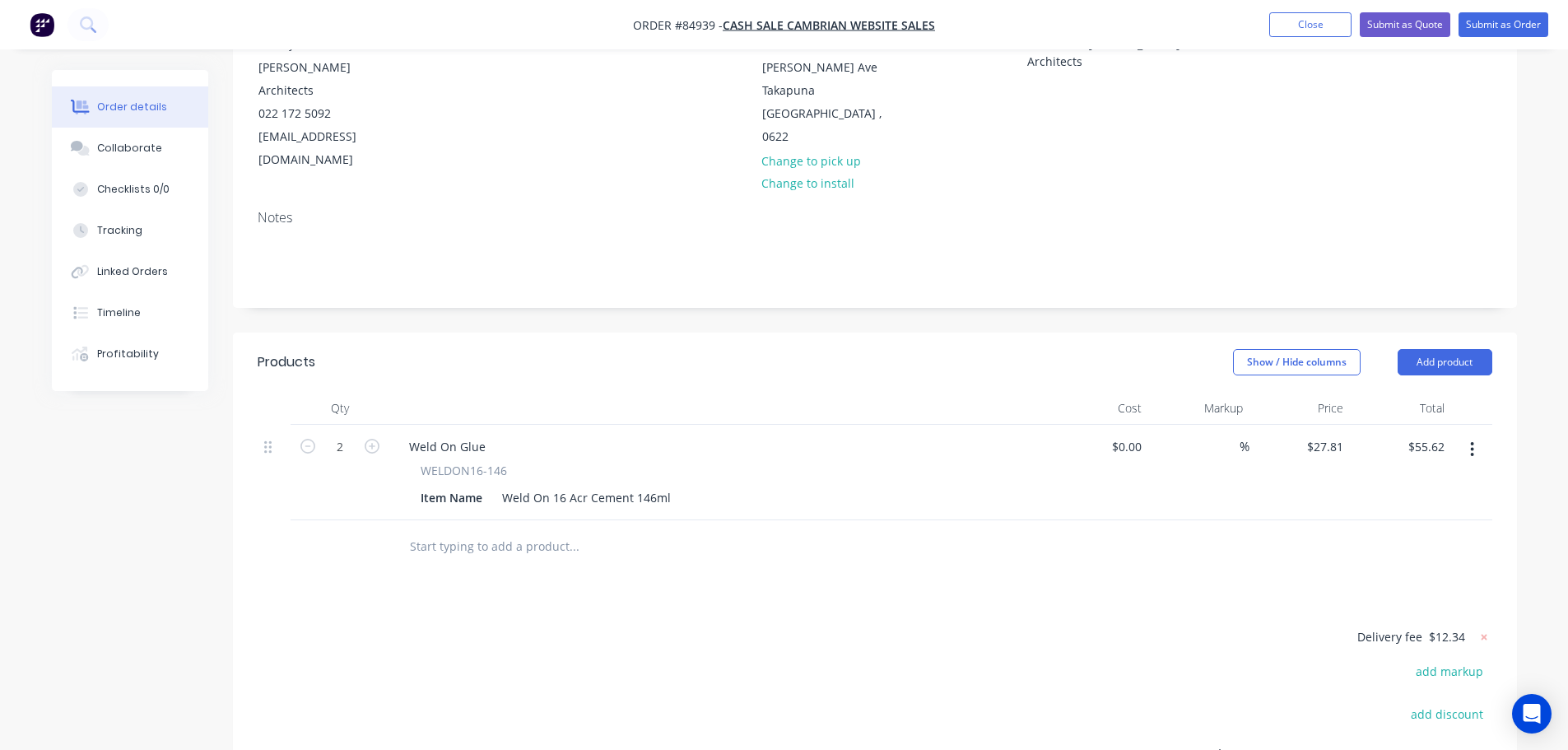
scroll to position [0, 0]
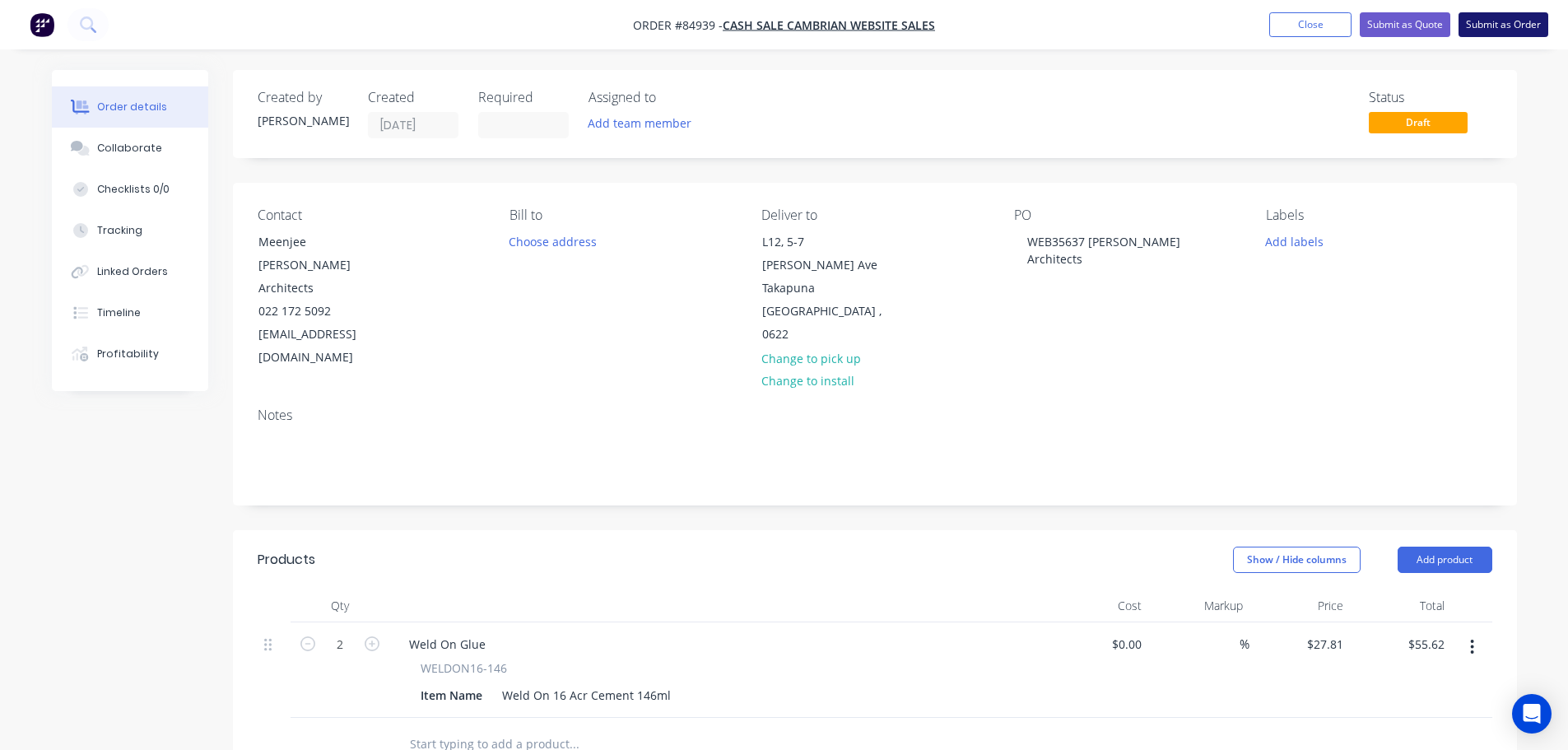
click at [1487, 19] on button "Submit as Order" at bounding box center [1503, 25] width 90 height 25
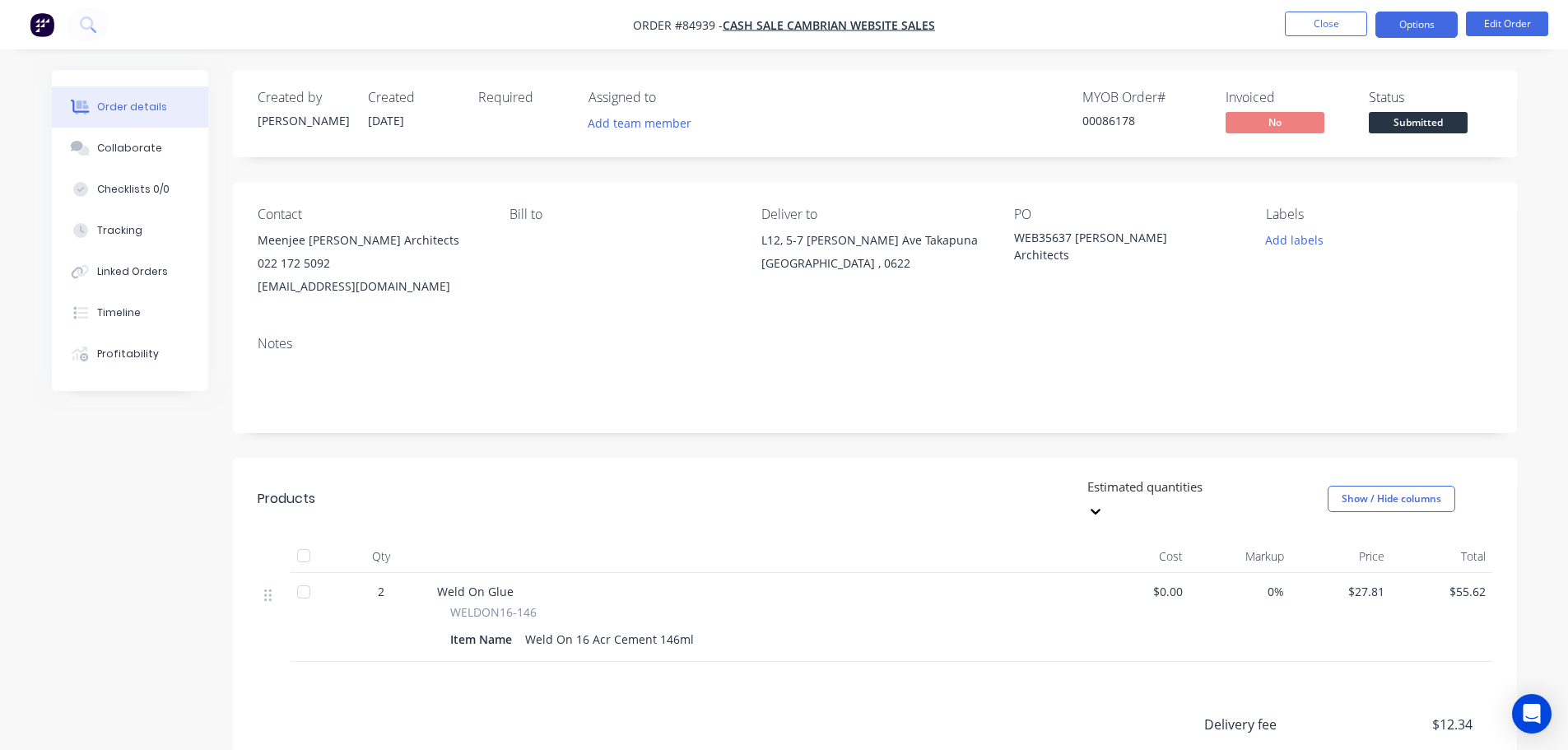
click at [1432, 31] on button "Options" at bounding box center [1416, 25] width 82 height 27
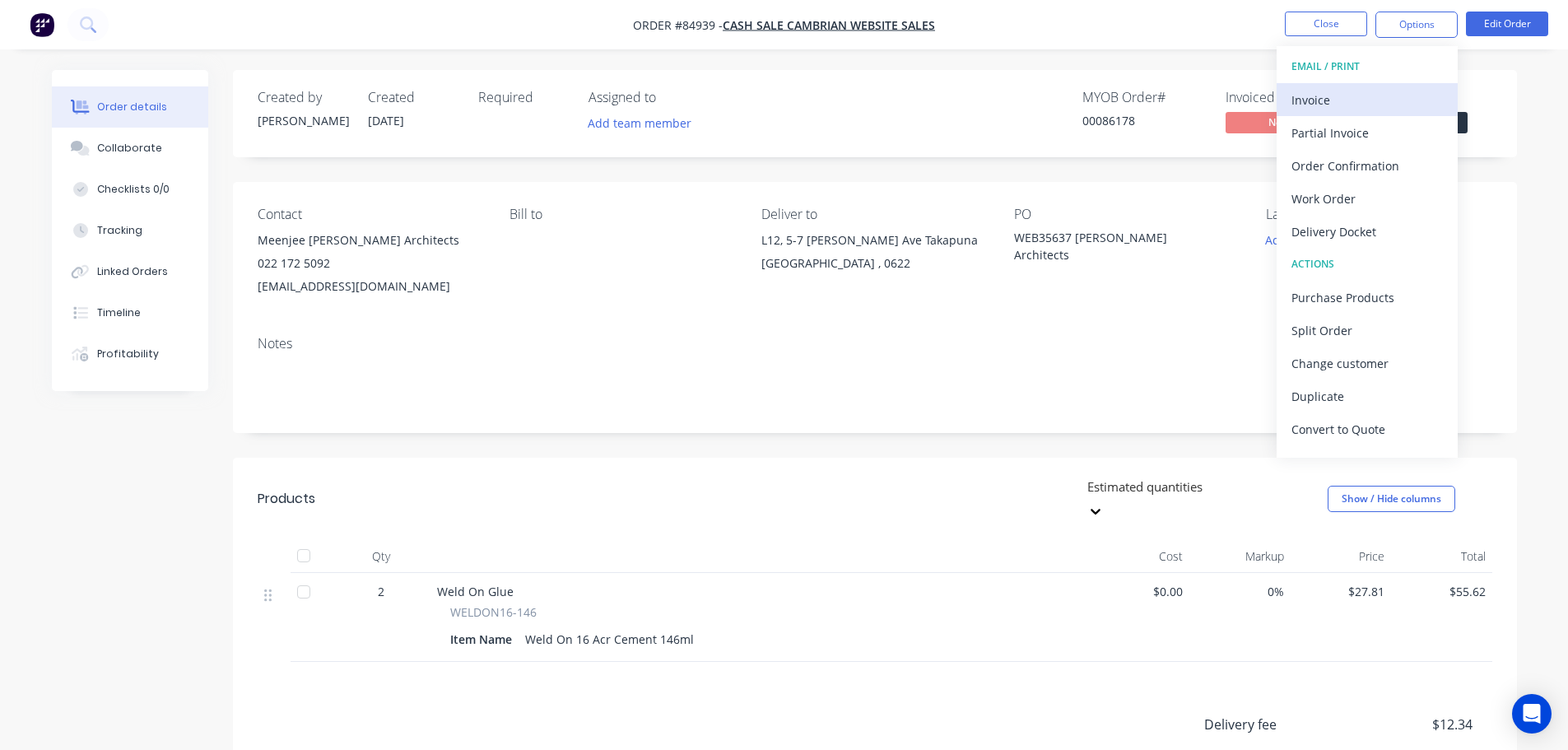
click at [1380, 89] on div "Invoice" at bounding box center [1366, 100] width 151 height 24
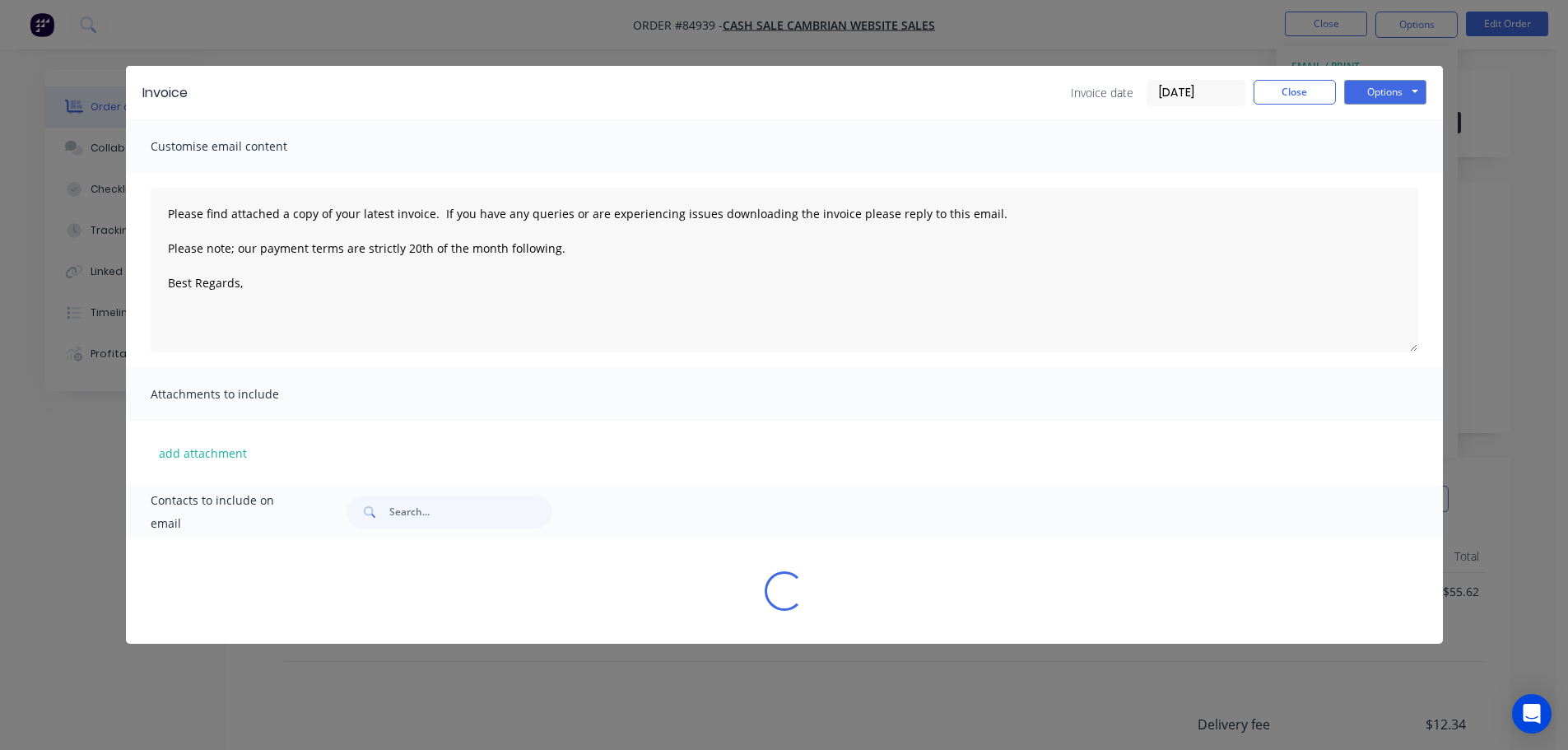
click at [1397, 78] on div "Invoice Invoice date [DATE] Close Options Preview Print Email" at bounding box center [784, 92] width 1317 height 54
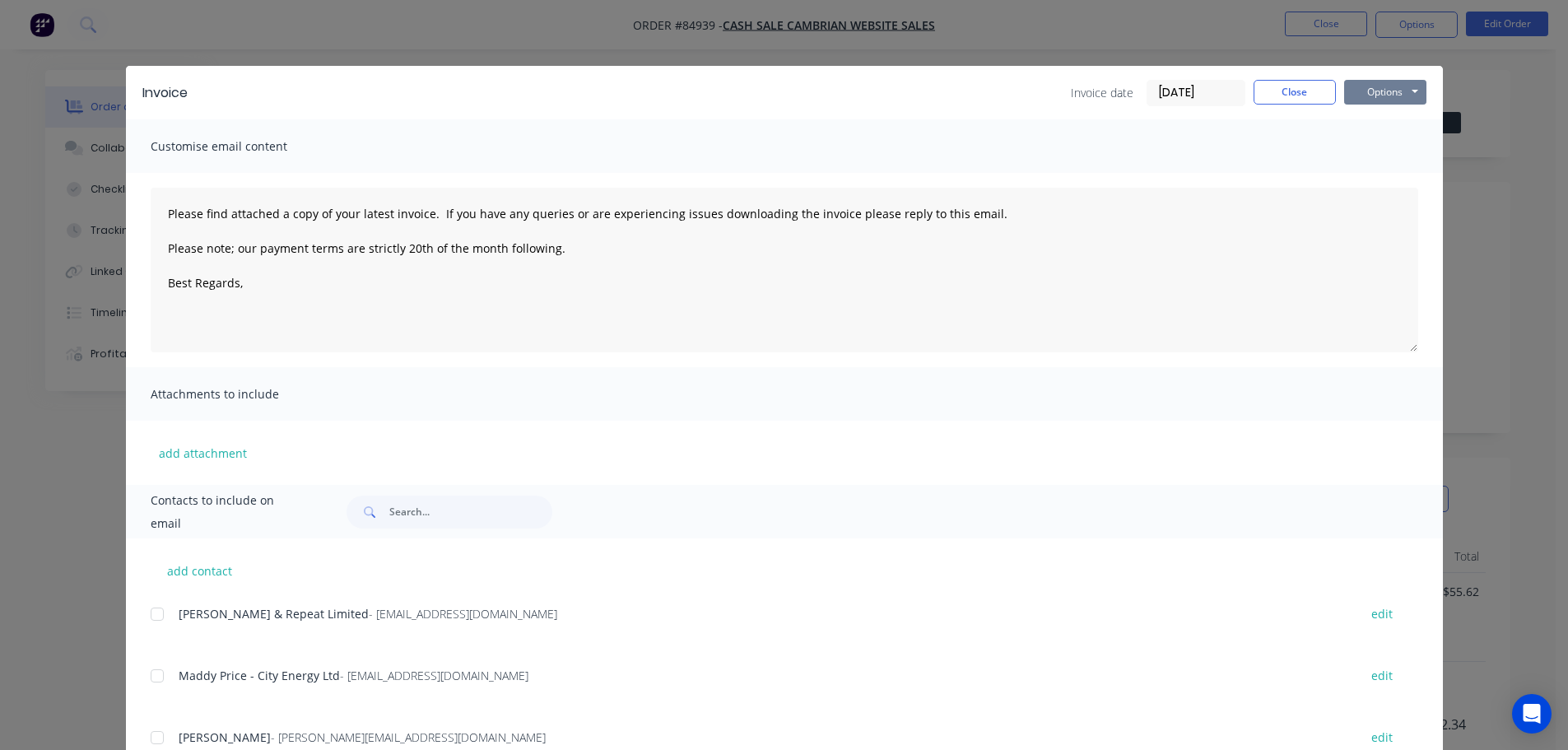
drag, startPoint x: 1384, startPoint y: 90, endPoint x: 1379, endPoint y: 105, distance: 15.8
click at [1383, 90] on button "Options" at bounding box center [1385, 92] width 82 height 25
click at [1370, 155] on button "Print" at bounding box center [1397, 149] width 105 height 27
drag, startPoint x: 1248, startPoint y: 101, endPoint x: 1338, endPoint y: 114, distance: 90.9
click at [1253, 101] on button "Close" at bounding box center [1294, 92] width 82 height 25
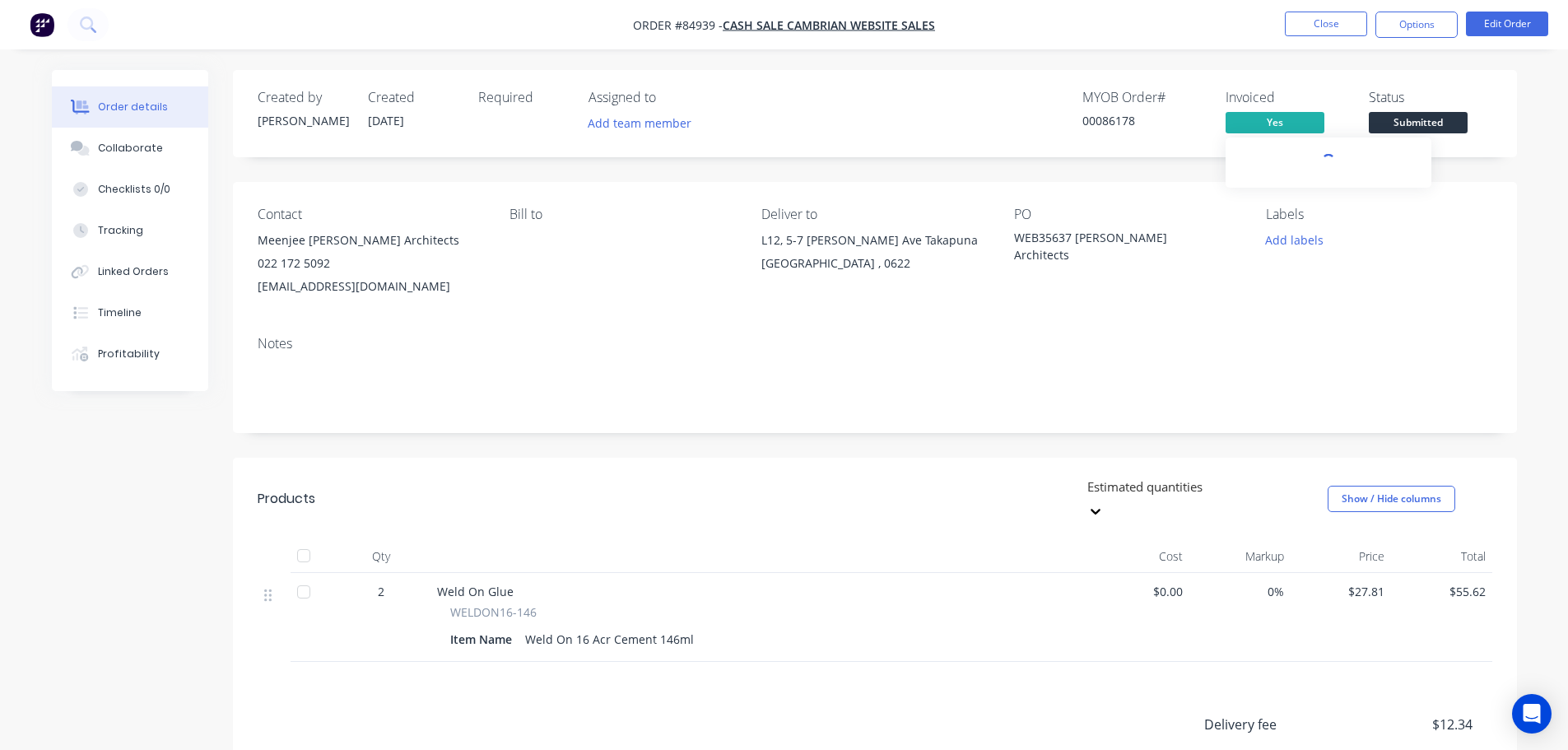
click at [1412, 139] on div "Created by [PERSON_NAME] Created [DATE] Required Assigned to Add team member MY…" at bounding box center [875, 113] width 1284 height 88
click at [1415, 121] on span "Submitted" at bounding box center [1419, 122] width 99 height 20
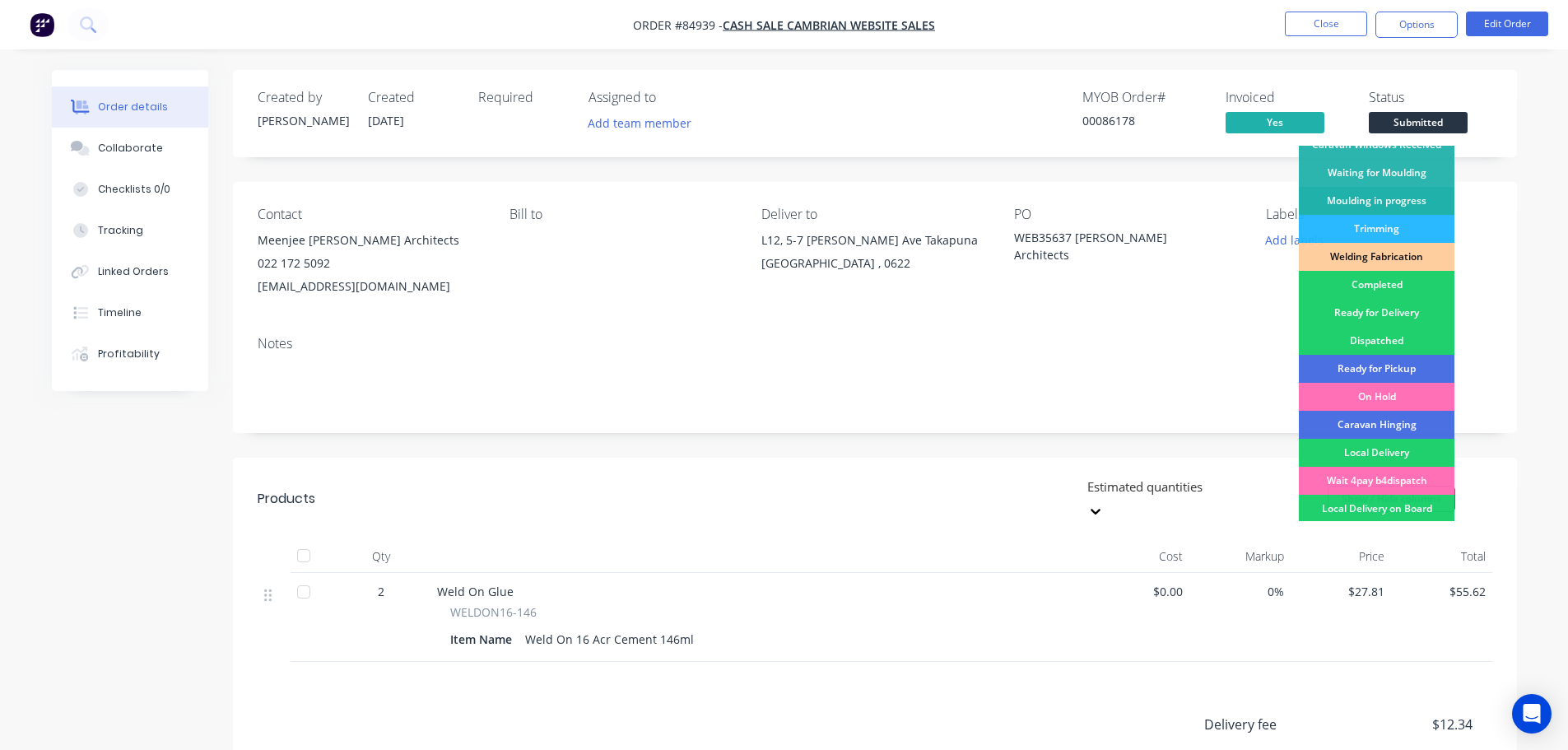
scroll to position [325, 0]
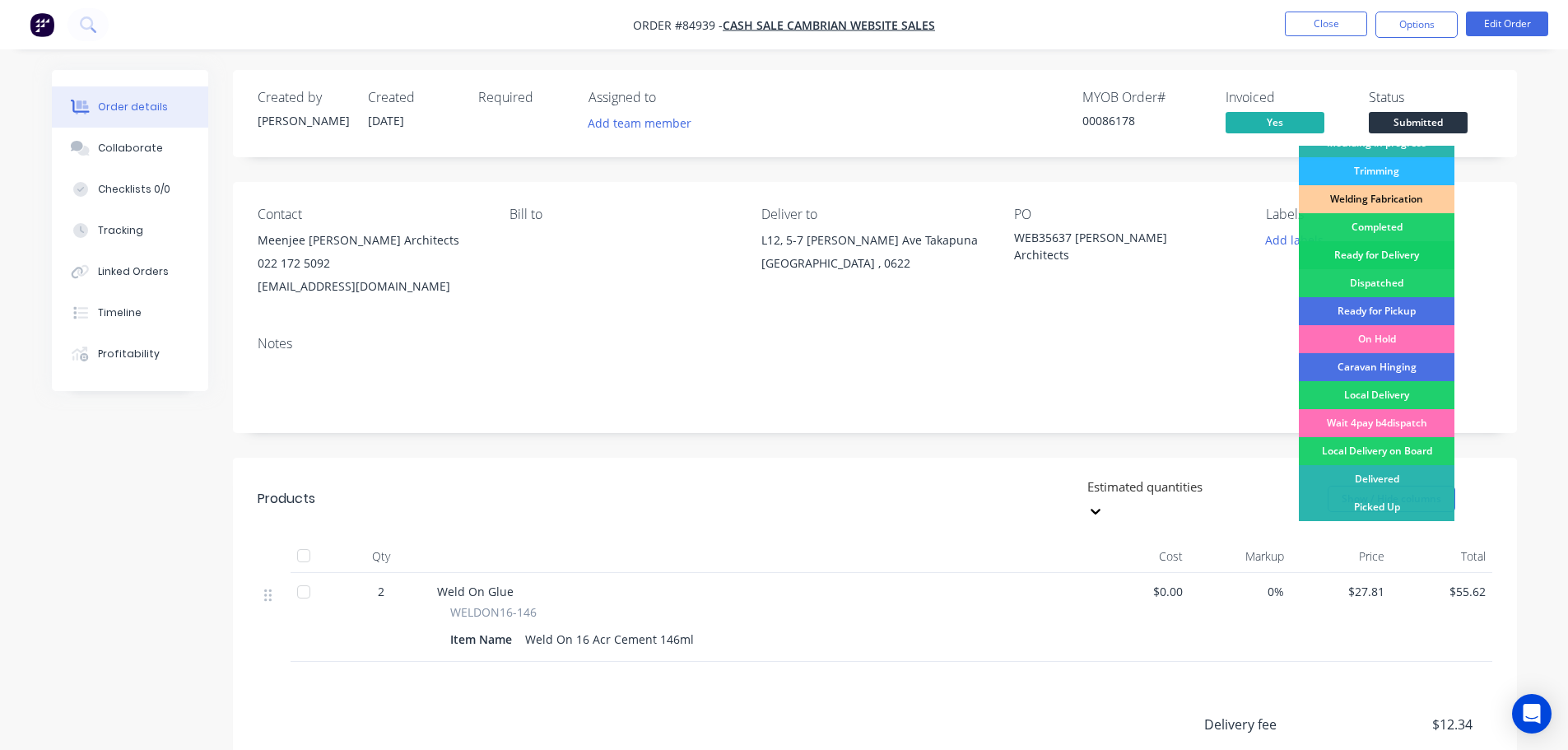
click at [1397, 258] on div "Ready for Delivery" at bounding box center [1376, 256] width 156 height 28
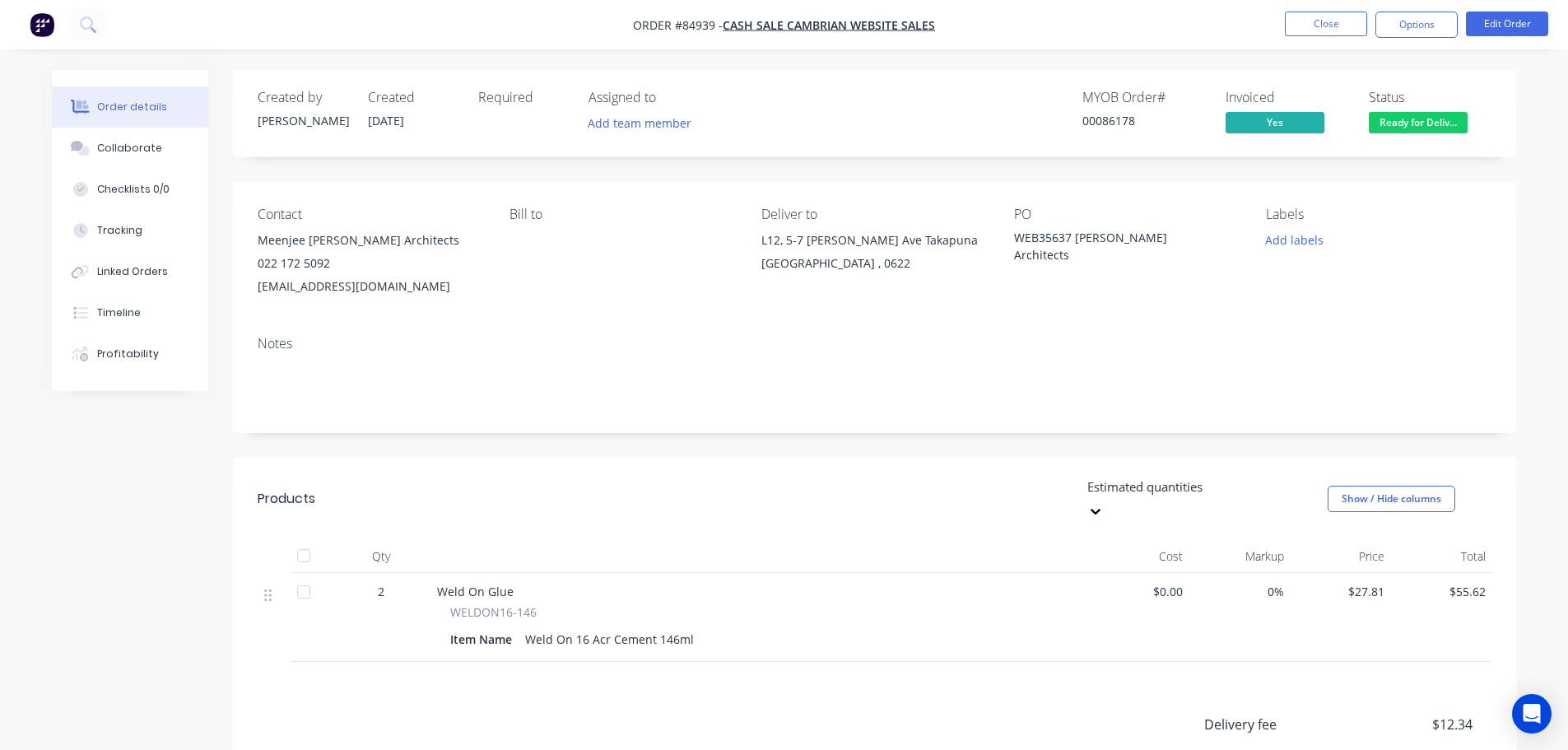
click at [1124, 119] on div "00086178" at bounding box center [1145, 121] width 124 height 18
copy div "00086178"
click at [1424, 18] on button "Options" at bounding box center [1416, 25] width 82 height 27
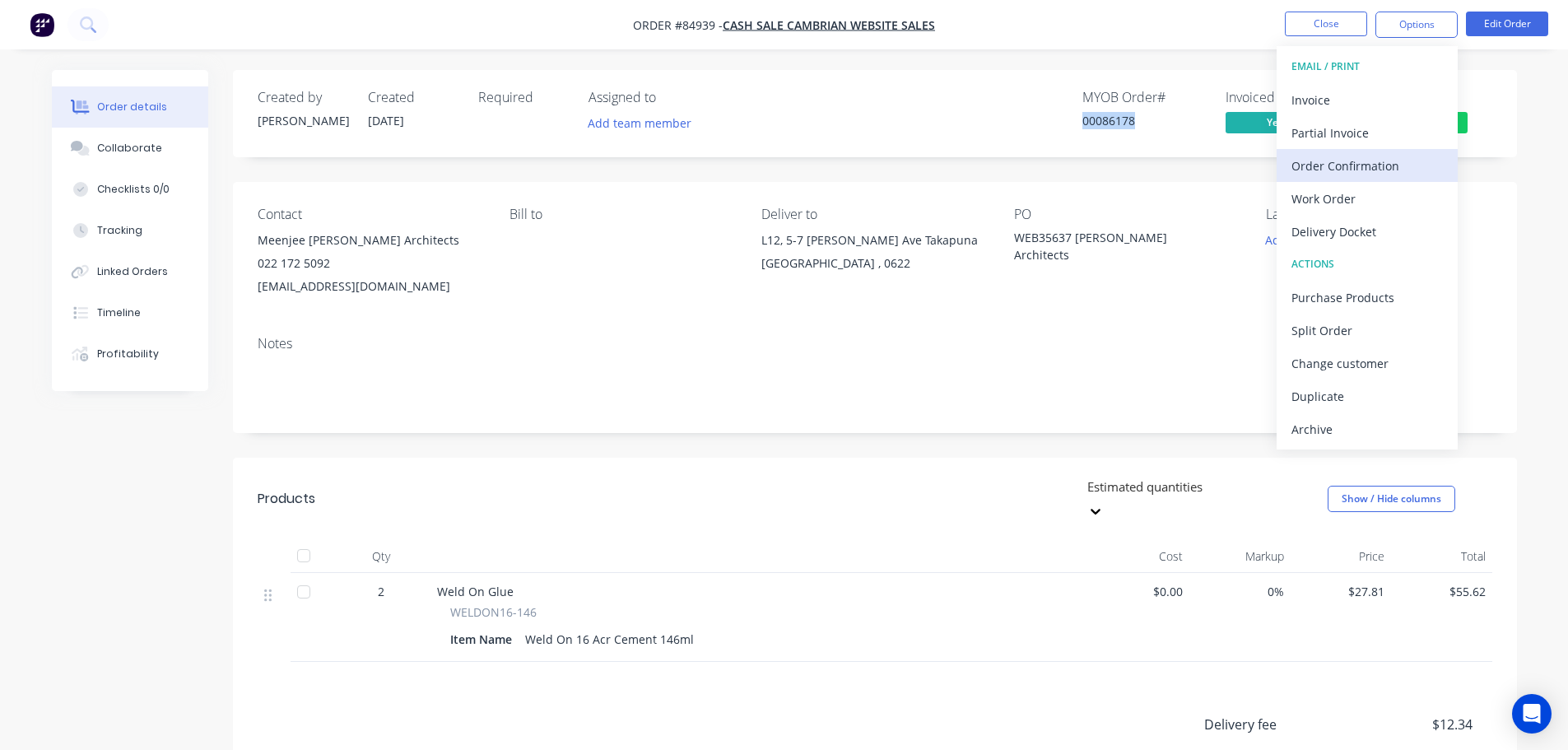
click at [1365, 165] on div "Order Confirmation" at bounding box center [1366, 165] width 151 height 24
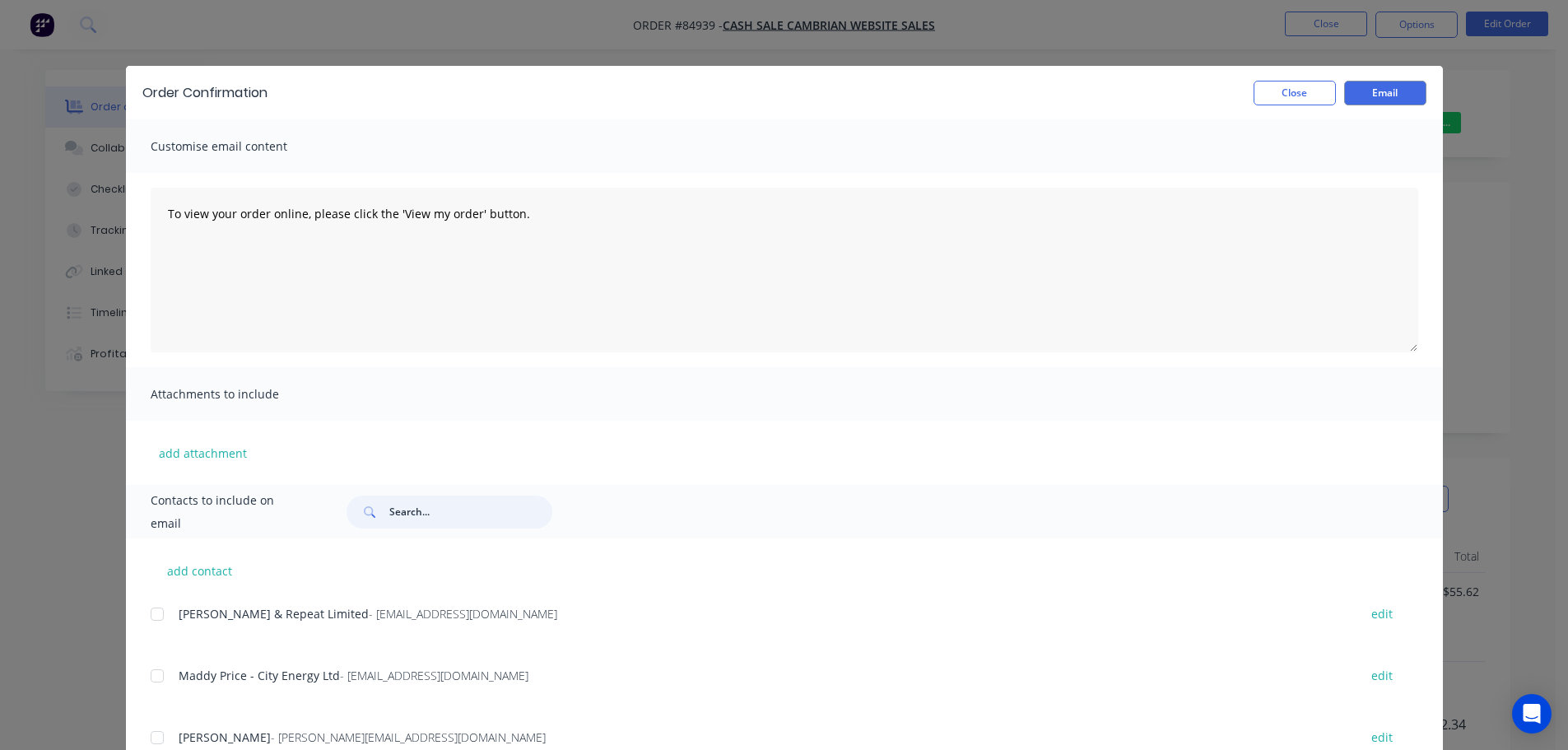
click at [437, 509] on input "text" at bounding box center [470, 512] width 163 height 33
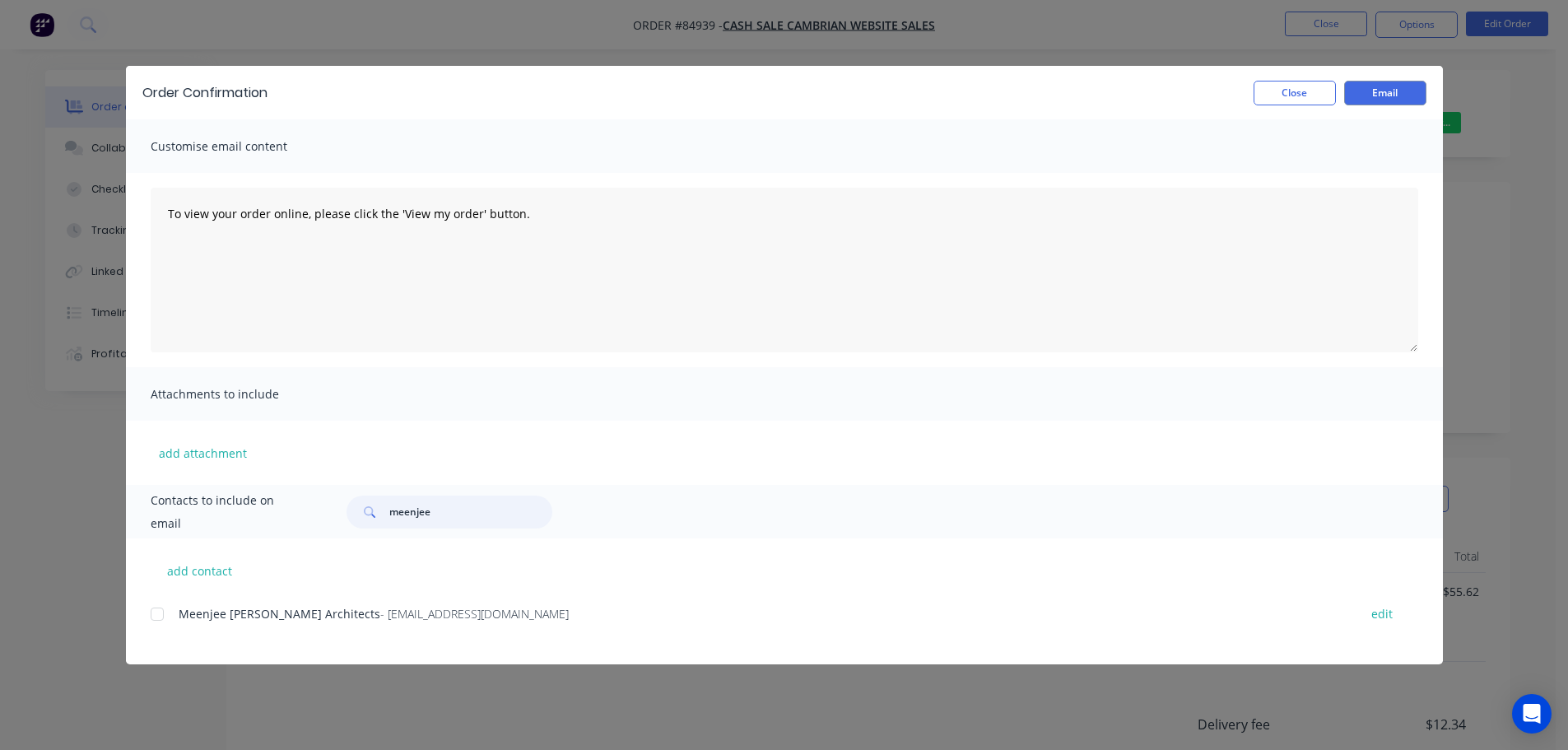
click at [151, 625] on div at bounding box center [156, 614] width 33 height 33
type input "meenjee"
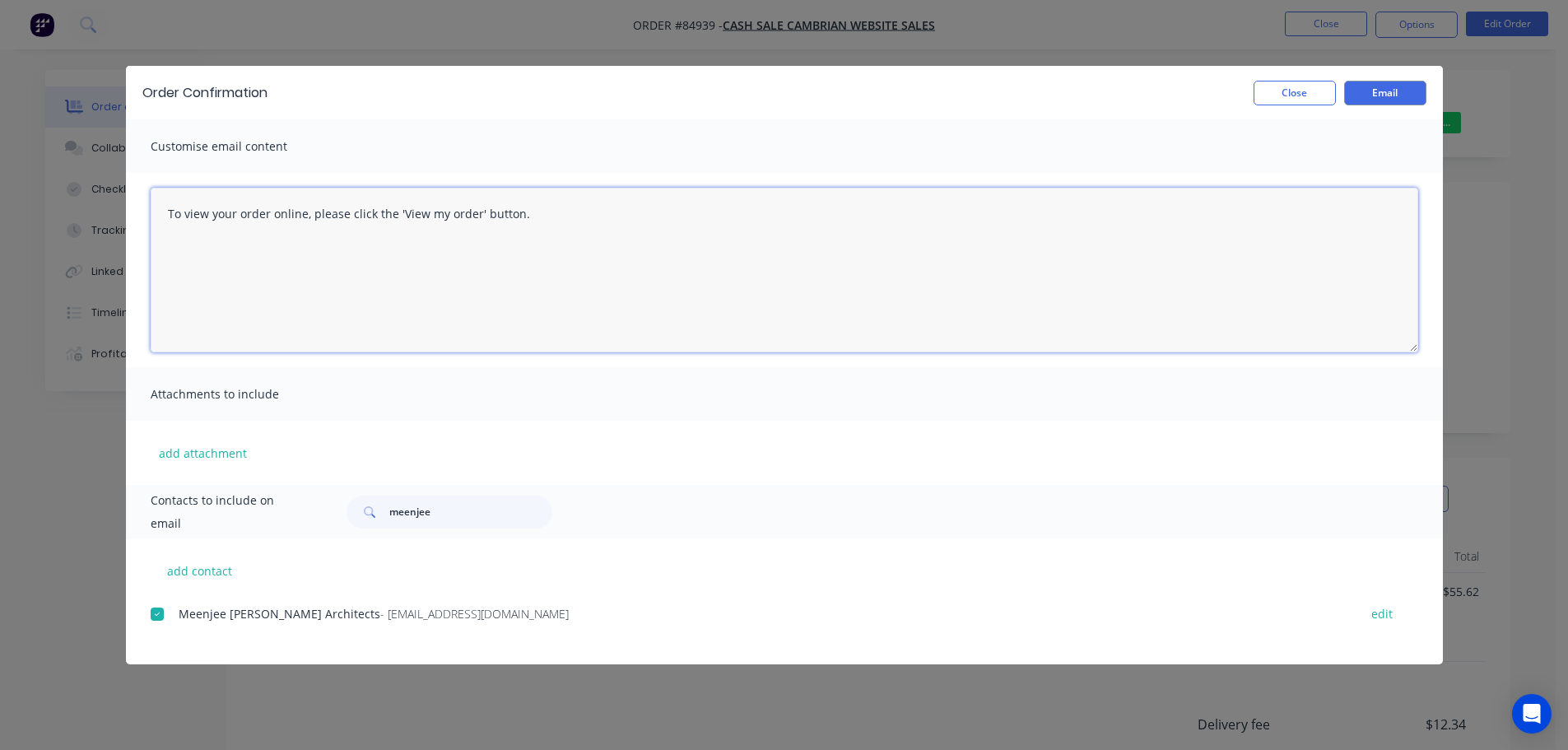
drag, startPoint x: 276, startPoint y: 224, endPoint x: 301, endPoint y: 222, distance: 25.1
click at [276, 224] on textarea "To view your order online, please click the 'View my order' button." at bounding box center [784, 270] width 1267 height 165
click at [607, 261] on textarea "To view your order online, please click the 'View my order' button." at bounding box center [784, 270] width 1267 height 165
paste textarea "[PERSON_NAME] you for your order, confirmation of your order is attached. Your …"
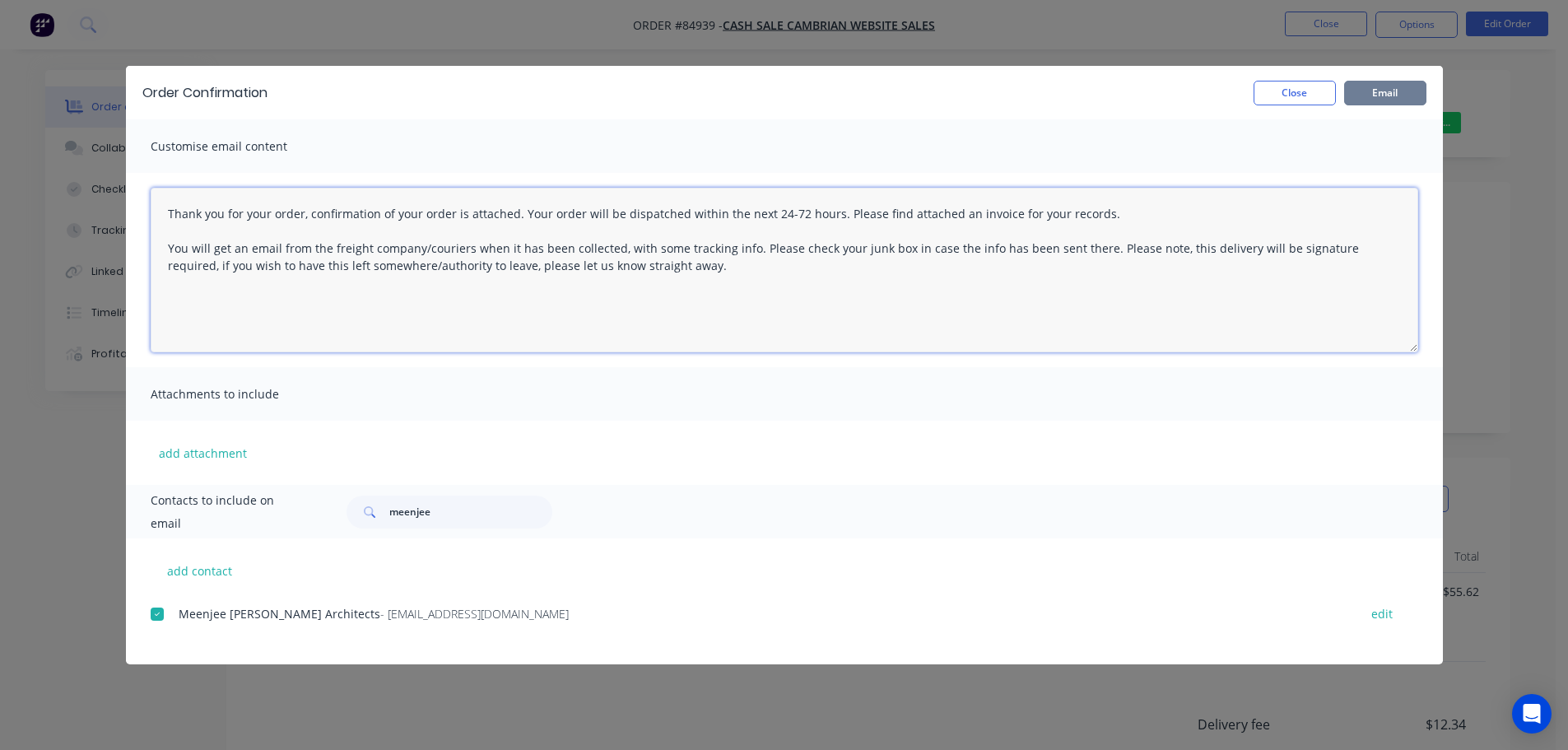
type textarea "Thank you for your order, confirmation of your order is attached. Your order wi…"
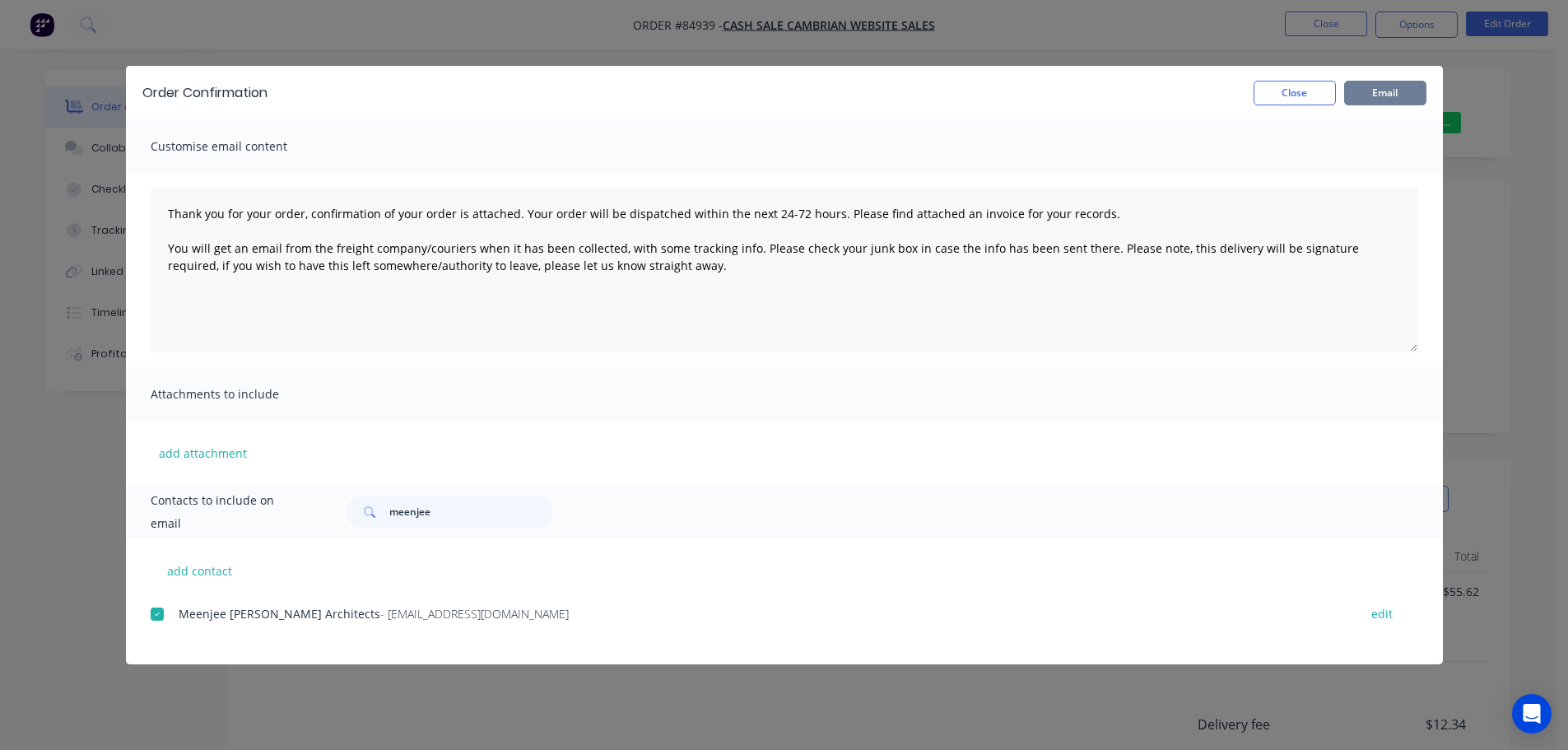
click at [1420, 90] on button "Email" at bounding box center [1385, 93] width 82 height 25
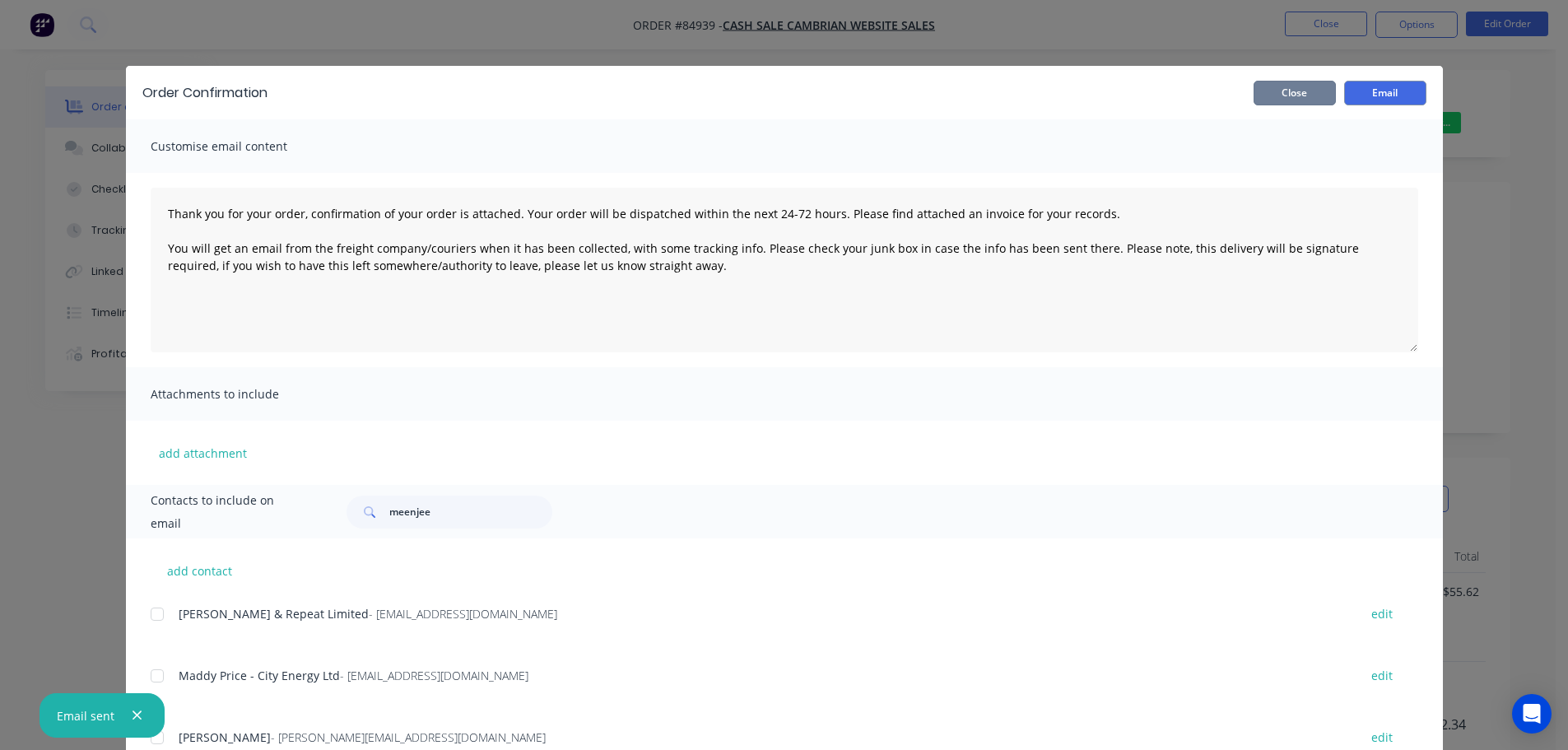
drag, startPoint x: 1283, startPoint y: 102, endPoint x: 1371, endPoint y: 56, distance: 99.3
click at [1286, 99] on button "Close" at bounding box center [1294, 93] width 82 height 25
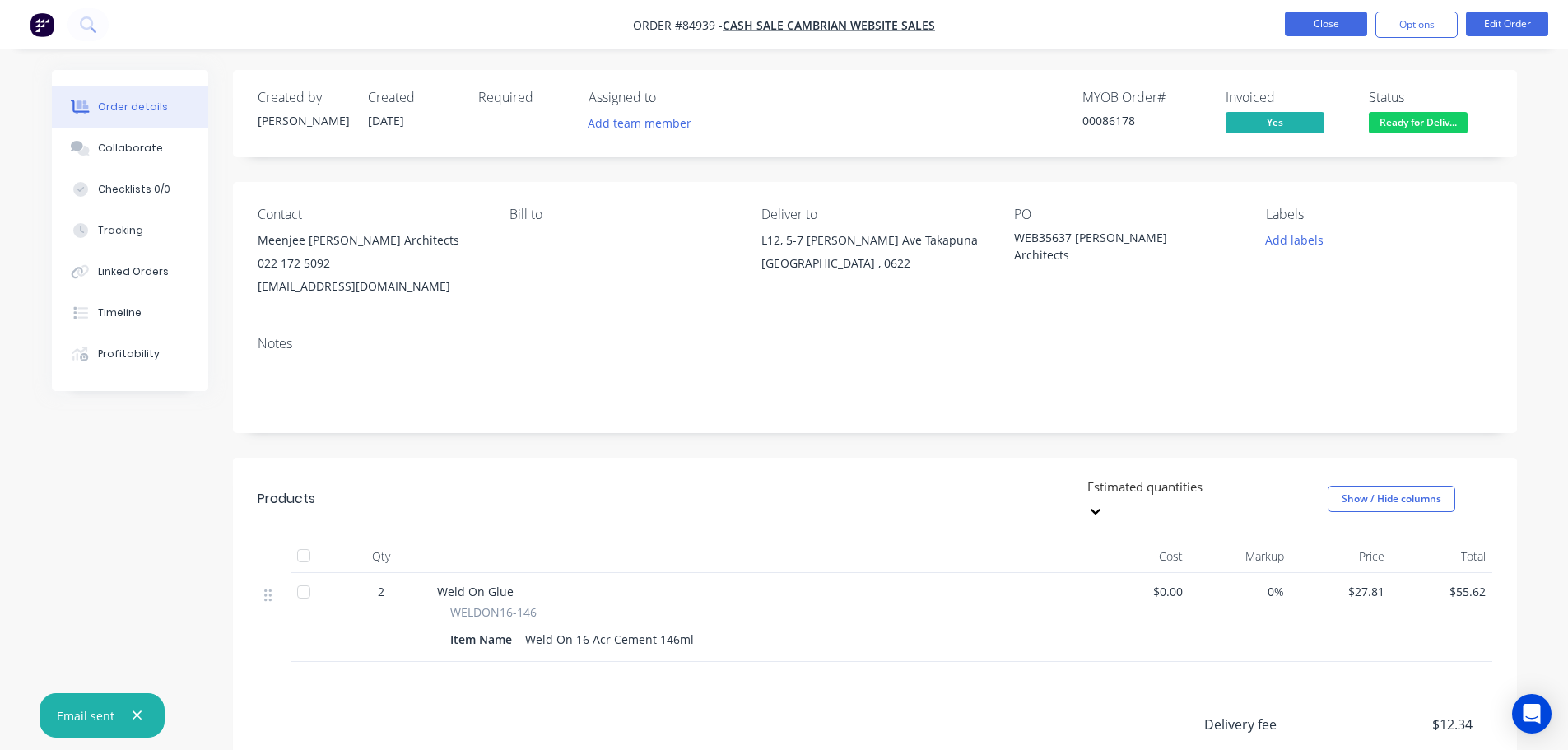
click at [1328, 21] on button "Close" at bounding box center [1326, 24] width 82 height 25
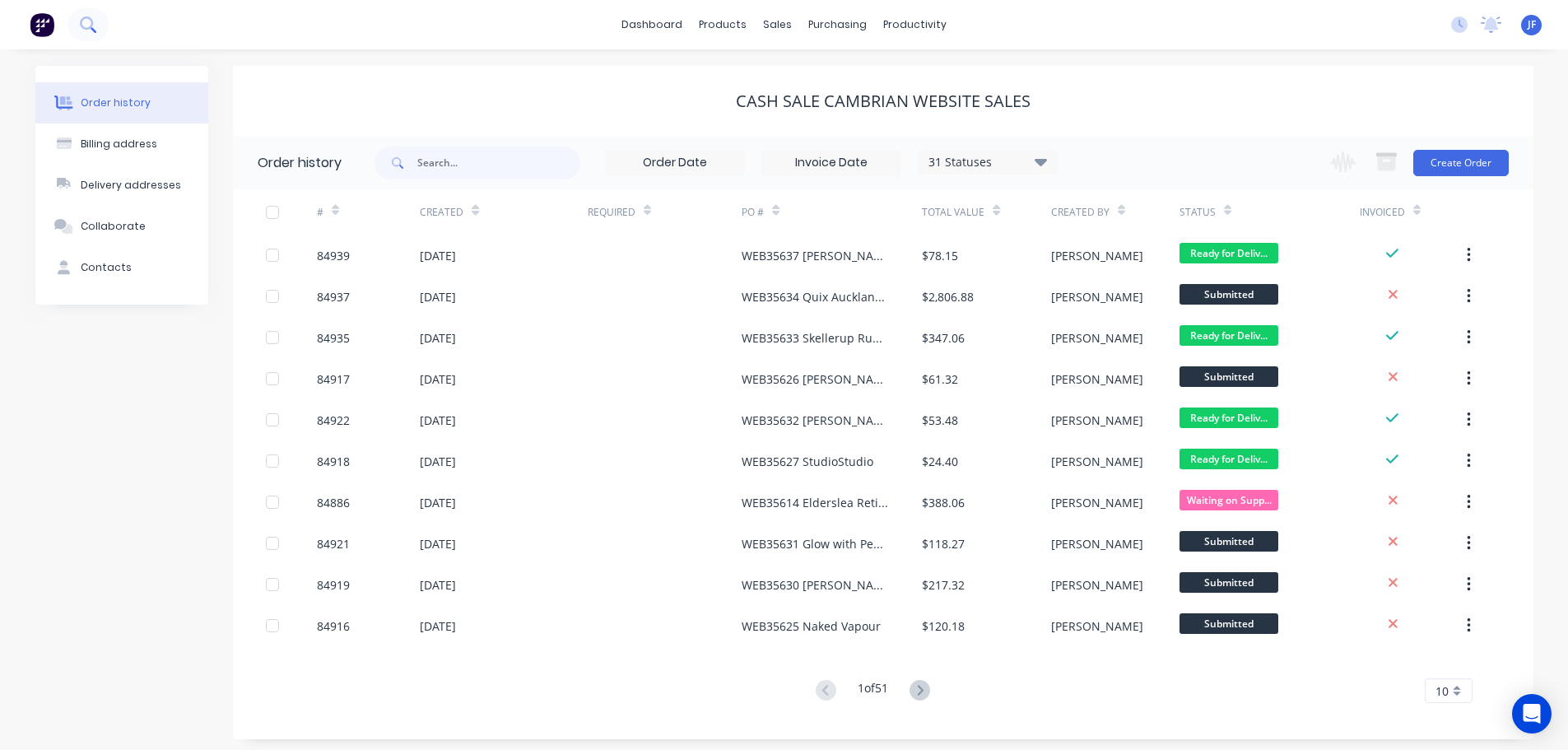
click at [85, 19] on icon at bounding box center [86, 23] width 13 height 13
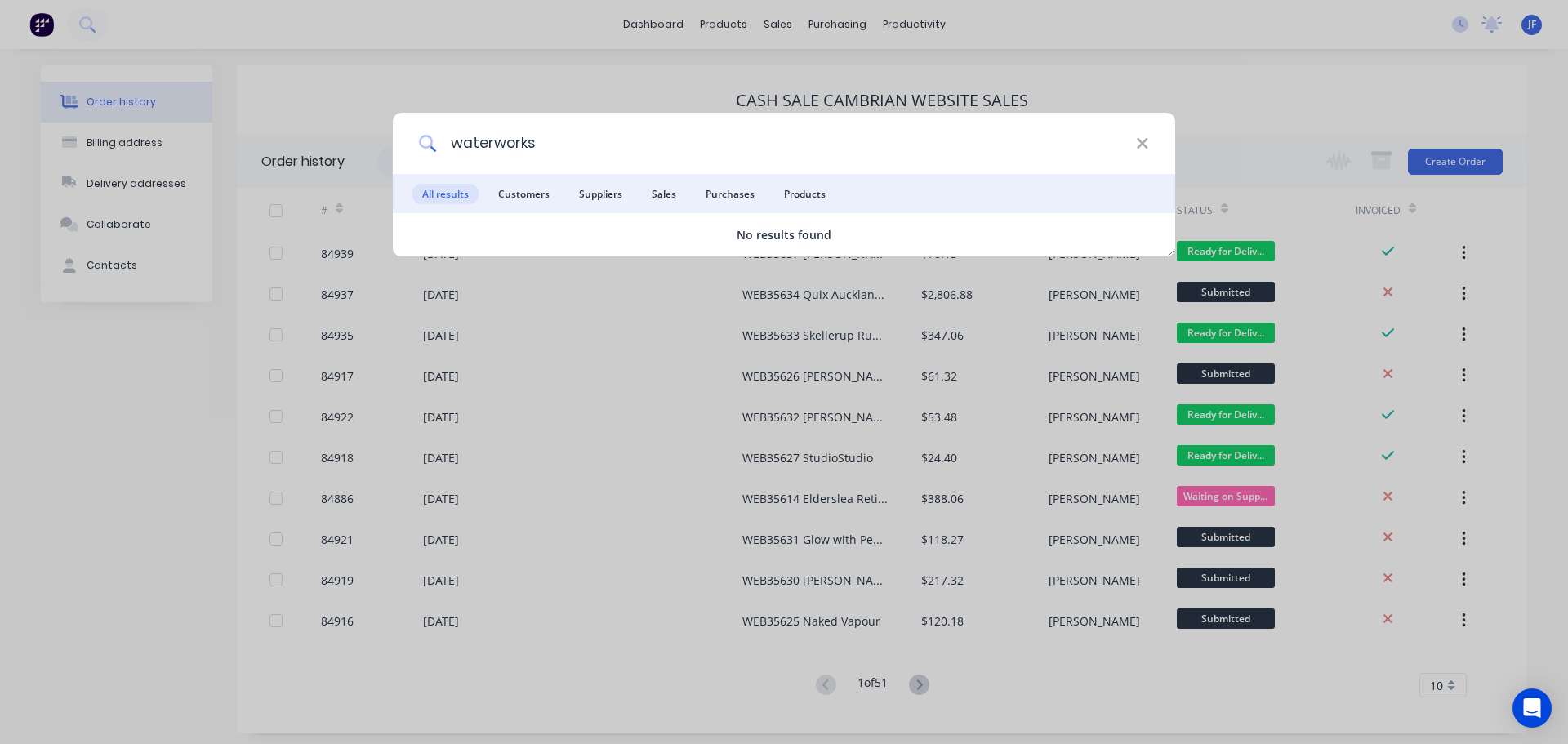
click at [497, 138] on input "waterworks" at bounding box center [786, 144] width 699 height 61
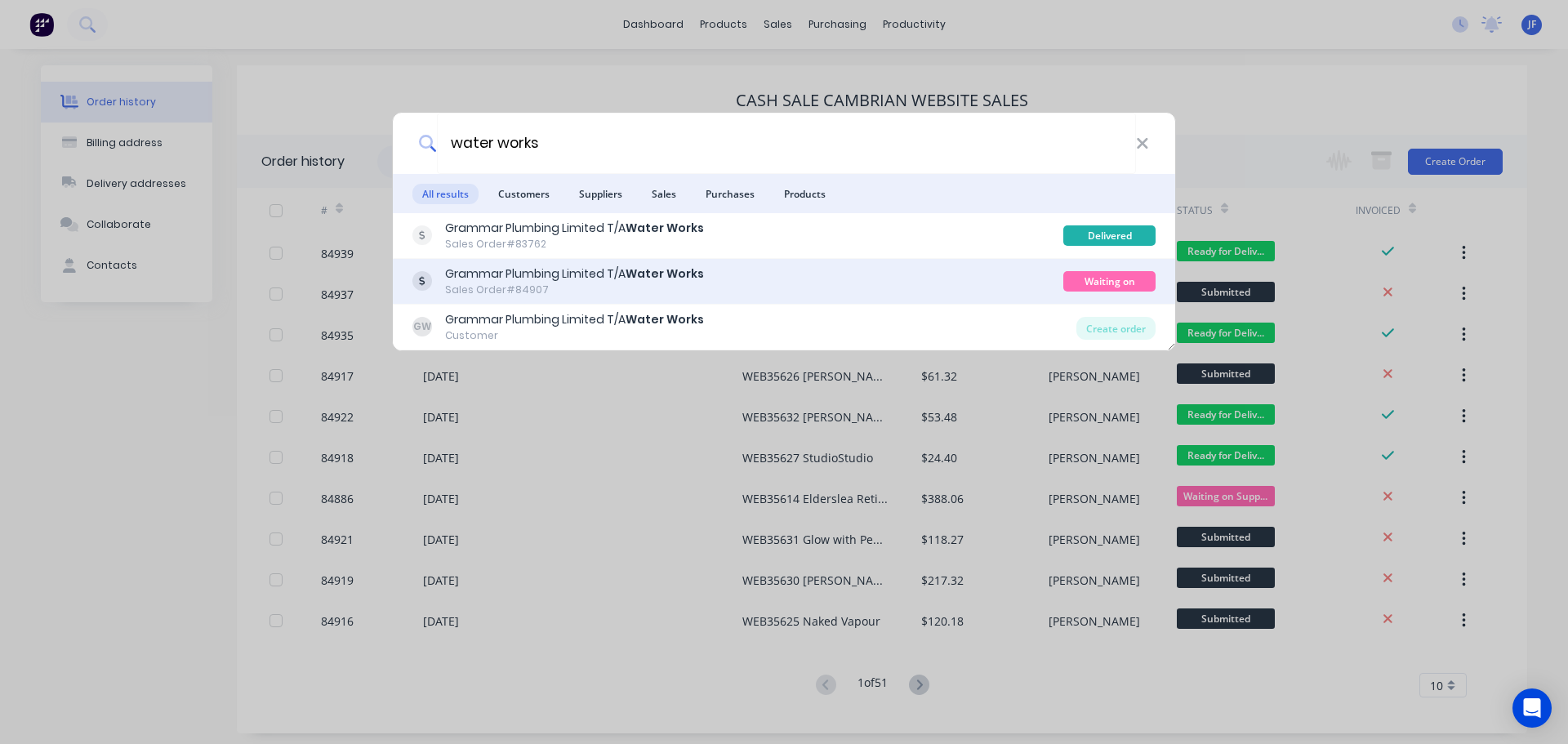
type input "water works"
click at [934, 283] on div "Grammar Plumbing Limited T/A Water Works Sales Order #84907" at bounding box center [738, 282] width 651 height 32
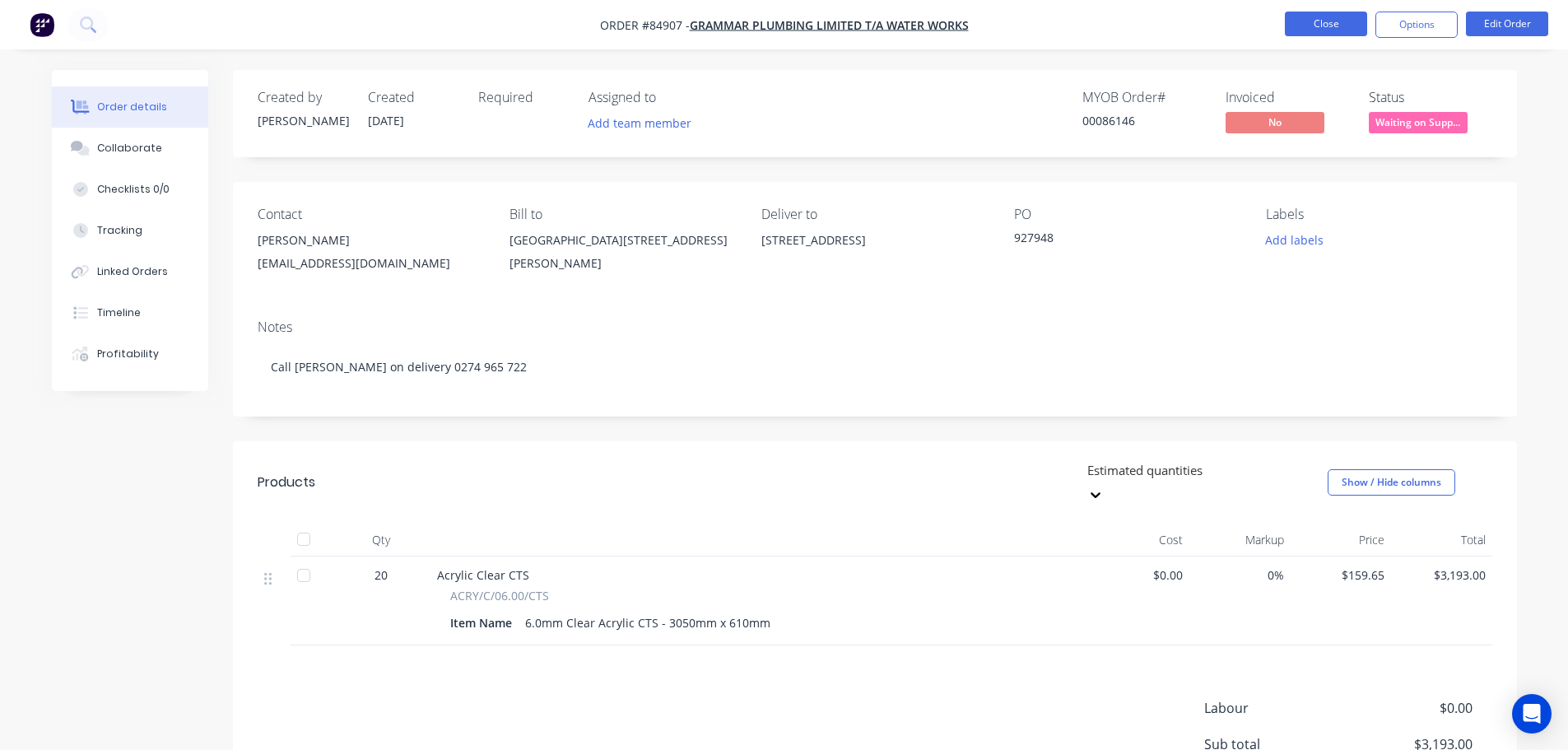
click at [1321, 25] on button "Close" at bounding box center [1326, 24] width 82 height 25
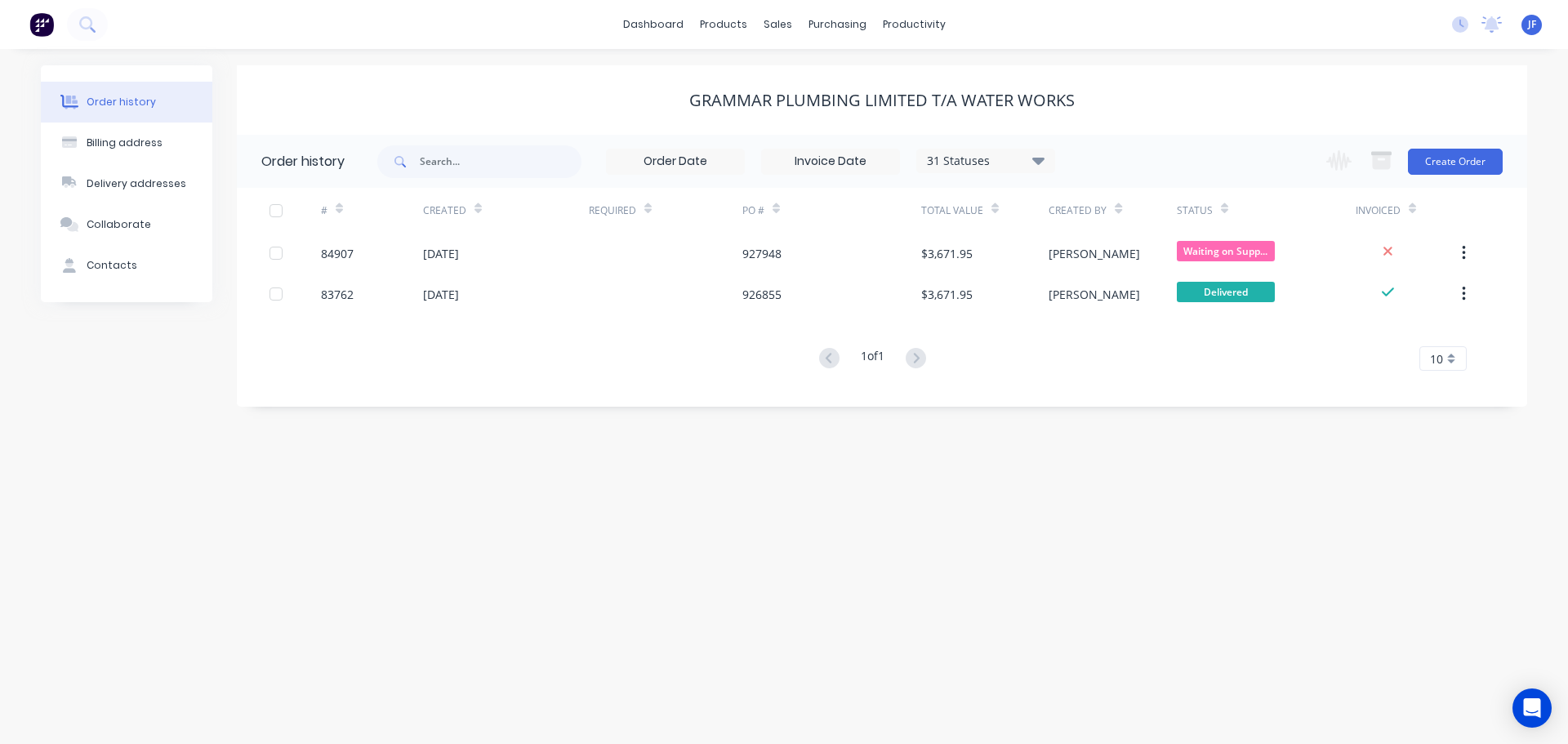
click at [718, 112] on div "Grammar Plumbing Limited T/A Water Works" at bounding box center [881, 99] width 1290 height 69
click at [1424, 163] on button "Create Order" at bounding box center [1455, 161] width 95 height 26
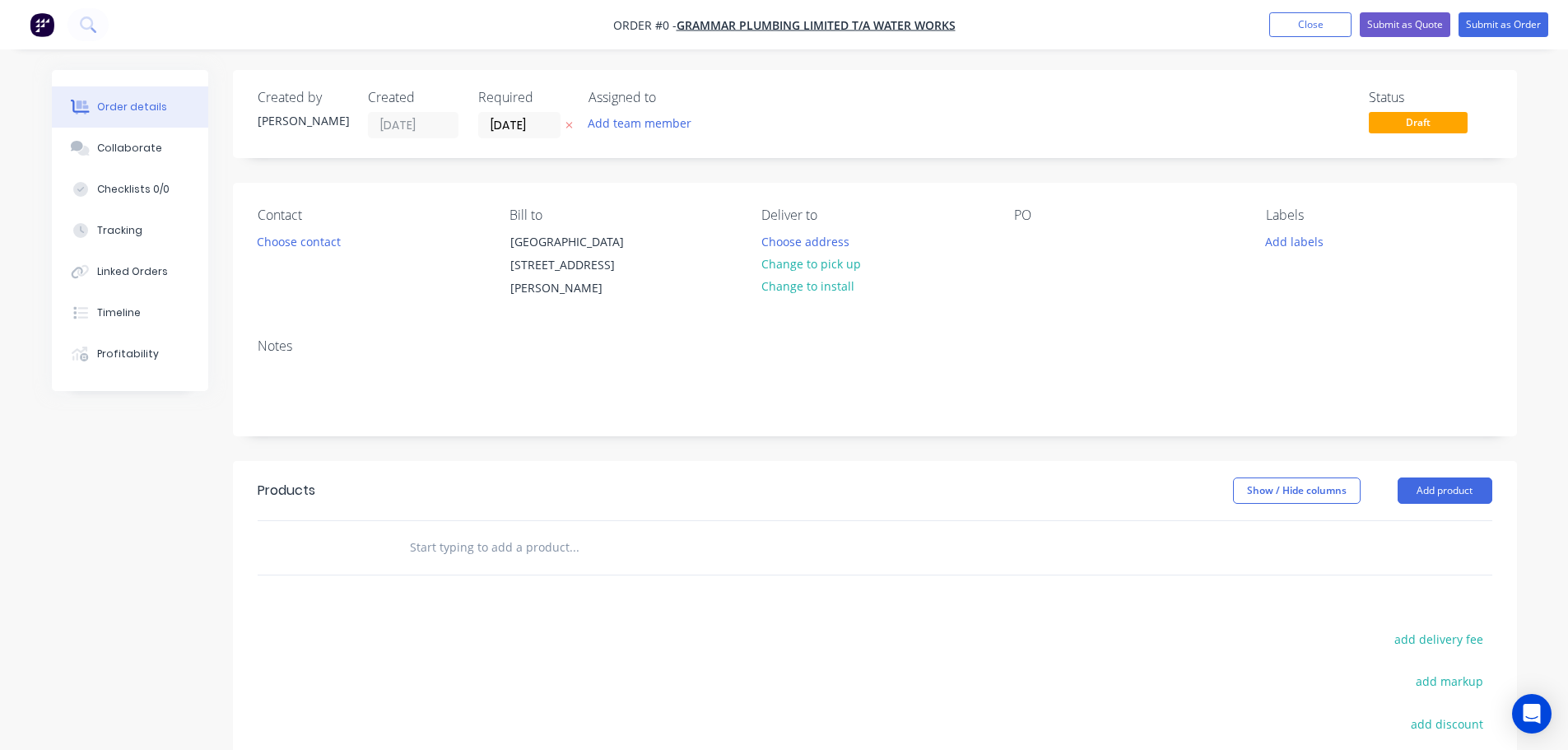
click at [563, 126] on button "button" at bounding box center [569, 125] width 18 height 19
click at [1290, 20] on button "Close" at bounding box center [1310, 25] width 82 height 25
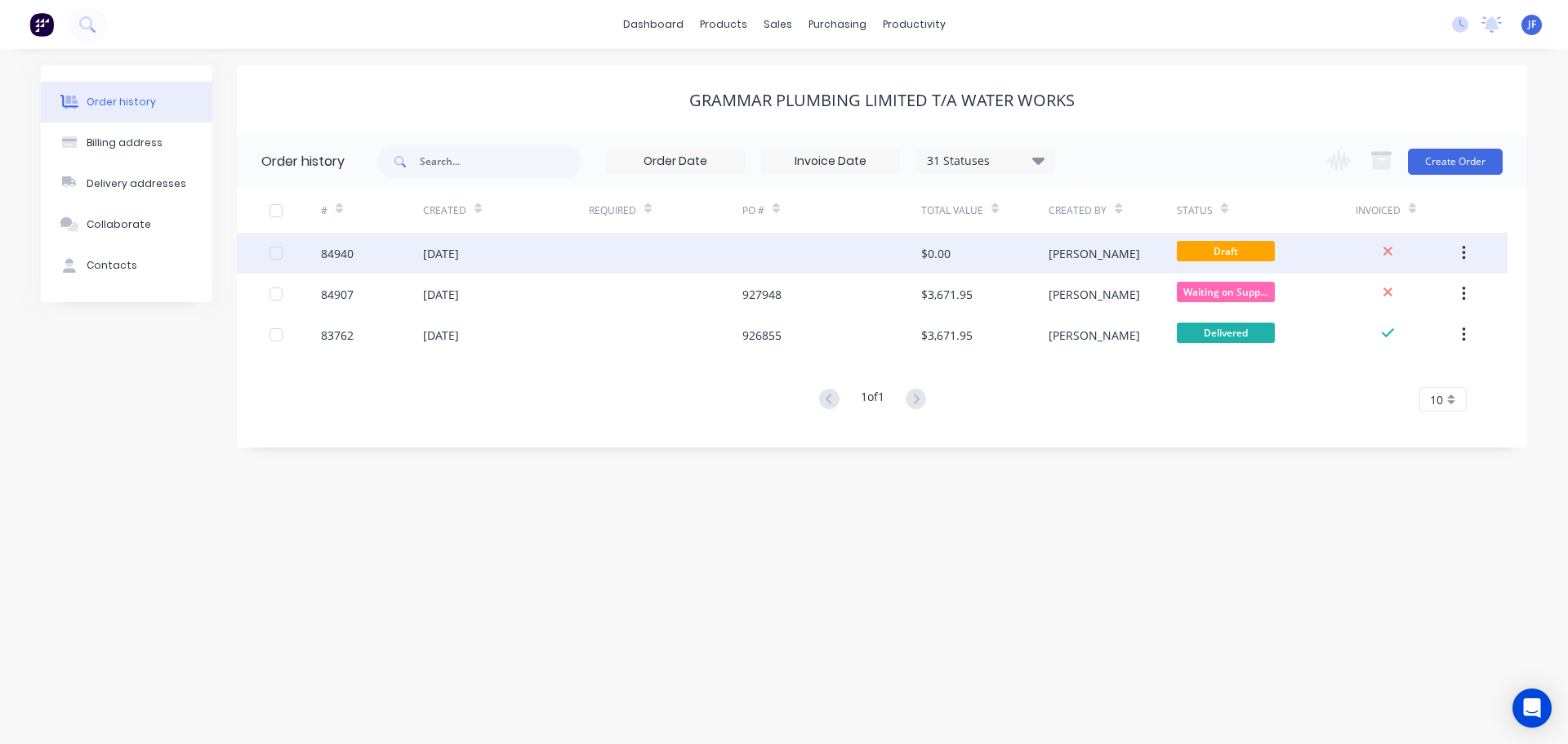
click at [1472, 248] on button "button" at bounding box center [1464, 254] width 39 height 30
click at [1376, 301] on div "Archive" at bounding box center [1405, 296] width 125 height 24
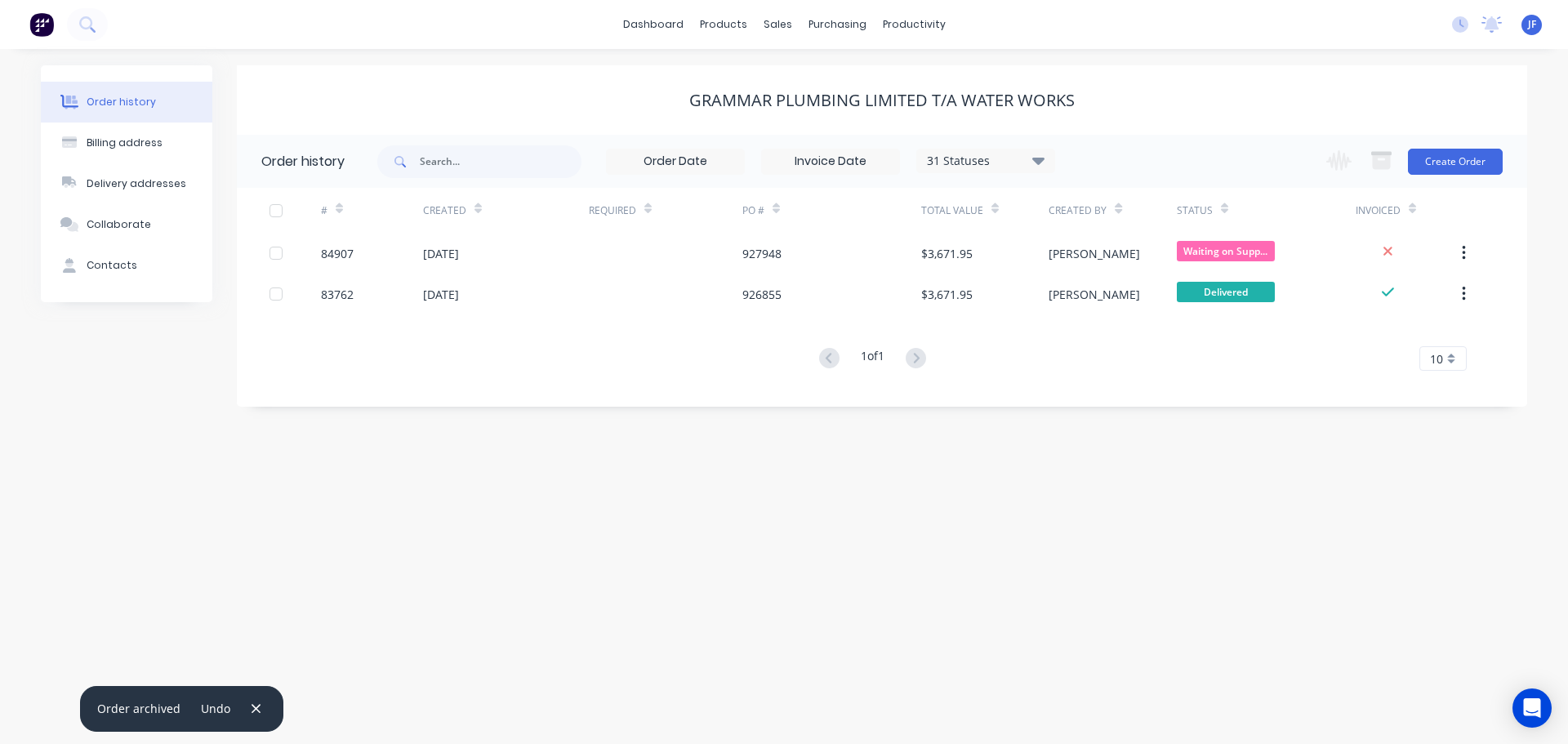
click at [1506, 169] on div "31 Statuses Invoice Status Invoiced Not Invoiced Partial Order Status All Archi…" at bounding box center [951, 161] width 1150 height 54
click at [1500, 165] on button "Create Order" at bounding box center [1455, 161] width 95 height 26
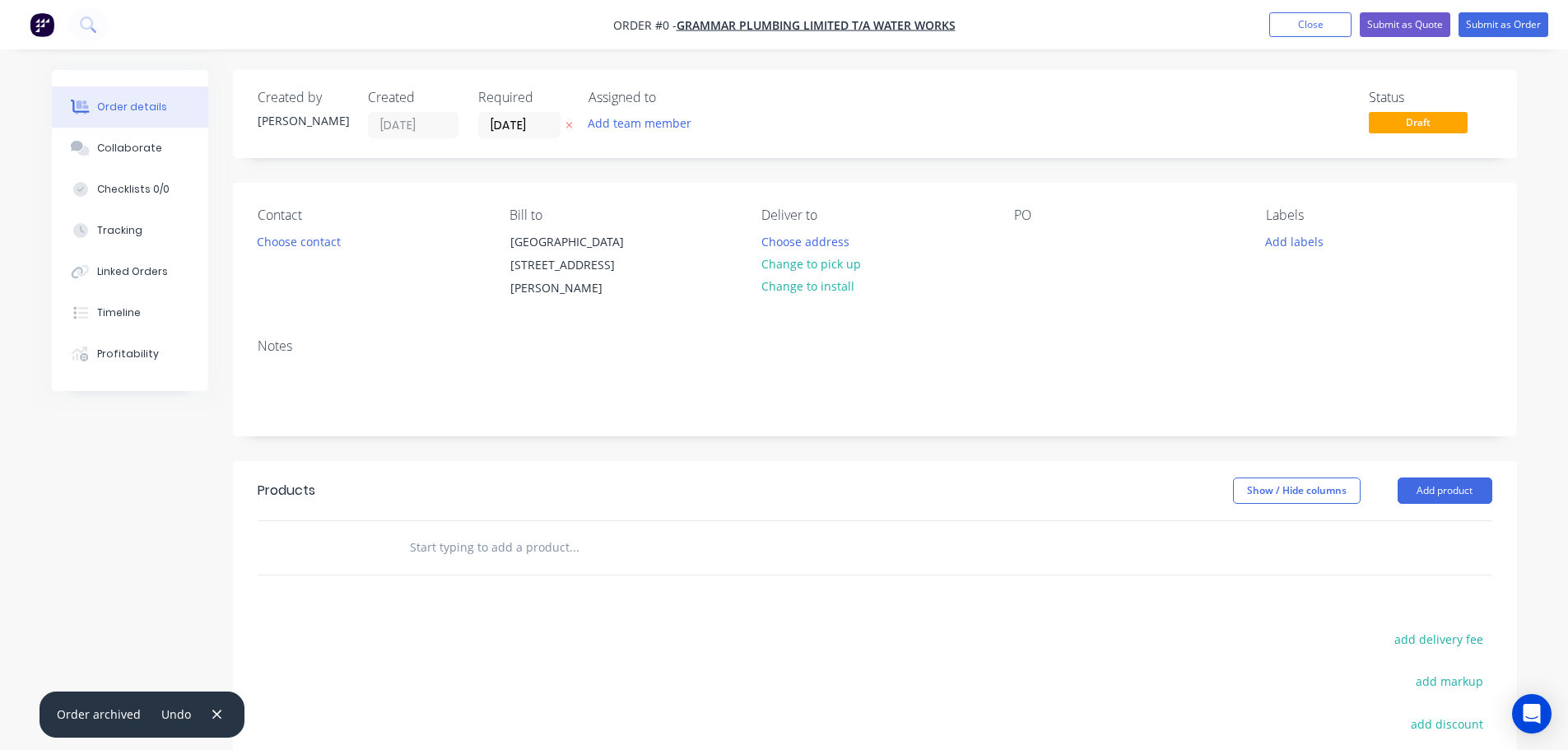
click at [575, 119] on button "button" at bounding box center [569, 125] width 18 height 19
click at [320, 239] on button "Choose contact" at bounding box center [298, 241] width 102 height 22
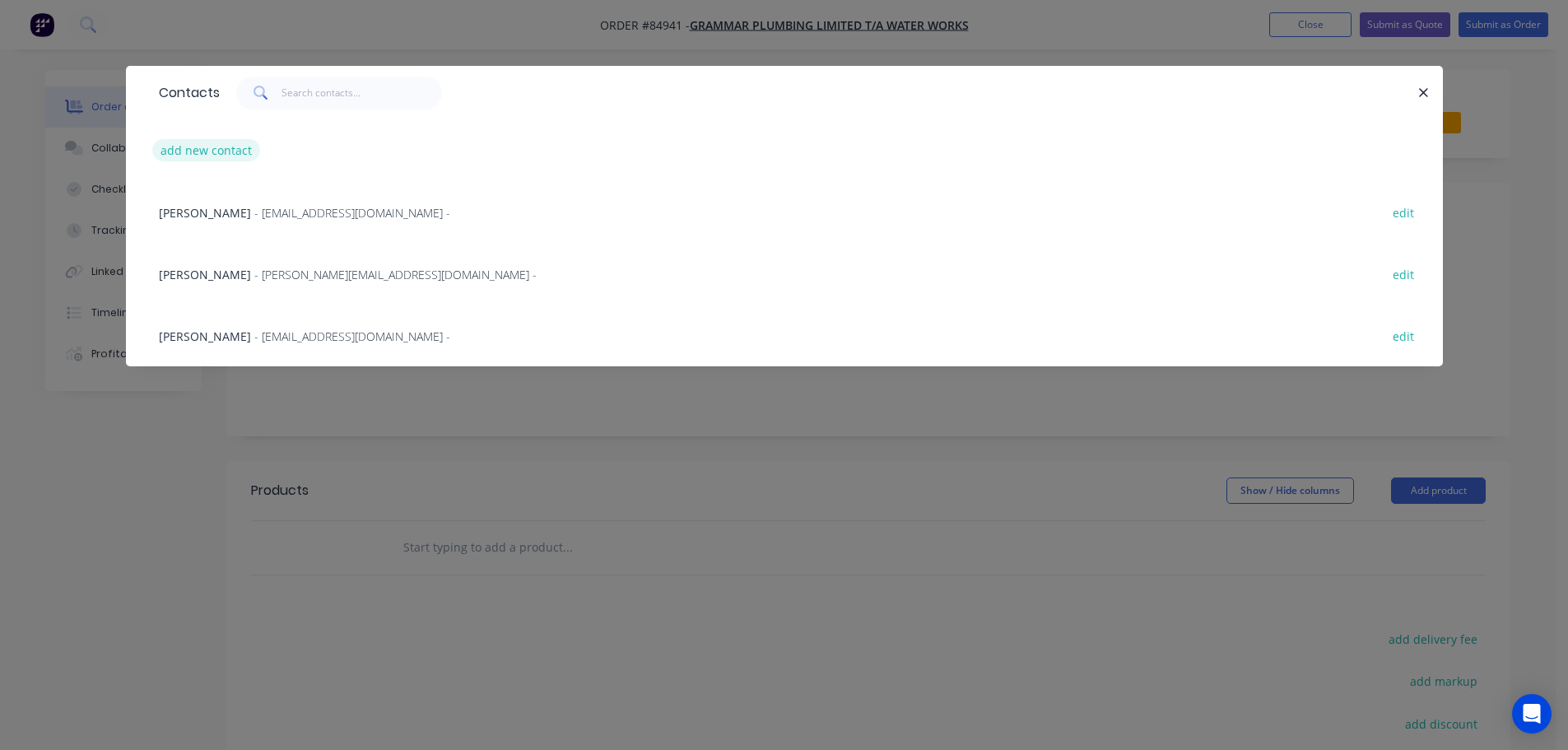
click at [194, 158] on button "add new contact" at bounding box center [206, 149] width 109 height 22
select select "NZ"
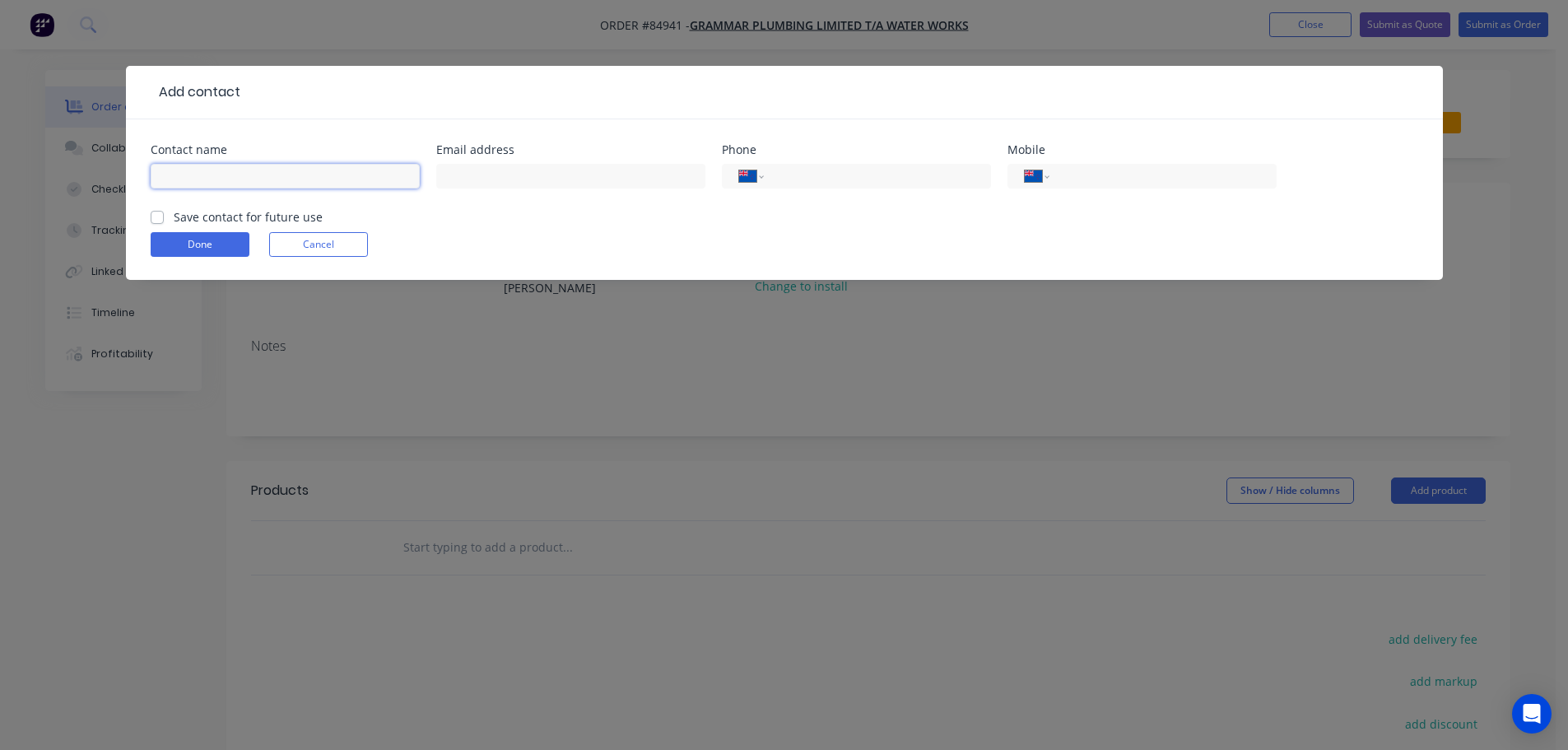
click at [305, 173] on input "text" at bounding box center [285, 176] width 270 height 25
paste input "[PERSON_NAME]"
type input "[PERSON_NAME]"
click at [283, 215] on label "Save contact for future use" at bounding box center [247, 218] width 149 height 18
click at [164, 215] on input "Save contact for future use" at bounding box center [156, 217] width 13 height 16
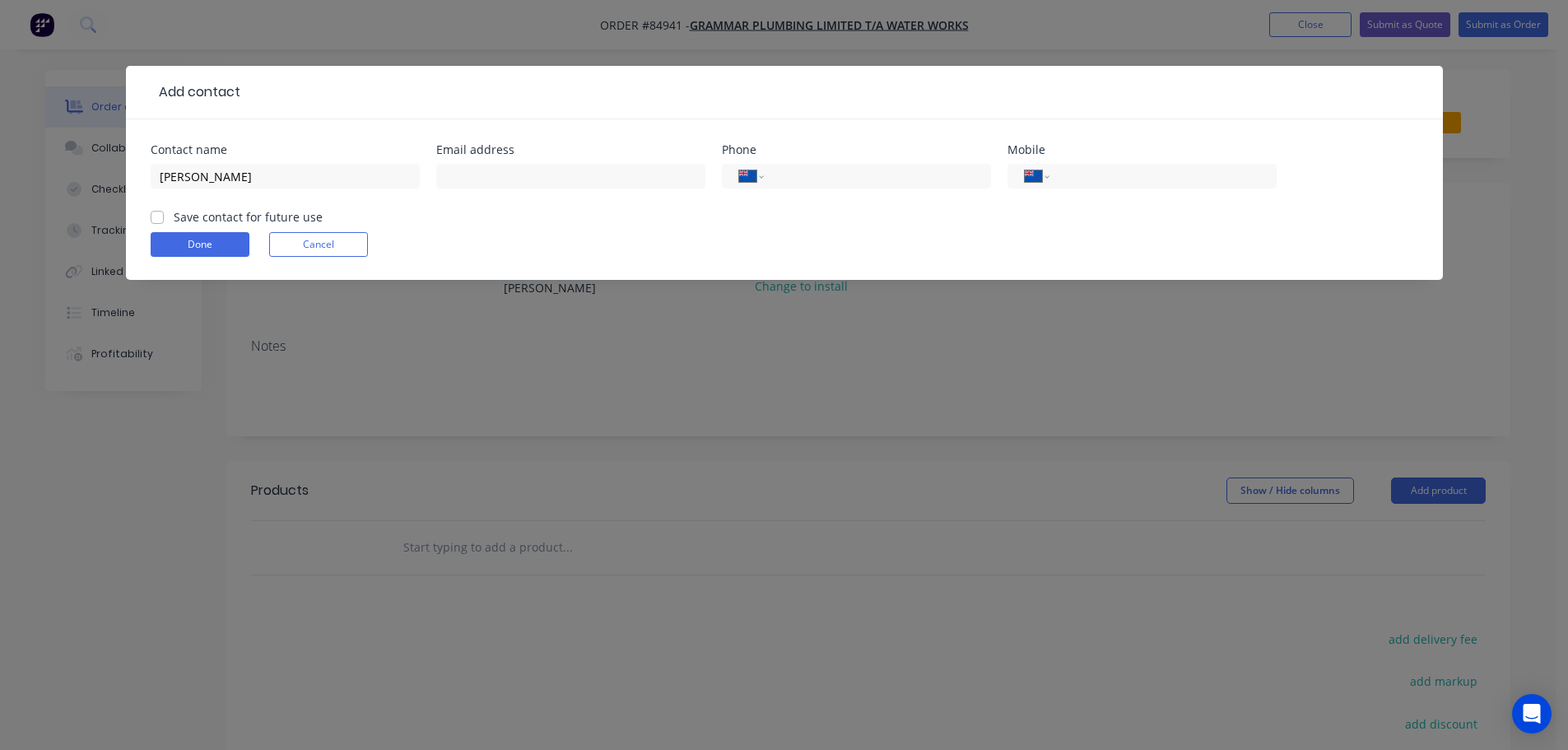
checkbox input "true"
click at [526, 171] on input "text" at bounding box center [571, 176] width 270 height 25
paste input "[EMAIL_ADDRESS][DOMAIN_NAME]"
type input "[EMAIL_ADDRESS][DOMAIN_NAME]"
click at [162, 241] on button "Done" at bounding box center [200, 245] width 99 height 25
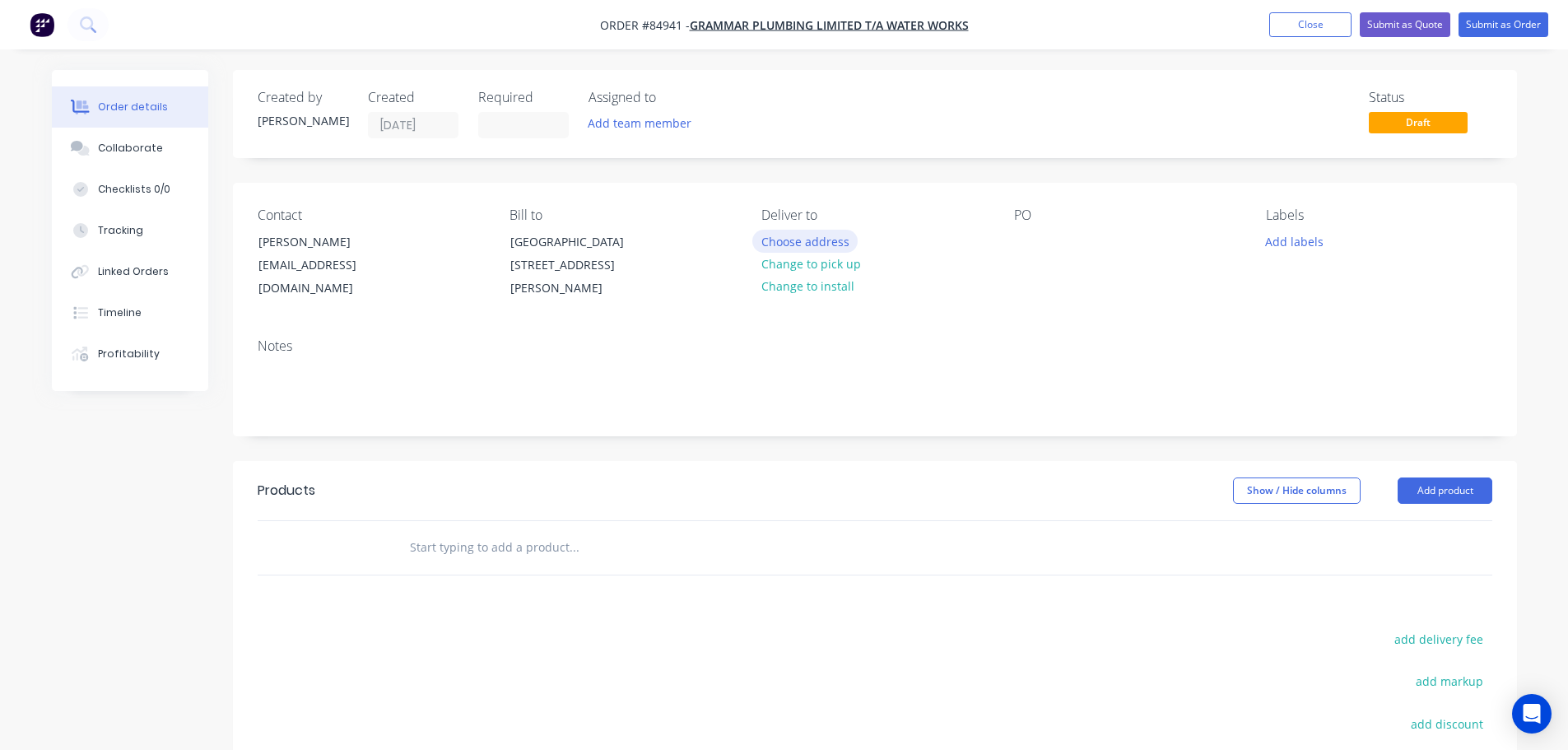
click at [818, 246] on button "Choose address" at bounding box center [804, 241] width 105 height 22
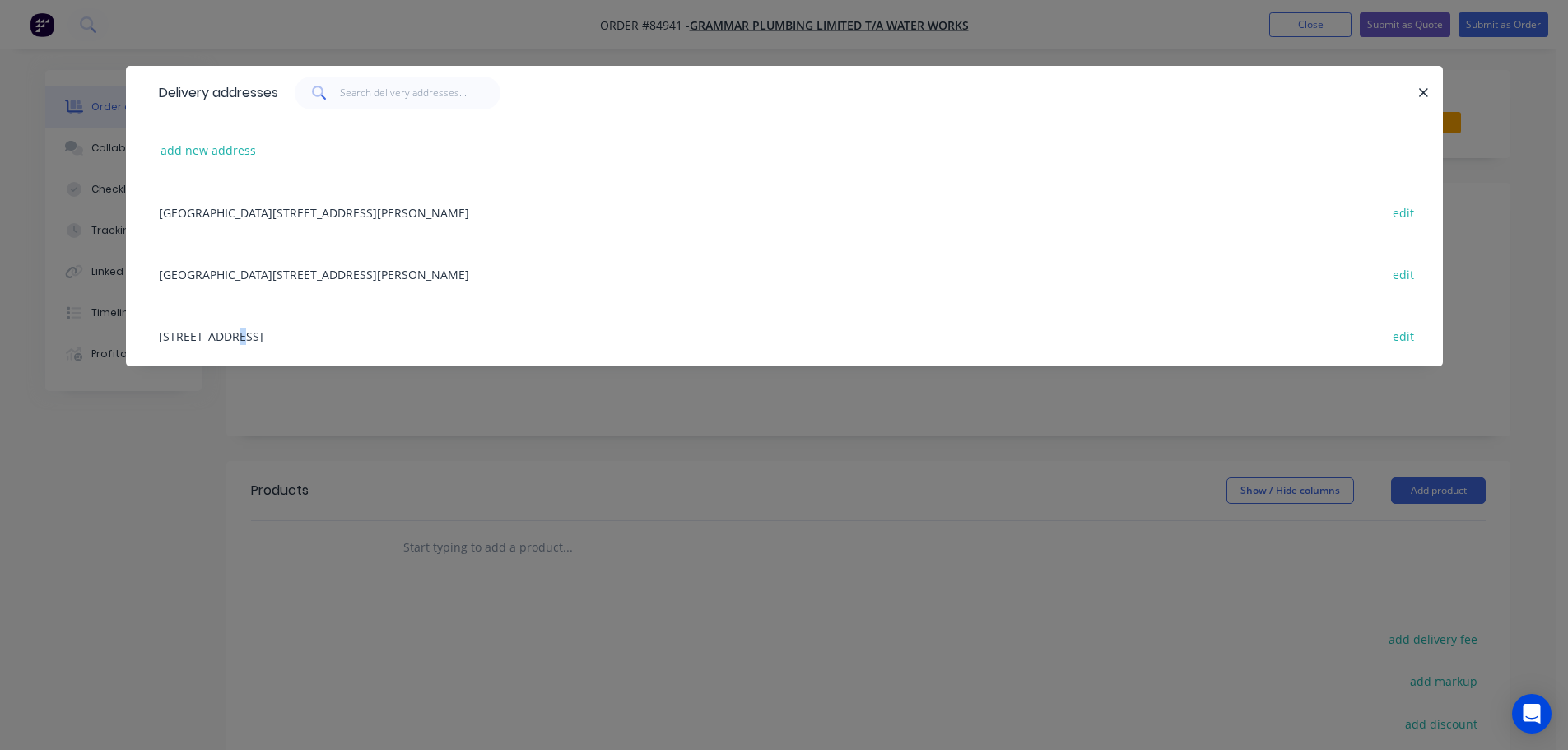
click at [232, 332] on div "[STREET_ADDRESS] edit" at bounding box center [784, 336] width 1267 height 62
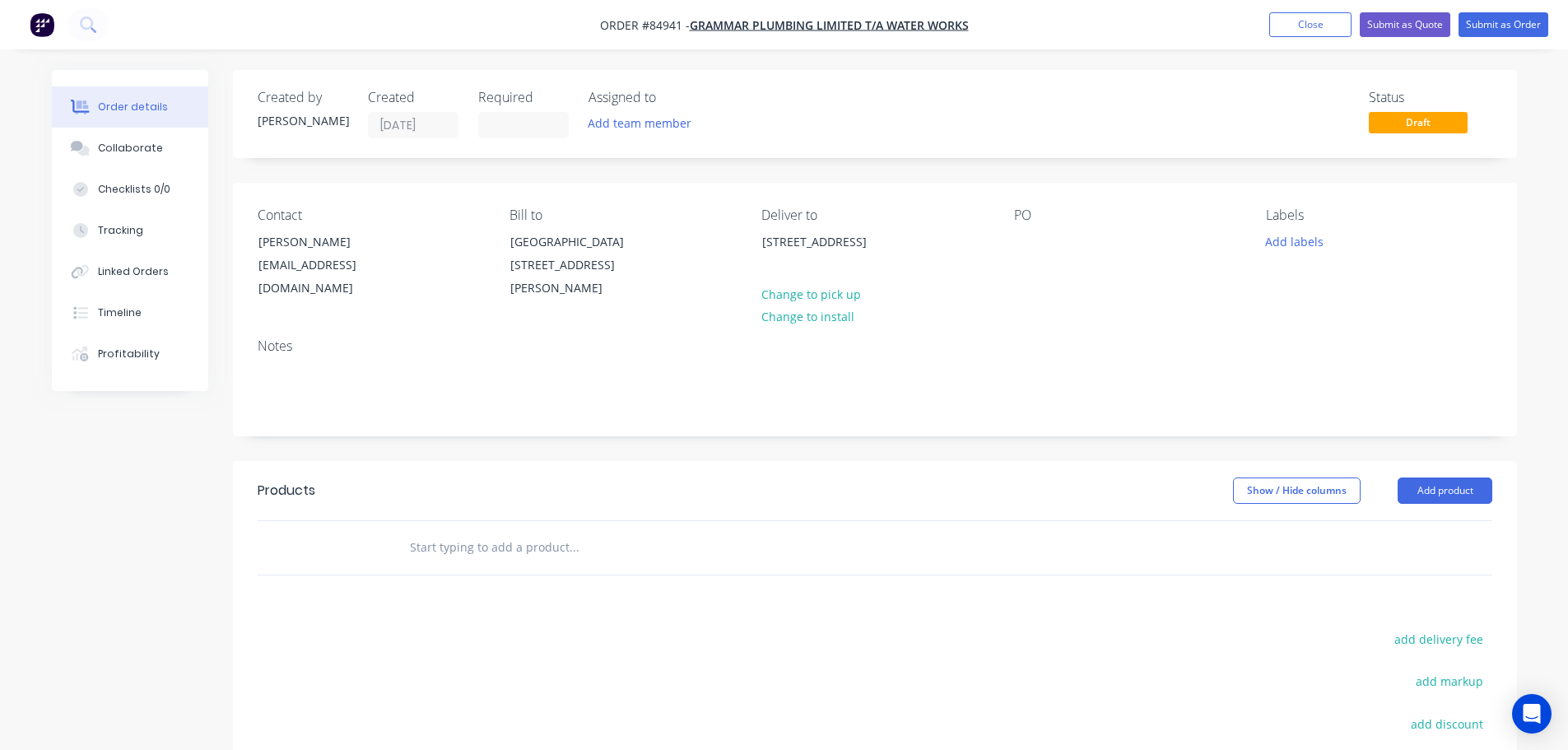
click at [516, 547] on input "text" at bounding box center [574, 547] width 329 height 33
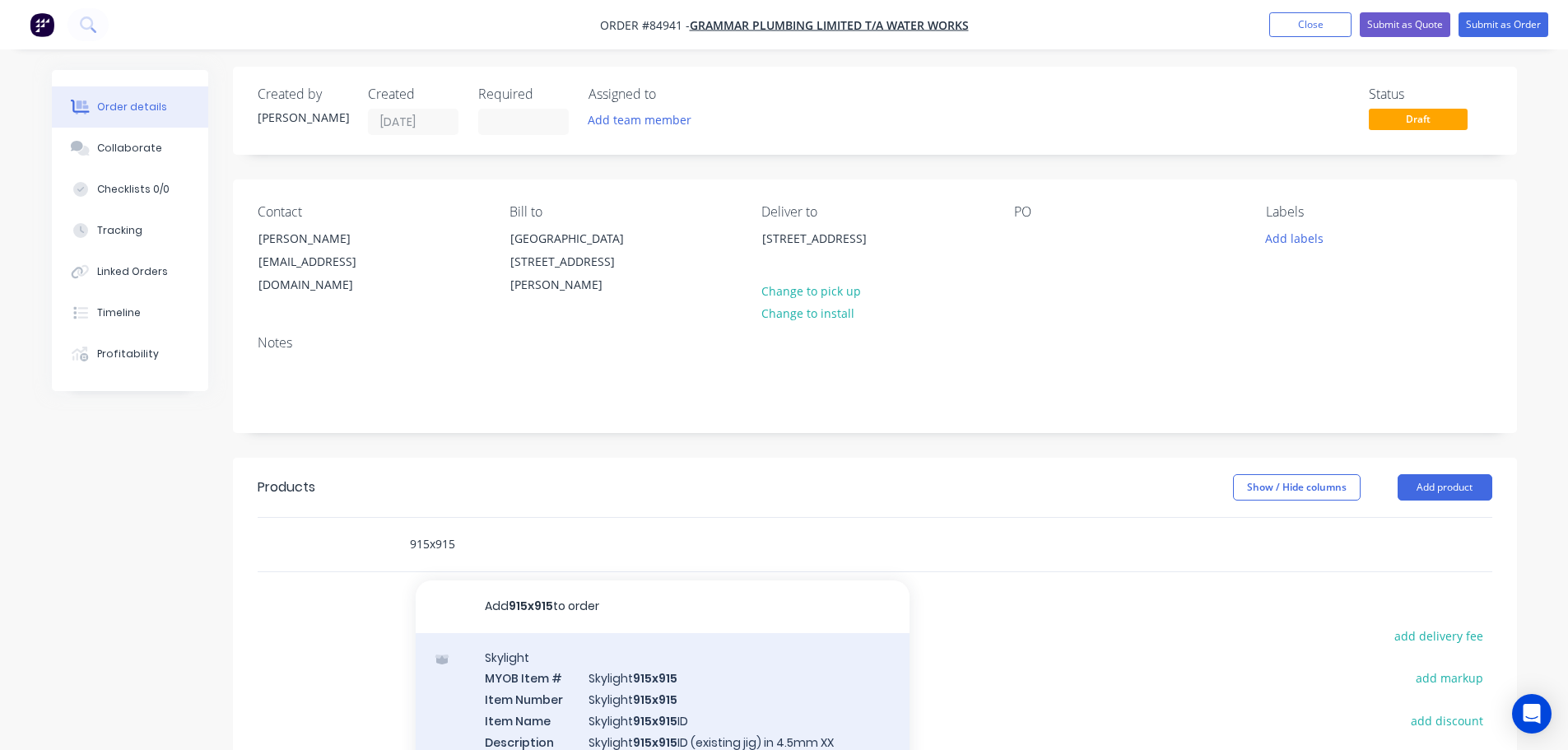
scroll to position [246, 0]
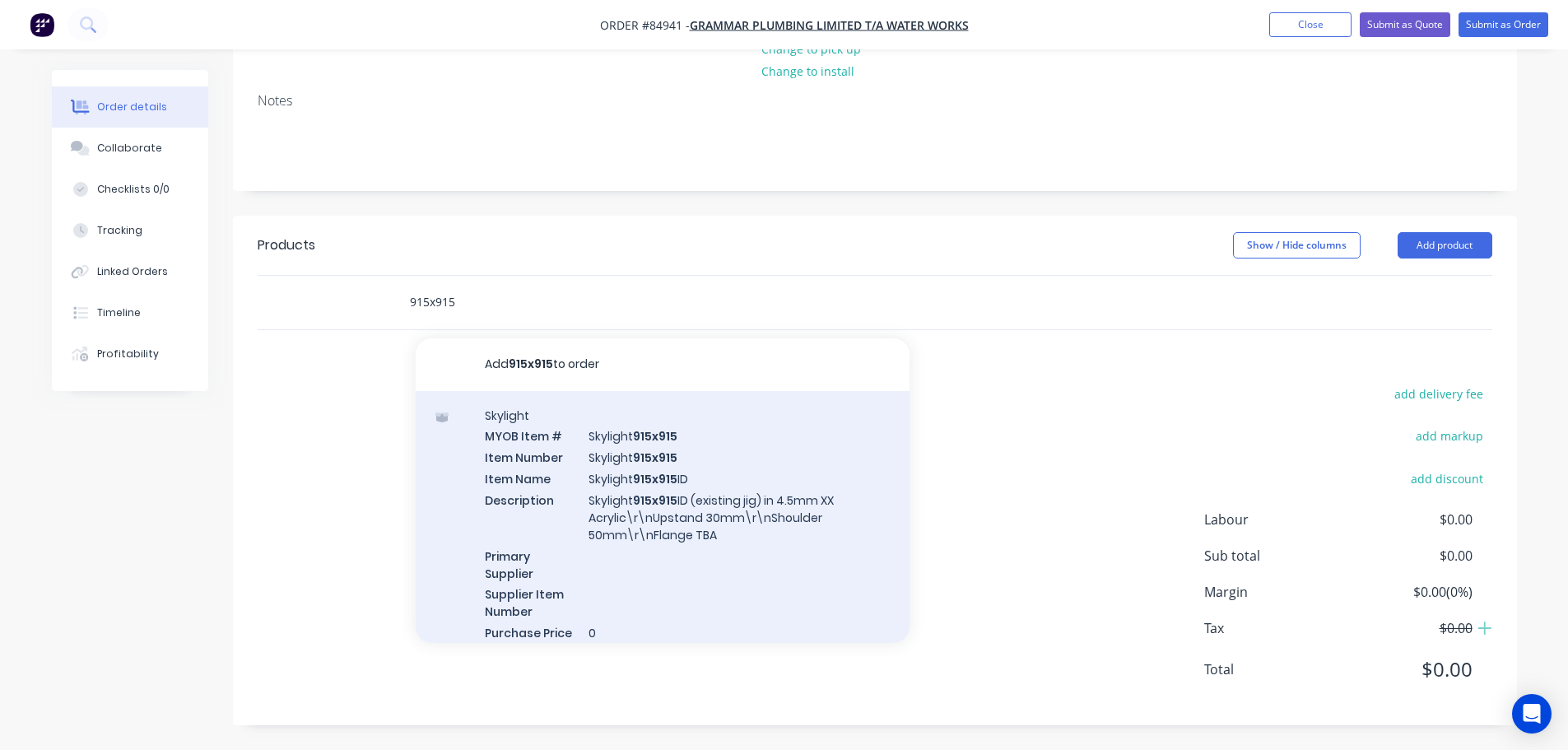
type input "915x915"
click at [756, 529] on div "Skylight MYOB Item # Skylight 915x915 Item Number Skylight 915x915 Item Name Sk…" at bounding box center [662, 534] width 494 height 287
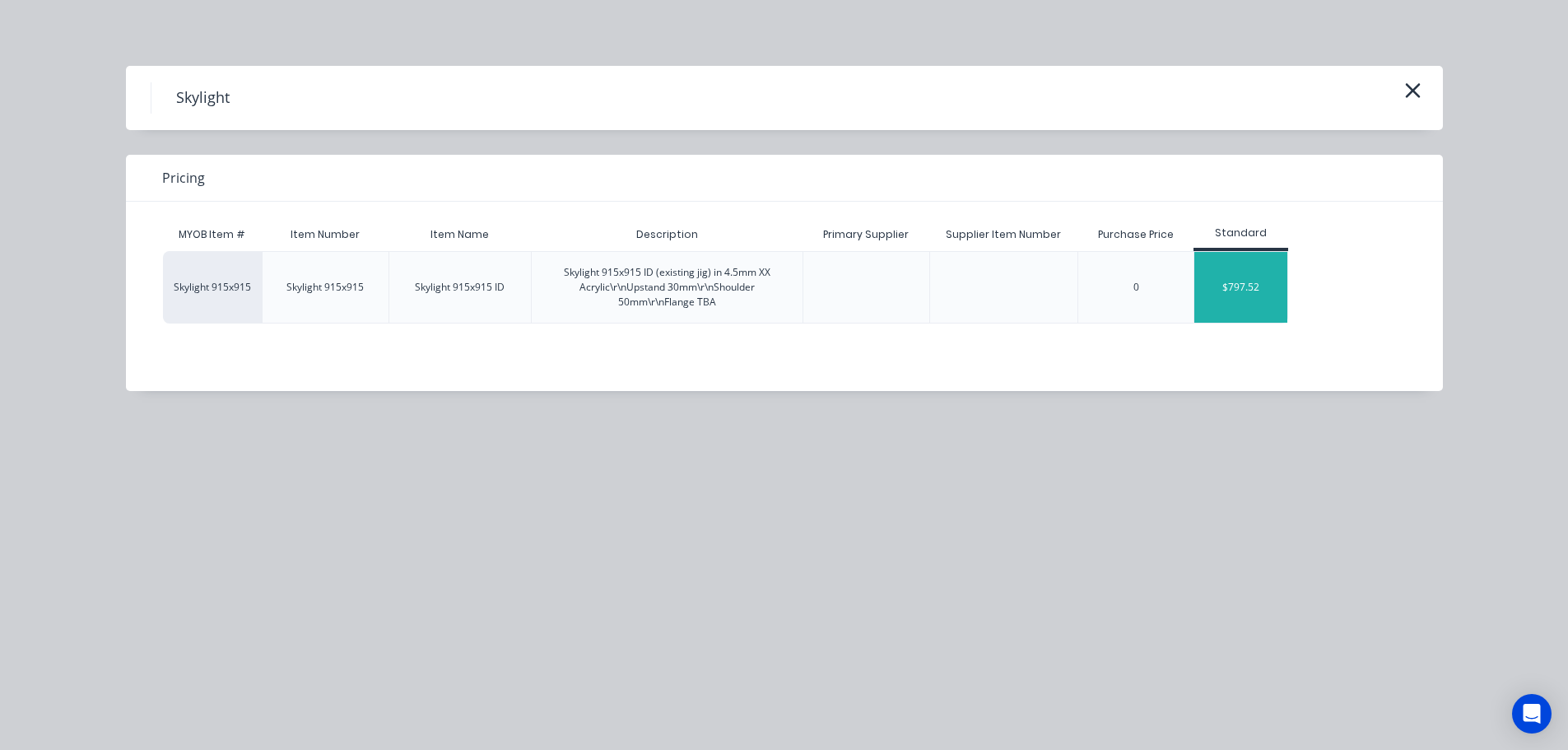
click at [1220, 286] on div "$797.52" at bounding box center [1240, 287] width 93 height 71
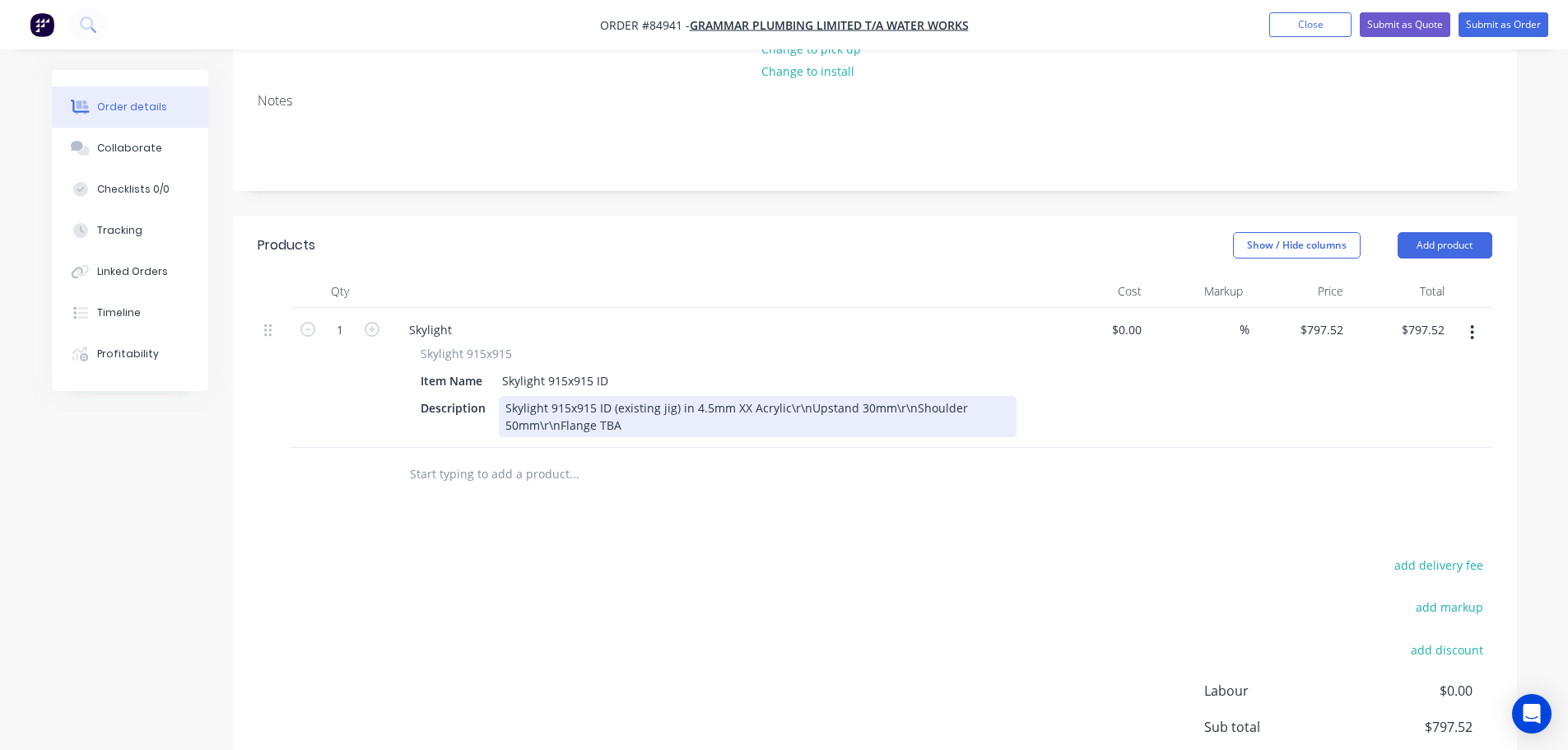
click at [740, 411] on div "Skylight 915x915 ID (existing jig) in 4.5mm XX Acrylic\r\nUpstand 30mm\r\nShoul…" at bounding box center [757, 417] width 518 height 42
click at [739, 409] on div "Skylight 915x915 ID (existing jig) in 4.5mm XX Acrylic\r\nUpstand 30mm\r\nShoul…" at bounding box center [757, 417] width 518 height 42
click at [605, 425] on div "Skylight 915x915 ID (existing jig) in 4.5mm clear Acrylic\r\nUpstand 30mm\r\nSh…" at bounding box center [757, 417] width 518 height 42
drag, startPoint x: 923, startPoint y: 405, endPoint x: 901, endPoint y: 403, distance: 22.1
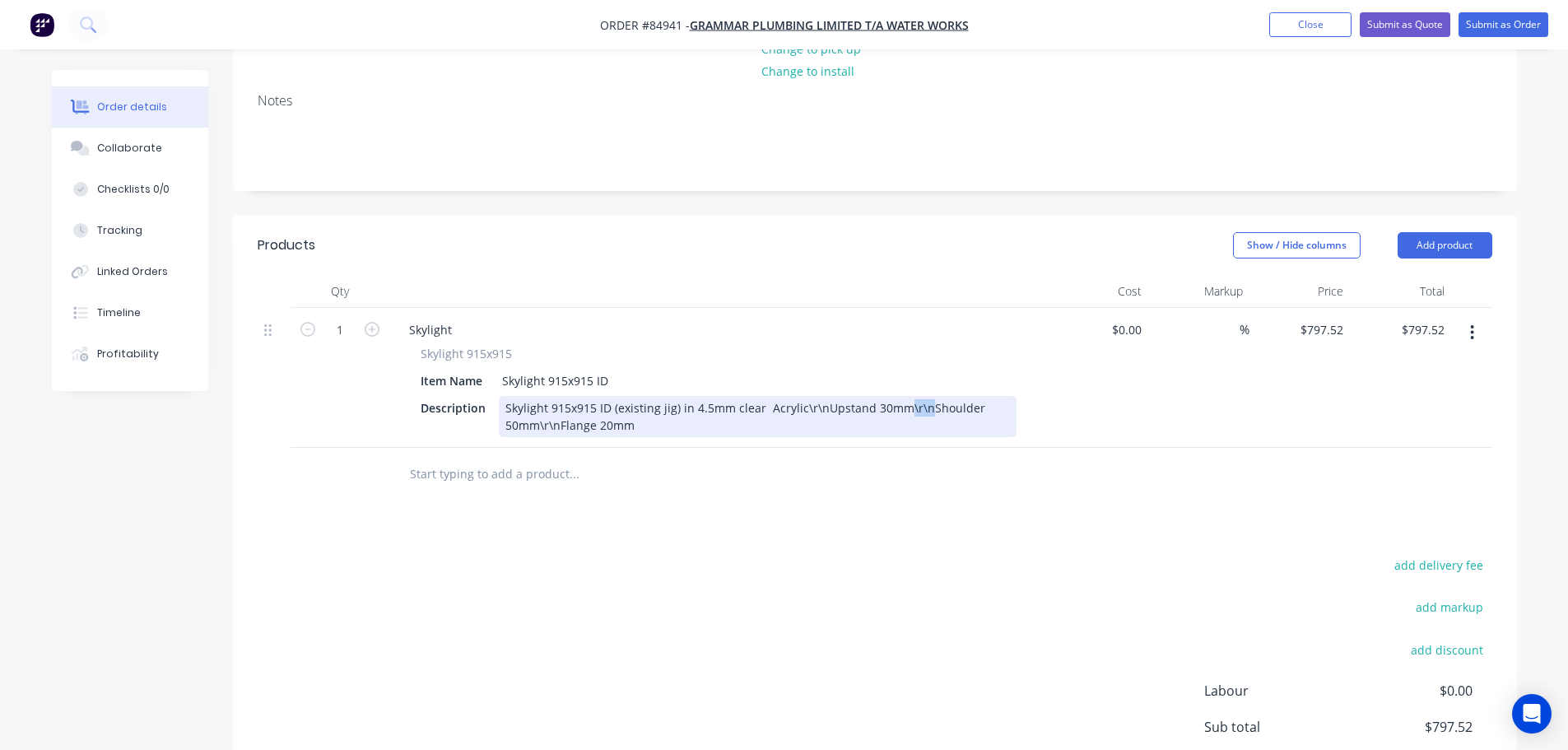
click at [901, 403] on div "Skylight 915x915 ID (existing jig) in 4.5mm clear Acrylic\r\nUpstand 30mm\r\nSh…" at bounding box center [757, 417] width 518 height 42
drag, startPoint x: 818, startPoint y: 402, endPoint x: 796, endPoint y: 402, distance: 22.0
click at [796, 402] on div "Skylight 915x915 ID (existing jig) in 4.5mm clear Acrylic\r\nUpstand 30mm Shoul…" at bounding box center [710, 417] width 422 height 42
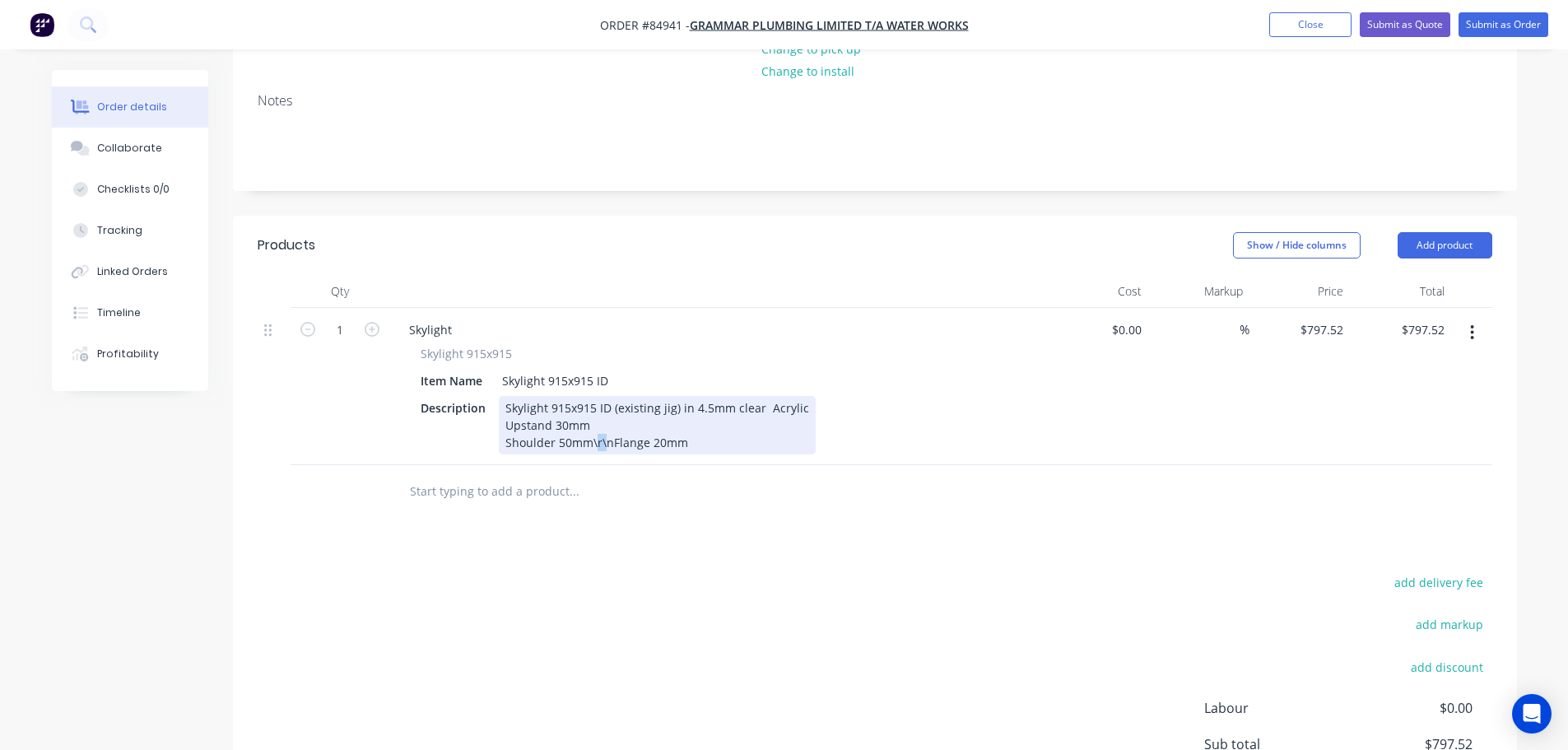
drag, startPoint x: 605, startPoint y: 444, endPoint x: 593, endPoint y: 444, distance: 12.0
click at [593, 444] on div "Skylight 915x915 ID (existing jig) in 4.5mm clear Acrylic Upstand 30mm Shoulder…" at bounding box center [657, 425] width 317 height 58
drag, startPoint x: 607, startPoint y: 443, endPoint x: 591, endPoint y: 443, distance: 16.0
click at [591, 443] on div "Skylight 915x915 ID (existing jig) in 4.5mm clear Acrylic Upstand 30mm Shoulder…" at bounding box center [657, 425] width 317 height 58
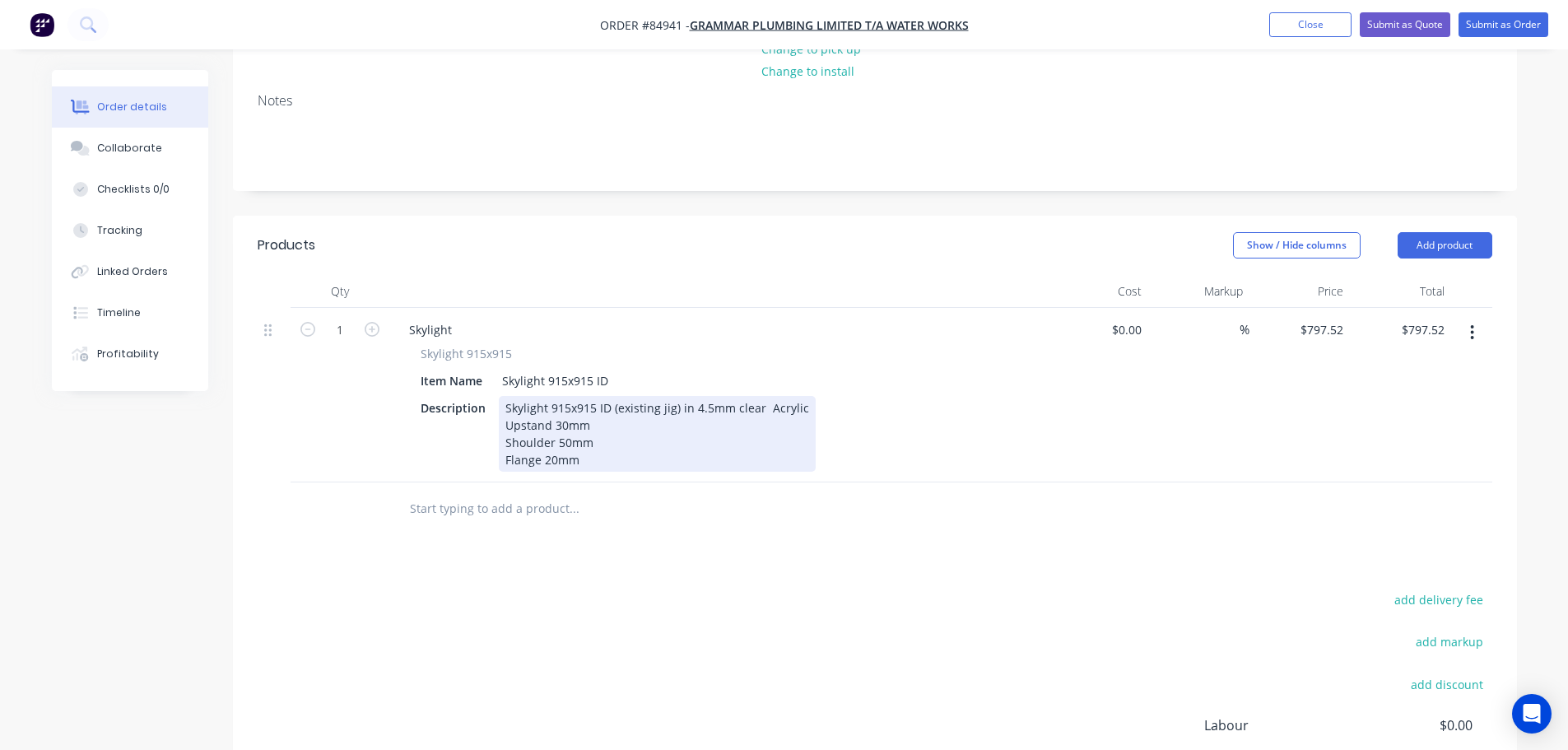
click at [721, 442] on div "Skylight 915x915 ID (existing jig) in 4.5mm clear Acrylic Upstand 30mm Shoulder…" at bounding box center [657, 434] width 317 height 76
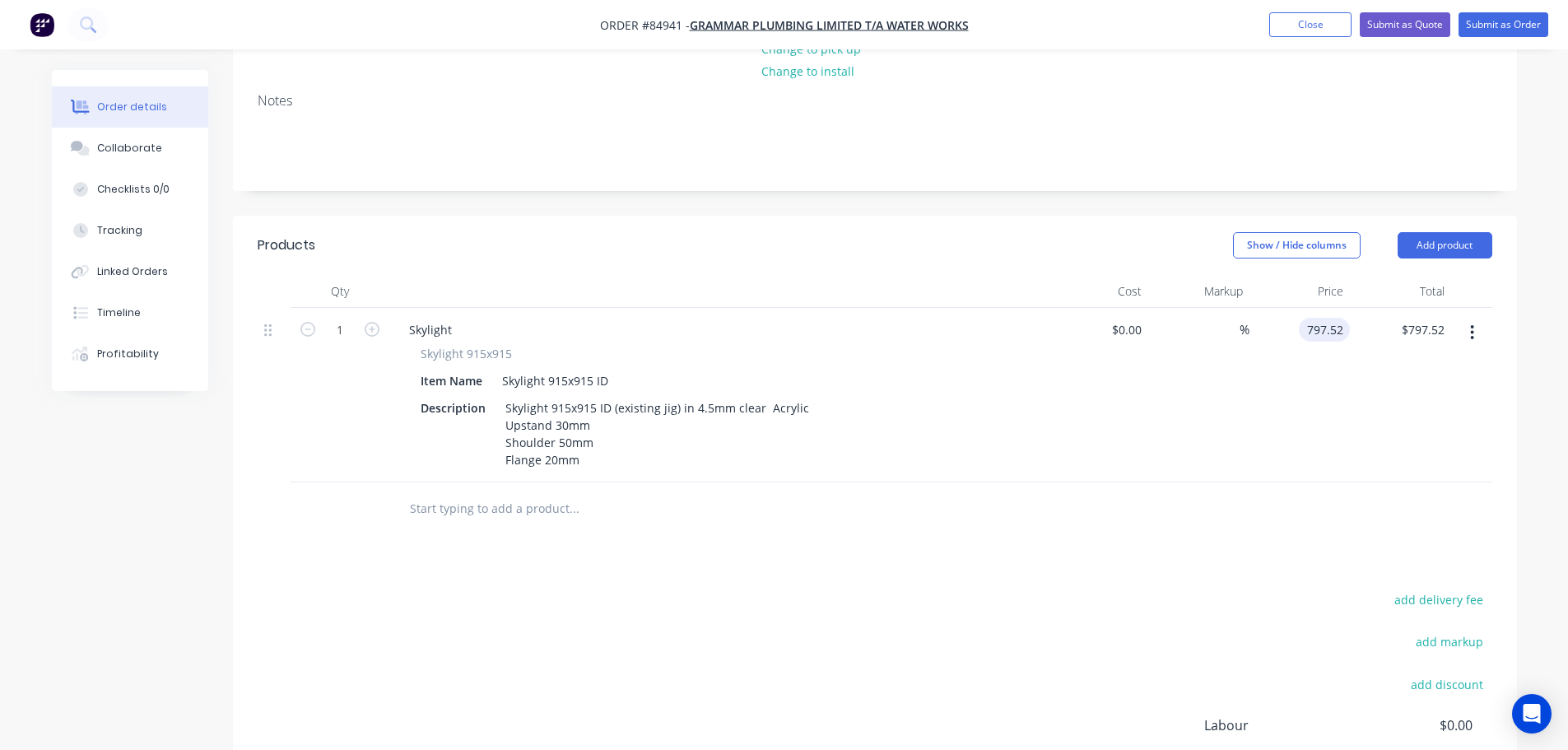
click at [1321, 331] on input "797.52" at bounding box center [1328, 329] width 44 height 24
paste input "877.27"
type input "$877.27"
click at [1301, 446] on div "$877.27 877.27" at bounding box center [1300, 394] width 102 height 174
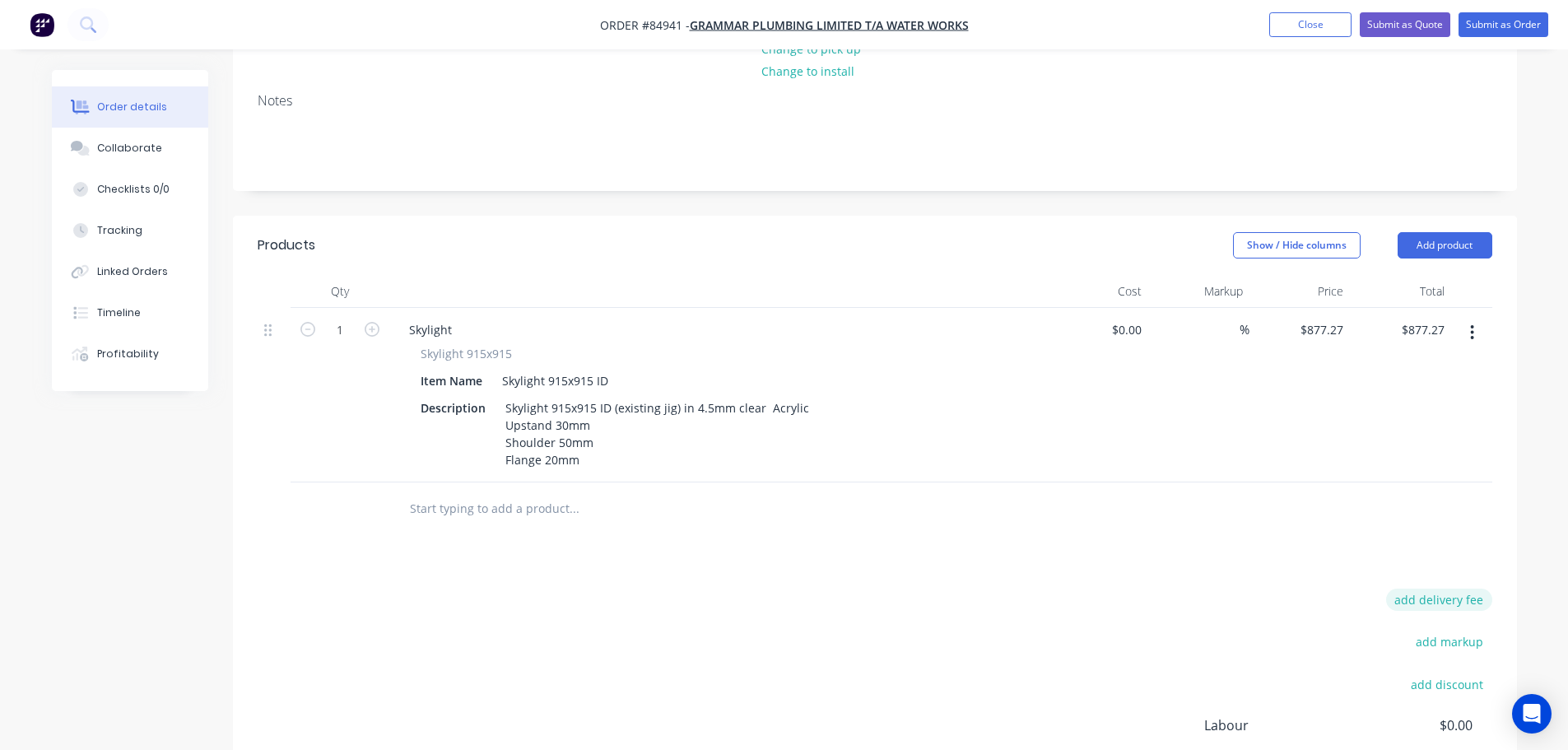
click at [1415, 594] on button "add delivery fee" at bounding box center [1439, 600] width 106 height 22
type input "40"
click at [1001, 576] on div "Products Show / Hide columns Add product Qty Cost Markup Price Total 1 Skylight…" at bounding box center [875, 571] width 1284 height 712
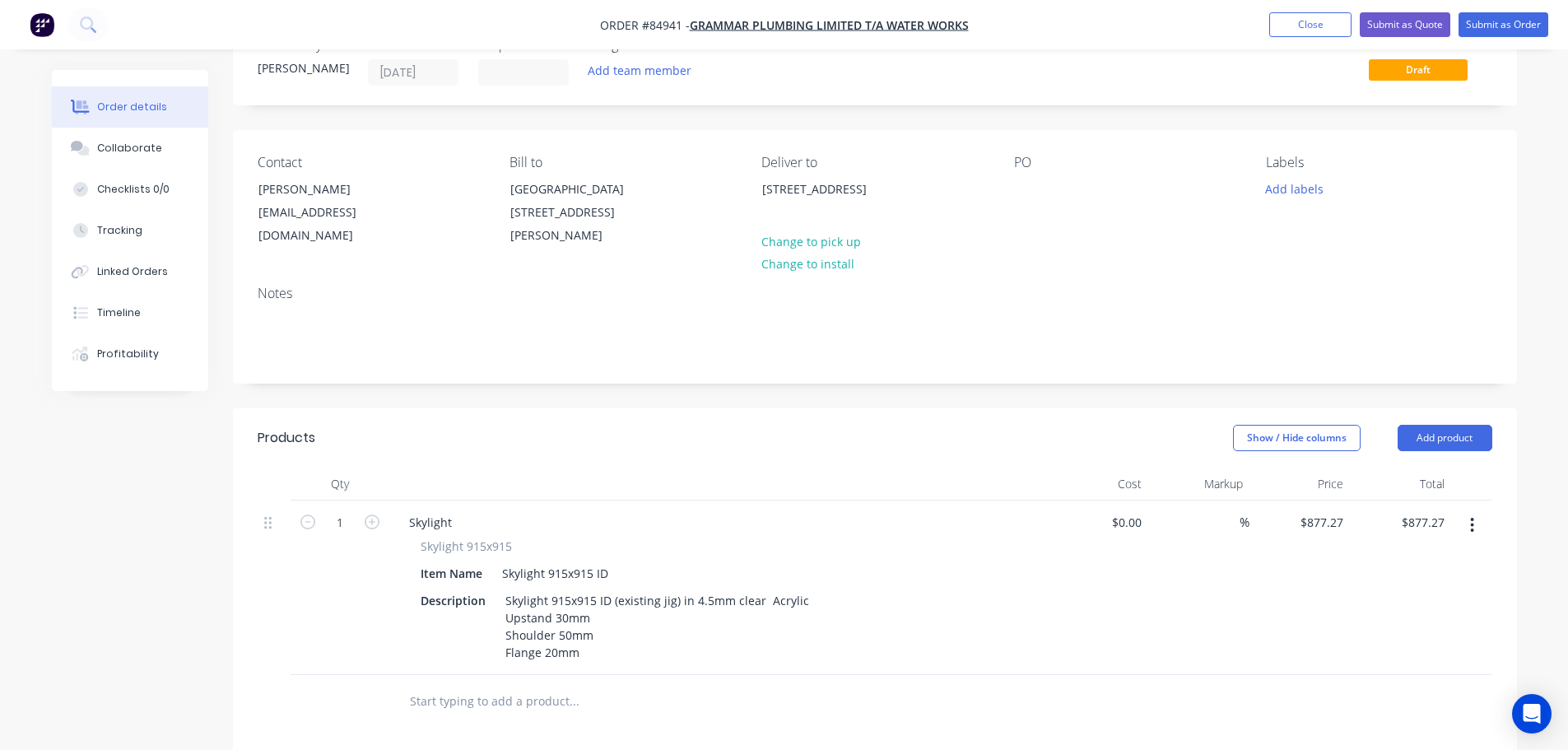
scroll to position [0, 0]
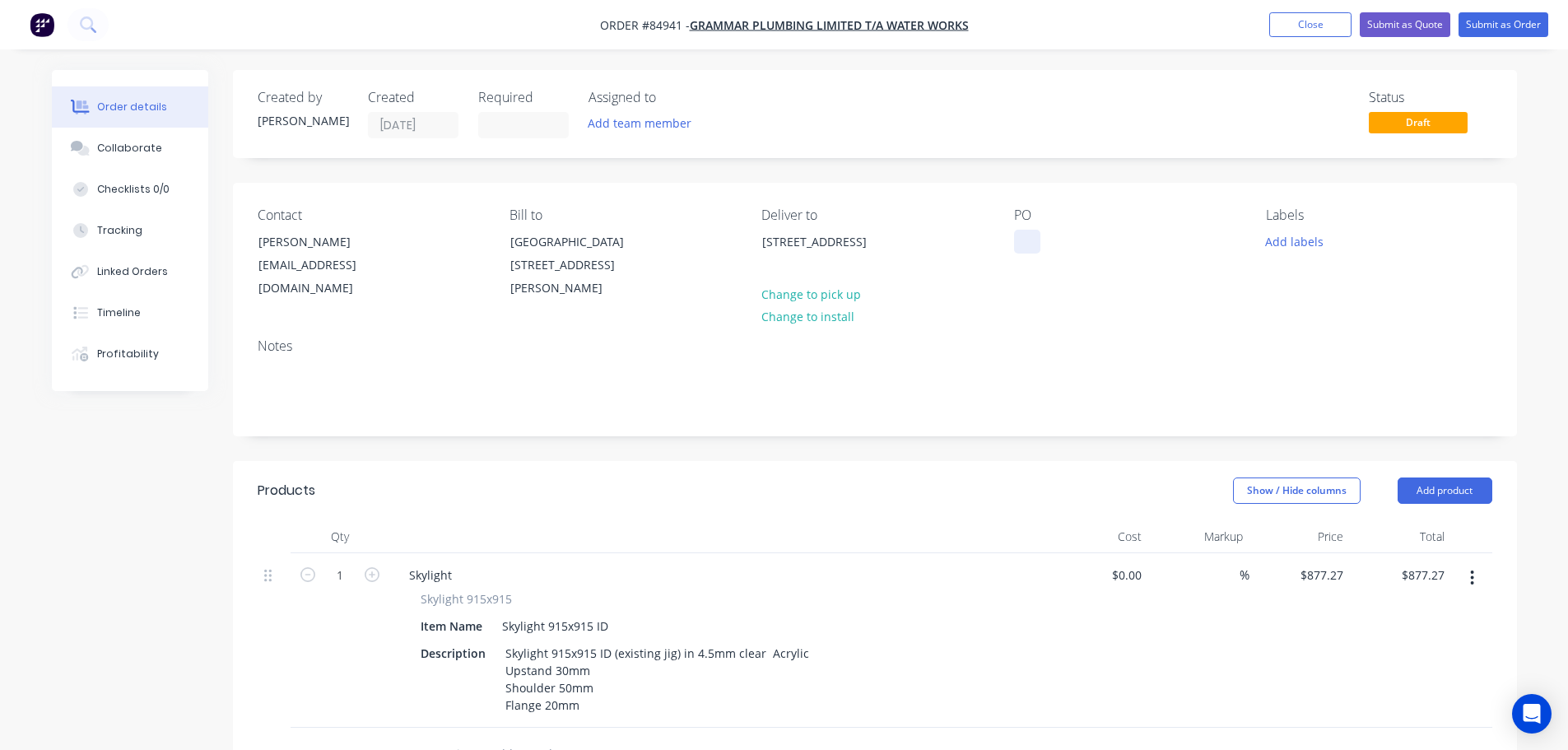
click at [1030, 241] on div at bounding box center [1027, 241] width 27 height 24
paste div
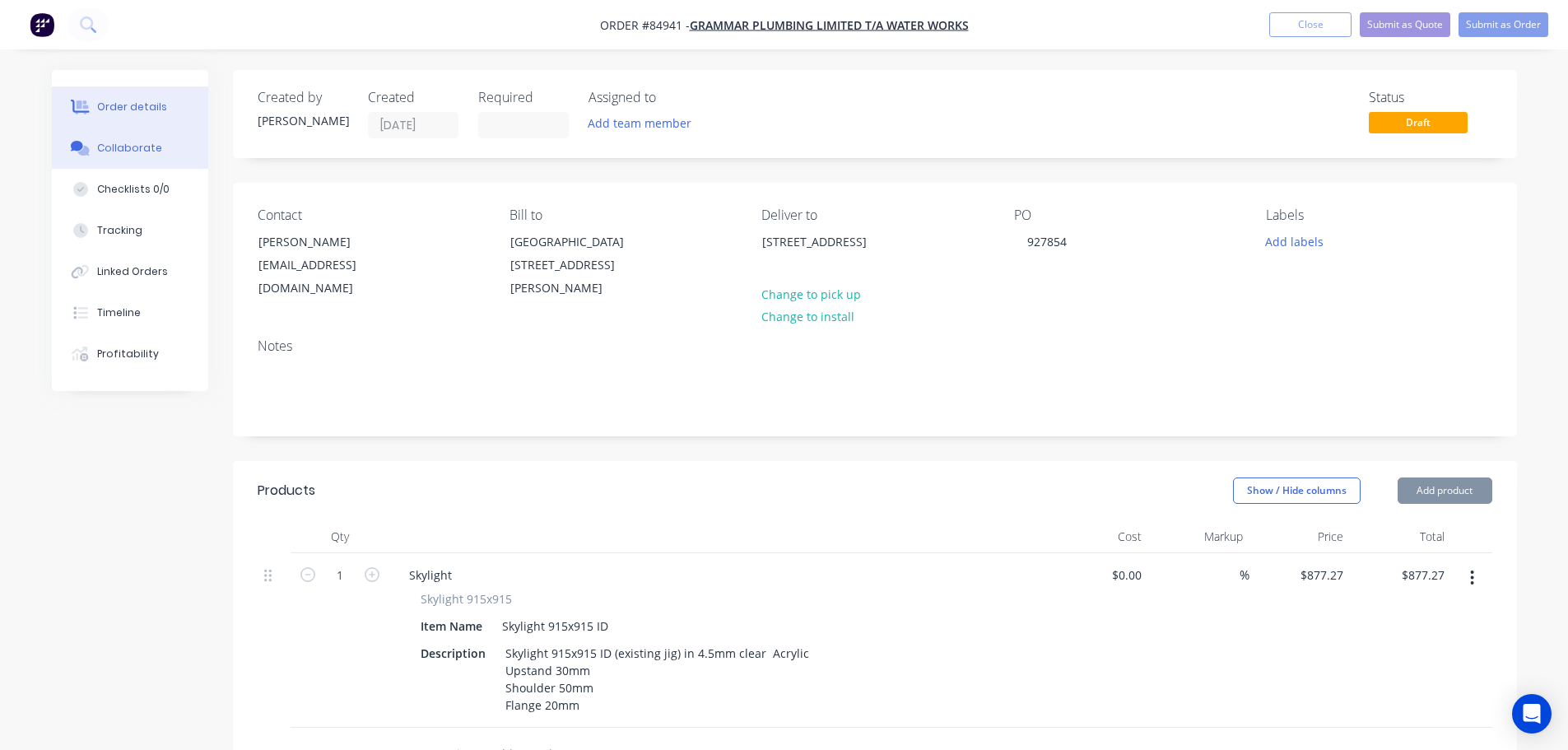
click at [171, 135] on button "Collaborate" at bounding box center [130, 148] width 156 height 42
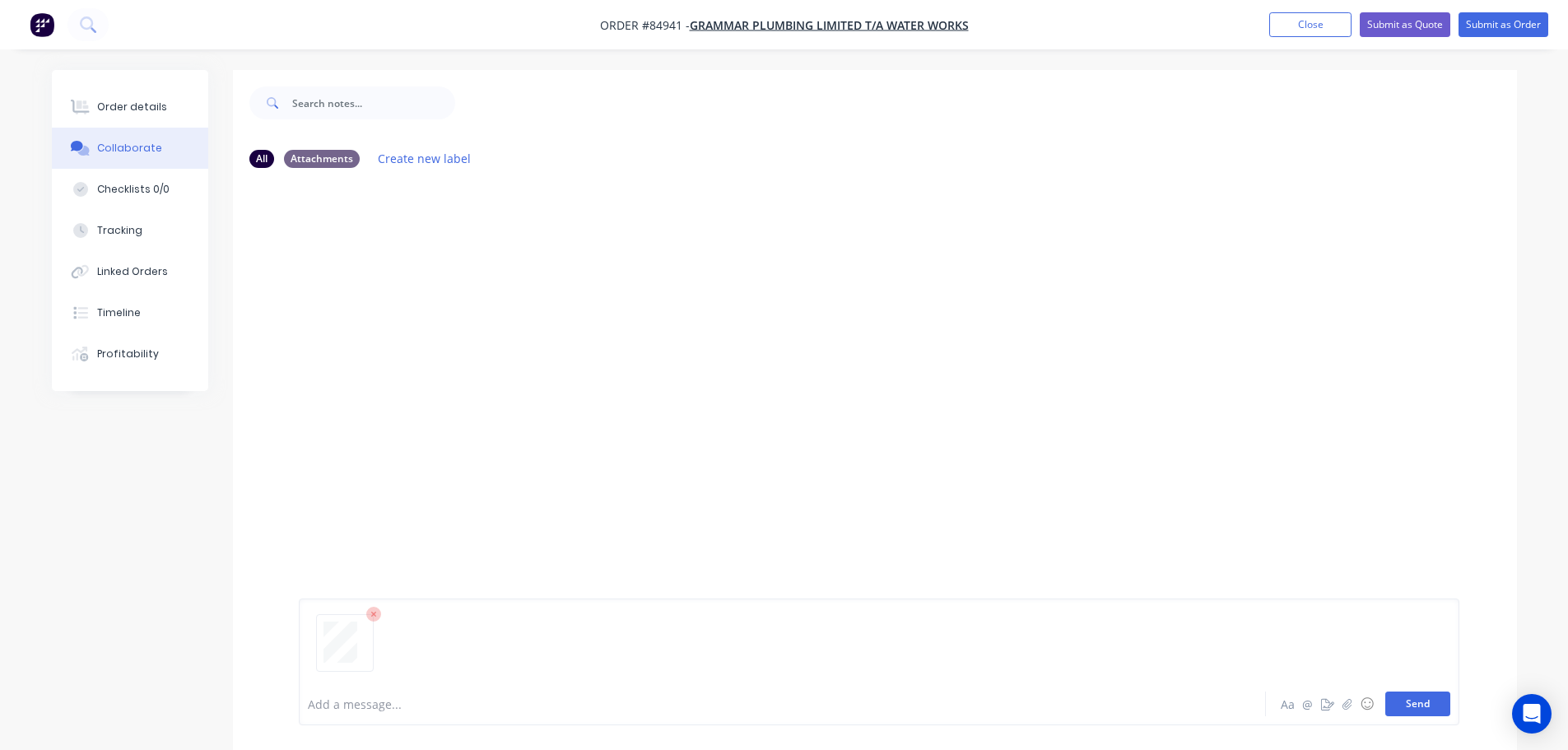
click at [1424, 707] on button "Send" at bounding box center [1418, 704] width 65 height 25
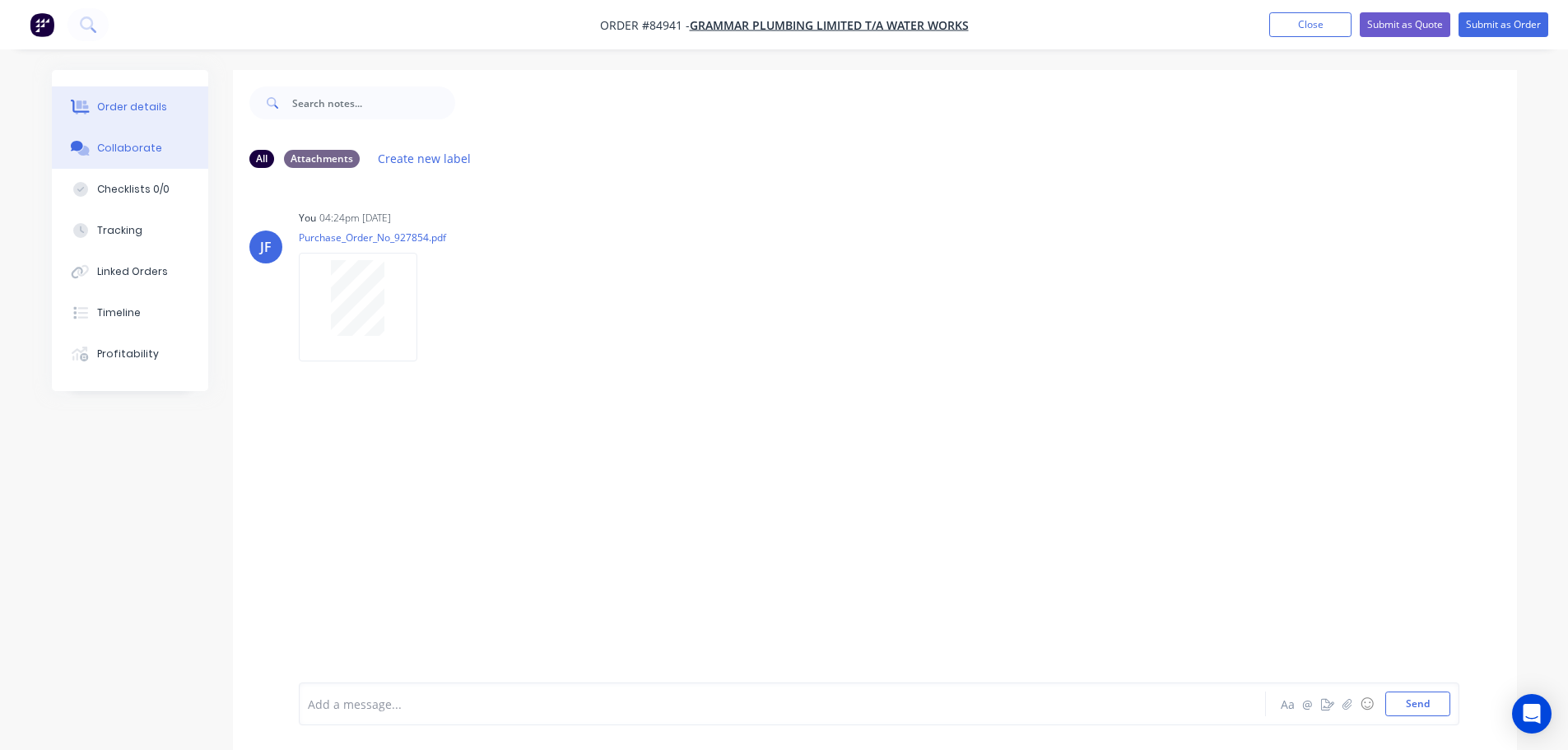
click at [159, 124] on button "Order details" at bounding box center [130, 107] width 156 height 42
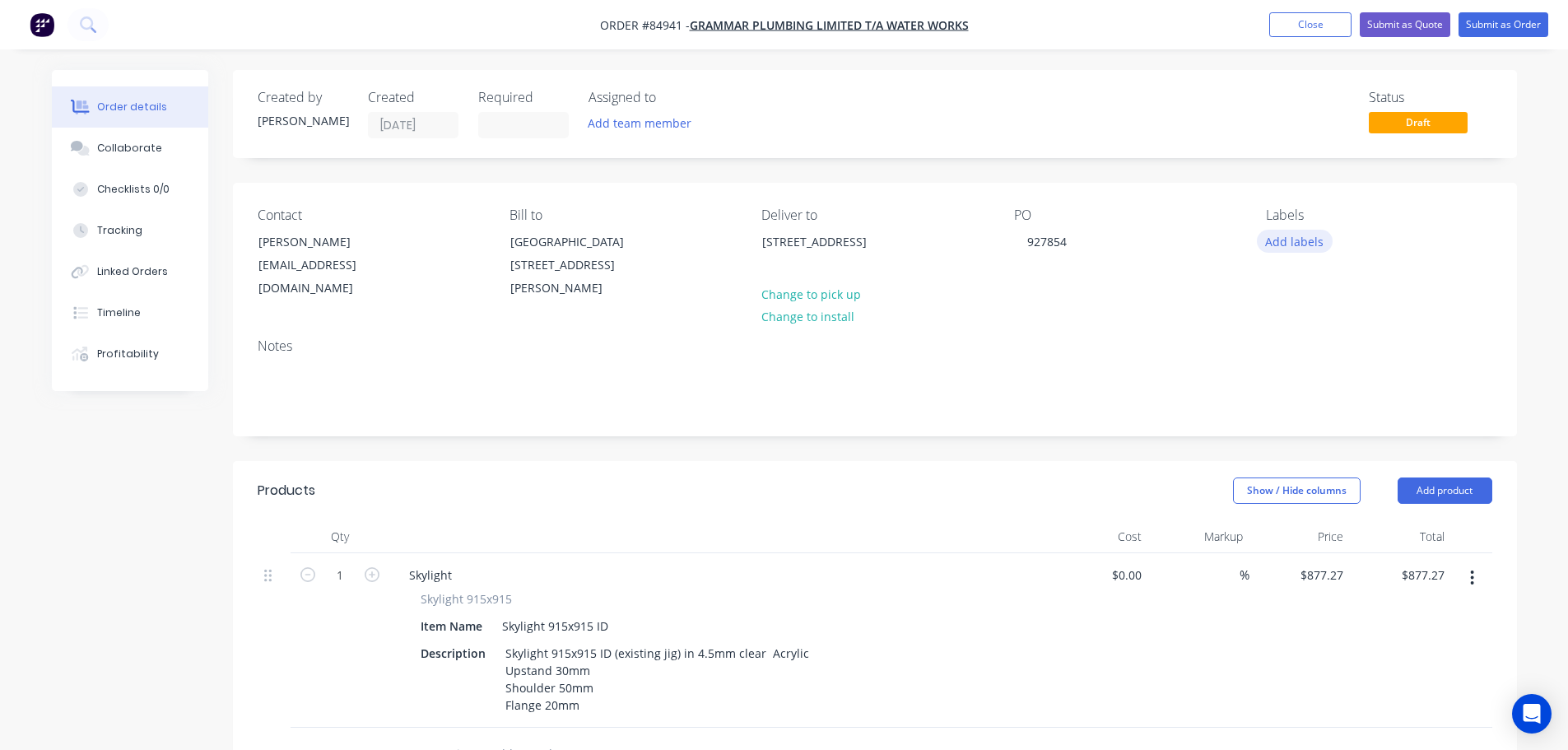
click at [1267, 249] on button "Add labels" at bounding box center [1295, 241] width 76 height 22
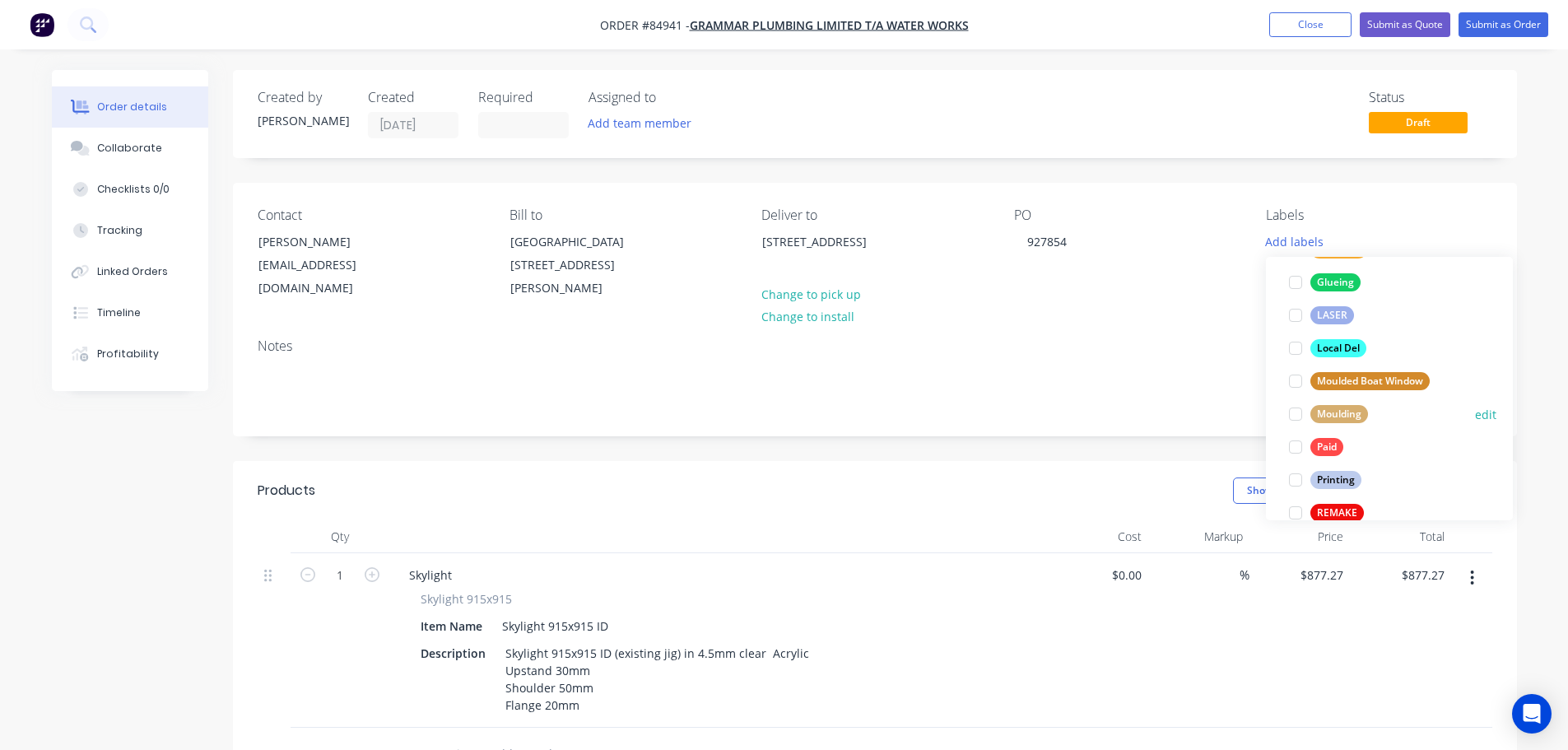
scroll to position [692, 0]
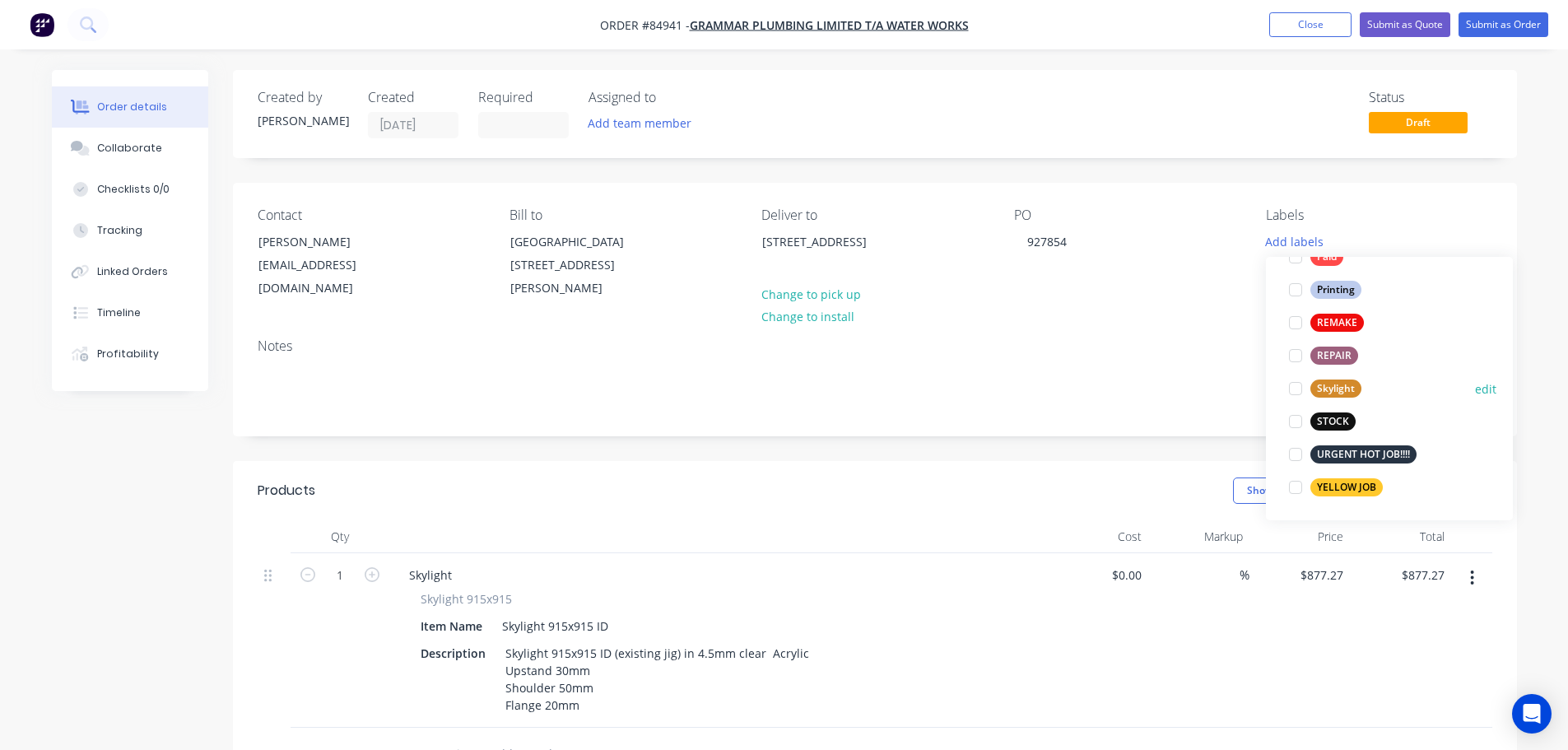
click at [1349, 382] on div "Skylight" at bounding box center [1336, 388] width 51 height 18
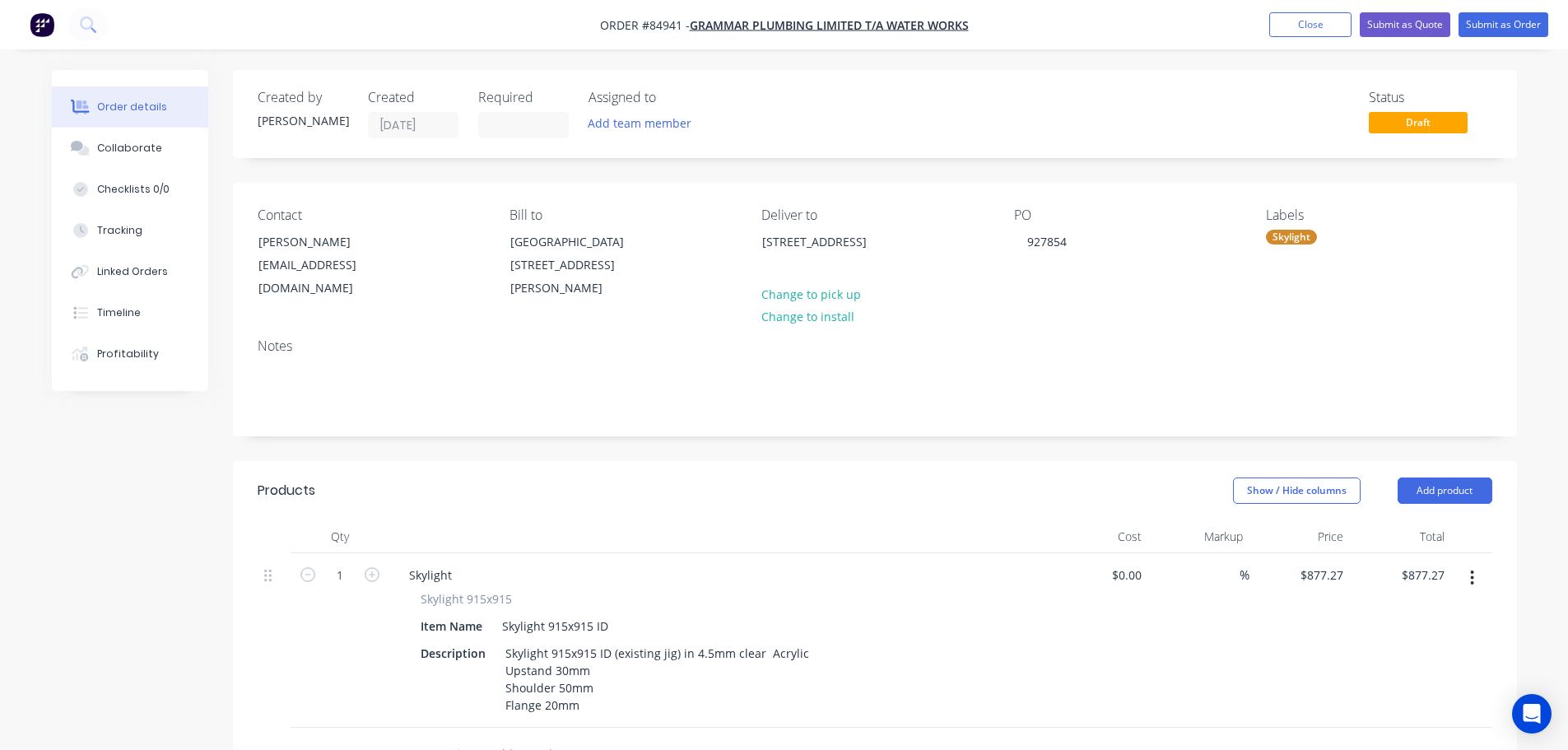
click at [1379, 185] on div "Contact [PERSON_NAME] [EMAIL_ADDRESS][DOMAIN_NAME] Bill to [GEOGRAPHIC_DATA][ST…" at bounding box center [875, 254] width 1284 height 142
drag, startPoint x: 1279, startPoint y: 27, endPoint x: 1259, endPoint y: 30, distance: 20.2
click at [1279, 27] on button "Close" at bounding box center [1310, 25] width 82 height 25
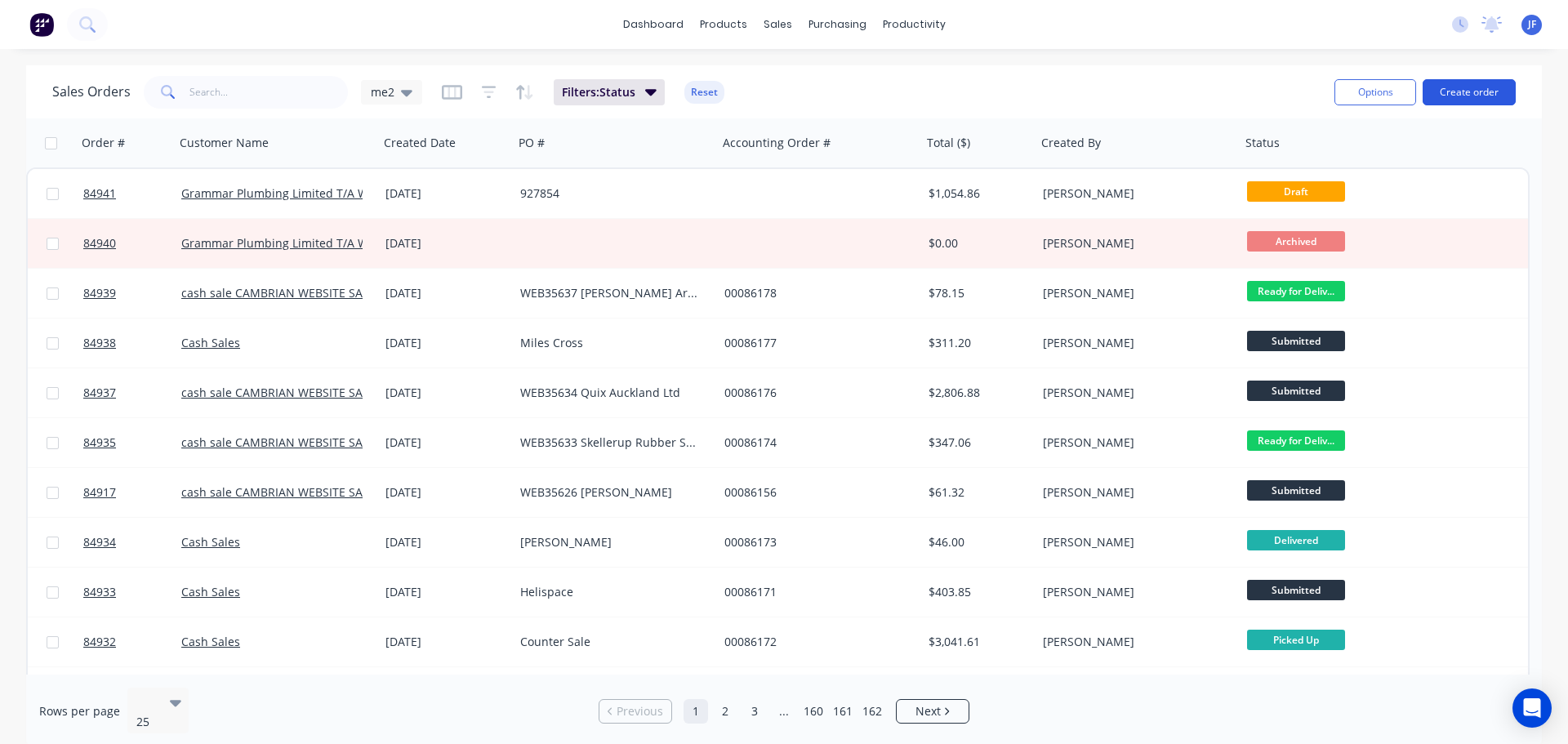
click at [1469, 94] on button "Create order" at bounding box center [1469, 92] width 93 height 26
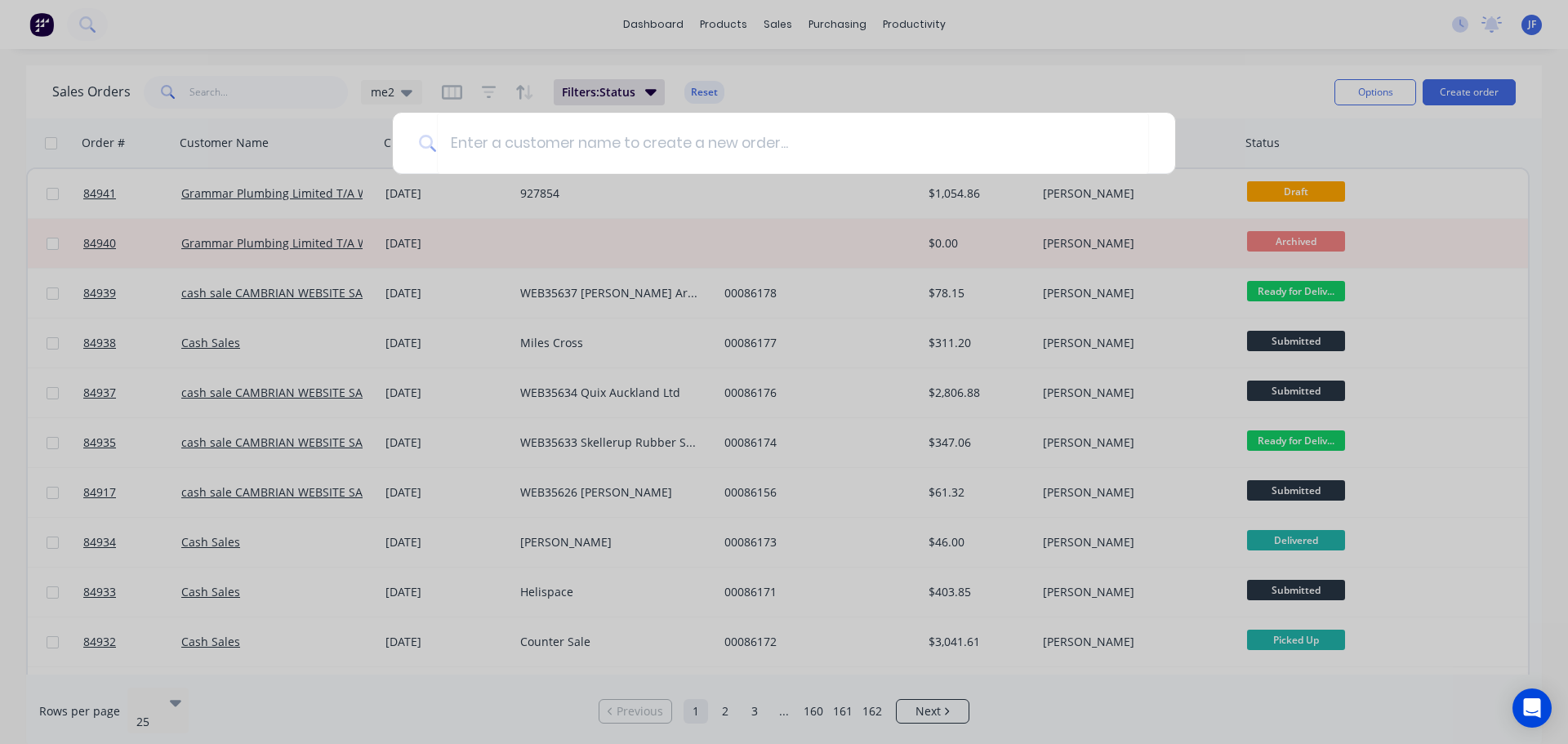
click at [756, 284] on div at bounding box center [784, 372] width 1568 height 744
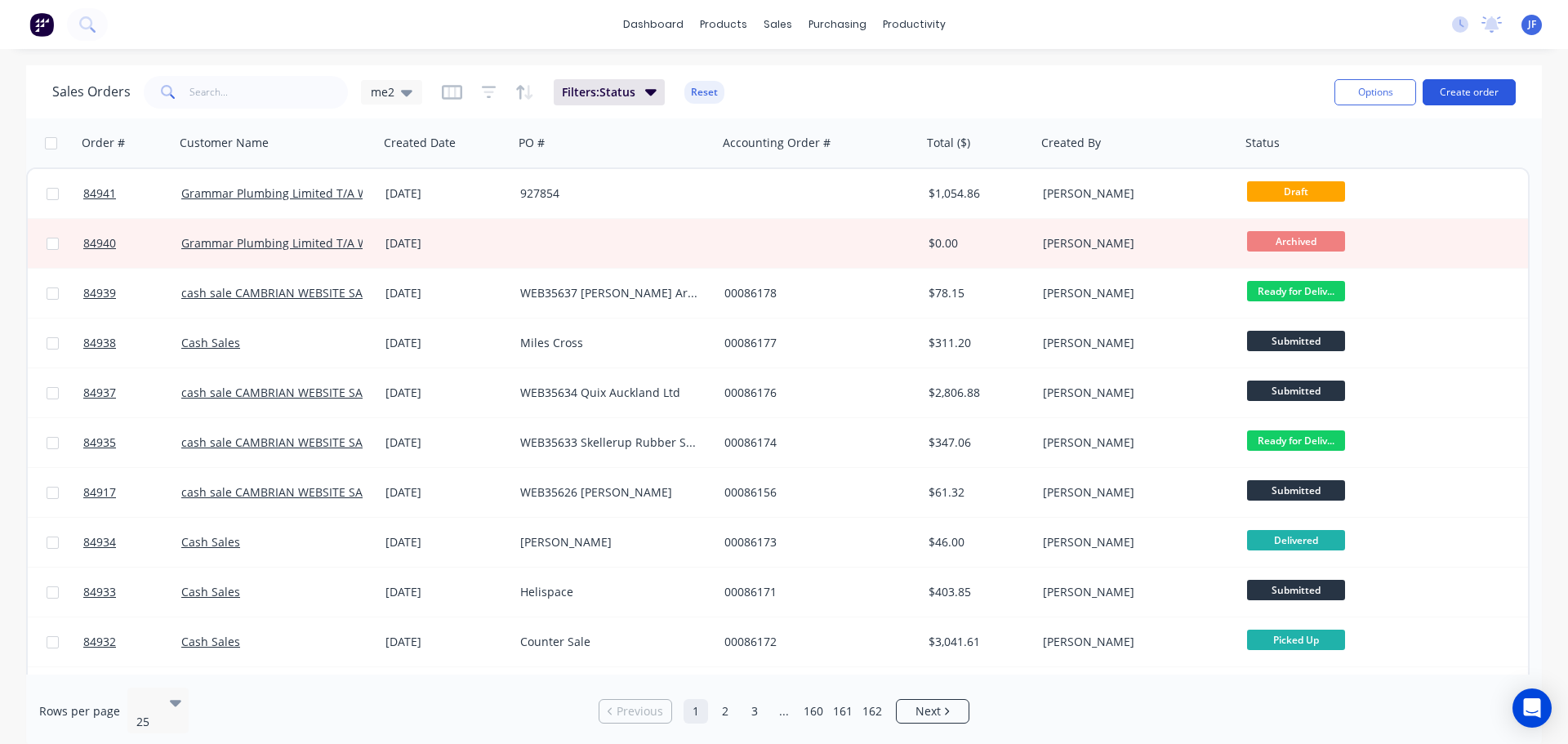
click at [1459, 99] on button "Create order" at bounding box center [1469, 92] width 93 height 26
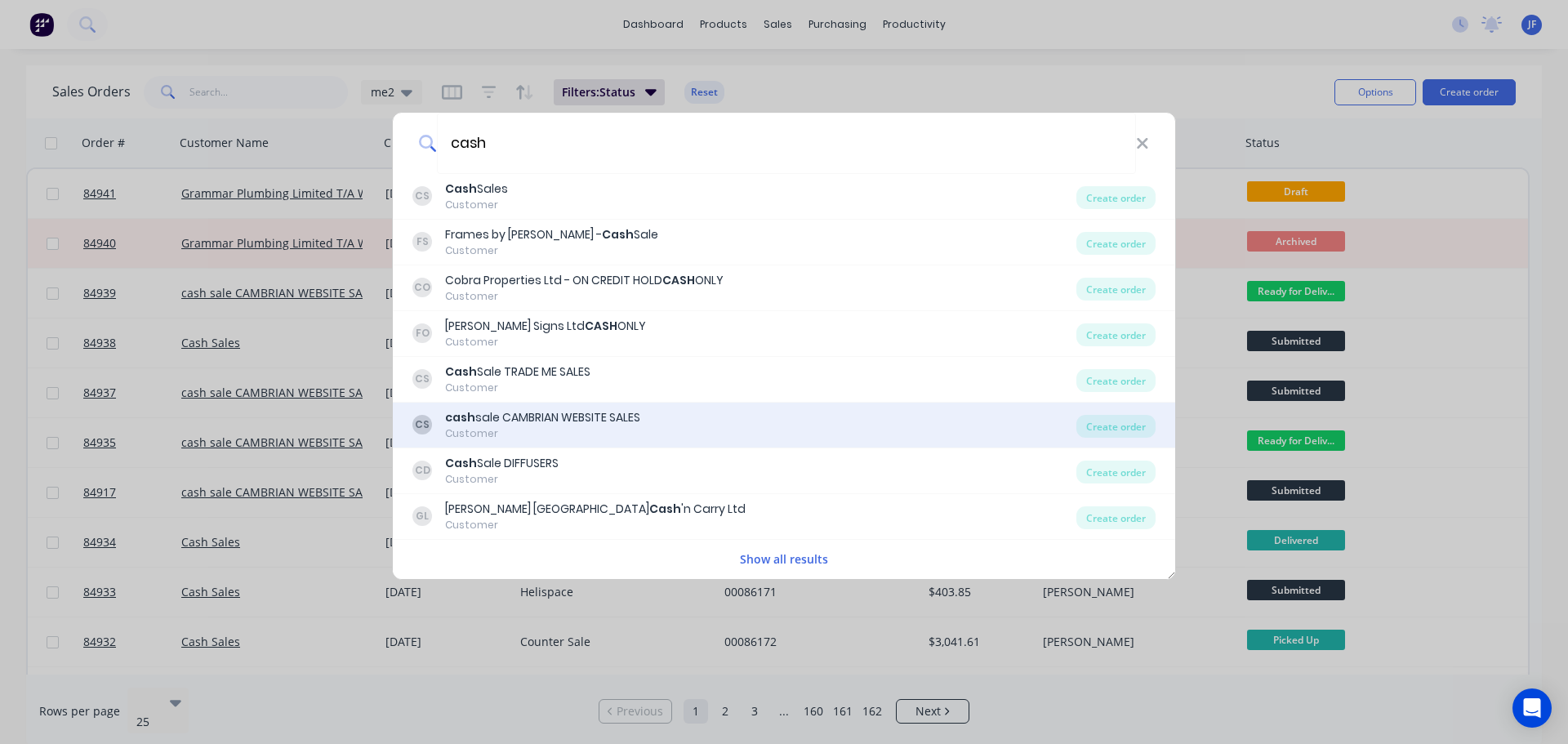
type input "cash"
click at [580, 410] on div "cash sale CAMBRIAN WEBSITE SALES" at bounding box center [543, 418] width 196 height 18
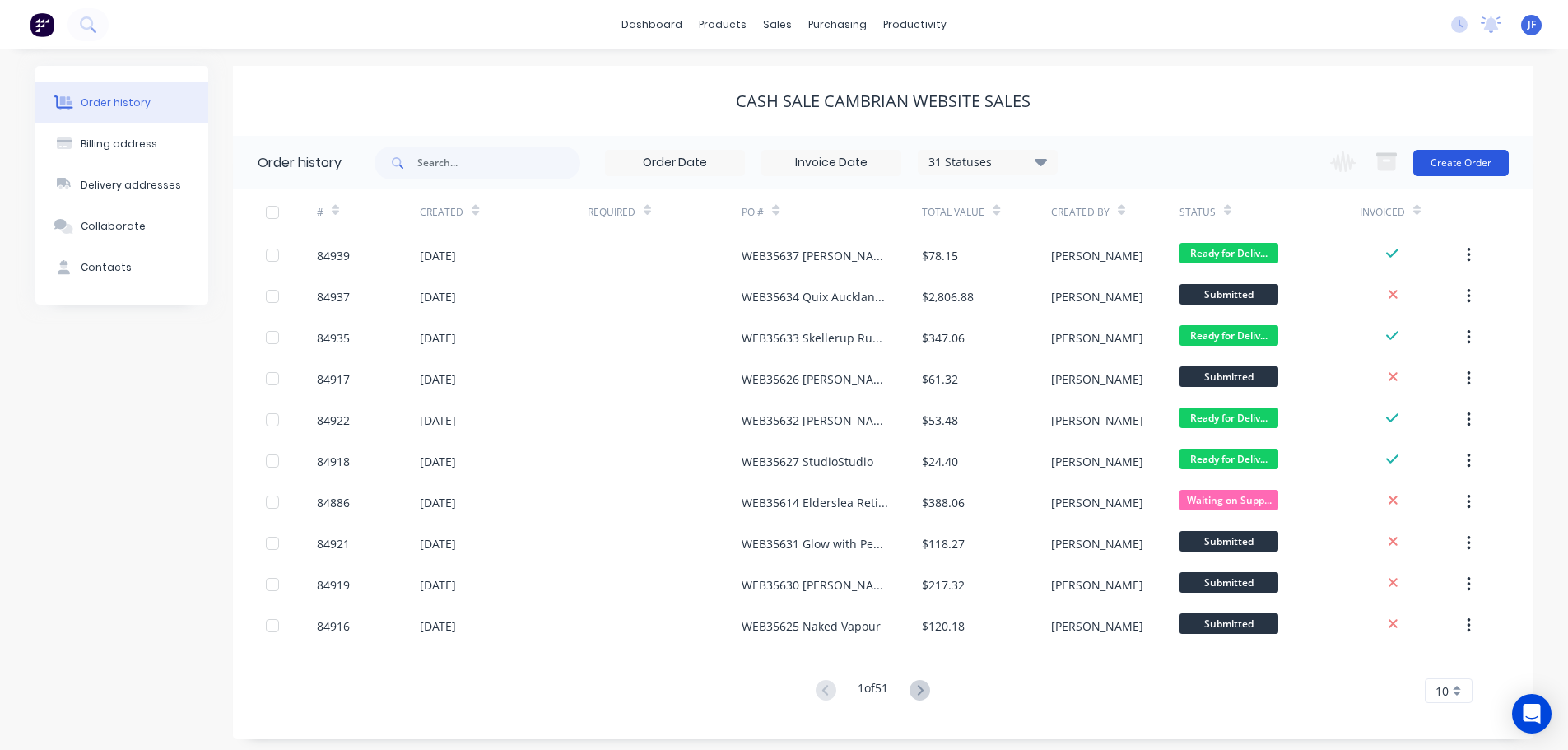
click at [1490, 157] on button "Create Order" at bounding box center [1461, 163] width 95 height 27
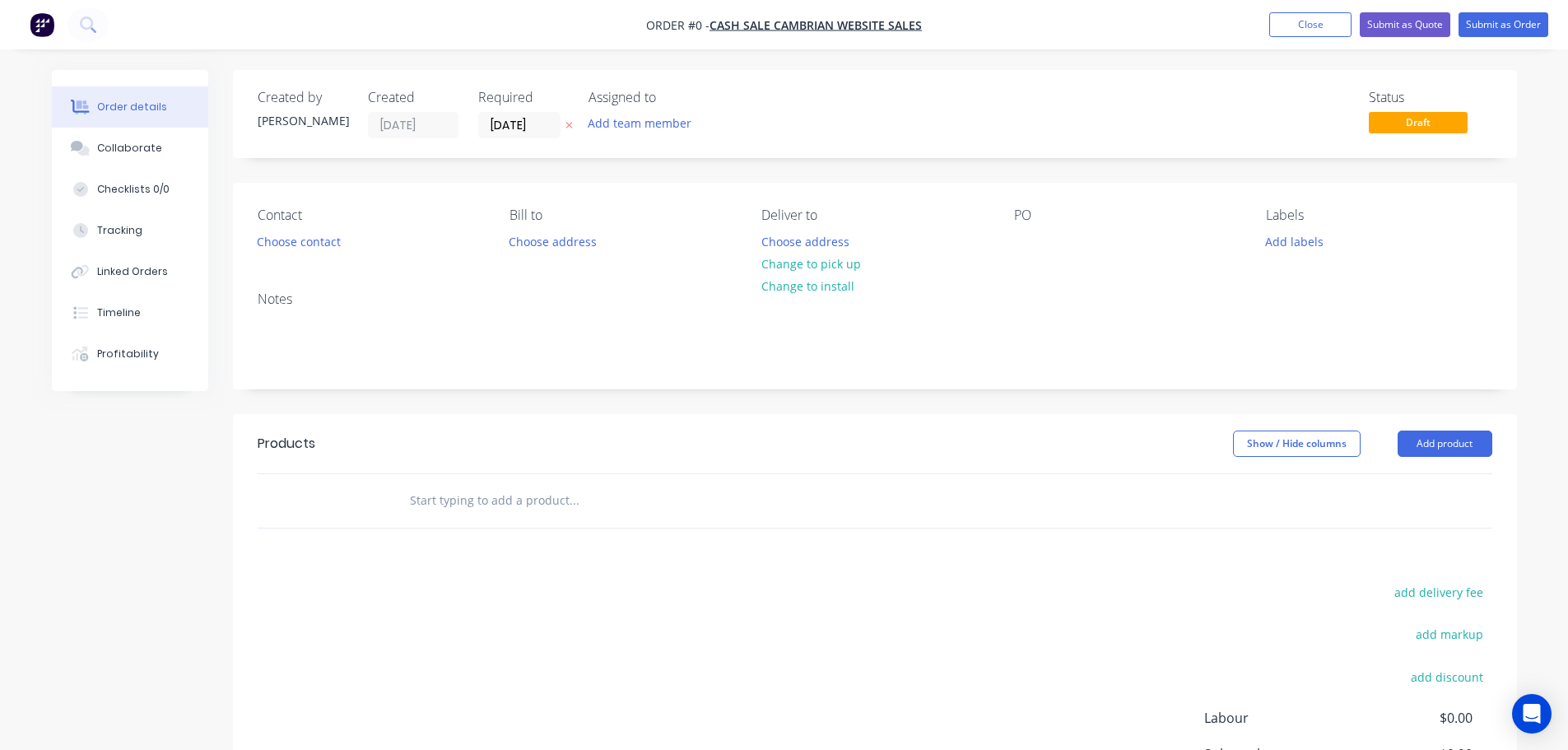
click at [571, 125] on icon "button" at bounding box center [569, 125] width 7 height 10
click at [290, 244] on button "Choose contact" at bounding box center [298, 241] width 102 height 22
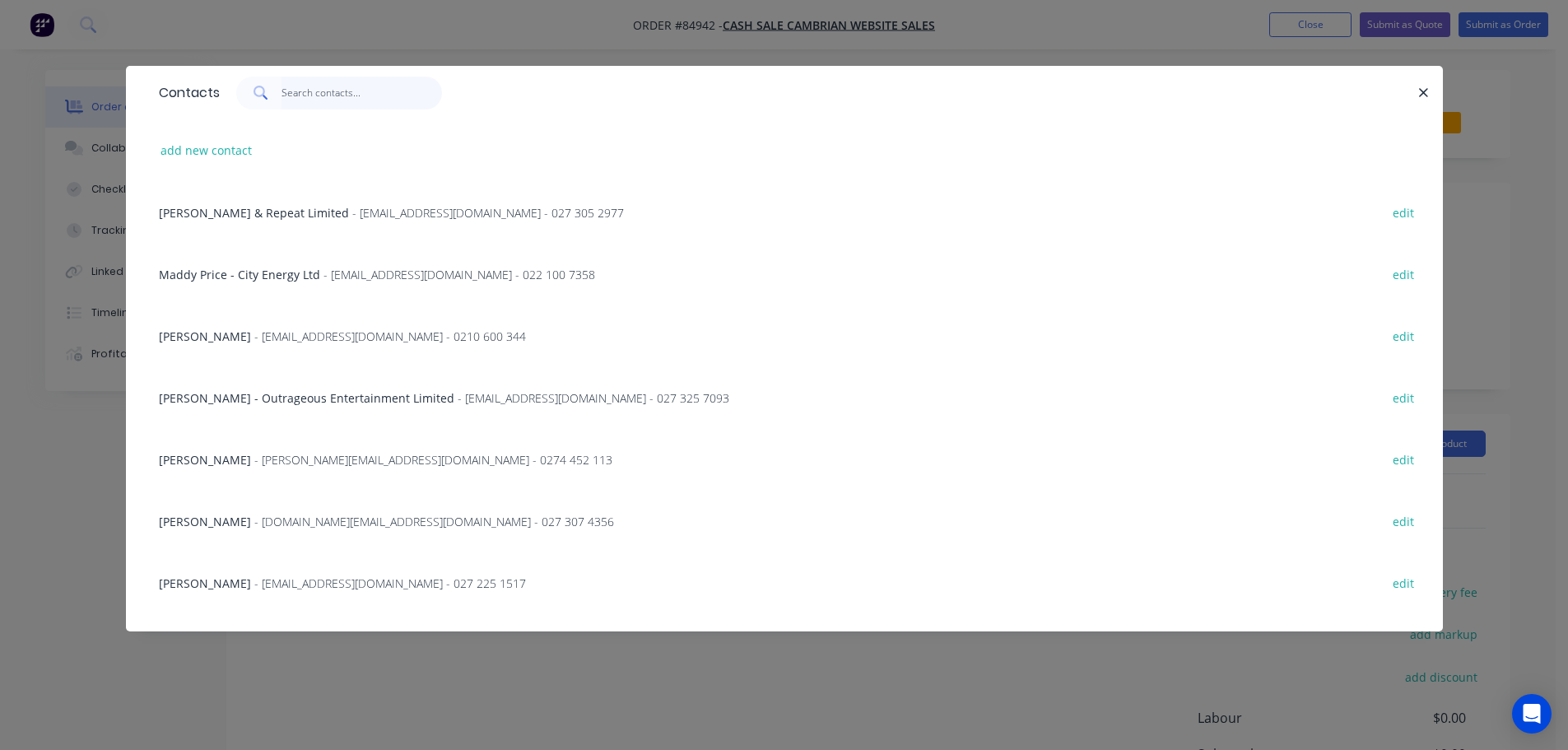
click at [303, 103] on input "text" at bounding box center [362, 93] width 161 height 33
paste input "[PERSON_NAME]"
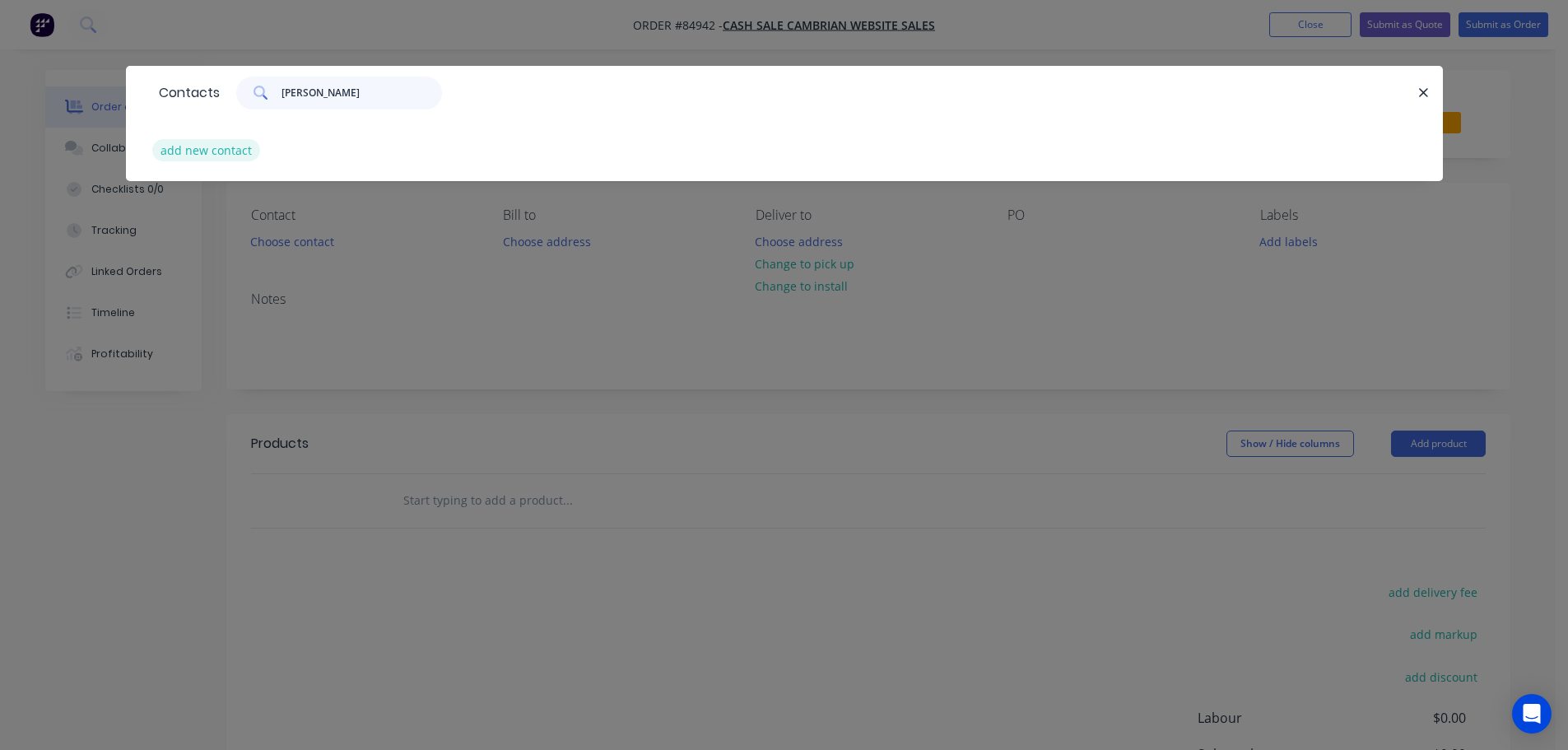
type input "[PERSON_NAME]"
click at [202, 153] on button "add new contact" at bounding box center [206, 149] width 109 height 22
select select "NZ"
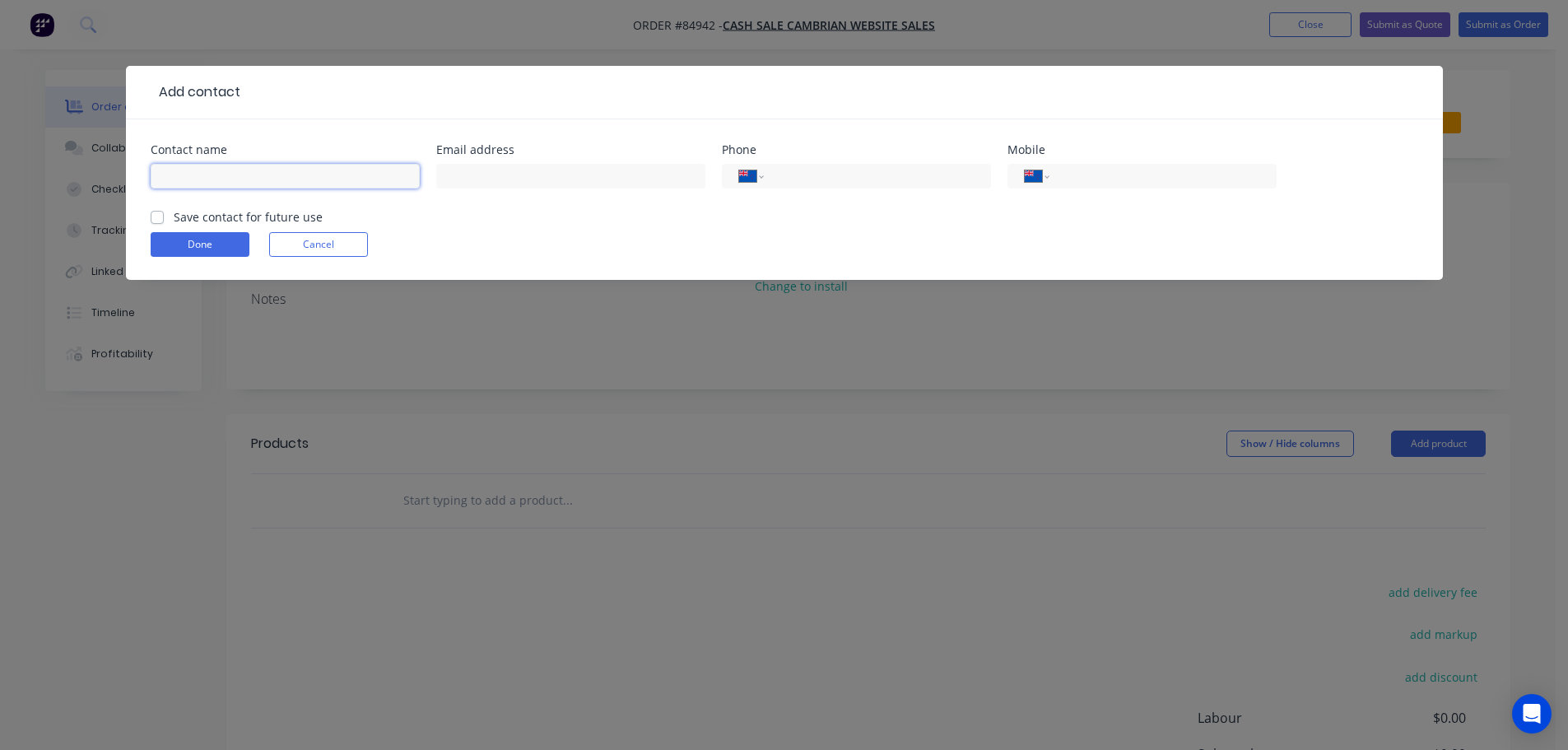
click at [205, 169] on input "text" at bounding box center [285, 176] width 270 height 25
paste input "[PERSON_NAME]"
type input "[PERSON_NAME]"
click at [199, 213] on label "Save contact for future use" at bounding box center [247, 218] width 149 height 18
click at [164, 213] on input "Save contact for future use" at bounding box center [156, 217] width 13 height 16
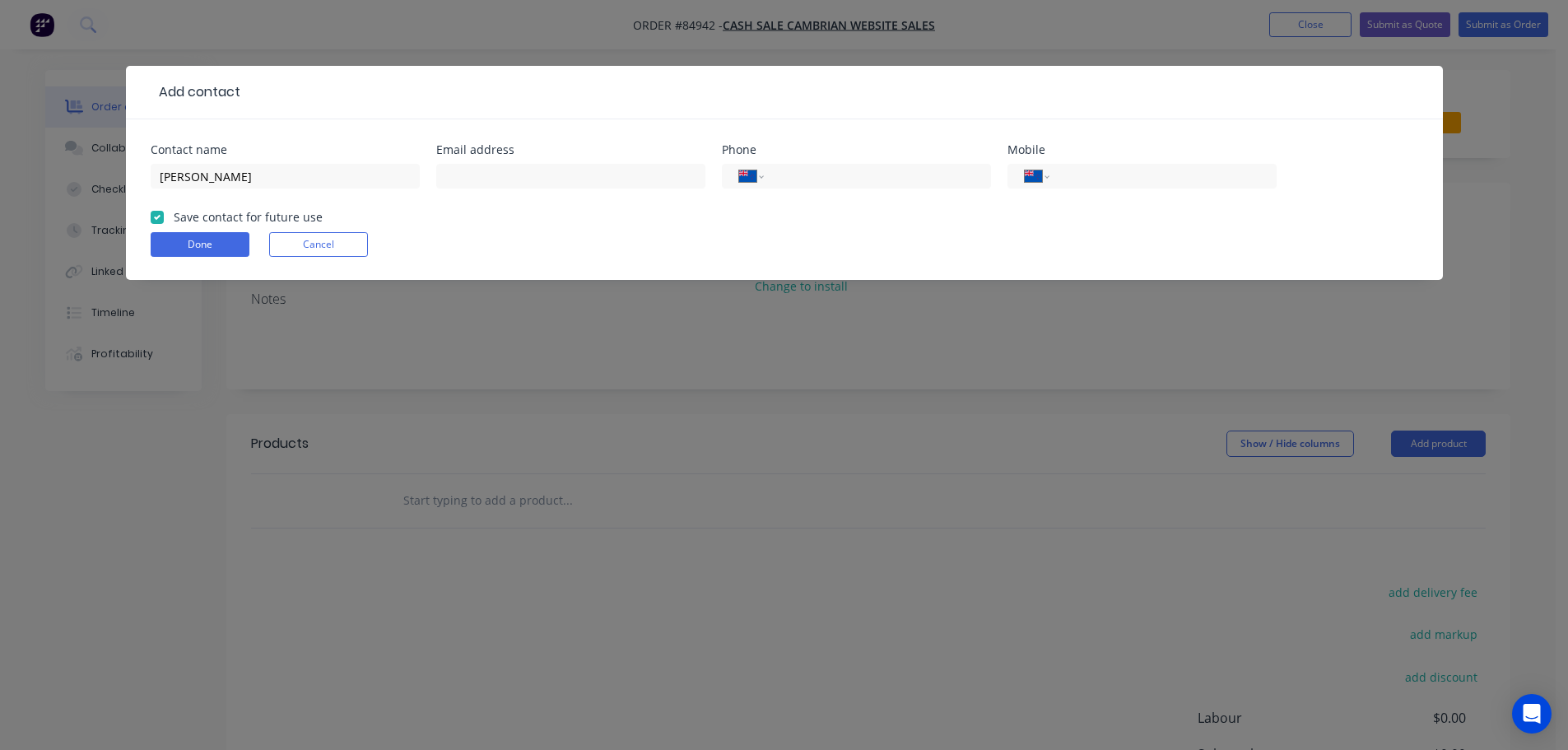
checkbox input "true"
click at [372, 181] on input "[PERSON_NAME]" at bounding box center [285, 176] width 270 height 25
paste input "Upflow"
type input "[PERSON_NAME] - Upflow"
click at [472, 180] on input "text" at bounding box center [571, 176] width 270 height 25
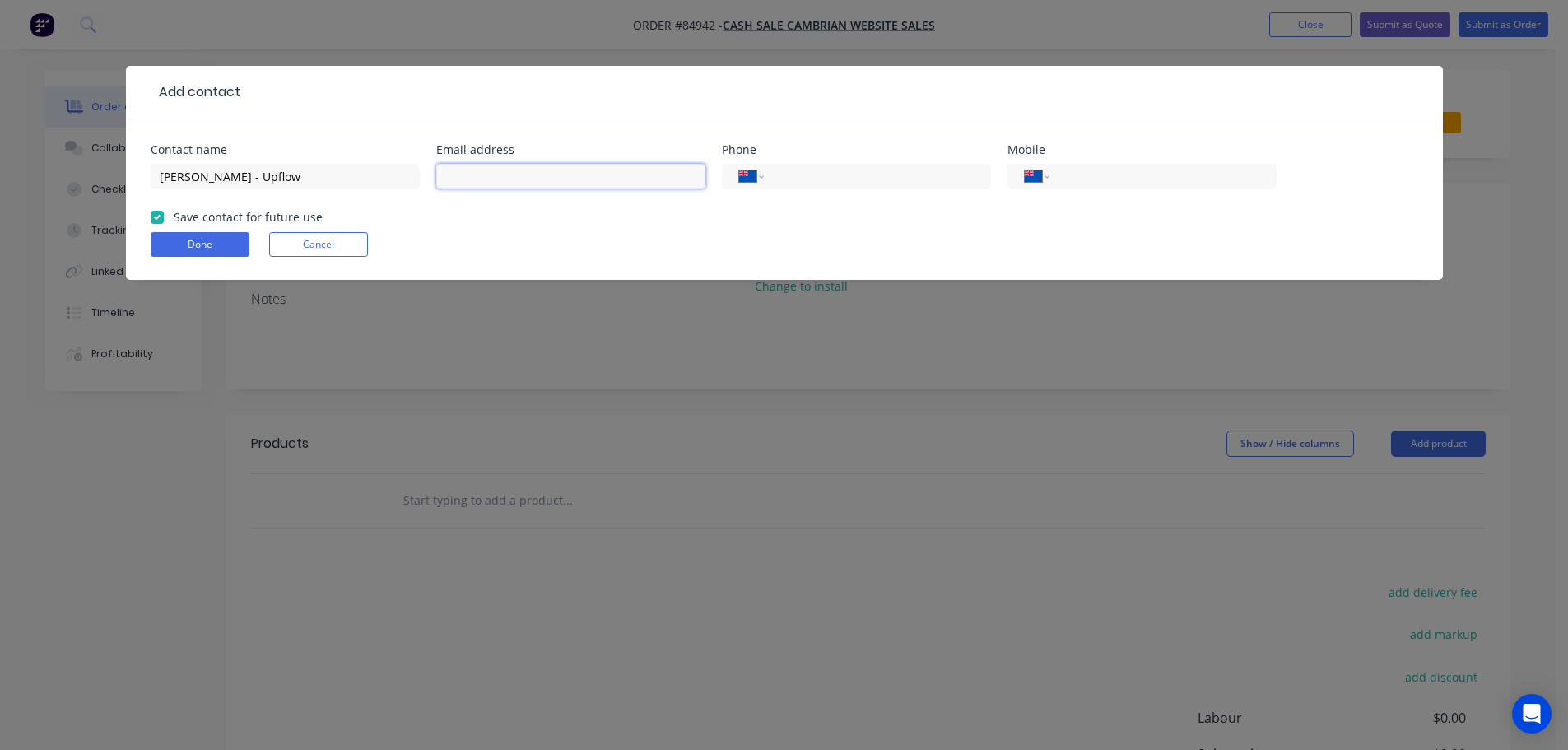
paste input "[PERSON_NAME][EMAIL_ADDRESS][PERSON_NAME][DOMAIN_NAME]"
type input "[PERSON_NAME][EMAIL_ADDRESS][PERSON_NAME][DOMAIN_NAME]"
click at [1201, 173] on input "tel" at bounding box center [1159, 176] width 197 height 19
paste input "0274 578 150"
type input "0274 578 150"
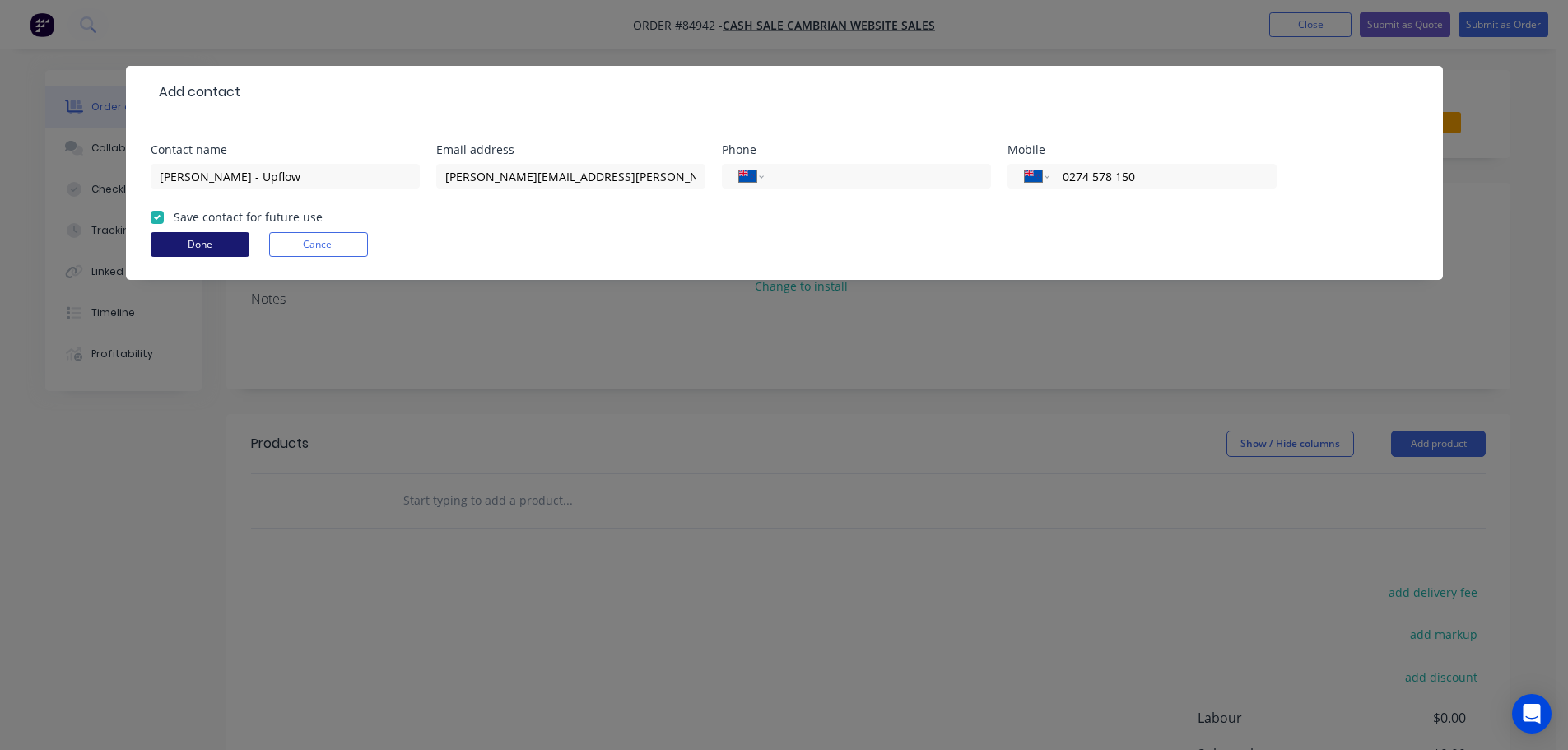
click at [197, 248] on button "Done" at bounding box center [200, 245] width 99 height 25
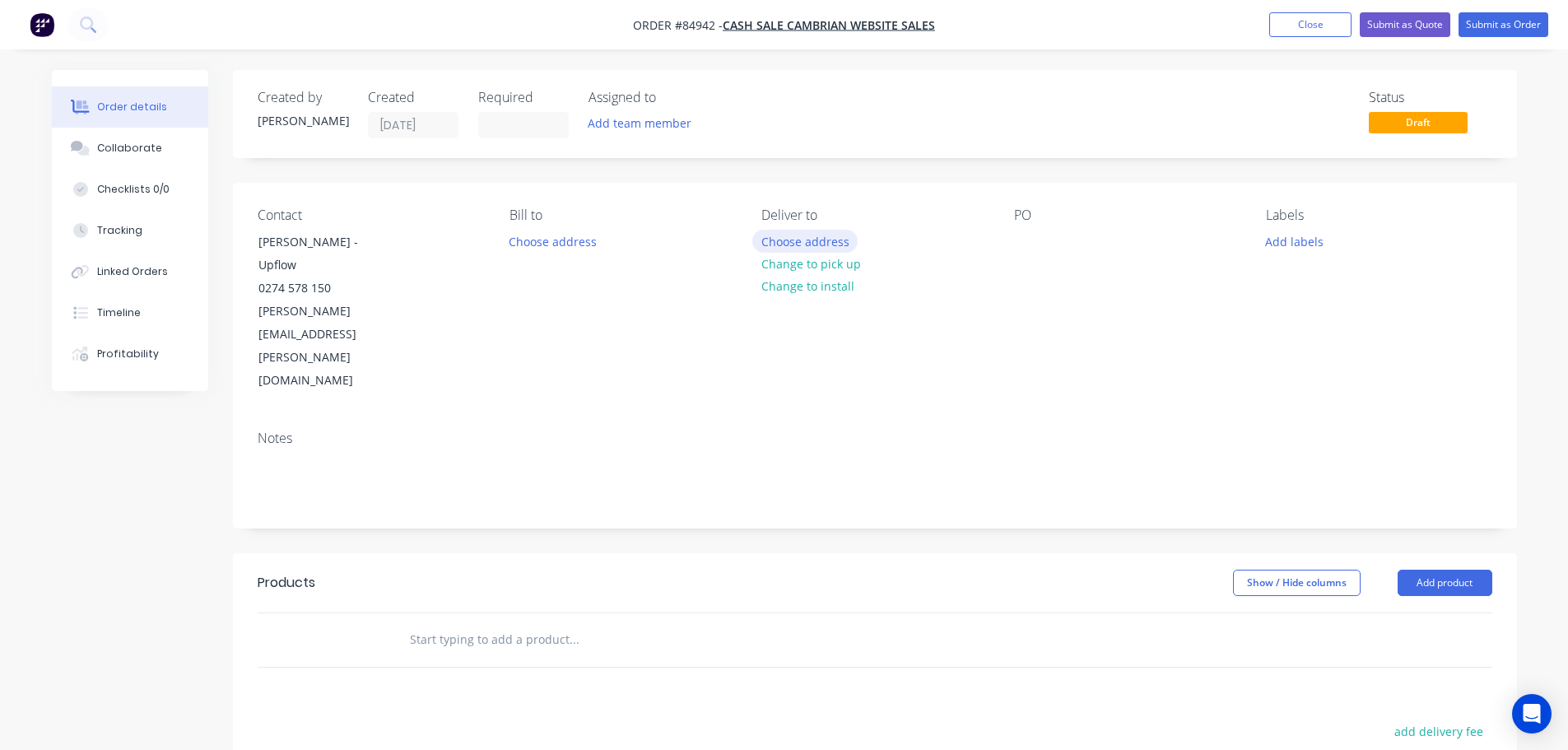
click at [818, 246] on button "Choose address" at bounding box center [804, 241] width 105 height 22
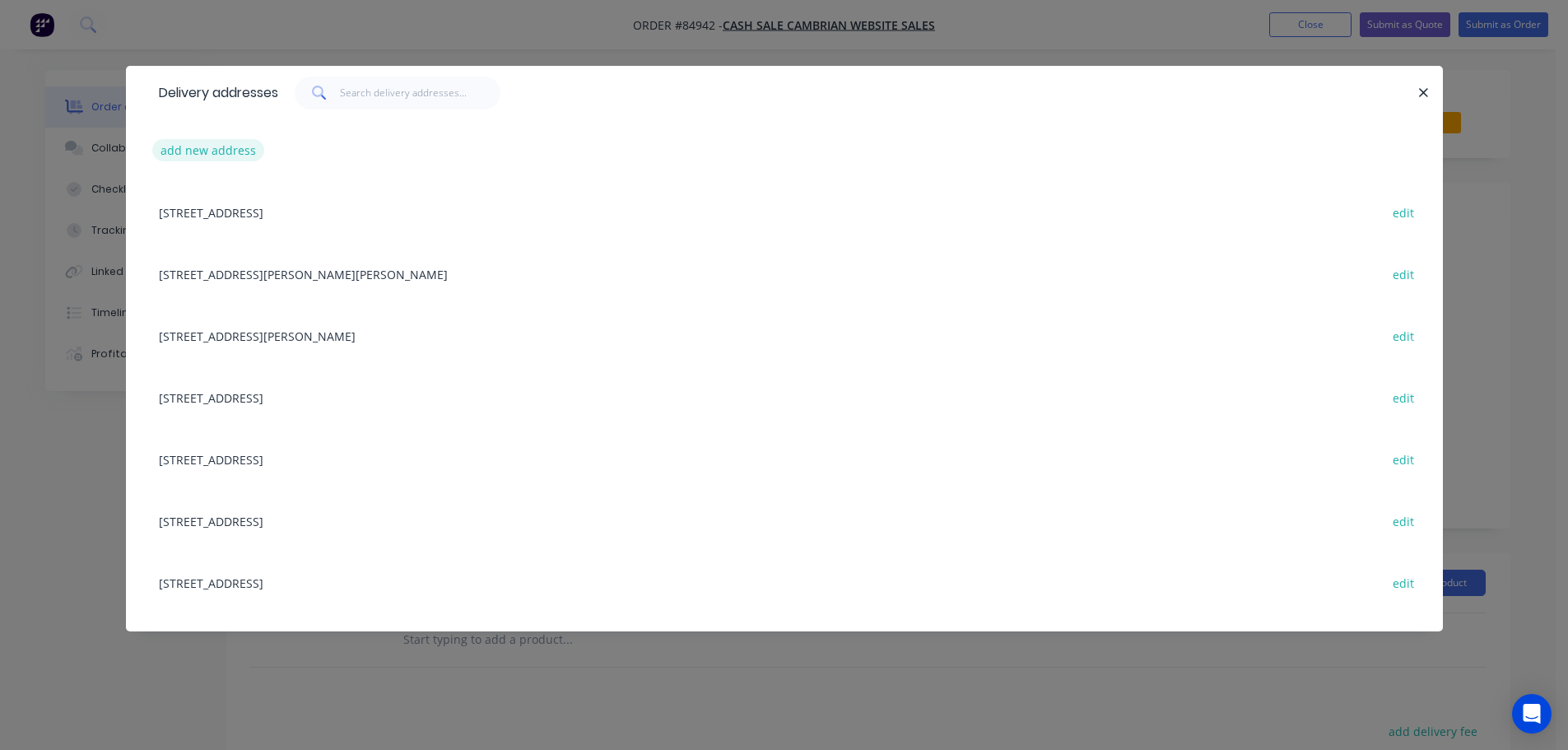
click at [225, 141] on button "add new address" at bounding box center [209, 149] width 113 height 22
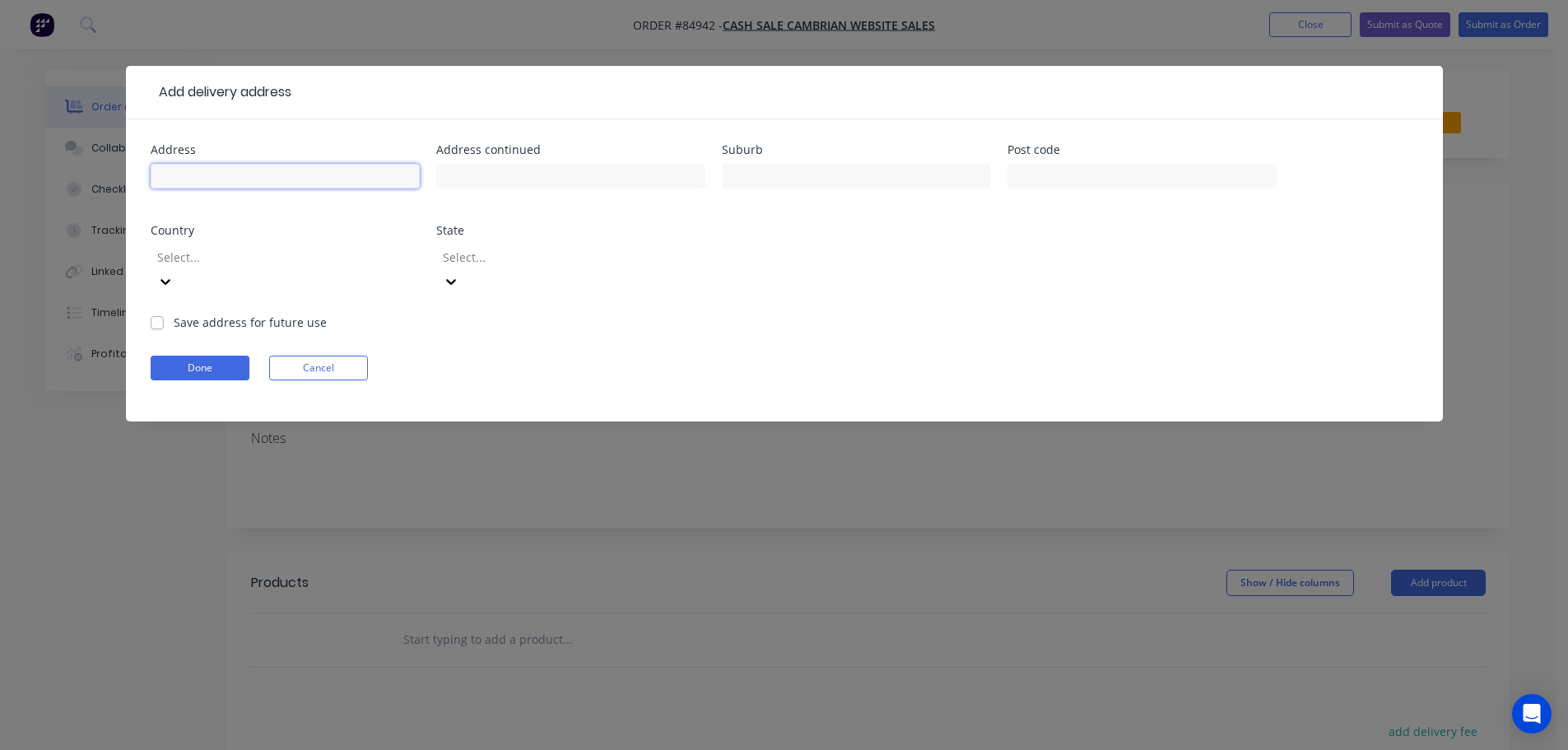
click at [233, 180] on input "text" at bounding box center [285, 176] width 270 height 25
paste input "[STREET_ADDRESS]"
click at [316, 182] on input "[STREET_ADDRESS]" at bounding box center [285, 176] width 270 height 25
type input "[STREET_ADDRESS]"
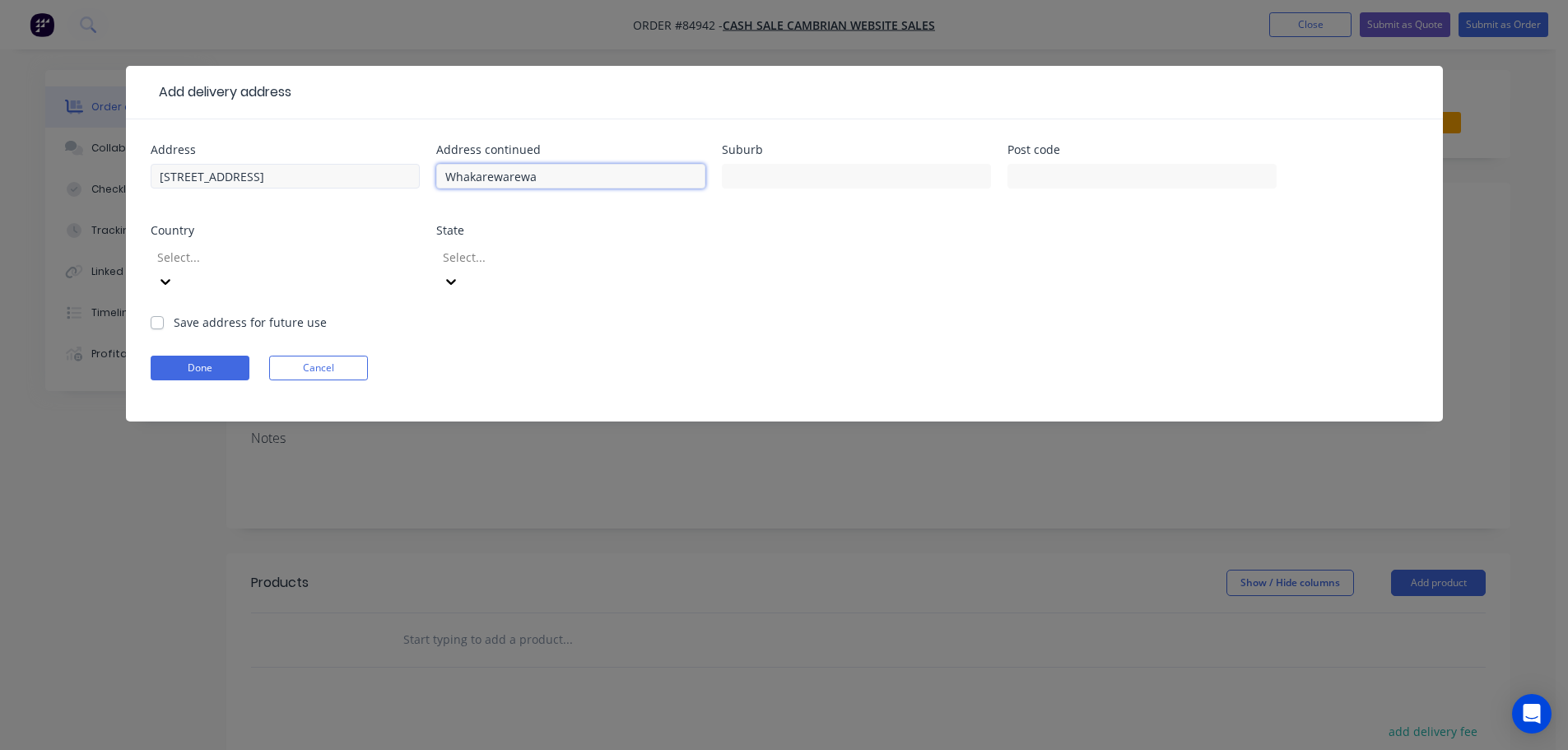
type input "Whakarewarewa"
click at [270, 175] on input "[STREET_ADDRESS]" at bounding box center [285, 176] width 270 height 25
type input "[STREET_ADDRESS]"
type input "Rotorua"
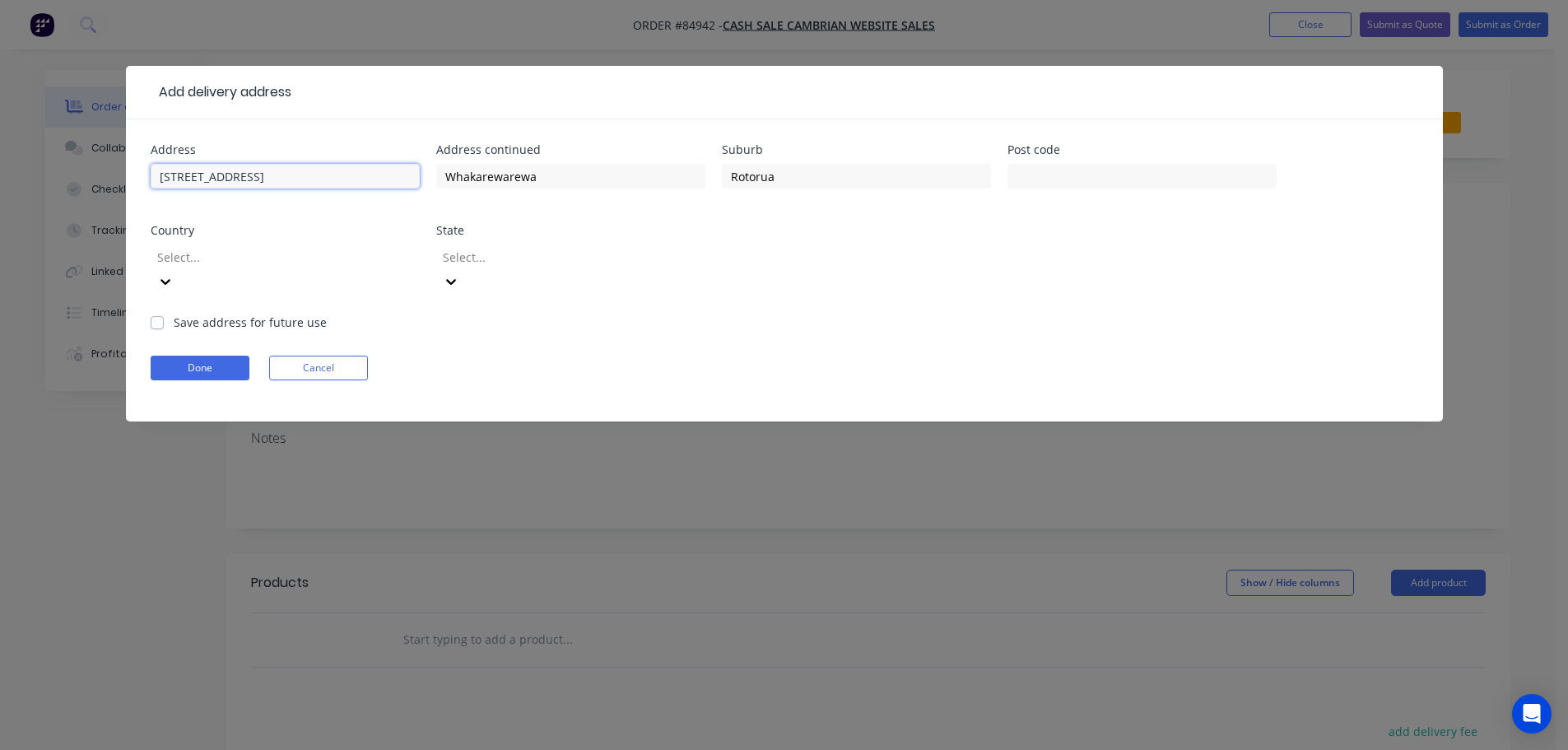
click at [245, 186] on input "[STREET_ADDRESS]" at bounding box center [285, 176] width 270 height 25
type input "[STREET_ADDRESS]"
type input "3010"
click at [179, 356] on button "Done" at bounding box center [200, 368] width 99 height 25
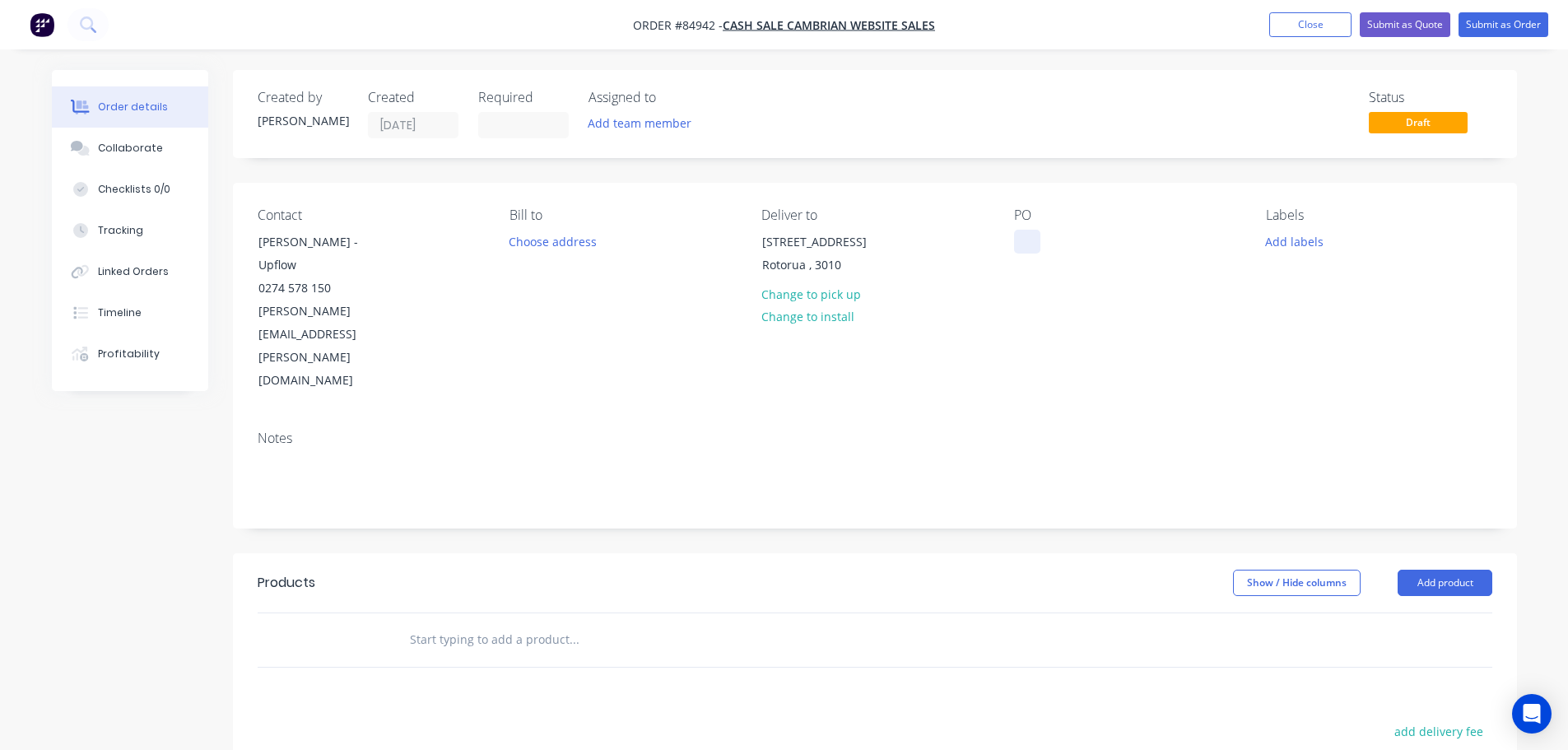
click at [1018, 238] on div at bounding box center [1027, 241] width 27 height 24
drag, startPoint x: 249, startPoint y: 265, endPoint x: 813, endPoint y: 298, distance: 565.0
click at [456, 271] on div "Contact [PERSON_NAME] - Upflow 0274 578 150 [EMAIL_ADDRESS][PERSON_NAME][DOMAIN…" at bounding box center [369, 301] width 225 height 186
copy div "Upflow"
click at [1092, 236] on div "WEB35638" at bounding box center [1055, 241] width 84 height 24
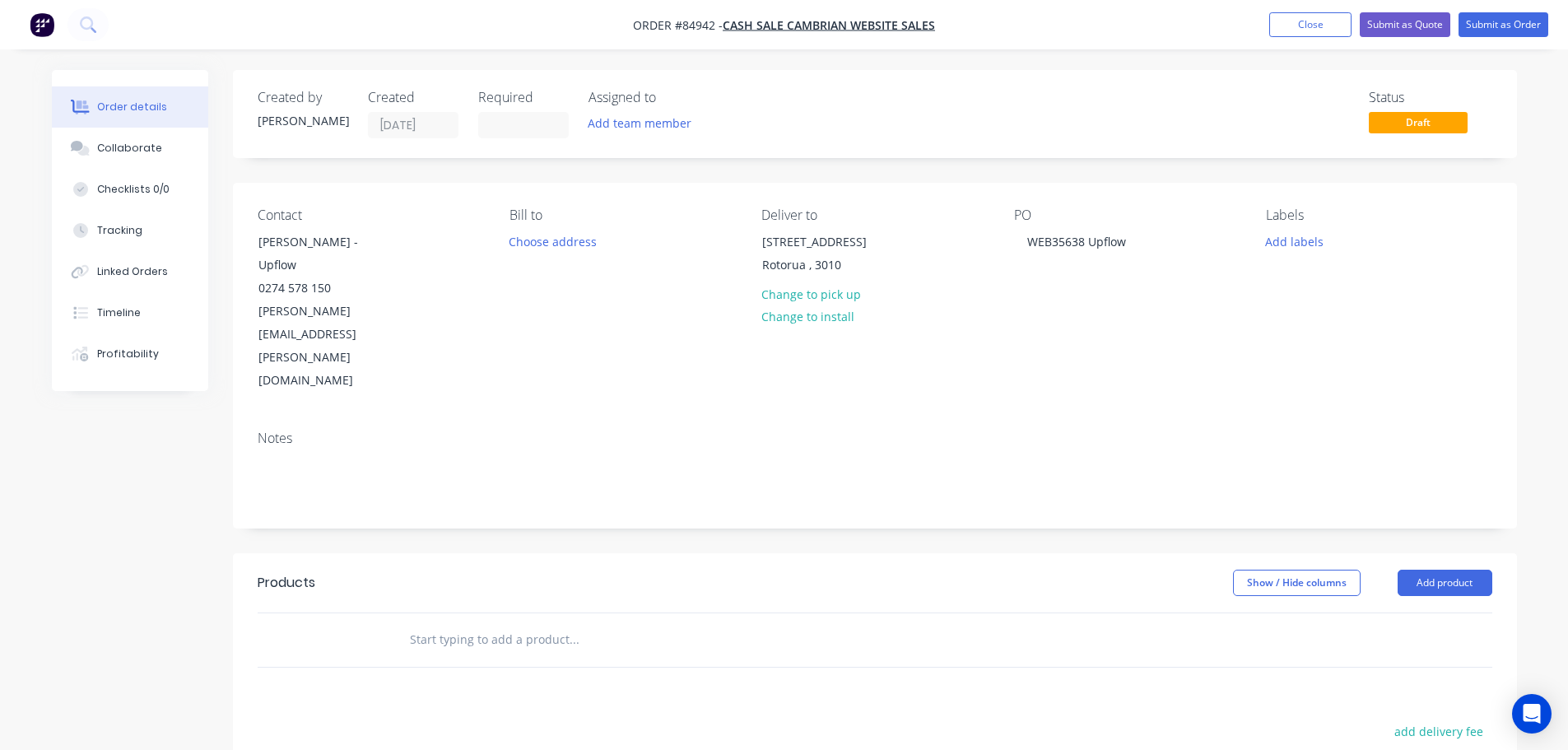
click at [1124, 295] on div "PO WEB35638 Upflow" at bounding box center [1126, 301] width 225 height 186
click at [571, 624] on input "text" at bounding box center [574, 639] width 329 height 33
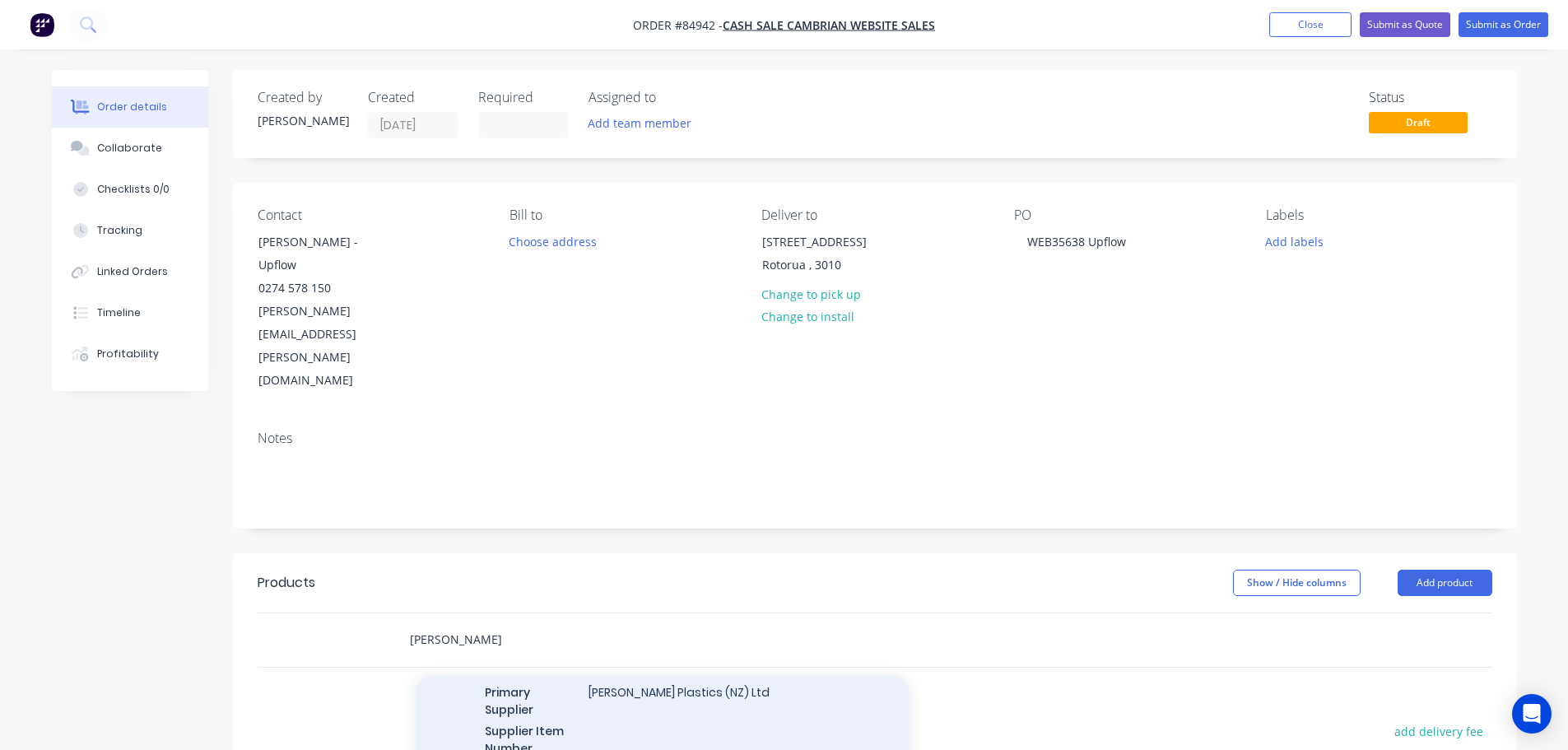
scroll to position [165, 0]
type input "[PERSON_NAME]"
click at [638, 621] on div "Weld On Glue MYOB Item # [PERSON_NAME] 16-146 Item Name Weld On 16 Acr Cement 1…" at bounding box center [662, 669] width 494 height 210
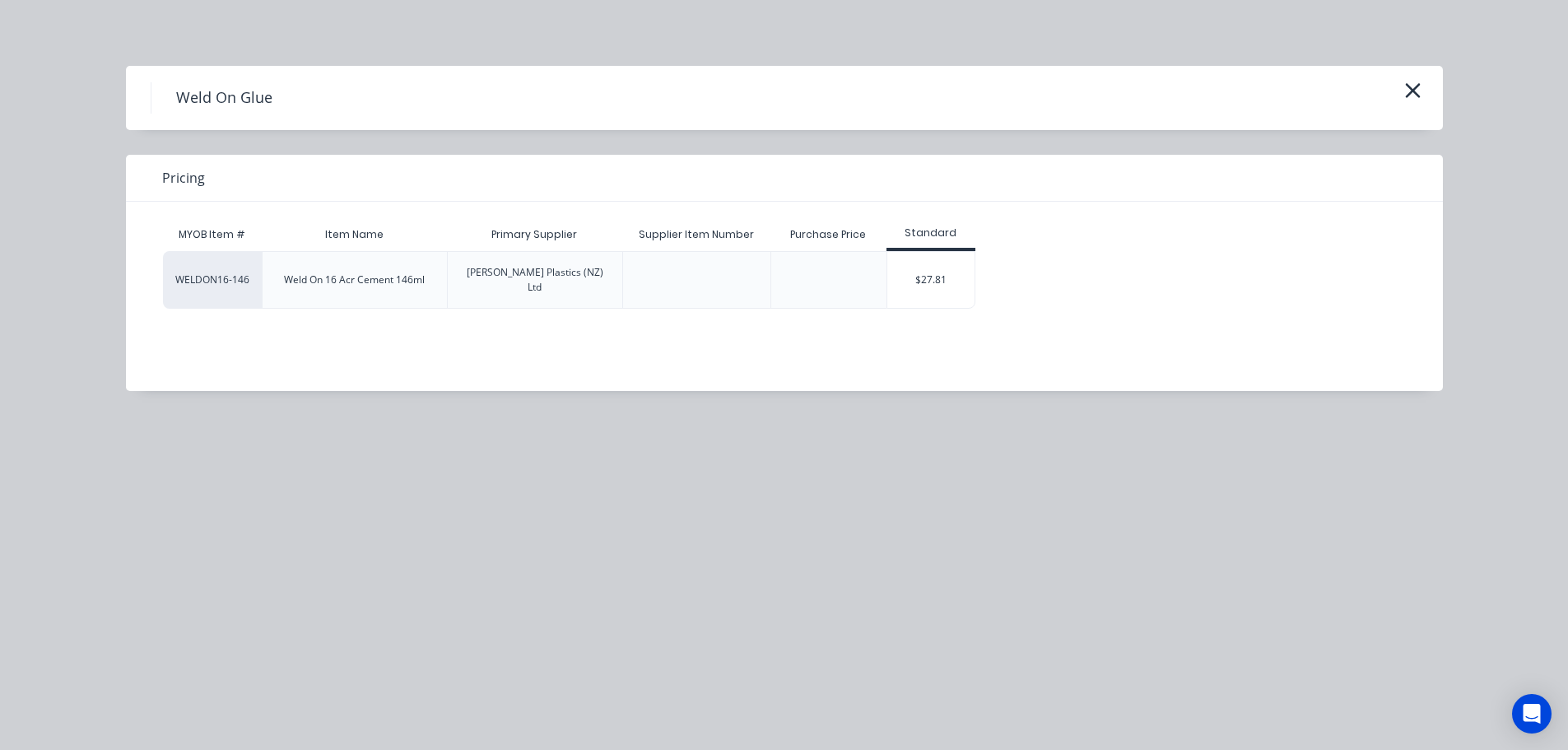
click at [912, 272] on div "$27.81" at bounding box center [932, 279] width 88 height 56
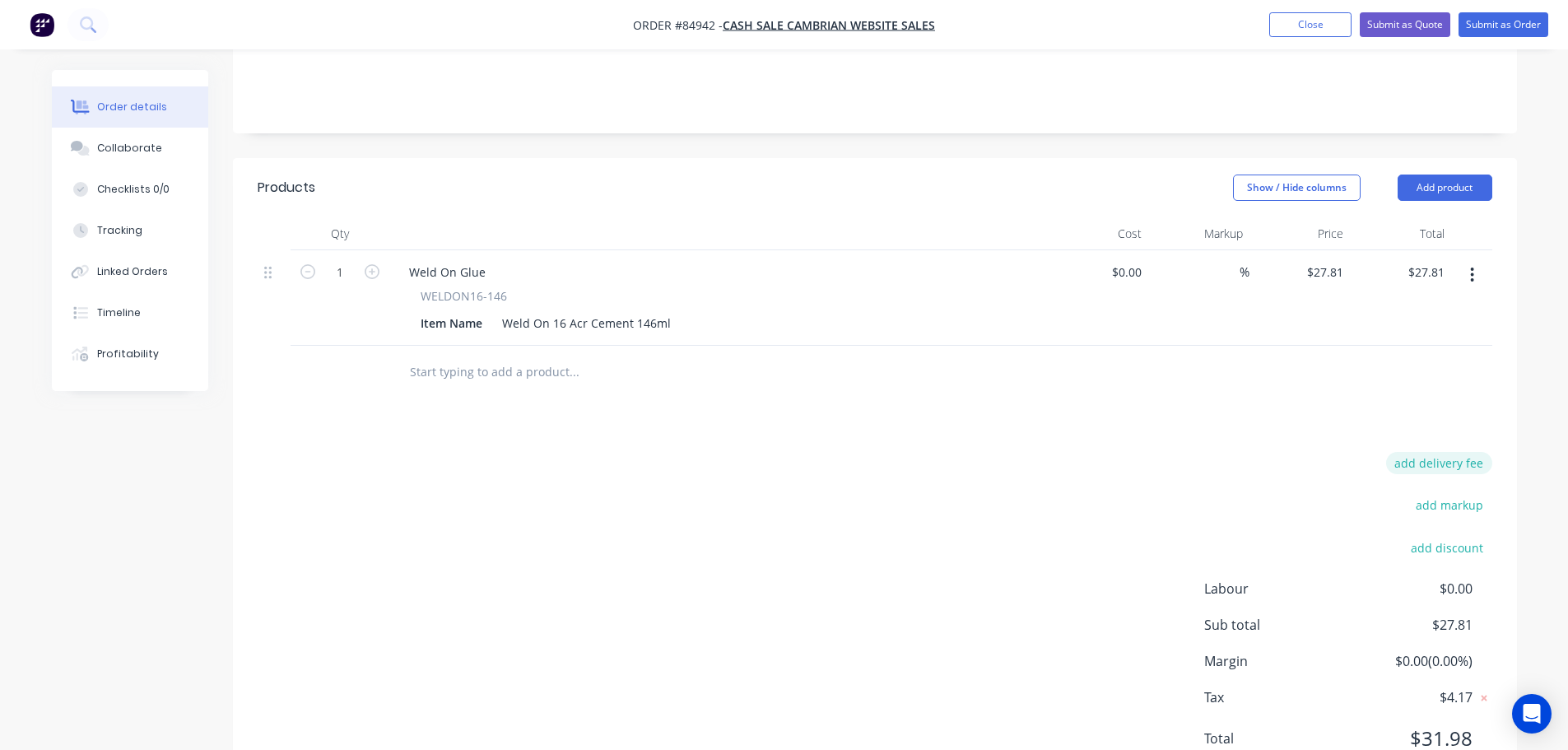
click at [1435, 452] on button "add delivery fee" at bounding box center [1439, 463] width 106 height 22
type input "15"
click at [1084, 458] on div "Delivery fee Delivery fee Delivery fee name (Optional) 15 15 $0 add markup add …" at bounding box center [874, 614] width 1235 height 314
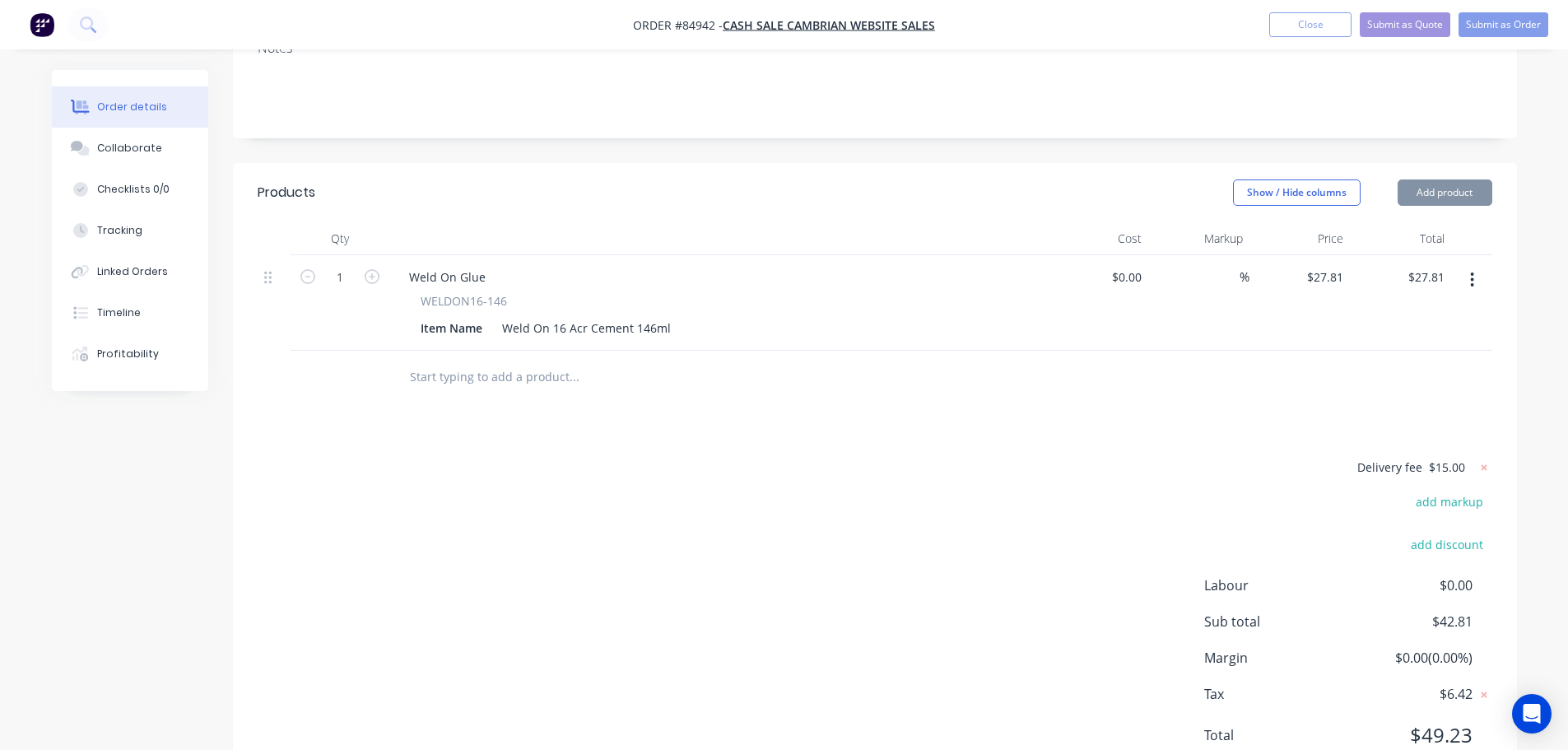
scroll to position [387, 0]
click at [1514, 35] on button "Submit as Order" at bounding box center [1503, 25] width 90 height 25
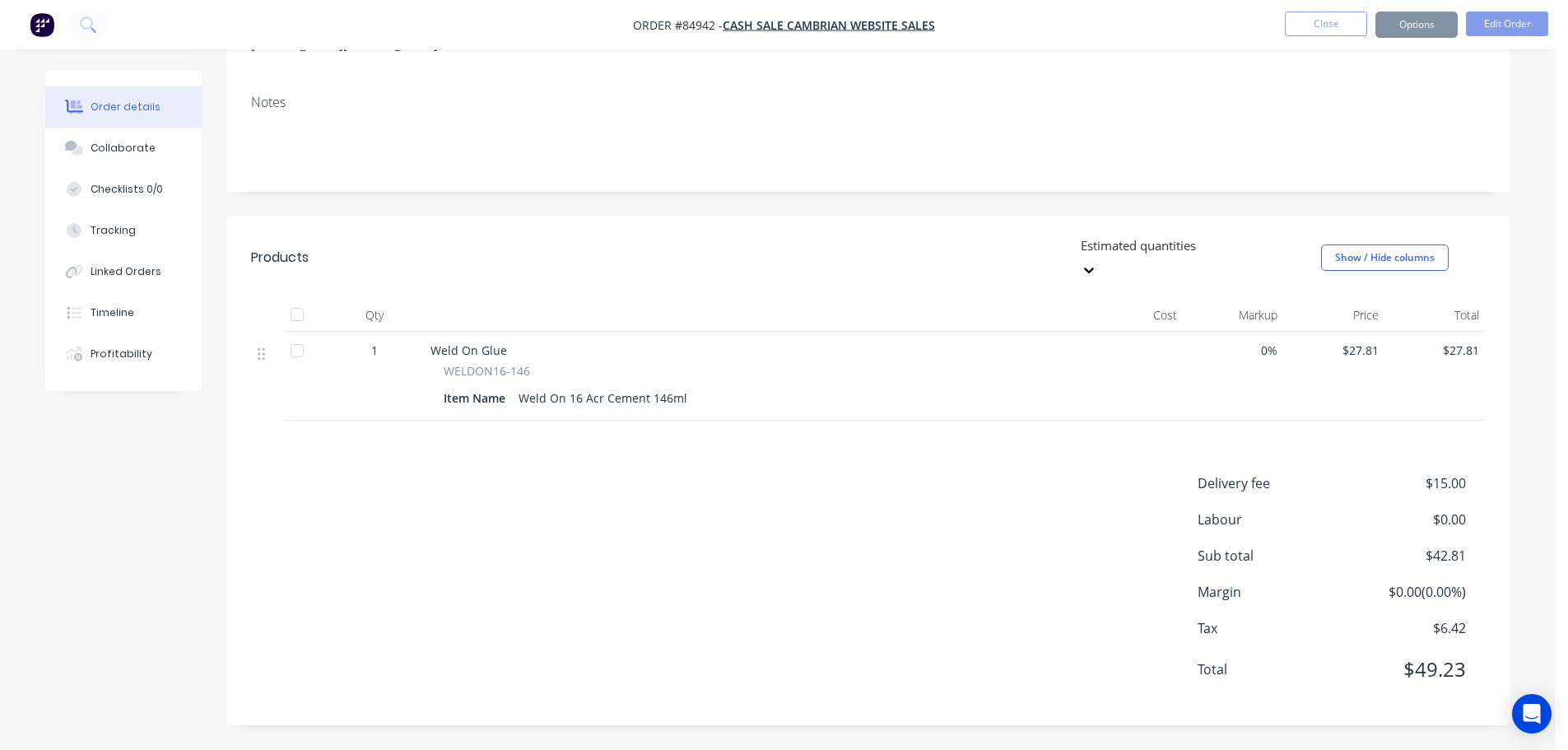
scroll to position [0, 0]
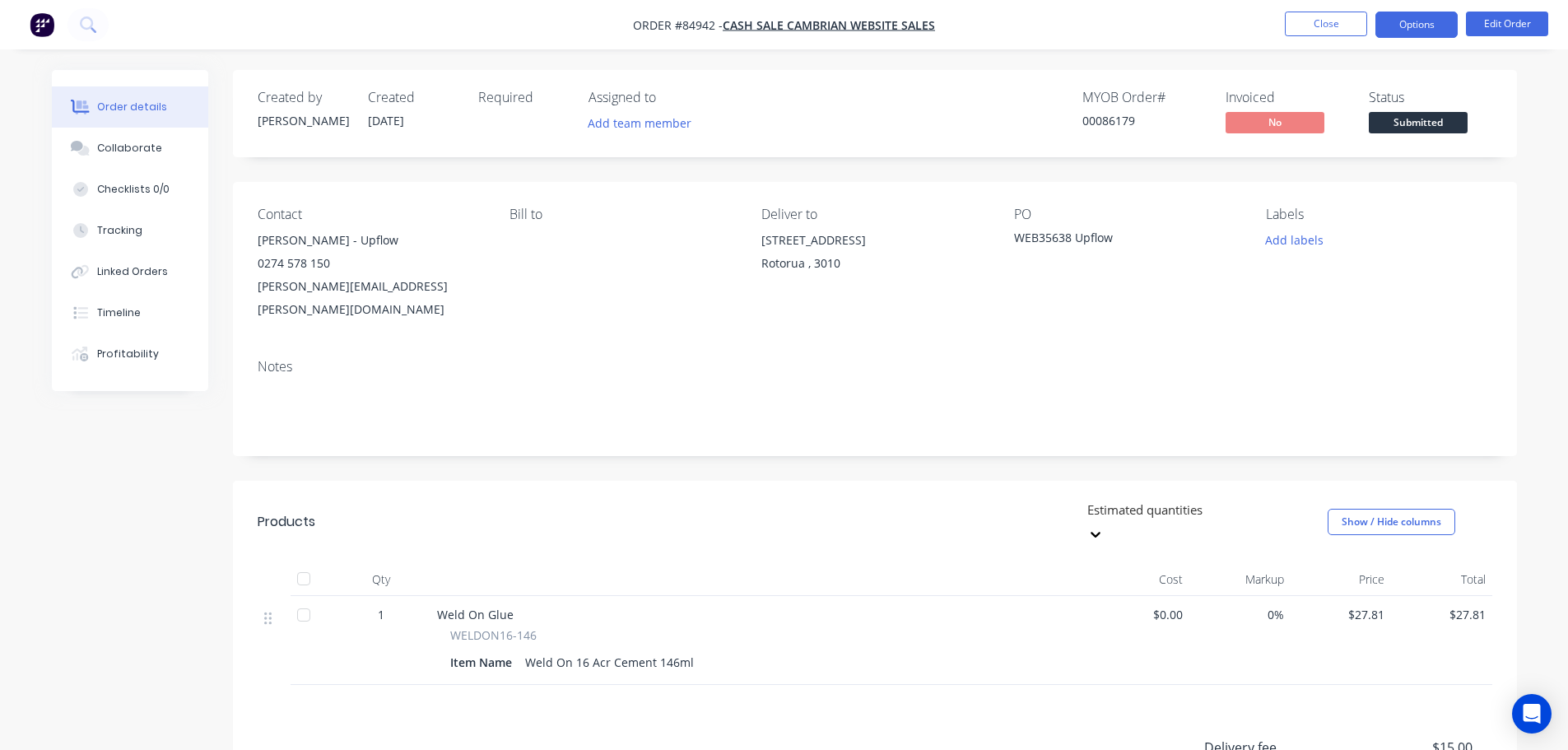
click at [1401, 29] on button "Options" at bounding box center [1416, 25] width 82 height 27
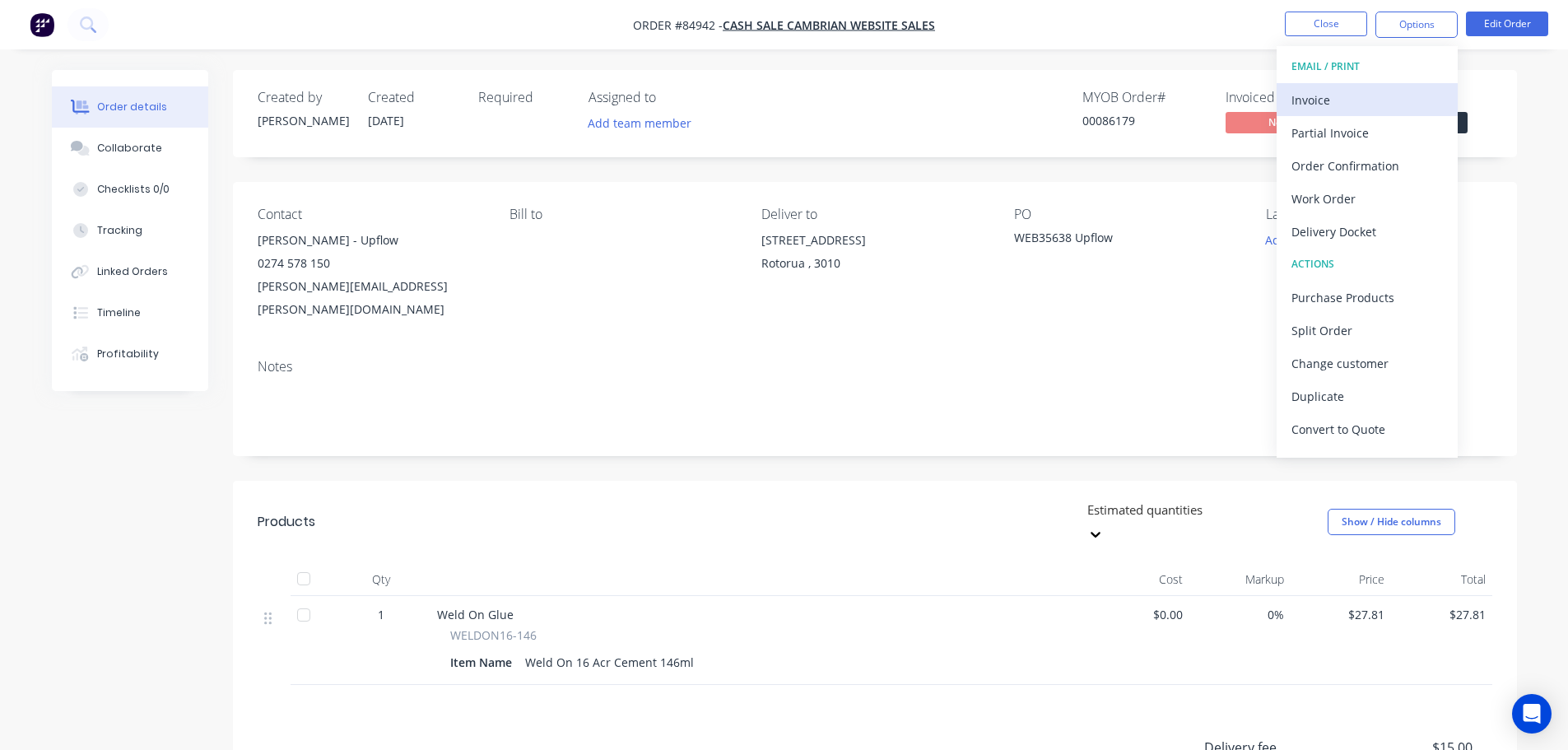
click at [1362, 105] on div "Invoice" at bounding box center [1366, 100] width 151 height 24
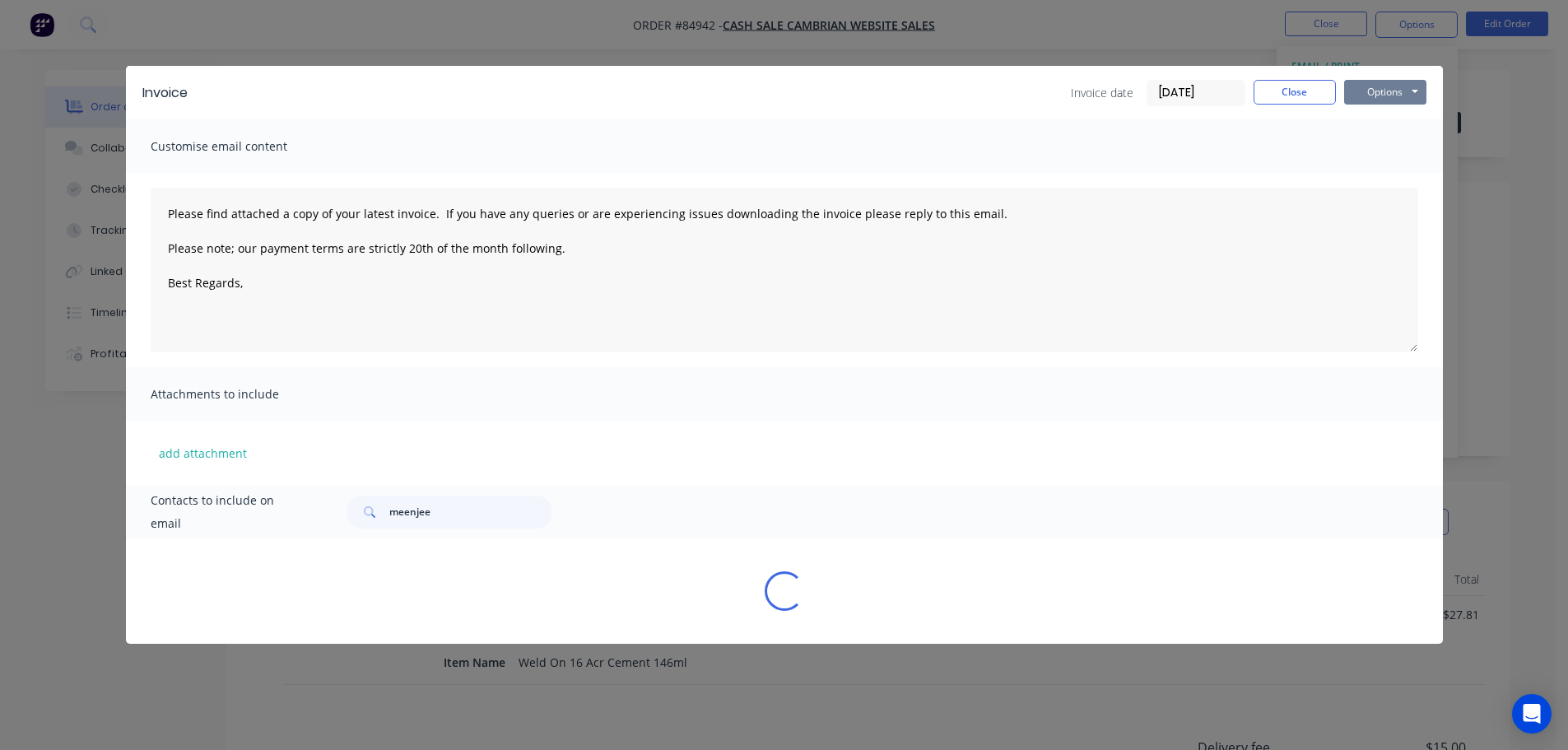
click at [1380, 94] on button "Options" at bounding box center [1385, 92] width 82 height 25
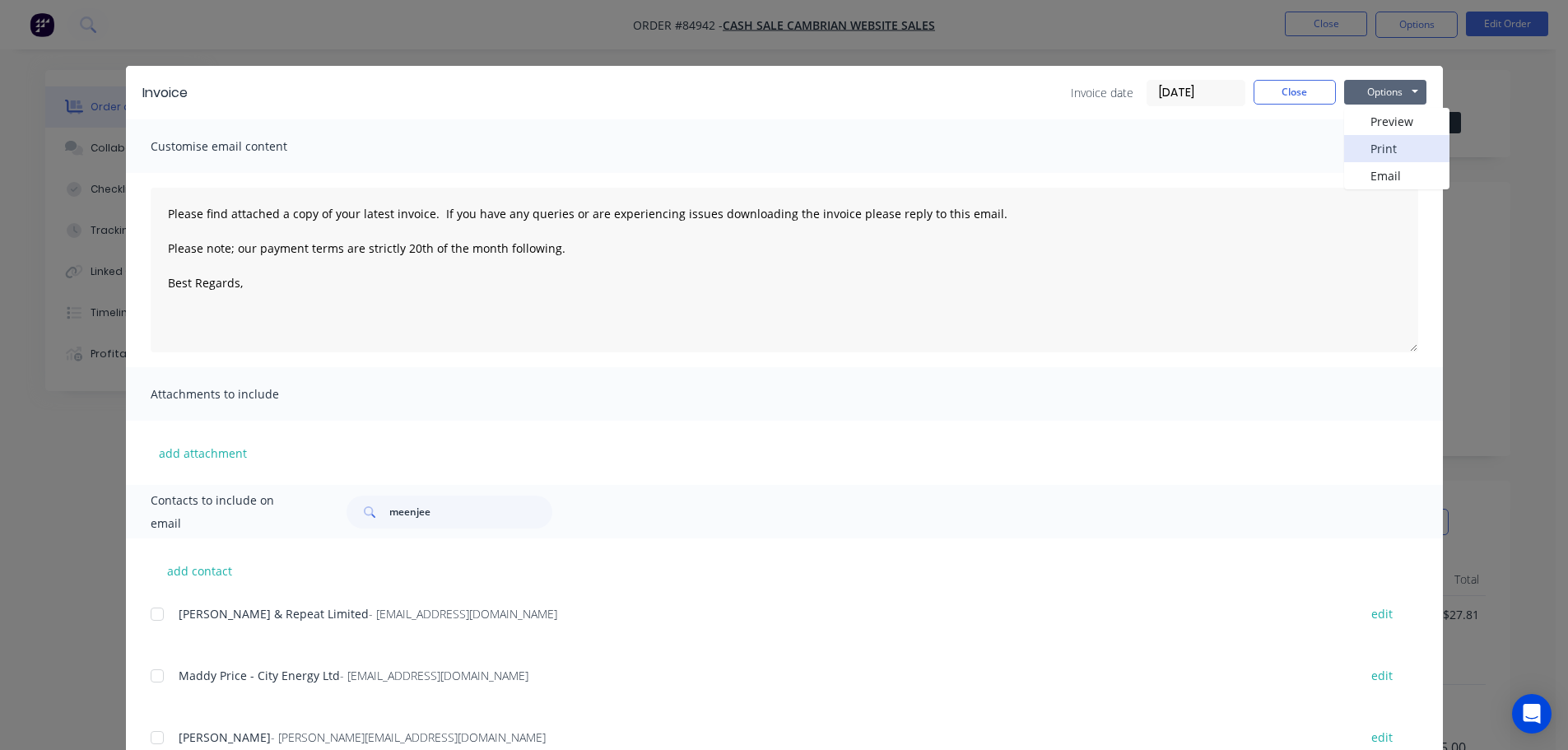
click at [1382, 142] on button "Print" at bounding box center [1397, 149] width 105 height 27
click at [1278, 86] on button "Close" at bounding box center [1294, 92] width 82 height 25
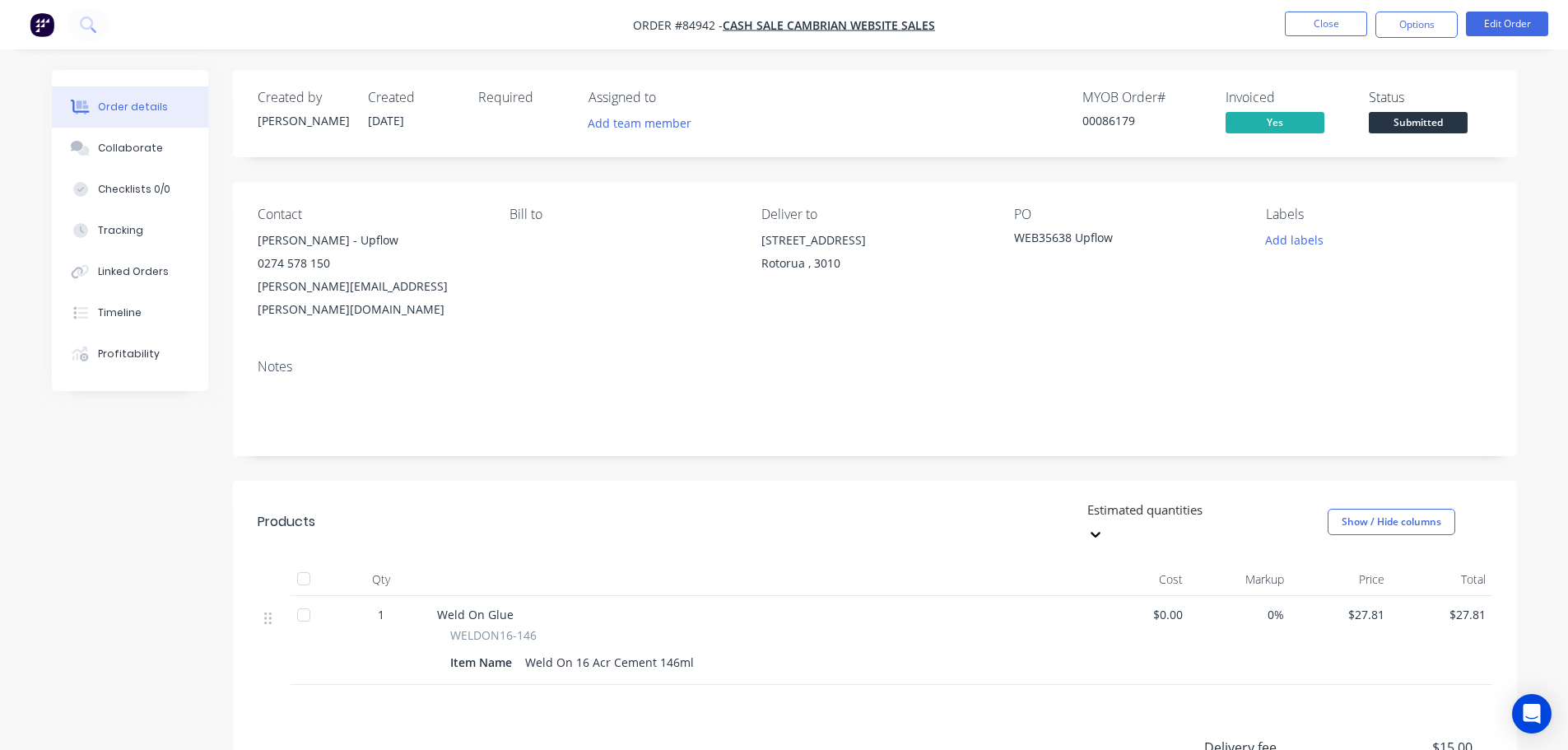
click at [1412, 114] on div "Status Submitted" at bounding box center [1431, 114] width 124 height 48
click at [1414, 117] on span "Submitted" at bounding box center [1419, 122] width 99 height 20
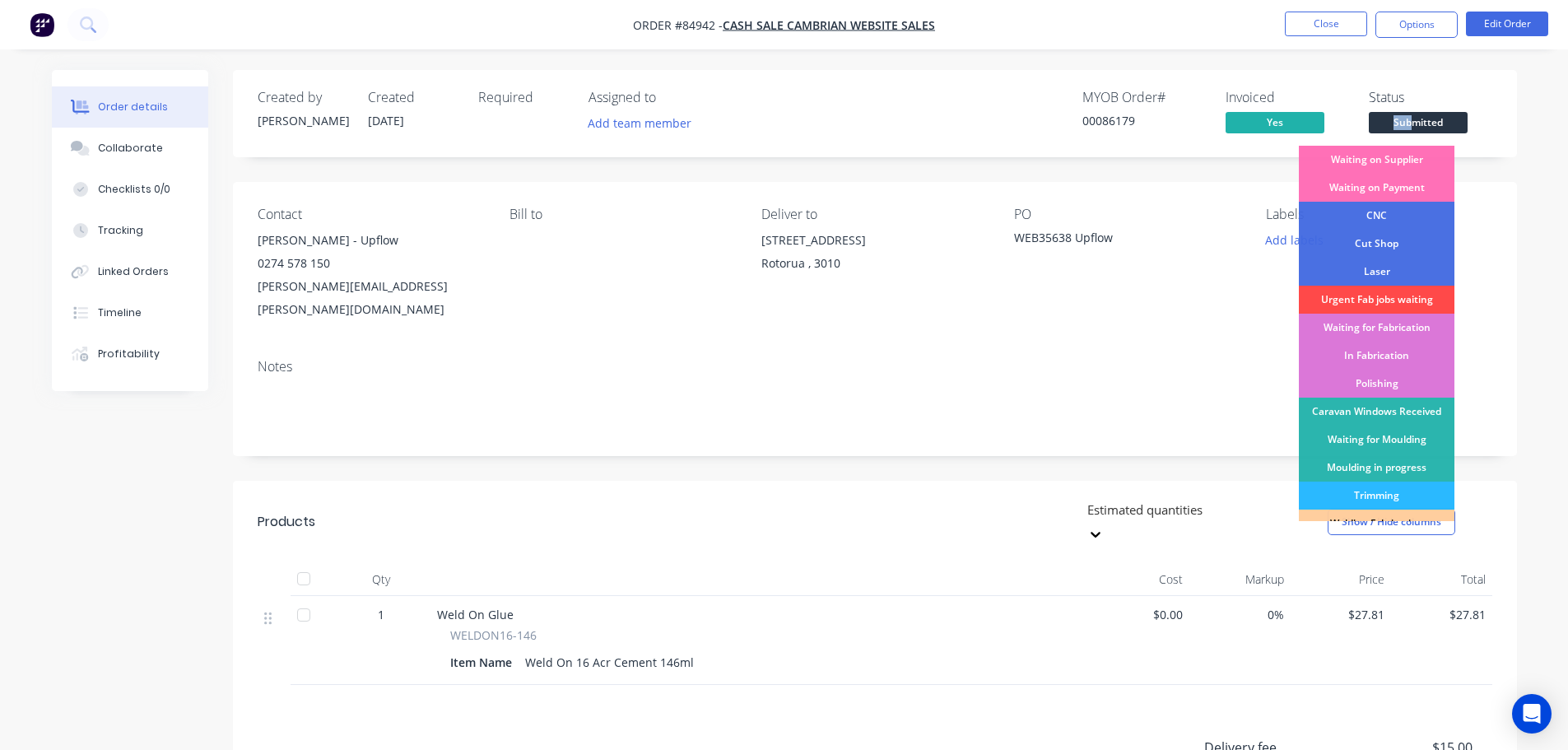
scroll to position [325, 0]
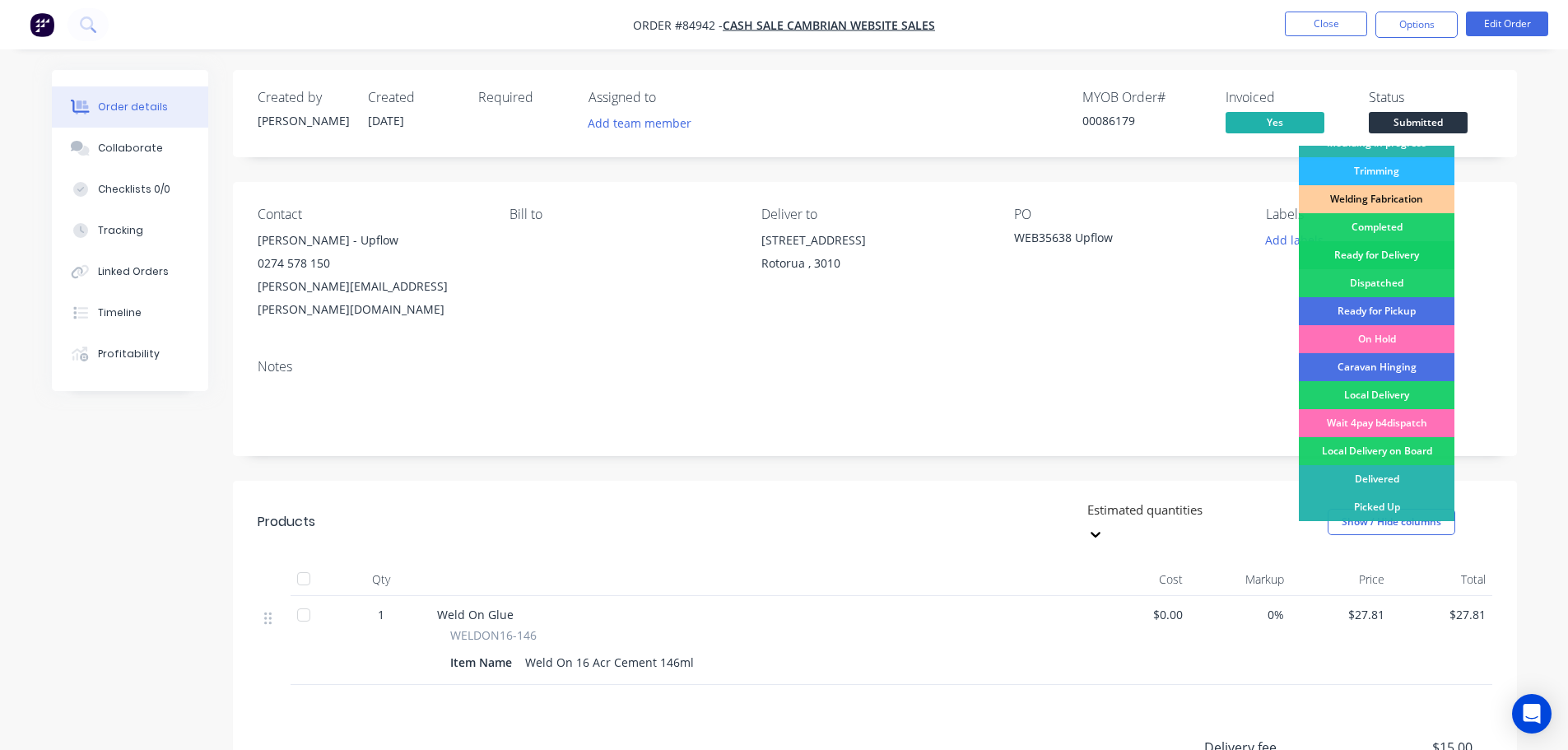
click at [1396, 261] on div "Ready for Delivery" at bounding box center [1376, 256] width 156 height 28
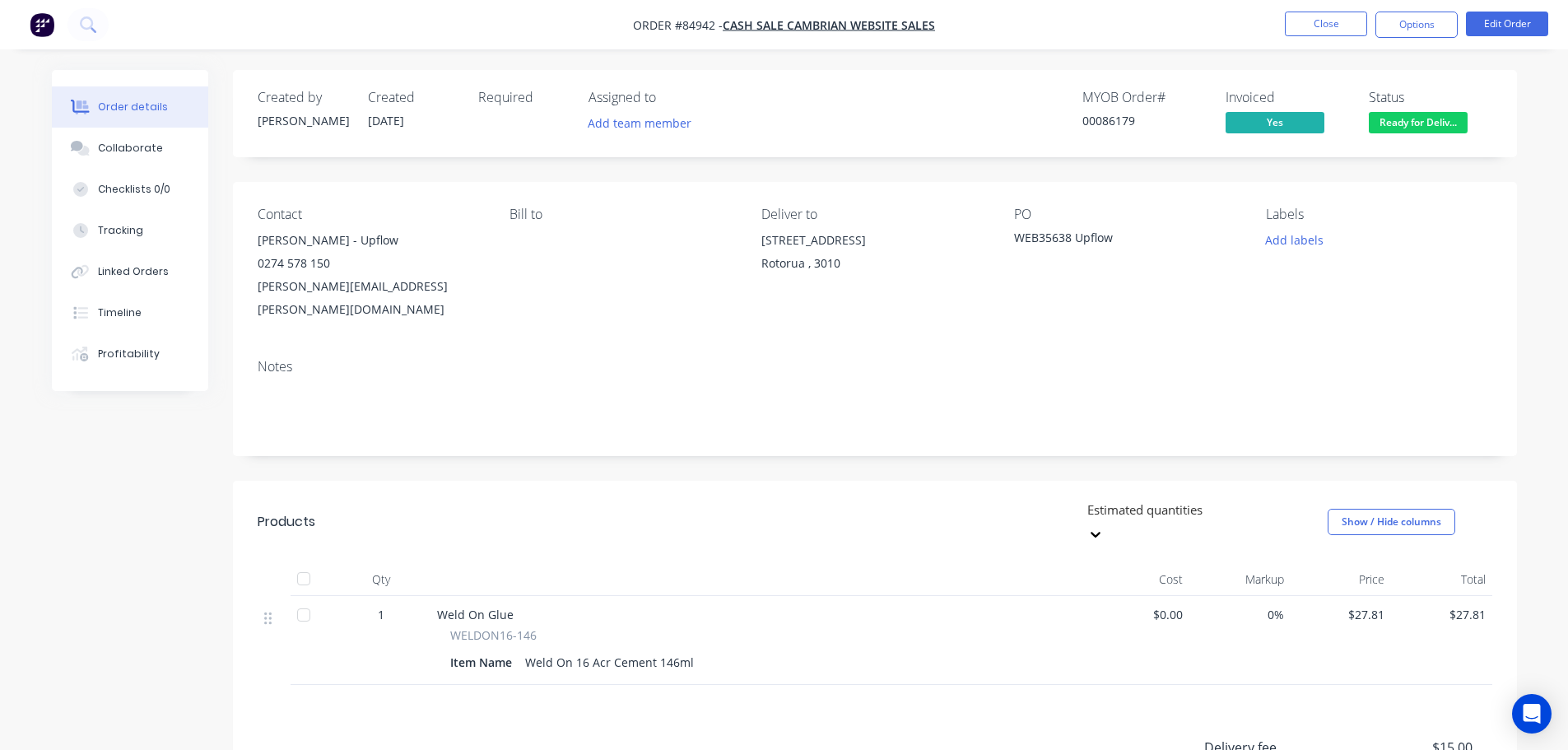
click at [1291, 71] on div "Created by [PERSON_NAME] Created [DATE] Required Assigned to Add team member MY…" at bounding box center [875, 113] width 1284 height 88
click at [1317, 31] on button "Close" at bounding box center [1326, 24] width 82 height 25
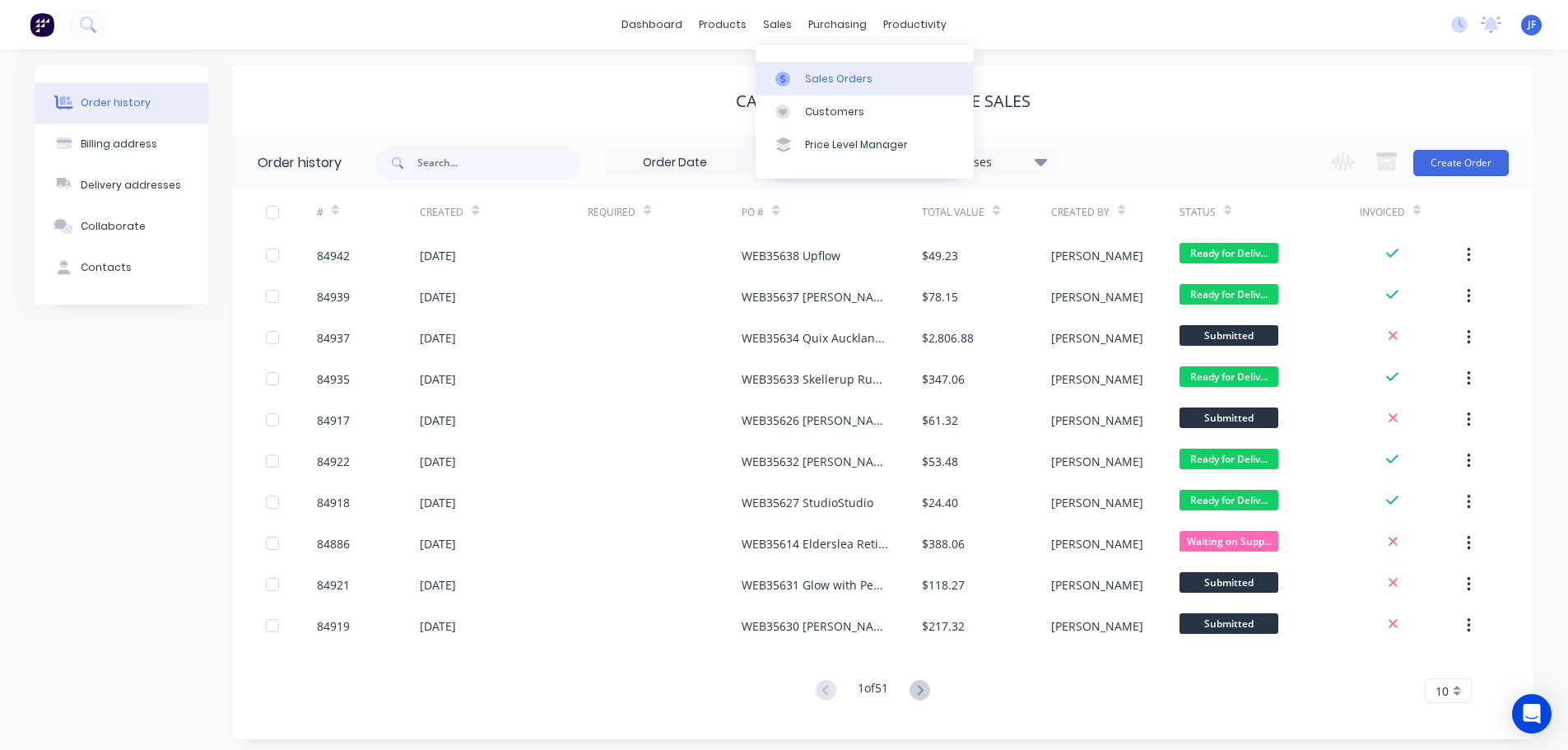
click at [811, 67] on link "Sales Orders" at bounding box center [864, 78] width 218 height 33
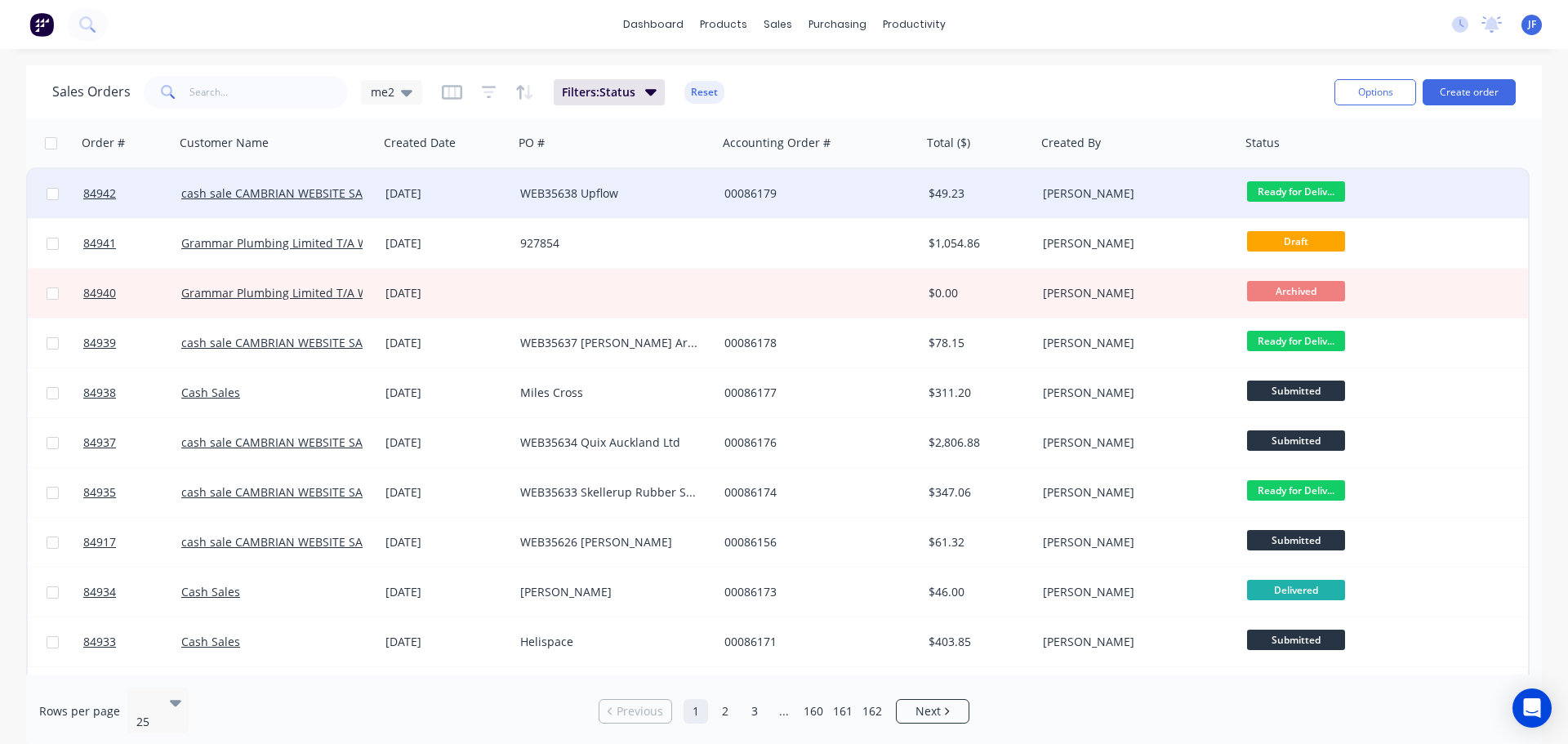
click at [790, 204] on div "00086179" at bounding box center [820, 194] width 204 height 49
